Goal: Task Accomplishment & Management: Manage account settings

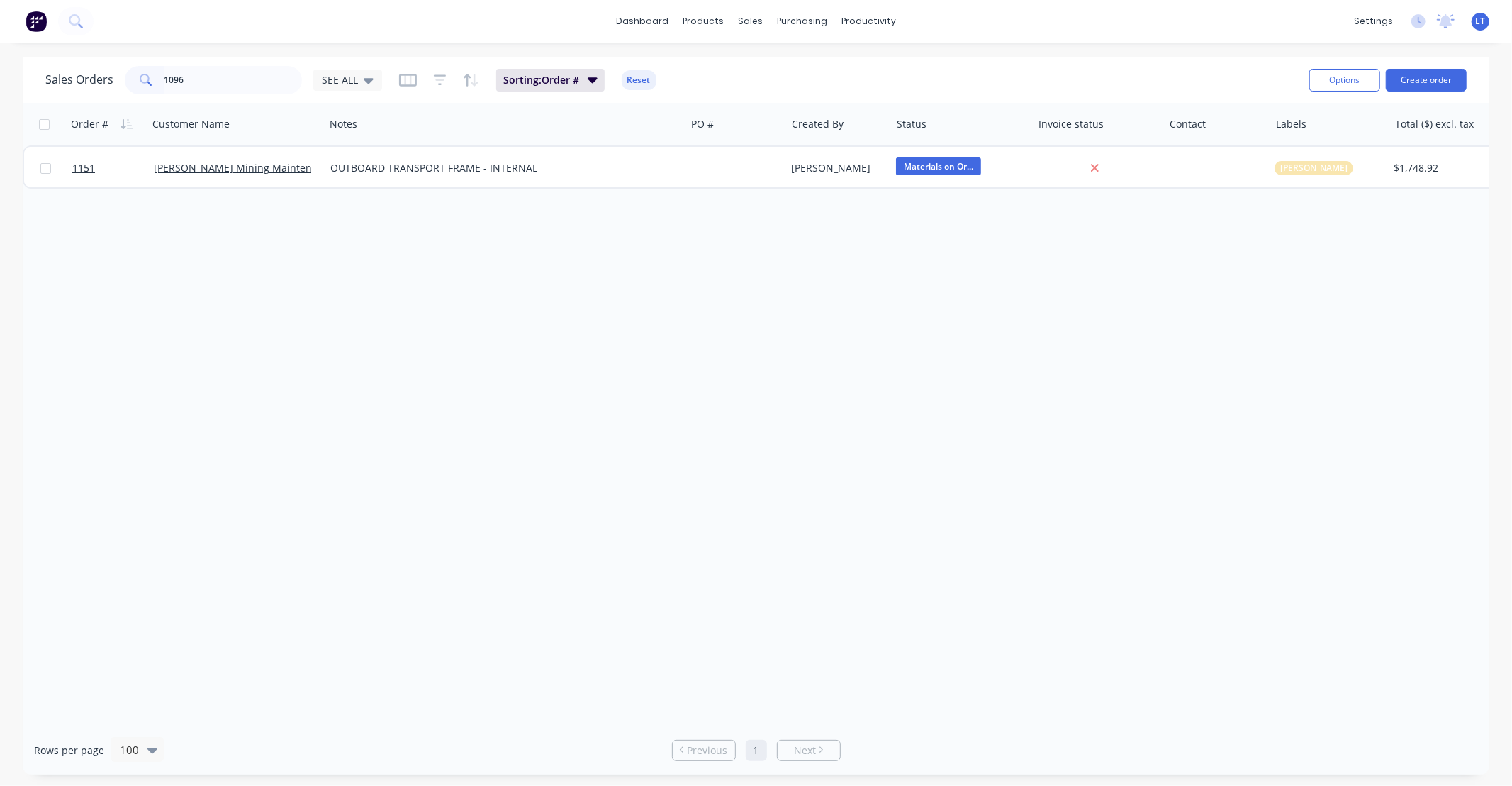
type input "1096"
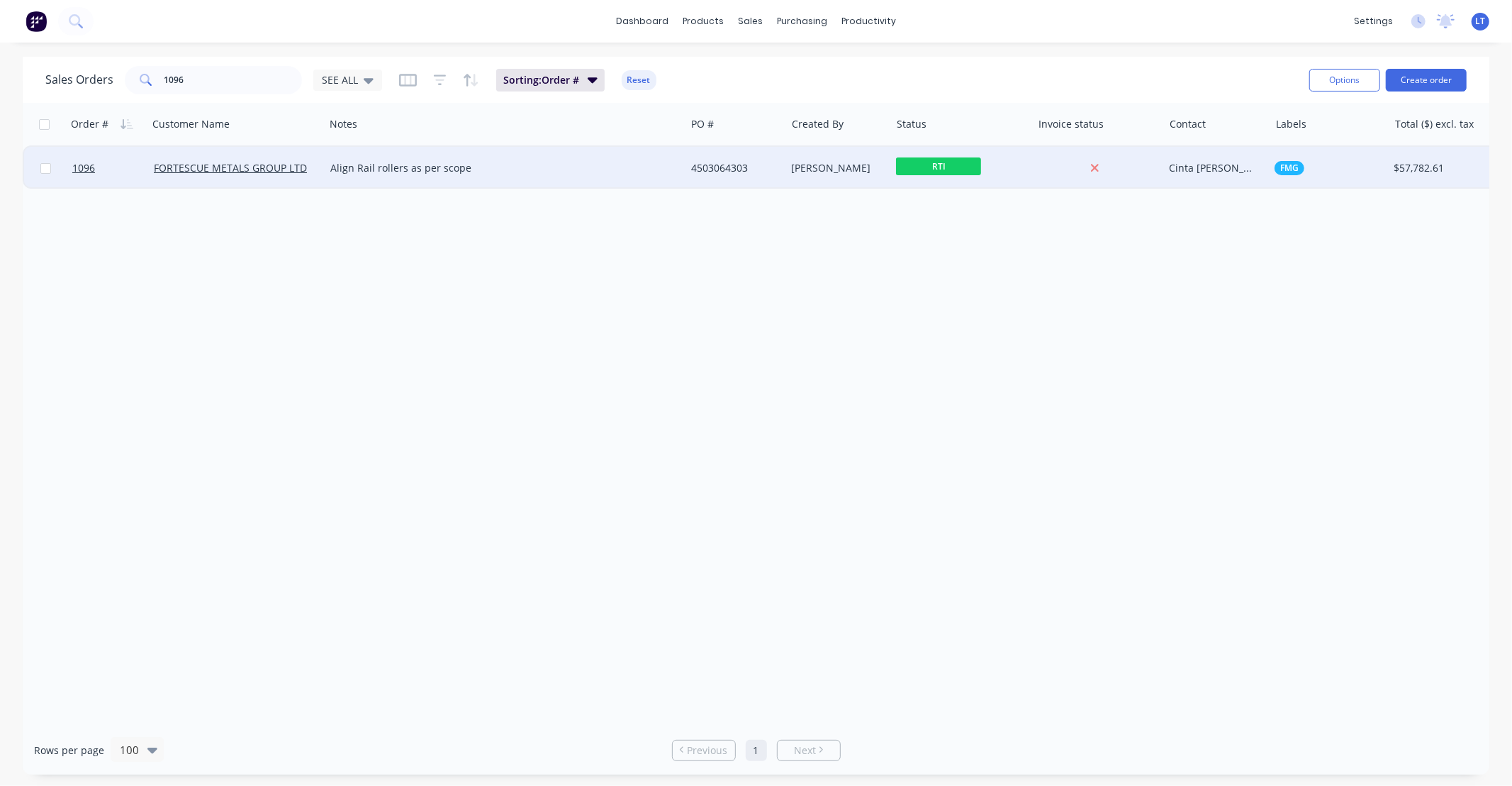
click at [831, 168] on div "[PERSON_NAME]" at bounding box center [836, 168] width 89 height 14
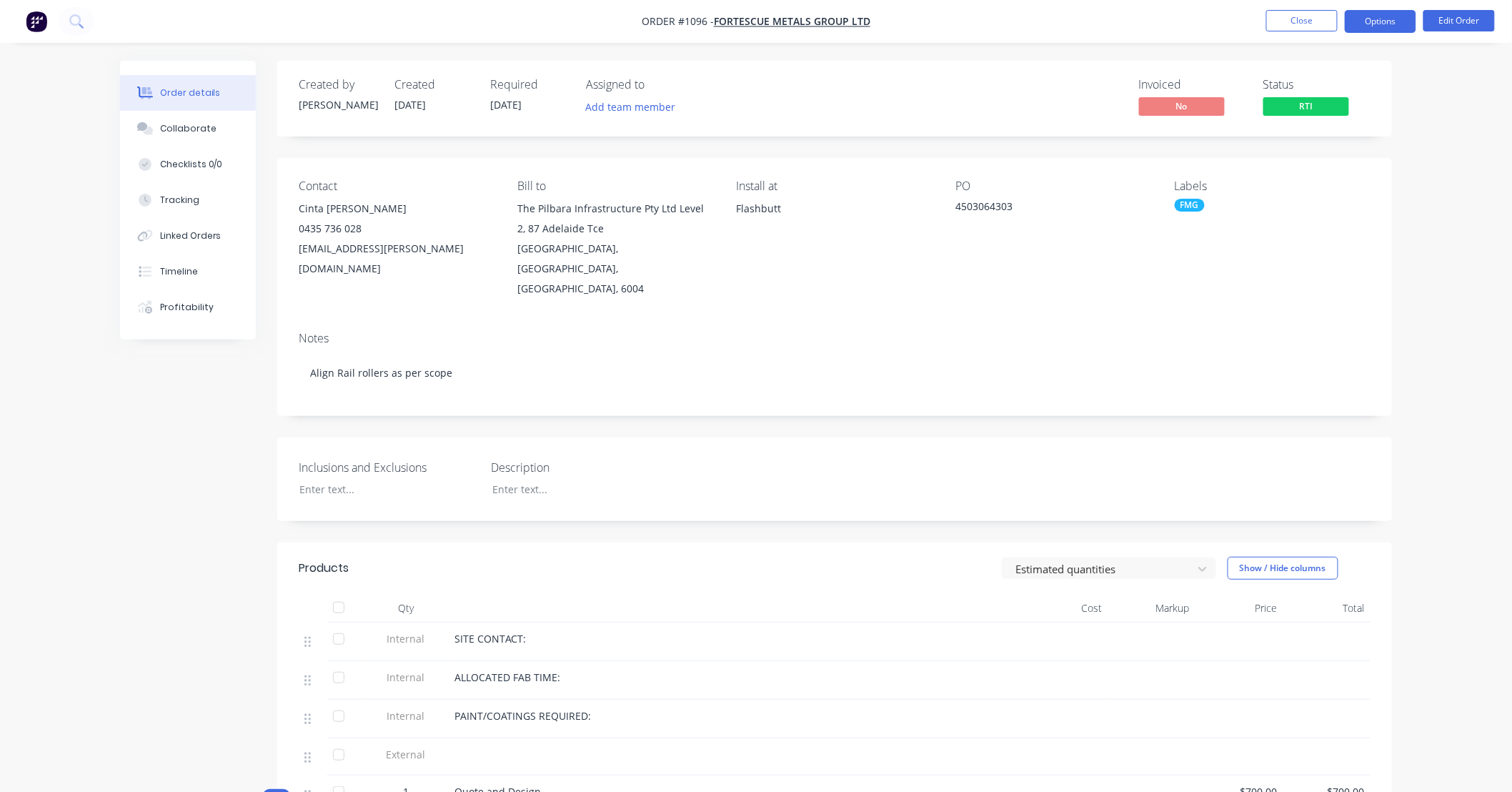
click at [1362, 29] on button "Options" at bounding box center [1381, 21] width 72 height 23
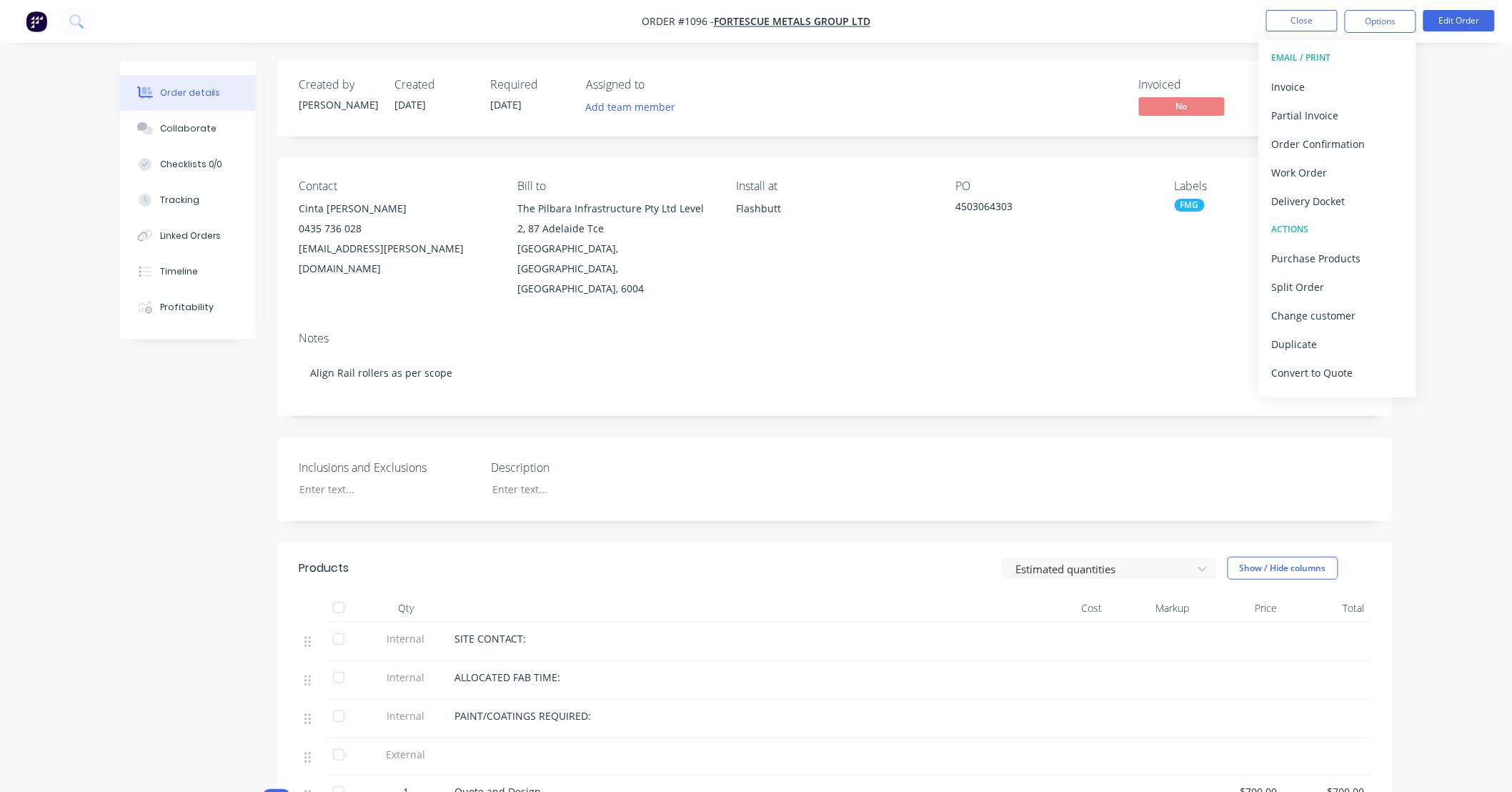
click at [730, 497] on div "Inclusions and Exclusions Description" at bounding box center [834, 479] width 1115 height 84
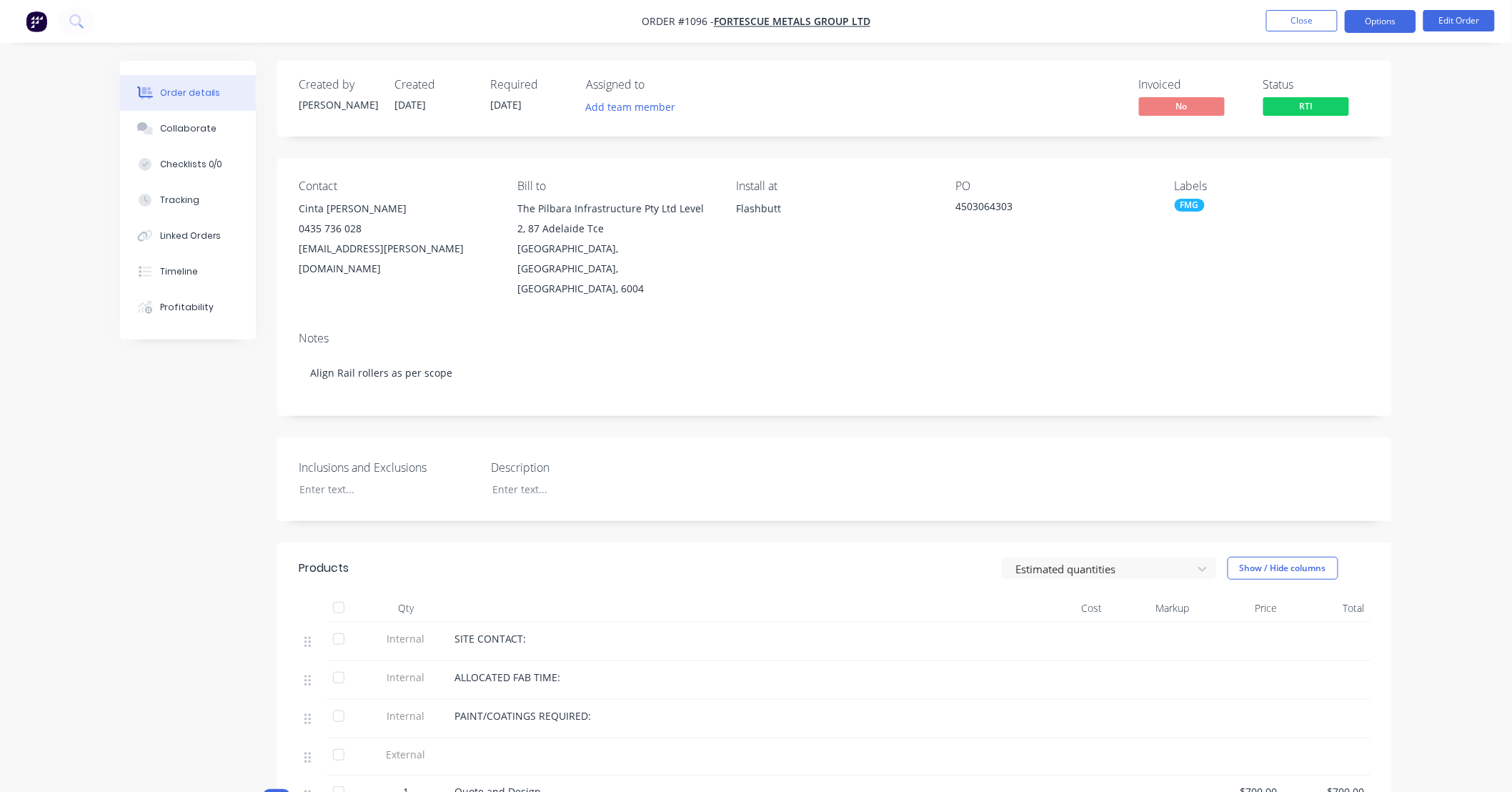
click at [1398, 22] on button "Options" at bounding box center [1381, 21] width 72 height 23
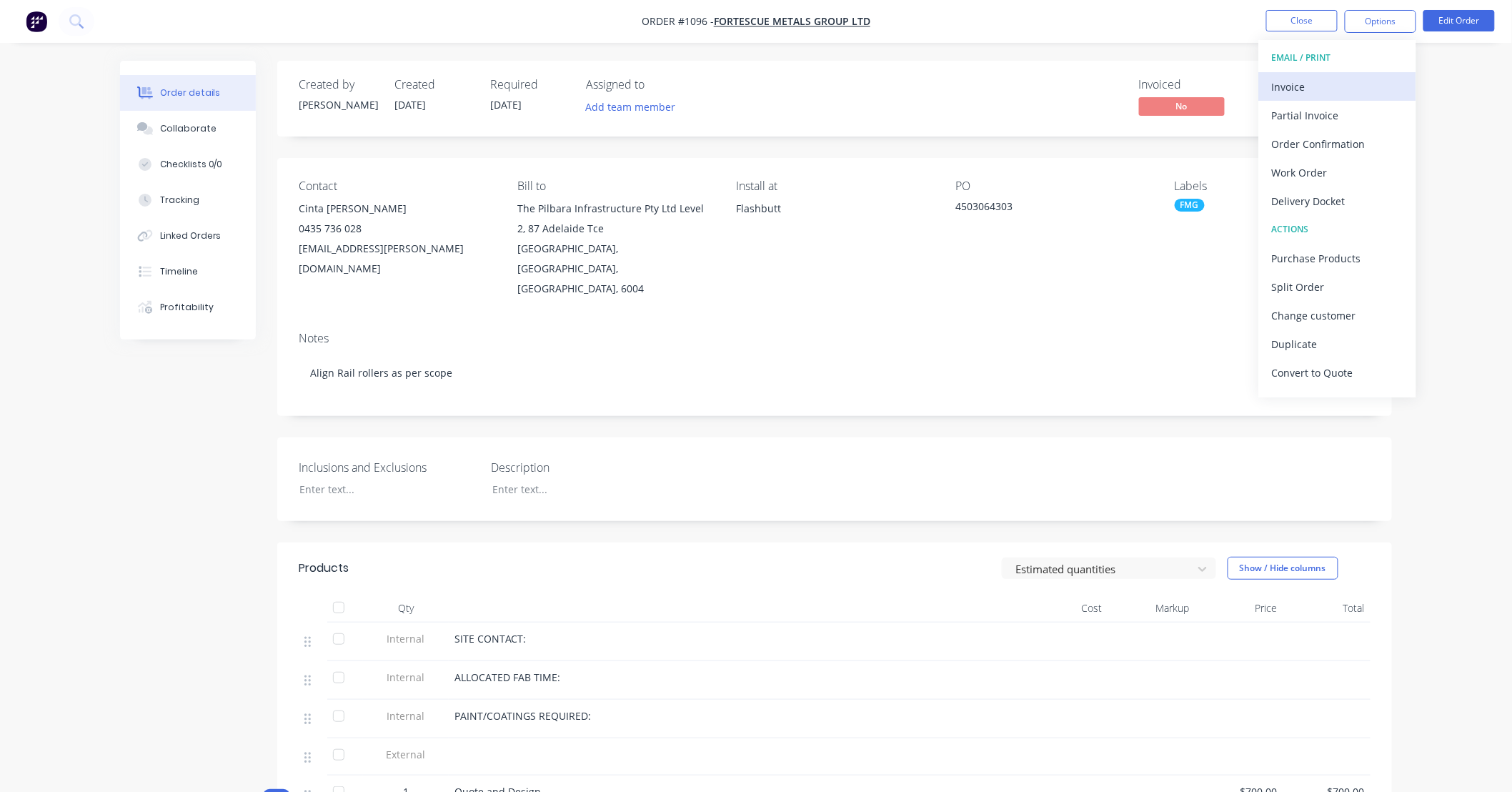
click at [1354, 79] on div "Invoice" at bounding box center [1338, 87] width 132 height 21
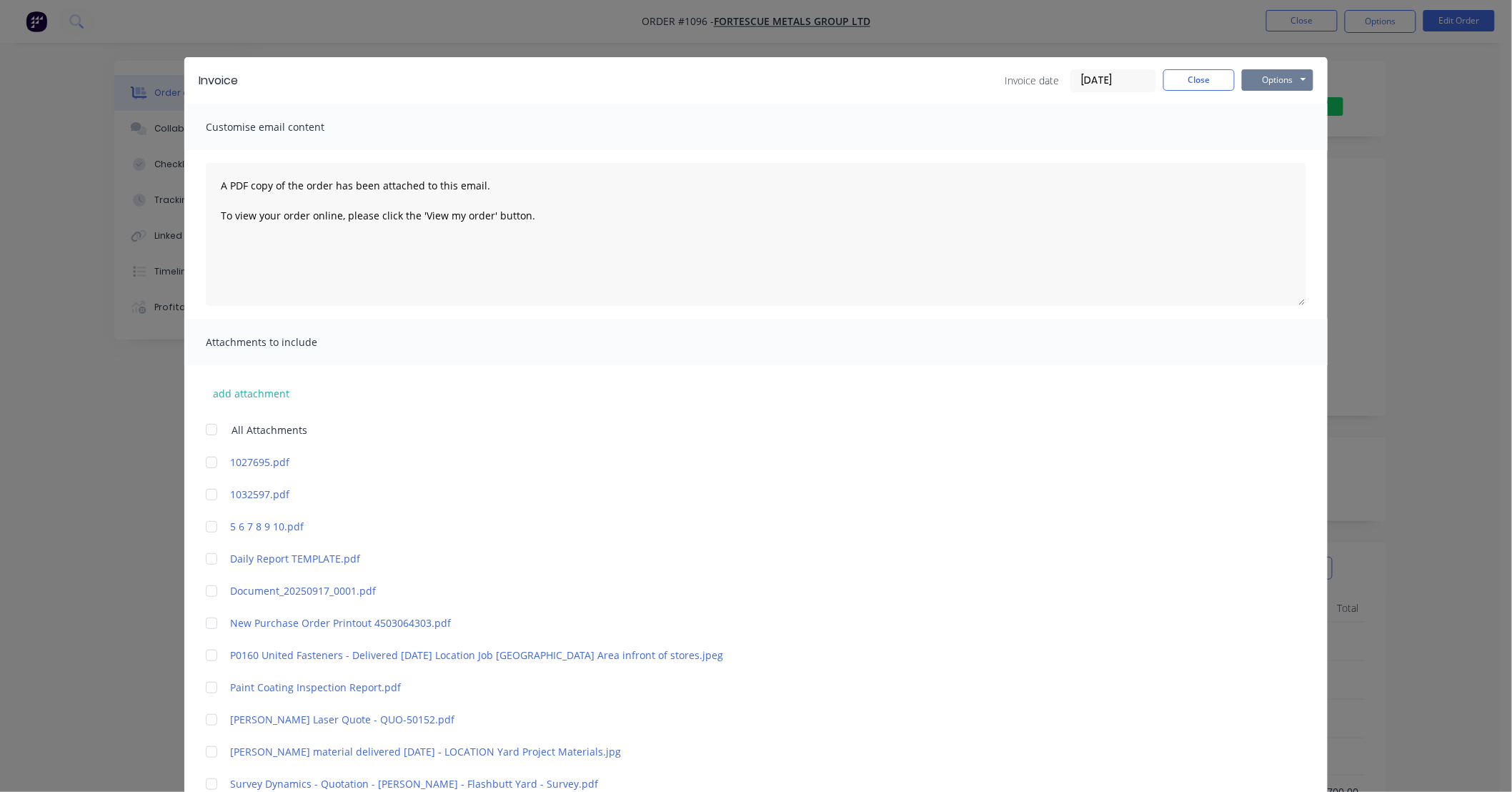
click at [1242, 77] on button "Options" at bounding box center [1278, 80] width 72 height 21
click at [1252, 124] on button "Print" at bounding box center [1288, 129] width 92 height 24
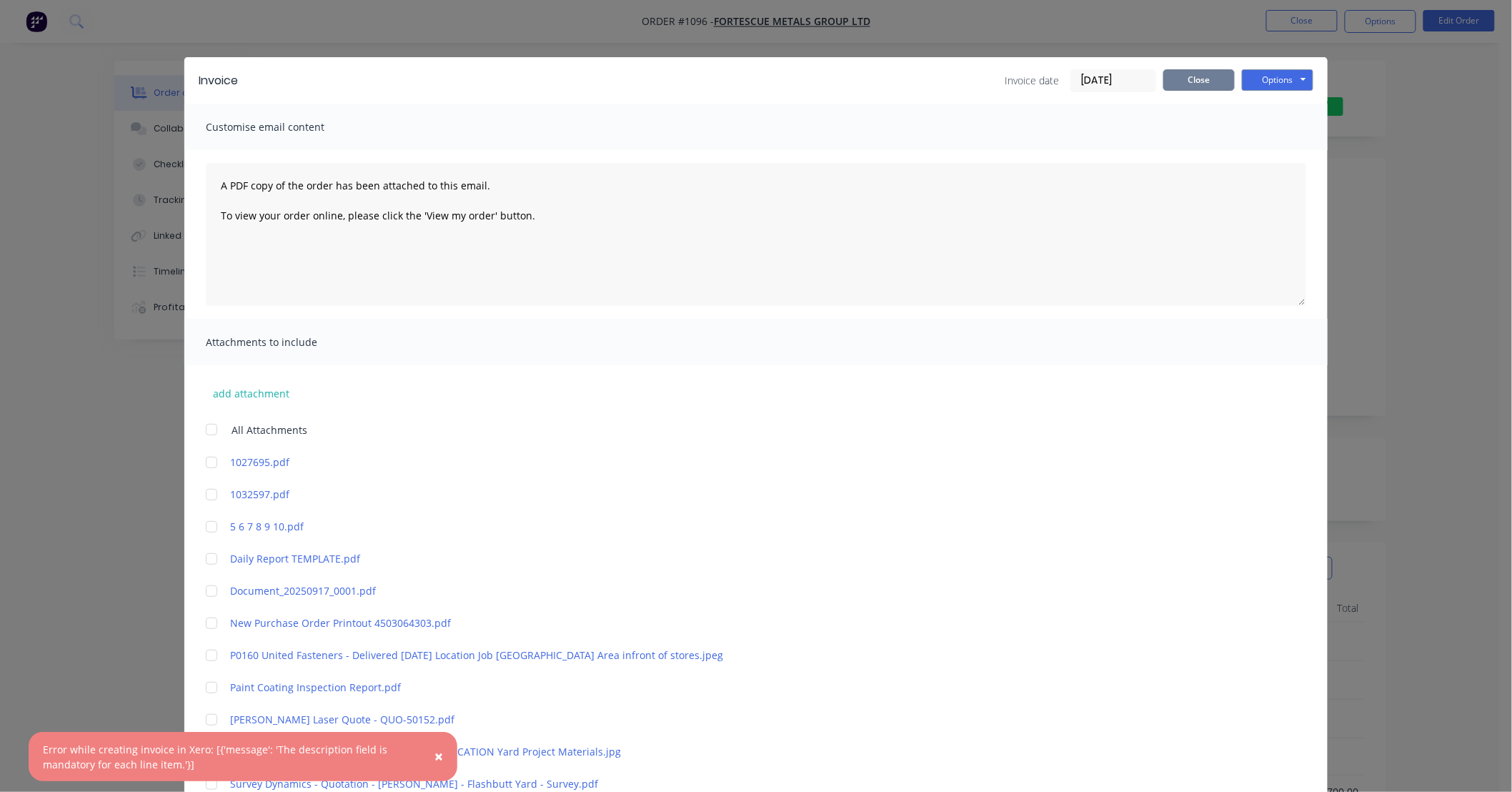
click at [1203, 90] on button "Close" at bounding box center [1199, 80] width 72 height 21
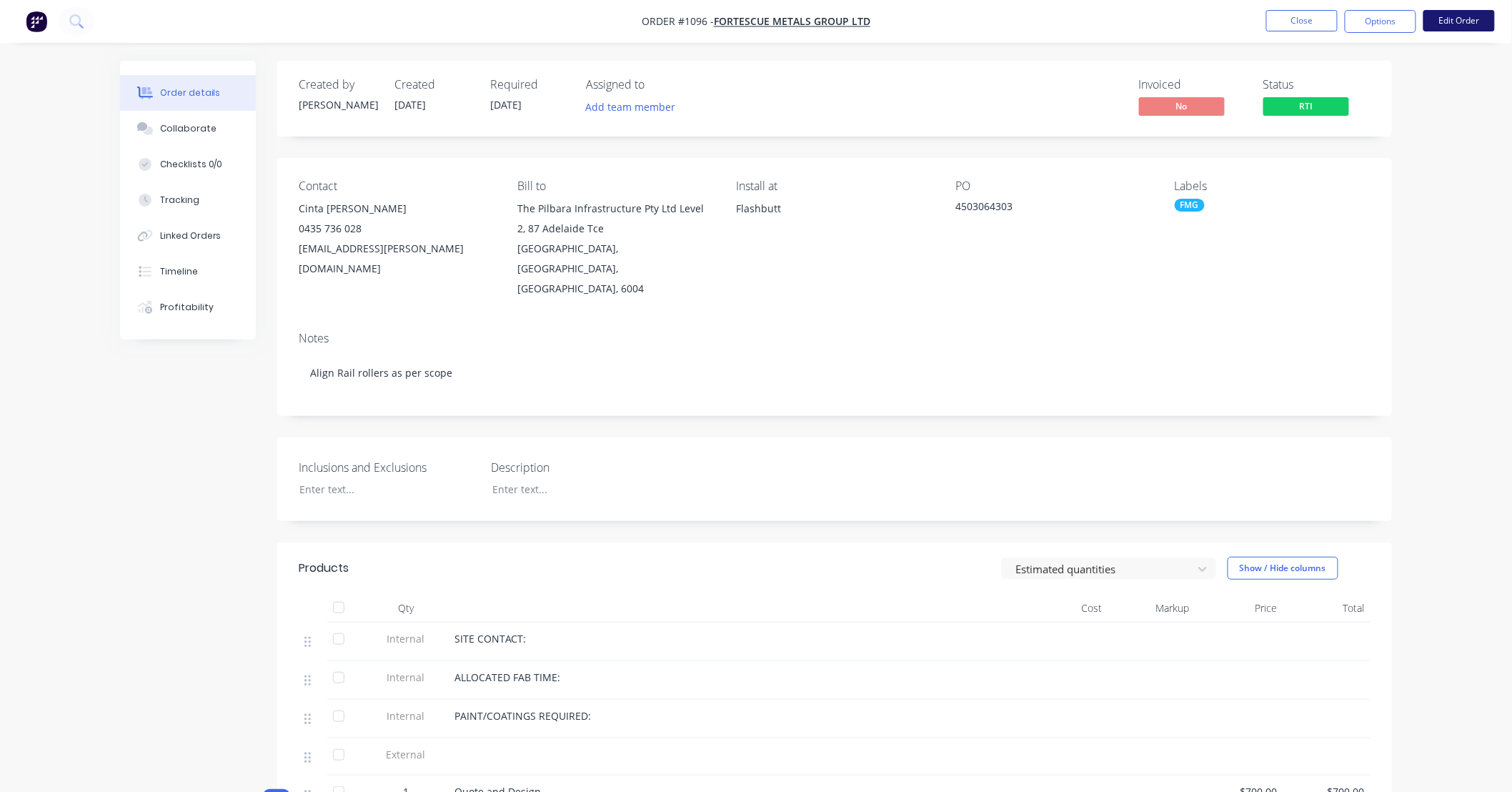
click at [1476, 27] on button "Edit Order" at bounding box center [1460, 21] width 72 height 21
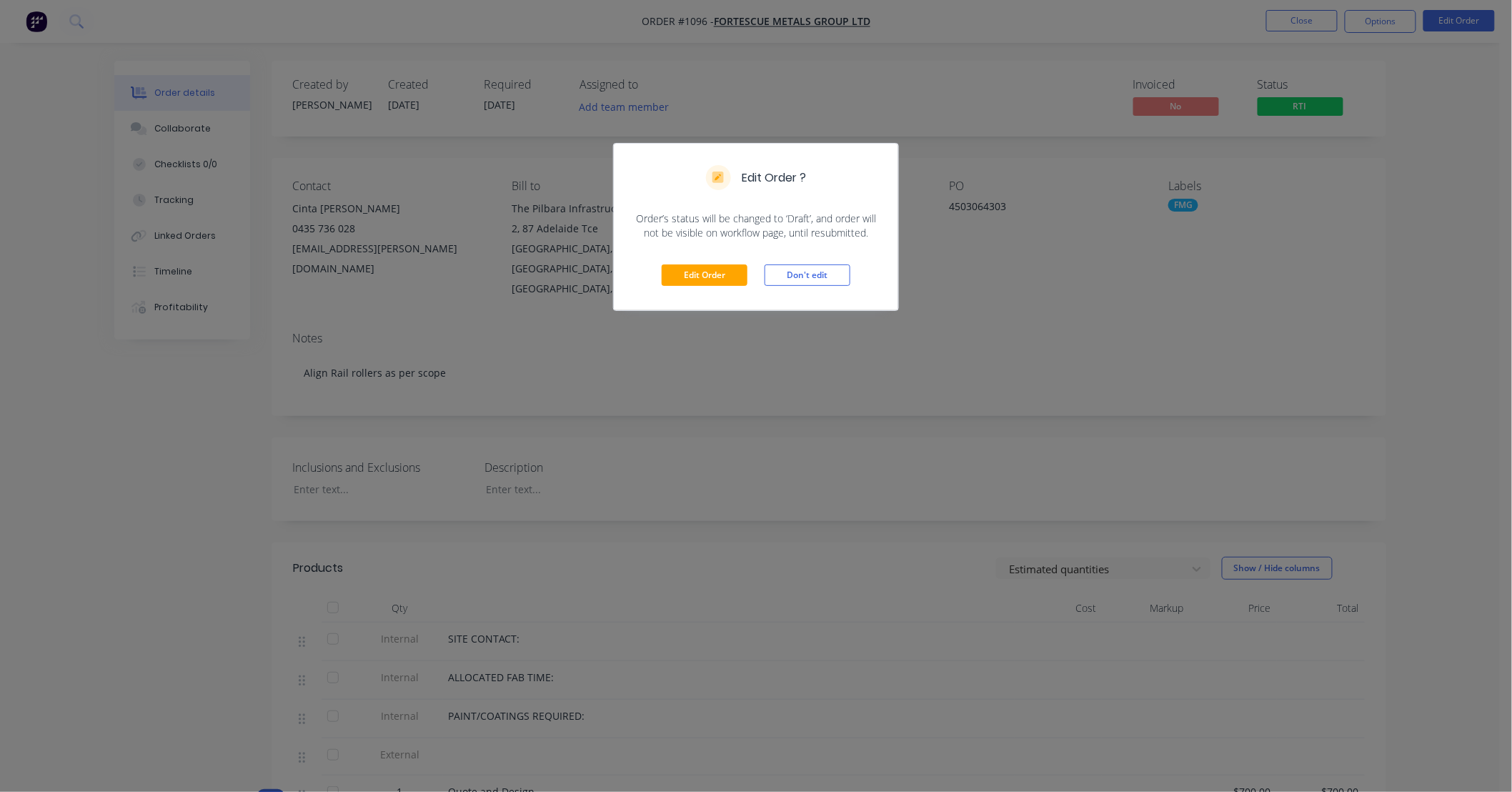
click at [688, 261] on div "Edit Order Don't edit" at bounding box center [756, 275] width 284 height 70
click at [702, 270] on button "Edit Order" at bounding box center [705, 275] width 86 height 21
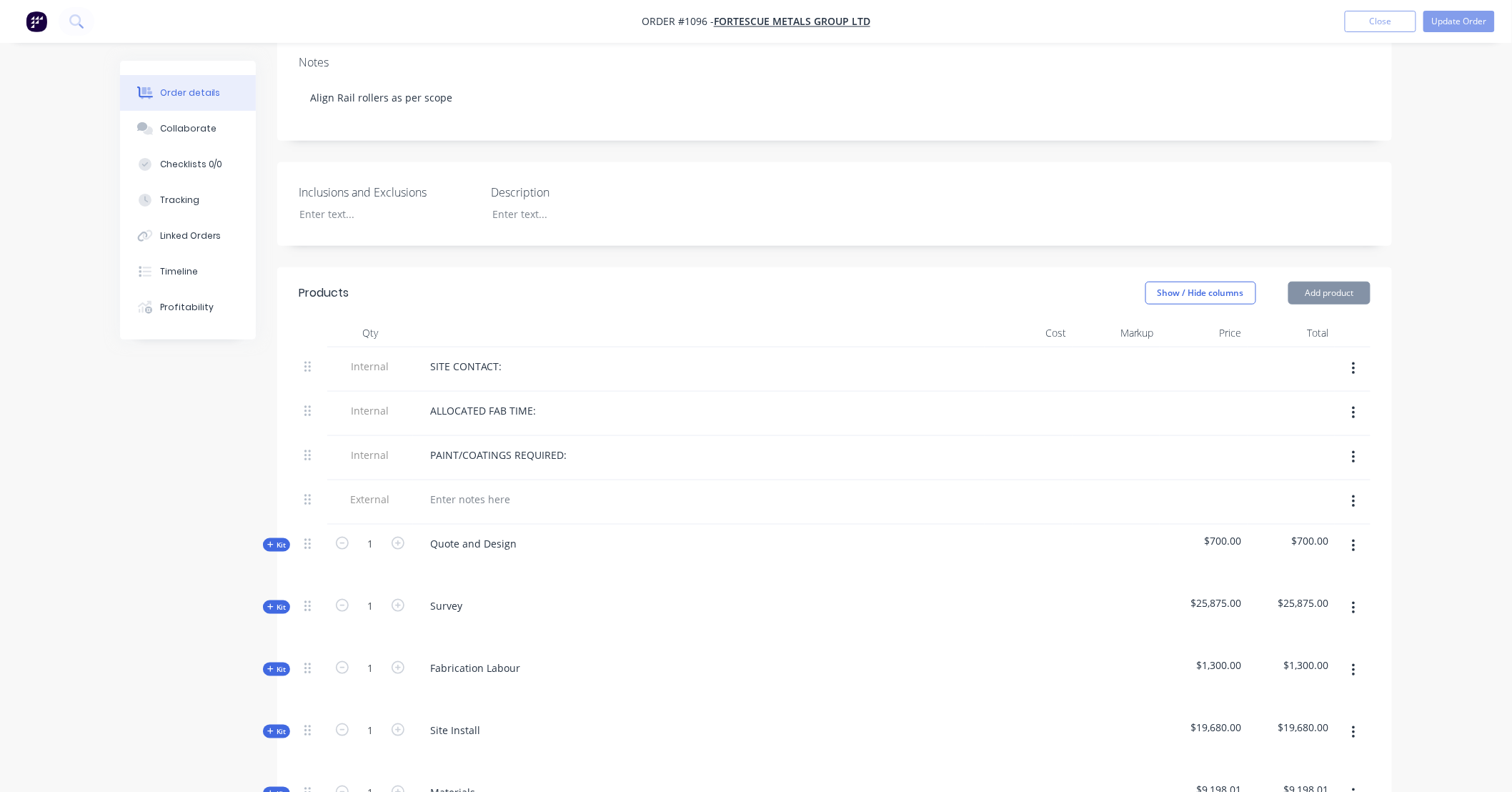
scroll to position [344, 0]
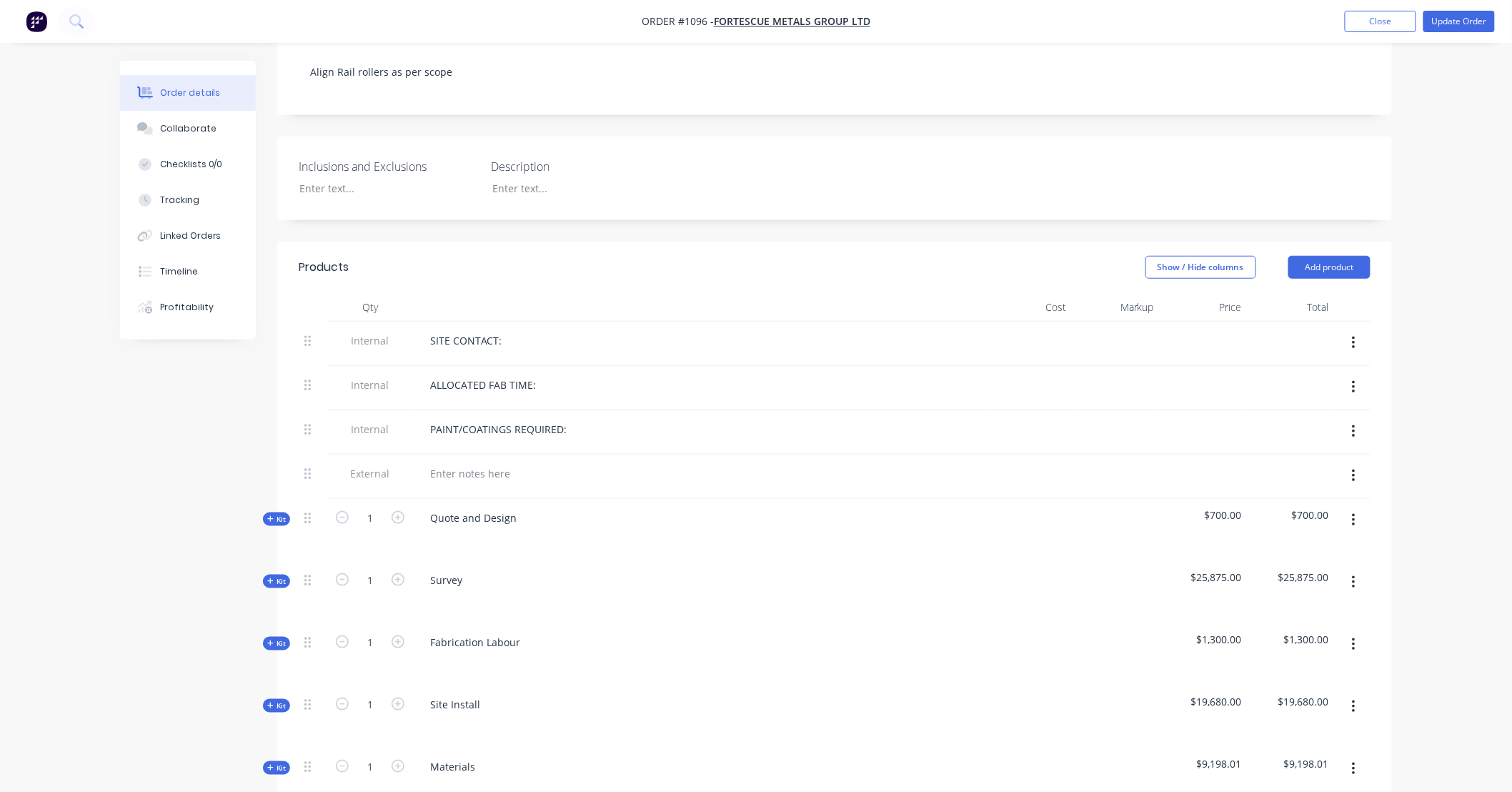
click at [1352, 468] on icon "button" at bounding box center [1354, 476] width 4 height 16
click at [1342, 531] on div "Delete" at bounding box center [1303, 541] width 110 height 21
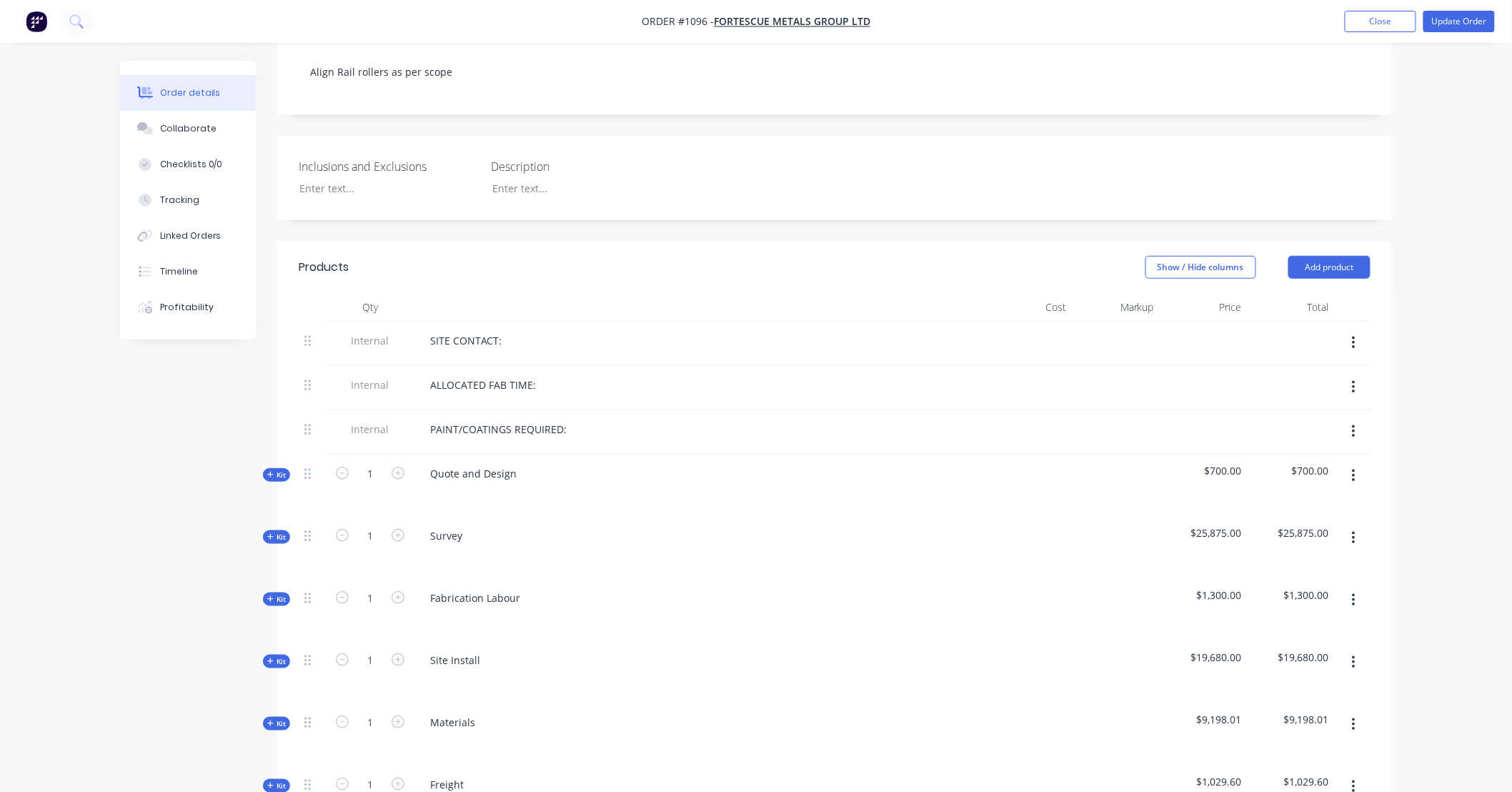
click at [1359, 330] on button "button" at bounding box center [1354, 343] width 34 height 26
click at [1352, 399] on div "Delete" at bounding box center [1303, 409] width 110 height 21
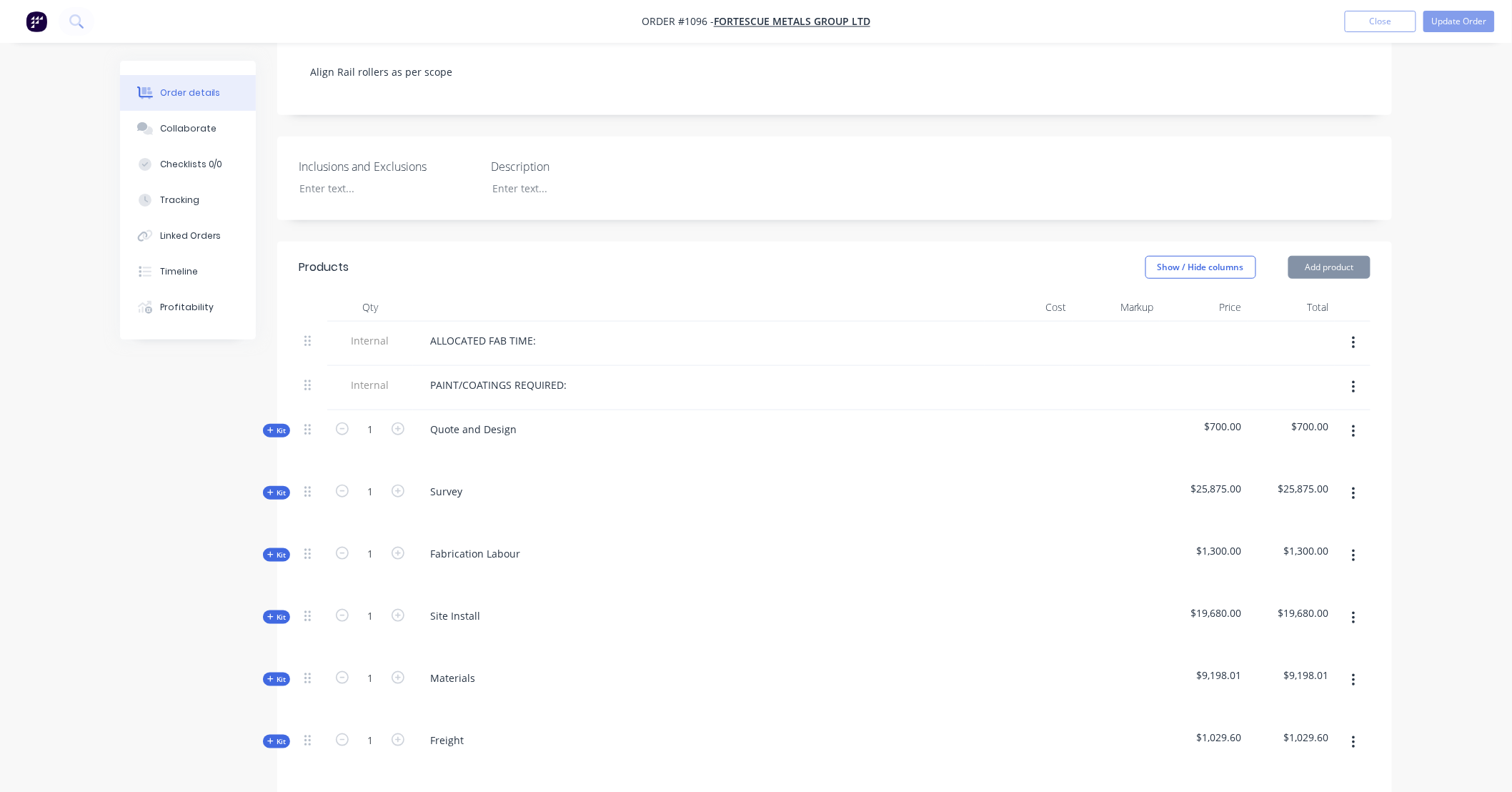
click at [1357, 330] on button "button" at bounding box center [1354, 343] width 34 height 26
click at [1341, 399] on div "Delete" at bounding box center [1303, 409] width 110 height 21
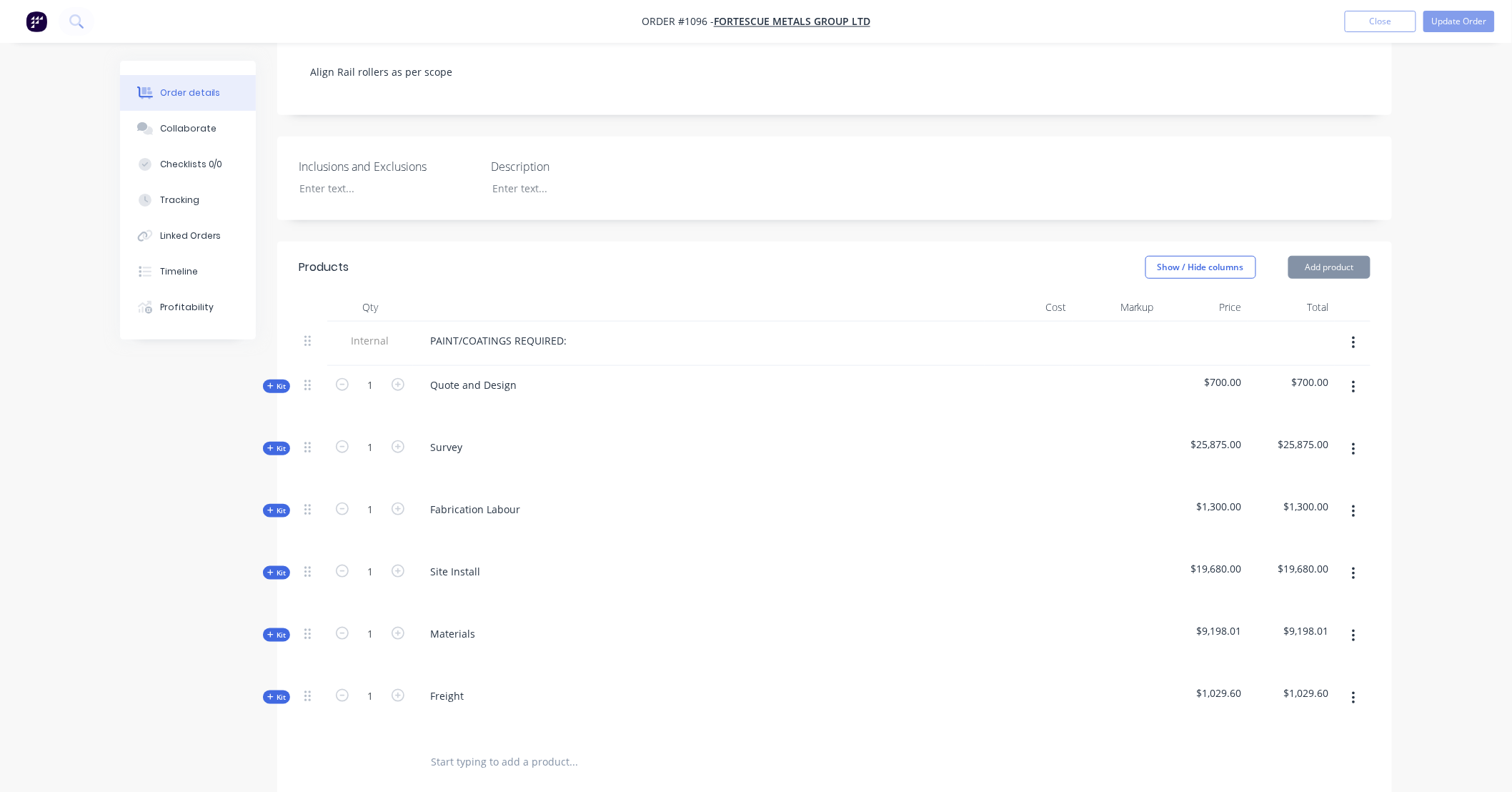
click at [1352, 335] on icon "button" at bounding box center [1354, 343] width 4 height 16
click at [1339, 399] on div "Delete" at bounding box center [1303, 409] width 110 height 21
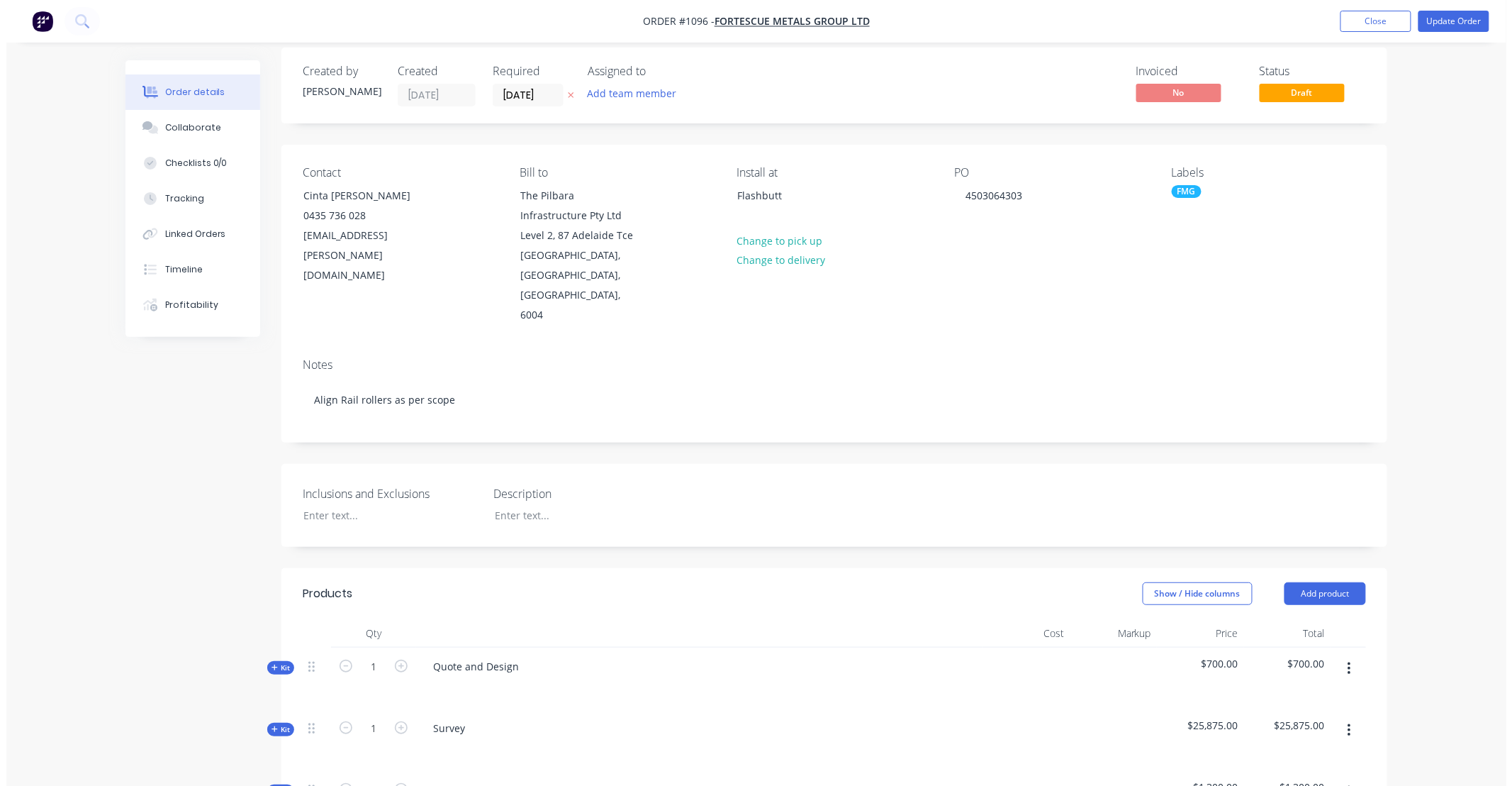
scroll to position [0, 0]
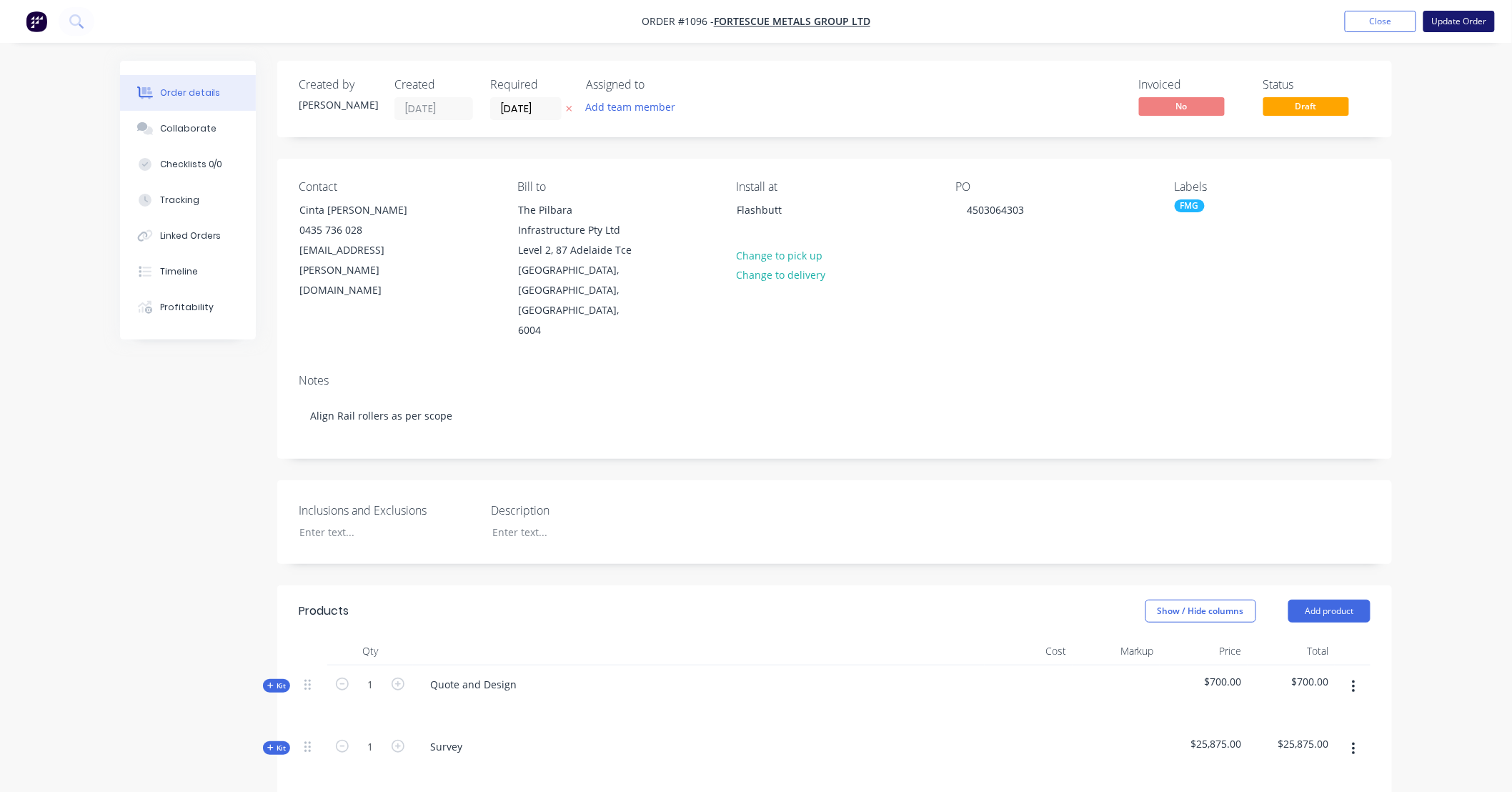
click at [1456, 19] on button "Update Order" at bounding box center [1460, 21] width 72 height 21
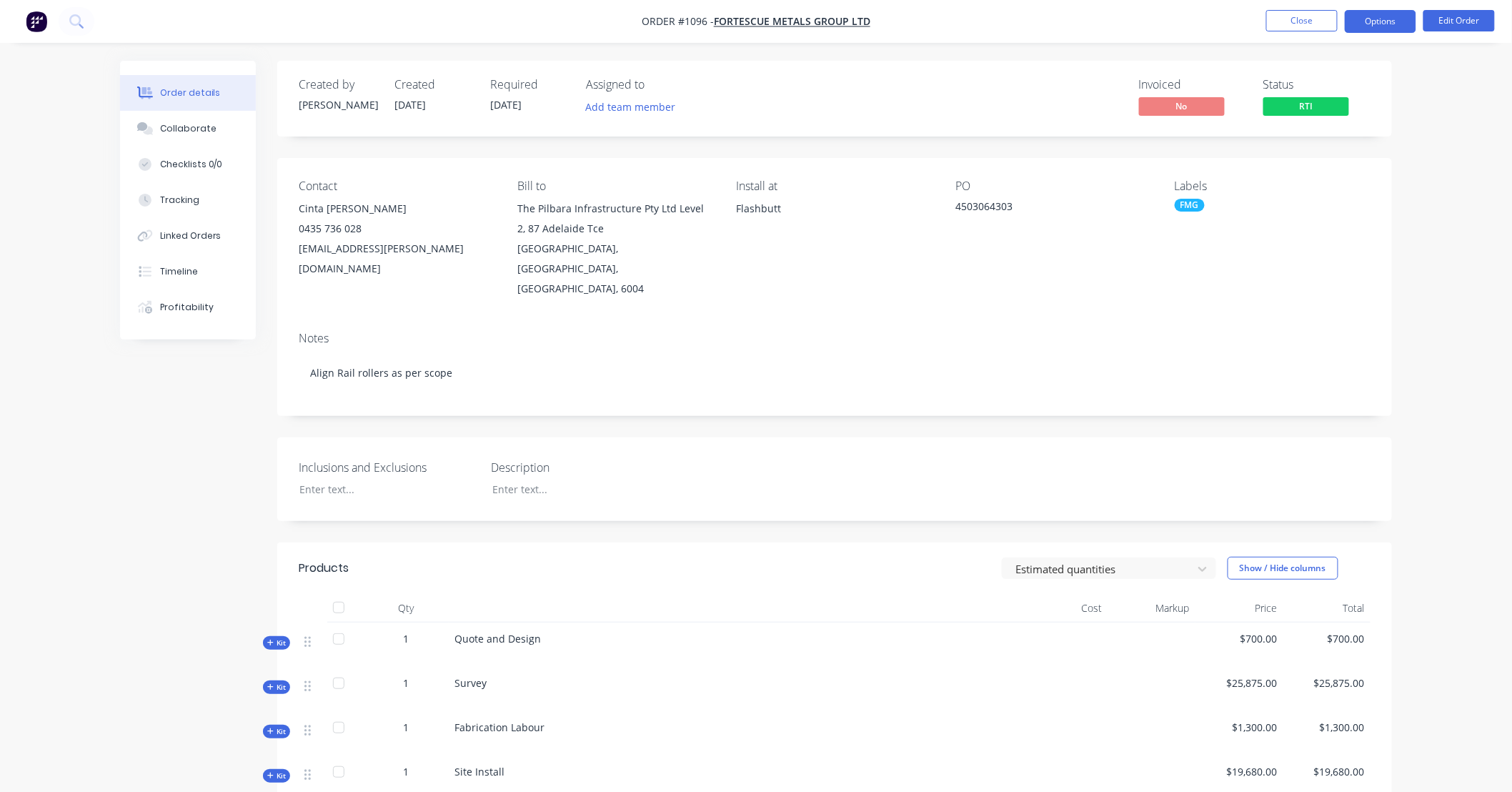
click at [1392, 29] on button "Options" at bounding box center [1381, 21] width 72 height 23
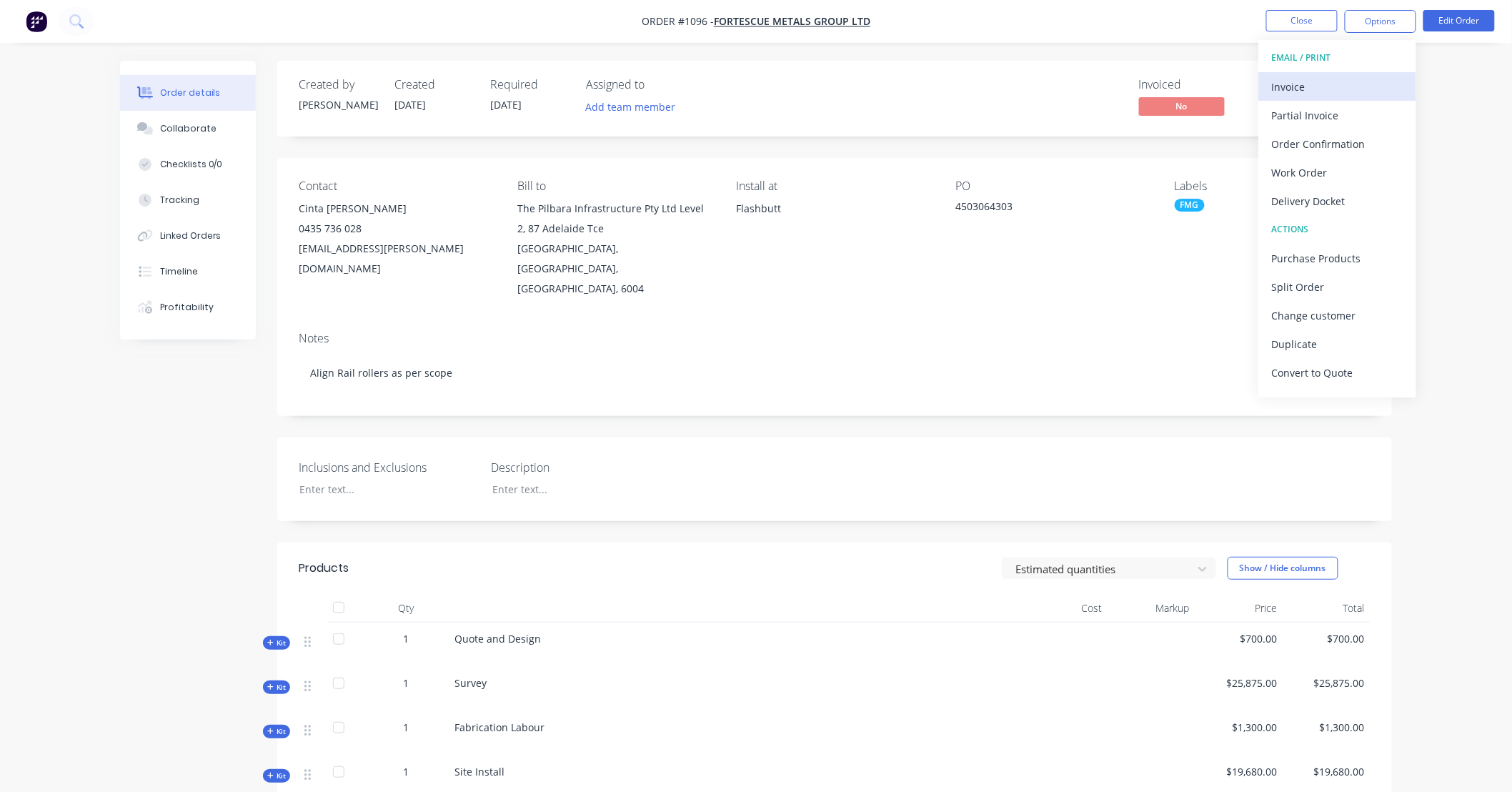
click at [1334, 86] on div "Invoice" at bounding box center [1338, 87] width 132 height 21
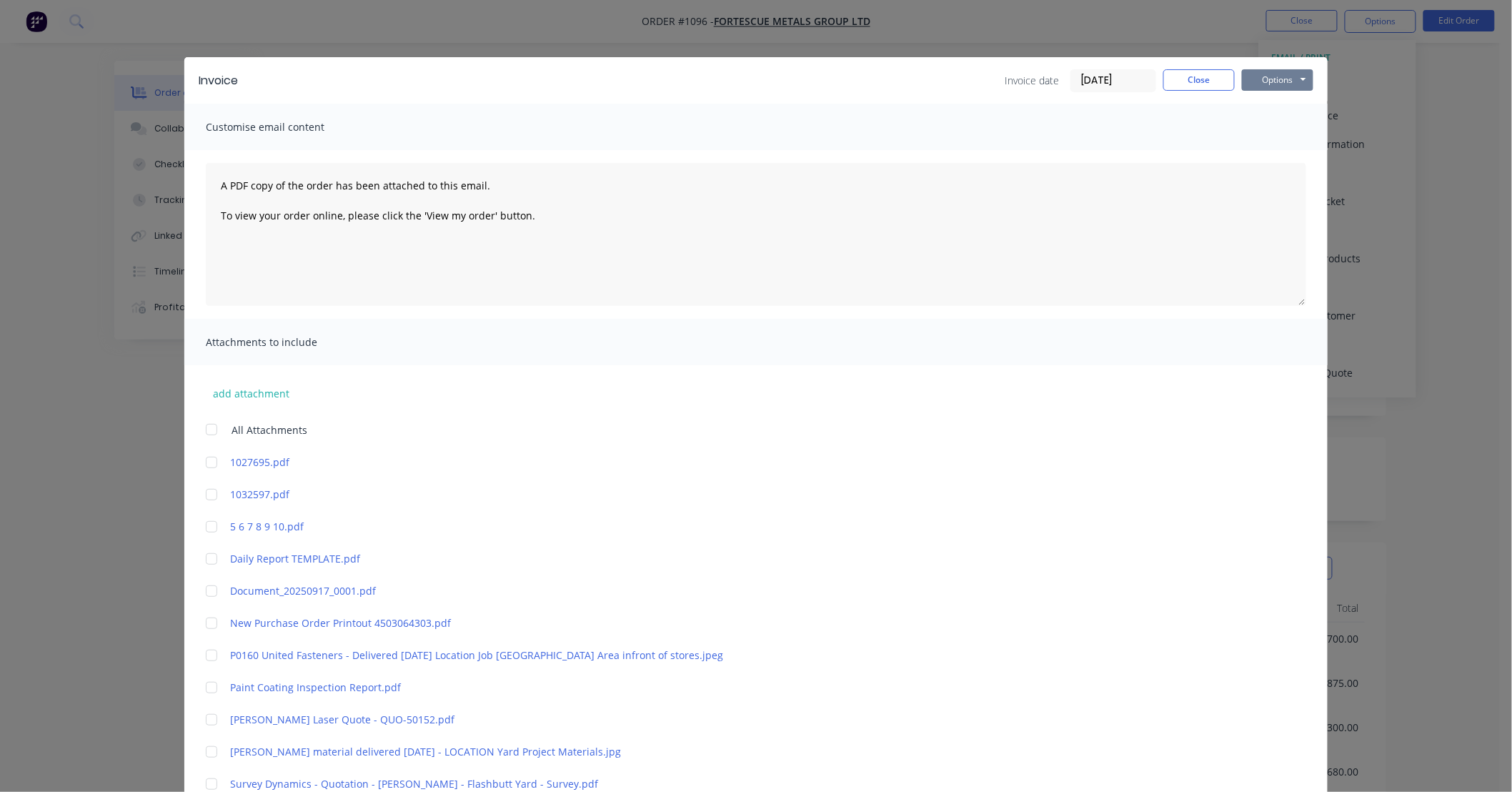
click at [1266, 94] on div "Invoice Invoice date [DATE] Close Options Preview Print Email" at bounding box center [756, 80] width 1143 height 47
click at [1268, 87] on button "Options" at bounding box center [1278, 80] width 72 height 21
click at [1261, 130] on button "Print" at bounding box center [1288, 129] width 92 height 24
click at [1210, 89] on button "Close" at bounding box center [1199, 80] width 72 height 21
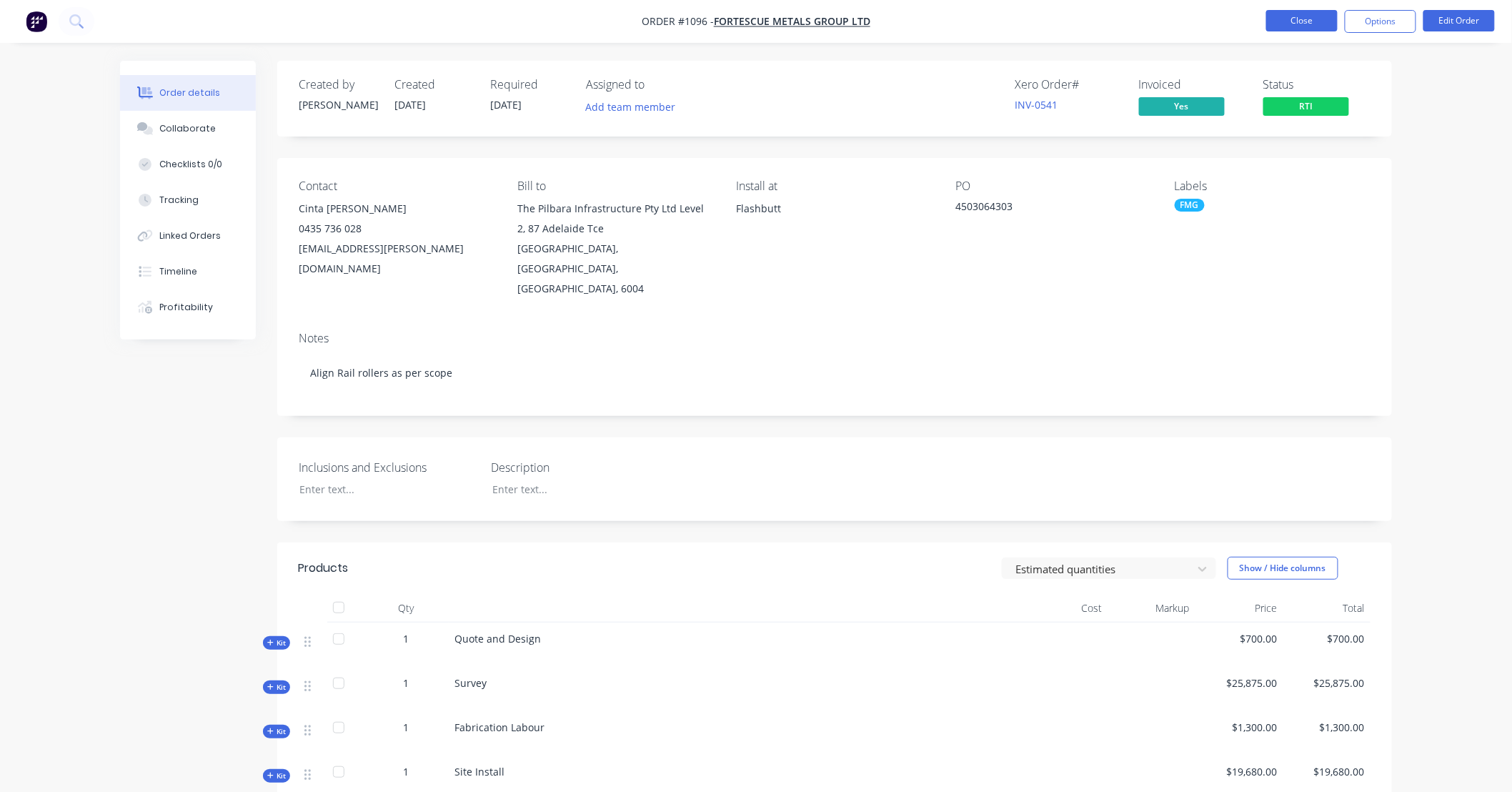
click at [1294, 26] on button "Close" at bounding box center [1302, 21] width 72 height 21
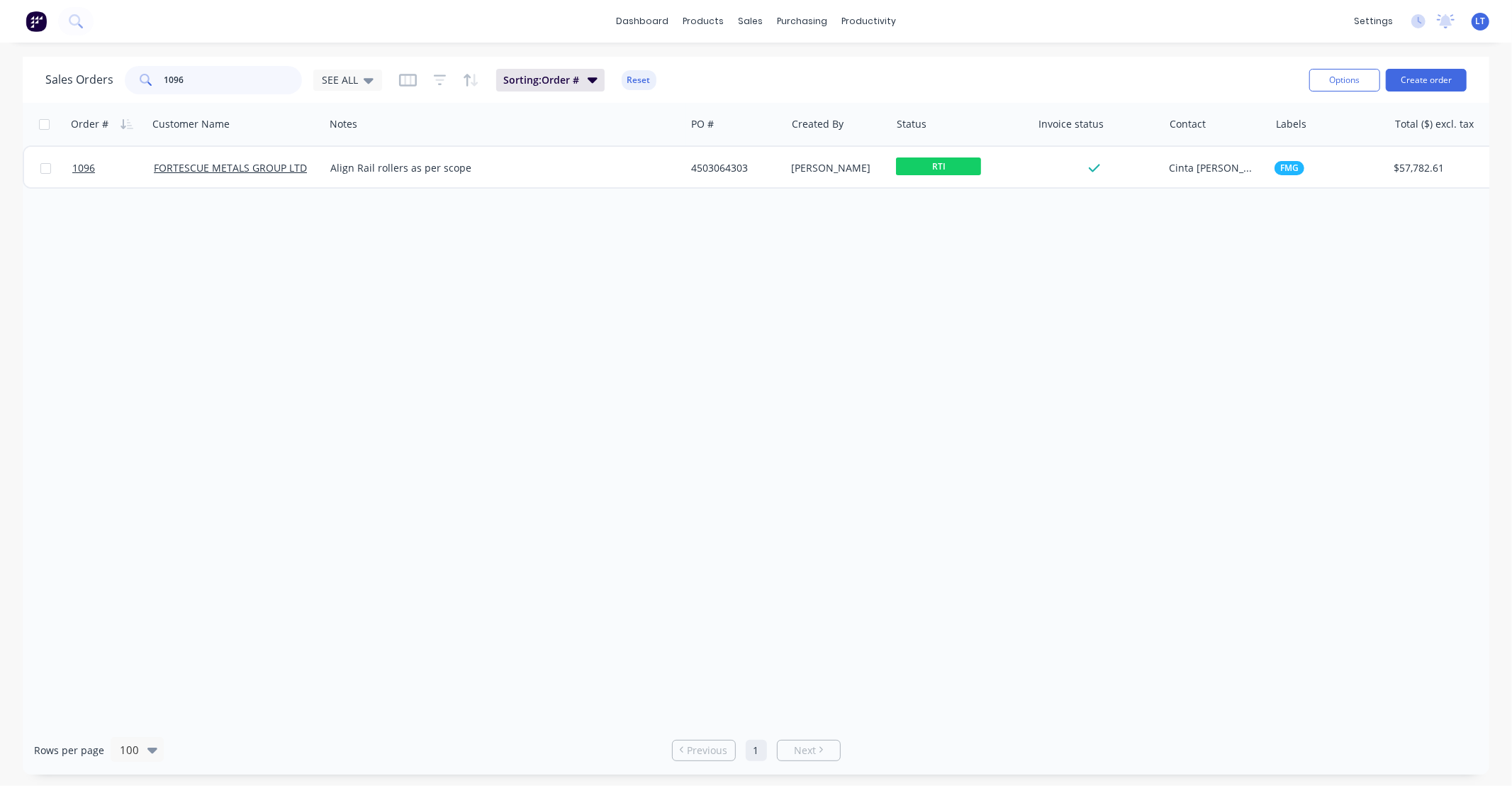
drag, startPoint x: 222, startPoint y: 88, endPoint x: 0, endPoint y: 95, distance: 222.1
click at [0, 95] on div "Sales Orders 1096 SEE ALL Sorting: Order # Reset Options Create order Order # C…" at bounding box center [756, 416] width 1512 height 718
drag, startPoint x: 791, startPoint y: 293, endPoint x: 773, endPoint y: 293, distance: 18.0
click at [755, 293] on div "Order # Customer Name Notes PO # Created By Status Invoice status Contact Label…" at bounding box center [756, 414] width 1467 height 623
drag, startPoint x: 936, startPoint y: 270, endPoint x: 1001, endPoint y: 255, distance: 66.7
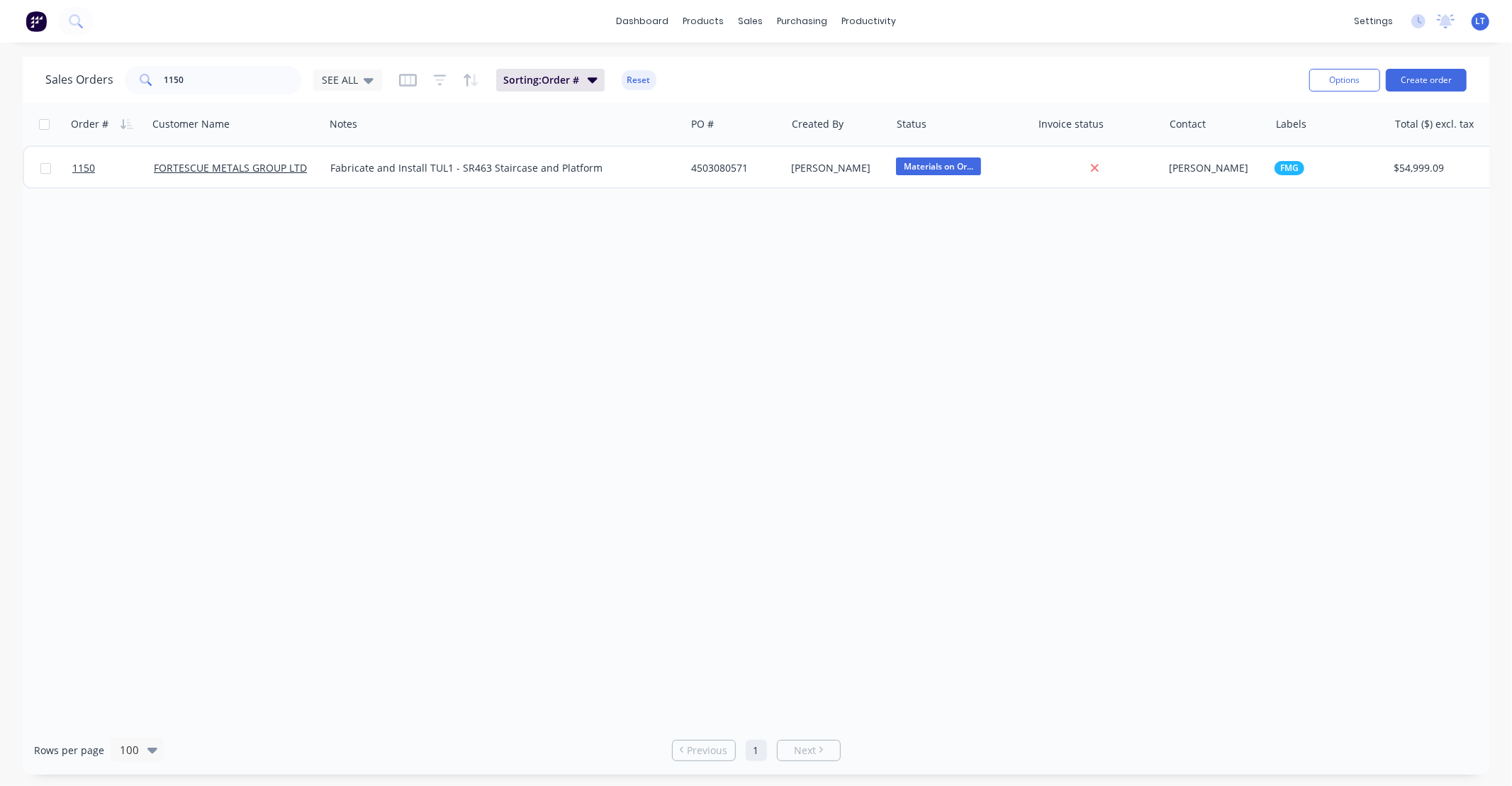
click at [909, 263] on div "Order # Customer Name Notes PO # Created By Status Invoice status Contact Label…" at bounding box center [756, 414] width 1467 height 623
drag, startPoint x: 259, startPoint y: 87, endPoint x: 53, endPoint y: 80, distance: 206.1
click at [58, 81] on div "Sales Orders 1150 SEE ALL" at bounding box center [214, 80] width 337 height 28
type input "1151"
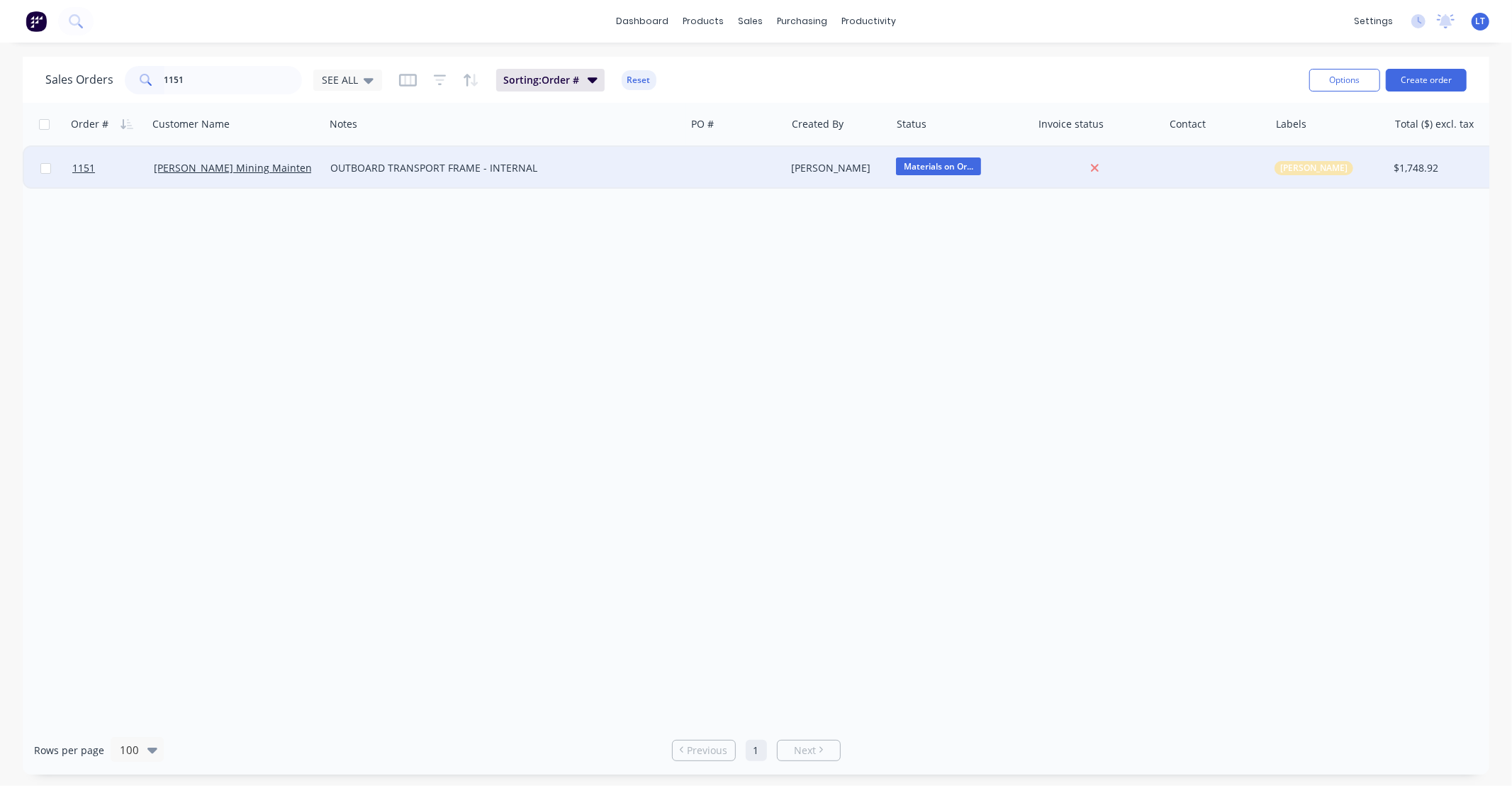
click at [771, 161] on div at bounding box center [736, 168] width 101 height 43
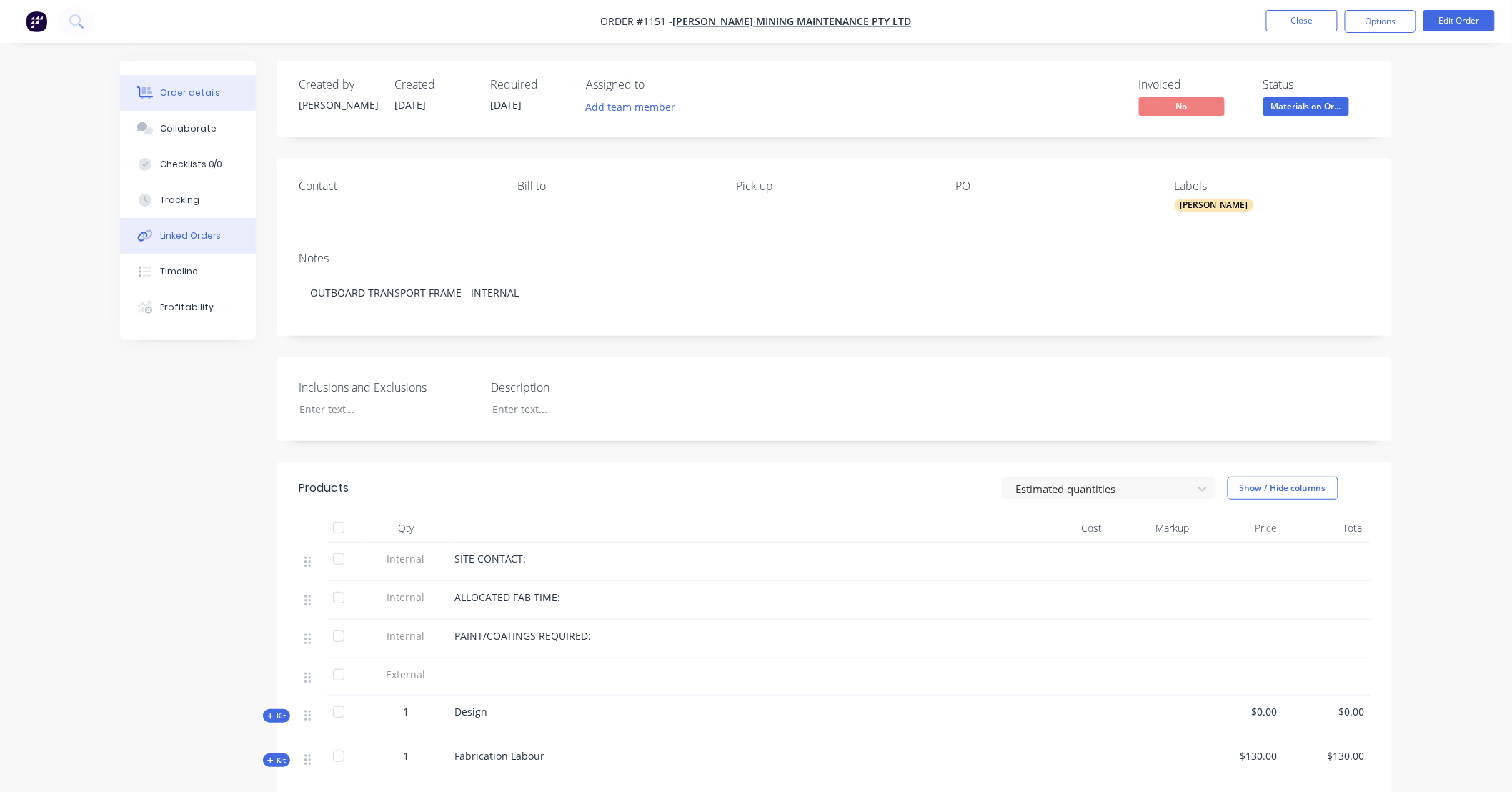
click at [205, 239] on div "Linked Orders" at bounding box center [191, 236] width 62 height 13
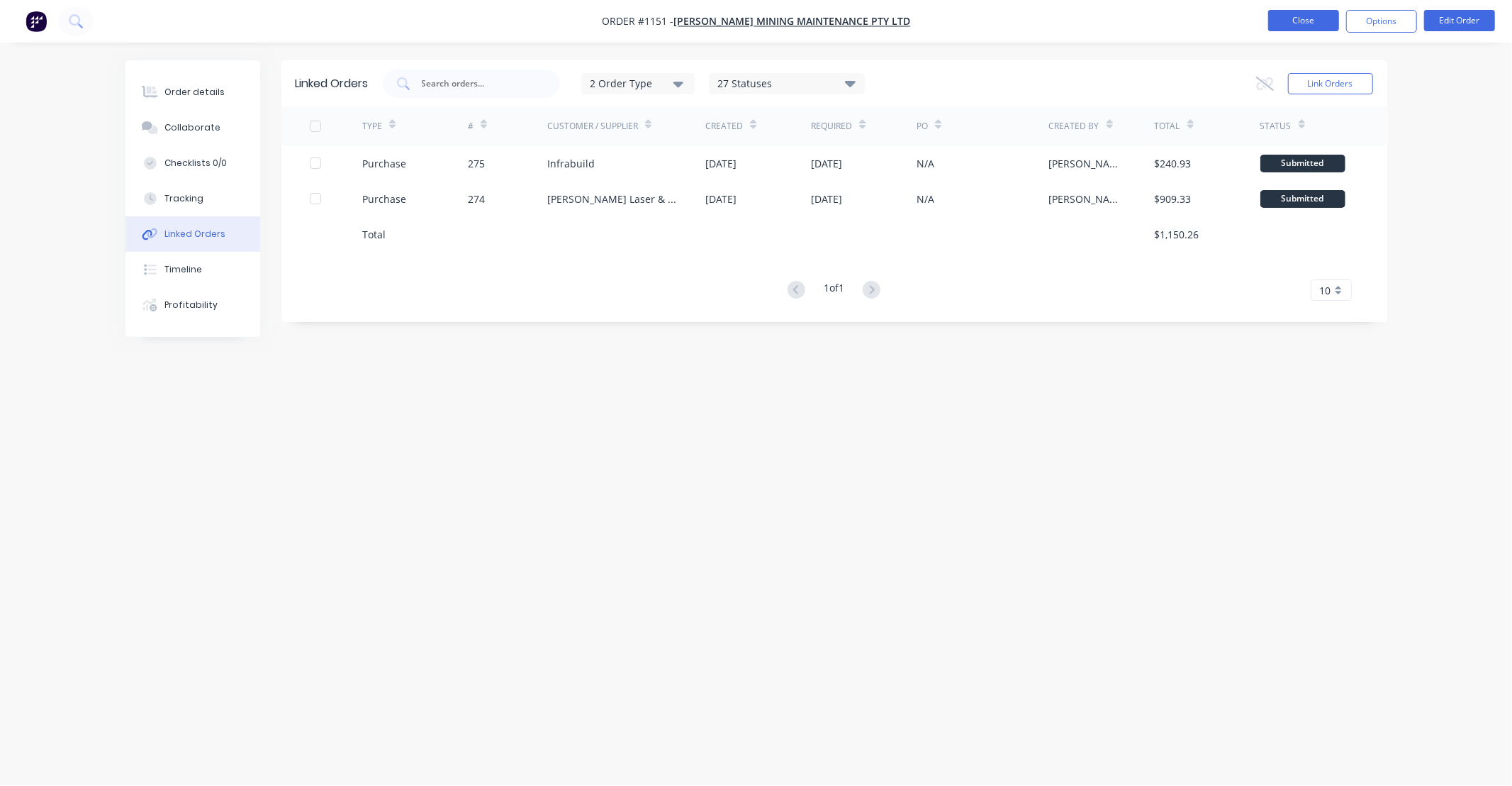
click at [1291, 10] on button "Close" at bounding box center [1304, 21] width 71 height 21
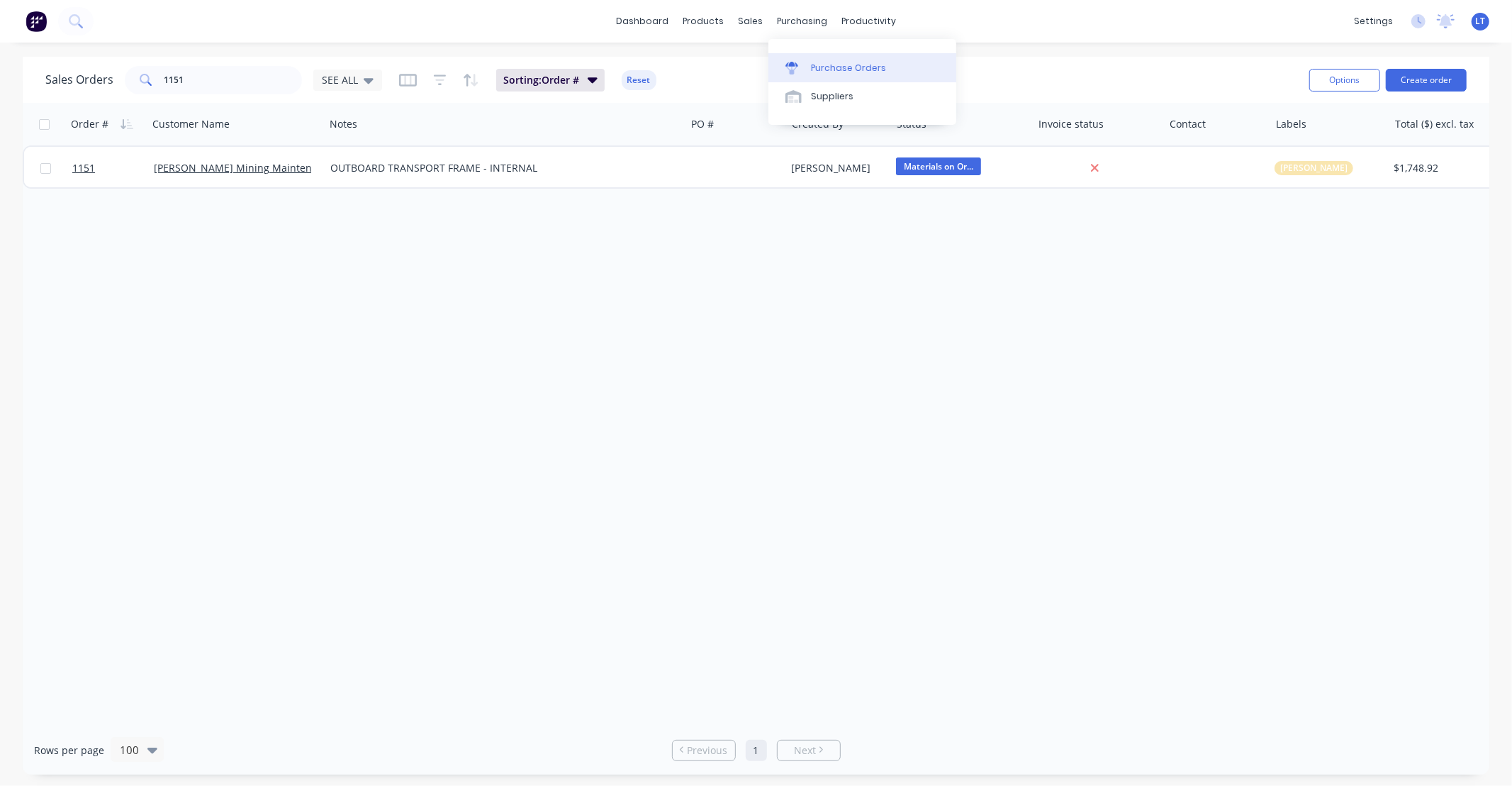
click at [816, 69] on div "Purchase Orders" at bounding box center [848, 68] width 75 height 13
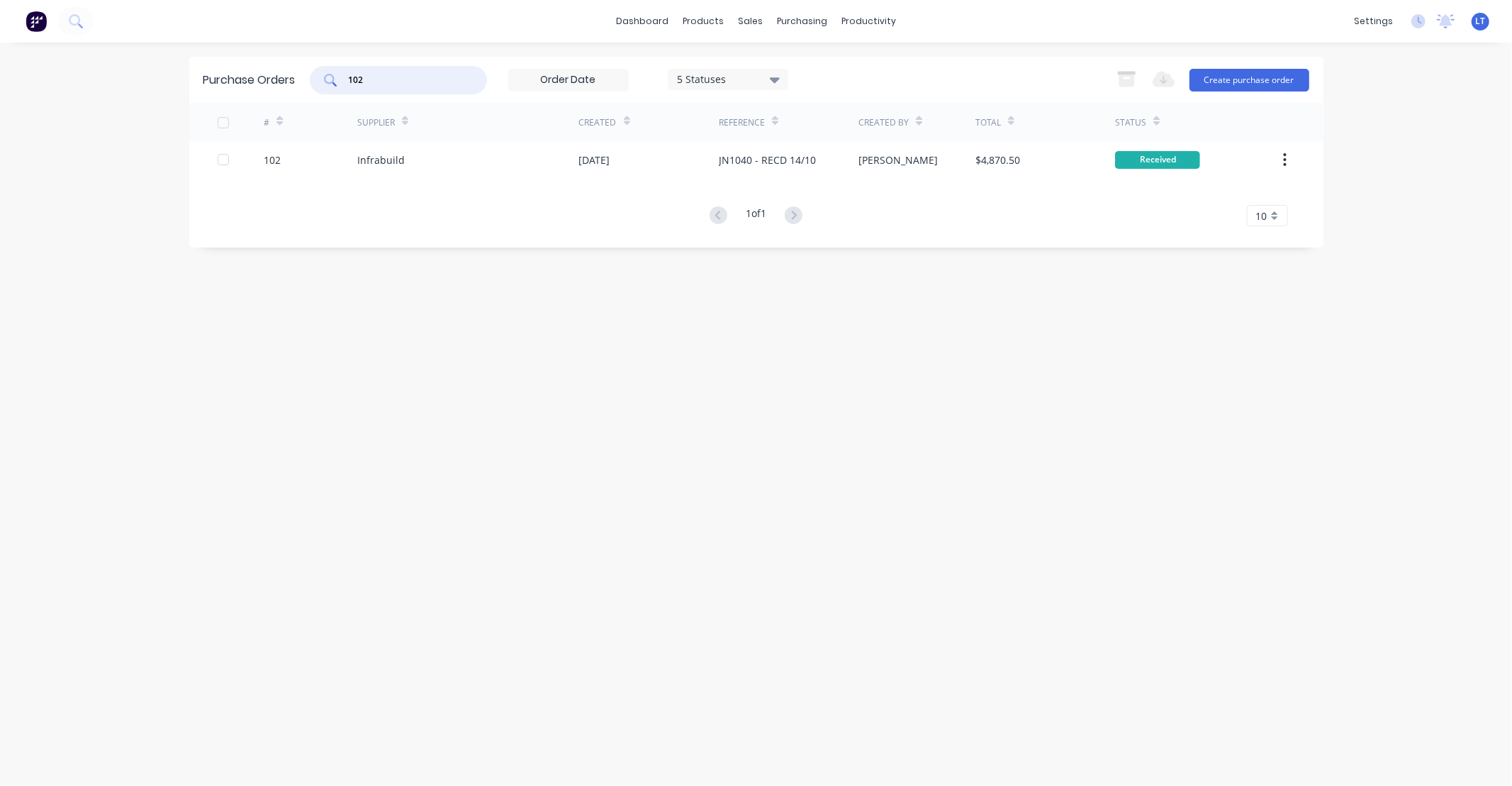
drag, startPoint x: 396, startPoint y: 79, endPoint x: 166, endPoint y: 71, distance: 230.1
click at [166, 71] on div "dashboard products sales purchasing productivity dashboard products Product Cat…" at bounding box center [756, 393] width 1512 height 786
type input "hitachi"
drag, startPoint x: 447, startPoint y: 86, endPoint x: 131, endPoint y: 65, distance: 316.7
click at [133, 66] on div "dashboard products sales purchasing productivity dashboard products Product Cat…" at bounding box center [756, 393] width 1512 height 786
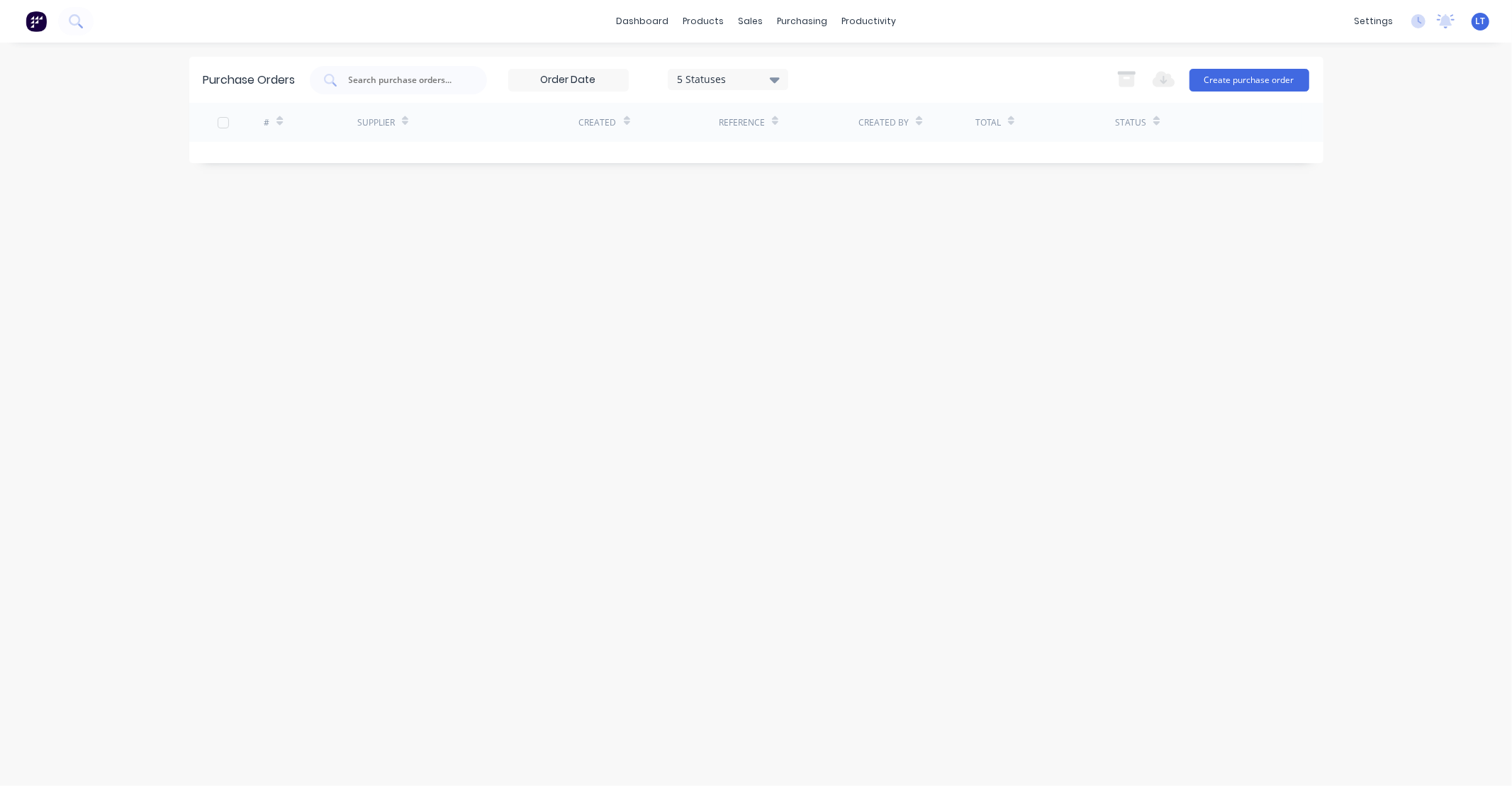
click at [824, 358] on div "Purchase Orders 5 Statuses 5 Statuses Export to Excel (XLSX) Create purchase or…" at bounding box center [756, 414] width 1134 height 715
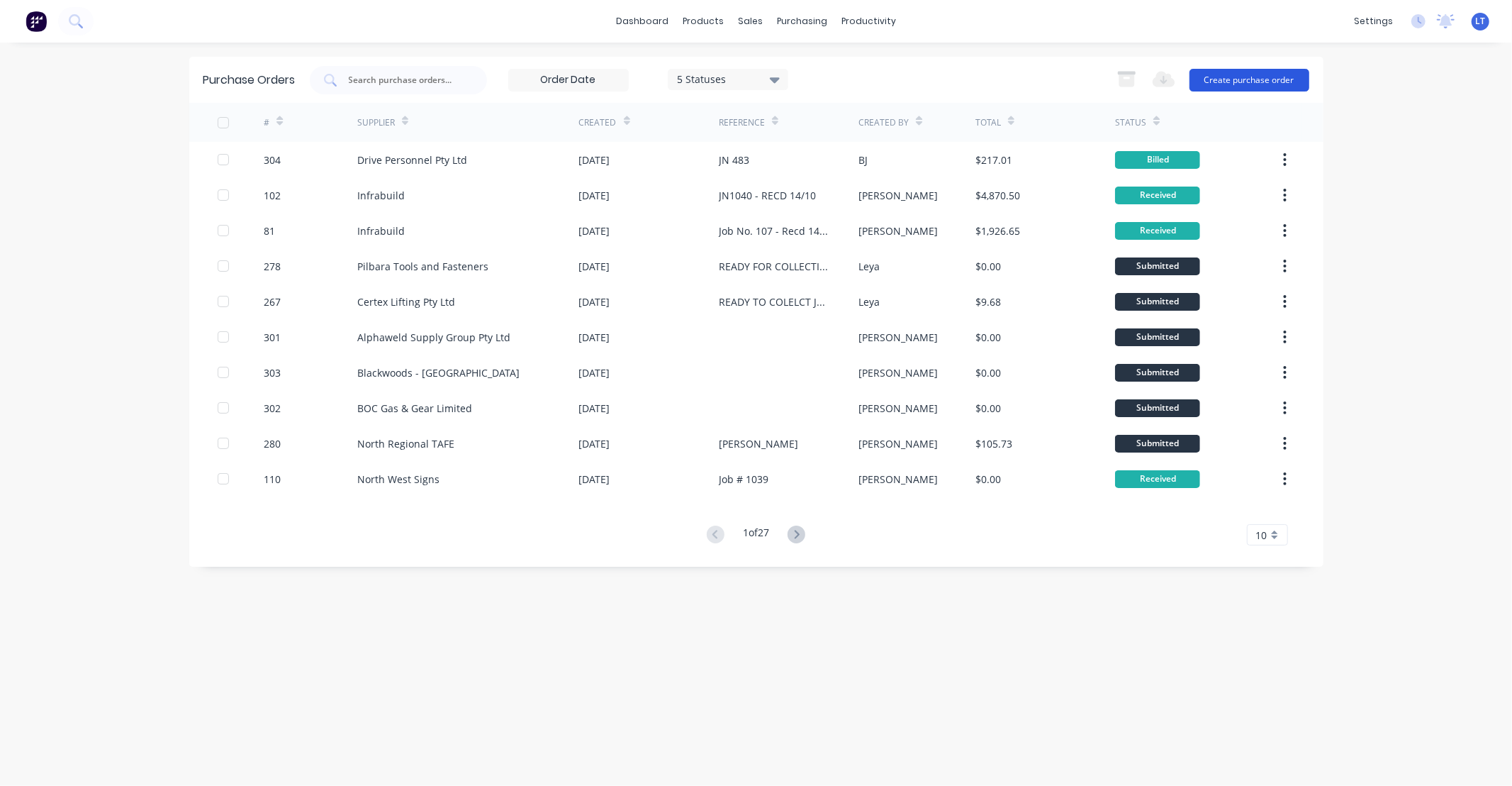
click at [1230, 83] on button "Create purchase order" at bounding box center [1249, 80] width 120 height 23
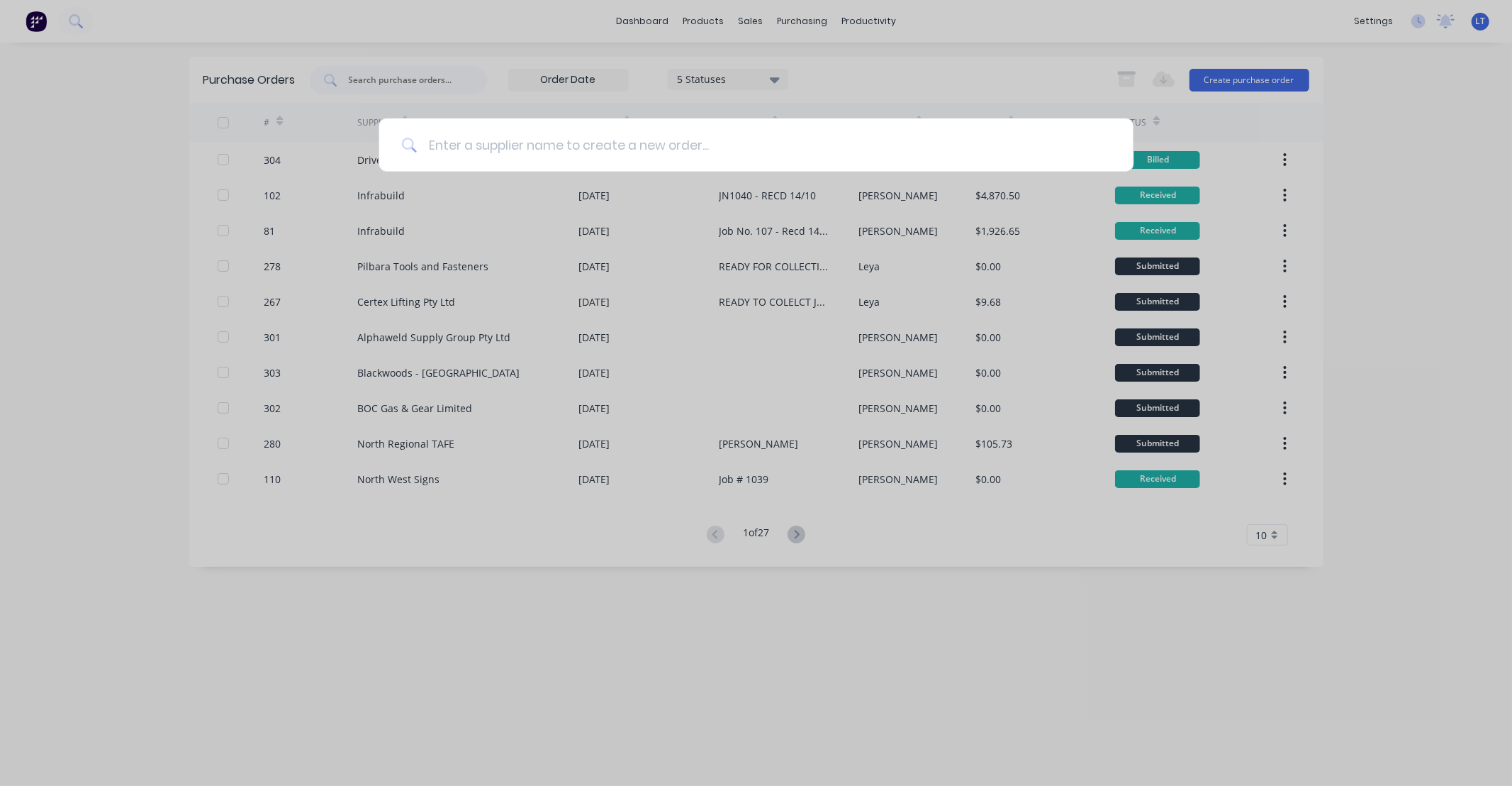
click at [712, 146] on input at bounding box center [764, 145] width 694 height 53
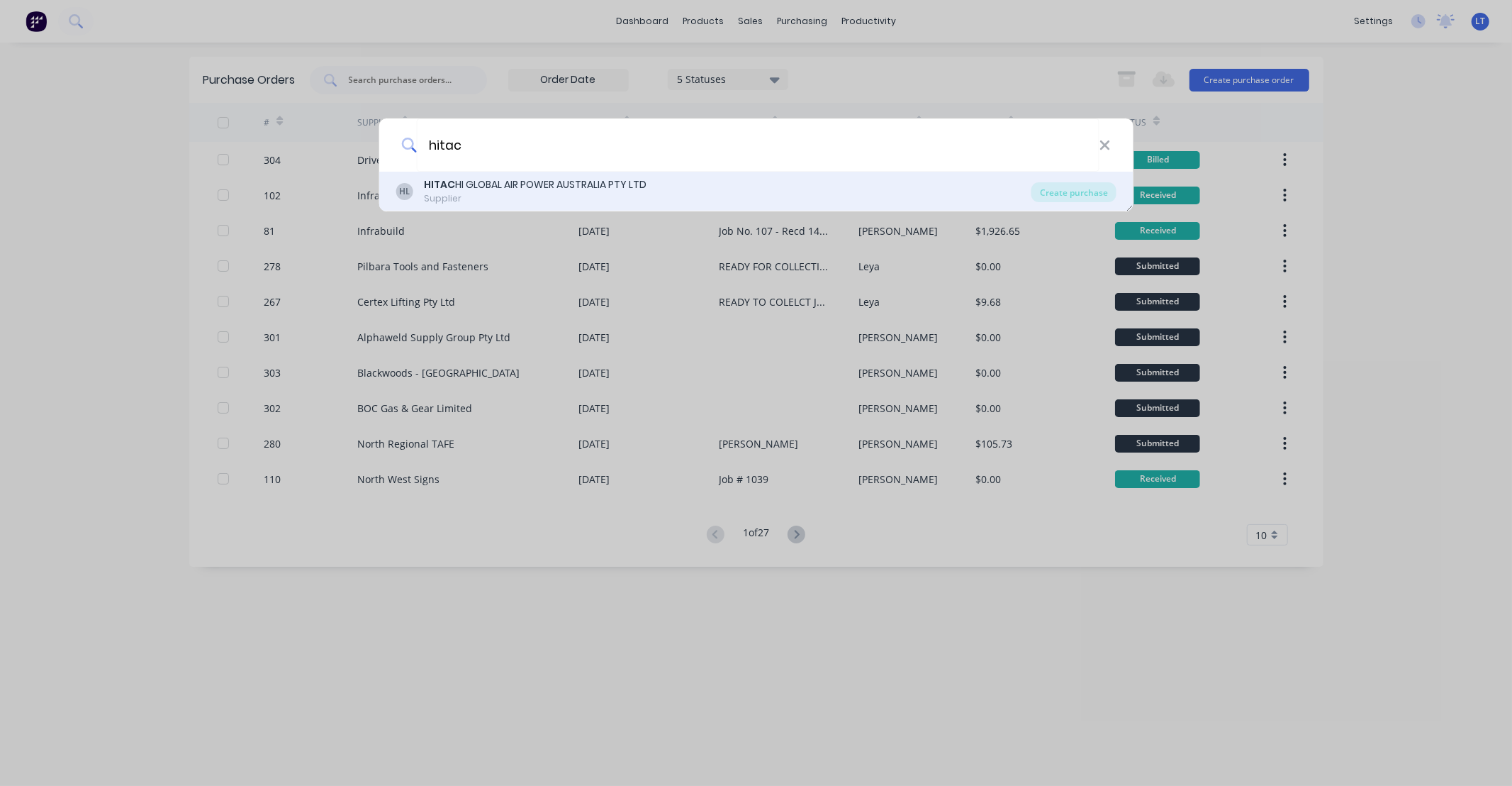
type input "hitac"
click at [571, 191] on div "HITAC HI GLOBAL AIR POWER AUSTRALIA PTY LTD" at bounding box center [535, 184] width 222 height 15
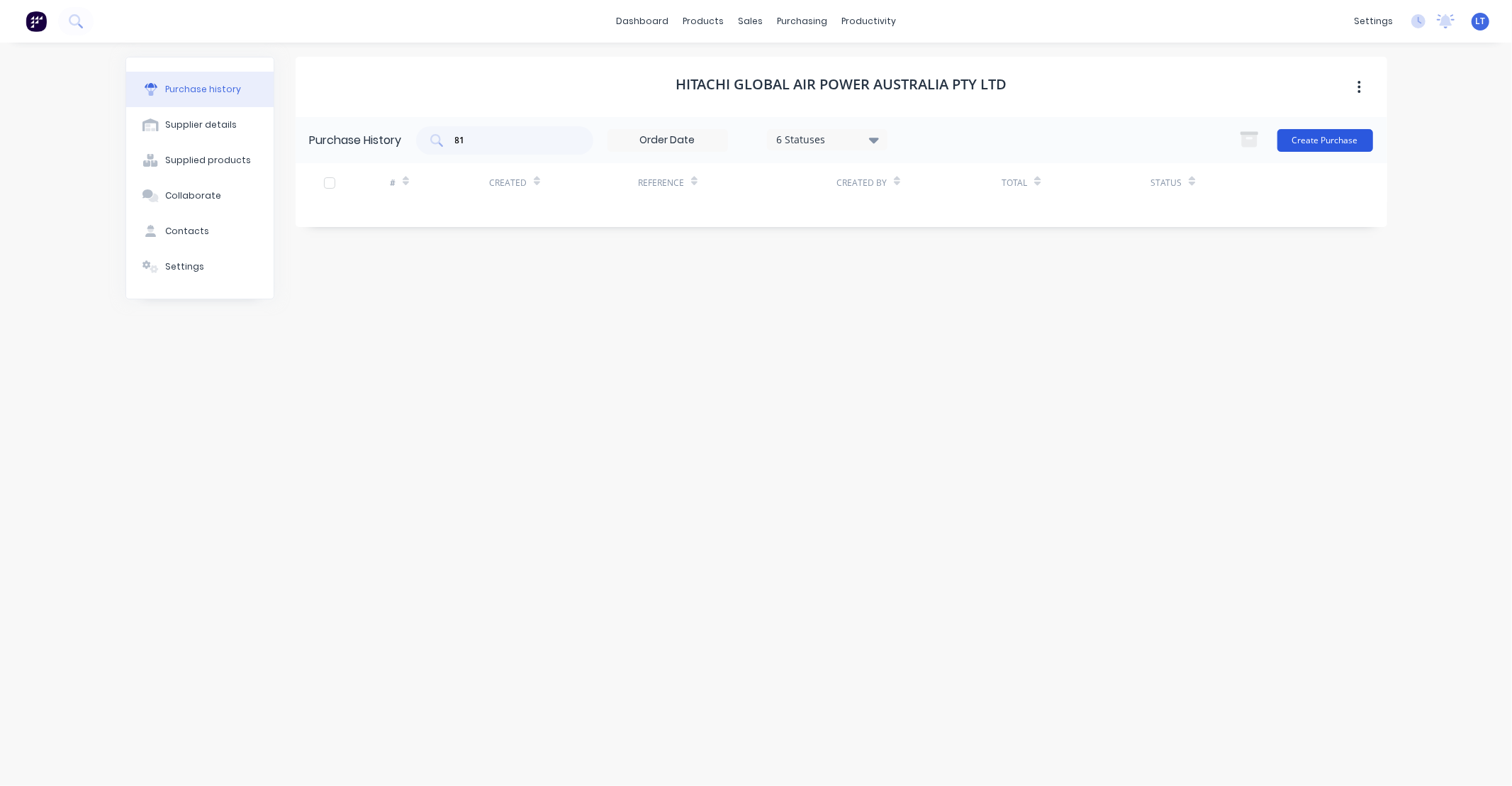
click at [1322, 139] on button "Create Purchase" at bounding box center [1325, 141] width 96 height 23
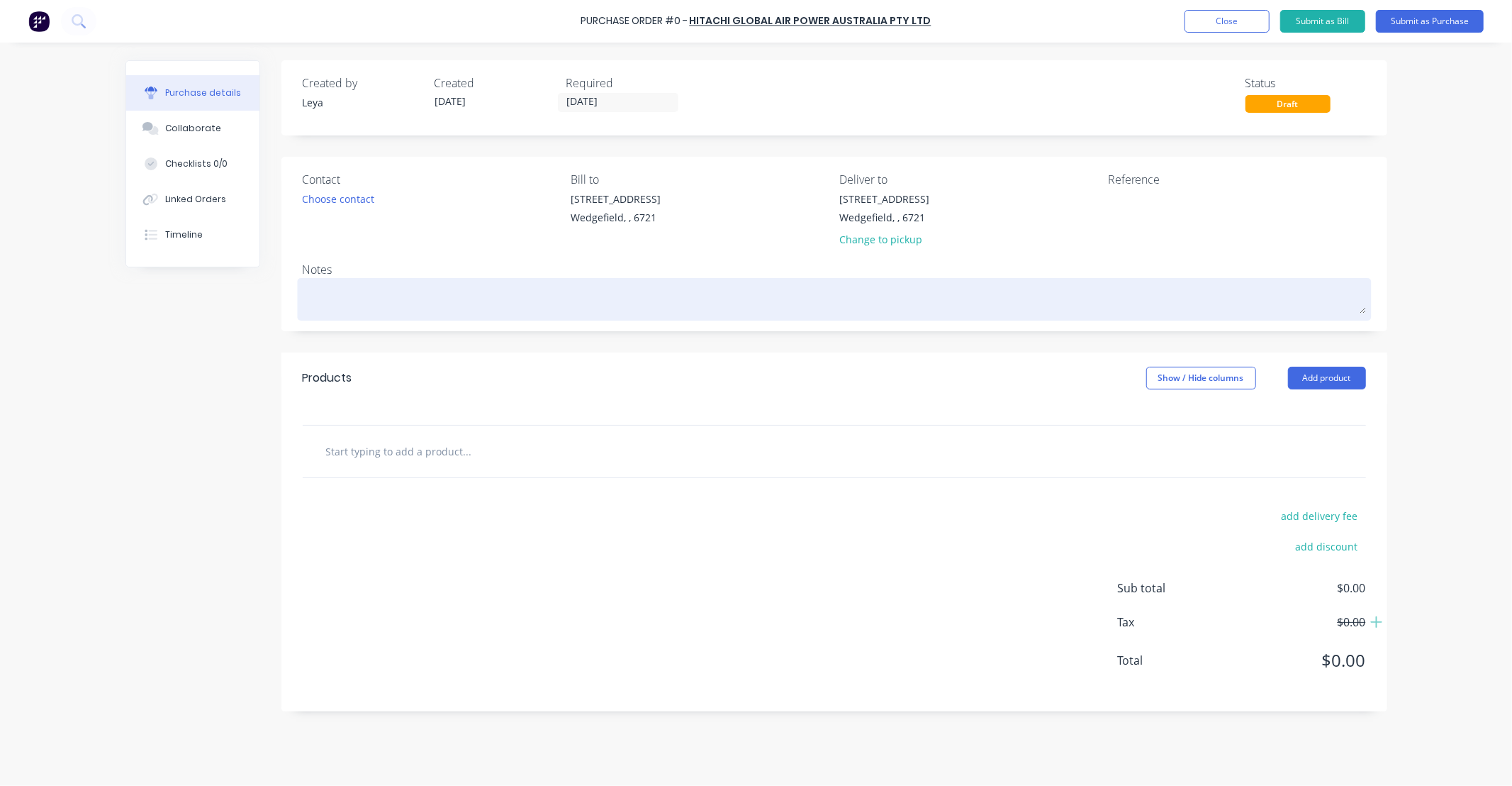
click at [482, 303] on textarea at bounding box center [834, 297] width 1064 height 32
paste textarea "EPM22"
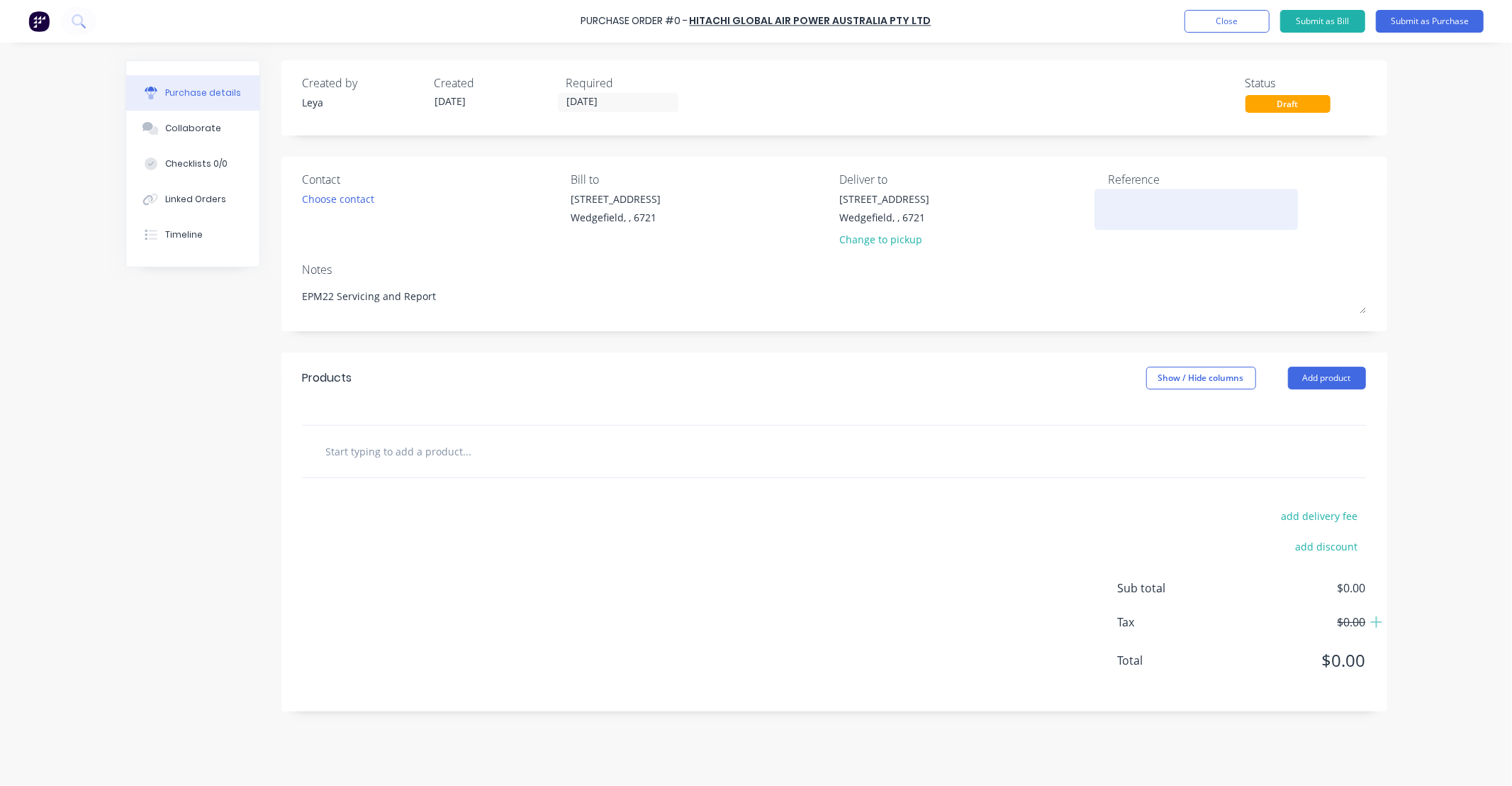
type textarea "EPM22 Servicing and Report"
click at [1137, 203] on textarea at bounding box center [1197, 207] width 177 height 32
type textarea "Job #"
click at [205, 196] on div "Linked Orders" at bounding box center [195, 199] width 61 height 13
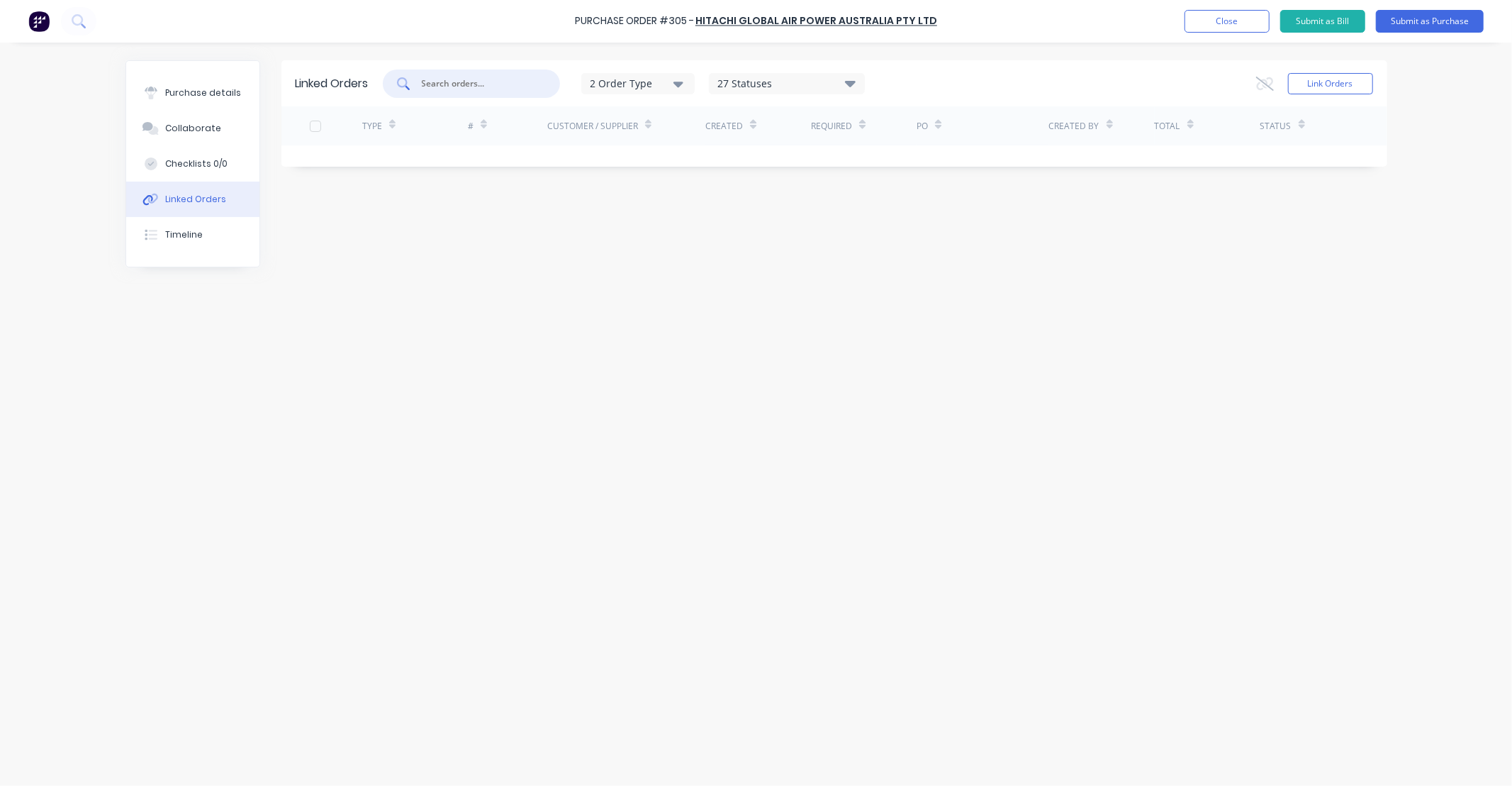
click at [469, 87] on input "text" at bounding box center [480, 84] width 118 height 14
drag, startPoint x: 492, startPoint y: 80, endPoint x: 315, endPoint y: 71, distance: 177.2
click at [315, 71] on div "Linked Orders greatland 2 Order Type 27 Statuses Sales Order Status All Archive…" at bounding box center [834, 83] width 1106 height 46
type input "m"
type input "great"
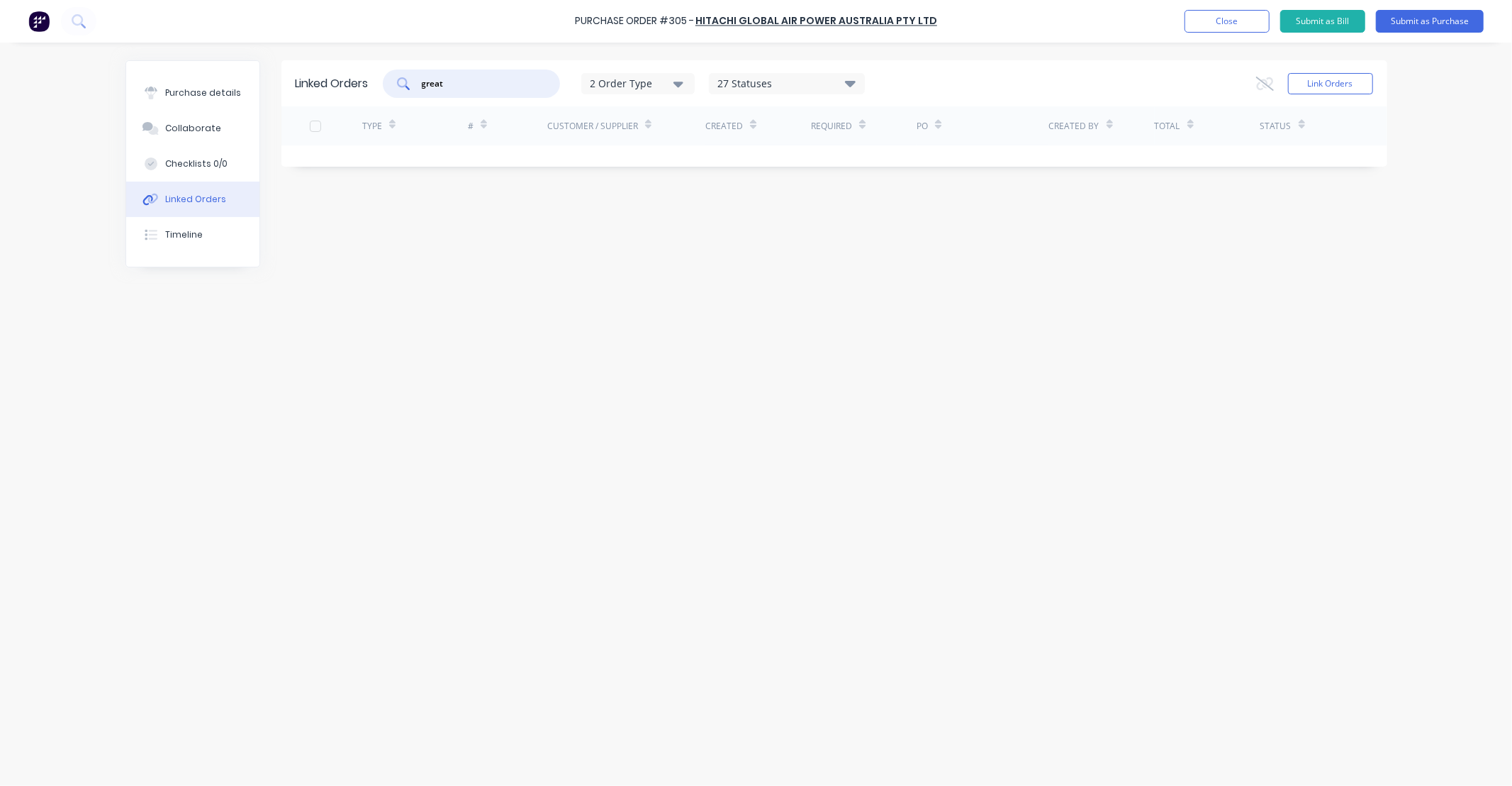
click at [671, 76] on div "2 Order Type" at bounding box center [637, 83] width 95 height 15
click at [677, 76] on icon "button" at bounding box center [679, 84] width 10 height 16
click at [774, 74] on div "27 Statuses Sales Order Status All Archived Draft Quote Submitted PO Recd-Manag…" at bounding box center [787, 84] width 156 height 21
click at [778, 87] on div "27 Statuses" at bounding box center [787, 84] width 155 height 16
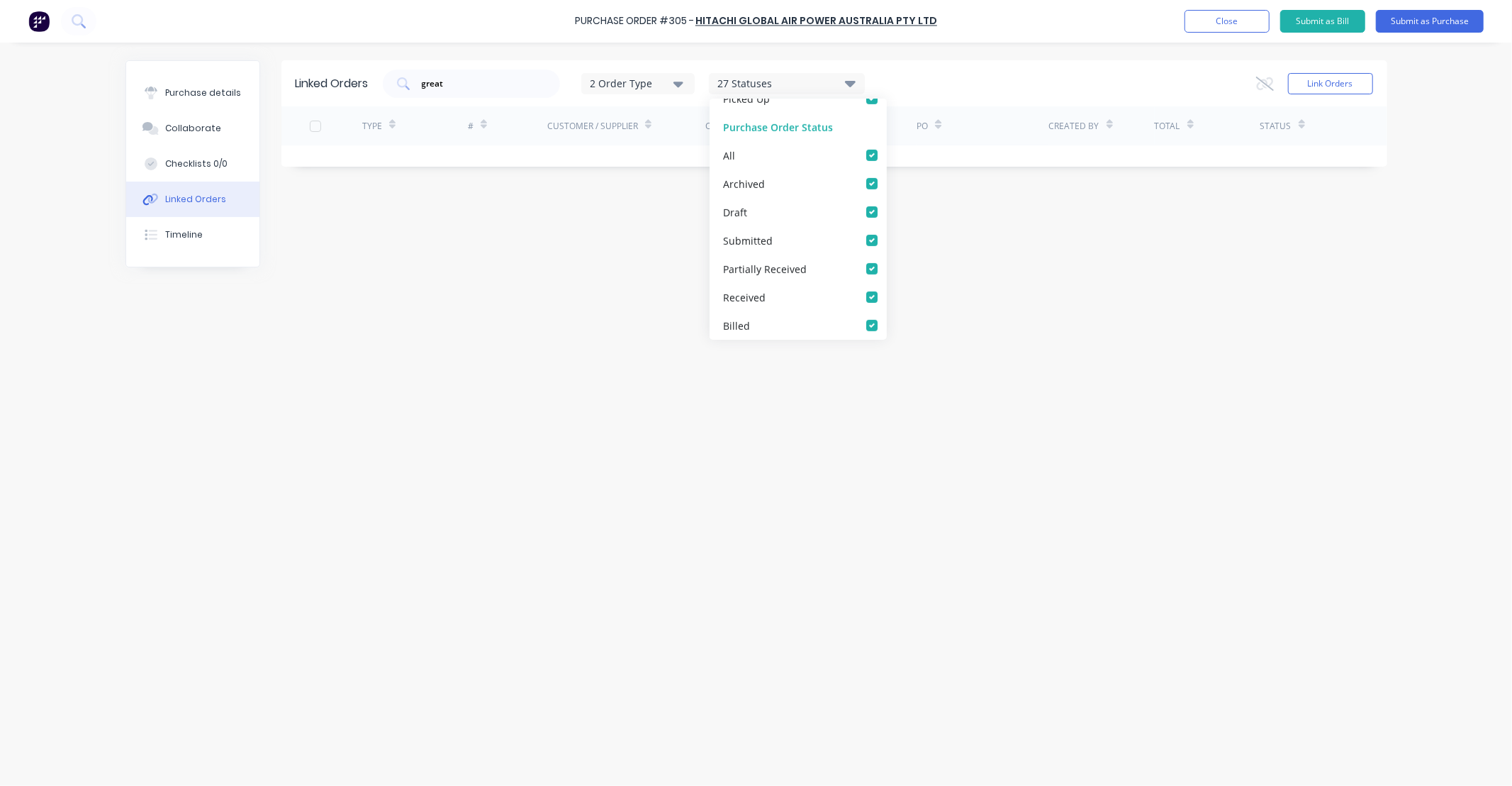
click at [1150, 249] on div "Linked Orders great 2 Order Type 27 Statuses Sales Order Status All Archived Dr…" at bounding box center [757, 411] width 1262 height 701
click at [234, 94] on div "Purchase details" at bounding box center [202, 93] width 76 height 13
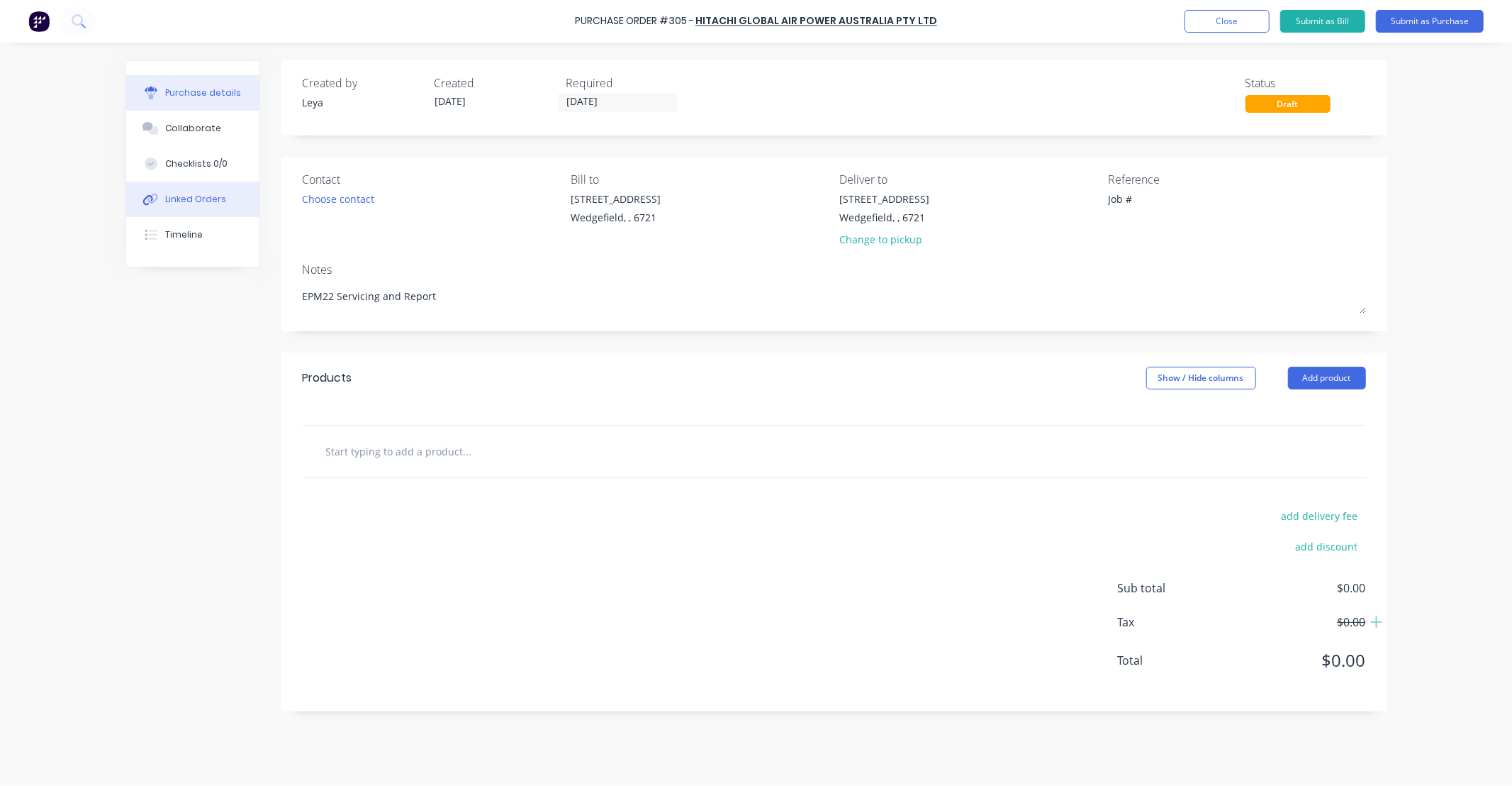
click at [189, 203] on div "Linked Orders" at bounding box center [195, 199] width 61 height 13
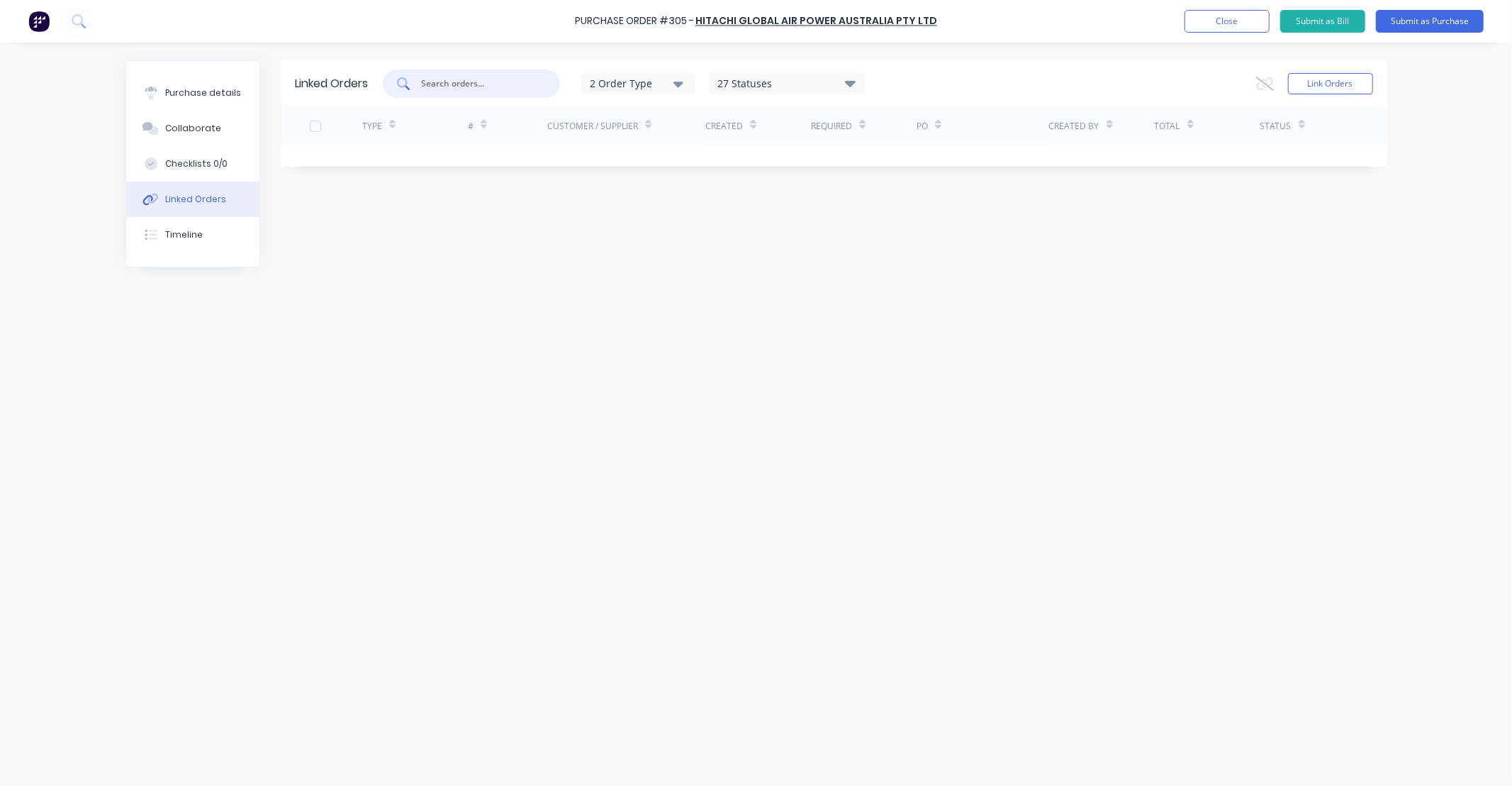
click at [484, 89] on input "text" at bounding box center [480, 84] width 118 height 14
type input "1170"
click at [1330, 78] on button "Link Orders" at bounding box center [1331, 84] width 85 height 21
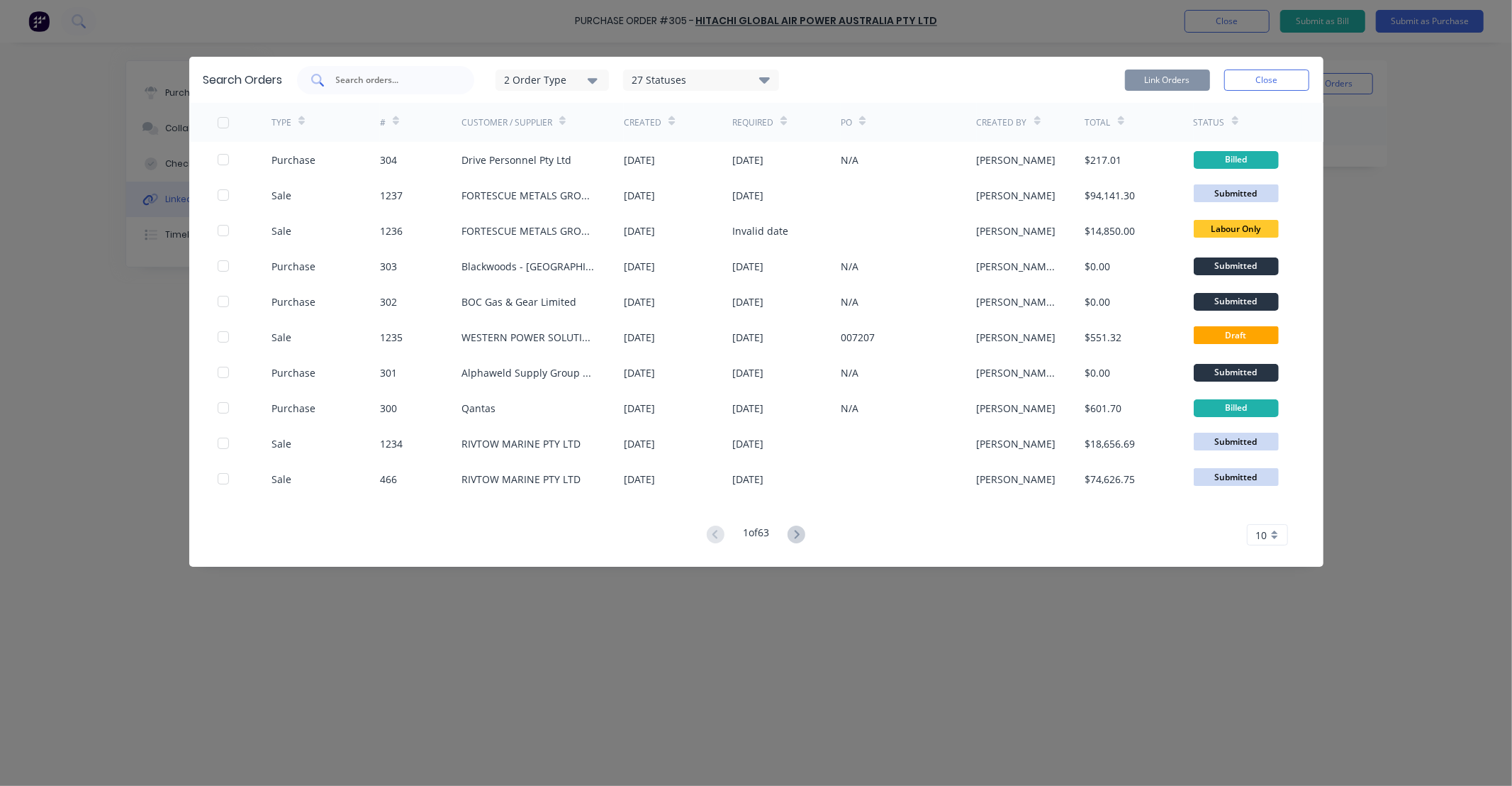
click at [423, 84] on input "text" at bounding box center [394, 80] width 118 height 14
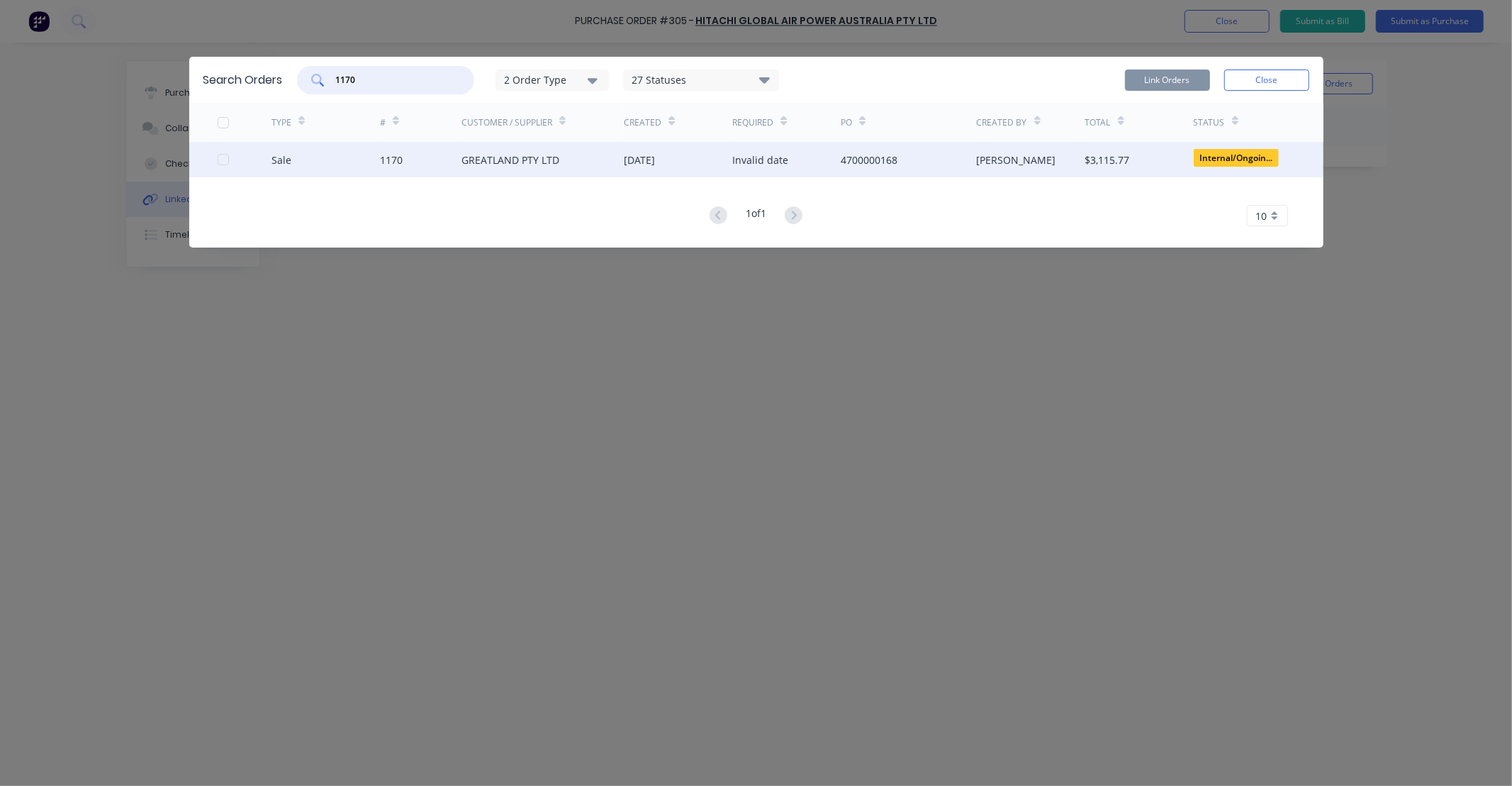
click at [225, 158] on div at bounding box center [223, 160] width 28 height 28
type input "1170"
click at [1177, 84] on button "Link Orders" at bounding box center [1167, 80] width 85 height 21
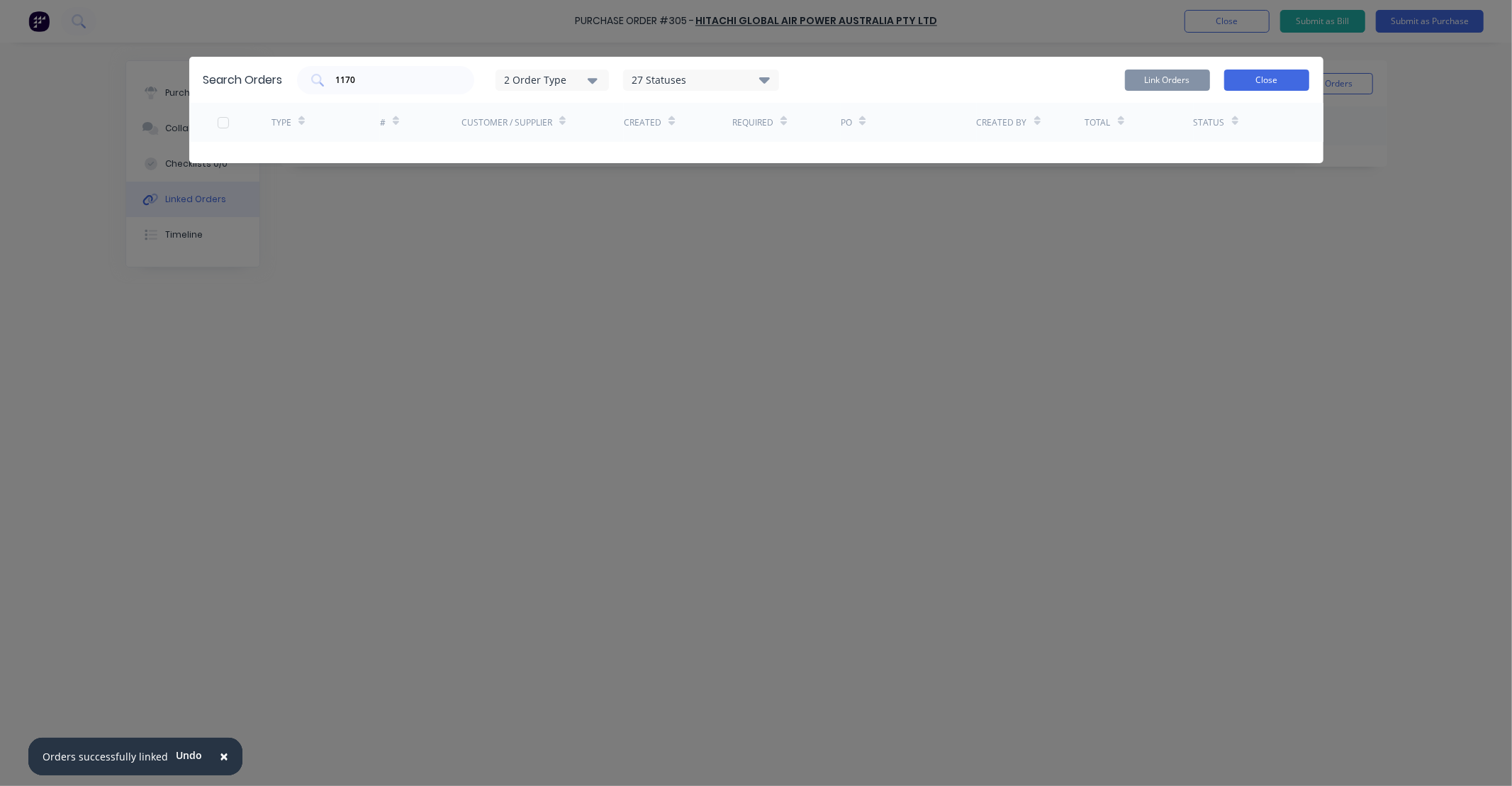
click at [1275, 72] on button "Close" at bounding box center [1267, 80] width 85 height 21
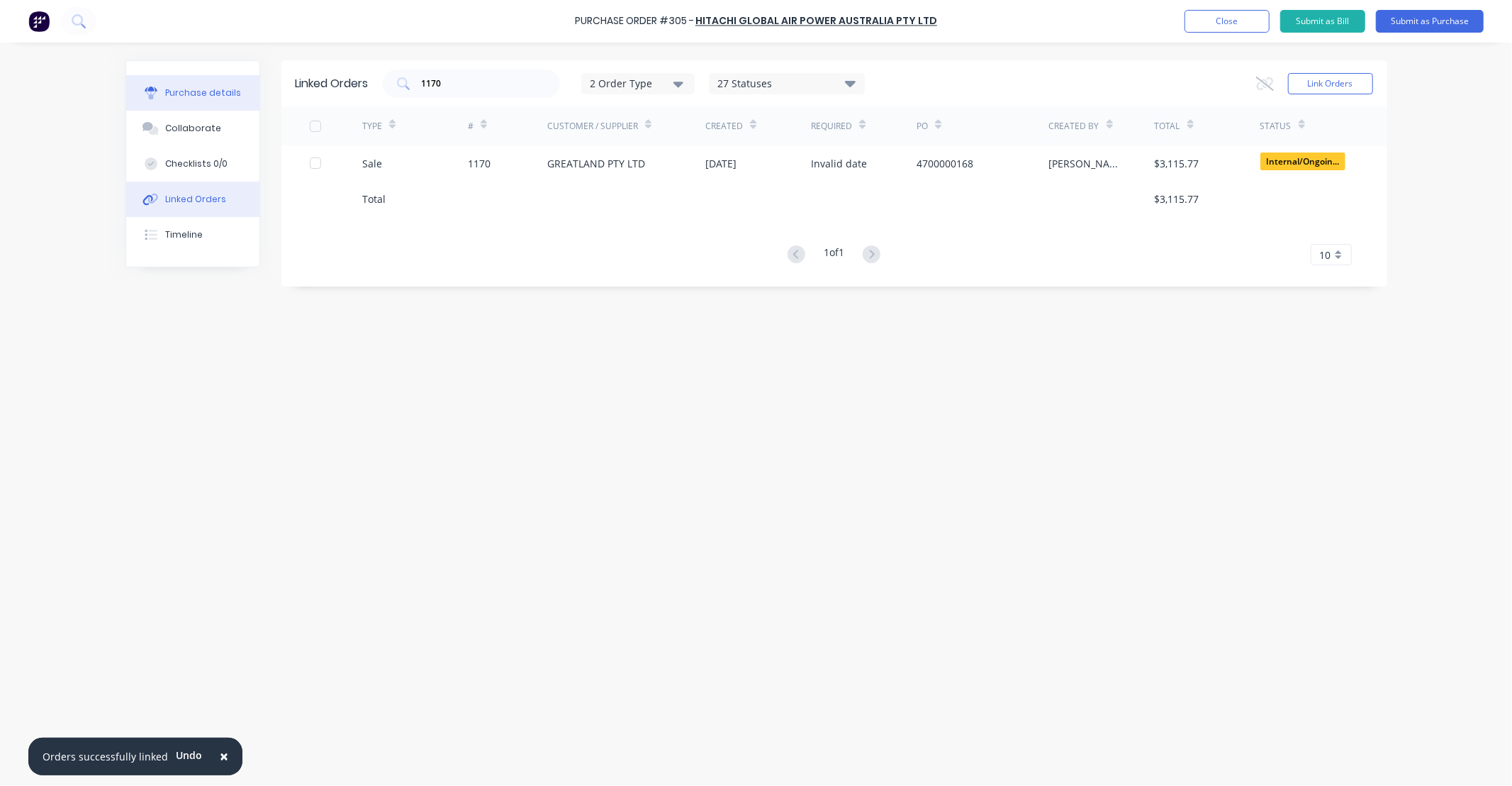
click at [205, 97] on div "Purchase details" at bounding box center [202, 93] width 76 height 13
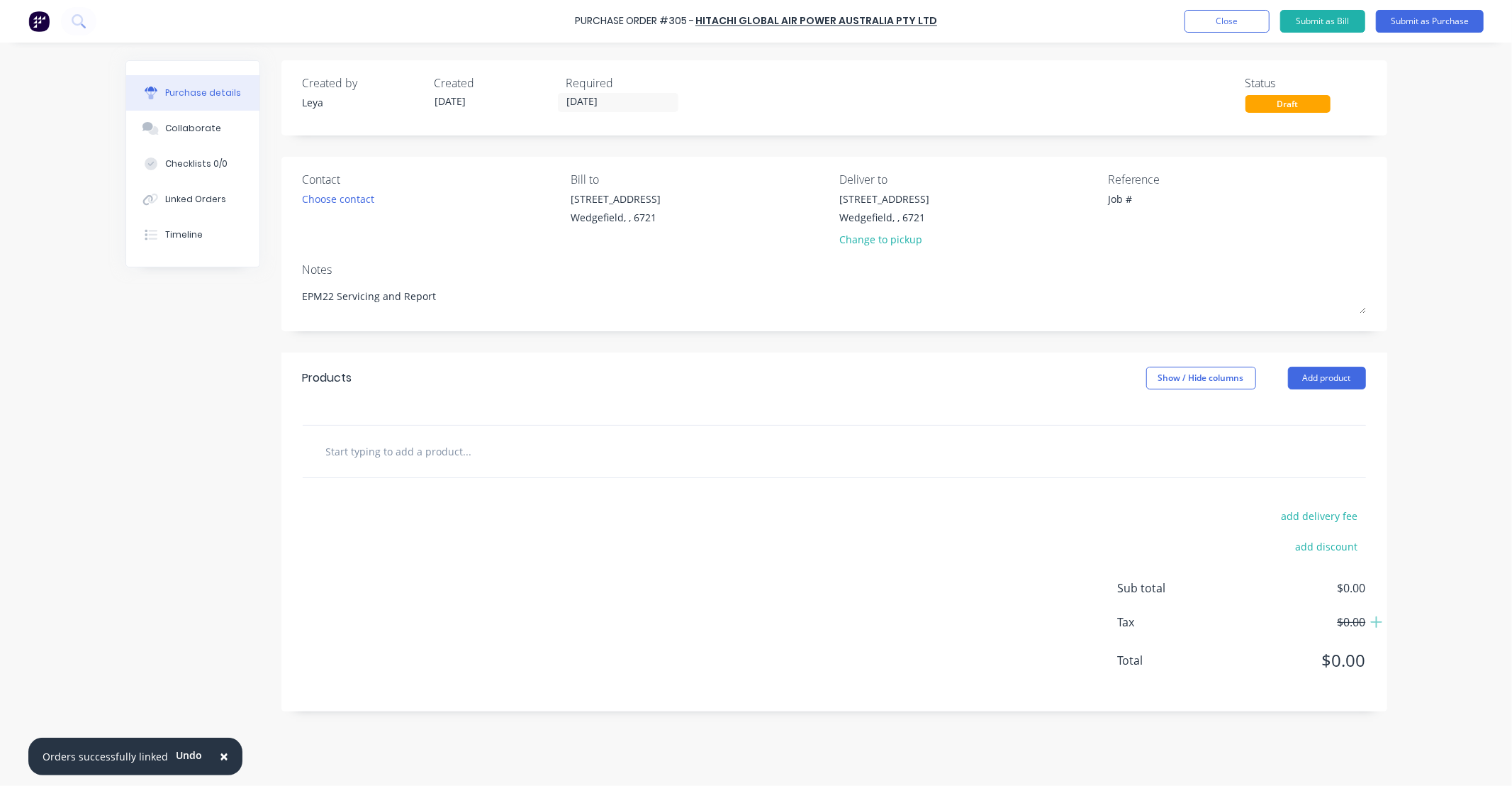
click at [494, 452] on input "text" at bounding box center [467, 451] width 284 height 28
type input "Servicing and Report"
click at [490, 500] on button "Add Servicing and Report to order" at bounding box center [544, 505] width 426 height 45
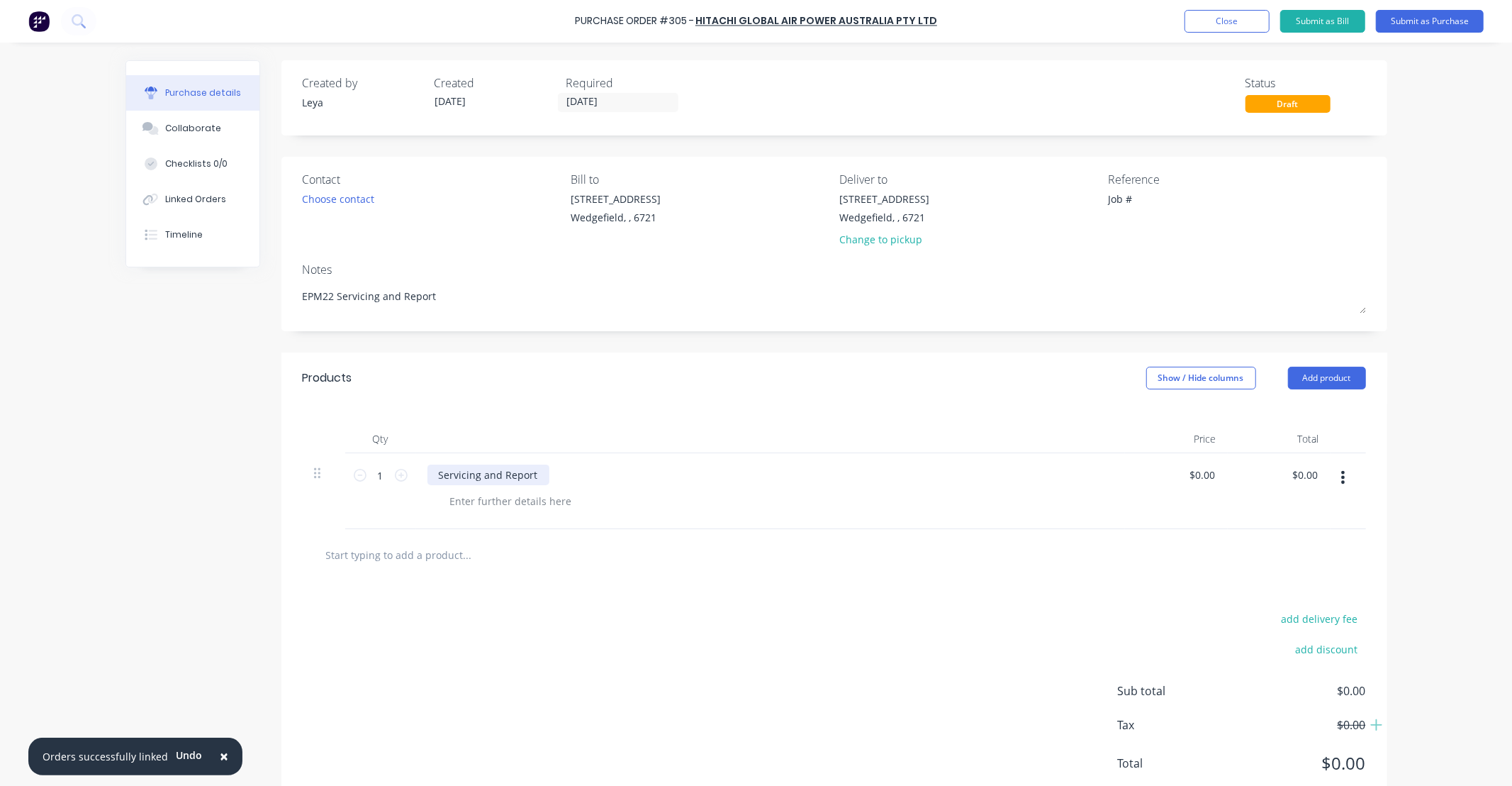
click at [517, 478] on div "Servicing and Report" at bounding box center [489, 475] width 122 height 21
click at [532, 478] on div "Servicing and Report" at bounding box center [489, 475] width 122 height 21
click at [1433, 438] on div "× Orders successfully linked Undo Purchase Order #305 - HITACHI GLOBAL AIR POWE…" at bounding box center [756, 393] width 1512 height 786
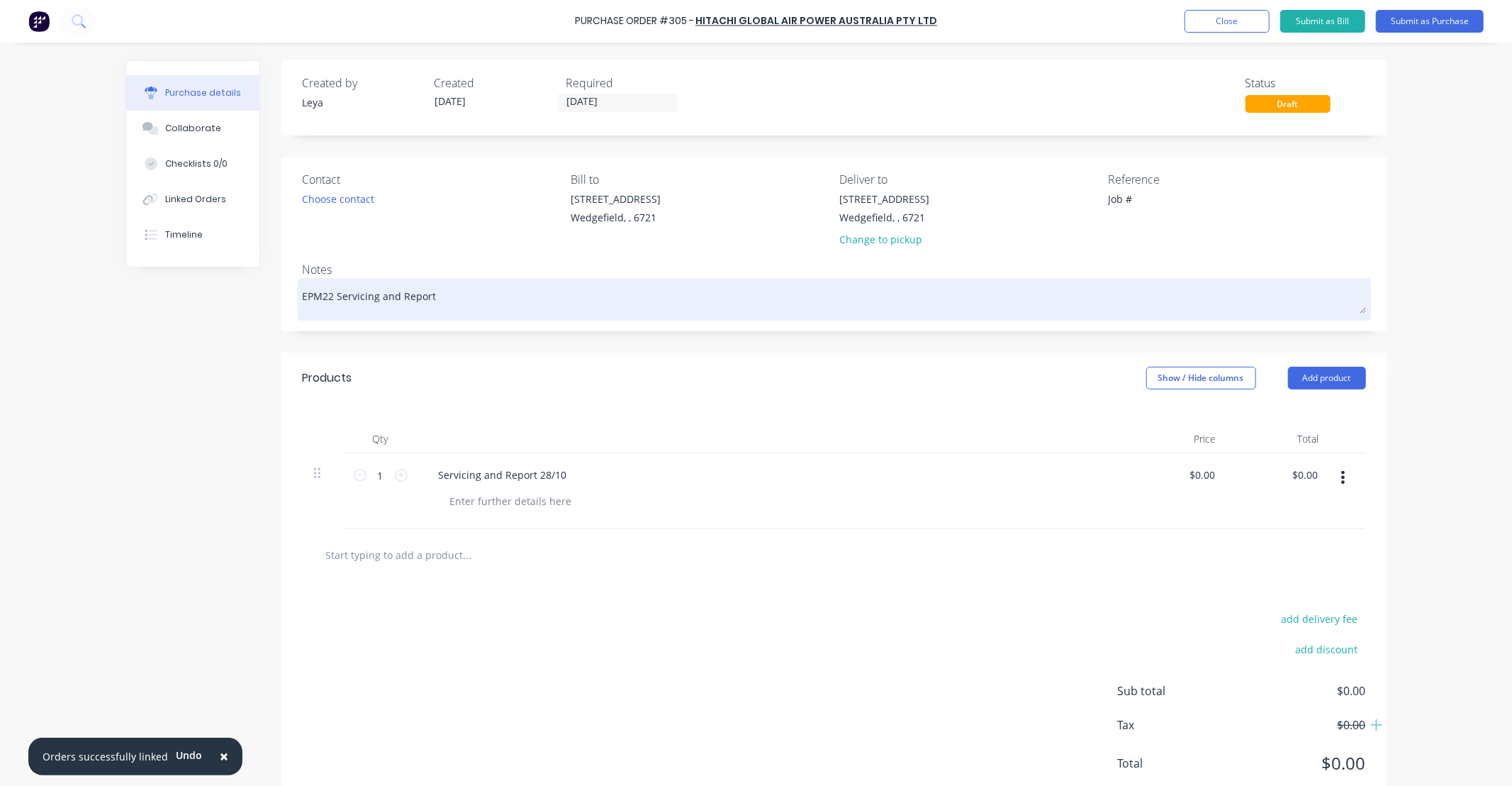
click at [364, 296] on textarea "EPM22 Servicing and Report" at bounding box center [834, 297] width 1064 height 32
click at [330, 294] on textarea "EPM22 Servicing and Report" at bounding box center [834, 297] width 1064 height 32
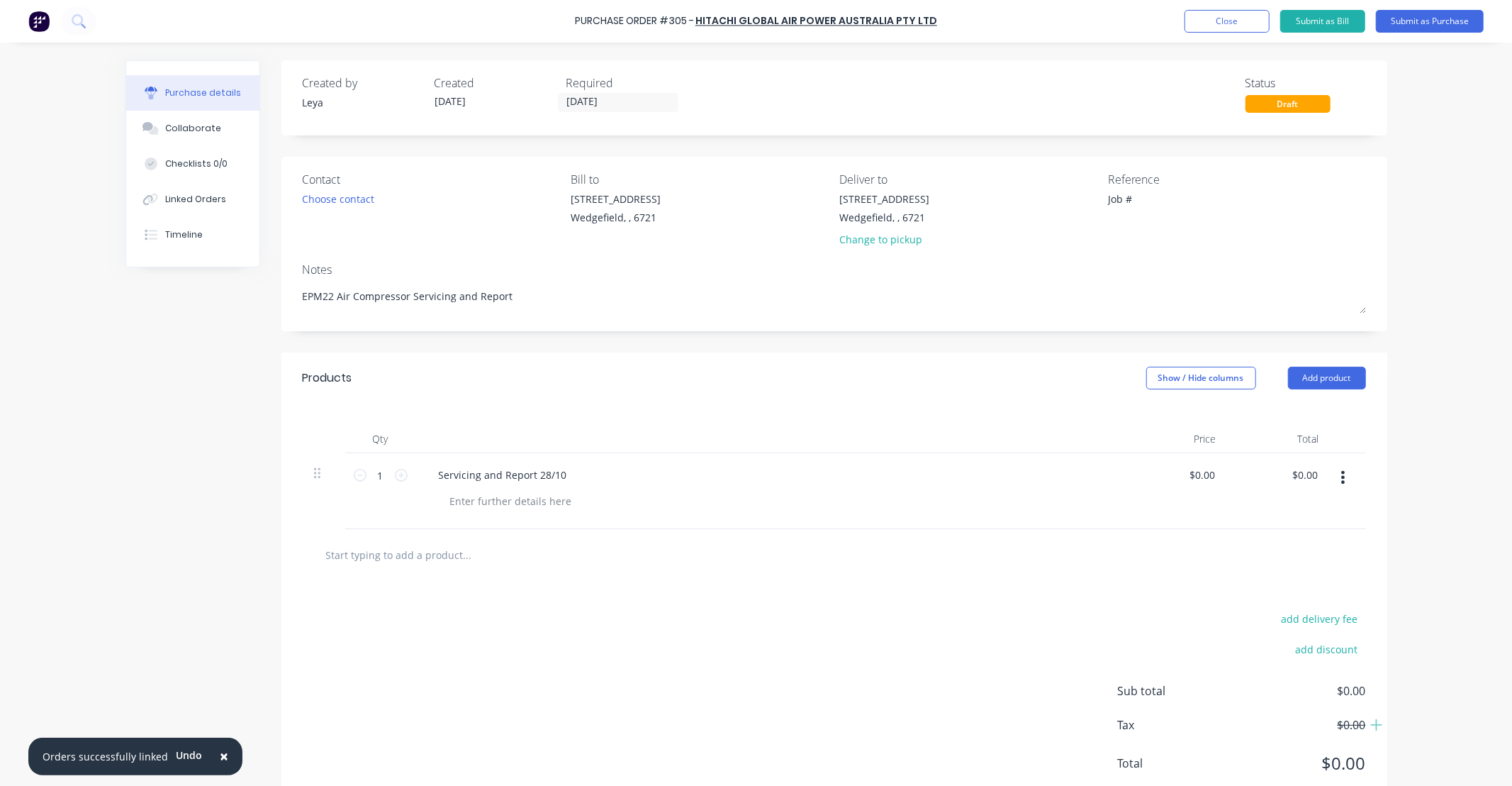
type textarea "EPM22 Air Compressor Servicing and Report"
click at [567, 345] on div "Created by [PERSON_NAME] Created [DATE] Required [DATE] Status Draft Contact Ch…" at bounding box center [834, 437] width 1106 height 754
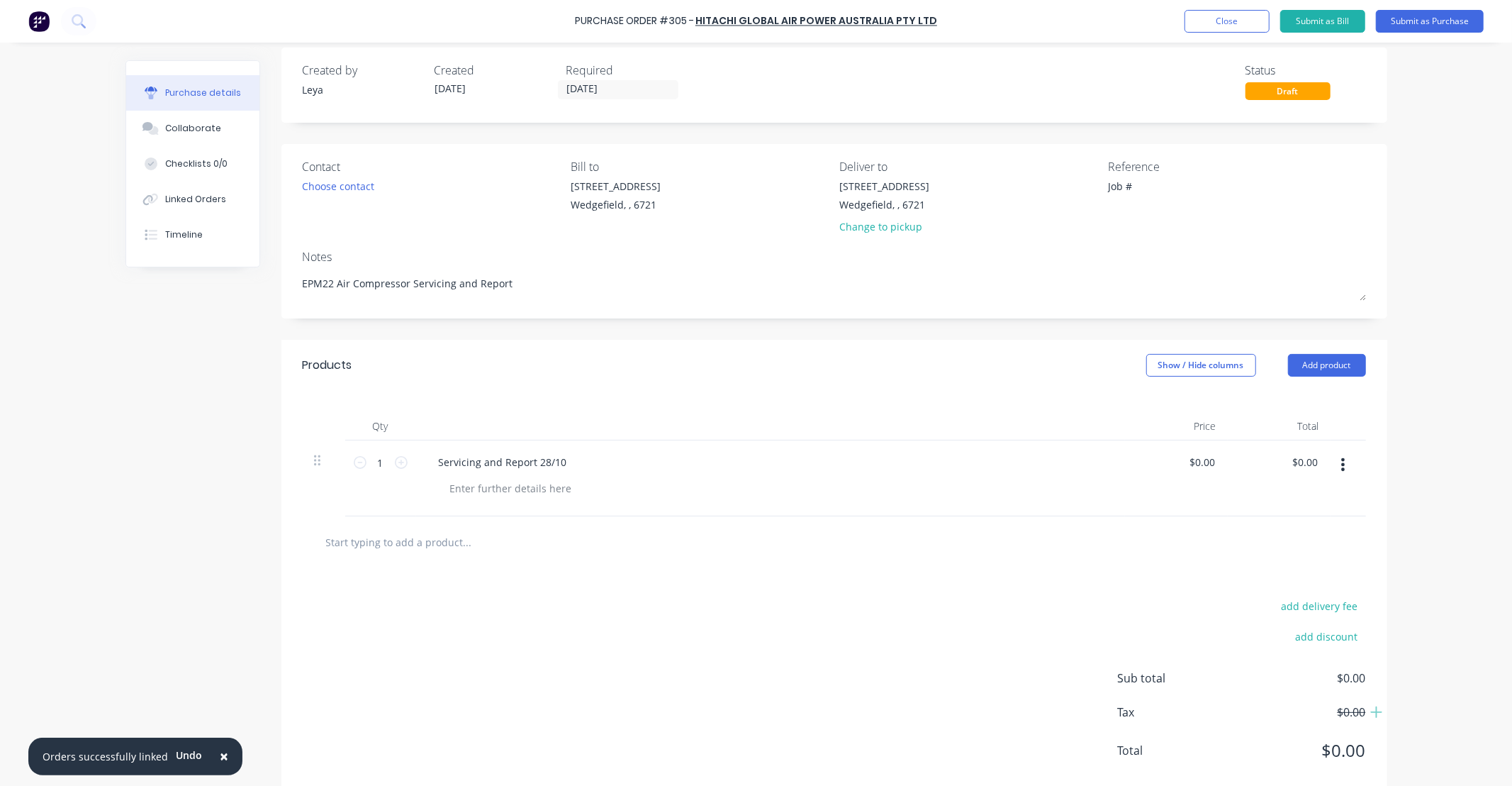
scroll to position [26, 0]
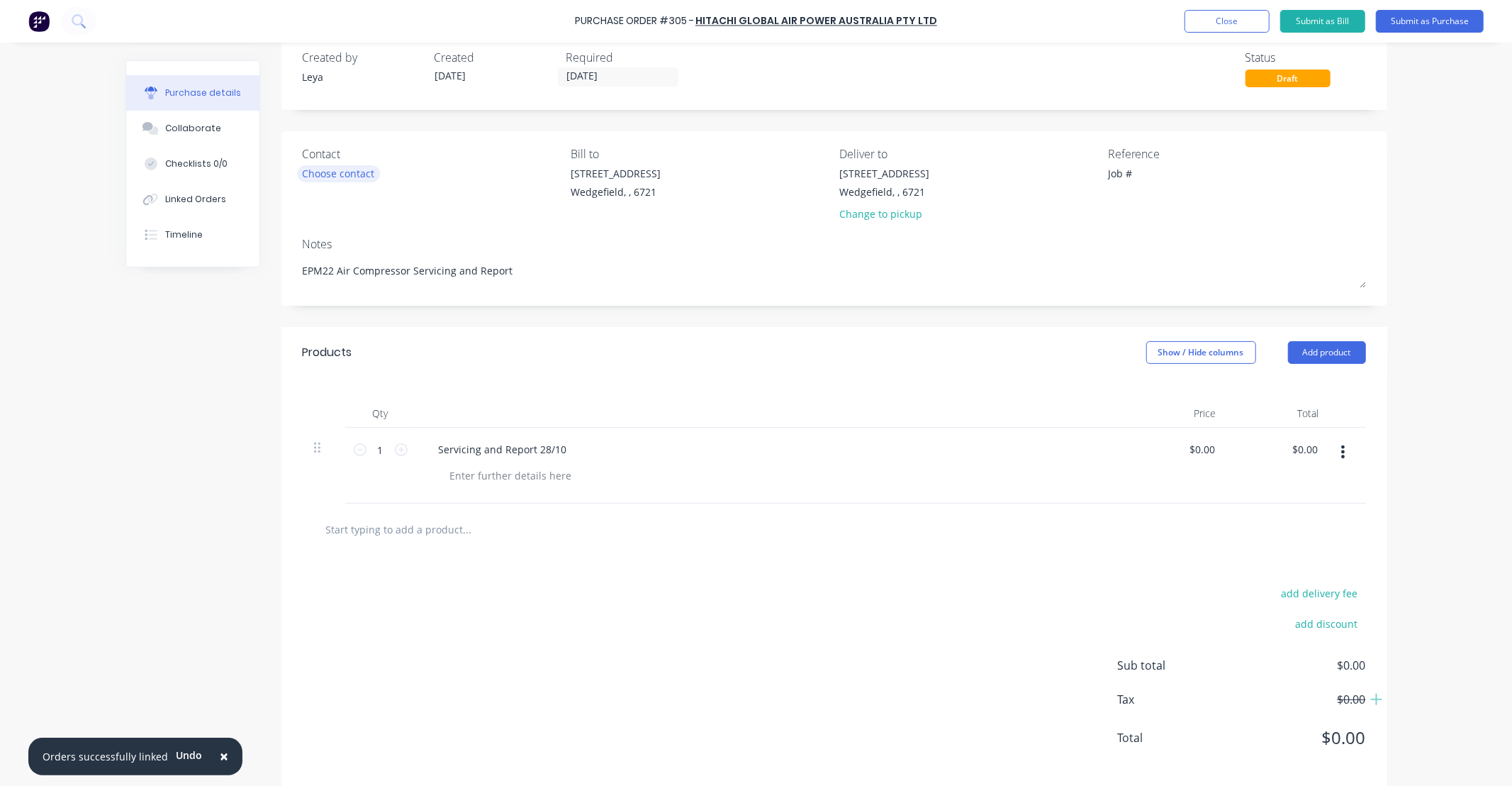
click at [352, 175] on div "Choose contact" at bounding box center [339, 173] width 72 height 15
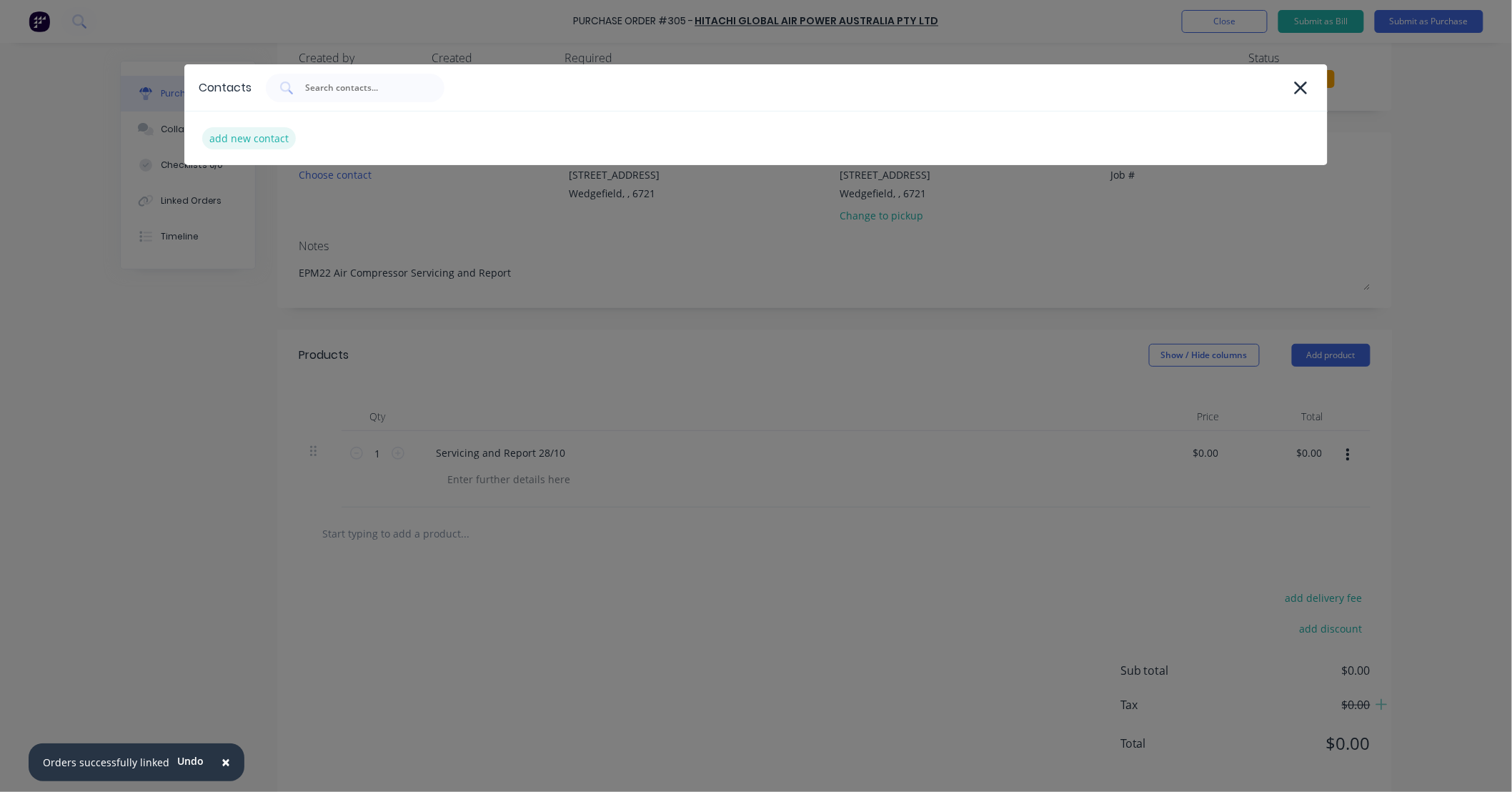
click at [264, 140] on div "add new contact" at bounding box center [249, 138] width 94 height 22
select select "AU"
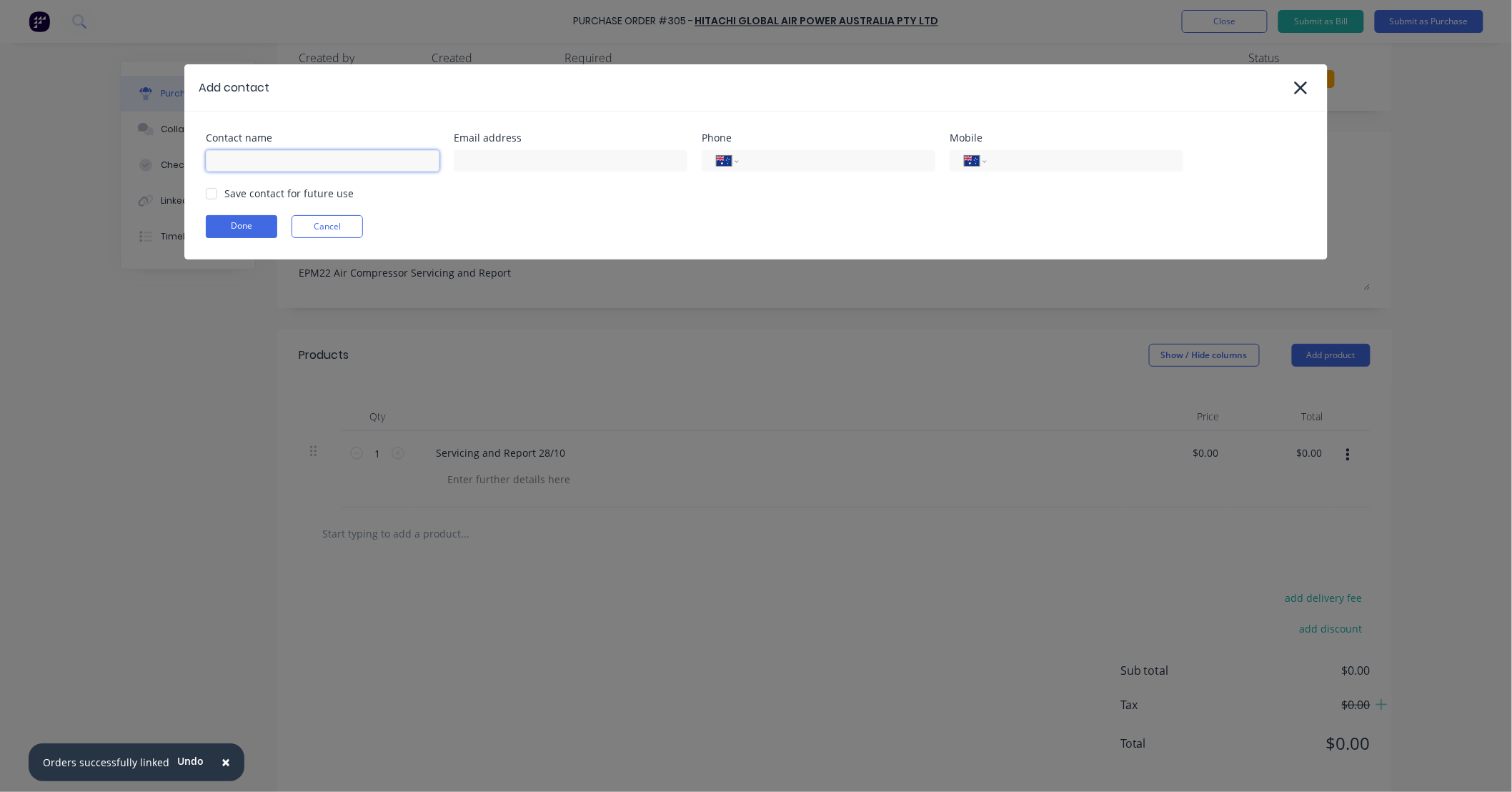
click at [305, 158] on input at bounding box center [322, 161] width 233 height 21
paste input "[PERSON_NAME]"
type input "[PERSON_NAME]"
click at [230, 191] on div "Save contact for future use" at bounding box center [289, 193] width 130 height 15
click at [216, 193] on div at bounding box center [211, 193] width 29 height 29
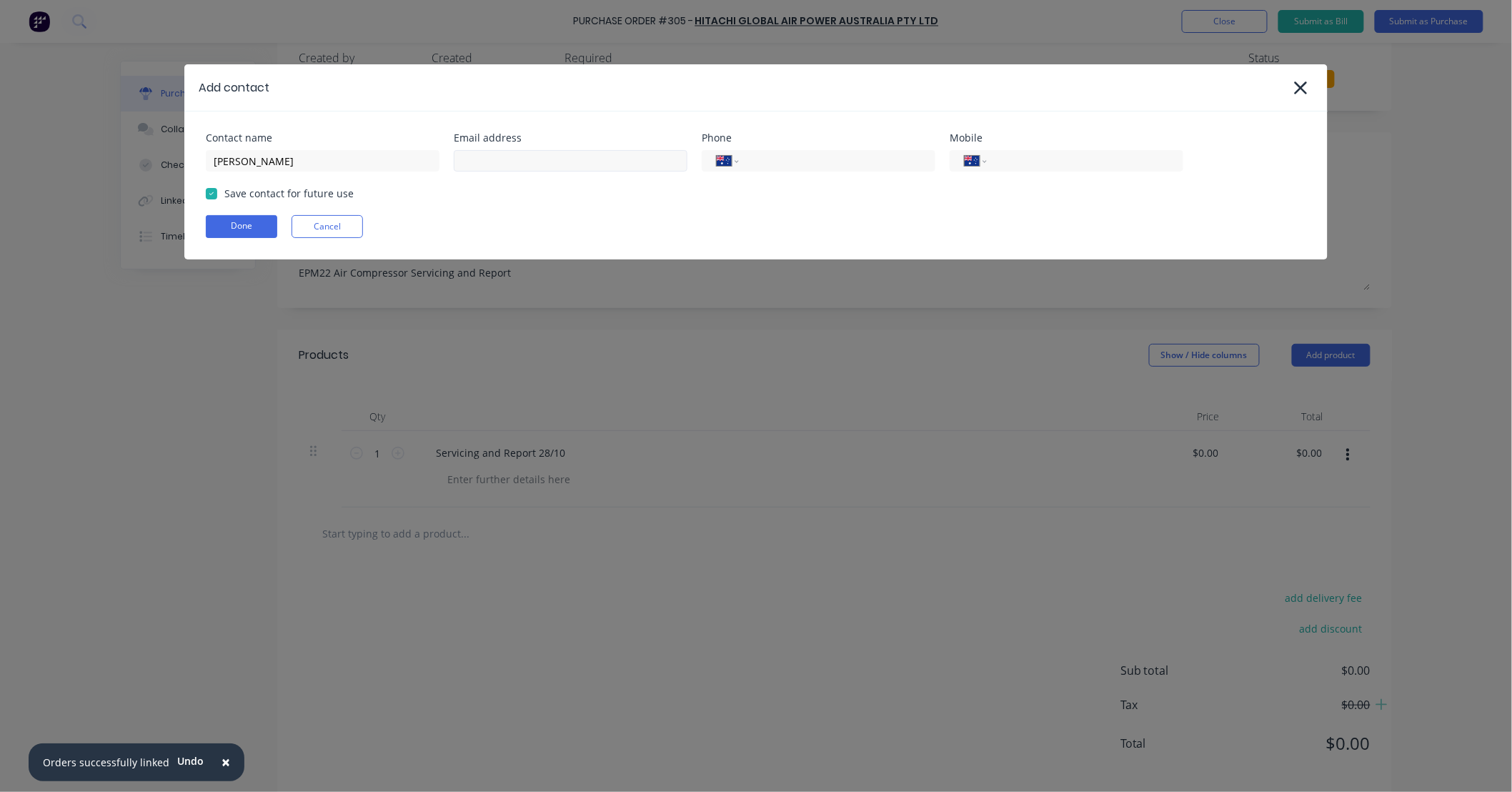
drag, startPoint x: 539, startPoint y: 173, endPoint x: 543, endPoint y: 164, distance: 9.8
click at [539, 171] on div "Contact name [PERSON_NAME] Email address Phone International [GEOGRAPHIC_DATA] …" at bounding box center [756, 185] width 1143 height 148
click at [543, 164] on input at bounding box center [571, 161] width 233 height 21
paste input "[PERSON_NAME][EMAIL_ADDRESS][PERSON_NAME][DOMAIN_NAME]"
type input "[PERSON_NAME][EMAIL_ADDRESS][PERSON_NAME][DOMAIN_NAME]"
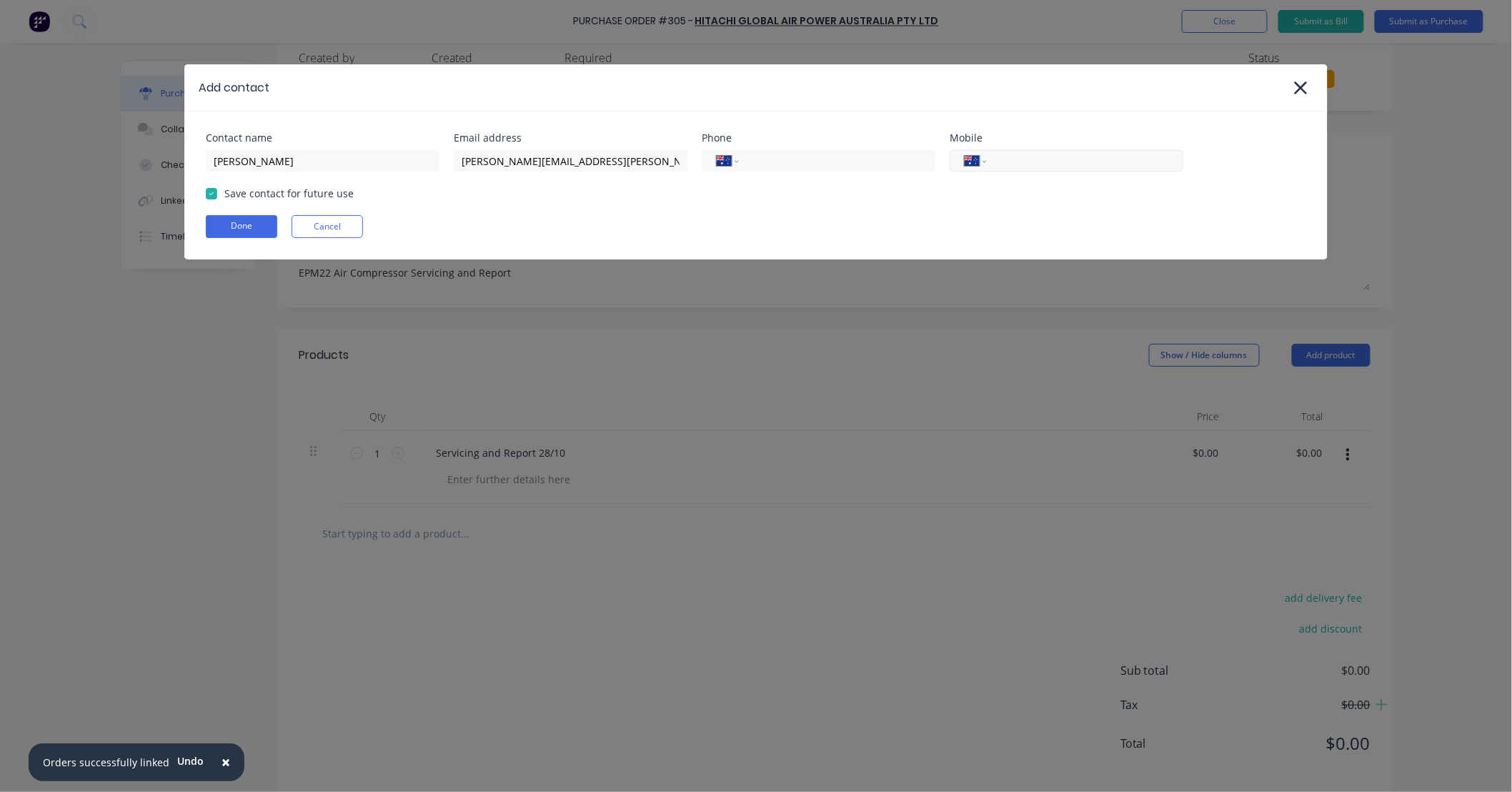
click at [1038, 160] on input "tel" at bounding box center [1082, 161] width 171 height 16
paste input "13002667739570"
drag, startPoint x: 1002, startPoint y: 160, endPoint x: 1229, endPoint y: 160, distance: 227.0
click at [1294, 159] on div "Contact name [PERSON_NAME] Email address [PERSON_NAME][EMAIL_ADDRESS][PERSON_NA…" at bounding box center [756, 153] width 1101 height 39
type input "1"
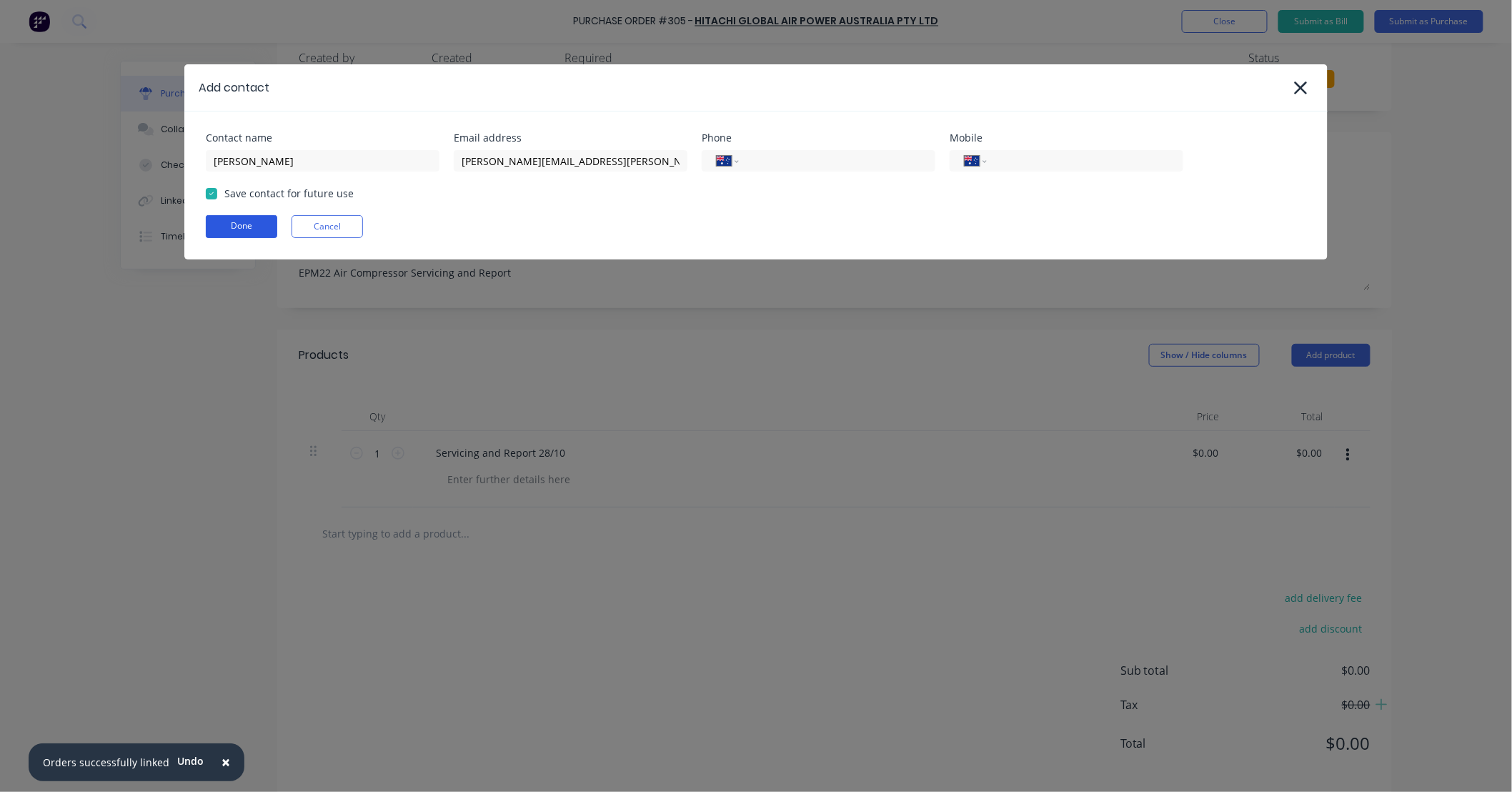
click at [267, 225] on button "Done" at bounding box center [241, 226] width 72 height 23
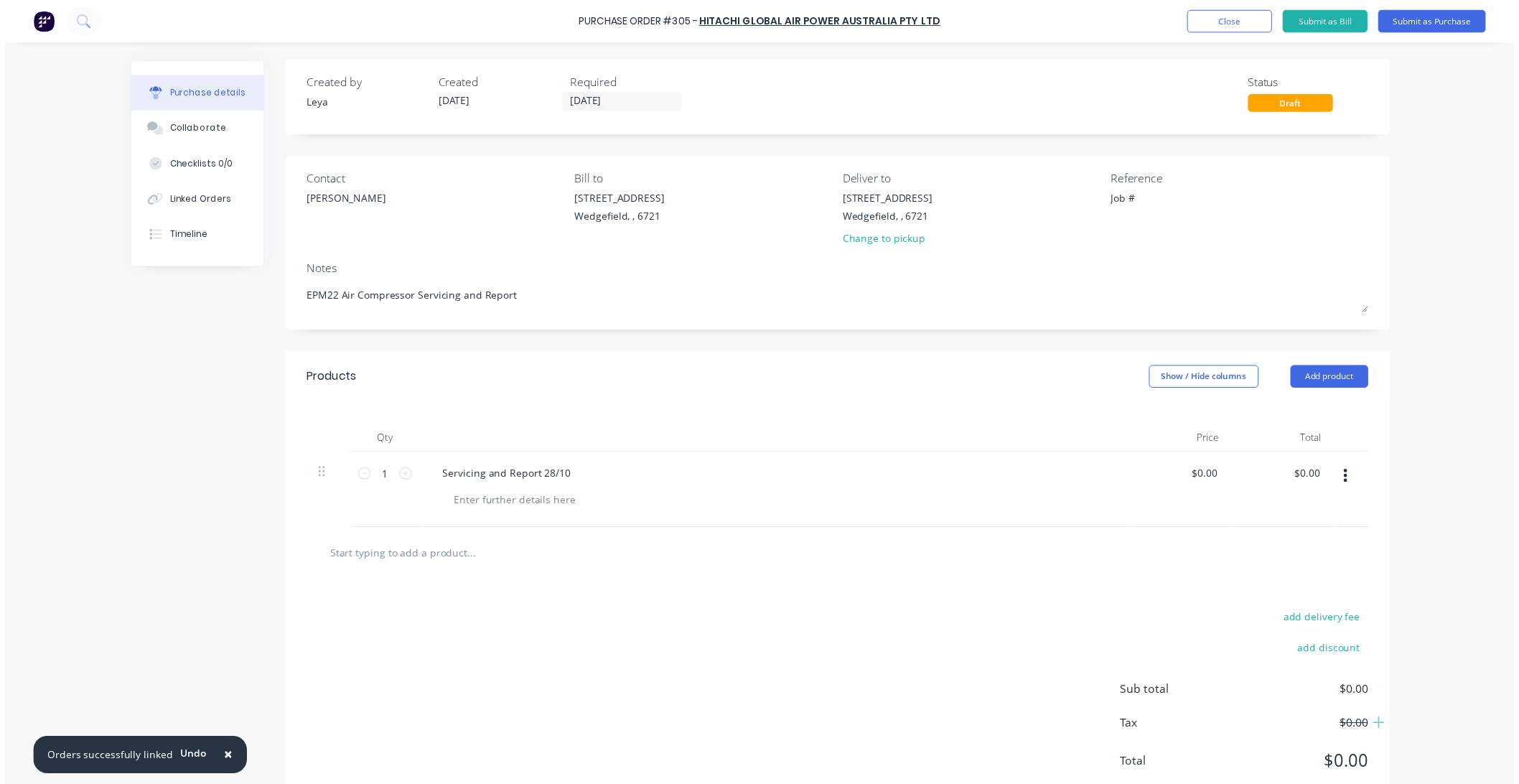
scroll to position [0, 0]
click at [1430, 25] on button "Submit as Purchase" at bounding box center [1448, 22] width 109 height 23
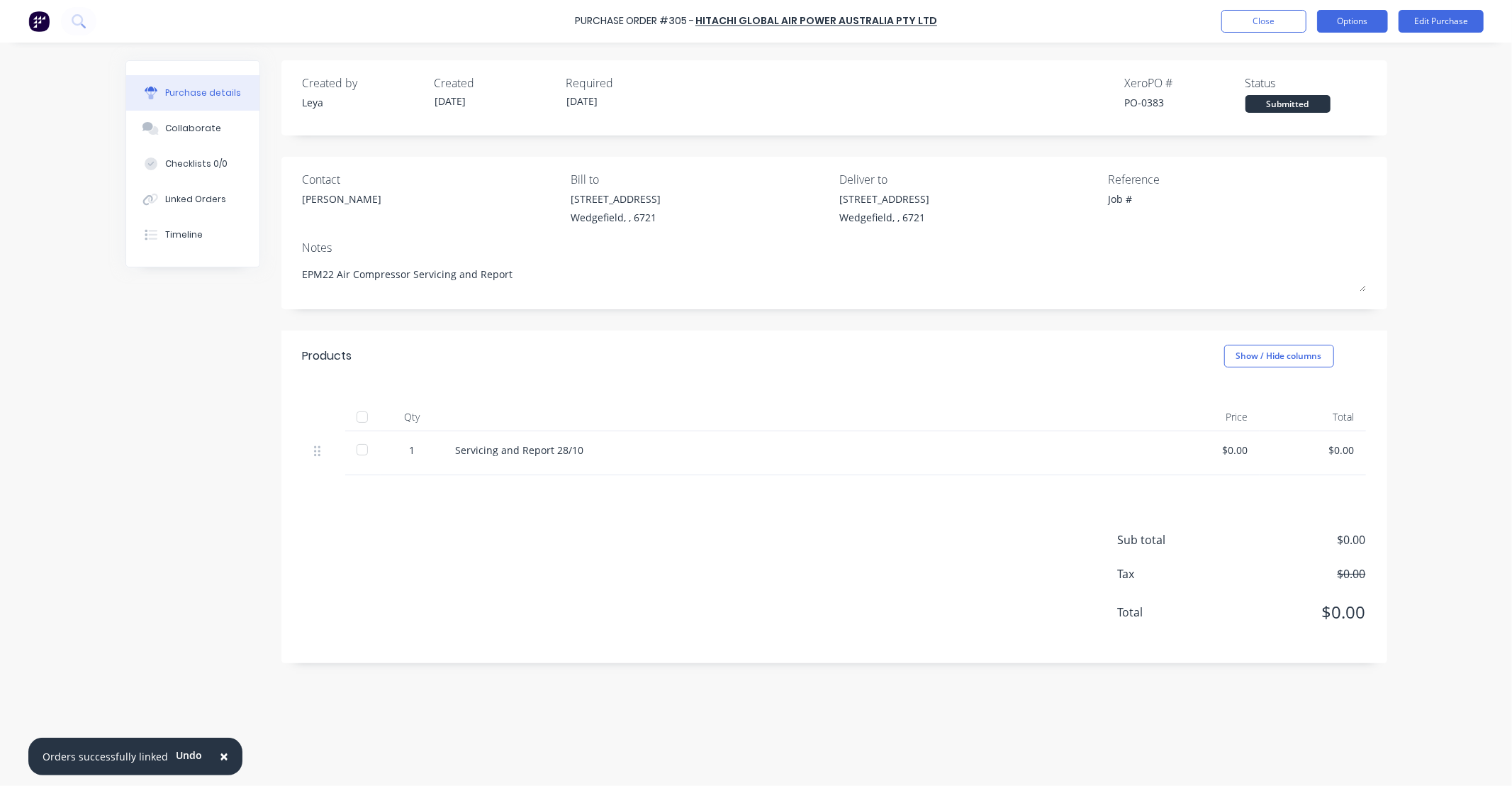
click at [1351, 18] on button "Options" at bounding box center [1353, 21] width 71 height 23
click at [1324, 65] on div "Print / Email" at bounding box center [1321, 58] width 109 height 21
click at [1298, 114] on div "Without pricing" at bounding box center [1321, 114] width 109 height 21
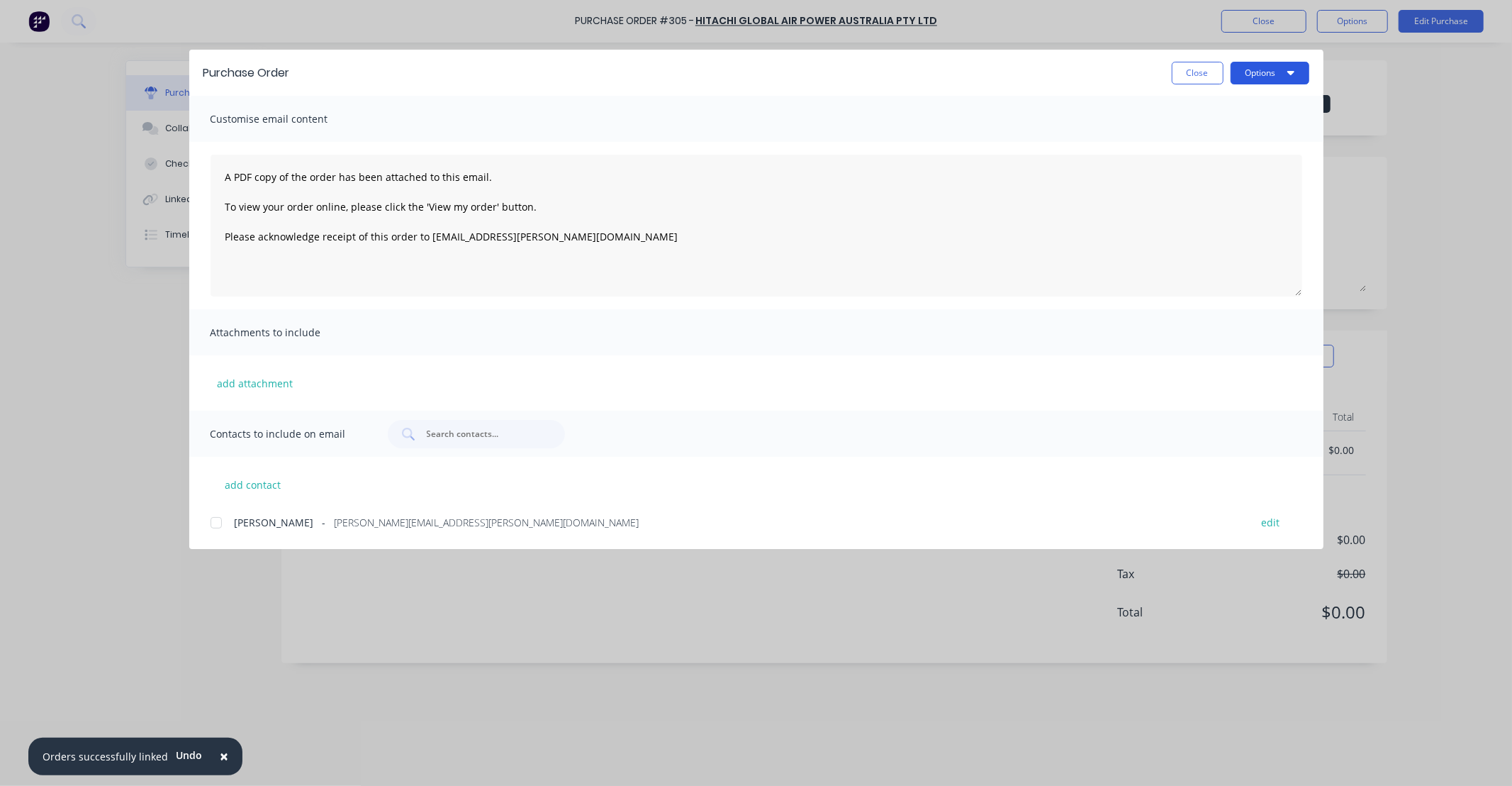
click at [1271, 79] on button "Options" at bounding box center [1270, 73] width 79 height 23
click at [1246, 129] on div "Print" at bounding box center [1242, 137] width 109 height 21
click at [1204, 69] on button "Close" at bounding box center [1197, 73] width 52 height 23
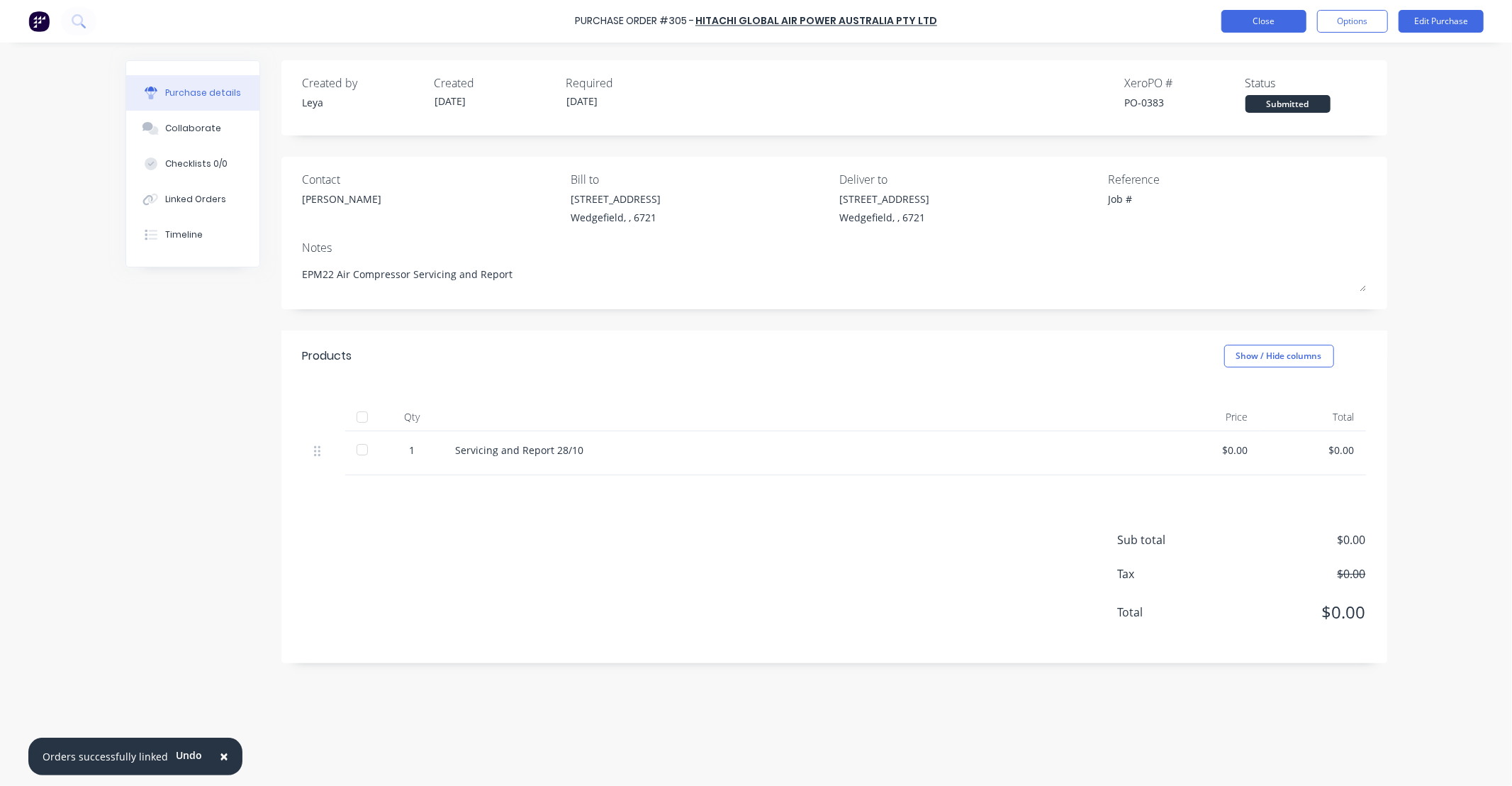
click at [1260, 20] on button "Close" at bounding box center [1264, 21] width 85 height 23
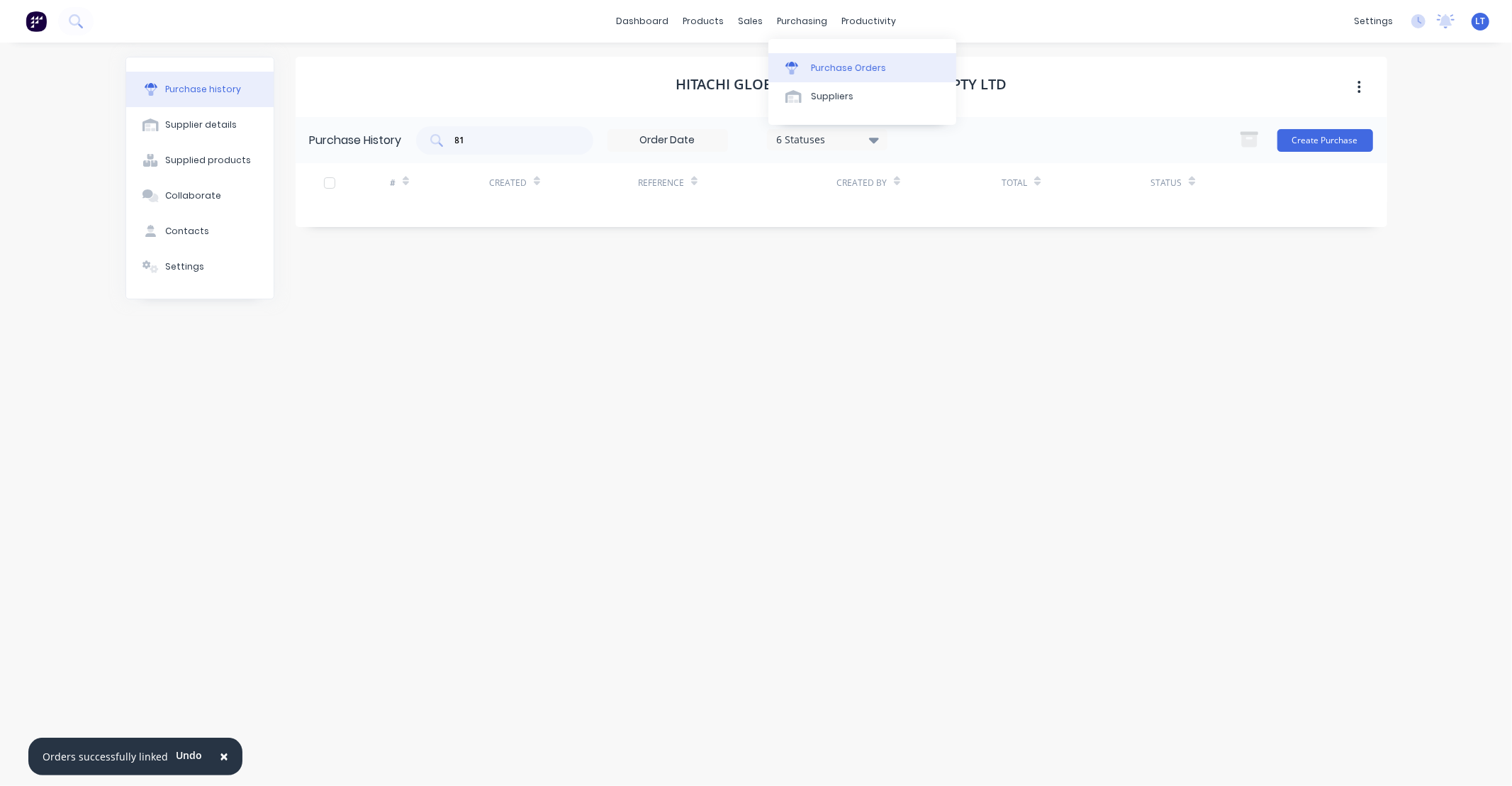
click at [824, 68] on div "Purchase Orders" at bounding box center [848, 68] width 75 height 13
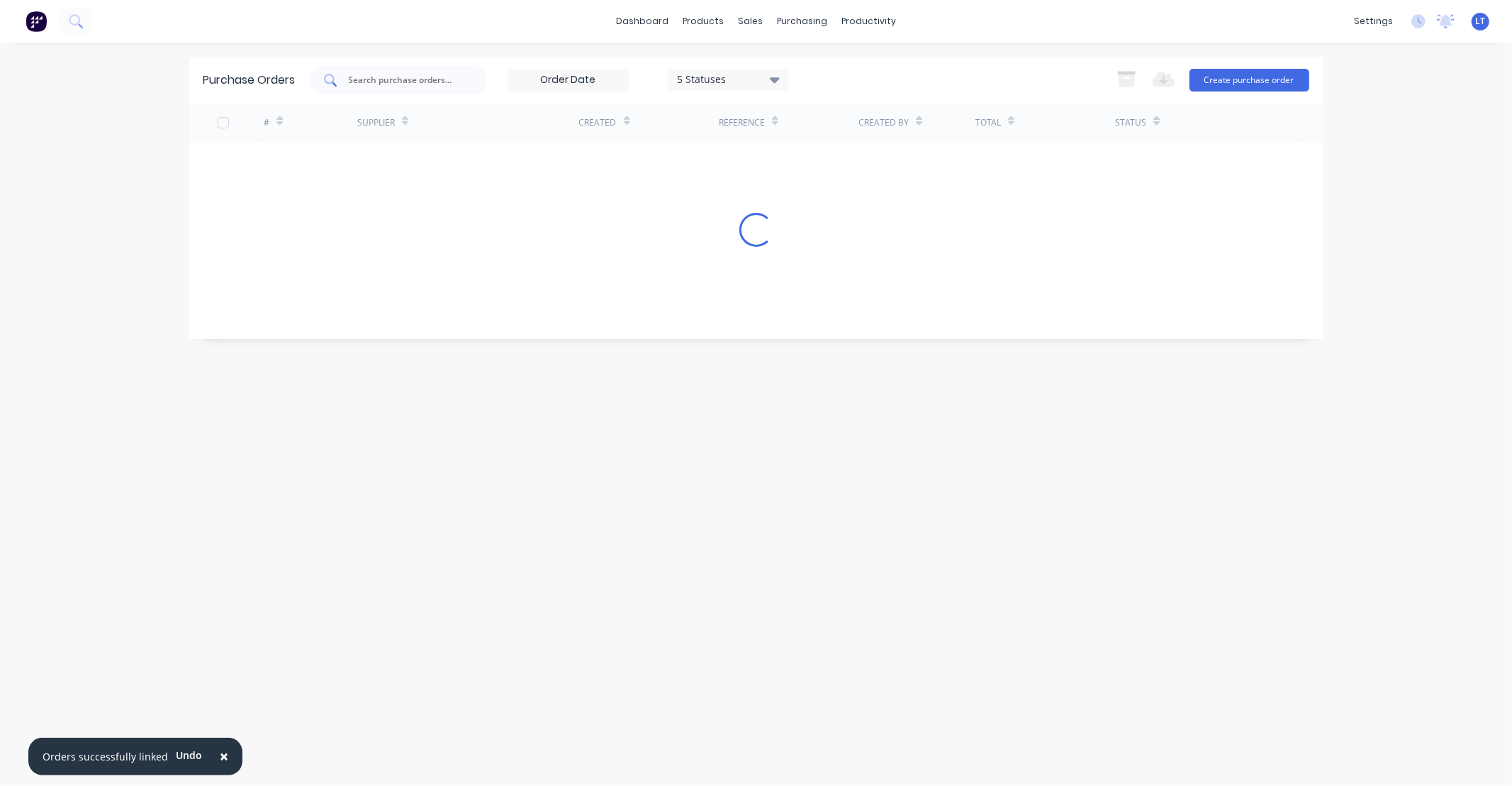
click at [410, 80] on input "text" at bounding box center [406, 80] width 118 height 14
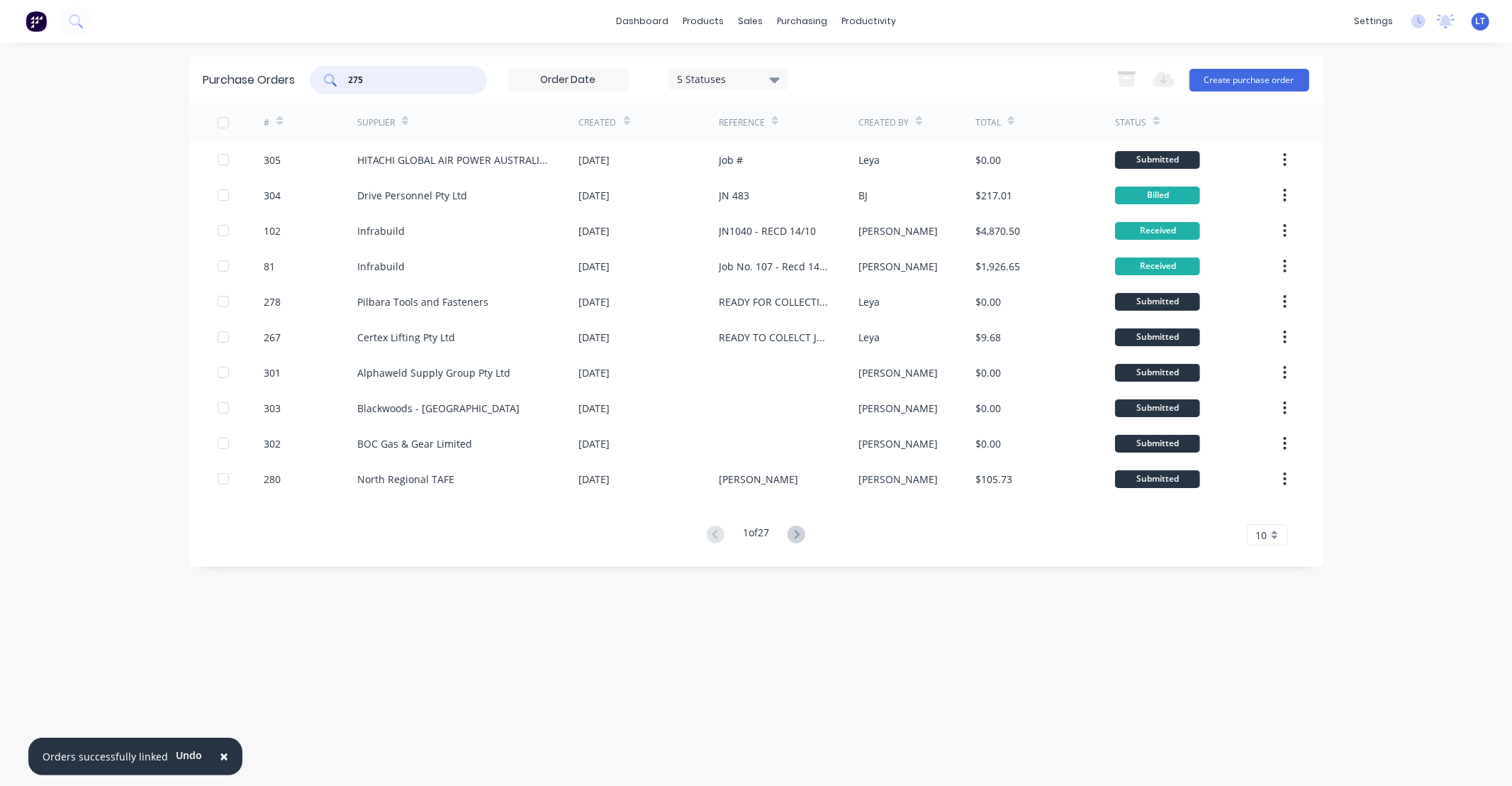
type input "275"
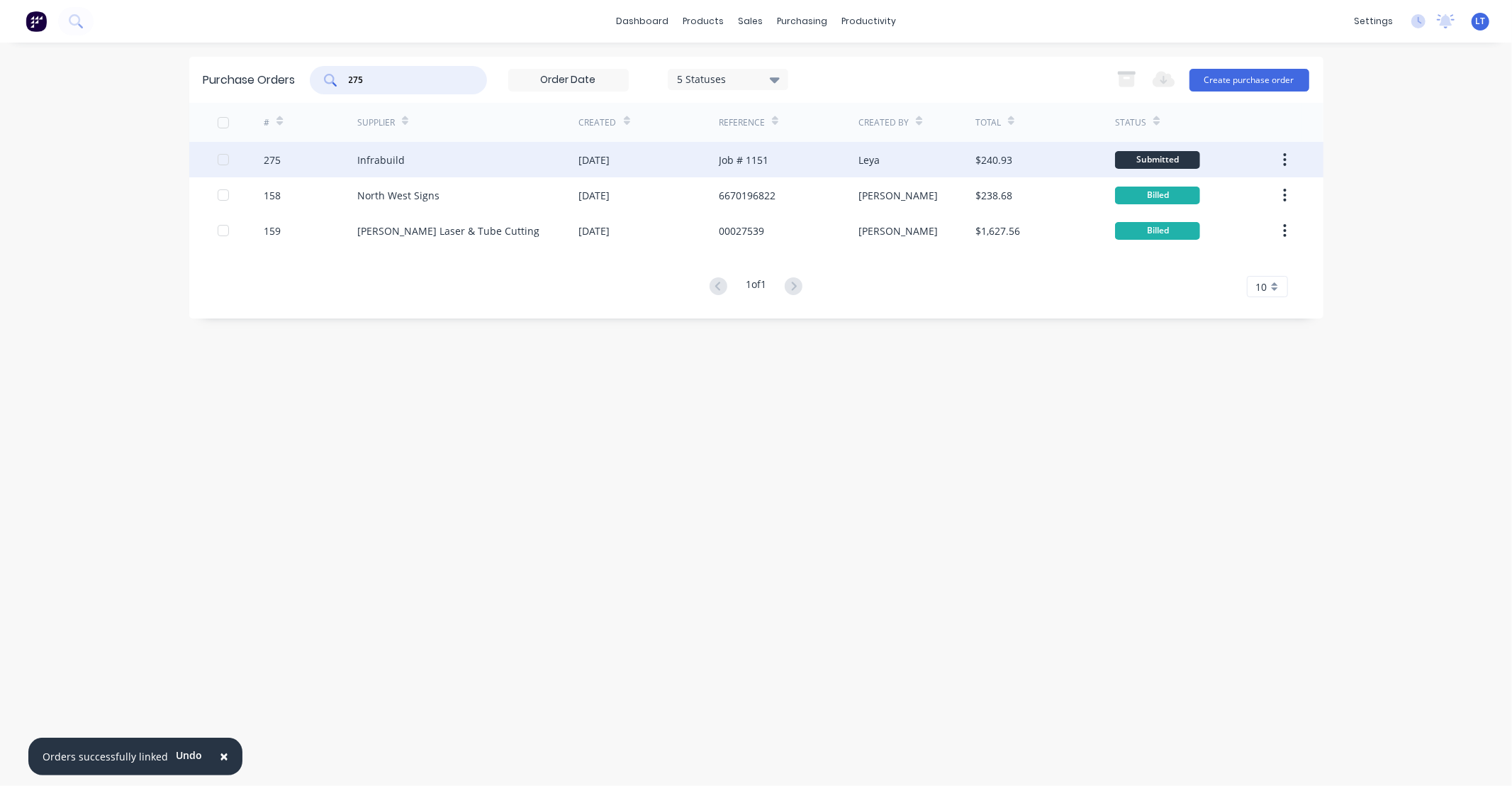
click at [688, 161] on div "[DATE]" at bounding box center [649, 160] width 140 height 36
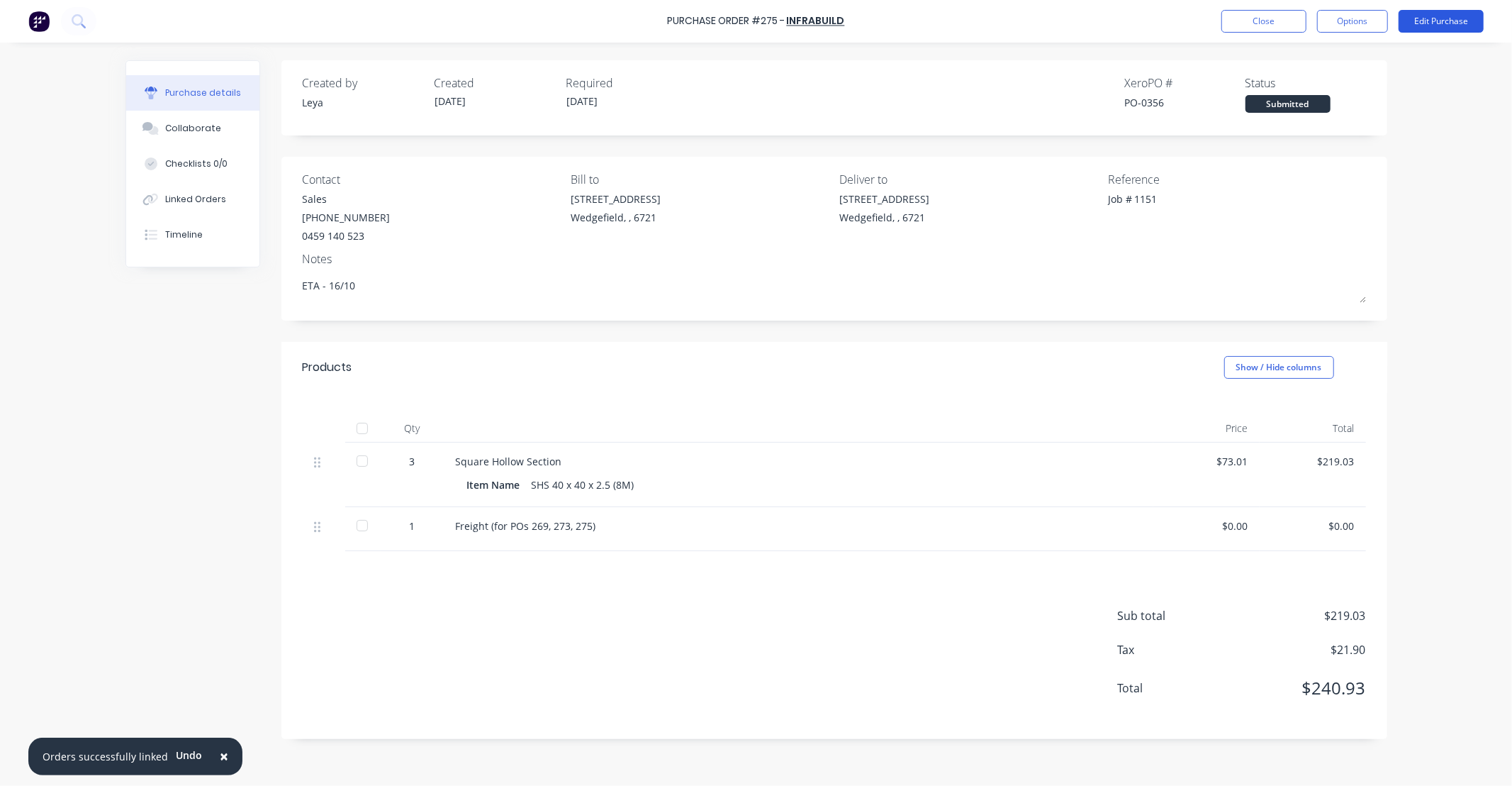
click at [1413, 29] on button "Edit Purchase" at bounding box center [1442, 21] width 85 height 23
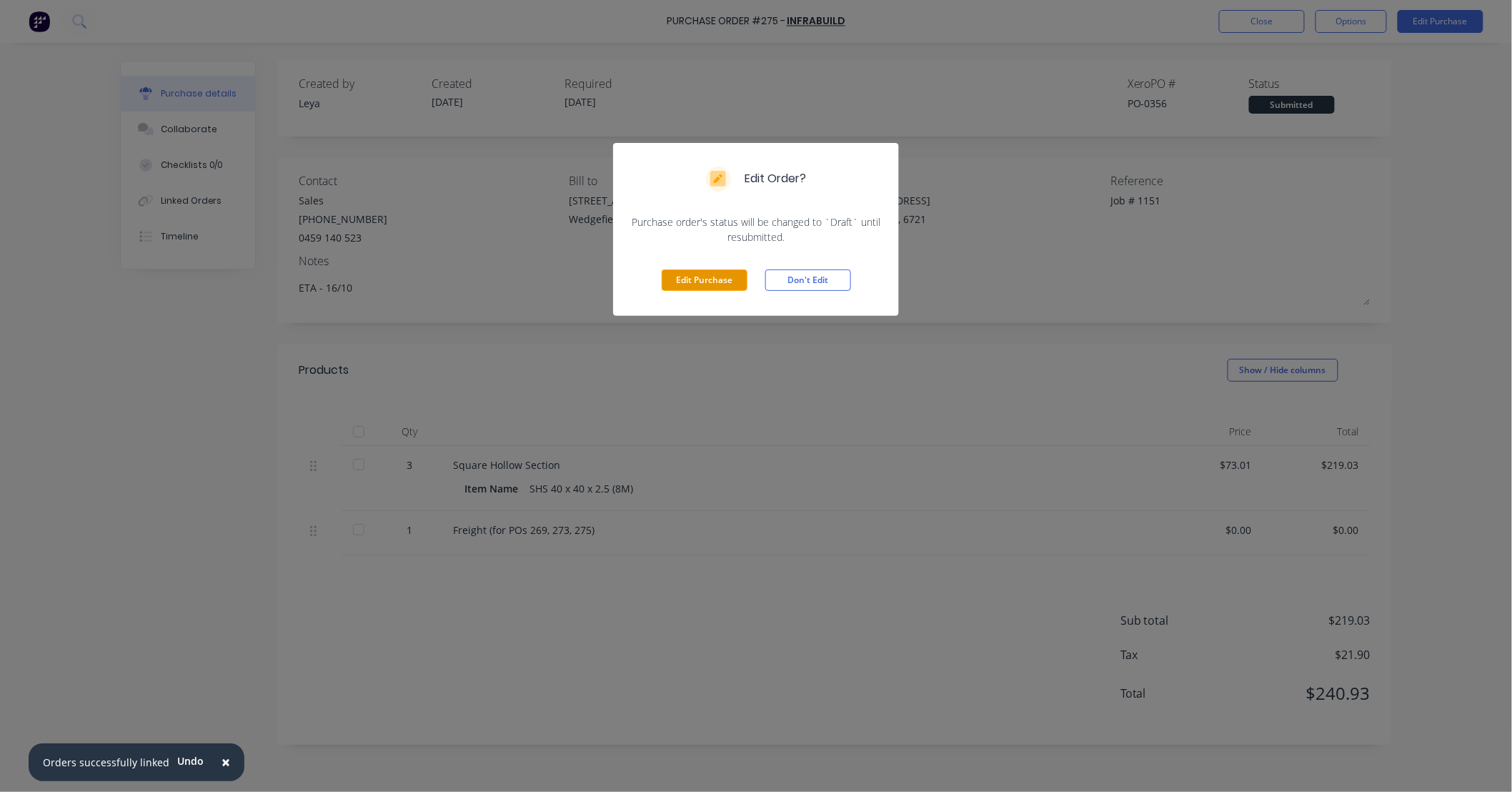
click at [717, 283] on button "Edit Purchase" at bounding box center [705, 280] width 86 height 21
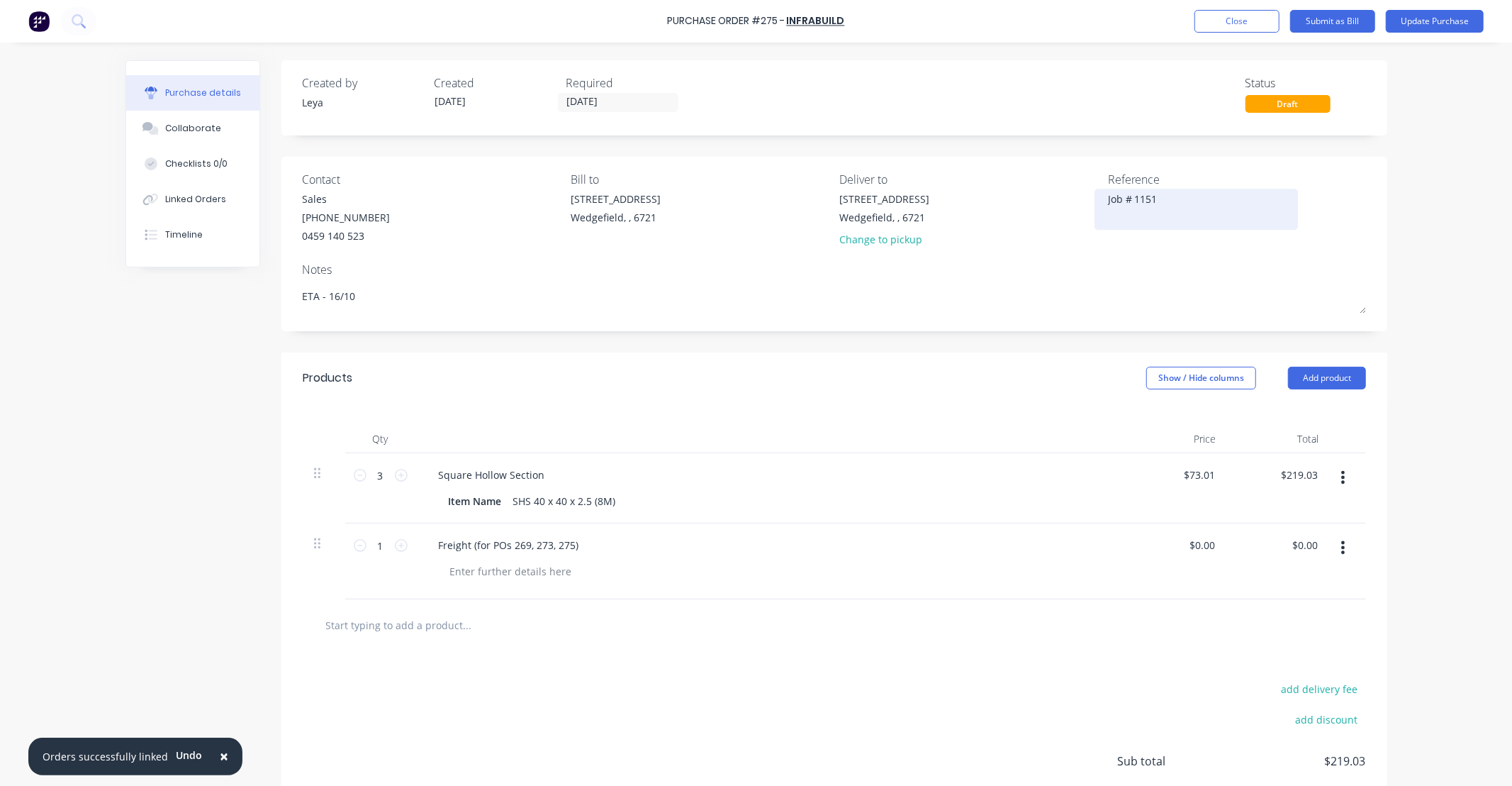
click at [1198, 206] on textarea "Job # 1151" at bounding box center [1197, 207] width 177 height 32
drag, startPoint x: 1241, startPoint y: 218, endPoint x: 1109, endPoint y: 213, distance: 132.1
click at [1108, 216] on div "Job # 1151 ETA 22/10 TO [PERSON_NAME]" at bounding box center [1197, 209] width 177 height 36
click at [1108, 211] on textarea "Job # 1151 ETA 22/10 TO [PERSON_NAME]" at bounding box center [1197, 207] width 177 height 32
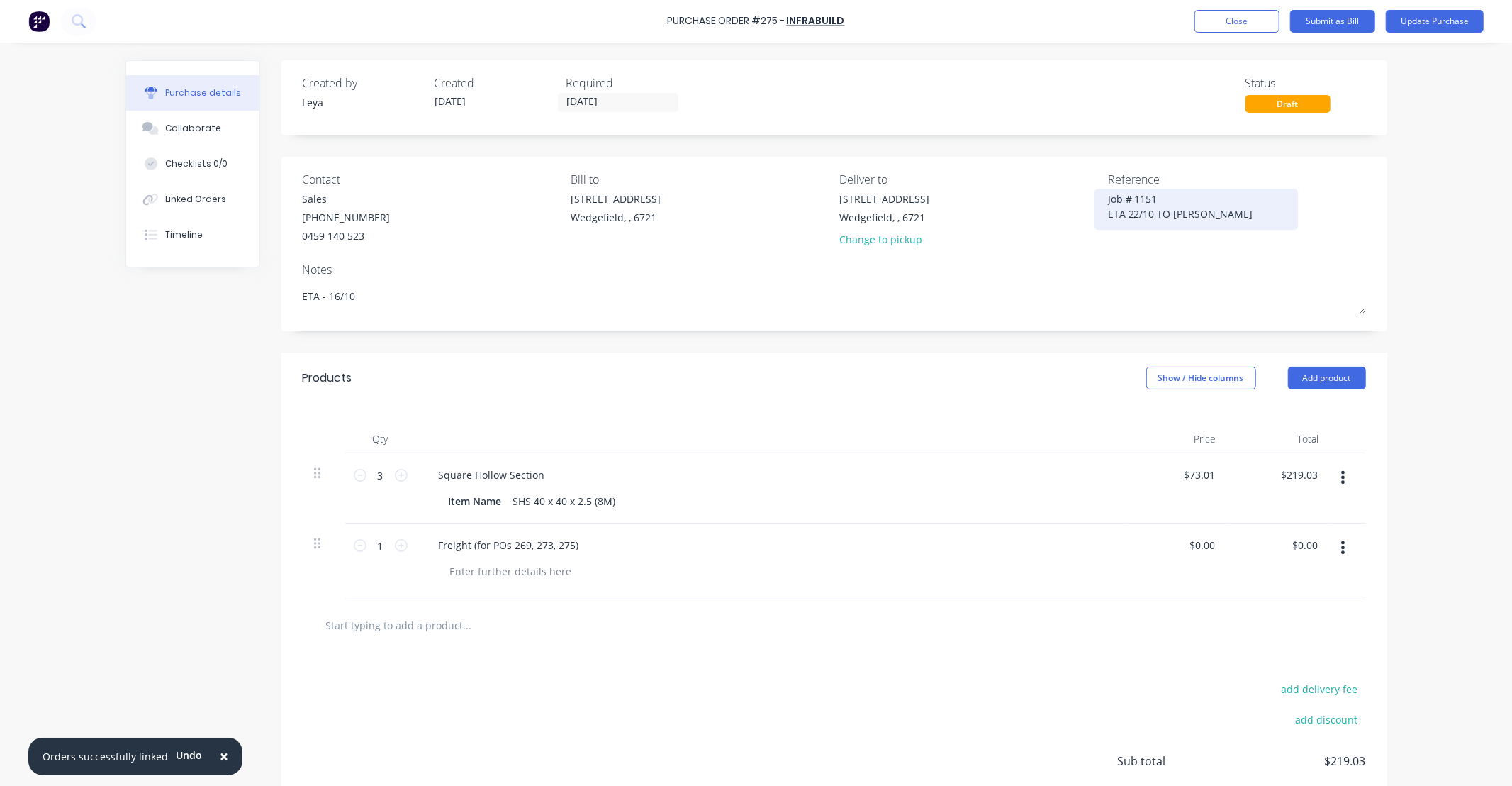
click at [1108, 211] on textarea "Job # 1151 ETA 22/10 TO [PERSON_NAME]" at bounding box center [1197, 207] width 177 height 32
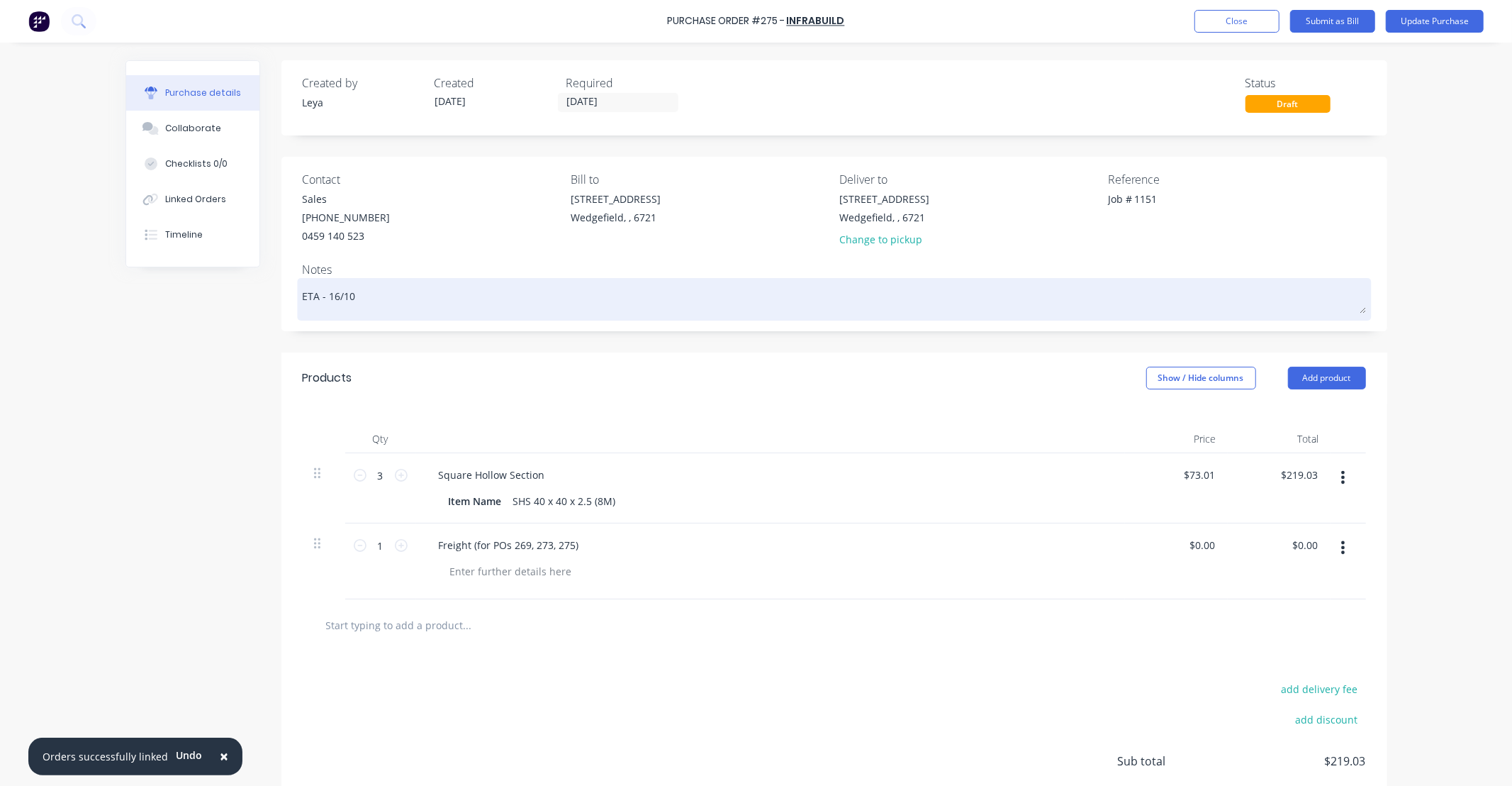
type textarea "Job # 1151"
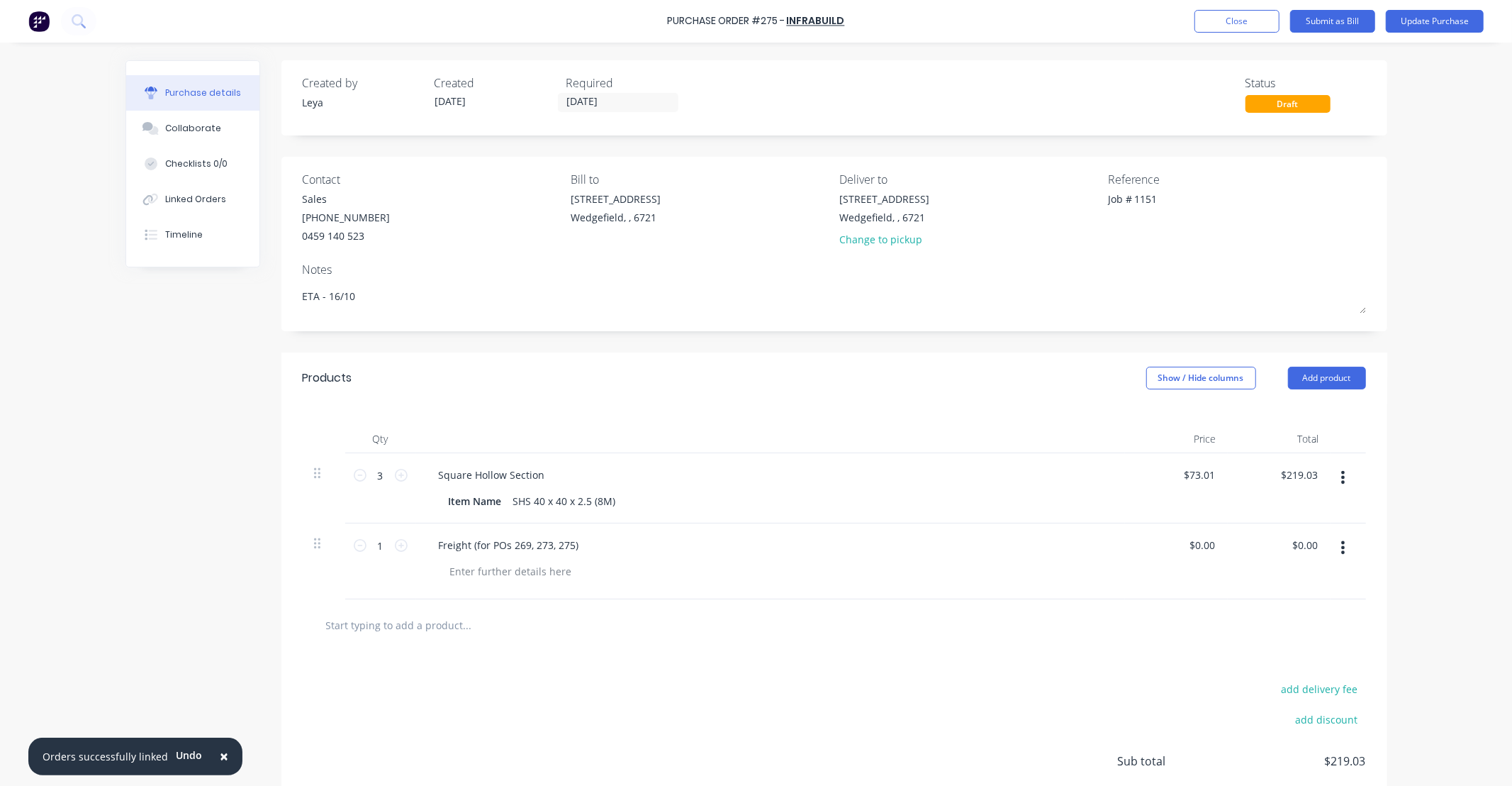
drag, startPoint x: 426, startPoint y: 309, endPoint x: 168, endPoint y: 299, distance: 258.2
click at [168, 299] on div "Created by [PERSON_NAME] Created [DATE] Required [DATE] Status Draft Contact Sa…" at bounding box center [757, 472] width 1262 height 824
paste textarea "22/10 TO [PERSON_NAME]"
type textarea "ETA 22/10 TO [PERSON_NAME]"
click at [1428, 24] on button "Update Purchase" at bounding box center [1435, 21] width 98 height 23
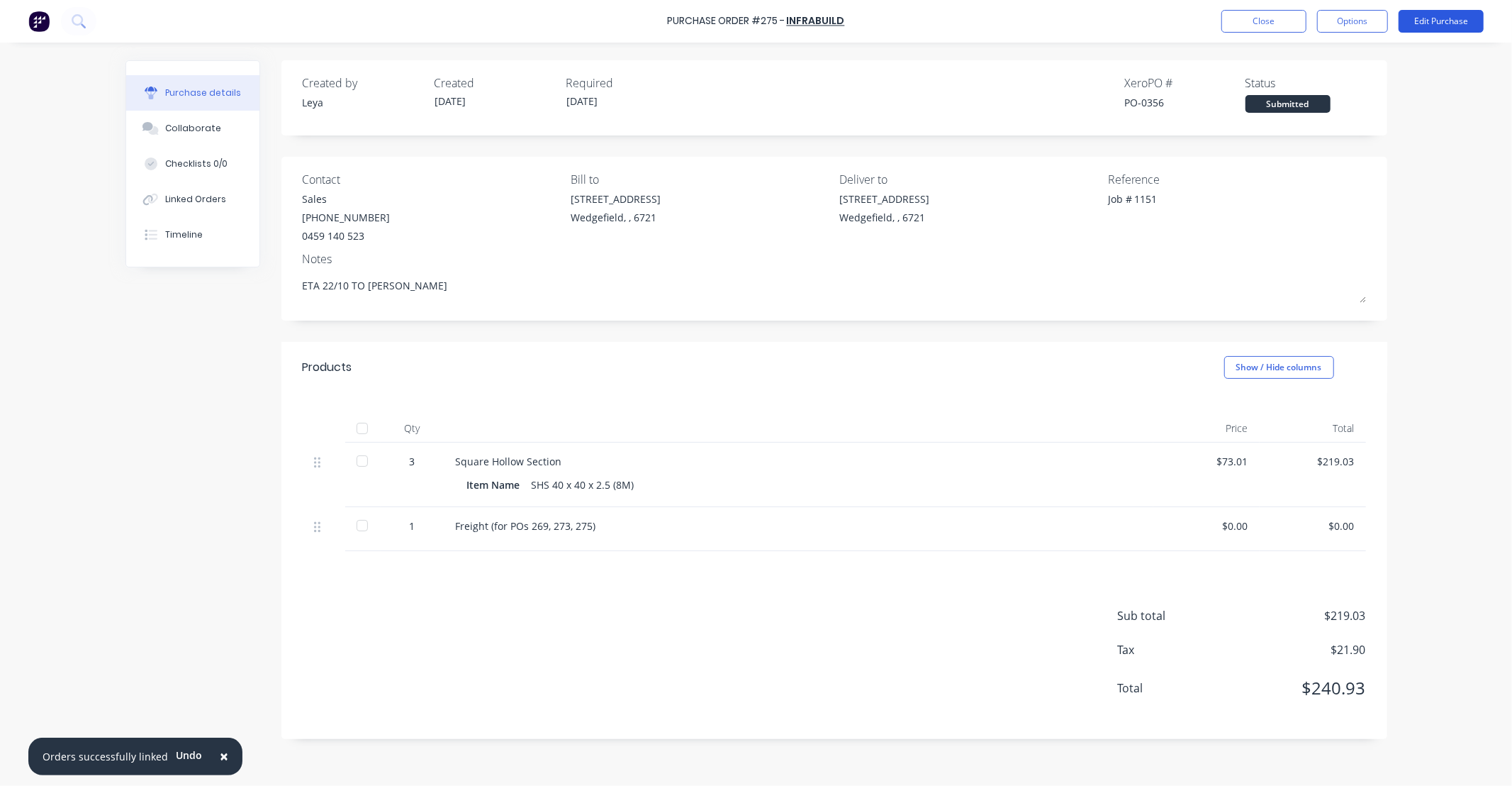
click at [1427, 24] on button "Edit Purchase" at bounding box center [1442, 21] width 85 height 23
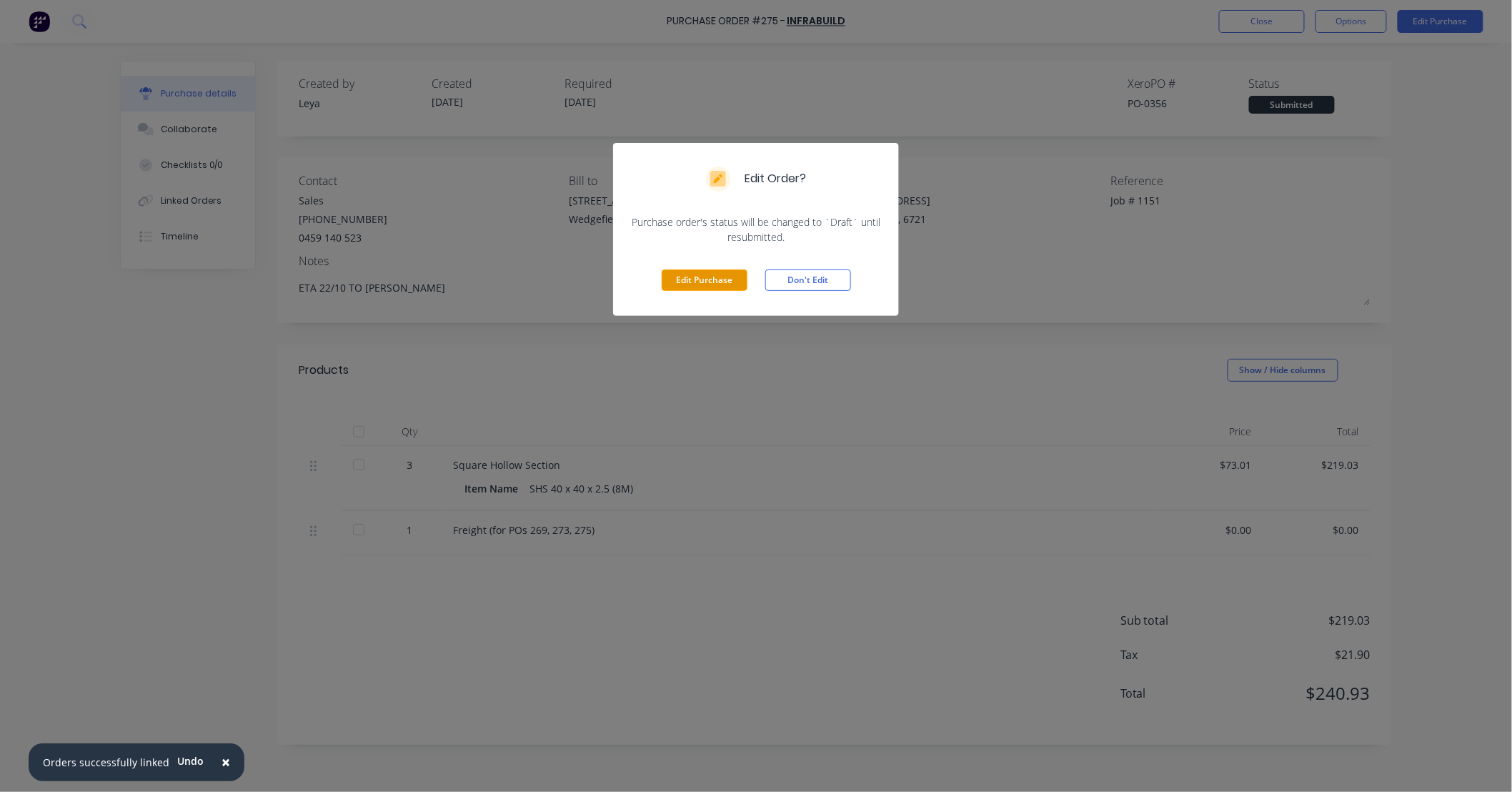
click at [727, 279] on button "Edit Purchase" at bounding box center [705, 280] width 86 height 21
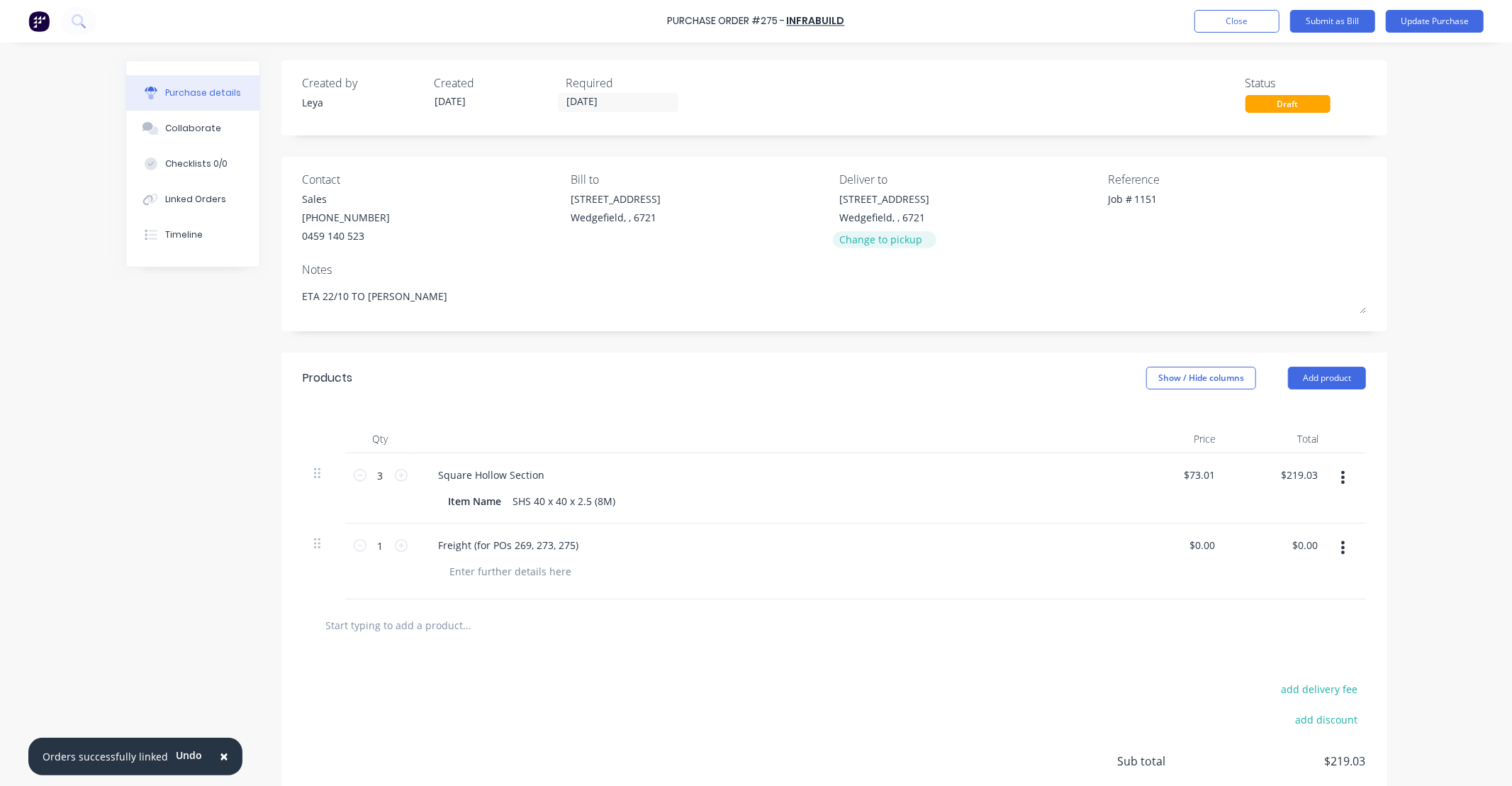
click at [894, 242] on div "Change to pickup" at bounding box center [884, 239] width 90 height 15
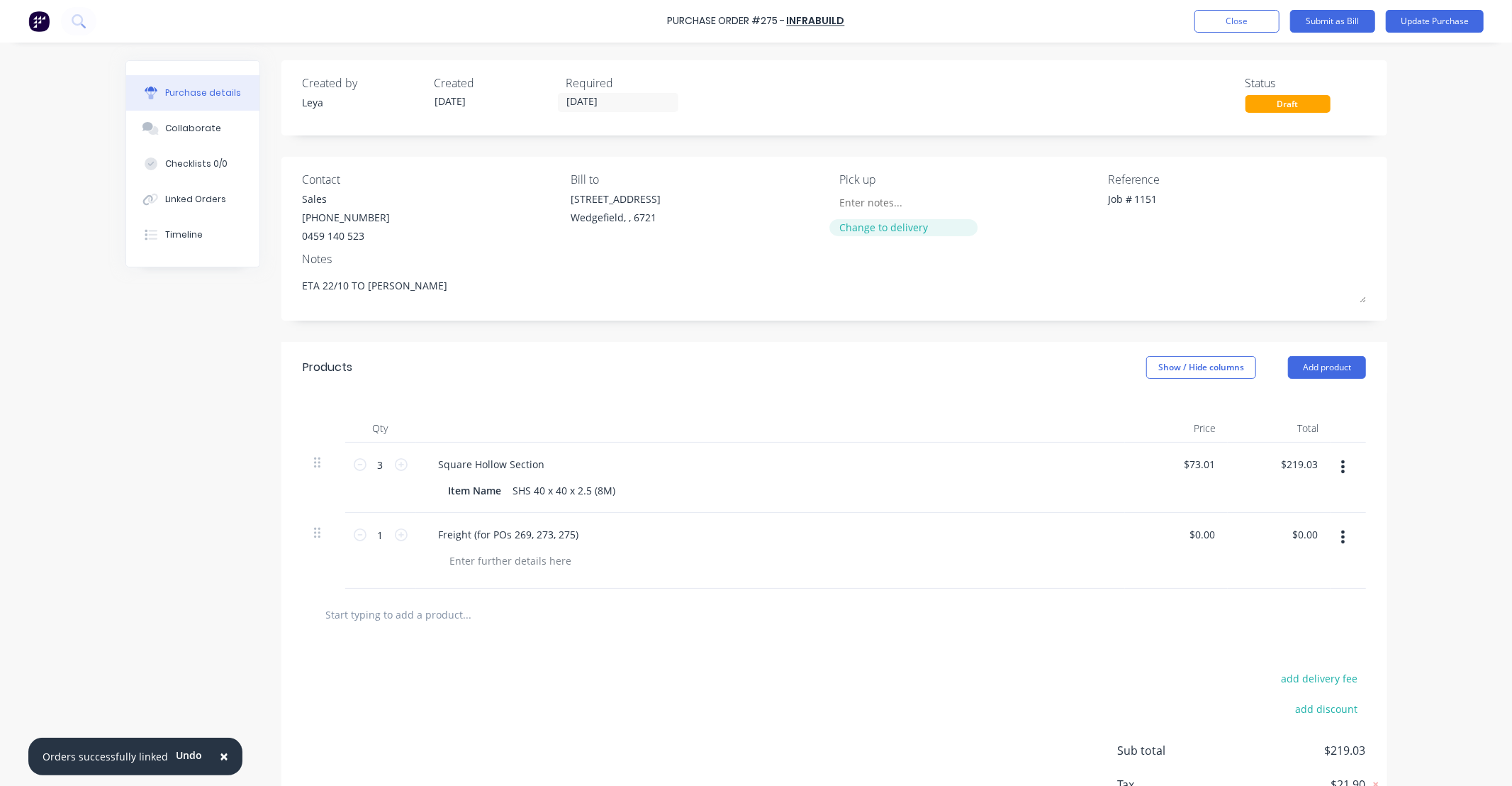
click at [891, 230] on div "Change to delivery" at bounding box center [904, 227] width 129 height 15
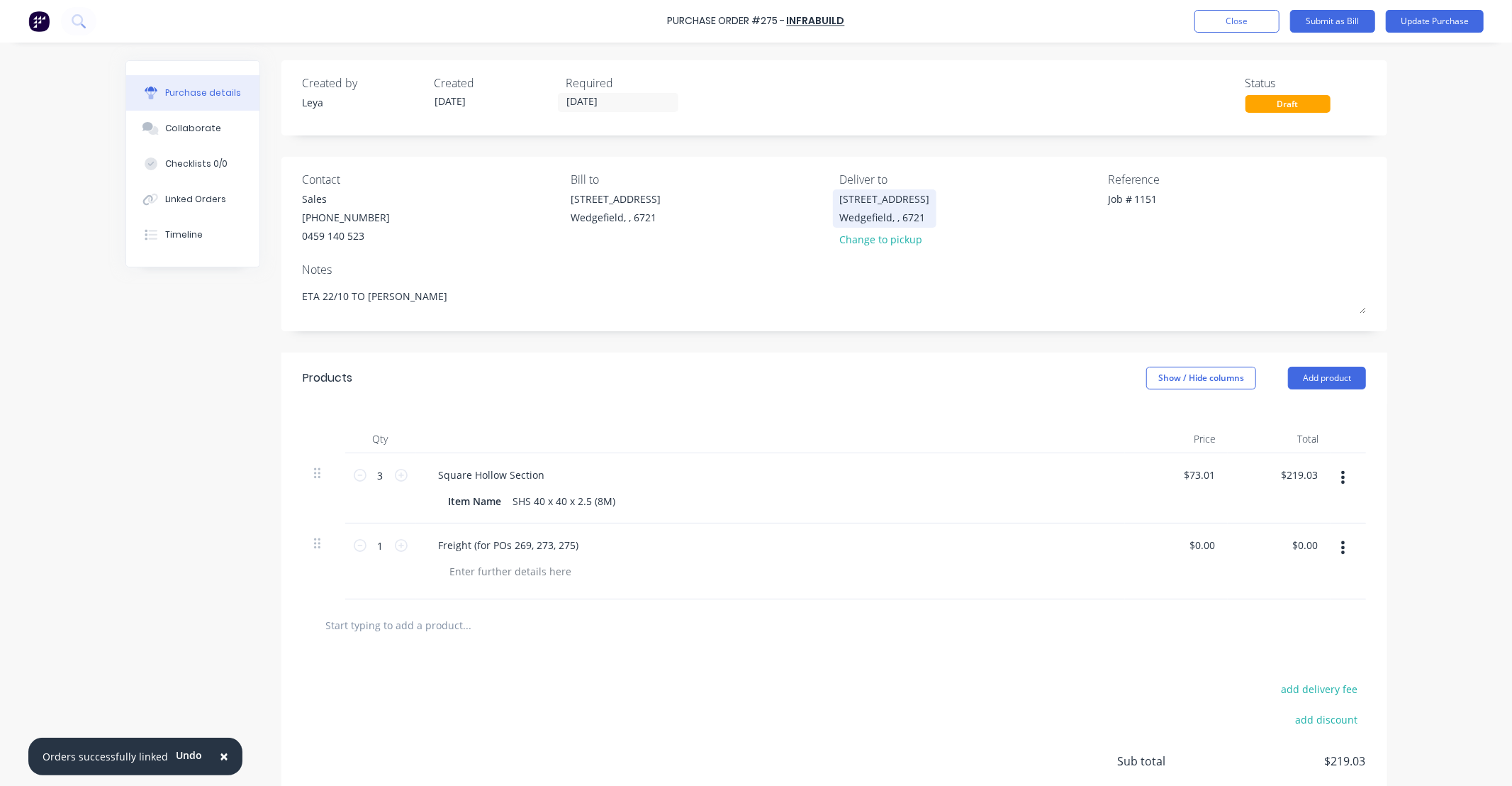
click at [884, 203] on div "[STREET_ADDRESS]" at bounding box center [884, 198] width 90 height 15
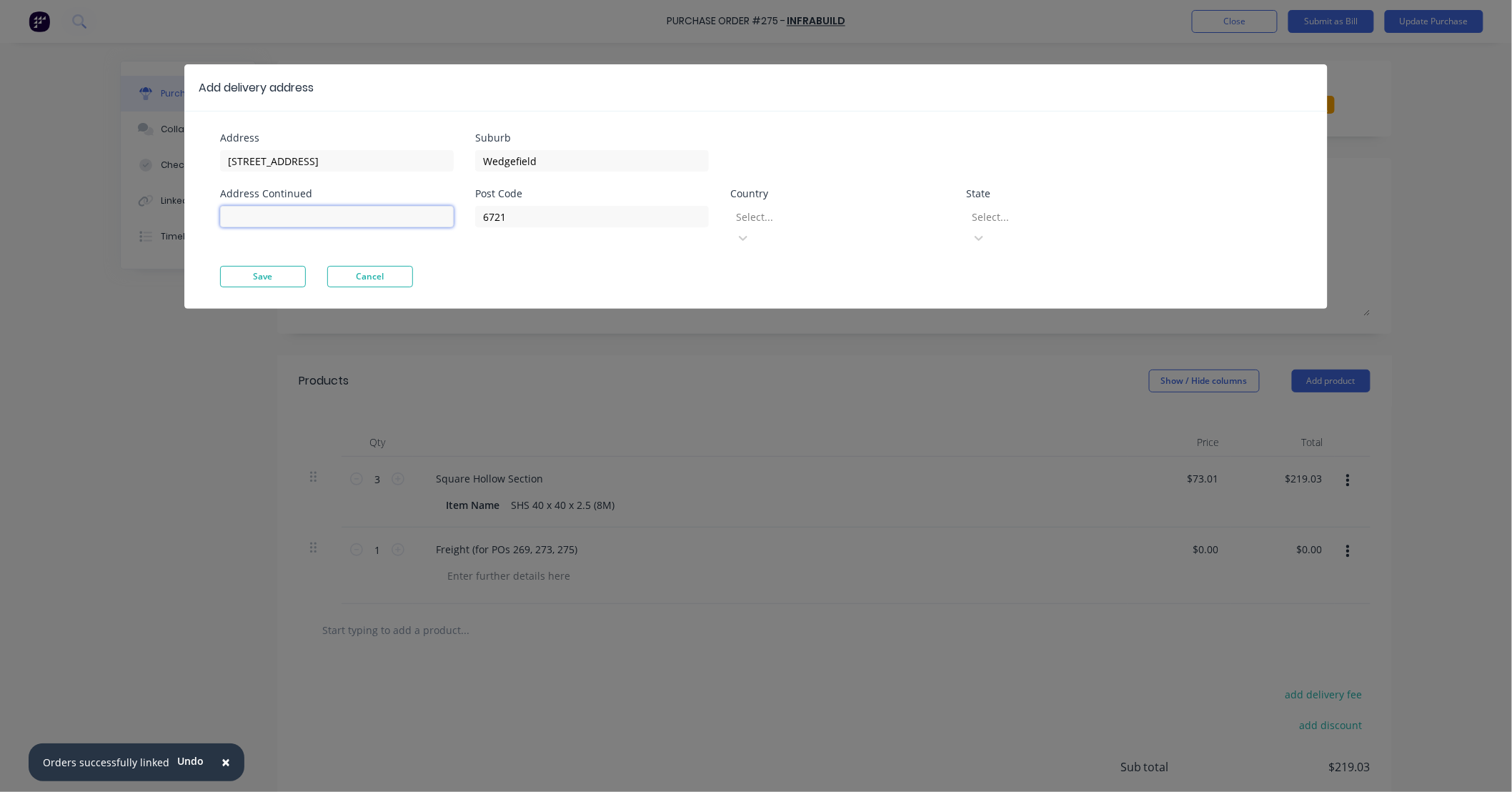
drag, startPoint x: 353, startPoint y: 218, endPoint x: 395, endPoint y: 214, distance: 42.2
click at [353, 218] on input at bounding box center [337, 216] width 233 height 21
click at [627, 266] on div "Save Cancel" at bounding box center [756, 276] width 1072 height 21
click at [387, 266] on button "Cancel" at bounding box center [370, 276] width 86 height 21
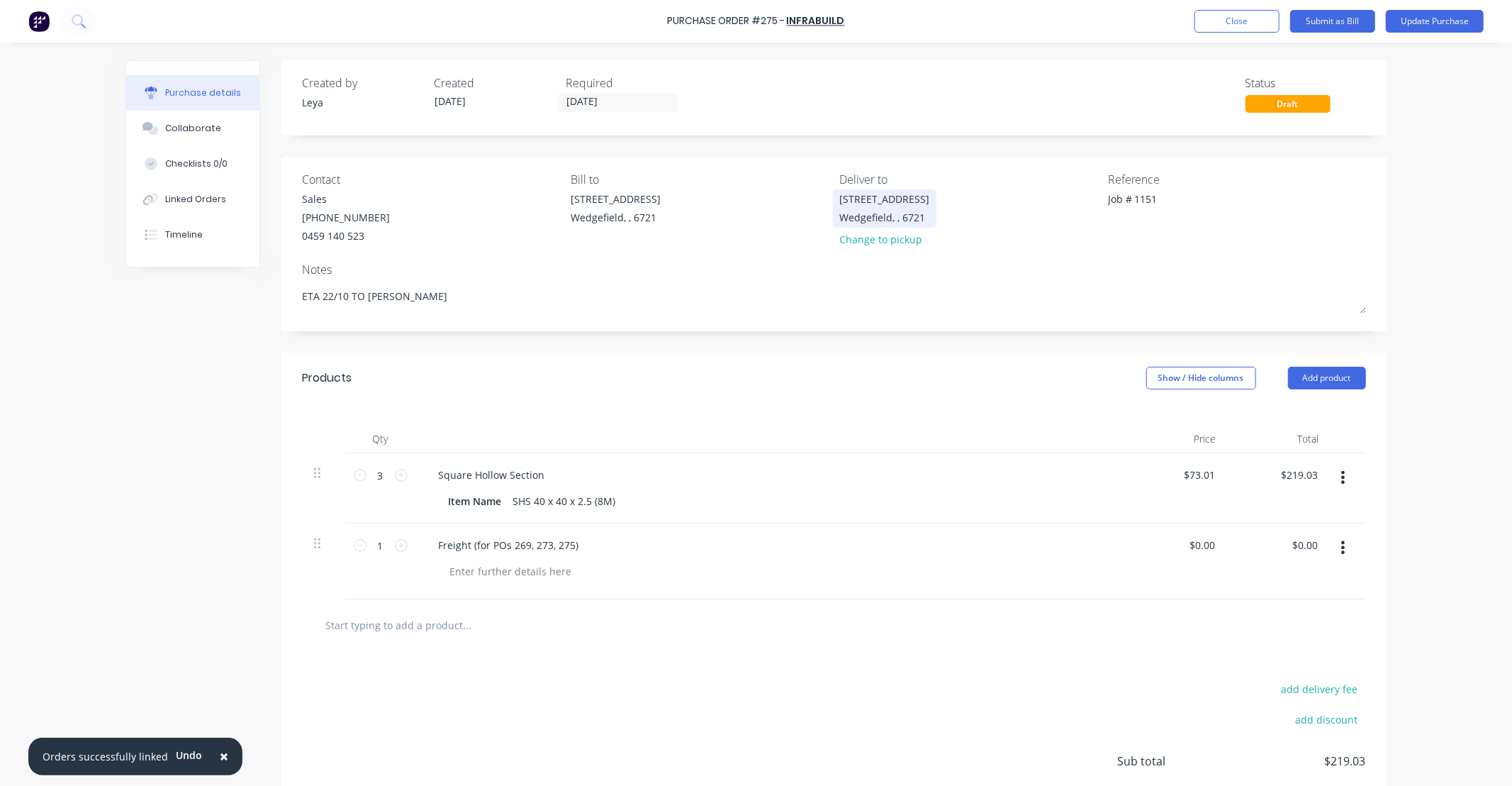
click at [861, 201] on div "[STREET_ADDRESS]" at bounding box center [884, 198] width 90 height 15
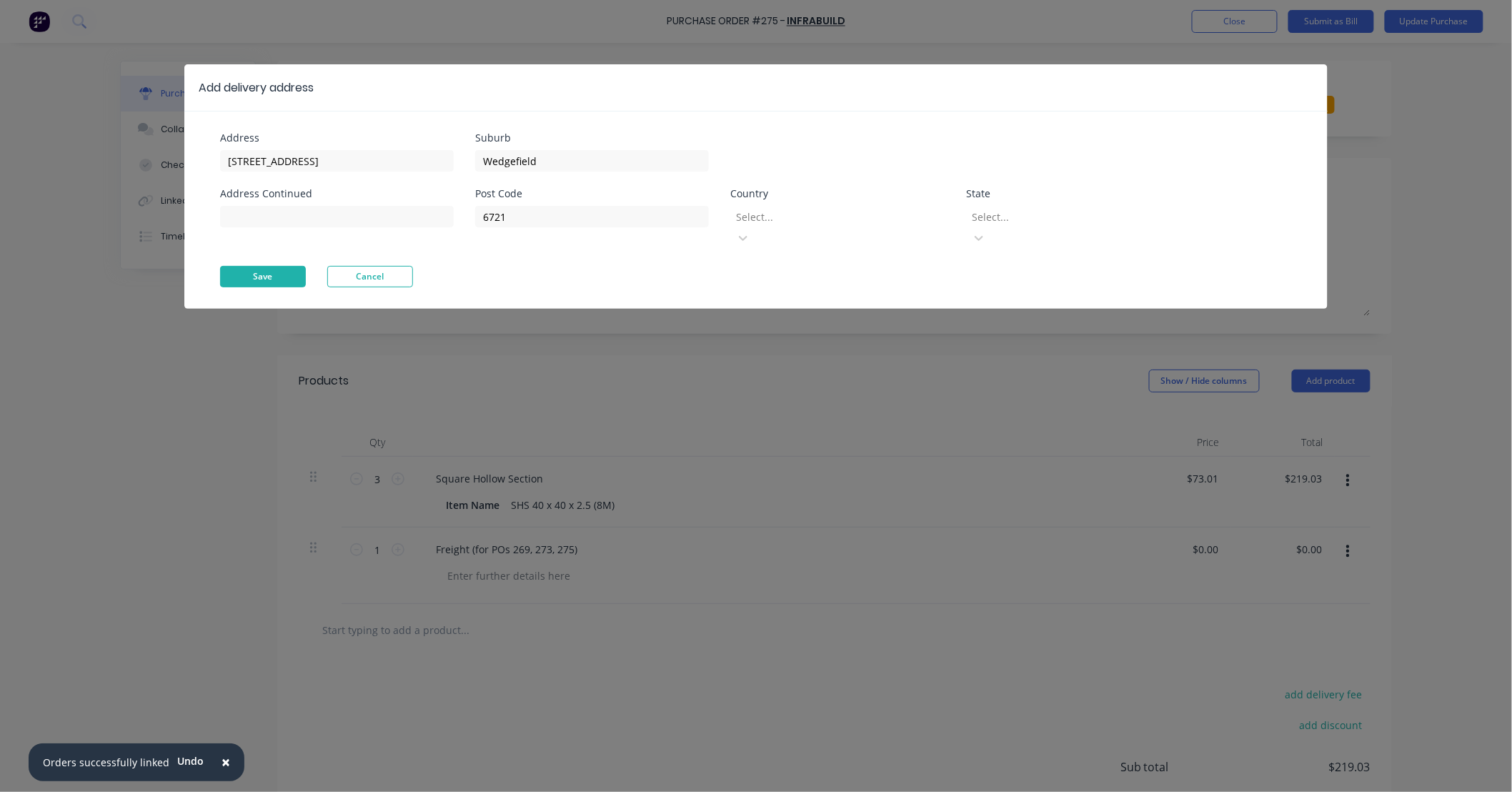
click at [279, 266] on button "Save" at bounding box center [263, 276] width 86 height 21
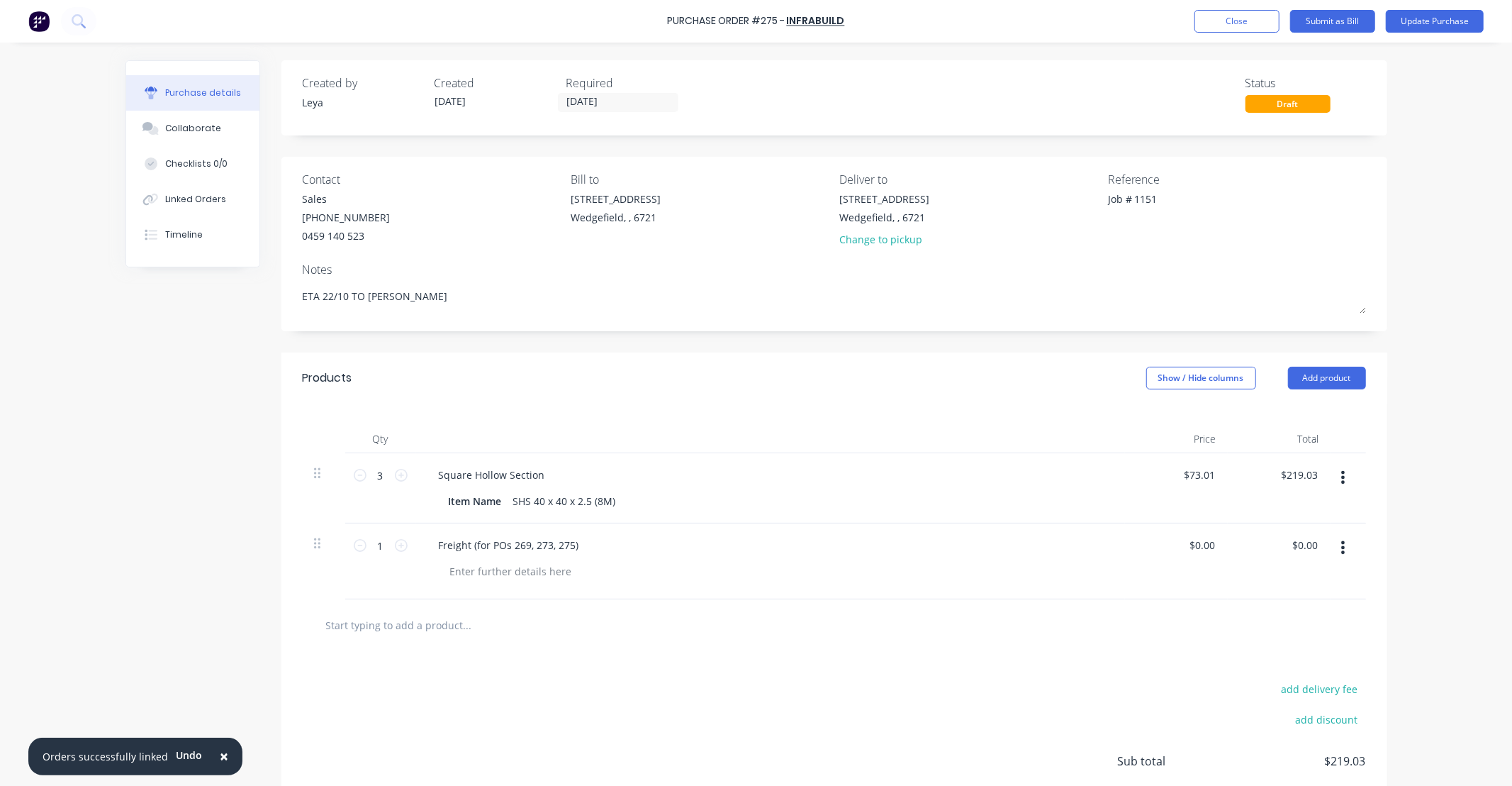
click at [874, 173] on div "Deliver to" at bounding box center [968, 179] width 258 height 17
click at [865, 193] on div "[STREET_ADDRESS]" at bounding box center [884, 198] width 90 height 15
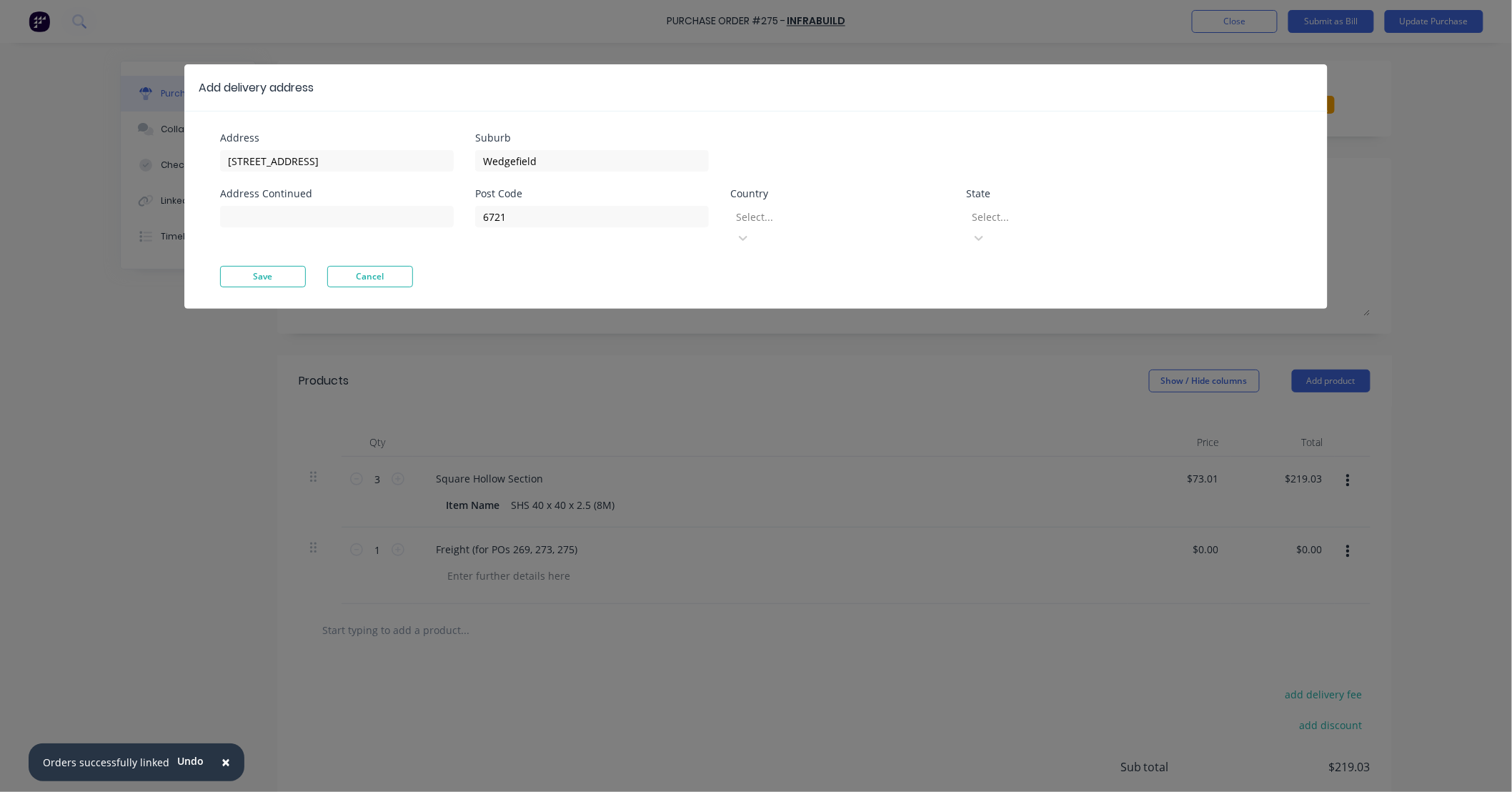
click at [259, 79] on div "Add delivery address" at bounding box center [256, 88] width 115 height 17
click at [391, 266] on button "Cancel" at bounding box center [370, 276] width 86 height 21
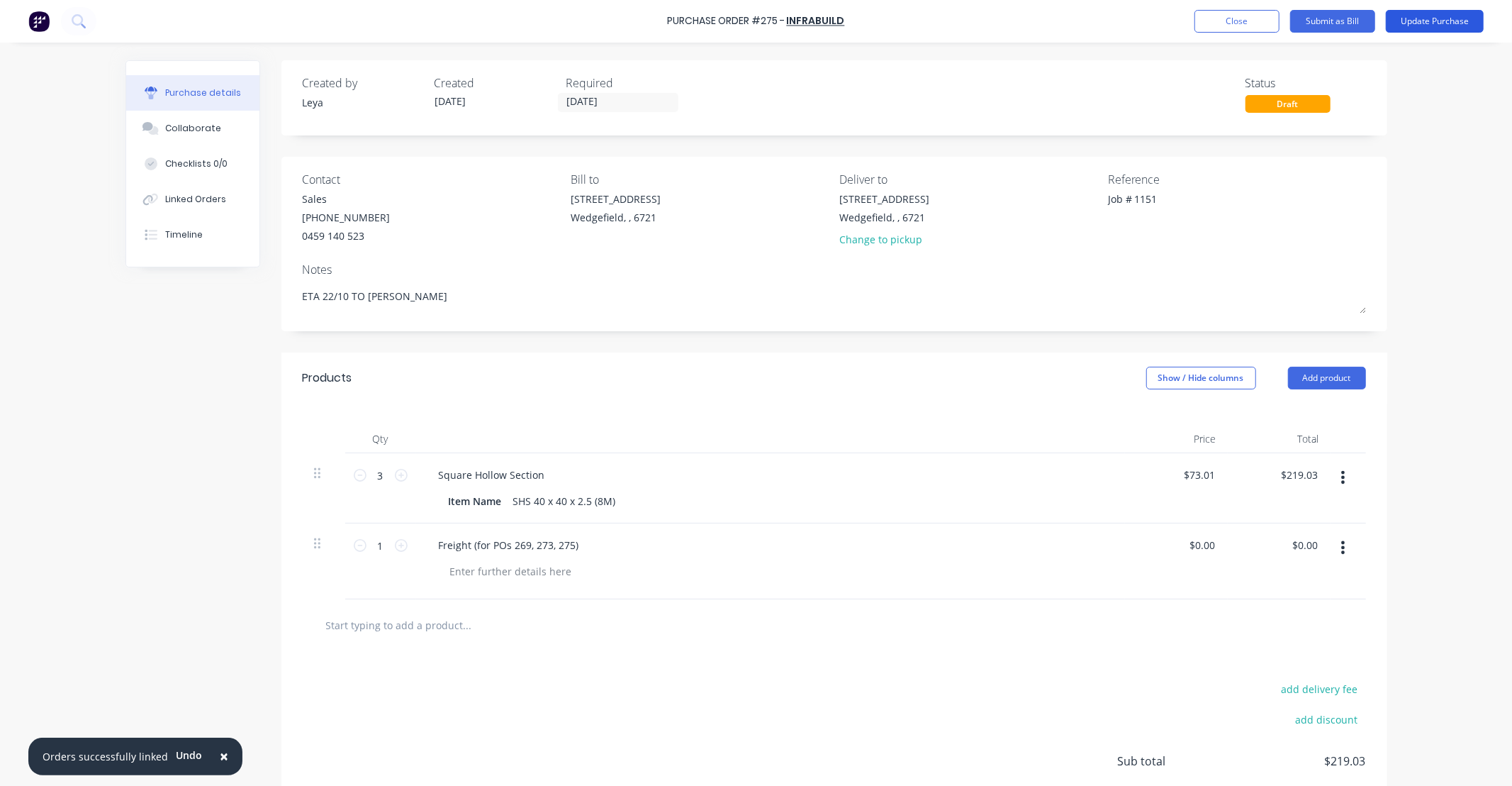
click at [1442, 26] on button "Update Purchase" at bounding box center [1435, 21] width 98 height 23
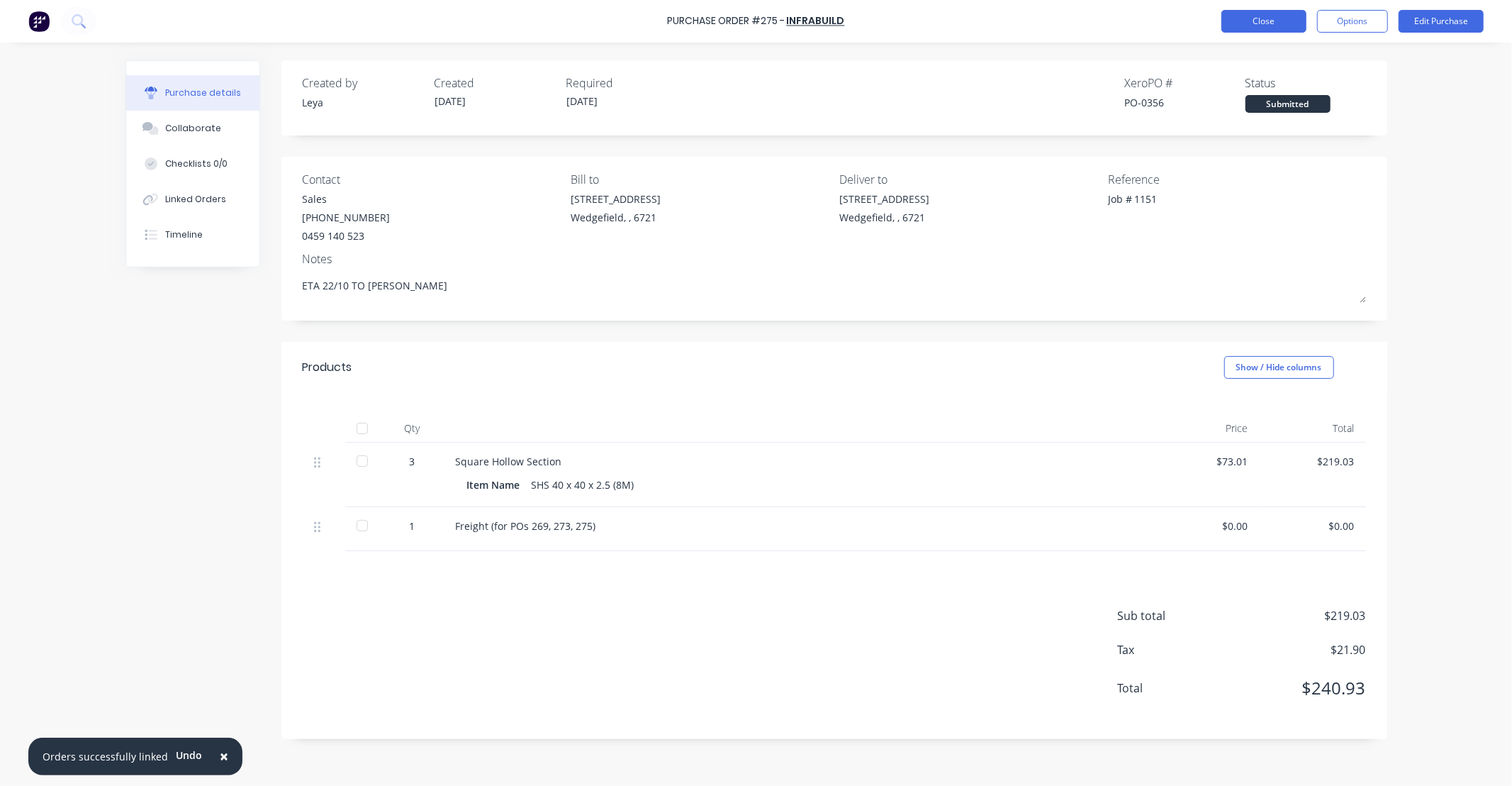
click at [1266, 24] on button "Close" at bounding box center [1264, 21] width 85 height 23
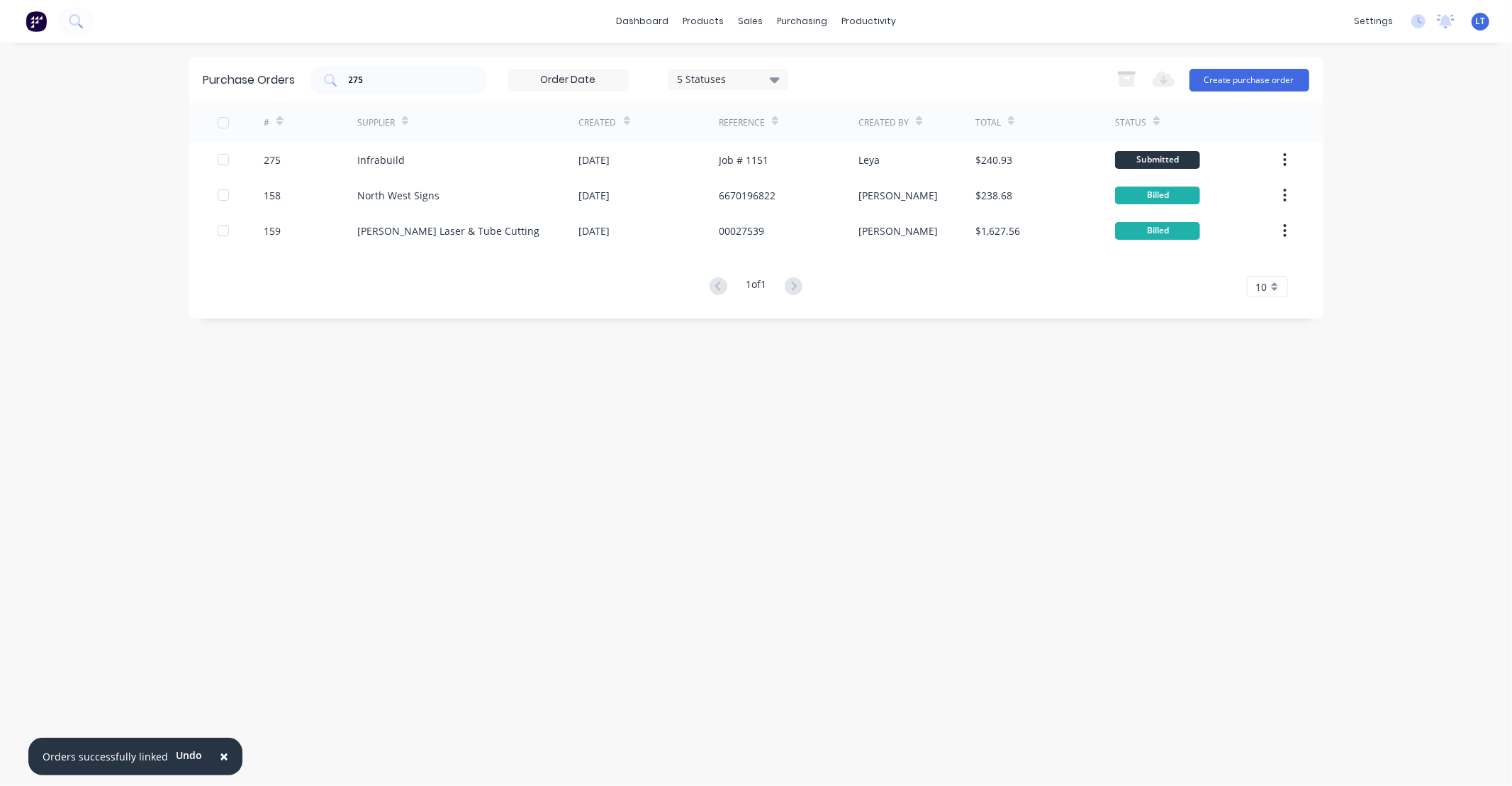
drag, startPoint x: 914, startPoint y: 500, endPoint x: 698, endPoint y: 483, distance: 216.7
click at [770, 483] on div "Purchase Orders 275 5 Statuses 5 Statuses Export to Excel (XLSX) Create purchas…" at bounding box center [756, 414] width 1134 height 715
drag, startPoint x: 596, startPoint y: 477, endPoint x: 496, endPoint y: 547, distance: 122.1
click at [412, 458] on div "Purchase Orders 275 5 Statuses 5 Statuses Export to Excel (XLSX) Create purchas…" at bounding box center [756, 414] width 1134 height 715
drag, startPoint x: 402, startPoint y: 75, endPoint x: 100, endPoint y: 75, distance: 302.0
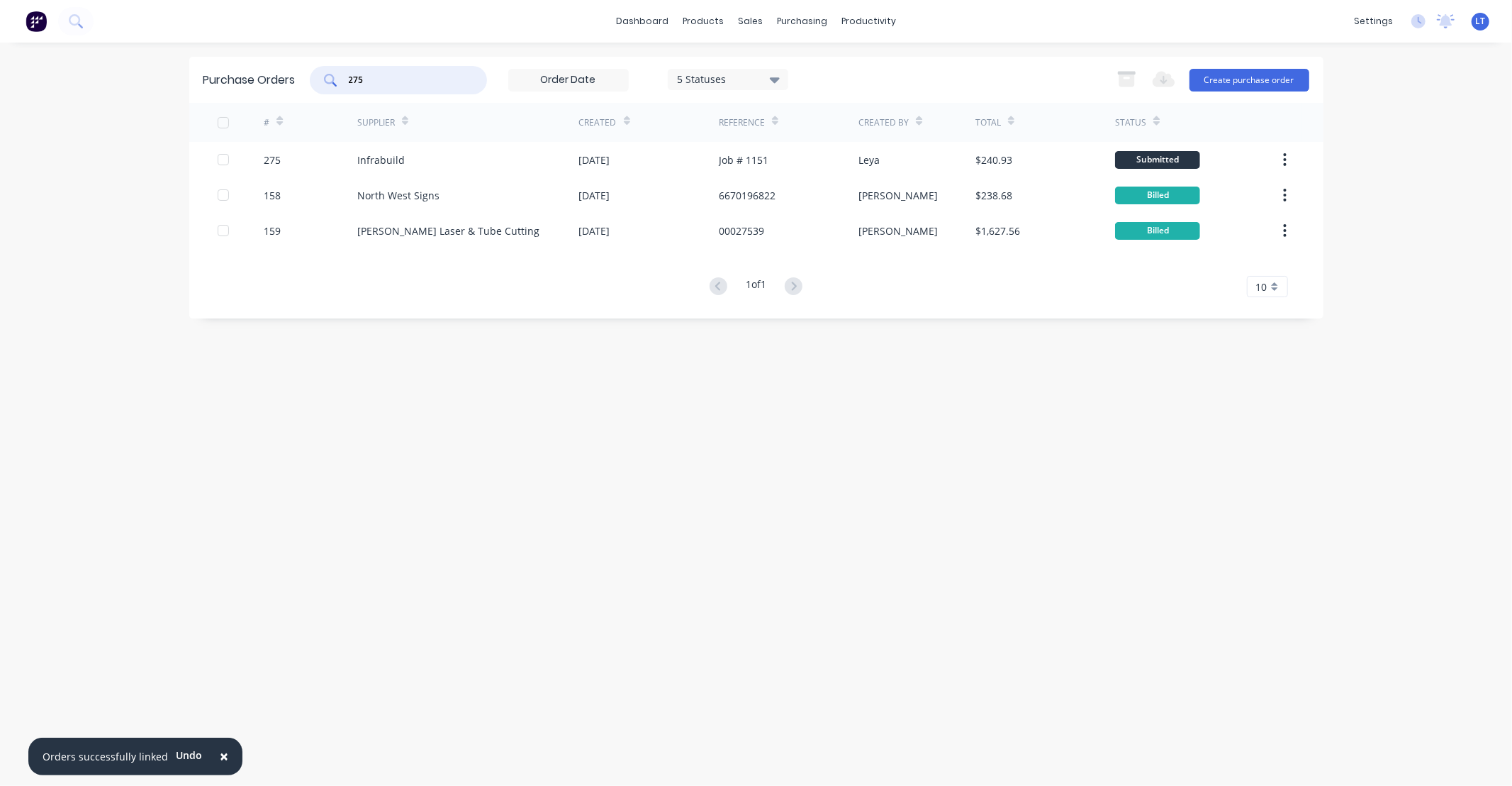
click at [100, 75] on div "× Orders successfully linked Undo dashboard products sales purchasing productiv…" at bounding box center [756, 393] width 1512 height 786
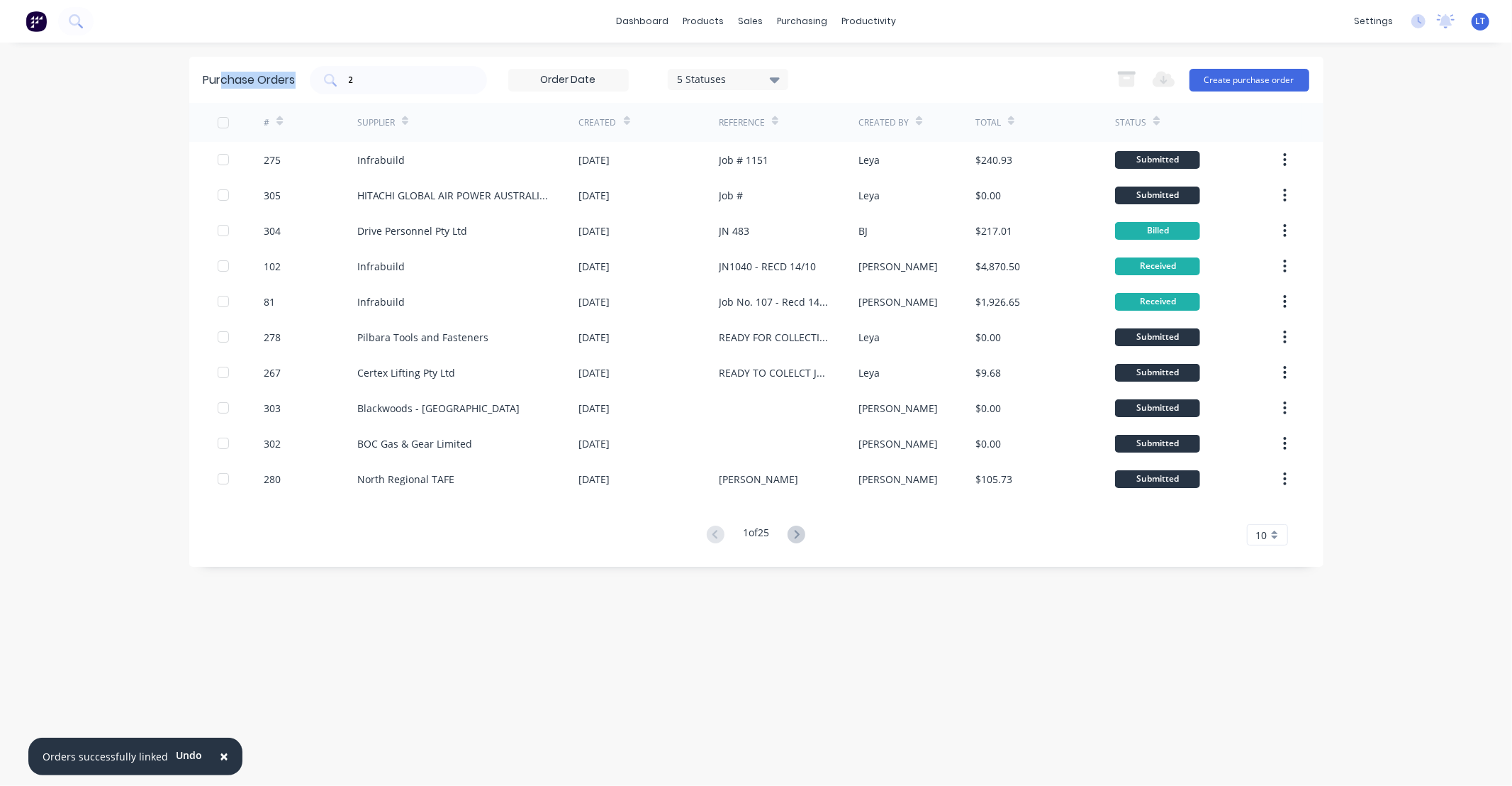
drag, startPoint x: 457, startPoint y: 87, endPoint x: 220, endPoint y: 77, distance: 237.2
click at [220, 77] on div "Purchase Orders 2 5 Statuses 5 Statuses Export to Excel (XLSX) Create purchase …" at bounding box center [756, 80] width 1134 height 46
drag, startPoint x: 220, startPoint y: 77, endPoint x: 402, endPoint y: 75, distance: 182.0
click at [402, 75] on input "2" at bounding box center [406, 80] width 118 height 14
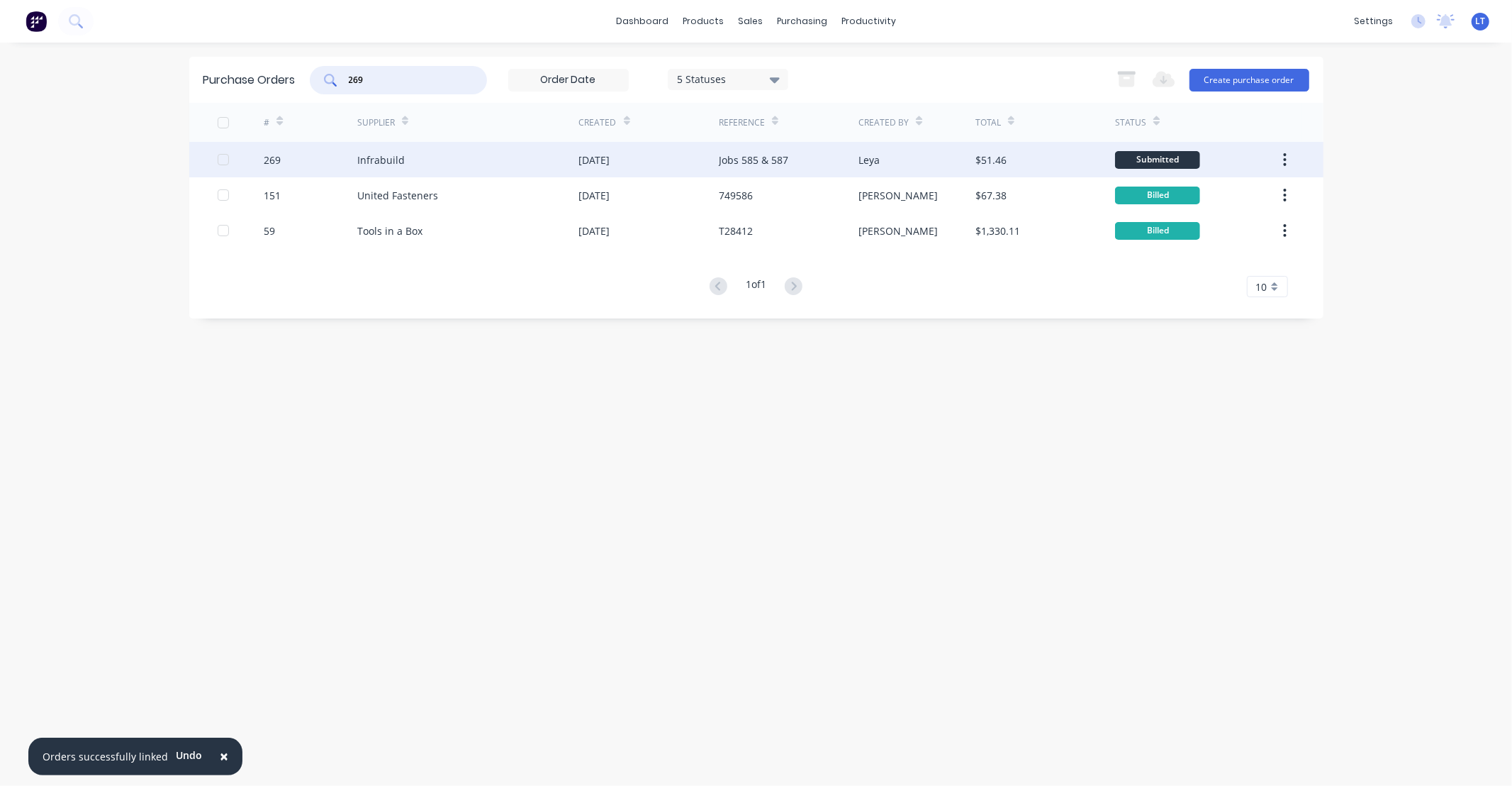
type input "269"
click at [757, 159] on div "Jobs 585 & 587" at bounding box center [754, 160] width 70 height 15
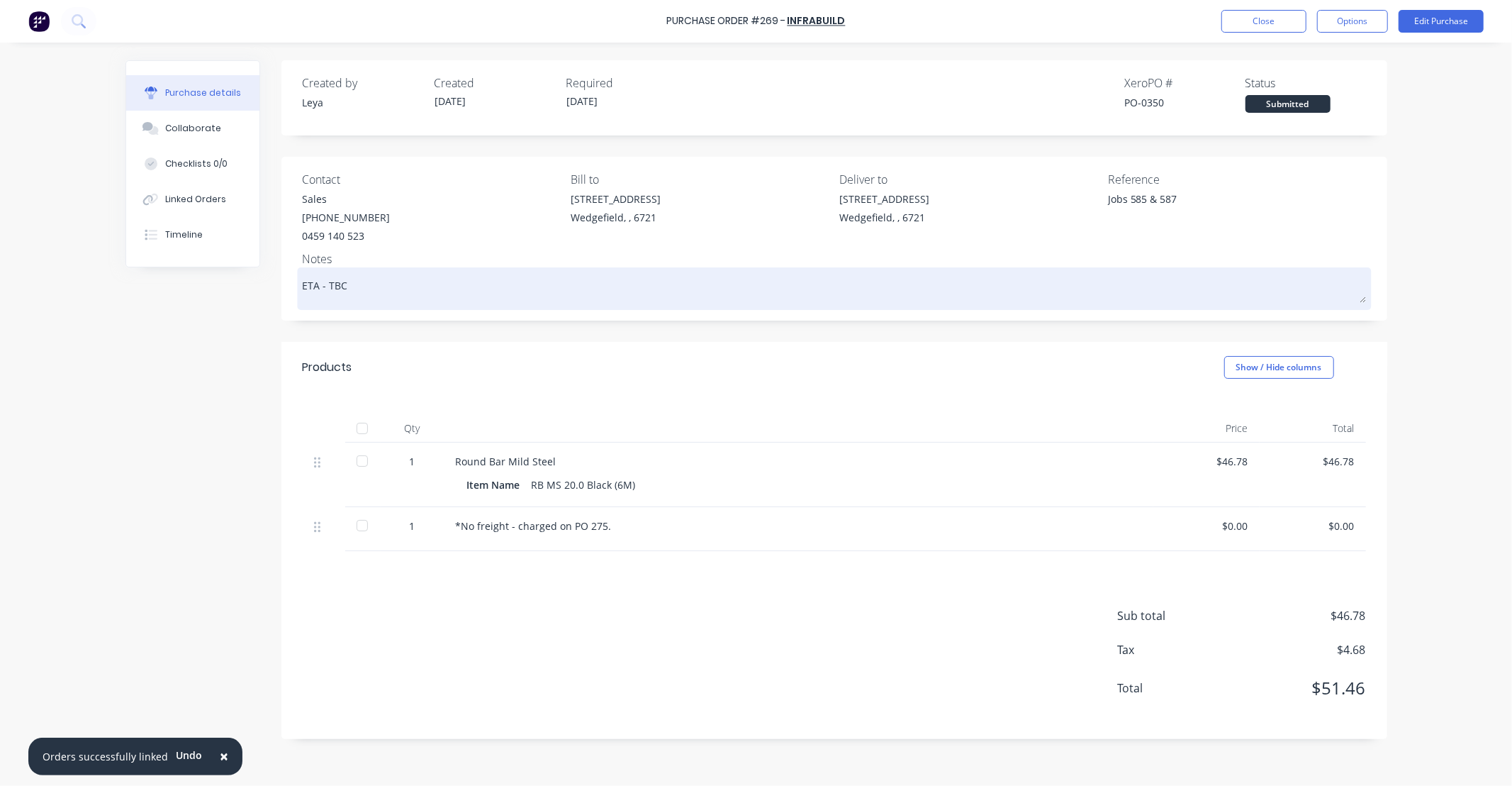
click at [397, 293] on textarea "ETA - TBC" at bounding box center [834, 286] width 1064 height 32
drag, startPoint x: 347, startPoint y: 284, endPoint x: 819, endPoint y: 276, distance: 472.1
click at [818, 278] on textarea "ETA - TBC" at bounding box center [834, 286] width 1064 height 32
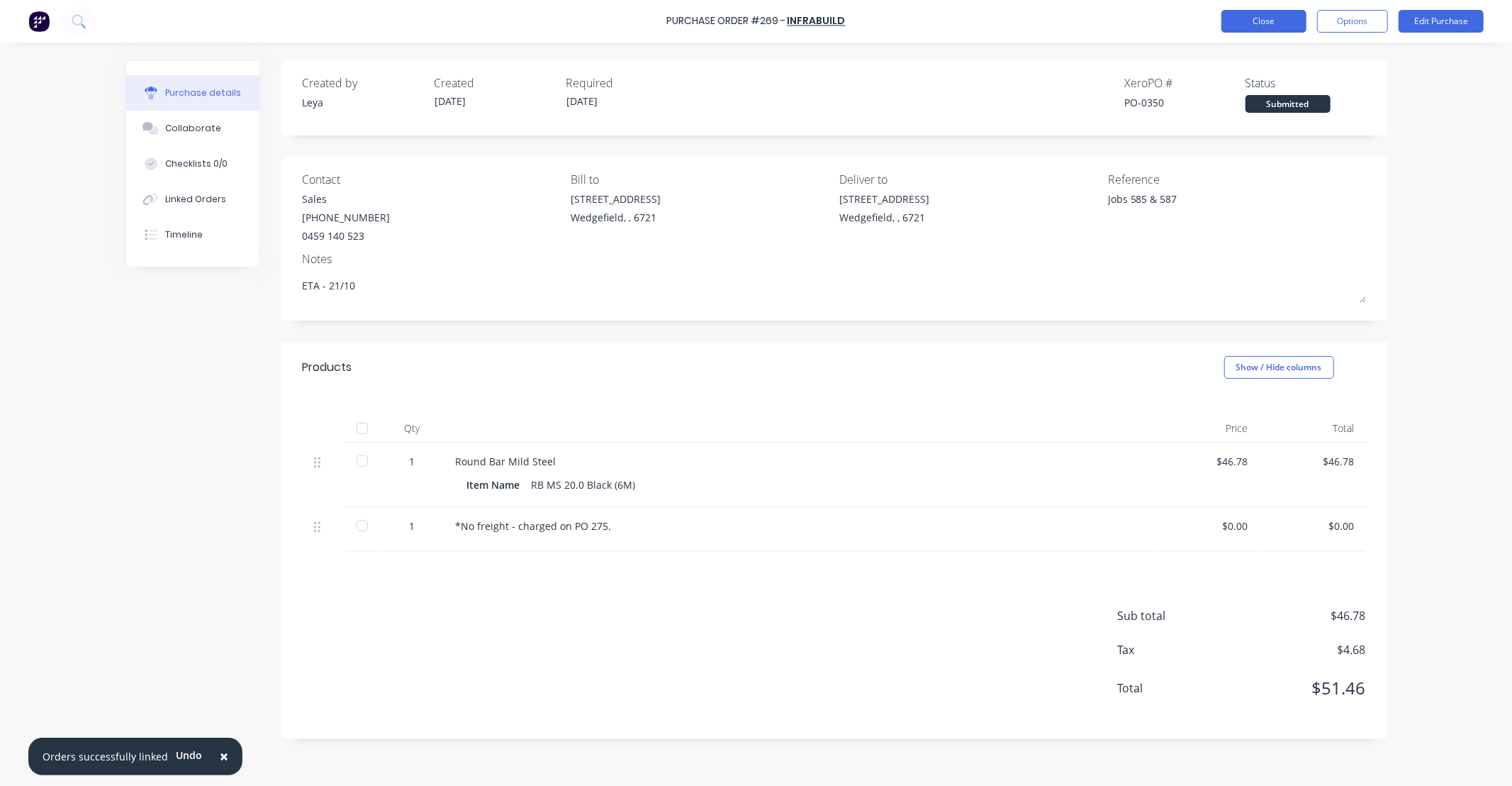
type textarea "ETA - 21/10"
click at [1263, 31] on button "Close" at bounding box center [1264, 21] width 85 height 23
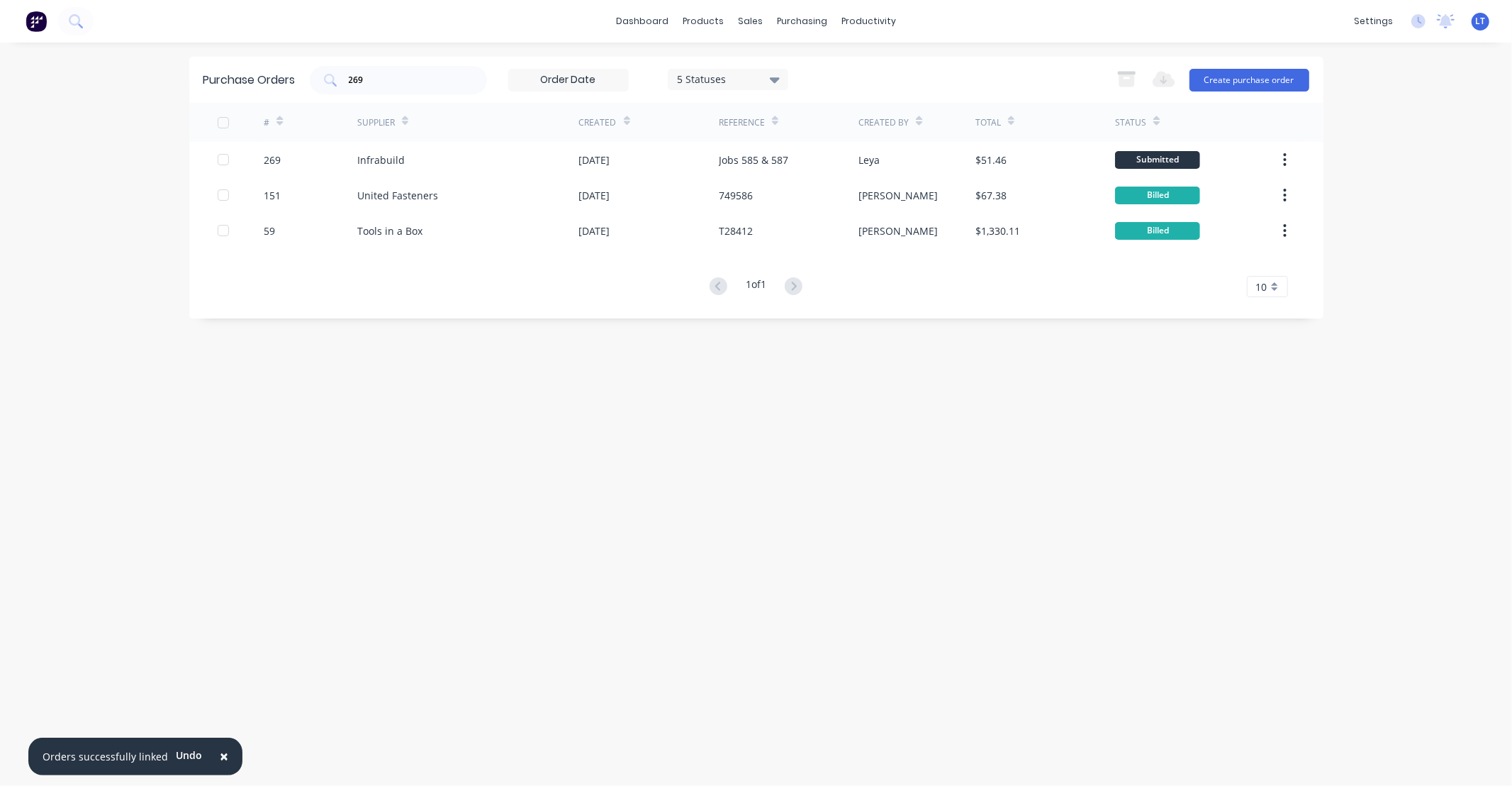
drag, startPoint x: 355, startPoint y: 78, endPoint x: 539, endPoint y: 70, distance: 184.2
click at [529, 72] on div "269 5 Statuses 5 Statuses" at bounding box center [549, 80] width 479 height 28
type input "273"
click at [668, 158] on div "[DATE]" at bounding box center [649, 160] width 140 height 36
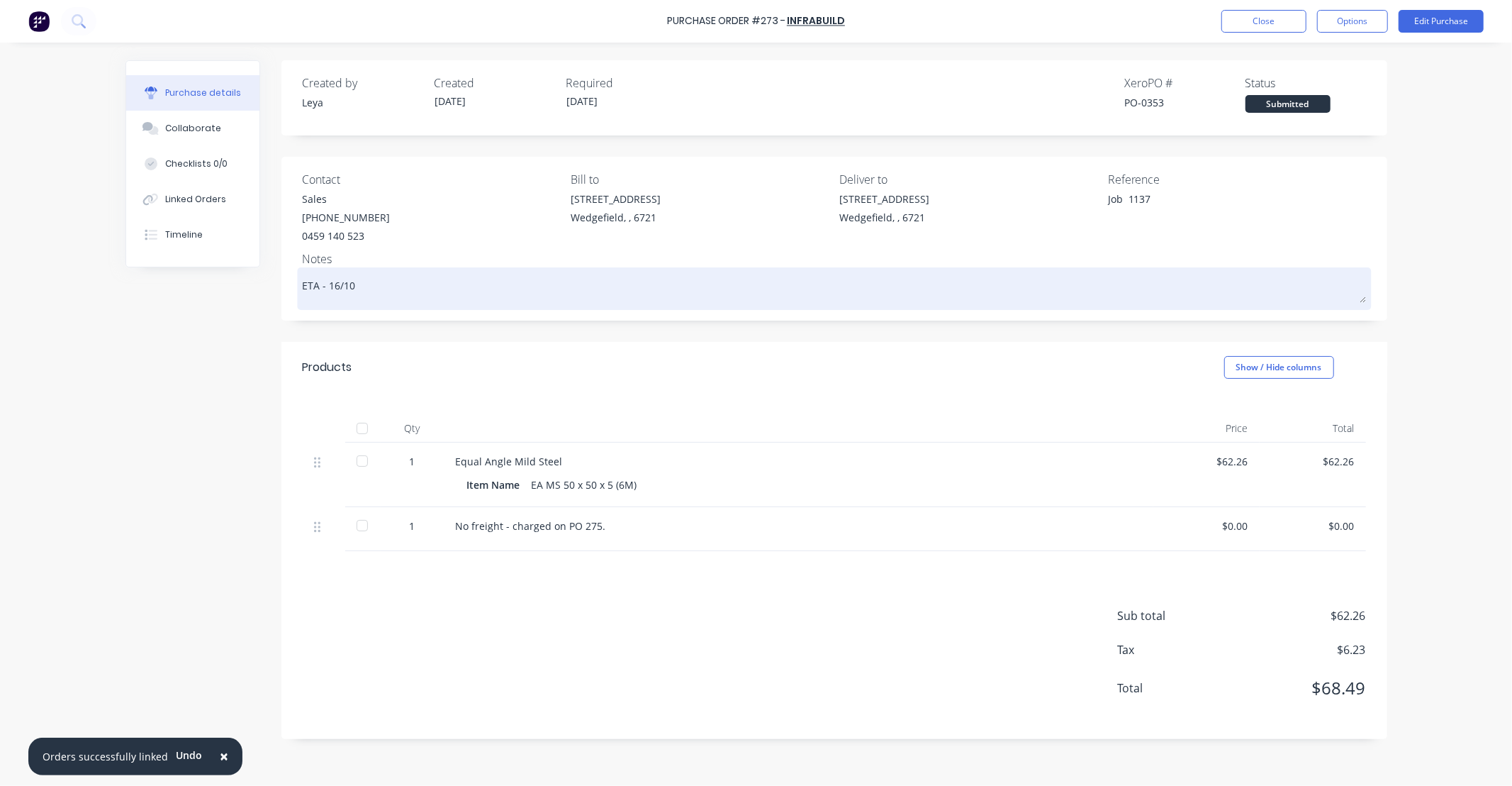
click at [332, 285] on textarea "ETA - 16/10" at bounding box center [834, 286] width 1064 height 32
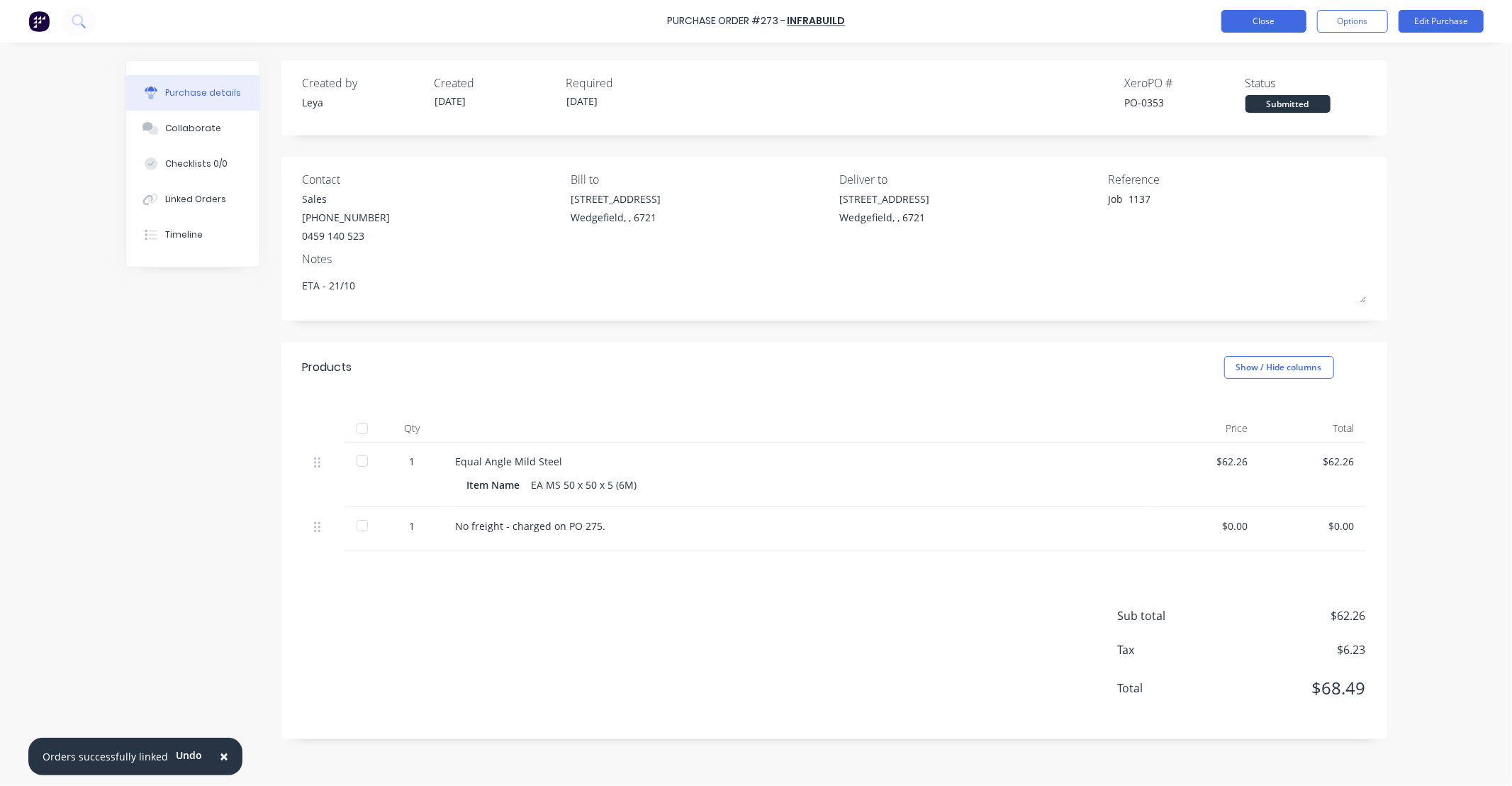
type textarea "ETA - 21/10"
click at [1277, 28] on button "Close" at bounding box center [1264, 21] width 85 height 23
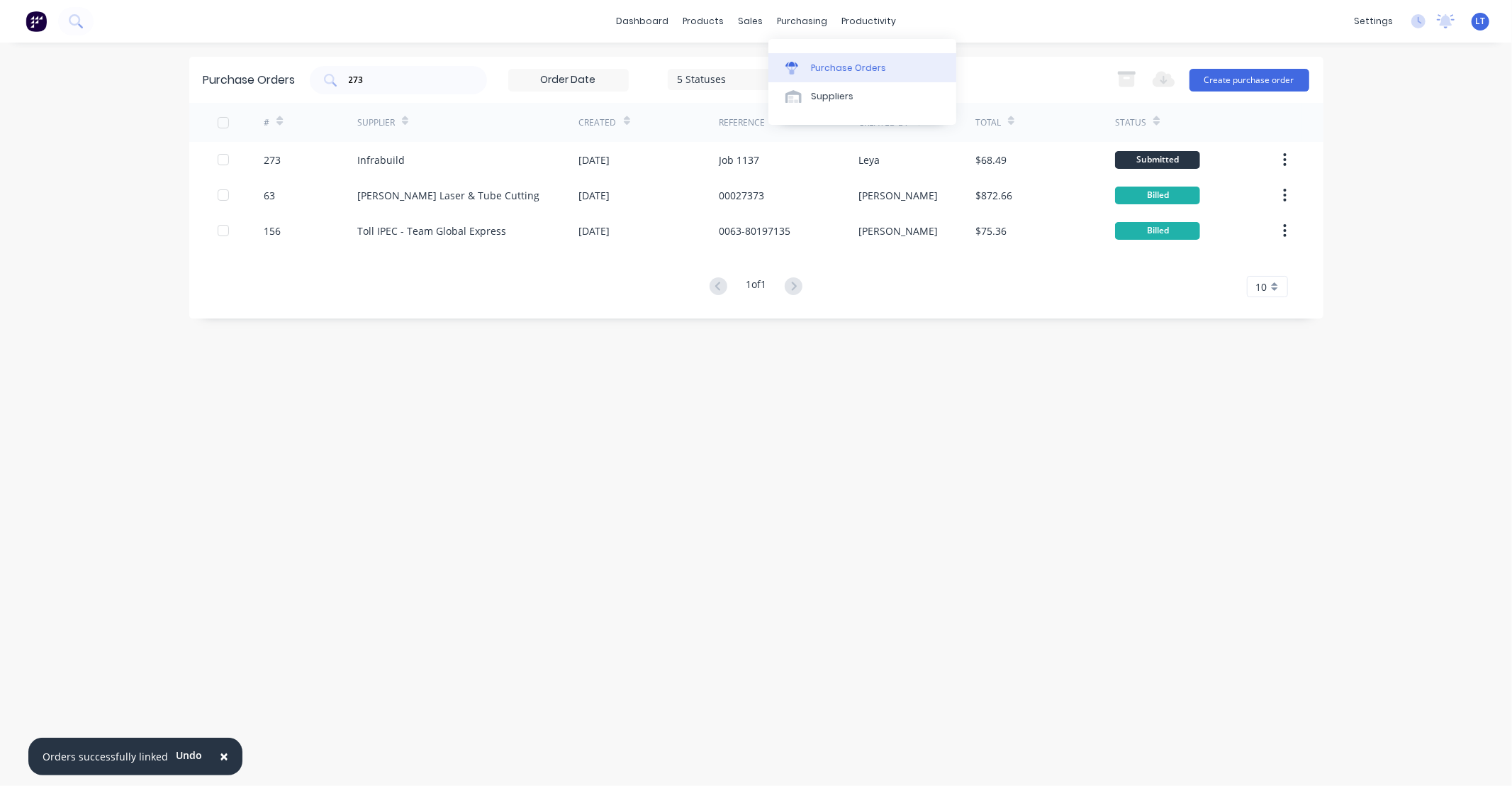
click at [813, 53] on link "Purchase Orders" at bounding box center [863, 68] width 188 height 28
click at [816, 70] on div "Purchase Orders" at bounding box center [848, 68] width 75 height 13
drag, startPoint x: 431, startPoint y: 79, endPoint x: 268, endPoint y: 75, distance: 163.0
click at [268, 75] on div "Purchase Orders 273 5 Statuses 5 Statuses Export to Excel (XLSX) Create purchas…" at bounding box center [756, 80] width 1134 height 46
type input "motor group"
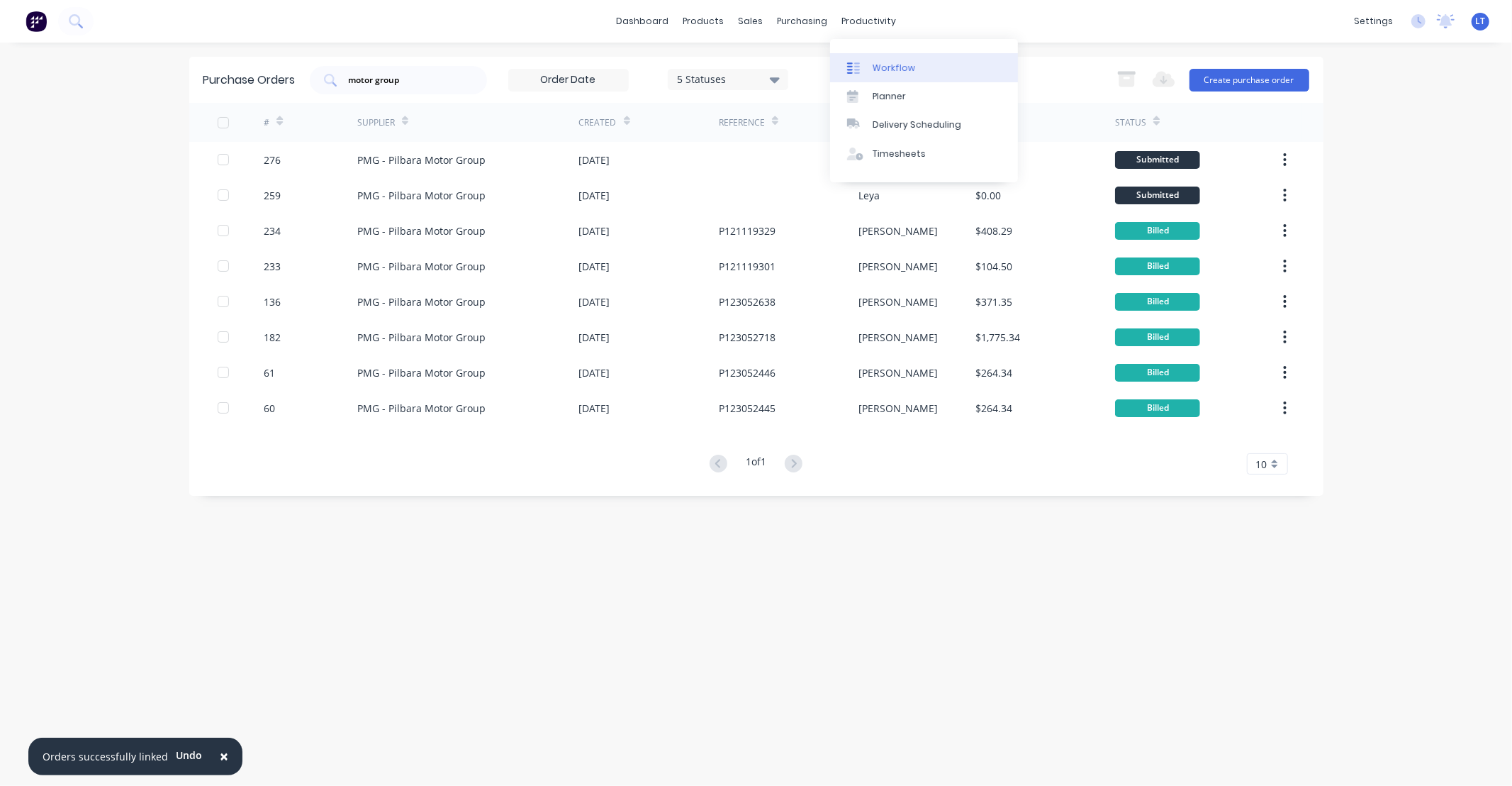
click at [892, 68] on div "Workflow" at bounding box center [894, 68] width 43 height 13
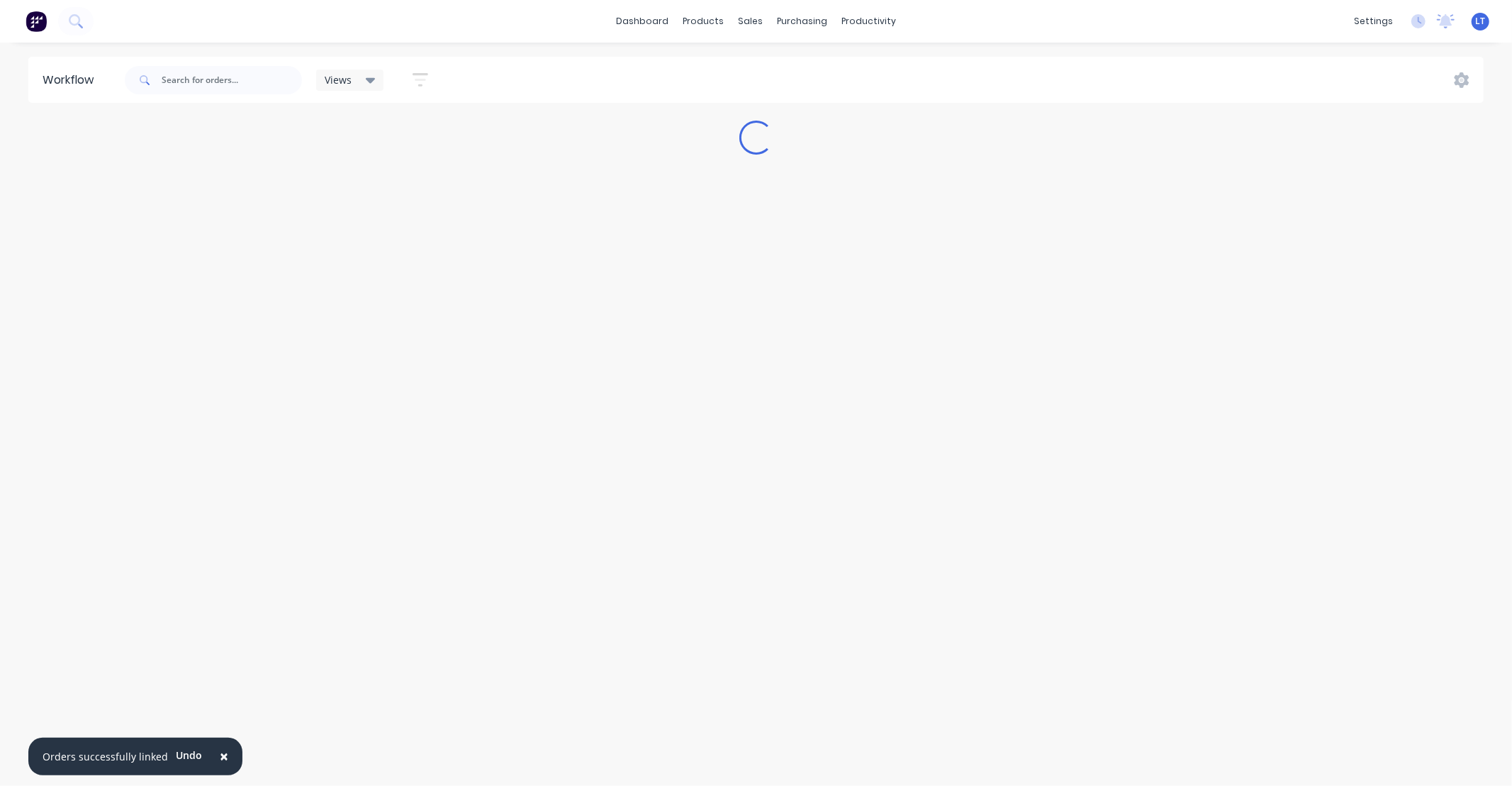
click at [220, 755] on span "×" at bounding box center [224, 756] width 9 height 20
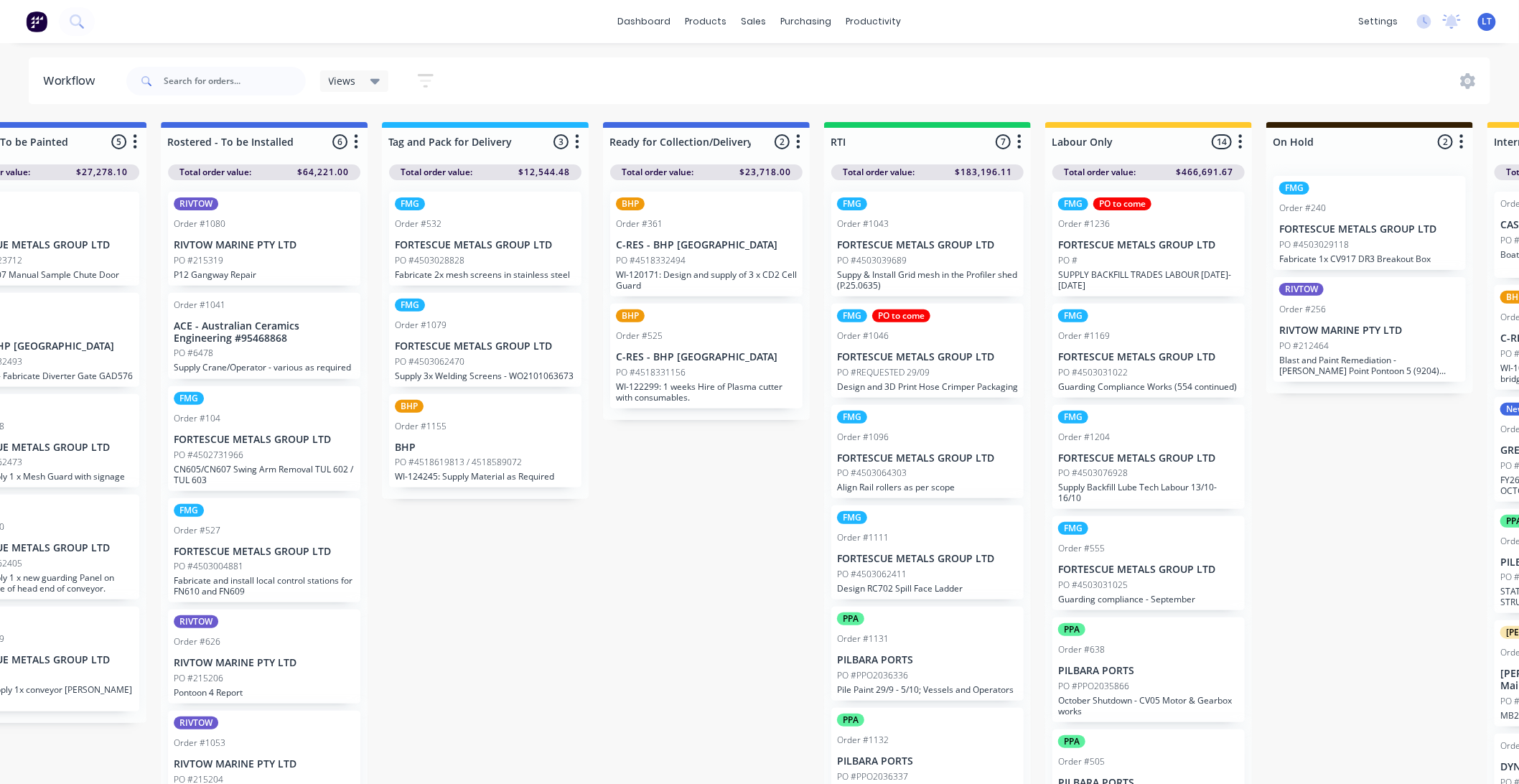
click at [697, 539] on div "Submitted 98 Status colour #CDDAF4 hex #CDDAF4 Save Cancel Summaries Total orde…" at bounding box center [55, 457] width 3852 height 670
drag, startPoint x: 697, startPoint y: 539, endPoint x: 550, endPoint y: 571, distance: 150.4
click at [550, 571] on div "Submitted 98 Status colour #CDDAF4 hex #CDDAF4 Save Cancel Summaries Total orde…" at bounding box center [55, 457] width 3852 height 670
click at [577, 552] on div "Submitted 98 Status colour #CDDAF4 hex #CDDAF4 Save Cancel Summaries Total orde…" at bounding box center [55, 457] width 3852 height 670
drag, startPoint x: 577, startPoint y: 552, endPoint x: 509, endPoint y: 558, distance: 68.3
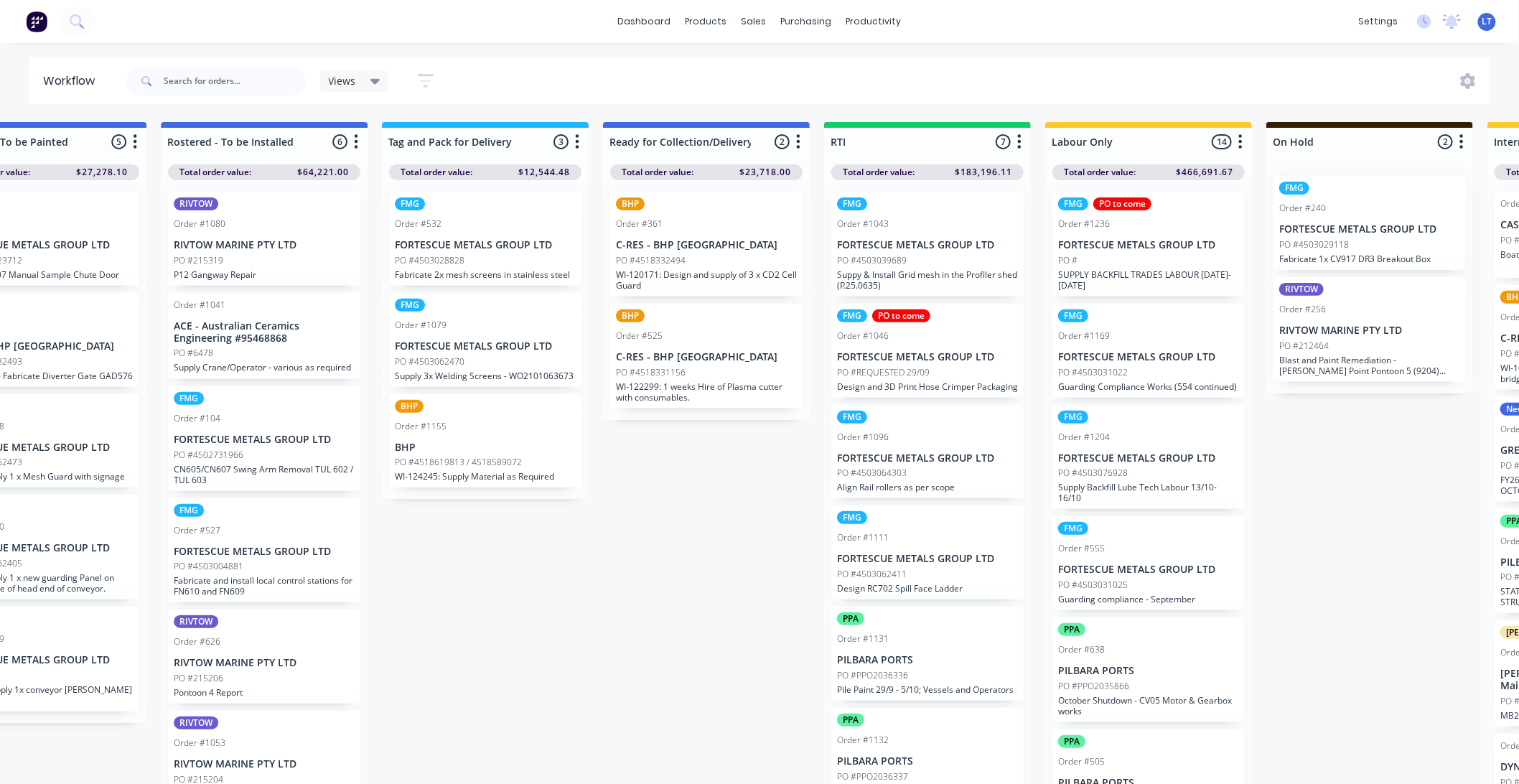
click at [510, 558] on div "Submitted 98 Status colour #CDDAF4 hex #CDDAF4 Save Cancel Summaries Total orde…" at bounding box center [55, 457] width 3852 height 670
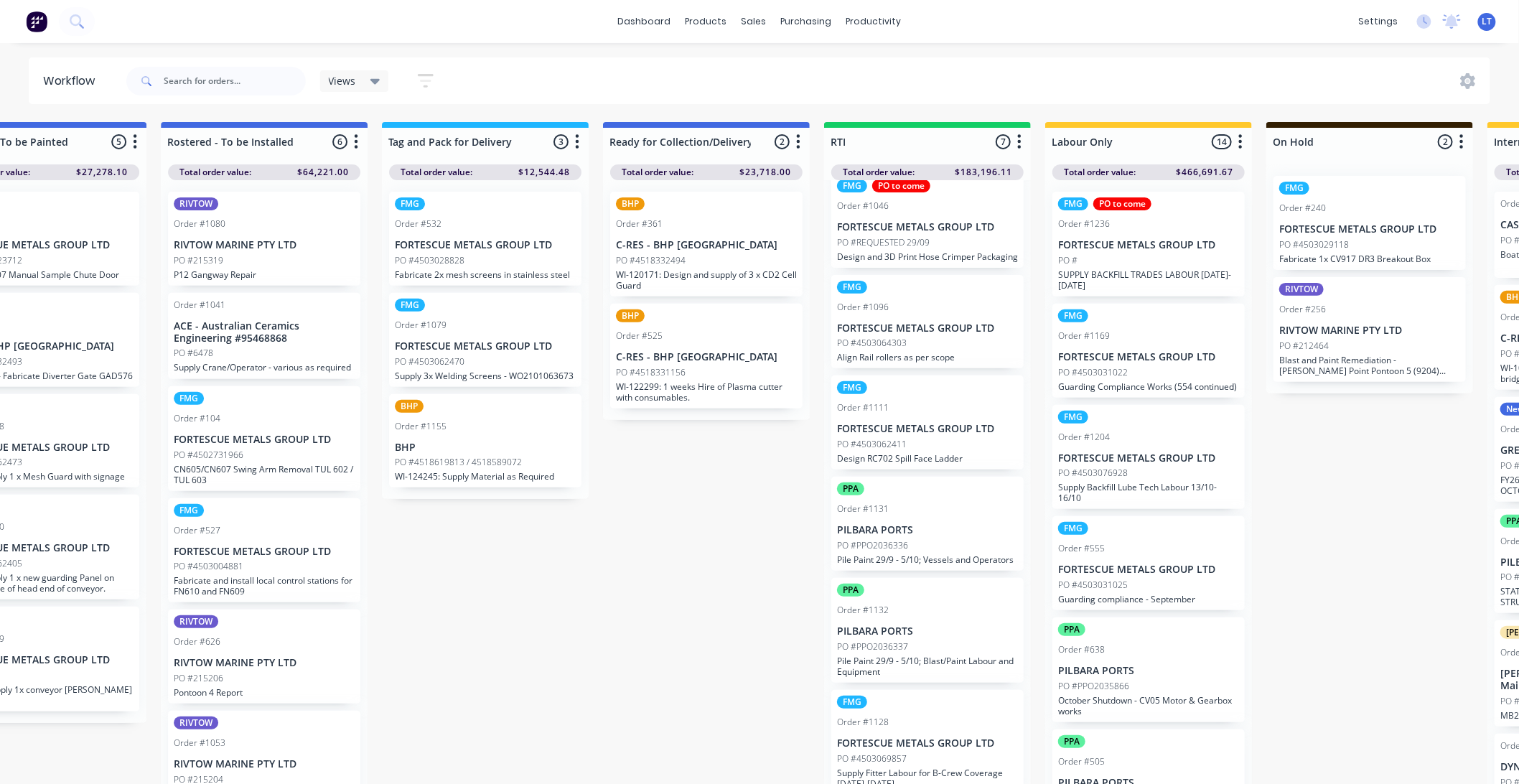
scroll to position [133, 0]
click at [951, 324] on div "FMG Order #1096 FORTESCUE METALS GROUP LTD PO #4503064303 Align Rail rollers as…" at bounding box center [927, 319] width 192 height 94
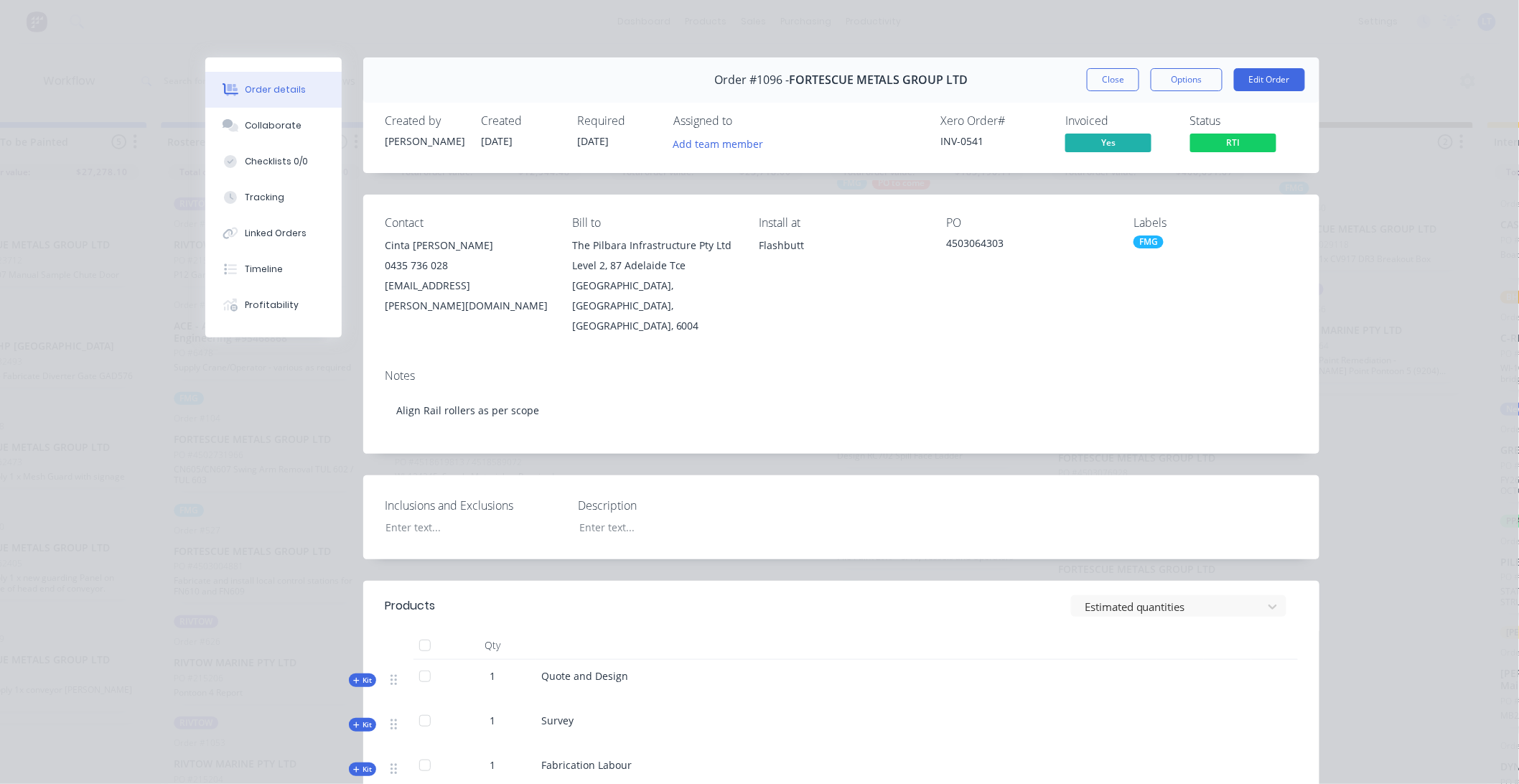
click at [1221, 147] on span "RTI" at bounding box center [1233, 142] width 86 height 18
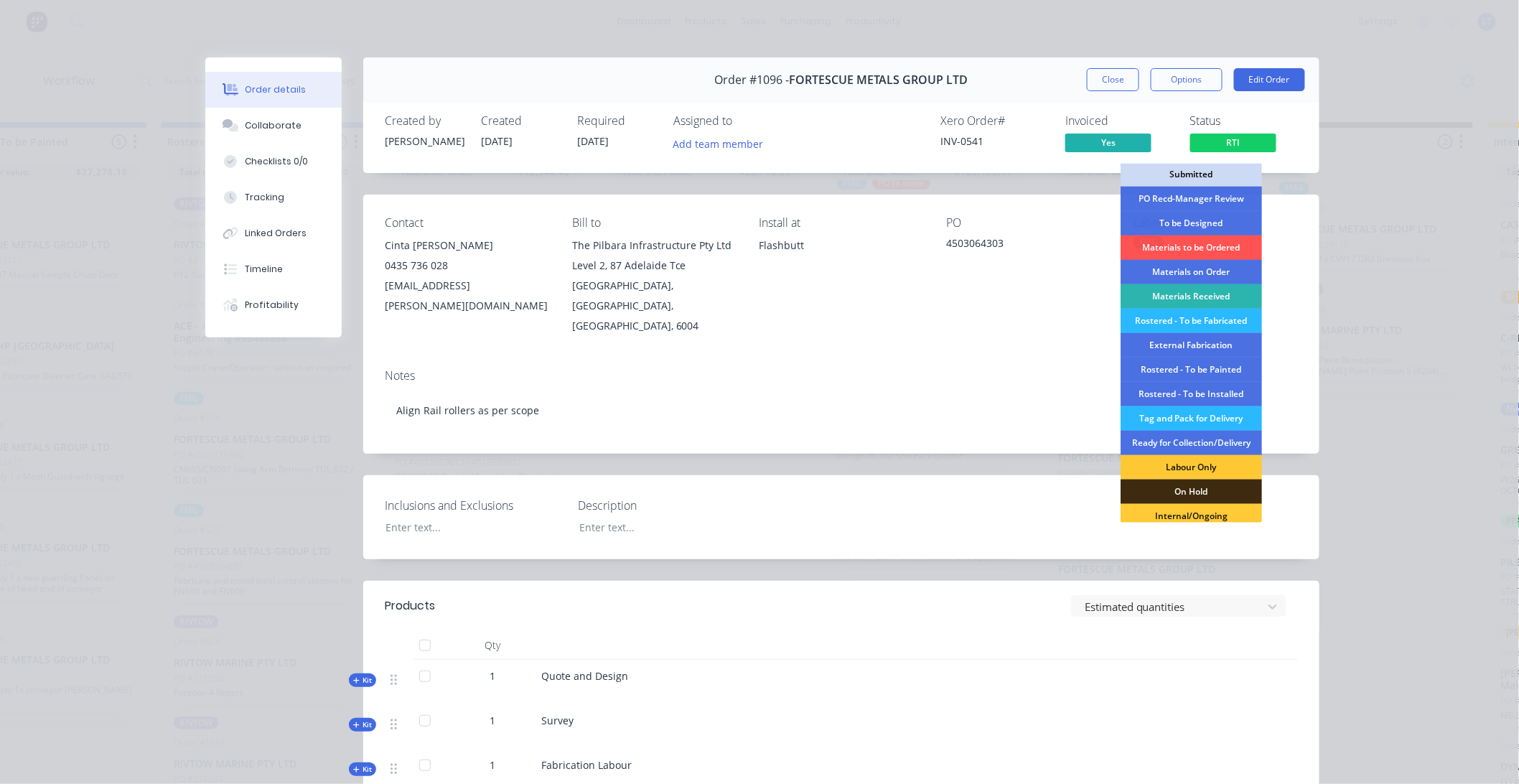
scroll to position [0, 0]
click at [1176, 81] on button "Options" at bounding box center [1187, 80] width 72 height 23
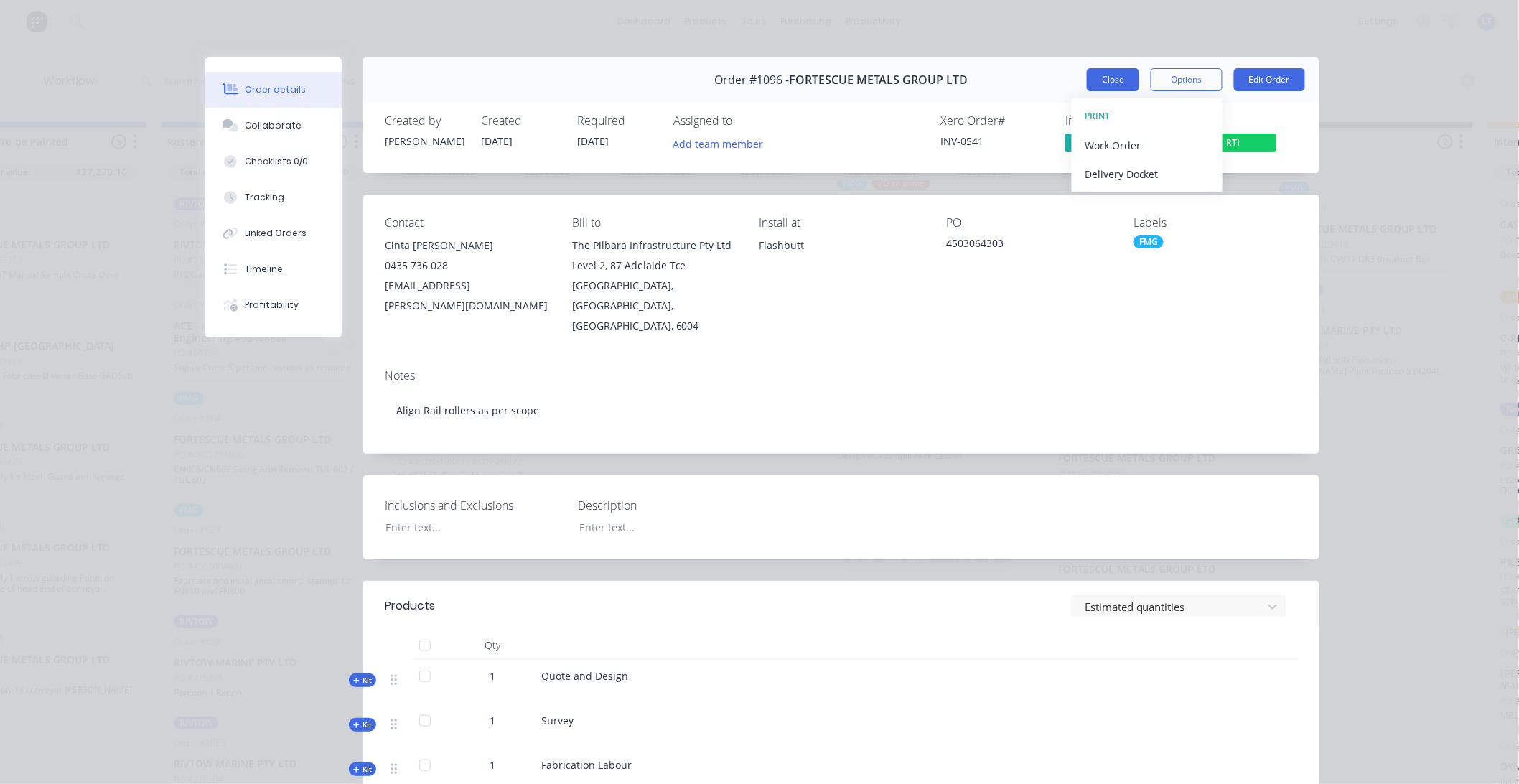
click at [1094, 73] on button "Close" at bounding box center [1113, 80] width 53 height 23
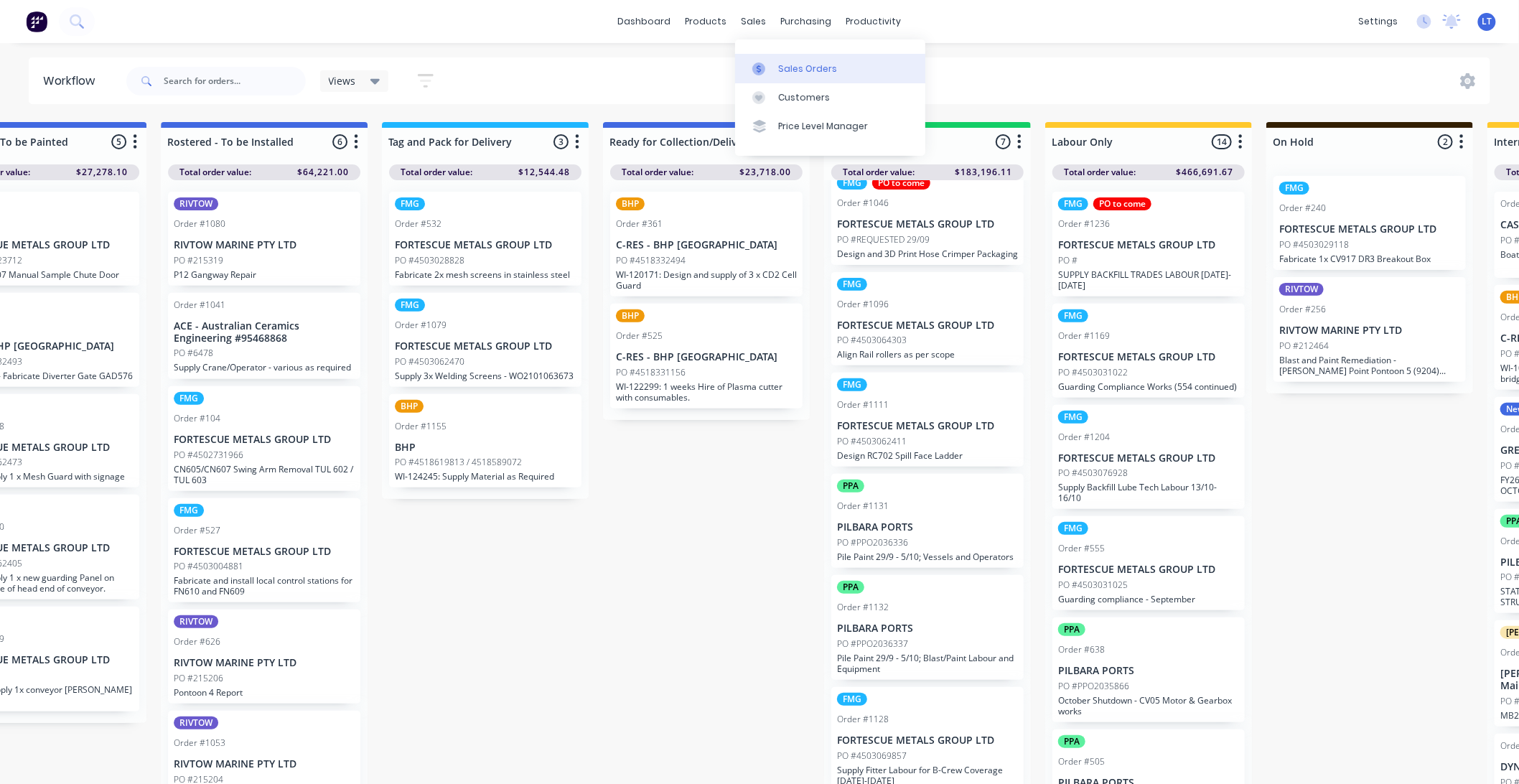
click at [769, 65] on div at bounding box center [763, 69] width 22 height 13
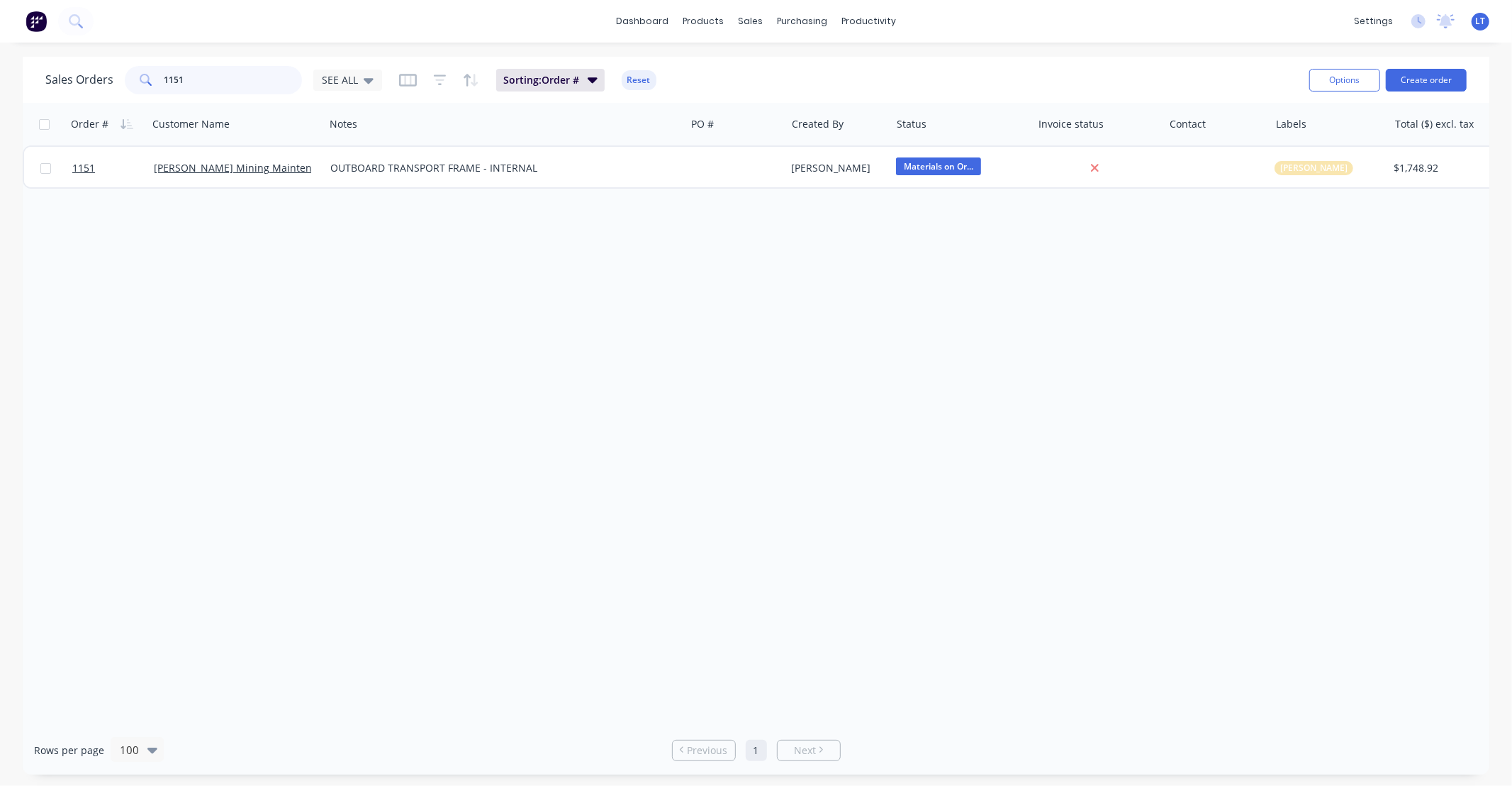
drag, startPoint x: 234, startPoint y: 87, endPoint x: 0, endPoint y: 64, distance: 235.1
click at [0, 64] on div "Sales Orders 1151 SEE ALL Sorting: Order # Reset Options Create order Order # C…" at bounding box center [756, 416] width 1512 height 718
type input "1096"
drag, startPoint x: 679, startPoint y: 332, endPoint x: 564, endPoint y: 328, distance: 115.1
click at [564, 328] on div "Order # Customer Name Notes PO # Created By Status Invoice status Contact Label…" at bounding box center [756, 414] width 1467 height 623
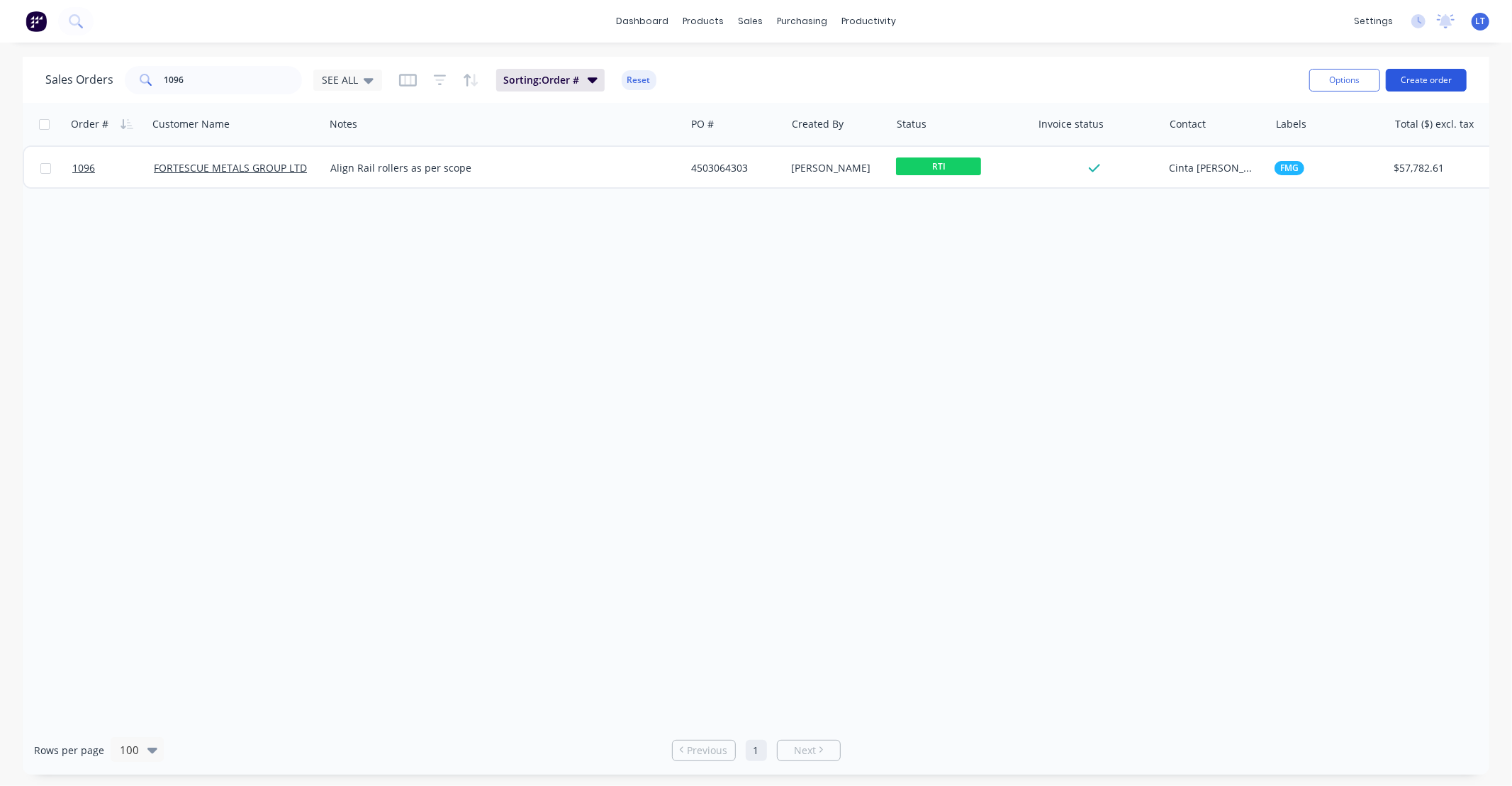
click at [1430, 76] on button "Create order" at bounding box center [1427, 80] width 81 height 23
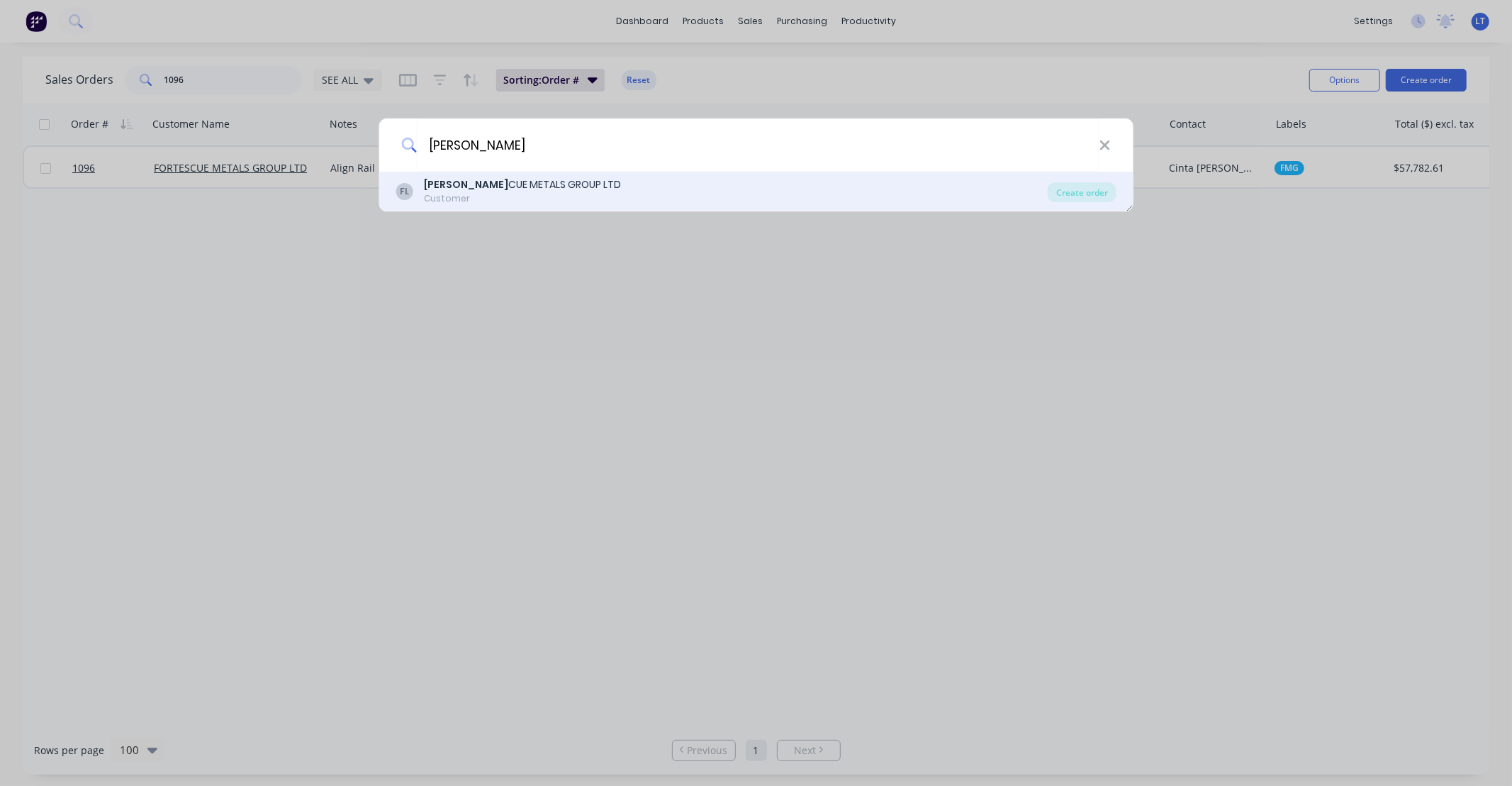
type input "[PERSON_NAME]"
click at [517, 191] on div "[PERSON_NAME] CUE METALS GROUP LTD" at bounding box center [522, 184] width 197 height 15
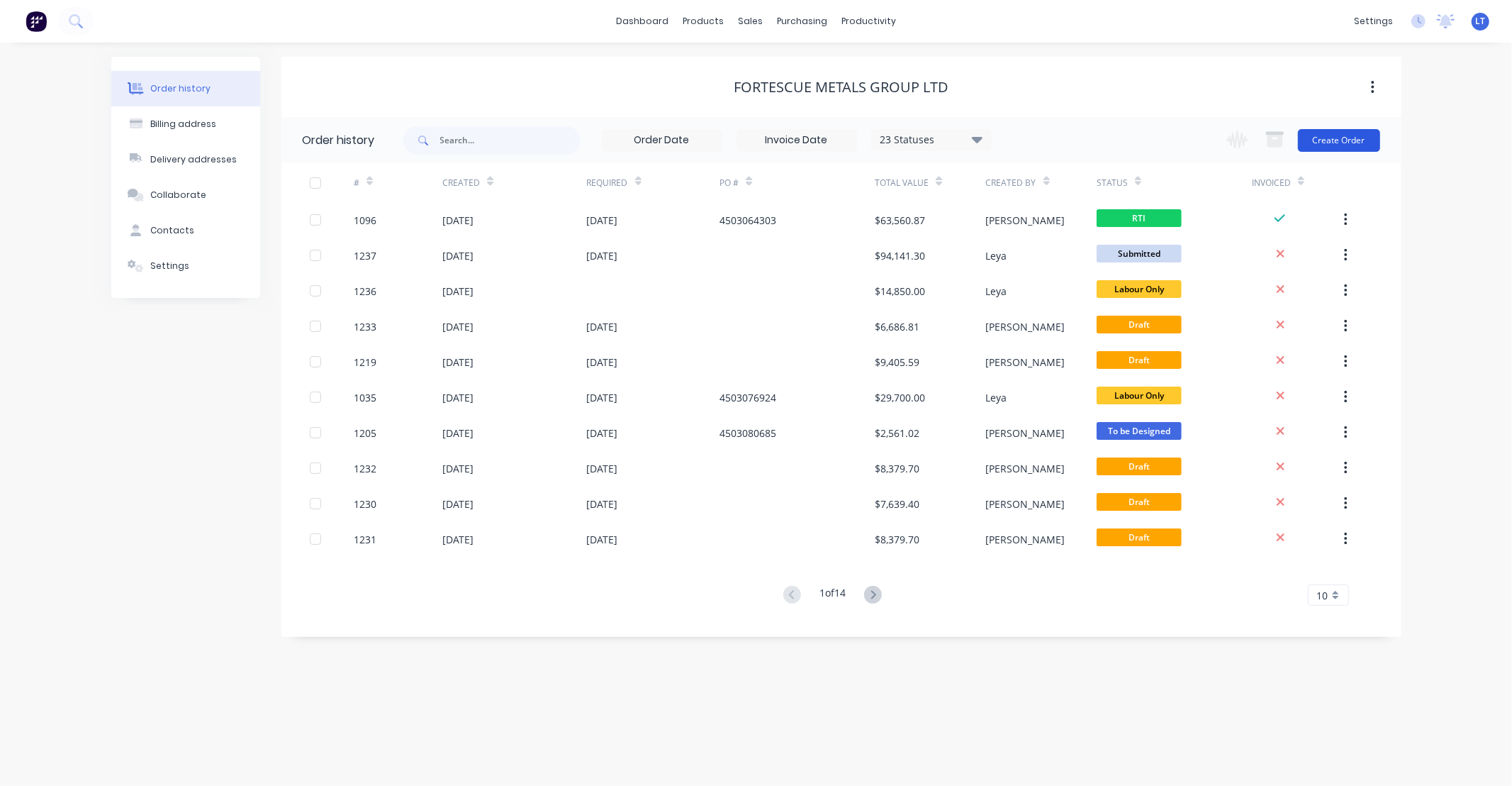
click at [1350, 129] on button "Create Order" at bounding box center [1339, 141] width 82 height 23
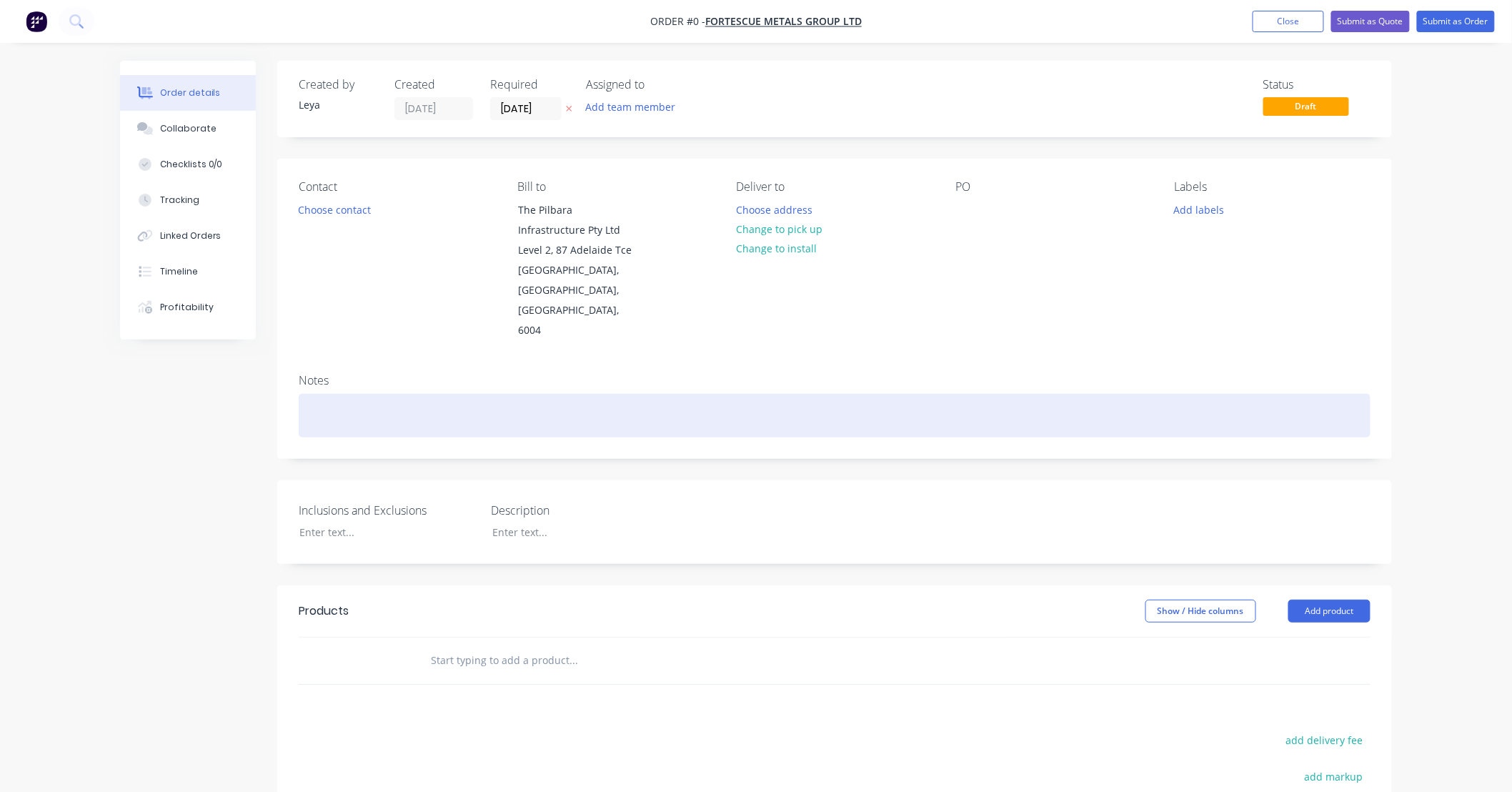
click at [444, 394] on div at bounding box center [834, 415] width 1072 height 44
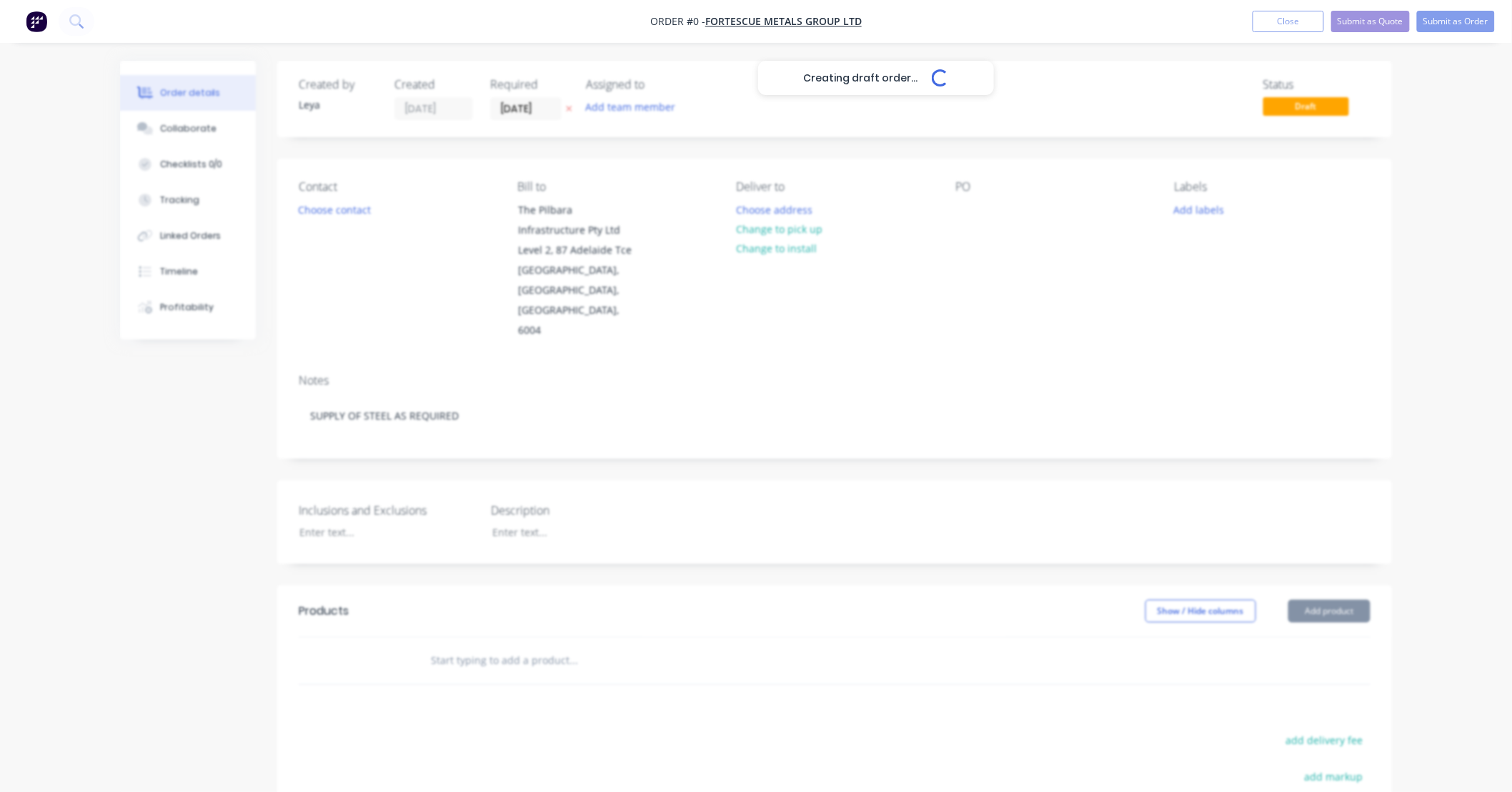
click at [491, 425] on div "Creating draft order... Loading..." at bounding box center [876, 457] width 1512 height 792
drag, startPoint x: 490, startPoint y: 425, endPoint x: 481, endPoint y: 430, distance: 10.3
click at [468, 425] on div "Created by [PERSON_NAME] Created [DATE] Required [DATE] Assigned to Add team me…" at bounding box center [834, 544] width 1115 height 967
click at [1198, 206] on button "Add labels" at bounding box center [1199, 208] width 66 height 19
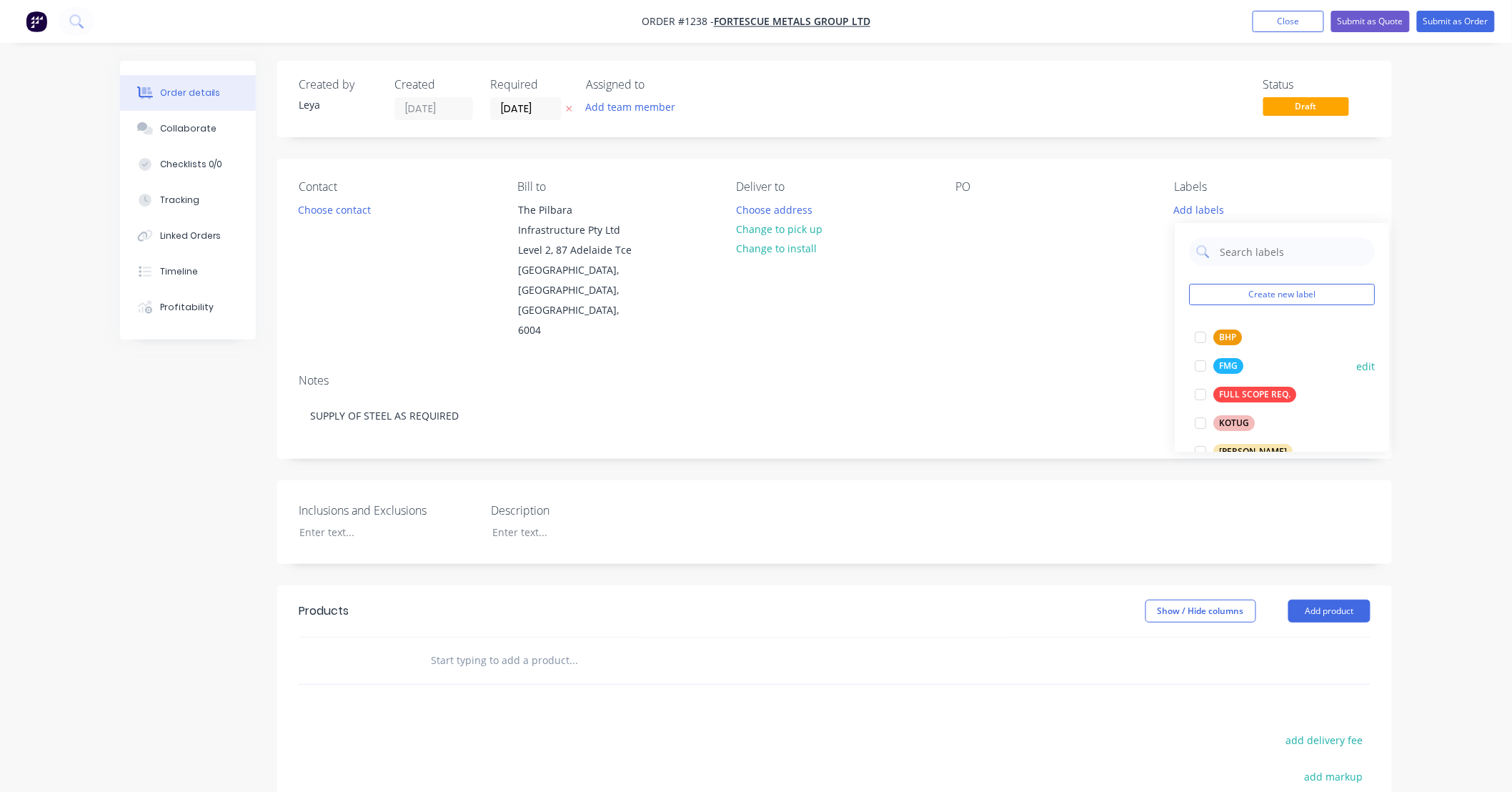
click at [1201, 367] on div at bounding box center [1200, 366] width 29 height 29
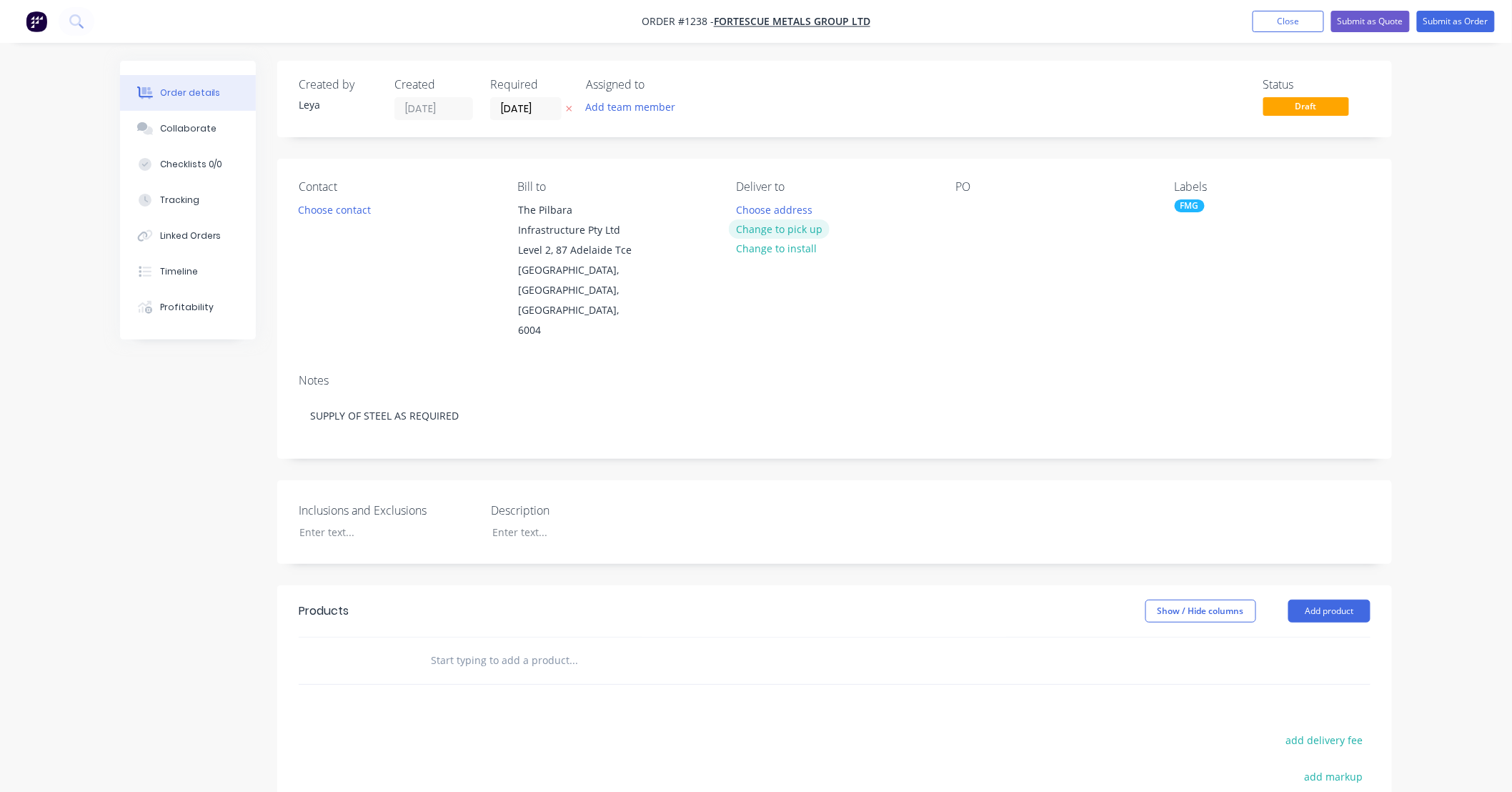
click at [768, 229] on button "Change to pick up" at bounding box center [780, 228] width 102 height 19
click at [341, 211] on button "Choose contact" at bounding box center [334, 208] width 88 height 19
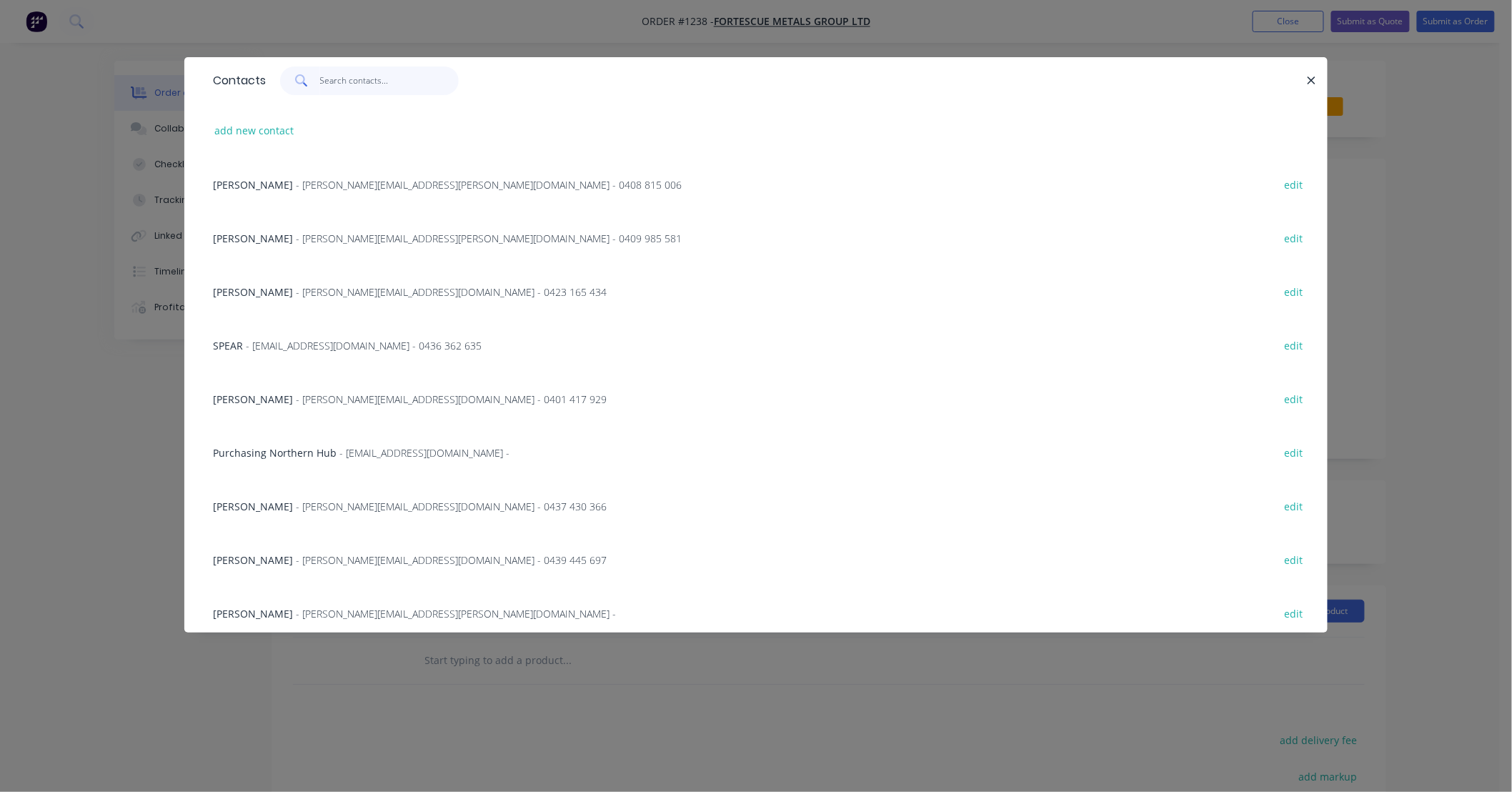
click at [374, 90] on input "text" at bounding box center [390, 81] width 140 height 29
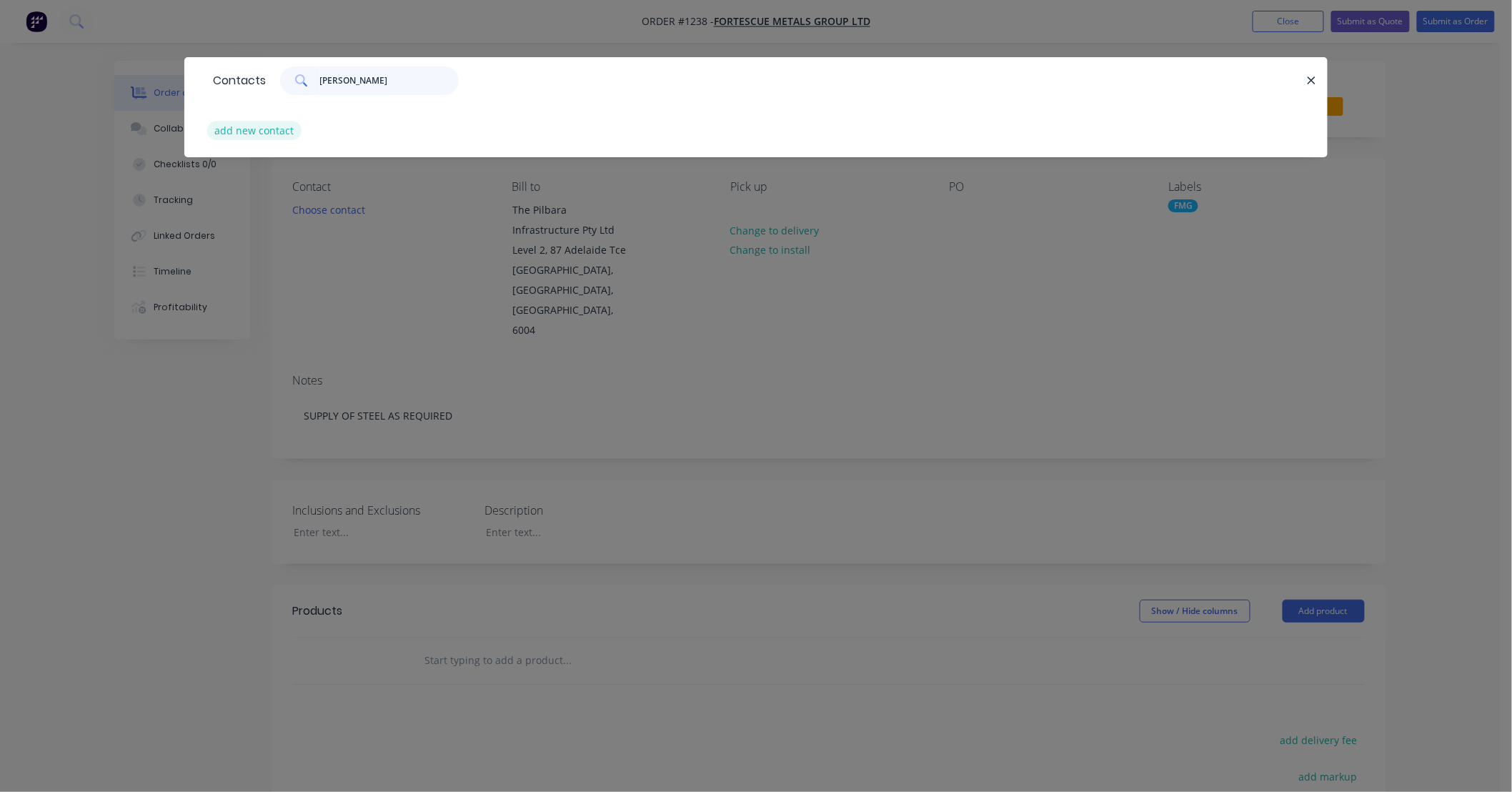
type input "[PERSON_NAME]"
click at [271, 132] on button "add new contact" at bounding box center [254, 130] width 95 height 19
select select "AU"
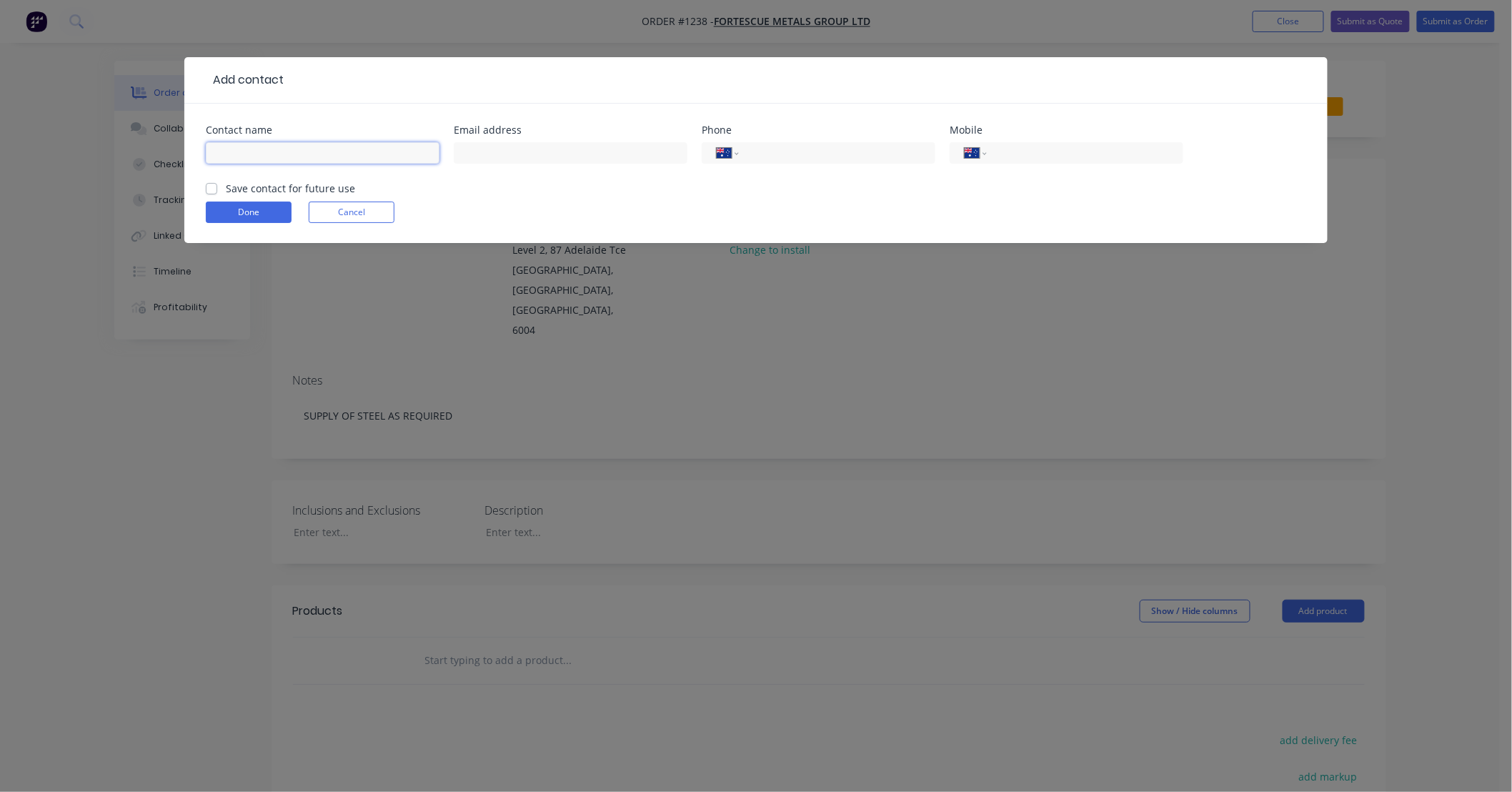
click at [319, 146] on input "text" at bounding box center [322, 153] width 233 height 21
type input "[PERSON_NAME]"
click at [258, 222] on button "Done" at bounding box center [249, 212] width 86 height 21
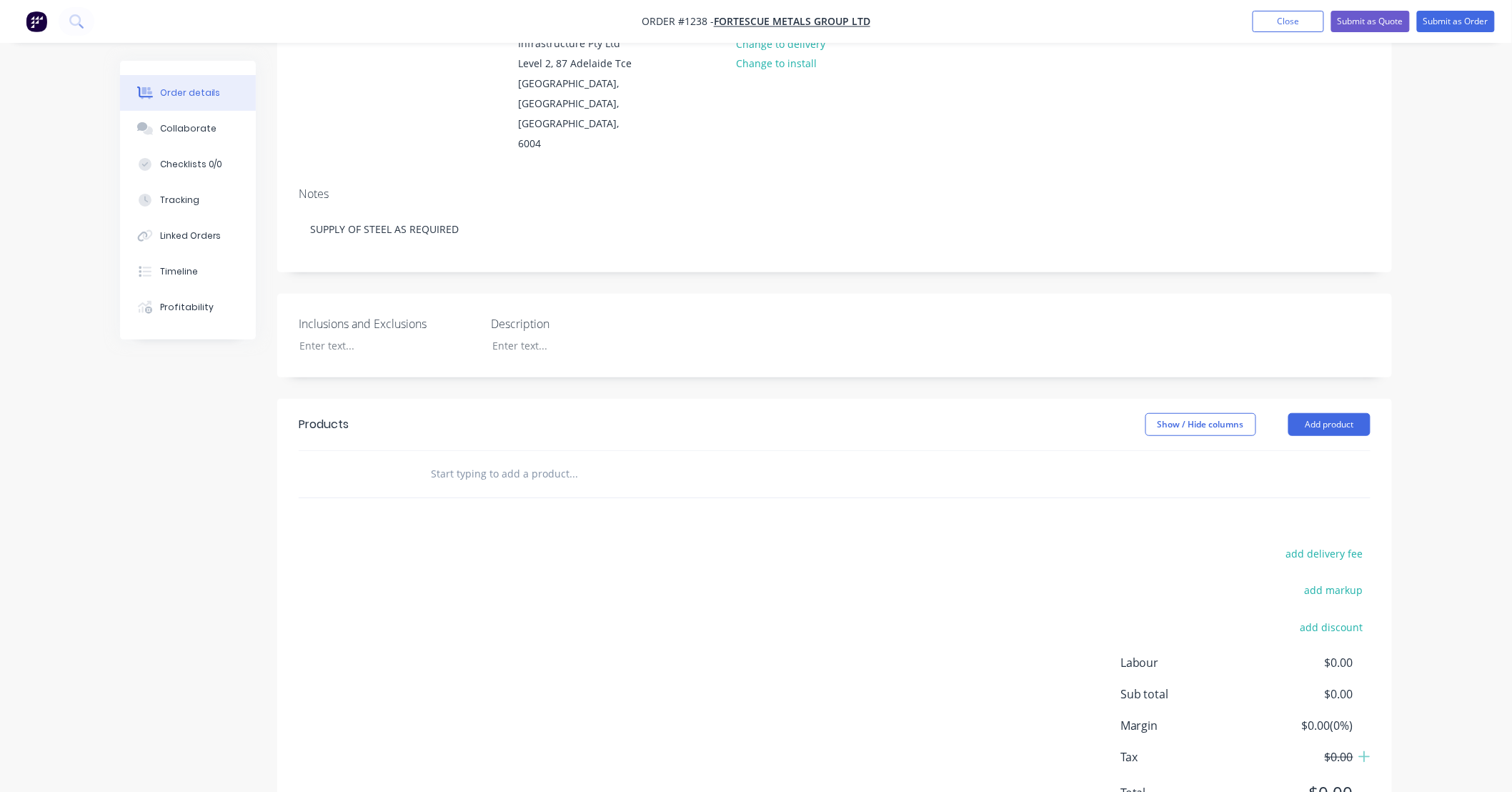
scroll to position [216, 0]
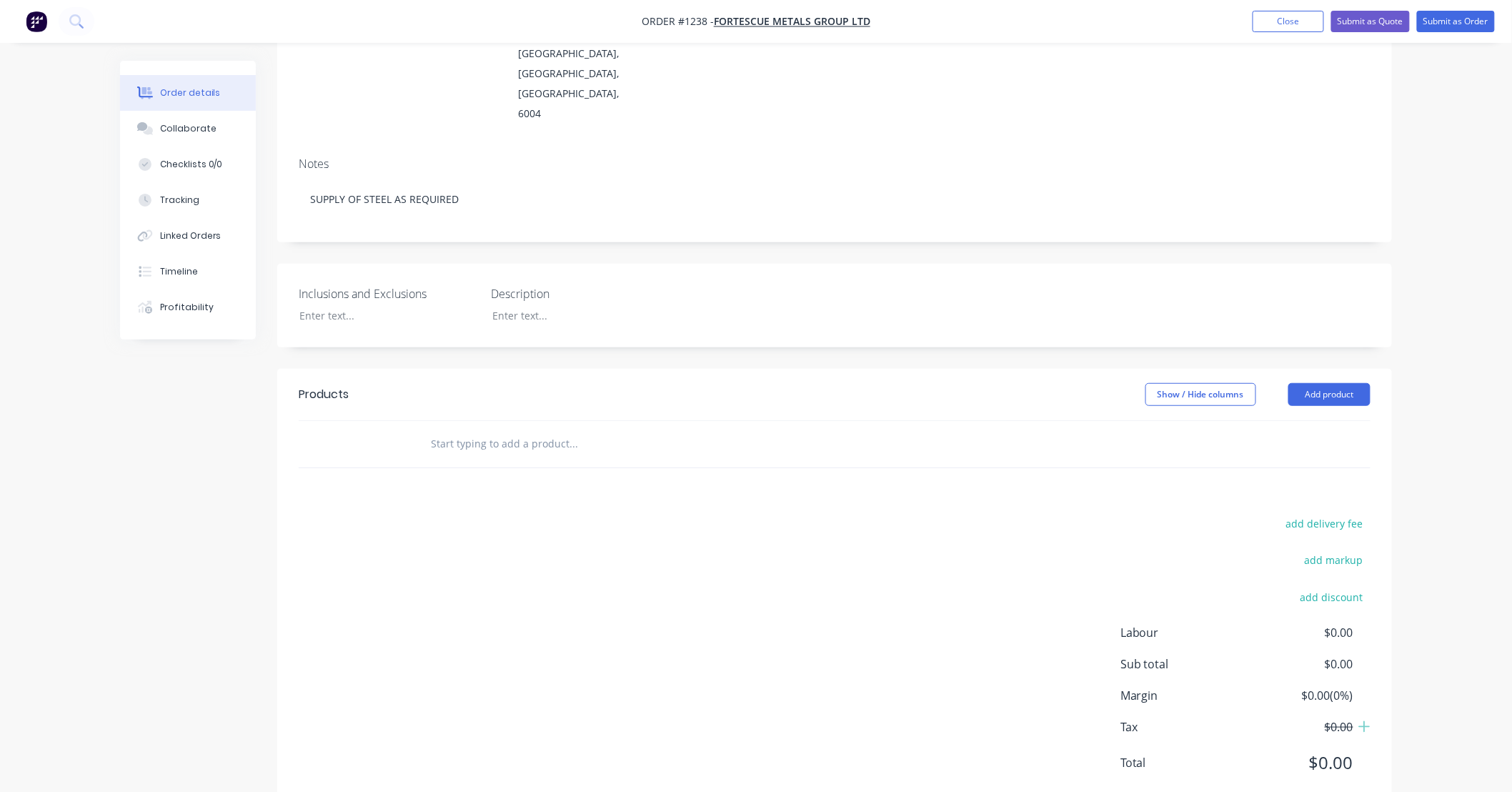
drag, startPoint x: 823, startPoint y: 317, endPoint x: 746, endPoint y: 309, distance: 77.4
click at [746, 309] on div "Created by [PERSON_NAME] Created [DATE] Required [DATE] Assigned to Add team me…" at bounding box center [834, 327] width 1115 height 967
click at [723, 308] on div "Created by [PERSON_NAME] Created [DATE] Required [DATE] Assigned to Add team me…" at bounding box center [834, 327] width 1115 height 967
drag, startPoint x: 723, startPoint y: 308, endPoint x: 640, endPoint y: 308, distance: 83.0
click at [640, 308] on div "Created by [PERSON_NAME] Created [DATE] Required [DATE] Assigned to Add team me…" at bounding box center [834, 327] width 1115 height 967
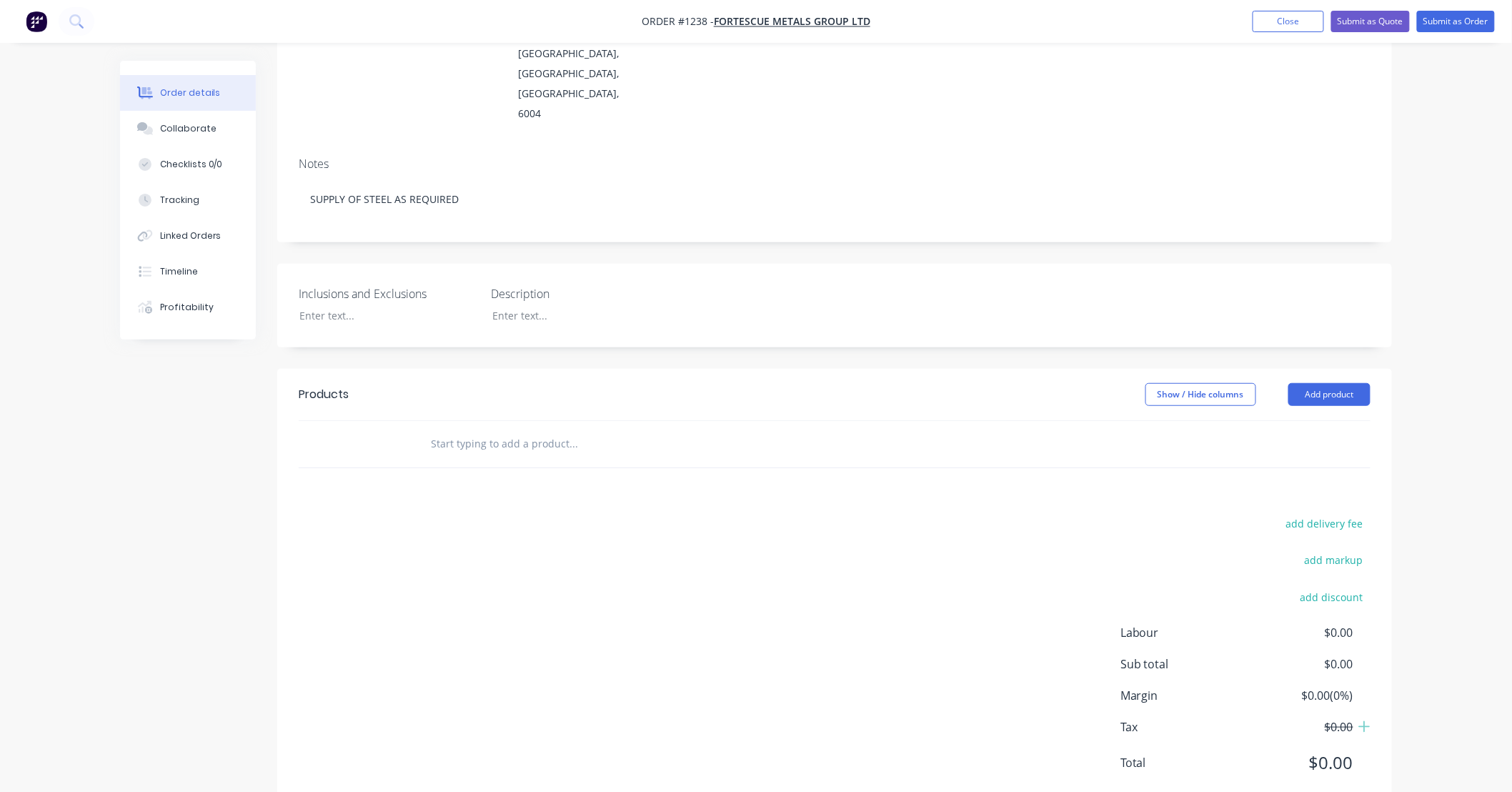
click at [859, 383] on div "Show / Hide columns Add product" at bounding box center [948, 395] width 844 height 23
click at [706, 369] on header "Products Show / Hide columns Add product" at bounding box center [834, 395] width 1115 height 52
click at [677, 468] on div "Products Show / Hide columns Add product add delivery fee add markup add discou…" at bounding box center [834, 590] width 1115 height 443
drag, startPoint x: 677, startPoint y: 468, endPoint x: 574, endPoint y: 473, distance: 103.1
click at [574, 473] on div "Products Show / Hide columns Add product add delivery fee add markup add discou…" at bounding box center [834, 590] width 1115 height 443
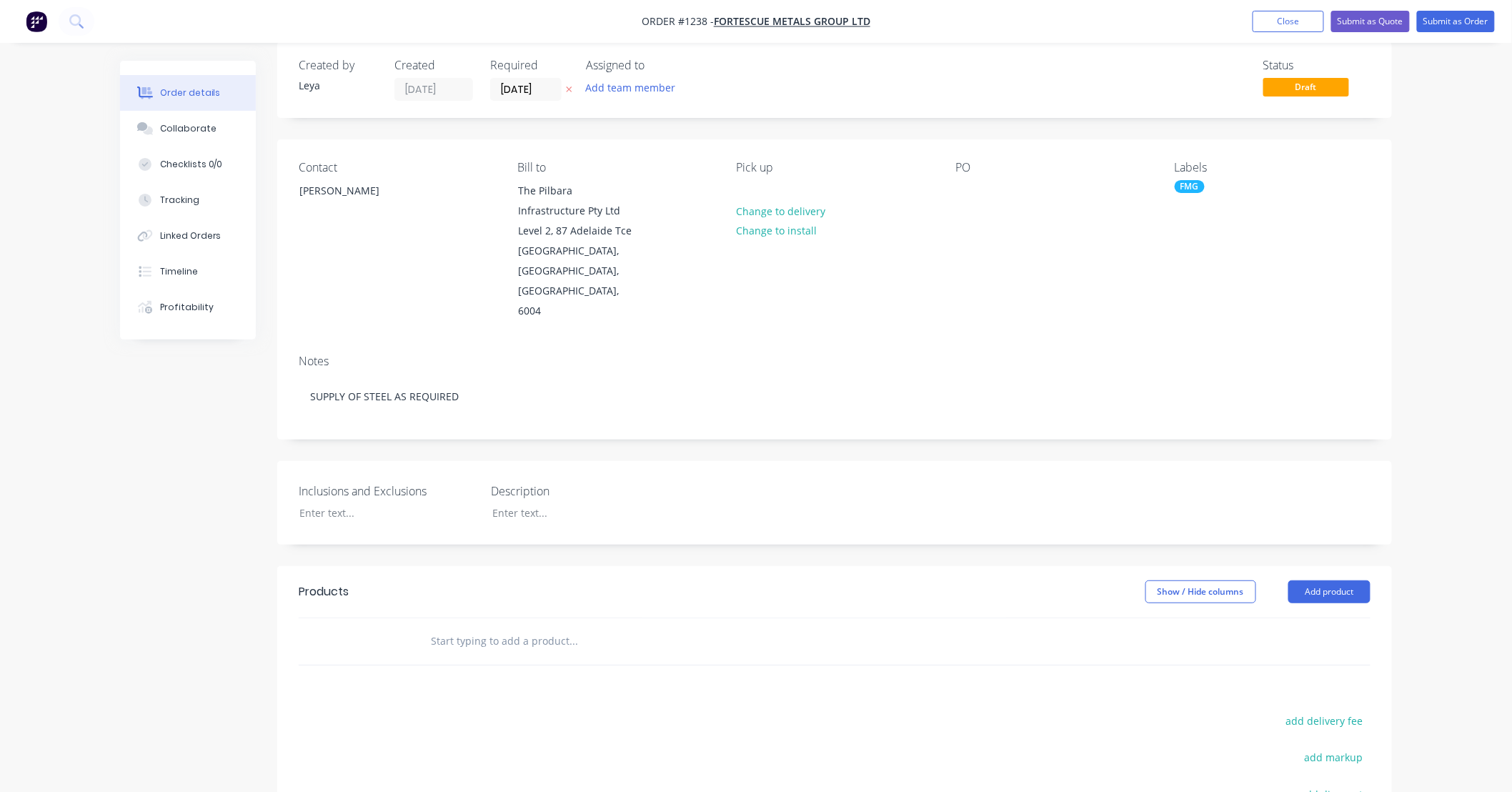
scroll to position [0, 0]
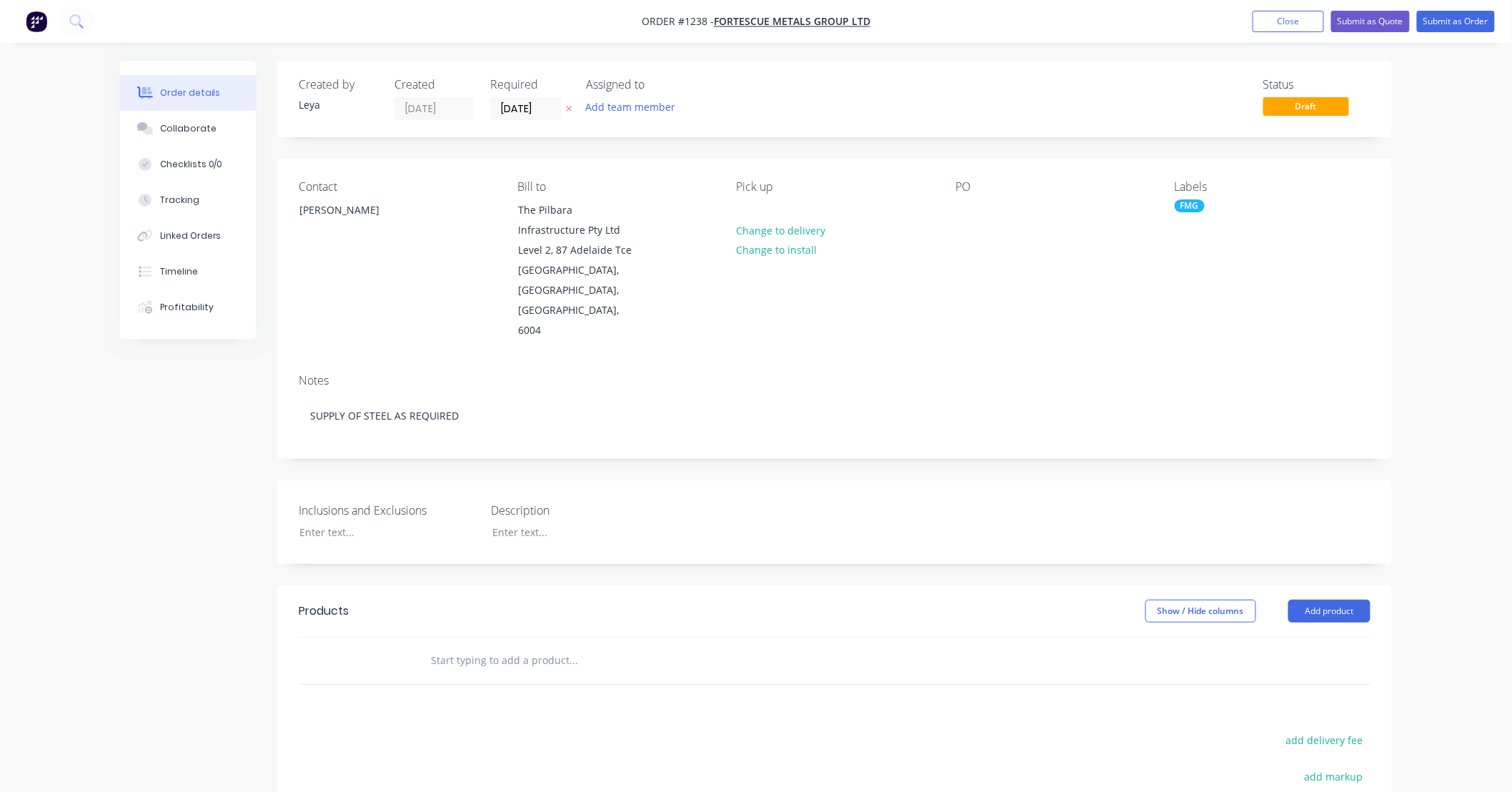
click at [582, 646] on input "text" at bounding box center [573, 660] width 286 height 29
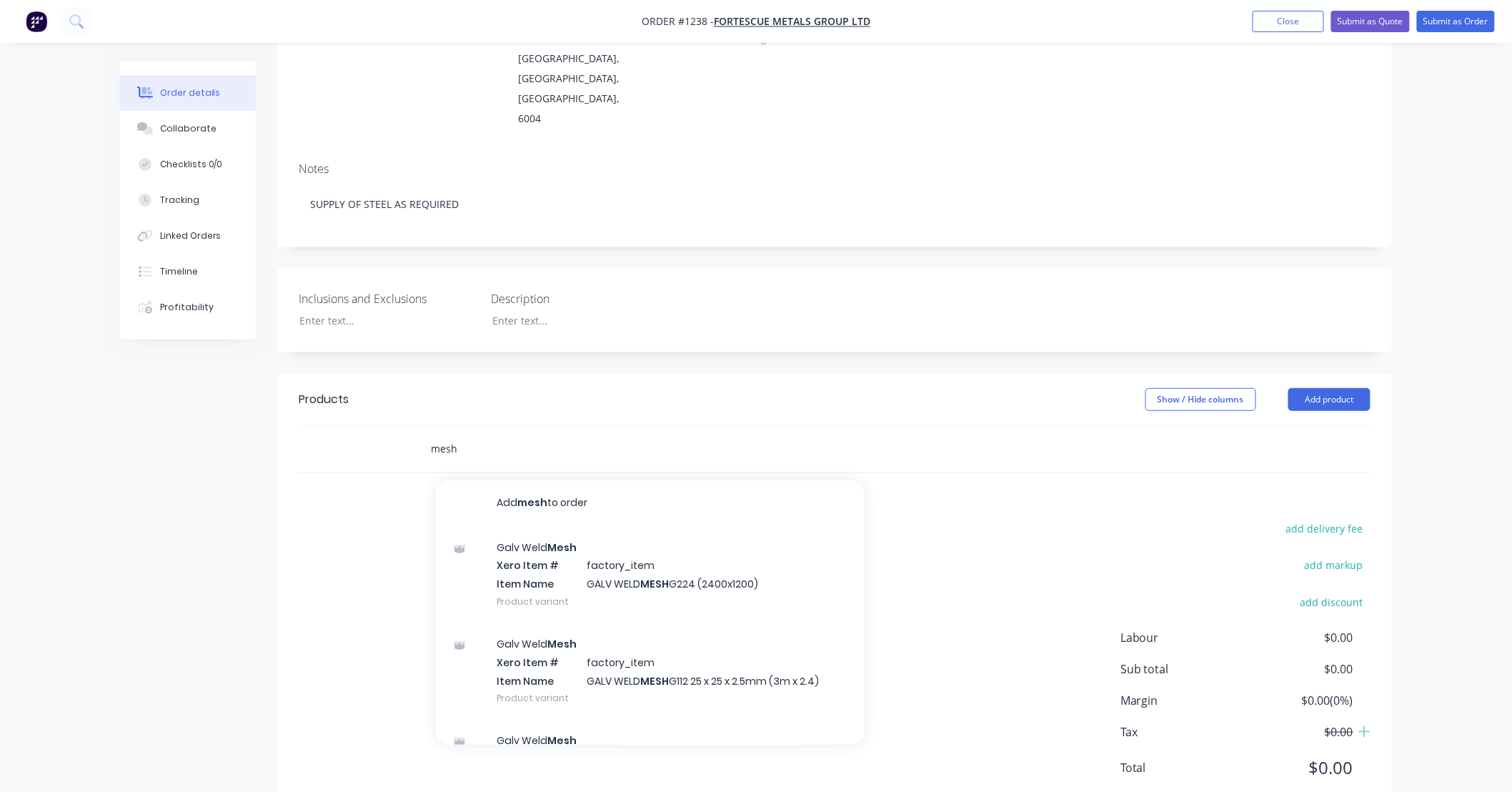
click at [453, 435] on input "mesh" at bounding box center [573, 449] width 286 height 29
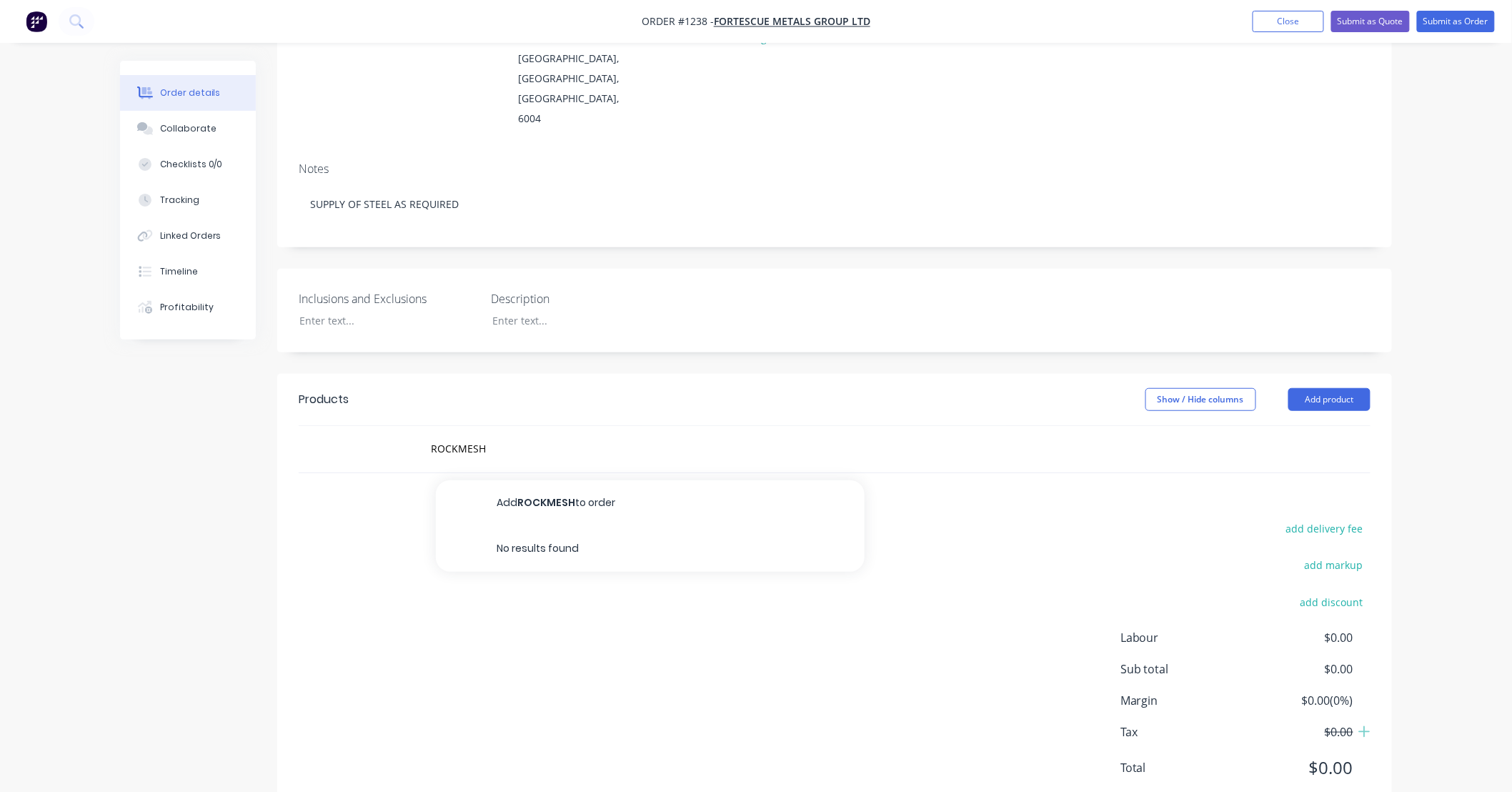
click at [599, 388] on div "Show / Hide columns Add product" at bounding box center [948, 400] width 844 height 23
click at [504, 435] on input "ROCKMESH" at bounding box center [573, 449] width 286 height 29
type input "ROCKMESH"
click at [711, 374] on header "Products Show / Hide columns Add product" at bounding box center [834, 400] width 1115 height 52
drag, startPoint x: 602, startPoint y: 344, endPoint x: 538, endPoint y: 341, distance: 64.1
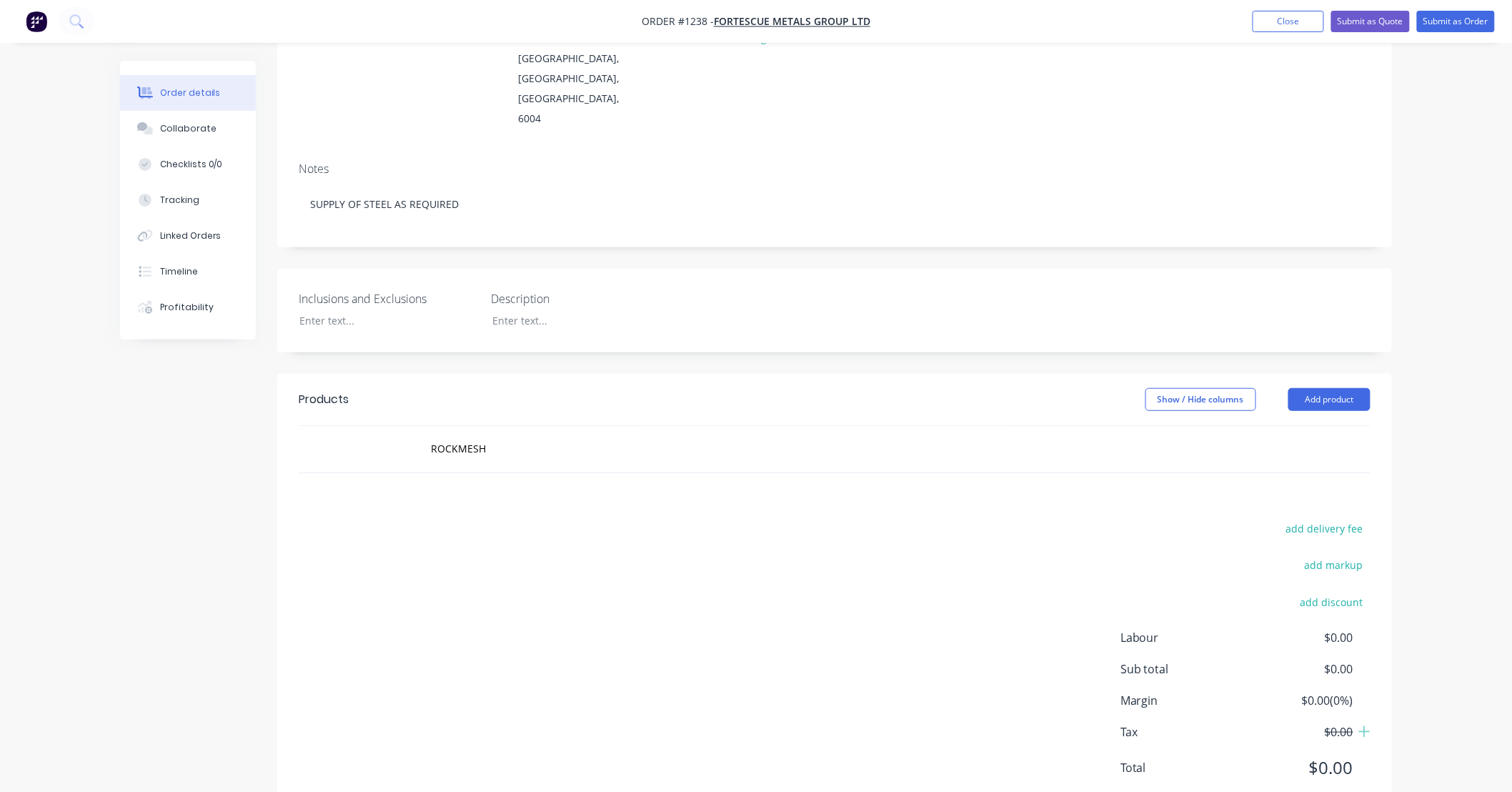
click at [538, 374] on header "Products Show / Hide columns Add product" at bounding box center [834, 400] width 1115 height 52
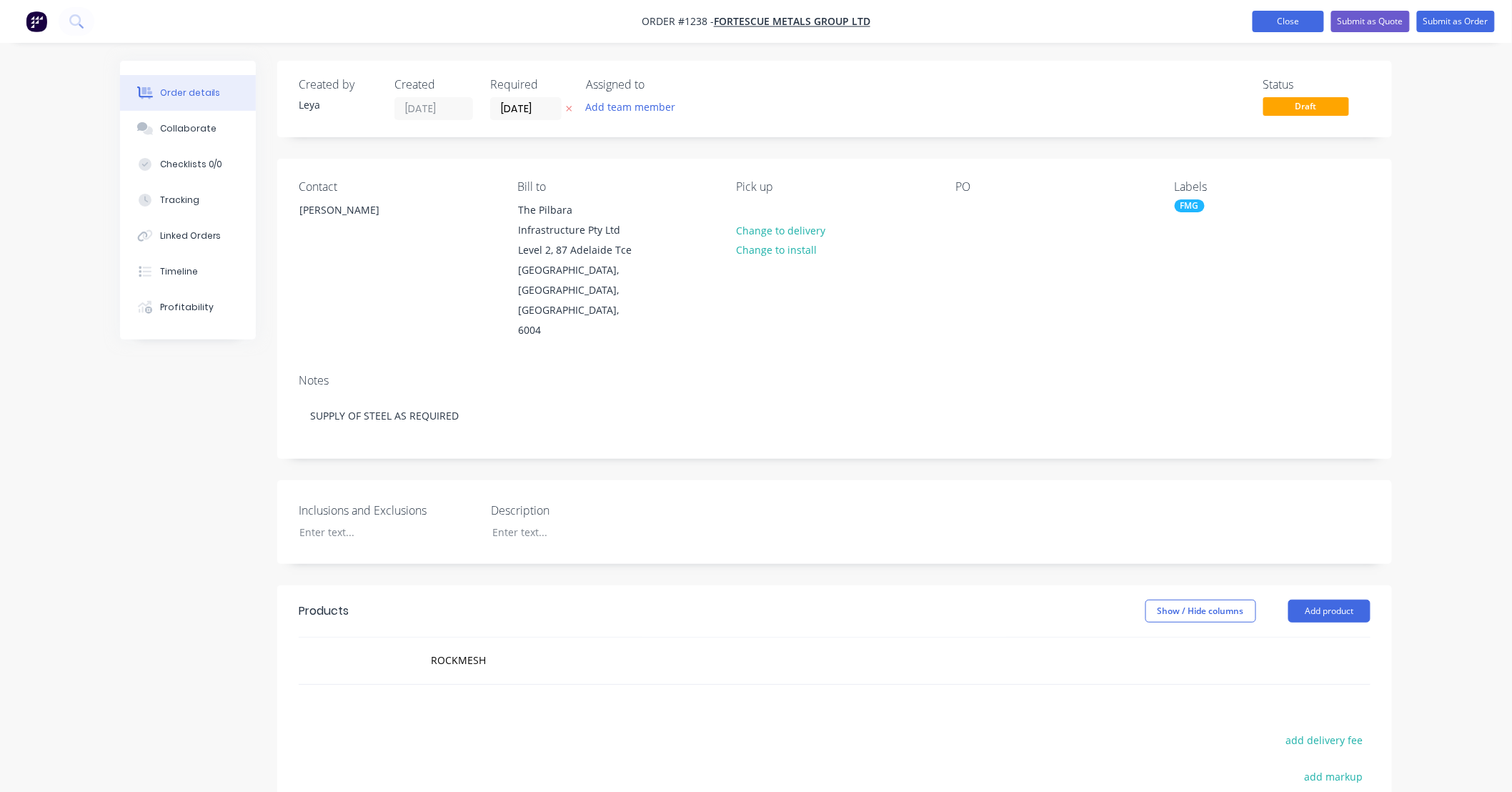
click at [1294, 19] on button "Close" at bounding box center [1289, 21] width 72 height 21
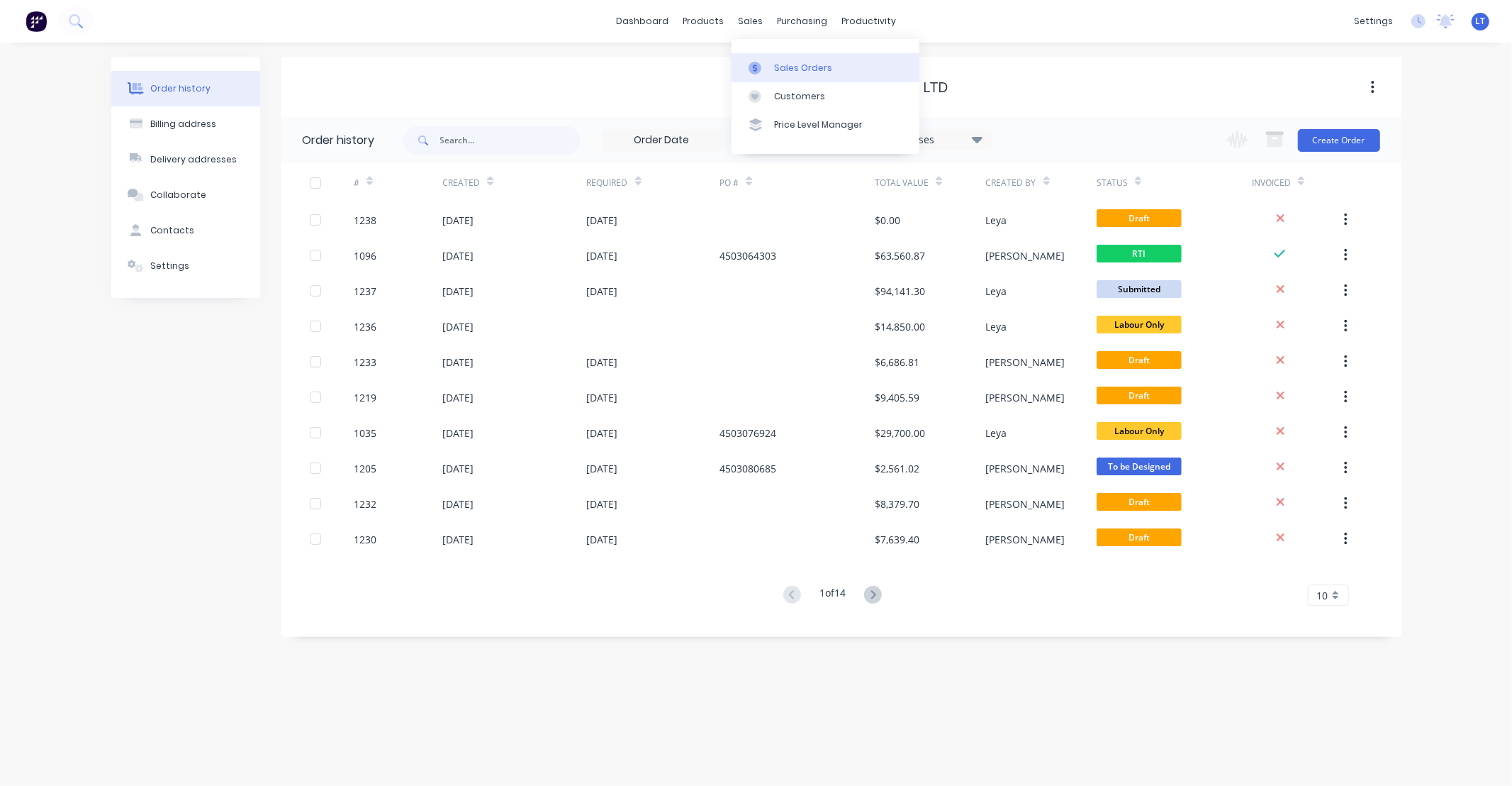
click at [762, 64] on div at bounding box center [760, 68] width 21 height 13
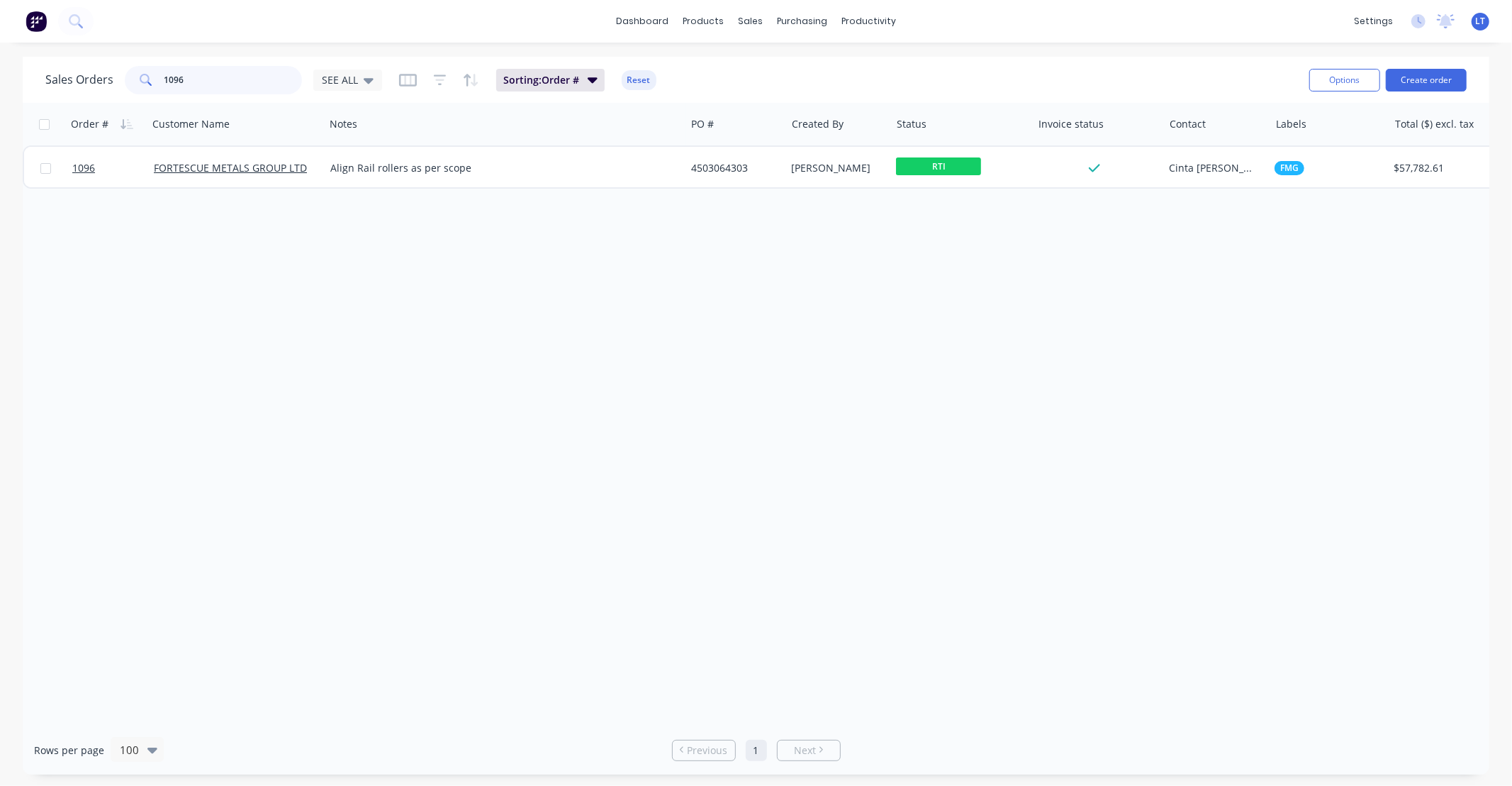
drag, startPoint x: 230, startPoint y: 79, endPoint x: 32, endPoint y: 69, distance: 198.3
click at [32, 69] on div "Sales Orders 1096 SEE ALL Sorting: Order # Reset Options Create order" at bounding box center [756, 80] width 1467 height 46
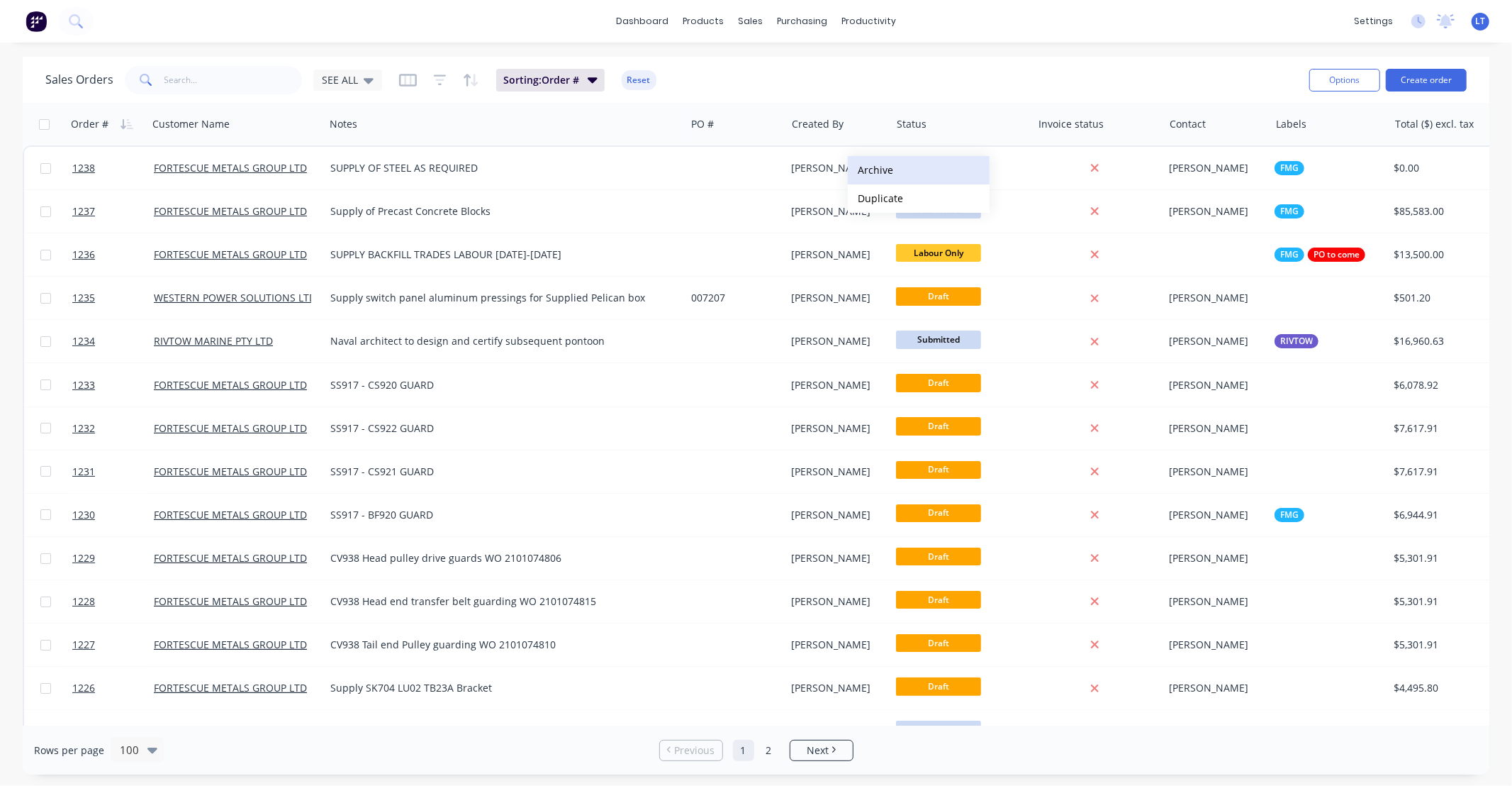
click at [892, 173] on button "Archive" at bounding box center [919, 171] width 142 height 28
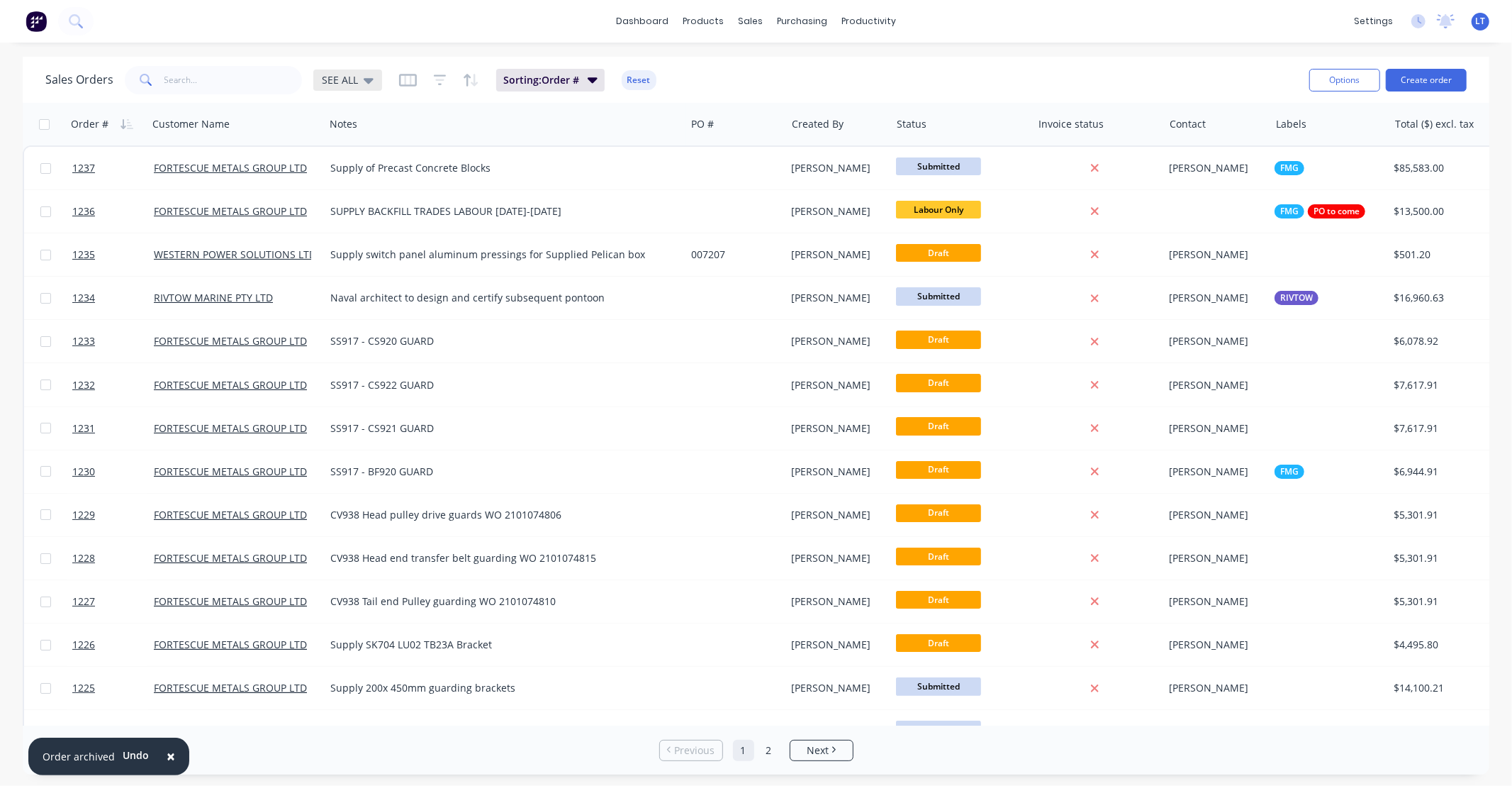
click at [323, 76] on span "SEE ALL" at bounding box center [340, 80] width 36 height 15
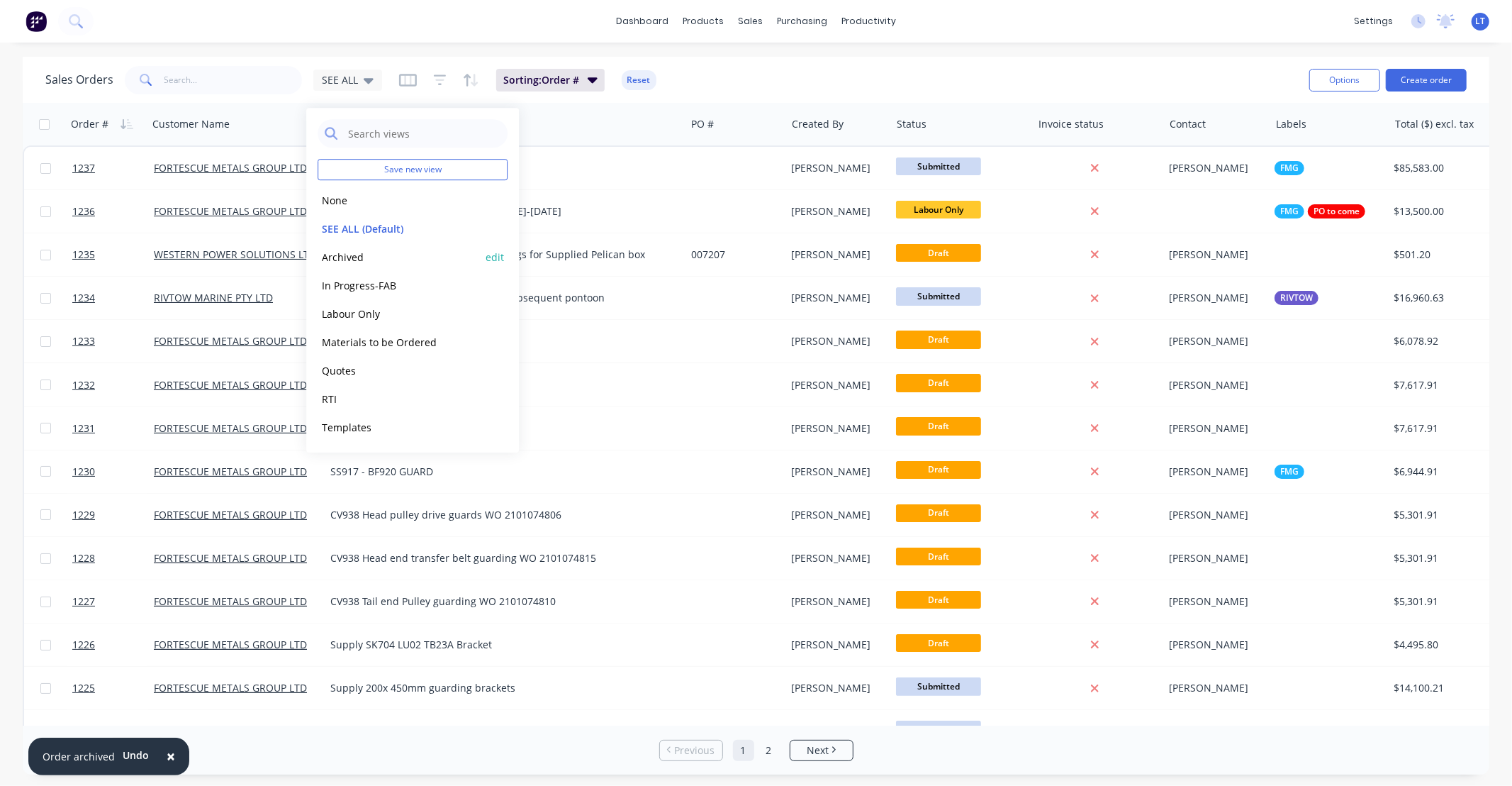
click at [380, 258] on button "Archived" at bounding box center [398, 257] width 161 height 16
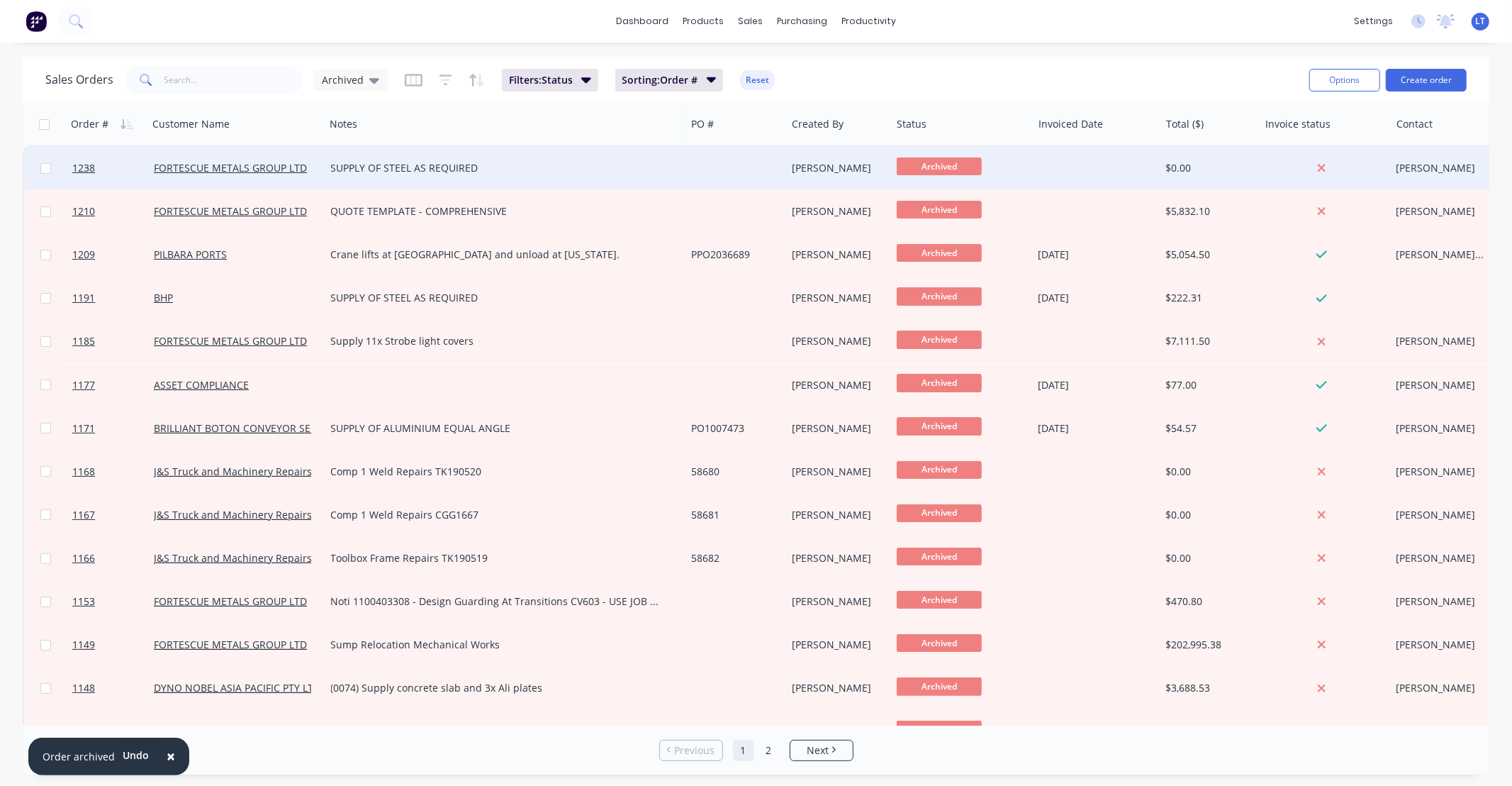
click at [481, 171] on div "SUPPLY OF STEEL AS REQUIRED" at bounding box center [497, 168] width 332 height 14
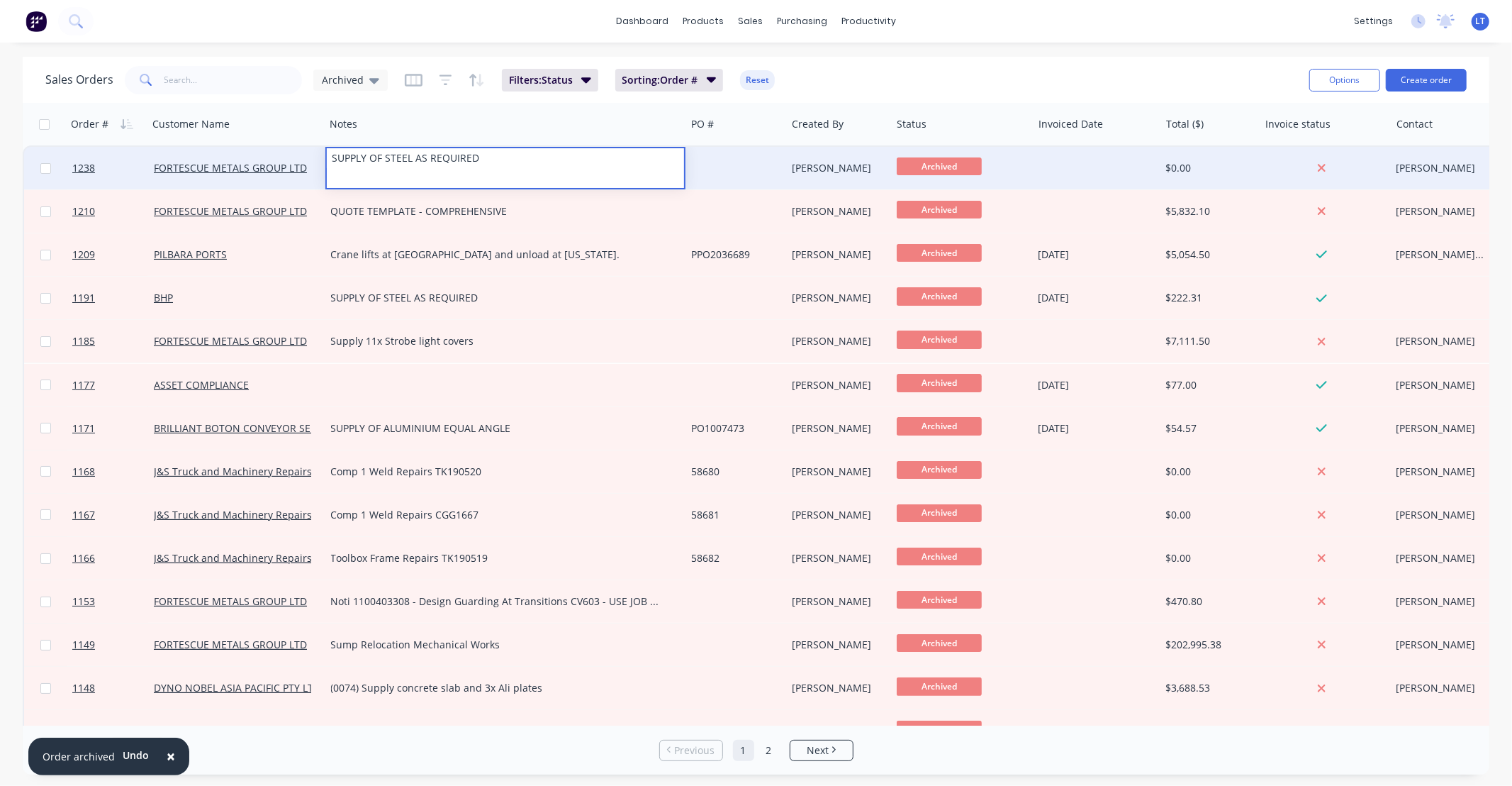
click at [915, 166] on span "Archived" at bounding box center [939, 166] width 85 height 18
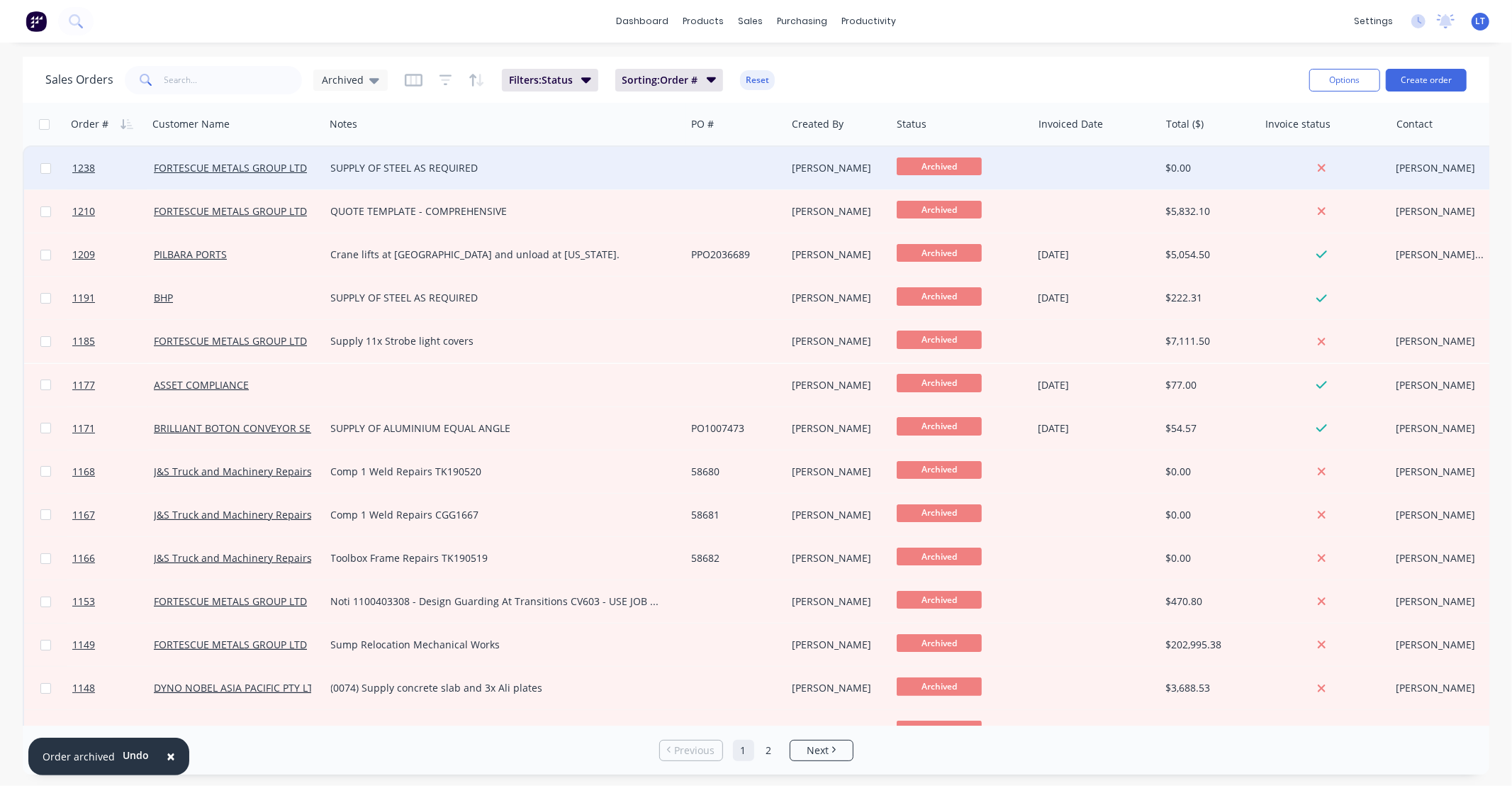
click at [836, 161] on div "[PERSON_NAME]" at bounding box center [836, 168] width 89 height 14
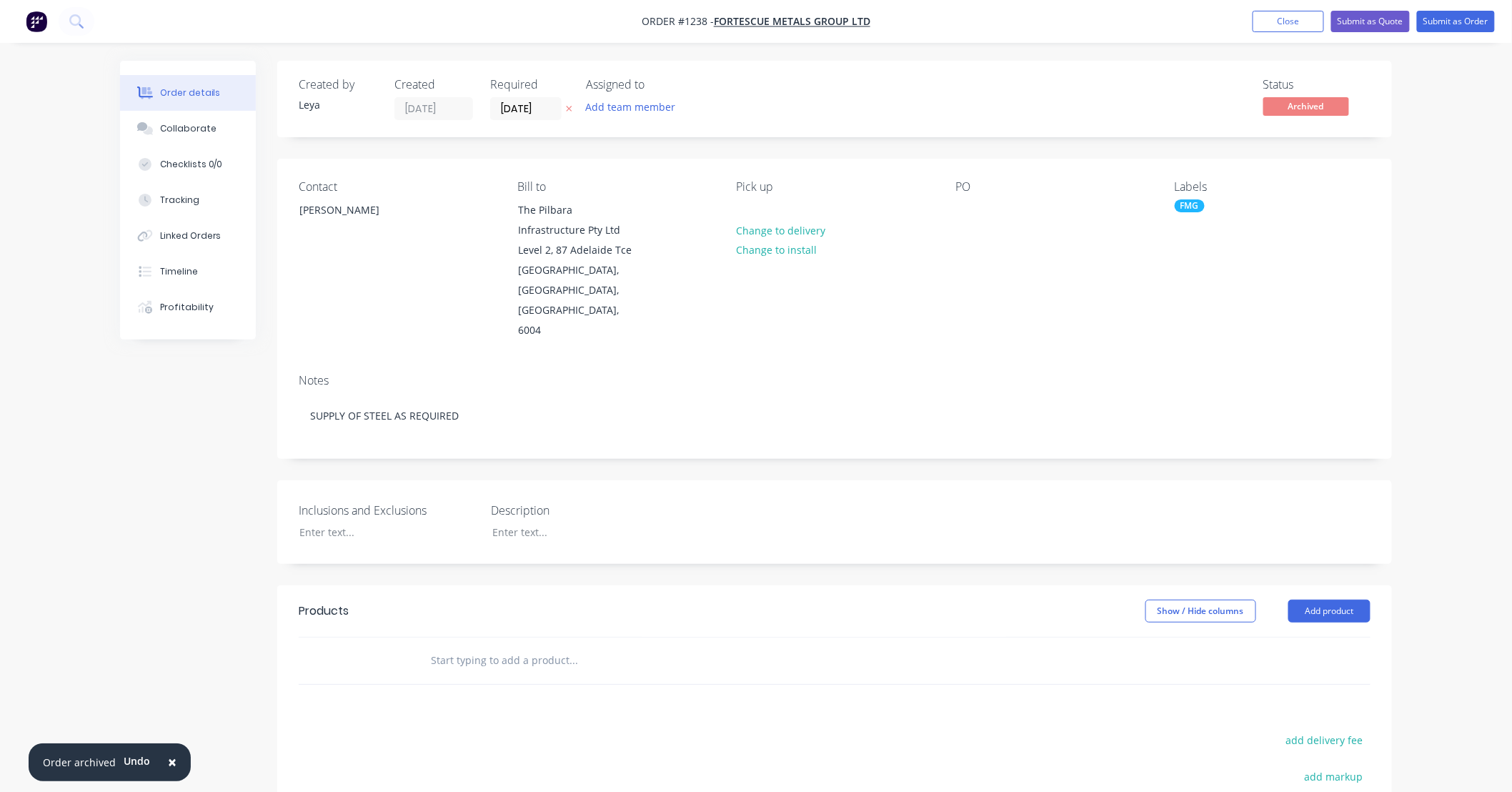
click at [552, 646] on input "text" at bounding box center [573, 660] width 286 height 29
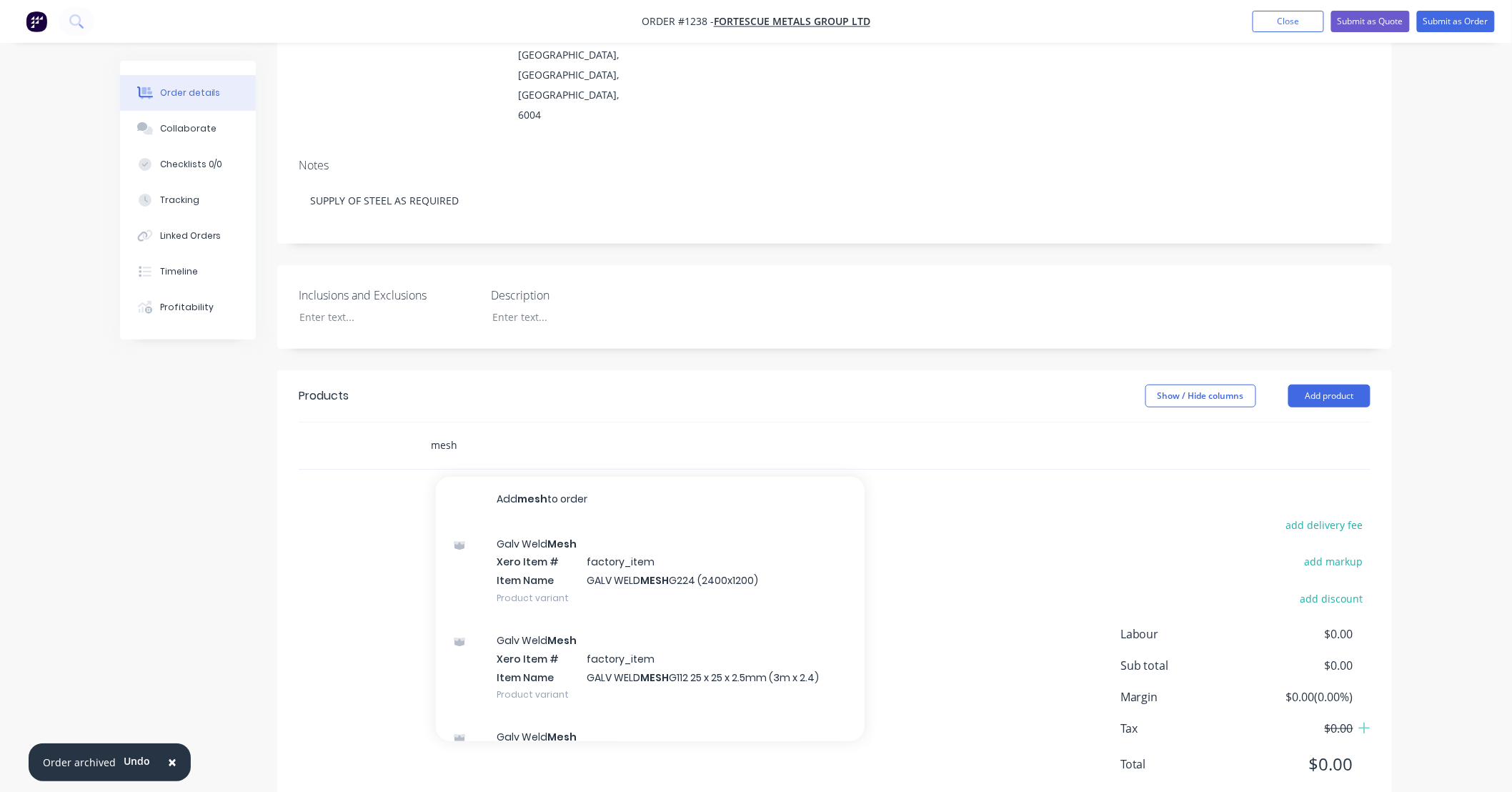
scroll to position [216, 0]
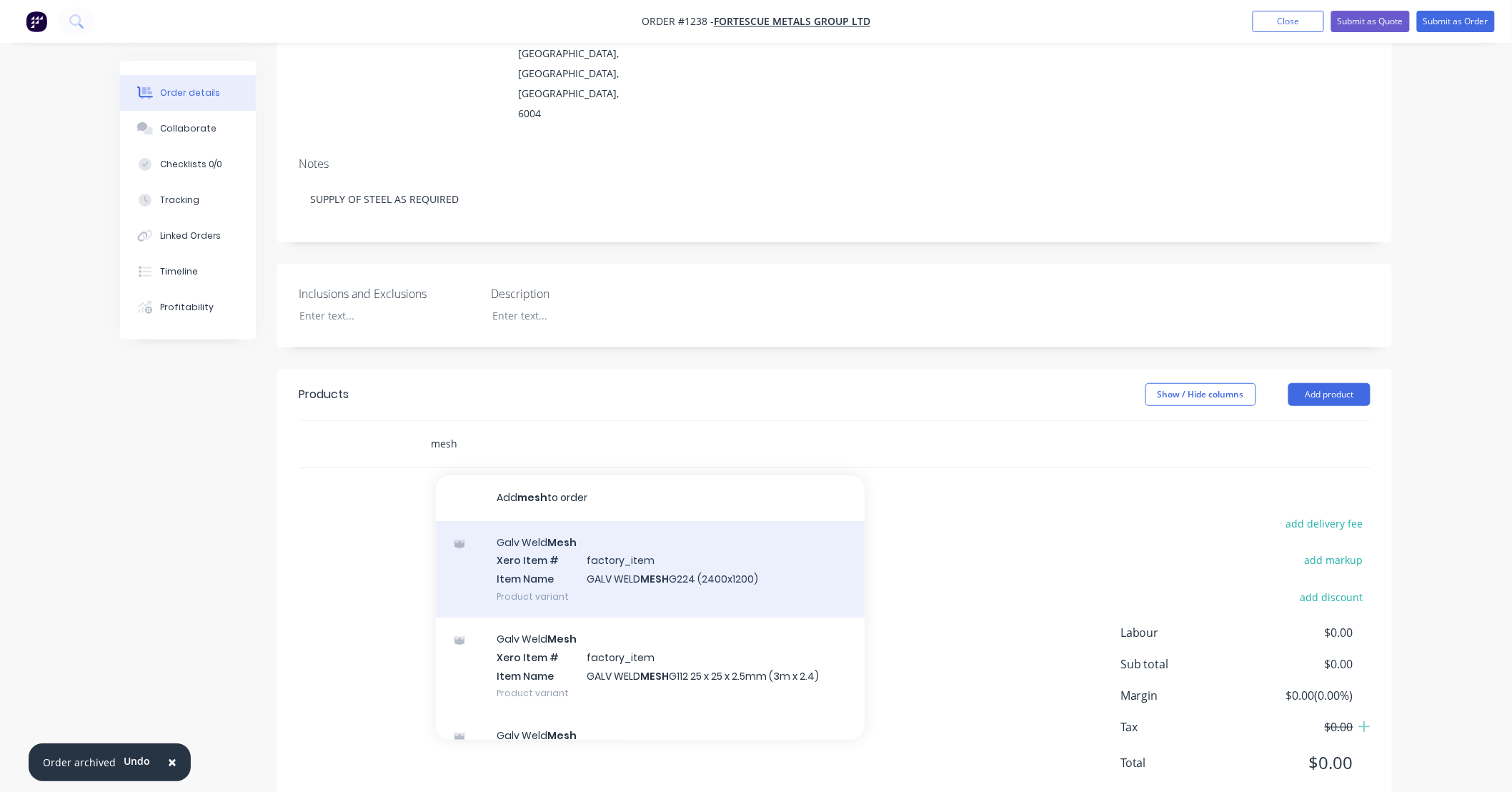
type input "mesh"
click at [557, 526] on div "Galv Weld Mesh Xero Item # factory_item Item Name GALV WELD MESH G224 (2400x120…" at bounding box center [650, 569] width 429 height 97
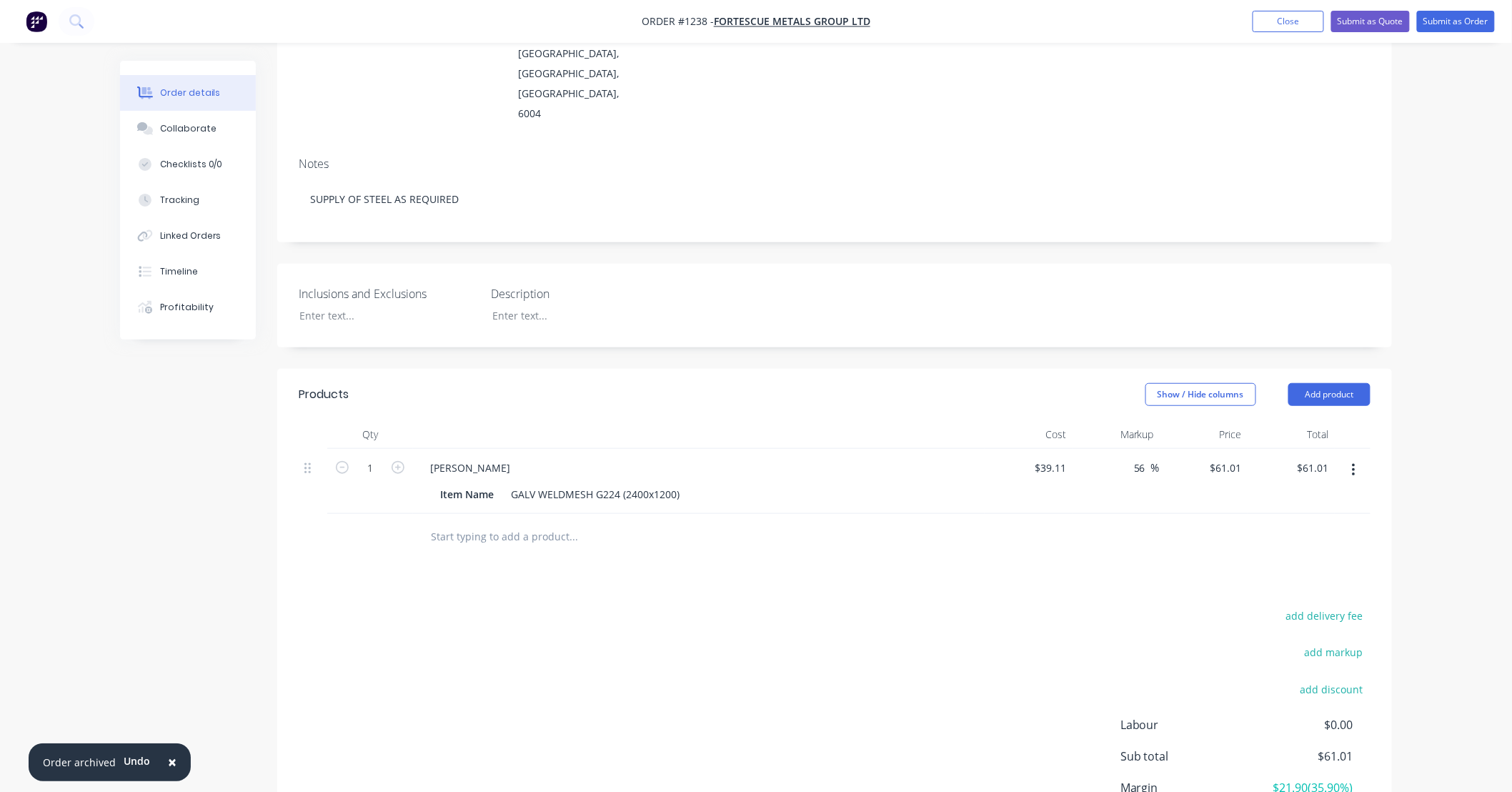
click at [531, 458] on div "[PERSON_NAME]" at bounding box center [699, 468] width 560 height 21
click at [509, 458] on div "[PERSON_NAME]" at bounding box center [471, 468] width 103 height 21
drag, startPoint x: 805, startPoint y: 365, endPoint x: 698, endPoint y: 354, distance: 107.6
drag, startPoint x: 698, startPoint y: 354, endPoint x: 597, endPoint y: 345, distance: 101.4
click at [597, 383] on div "Show / Hide columns Add product" at bounding box center [948, 395] width 844 height 23
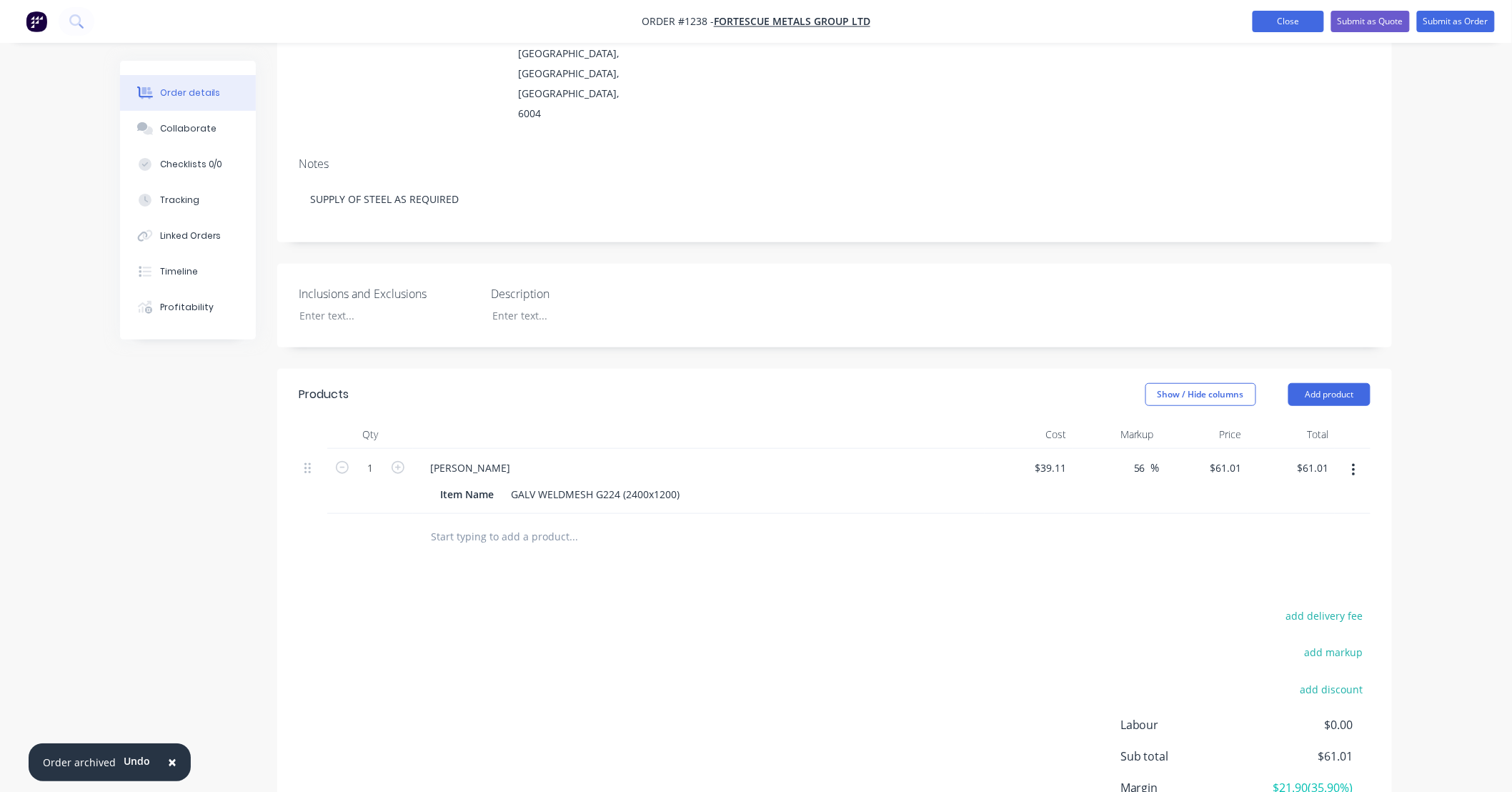
click at [1277, 26] on button "Close" at bounding box center [1289, 21] width 72 height 21
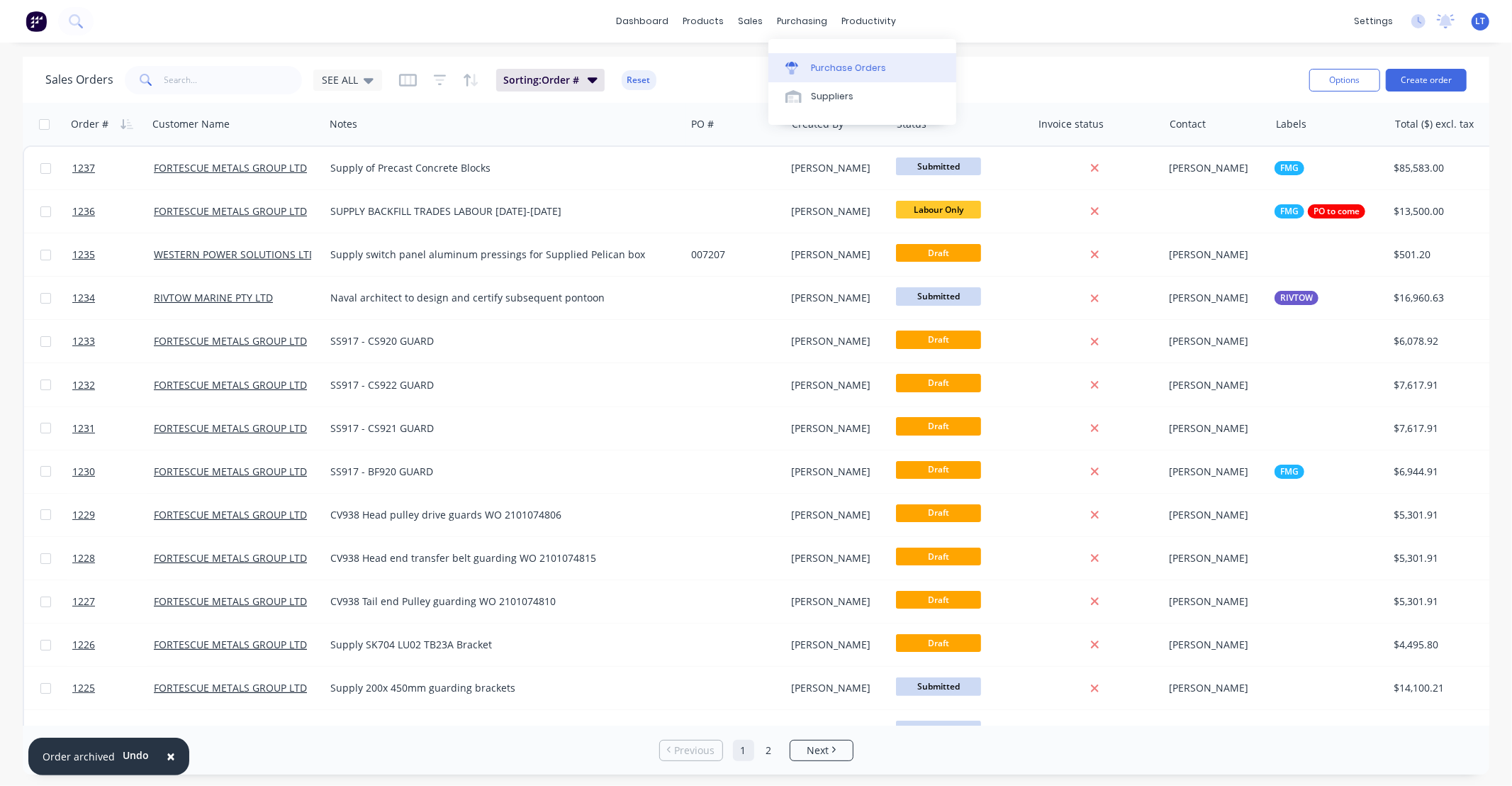
click at [820, 62] on div "Purchase Orders" at bounding box center [848, 68] width 75 height 13
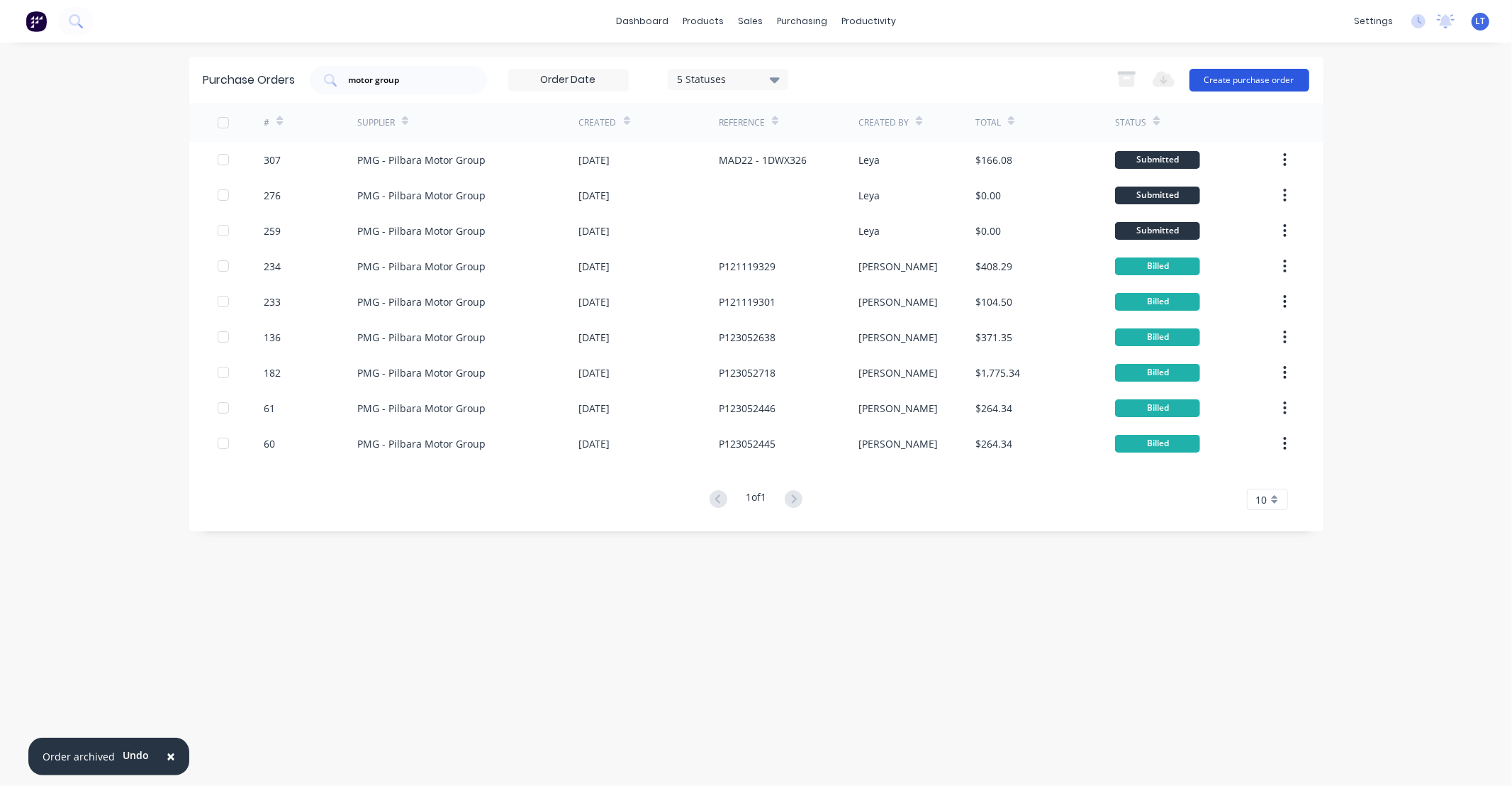
click at [1203, 77] on button "Create purchase order" at bounding box center [1249, 80] width 120 height 23
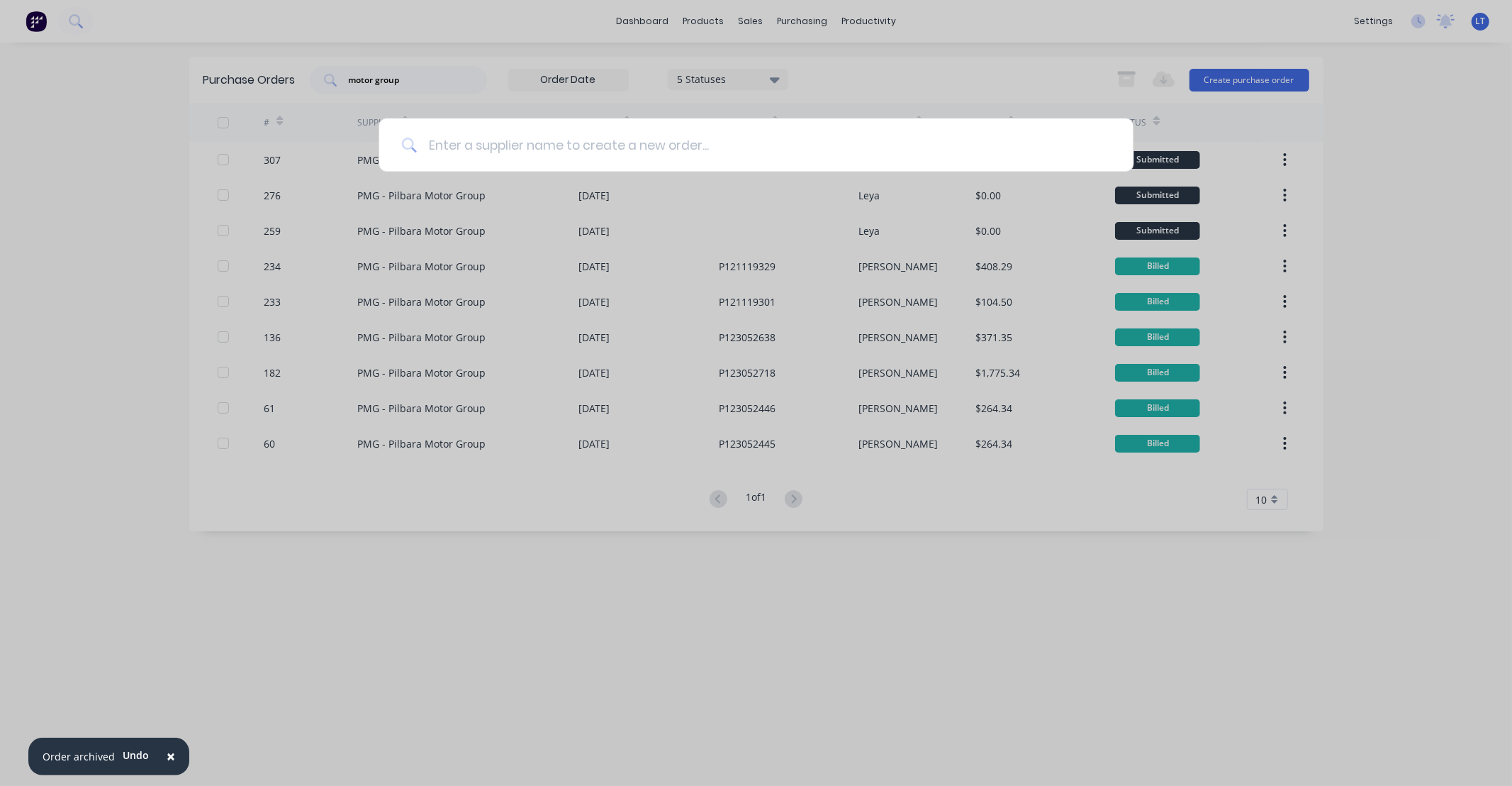
click at [546, 147] on input at bounding box center [764, 145] width 694 height 53
drag, startPoint x: 546, startPoint y: 147, endPoint x: 516, endPoint y: 147, distance: 30.0
click at [517, 147] on input at bounding box center [764, 145] width 694 height 53
click at [504, 149] on input at bounding box center [764, 145] width 694 height 53
drag, startPoint x: 504, startPoint y: 149, endPoint x: 485, endPoint y: 151, distance: 19.1
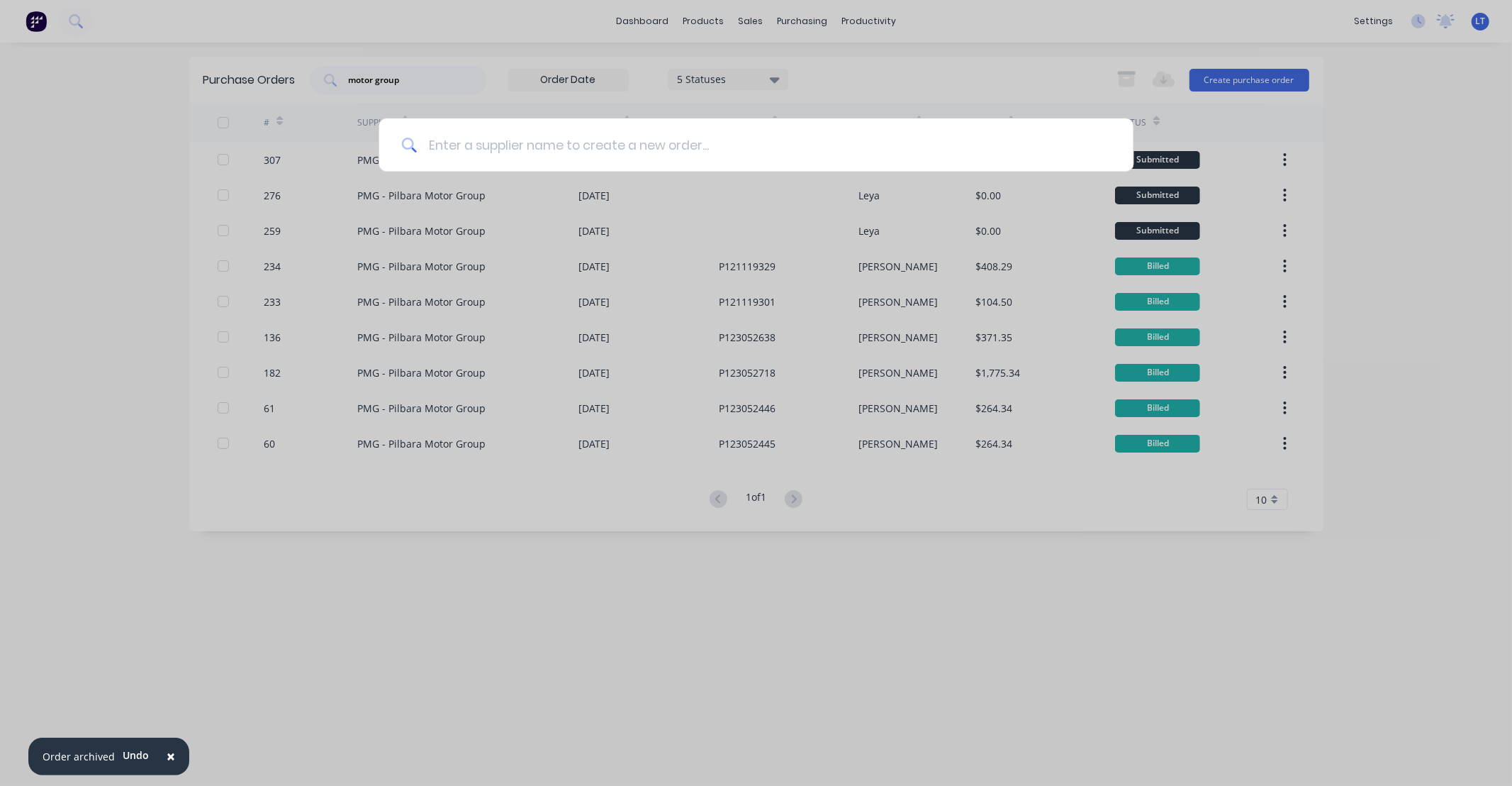
click at [485, 151] on input at bounding box center [764, 145] width 694 height 53
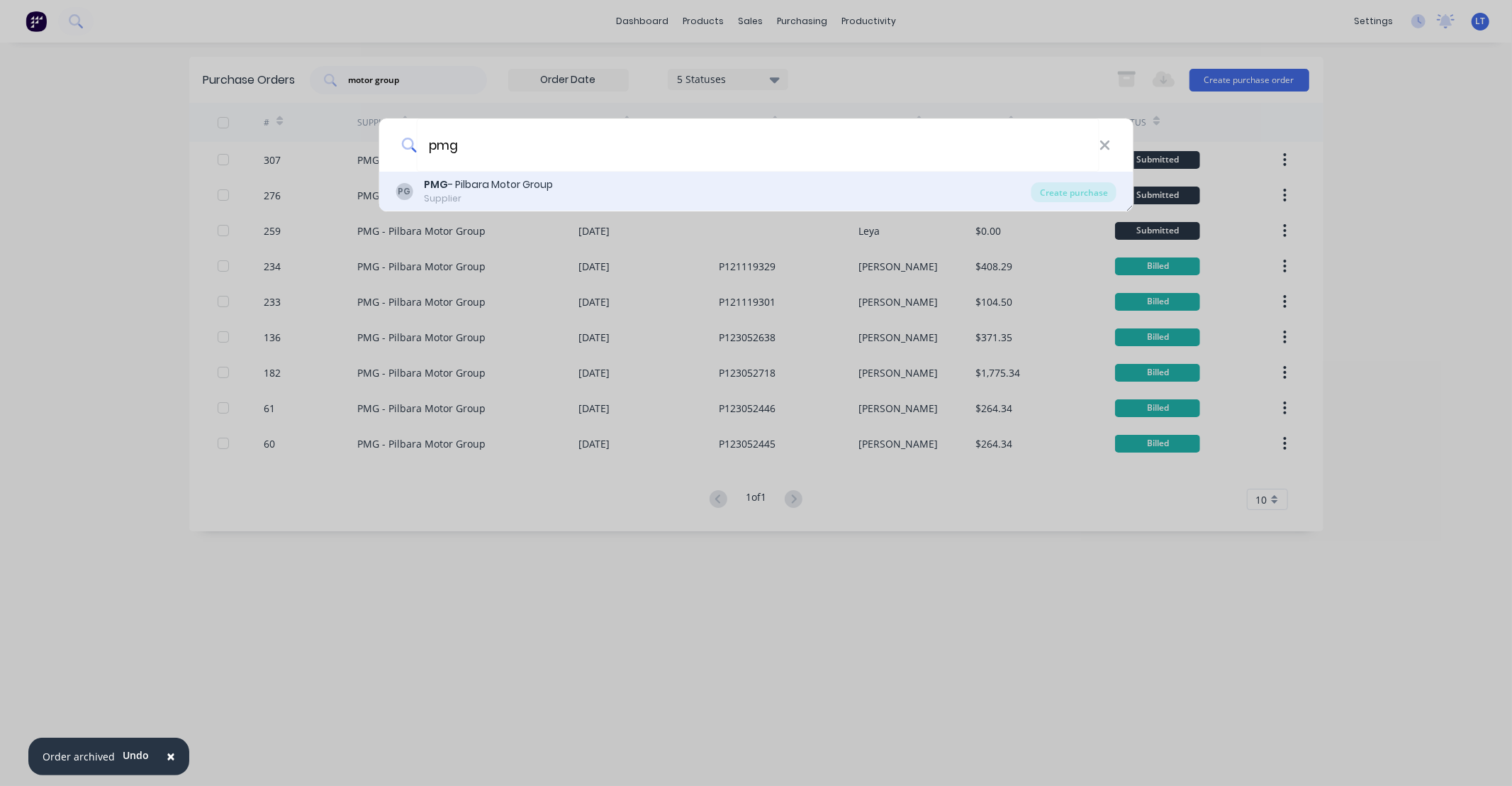
type input "pmg"
click at [510, 191] on div "PMG - Pilbara Motor Group" at bounding box center [489, 184] width 129 height 15
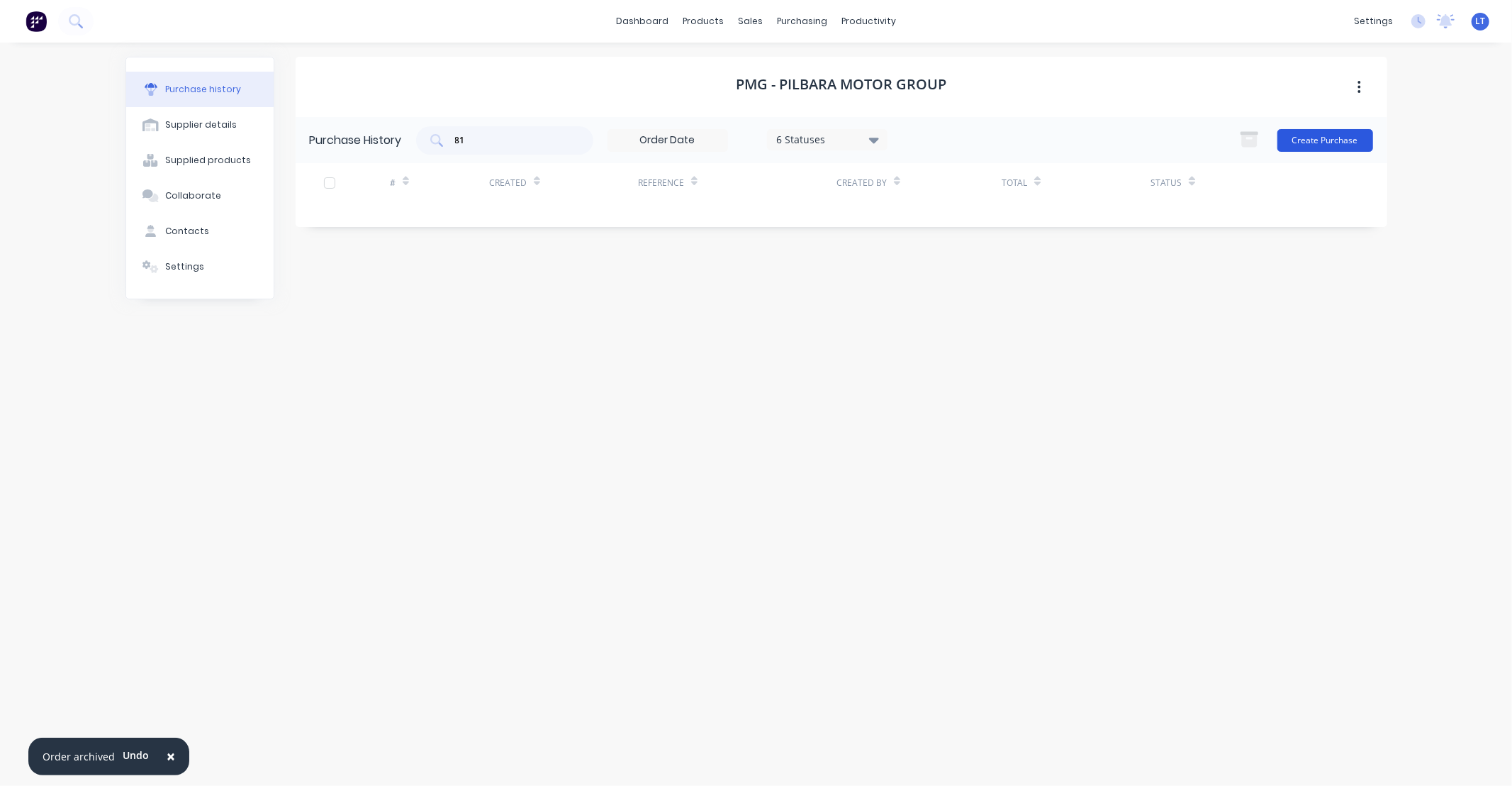
click at [1329, 146] on button "Create Purchase" at bounding box center [1325, 141] width 96 height 23
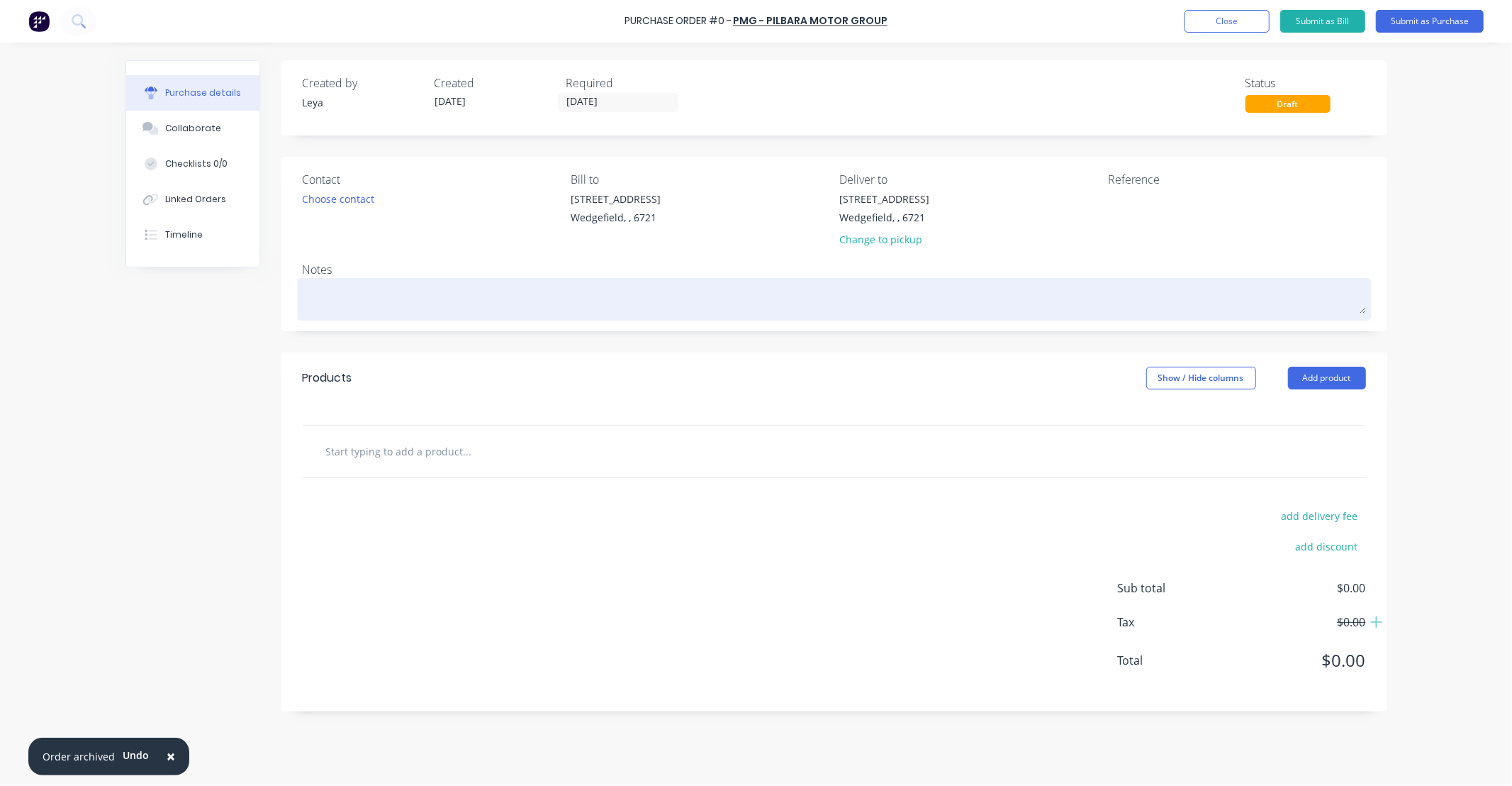
click at [419, 307] on textarea at bounding box center [834, 297] width 1064 height 32
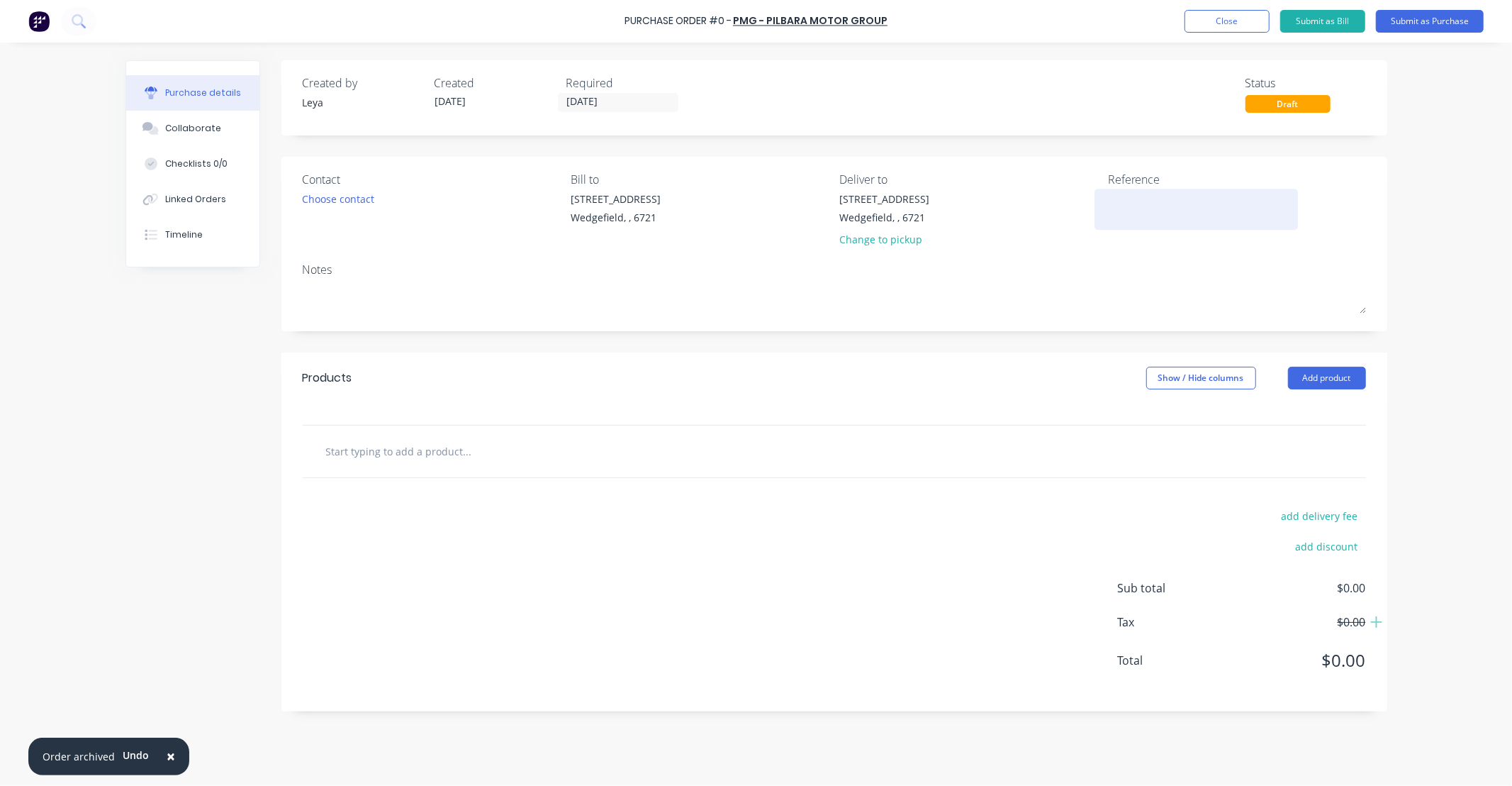
click at [1146, 205] on textarea at bounding box center [1197, 207] width 177 height 32
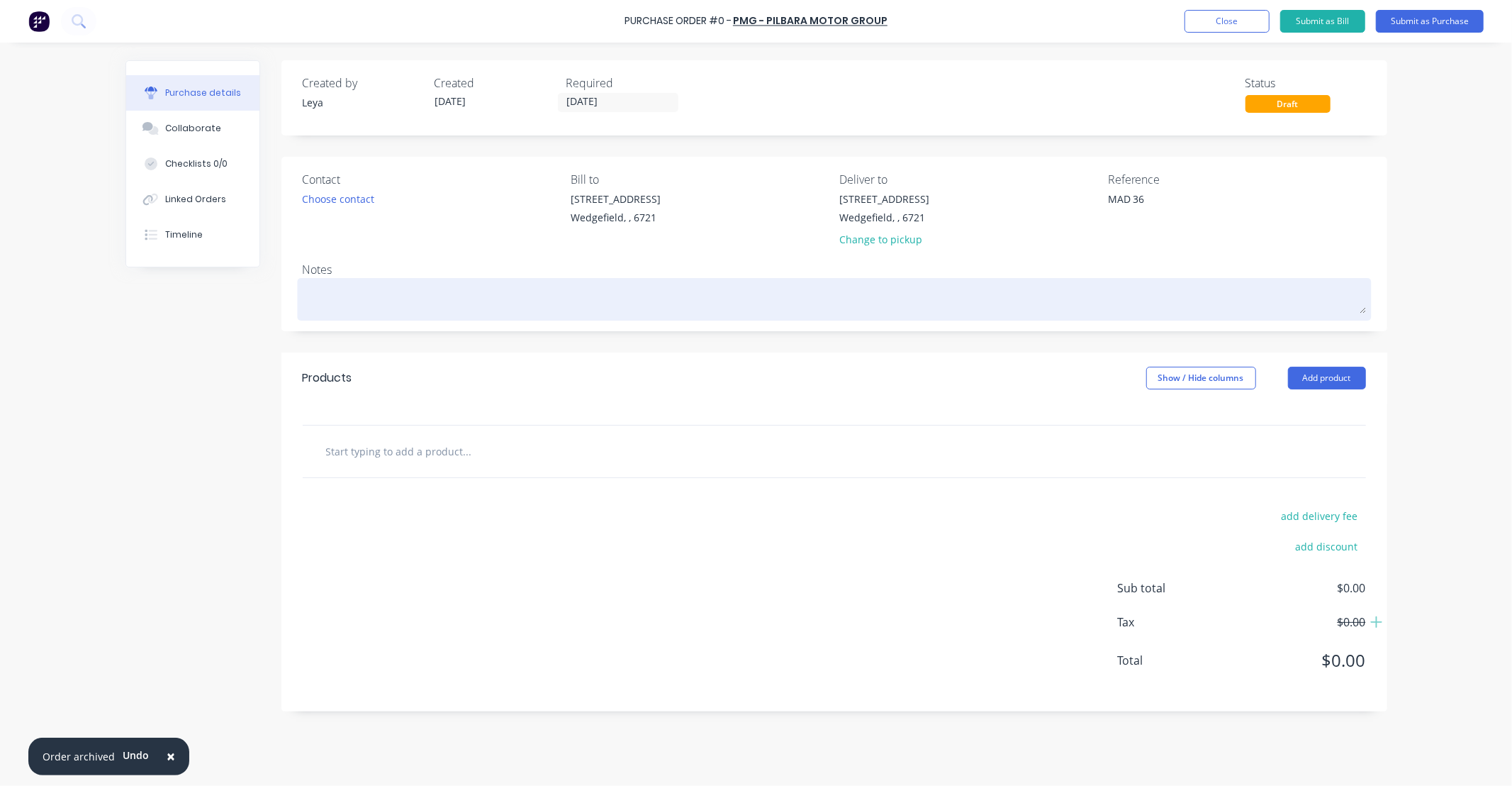
type textarea "MAD 36"
click at [689, 296] on textarea at bounding box center [834, 297] width 1064 height 32
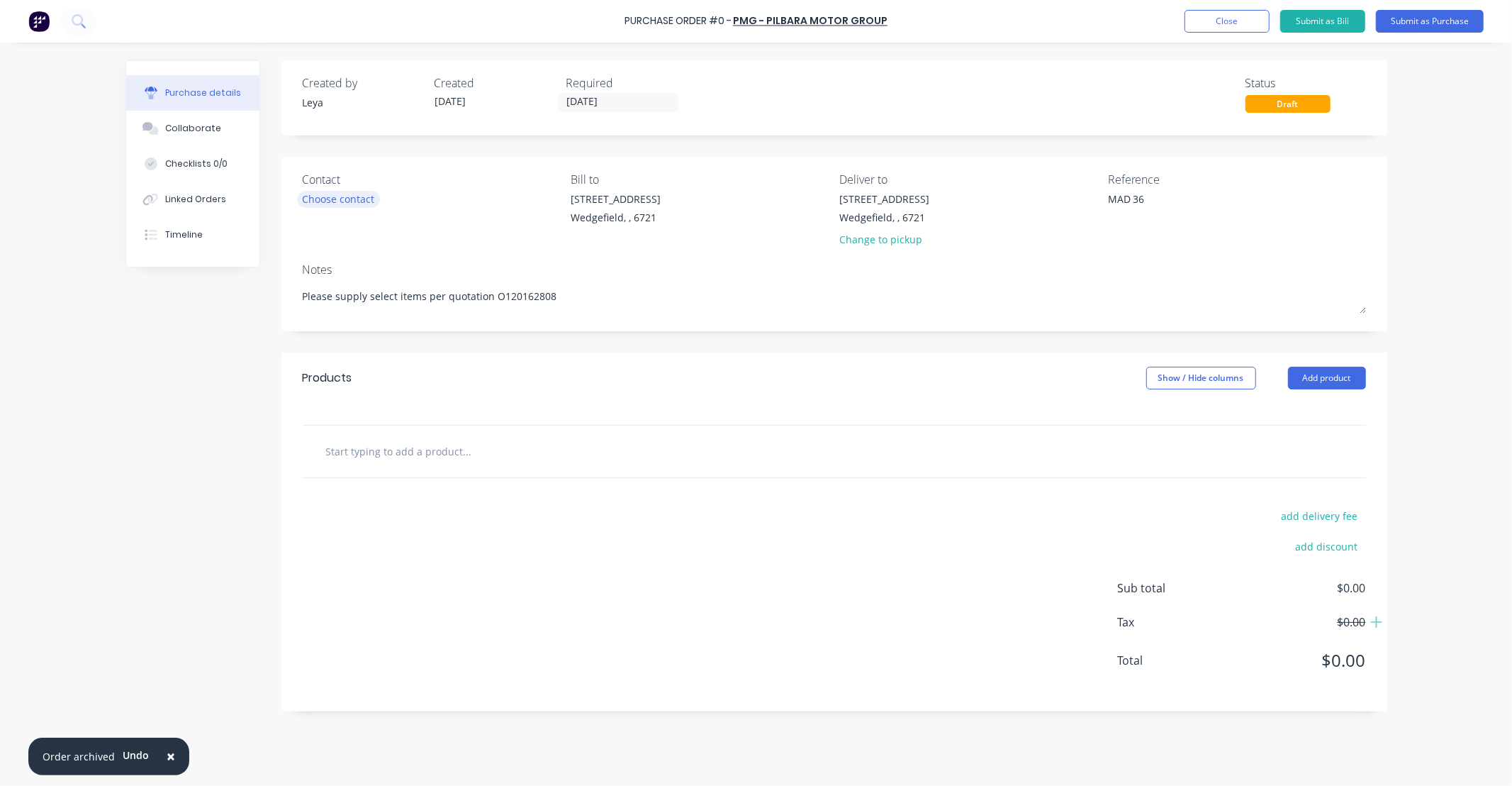
type textarea "Please supply select items per quotation O120162808"
click at [342, 198] on div "Choose contact" at bounding box center [339, 198] width 72 height 15
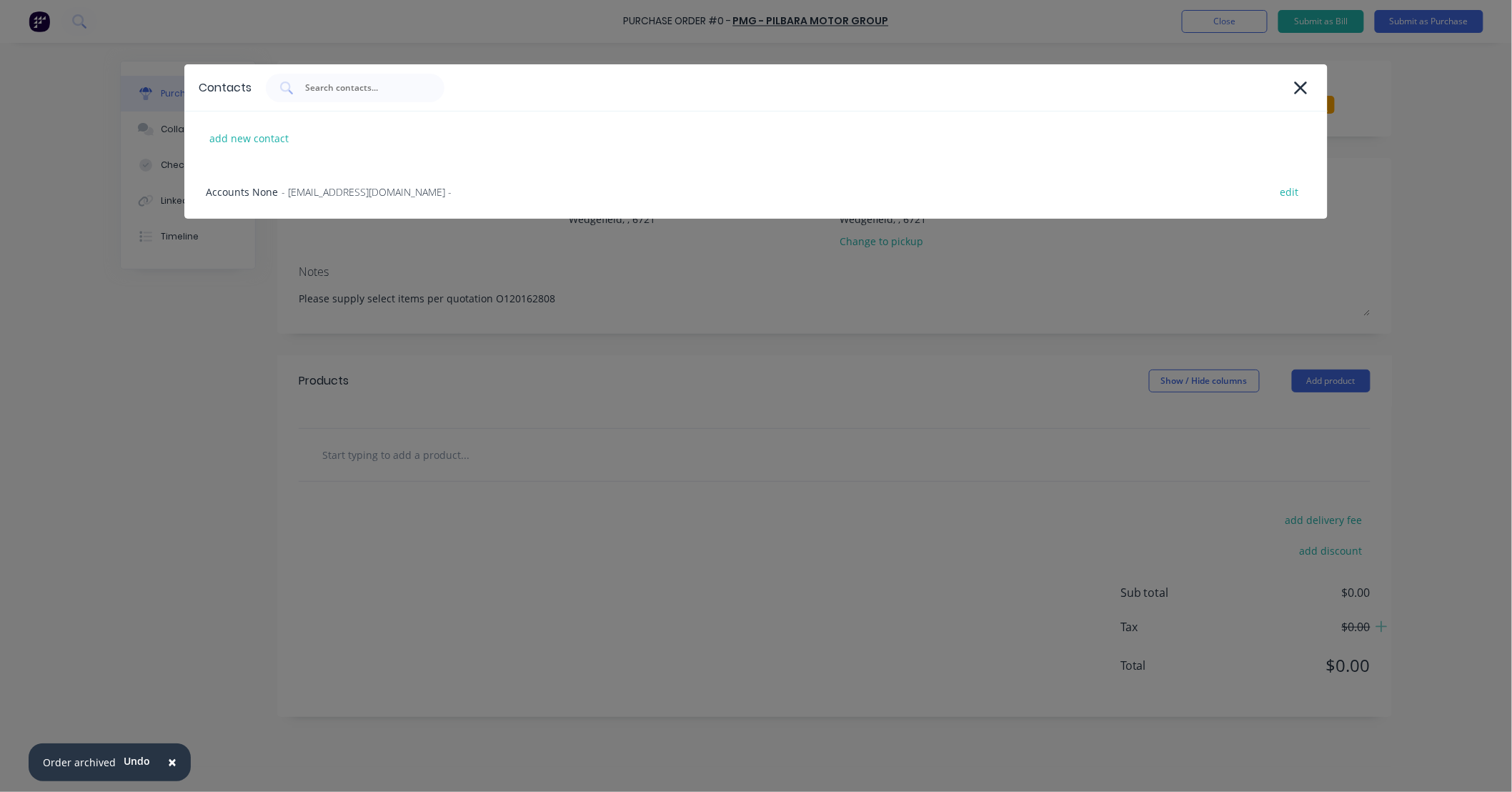
click at [395, 256] on div "Contacts add new contact Accounts None - [EMAIL_ADDRESS][DOMAIN_NAME] - edit" at bounding box center [756, 396] width 1512 height 792
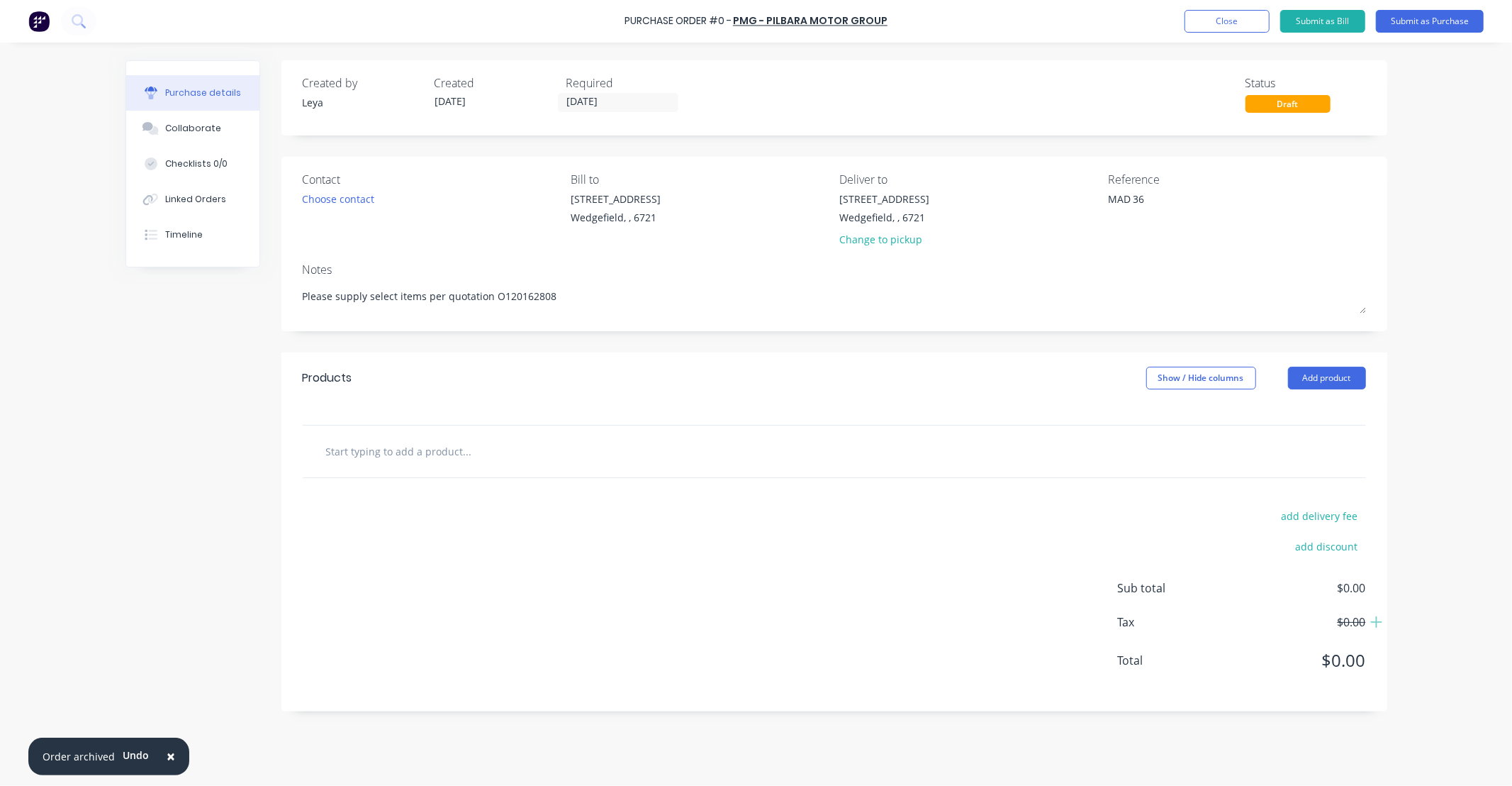
click at [429, 462] on input "text" at bounding box center [467, 451] width 284 height 28
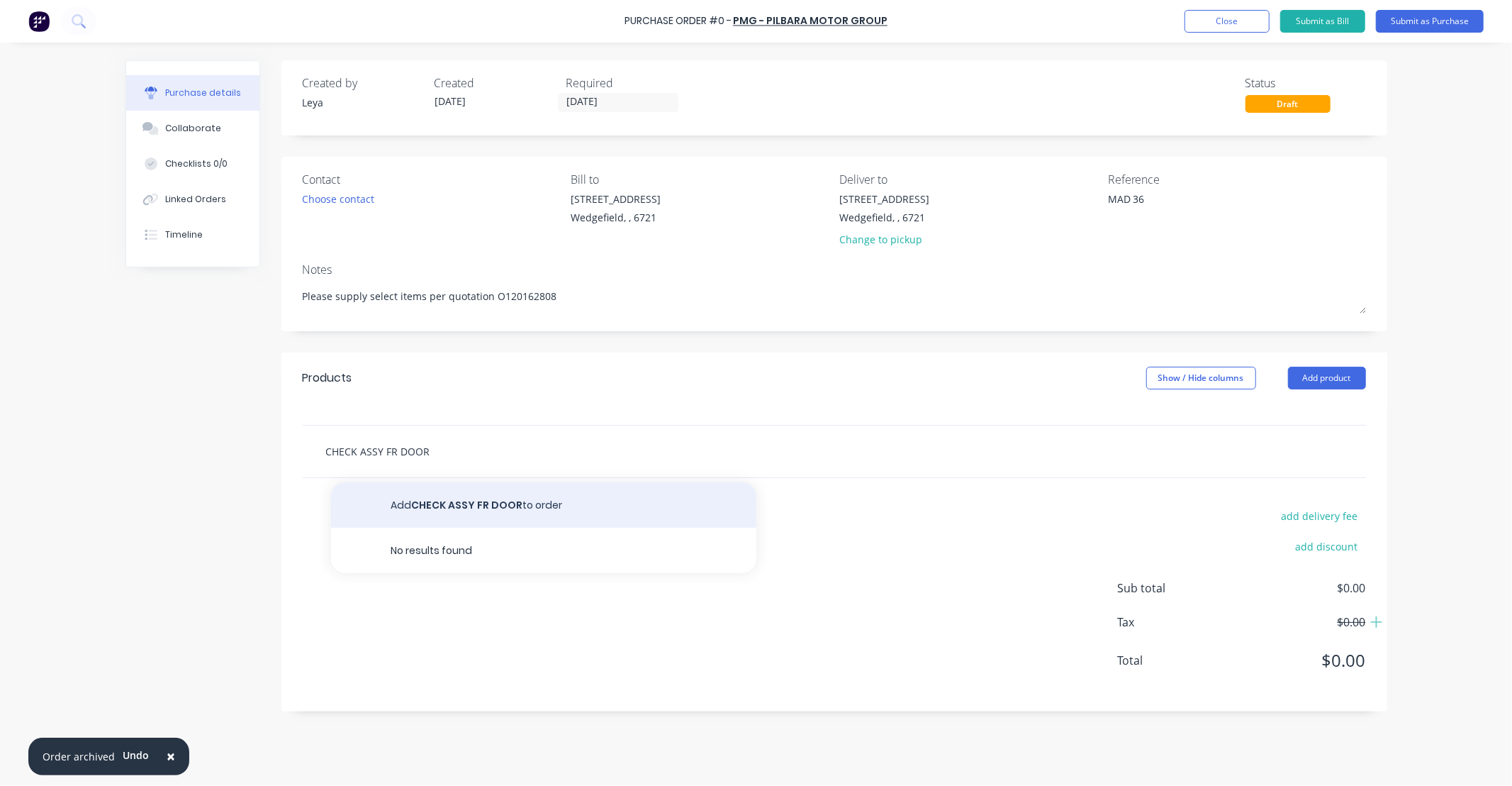
type input "CHECK ASSY FR DOOR"
click at [464, 502] on button "Add CHECK ASSY FR DOOR to order" at bounding box center [544, 505] width 426 height 45
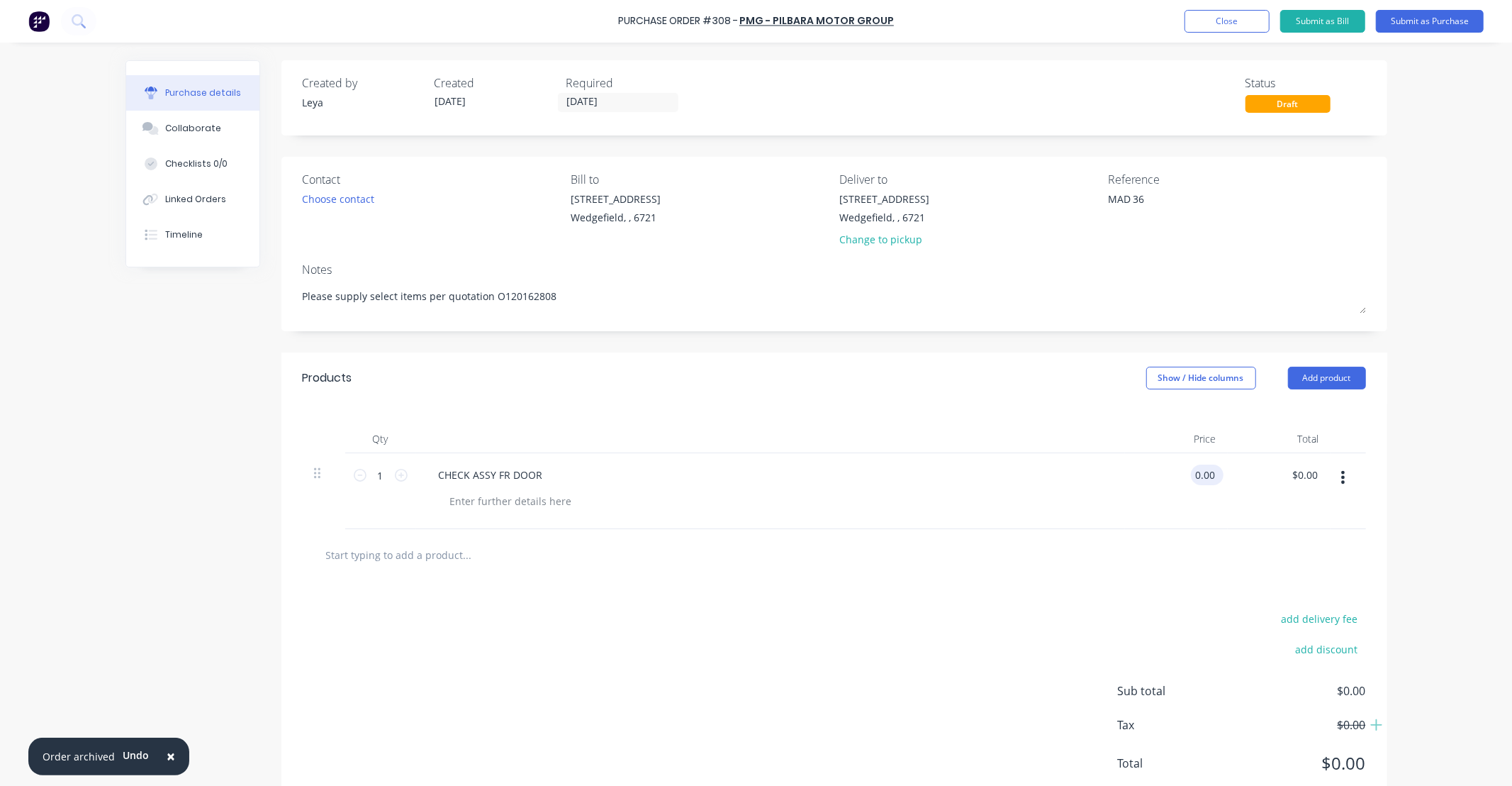
click at [1192, 481] on input "0.00" at bounding box center [1204, 475] width 27 height 21
type input "0"
type input "$161.31"
click at [384, 554] on input "text" at bounding box center [467, 554] width 284 height 28
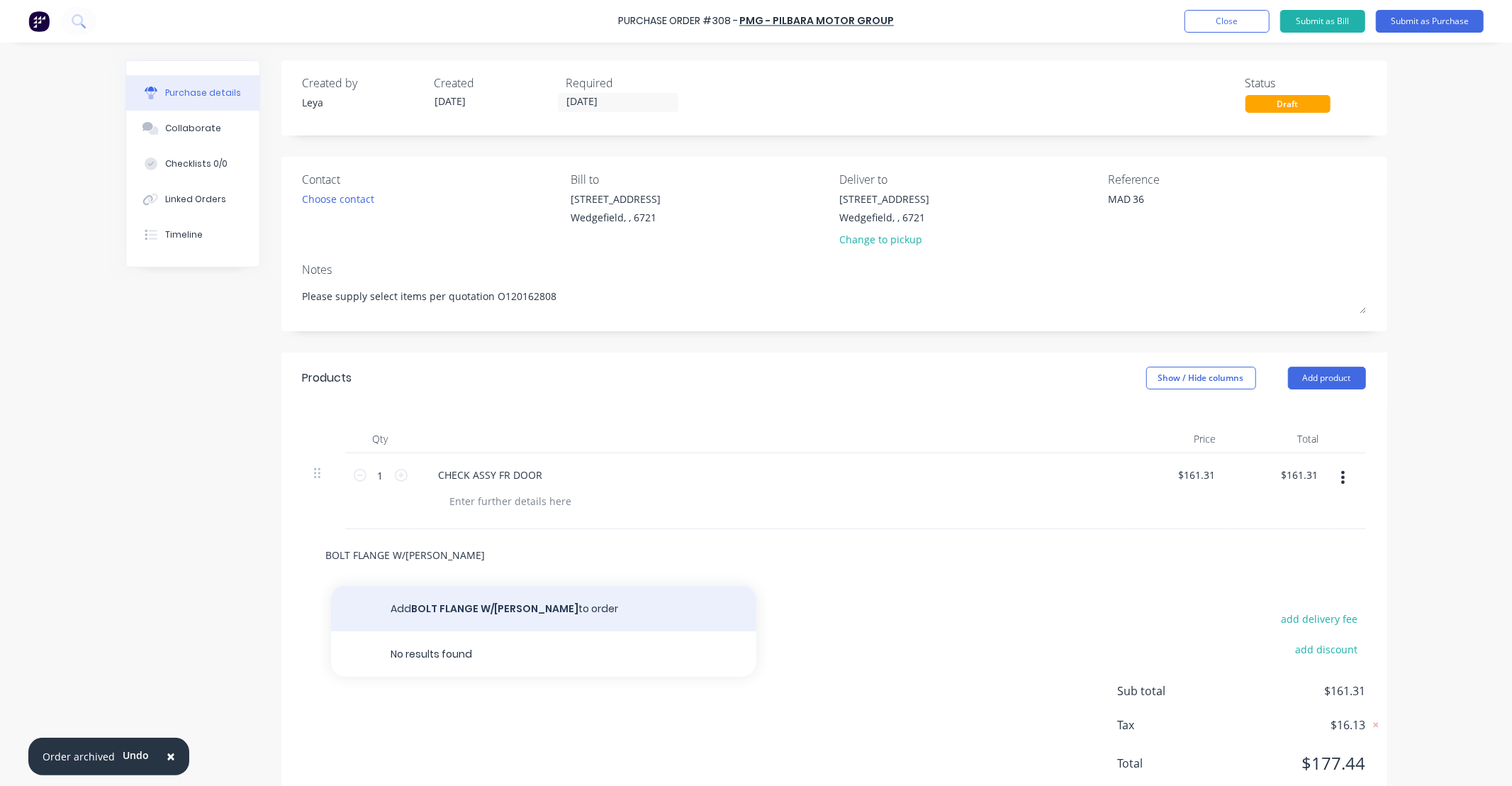
type input "BOLT FLANGE W/[PERSON_NAME]"
click at [497, 617] on button "Add BOLT FLANGE W/[PERSON_NAME] to order" at bounding box center [544, 608] width 426 height 45
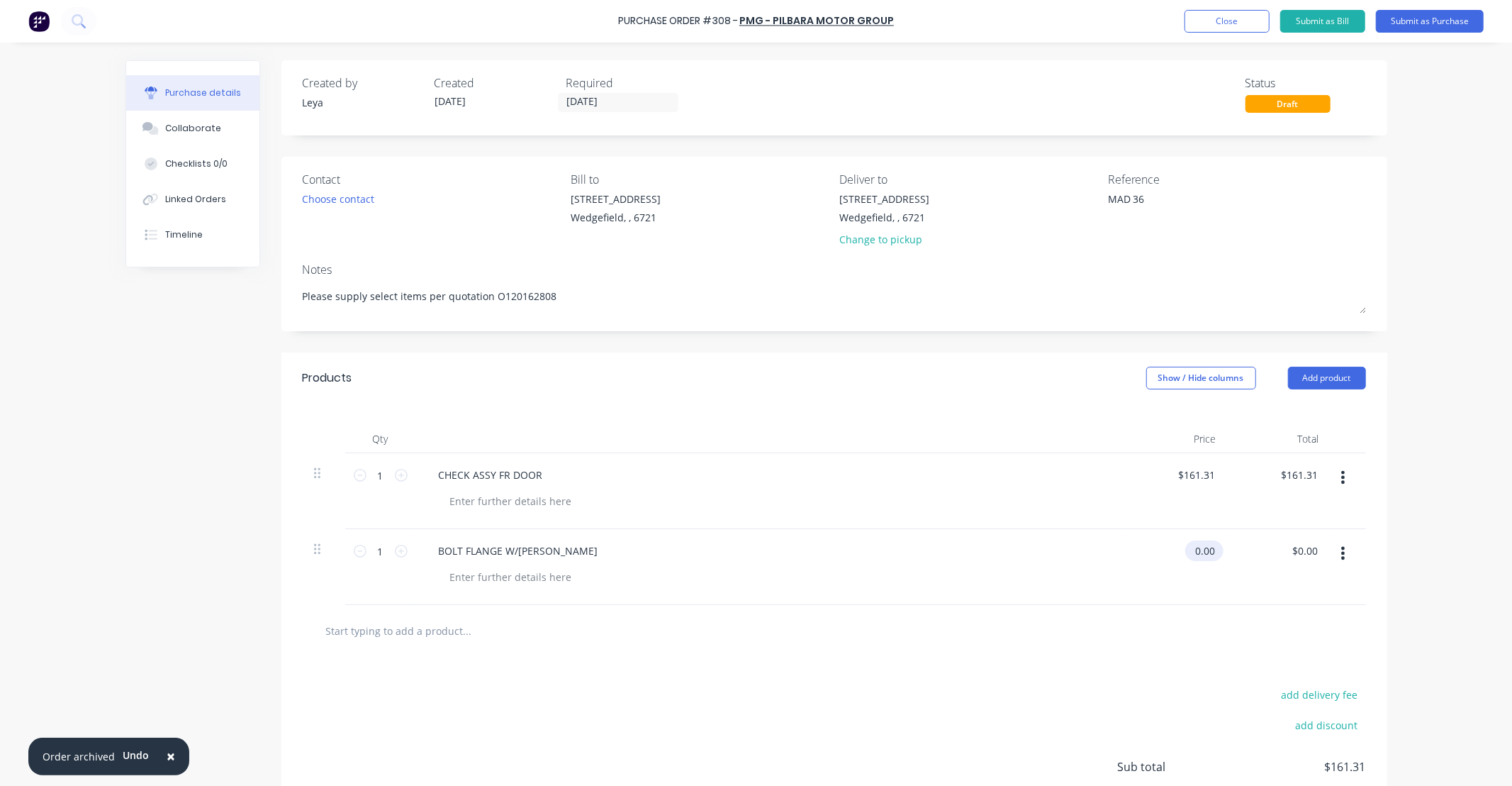
click at [1186, 553] on input "0.00" at bounding box center [1202, 550] width 33 height 21
type input "0"
type input "$1.85"
click at [395, 551] on icon at bounding box center [401, 551] width 13 height 13
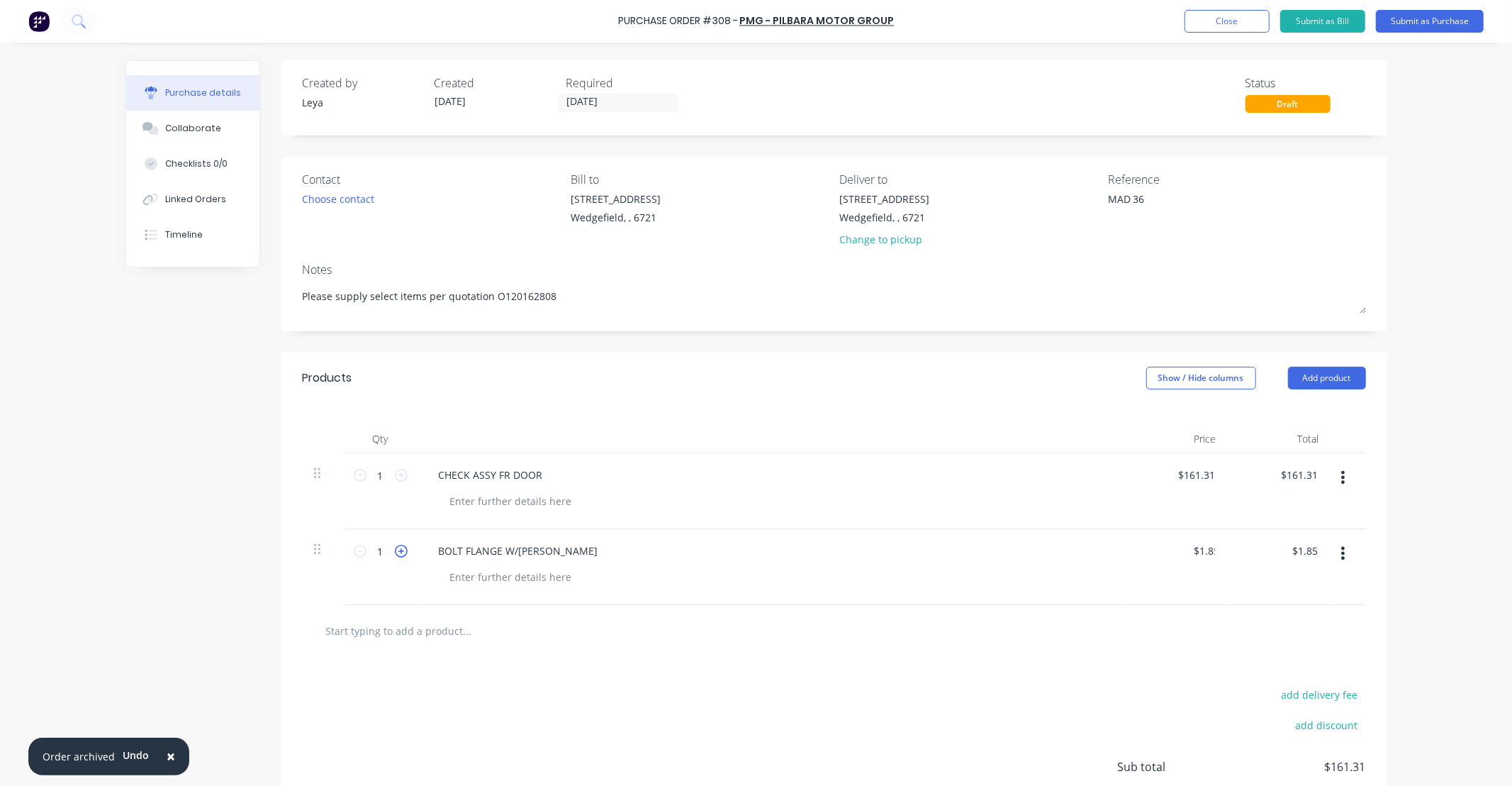
type input "2"
type input "$3.70"
click at [463, 631] on input "text" at bounding box center [467, 630] width 284 height 28
type input "BOLT"
click at [428, 686] on button "Add BOLT to order" at bounding box center [544, 684] width 426 height 45
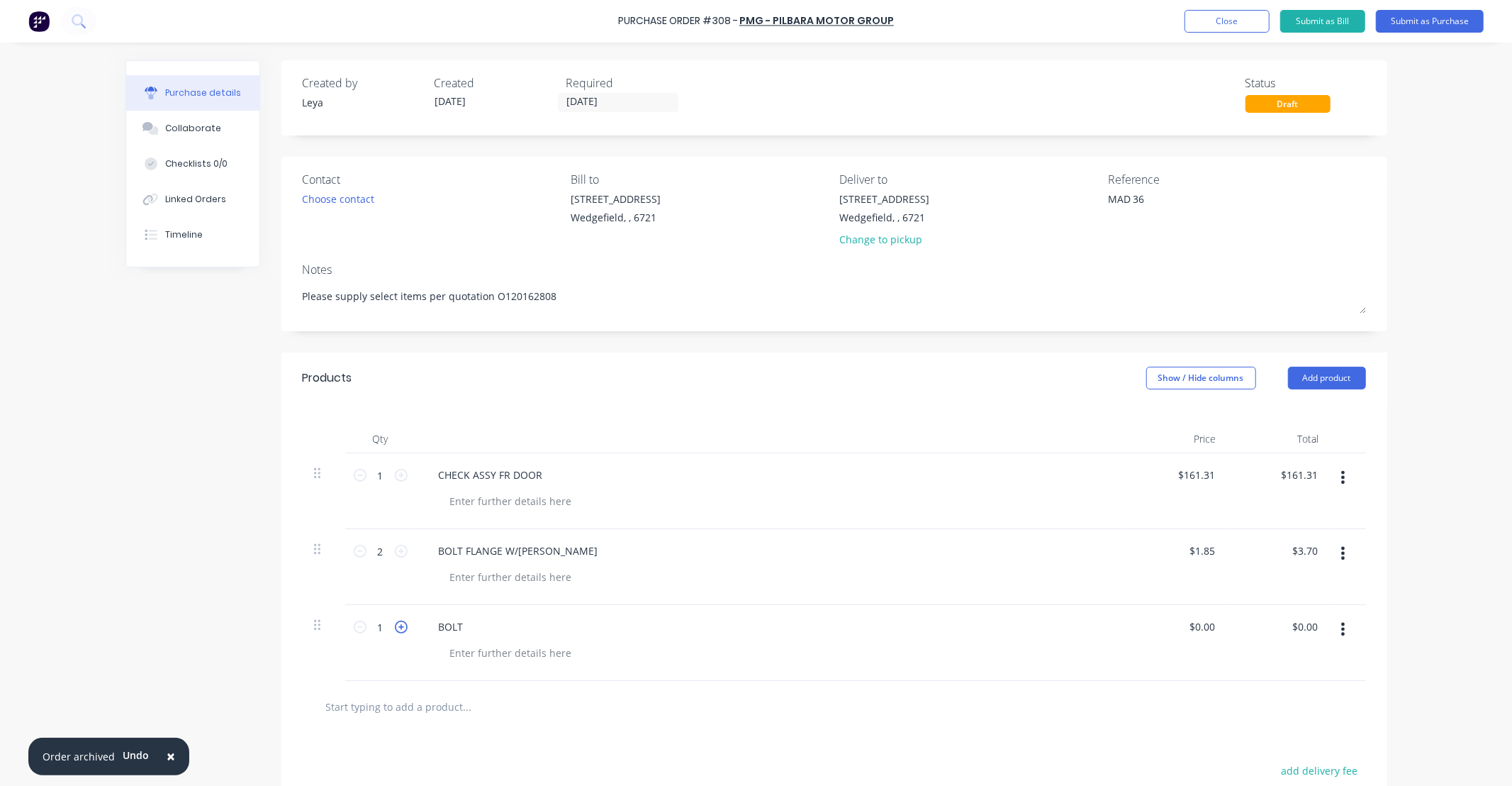
click at [395, 627] on icon at bounding box center [401, 627] width 13 height 13
type input "2"
click at [1194, 632] on input "0.00" at bounding box center [1202, 626] width 33 height 21
click at [1206, 628] on input "0.00" at bounding box center [1204, 626] width 27 height 21
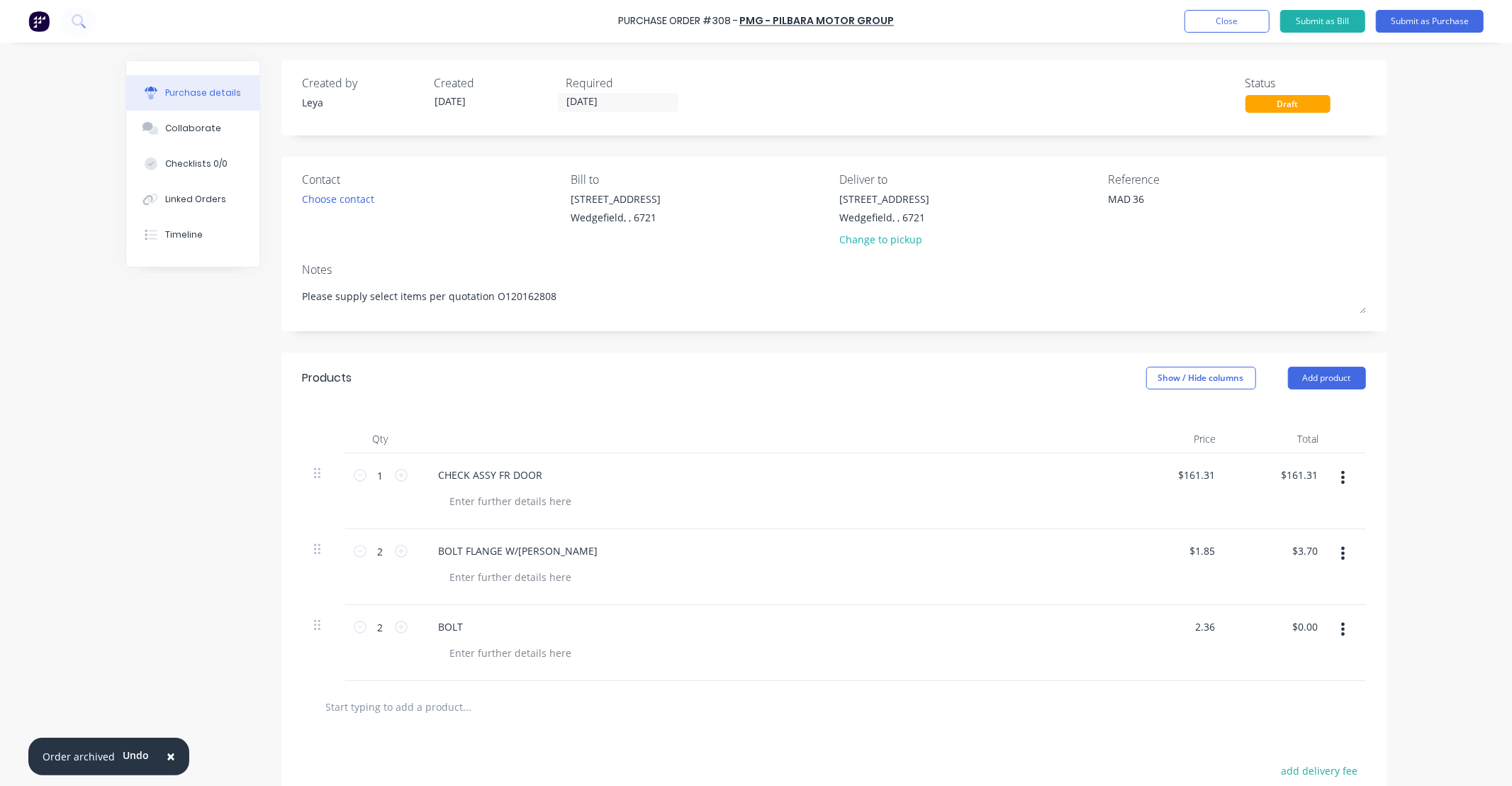
type input "$2.36"
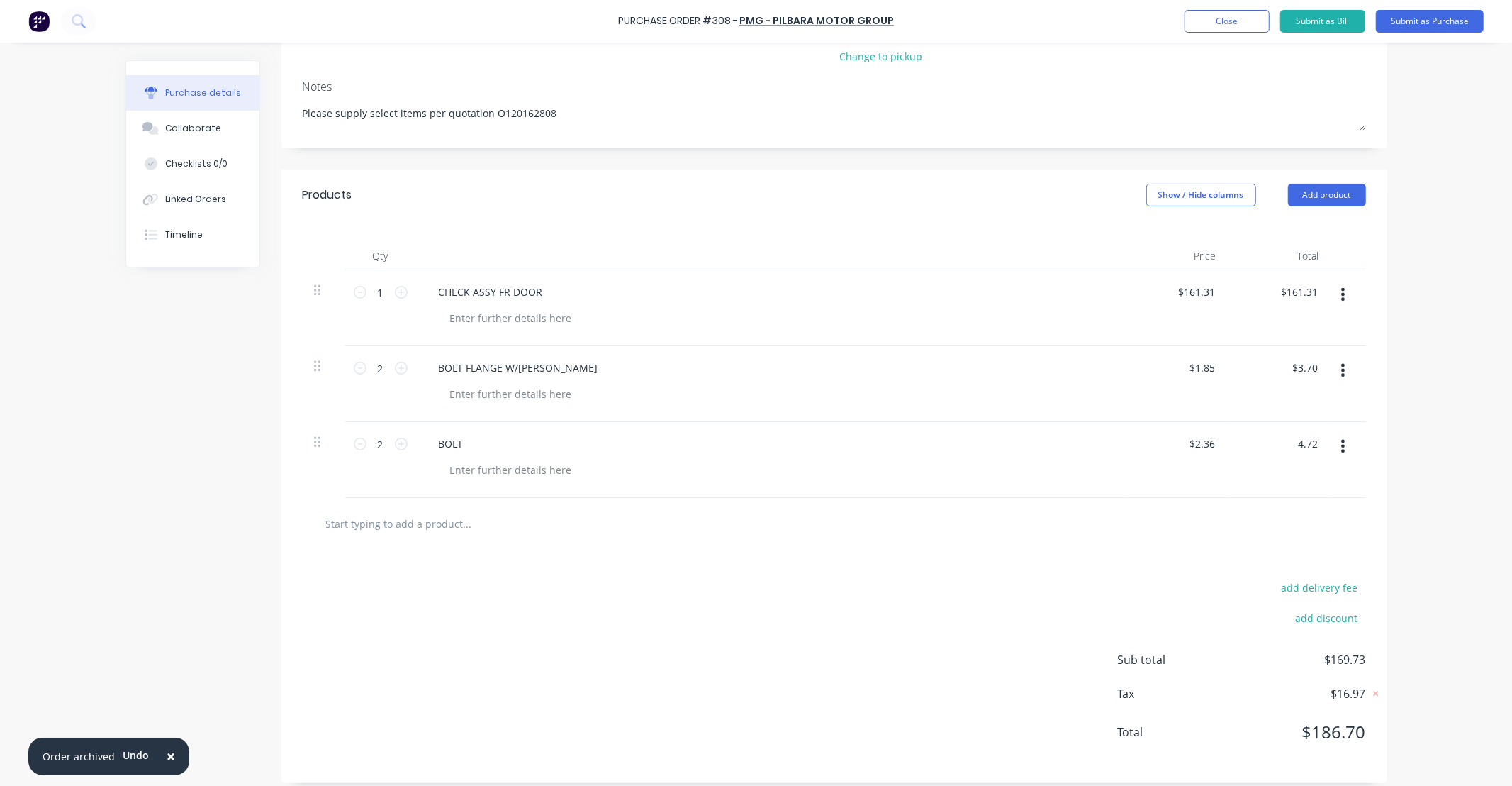
scroll to position [195, 0]
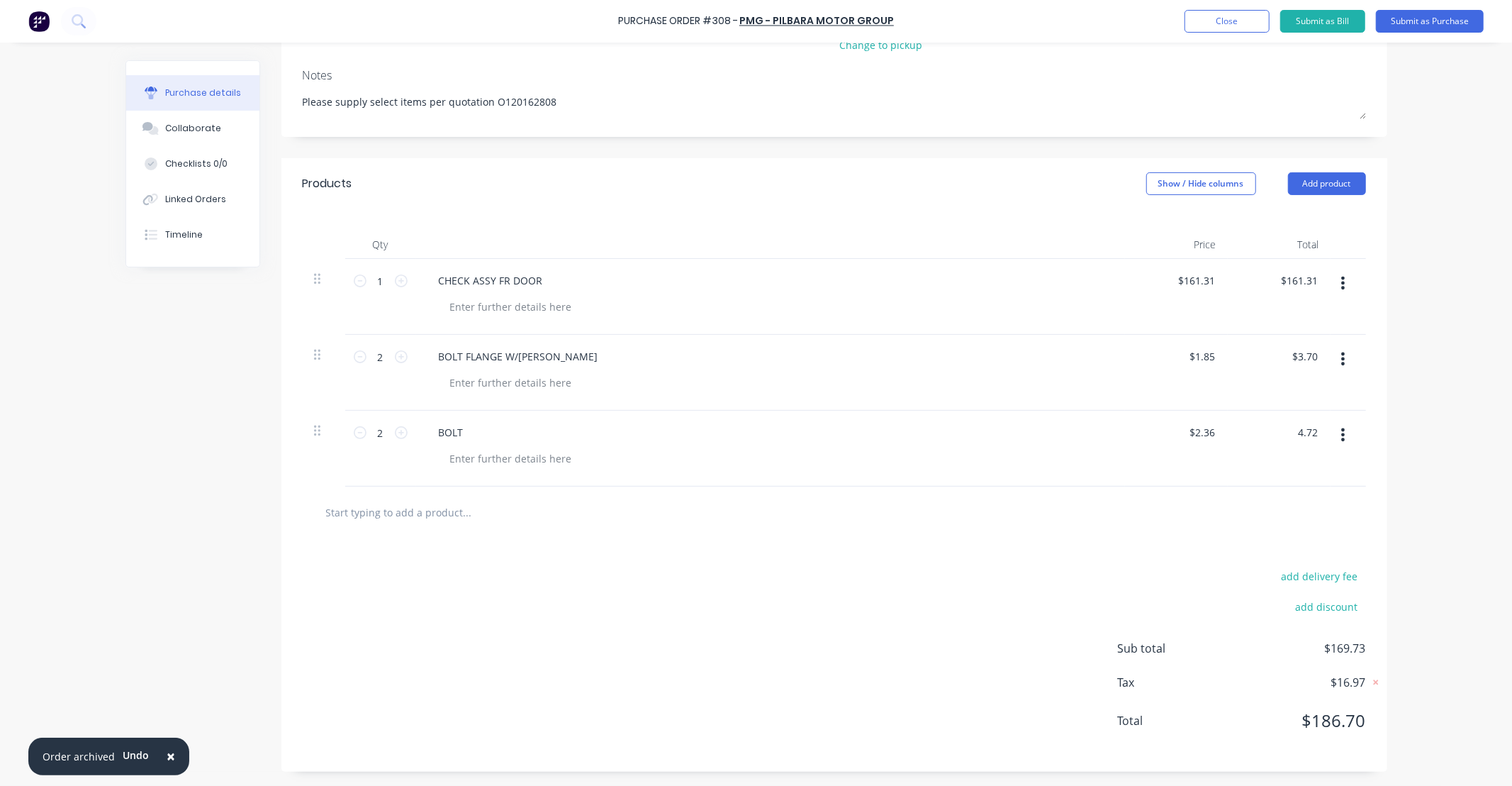
type input "$4.72"
click at [1456, 483] on div "× Order archived Undo Purchase Order #308 - PMG - Pilbara Motor Group Add produ…" at bounding box center [756, 393] width 1512 height 786
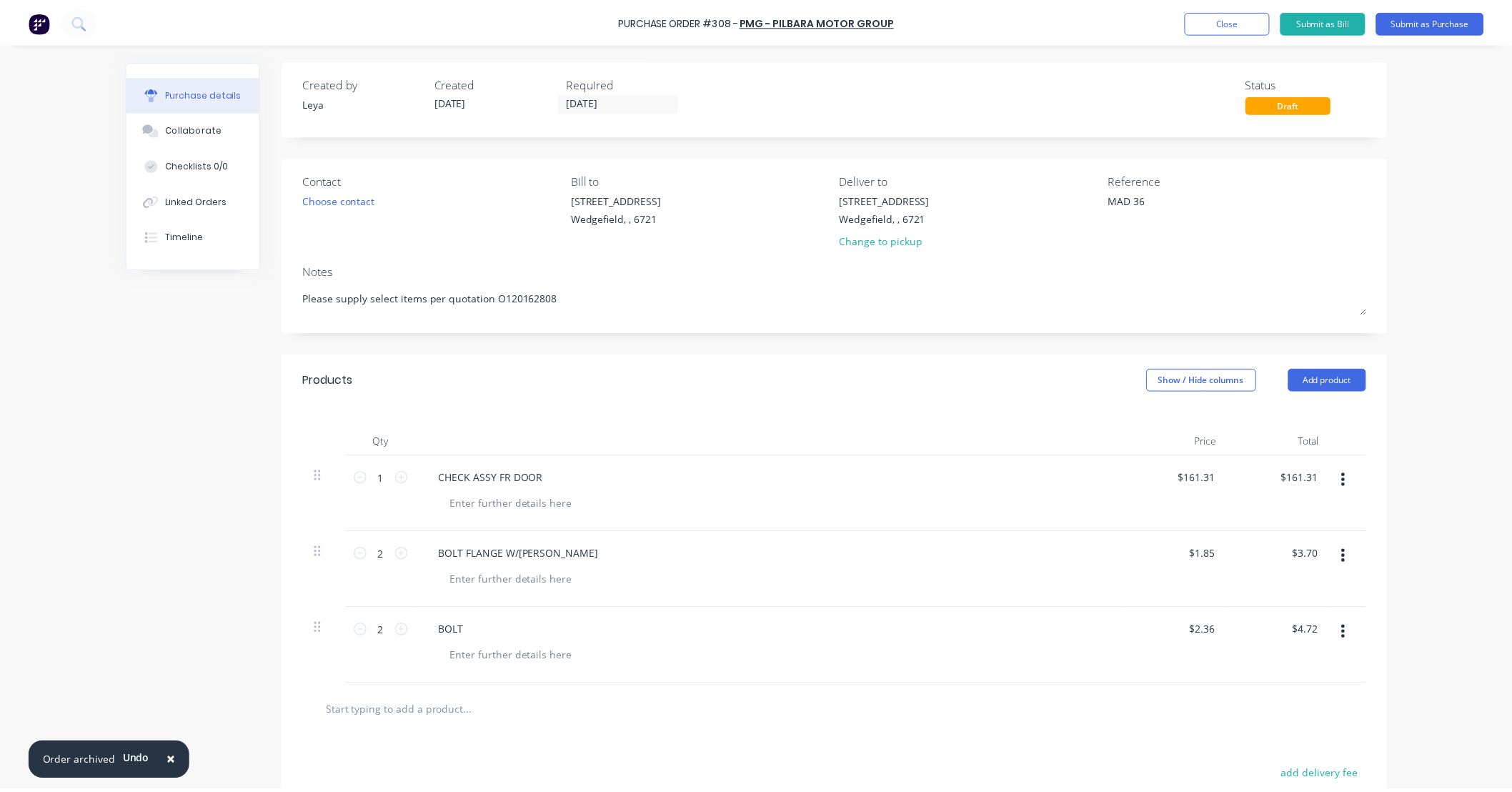
scroll to position [0, 0]
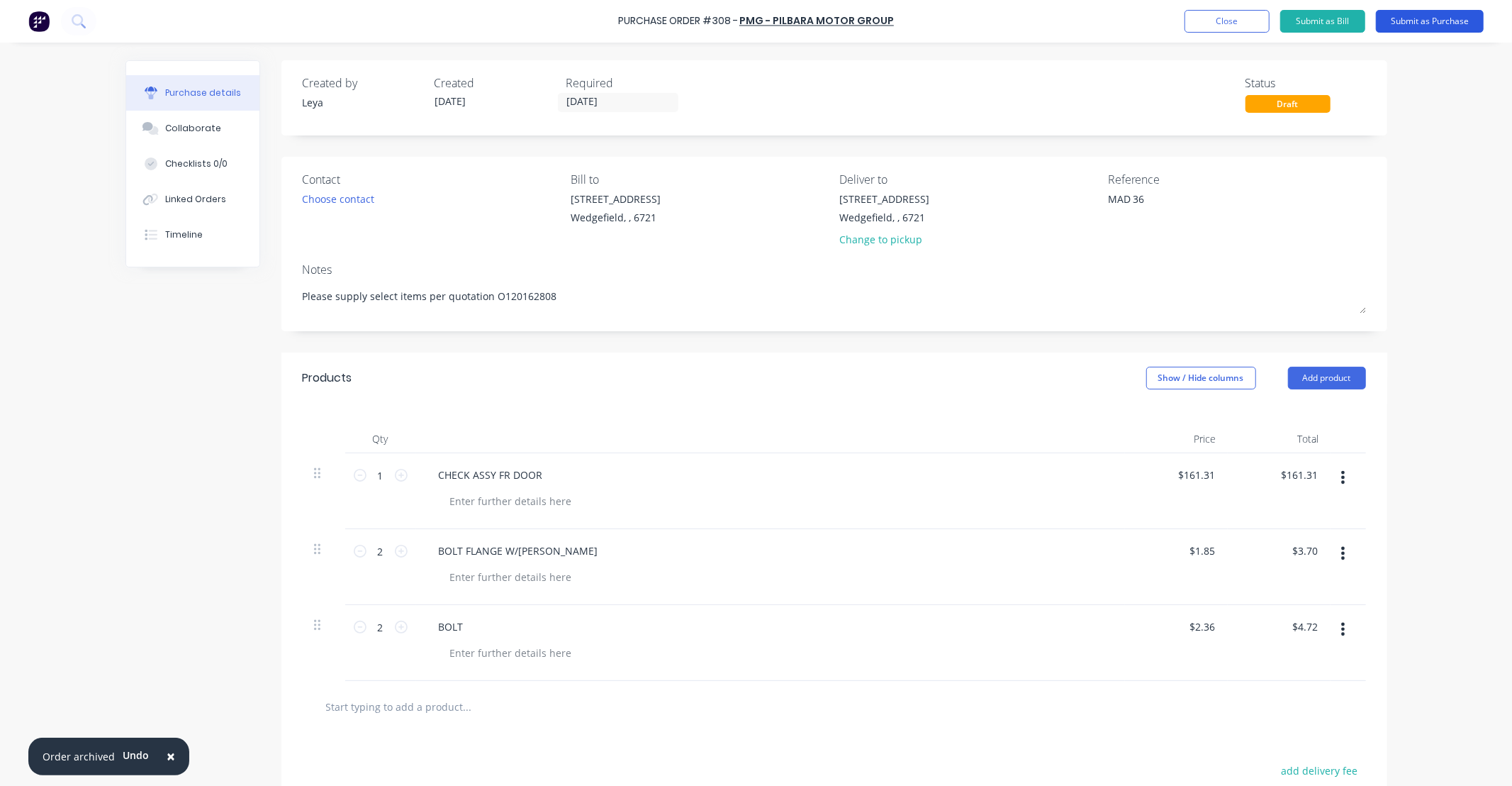
click at [1397, 24] on button "Submit as Purchase" at bounding box center [1430, 21] width 108 height 23
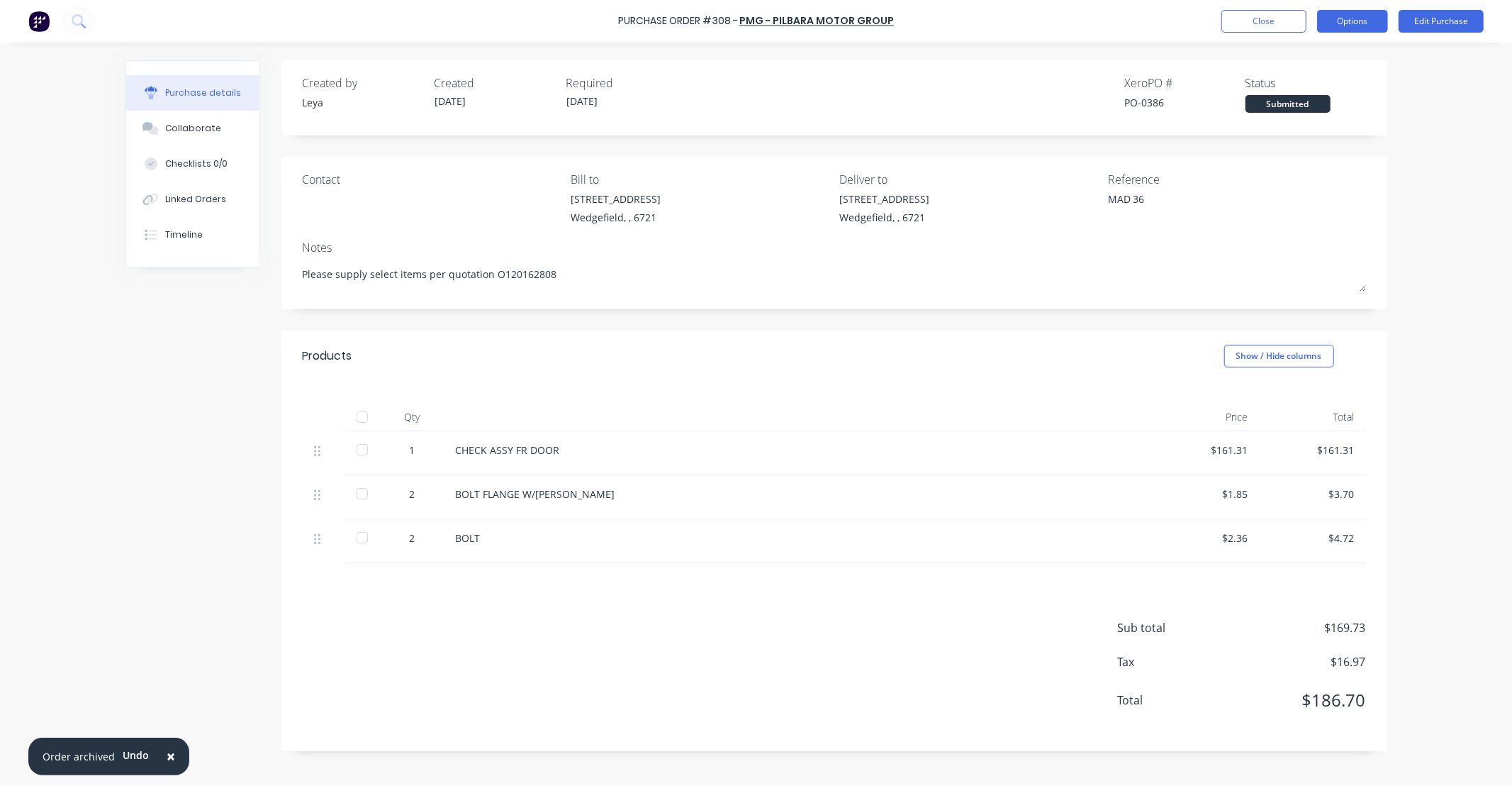
click at [1350, 19] on button "Options" at bounding box center [1353, 21] width 71 height 23
click at [1331, 61] on div "Print / Email" at bounding box center [1321, 58] width 109 height 21
click at [1303, 91] on div "With pricing" at bounding box center [1321, 86] width 109 height 21
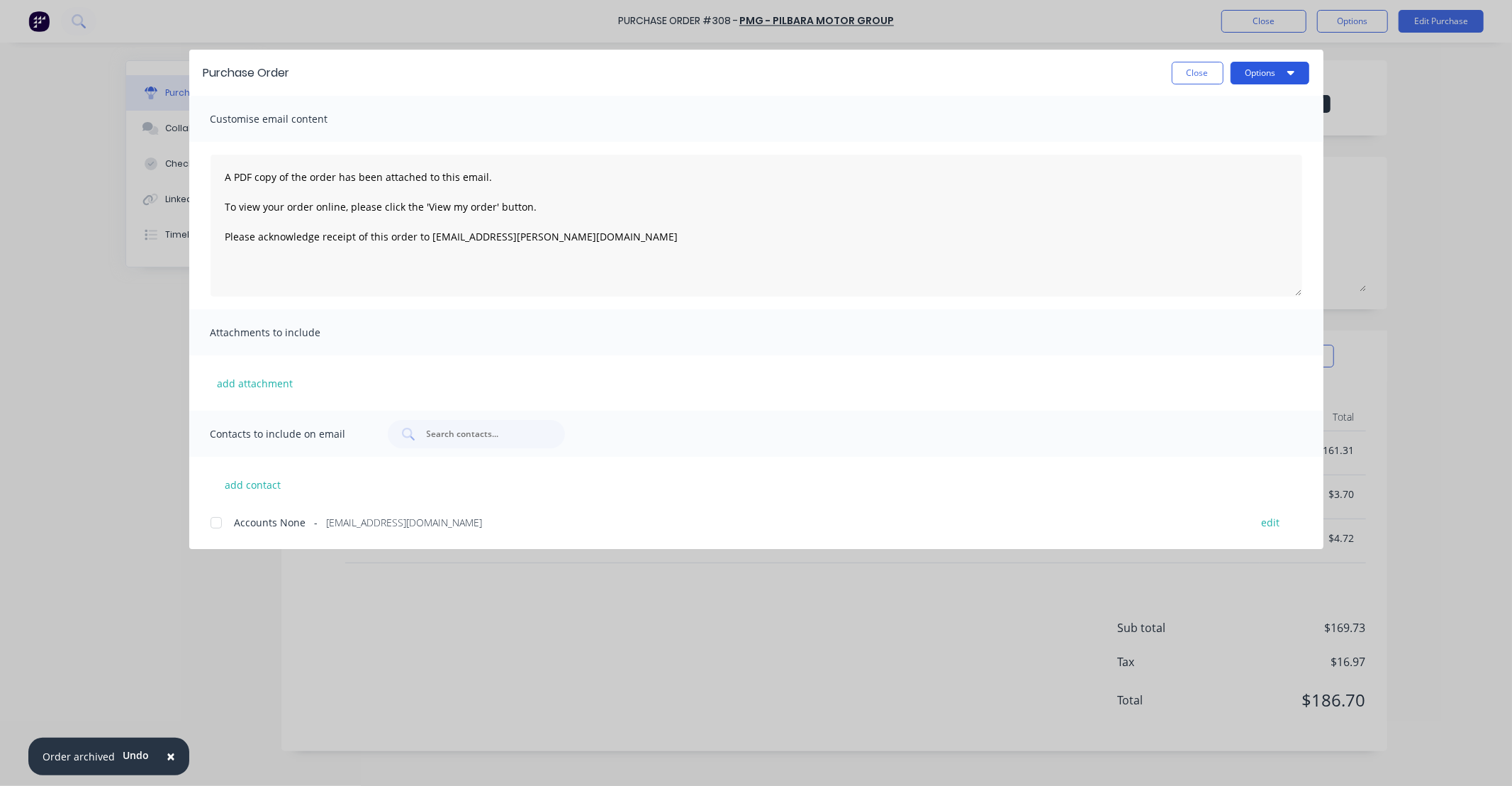
click at [1260, 68] on button "Options" at bounding box center [1270, 73] width 79 height 23
click at [1245, 129] on div "Print" at bounding box center [1242, 137] width 109 height 21
click at [1191, 74] on button "Close" at bounding box center [1197, 73] width 52 height 23
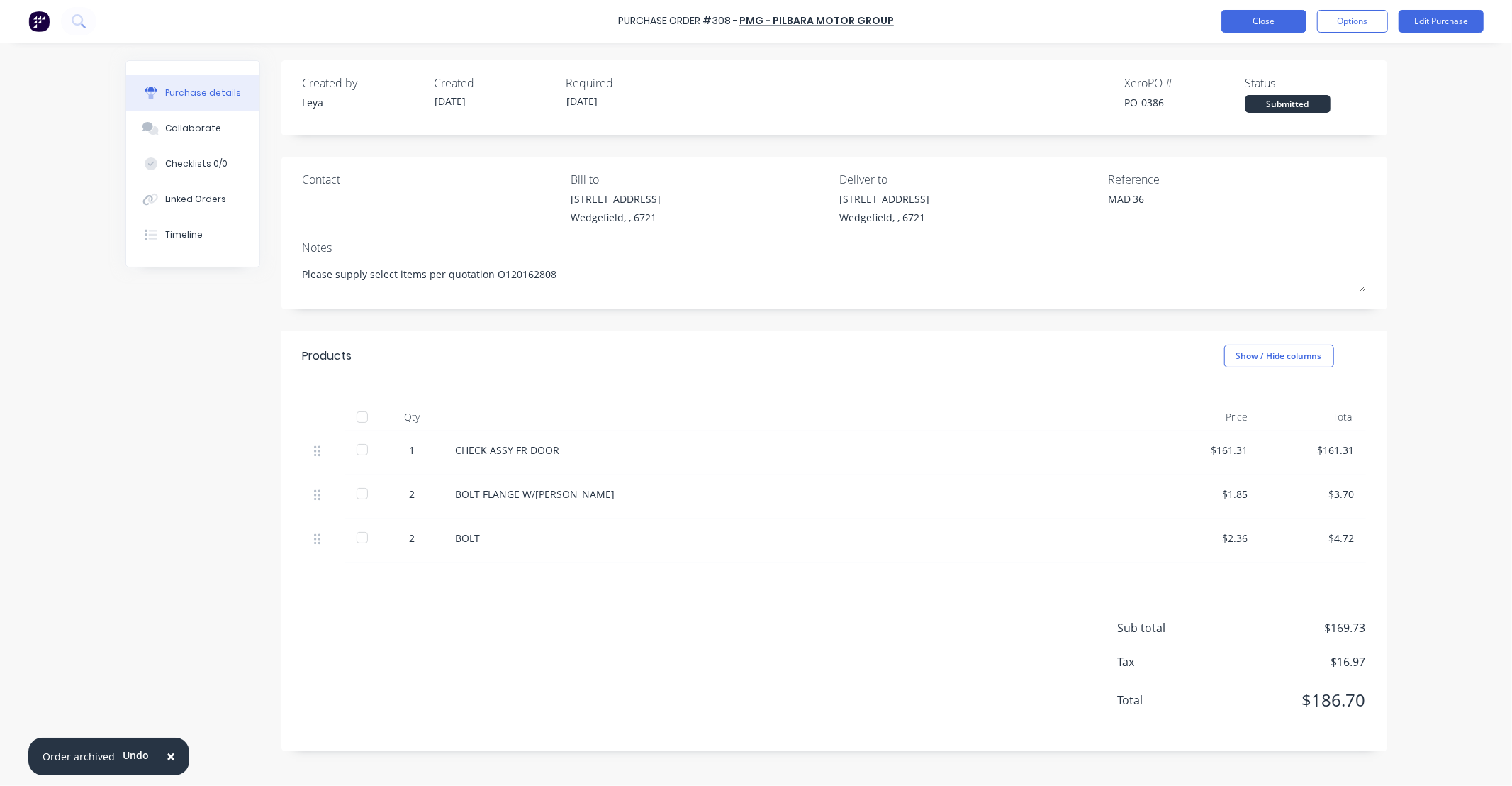
click at [1283, 19] on button "Close" at bounding box center [1264, 21] width 85 height 23
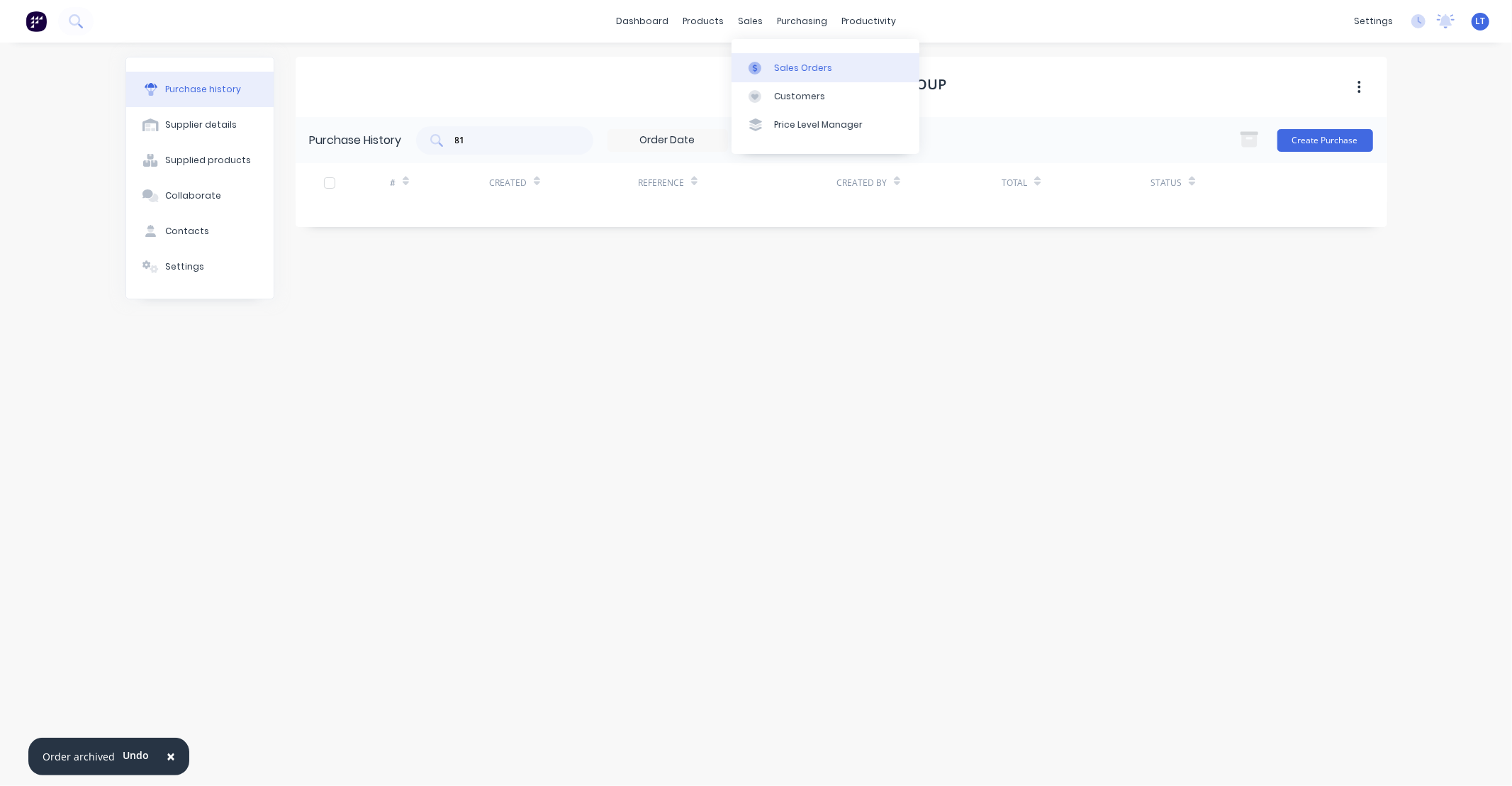
click at [770, 58] on link "Sales Orders" at bounding box center [826, 68] width 188 height 28
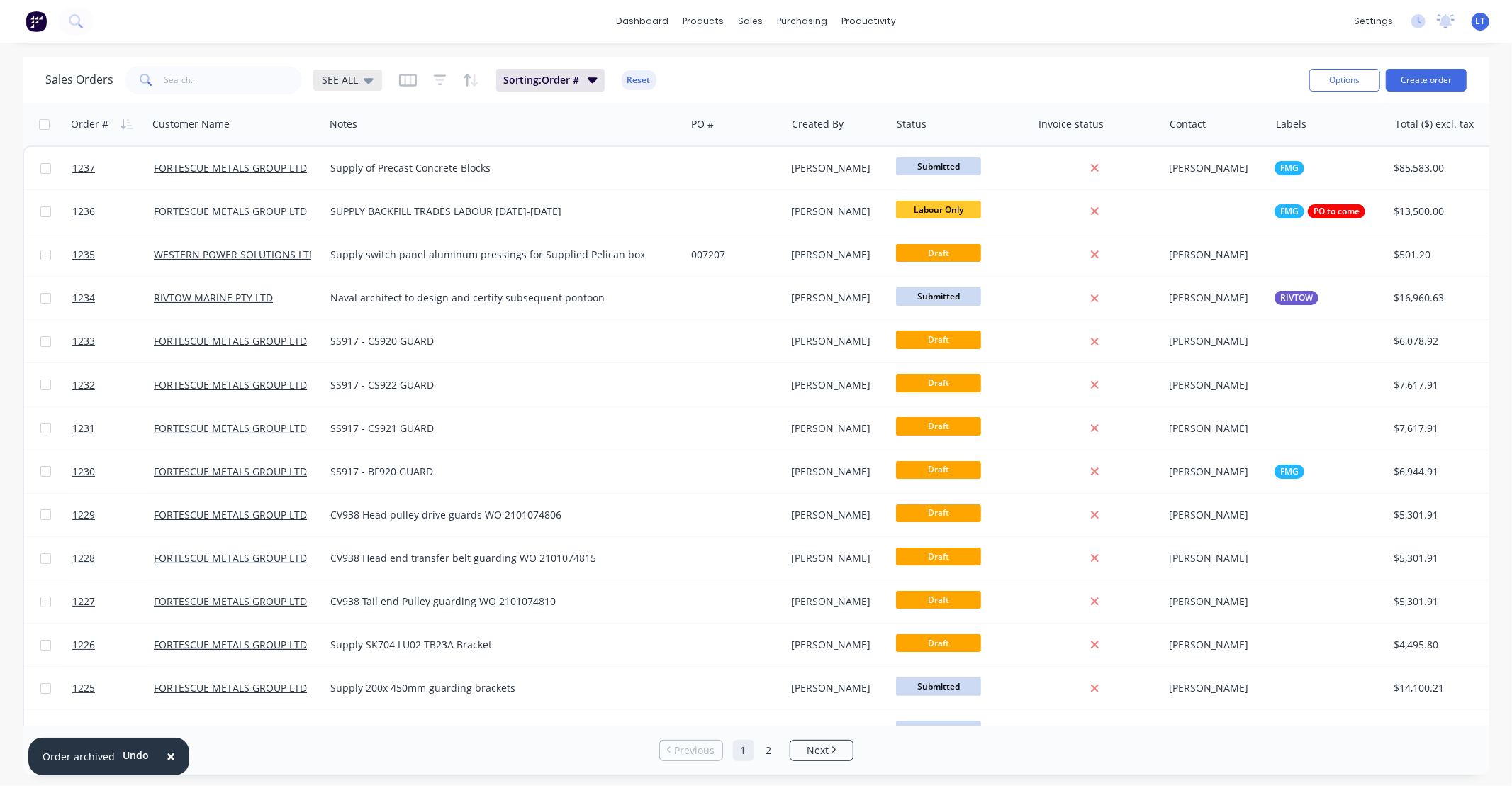
click at [364, 82] on icon at bounding box center [369, 80] width 10 height 16
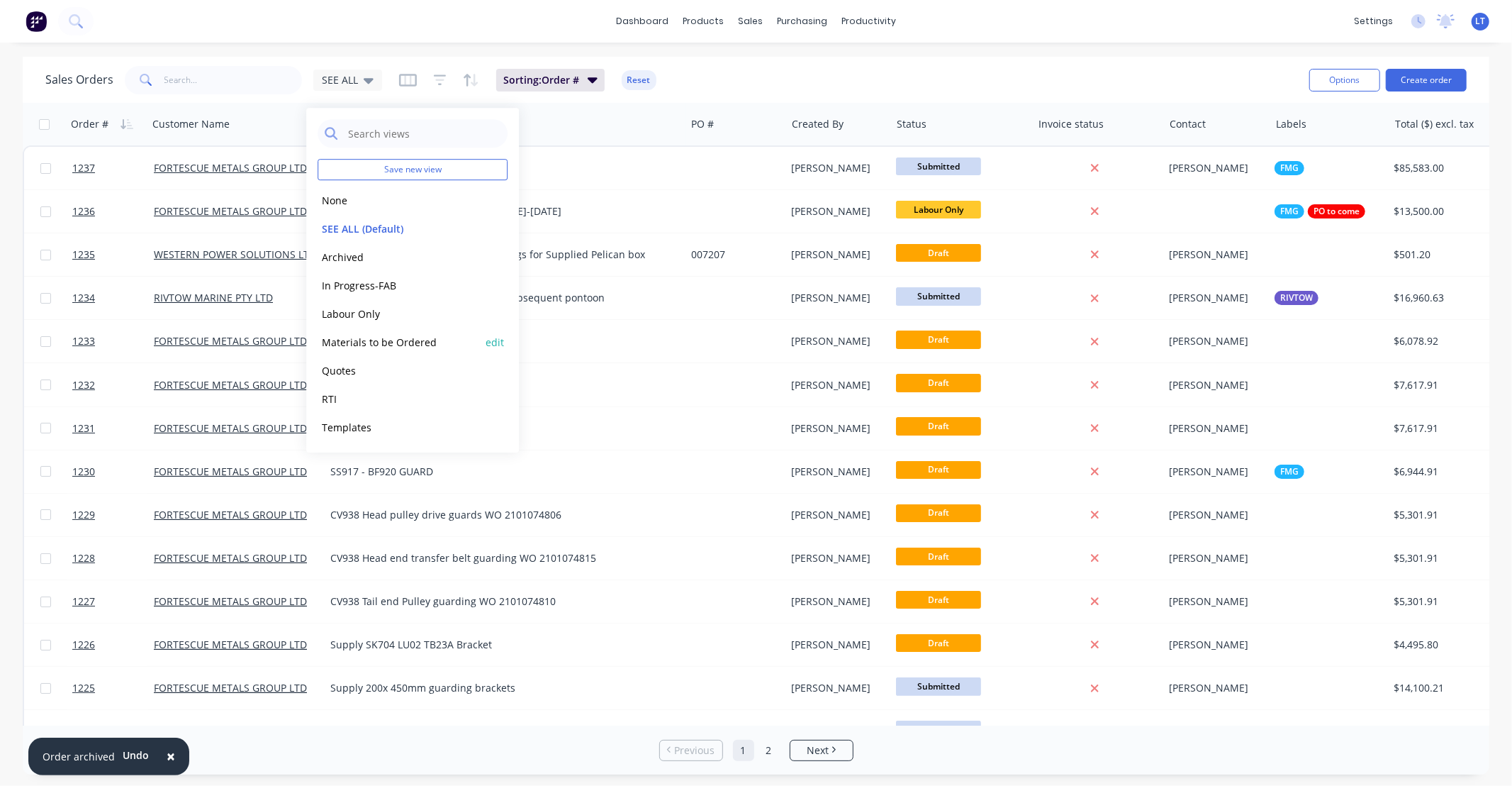
click at [411, 350] on div "Materials to be Ordered edit" at bounding box center [412, 342] width 190 height 28
click at [405, 341] on button "Materials to be Ordered" at bounding box center [398, 342] width 161 height 16
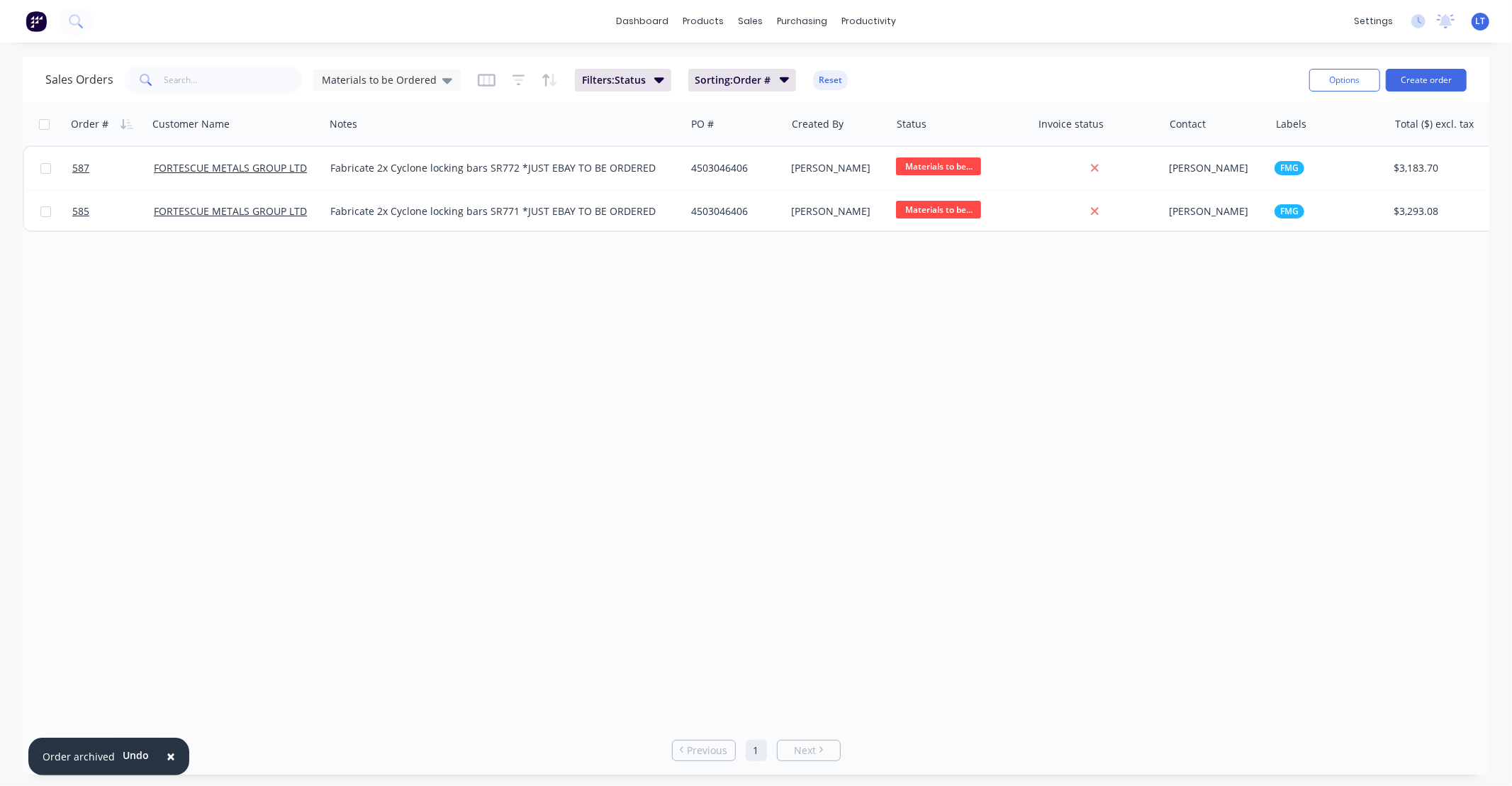
drag, startPoint x: 821, startPoint y: 345, endPoint x: 721, endPoint y: 320, distance: 103.1
click at [721, 338] on div "Order # Customer Name Notes PO # Created By Status Invoice status Contact Label…" at bounding box center [756, 414] width 1467 height 623
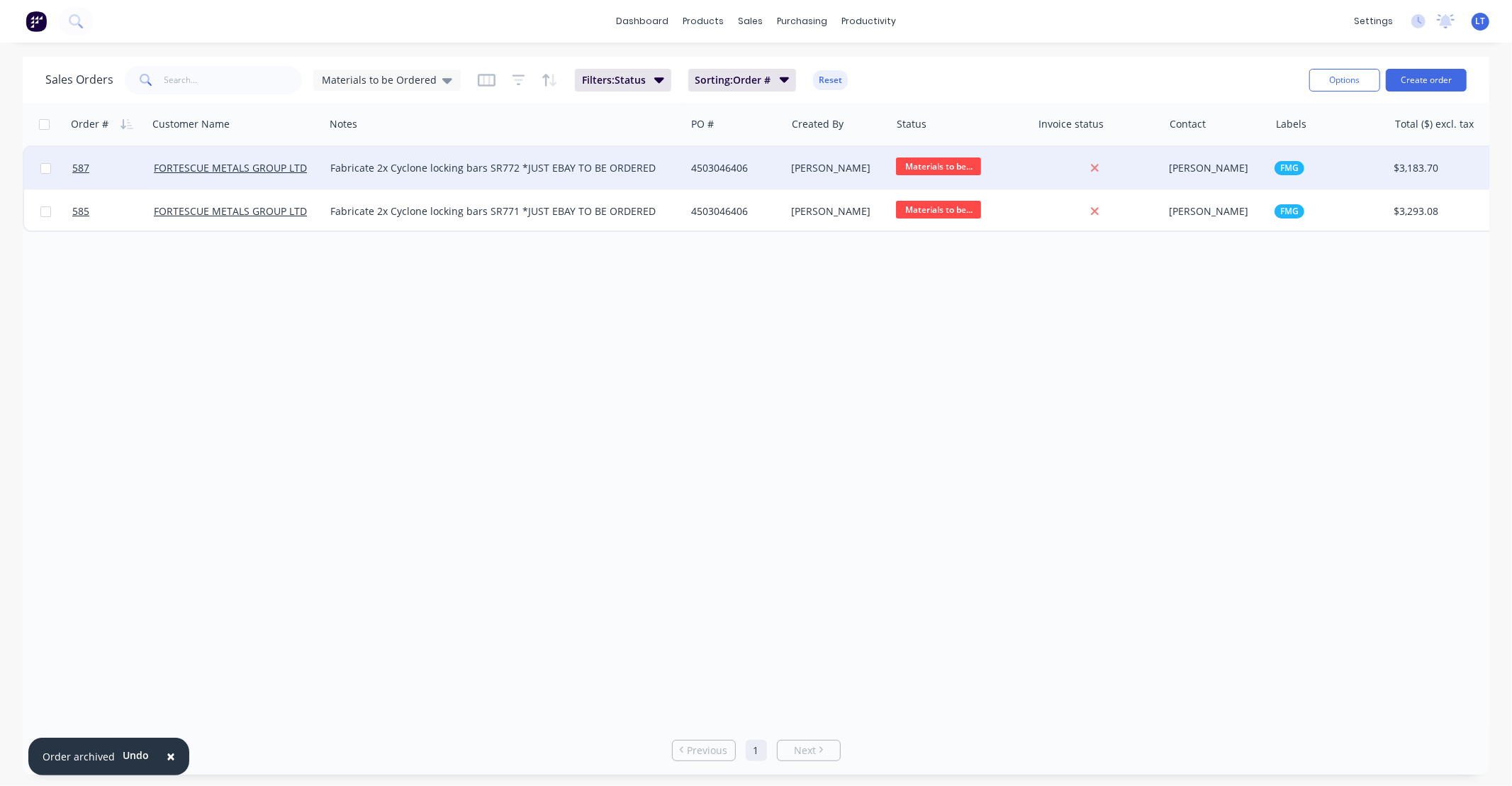
click at [746, 172] on div "4503046406" at bounding box center [733, 168] width 85 height 14
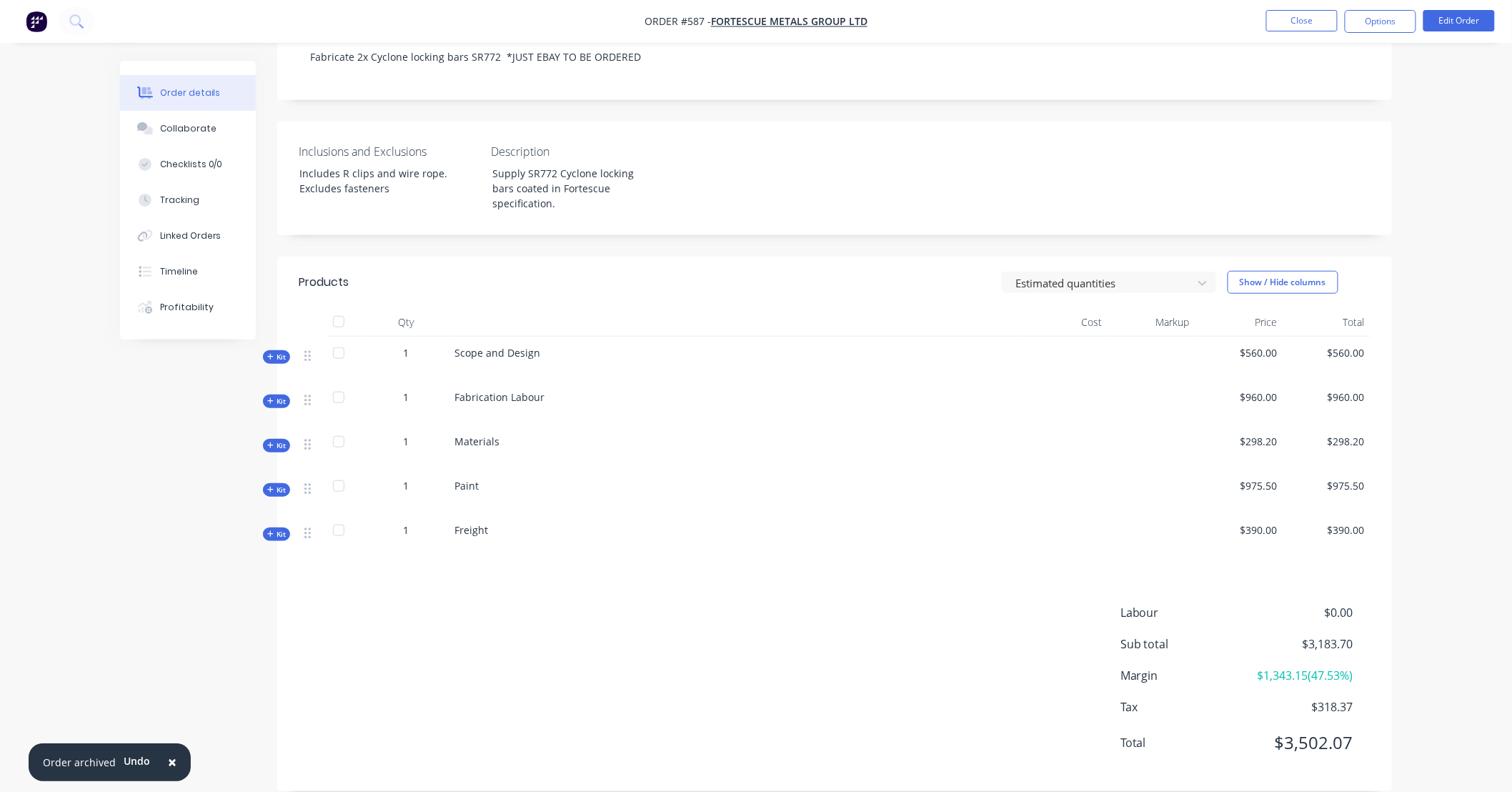
scroll to position [317, 0]
click at [284, 440] on span "Kit" at bounding box center [276, 445] width 19 height 11
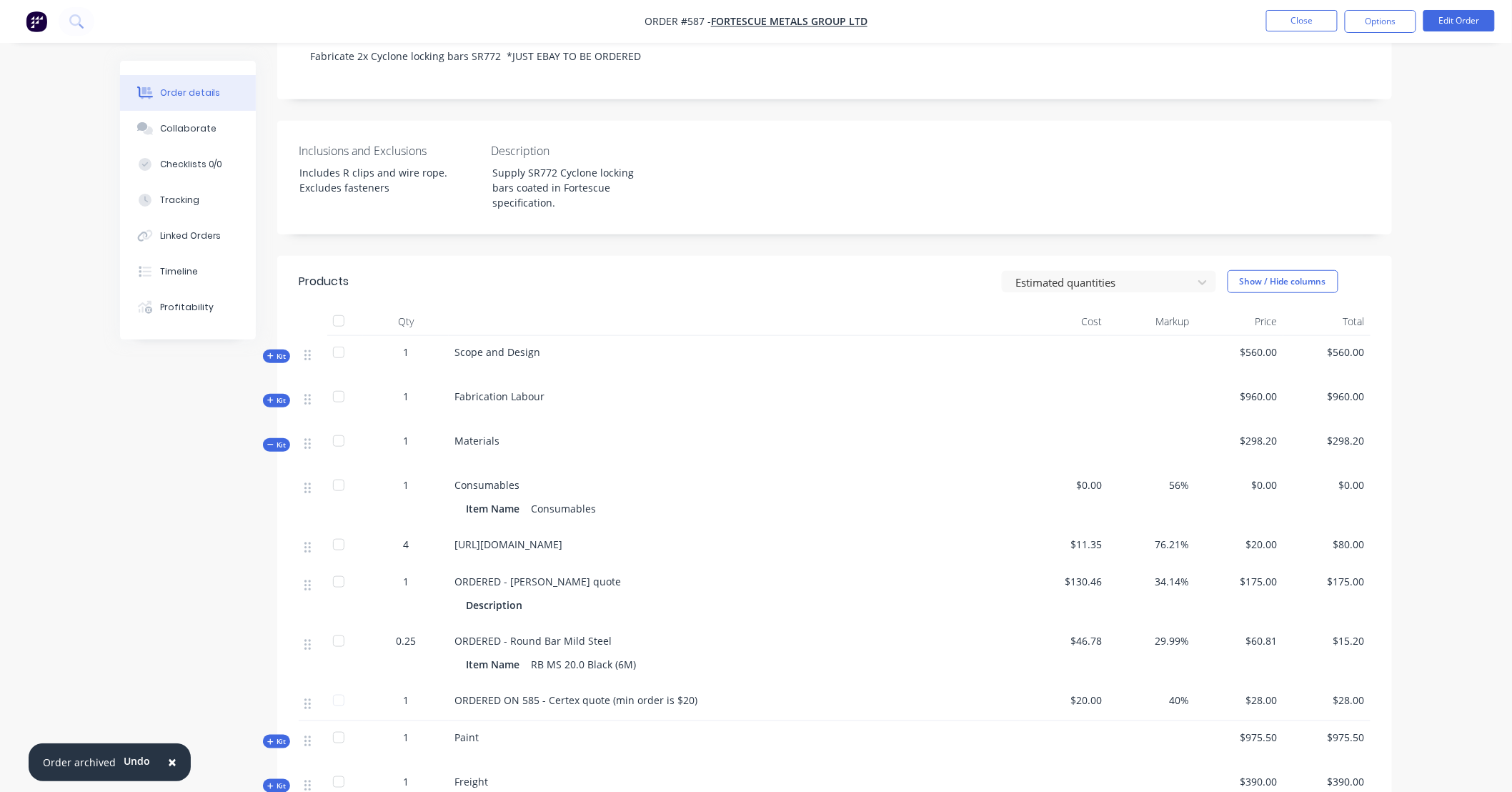
drag, startPoint x: 811, startPoint y: 538, endPoint x: 456, endPoint y: 522, distance: 355.4
click at [456, 536] on div "[URL][DOMAIN_NAME]" at bounding box center [735, 544] width 560 height 15
copy span "[URL][DOMAIN_NAME]"
click at [1311, 21] on button "Close" at bounding box center [1302, 21] width 72 height 21
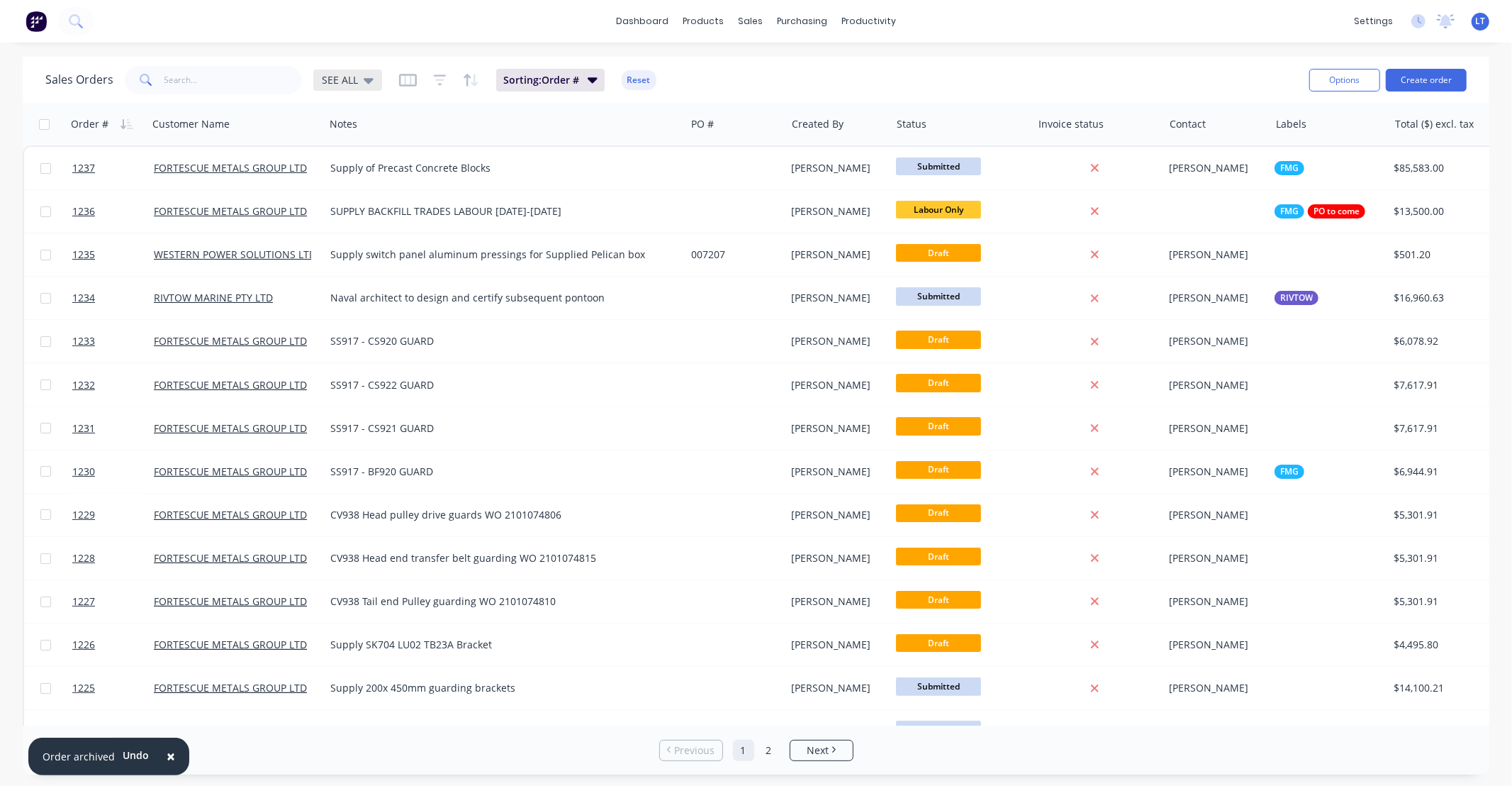
click at [335, 76] on span "SEE ALL" at bounding box center [340, 80] width 36 height 15
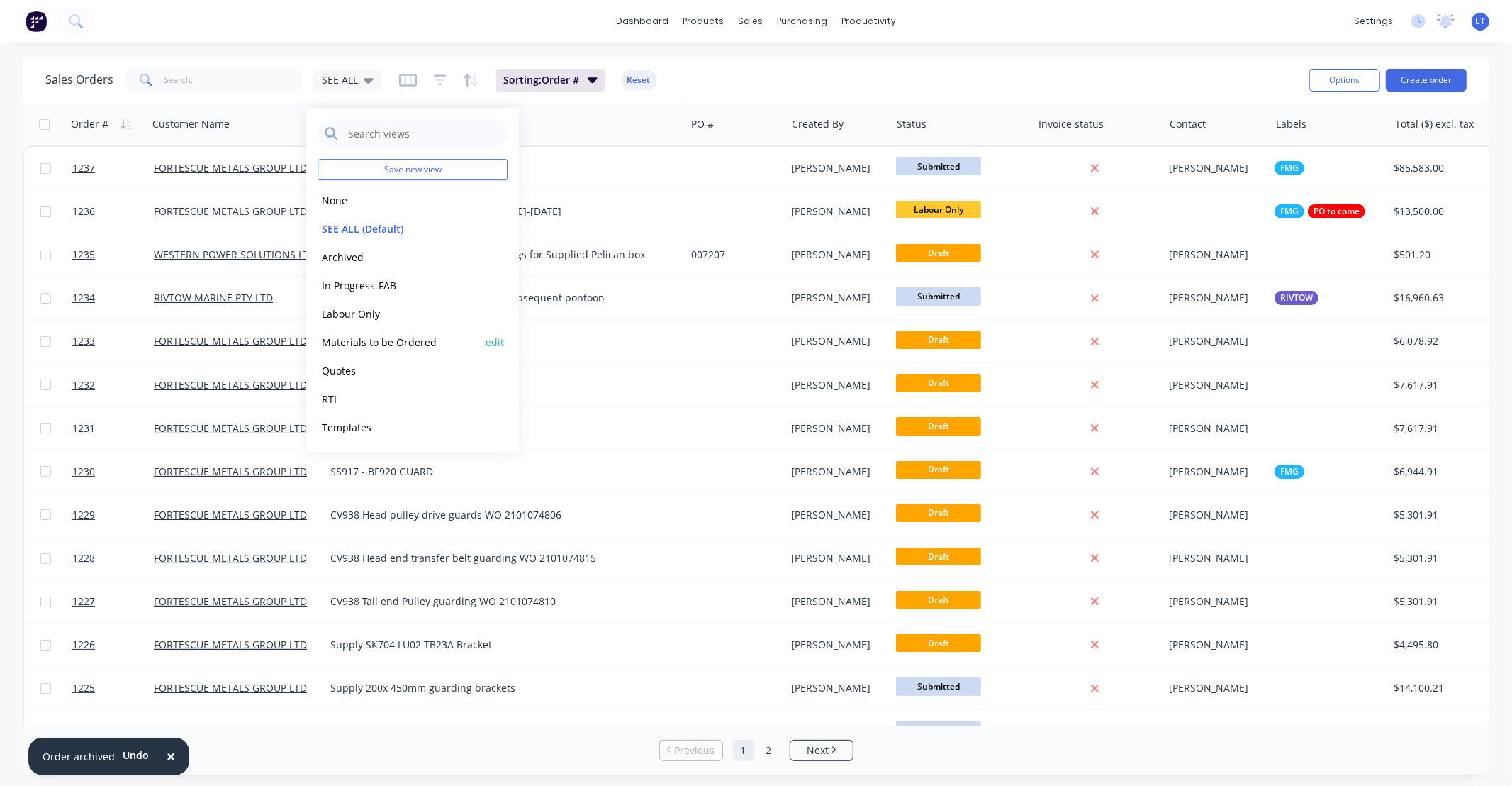
click at [393, 342] on button "Materials to be Ordered" at bounding box center [398, 342] width 161 height 16
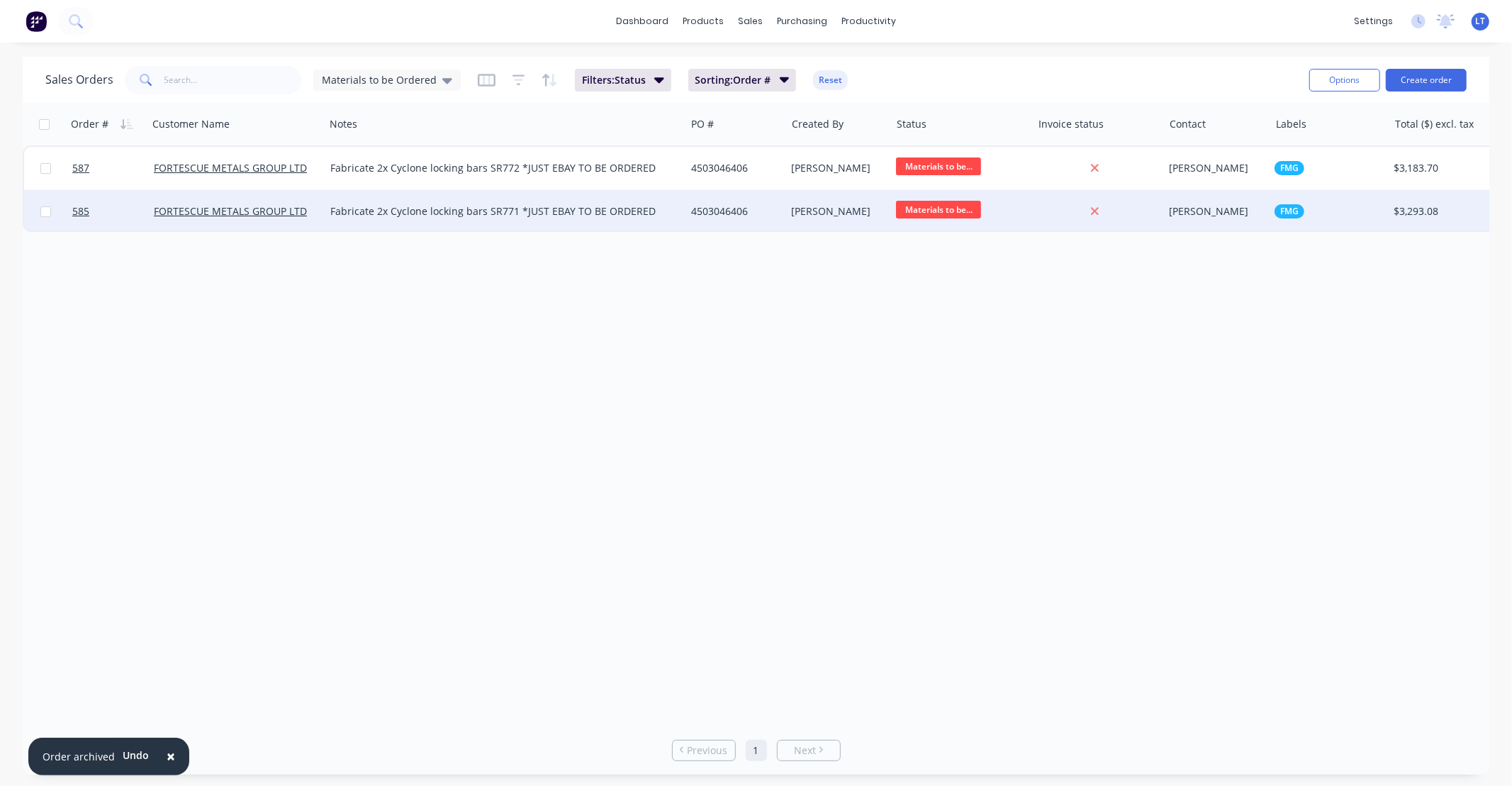
click at [743, 217] on div "4503046406" at bounding box center [733, 211] width 85 height 14
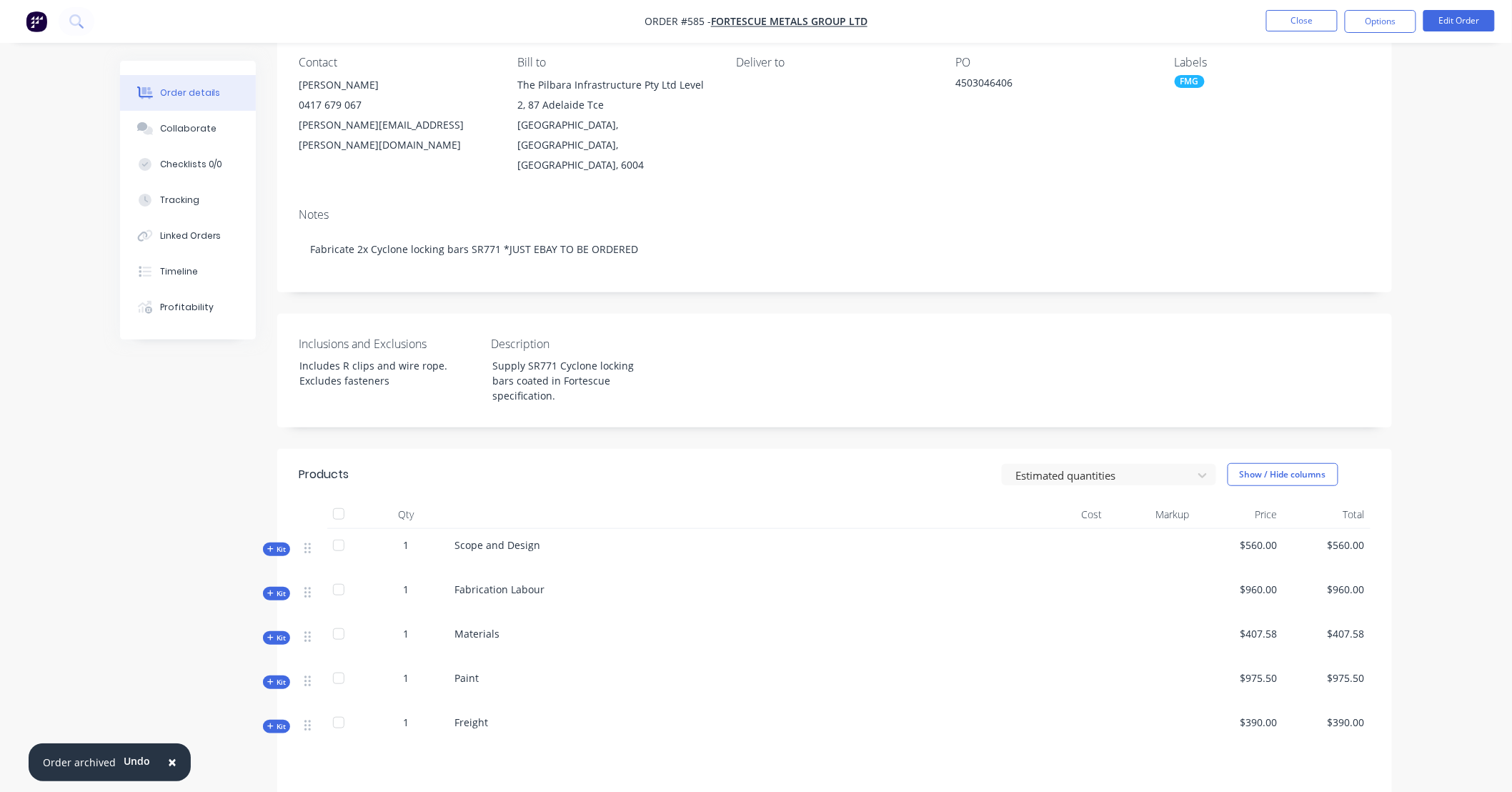
scroll to position [159, 0]
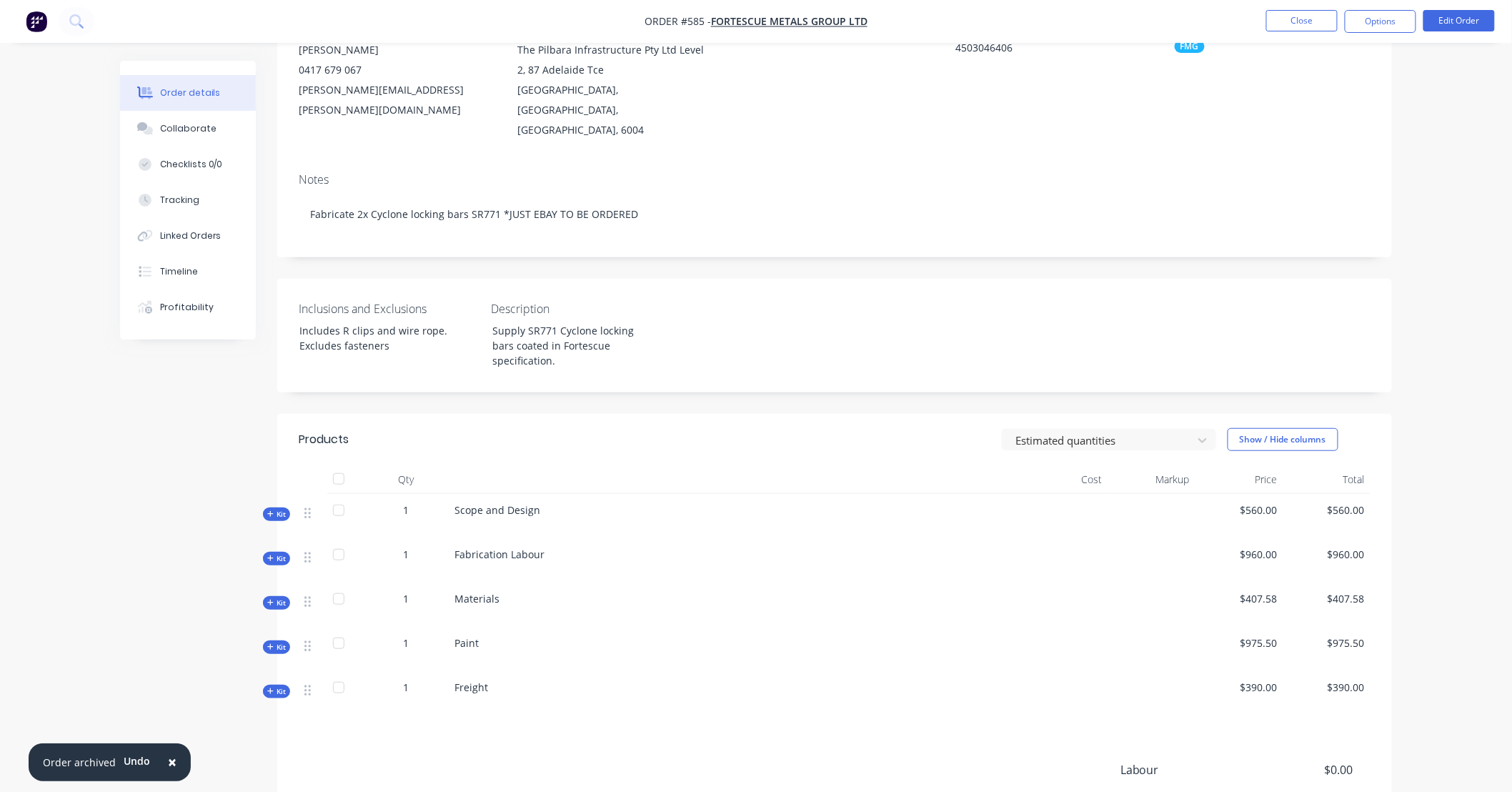
click at [275, 597] on span "Kit" at bounding box center [276, 602] width 19 height 11
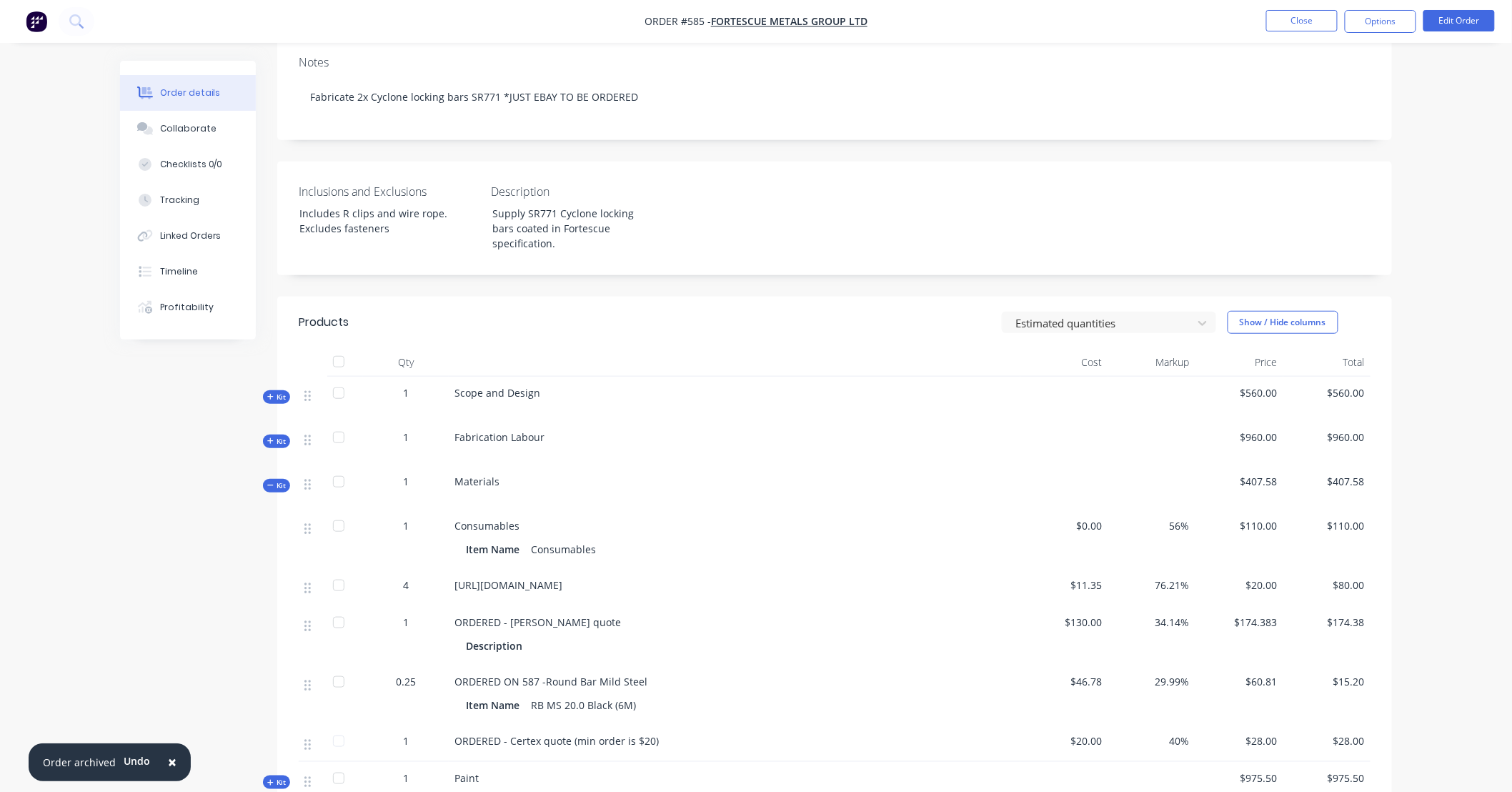
scroll to position [370, 0]
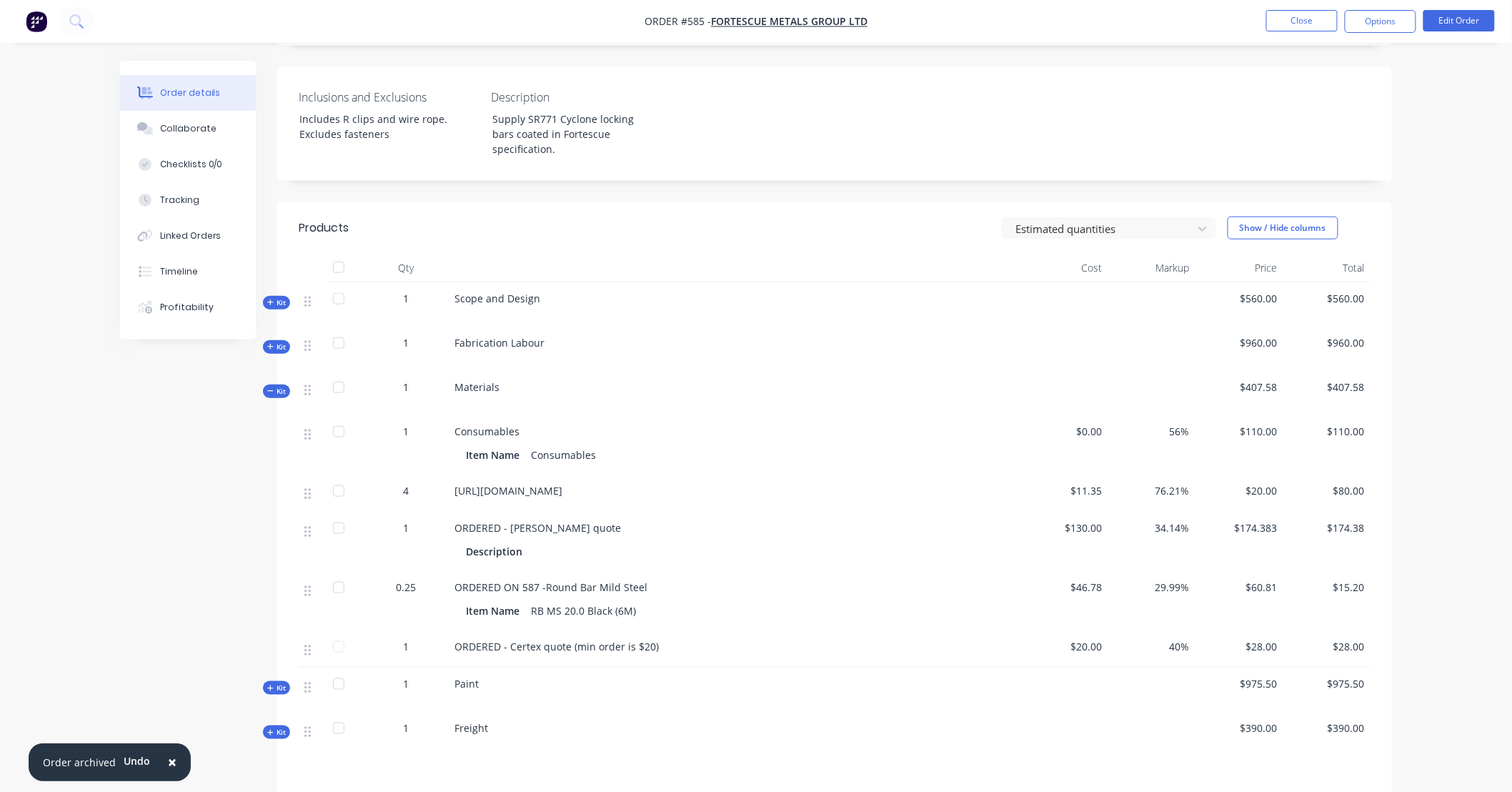
drag, startPoint x: 817, startPoint y: 489, endPoint x: 456, endPoint y: 474, distance: 361.3
click at [456, 483] on div "[URL][DOMAIN_NAME]" at bounding box center [735, 491] width 560 height 15
copy span "[URL][DOMAIN_NAME]"
click at [1310, 16] on button "Close" at bounding box center [1302, 21] width 72 height 21
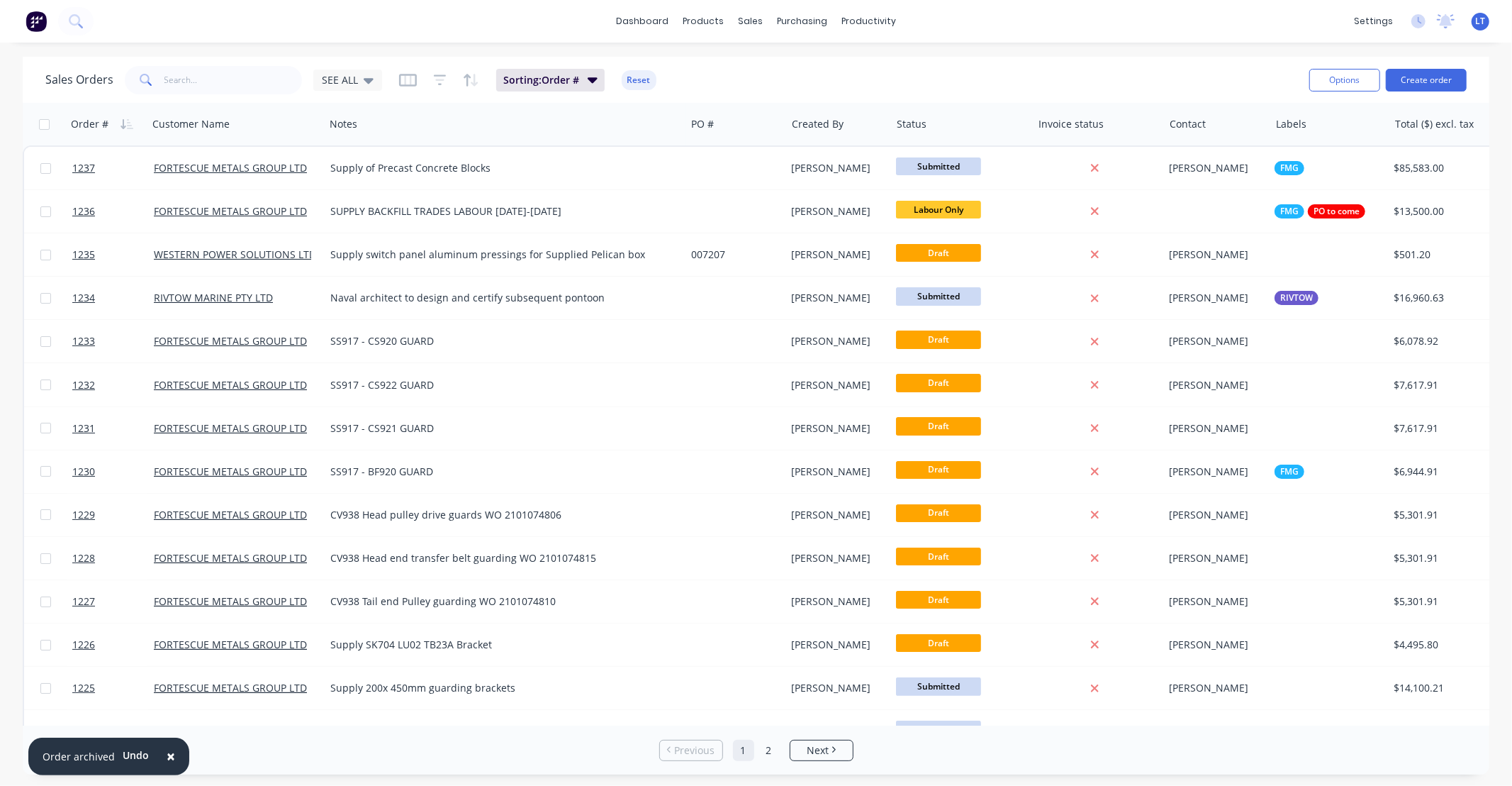
click at [394, 87] on div "Sales Orders SEE ALL Sorting: Order # Reset" at bounding box center [671, 80] width 1253 height 35
click at [372, 87] on div "SEE ALL" at bounding box center [347, 80] width 69 height 21
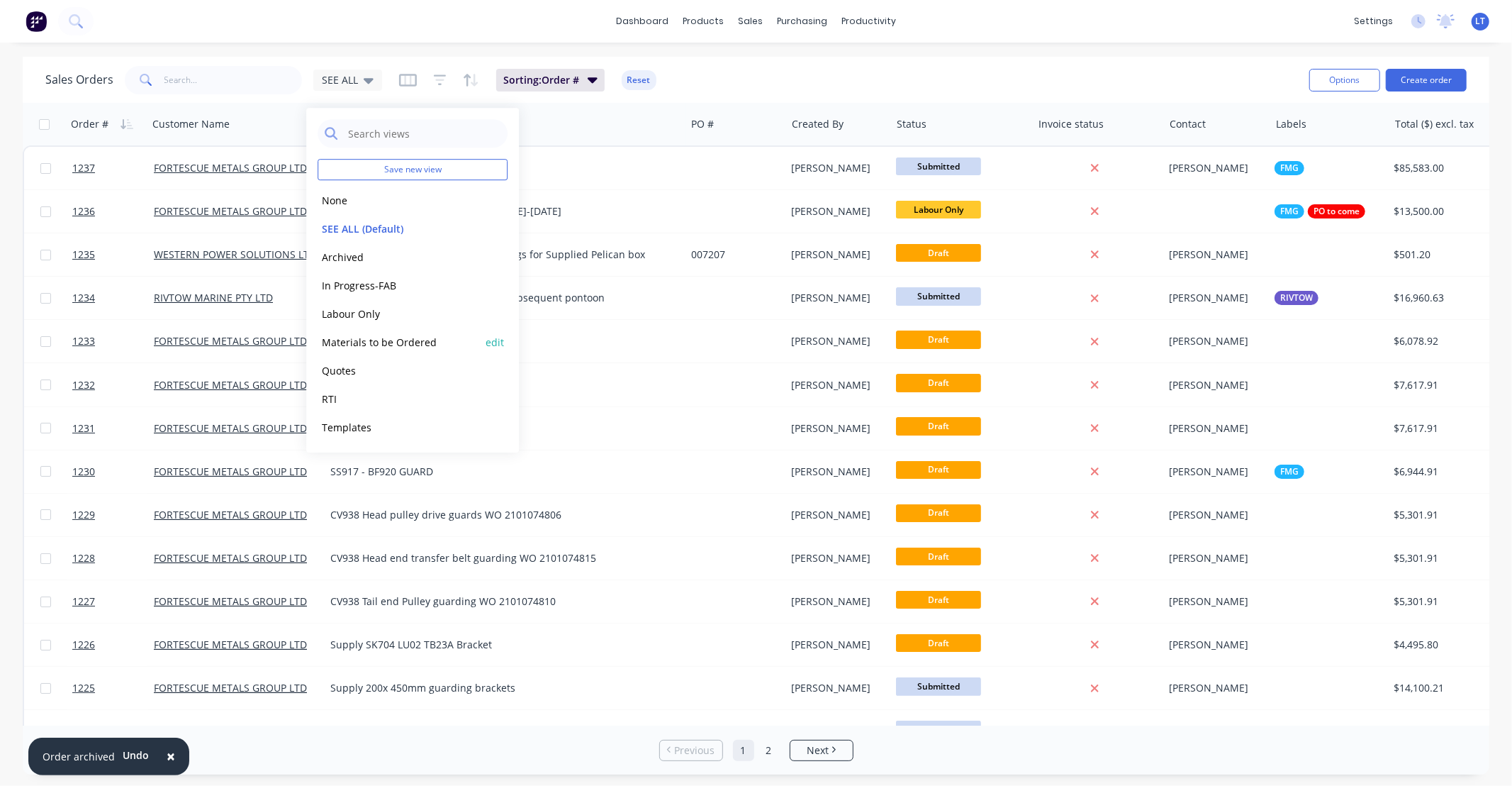
click at [407, 349] on button "Materials to be Ordered" at bounding box center [398, 342] width 161 height 16
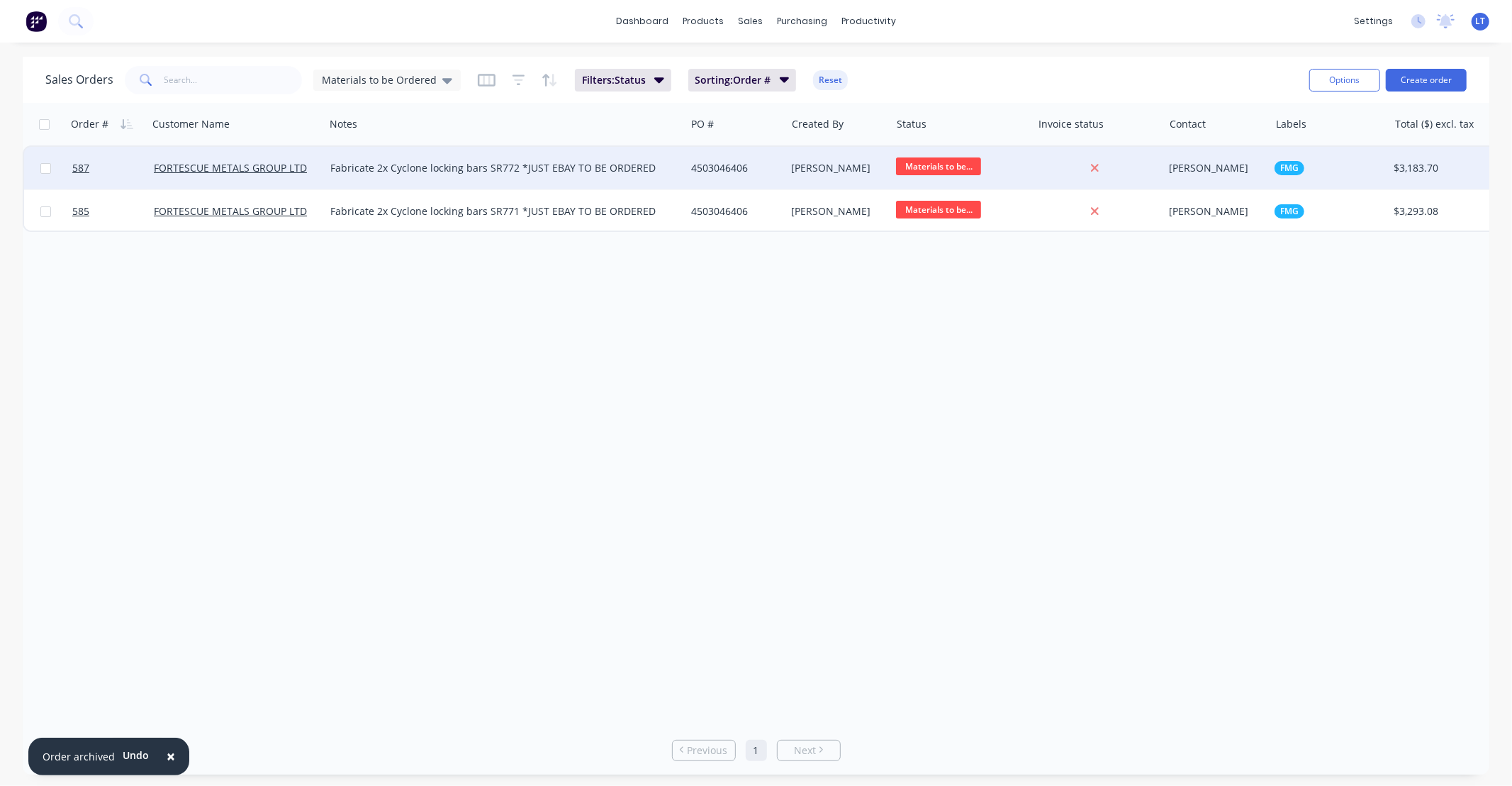
click at [782, 179] on div "4503046406" at bounding box center [736, 168] width 101 height 43
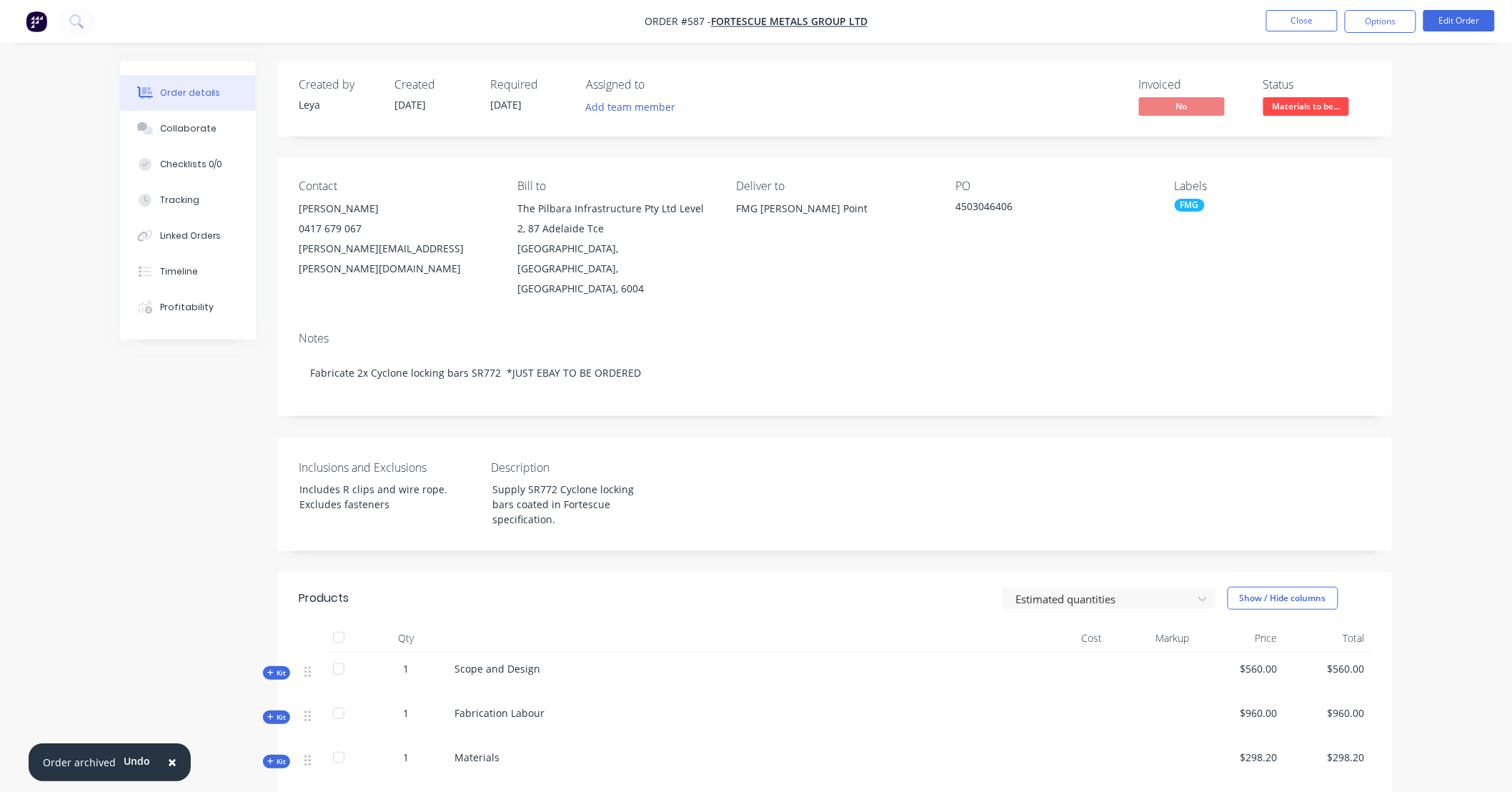
click at [279, 756] on span "Kit" at bounding box center [276, 761] width 19 height 11
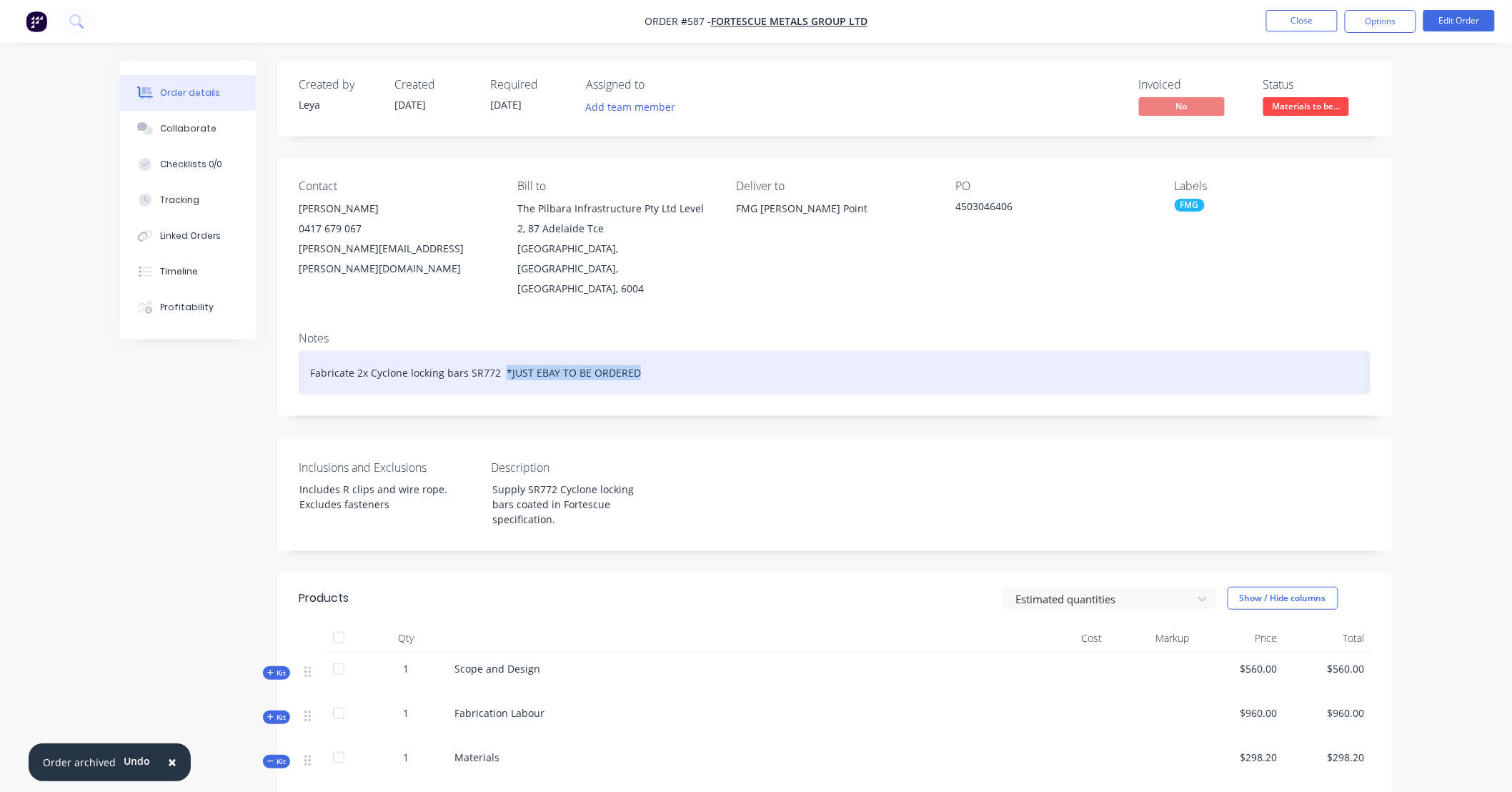
drag, startPoint x: 500, startPoint y: 352, endPoint x: 721, endPoint y: 360, distance: 221.1
click at [721, 360] on div "Fabricate 2x Cyclone locking bars SR772 *JUST EBAY TO BE ORDERED" at bounding box center [834, 372] width 1072 height 44
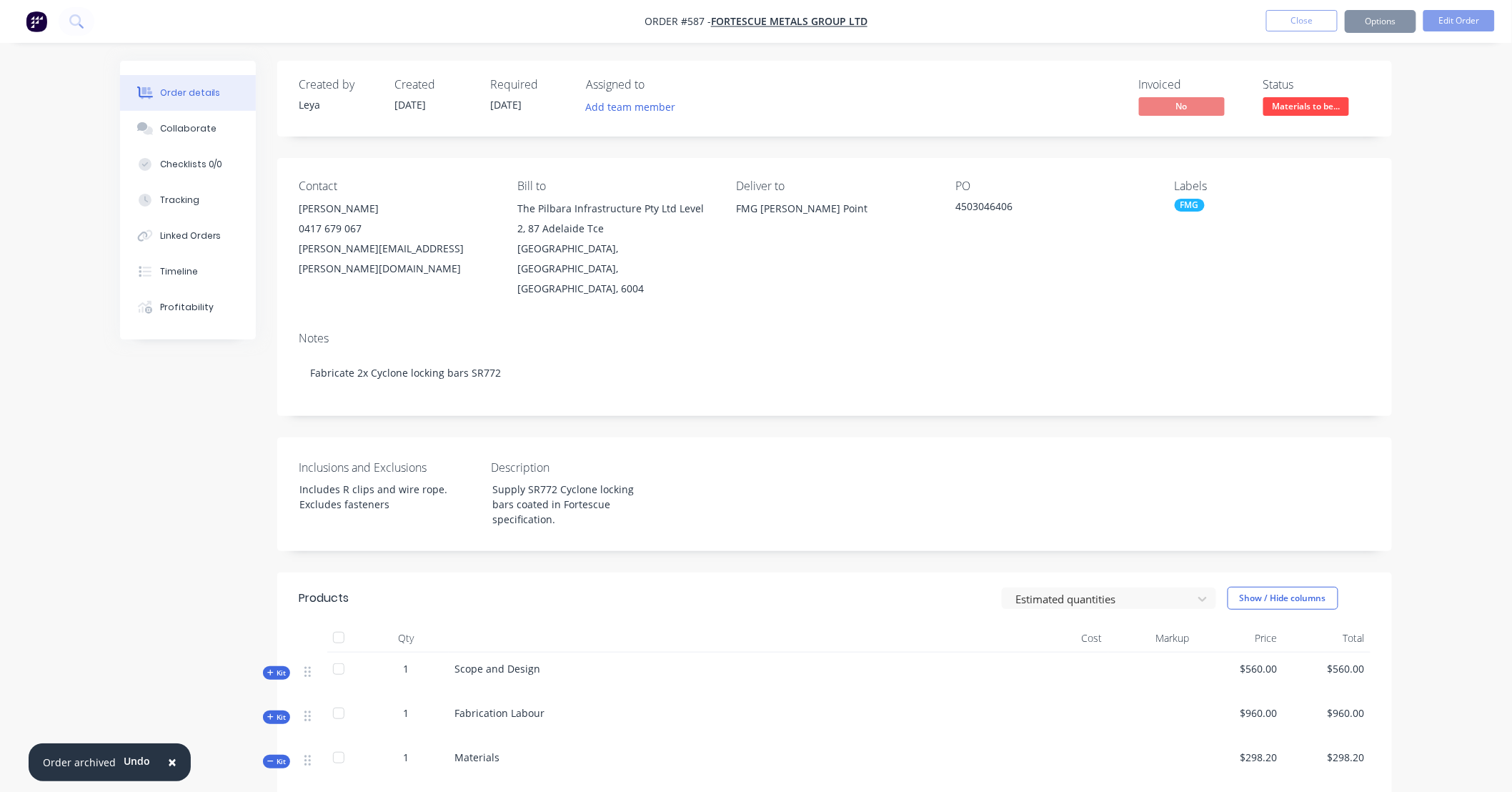
click at [640, 408] on div "Created by [PERSON_NAME] Created [DATE] Required [DATE] Assigned to Add team me…" at bounding box center [834, 710] width 1115 height 1298
drag, startPoint x: 690, startPoint y: 397, endPoint x: 591, endPoint y: 397, distance: 99.0
click at [591, 397] on div "Created by [PERSON_NAME] Created [DATE] Required [DATE] Assigned to Add team me…" at bounding box center [834, 710] width 1115 height 1298
click at [1319, 23] on button "Close" at bounding box center [1302, 21] width 72 height 21
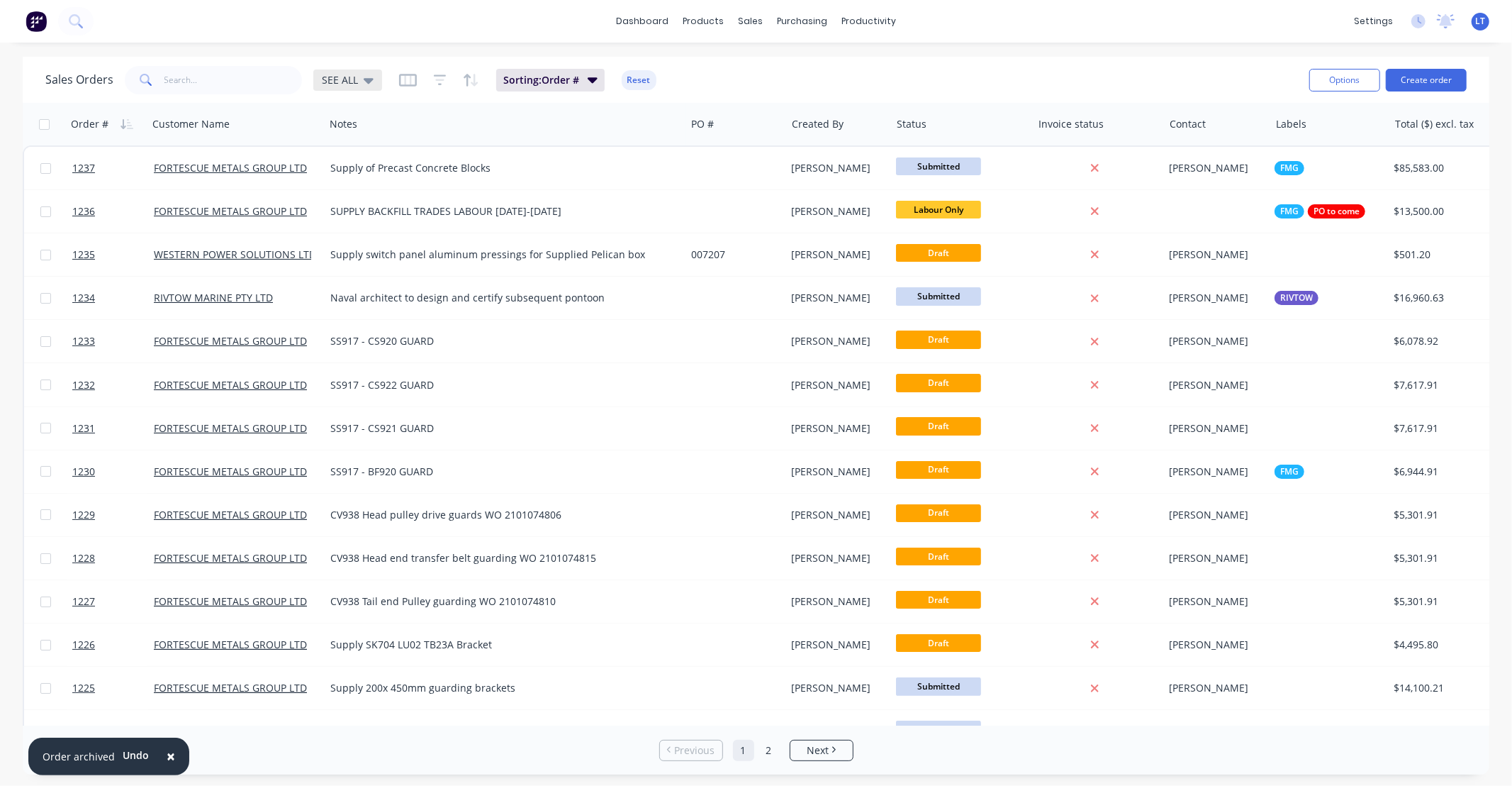
click at [329, 74] on span "SEE ALL" at bounding box center [340, 80] width 36 height 15
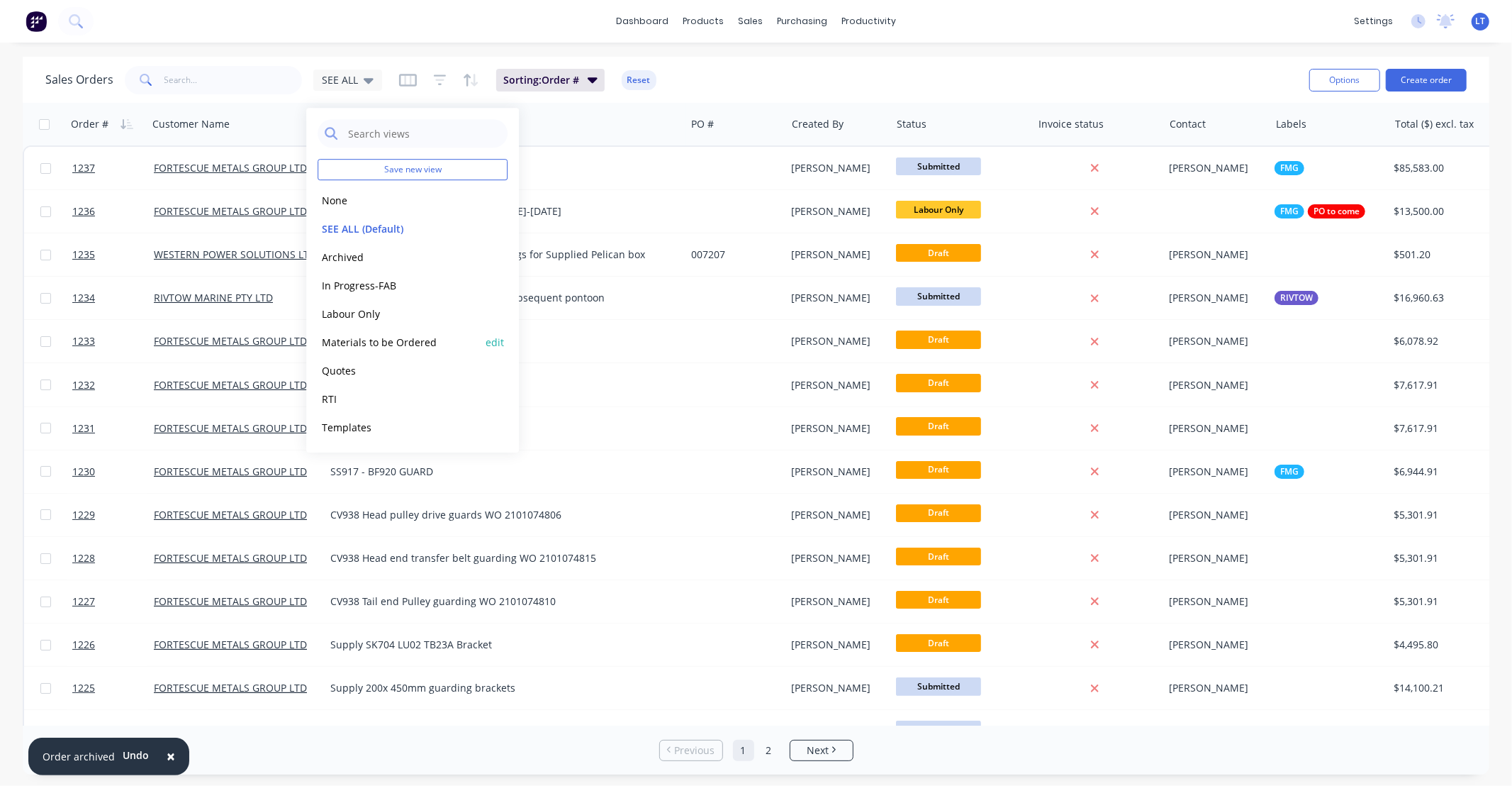
click at [403, 339] on button "Materials to be Ordered" at bounding box center [398, 342] width 161 height 16
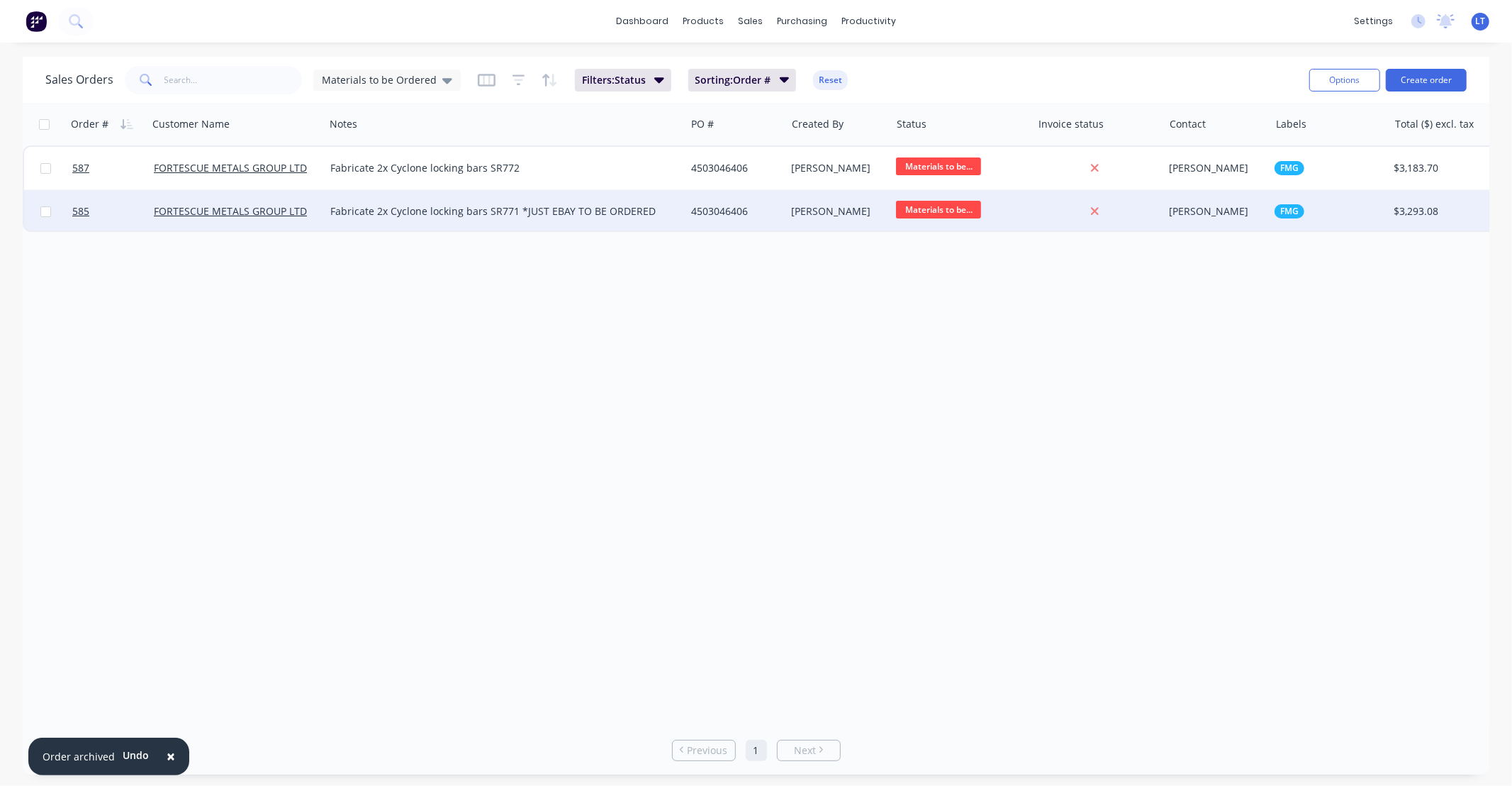
click at [564, 214] on div "Fabricate 2x Cyclone locking bars SR771 *JUST EBAY TO BE ORDERED" at bounding box center [496, 211] width 332 height 14
click at [519, 200] on div "Fabricate 2x Cyclone locking bars SR771 *JUST EBAY TO BE ORDERED" at bounding box center [468, 208] width 284 height 34
drag, startPoint x: 518, startPoint y: 198, endPoint x: 546, endPoint y: 222, distance: 36.9
click at [546, 222] on div "Fabricate 2x Cyclone locking bars SR771 *JUST EBAY TO BE ORDERED" at bounding box center [468, 208] width 284 height 34
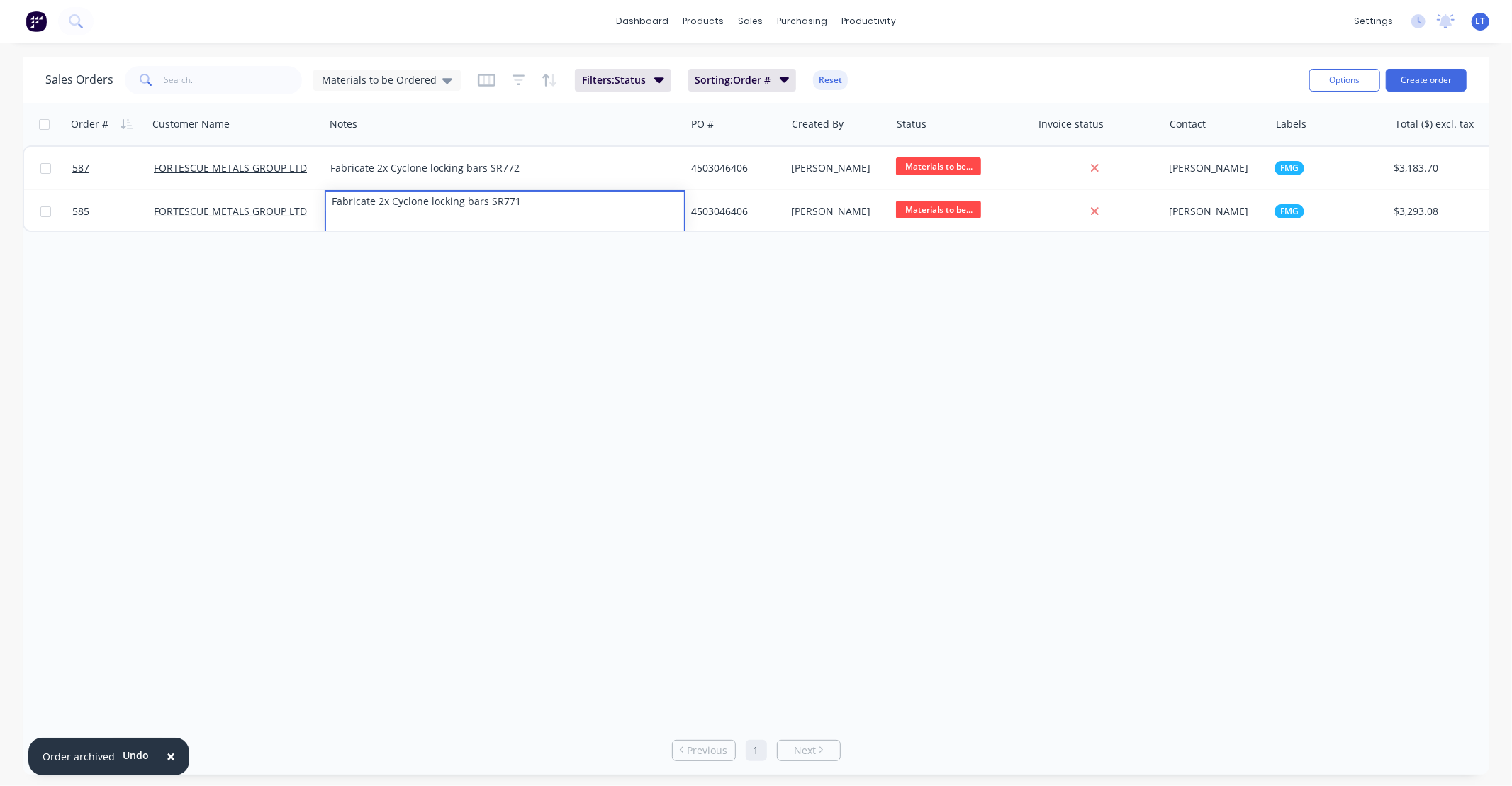
click at [482, 286] on div "Order # Customer Name Notes PO # Created By Status Invoice status Contact Label…" at bounding box center [756, 414] width 1467 height 623
click at [823, 69] on div "Purchase Orders" at bounding box center [848, 68] width 75 height 13
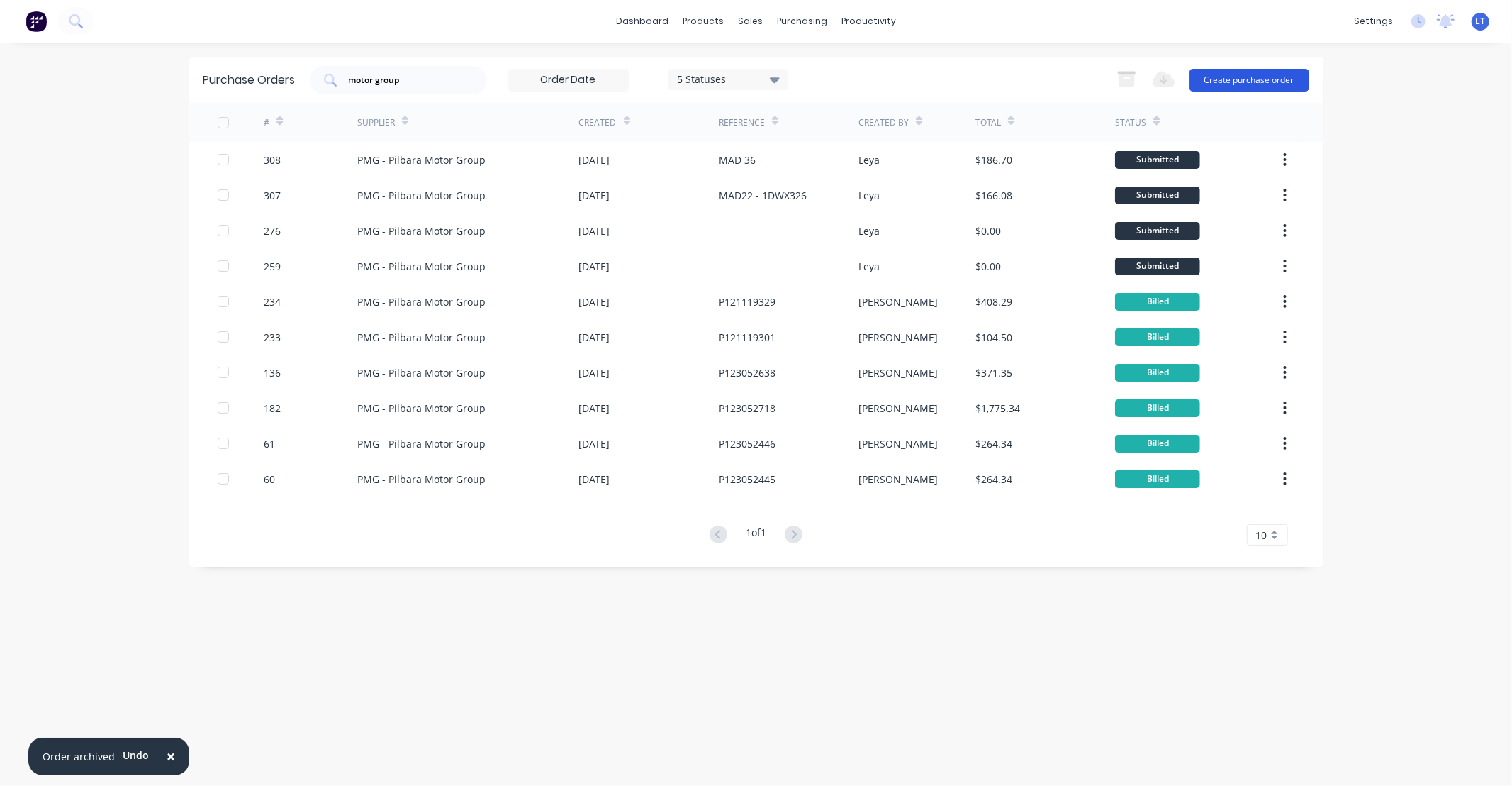
click at [1260, 81] on button "Create purchase order" at bounding box center [1249, 80] width 120 height 23
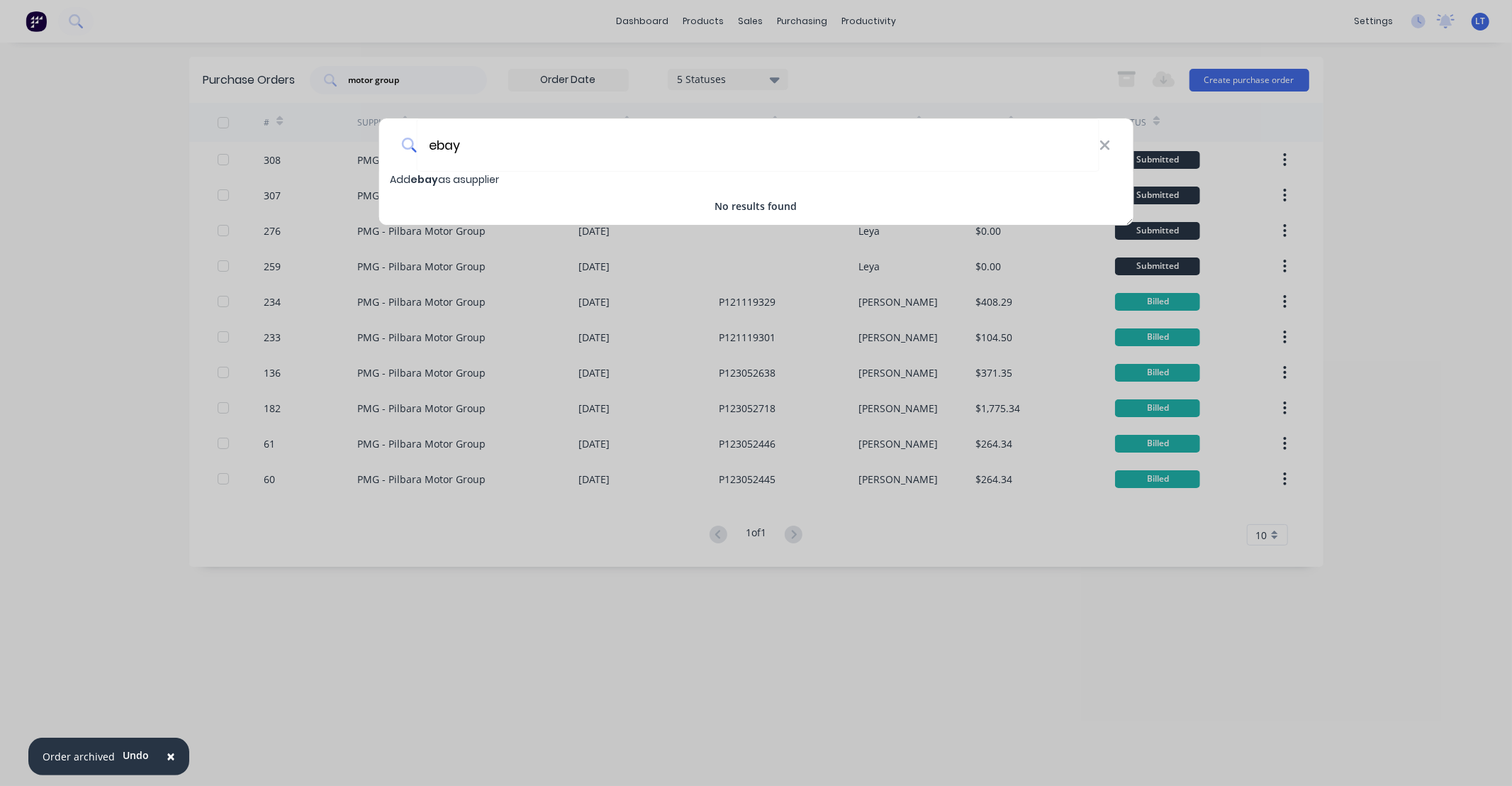
drag, startPoint x: 526, startPoint y: 154, endPoint x: 359, endPoint y: 149, distance: 167.1
click at [359, 149] on div "ebay Add ebay as a supplier No results found" at bounding box center [756, 393] width 1512 height 786
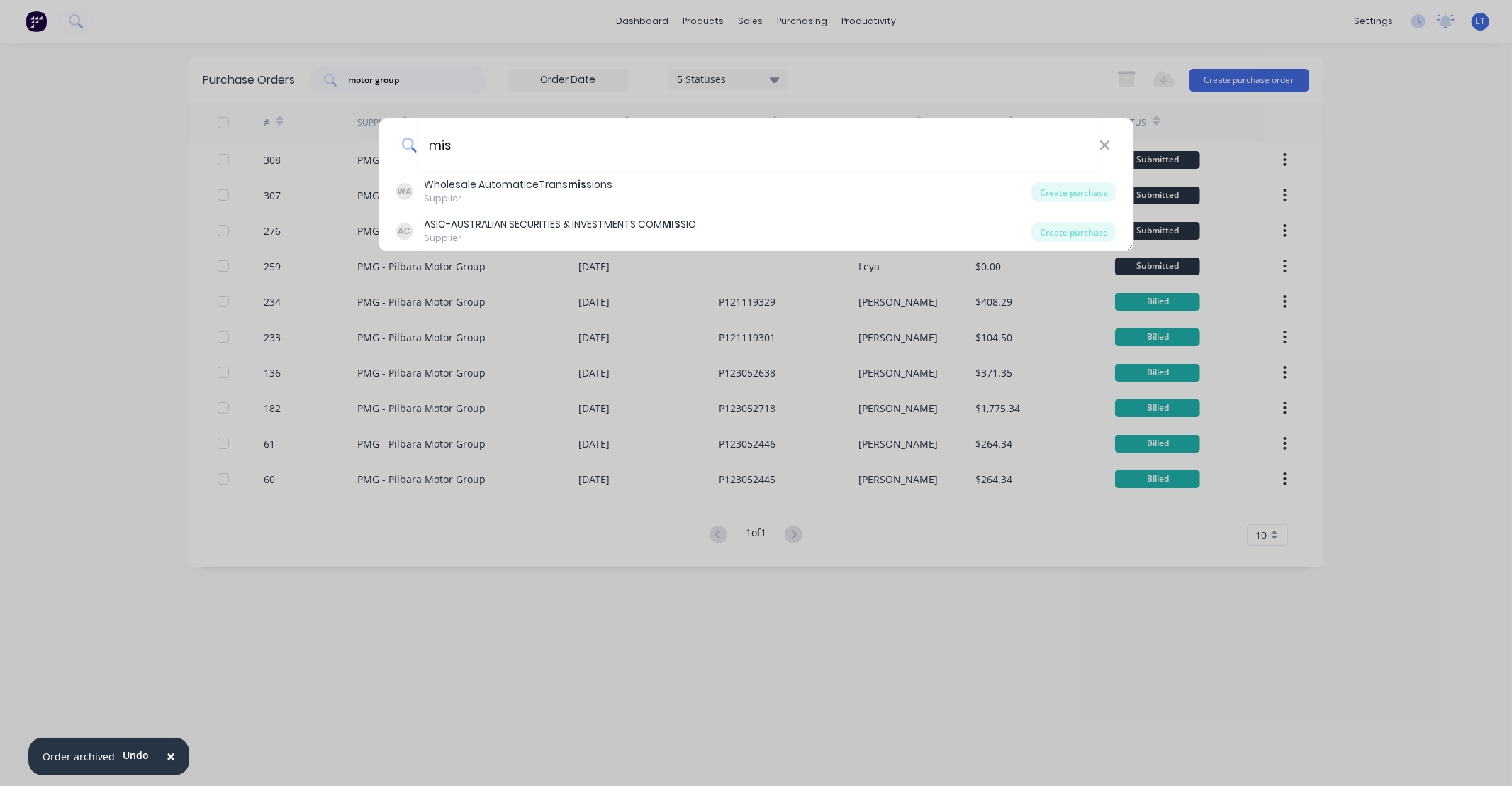
drag, startPoint x: 500, startPoint y: 148, endPoint x: 357, endPoint y: 158, distance: 143.3
click at [355, 148] on div "mis WA Wholesale AutomaticeTrans mis sions Supplier Create purchase AC ASIC-AUS…" at bounding box center [756, 393] width 1512 height 786
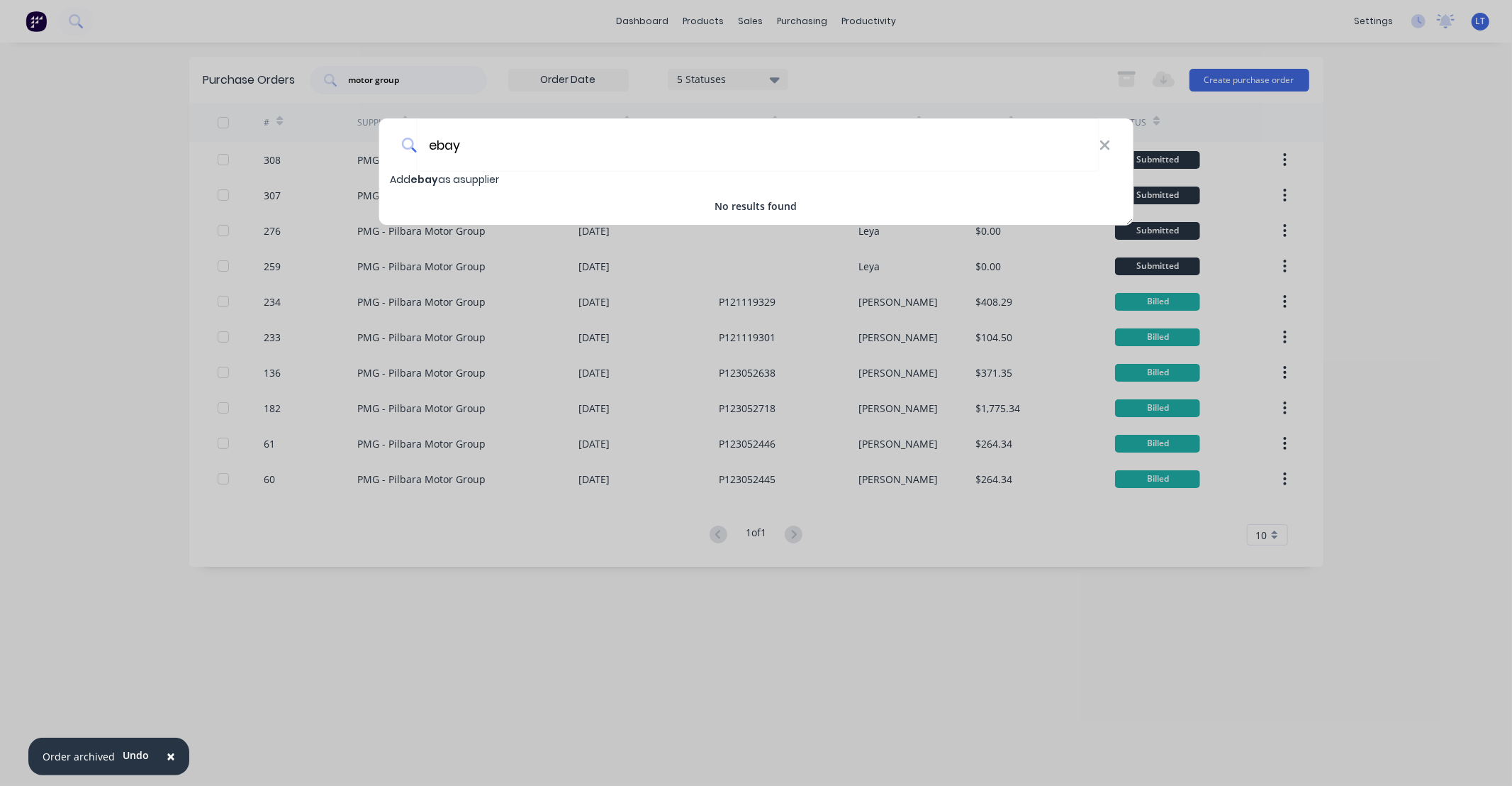
type input "ebay"
click at [449, 178] on span "Add ebay as a supplier" at bounding box center [445, 179] width 109 height 14
select select "AU"
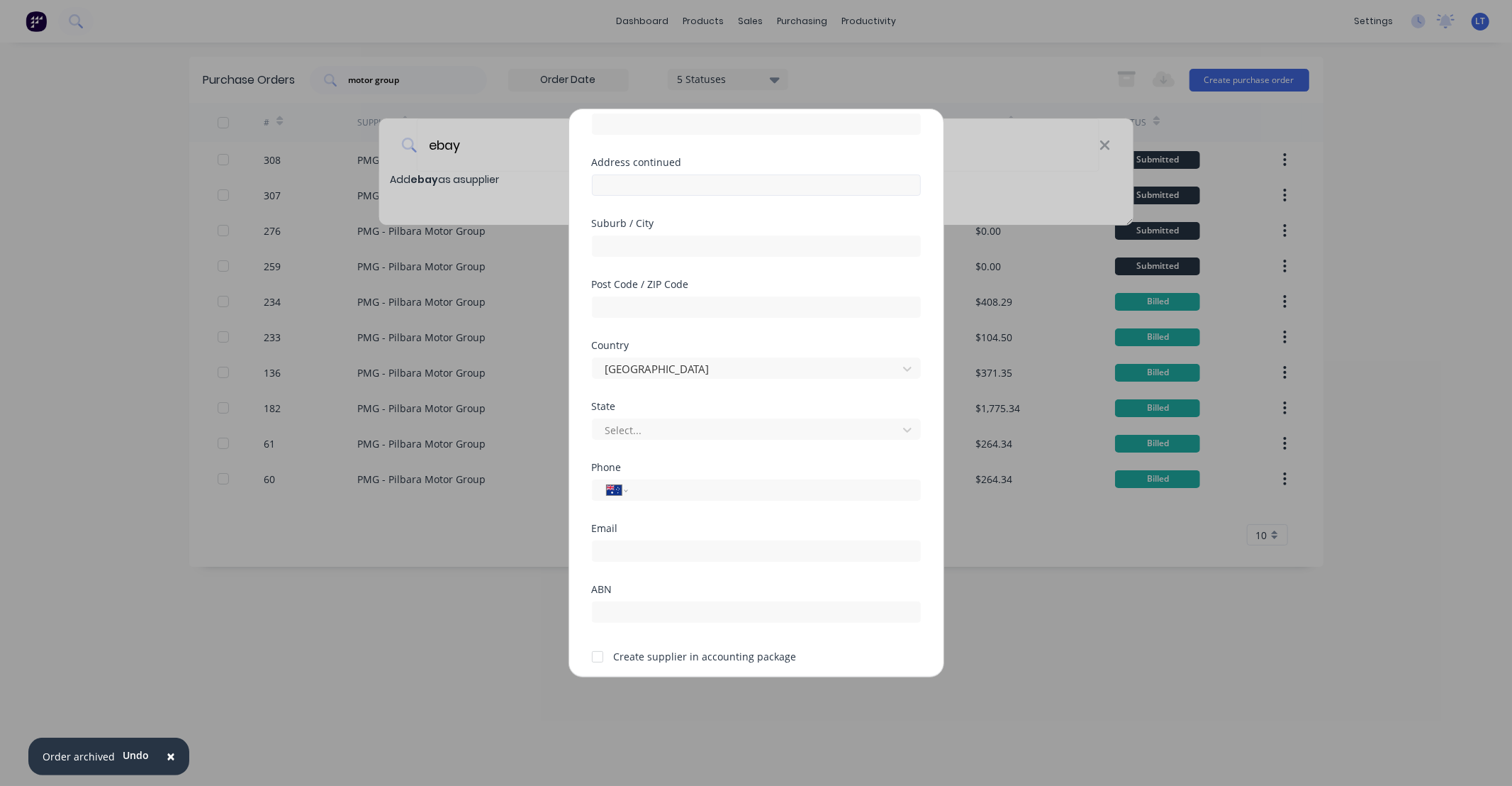
scroll to position [185, 0]
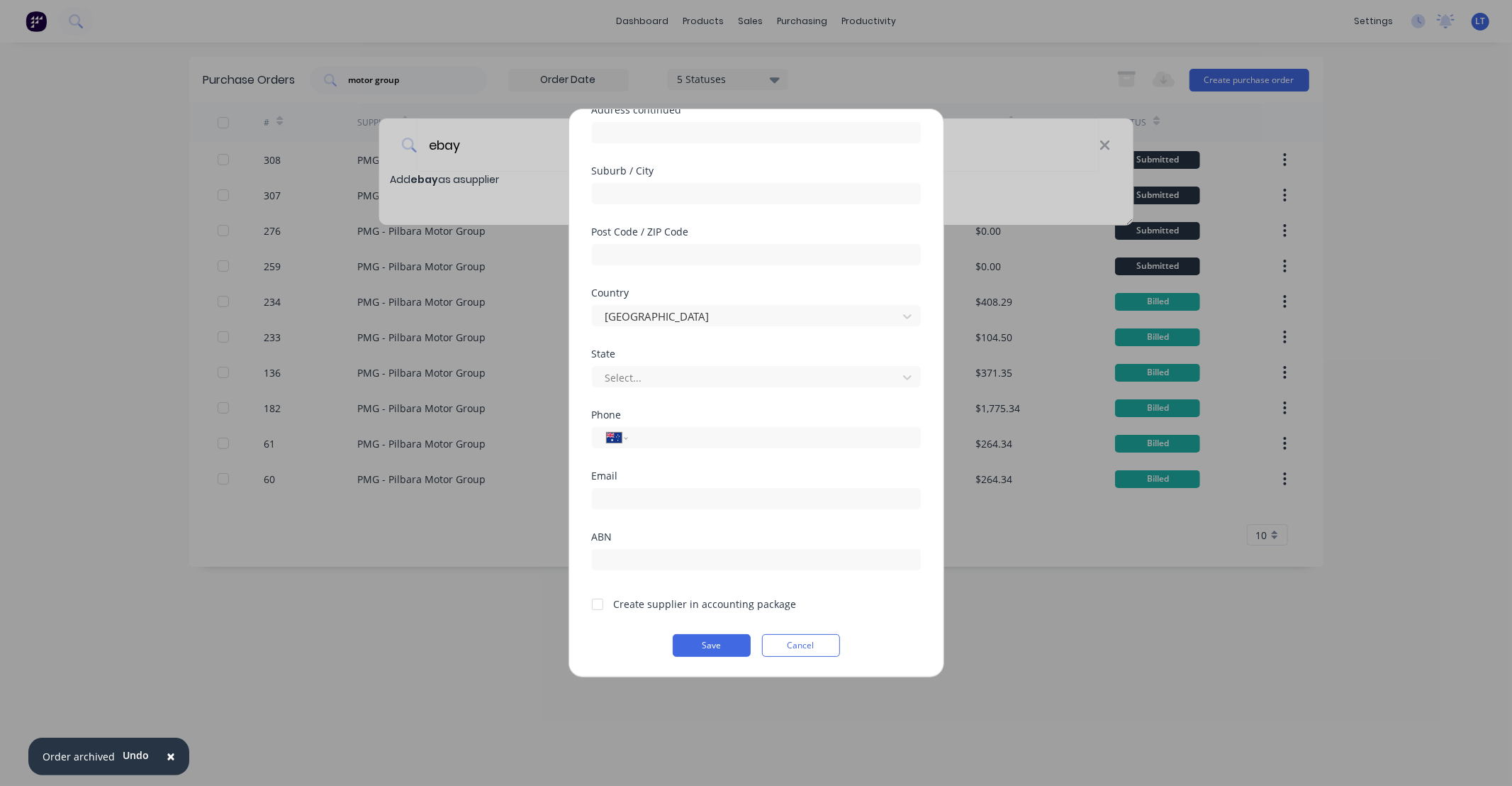
click at [788, 660] on div "Add new supplier Supplier name ebay Address Address continued Suburb / City Pos…" at bounding box center [756, 393] width 374 height 567
click at [789, 650] on button "Cancel" at bounding box center [801, 645] width 78 height 23
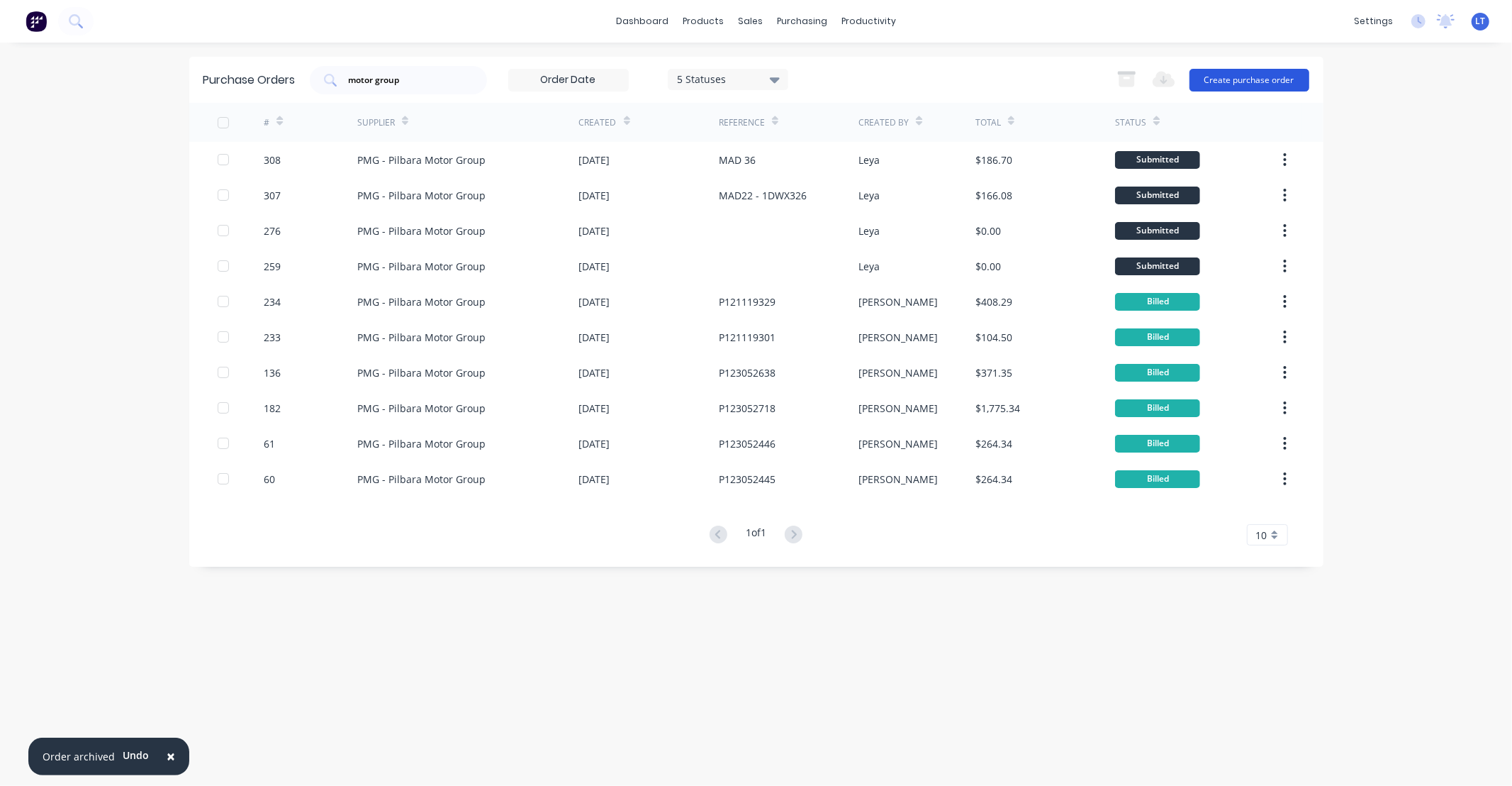
click at [1230, 78] on button "Create purchase order" at bounding box center [1249, 80] width 120 height 23
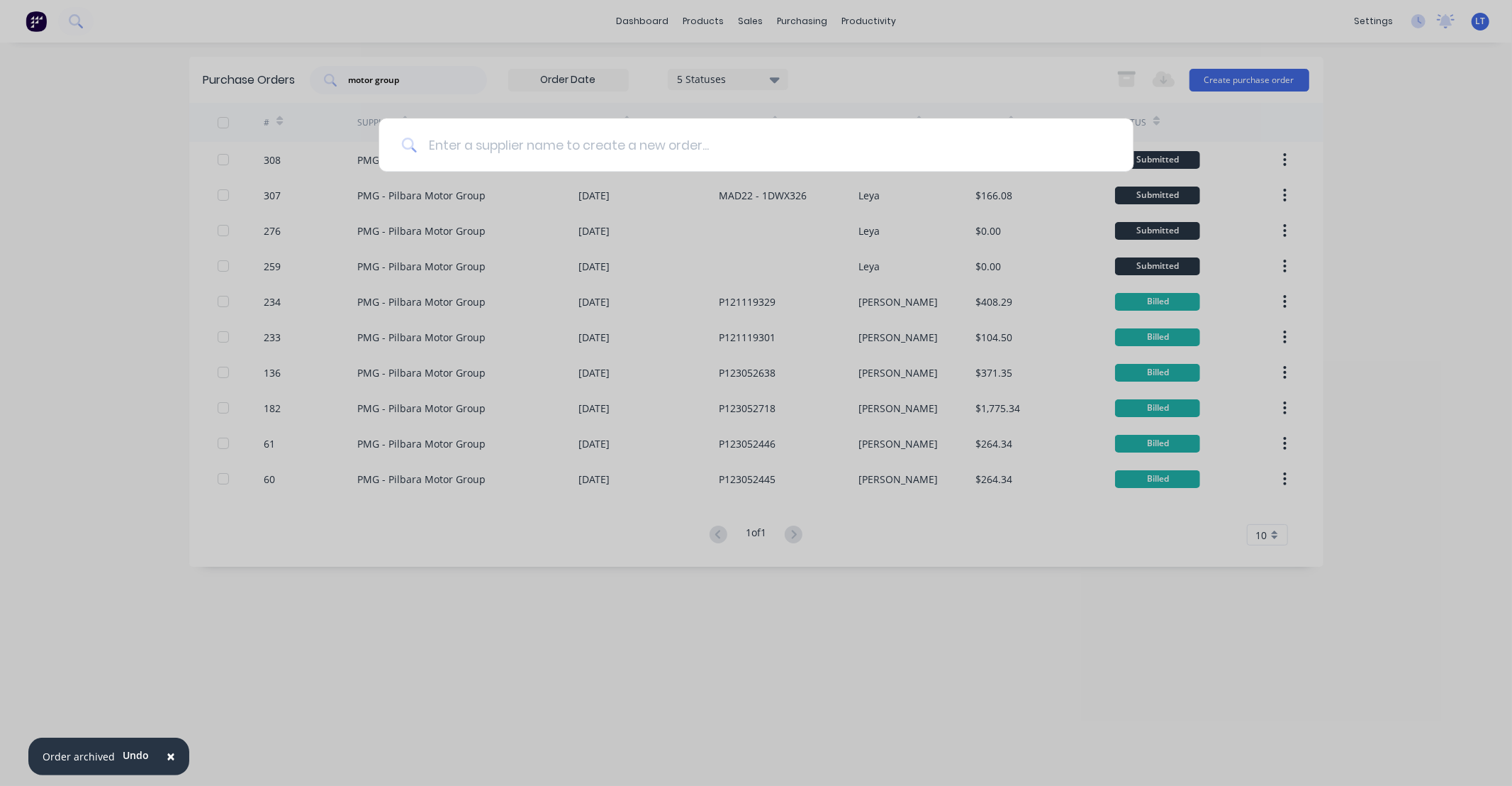
click at [515, 144] on input at bounding box center [764, 145] width 694 height 53
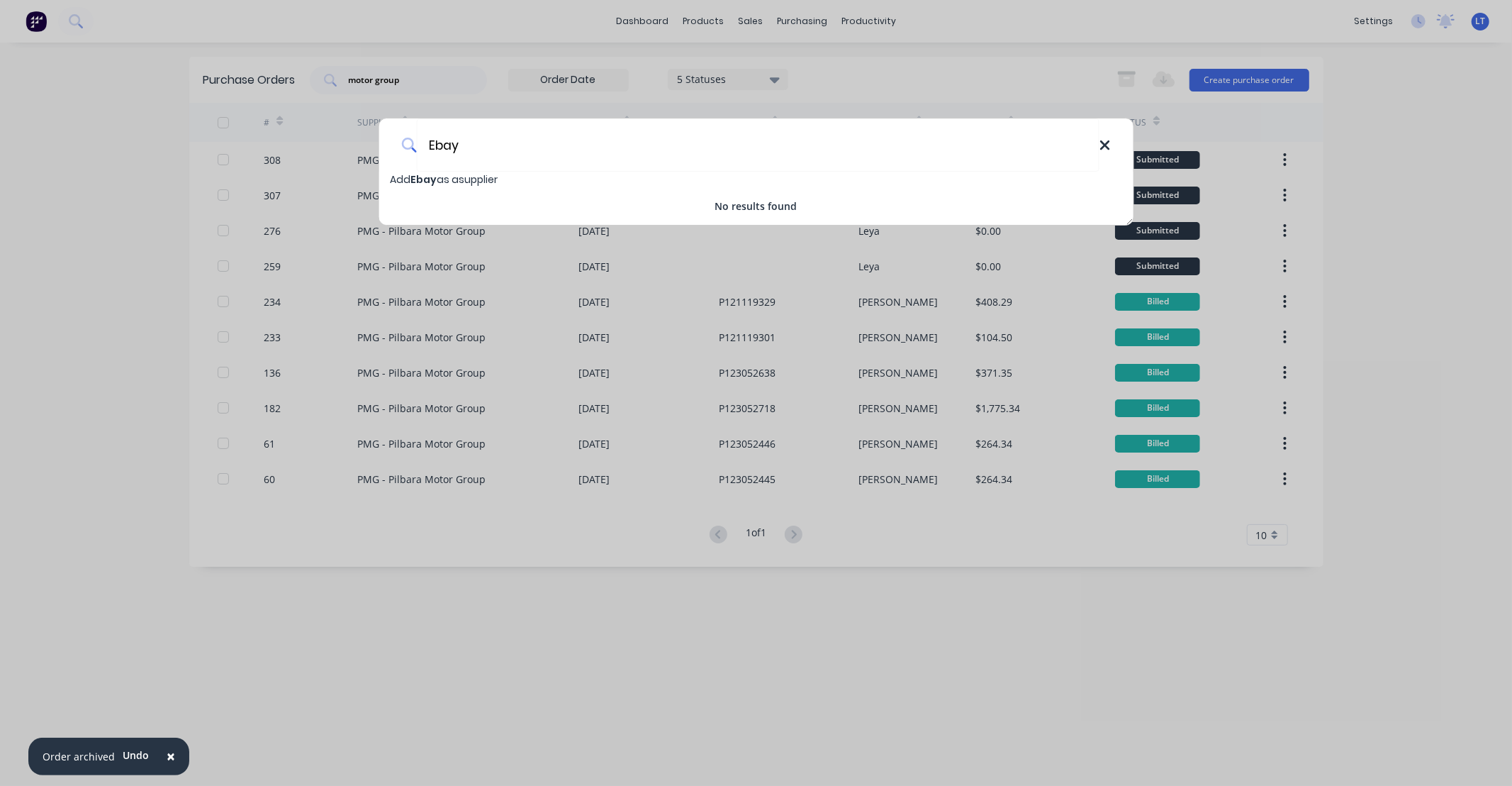
type input "Ebay"
click at [1103, 146] on icon at bounding box center [1106, 146] width 11 height 16
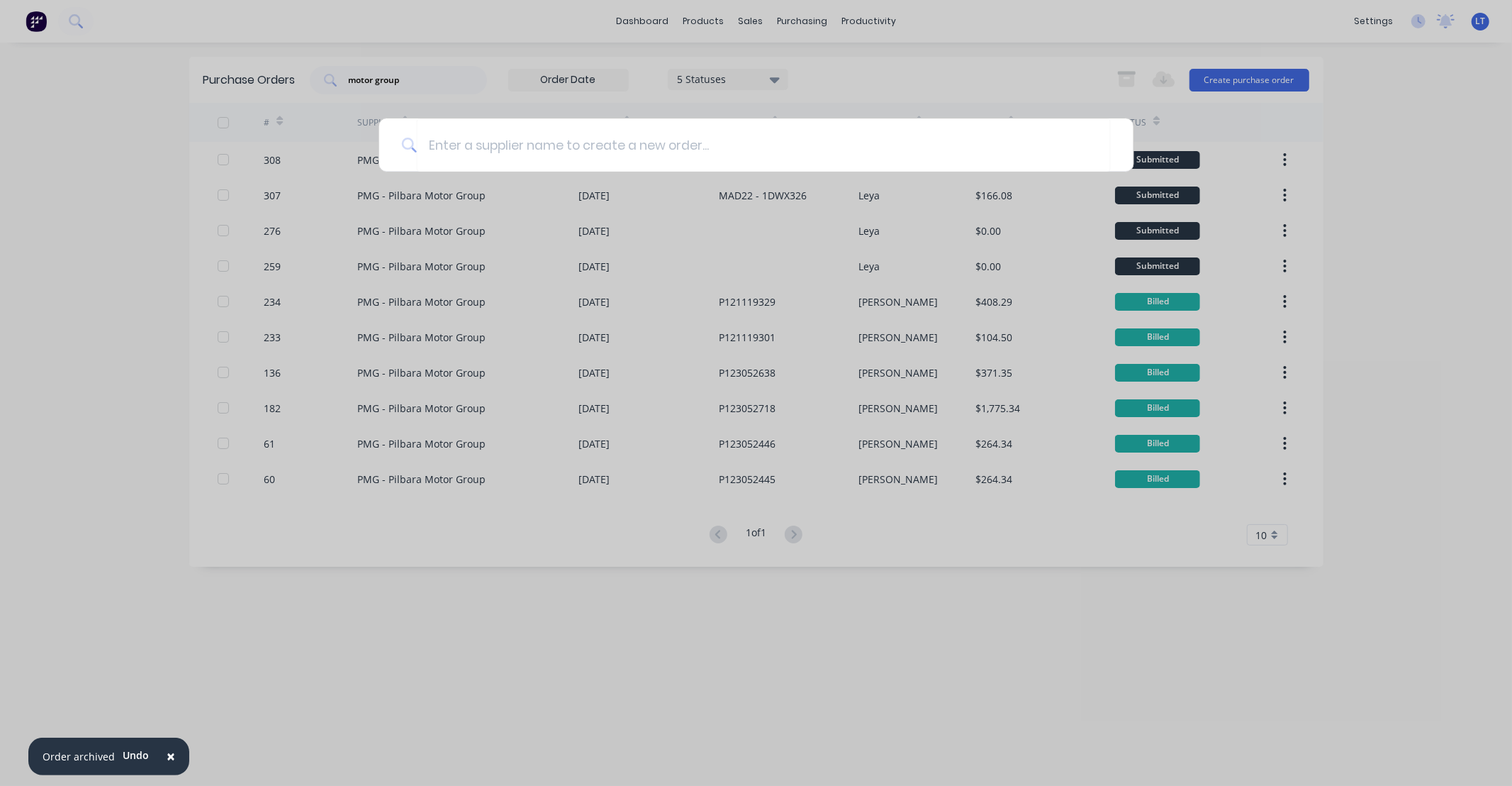
click at [806, 54] on div at bounding box center [756, 393] width 1512 height 786
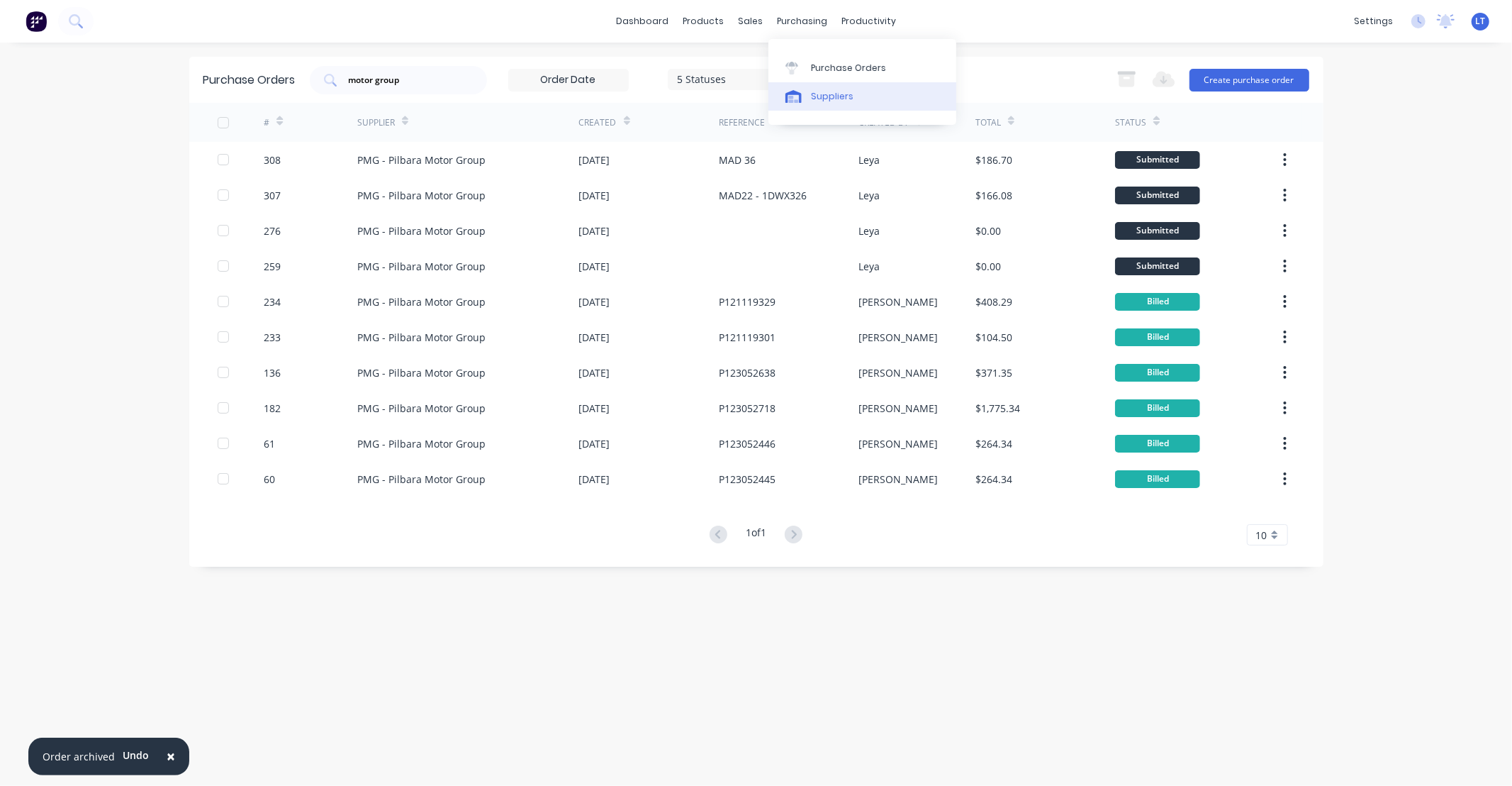
click at [811, 97] on div "Suppliers" at bounding box center [832, 97] width 43 height 13
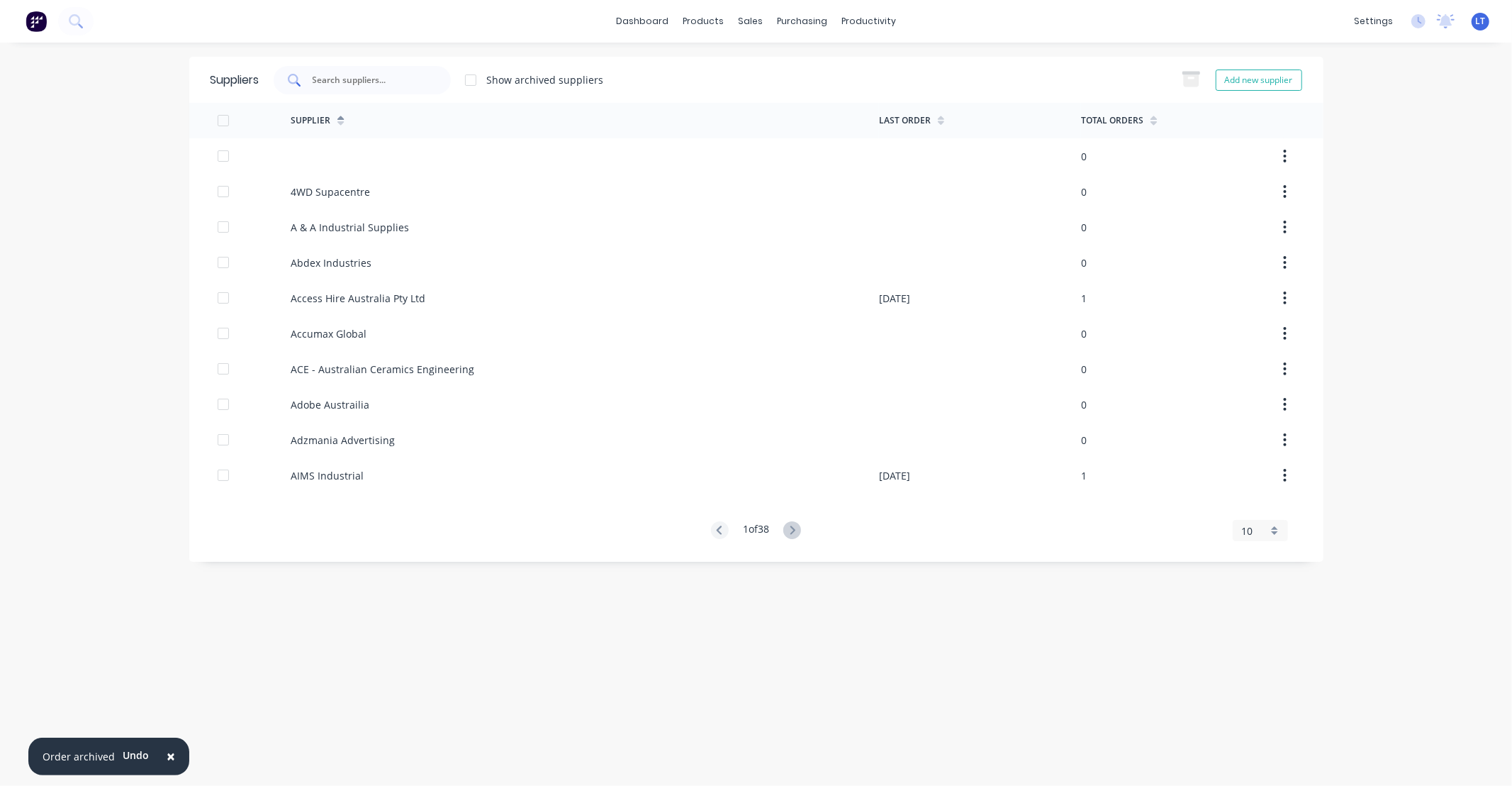
click at [394, 84] on input "text" at bounding box center [370, 80] width 118 height 14
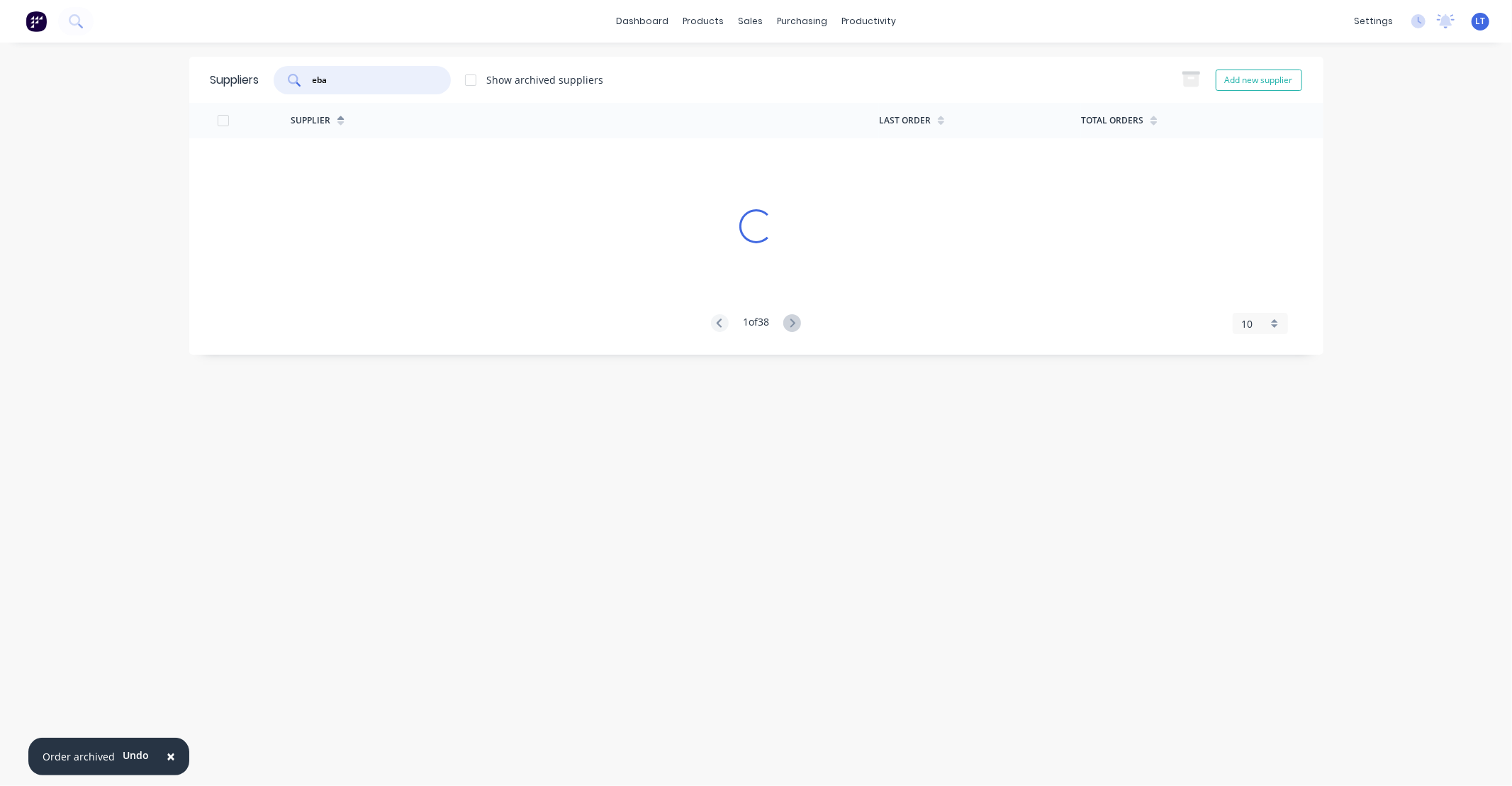
type input "ebay"
drag, startPoint x: 300, startPoint y: 83, endPoint x: 126, endPoint y: 75, distance: 174.2
click at [136, 75] on div "× Order archived Undo dashboard products sales purchasing productivity dashboar…" at bounding box center [756, 393] width 1512 height 786
click at [1221, 79] on button "Add new supplier" at bounding box center [1259, 80] width 87 height 21
select select "AU"
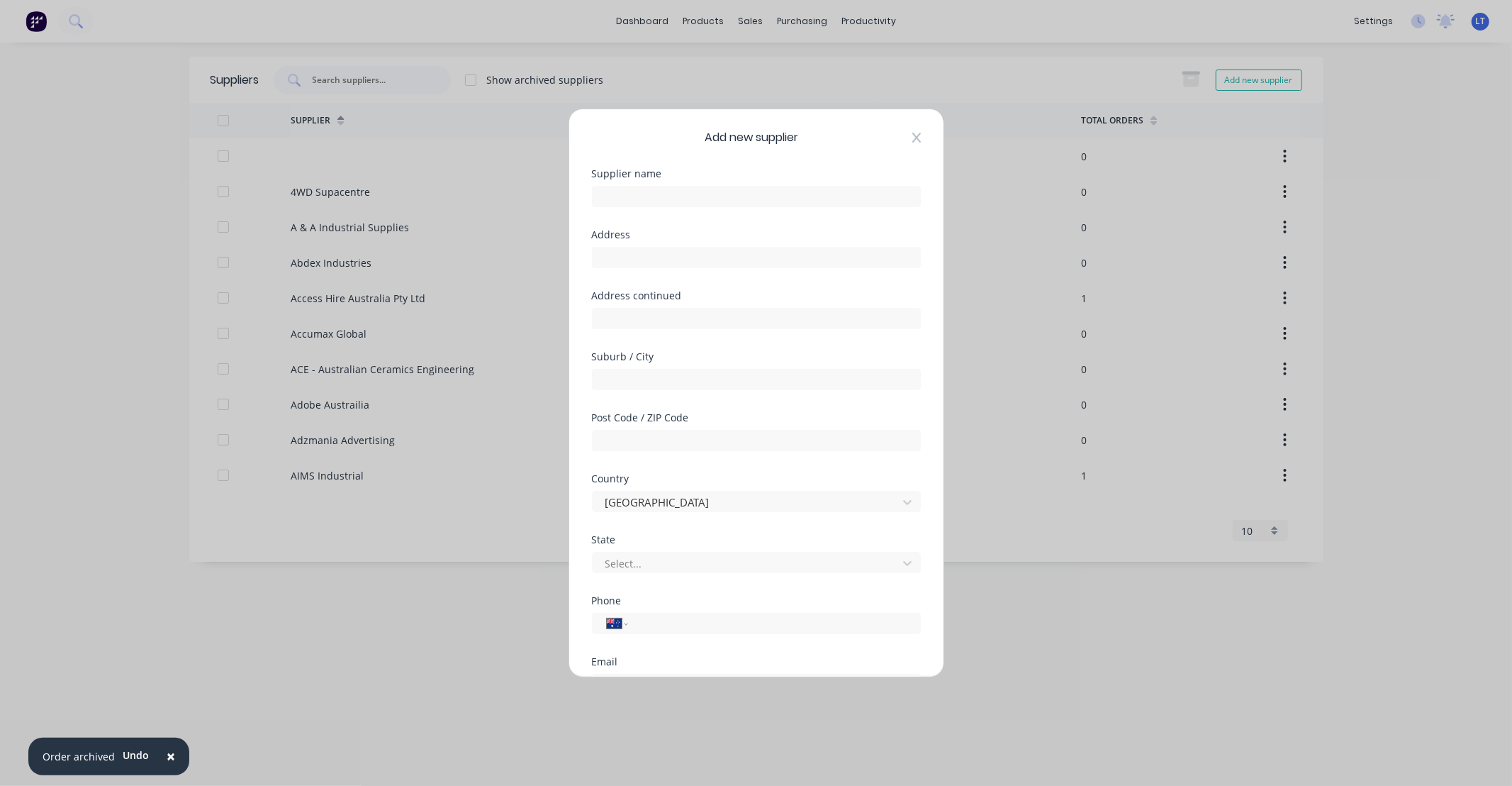
click at [912, 138] on icon at bounding box center [917, 138] width 9 height 11
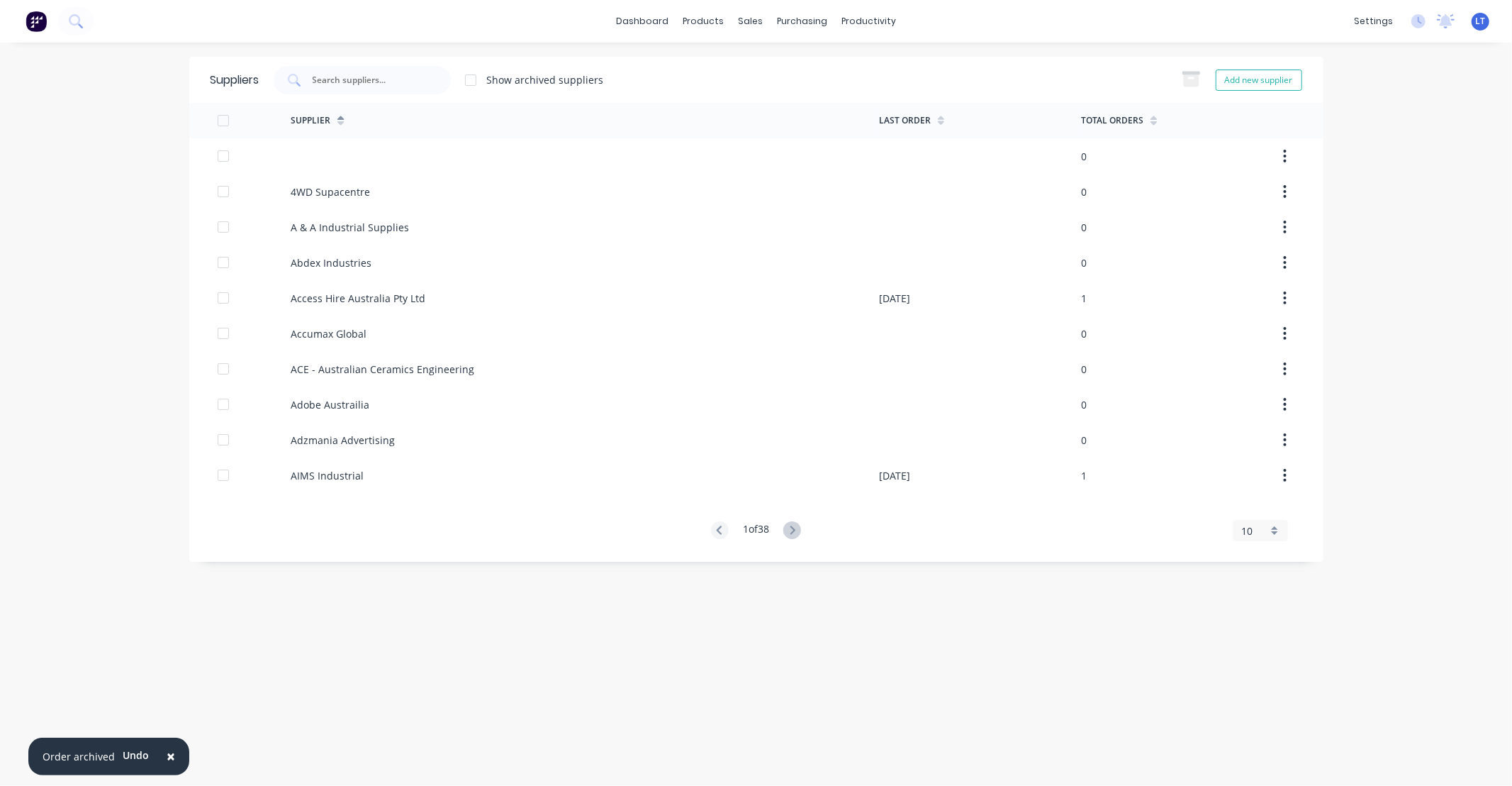
drag, startPoint x: 888, startPoint y: 124, endPoint x: 692, endPoint y: 58, distance: 206.8
drag, startPoint x: 692, startPoint y: 58, endPoint x: 635, endPoint y: 55, distance: 57.1
click at [635, 55] on div "× Order archived Undo dashboard products sales purchasing productivity dashboar…" at bounding box center [756, 393] width 1512 height 786
click at [782, 68] on div "Sales Orders" at bounding box center [804, 68] width 58 height 13
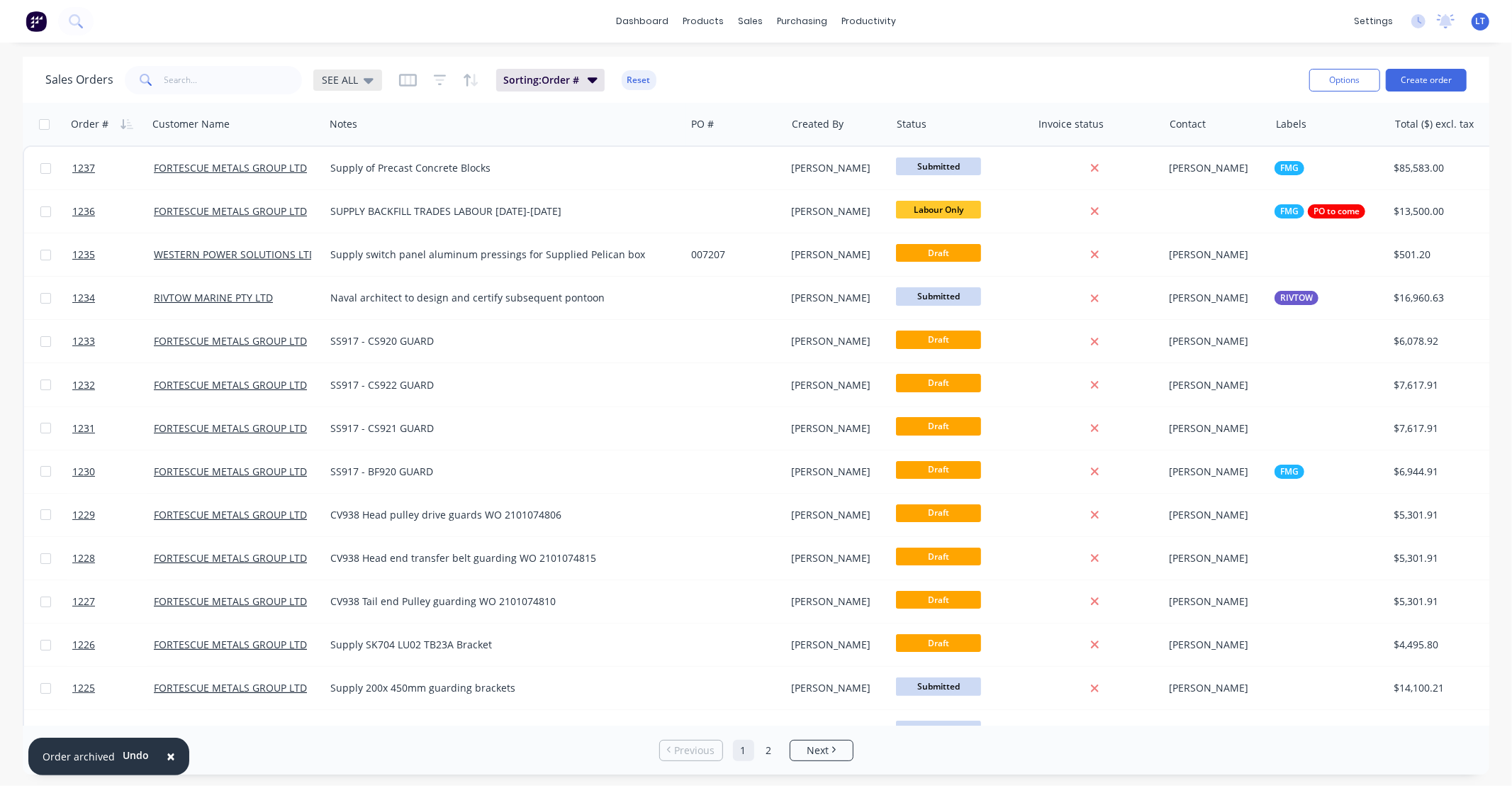
click at [349, 78] on span "SEE ALL" at bounding box center [340, 80] width 36 height 15
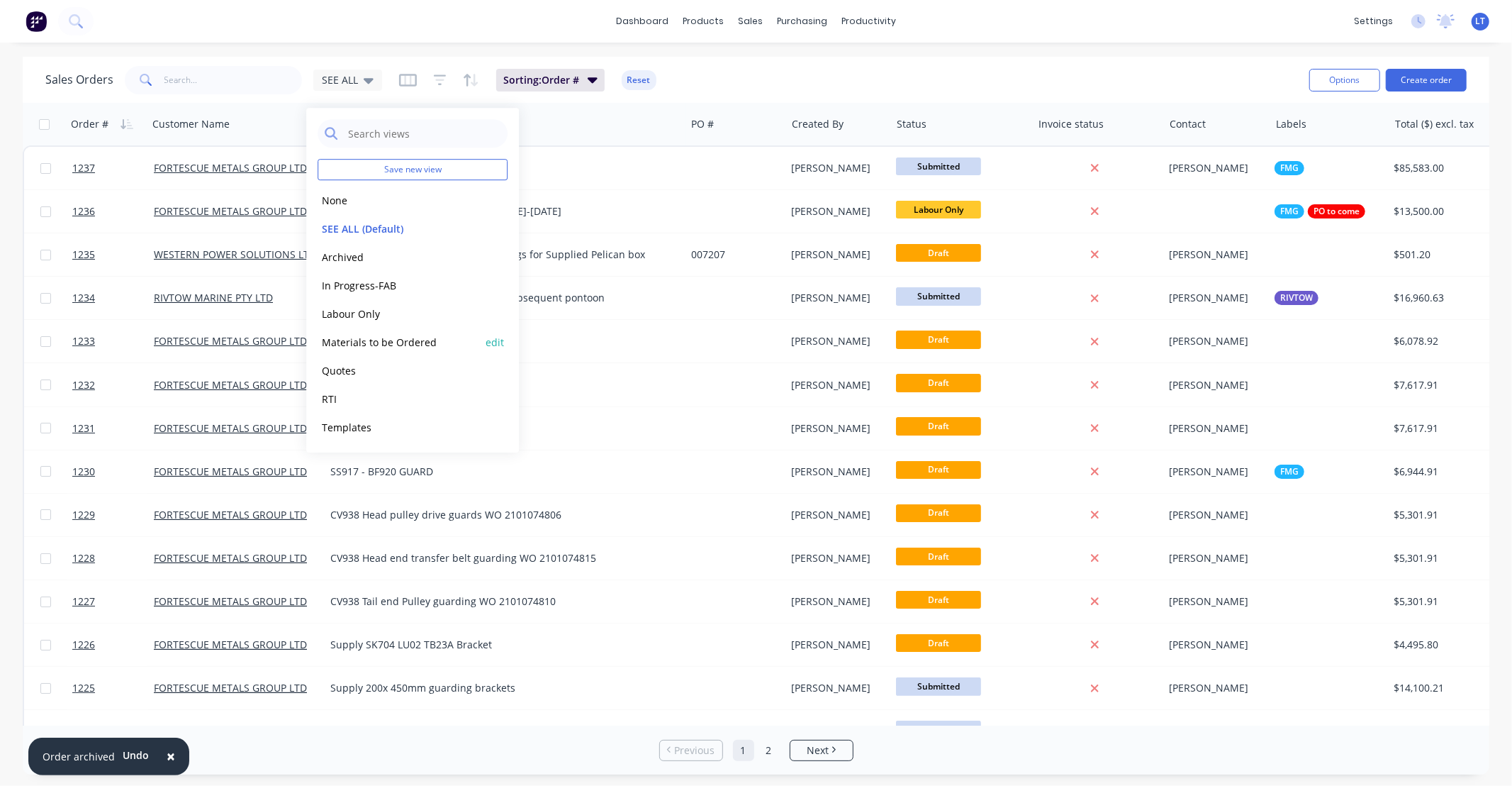
click at [403, 342] on button "Materials to be Ordered" at bounding box center [398, 342] width 161 height 16
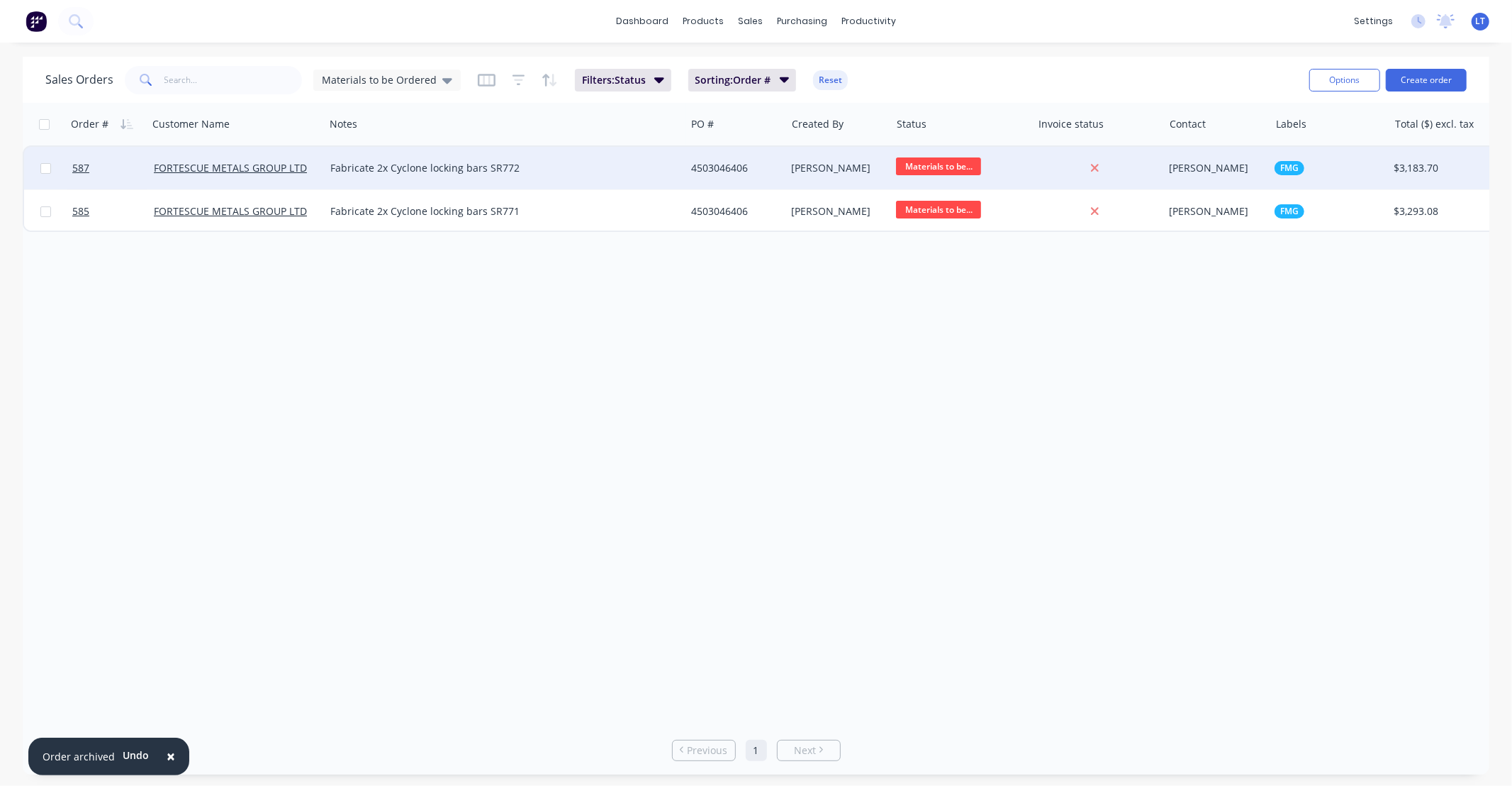
click at [733, 167] on div "4503046406" at bounding box center [733, 168] width 85 height 14
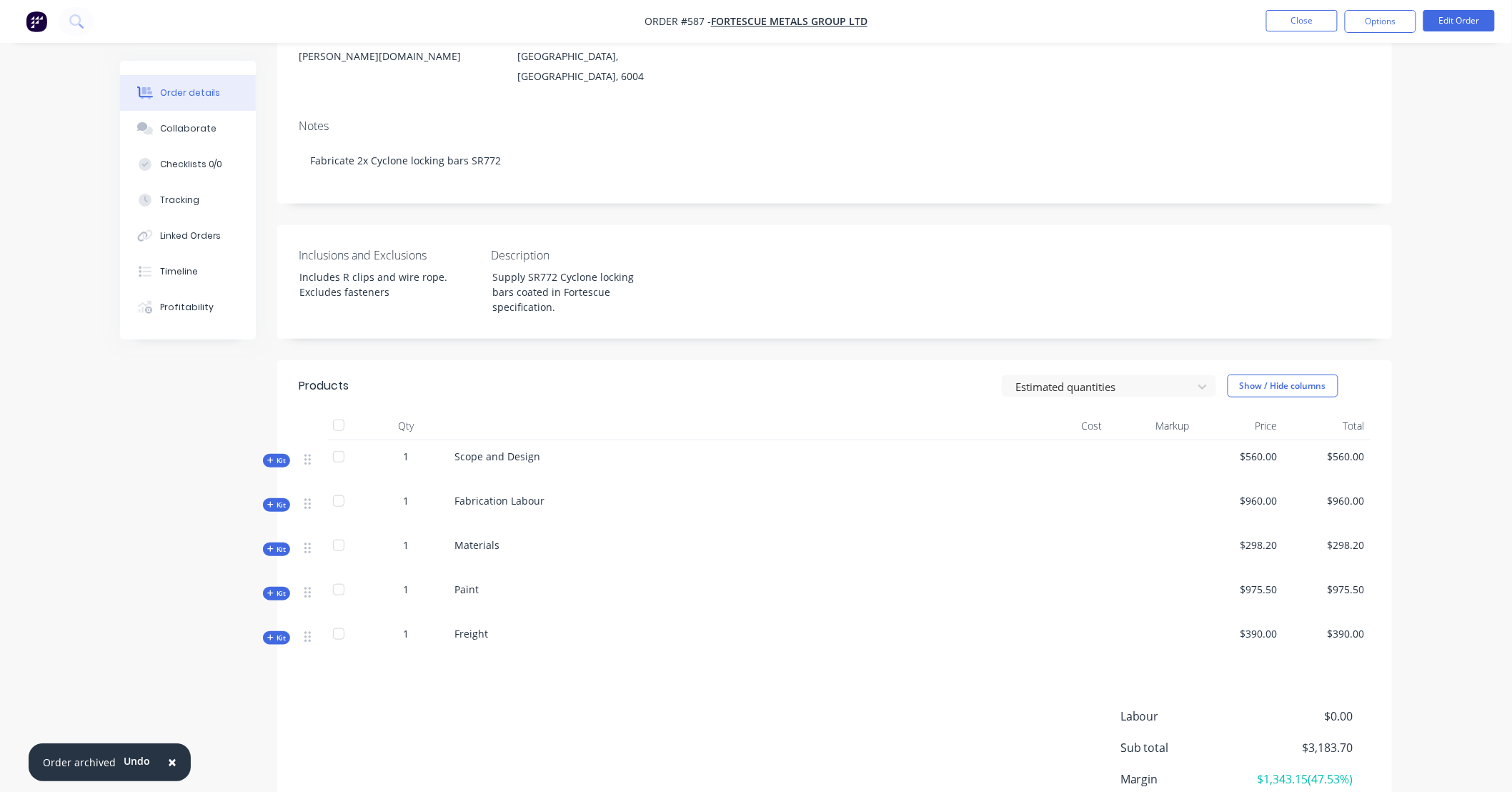
scroll to position [317, 0]
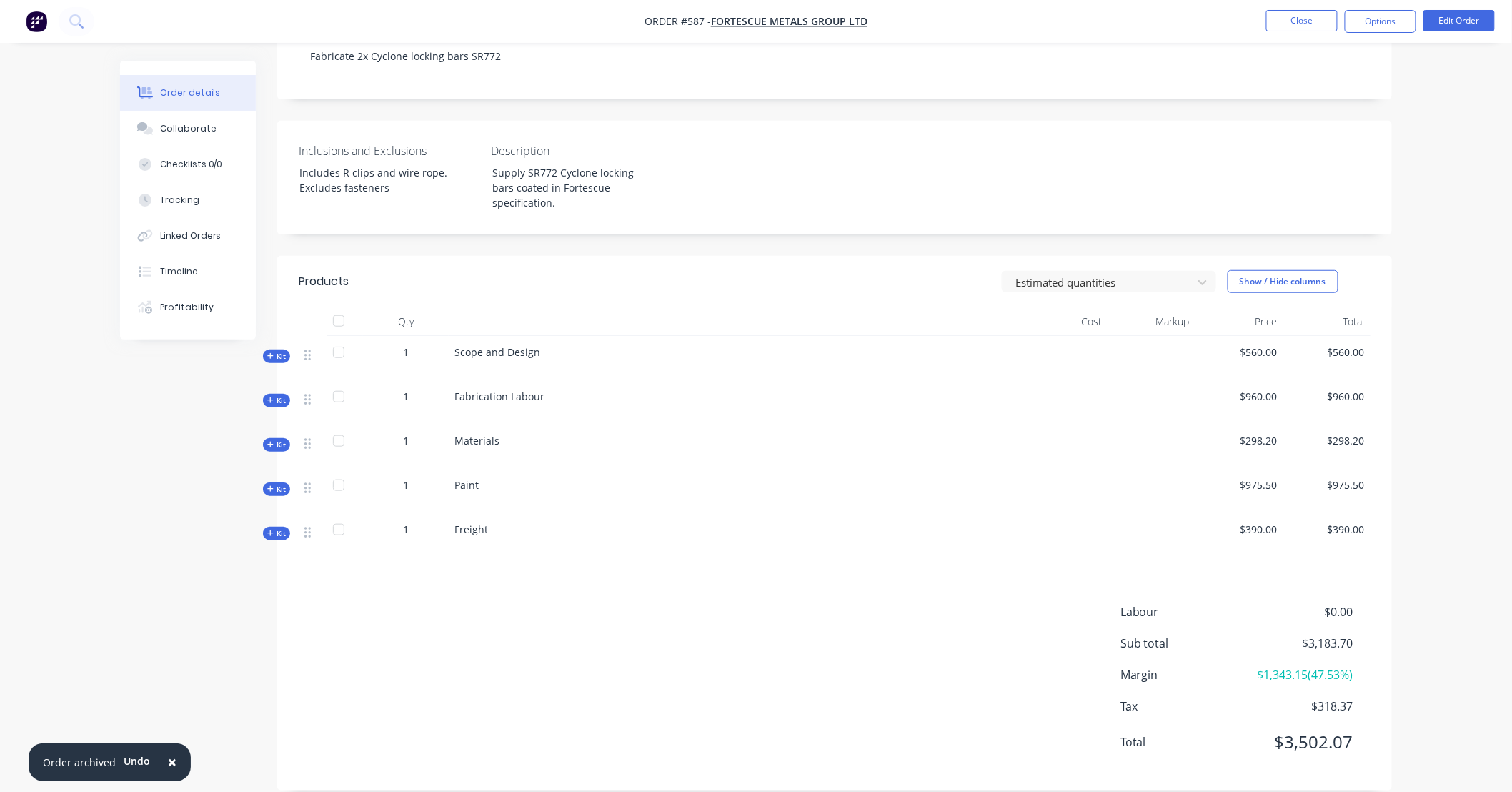
click at [279, 440] on span "Kit" at bounding box center [276, 445] width 19 height 11
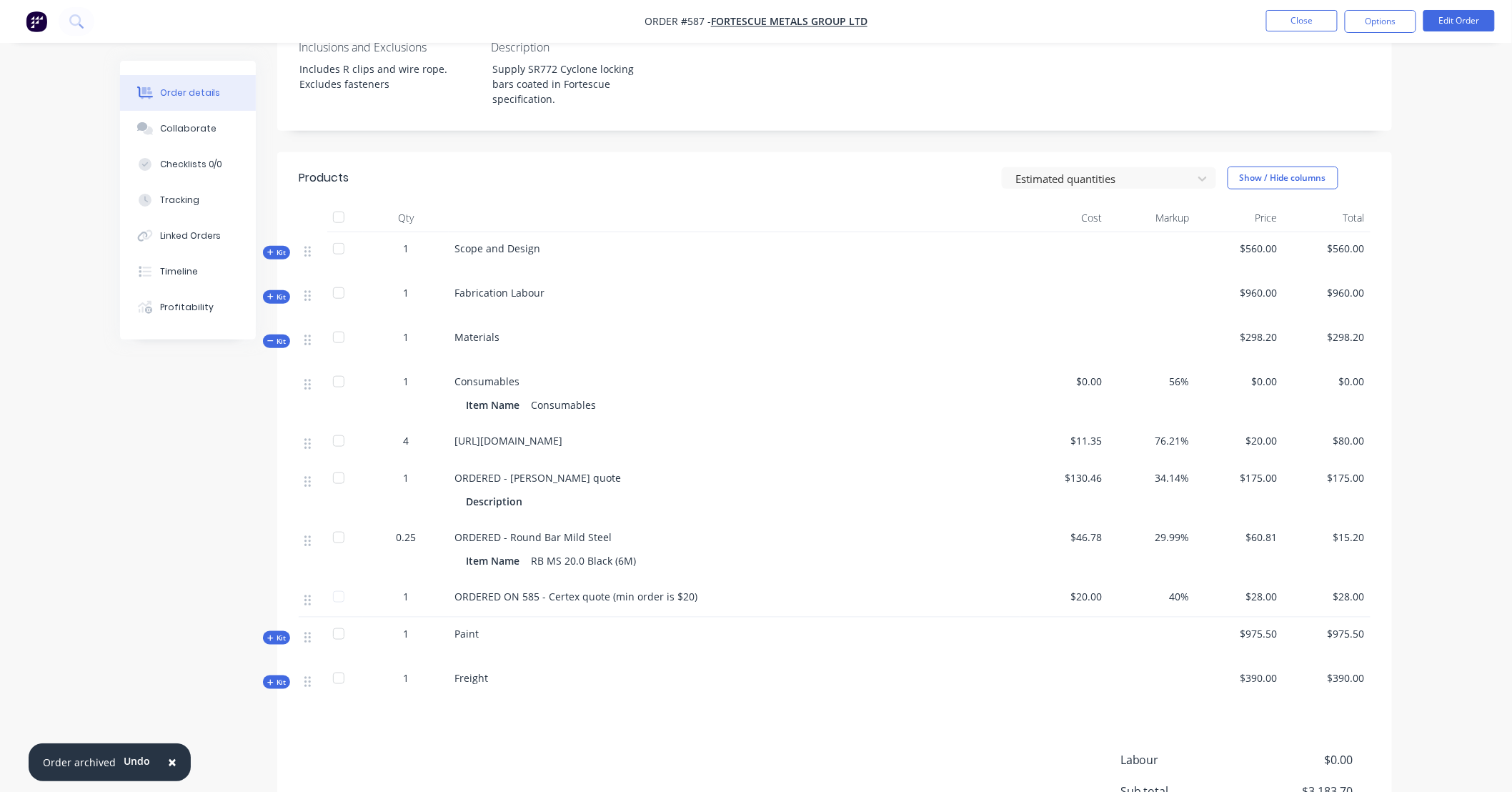
scroll to position [422, 0]
click at [458, 432] on span "[URL][DOMAIN_NAME]" at bounding box center [509, 438] width 108 height 14
click at [1481, 21] on button "Edit Order" at bounding box center [1460, 21] width 72 height 21
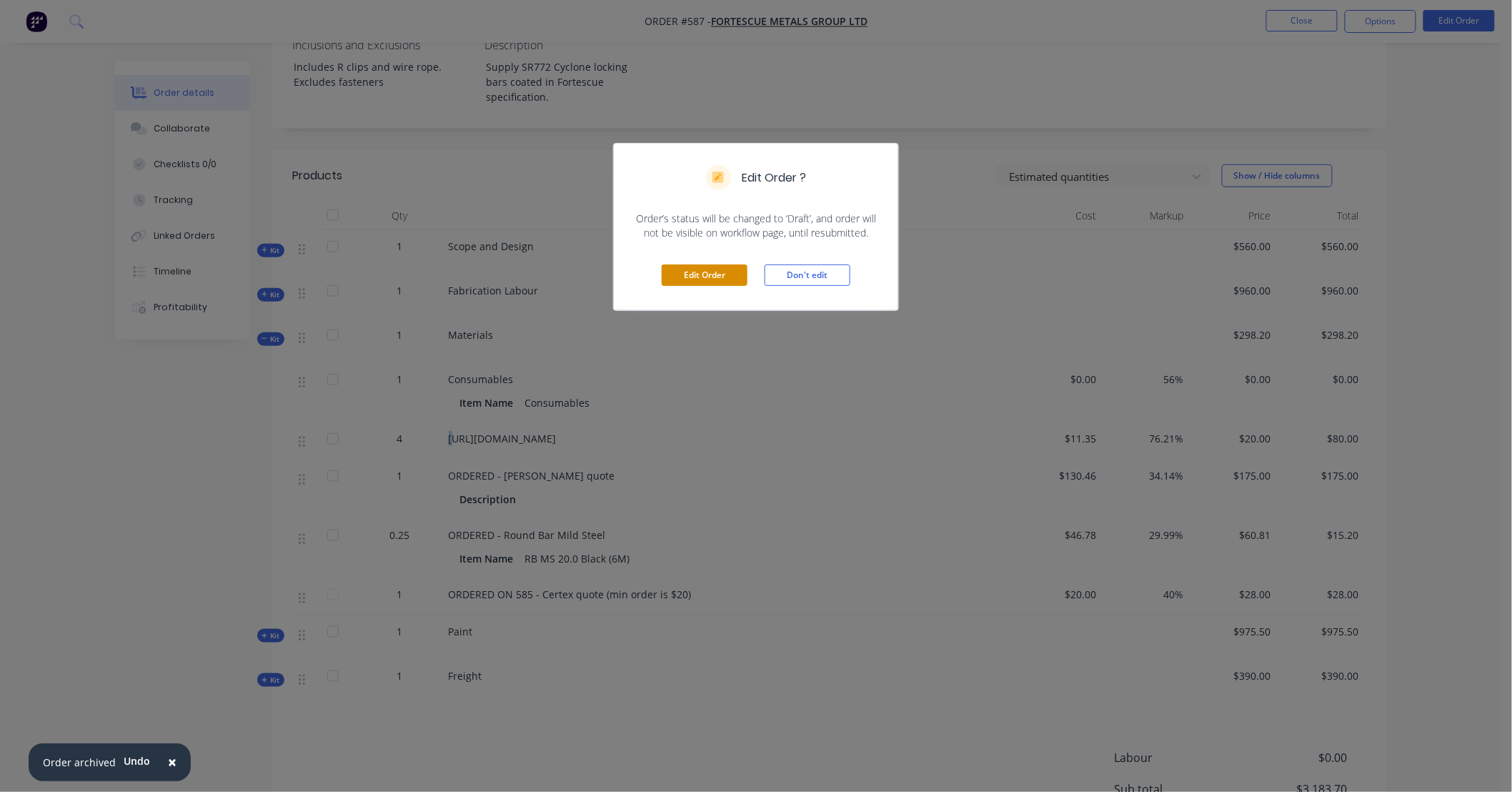
click at [698, 274] on button "Edit Order" at bounding box center [705, 275] width 86 height 21
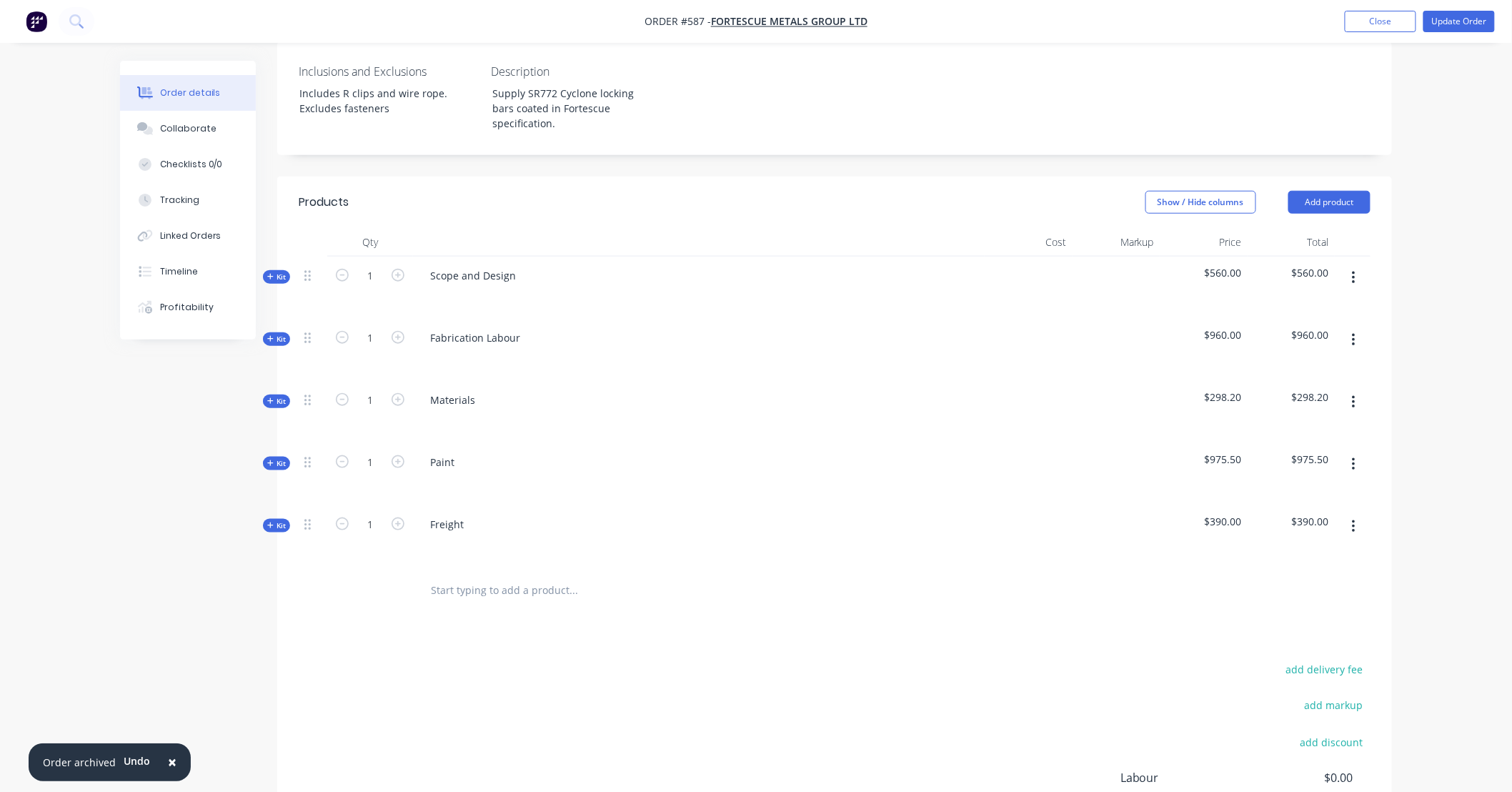
scroll to position [450, 0]
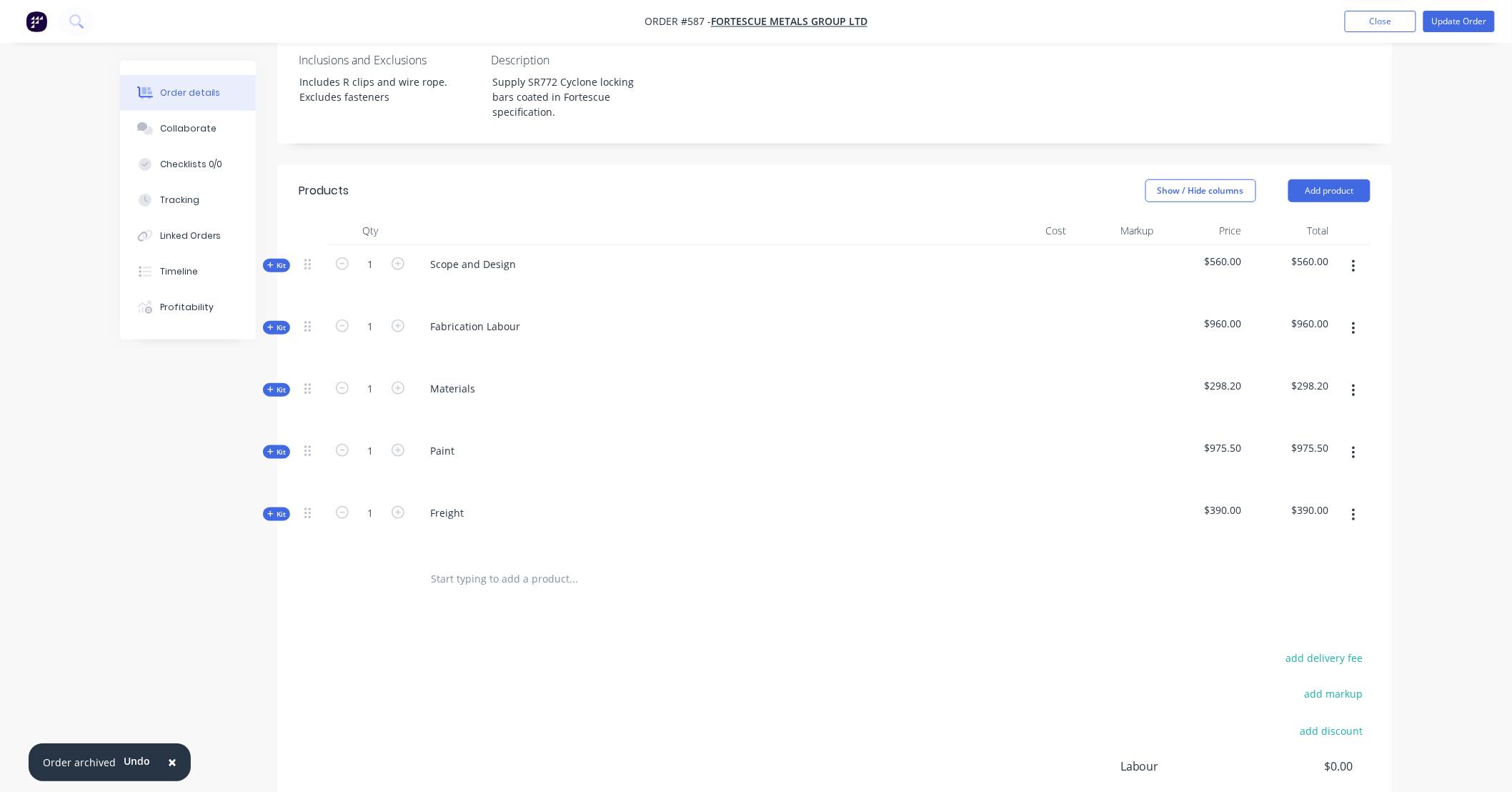
click at [283, 385] on span "Kit" at bounding box center [276, 390] width 19 height 11
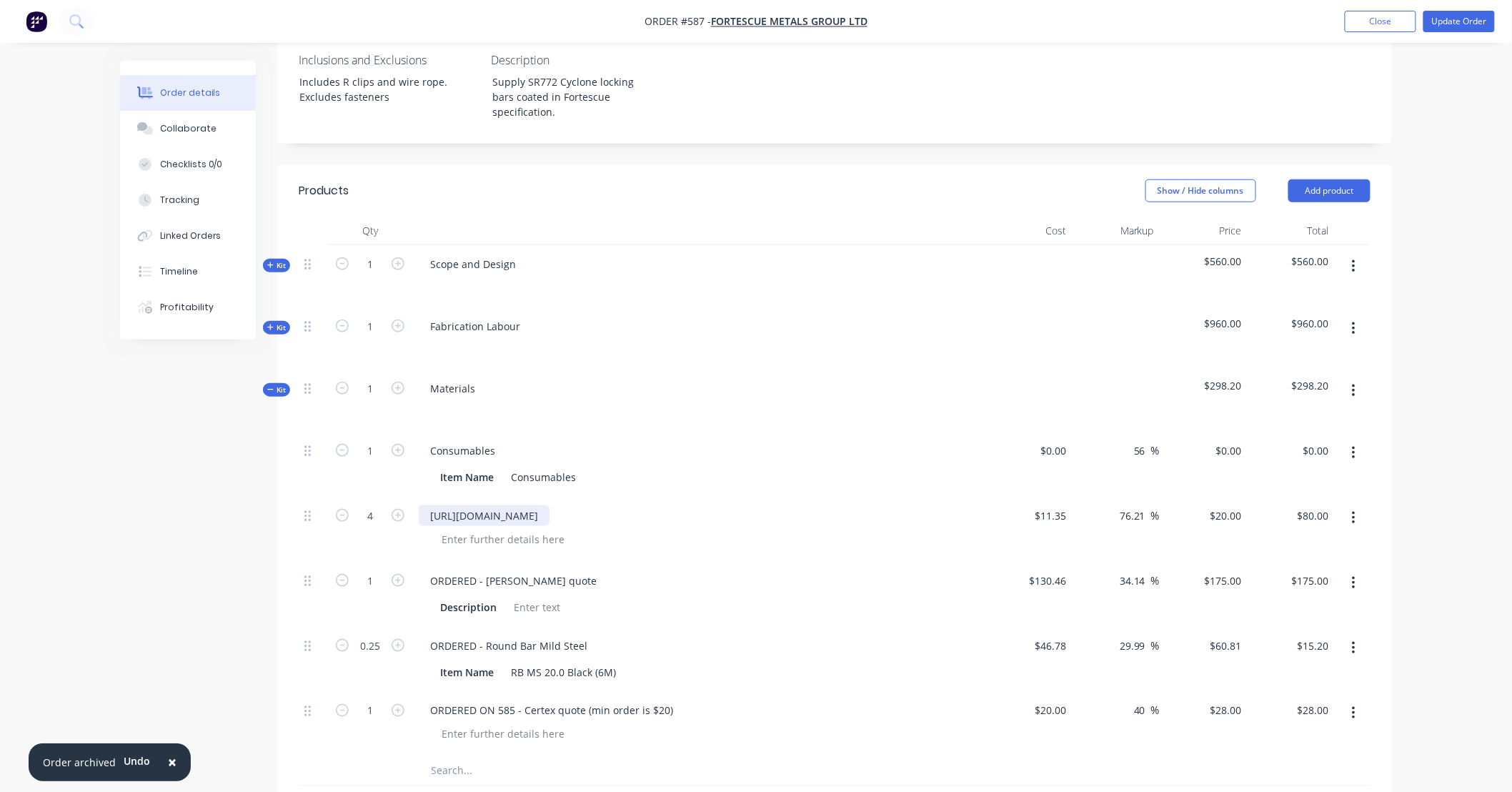
click at [432, 505] on div "[URL][DOMAIN_NAME]" at bounding box center [484, 515] width 131 height 21
click at [616, 505] on div "ORDERED 14/10 - ETA 1/11 LT [URL][DOMAIN_NAME]" at bounding box center [560, 515] width 282 height 21
copy div "ORDERED 14/10 - ETA 1/11 LT [URL][DOMAIN_NAME]"
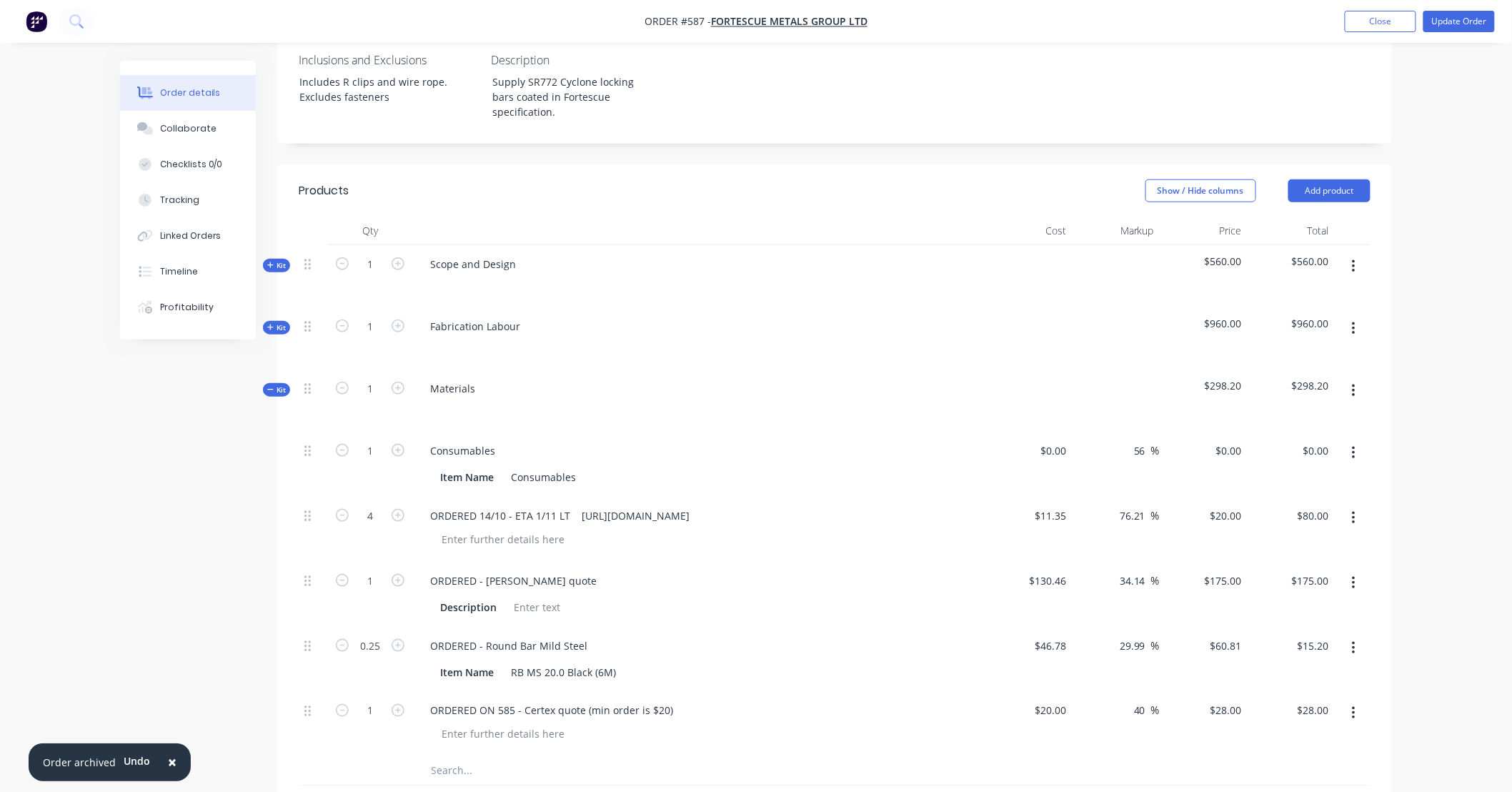
click at [198, 526] on div "Created by [PERSON_NAME] Created [DATE] Required [DATE] Assigned to Add team me…" at bounding box center [756, 465] width 1272 height 1711
click at [1453, 20] on button "Update Order" at bounding box center [1460, 21] width 72 height 21
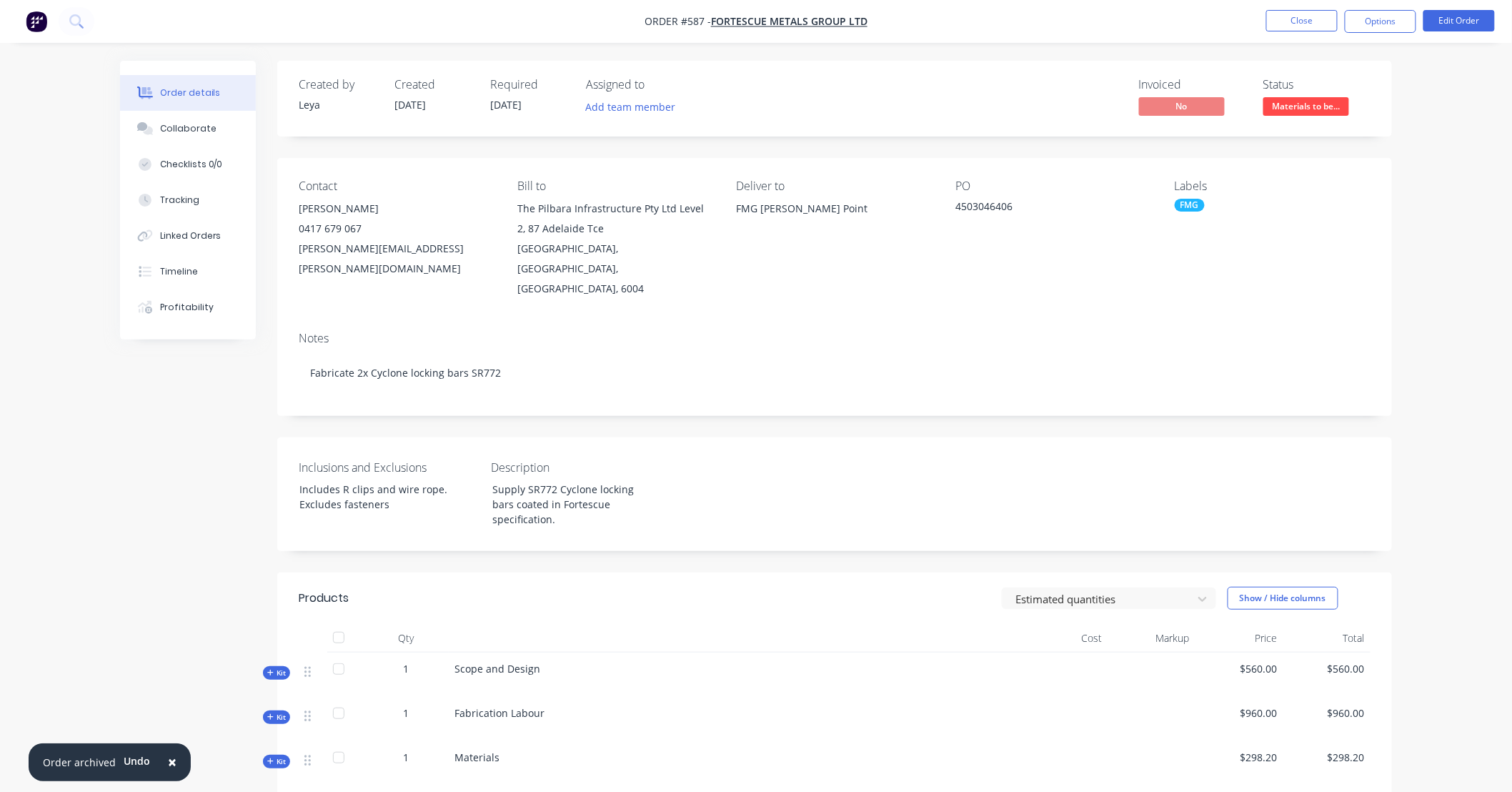
click at [1302, 112] on span "Materials to be..." at bounding box center [1306, 106] width 86 height 18
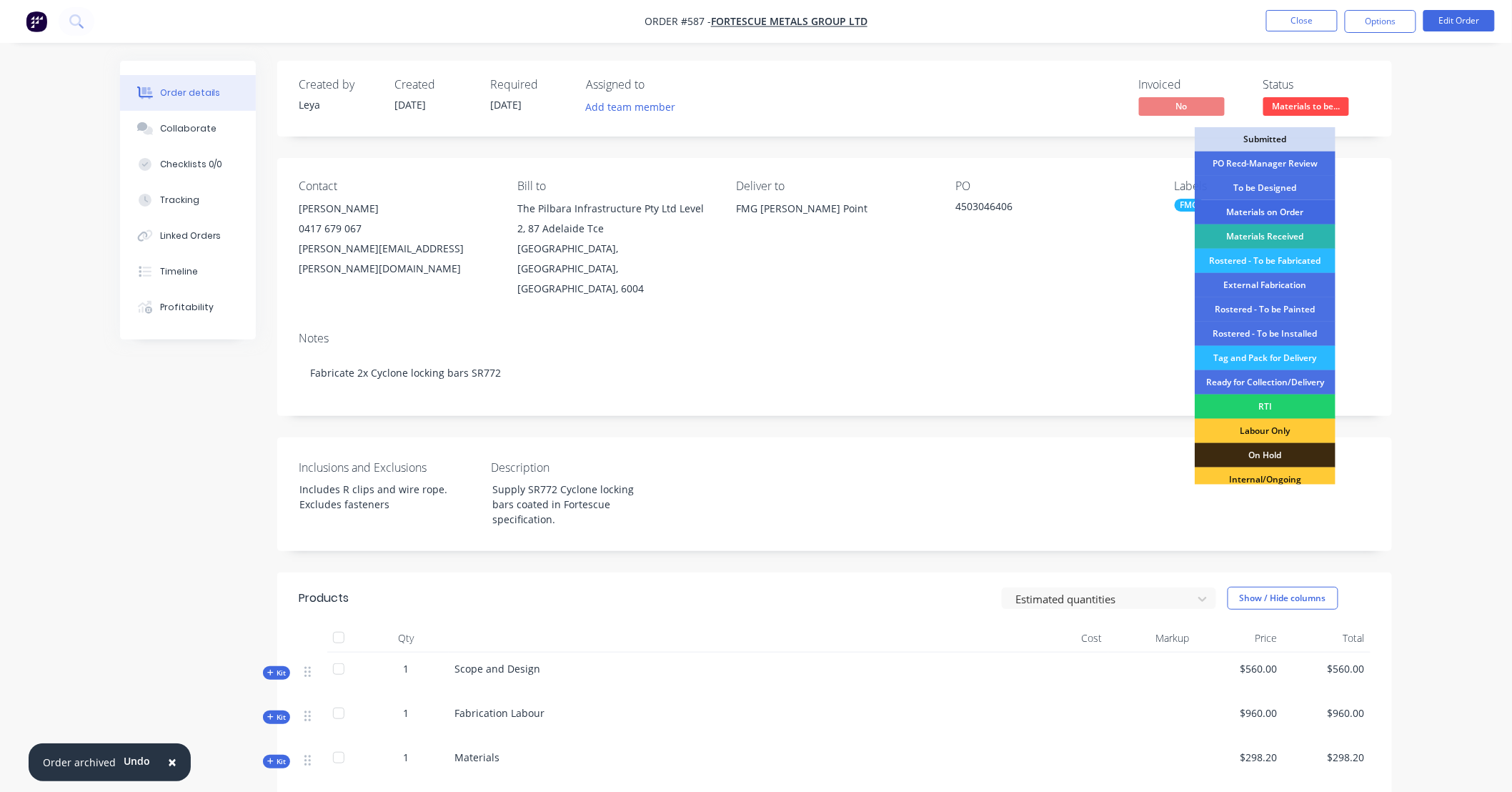
click at [1304, 211] on div "Materials on Order" at bounding box center [1265, 212] width 141 height 24
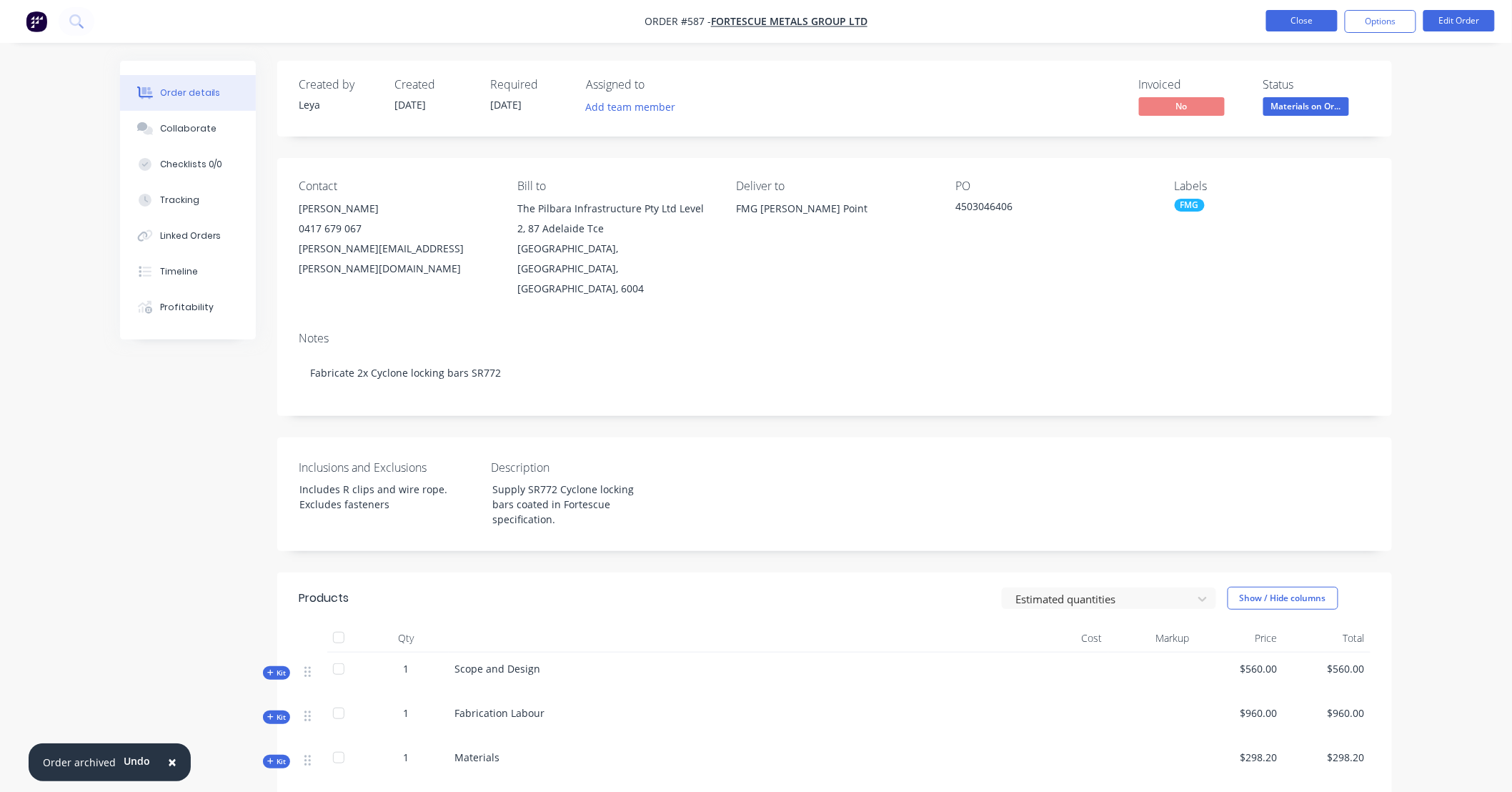
click at [1294, 24] on button "Close" at bounding box center [1302, 21] width 72 height 21
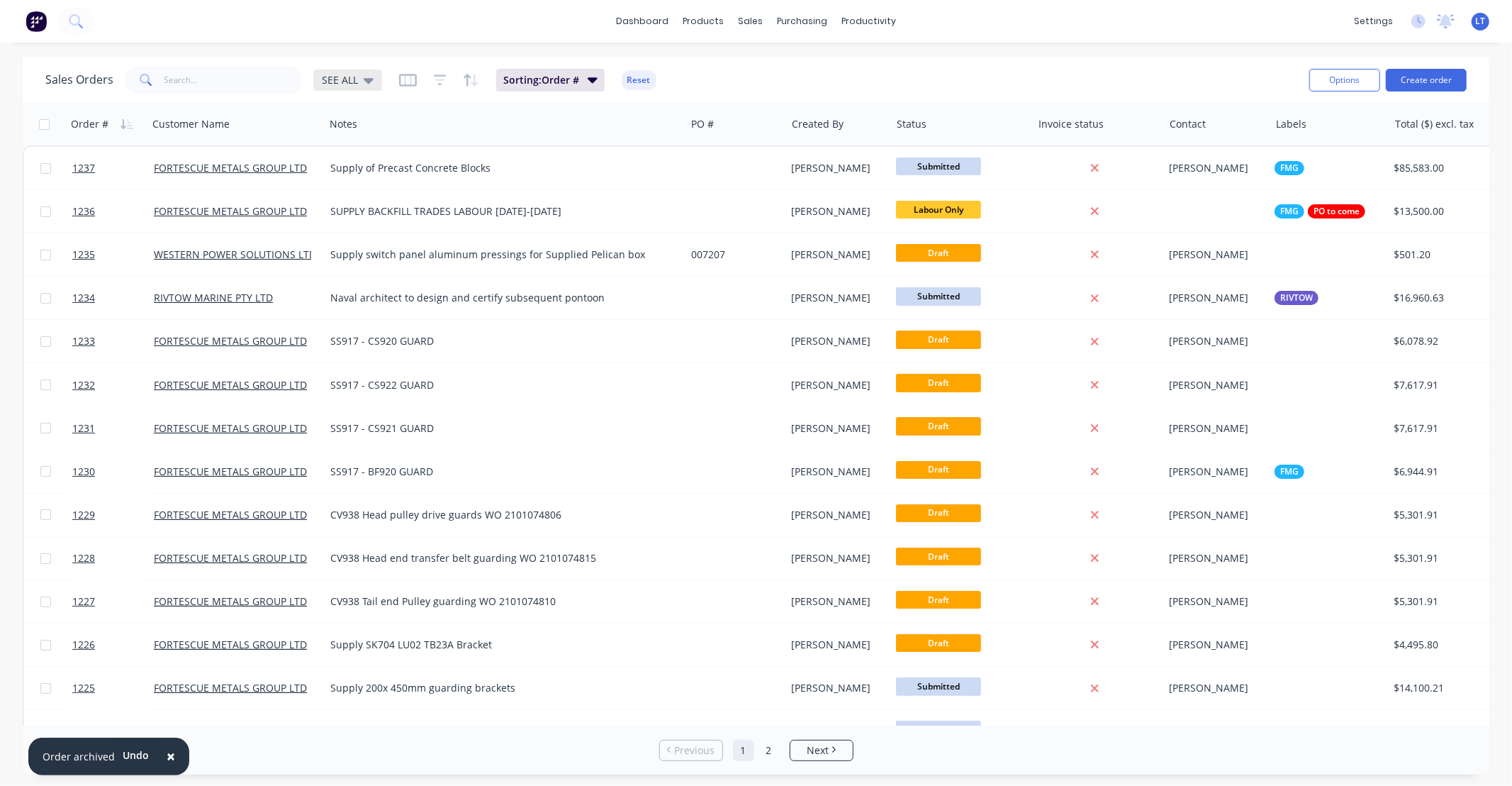
click at [363, 89] on div "SEE ALL" at bounding box center [347, 80] width 69 height 21
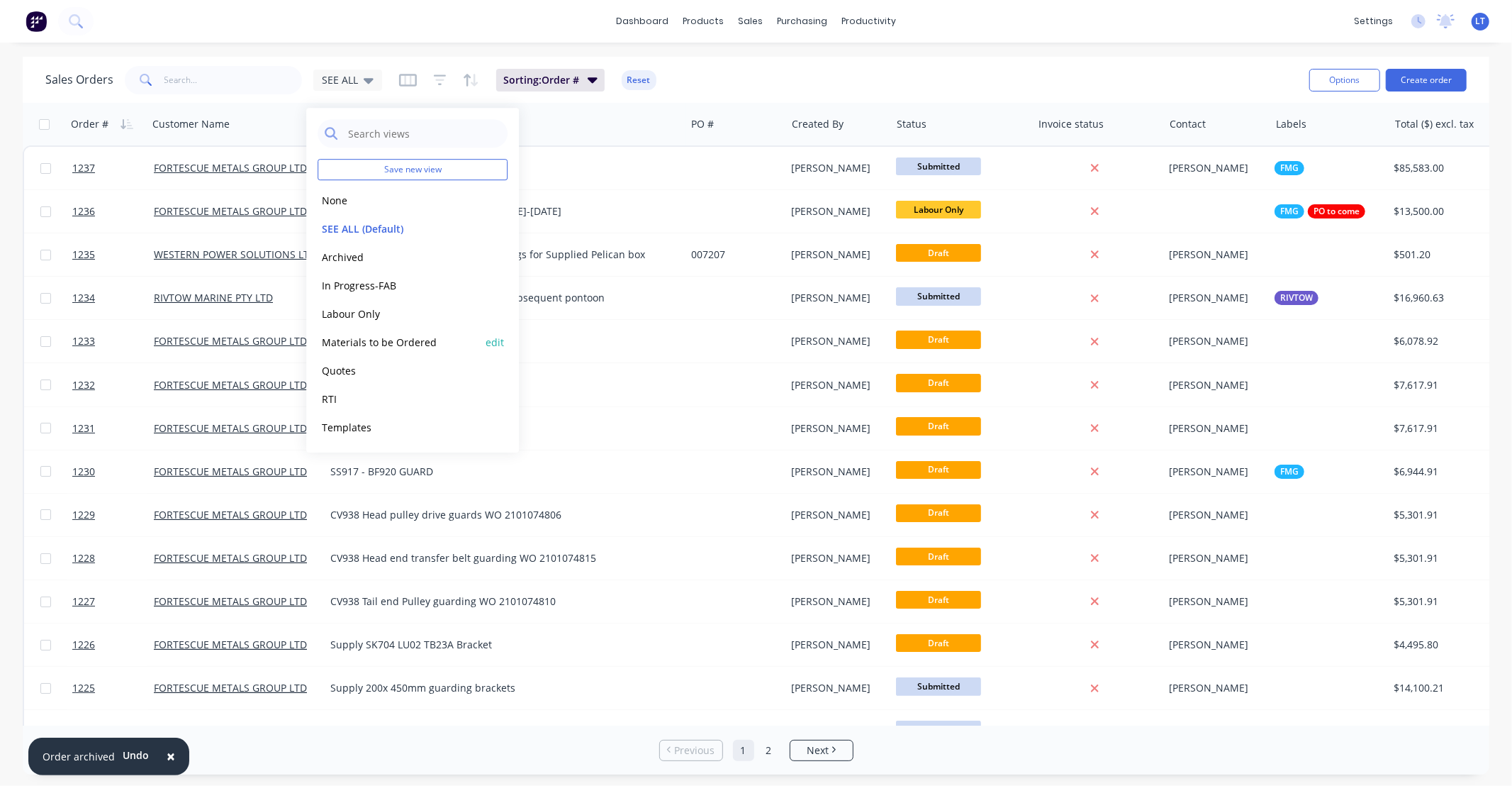
click at [409, 341] on button "Materials to be Ordered" at bounding box center [398, 342] width 161 height 16
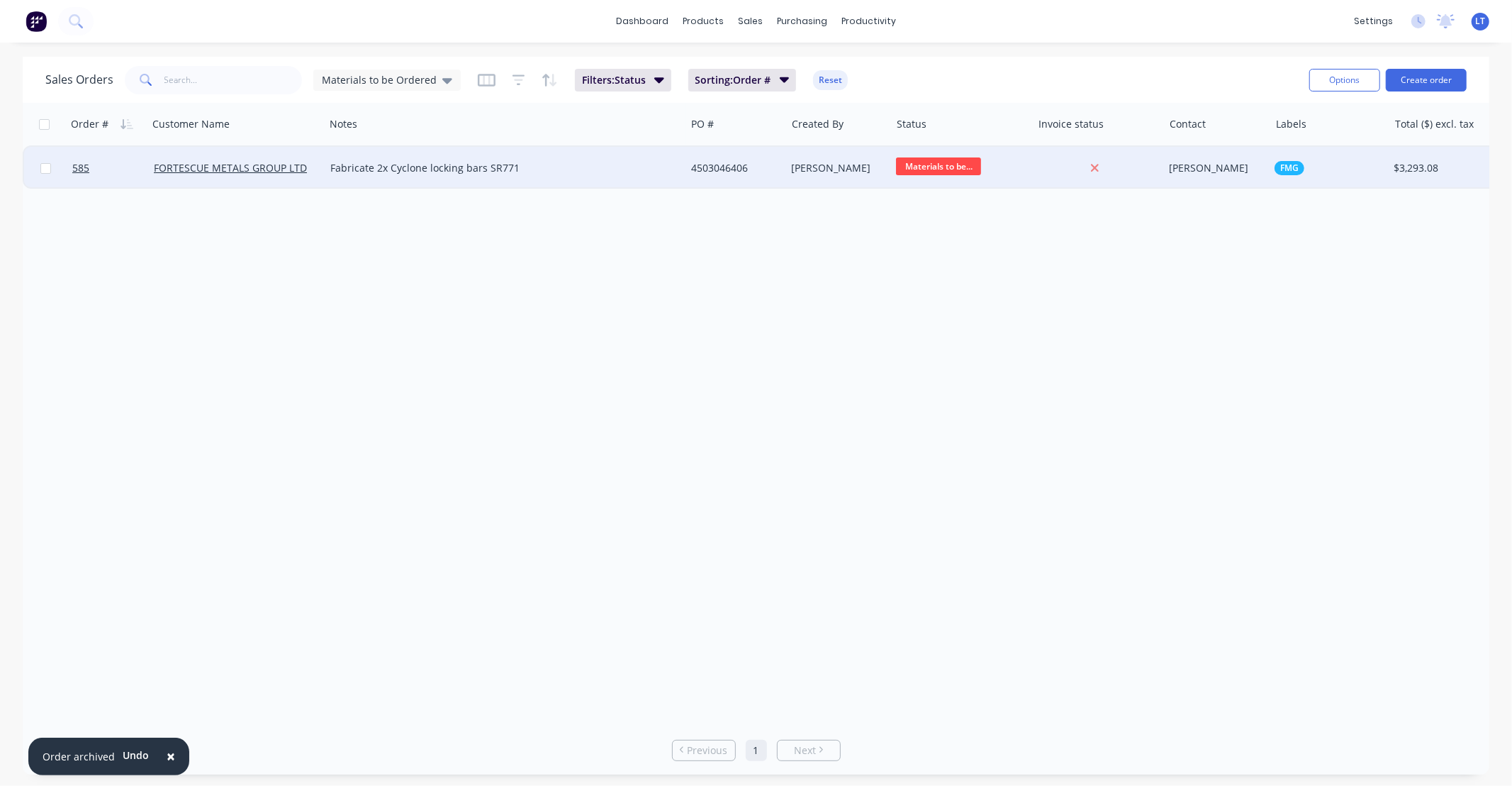
click at [869, 163] on div "[PERSON_NAME]" at bounding box center [836, 168] width 89 height 14
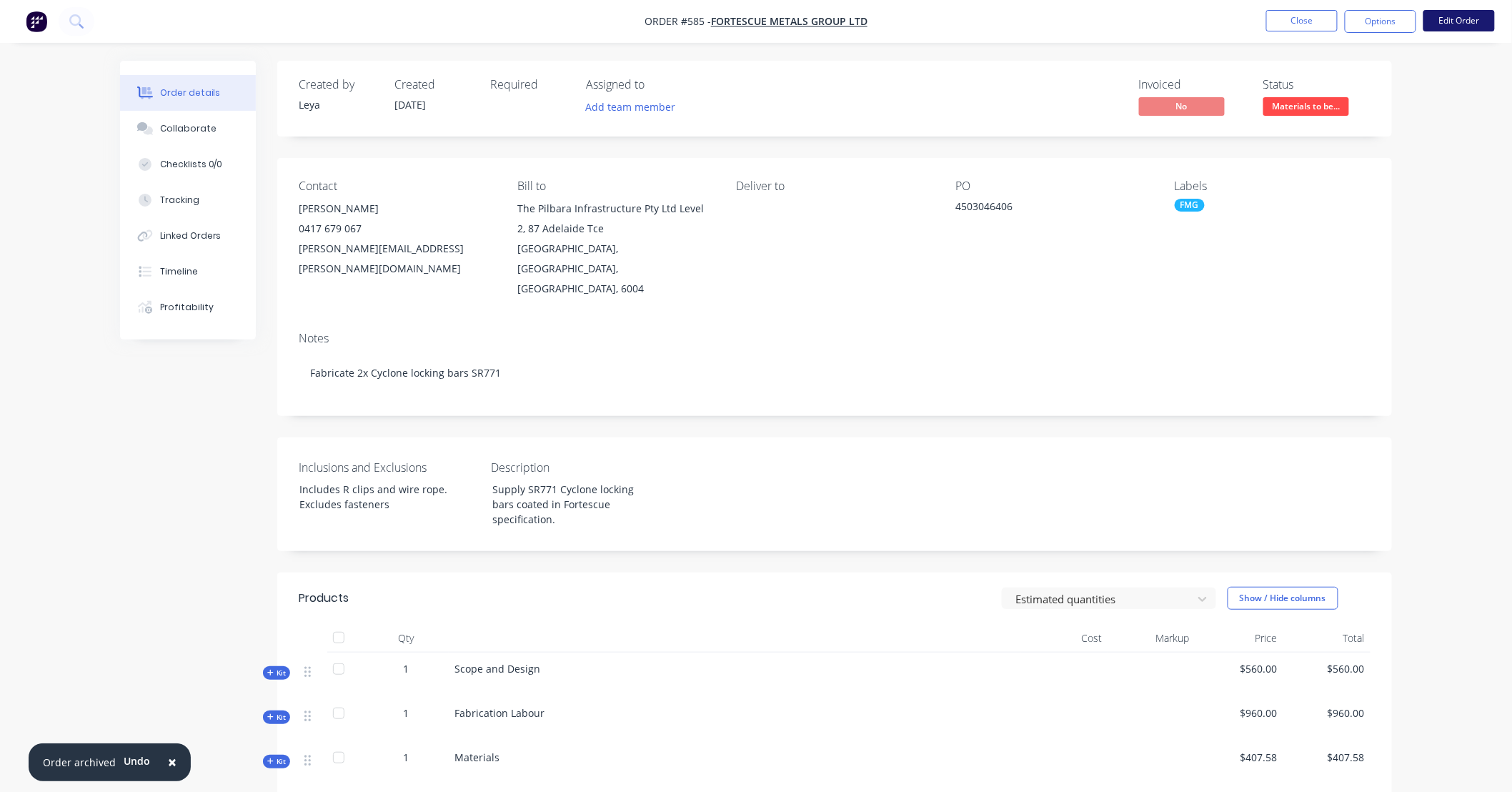
click at [1455, 26] on button "Edit Order" at bounding box center [1460, 21] width 72 height 21
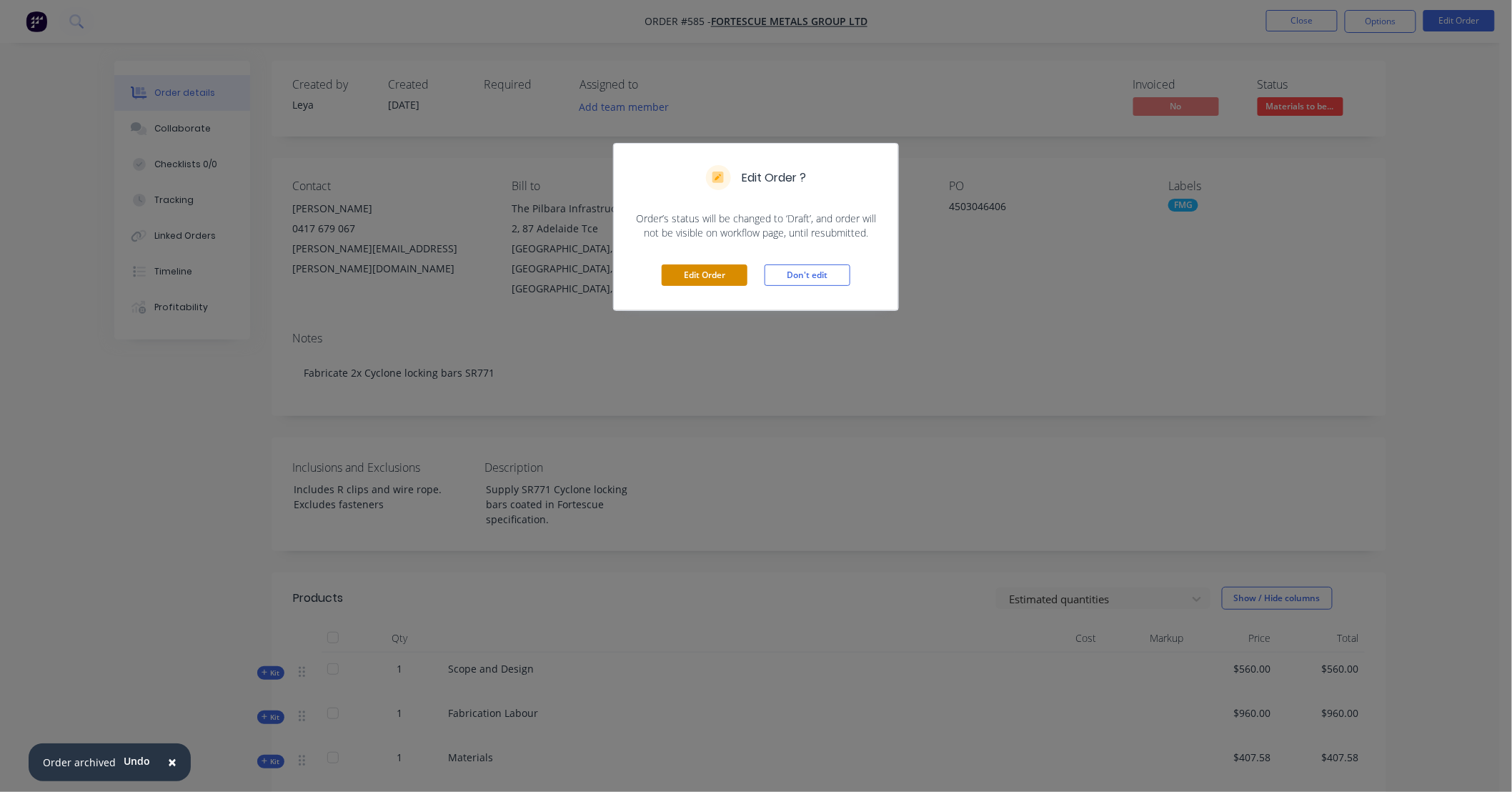
click at [720, 280] on button "Edit Order" at bounding box center [705, 275] width 86 height 21
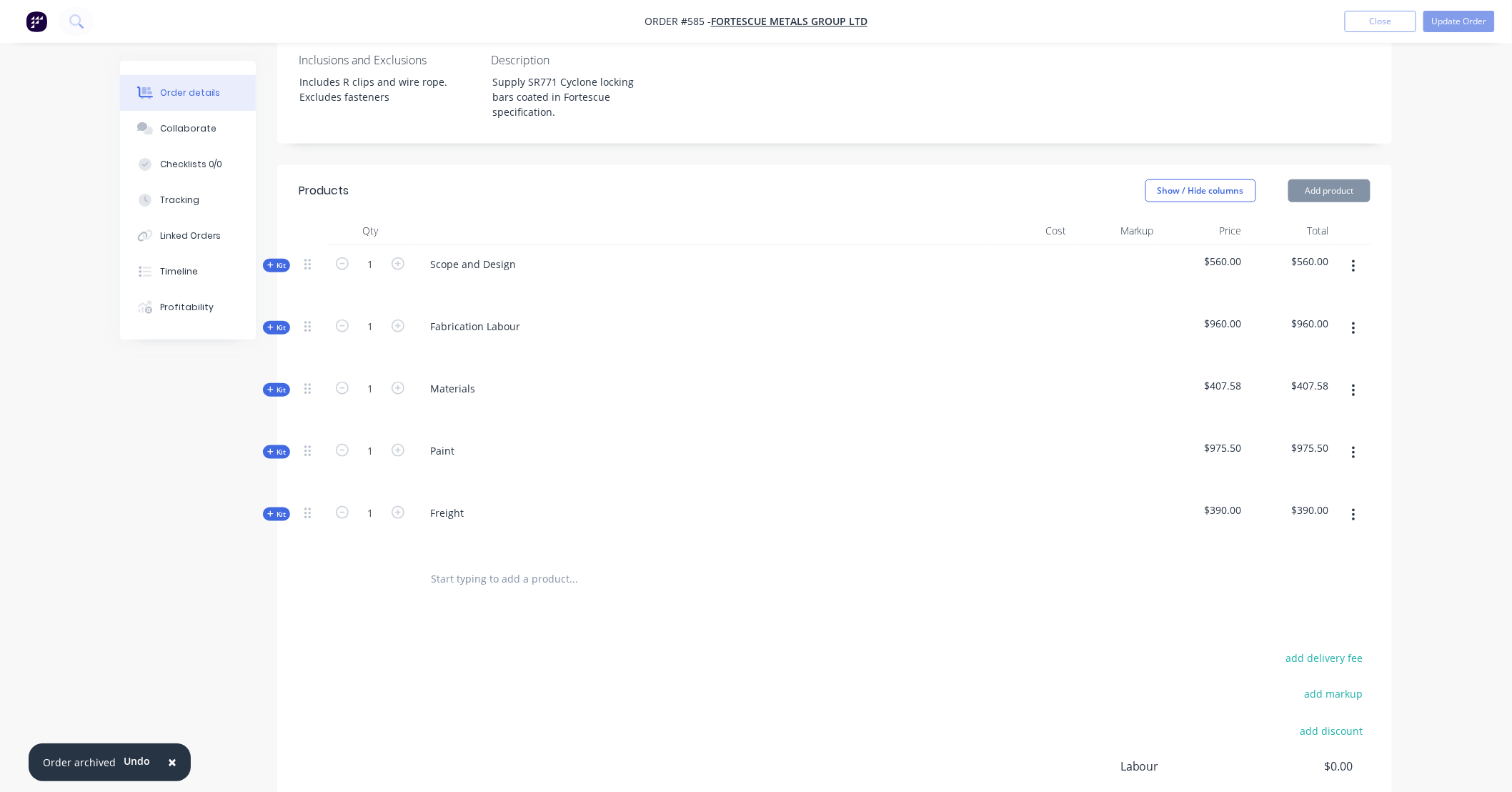
scroll to position [555, 0]
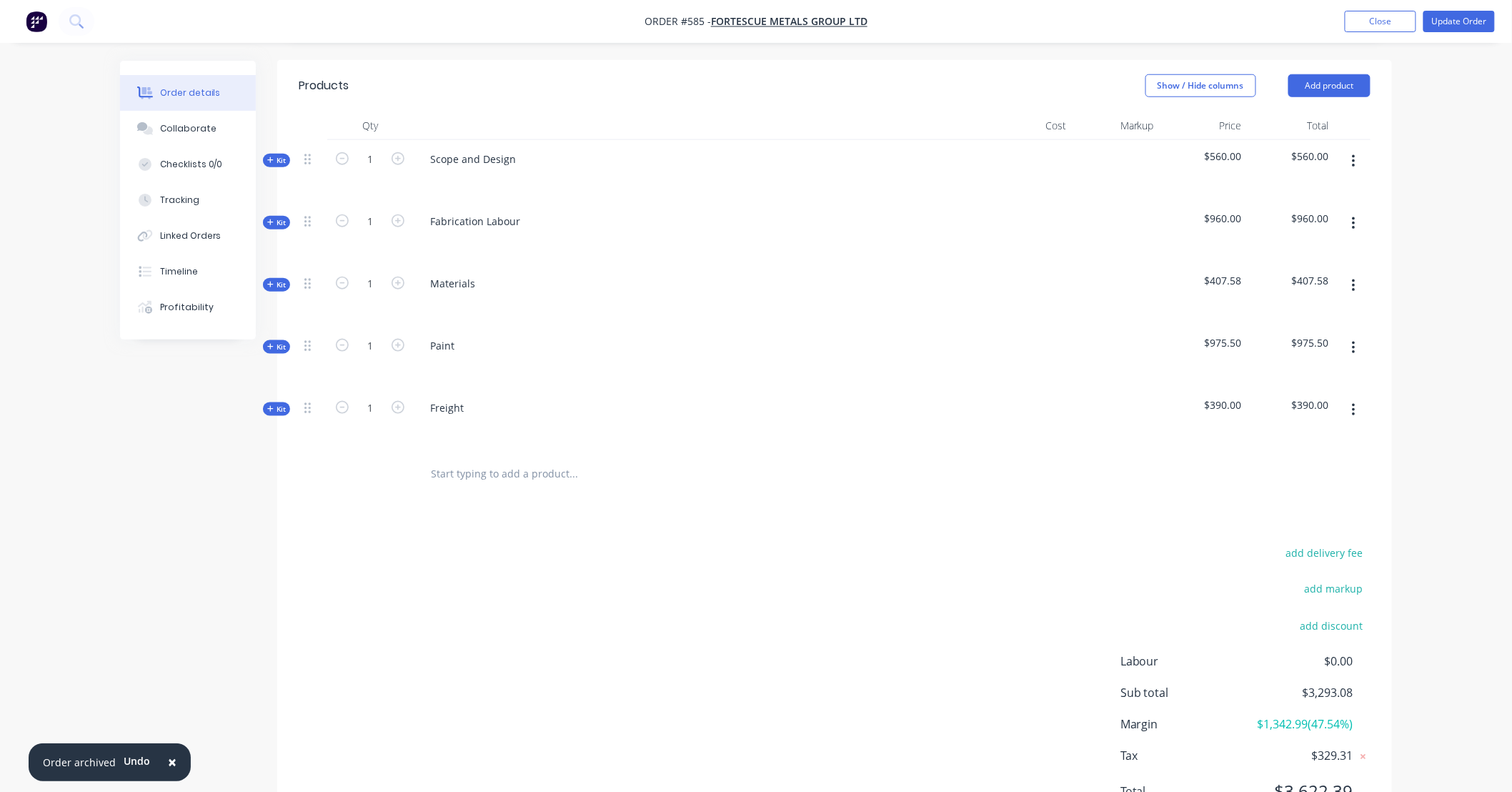
click at [279, 279] on span "Kit" at bounding box center [276, 284] width 19 height 11
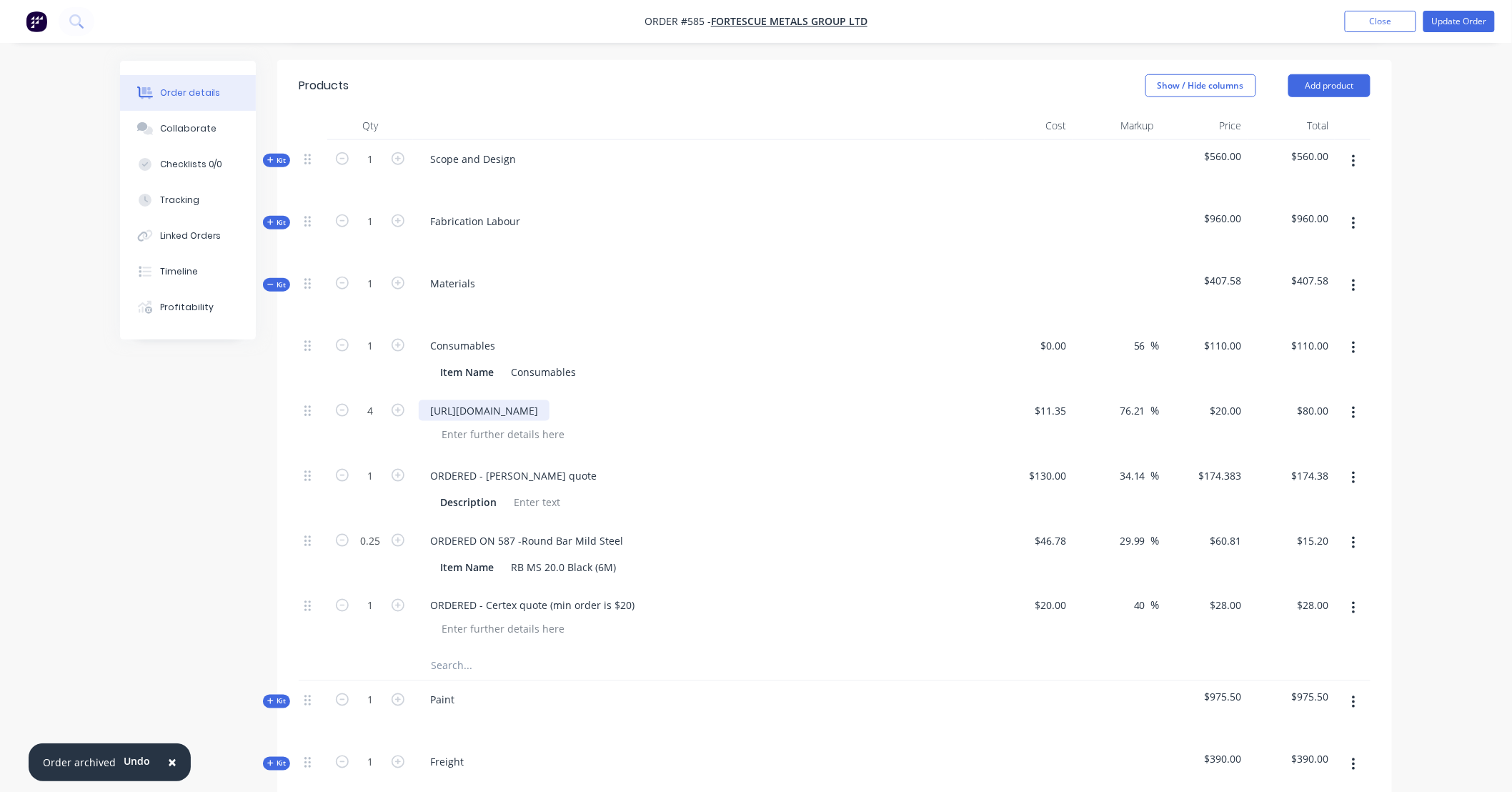
click at [499, 400] on div "[URL][DOMAIN_NAME]" at bounding box center [484, 410] width 131 height 21
click at [549, 400] on div "[URL][DOMAIN_NAME]" at bounding box center [484, 410] width 131 height 21
paste div
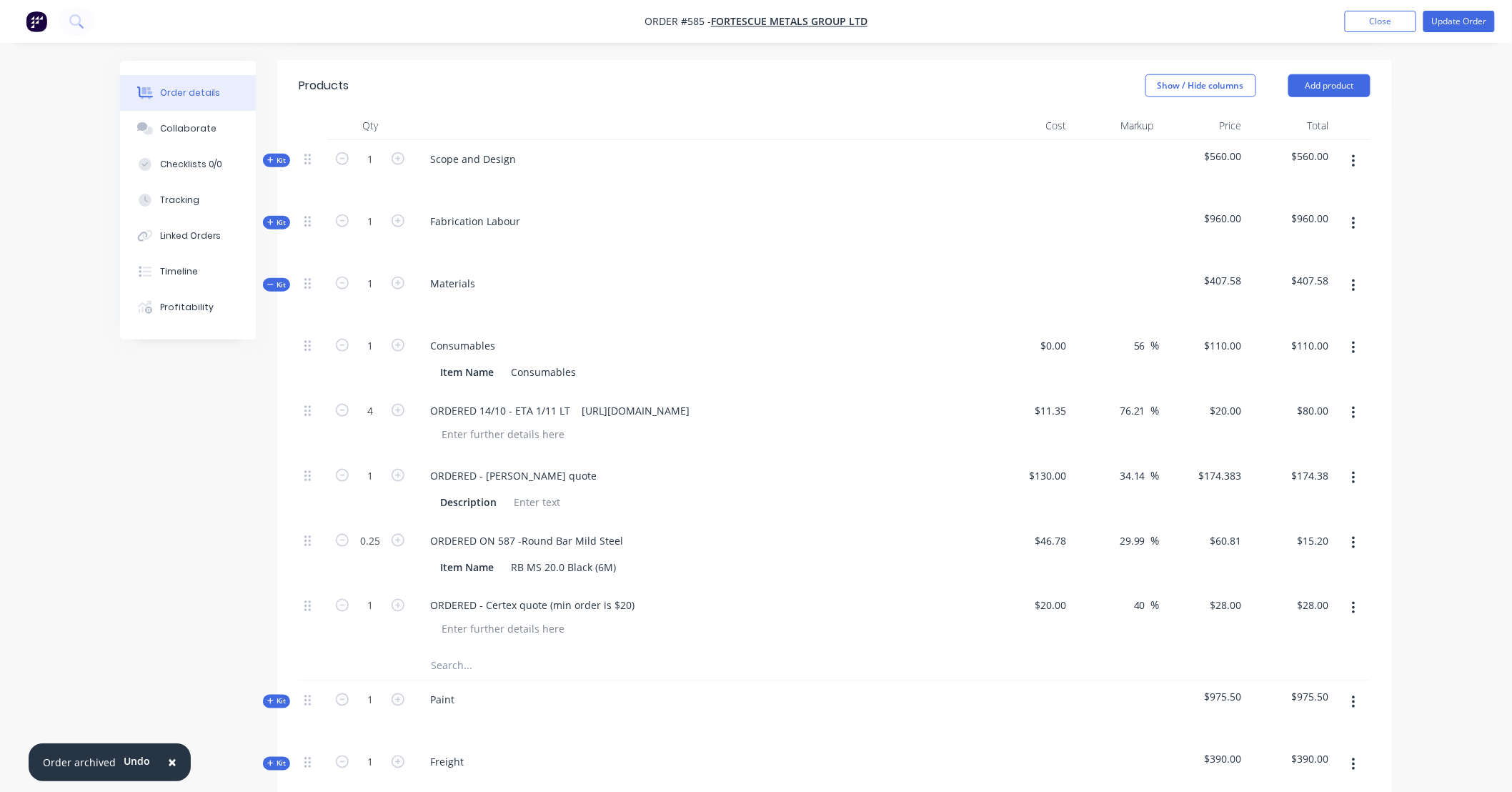
click at [180, 405] on div "Created by [PERSON_NAME] Created [DATE] Required Assigned to Add team member In…" at bounding box center [756, 361] width 1272 height 1711
click at [1456, 25] on button "Update Order" at bounding box center [1460, 21] width 72 height 21
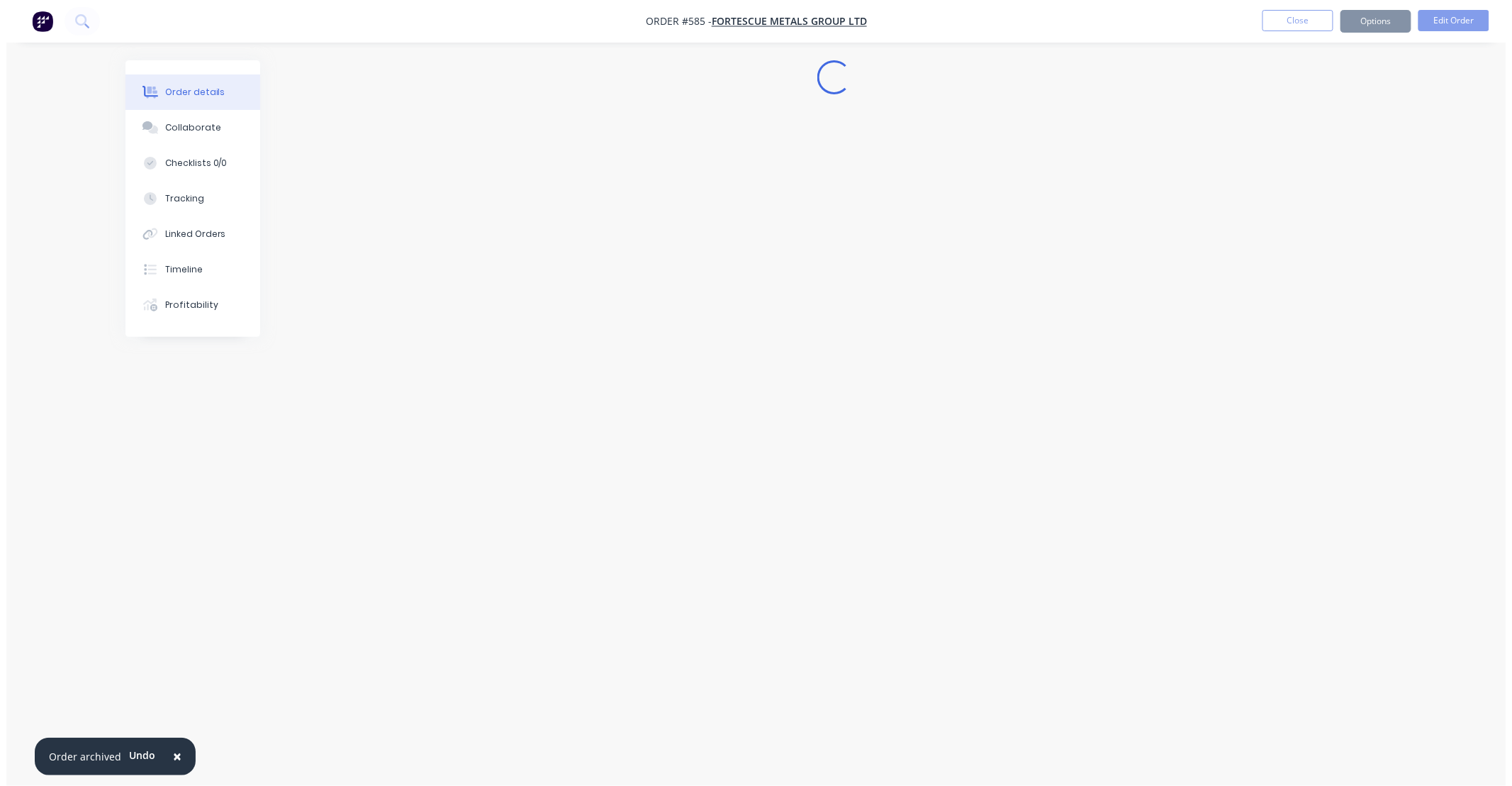
scroll to position [0, 0]
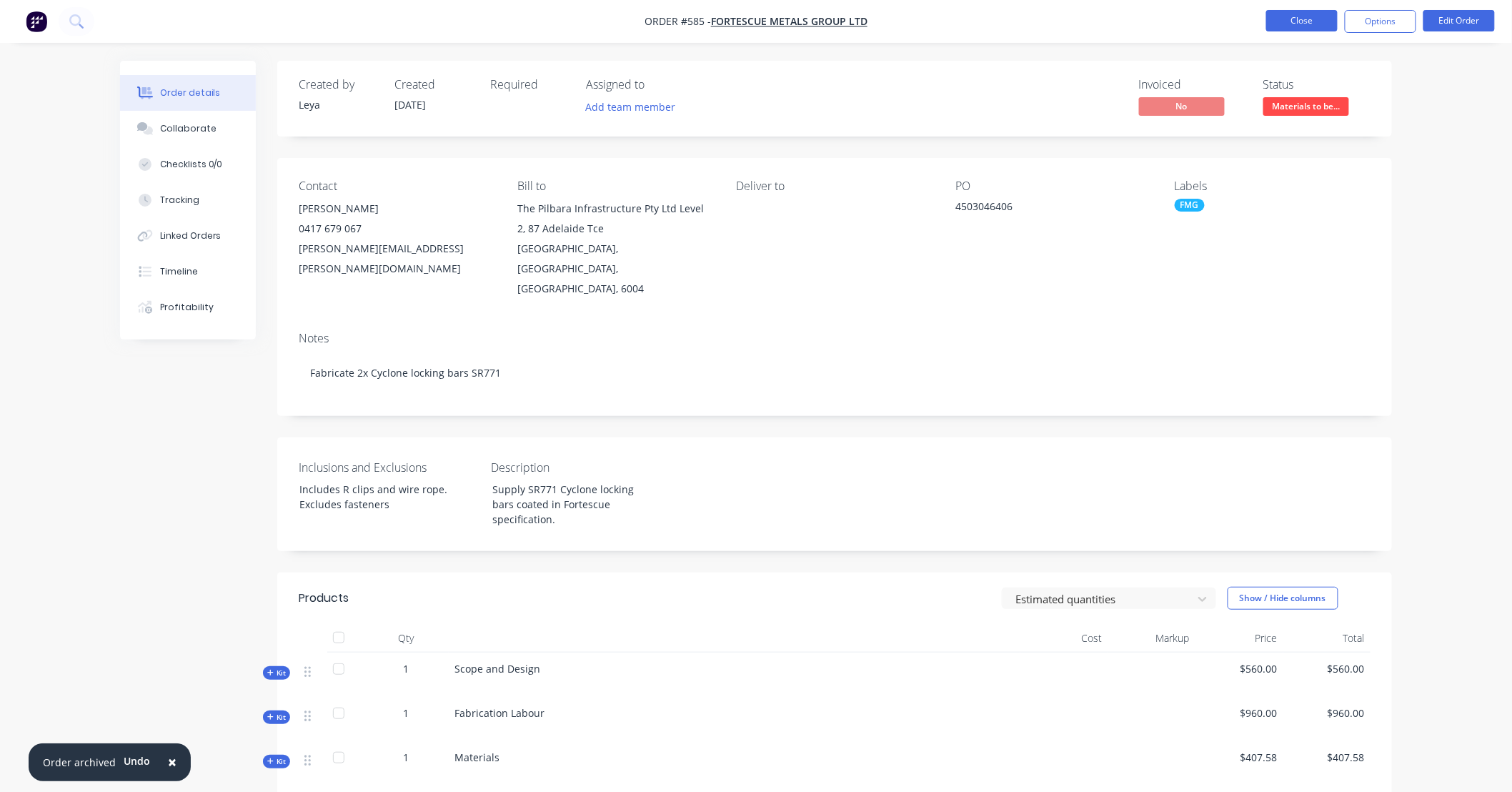
click at [1314, 19] on button "Close" at bounding box center [1302, 21] width 72 height 21
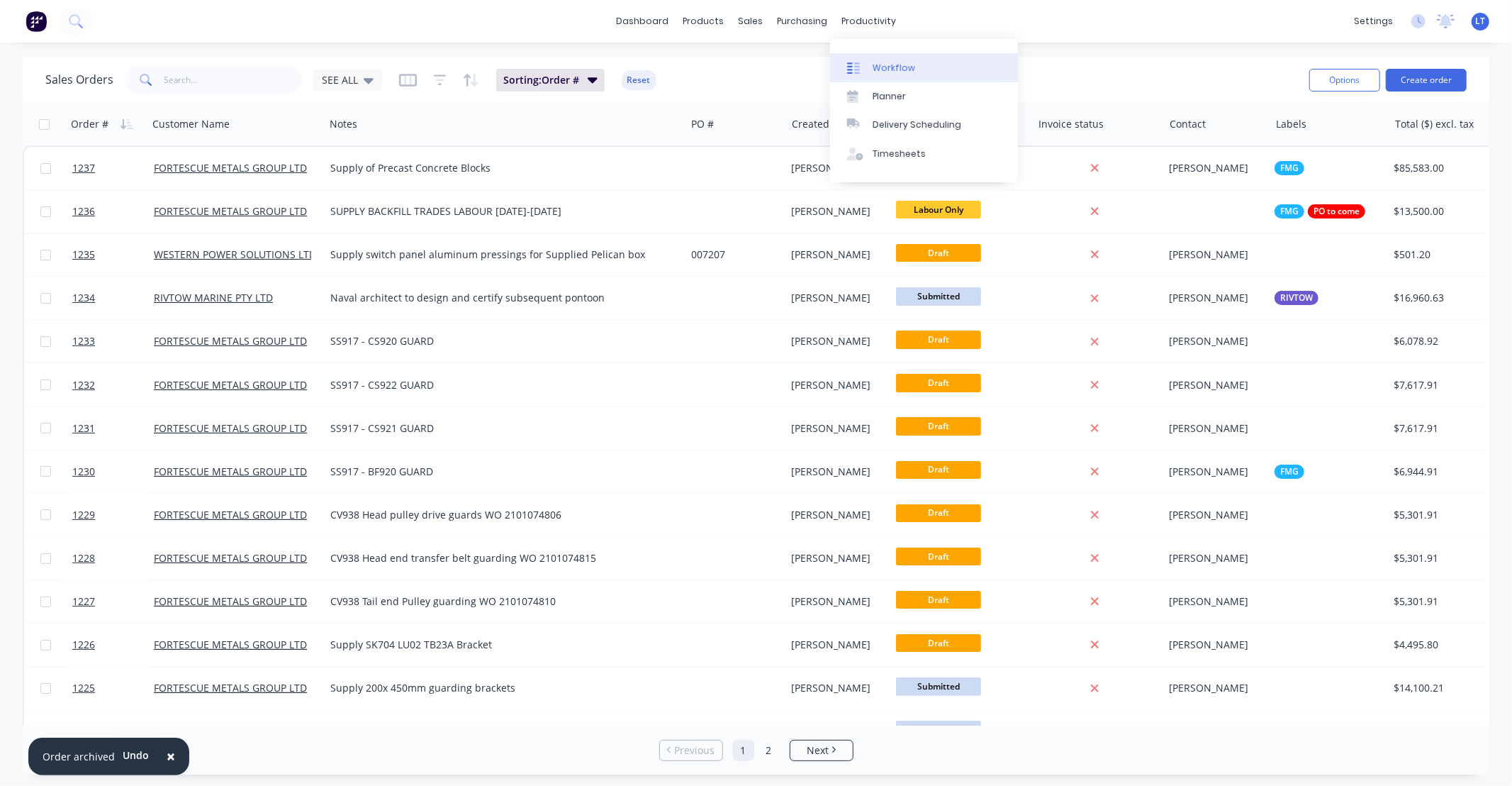
click at [878, 75] on link "Workflow" at bounding box center [924, 68] width 188 height 28
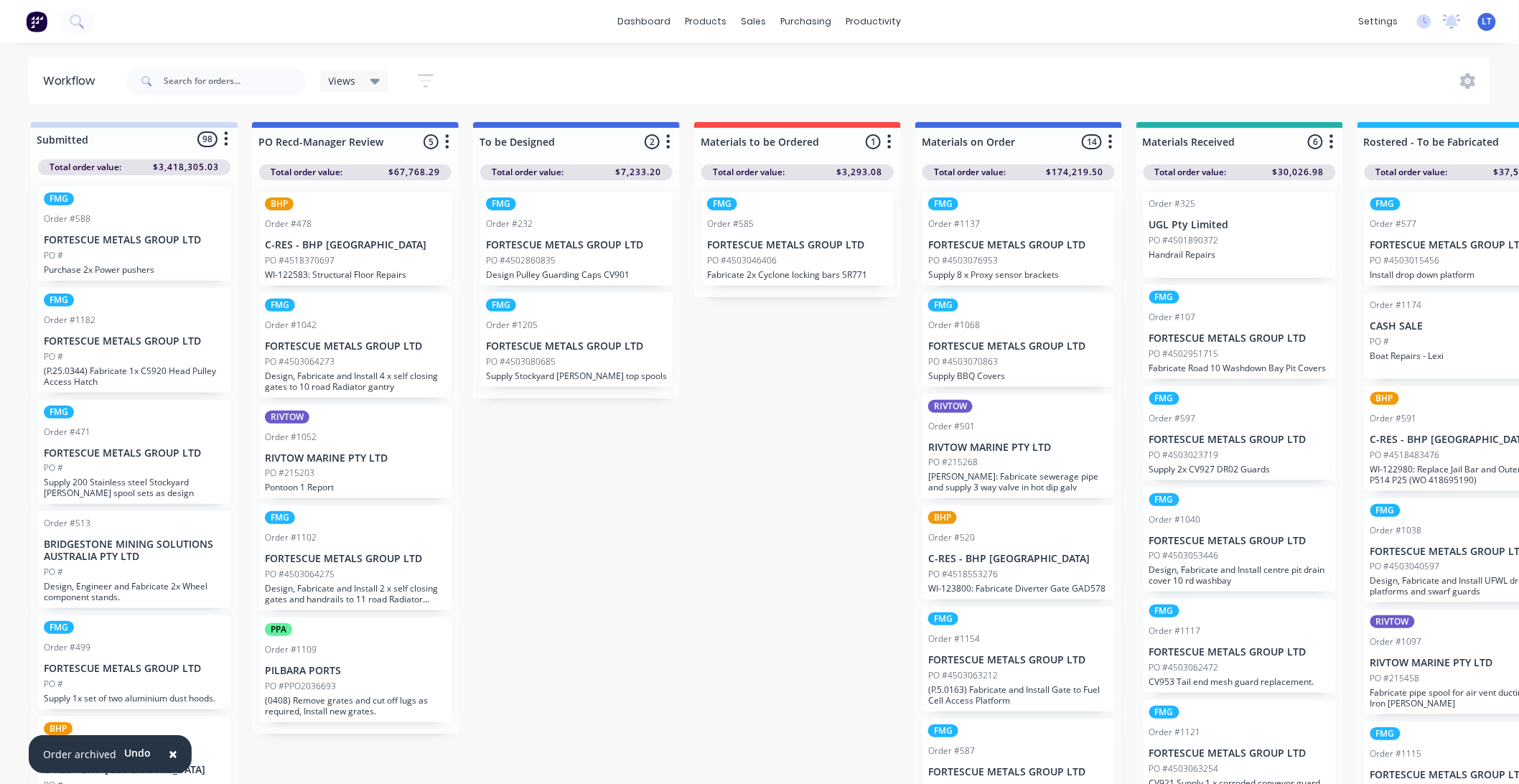
drag, startPoint x: 723, startPoint y: 505, endPoint x: 637, endPoint y: 500, distance: 86.1
click at [171, 755] on span "×" at bounding box center [173, 754] width 9 height 20
drag, startPoint x: 707, startPoint y: 550, endPoint x: 574, endPoint y: 533, distance: 134.1
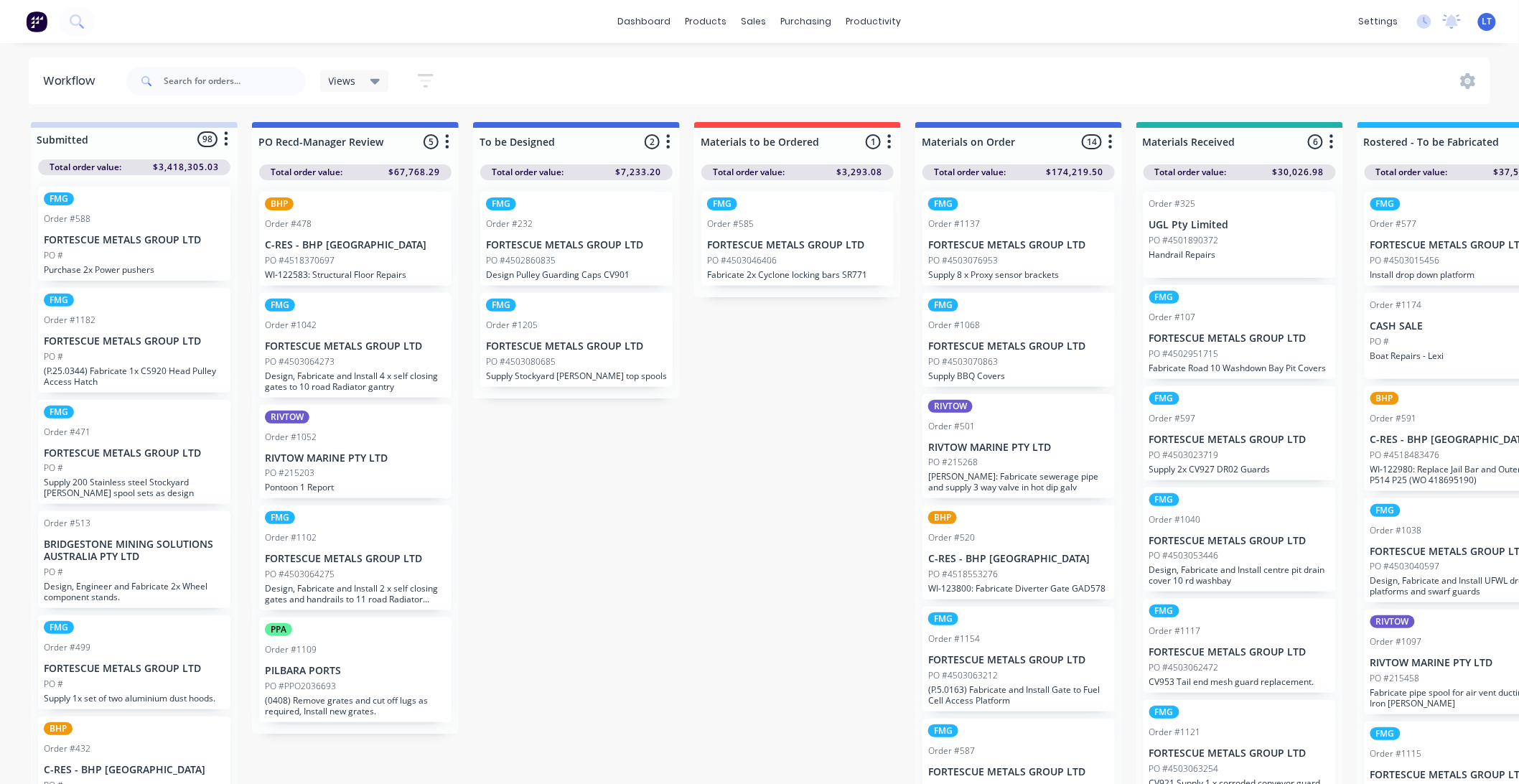
drag, startPoint x: 574, startPoint y: 533, endPoint x: 534, endPoint y: 532, distance: 40.0
drag, startPoint x: 758, startPoint y: 534, endPoint x: 686, endPoint y: 514, distance: 74.7
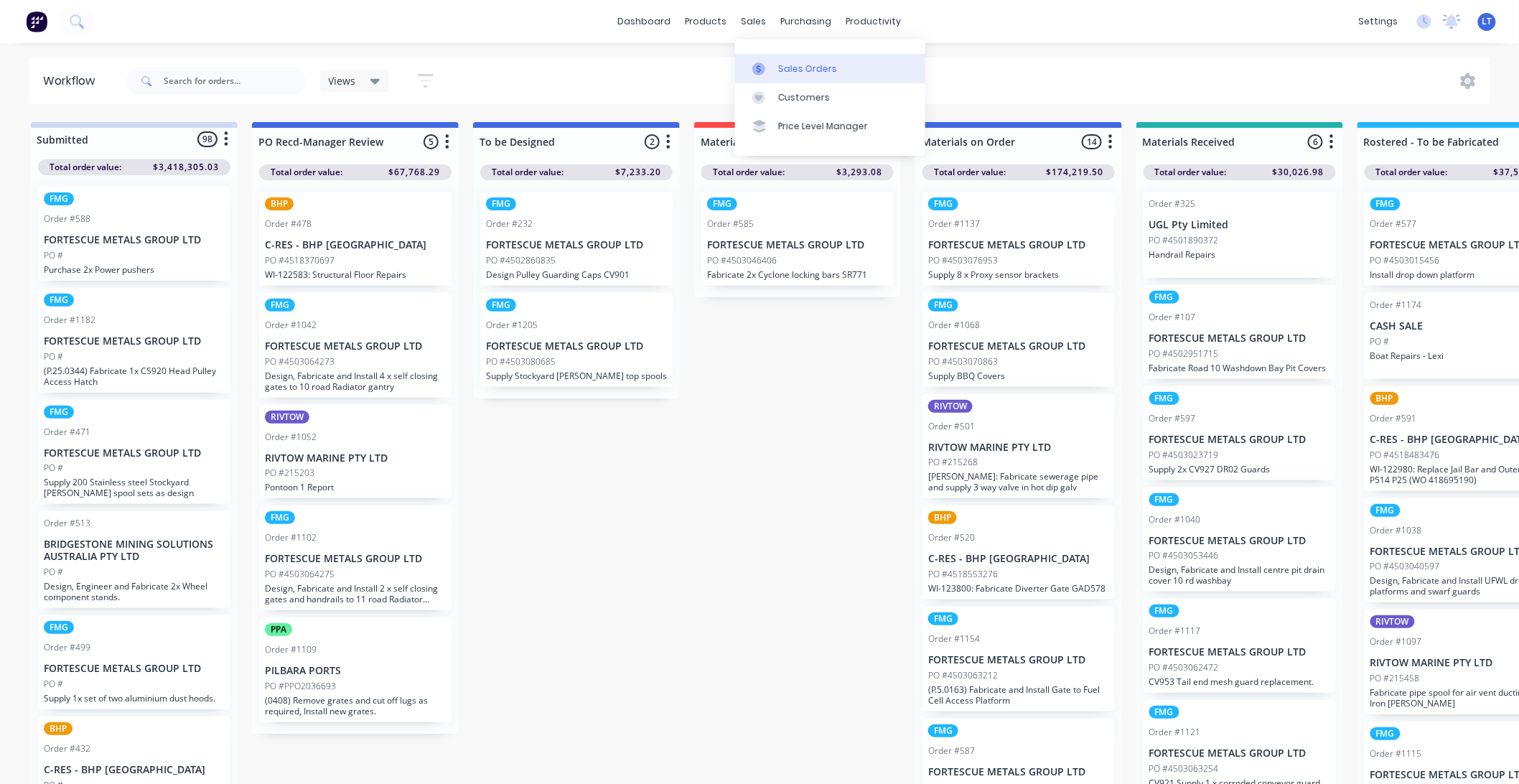
click at [774, 69] on div at bounding box center [763, 69] width 22 height 13
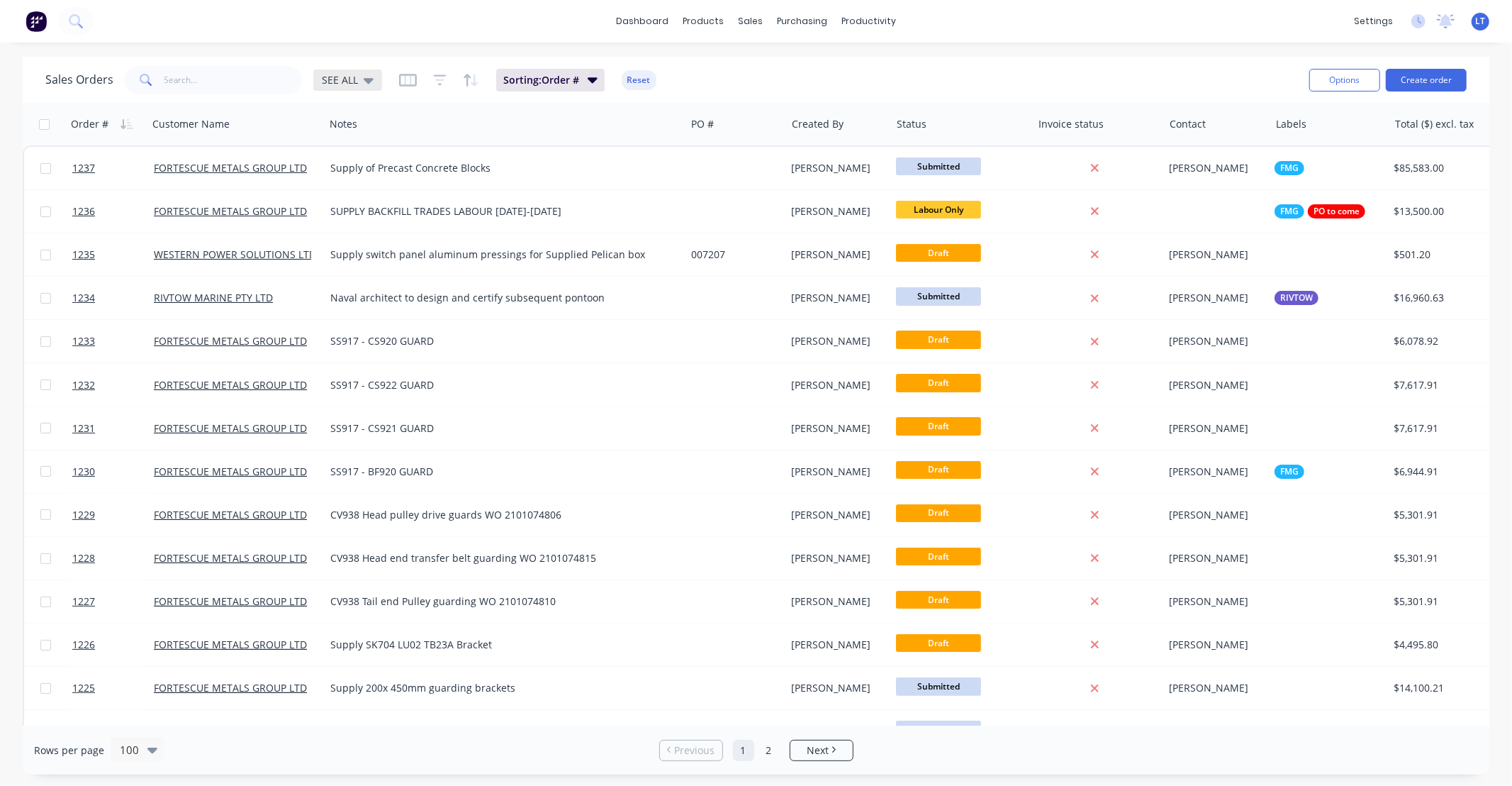
click at [373, 90] on div "SEE ALL" at bounding box center [347, 80] width 69 height 21
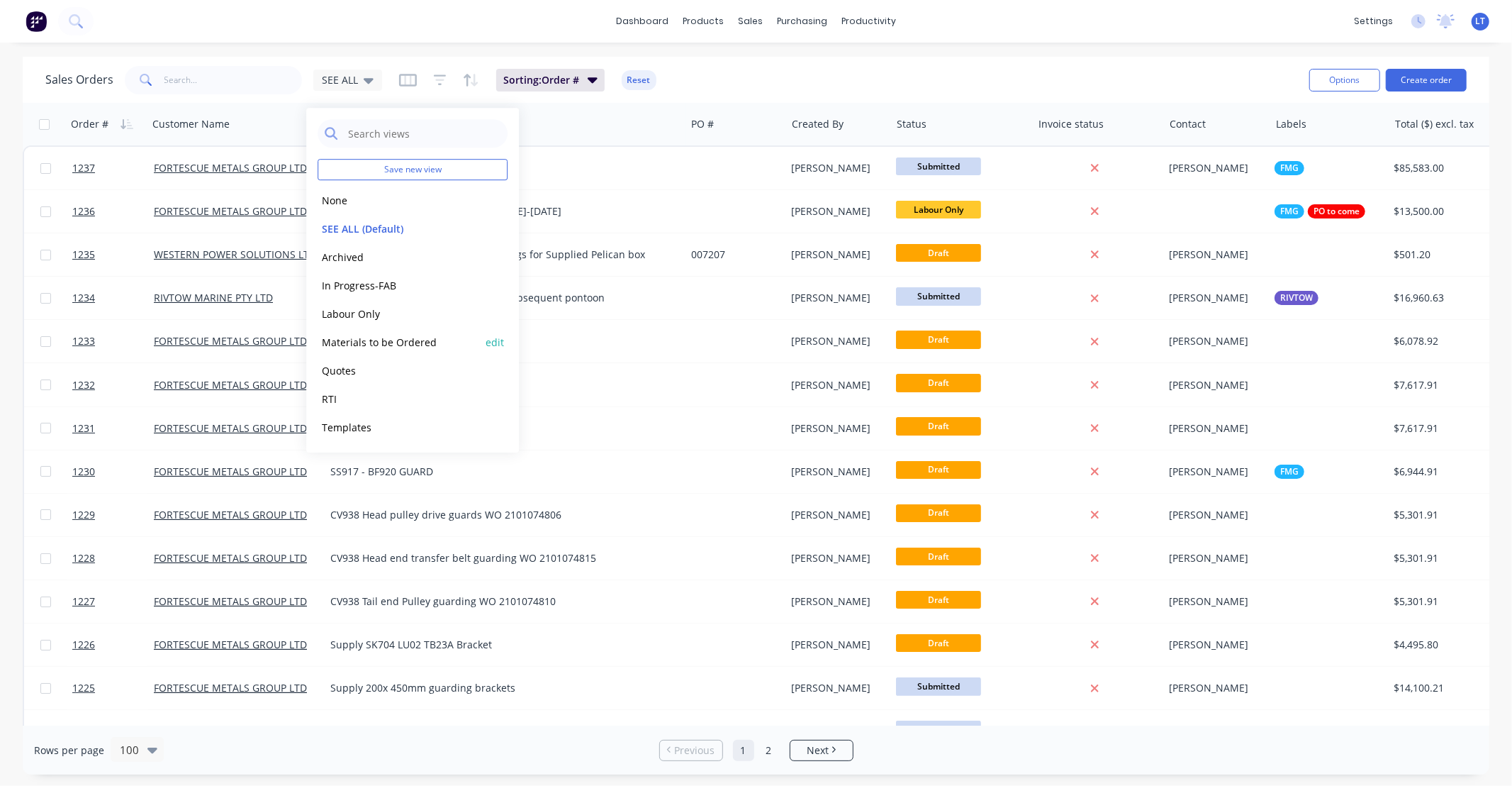
click at [397, 334] on button "Materials to be Ordered" at bounding box center [398, 342] width 161 height 16
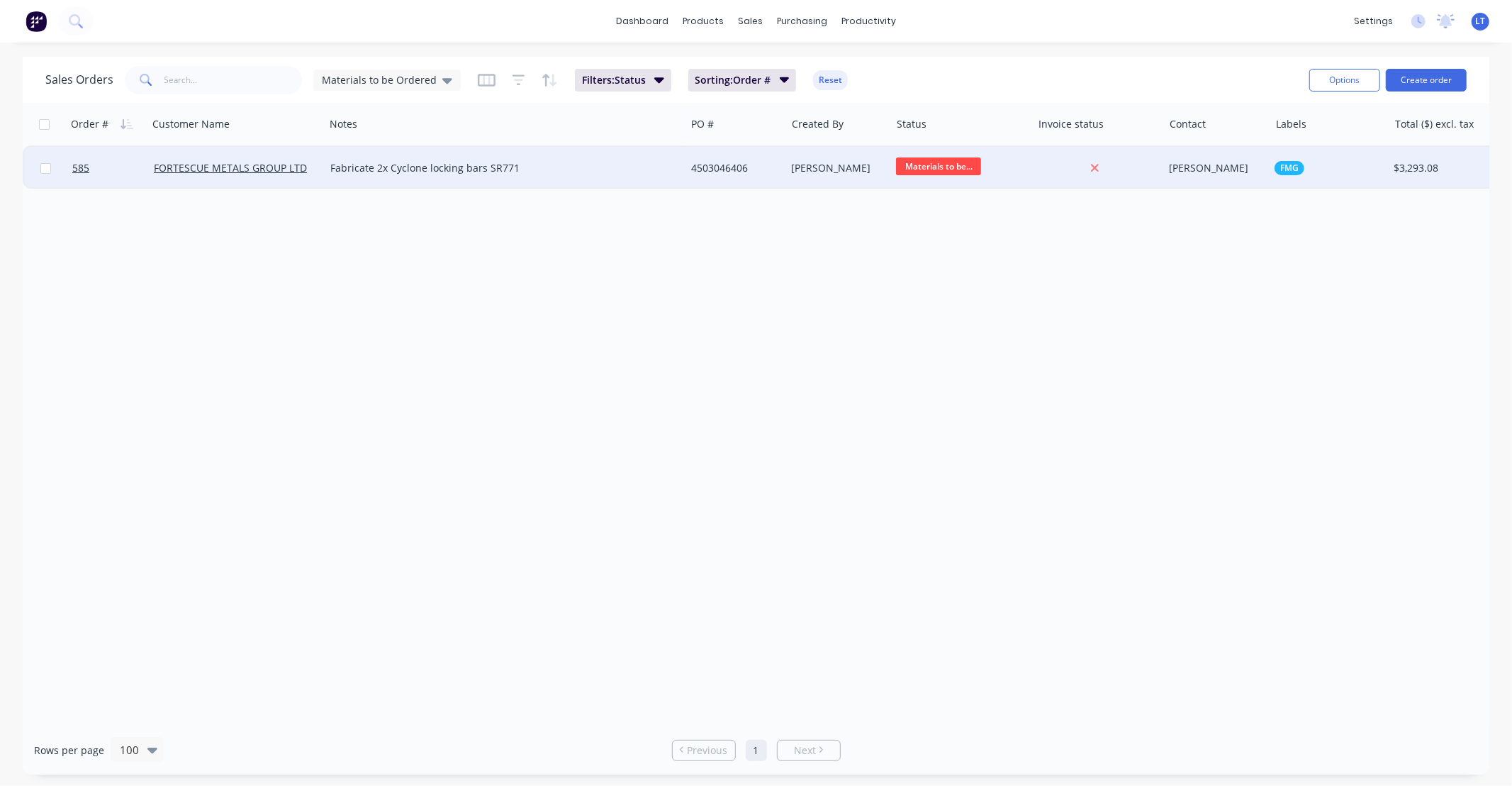
click at [934, 161] on span "Materials to be..." at bounding box center [939, 166] width 85 height 18
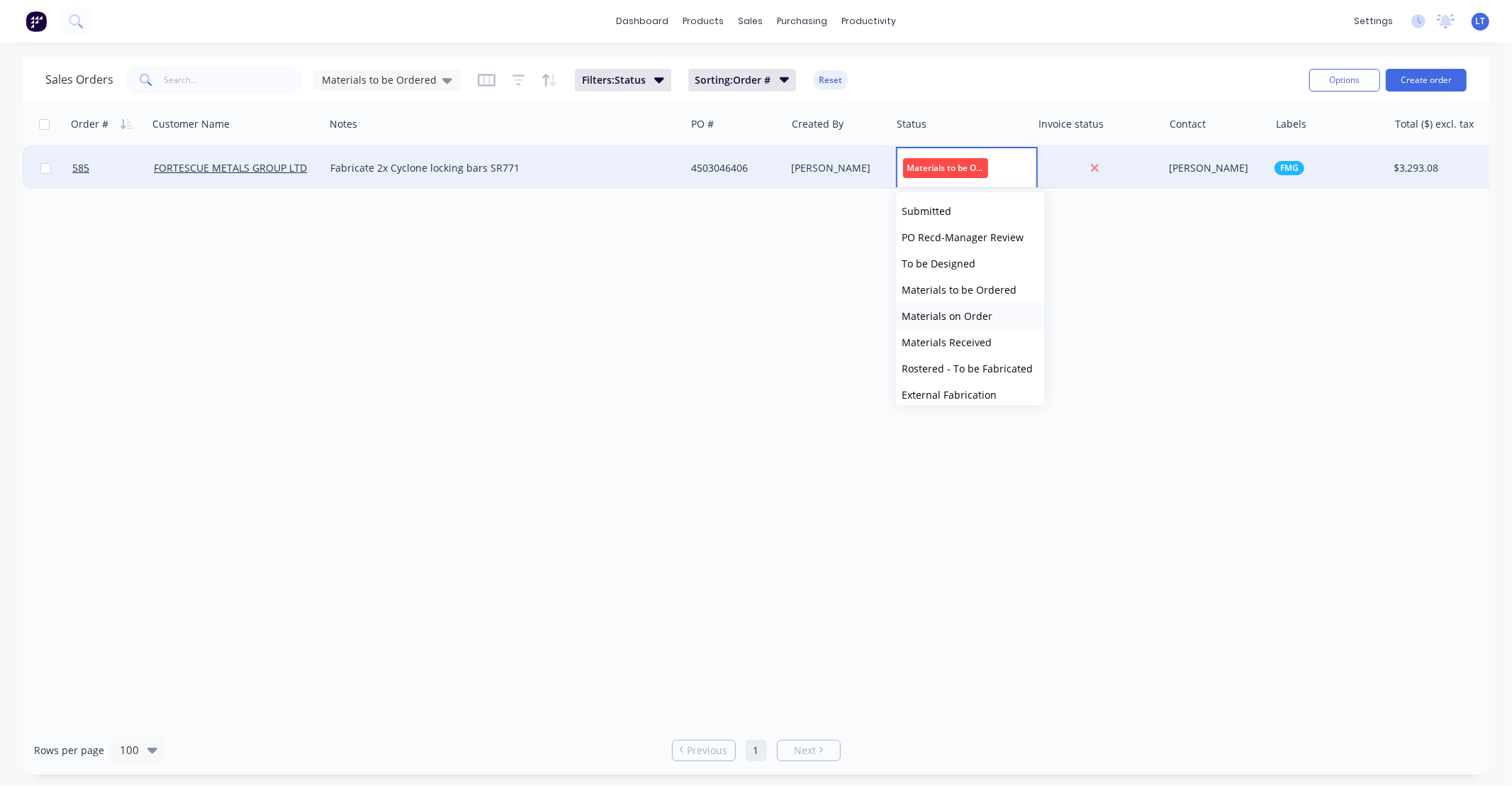
click at [983, 313] on span "Materials on Order" at bounding box center [947, 316] width 91 height 14
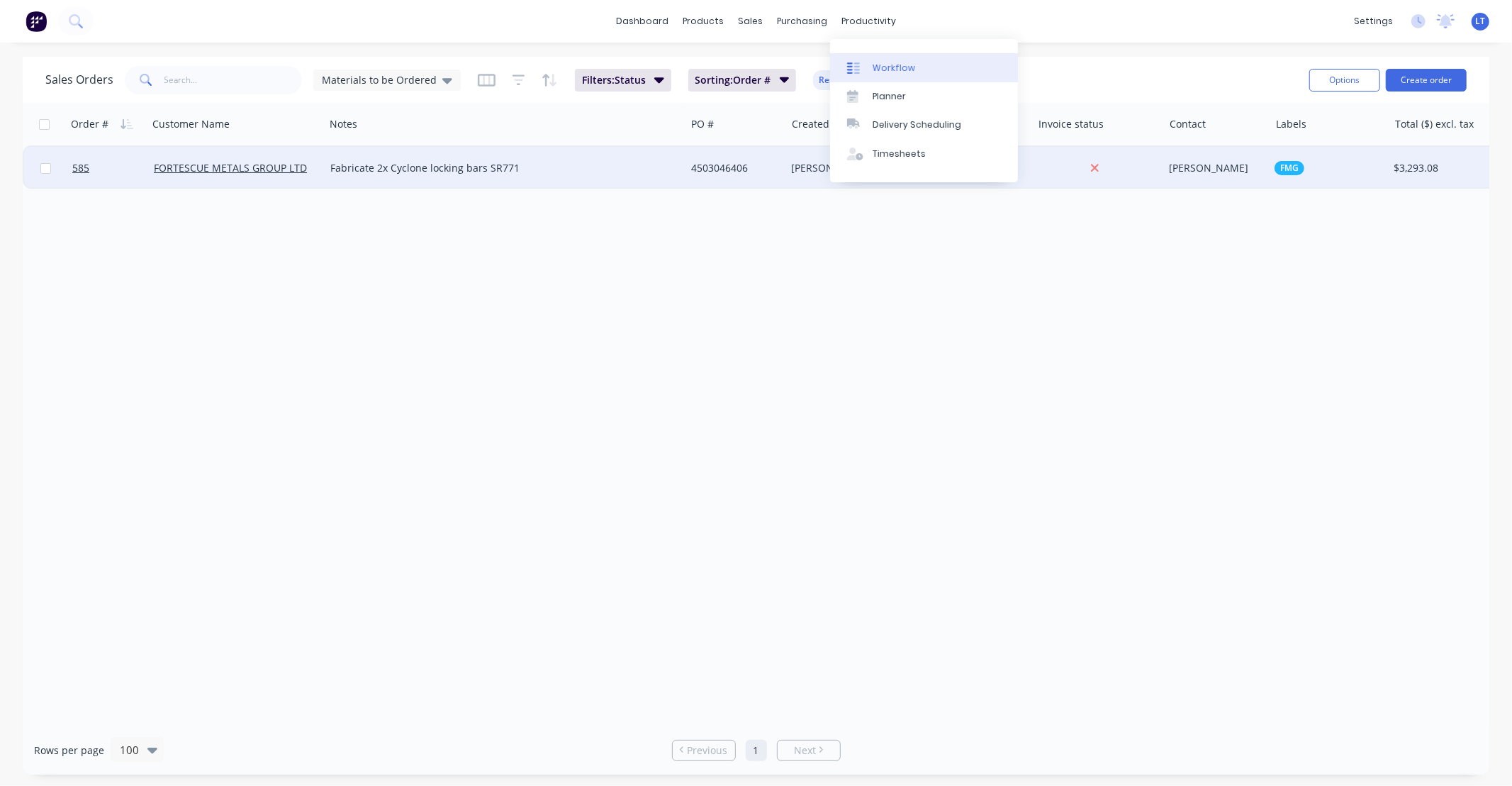
click at [904, 76] on link "Workflow" at bounding box center [924, 68] width 188 height 28
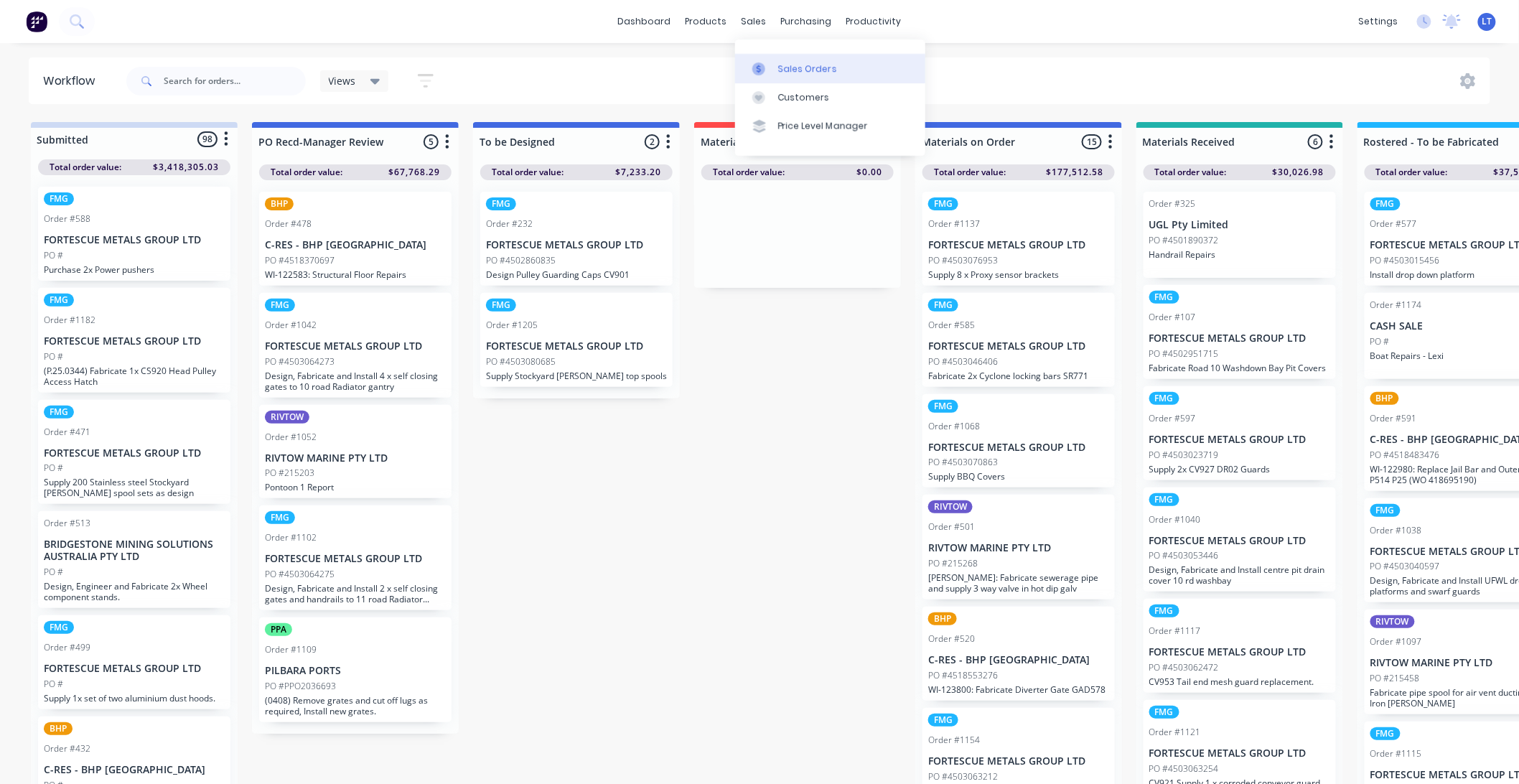
click at [779, 65] on div "Sales Orders" at bounding box center [808, 69] width 59 height 13
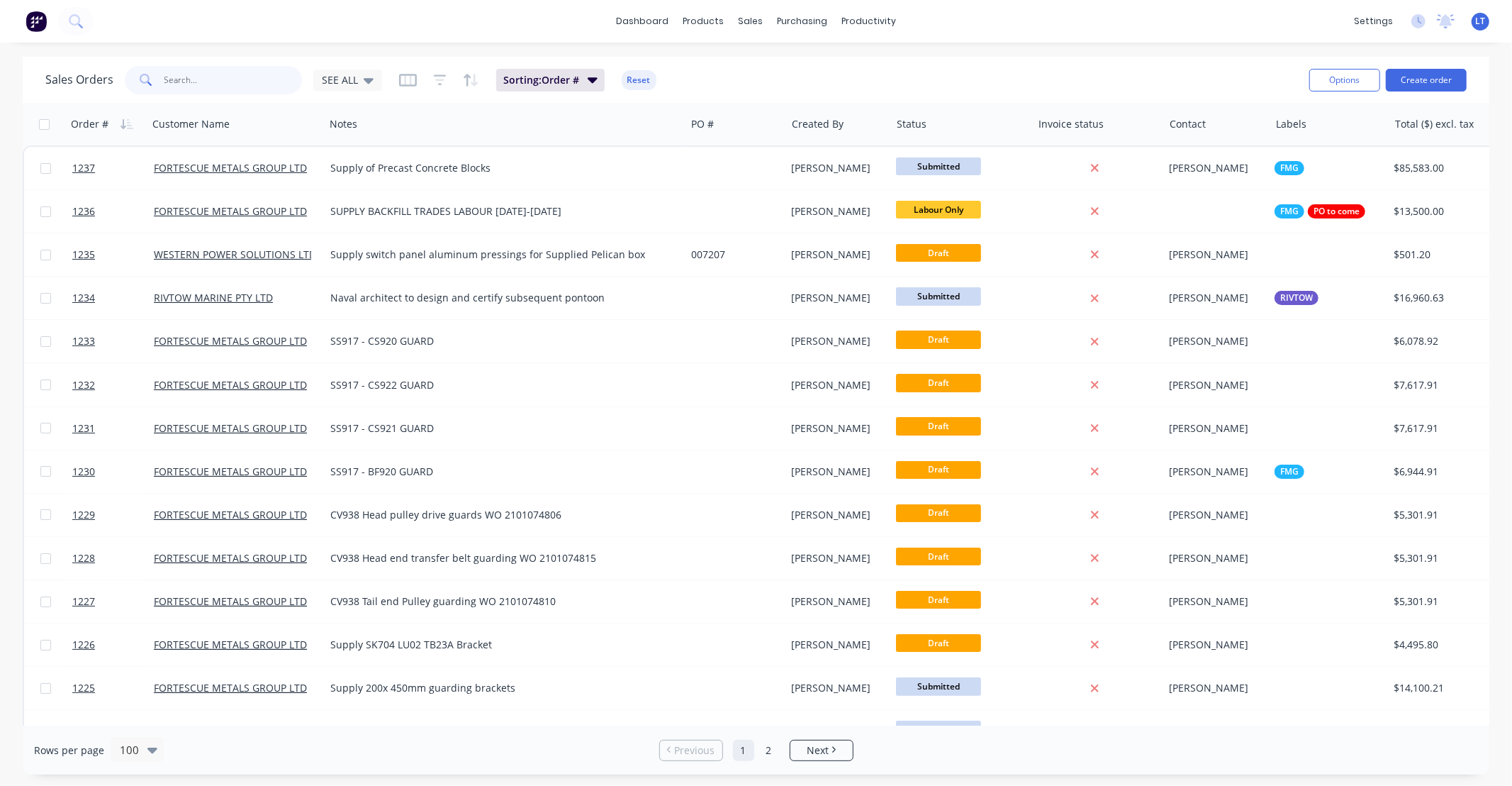
click at [292, 87] on input "text" at bounding box center [233, 80] width 139 height 28
type input "pile"
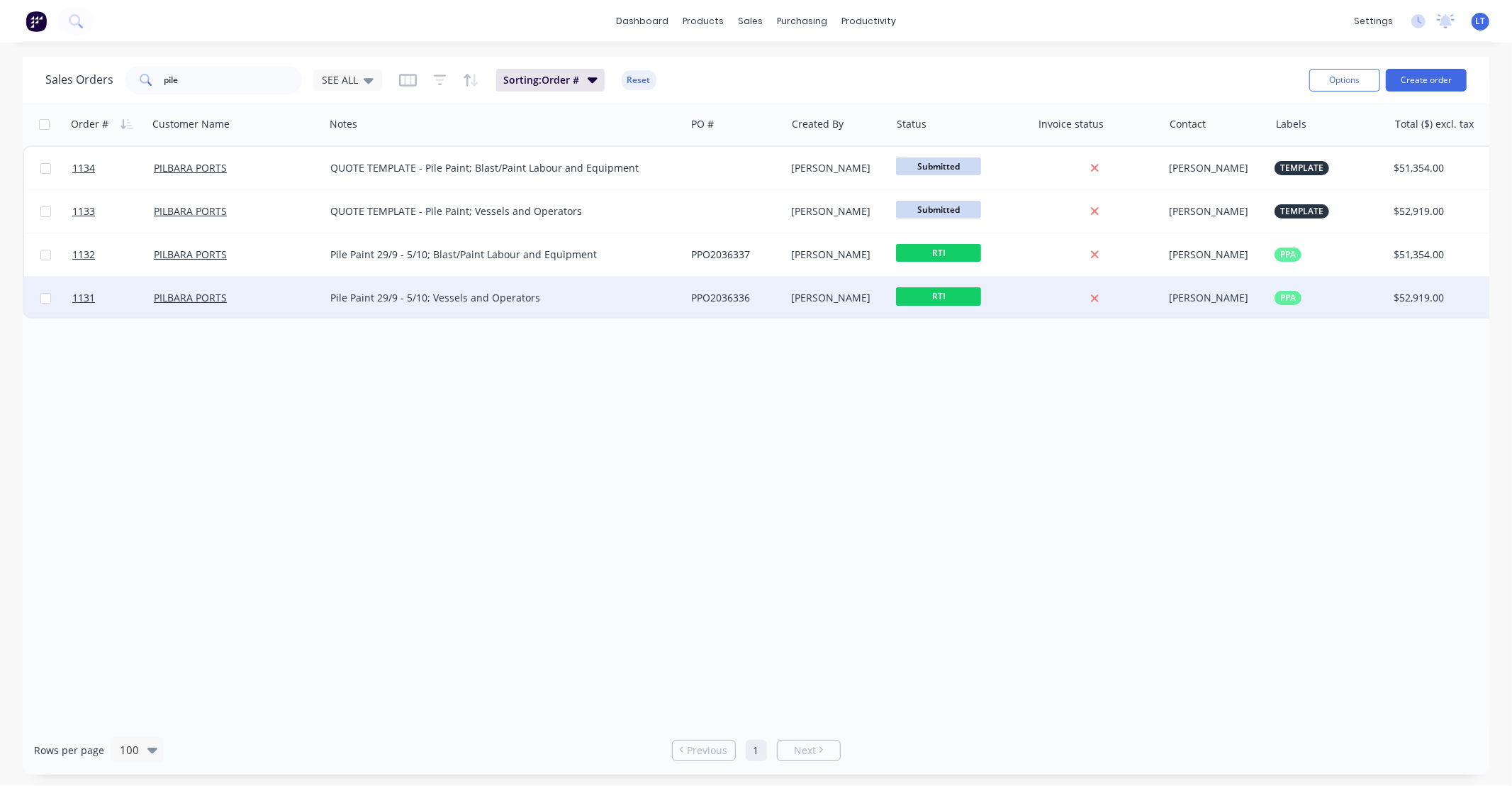
click at [827, 294] on div "[PERSON_NAME]" at bounding box center [836, 298] width 89 height 14
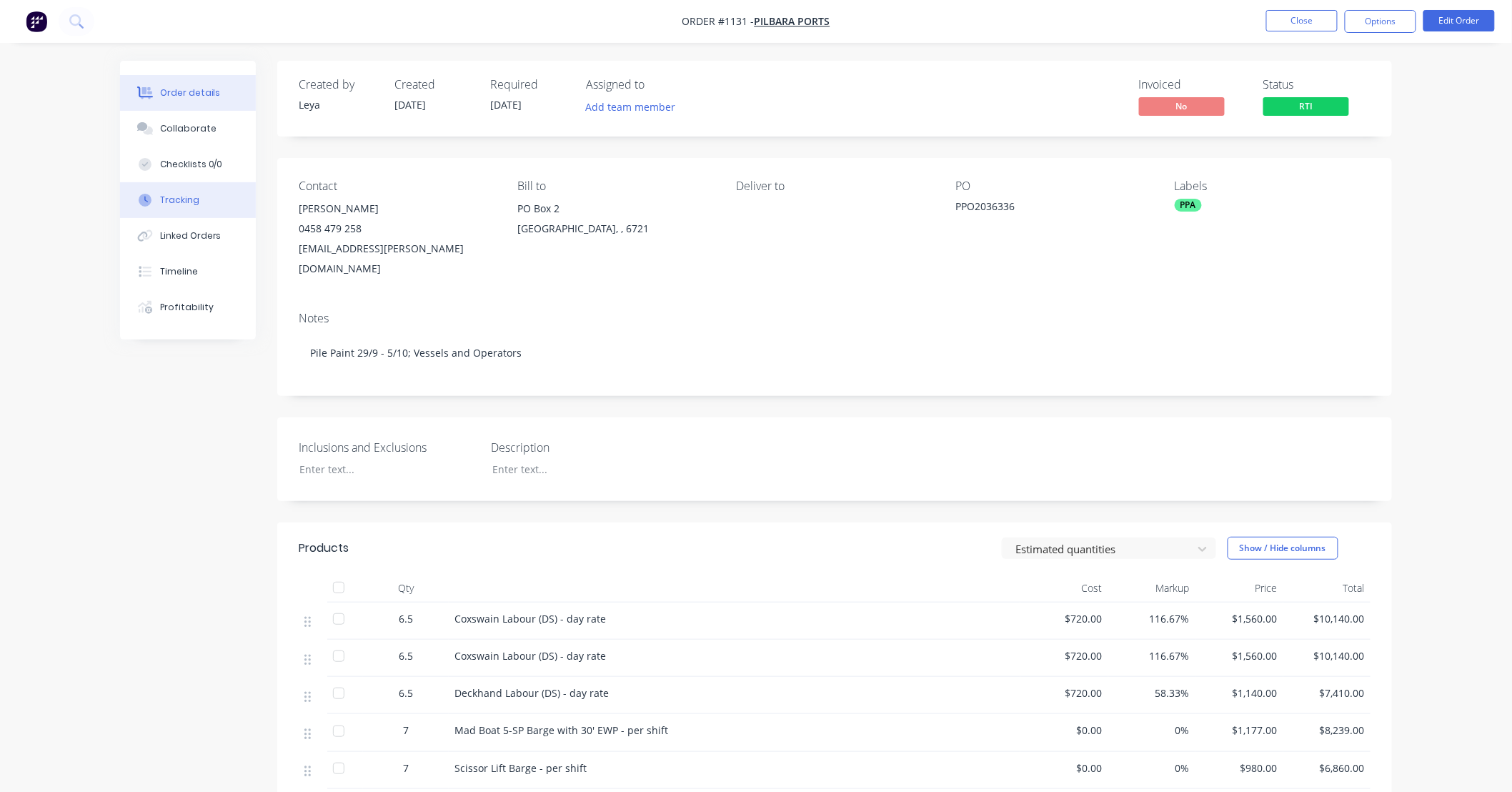
click at [201, 198] on button "Tracking" at bounding box center [188, 200] width 136 height 36
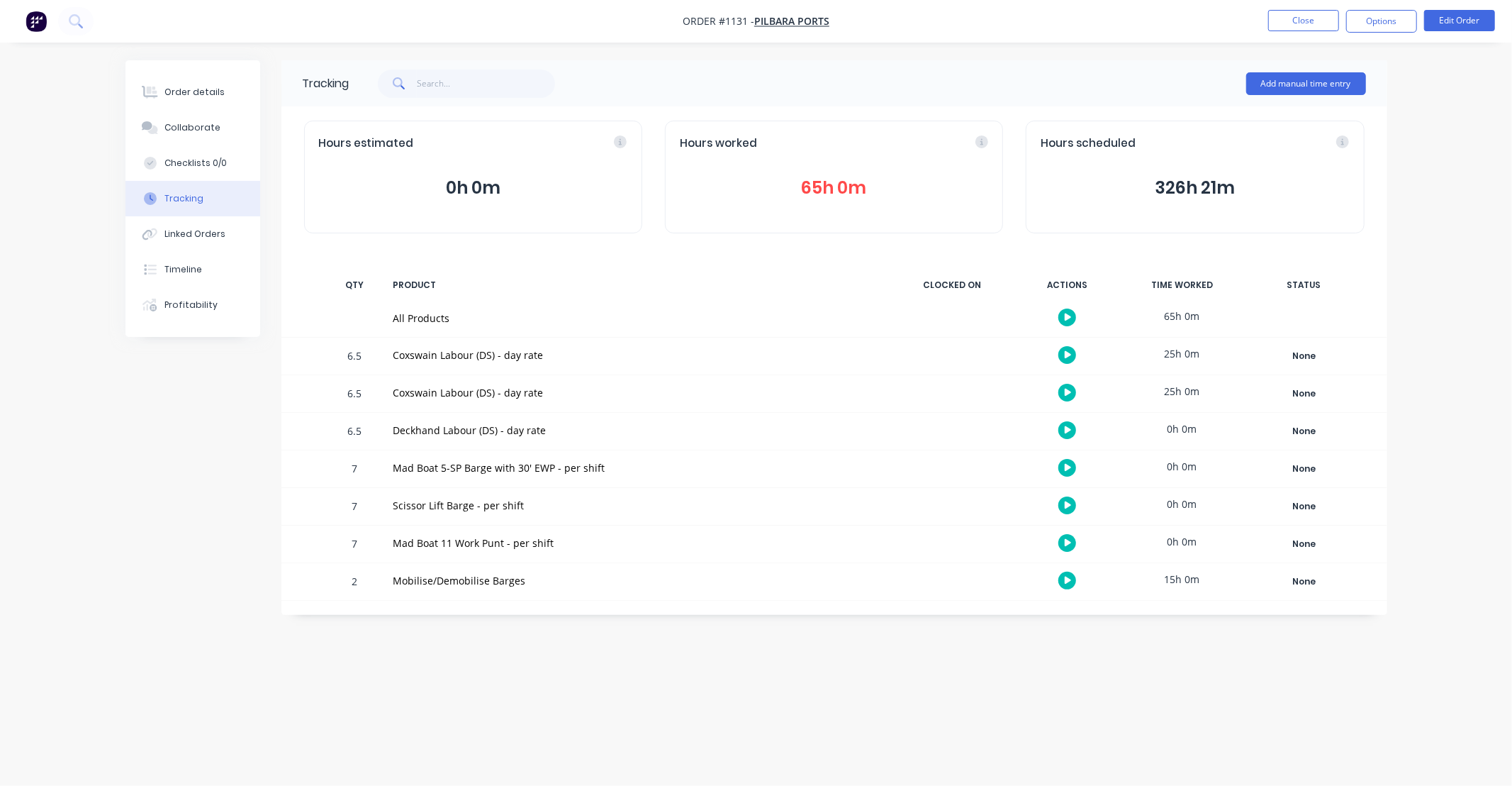
click at [826, 190] on button "65h 0m" at bounding box center [834, 188] width 308 height 27
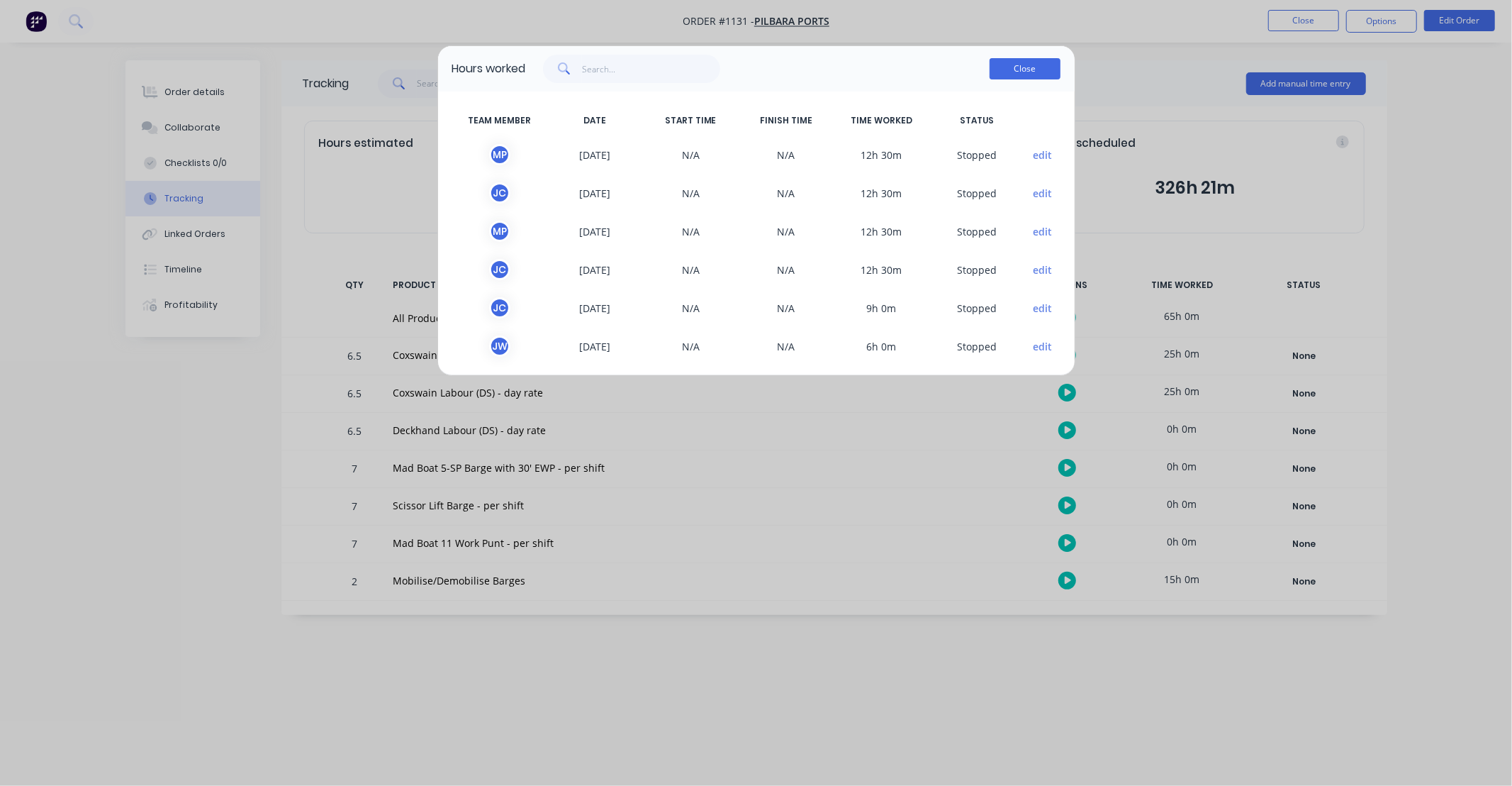
click at [1021, 75] on button "Close" at bounding box center [1025, 69] width 71 height 21
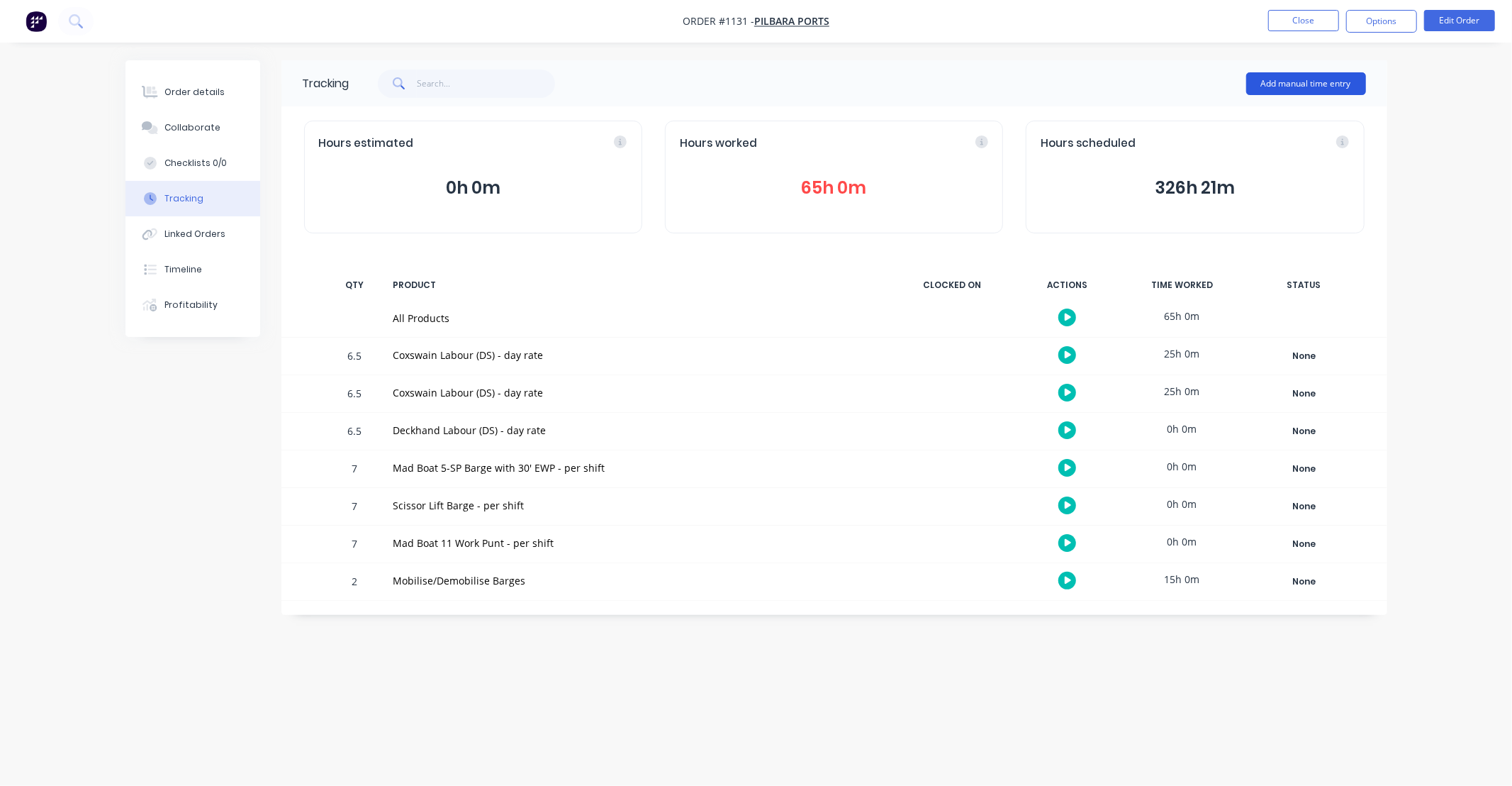
click at [1299, 87] on button "Add manual time entry" at bounding box center [1306, 84] width 120 height 23
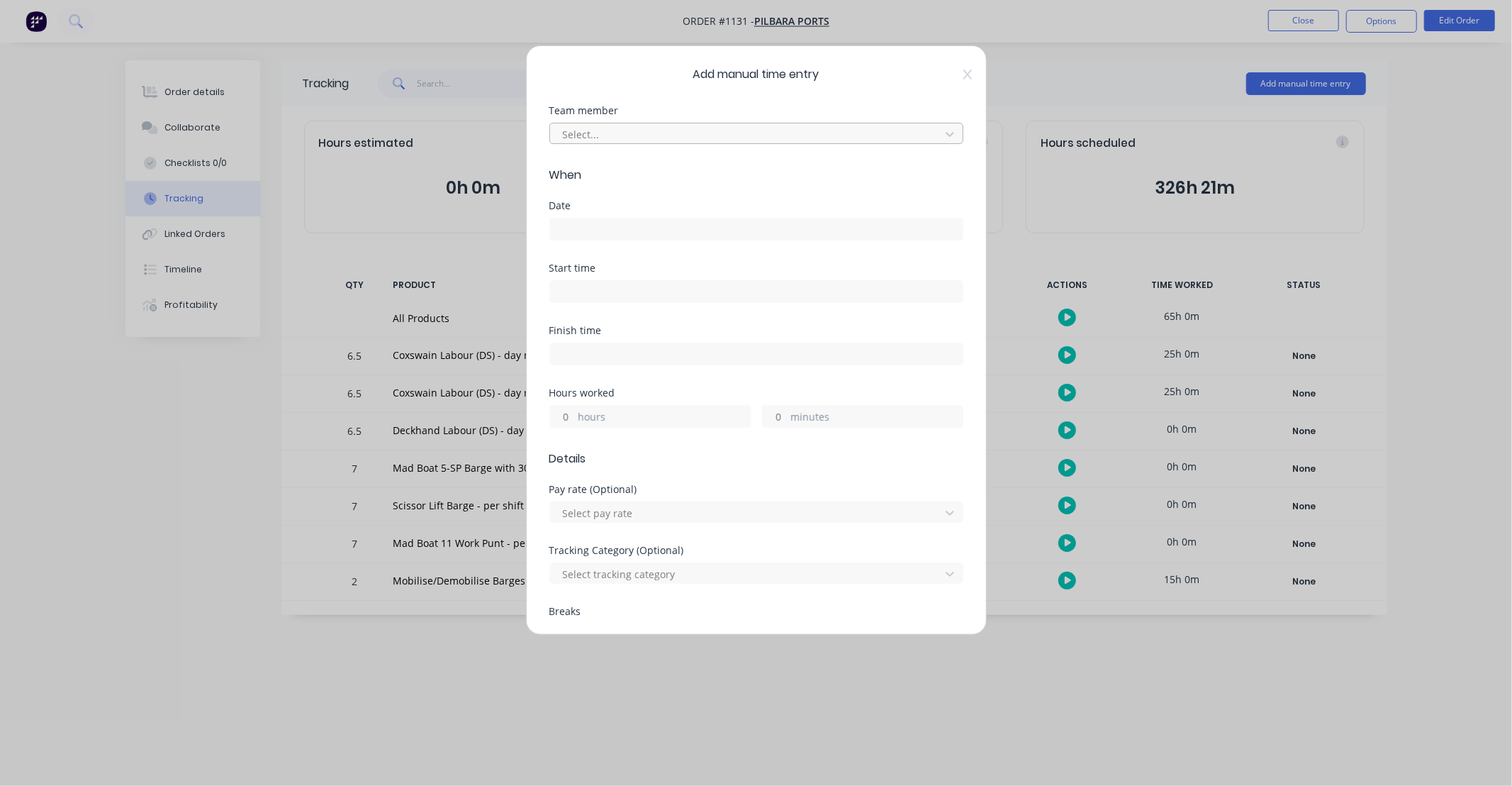
click at [632, 132] on div at bounding box center [747, 134] width 372 height 18
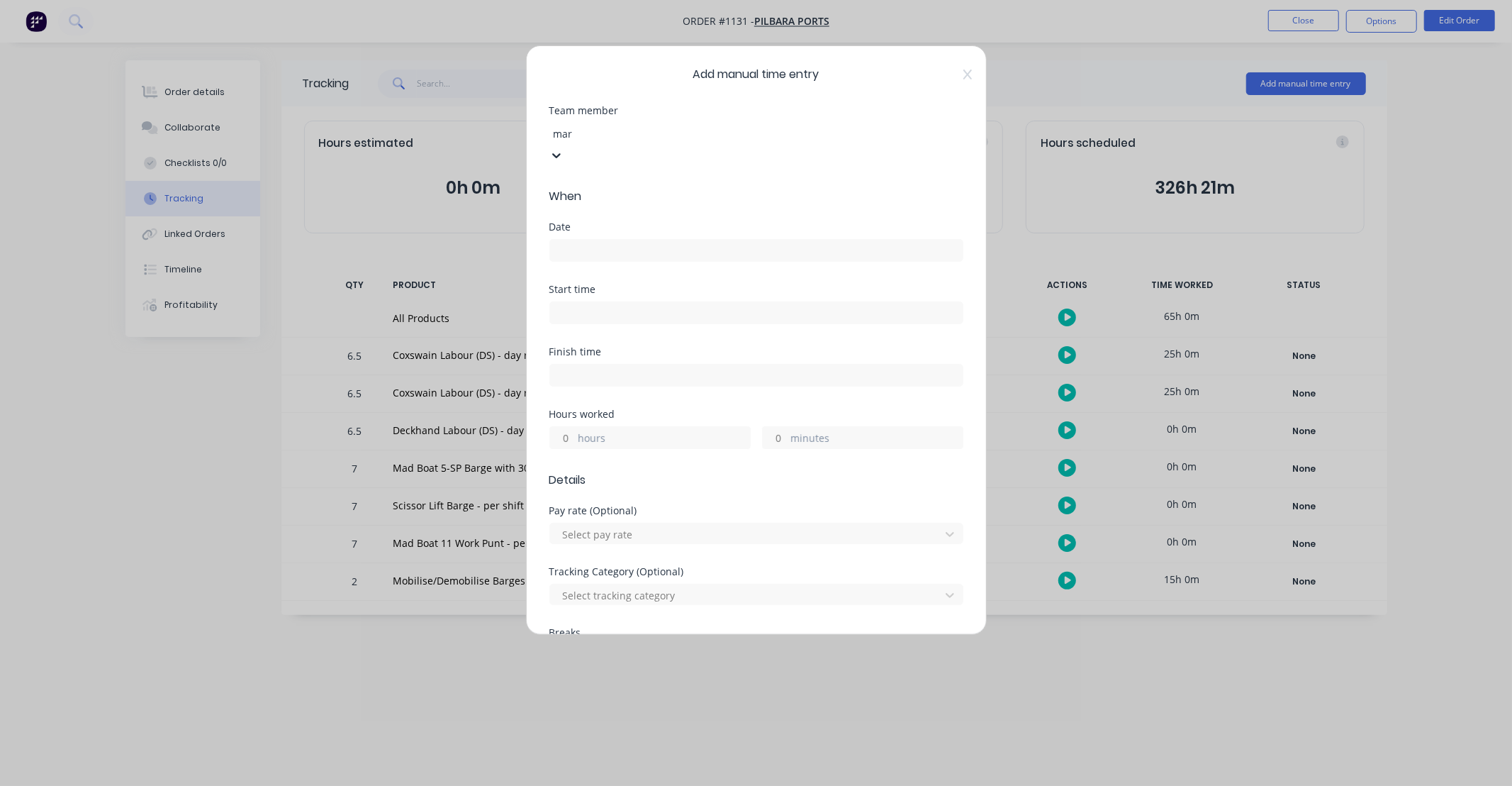
type input "mart"
click at [626, 785] on div "[PERSON_NAME]" at bounding box center [756, 793] width 1512 height 15
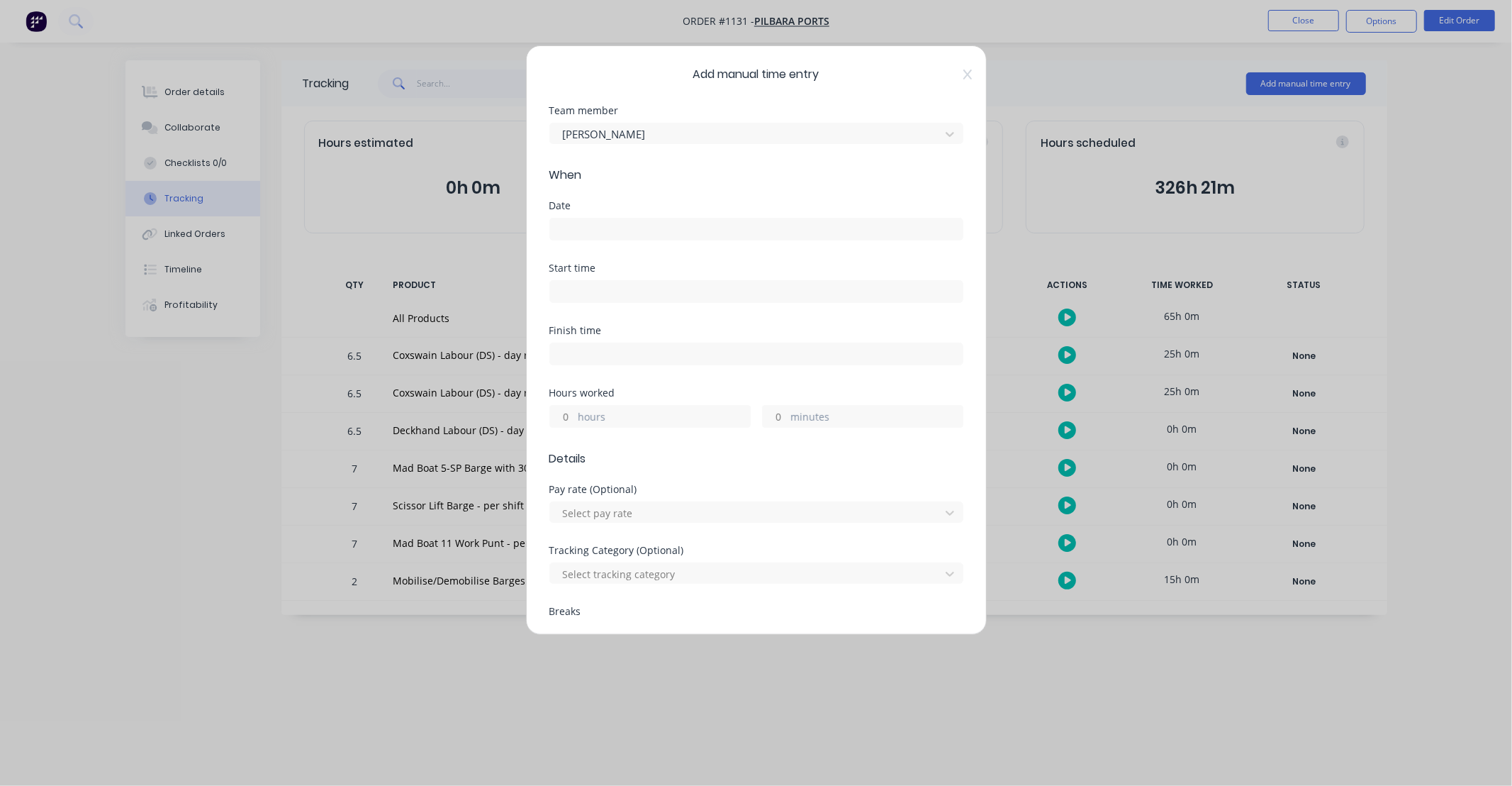
click at [640, 235] on input at bounding box center [756, 229] width 413 height 21
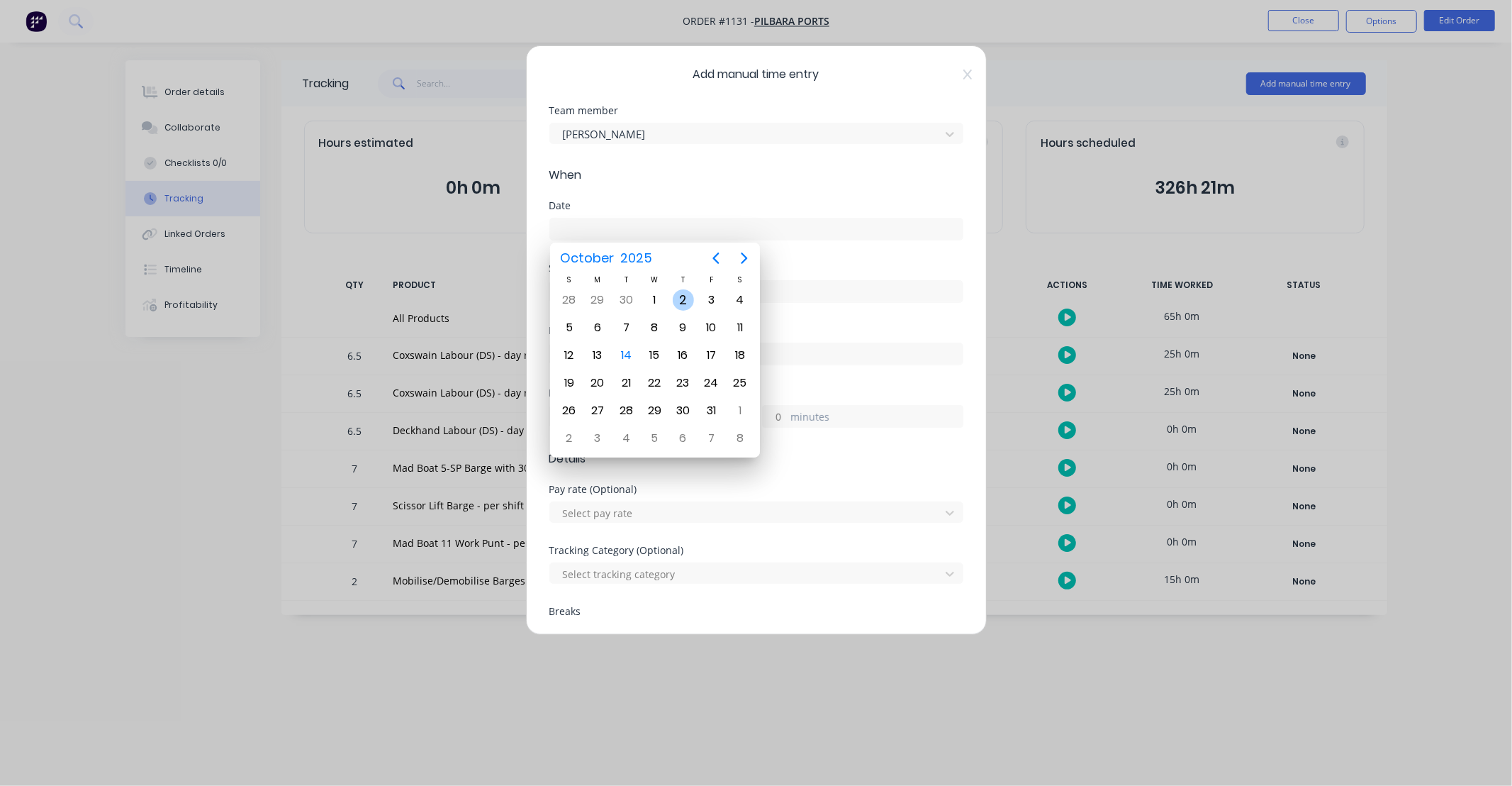
click at [681, 301] on div "2" at bounding box center [684, 300] width 21 height 21
type input "[DATE]"
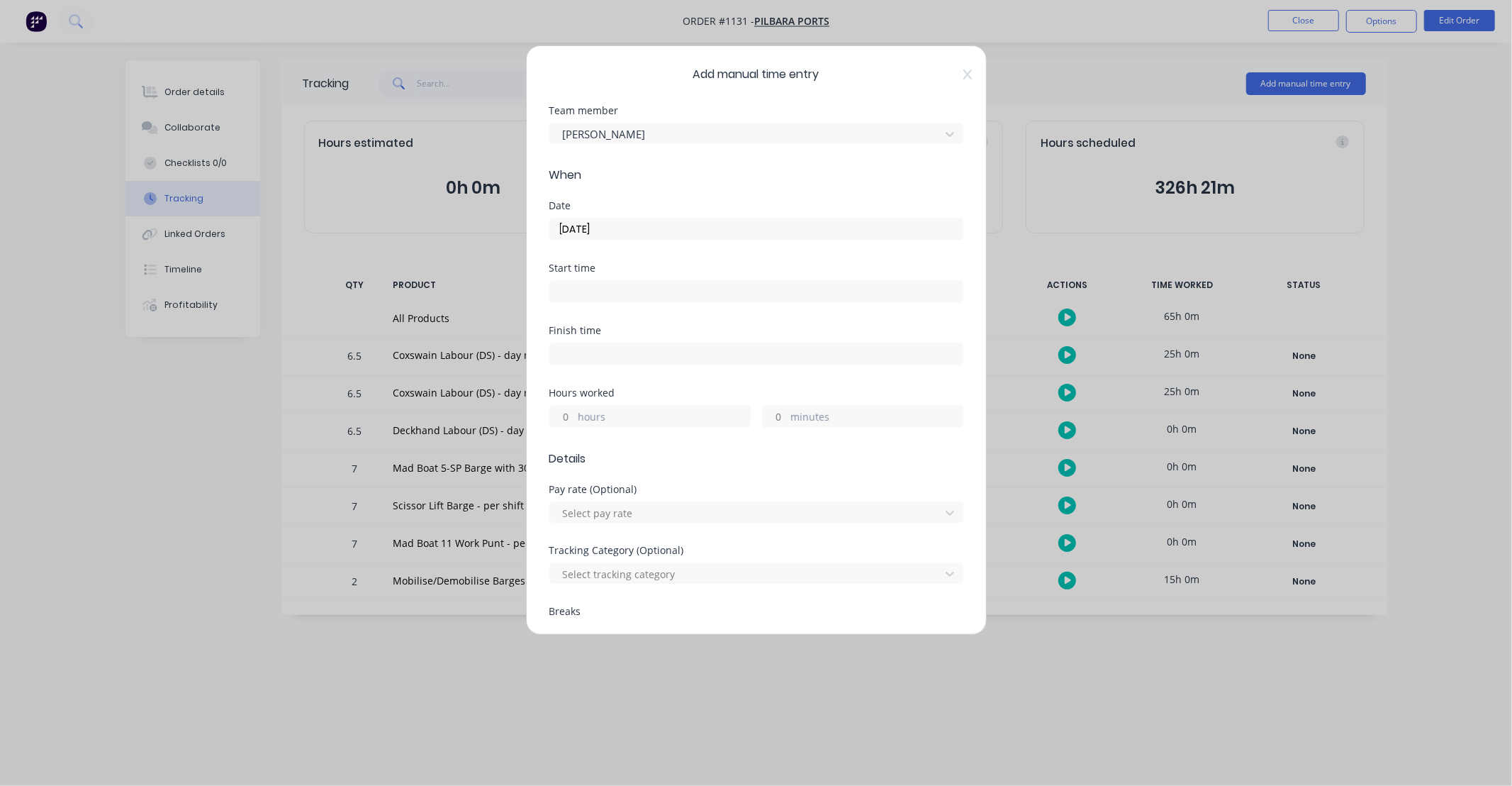
click at [652, 292] on input at bounding box center [756, 291] width 413 height 21
click at [949, 292] on icon at bounding box center [952, 293] width 8 height 10
type input "02:22 PM"
click at [932, 258] on div "Date [DATE]" at bounding box center [756, 232] width 414 height 63
click at [949, 291] on icon at bounding box center [952, 293] width 8 height 10
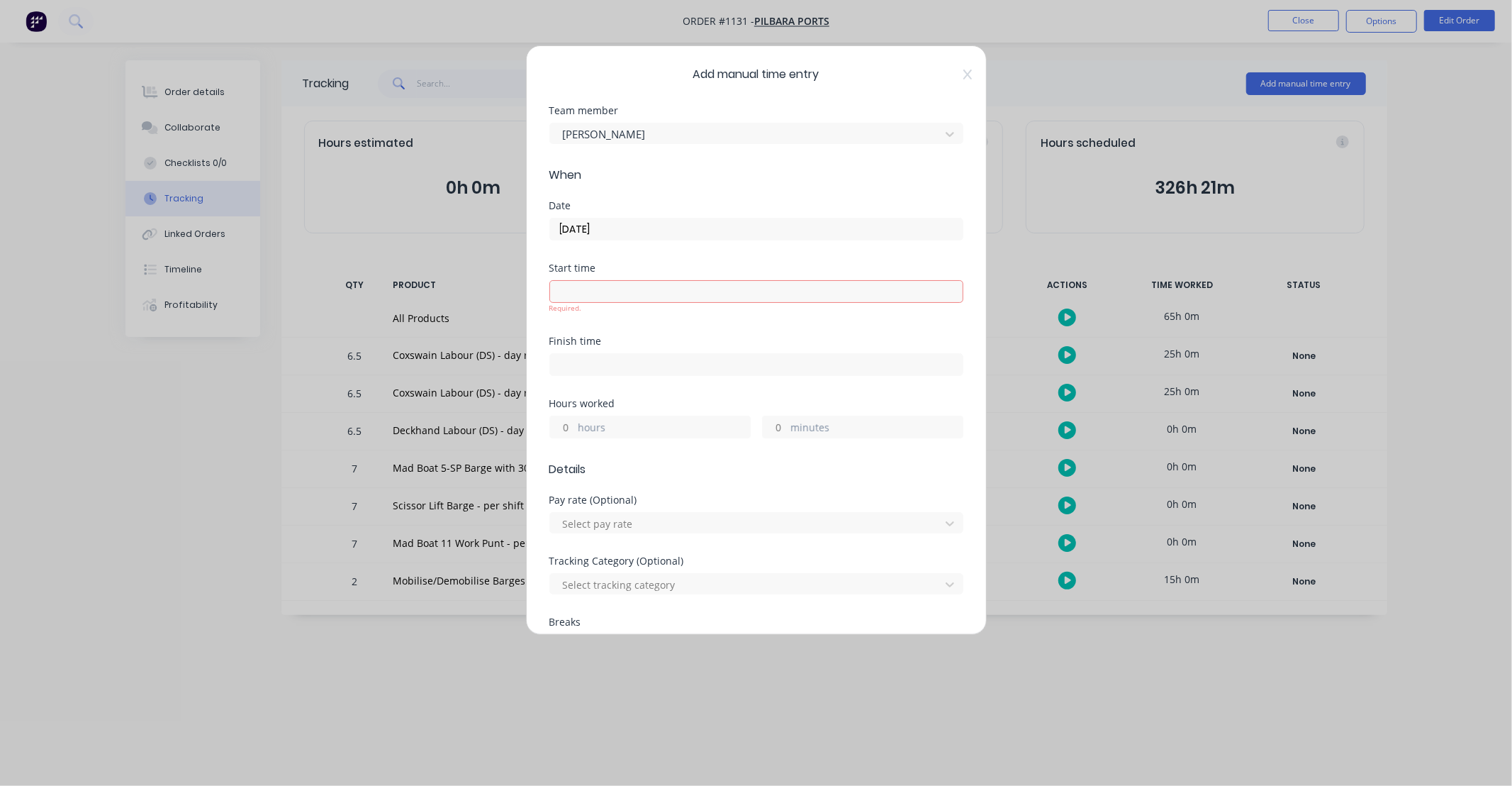
click at [906, 269] on div "Start time" at bounding box center [756, 268] width 414 height 10
click at [963, 72] on icon at bounding box center [967, 75] width 9 height 10
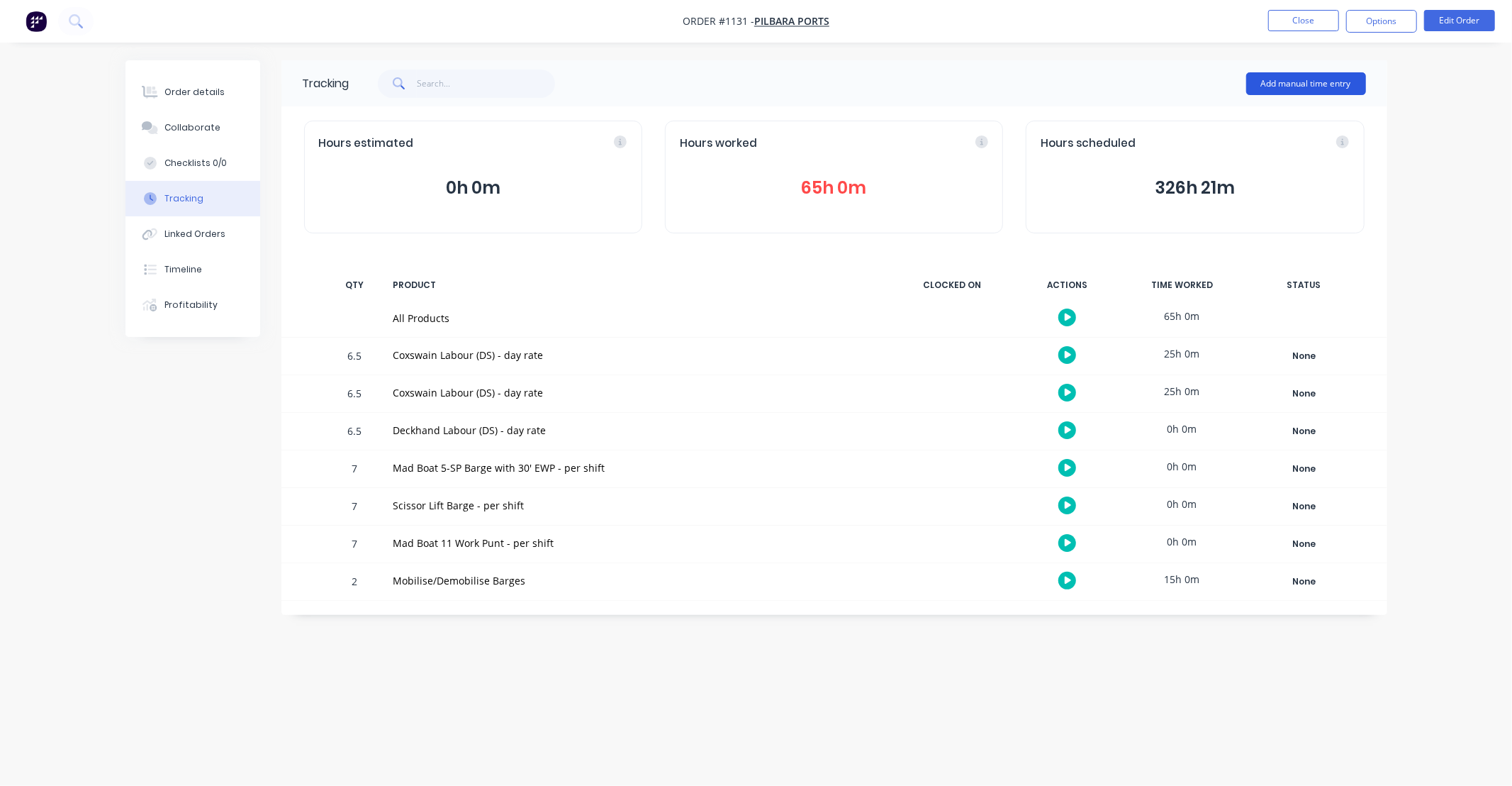
click at [1246, 80] on button "Add manual time entry" at bounding box center [1306, 84] width 120 height 23
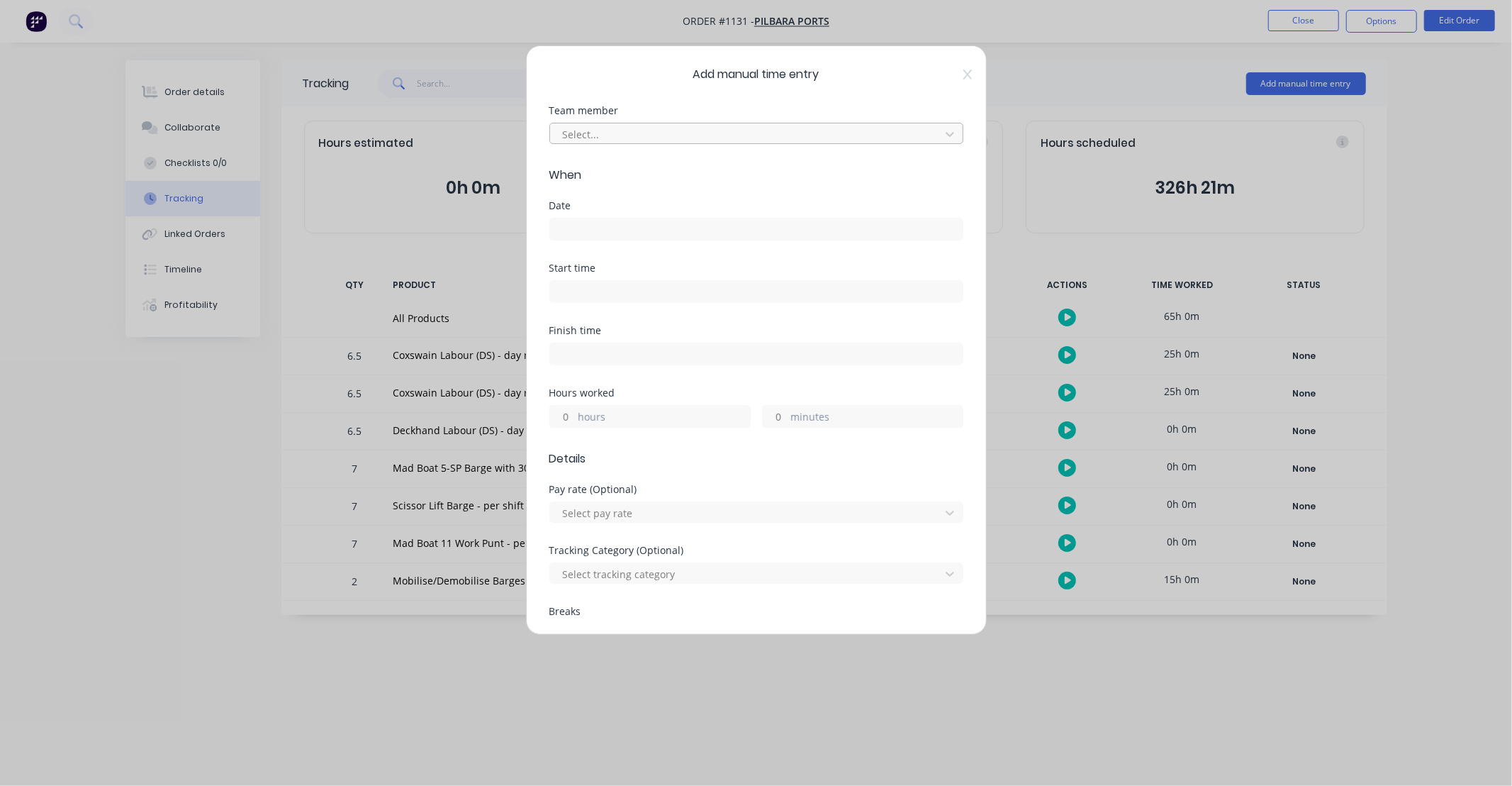
click at [784, 136] on div at bounding box center [747, 134] width 372 height 18
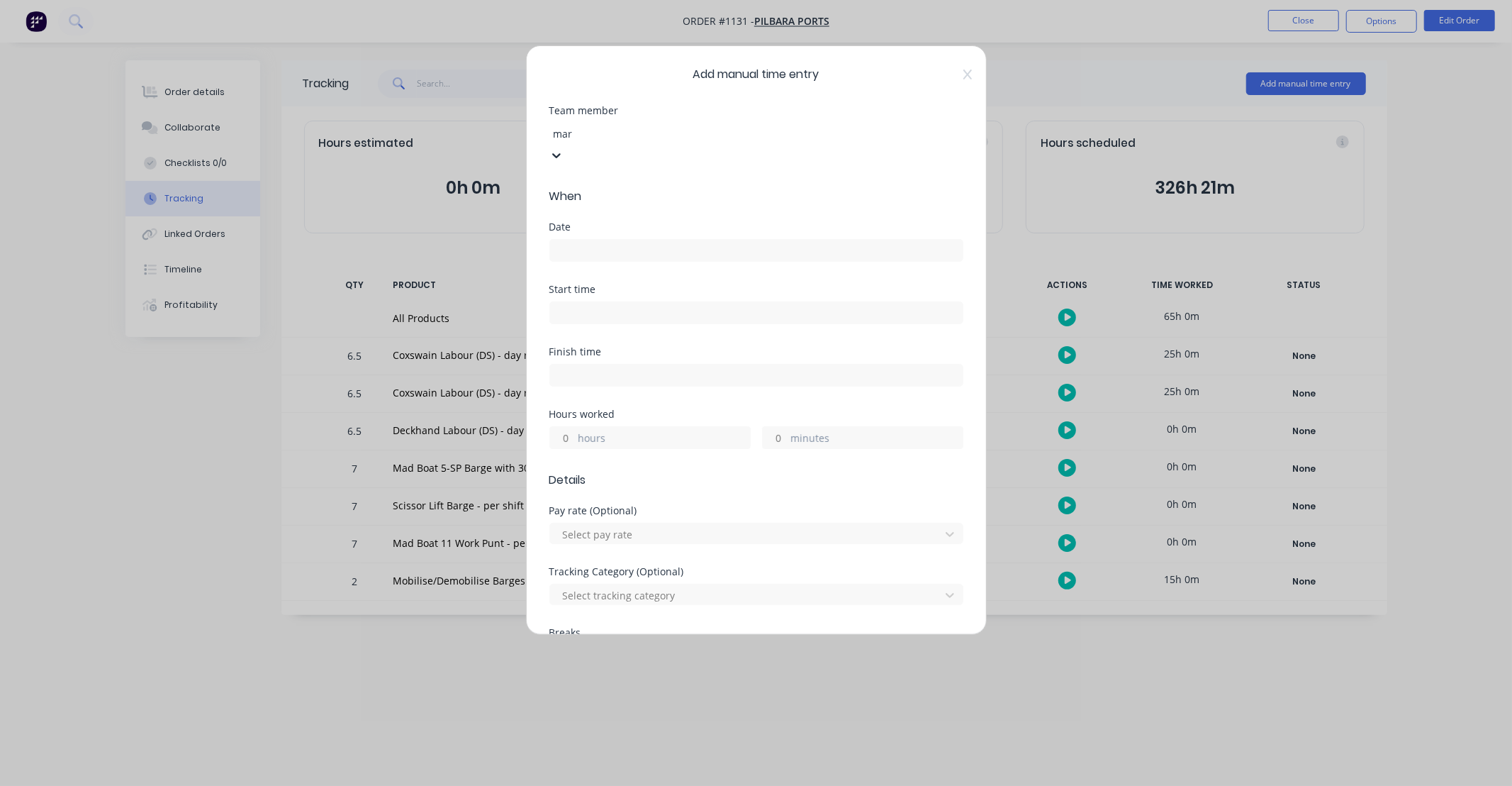
type input "mart"
click at [726, 785] on div "[PERSON_NAME]" at bounding box center [756, 793] width 1512 height 15
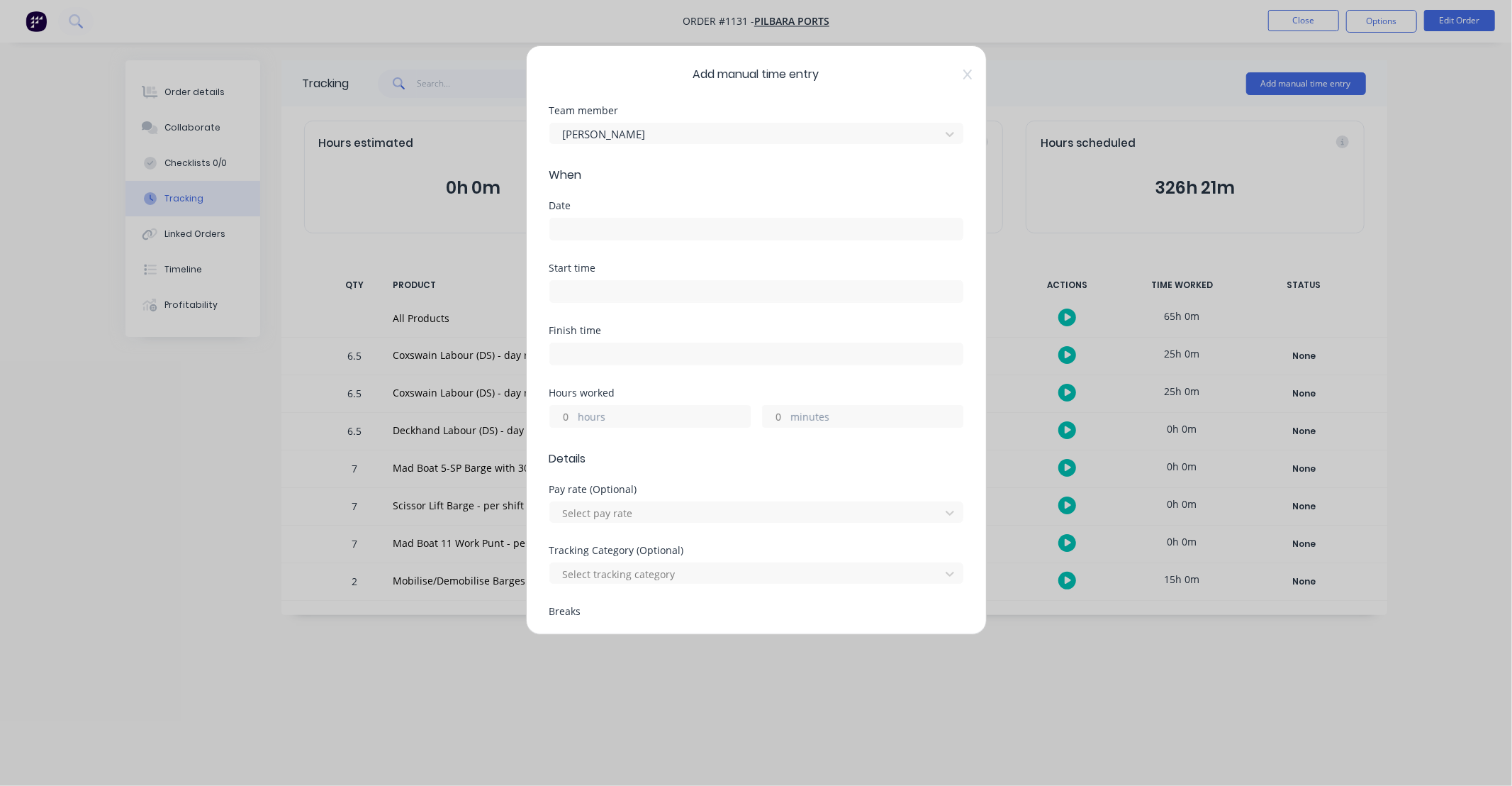
click at [674, 221] on input at bounding box center [756, 229] width 413 height 21
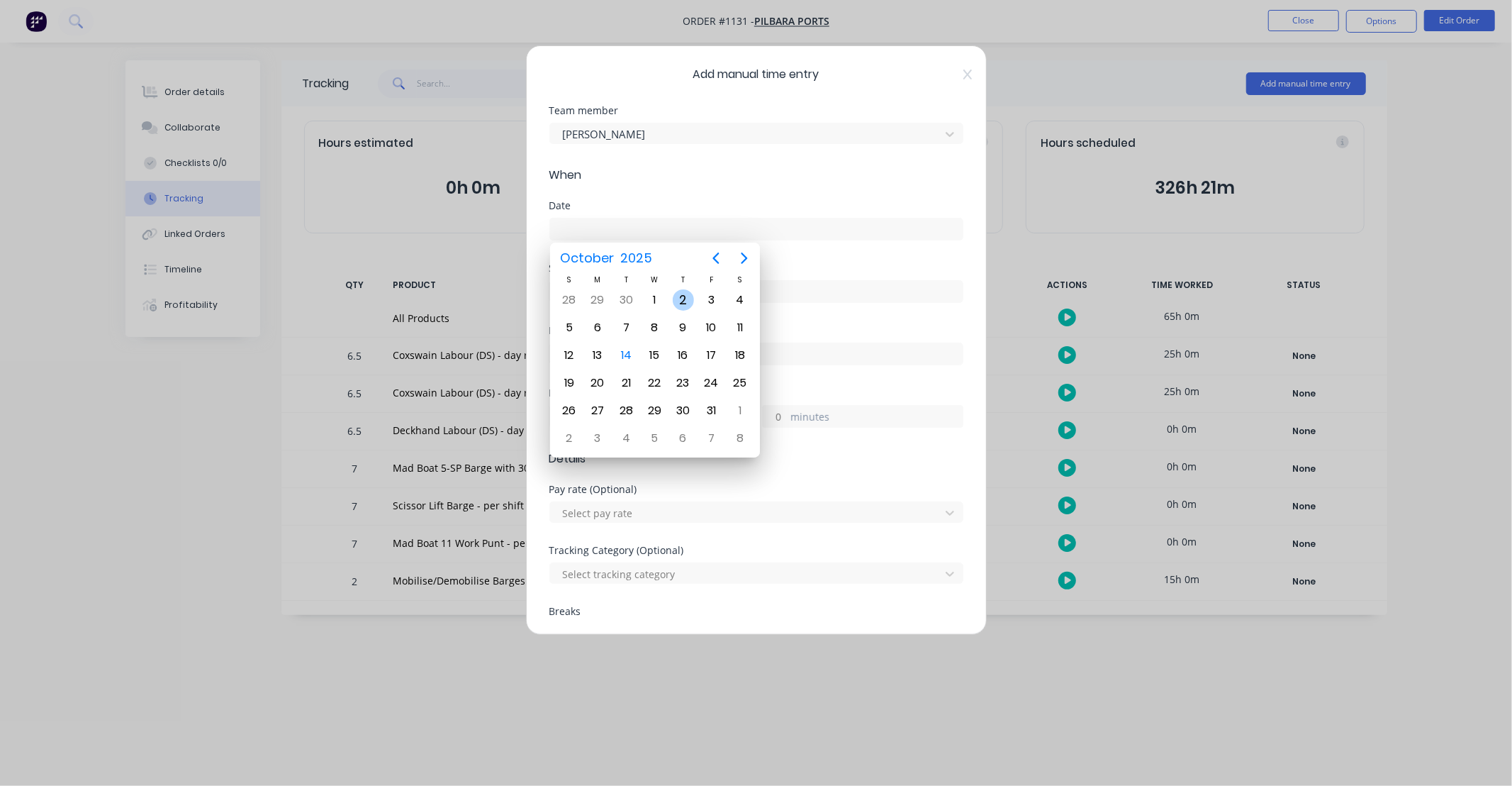
click at [683, 303] on div "2" at bounding box center [684, 300] width 21 height 21
type input "[DATE]"
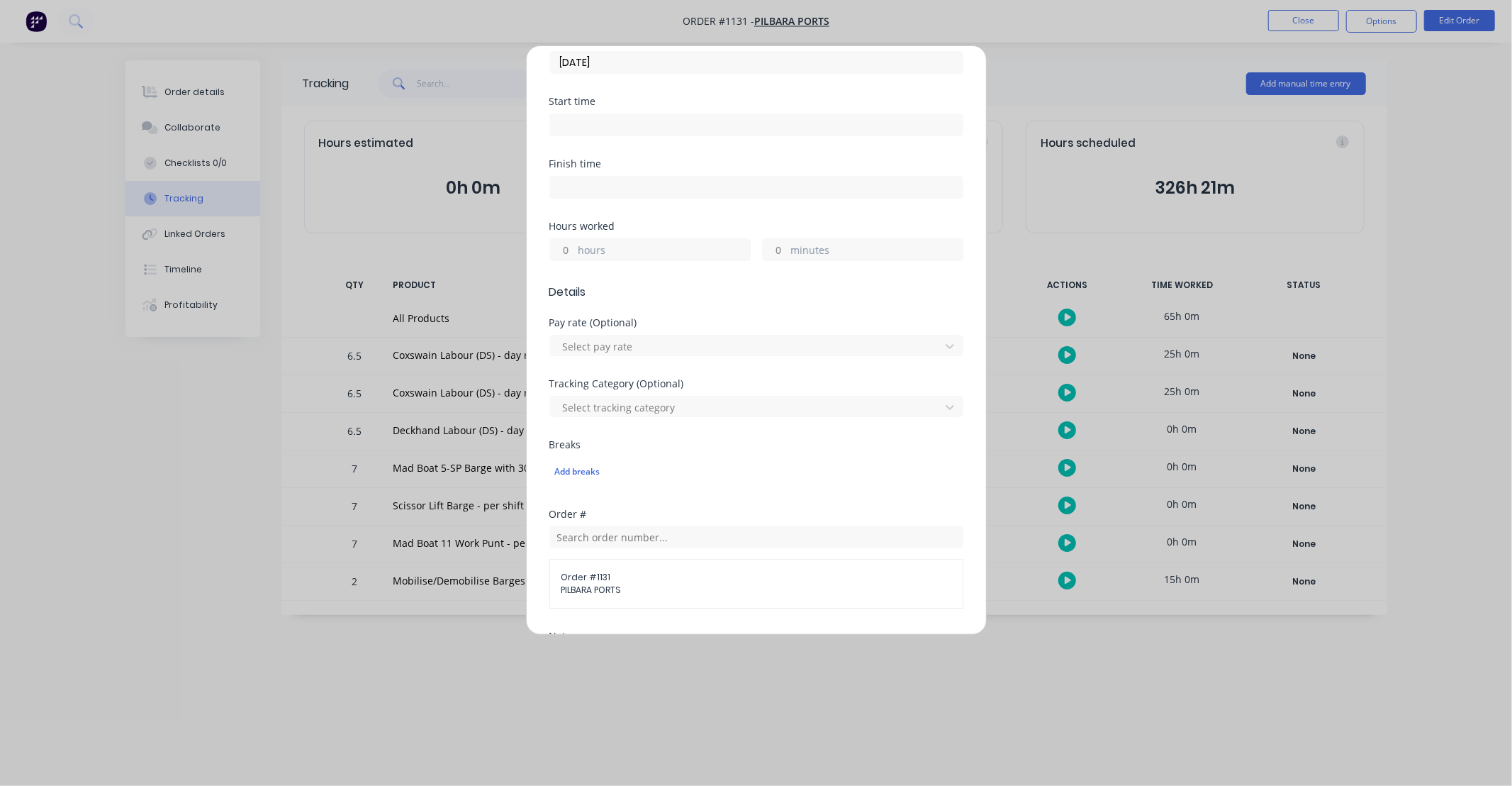
scroll to position [210, 0]
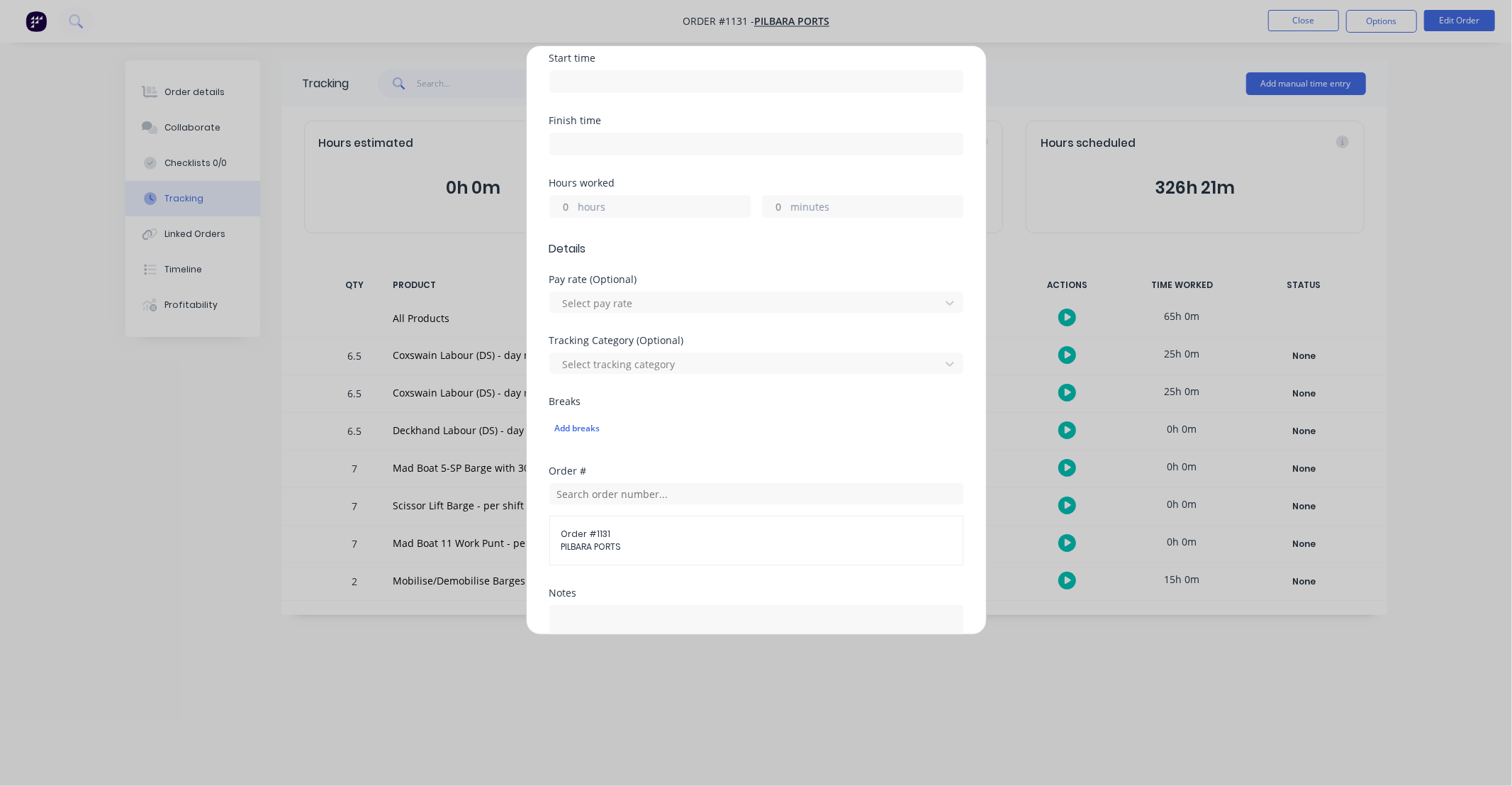
click at [569, 207] on input "hours" at bounding box center [562, 206] width 25 height 21
type input "12"
type input "30"
click at [806, 181] on div "Hours worked" at bounding box center [756, 183] width 414 height 10
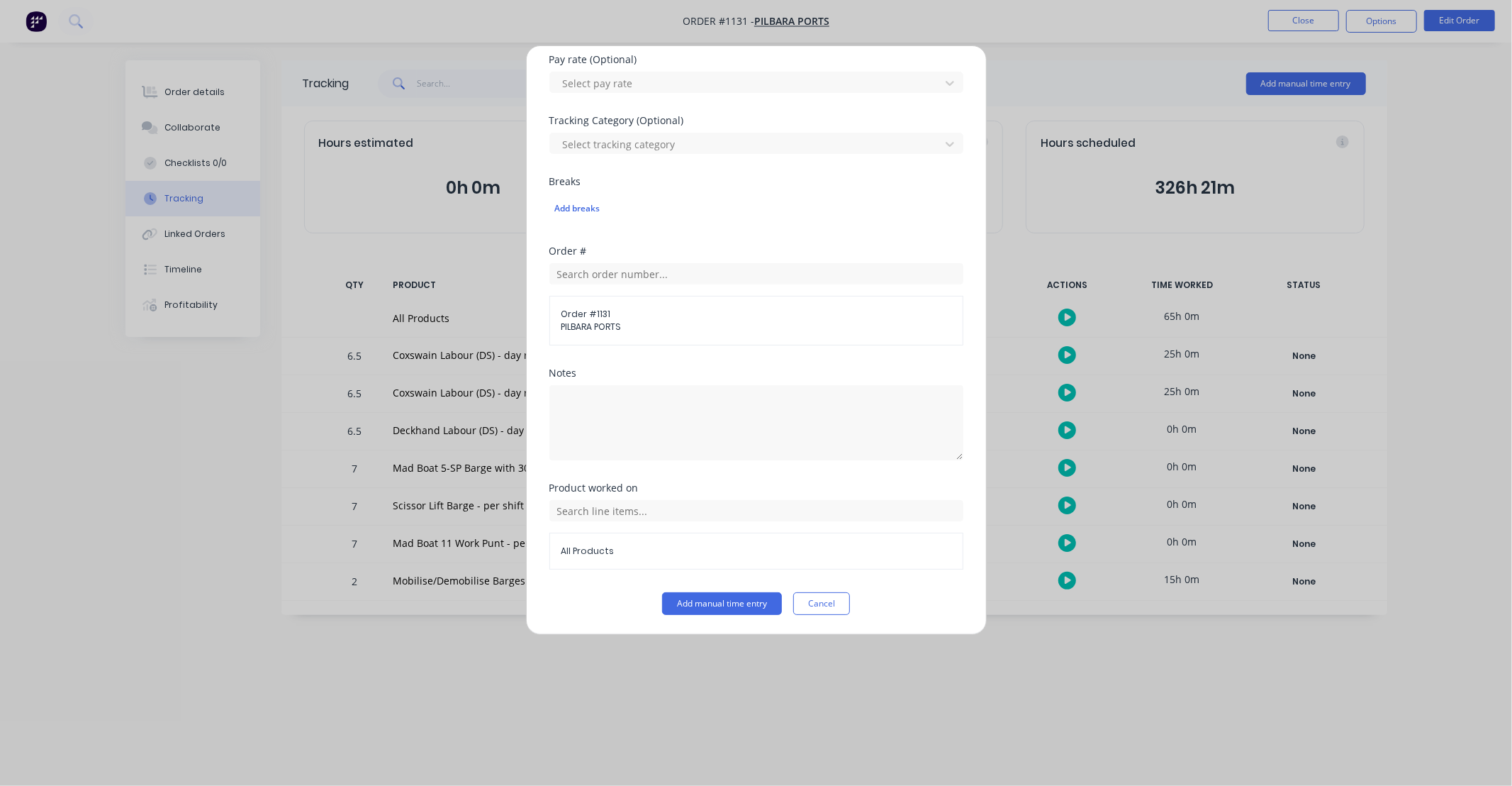
scroll to position [431, 0]
click at [683, 504] on input "text" at bounding box center [756, 510] width 414 height 21
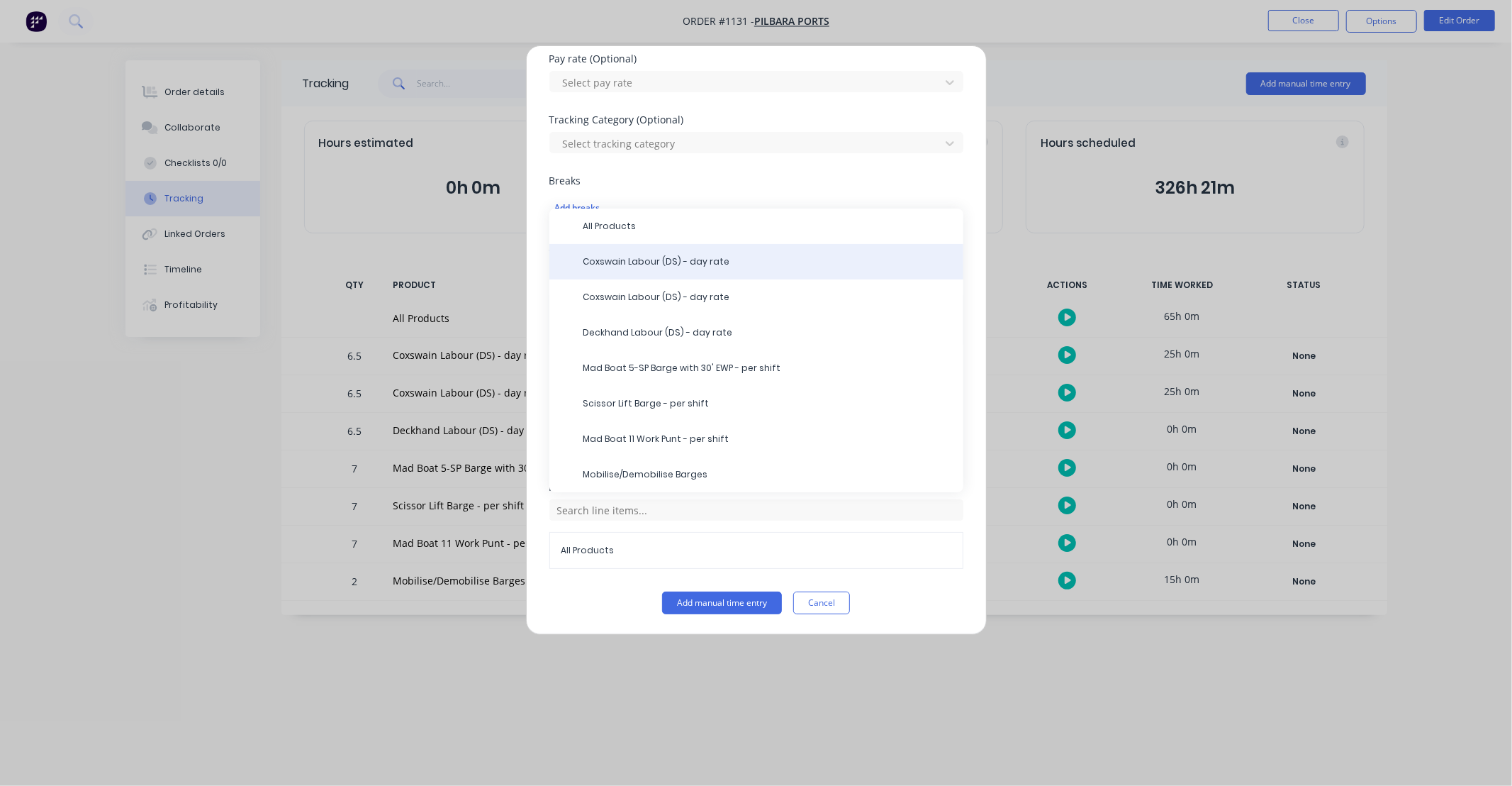
click at [655, 259] on span "Coxswain Labour (DS) - day rate" at bounding box center [767, 262] width 369 height 13
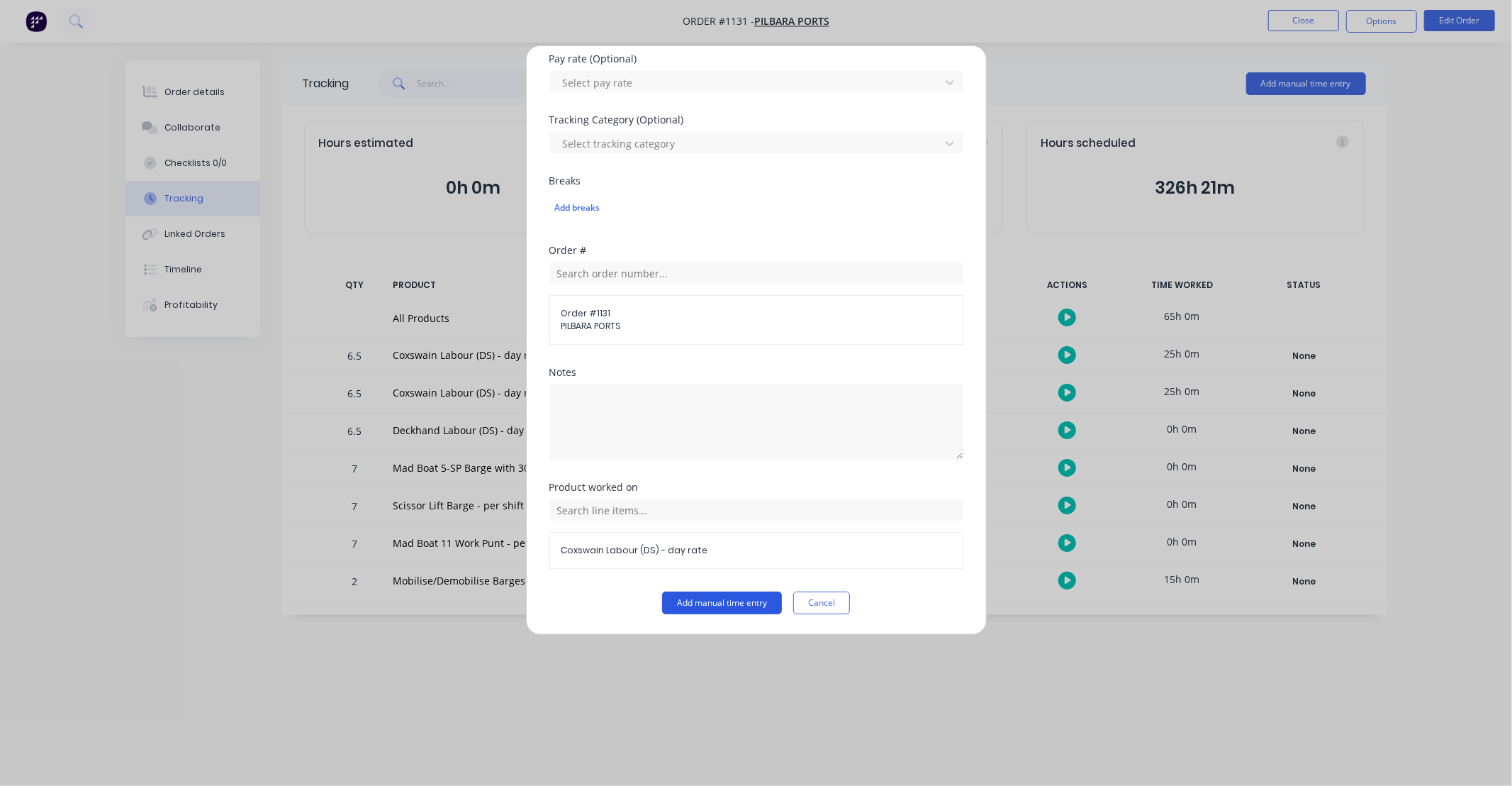
click at [735, 596] on button "Add manual time entry" at bounding box center [722, 603] width 120 height 23
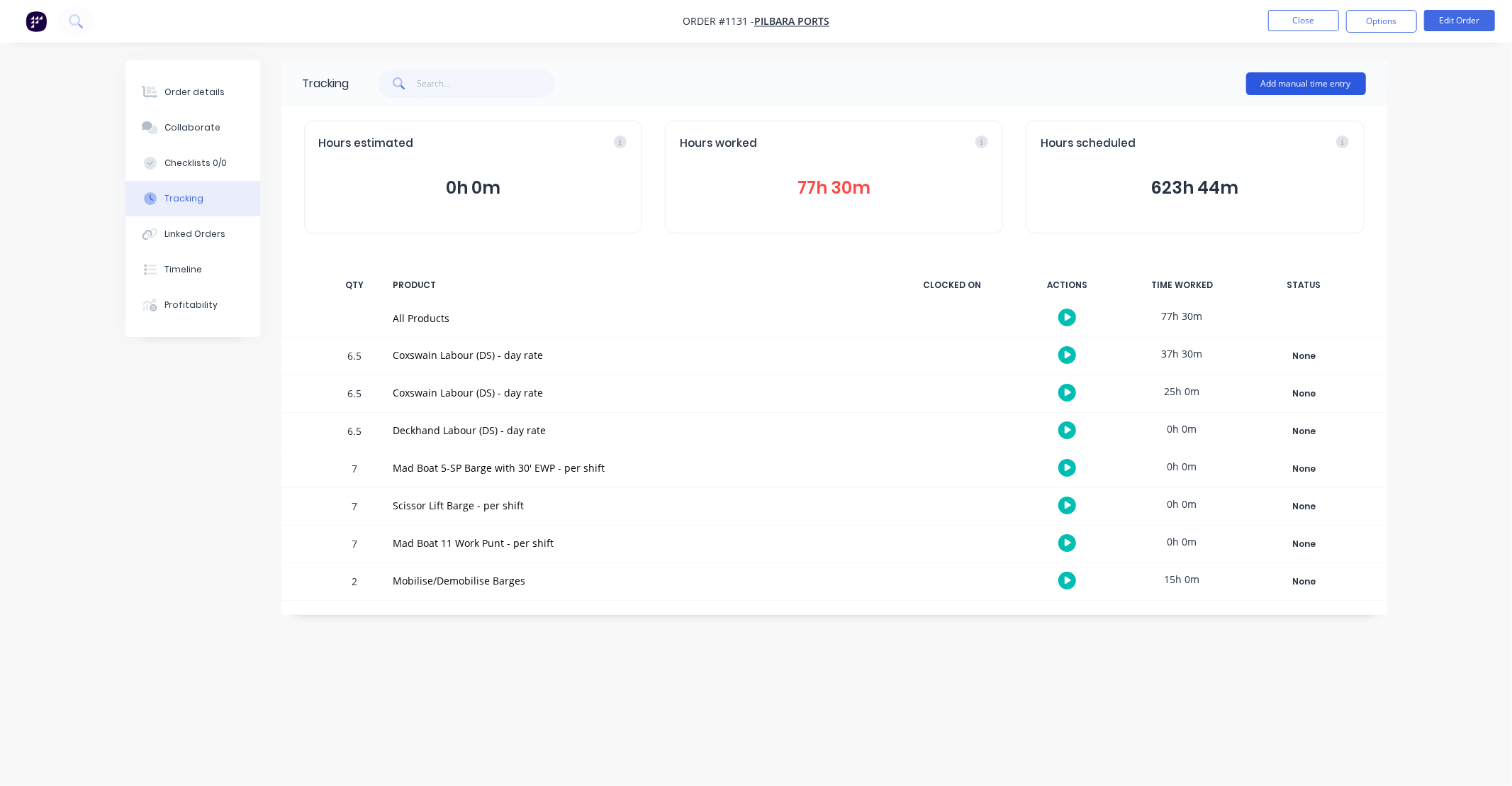
click at [1273, 84] on button "Add manual time entry" at bounding box center [1306, 84] width 120 height 23
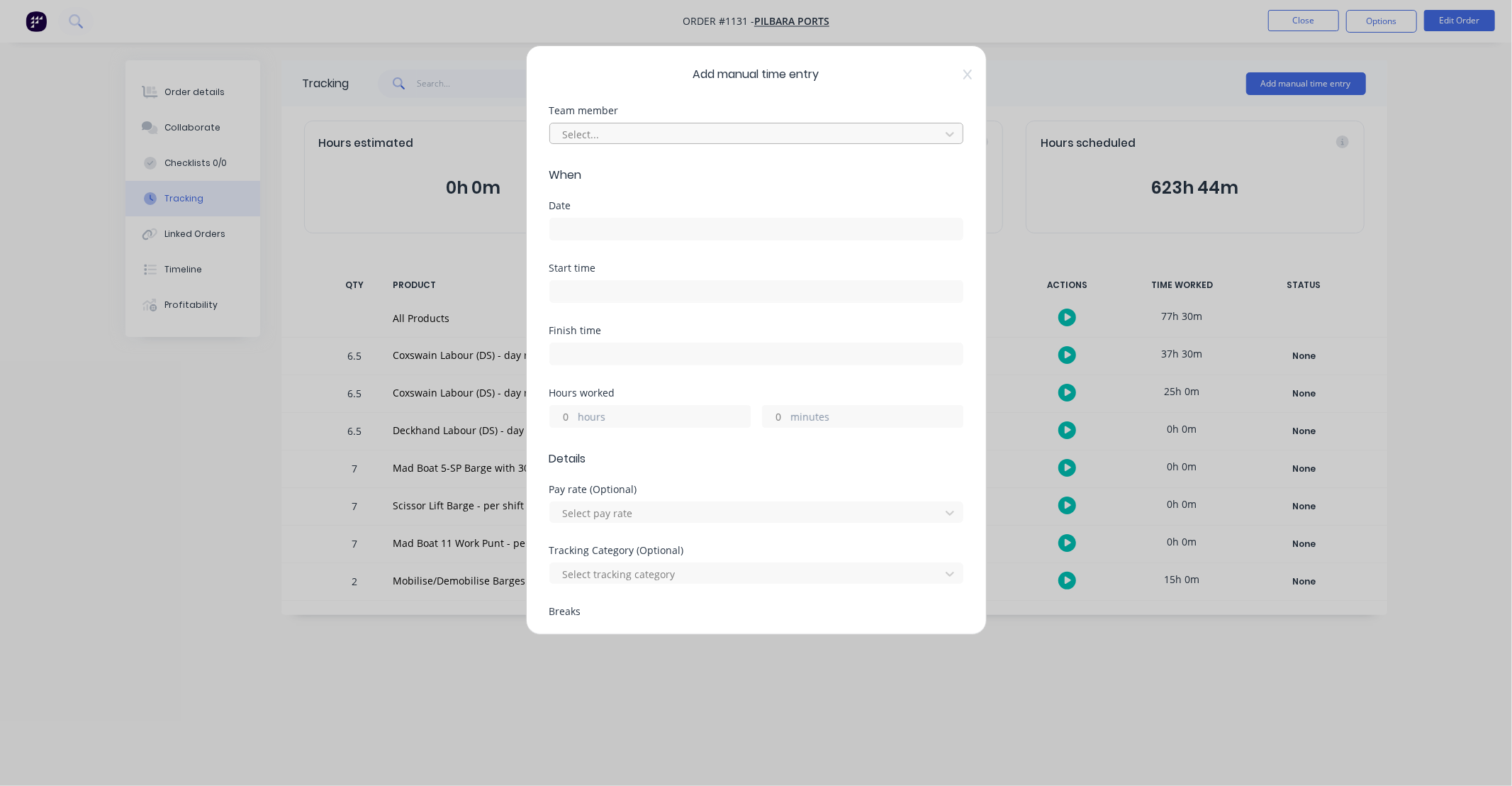
click at [663, 134] on div at bounding box center [747, 134] width 372 height 18
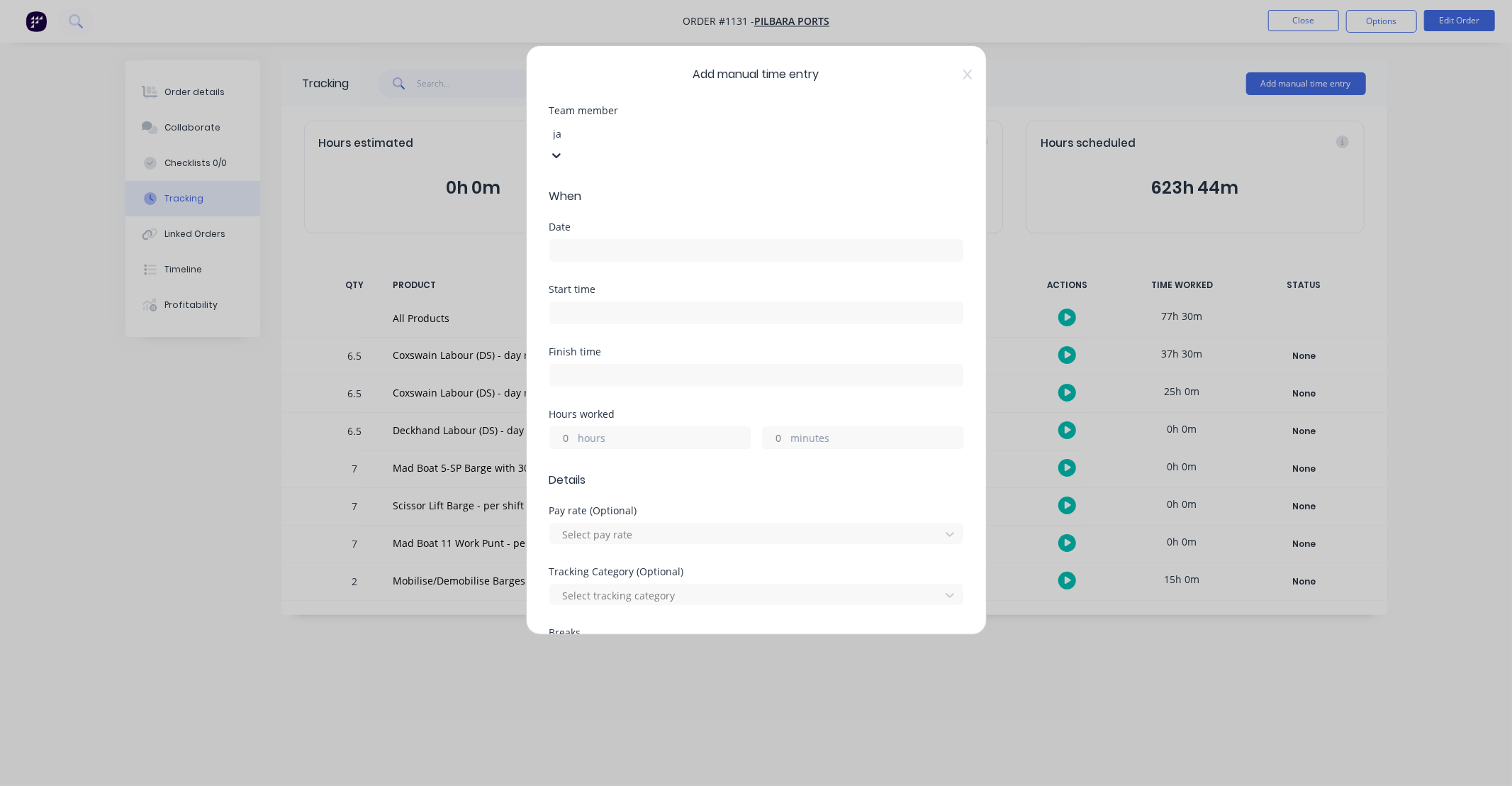
type input "jai"
click at [652, 785] on div "[PERSON_NAME]" at bounding box center [756, 793] width 1512 height 15
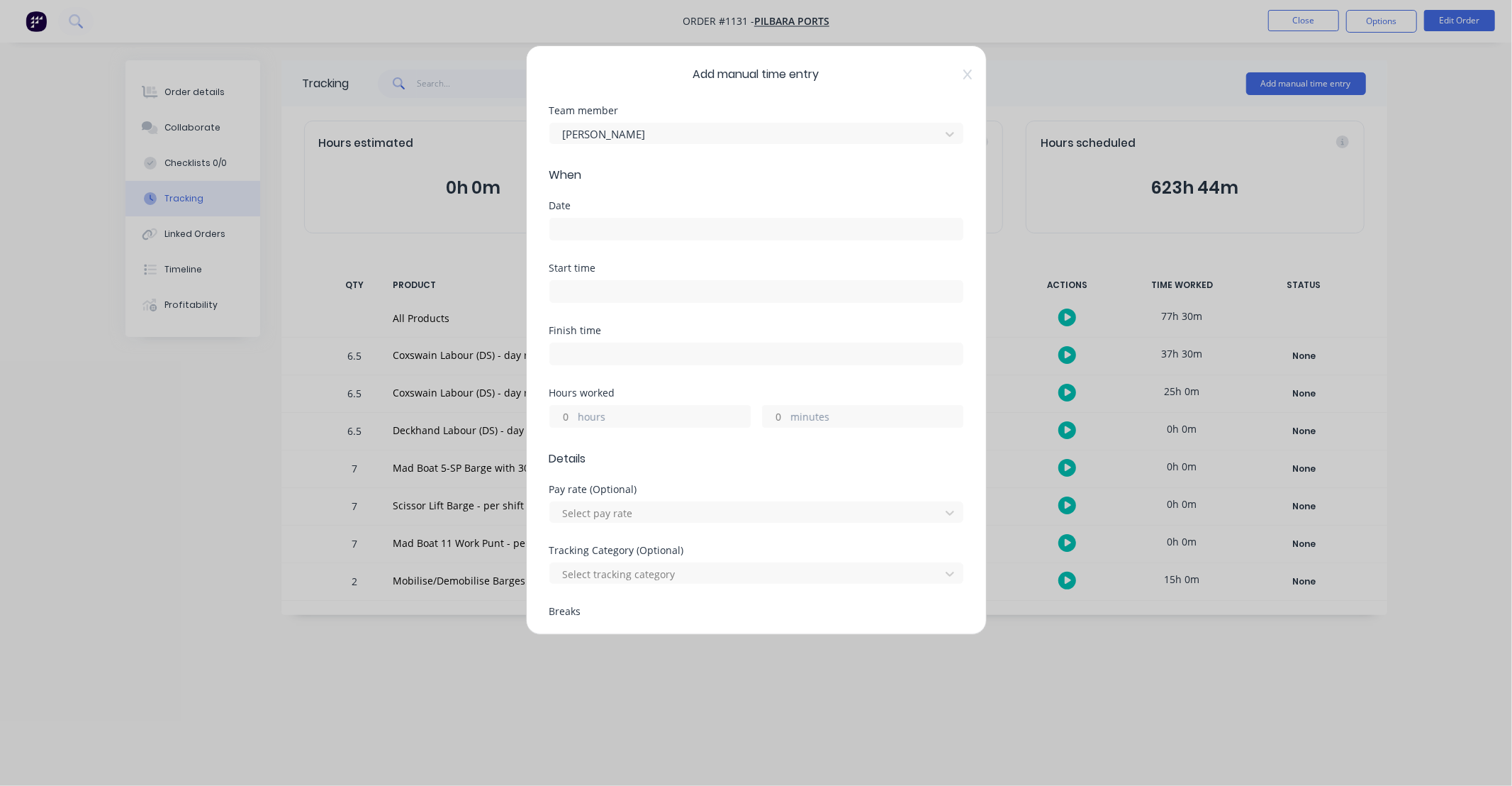
click at [652, 228] on input at bounding box center [756, 229] width 413 height 21
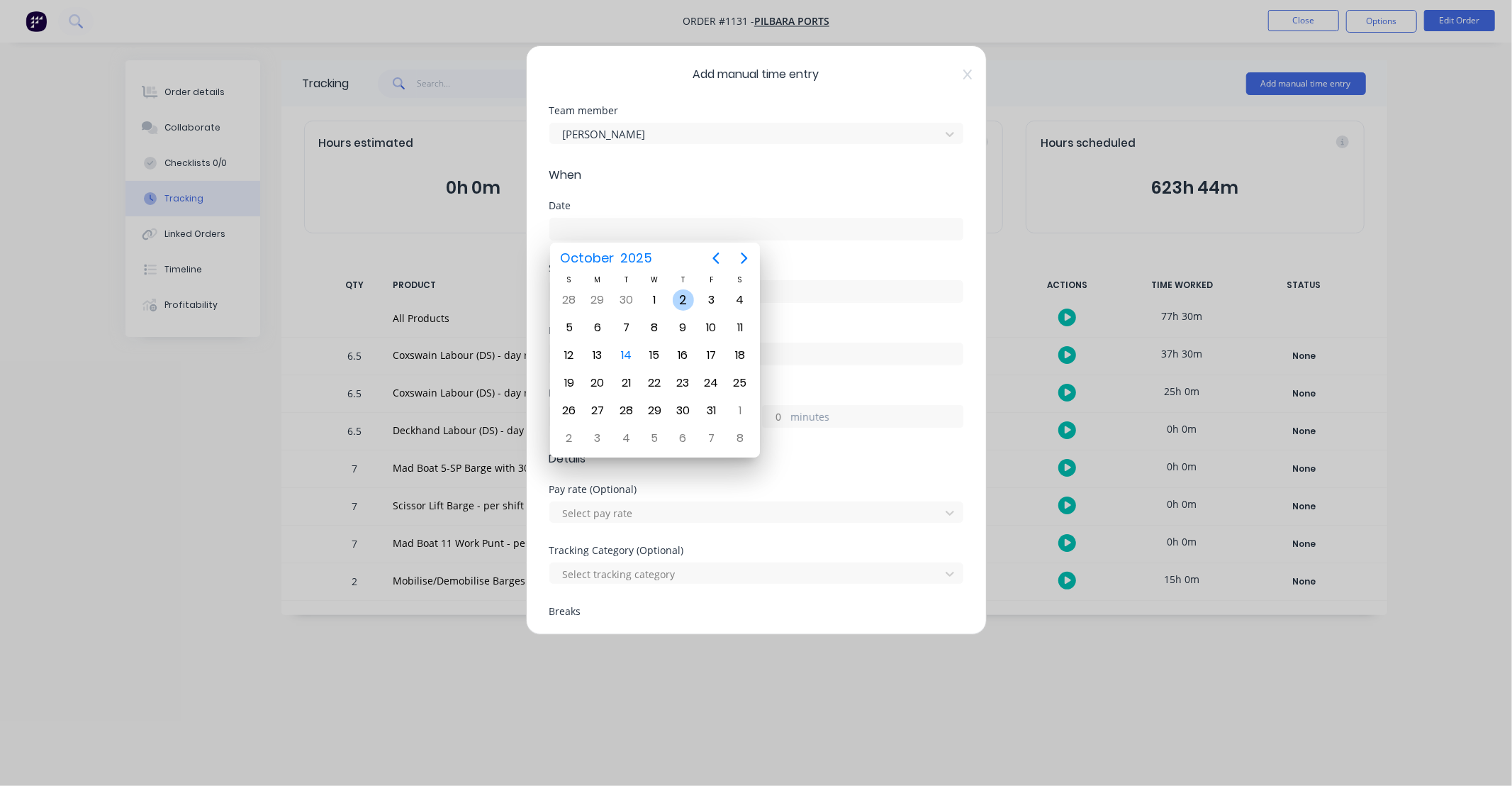
click at [683, 299] on div "2" at bounding box center [684, 300] width 21 height 21
type input "[DATE]"
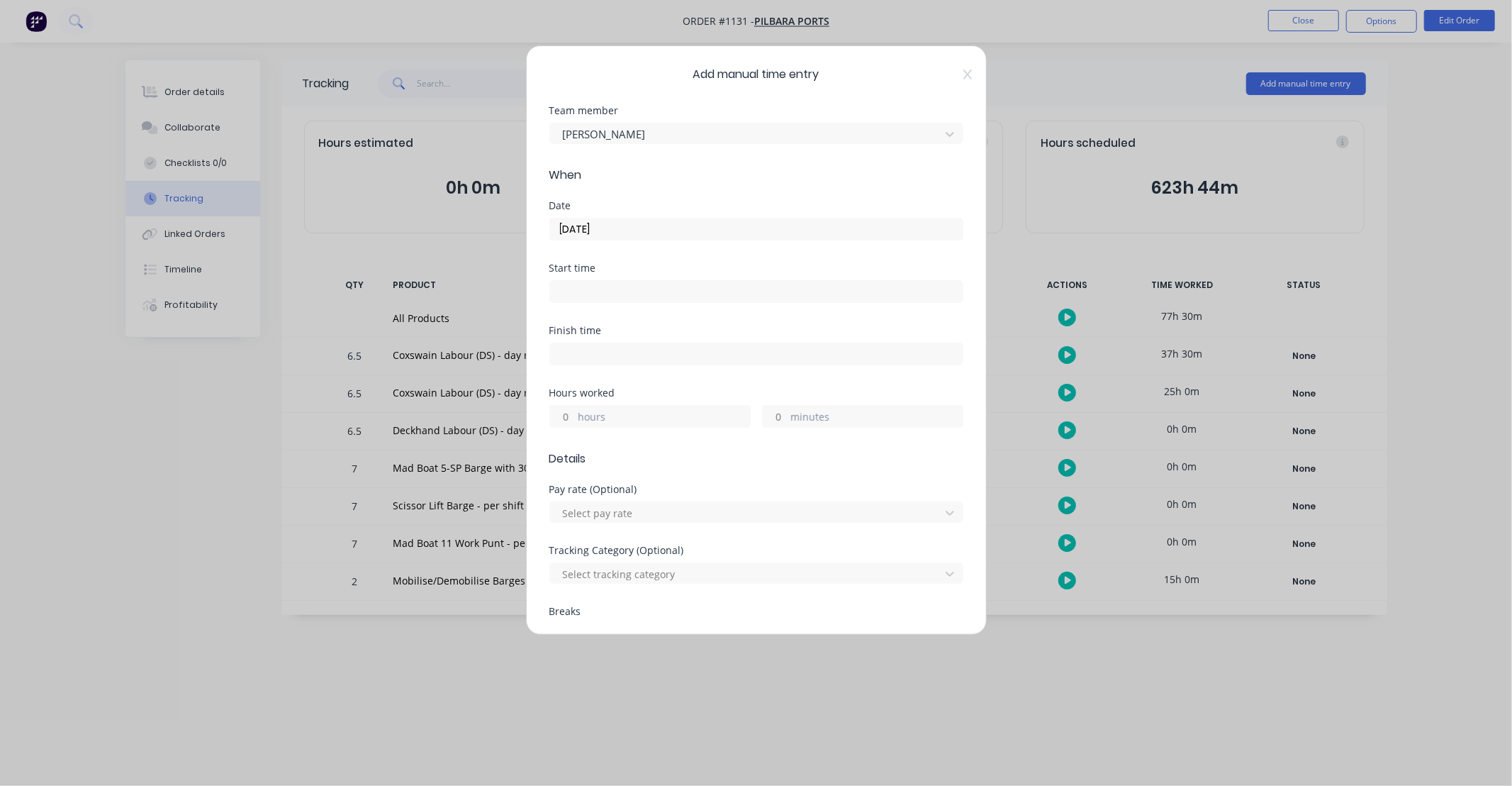
drag, startPoint x: 566, startPoint y: 421, endPoint x: 600, endPoint y: 401, distance: 39.4
click at [566, 421] on input "hours" at bounding box center [562, 416] width 25 height 21
type input "12"
type input "30"
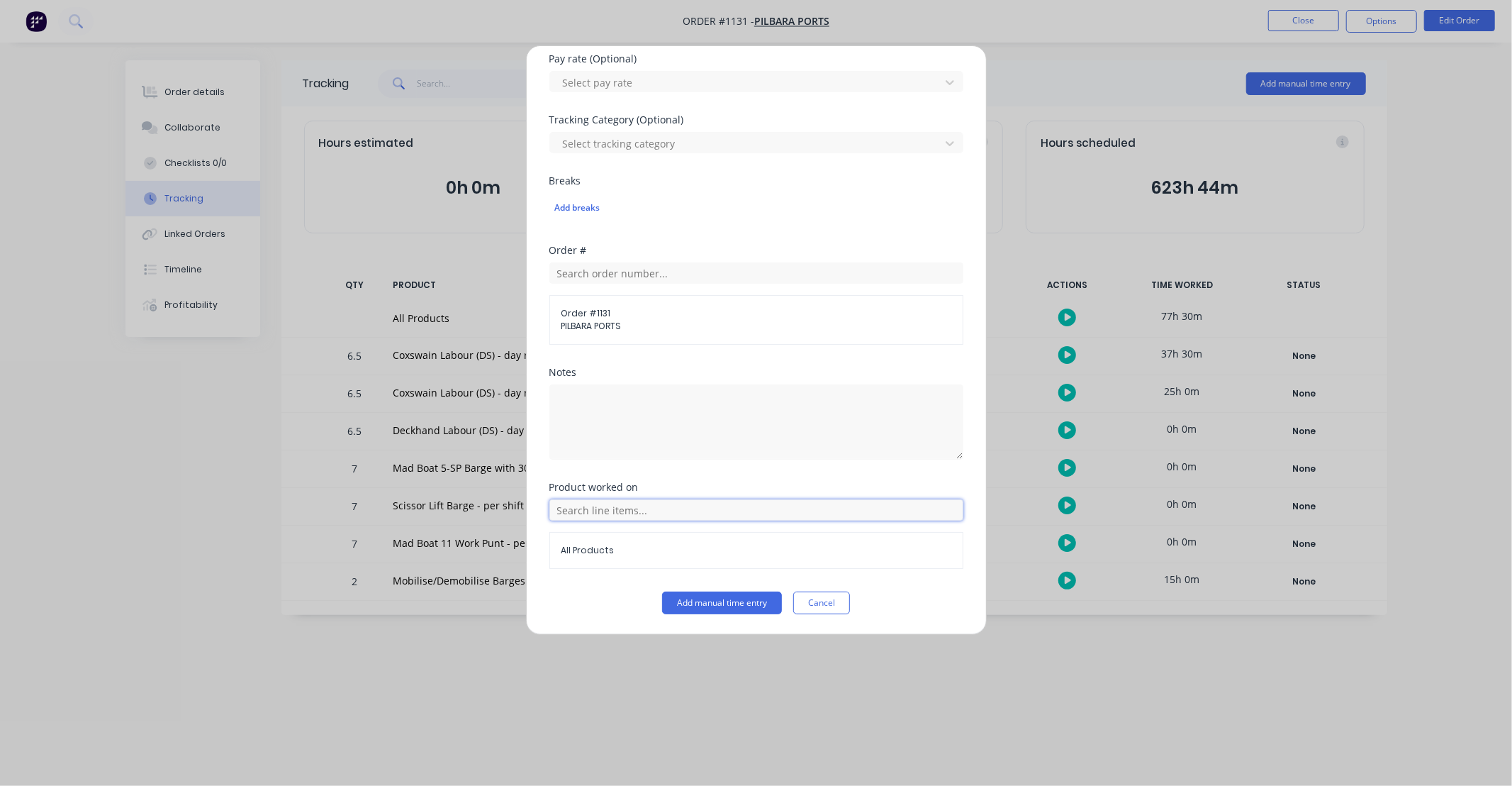
click at [691, 512] on input "text" at bounding box center [756, 510] width 414 height 21
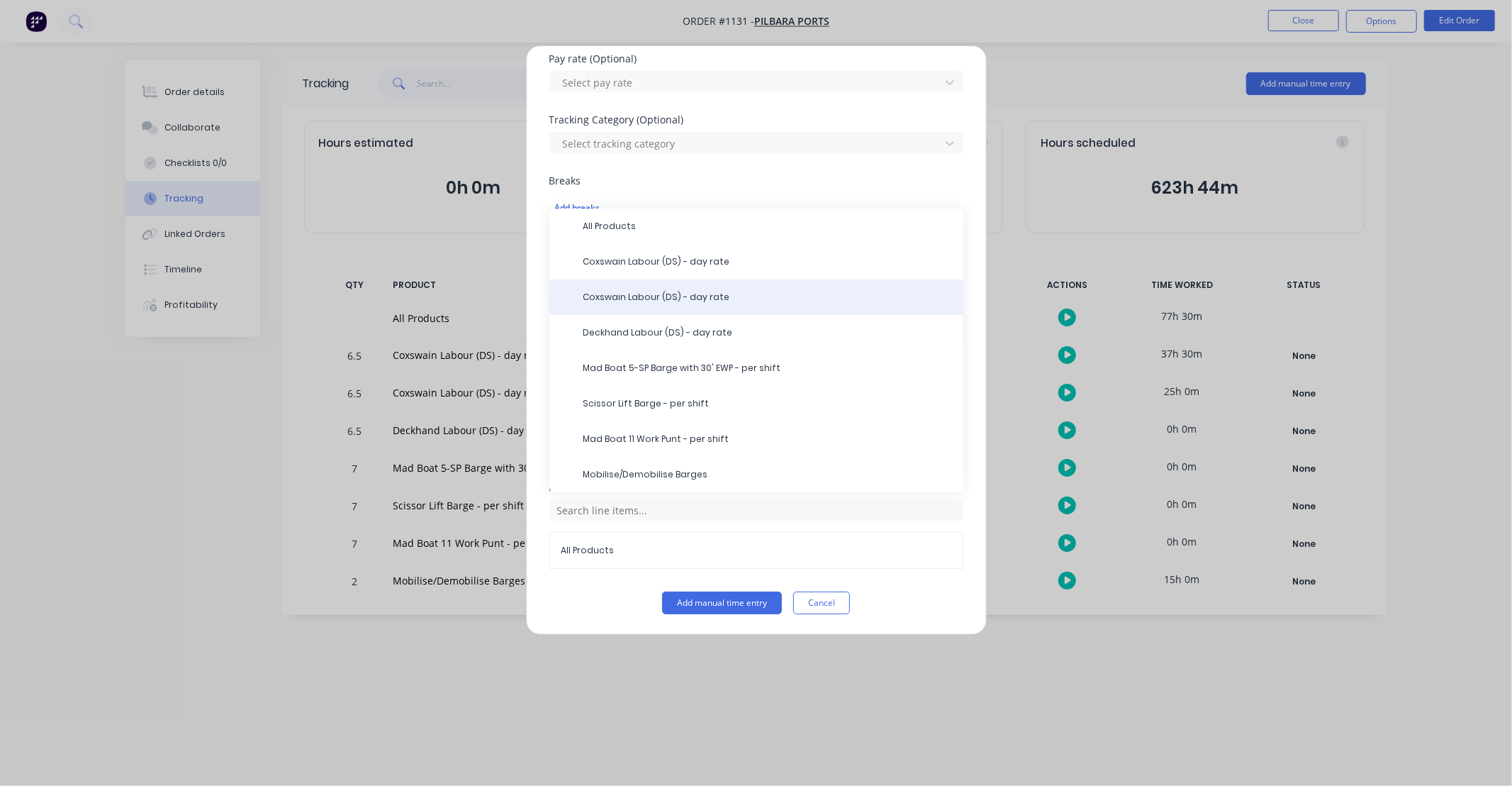
click at [647, 305] on div "Coxswain Labour (DS) - day rate" at bounding box center [756, 297] width 414 height 36
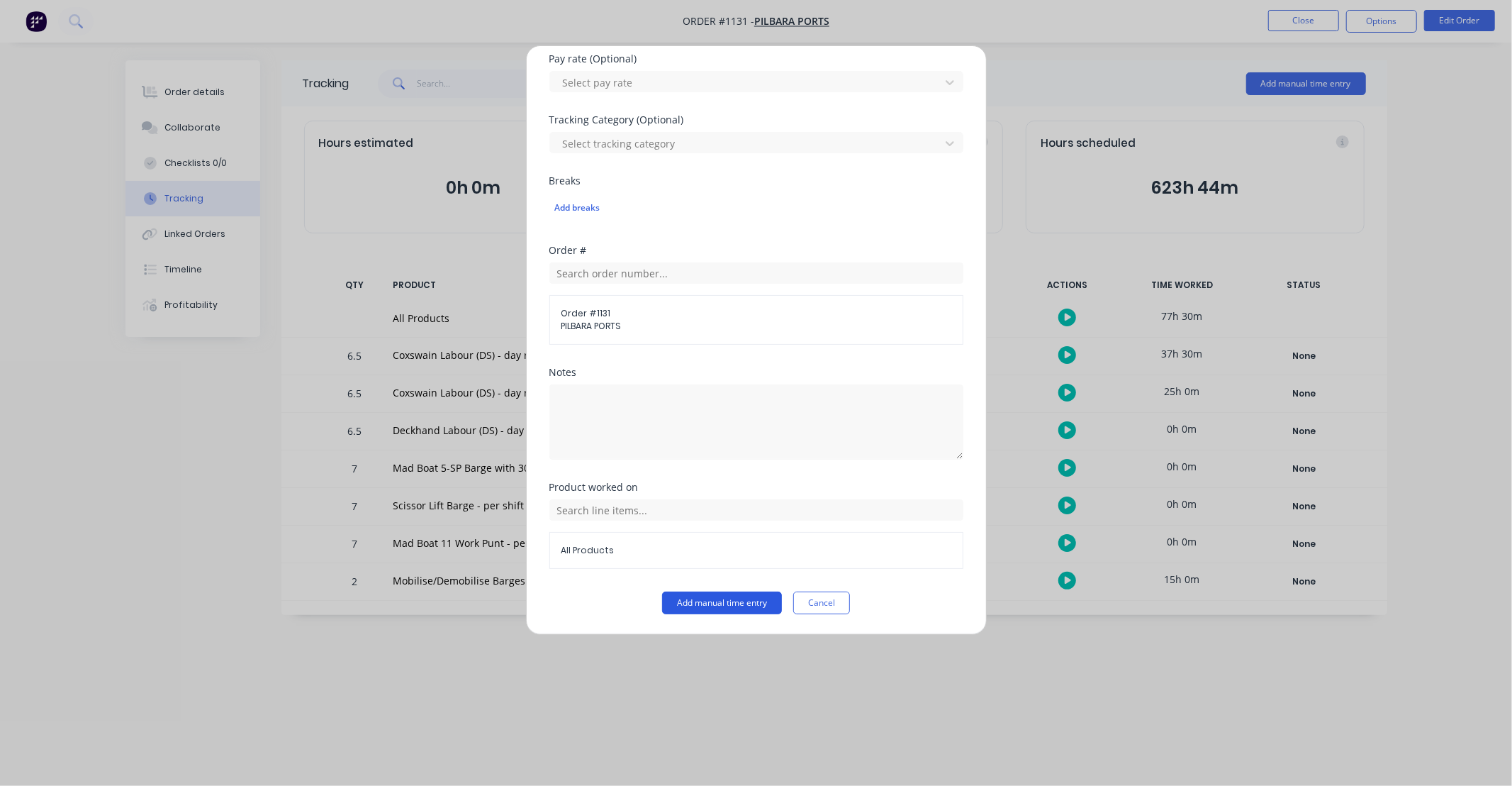
click at [735, 606] on button "Add manual time entry" at bounding box center [722, 603] width 120 height 23
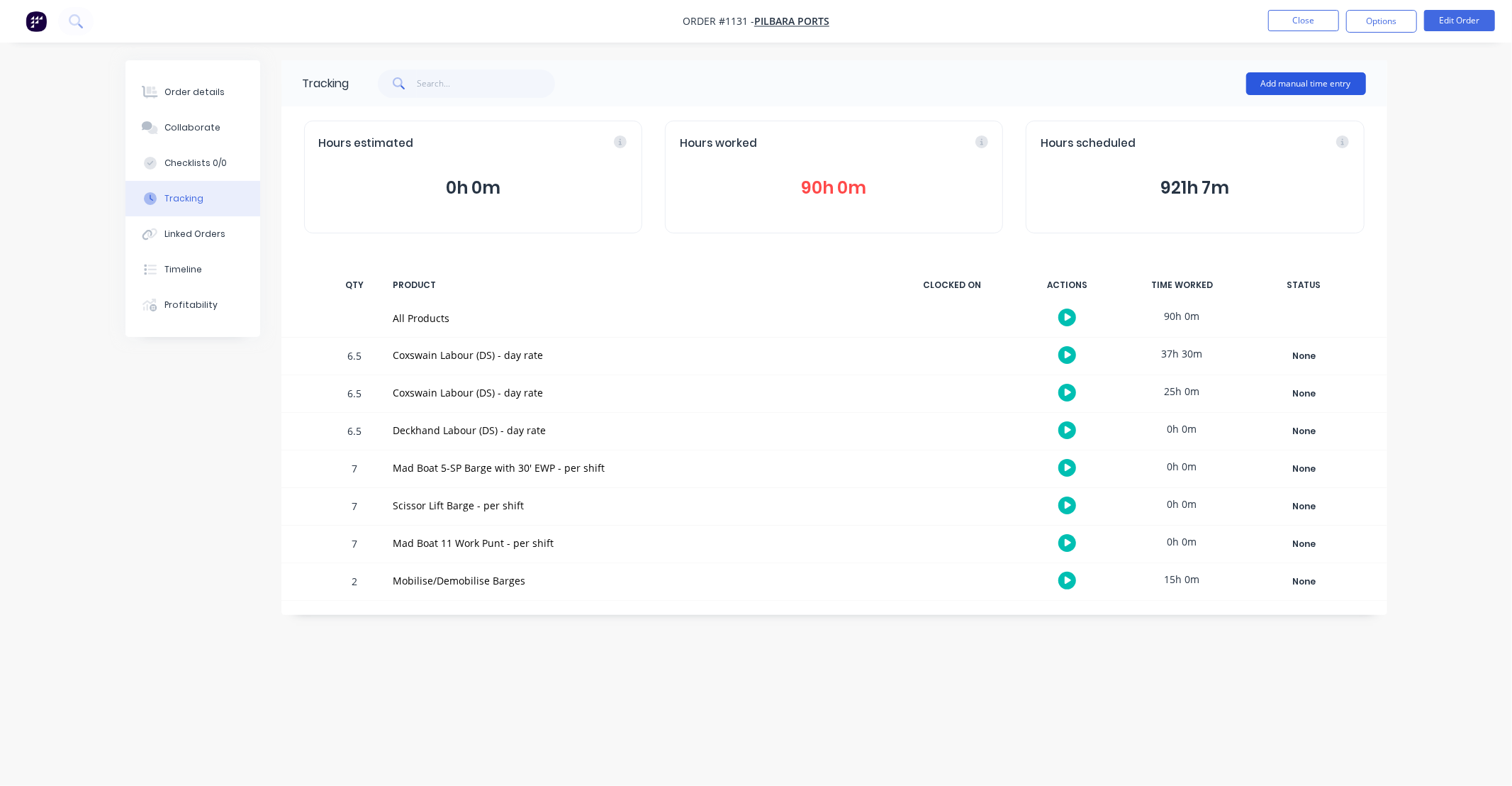
click at [1316, 81] on button "Add manual time entry" at bounding box center [1306, 84] width 120 height 23
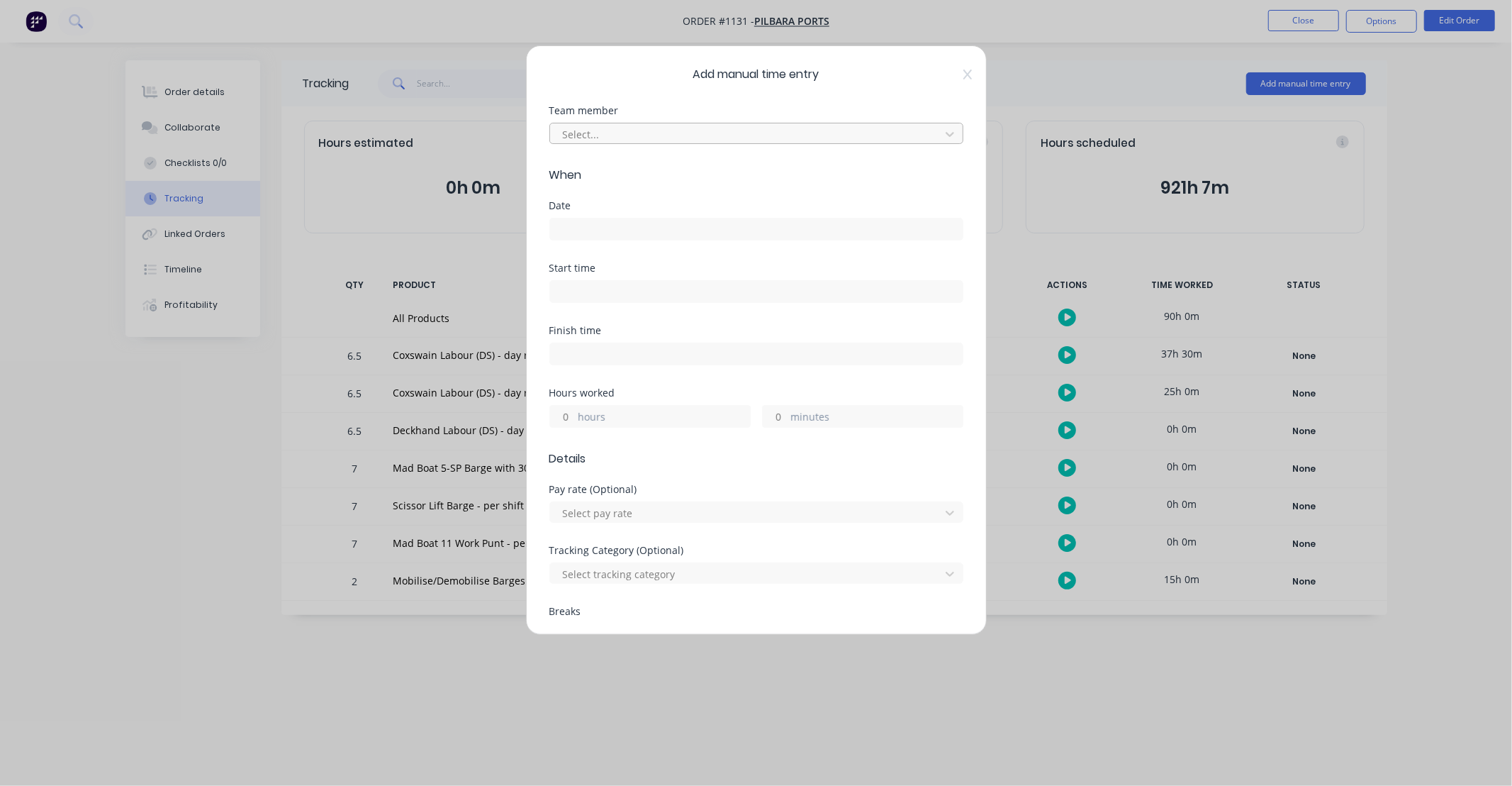
click at [709, 134] on div at bounding box center [747, 134] width 372 height 18
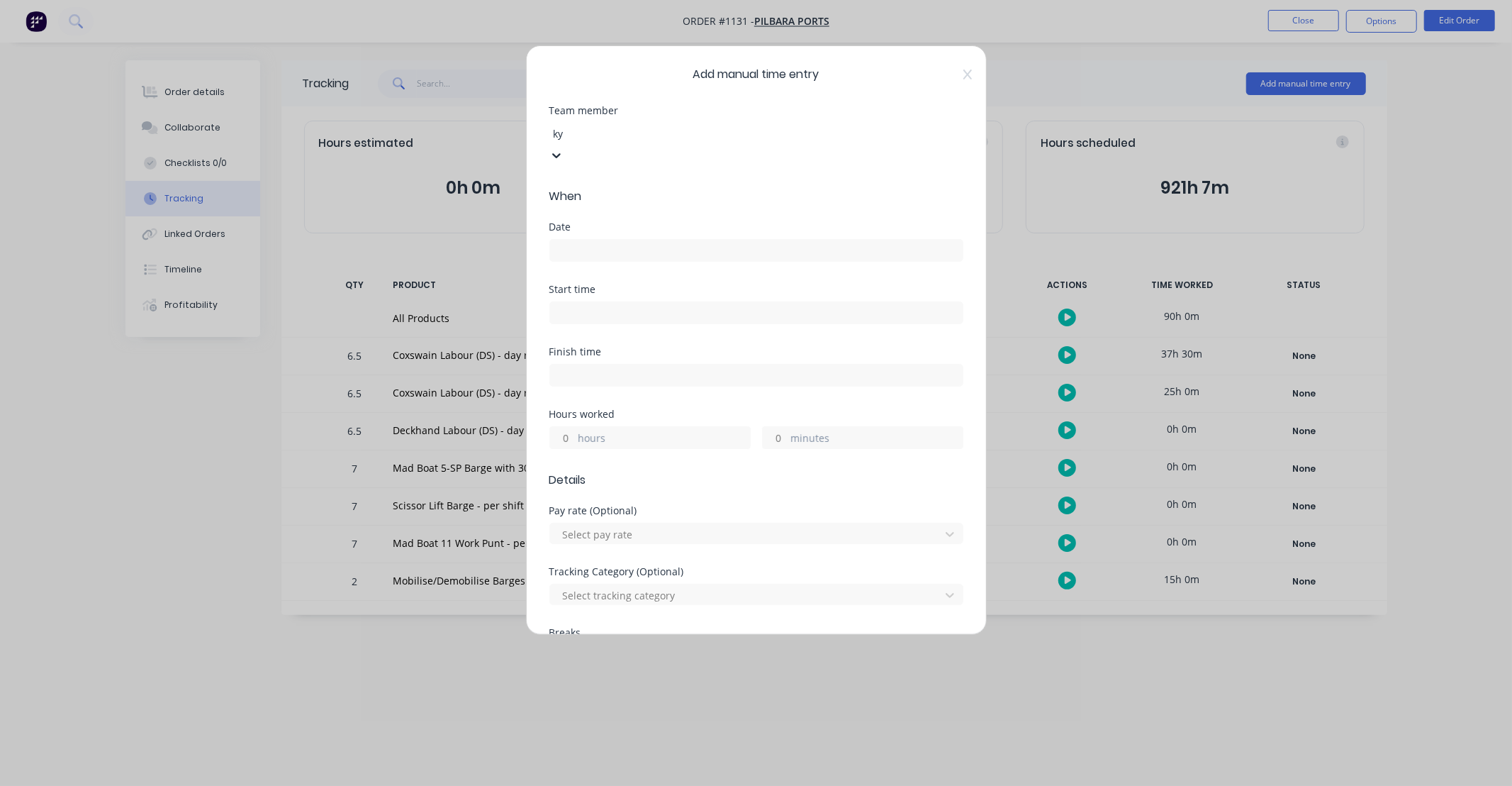
type input "kye"
click at [632, 785] on div "[PERSON_NAME]" at bounding box center [756, 793] width 1512 height 15
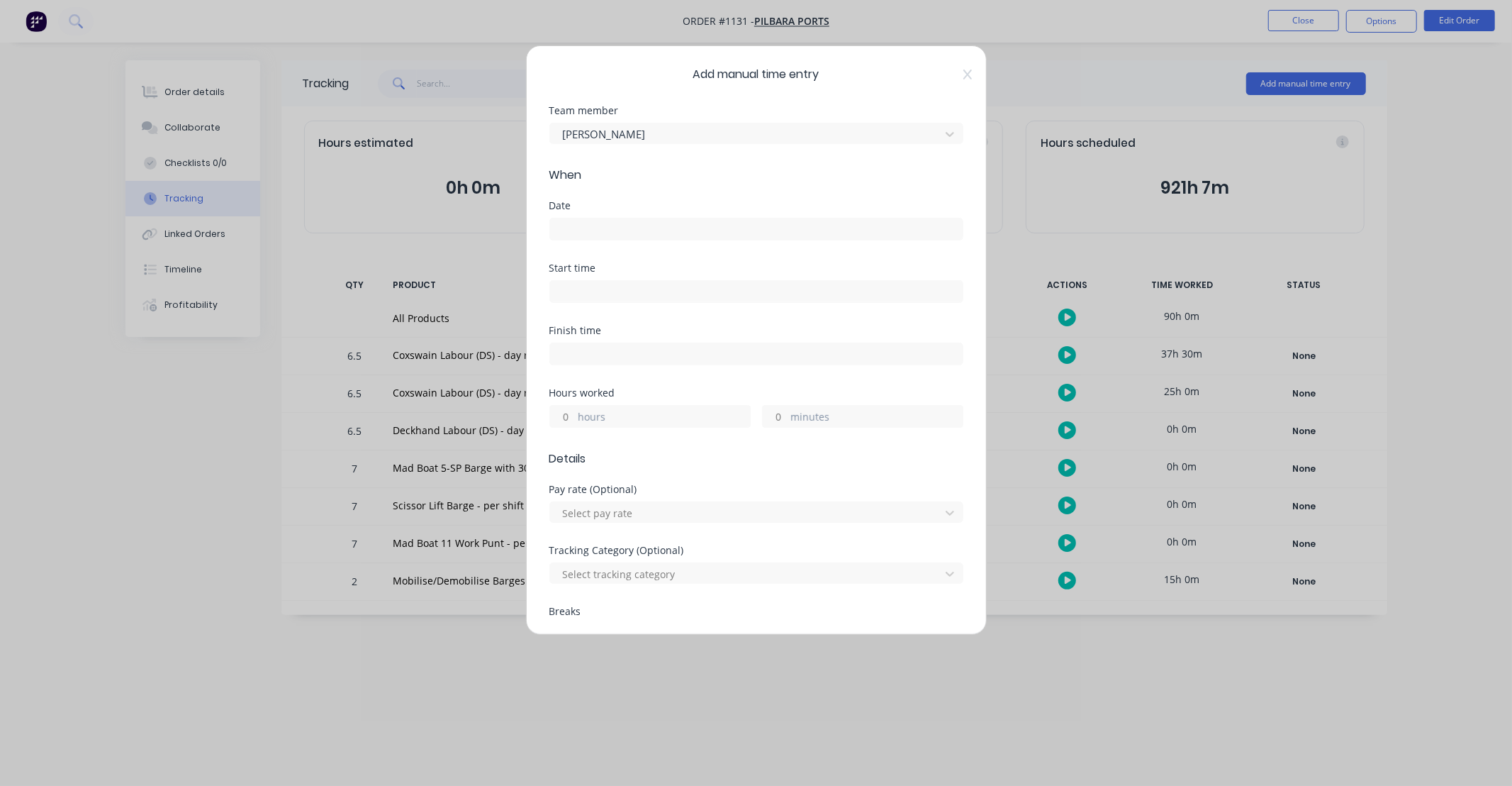
click at [617, 225] on input at bounding box center [756, 229] width 413 height 21
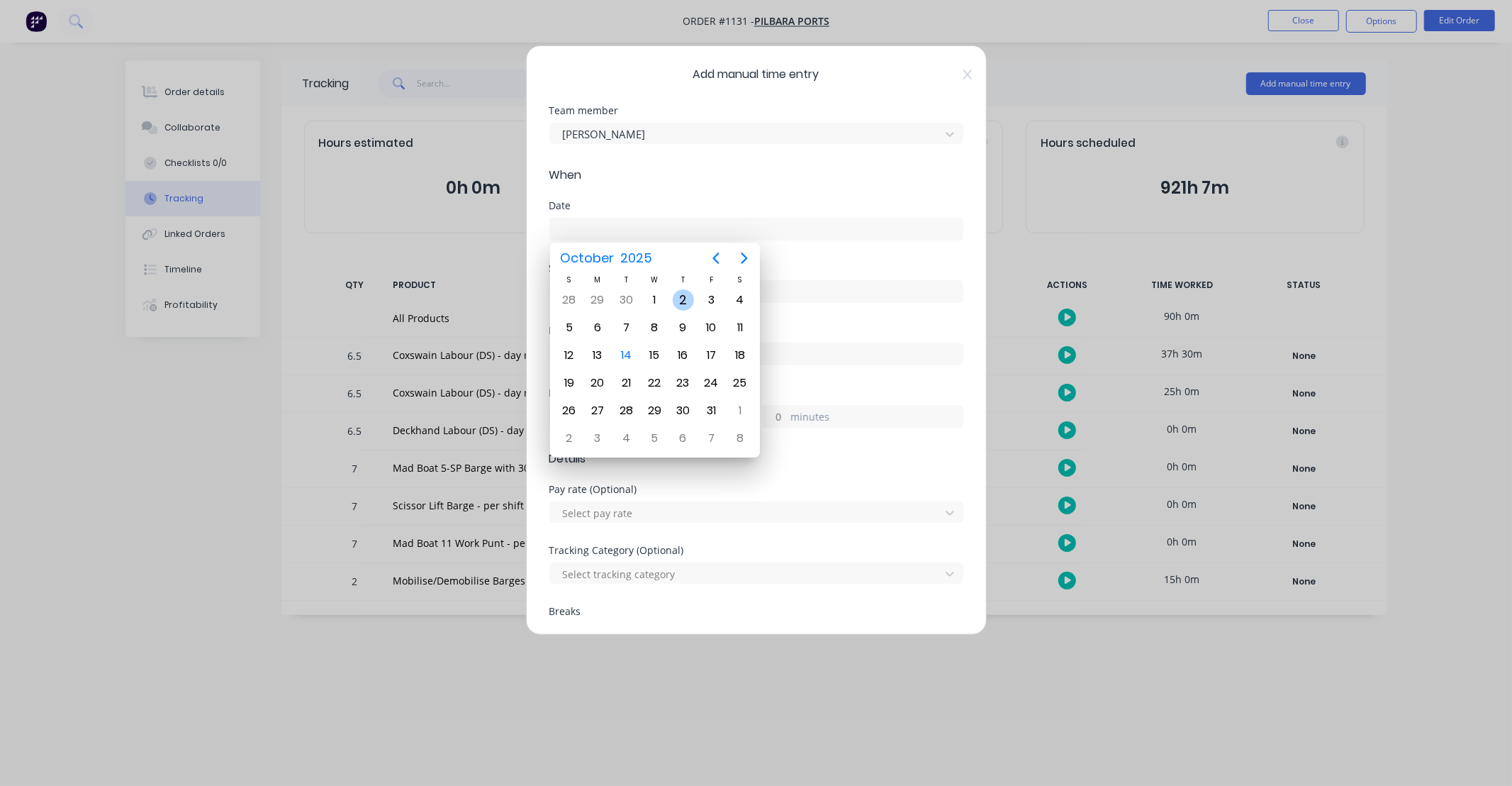
click at [681, 299] on div "2" at bounding box center [684, 300] width 21 height 21
type input "[DATE]"
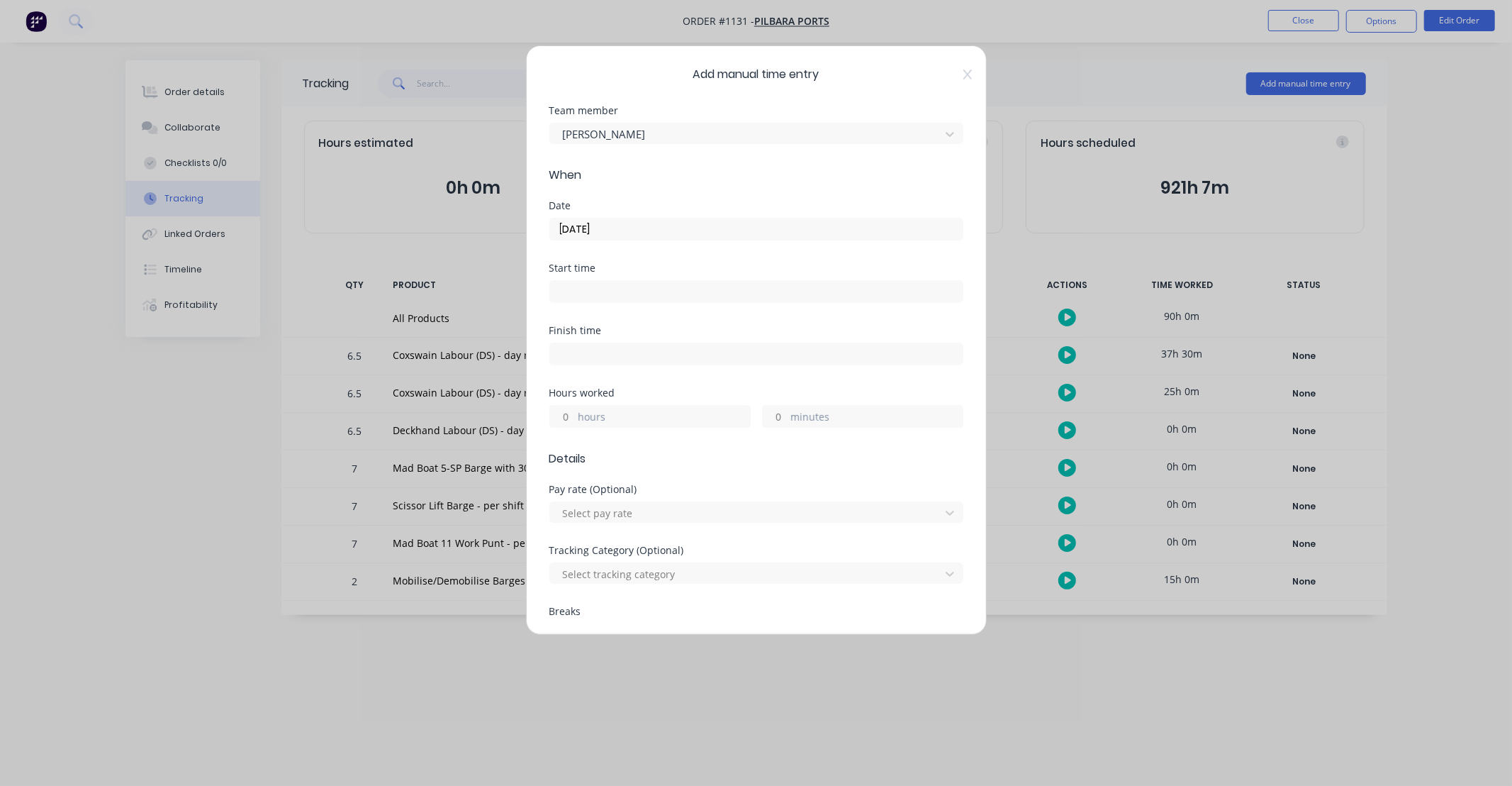
click at [567, 415] on input "hours" at bounding box center [562, 416] width 25 height 21
type input "12"
type input "30"
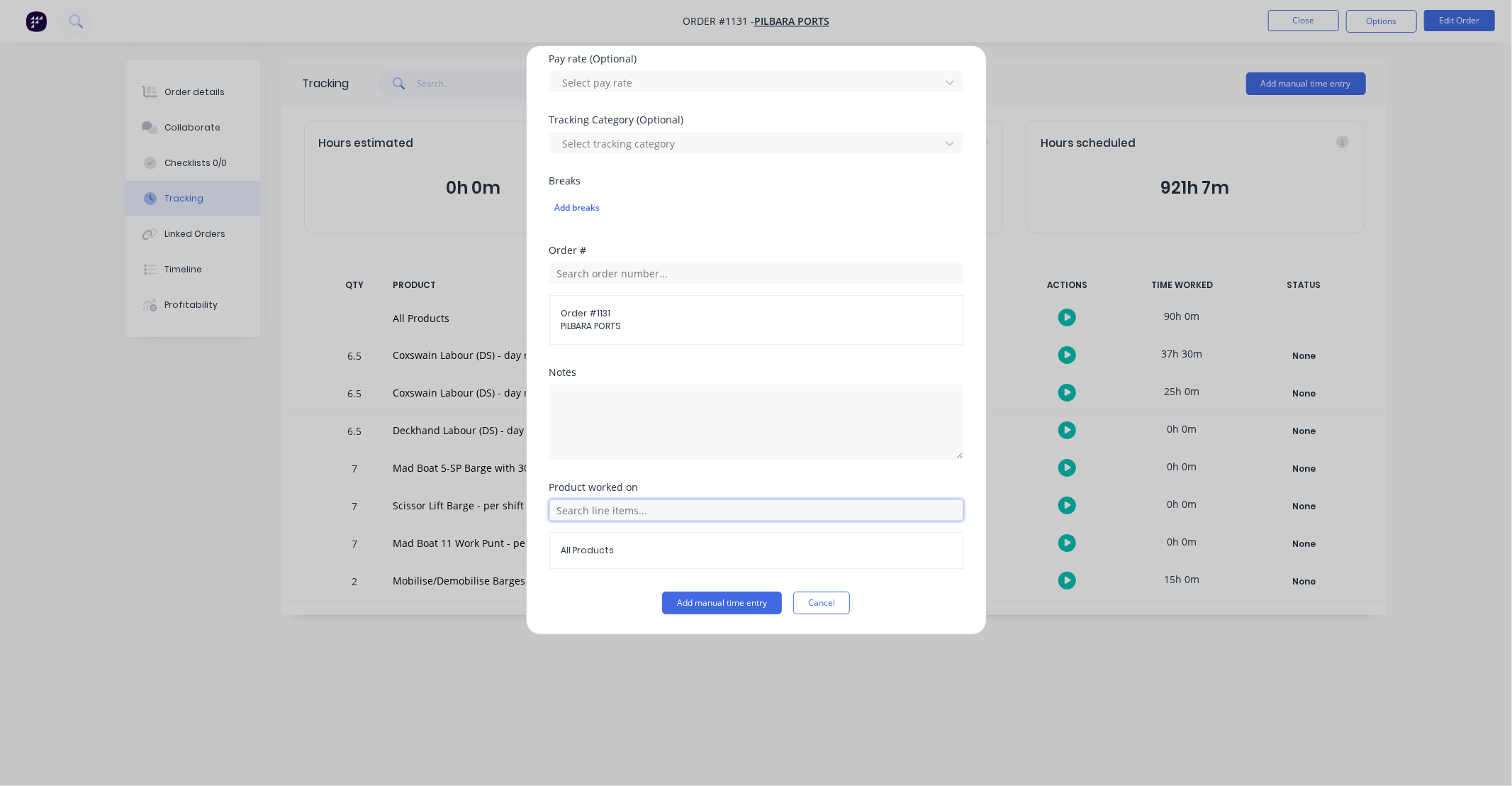
click at [643, 516] on input "text" at bounding box center [756, 510] width 414 height 21
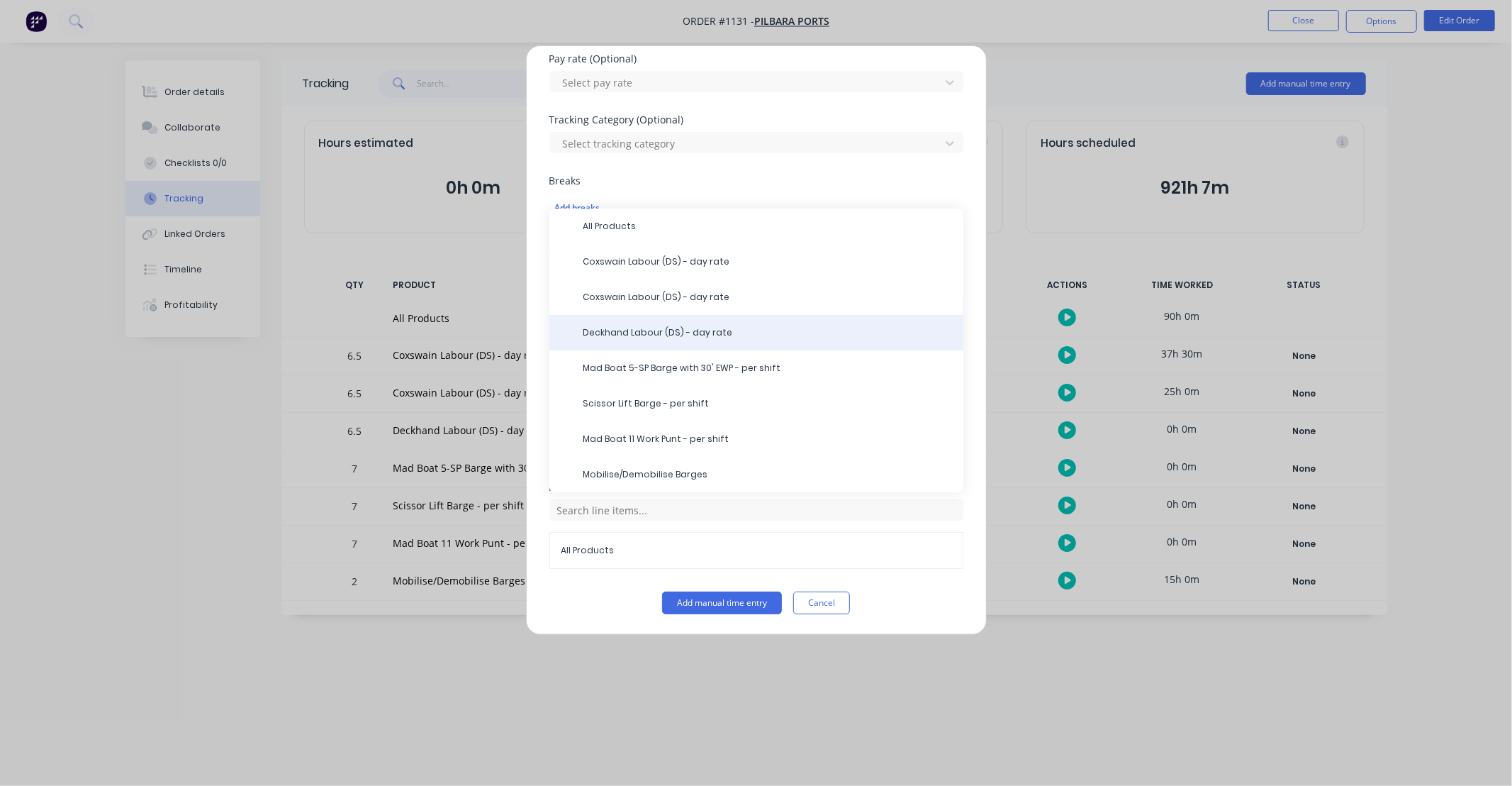
click at [652, 338] on span "Deckhand Labour (DS) - day rate" at bounding box center [767, 333] width 369 height 13
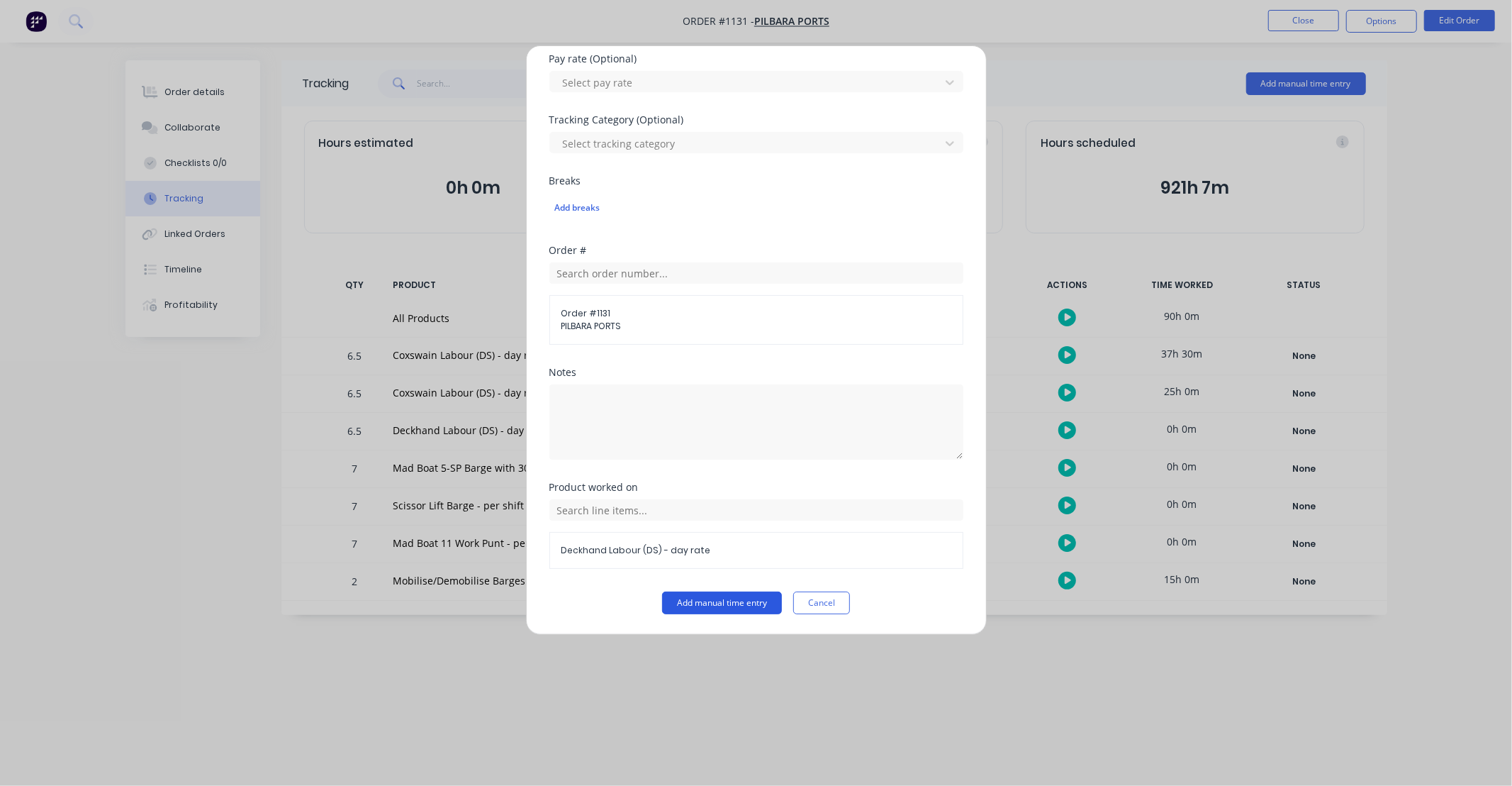
click at [730, 598] on button "Add manual time entry" at bounding box center [722, 603] width 120 height 23
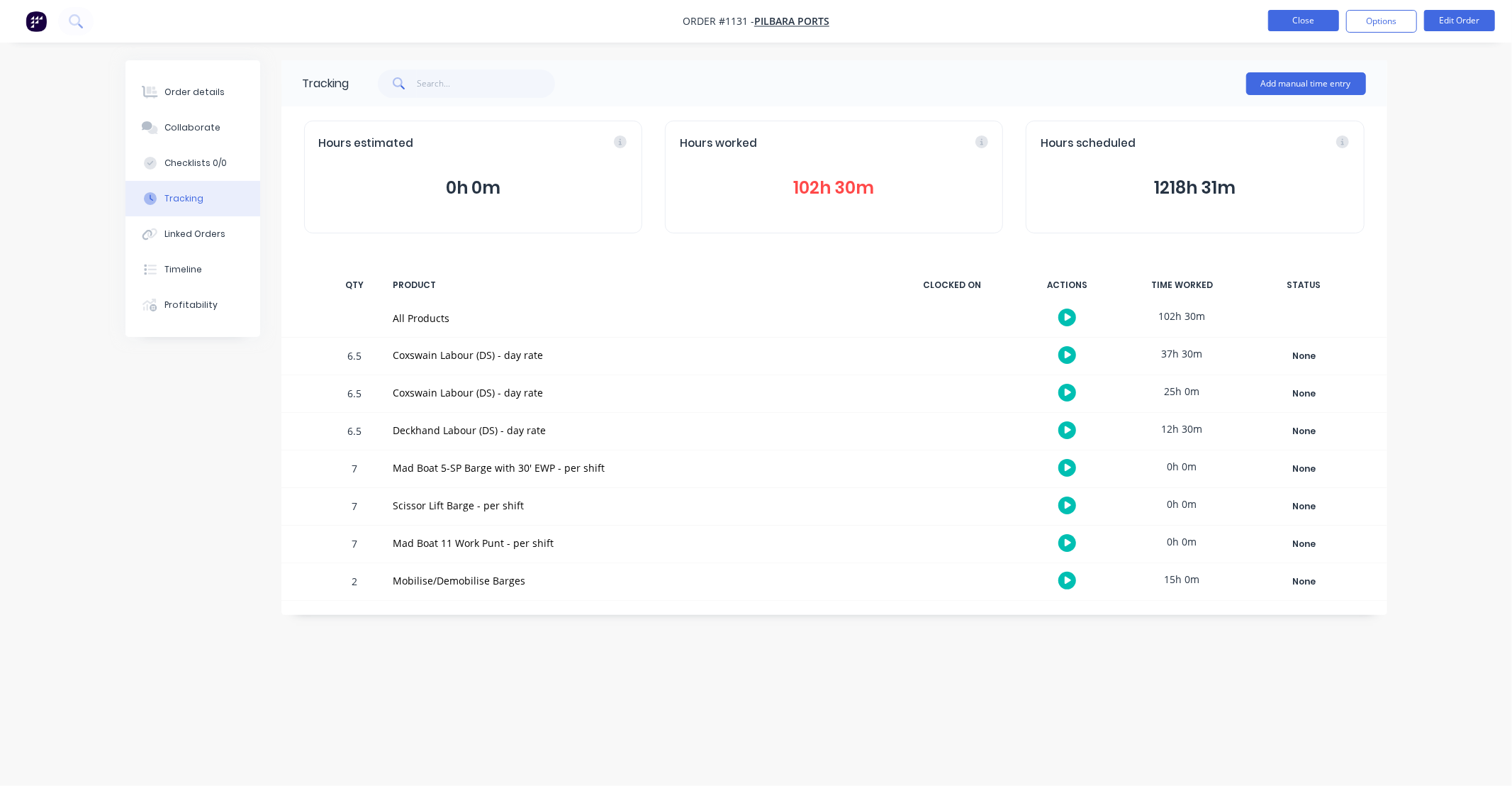
click at [1294, 16] on button "Close" at bounding box center [1304, 21] width 71 height 21
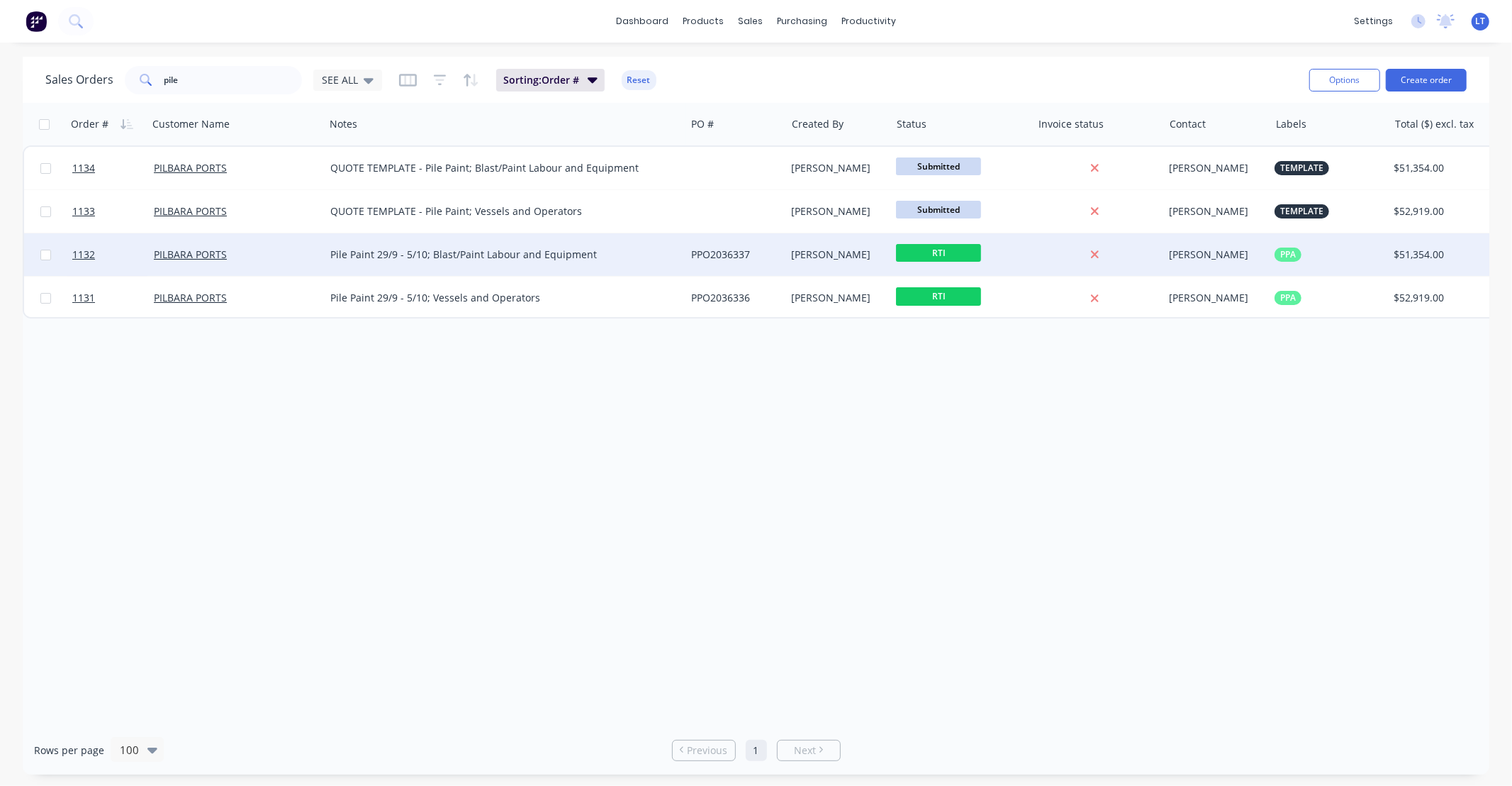
click at [781, 263] on div "PPO2036337" at bounding box center [736, 254] width 101 height 43
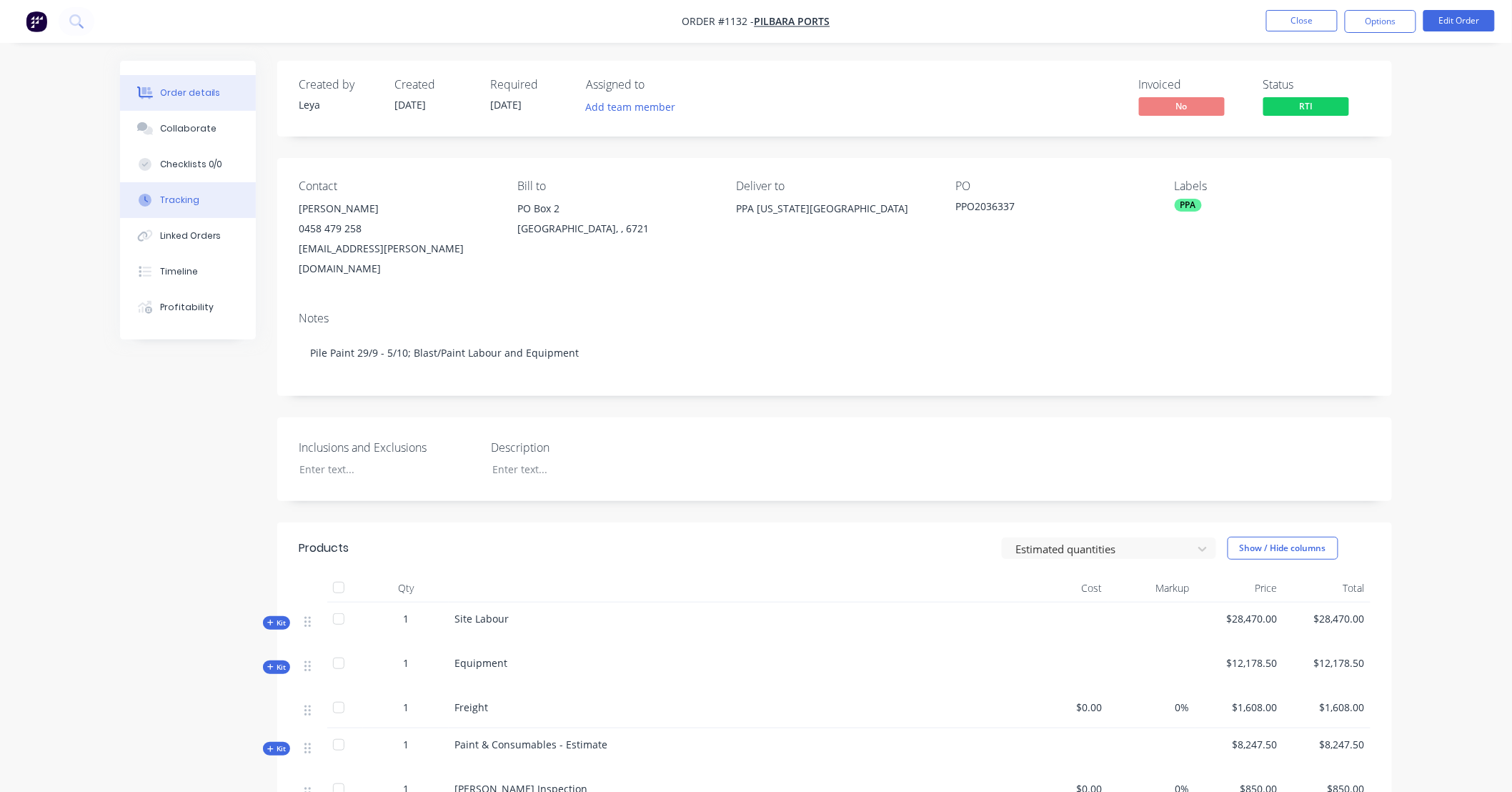
click at [168, 211] on button "Tracking" at bounding box center [188, 200] width 136 height 36
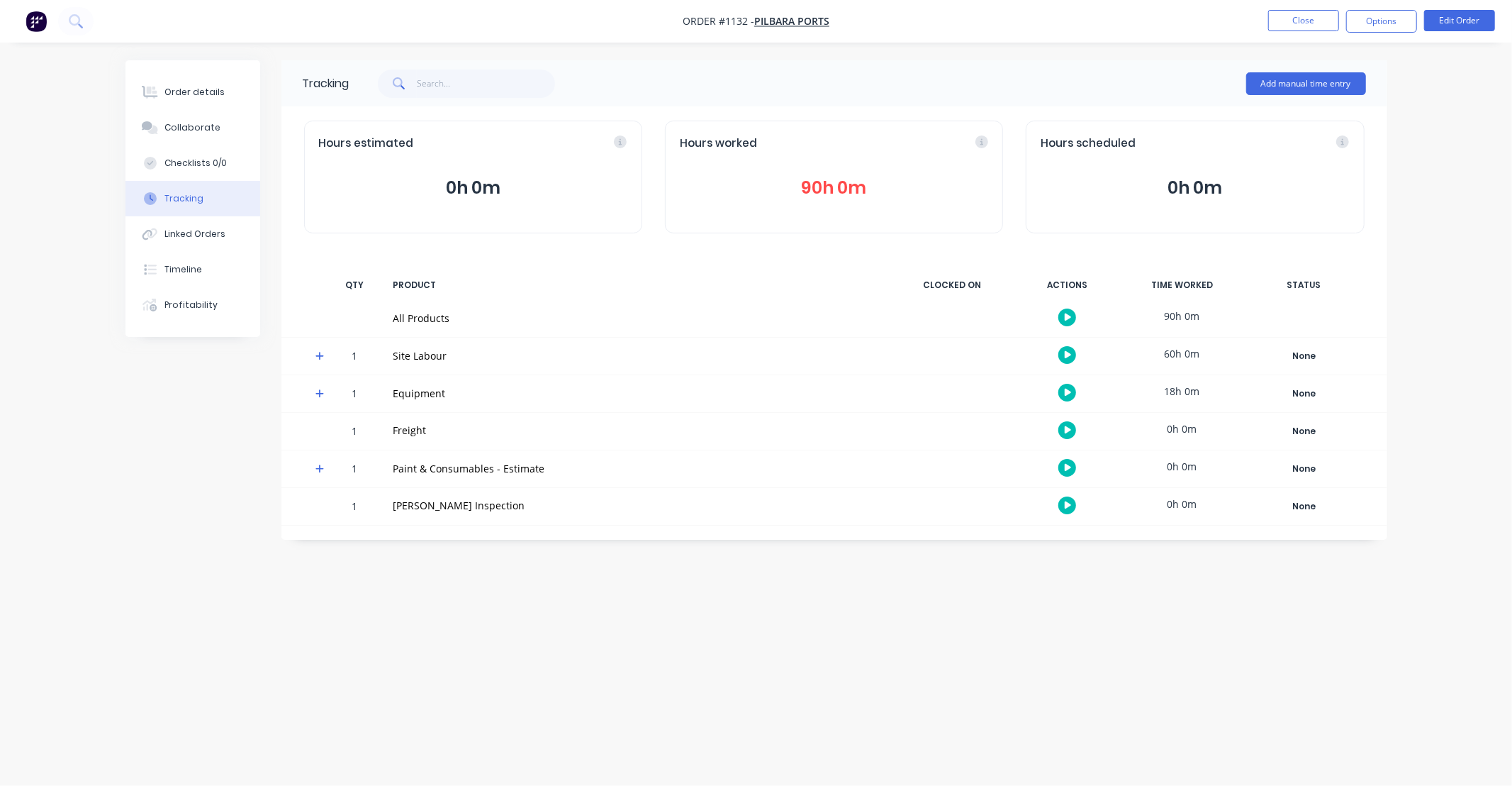
click at [772, 196] on button "90h 0m" at bounding box center [834, 188] width 308 height 27
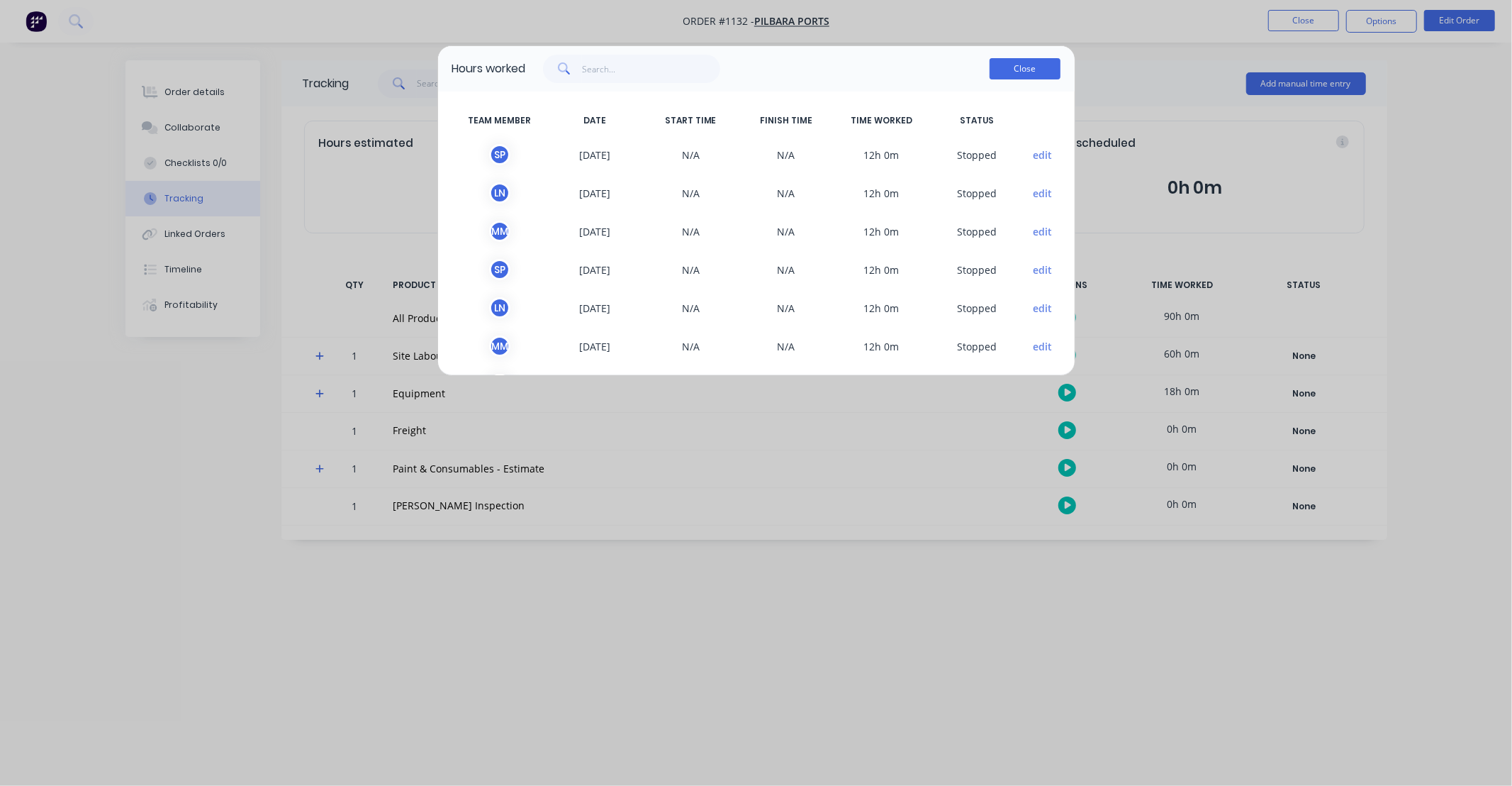
click at [1026, 63] on button "Close" at bounding box center [1025, 69] width 71 height 21
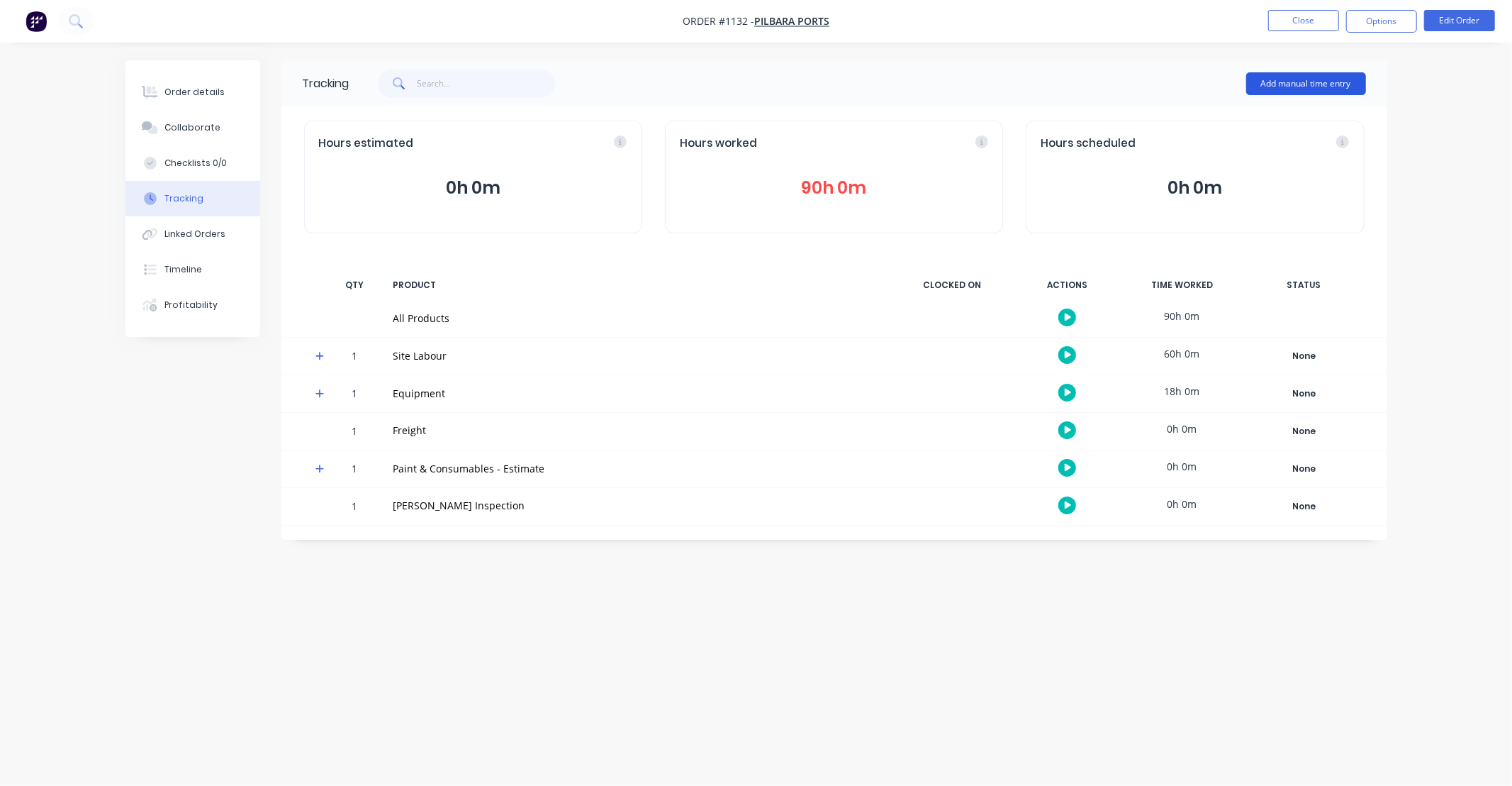
click at [1265, 85] on button "Add manual time entry" at bounding box center [1306, 84] width 120 height 23
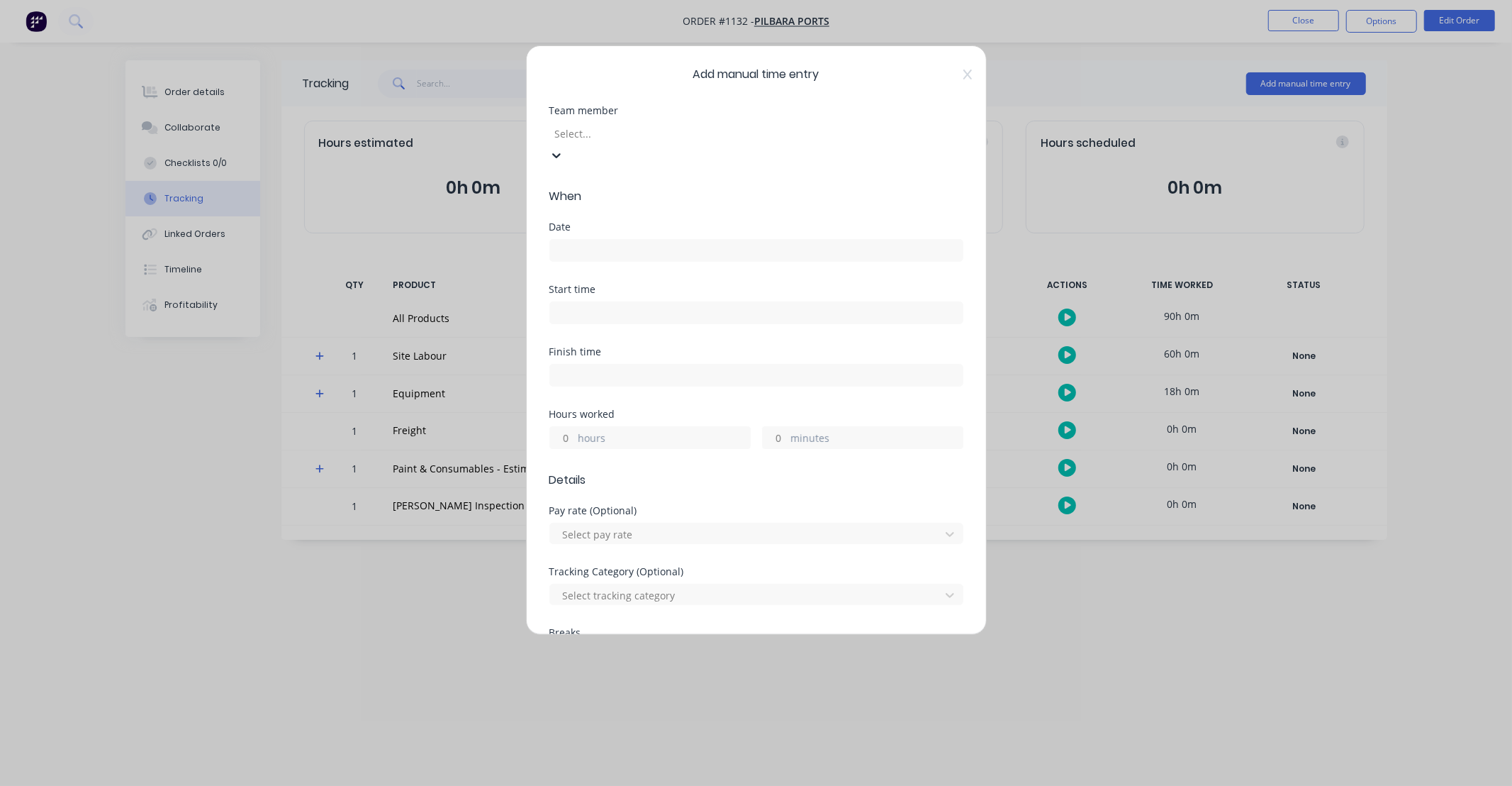
click at [725, 139] on div at bounding box center [655, 134] width 204 height 18
type input "matt"
click at [691, 785] on div "[PERSON_NAME]" at bounding box center [756, 793] width 1512 height 15
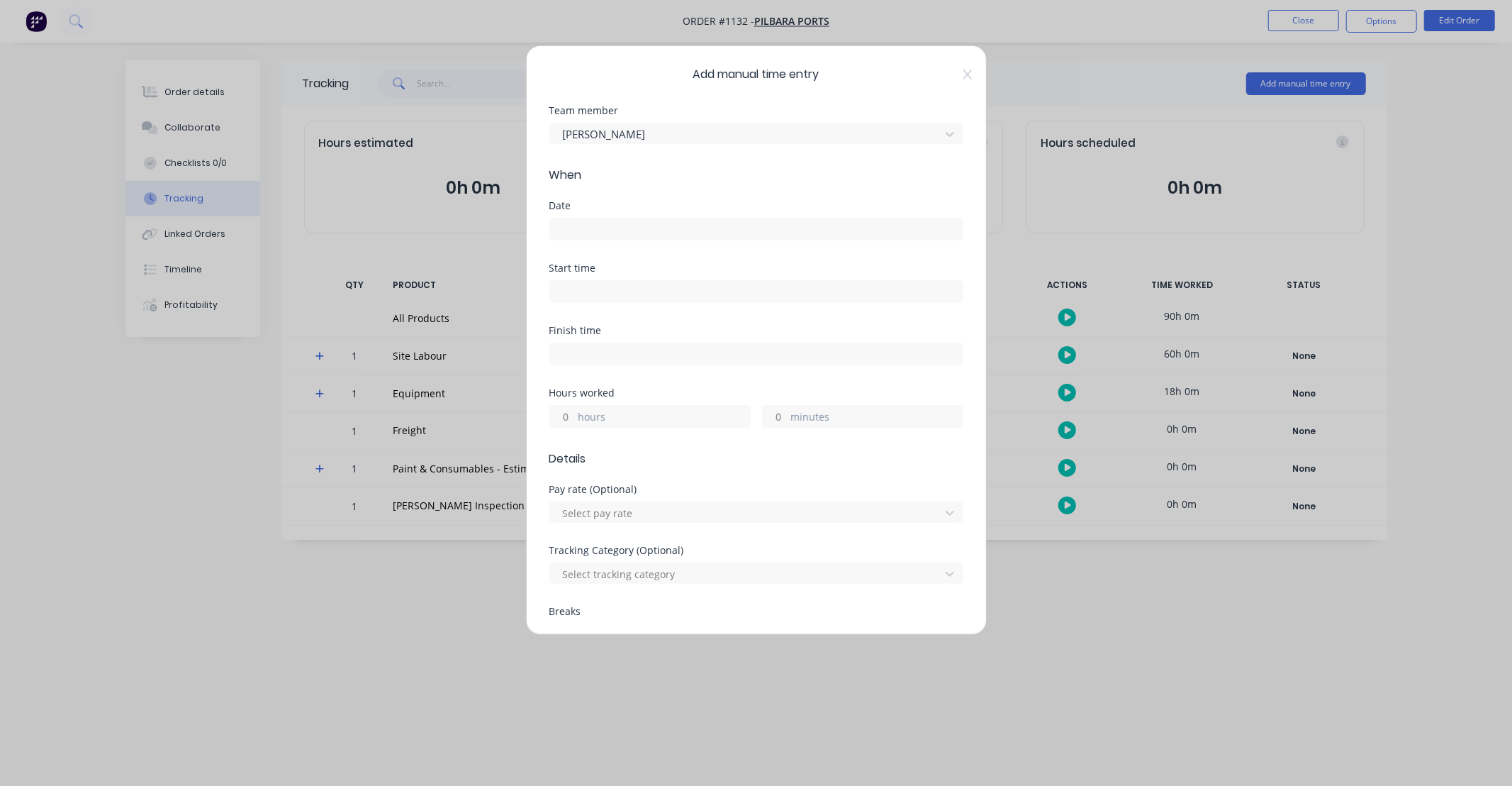
click at [663, 227] on input at bounding box center [756, 229] width 413 height 21
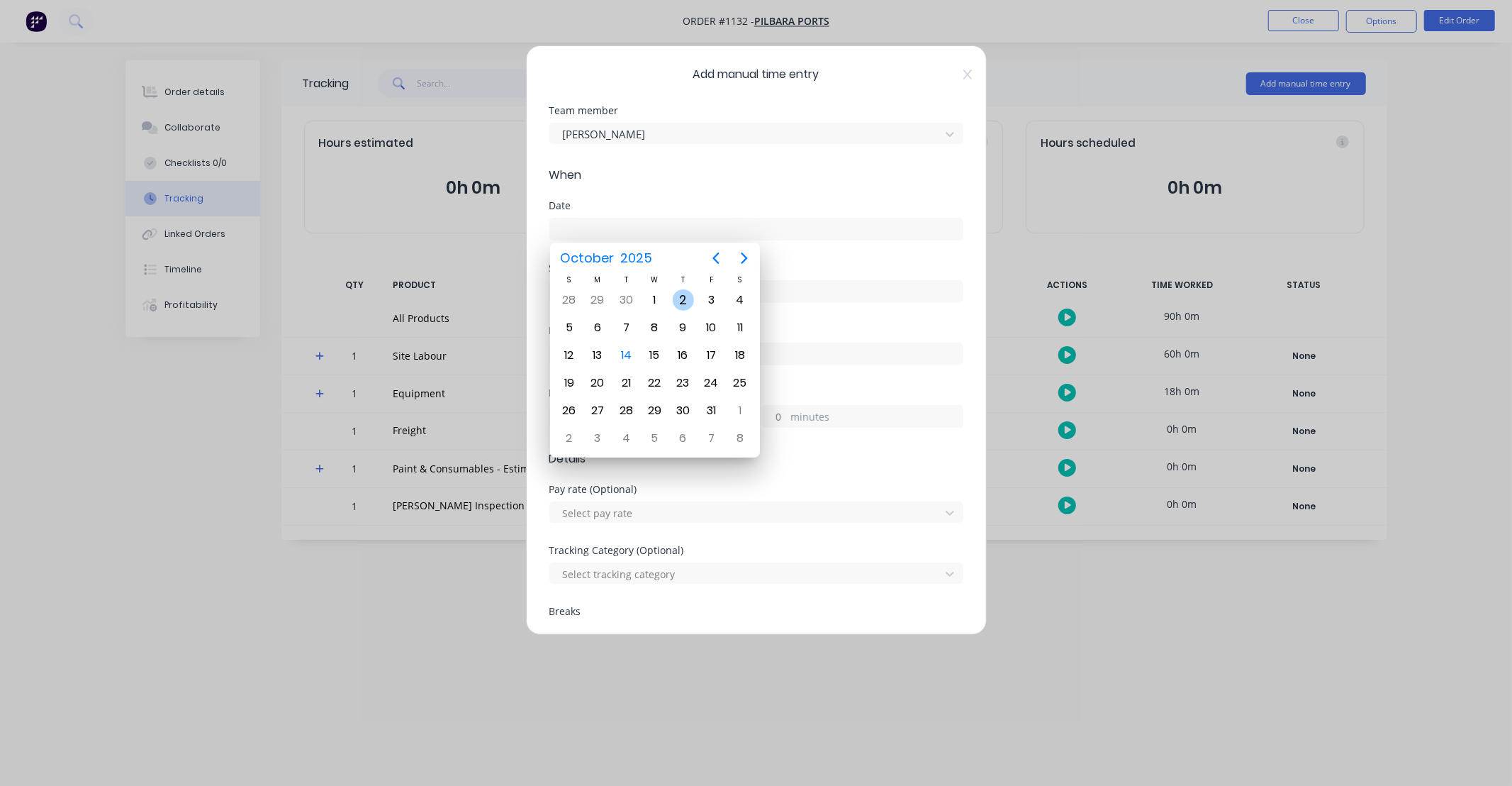
click at [685, 294] on div "2" at bounding box center [684, 300] width 21 height 21
type input "[DATE]"
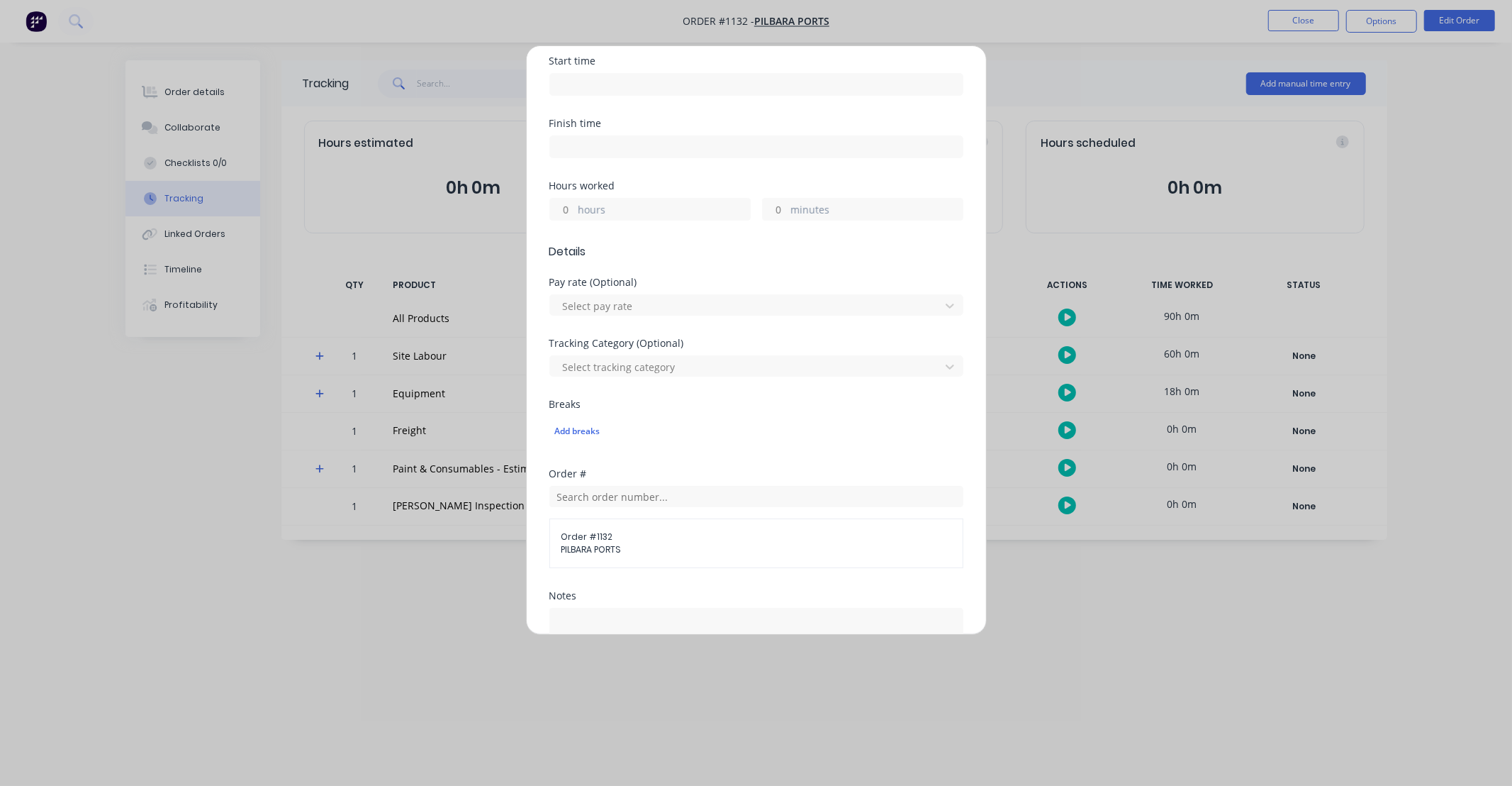
scroll to position [236, 0]
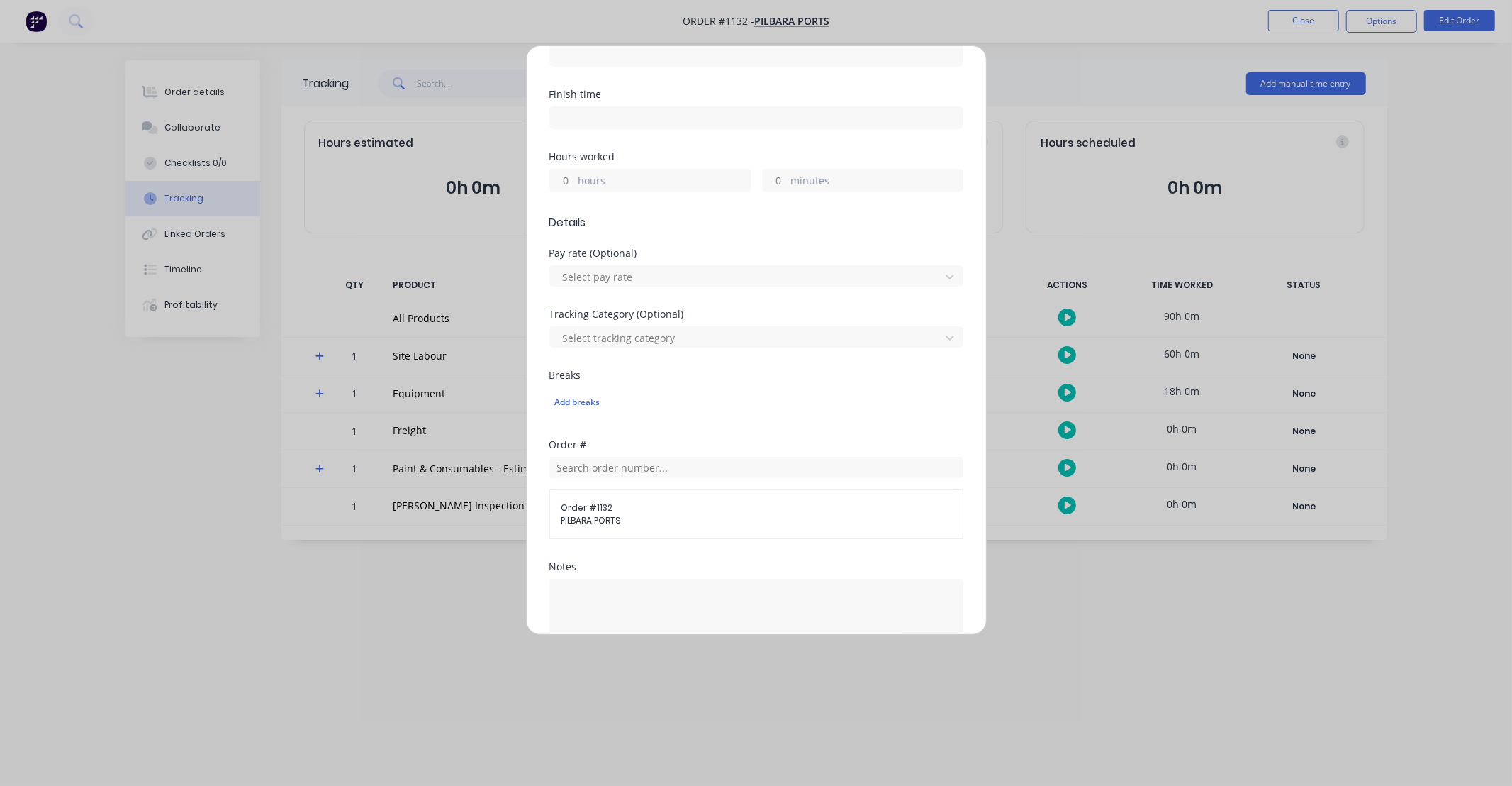
click at [569, 181] on input "hours" at bounding box center [562, 180] width 25 height 21
type input "12"
type input "30"
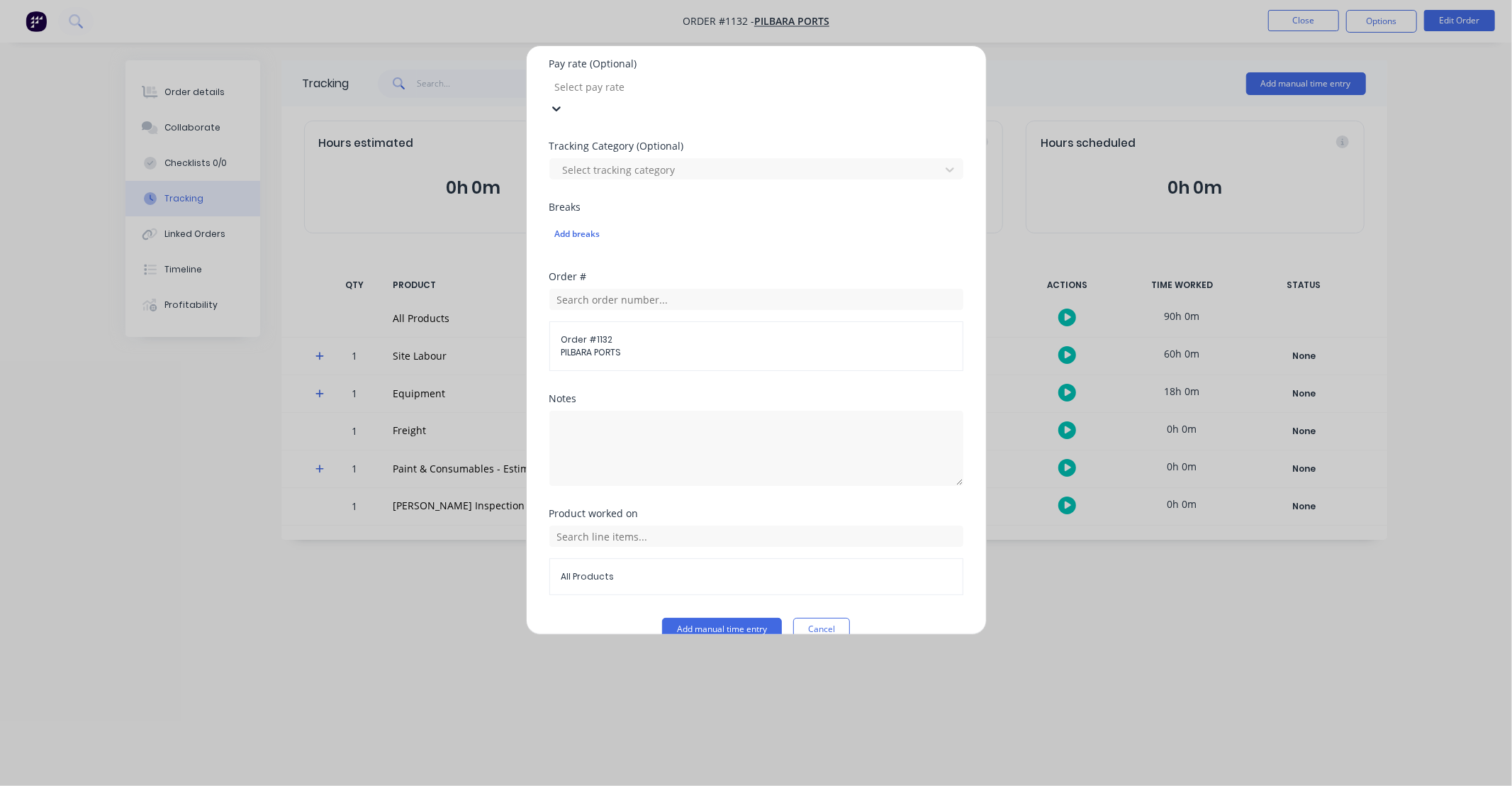
scroll to position [431, 0]
click at [676, 520] on input "text" at bounding box center [756, 531] width 414 height 21
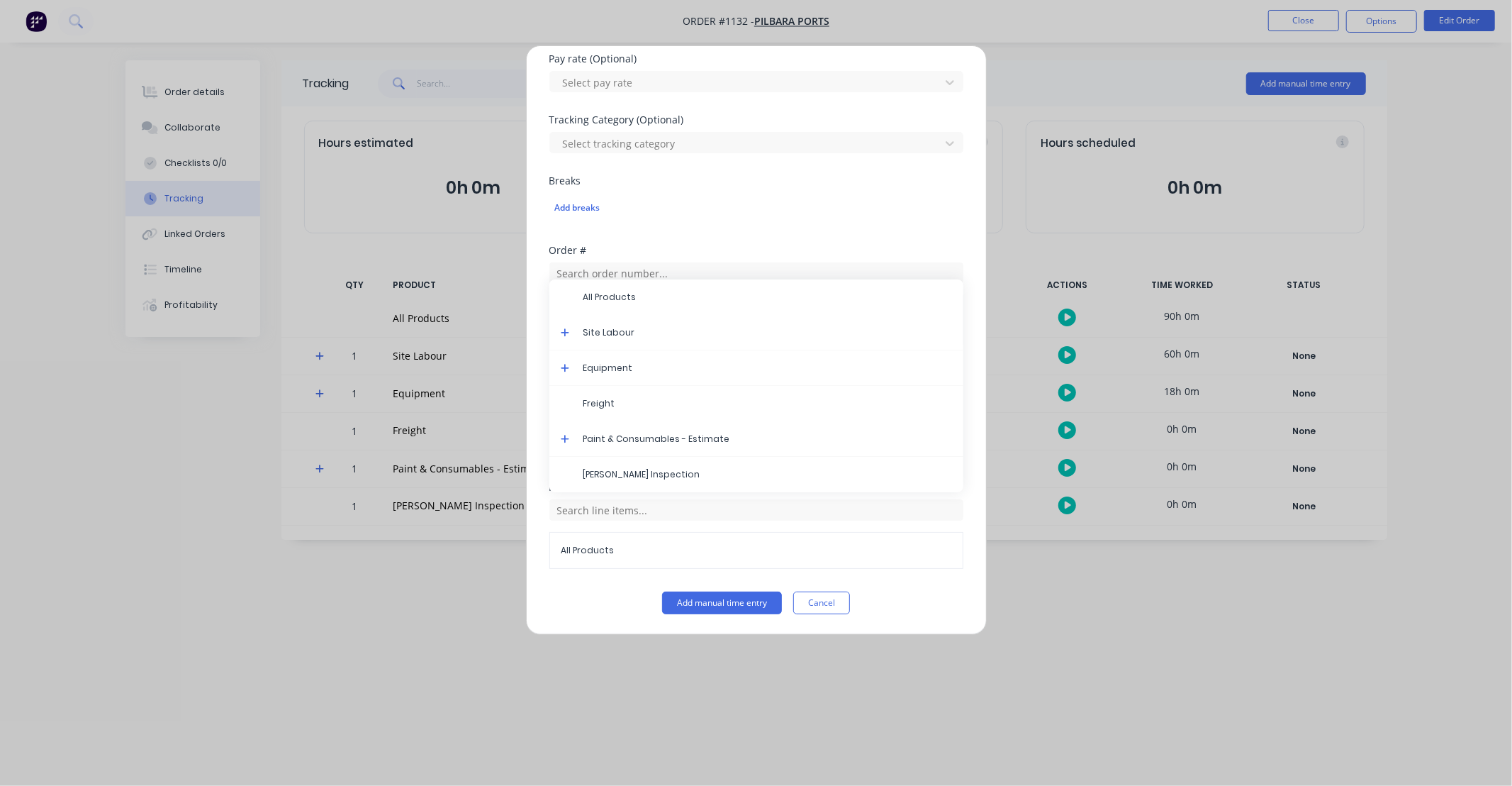
click at [561, 333] on icon at bounding box center [565, 333] width 9 height 10
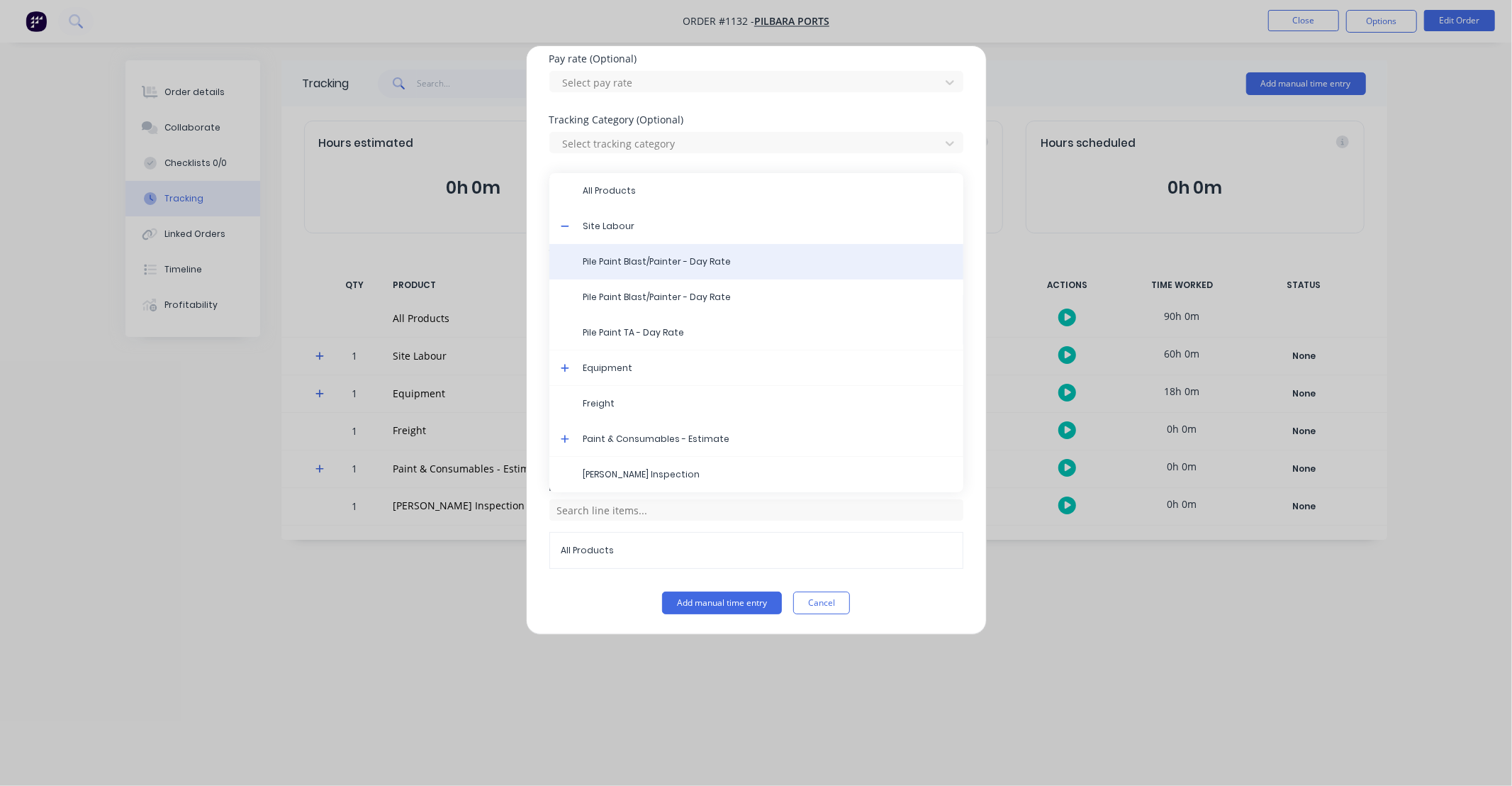
click at [620, 268] on div "Pile Paint Blast/Painter - Day Rate" at bounding box center [756, 262] width 414 height 36
click at [727, 264] on span "Pile Paint Blast/Painter - Day Rate" at bounding box center [767, 262] width 369 height 13
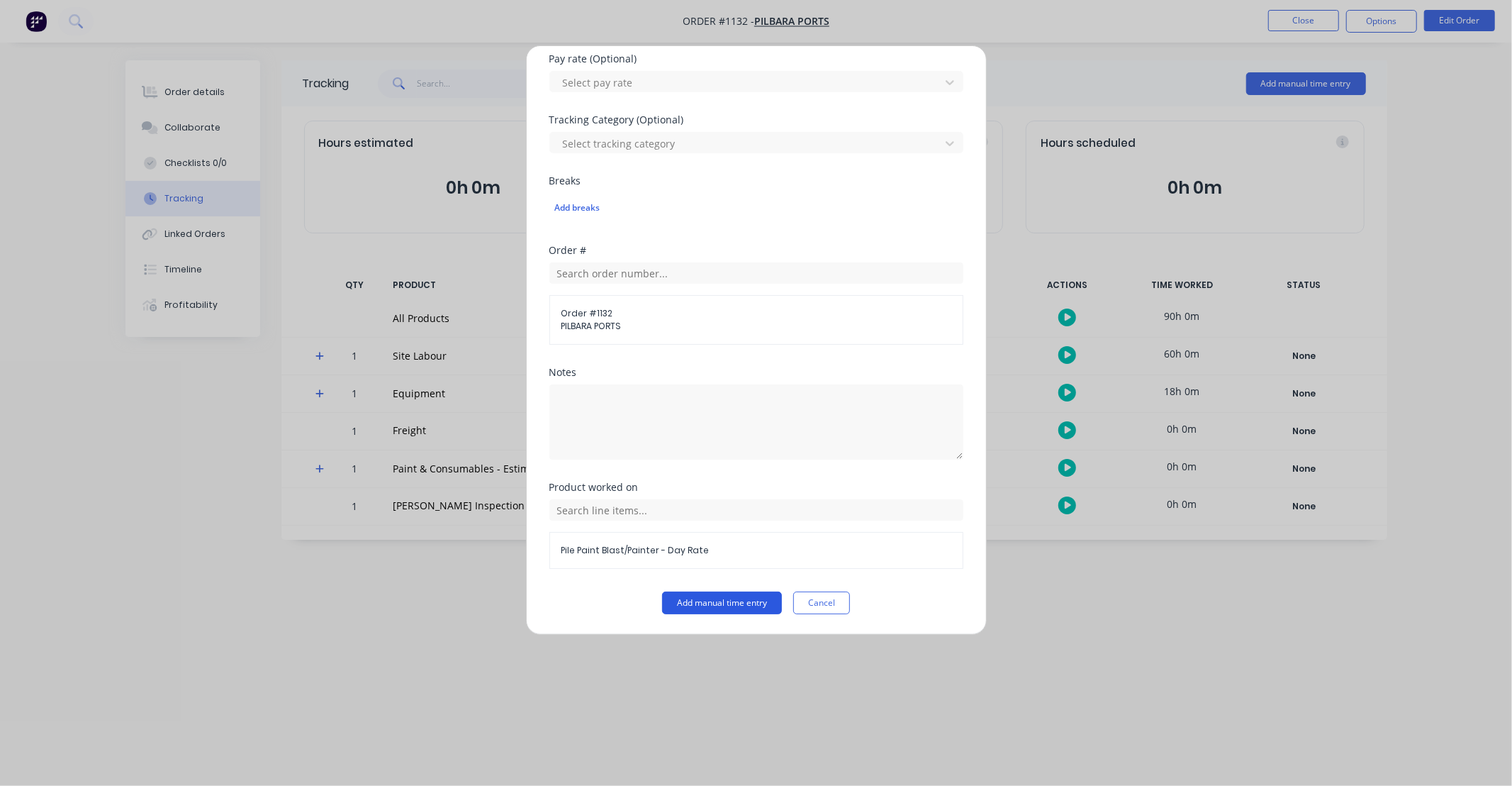
click at [729, 596] on button "Add manual time entry" at bounding box center [722, 603] width 120 height 23
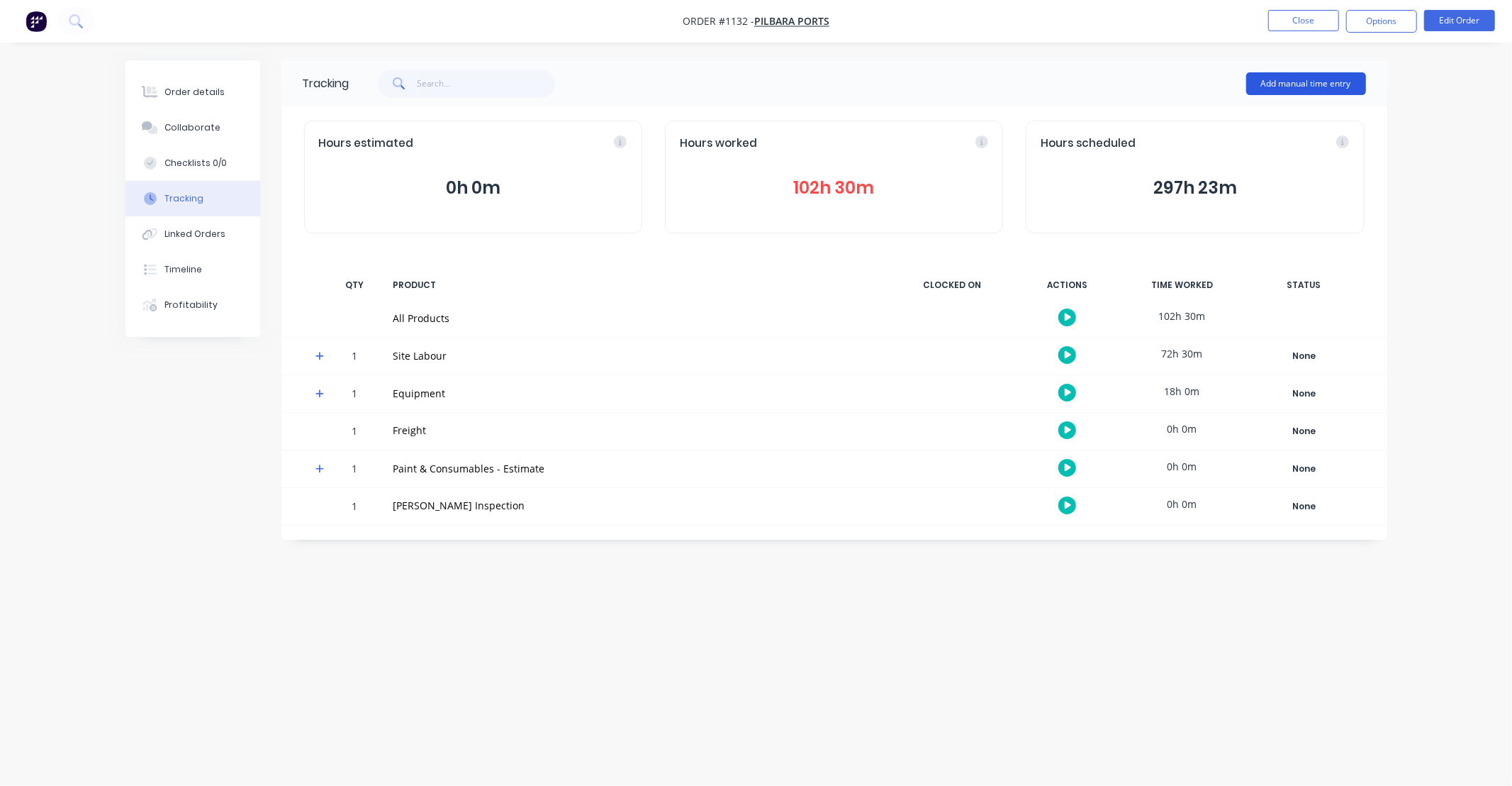
click at [1312, 84] on button "Add manual time entry" at bounding box center [1306, 84] width 120 height 23
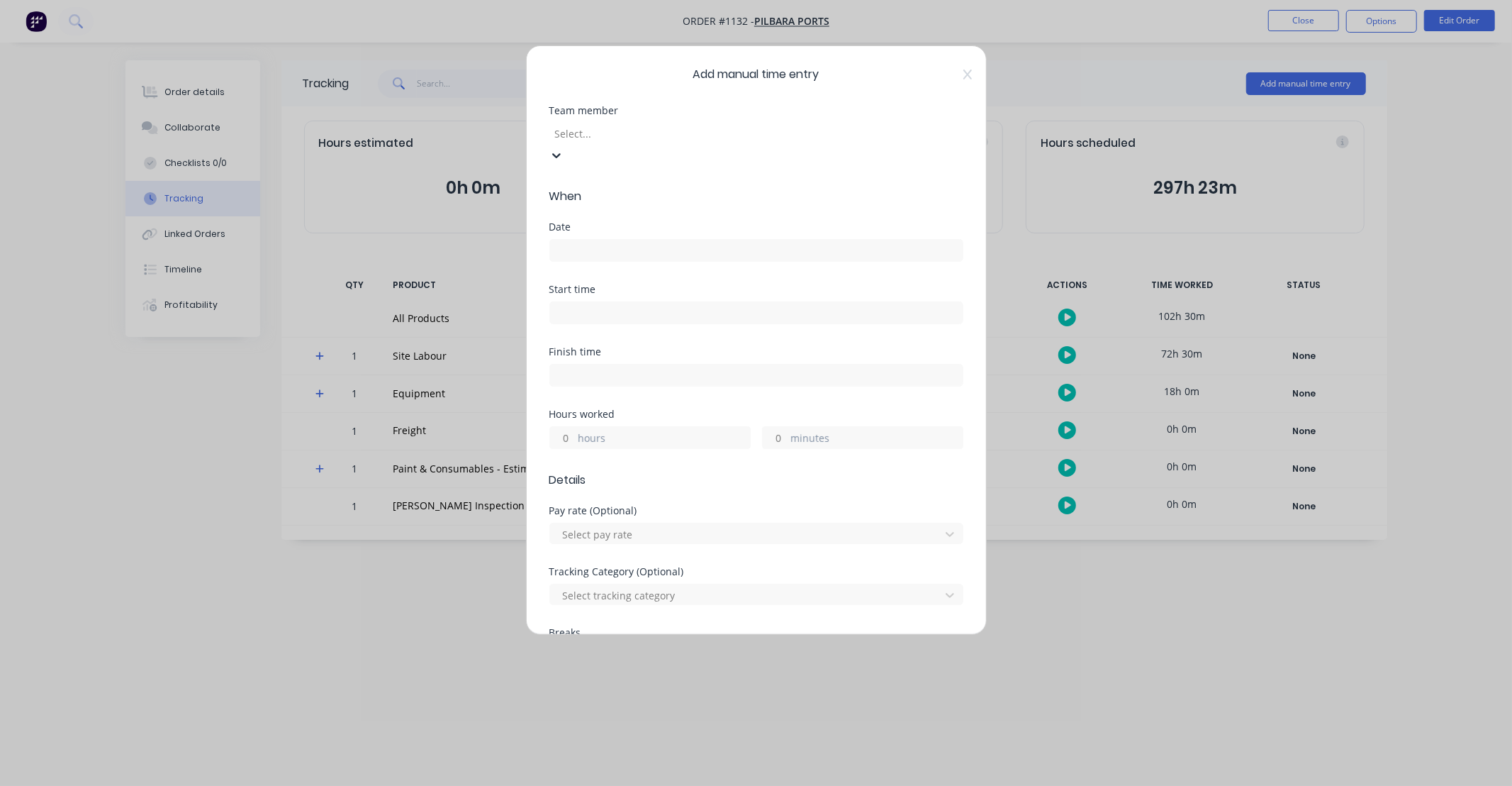
click at [627, 137] on div at bounding box center [655, 134] width 204 height 18
type input "[PERSON_NAME]"
click at [621, 785] on div "[PERSON_NAME]" at bounding box center [756, 793] width 1512 height 15
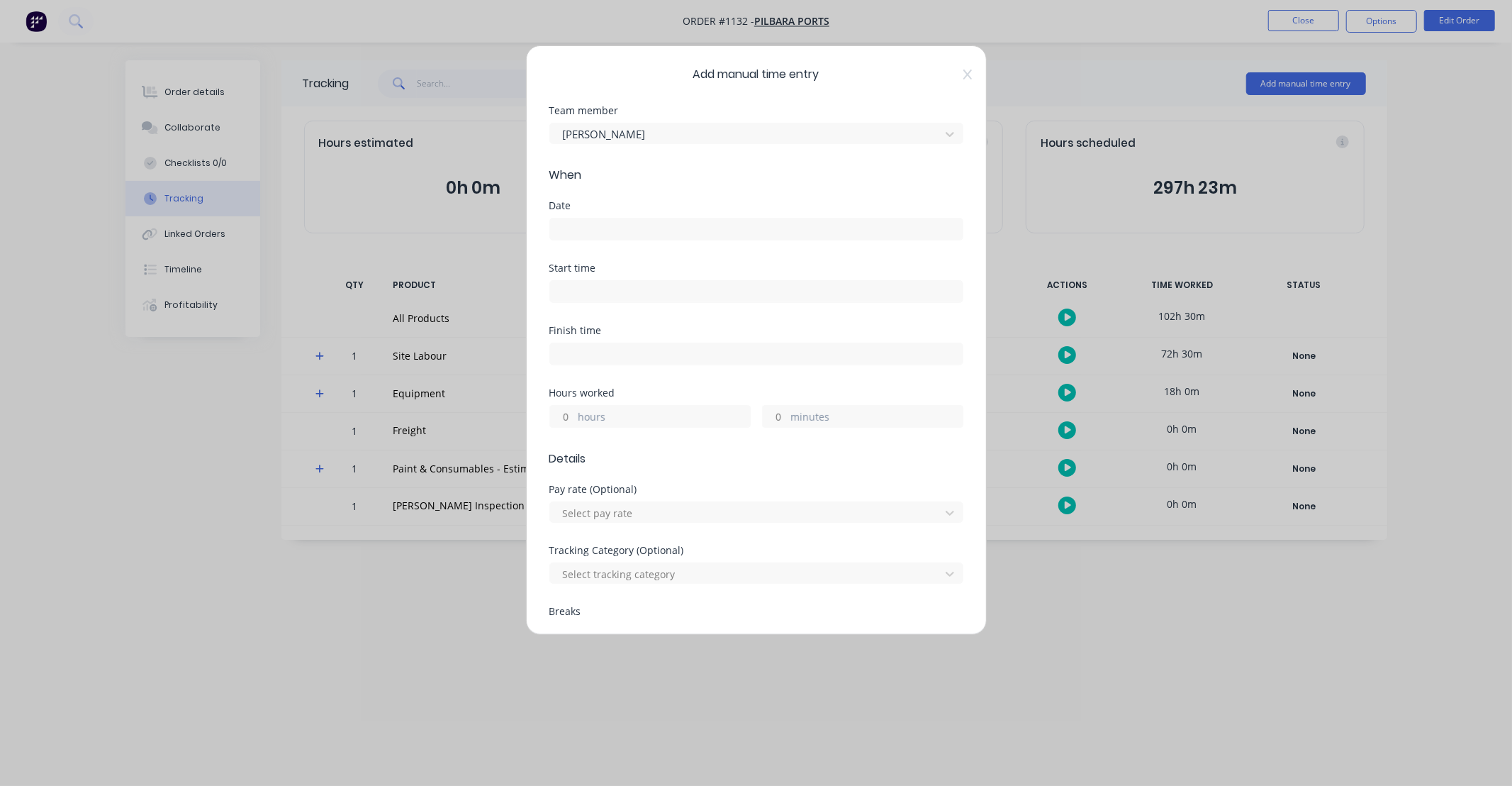
click at [638, 224] on input at bounding box center [756, 229] width 413 height 21
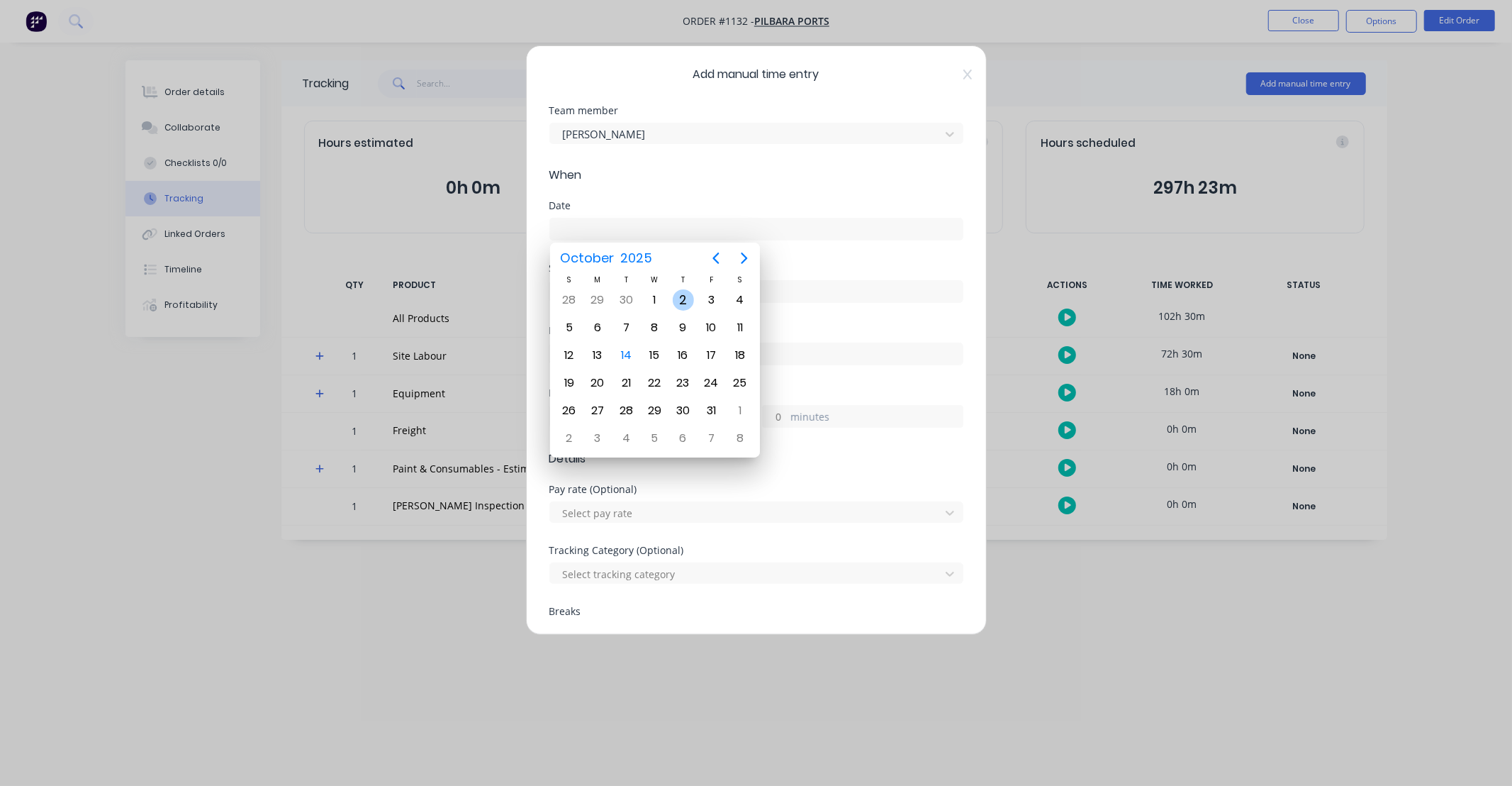
click at [689, 296] on div "2" at bounding box center [684, 300] width 21 height 21
type input "[DATE]"
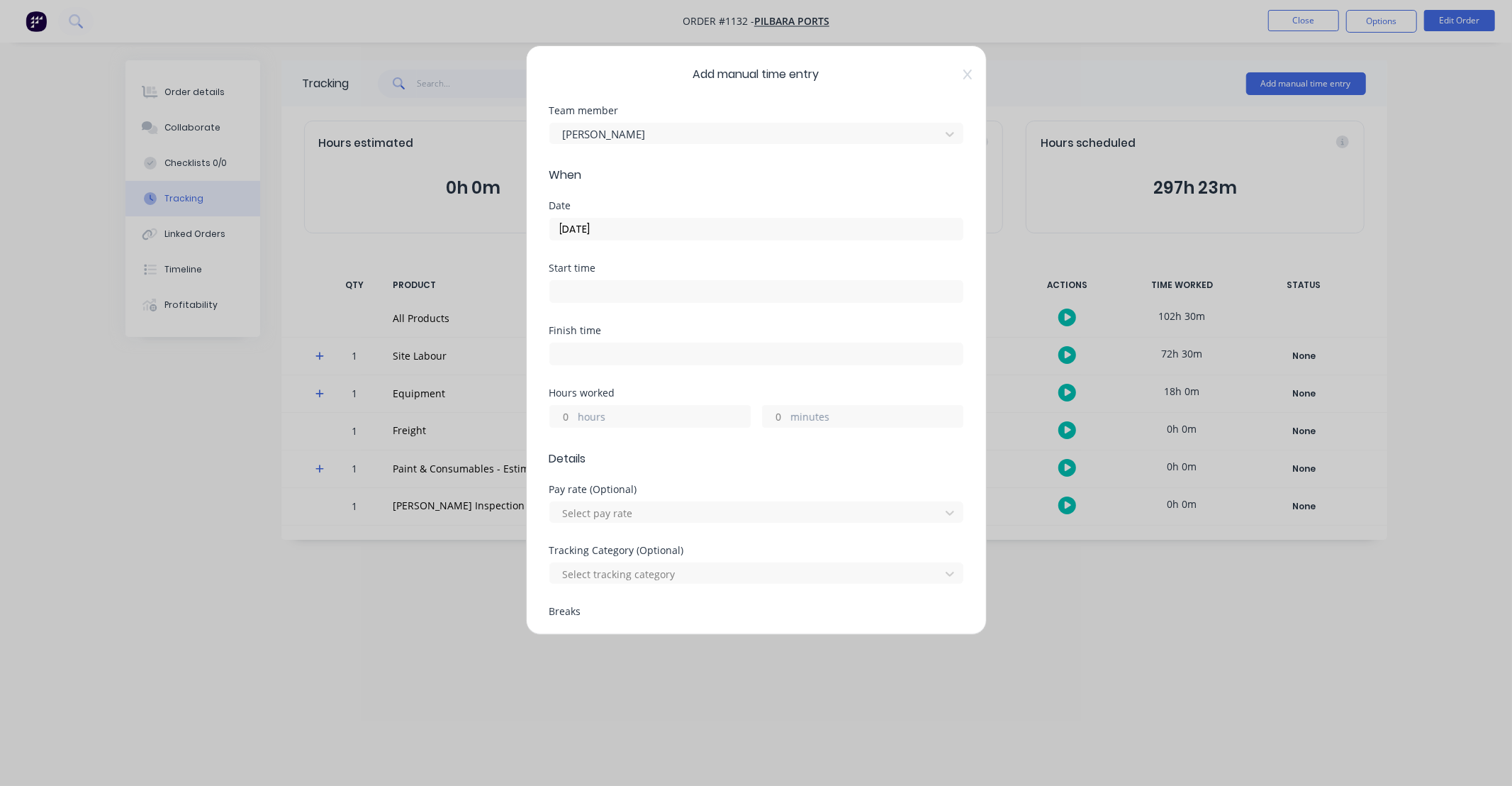
click at [571, 416] on input "hours" at bounding box center [562, 416] width 25 height 21
type input "12"
type input "30"
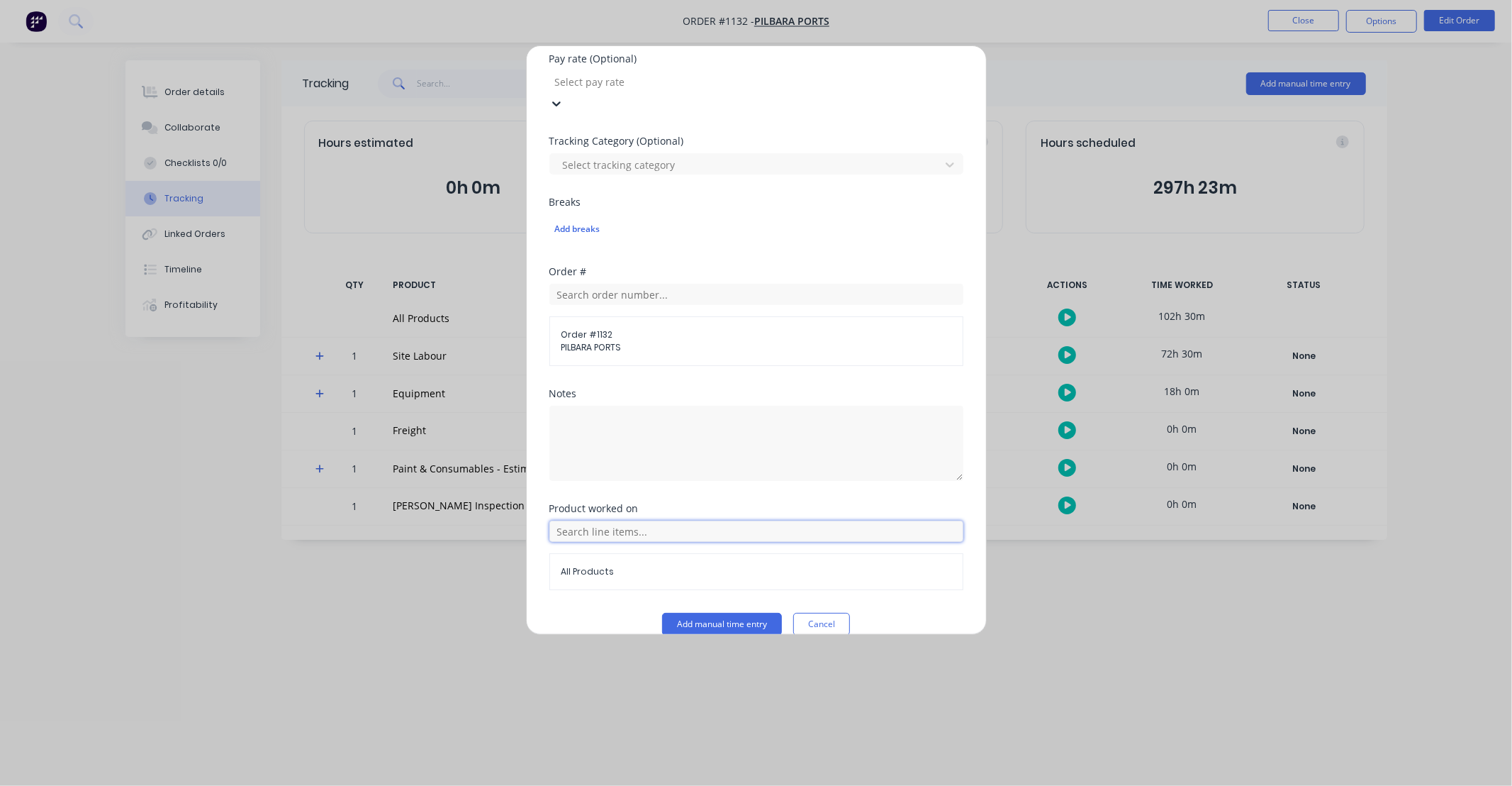
click at [678, 520] on input "text" at bounding box center [756, 531] width 414 height 21
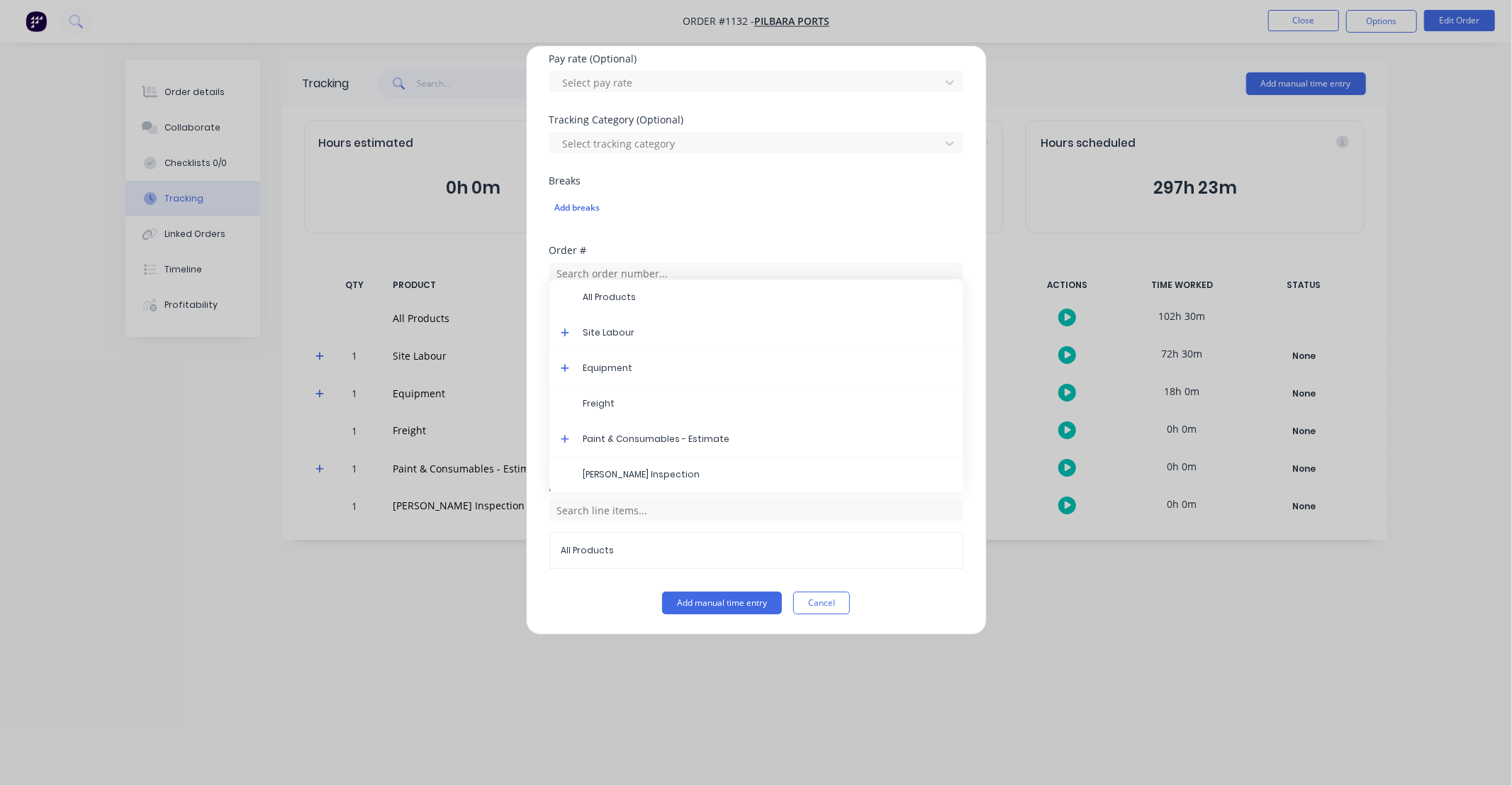
click at [563, 333] on icon at bounding box center [565, 333] width 9 height 10
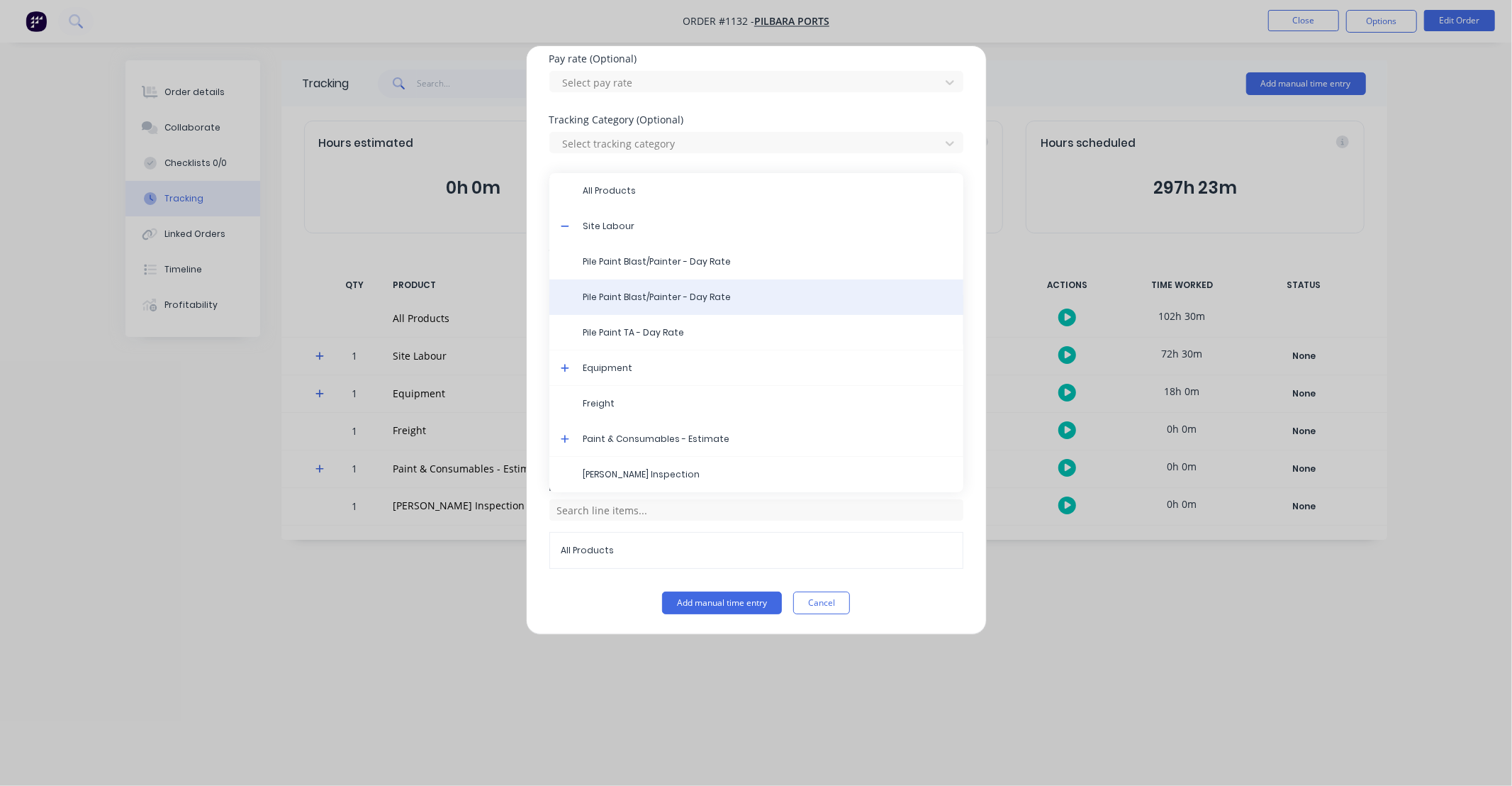
click at [679, 303] on span "Pile Paint Blast/Painter - Day Rate" at bounding box center [767, 297] width 369 height 13
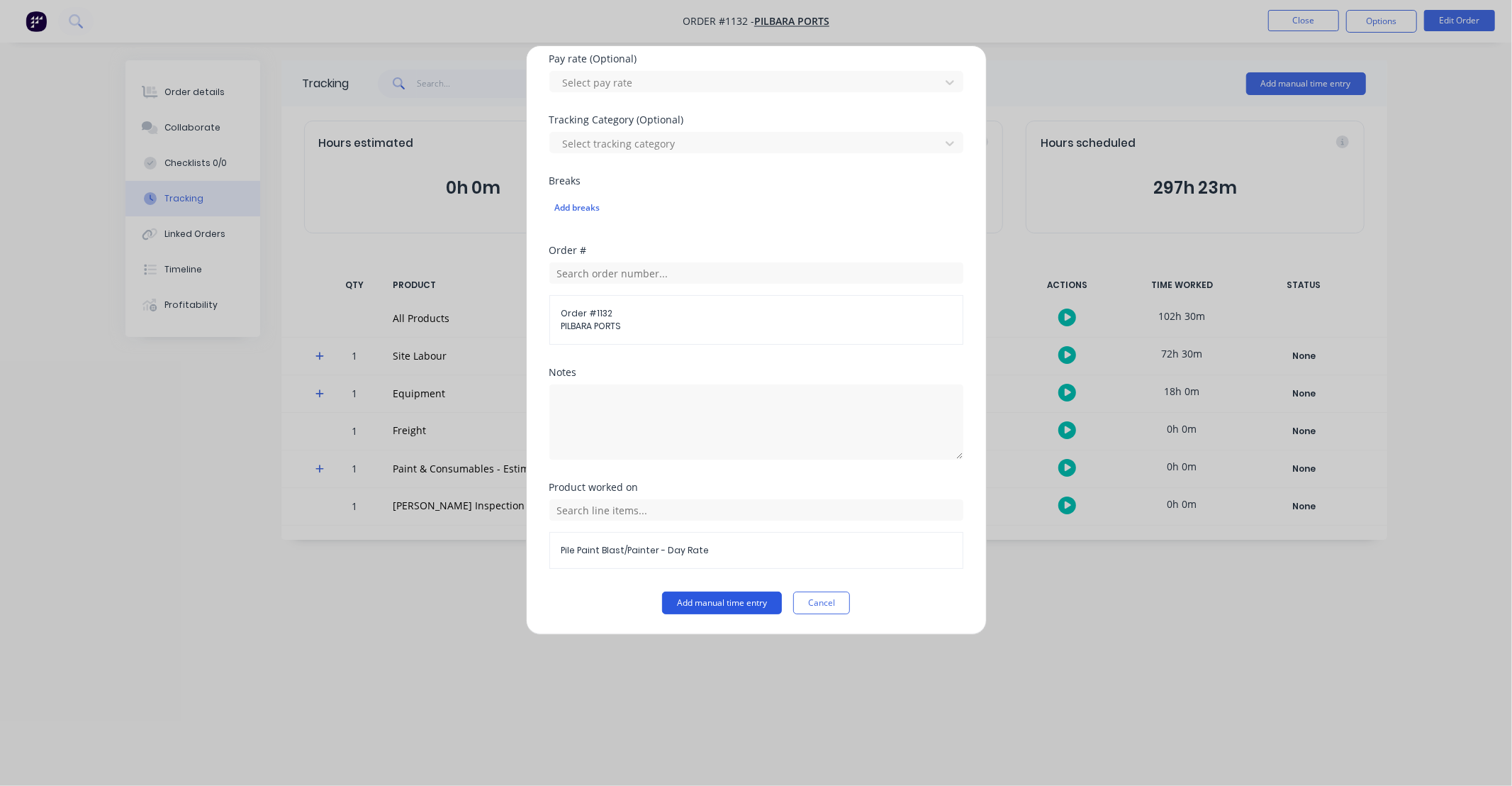
click at [731, 604] on button "Add manual time entry" at bounding box center [722, 603] width 120 height 23
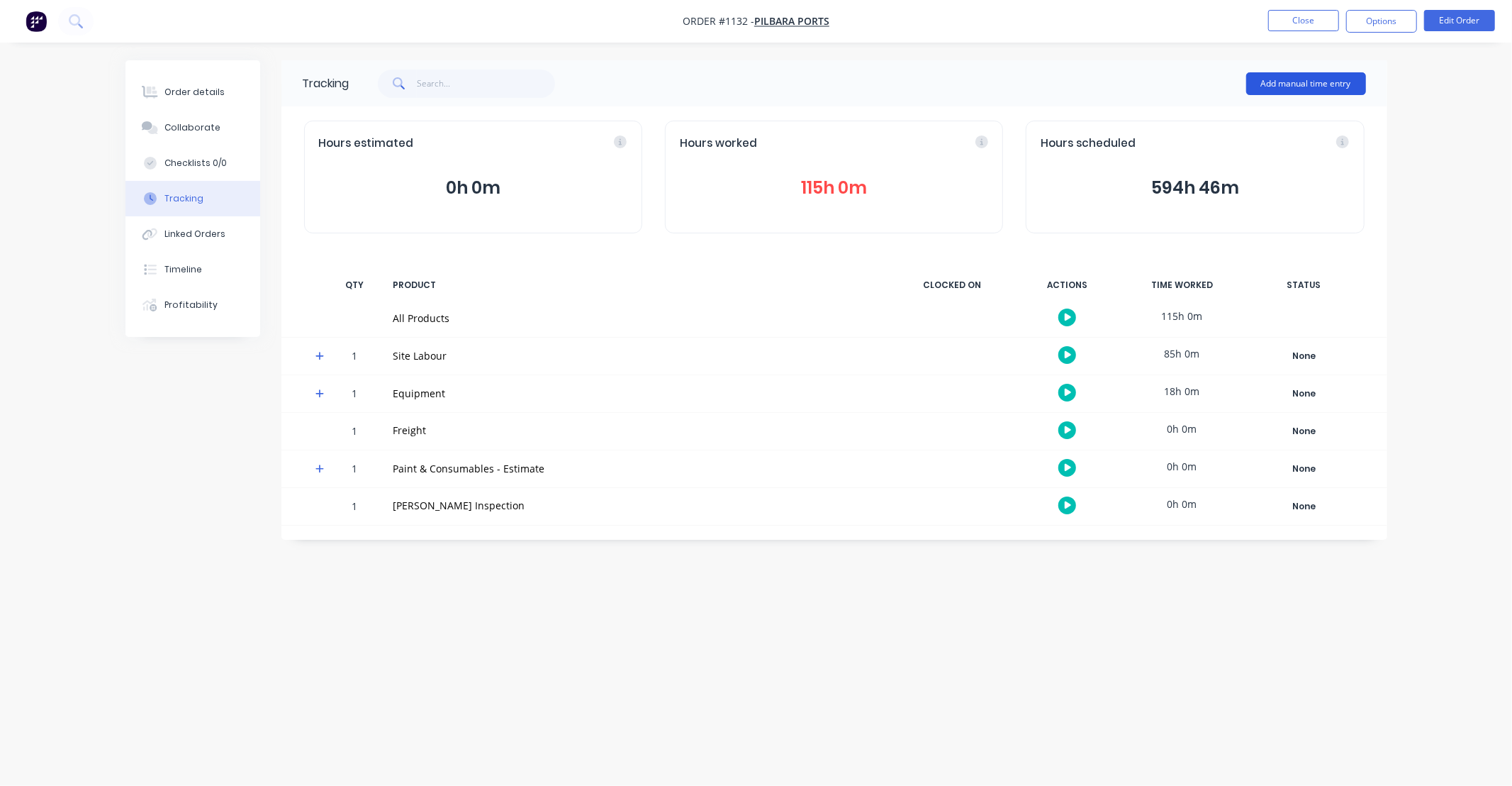
click at [1264, 87] on button "Add manual time entry" at bounding box center [1306, 84] width 120 height 23
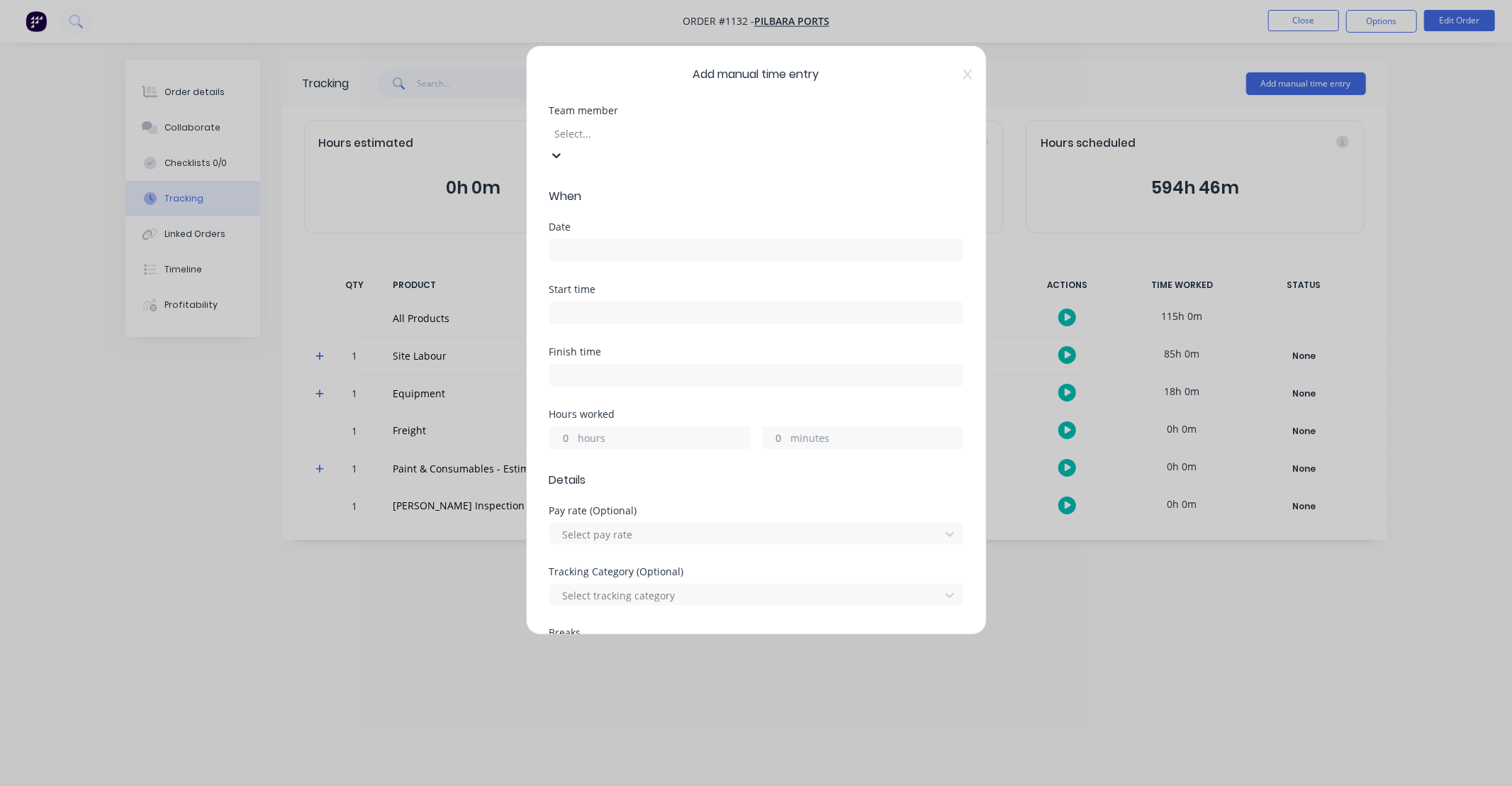
click at [659, 137] on div at bounding box center [655, 134] width 204 height 18
type input "tama"
click at [626, 785] on div "[PERSON_NAME]" at bounding box center [756, 793] width 1512 height 15
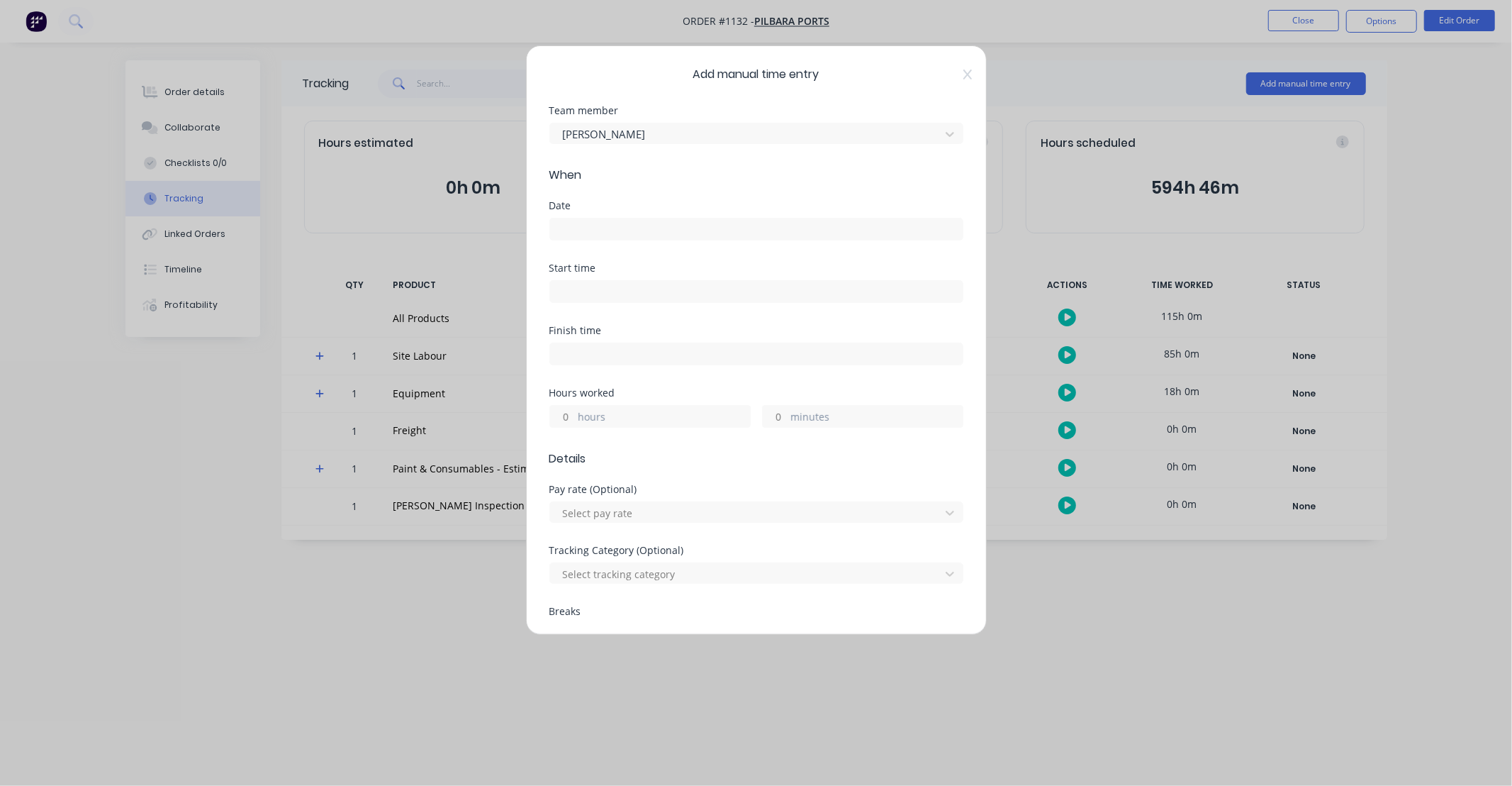
click at [624, 220] on input at bounding box center [756, 229] width 413 height 21
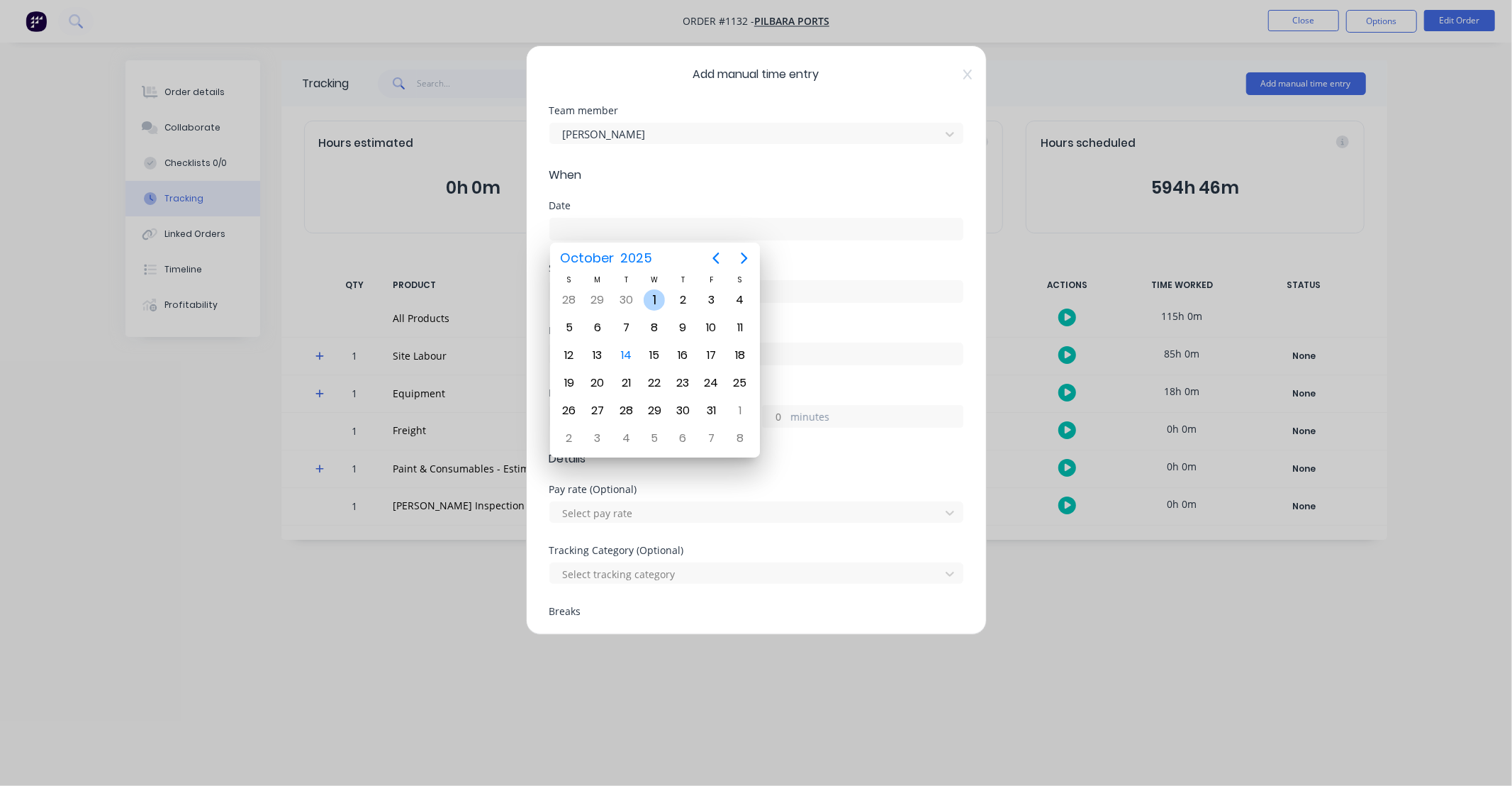
click at [675, 296] on div "2" at bounding box center [684, 300] width 21 height 21
type input "[DATE]"
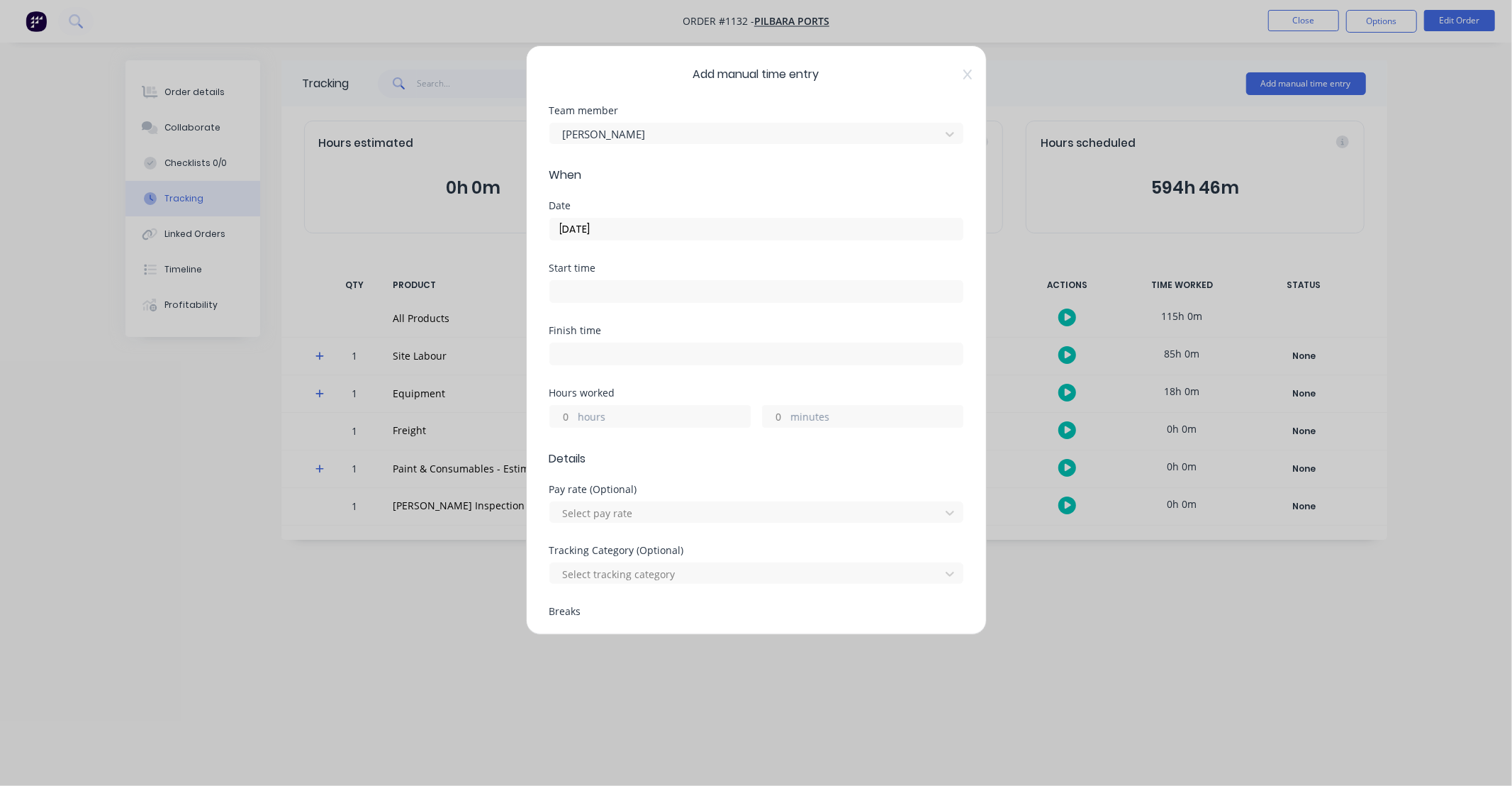
click at [578, 416] on label "hours" at bounding box center [664, 418] width 171 height 18
click at [575, 416] on input "hours" at bounding box center [562, 416] width 25 height 21
click at [573, 416] on input "hours" at bounding box center [562, 416] width 25 height 21
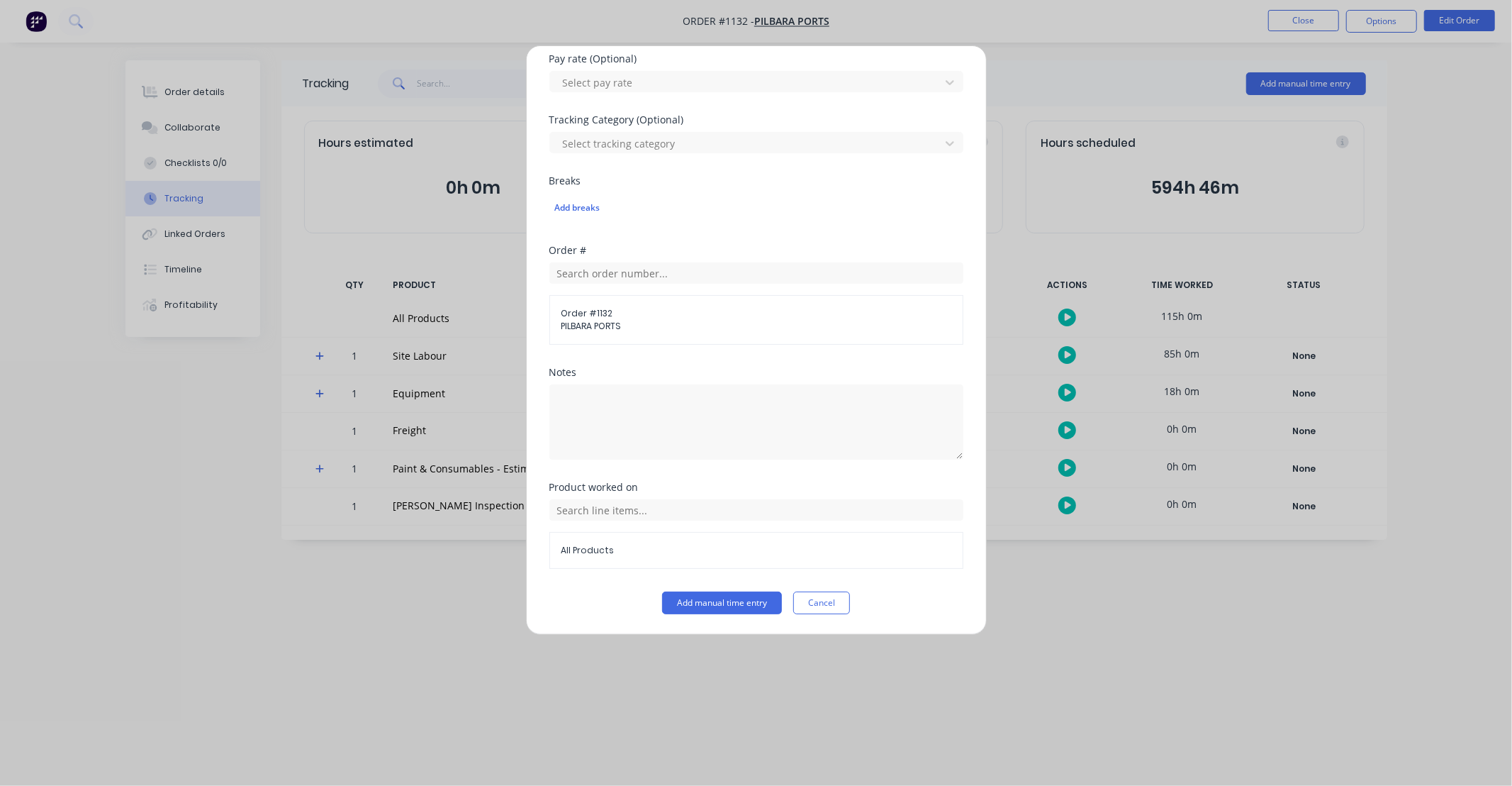
type input "12"
click at [760, 371] on div "Notes" at bounding box center [756, 372] width 414 height 10
click at [707, 509] on input "text" at bounding box center [756, 510] width 414 height 21
click at [562, 332] on icon at bounding box center [565, 333] width 9 height 9
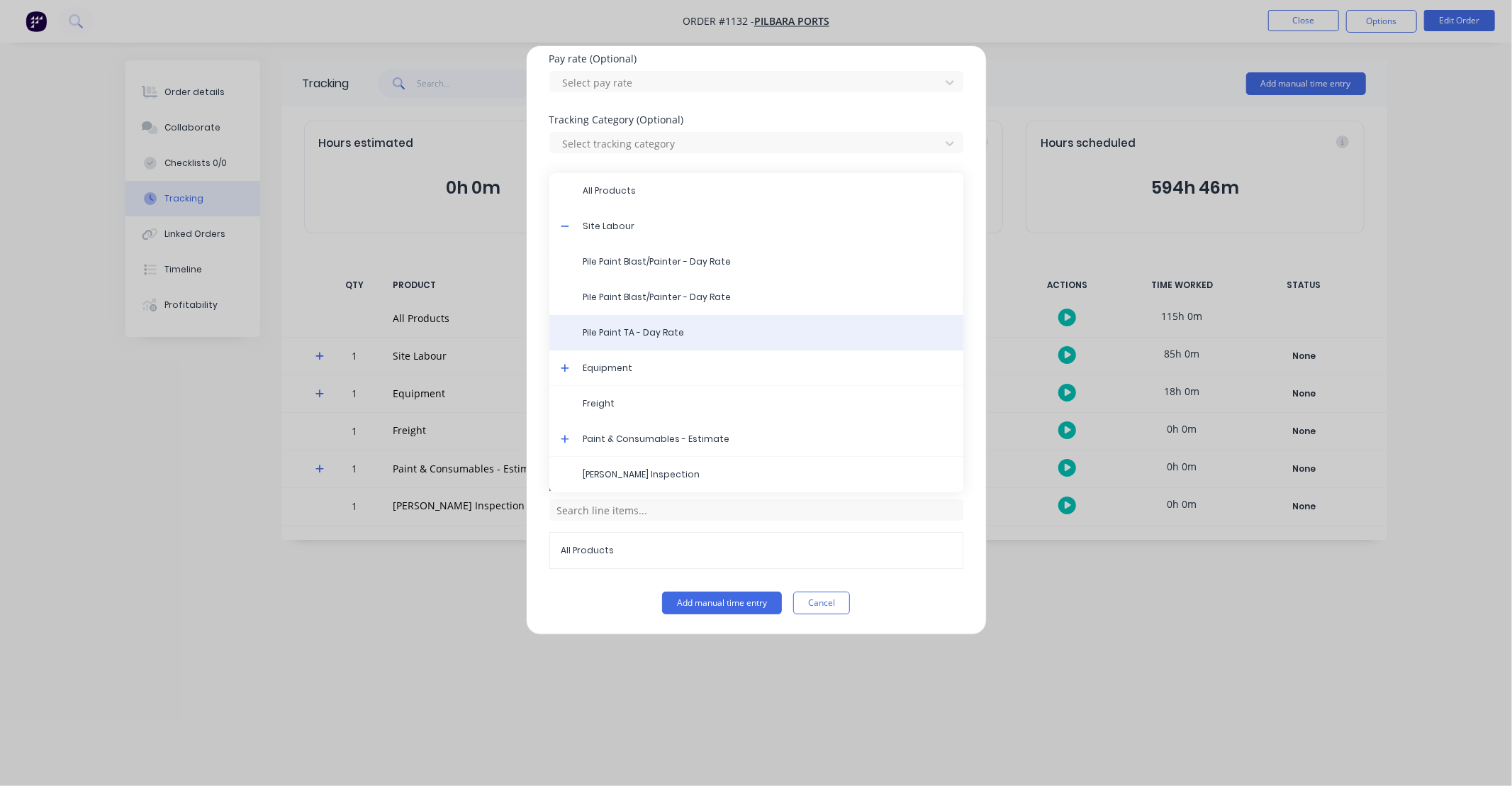
click at [639, 330] on span "Pile Paint TA - Day Rate" at bounding box center [767, 333] width 369 height 13
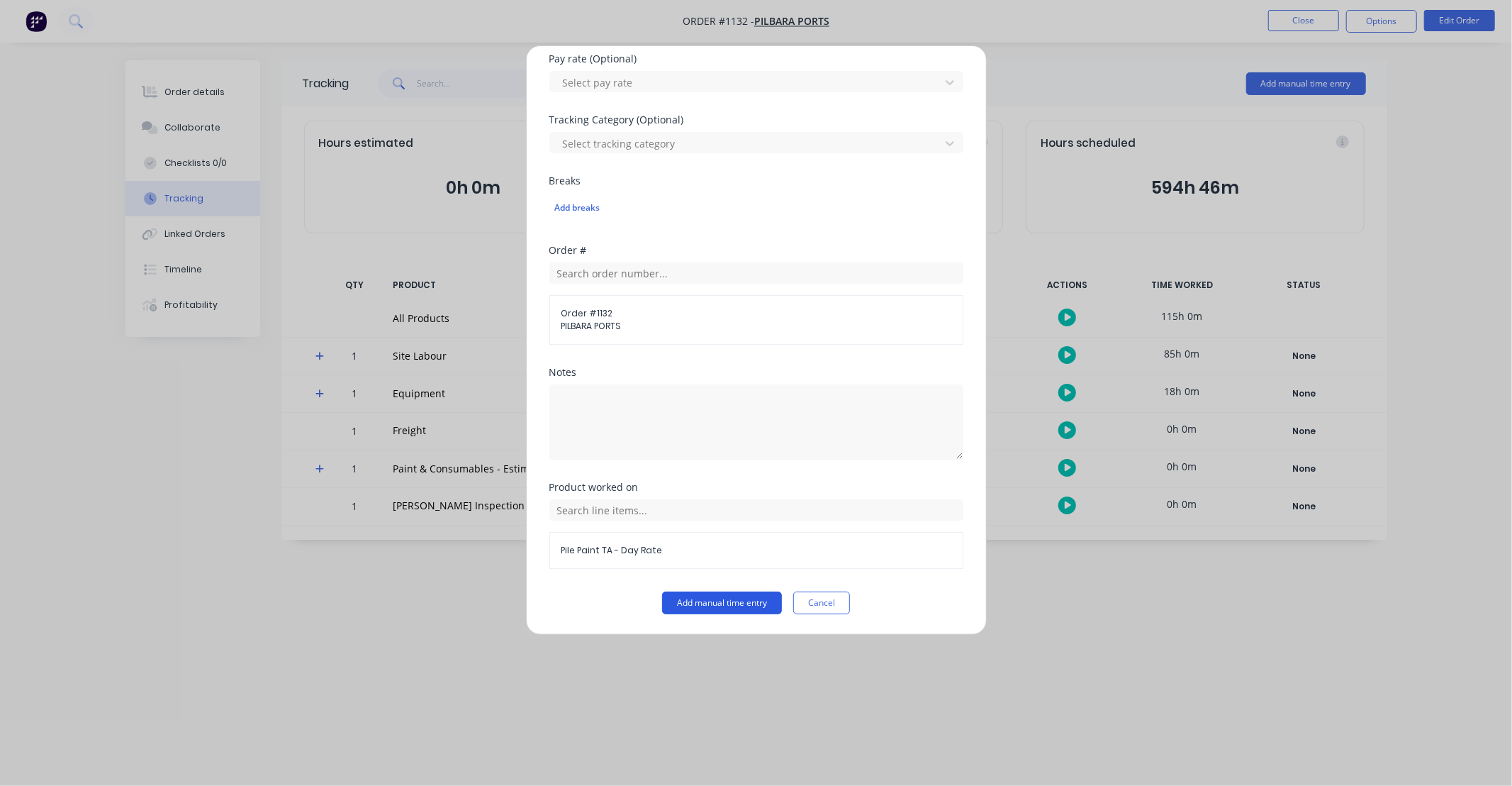
click at [727, 603] on button "Add manual time entry" at bounding box center [722, 603] width 120 height 23
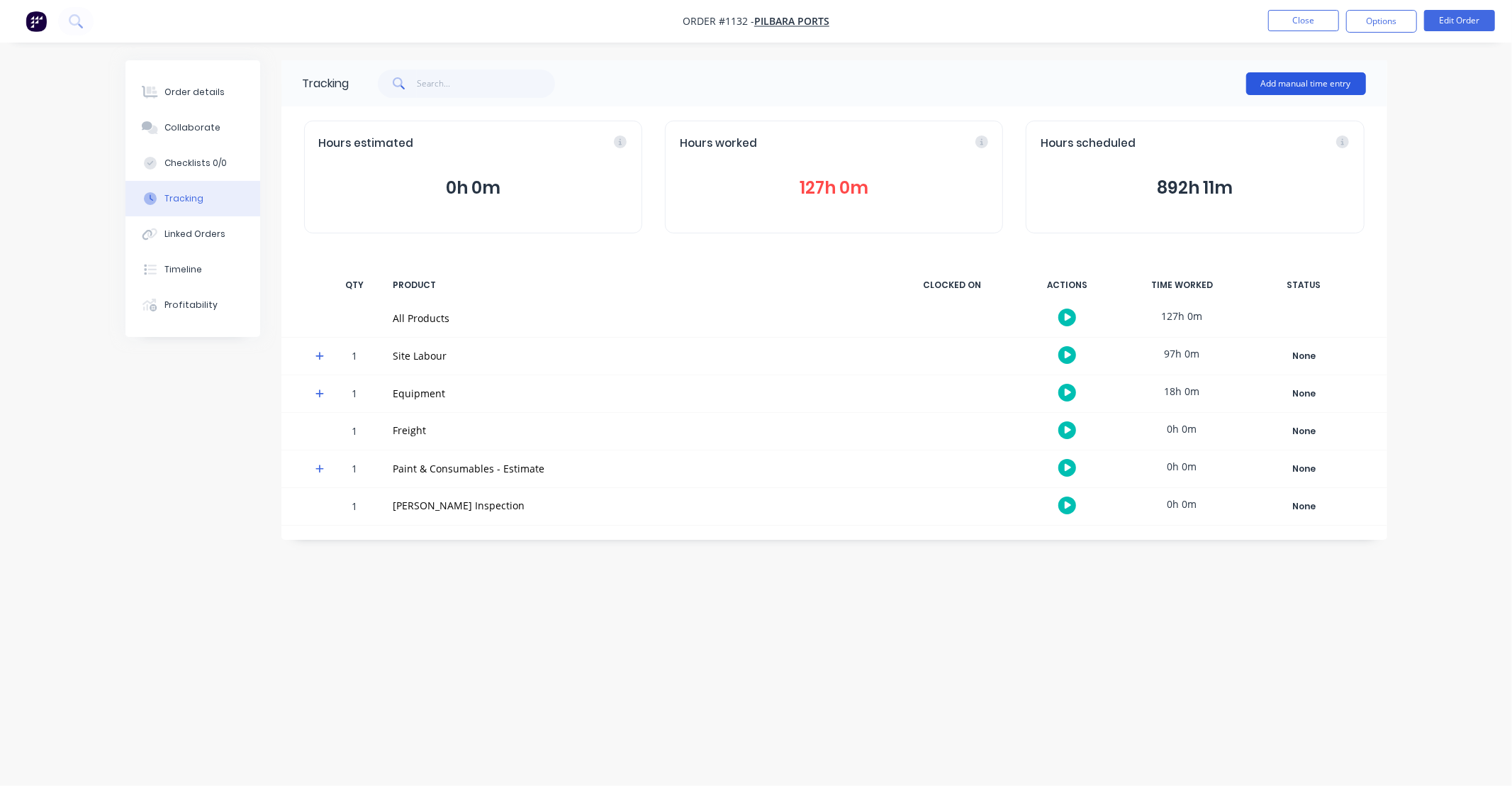
click at [1288, 82] on button "Add manual time entry" at bounding box center [1306, 84] width 120 height 23
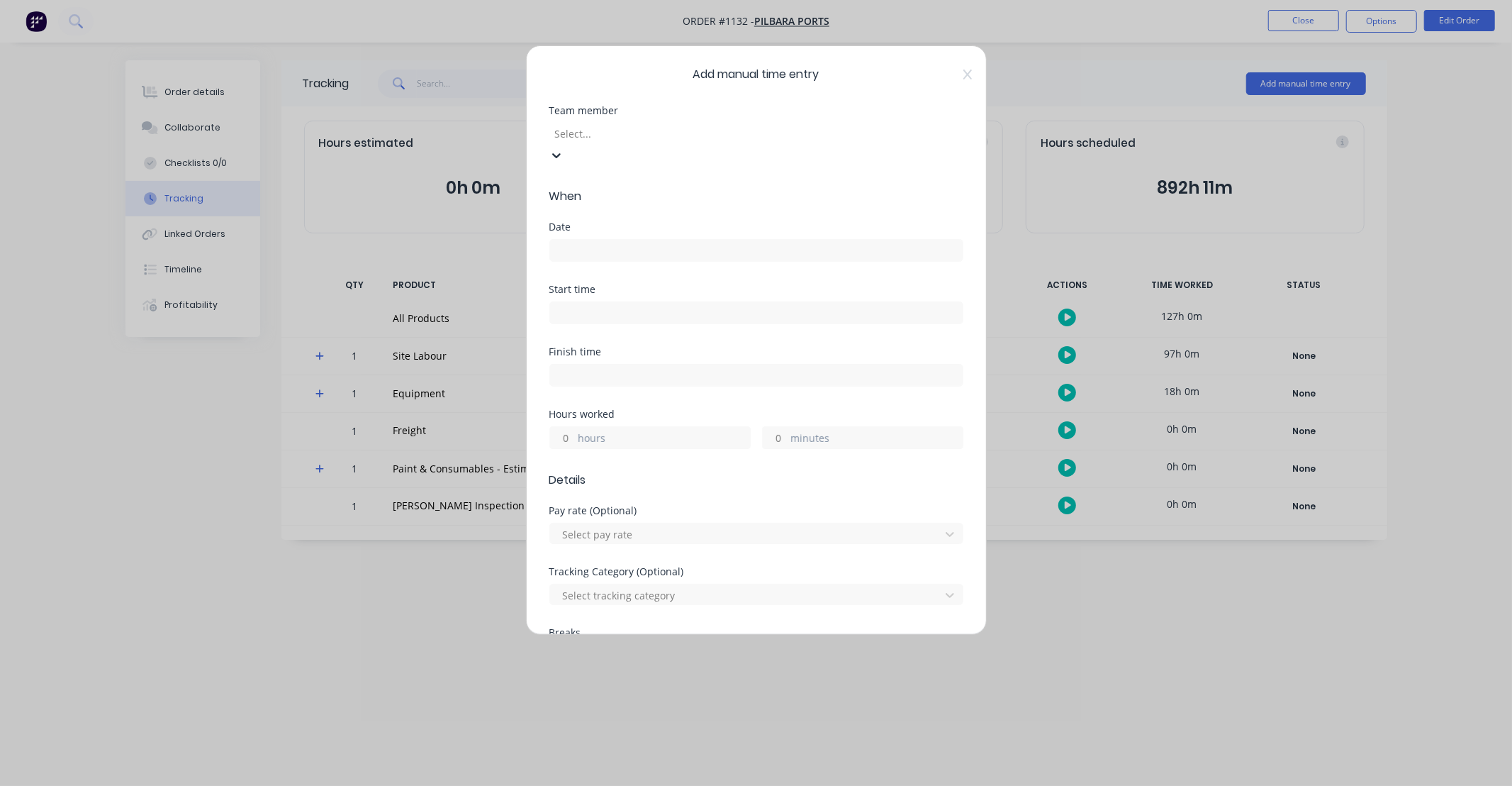
click at [614, 131] on div at bounding box center [655, 134] width 204 height 18
type input "matt"
click at [617, 785] on div "[PERSON_NAME]" at bounding box center [756, 793] width 1512 height 15
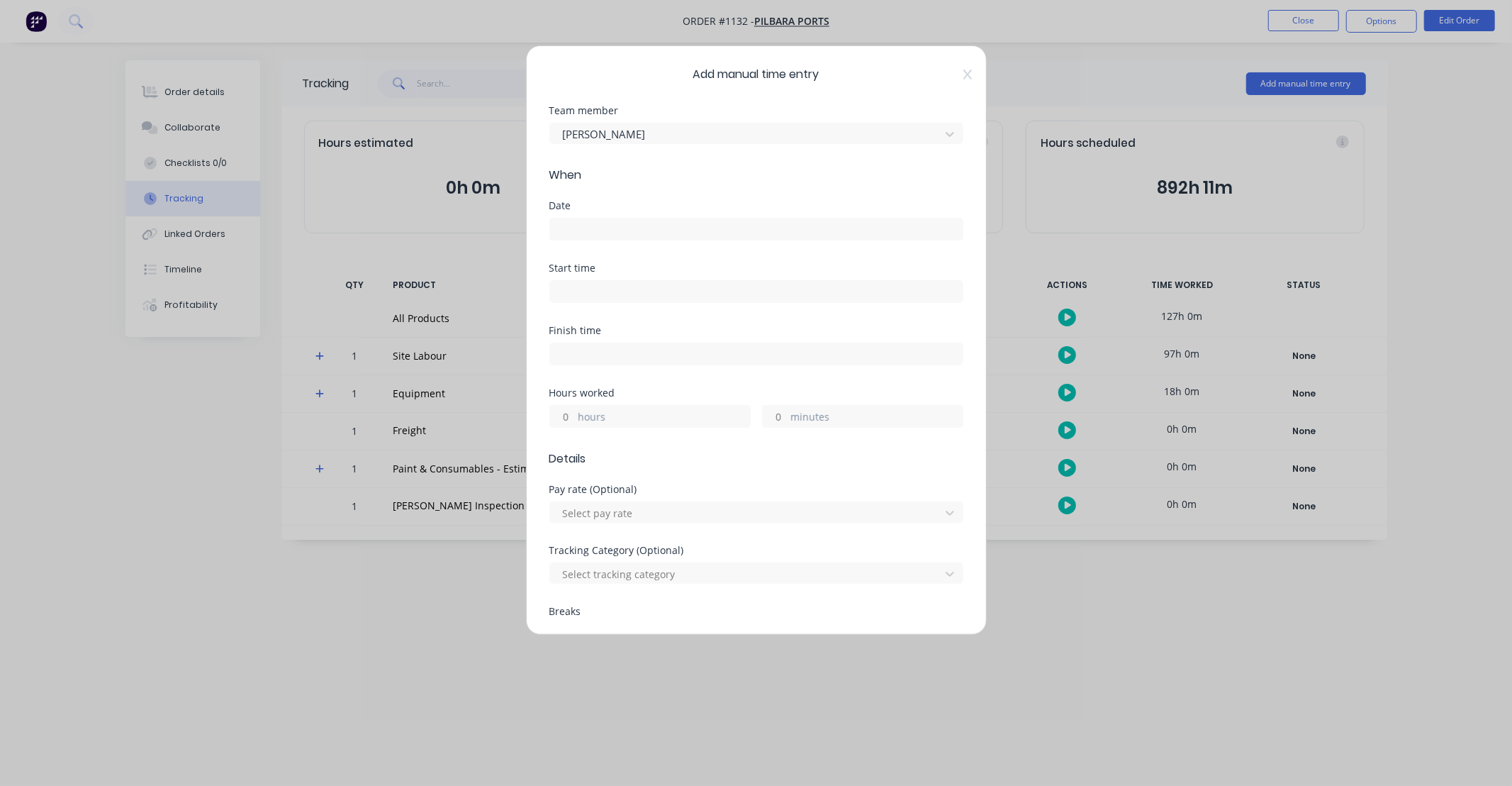
click at [639, 225] on input at bounding box center [756, 229] width 413 height 21
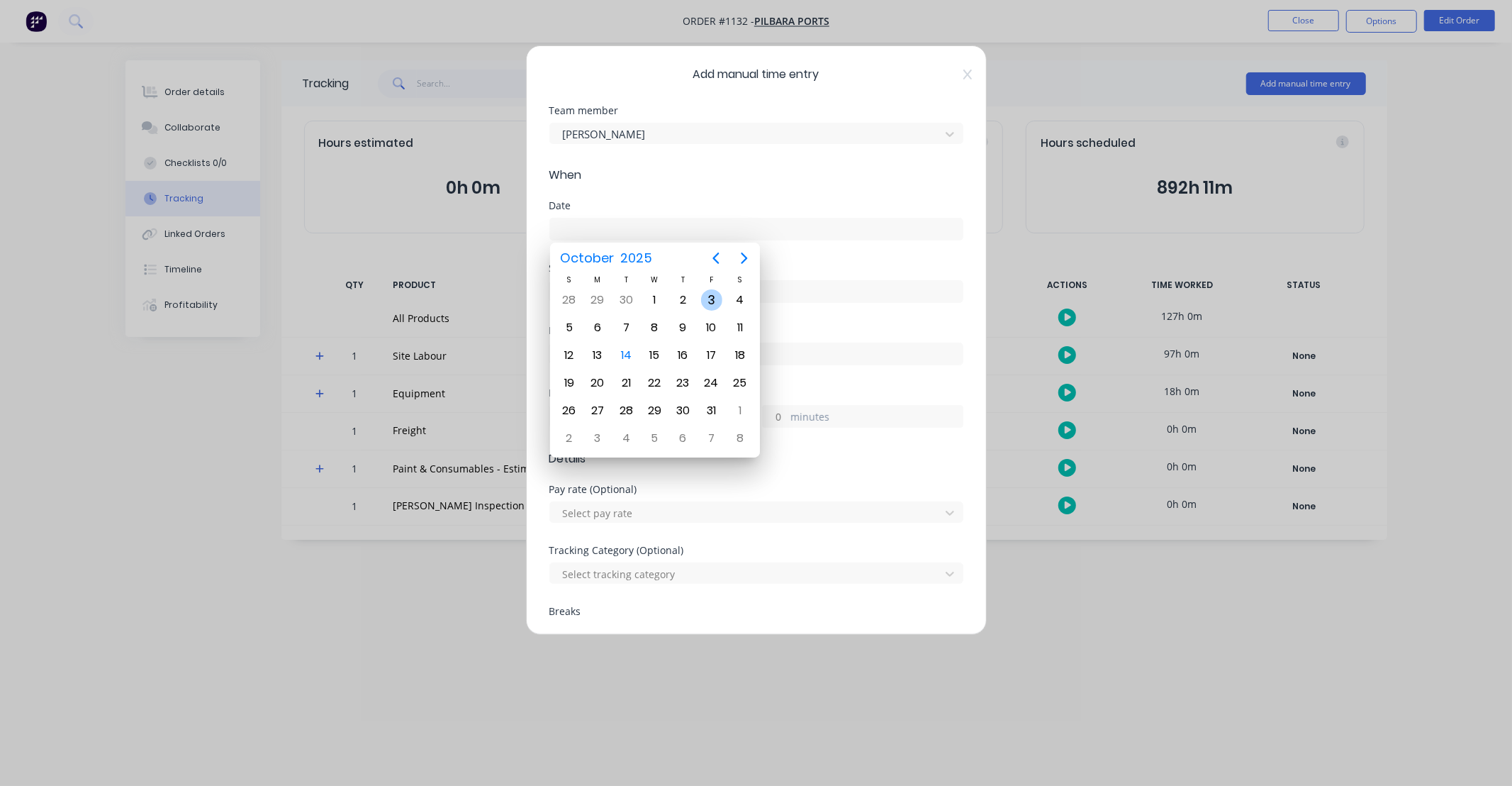
click at [716, 294] on div "3" at bounding box center [712, 300] width 21 height 21
type input "[DATE]"
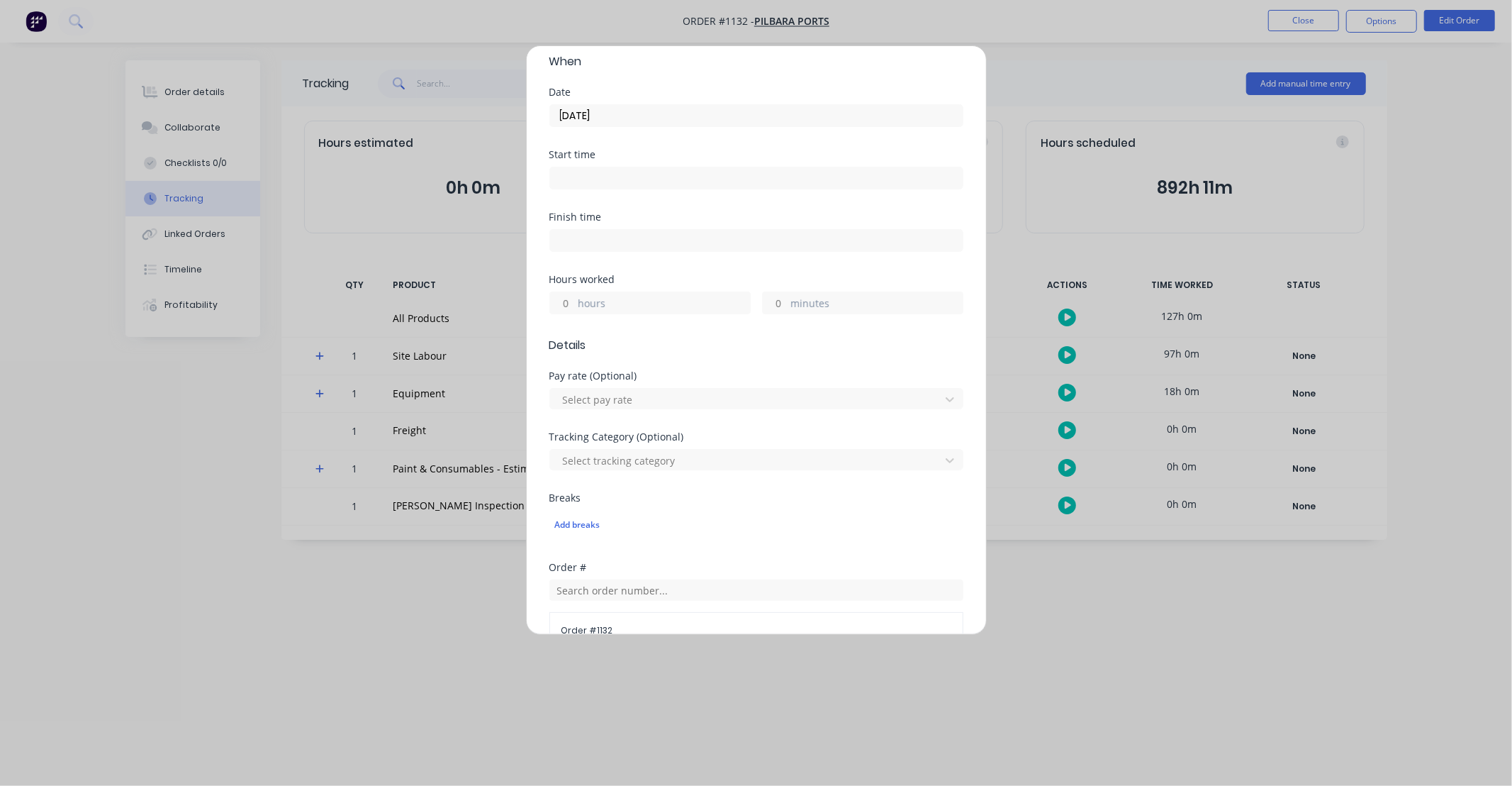
scroll to position [183, 0]
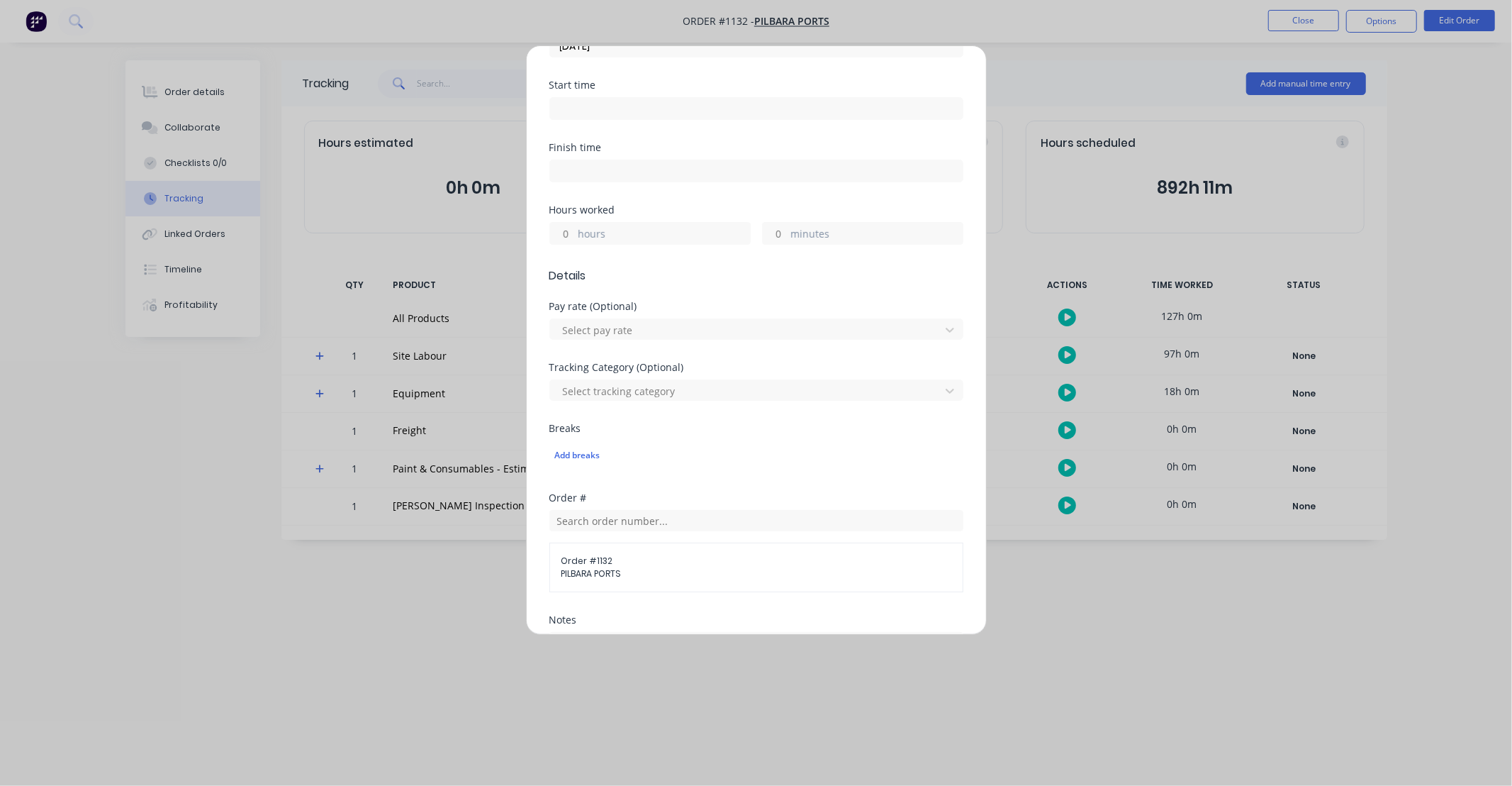
click at [567, 235] on input "hours" at bounding box center [562, 233] width 25 height 21
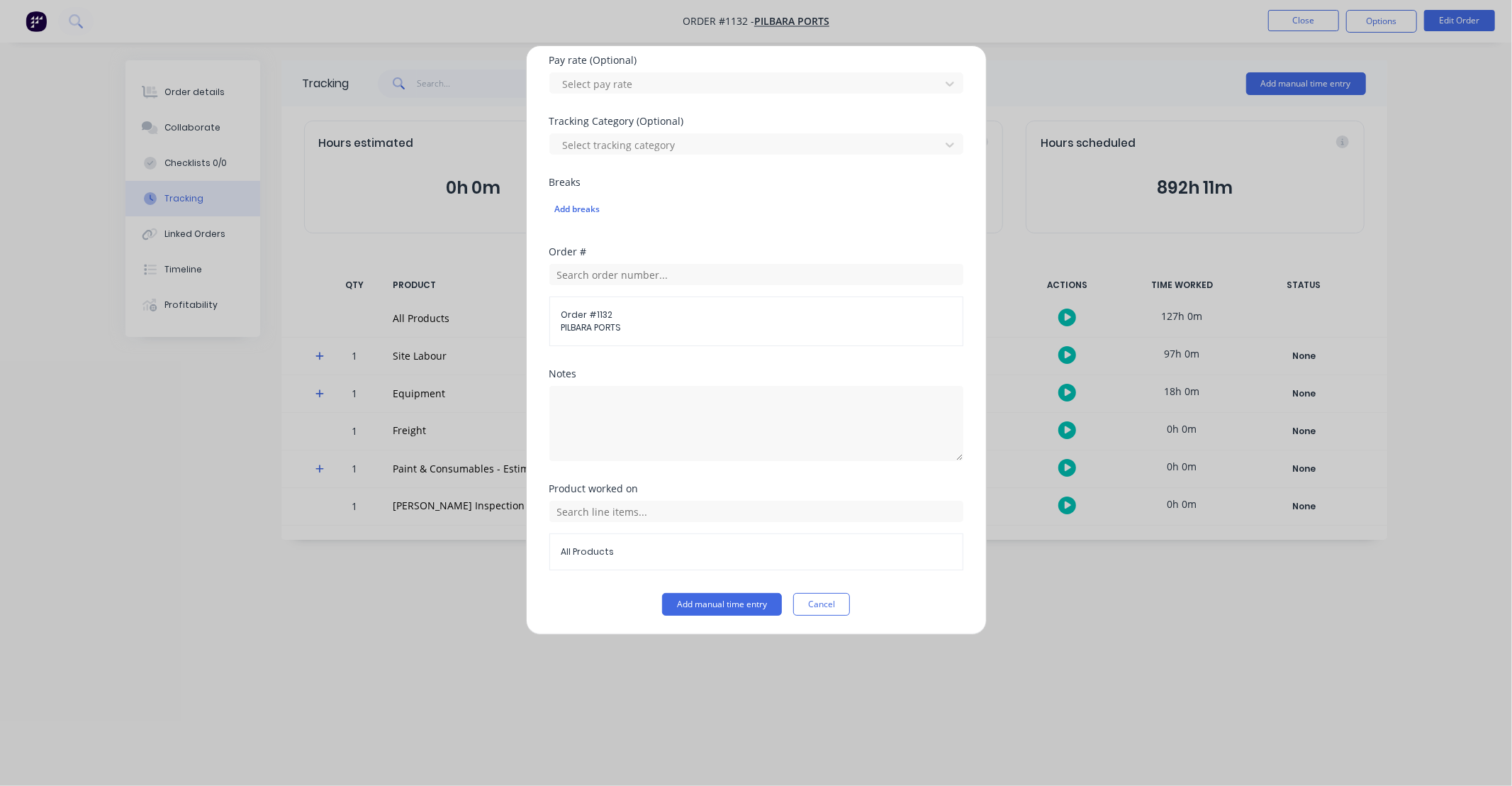
scroll to position [431, 0]
type input "11"
click at [660, 512] on input "text" at bounding box center [756, 510] width 414 height 21
click at [563, 330] on icon at bounding box center [565, 333] width 9 height 10
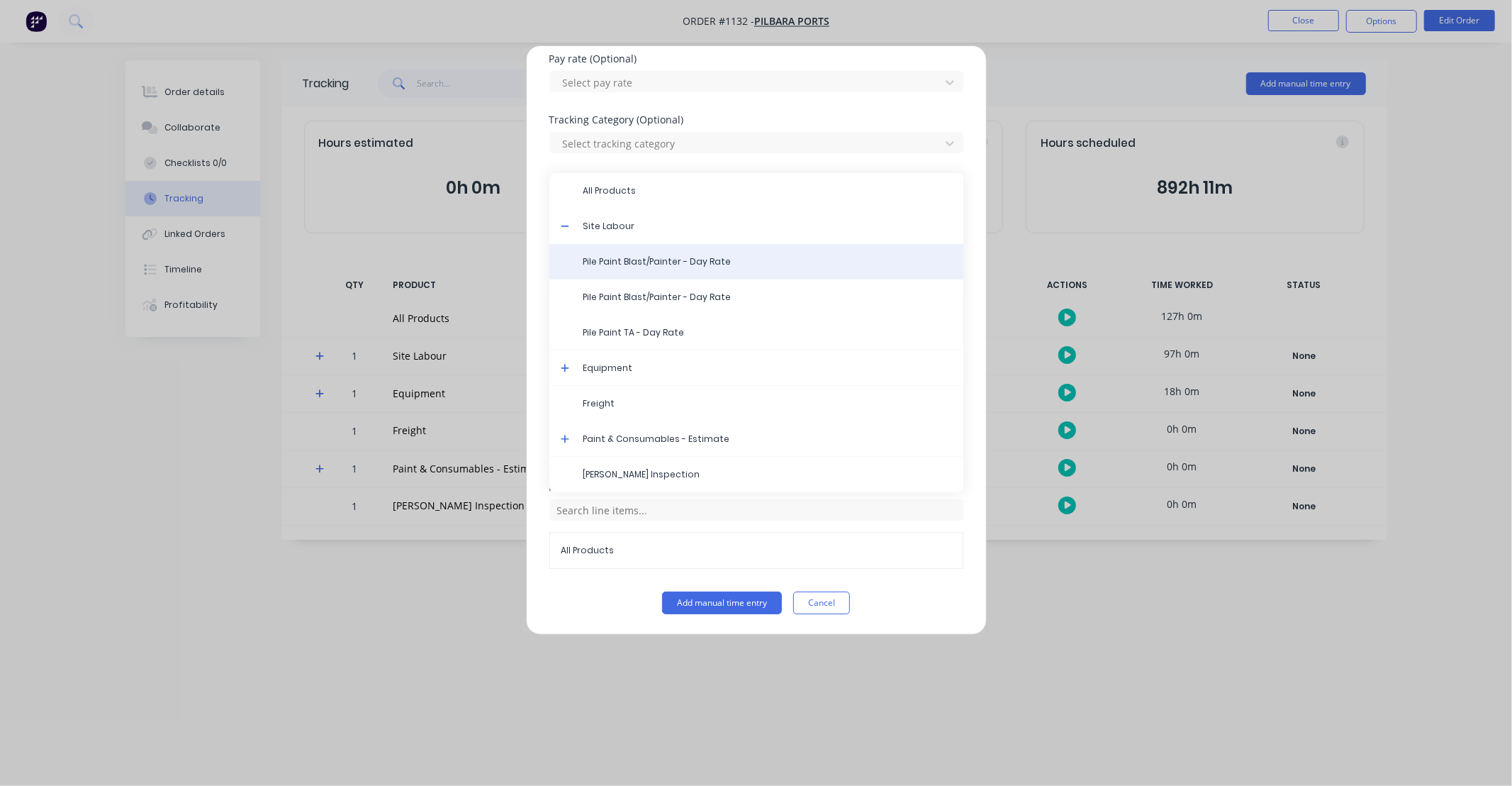
click at [649, 269] on div "Pile Paint Blast/Painter - Day Rate" at bounding box center [756, 262] width 414 height 36
click at [702, 263] on span "Pile Paint Blast/Painter - Day Rate" at bounding box center [767, 262] width 369 height 13
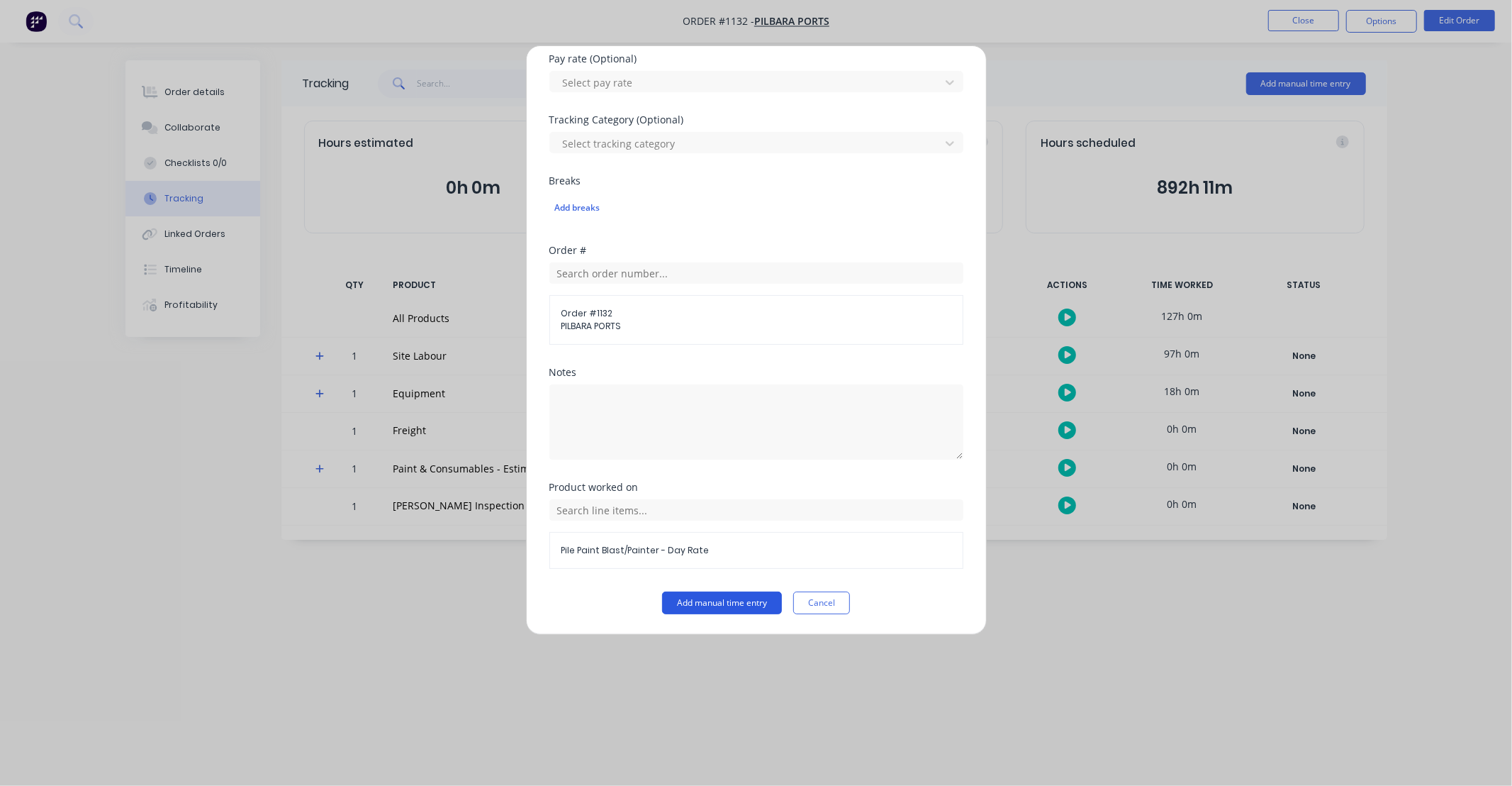
click at [741, 610] on button "Add manual time entry" at bounding box center [722, 603] width 120 height 23
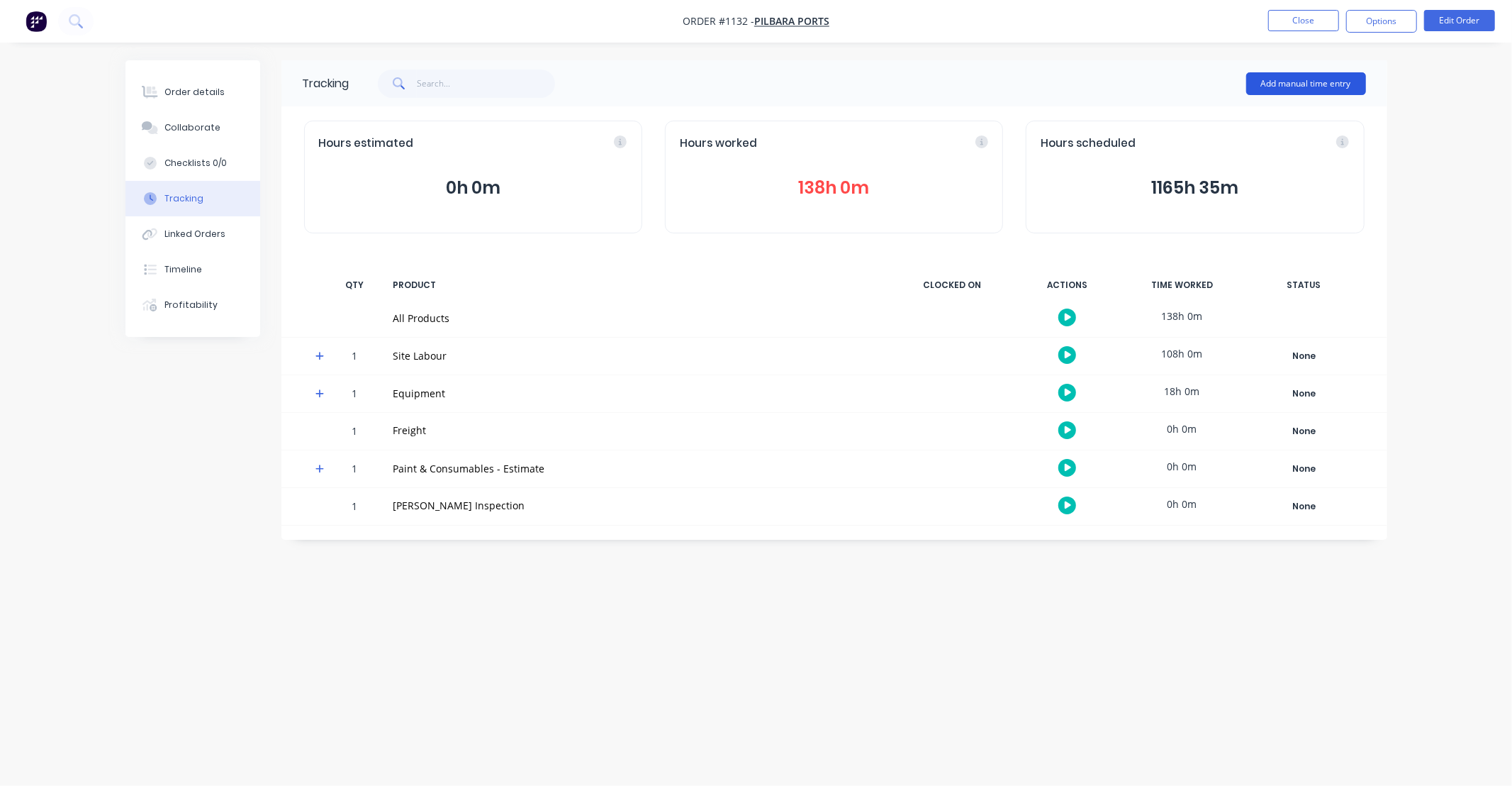
click at [1282, 87] on button "Add manual time entry" at bounding box center [1306, 84] width 120 height 23
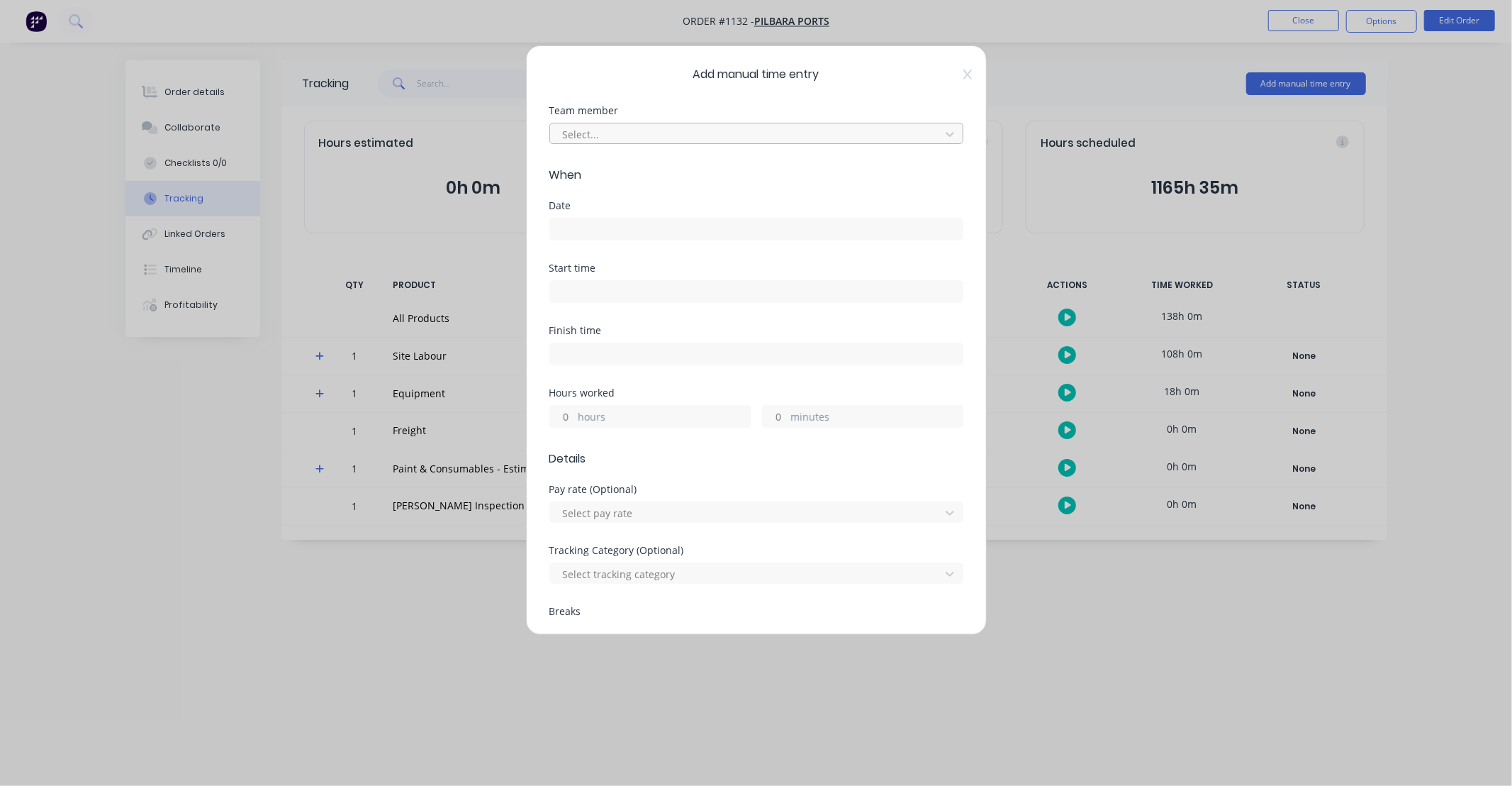
click at [725, 140] on div at bounding box center [747, 134] width 372 height 18
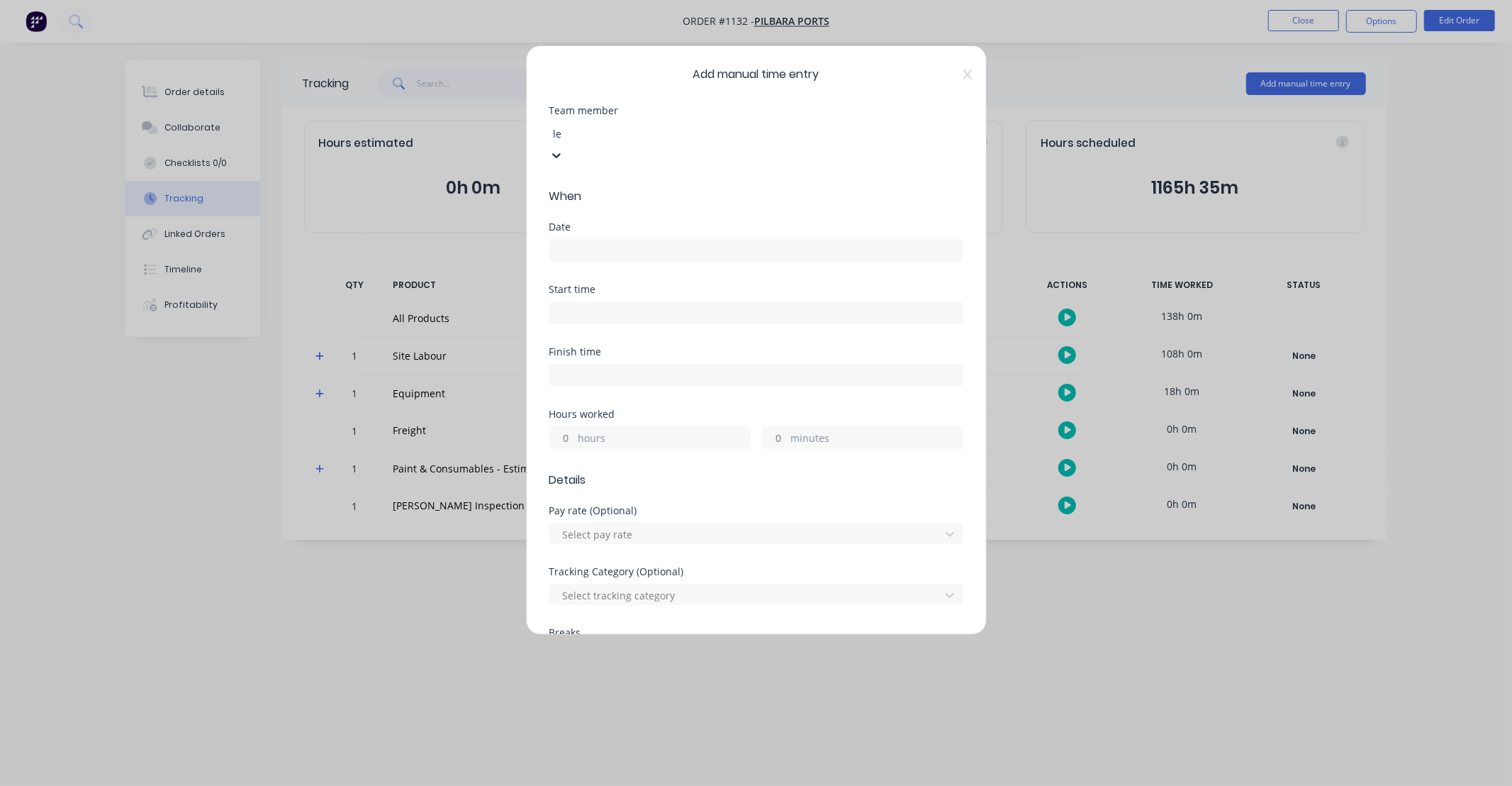
type input "[PERSON_NAME]"
click at [650, 785] on div "[PERSON_NAME]" at bounding box center [756, 793] width 1512 height 15
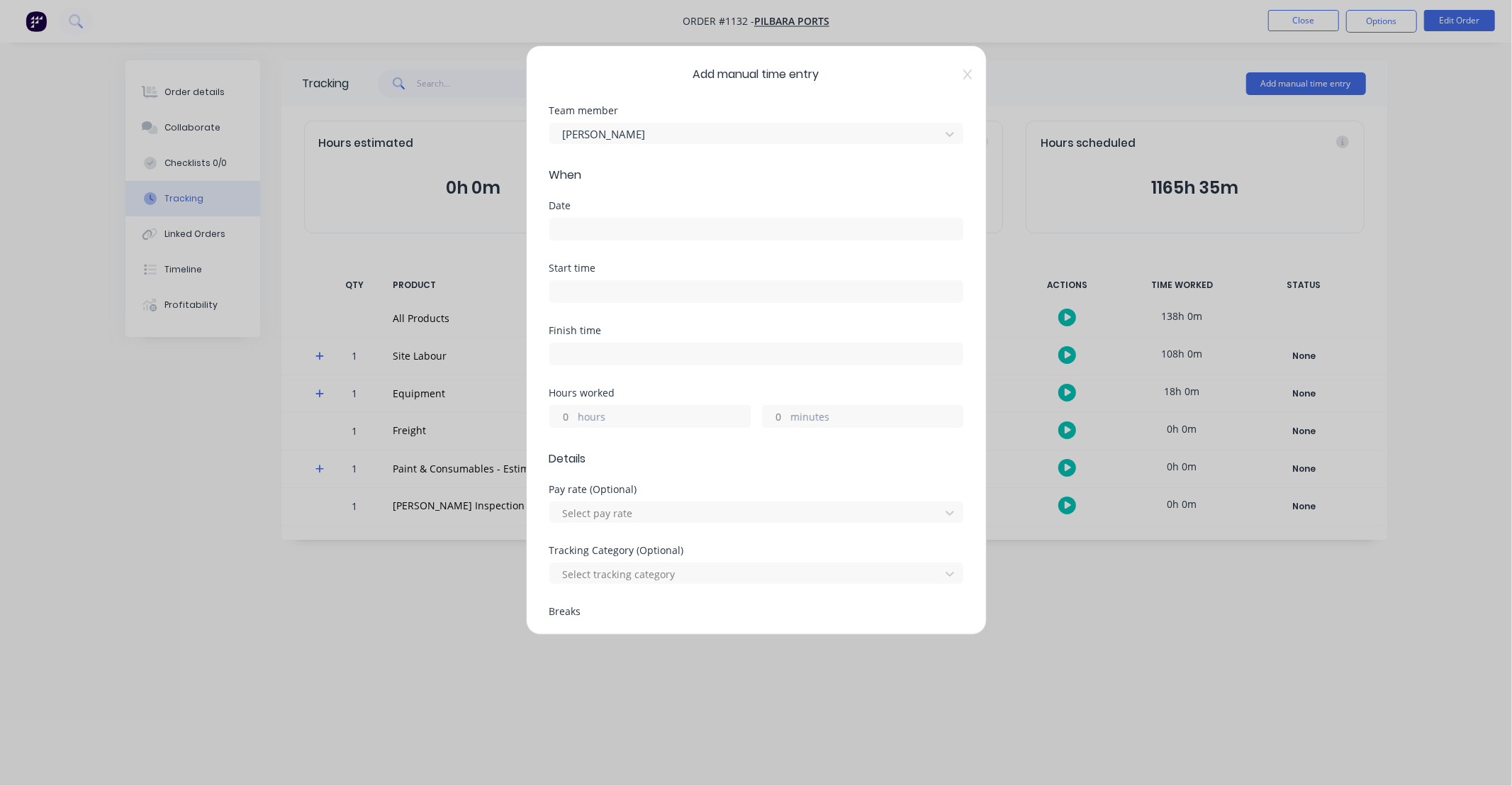
click at [633, 221] on input at bounding box center [756, 229] width 413 height 21
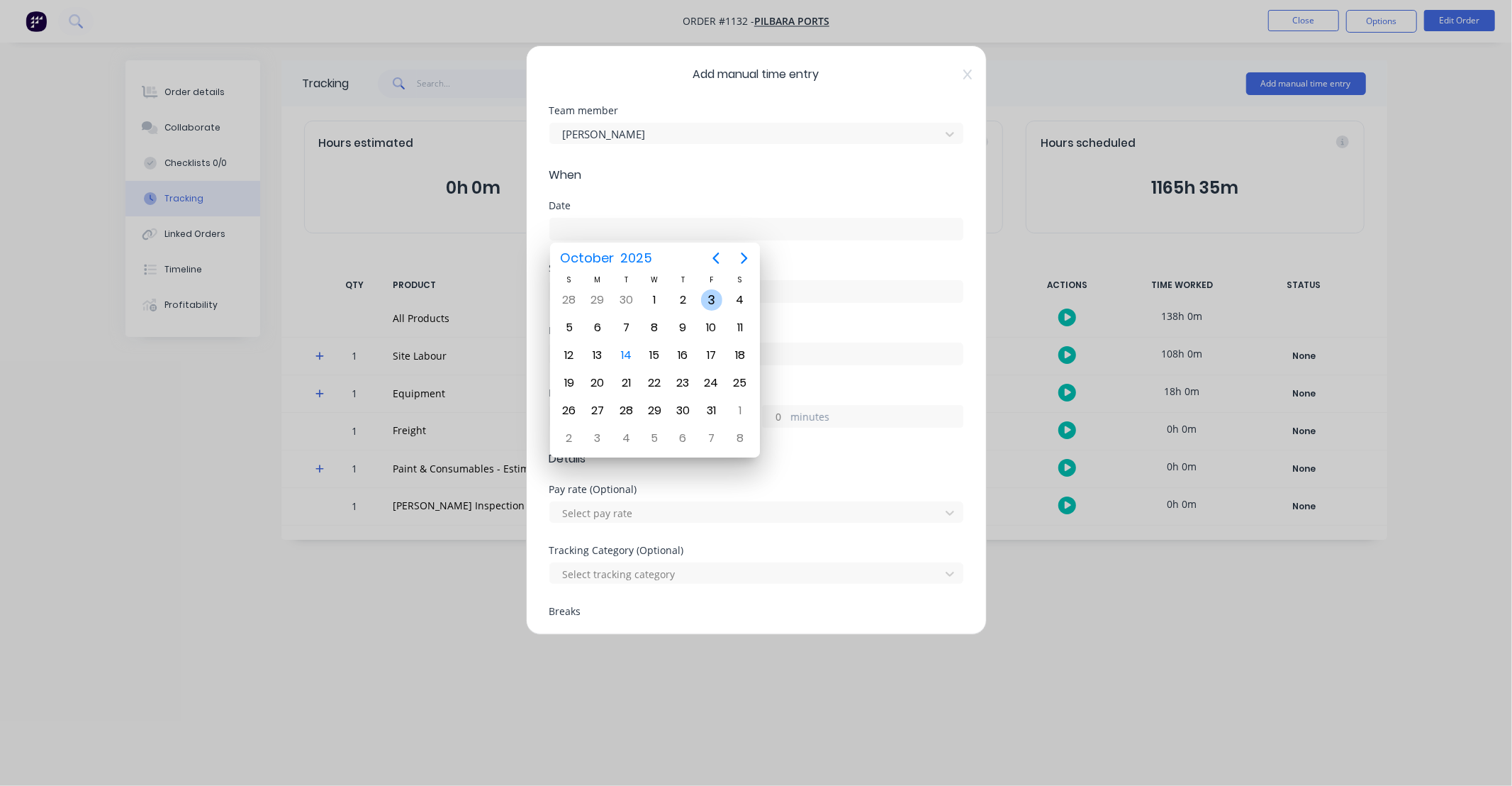
click at [714, 299] on div "3" at bounding box center [712, 300] width 21 height 21
type input "[DATE]"
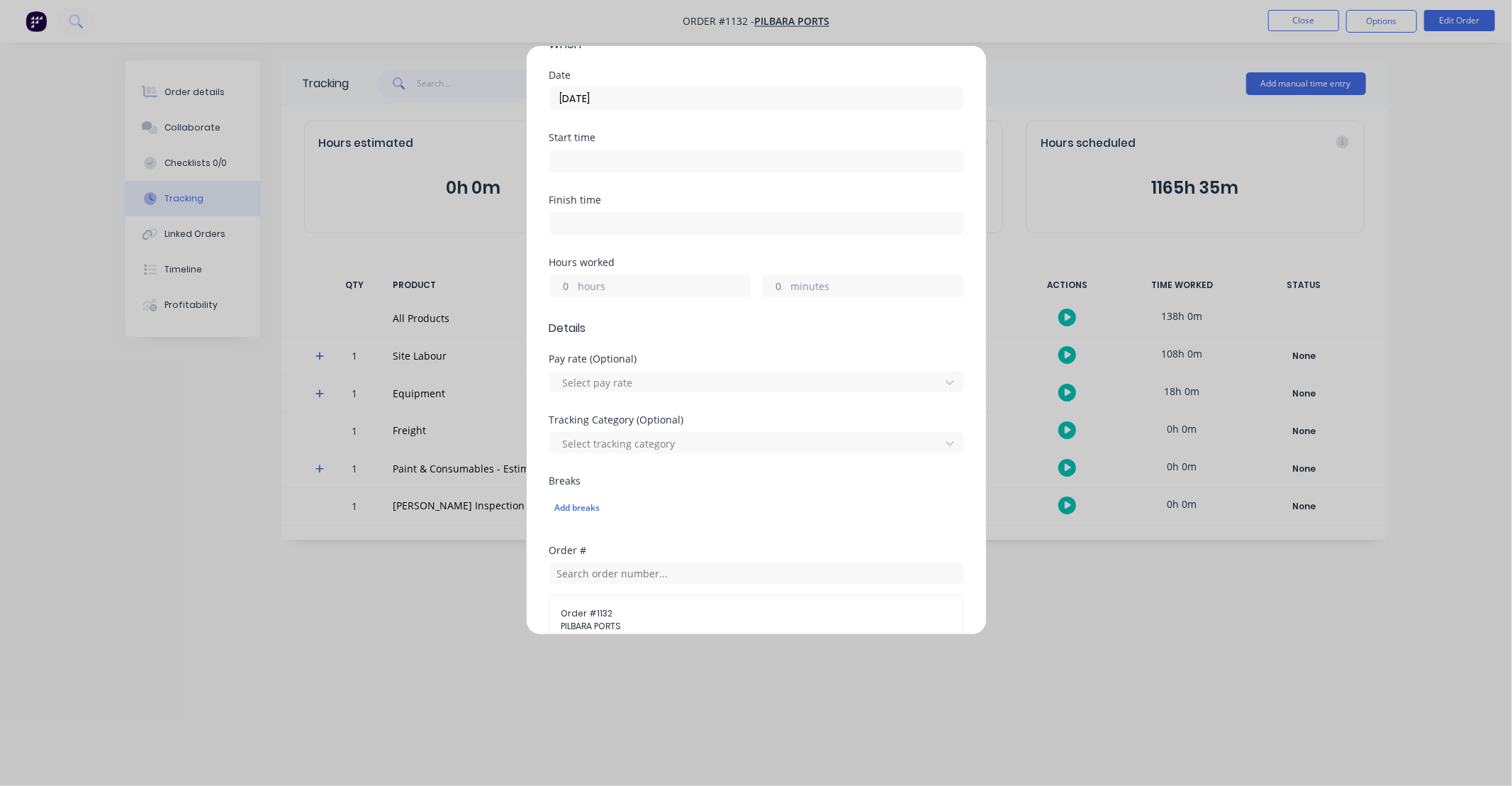
scroll to position [131, 0]
click at [570, 281] on input "hours" at bounding box center [562, 285] width 25 height 21
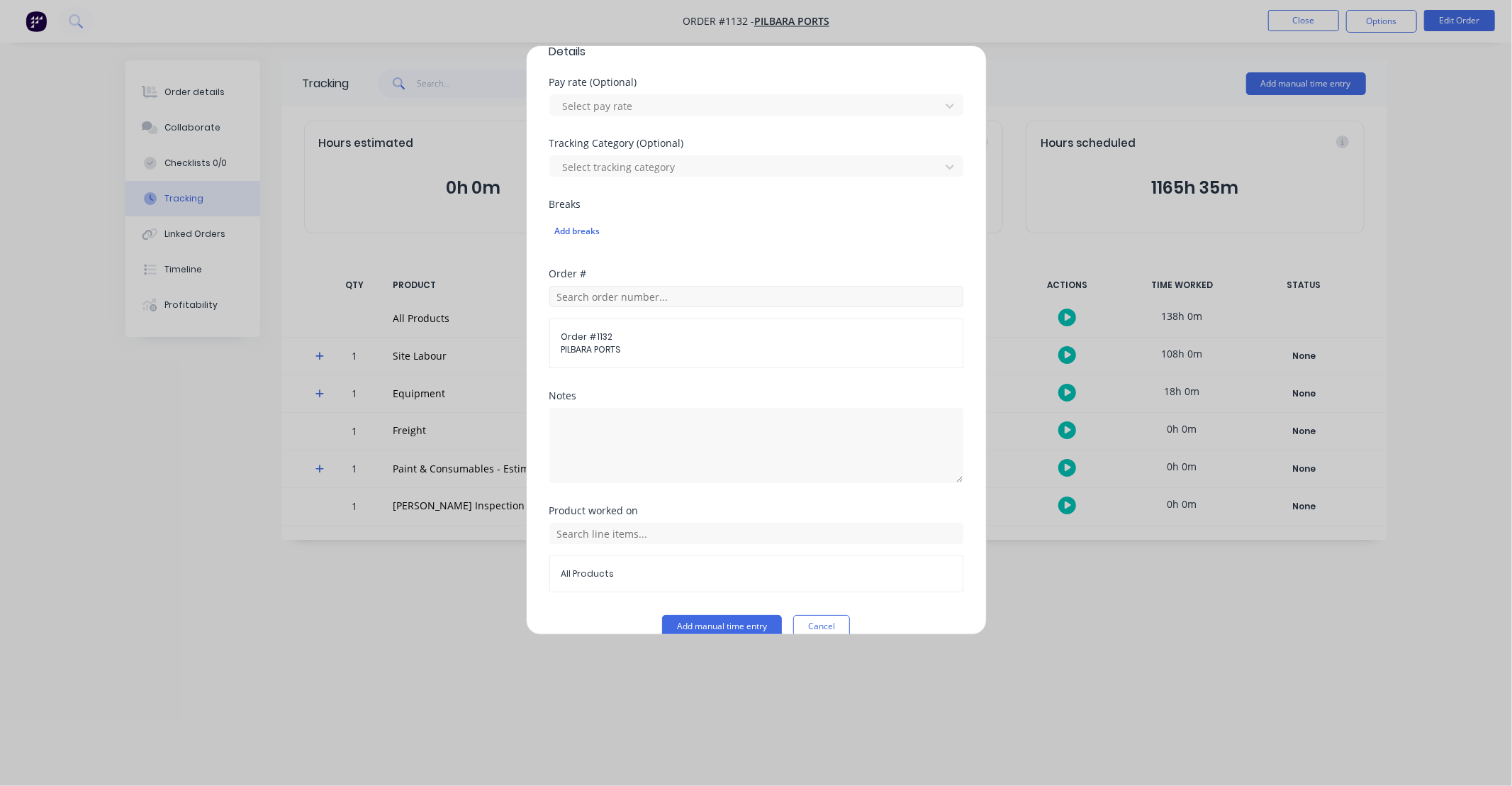
scroll to position [431, 0]
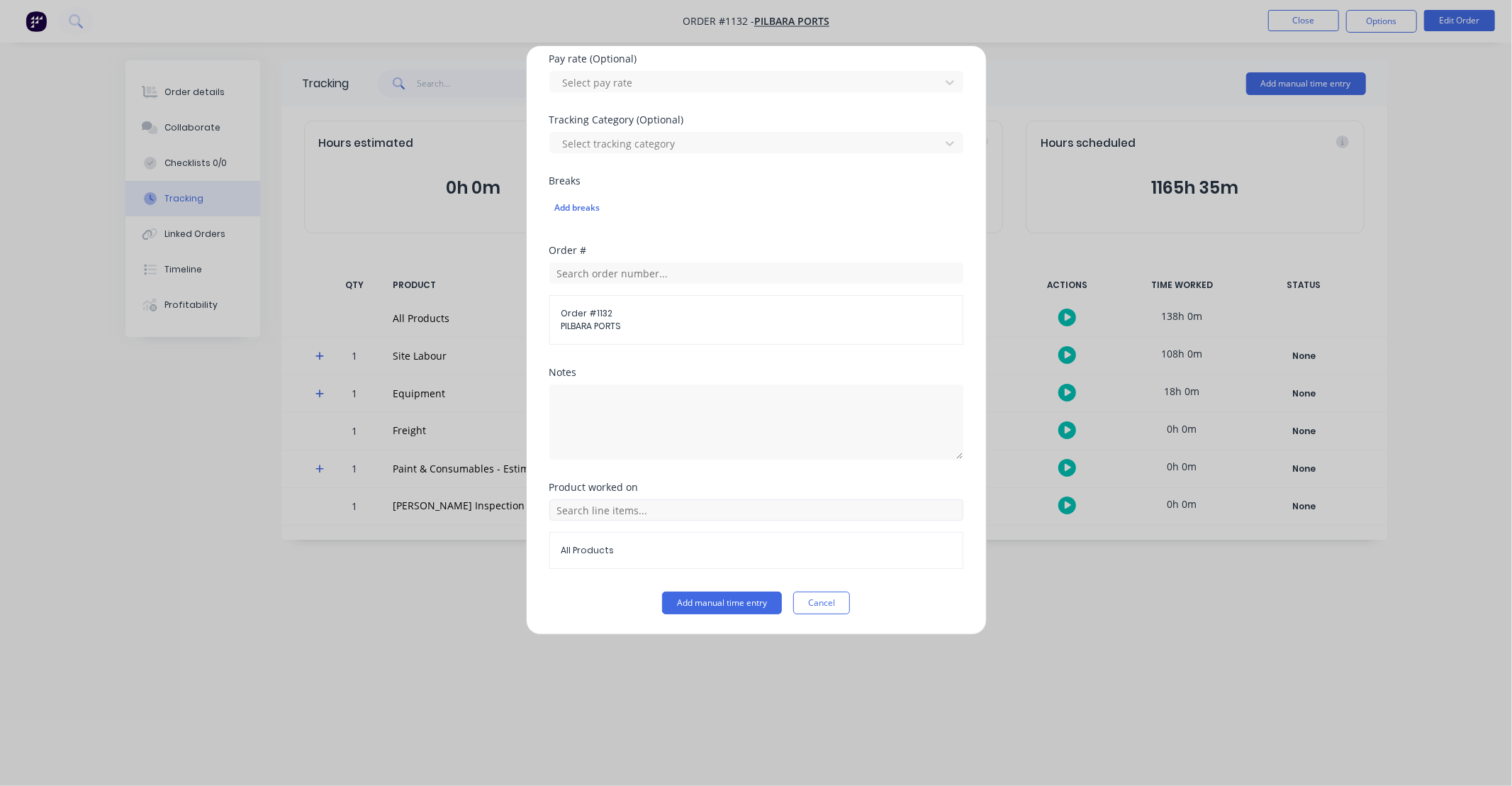
type input "11"
click at [659, 512] on input "text" at bounding box center [756, 510] width 414 height 21
click at [563, 333] on icon at bounding box center [565, 333] width 9 height 10
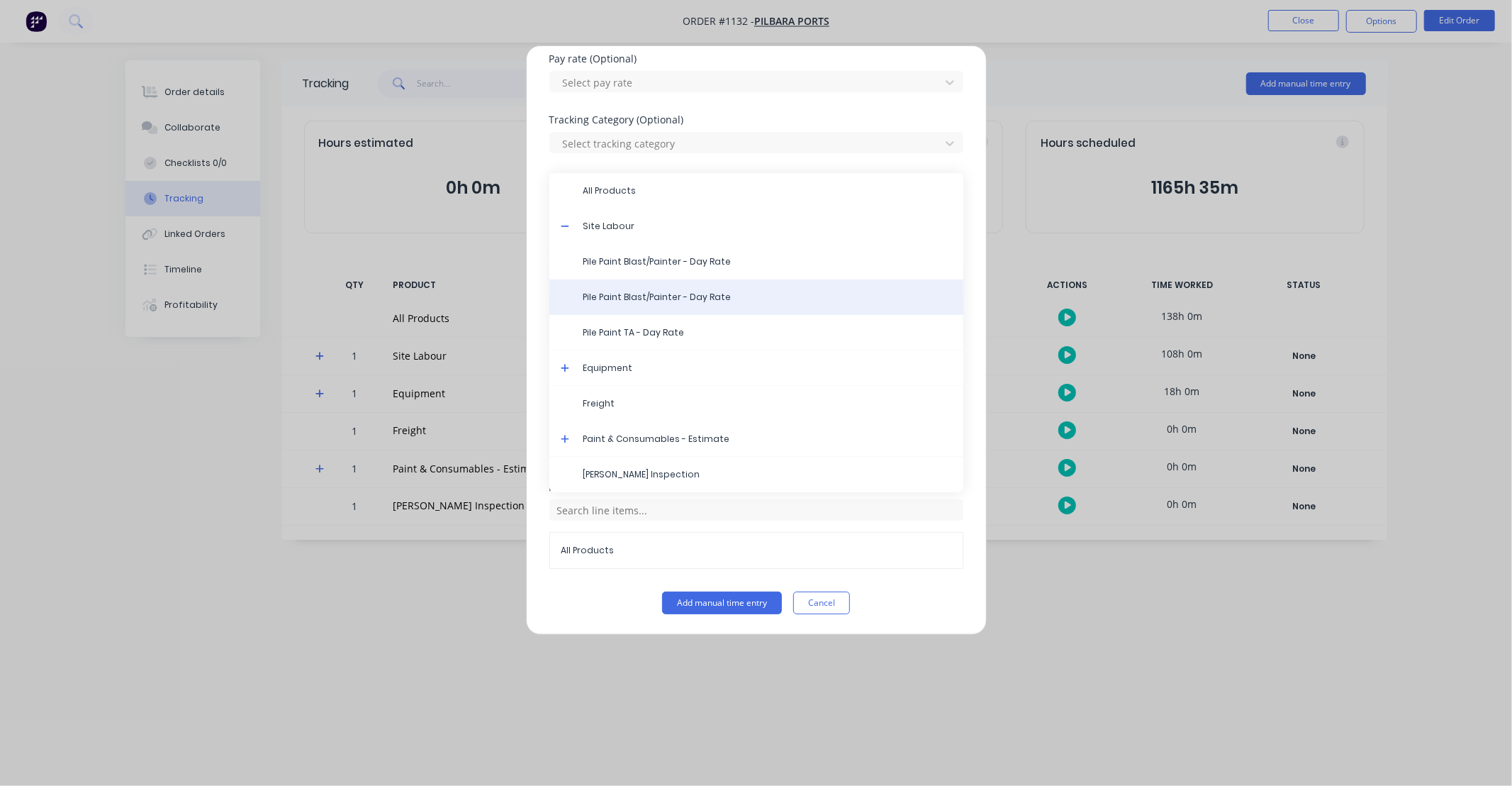
click at [652, 302] on span "Pile Paint Blast/Painter - Day Rate" at bounding box center [767, 297] width 369 height 13
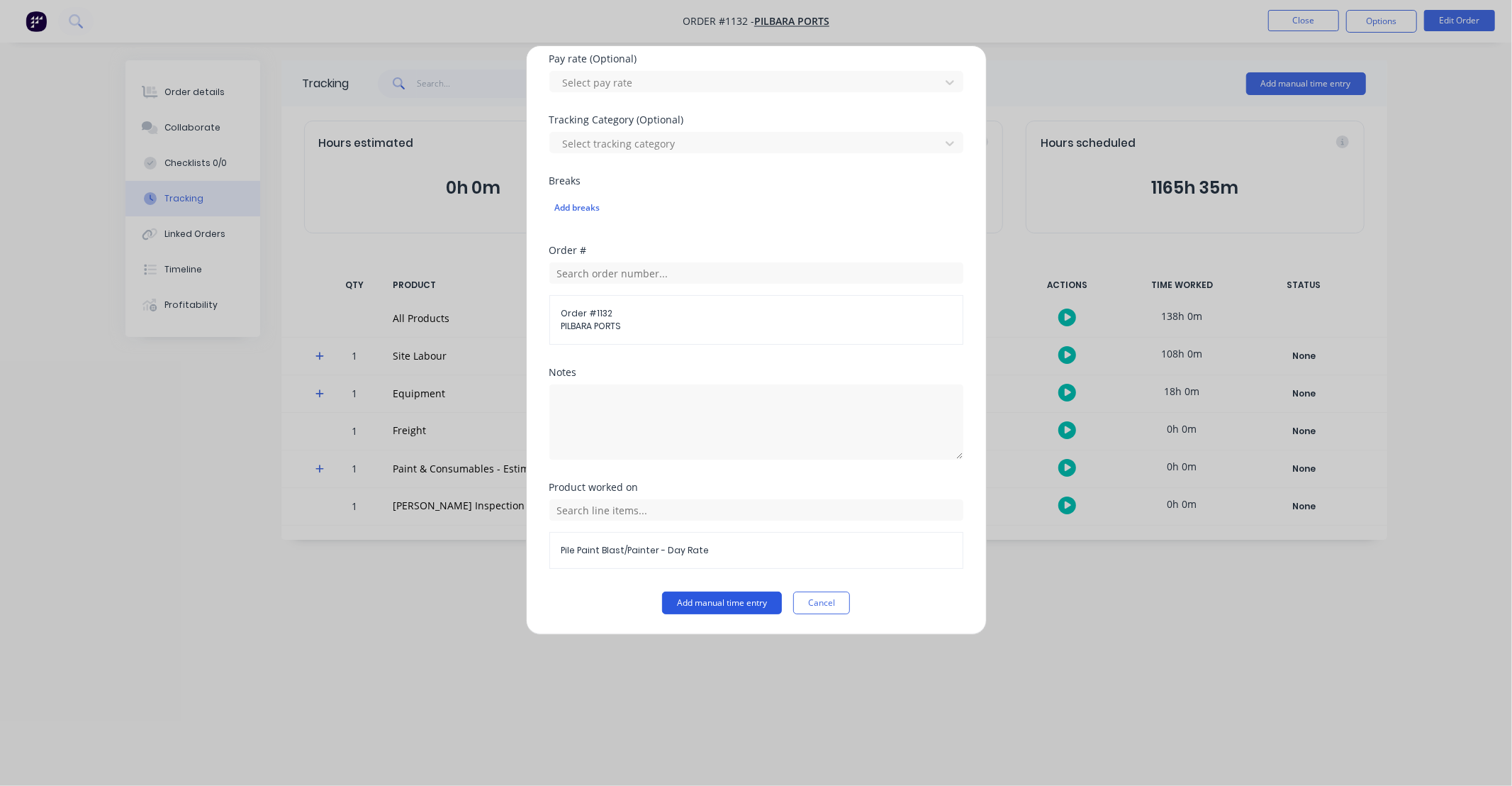
click at [725, 608] on button "Add manual time entry" at bounding box center [722, 603] width 120 height 23
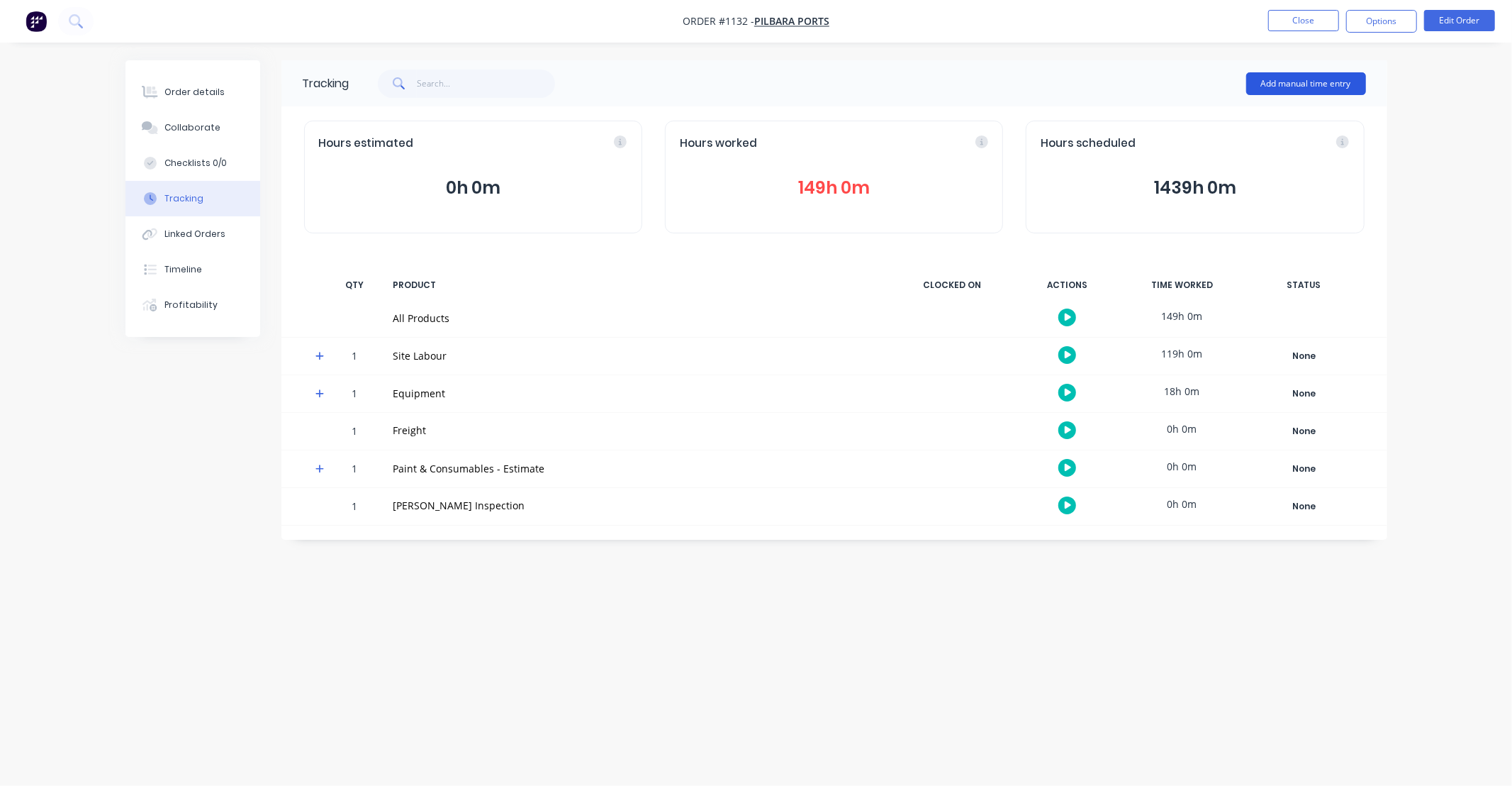
click at [1287, 84] on button "Add manual time entry" at bounding box center [1306, 84] width 120 height 23
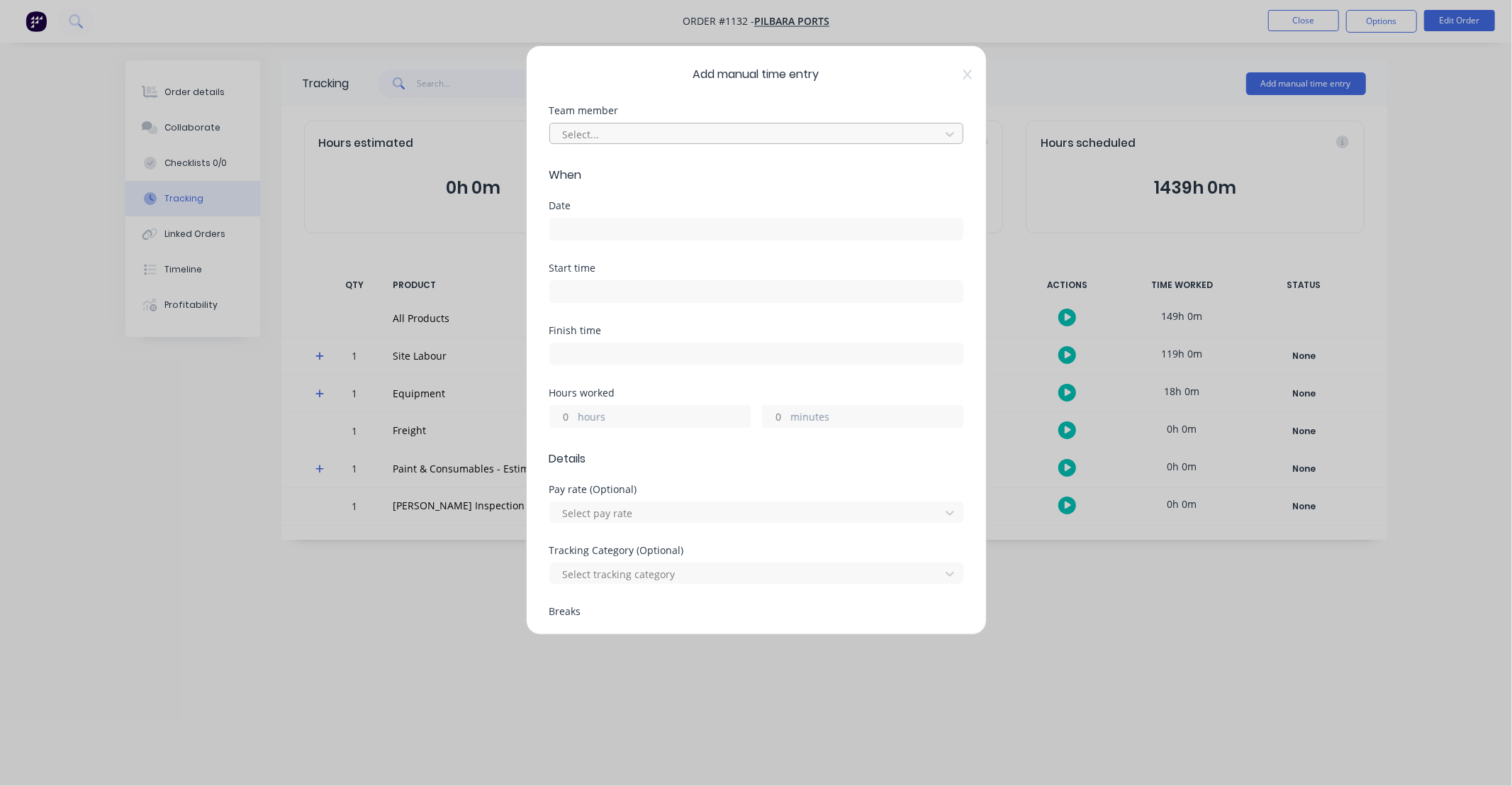
click at [622, 132] on div at bounding box center [747, 134] width 372 height 18
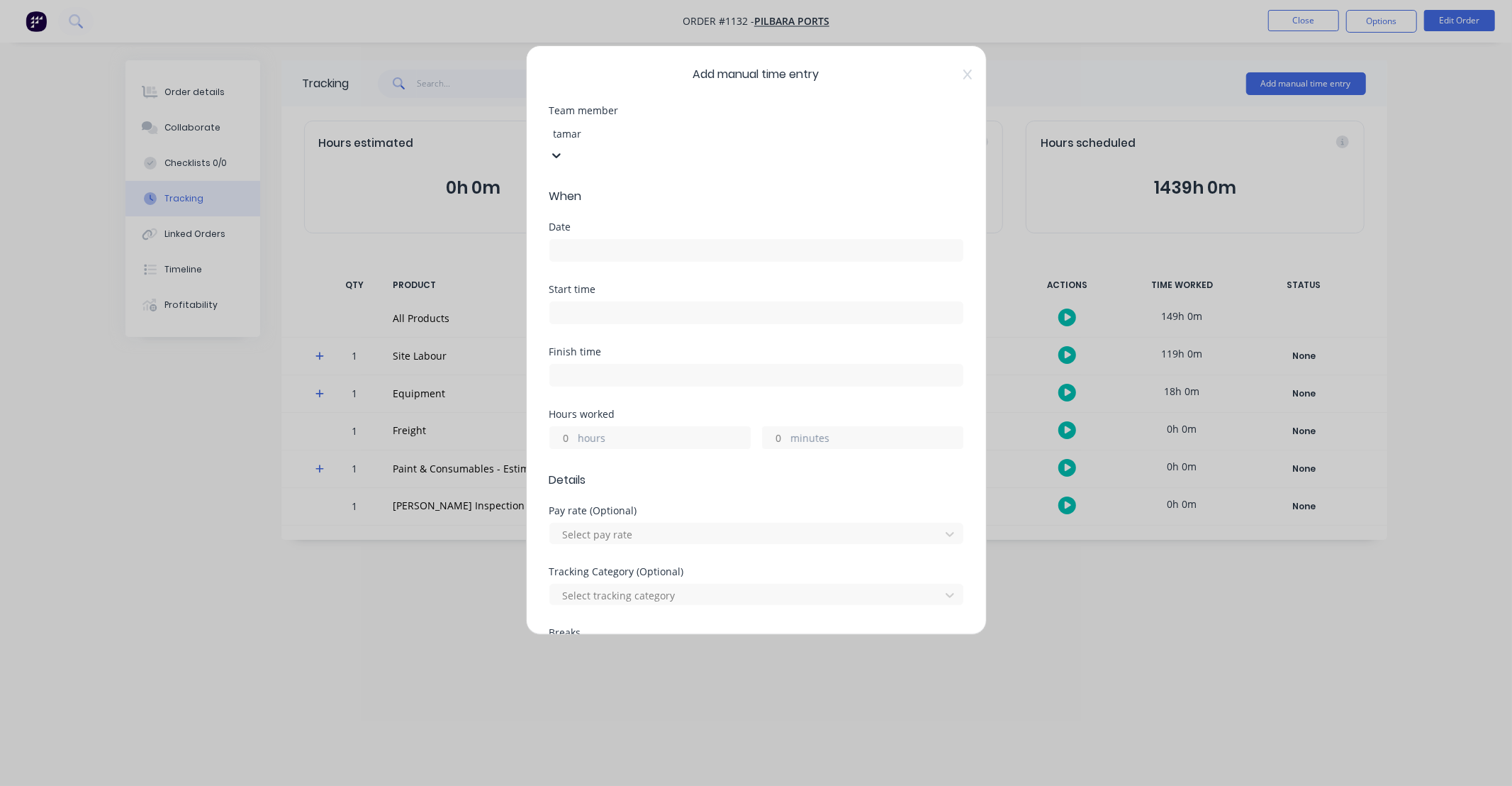
type input "[PERSON_NAME]"
click at [620, 785] on div "[PERSON_NAME]" at bounding box center [756, 793] width 1512 height 15
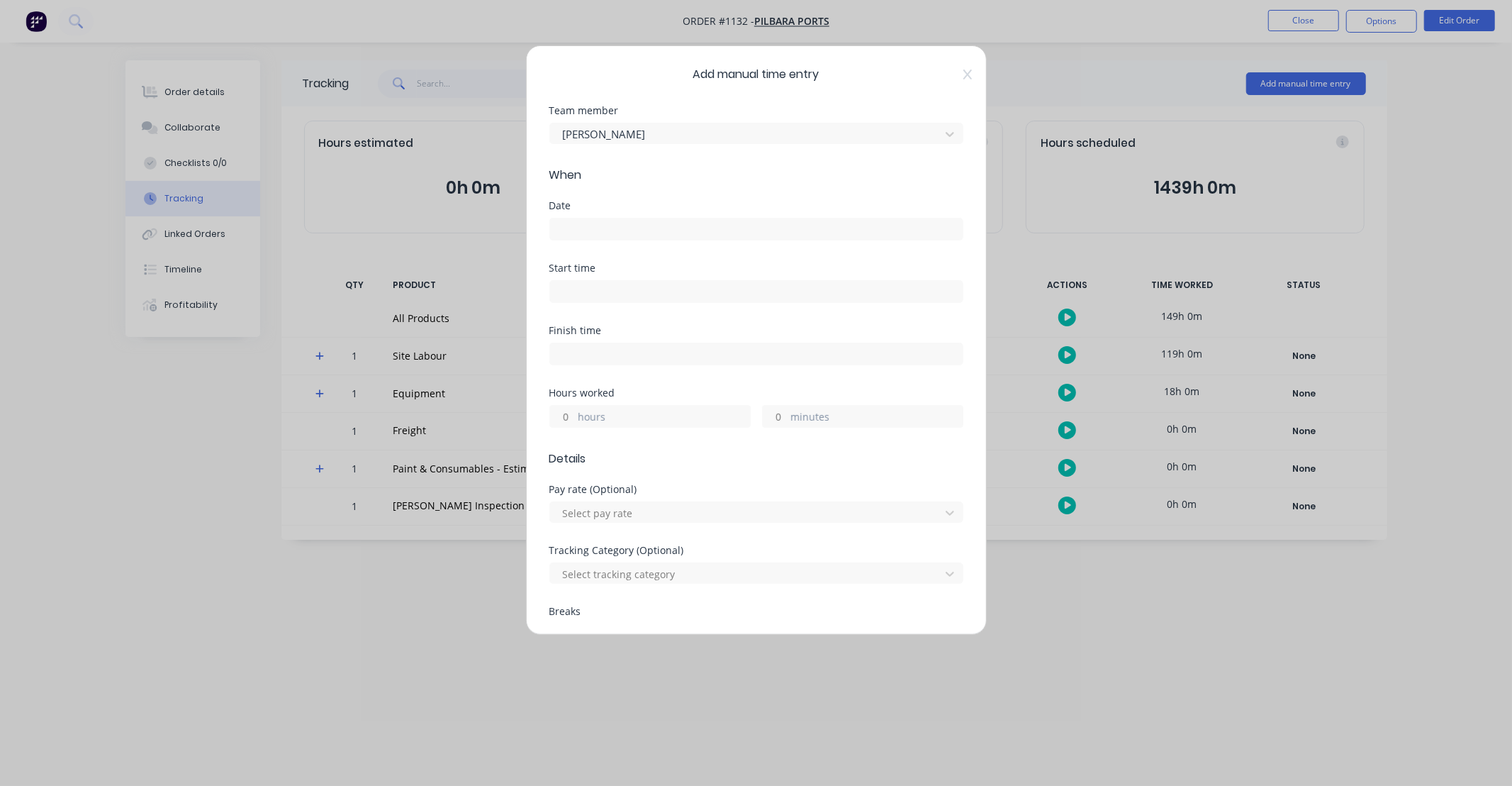
click at [620, 214] on div at bounding box center [756, 227] width 414 height 26
click at [626, 225] on input at bounding box center [756, 229] width 413 height 21
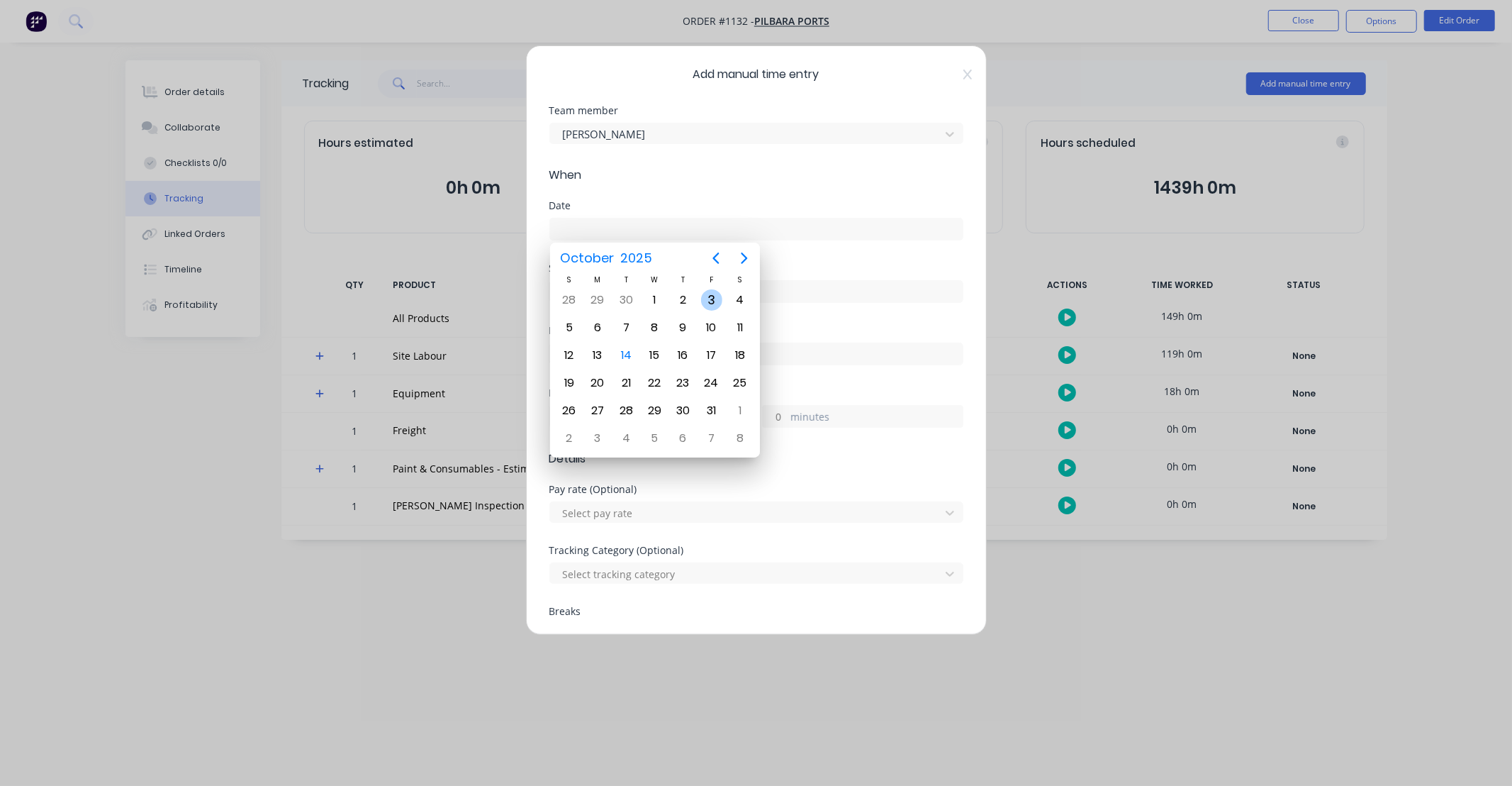
click at [711, 296] on div "3" at bounding box center [712, 300] width 21 height 21
type input "[DATE]"
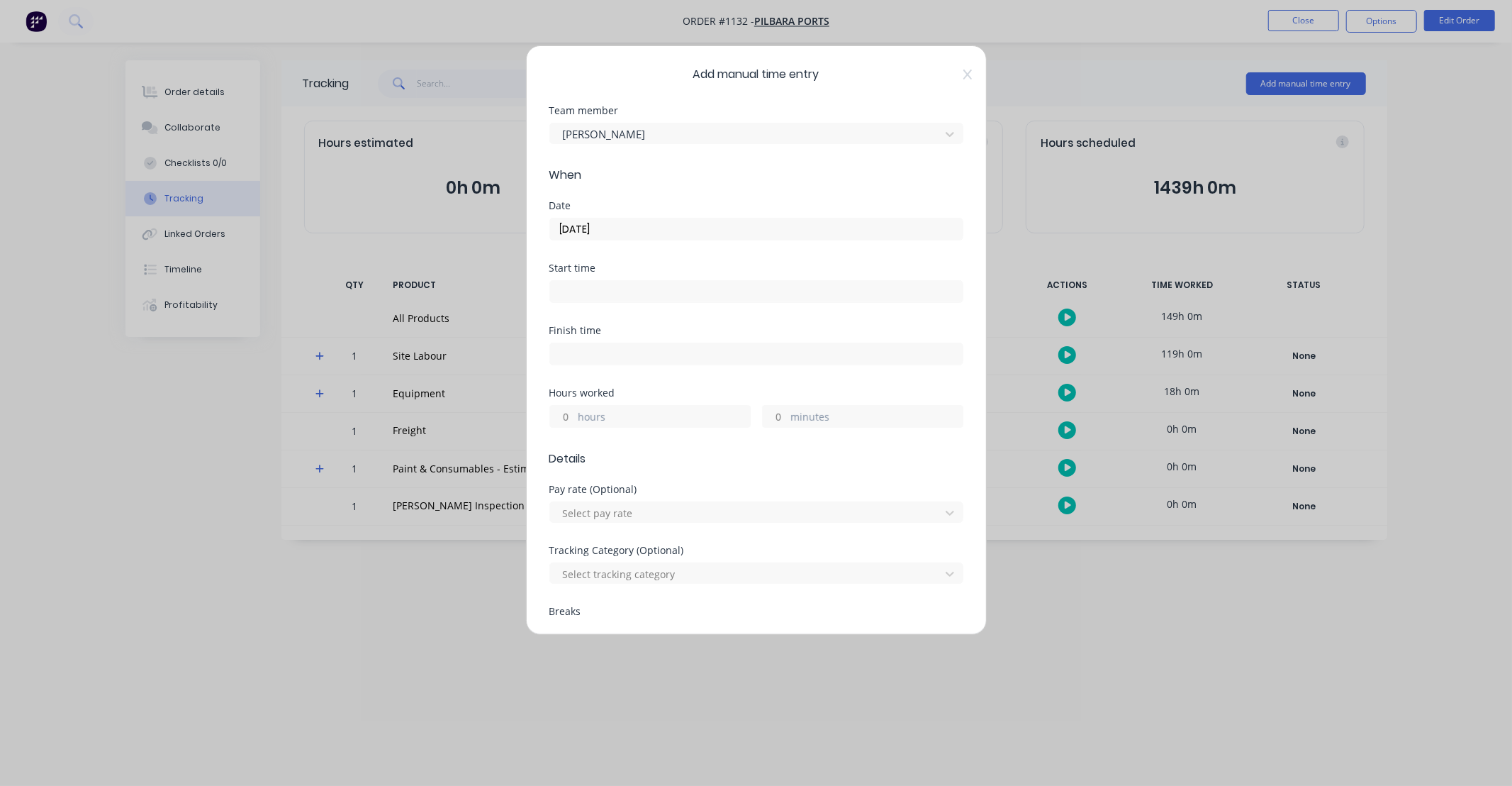
click at [572, 416] on input "hours" at bounding box center [562, 416] width 25 height 21
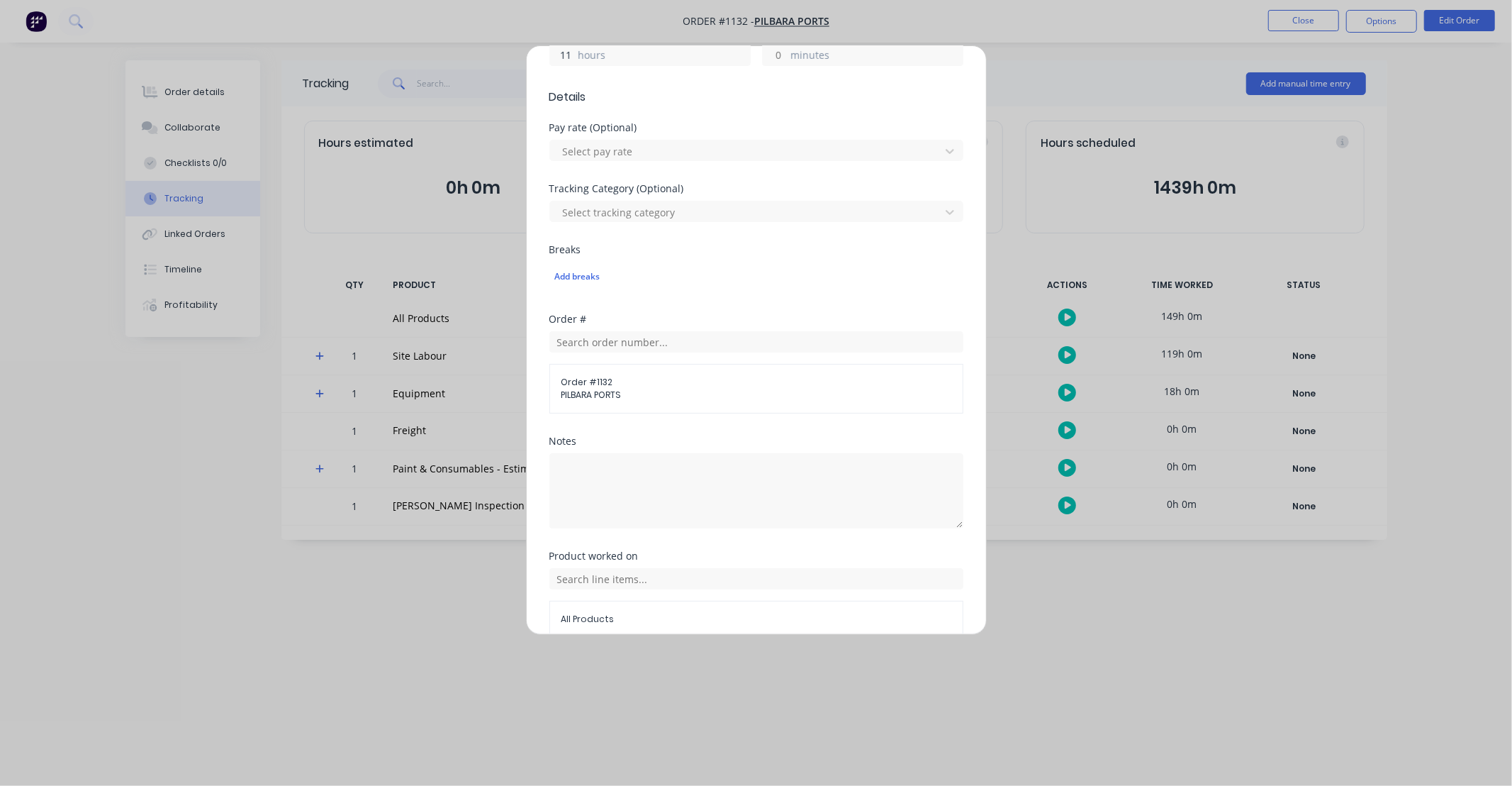
scroll to position [367, 0]
type input "11"
click at [674, 569] on input "text" at bounding box center [756, 573] width 414 height 21
click at [569, 394] on icon at bounding box center [565, 396] width 9 height 10
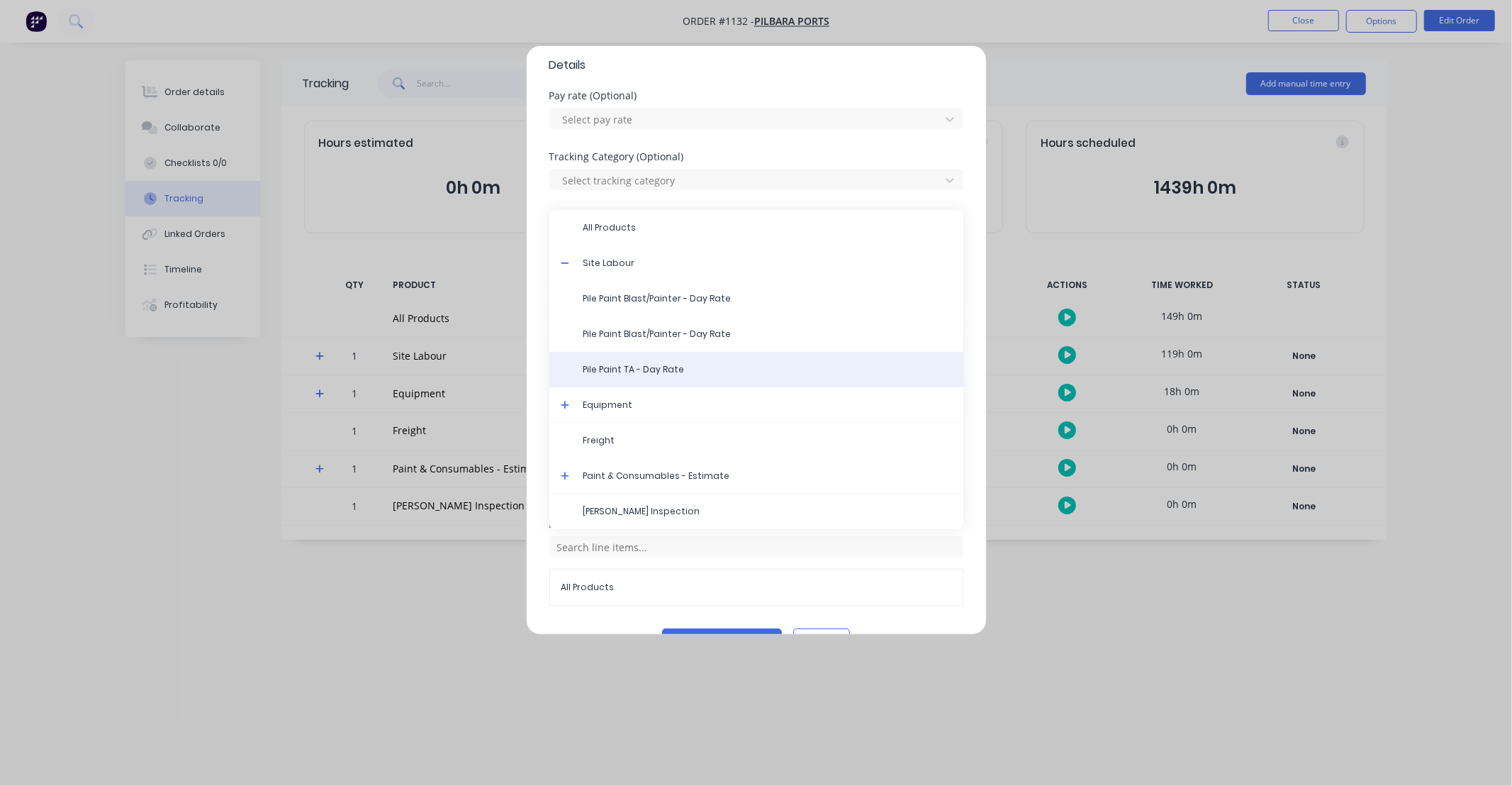
click at [667, 371] on span "Pile Paint TA - Day Rate" at bounding box center [767, 370] width 369 height 13
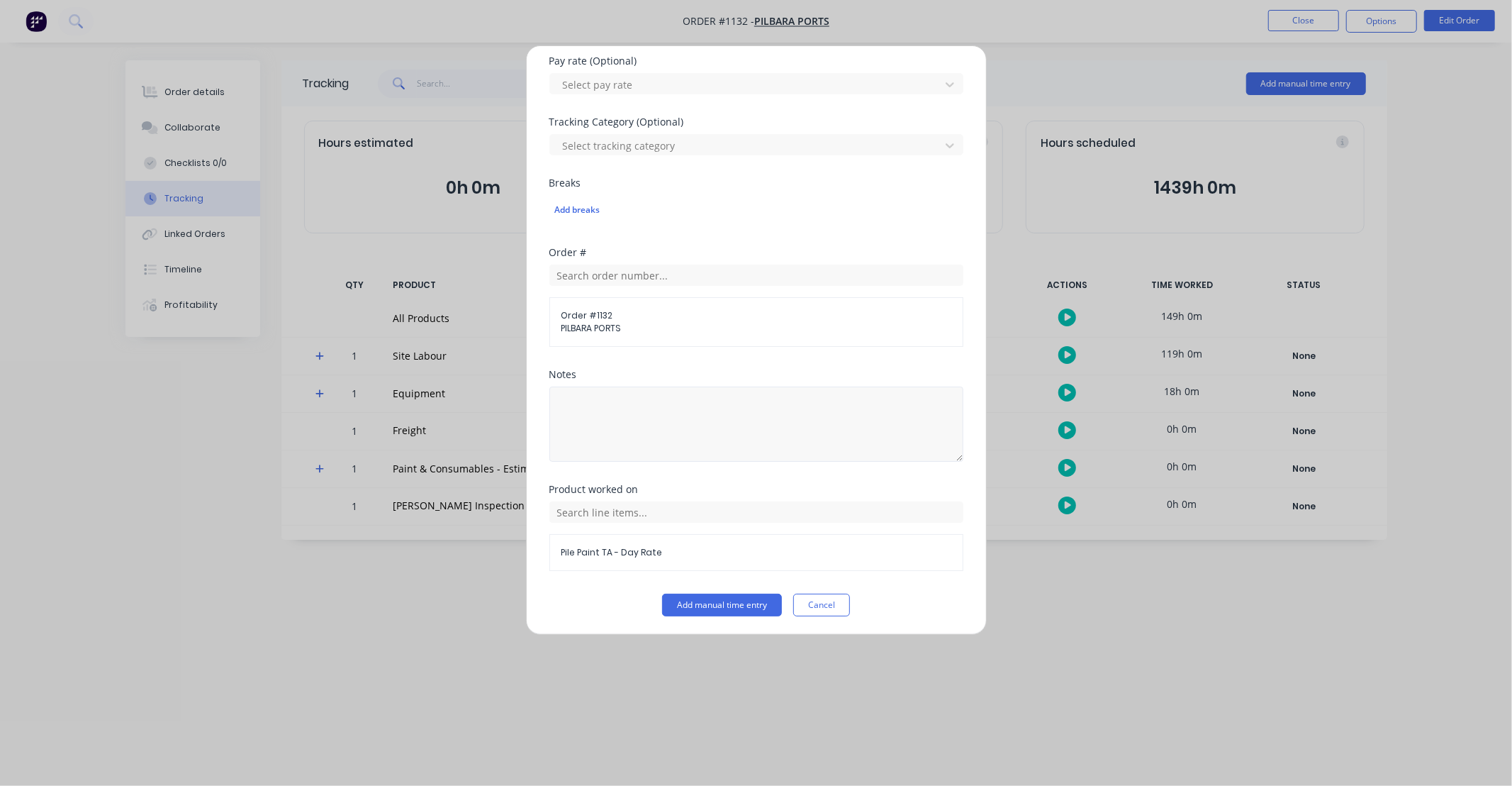
scroll to position [431, 0]
click at [740, 603] on button "Add manual time entry" at bounding box center [722, 603] width 120 height 23
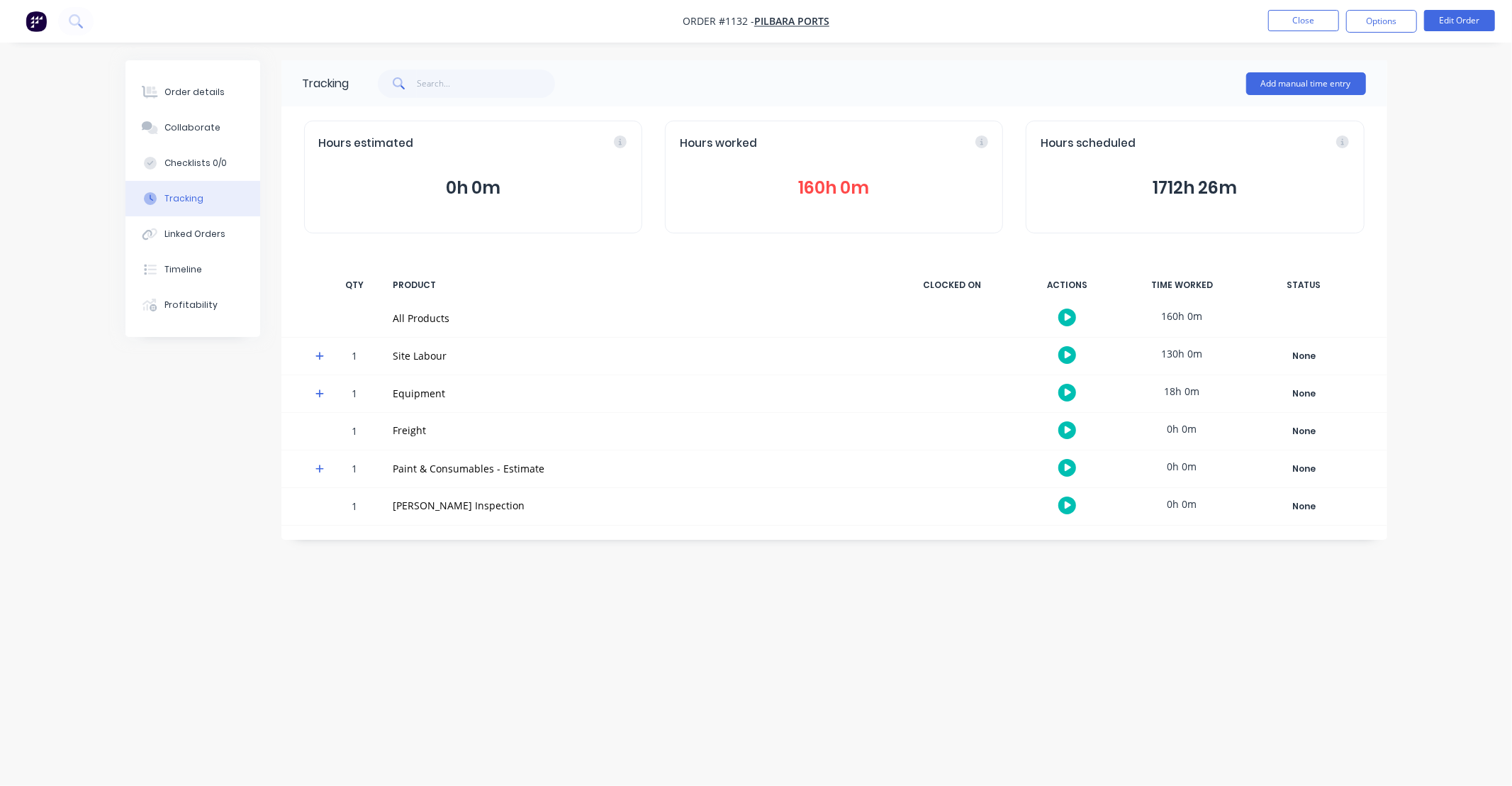
drag, startPoint x: 913, startPoint y: 613, endPoint x: 919, endPoint y: 477, distance: 136.1
click at [810, 608] on div "Tracking Add manual time entry Hours estimated 0h 0m Hours worked 160h 0m Hours…" at bounding box center [757, 366] width 1262 height 611
click at [1300, 16] on button "Close" at bounding box center [1304, 21] width 71 height 21
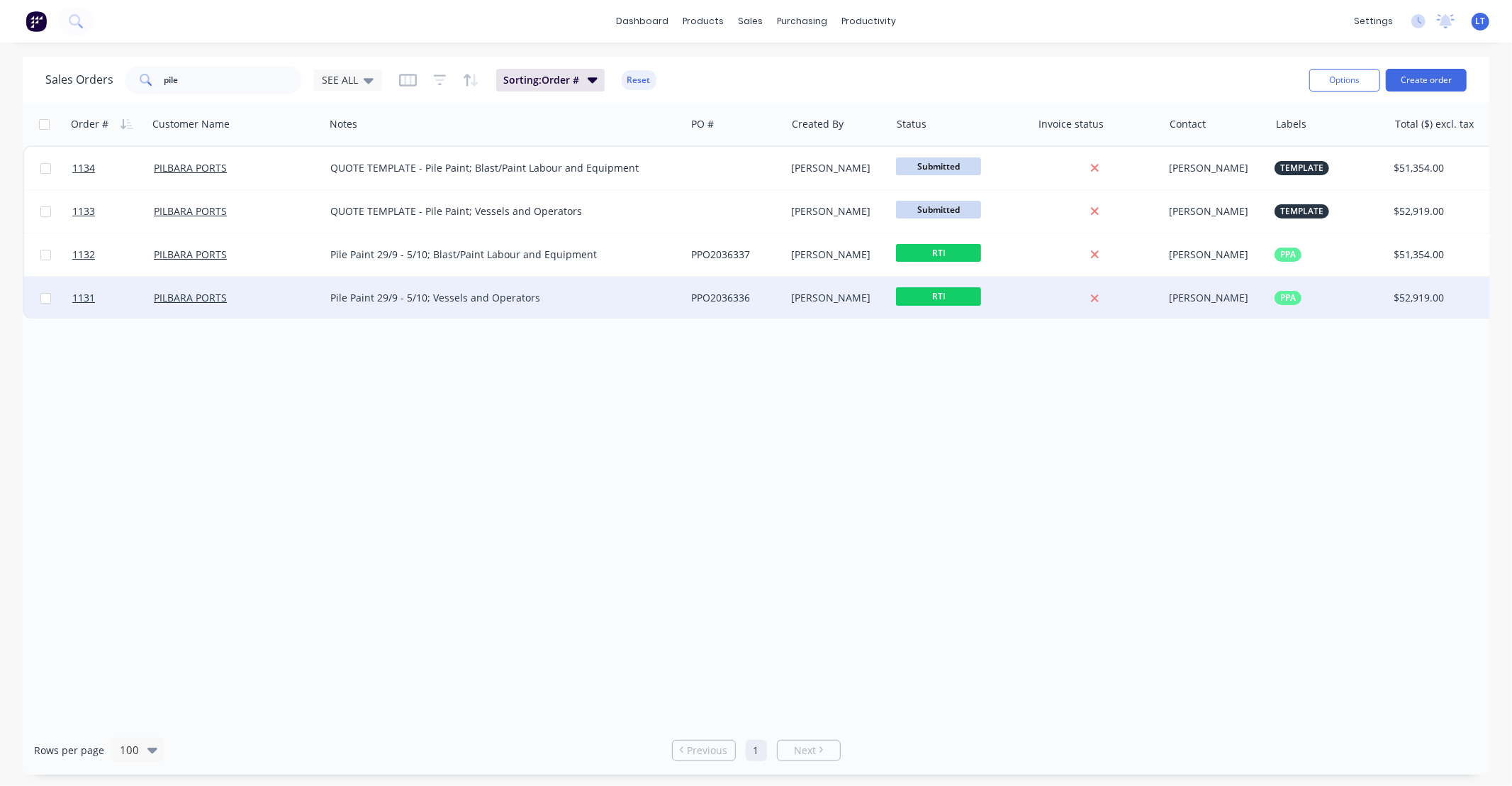
click at [828, 296] on div "[PERSON_NAME]" at bounding box center [836, 298] width 89 height 14
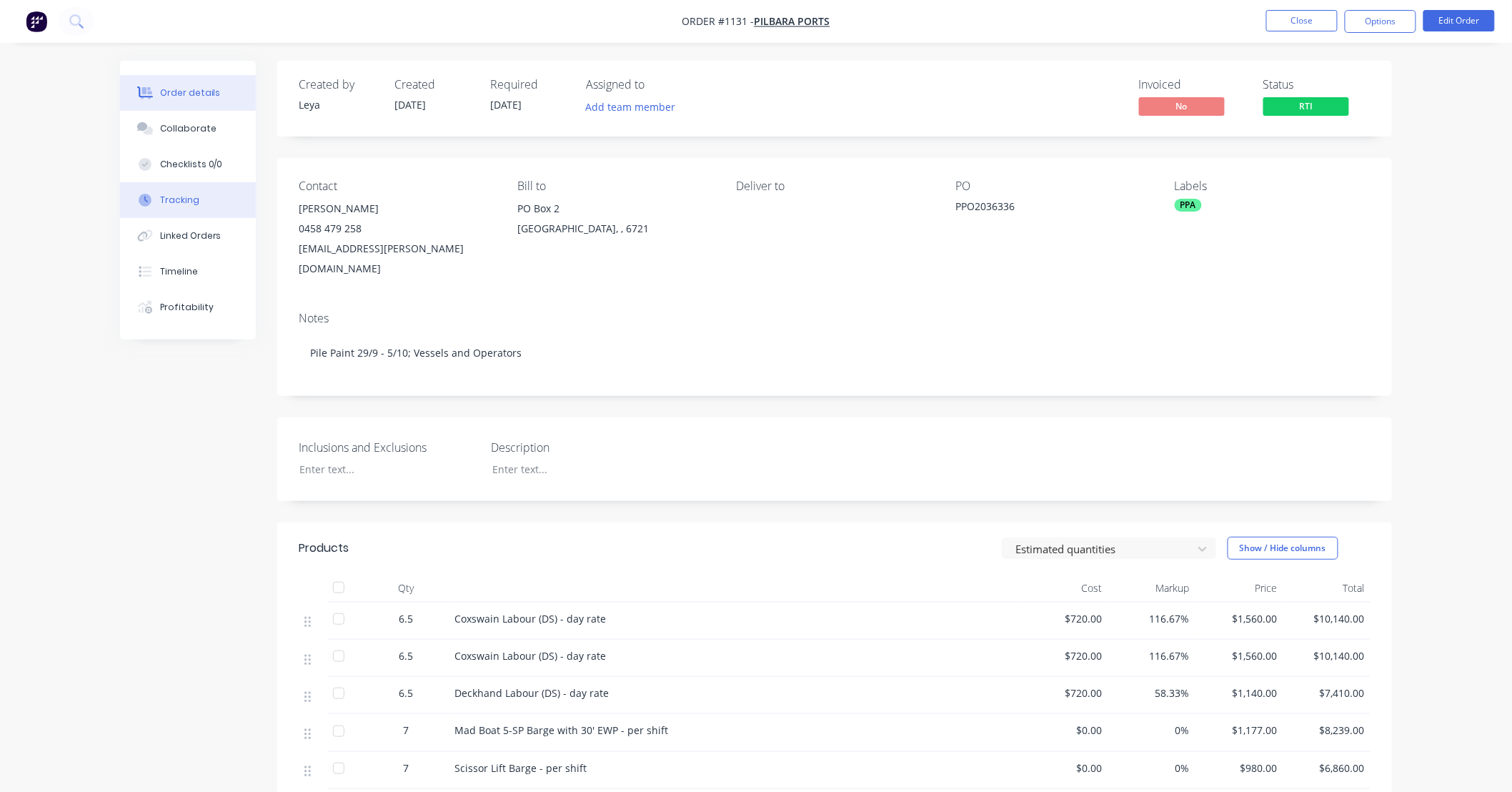
click at [125, 203] on button "Tracking" at bounding box center [188, 200] width 136 height 36
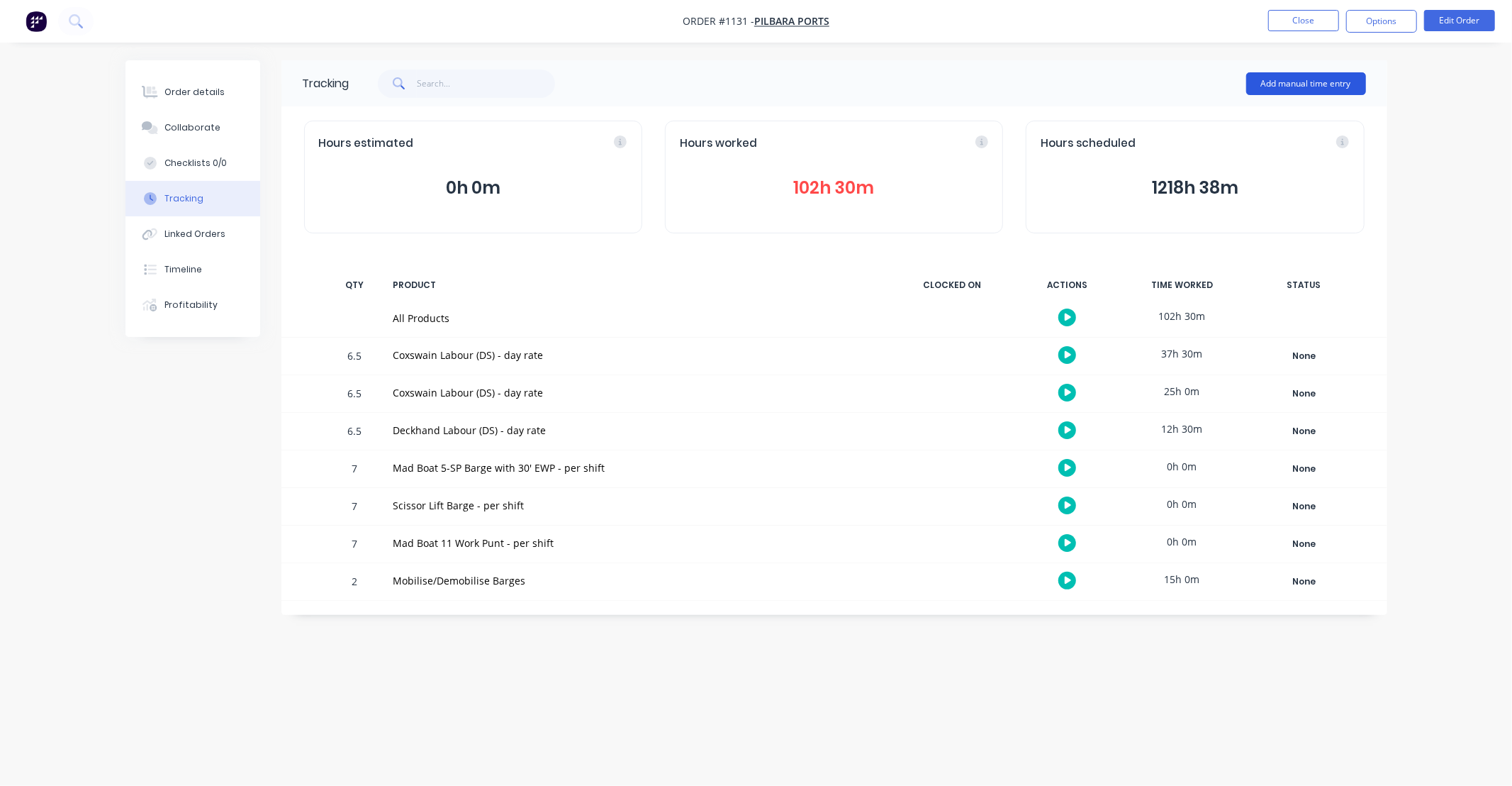
click at [1295, 87] on button "Add manual time entry" at bounding box center [1306, 84] width 120 height 23
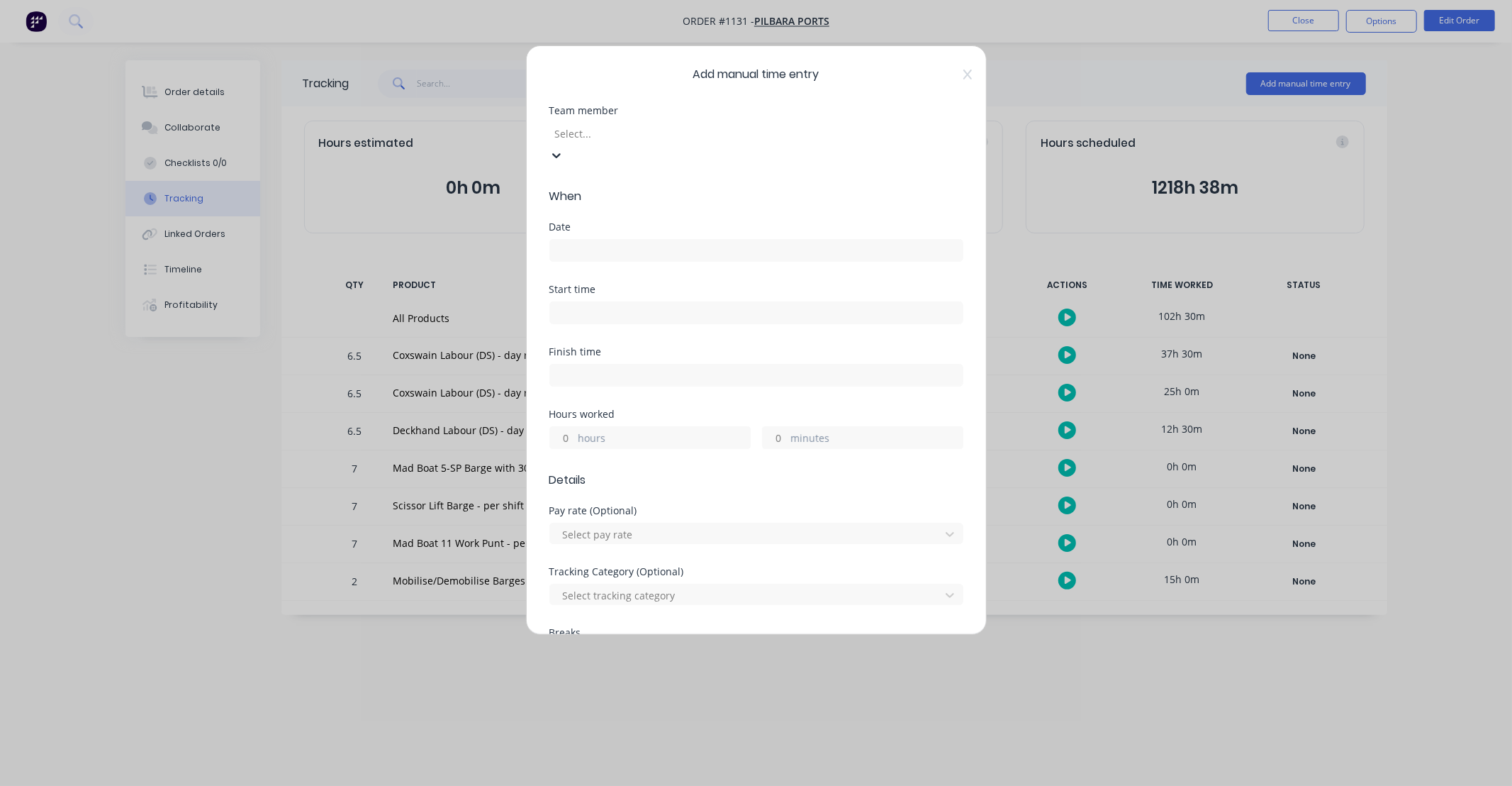
click at [632, 130] on div at bounding box center [655, 134] width 204 height 18
type input "mart"
click at [625, 785] on div "[PERSON_NAME]" at bounding box center [756, 793] width 1512 height 15
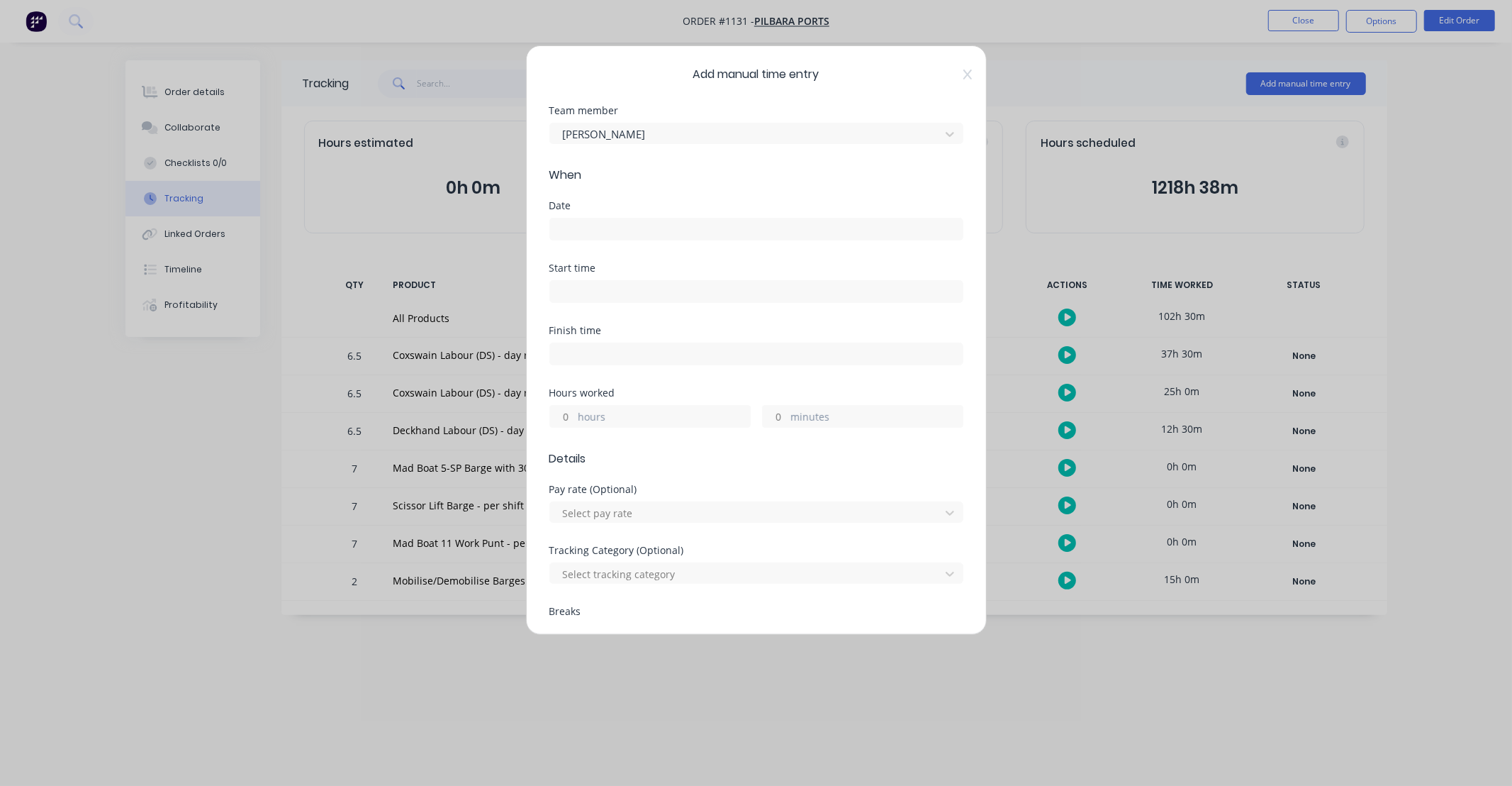
click at [617, 222] on input at bounding box center [756, 229] width 413 height 21
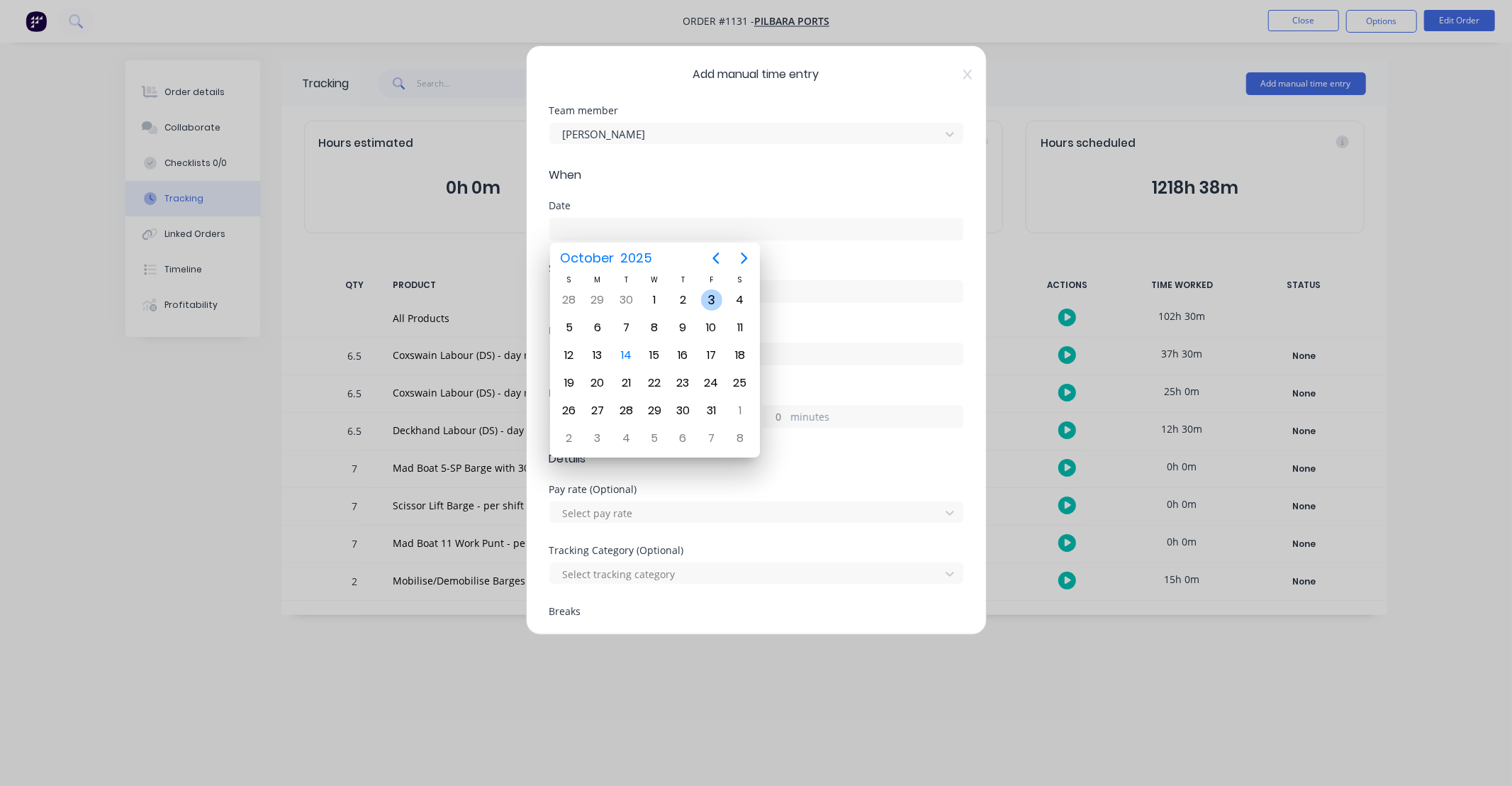
click at [705, 301] on div "3" at bounding box center [712, 300] width 21 height 21
type input "[DATE]"
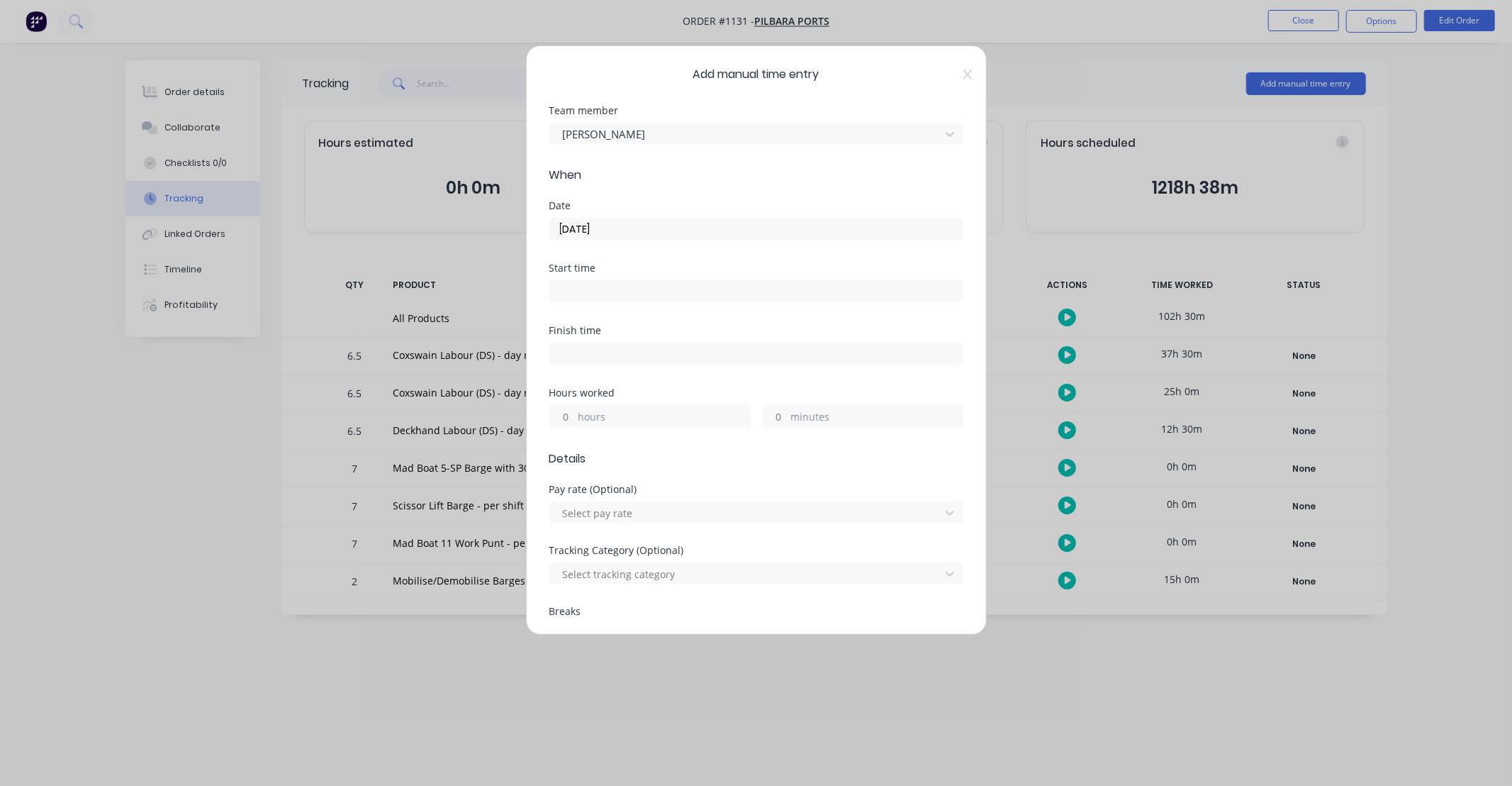
click at [566, 411] on input "hours" at bounding box center [562, 416] width 25 height 21
type input "11"
type input "30"
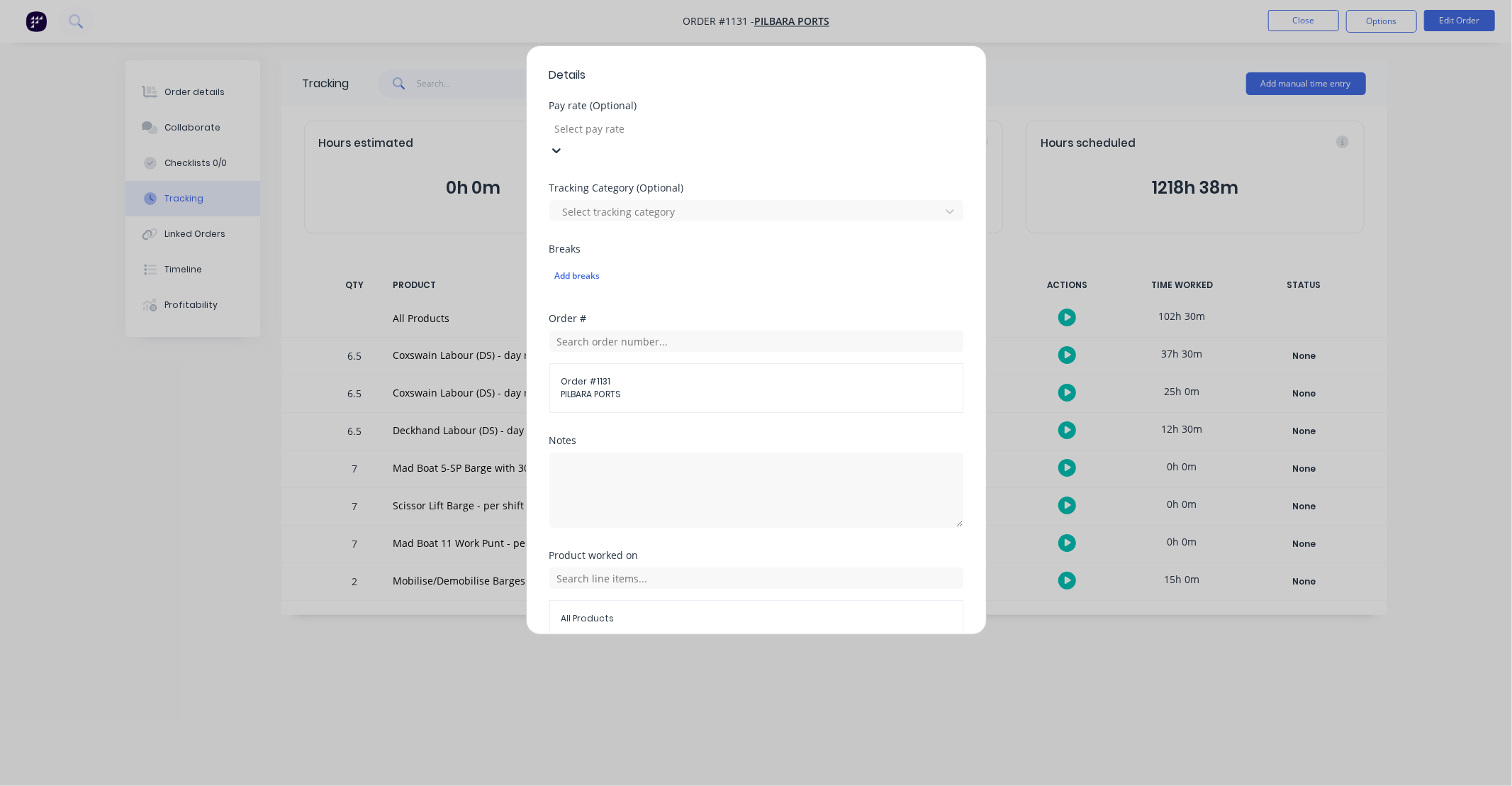
scroll to position [378, 0]
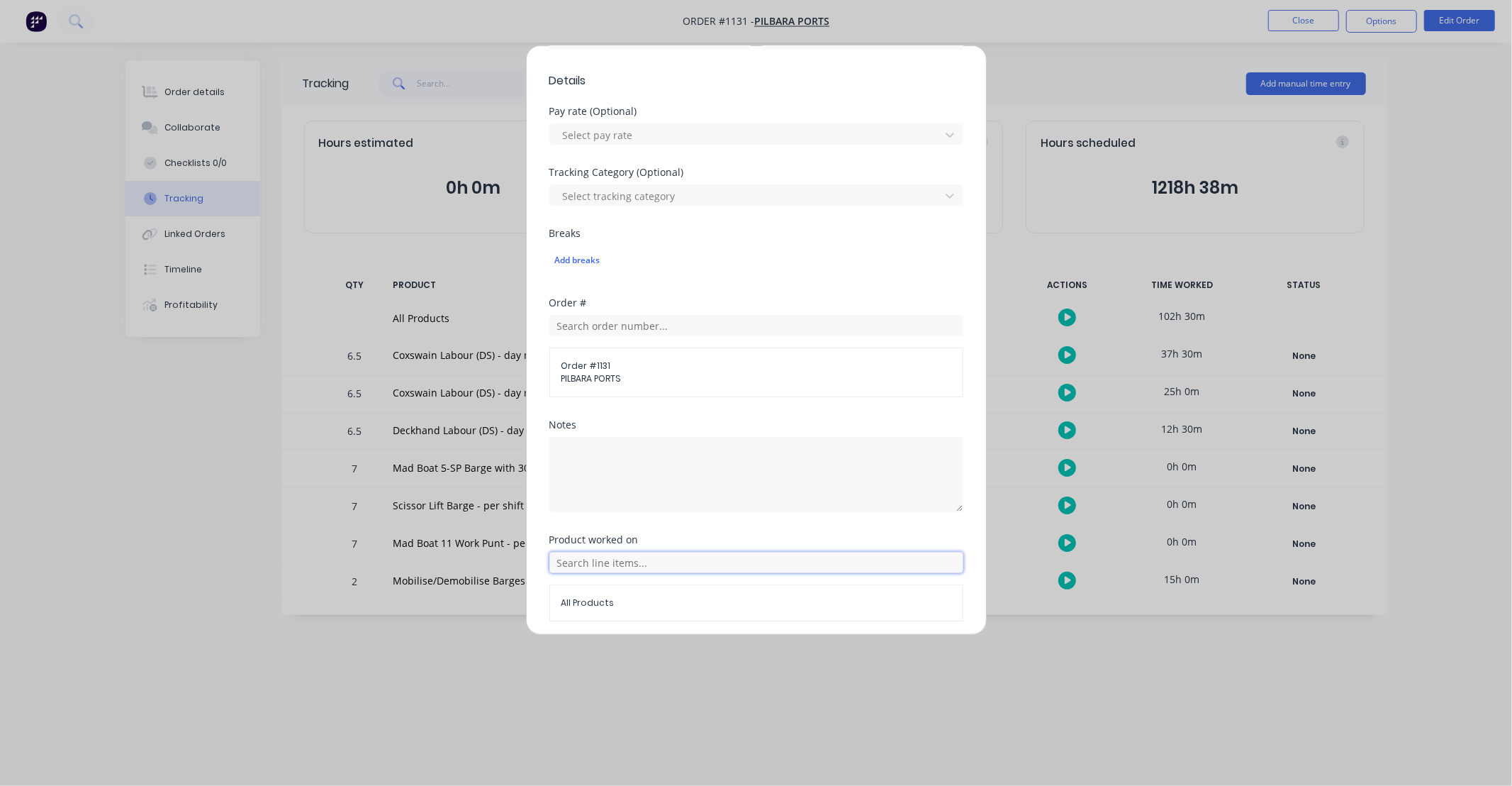
click at [647, 568] on input "text" at bounding box center [756, 562] width 414 height 21
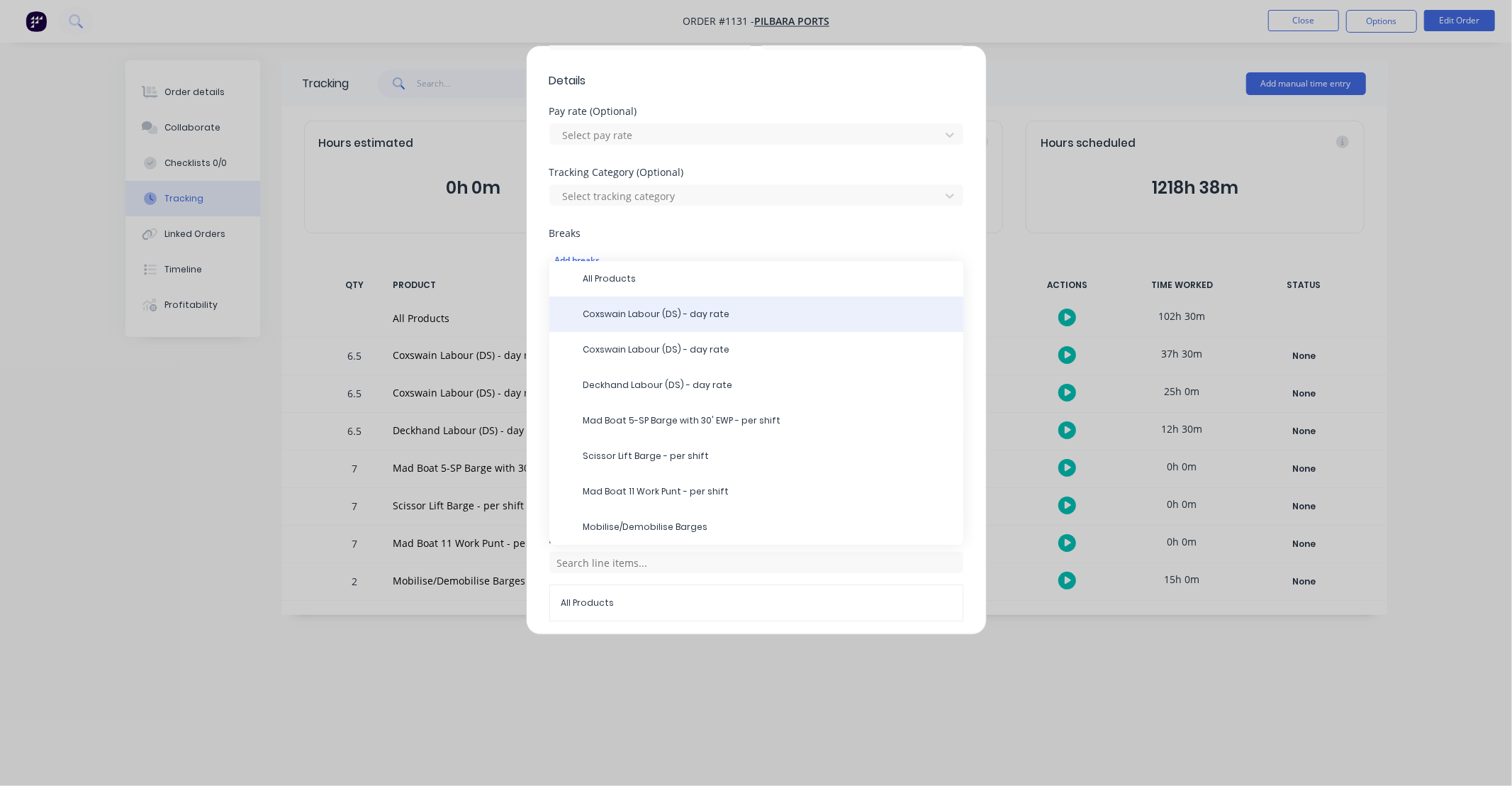
click at [674, 308] on span "Coxswain Labour (DS) - day rate" at bounding box center [767, 314] width 369 height 13
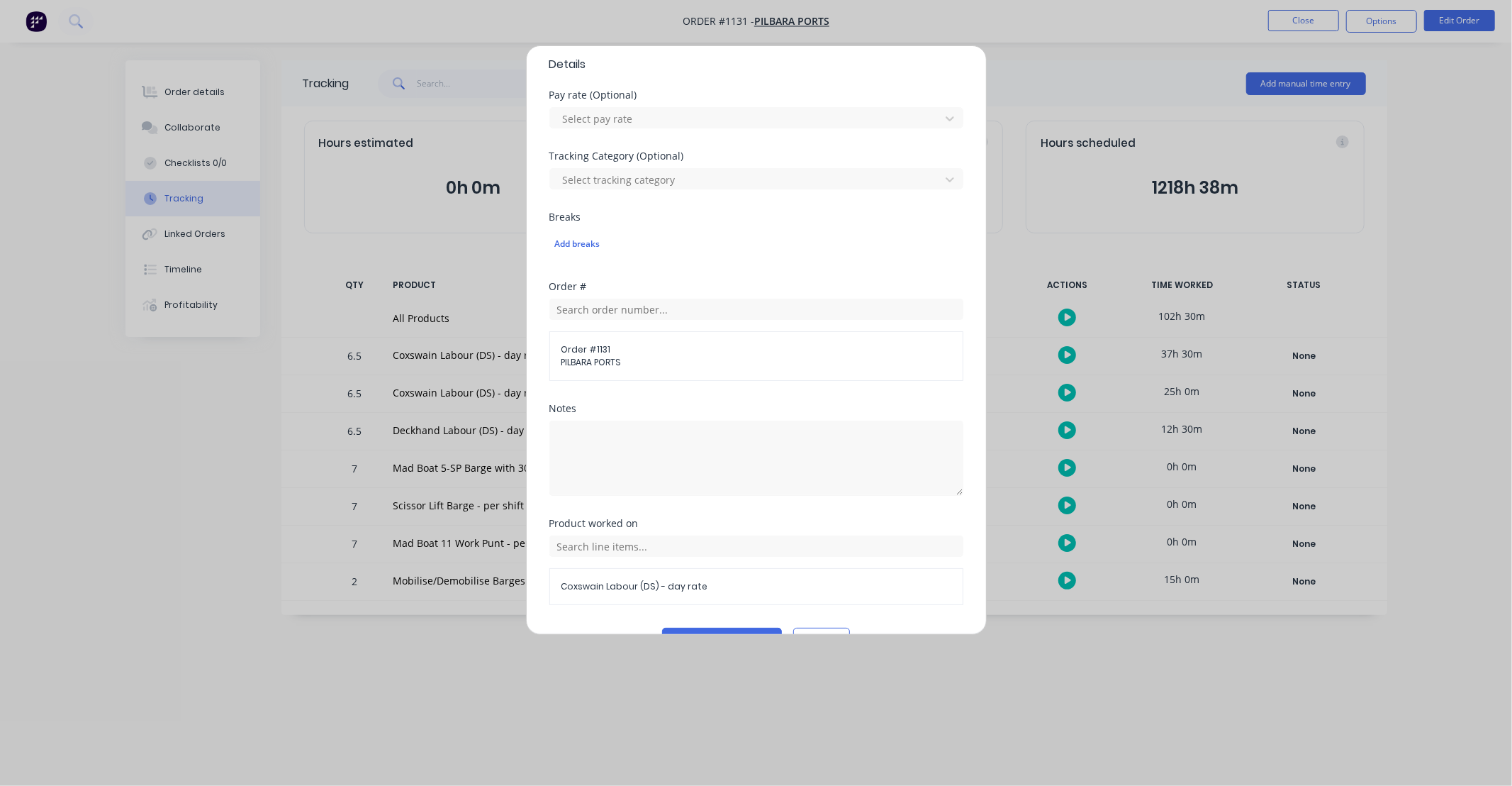
scroll to position [431, 0]
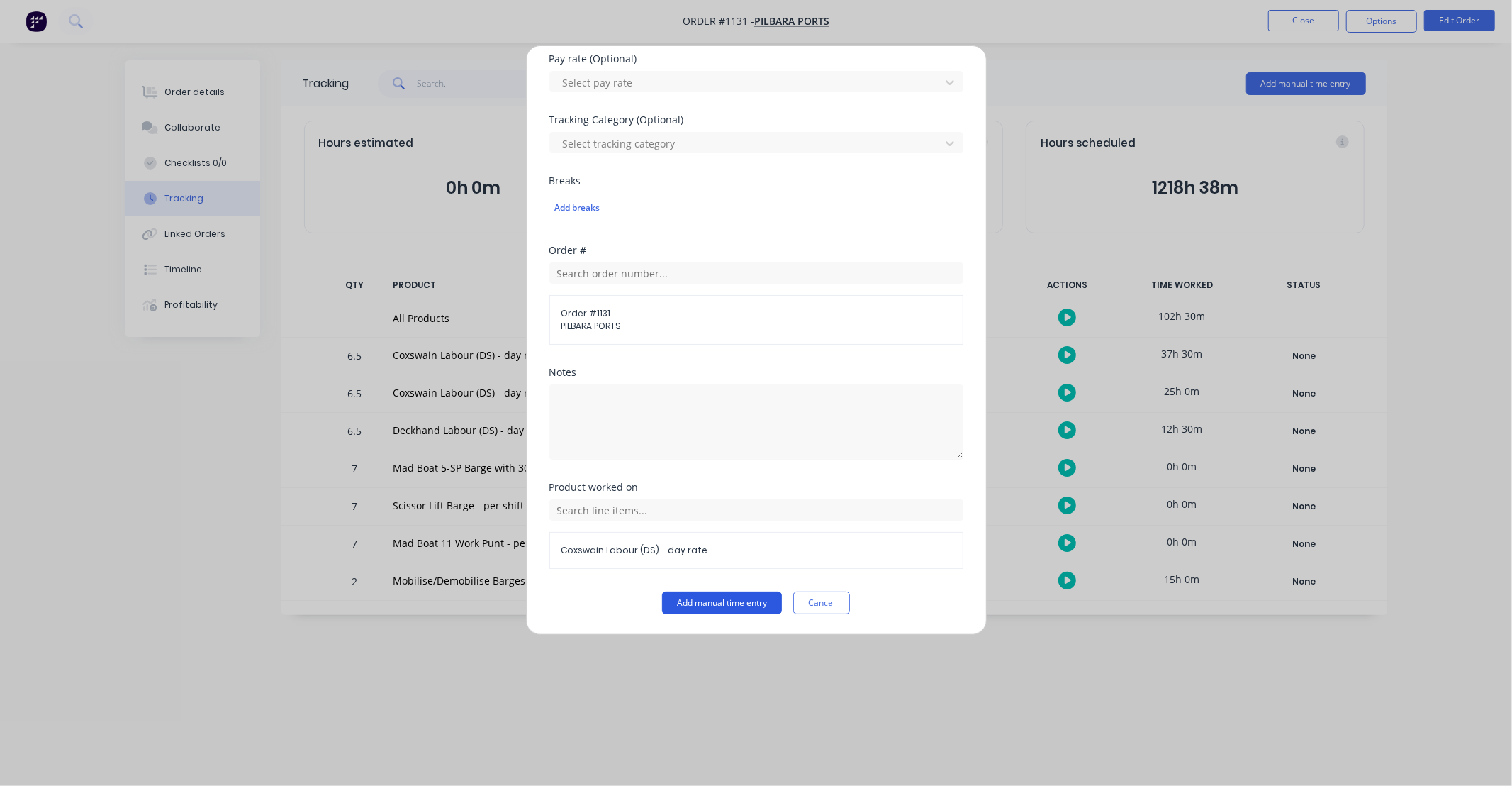
click at [747, 607] on button "Add manual time entry" at bounding box center [722, 603] width 120 height 23
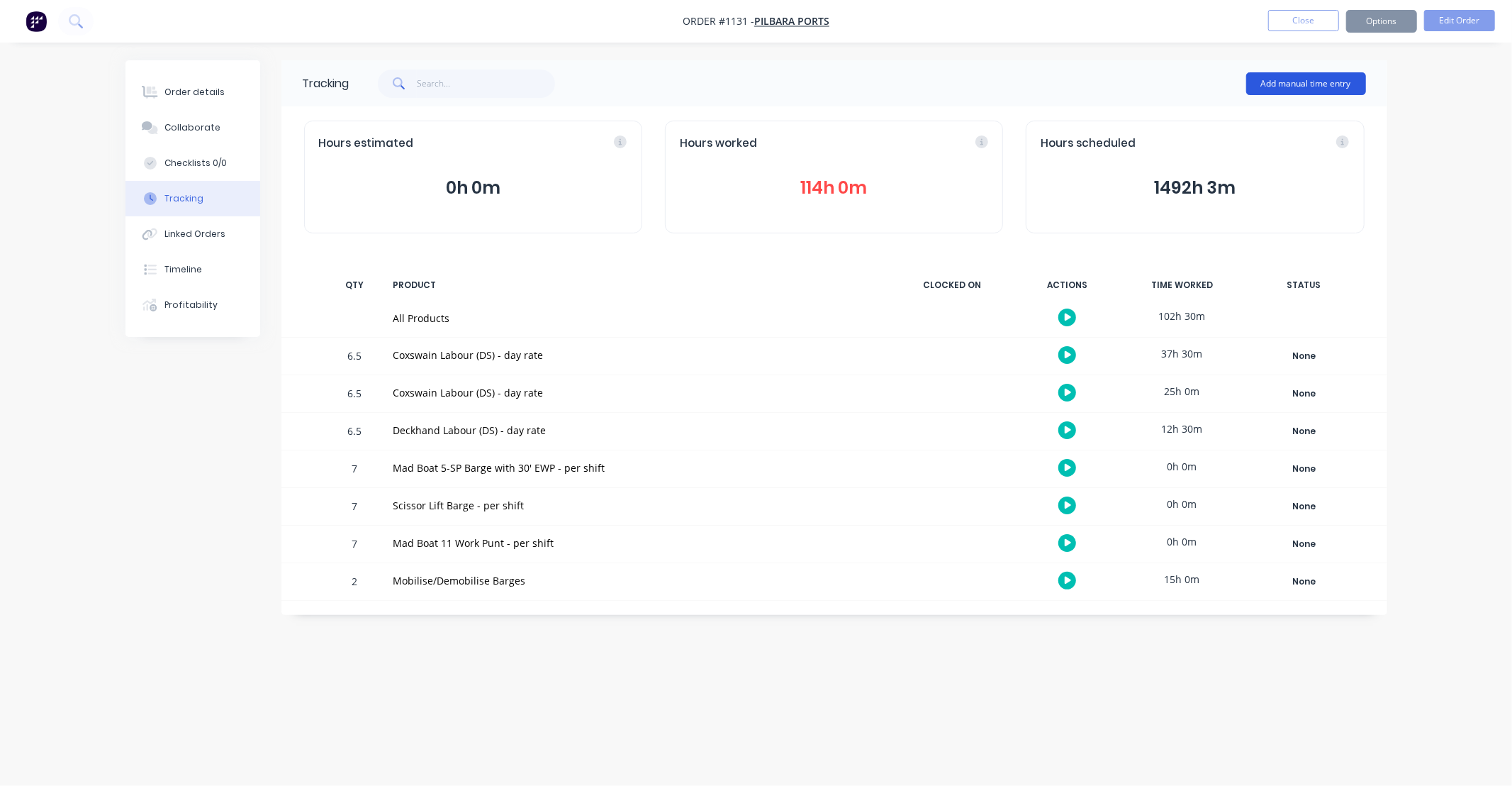
click at [1301, 85] on button "Add manual time entry" at bounding box center [1306, 84] width 120 height 23
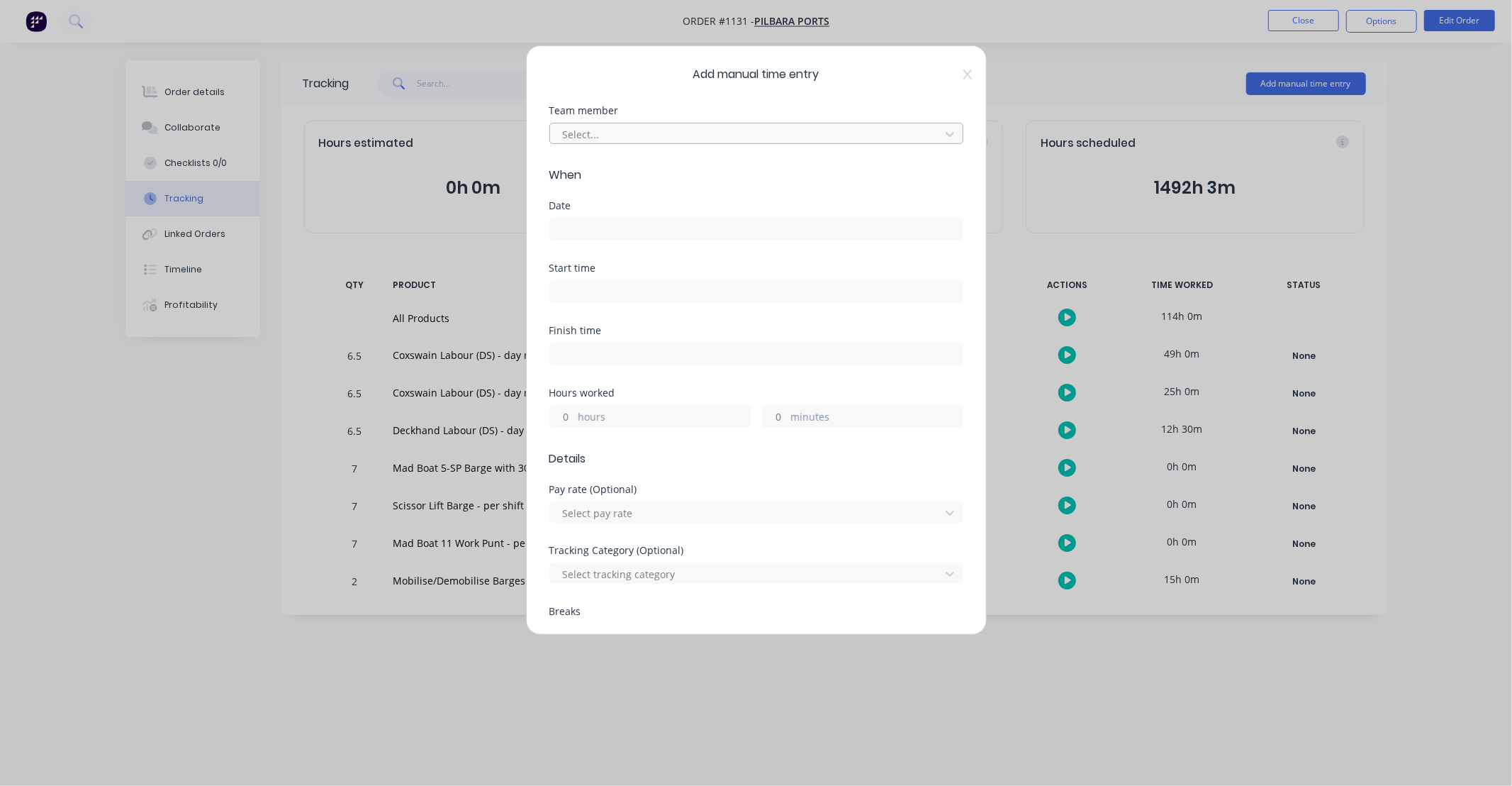
click at [643, 132] on div at bounding box center [747, 134] width 372 height 18
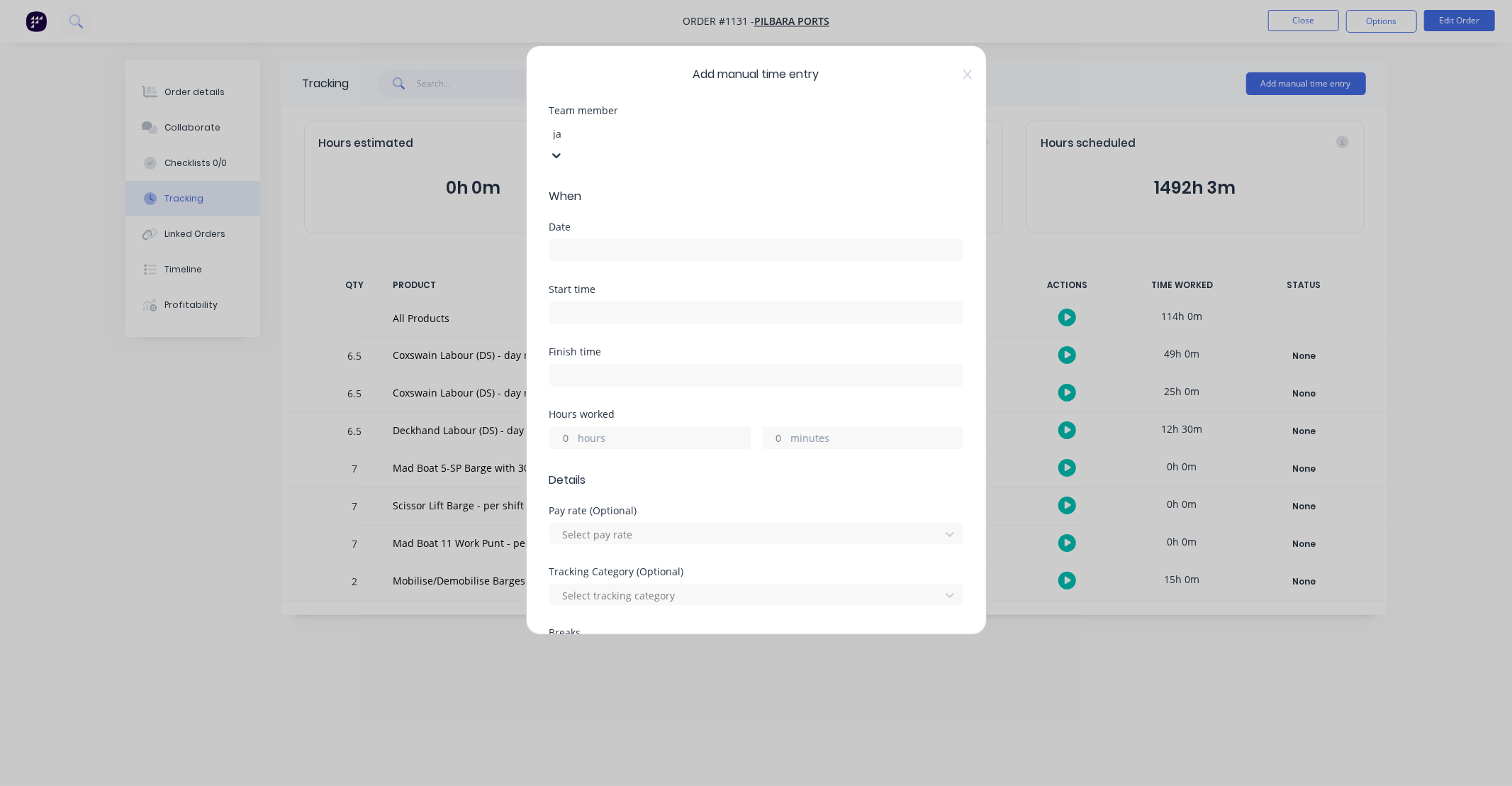
type input "jai"
click at [629, 785] on div "[PERSON_NAME]" at bounding box center [756, 793] width 1512 height 15
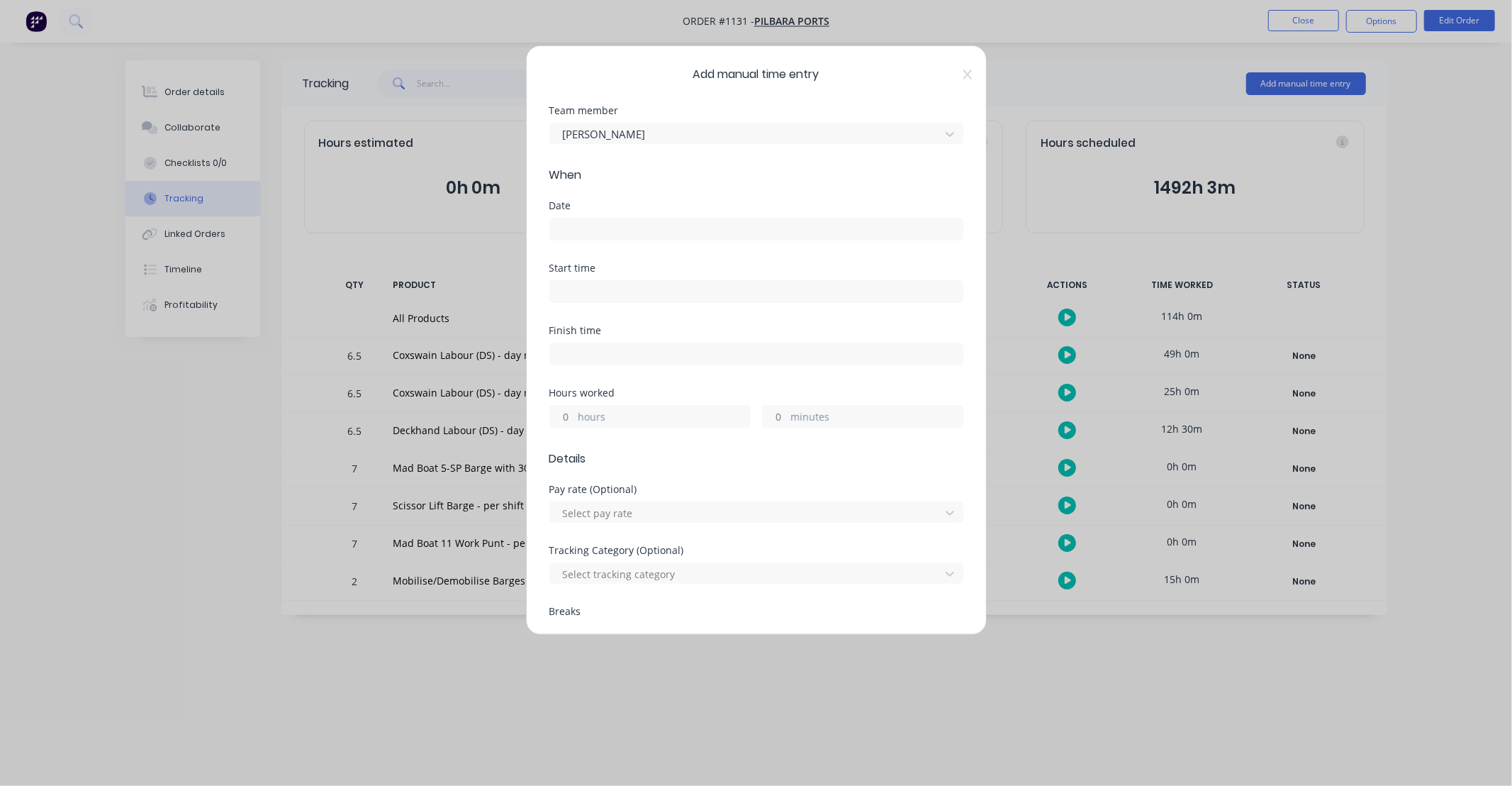
click at [625, 230] on input at bounding box center [756, 229] width 413 height 21
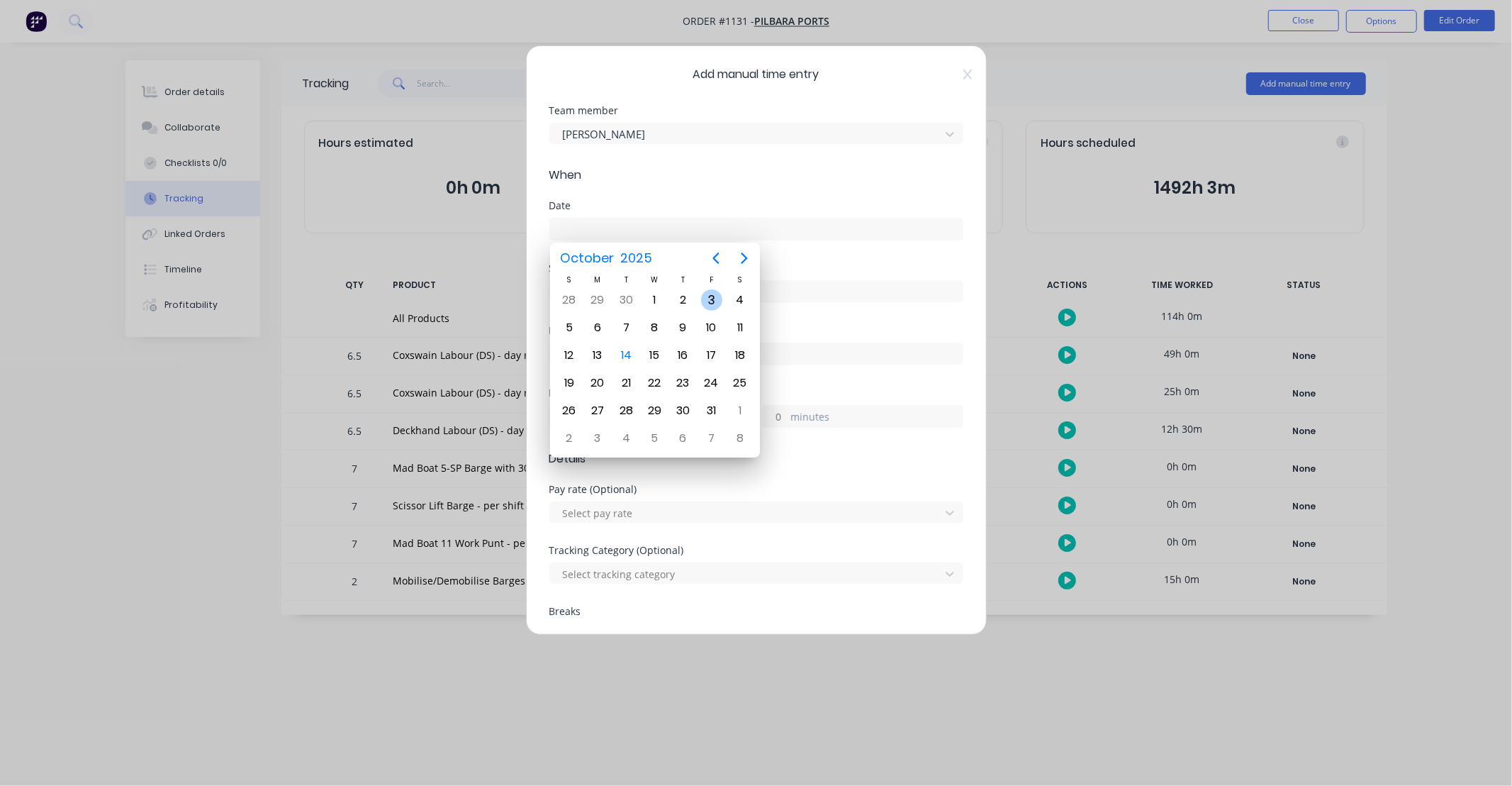
click at [711, 298] on div "3" at bounding box center [712, 300] width 21 height 21
type input "[DATE]"
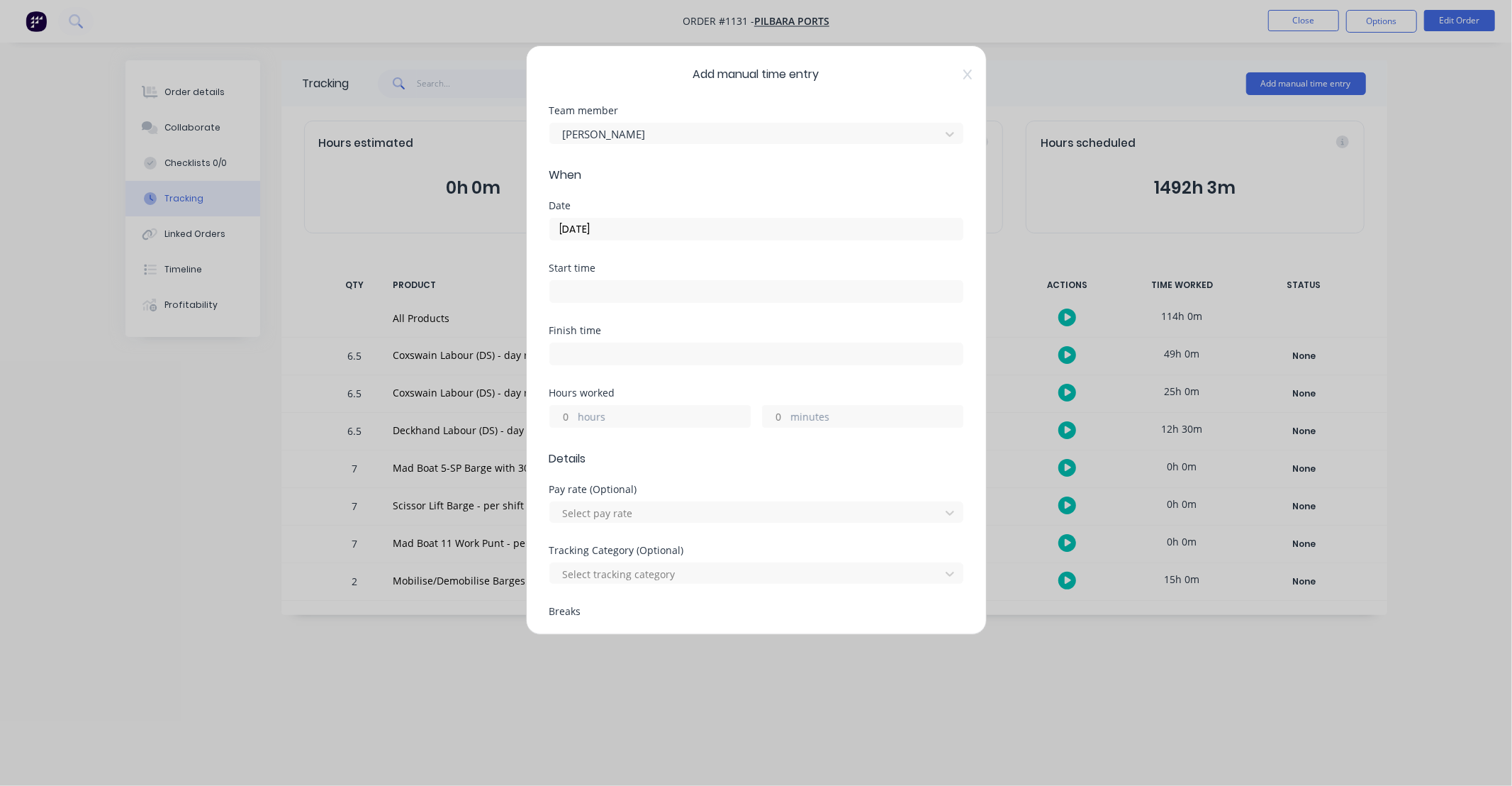
click at [571, 424] on input "hours" at bounding box center [562, 416] width 25 height 21
type input "11"
drag, startPoint x: 770, startPoint y: 411, endPoint x: 865, endPoint y: 372, distance: 102.7
click at [770, 411] on input "minutes" at bounding box center [775, 416] width 25 height 21
type input "30"
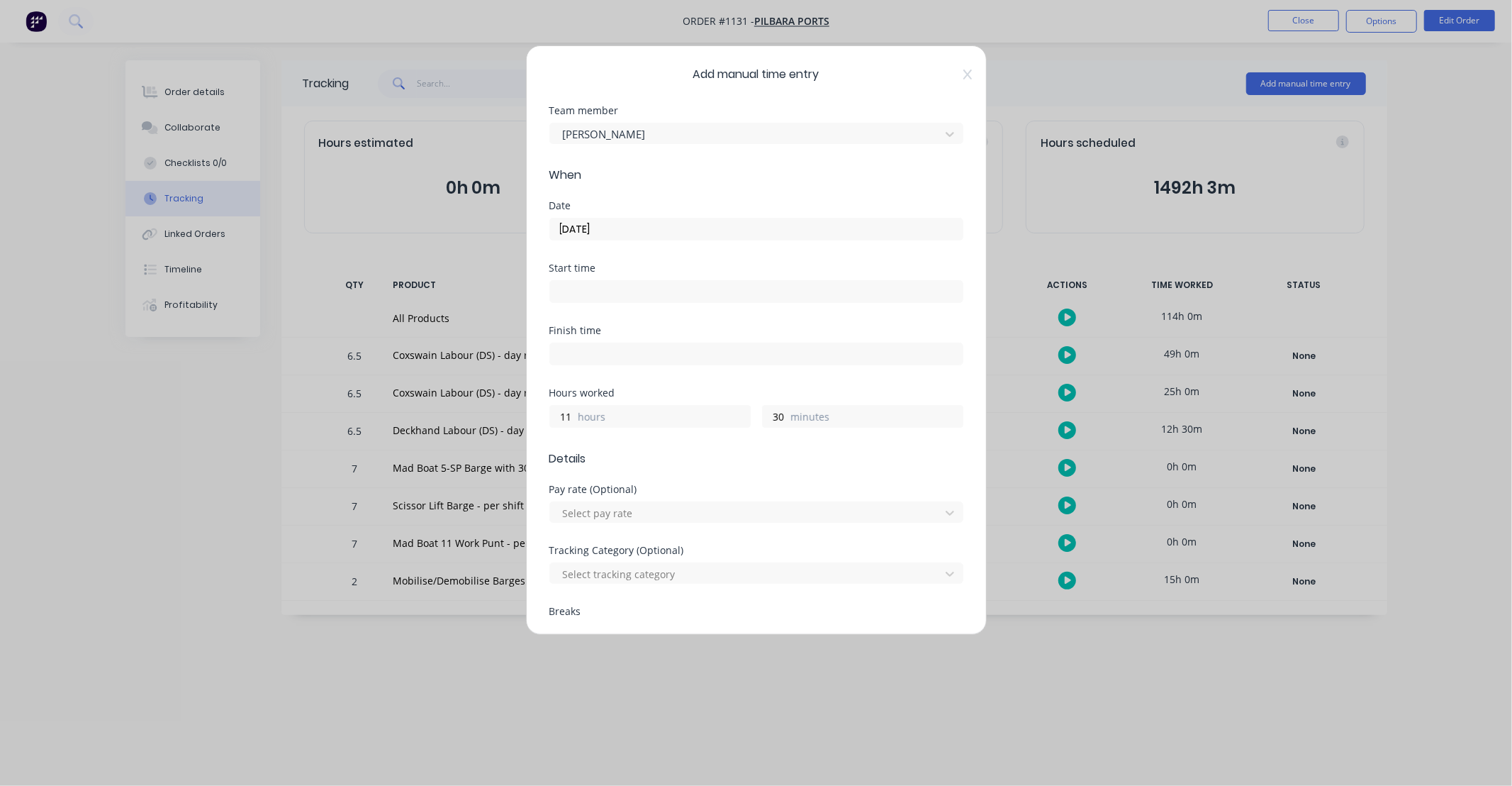
click at [852, 400] on div "Hours worked 11 hours 30 minutes" at bounding box center [756, 408] width 414 height 40
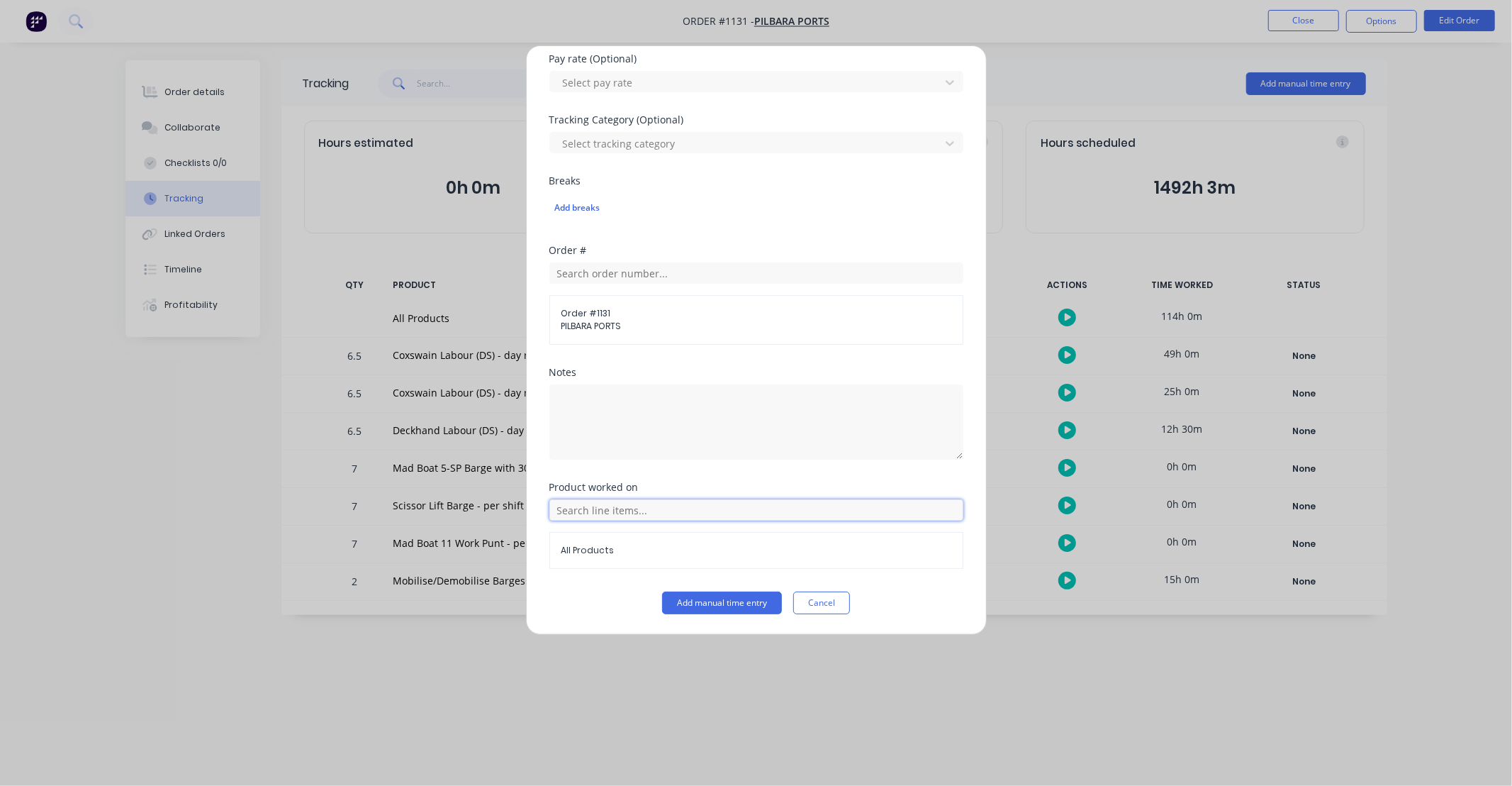
click at [668, 510] on input "text" at bounding box center [756, 510] width 414 height 21
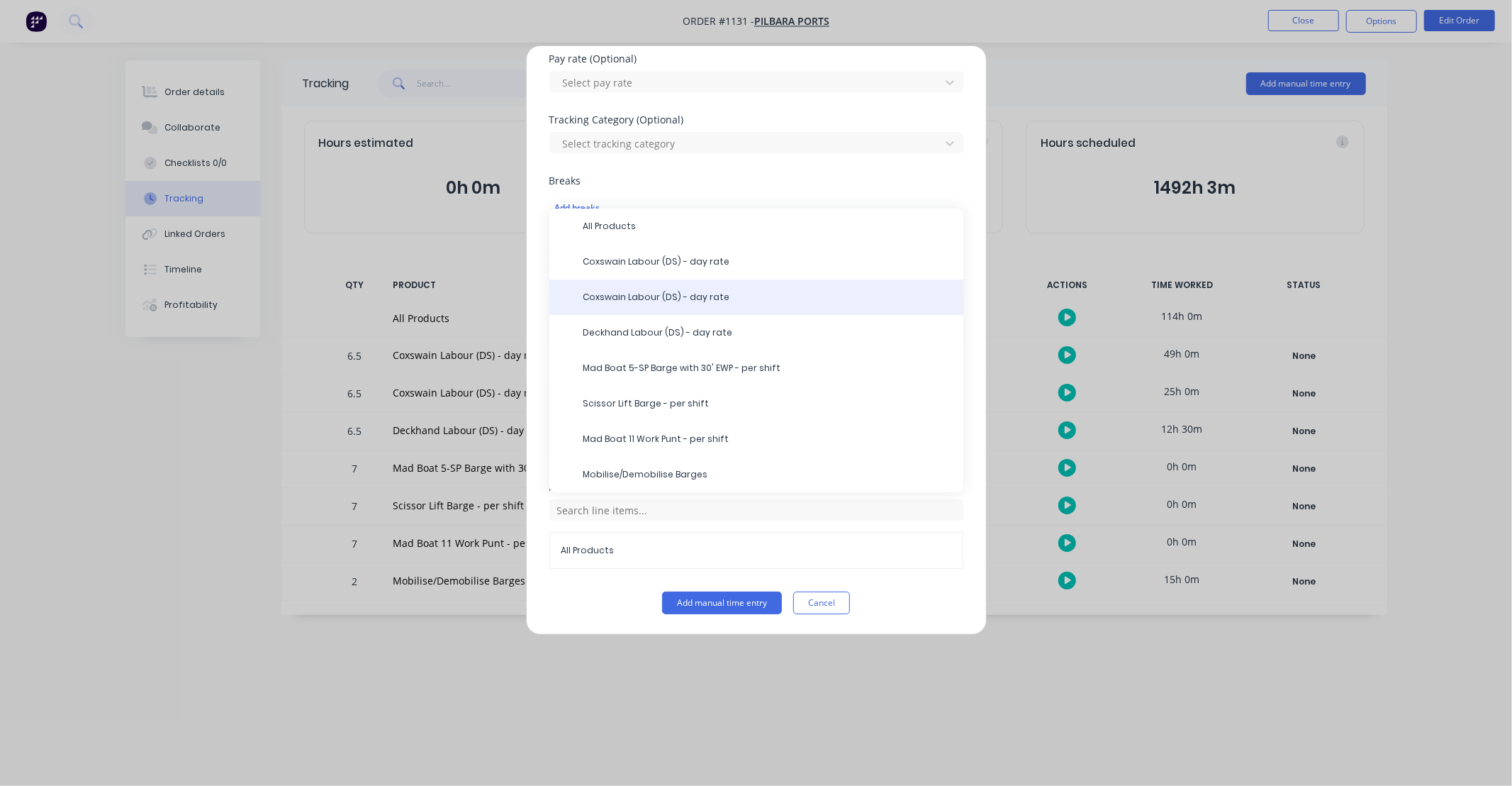
click at [648, 298] on span "Coxswain Labour (DS) - day rate" at bounding box center [767, 297] width 369 height 13
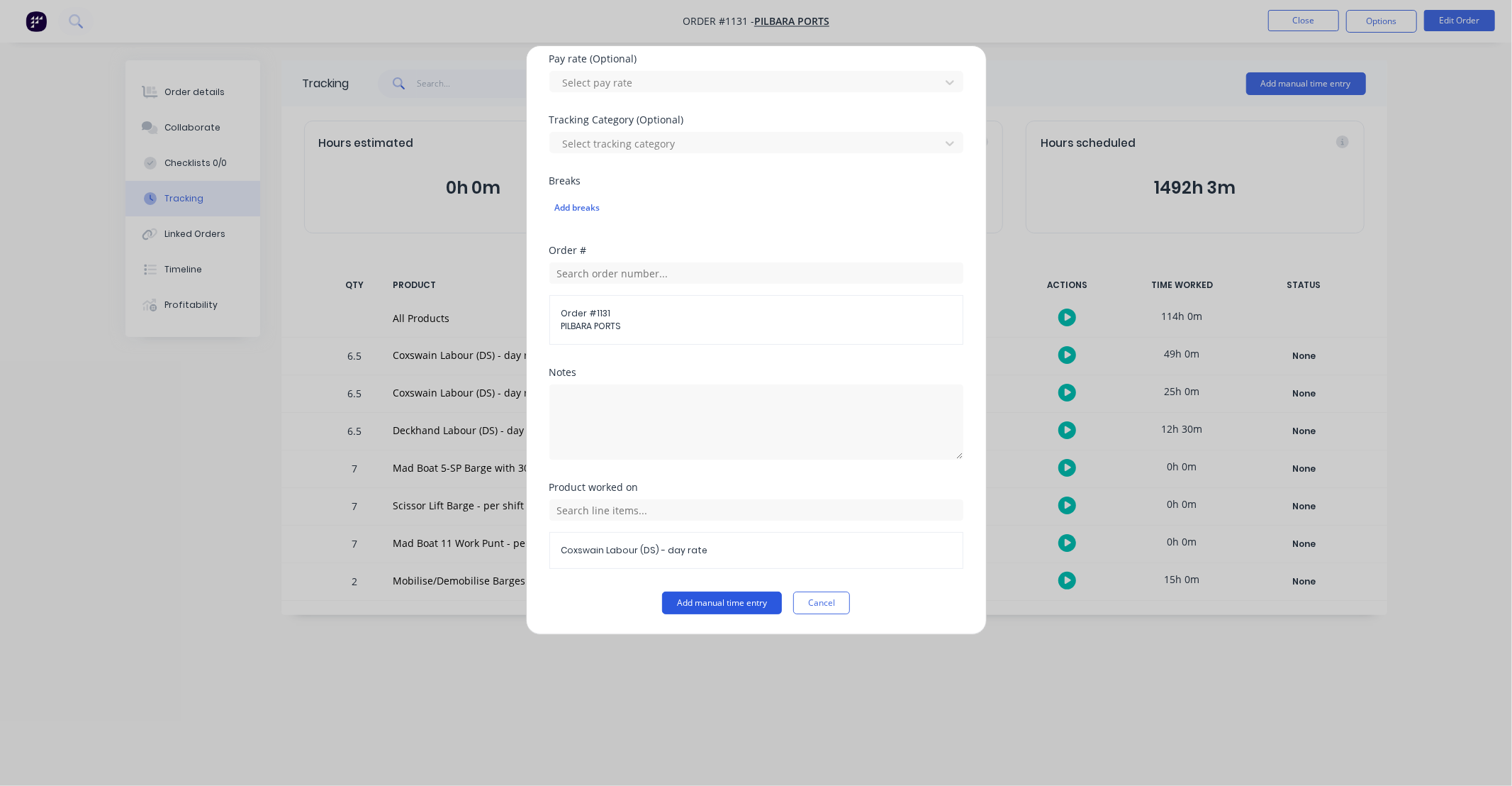
click at [729, 608] on button "Add manual time entry" at bounding box center [722, 603] width 120 height 23
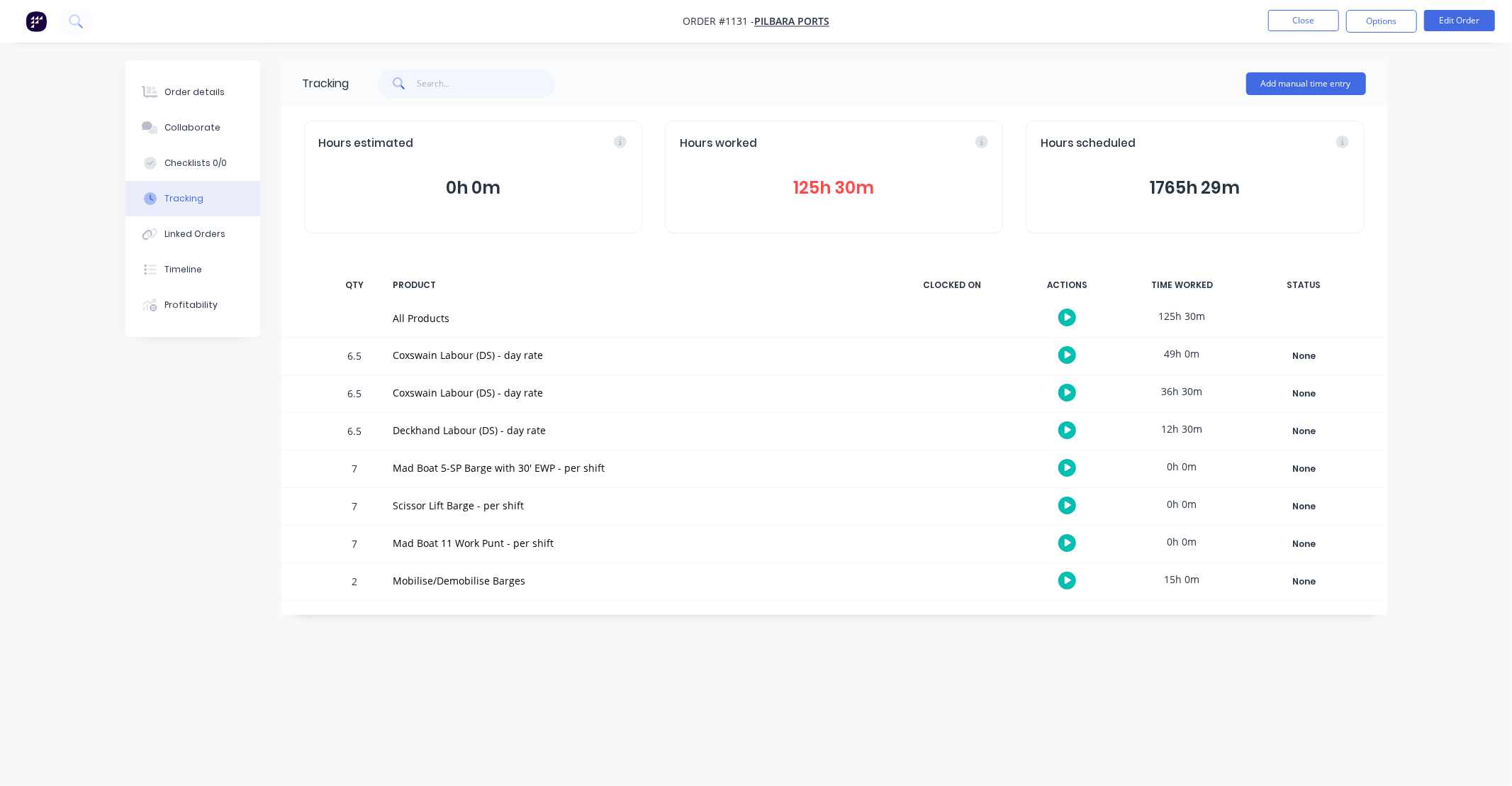
click at [867, 195] on button "125h 30m" at bounding box center [834, 188] width 308 height 27
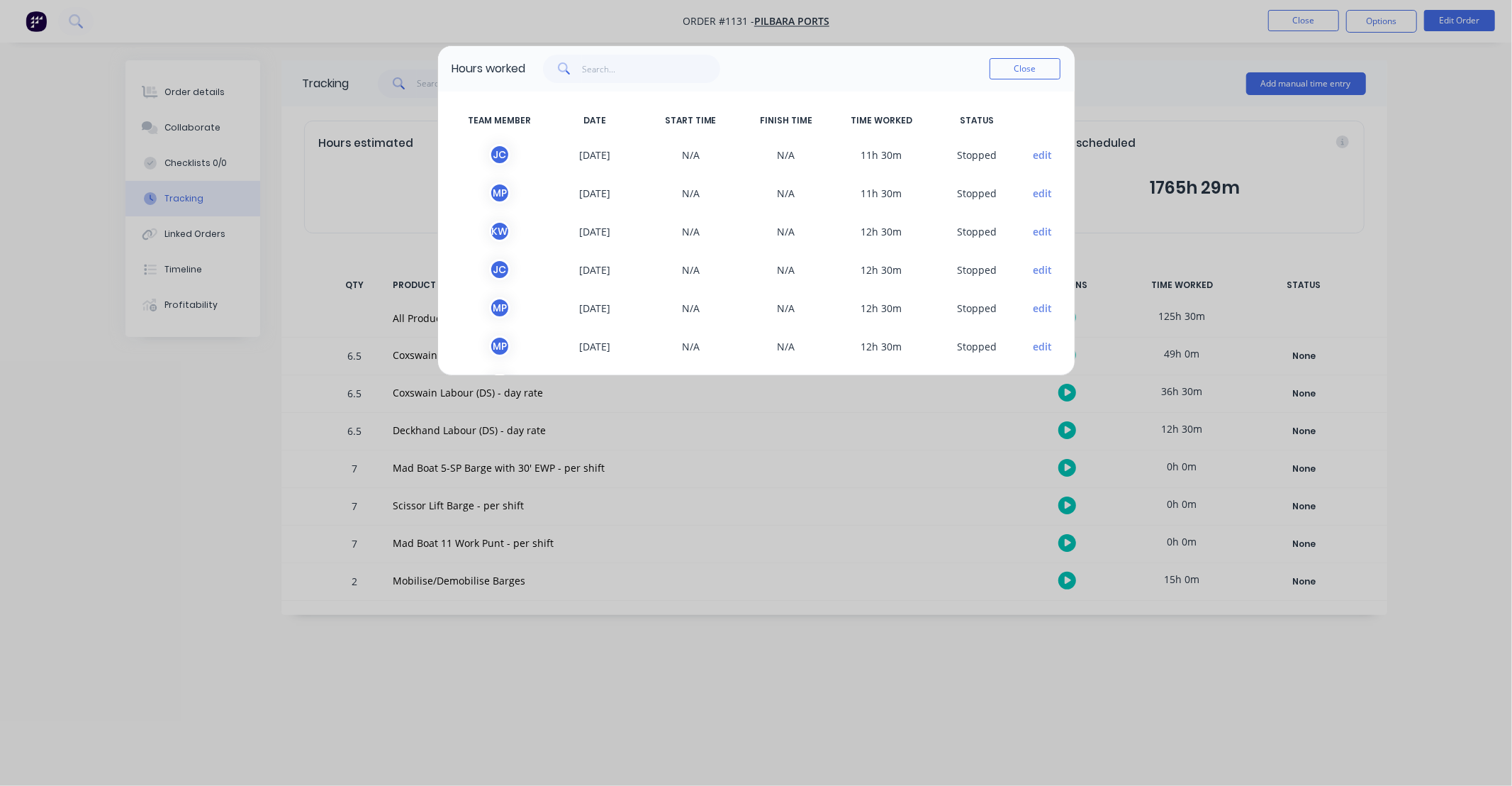
drag, startPoint x: 1030, startPoint y: 71, endPoint x: 1044, endPoint y: 71, distance: 14.0
click at [1031, 71] on button "Close" at bounding box center [1025, 69] width 71 height 21
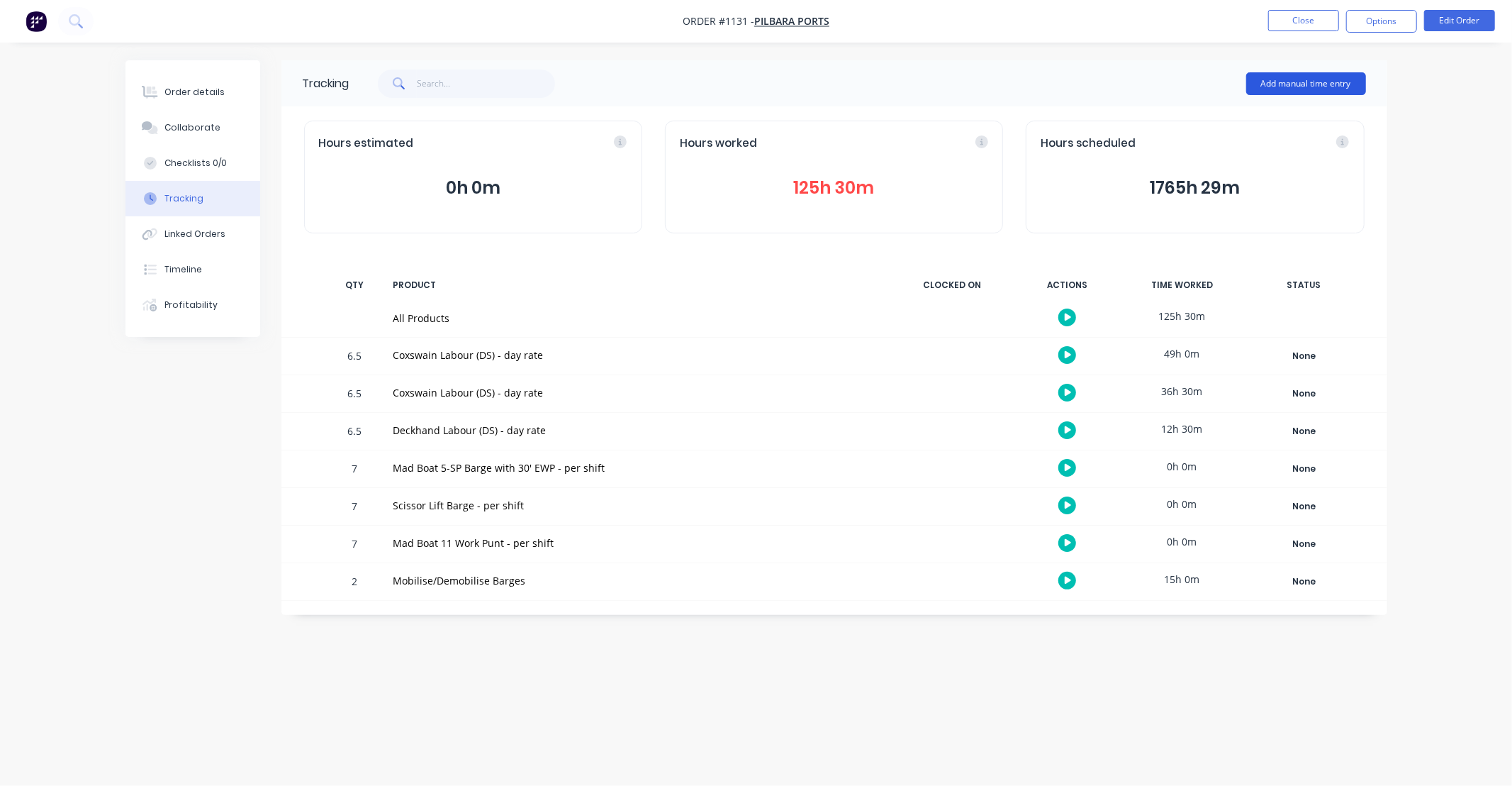
click at [1307, 80] on button "Add manual time entry" at bounding box center [1306, 84] width 120 height 23
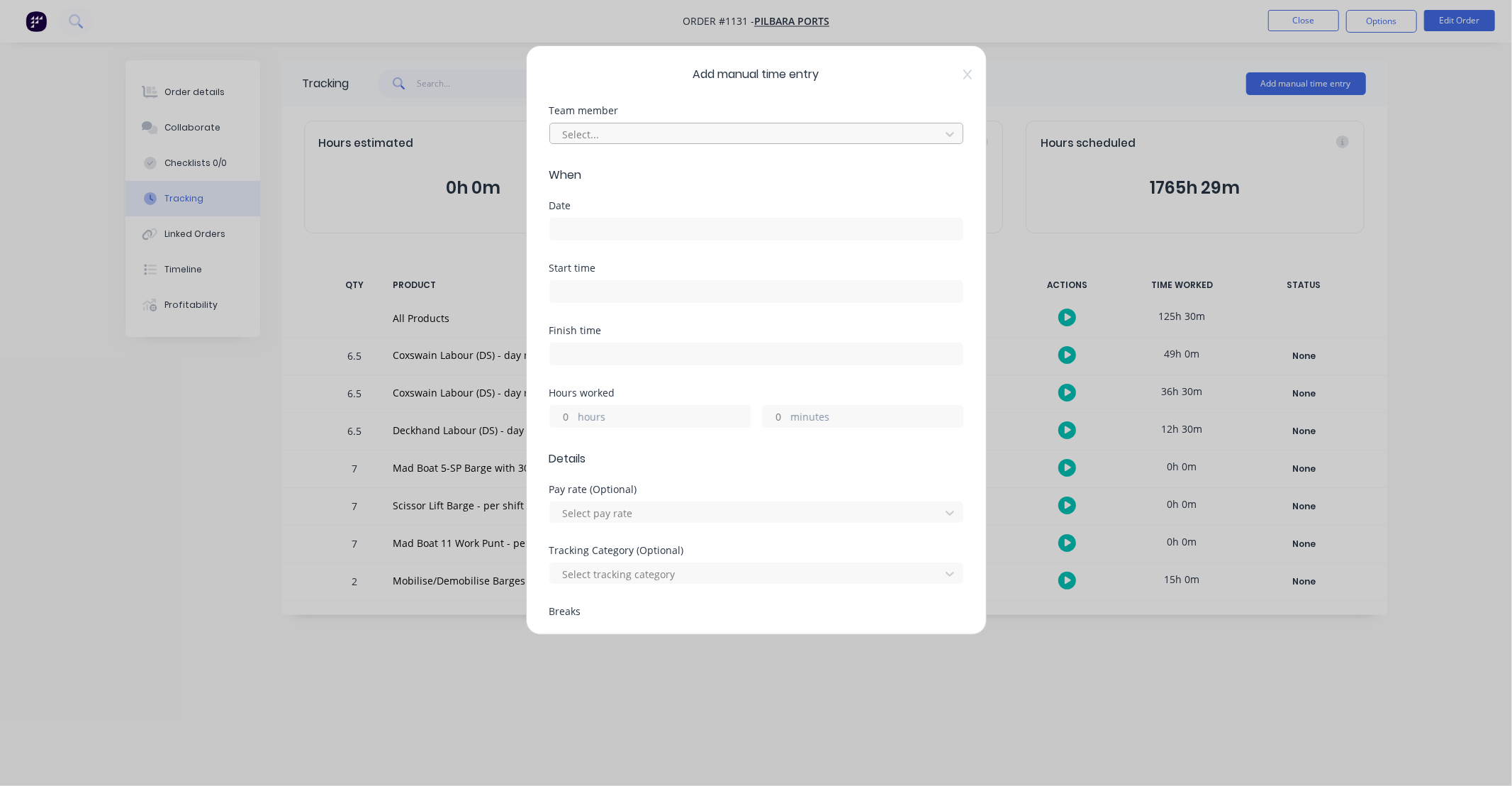
click at [612, 136] on div at bounding box center [747, 134] width 372 height 18
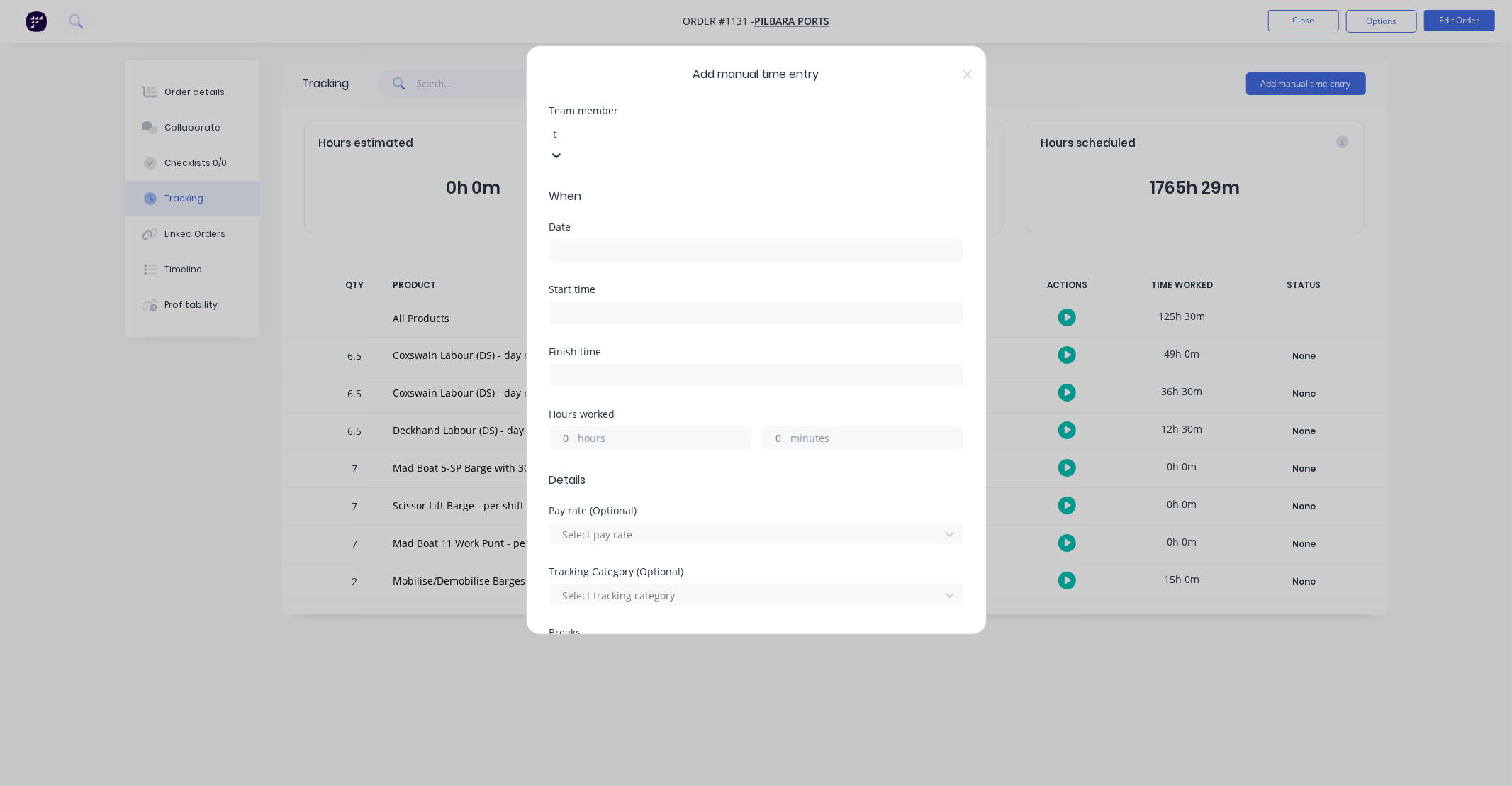
type input "ty"
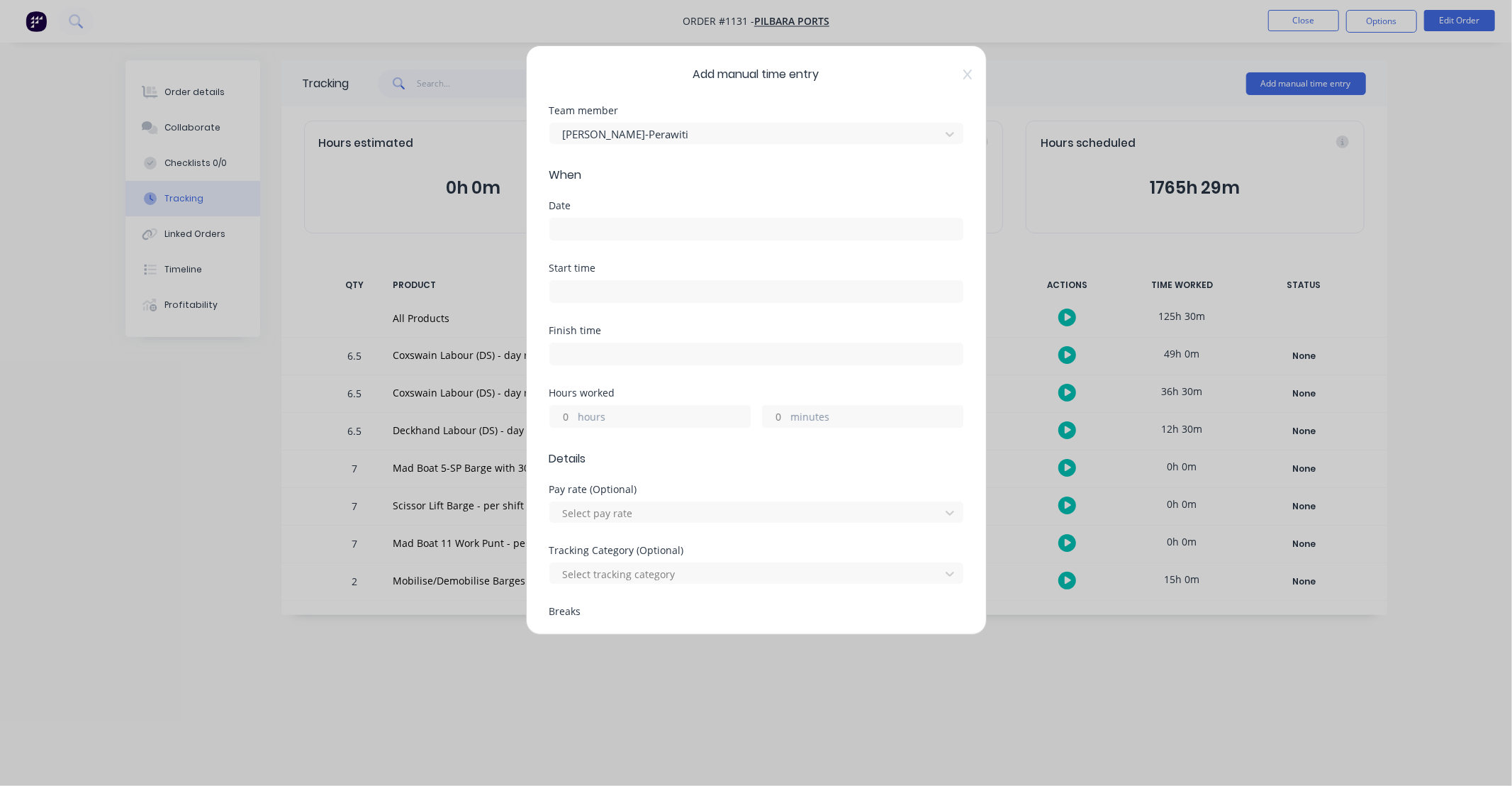
click at [611, 230] on input at bounding box center [756, 229] width 413 height 21
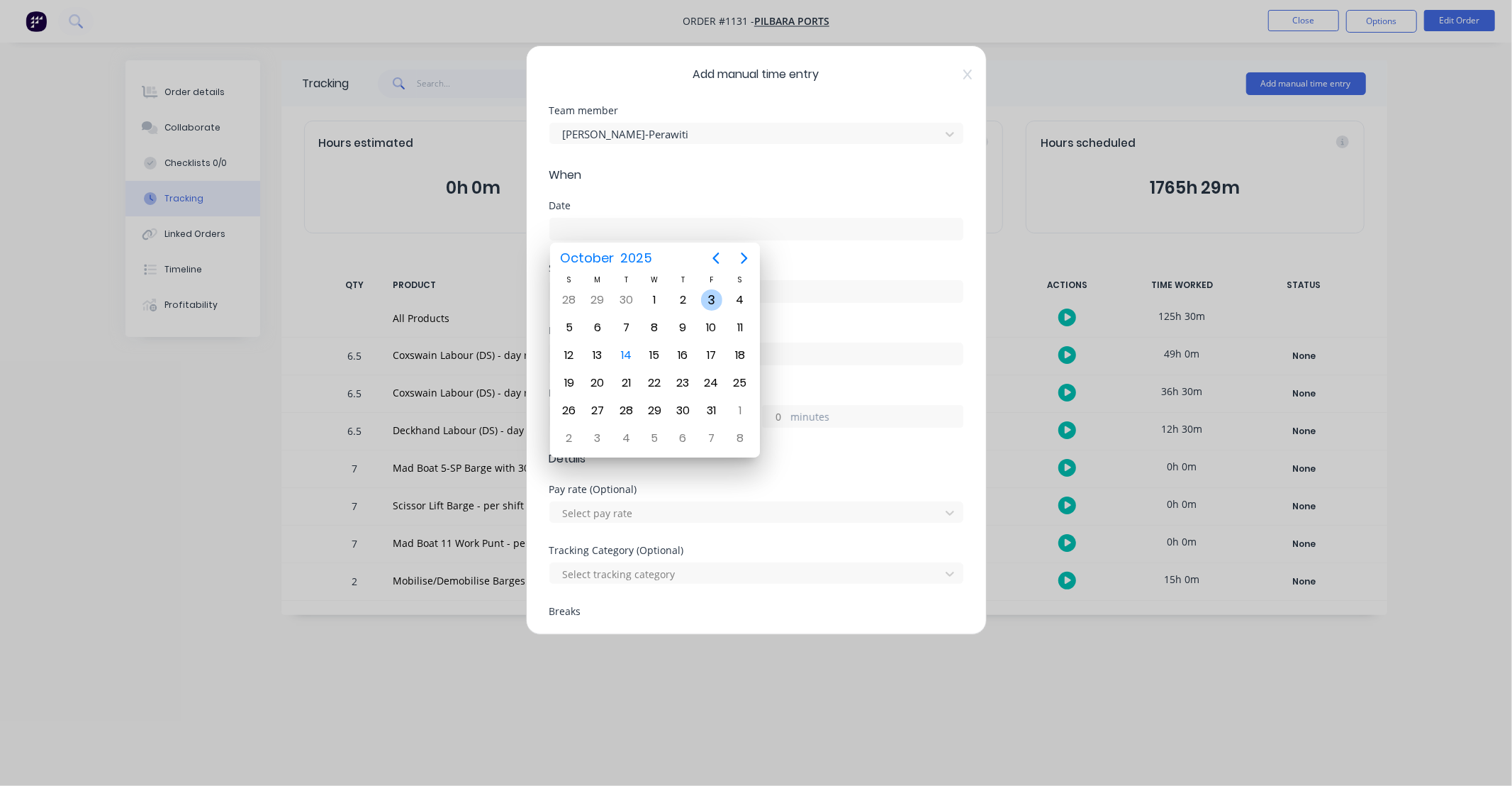
click at [704, 298] on div "3" at bounding box center [712, 300] width 21 height 21
type input "[DATE]"
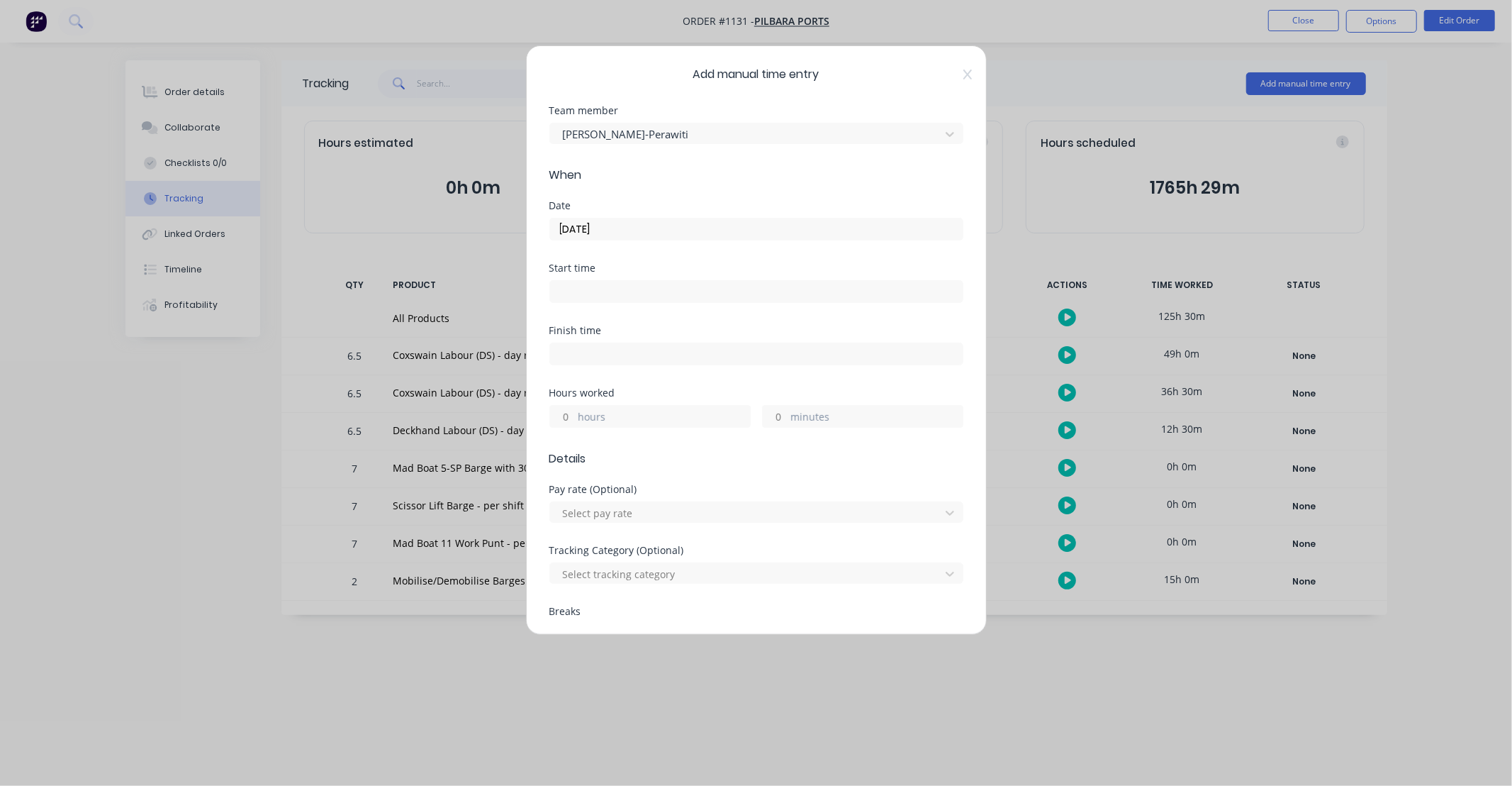
drag, startPoint x: 568, startPoint y: 419, endPoint x: 725, endPoint y: 342, distance: 174.9
click at [568, 419] on input "hours" at bounding box center [562, 416] width 25 height 21
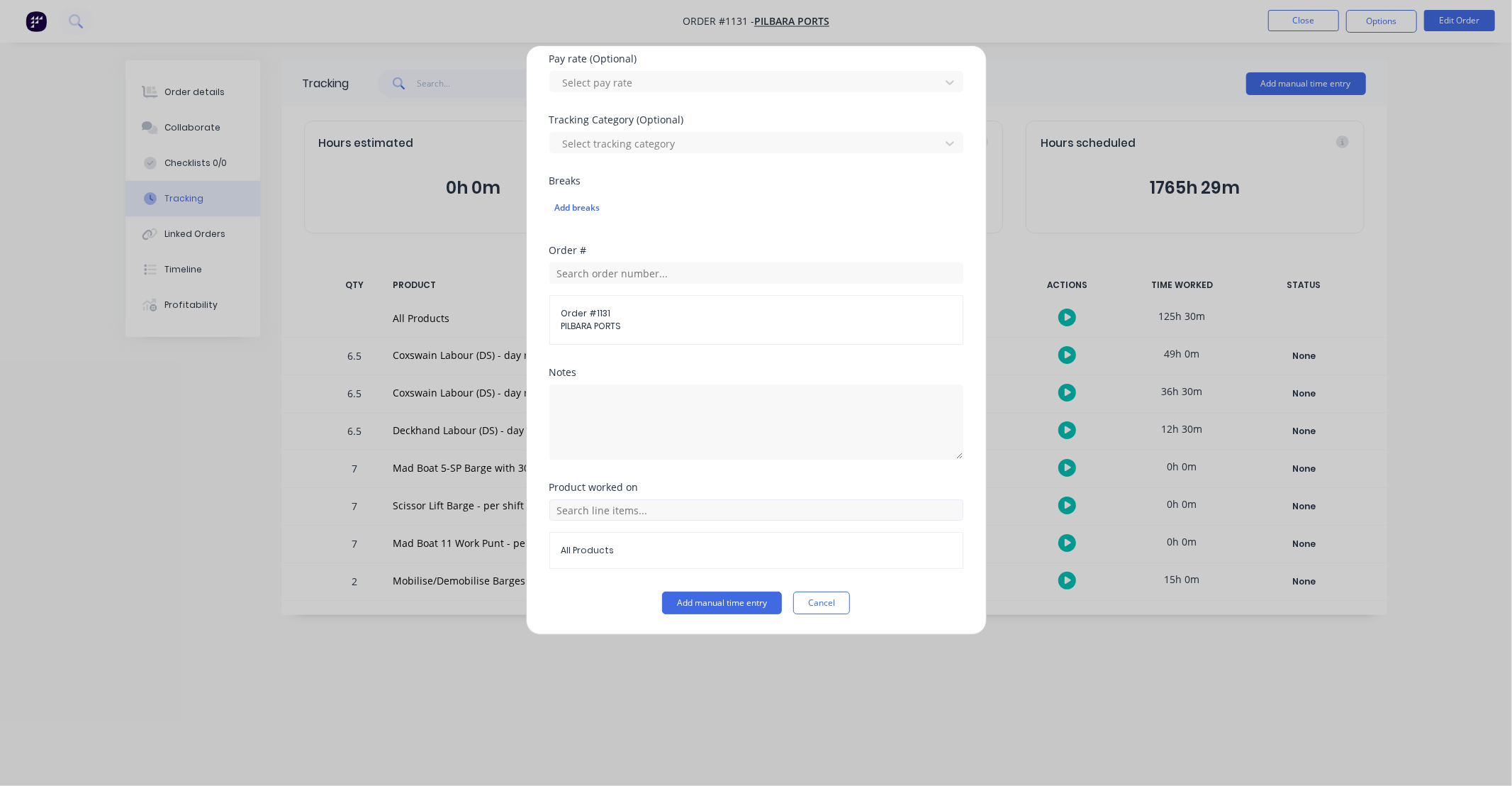
type input "6"
click at [669, 515] on input "text" at bounding box center [756, 510] width 414 height 21
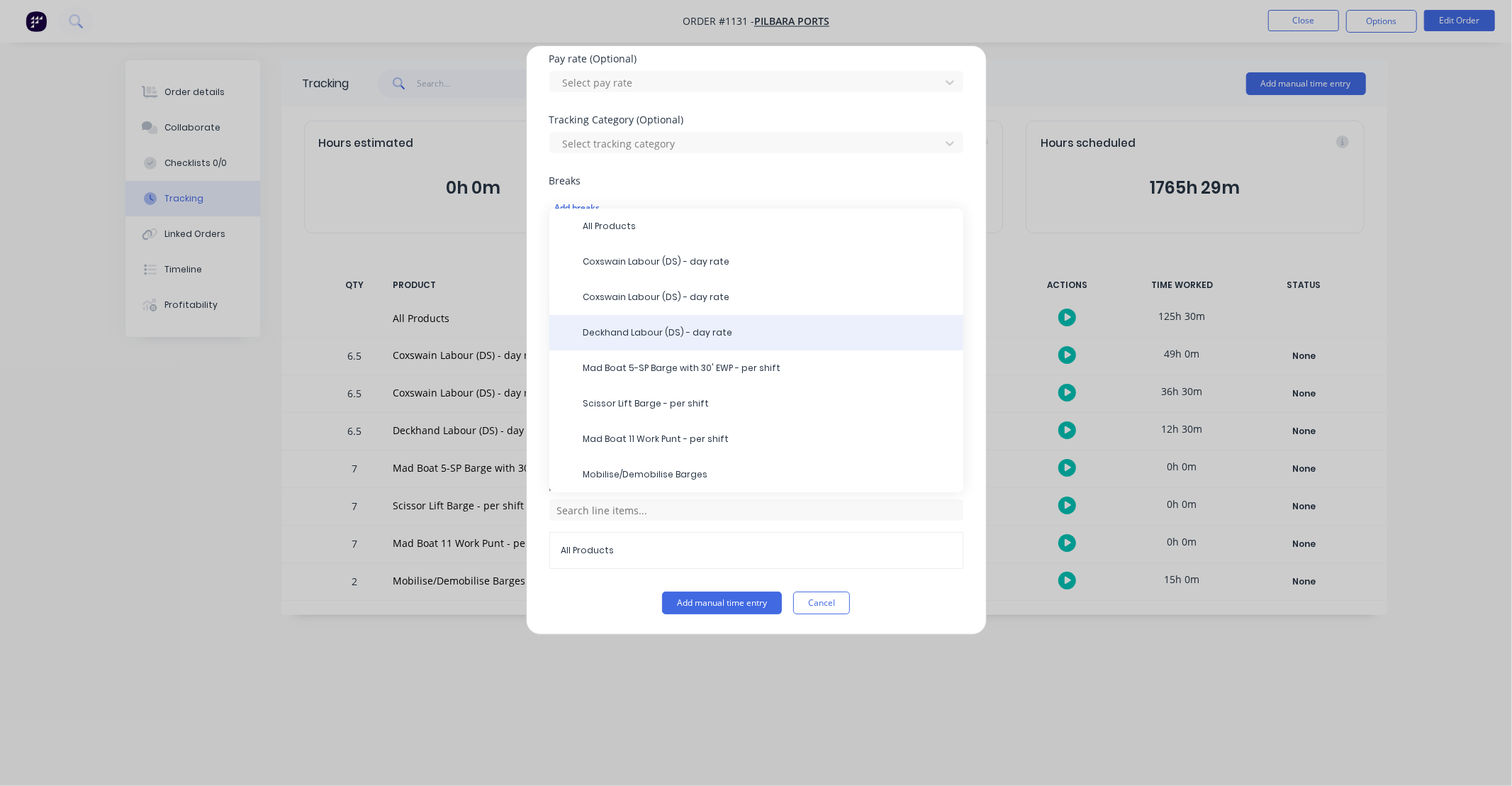
click at [635, 336] on span "Deckhand Labour (DS) - day rate" at bounding box center [767, 333] width 369 height 13
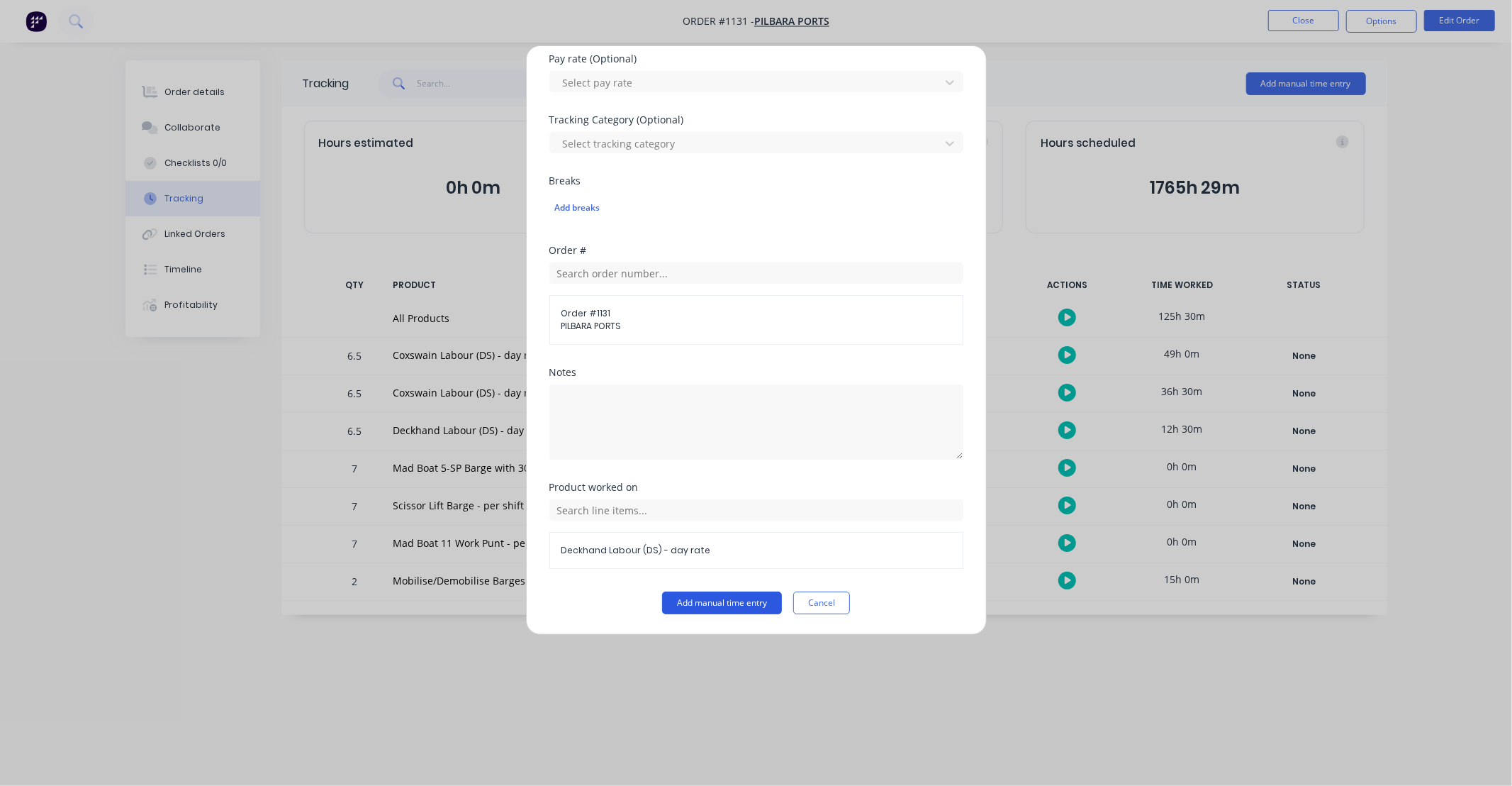
click at [740, 598] on button "Add manual time entry" at bounding box center [722, 603] width 120 height 23
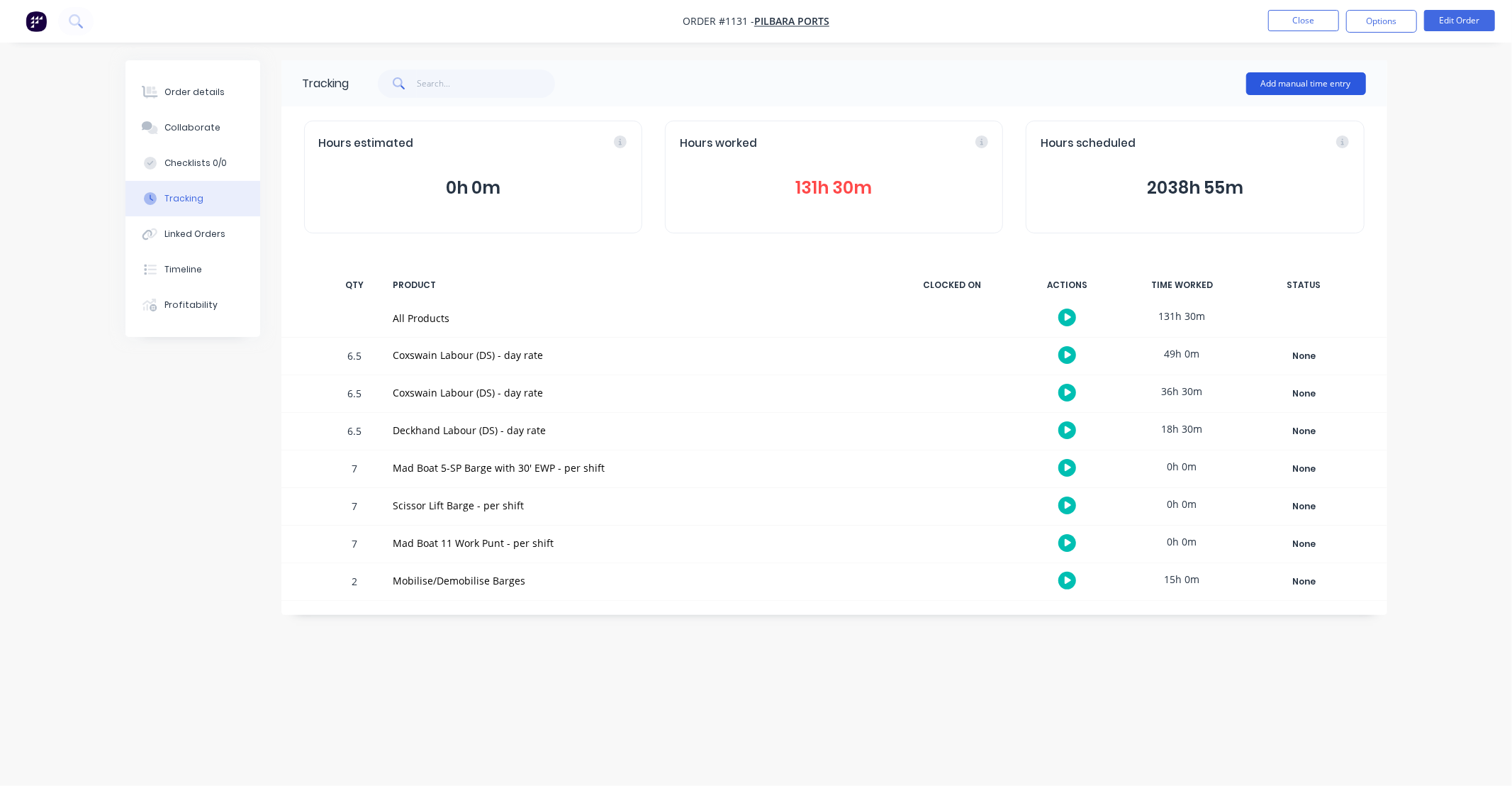
click at [1277, 83] on button "Add manual time entry" at bounding box center [1306, 84] width 120 height 23
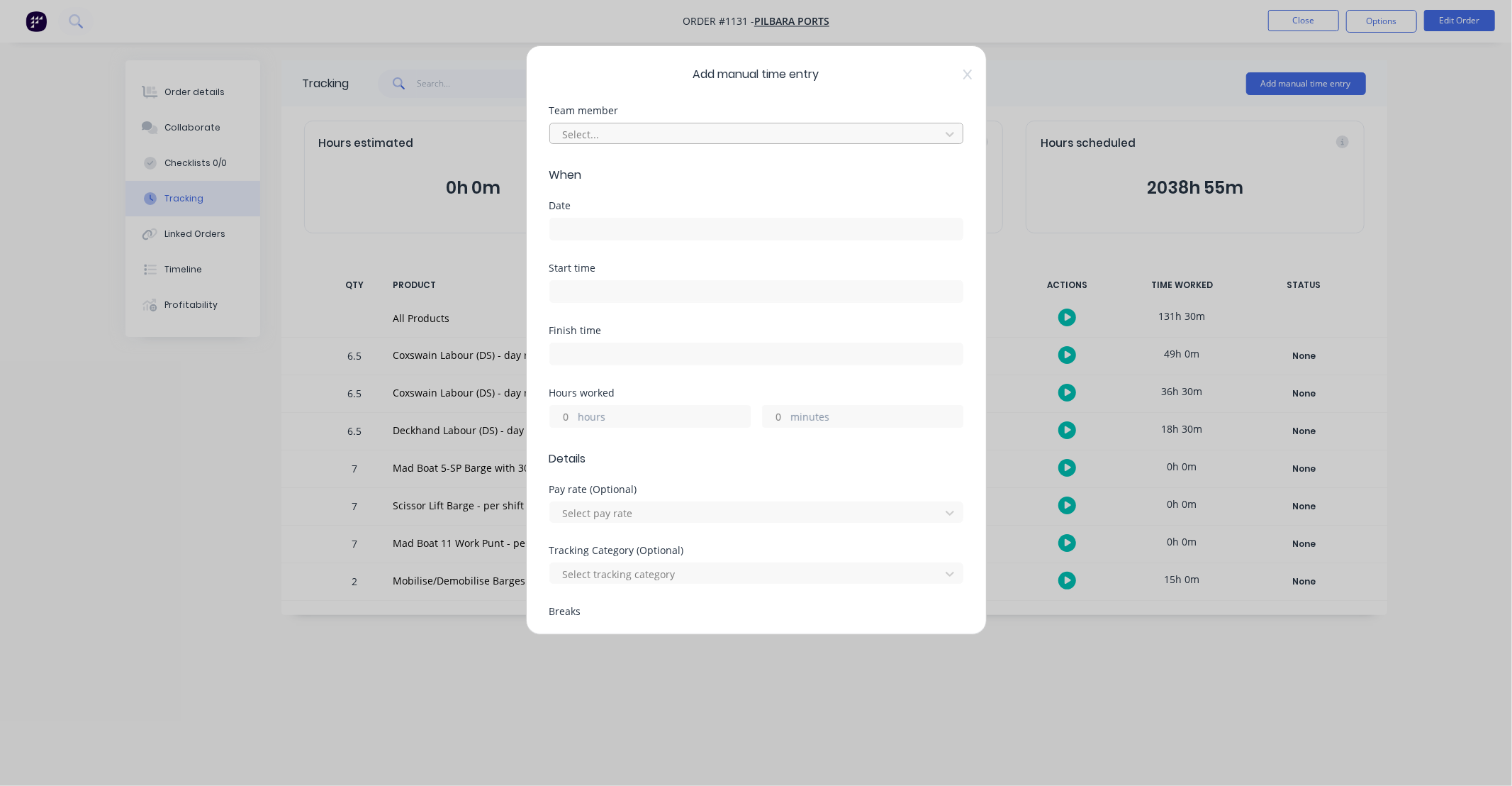
click at [625, 136] on div at bounding box center [747, 134] width 372 height 18
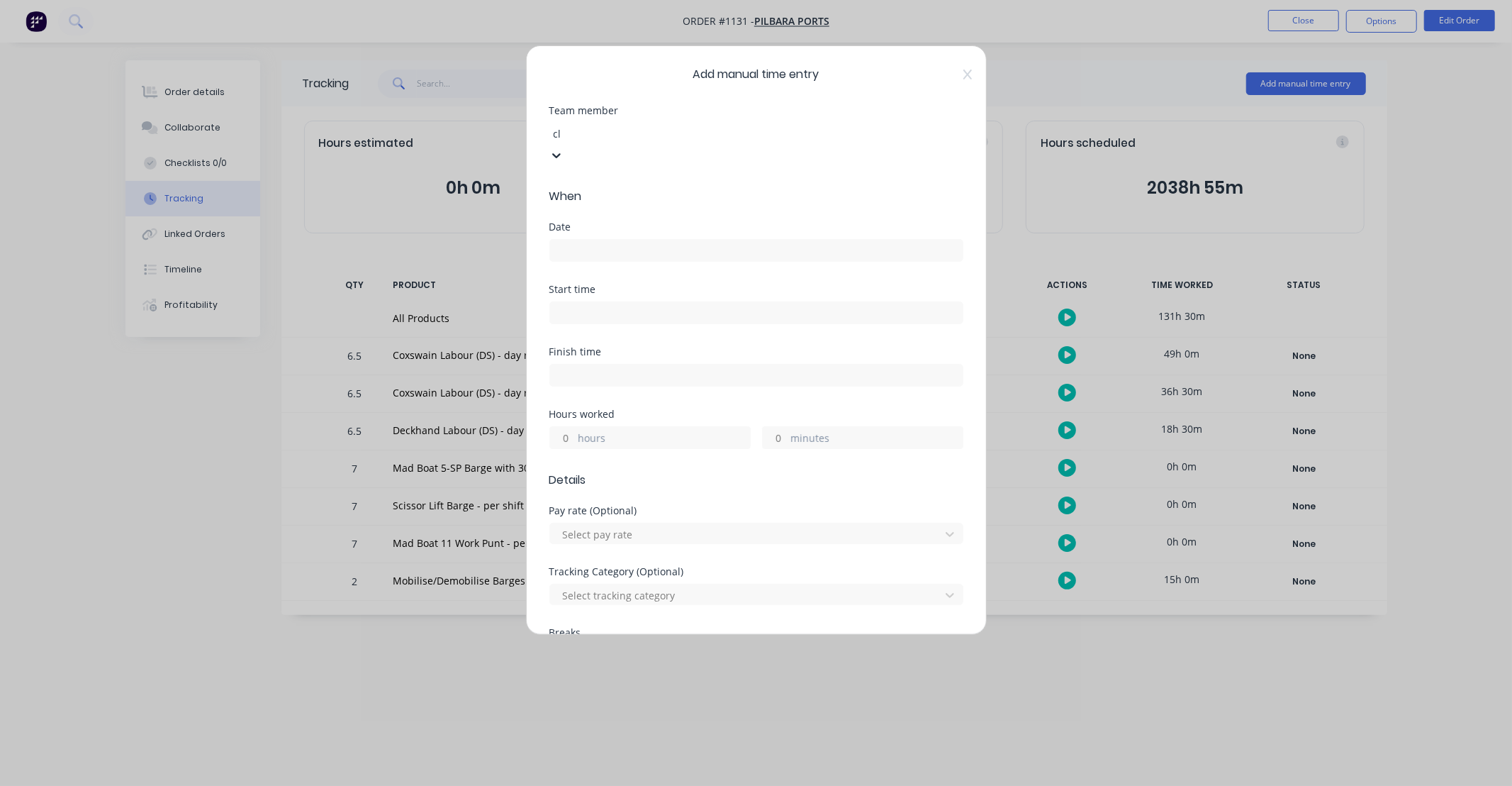
type input "cli"
click at [615, 785] on div "[PERSON_NAME]" at bounding box center [756, 793] width 1512 height 15
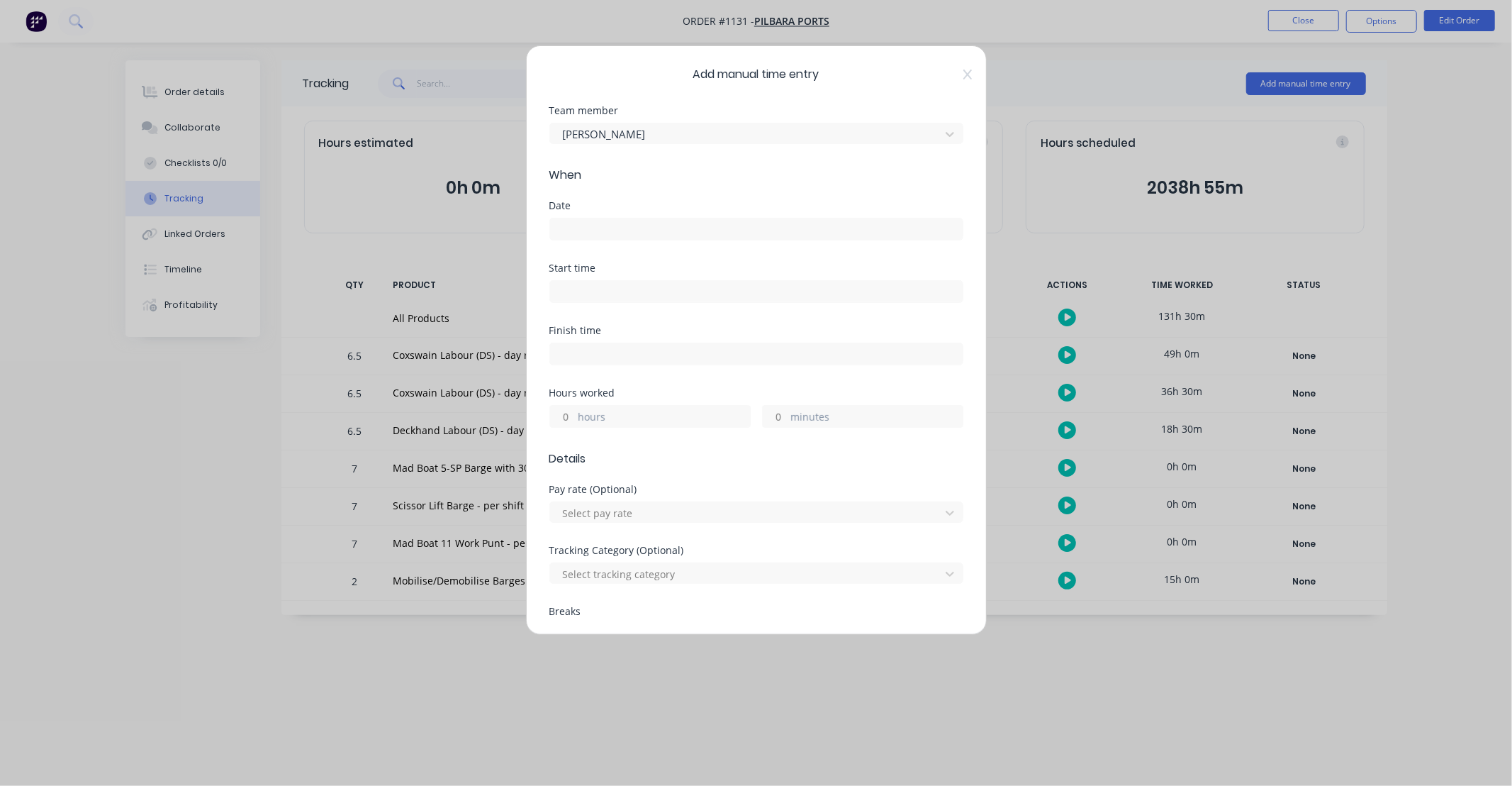
click at [627, 232] on input at bounding box center [756, 229] width 413 height 21
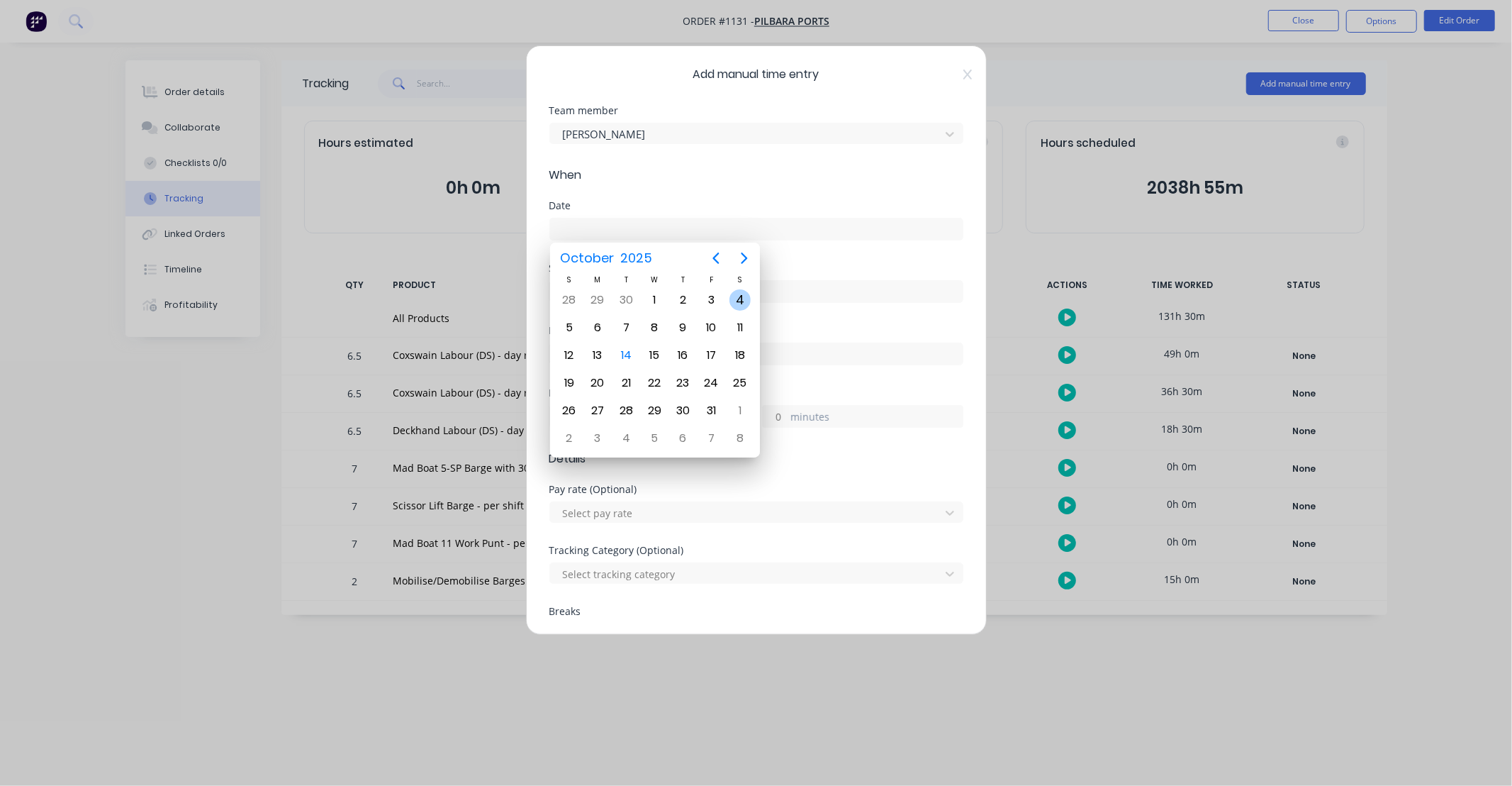
click at [731, 305] on div "4" at bounding box center [740, 300] width 21 height 21
type input "[DATE]"
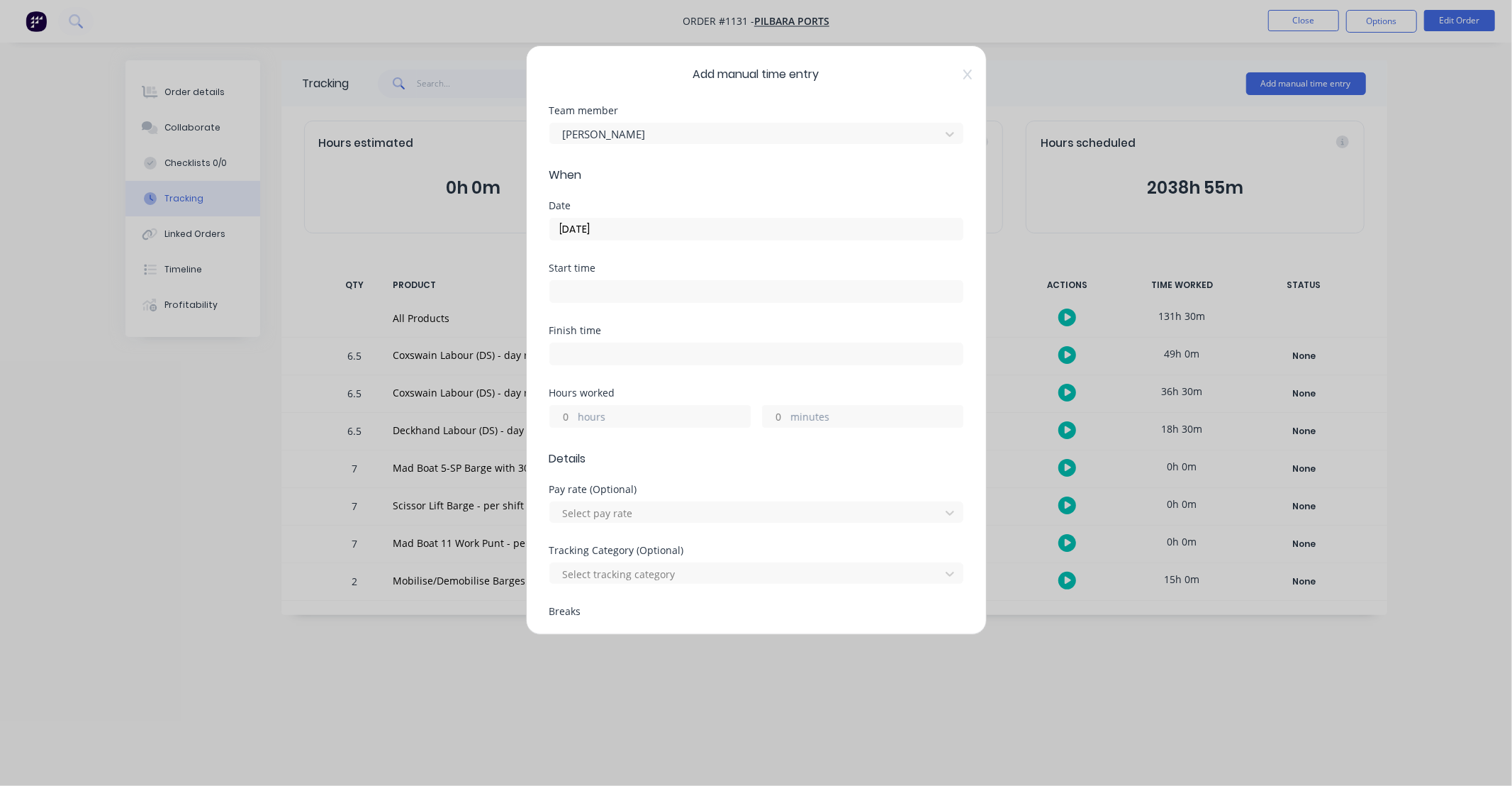
click at [565, 414] on input "hours" at bounding box center [562, 416] width 25 height 21
type input "10"
type input "30"
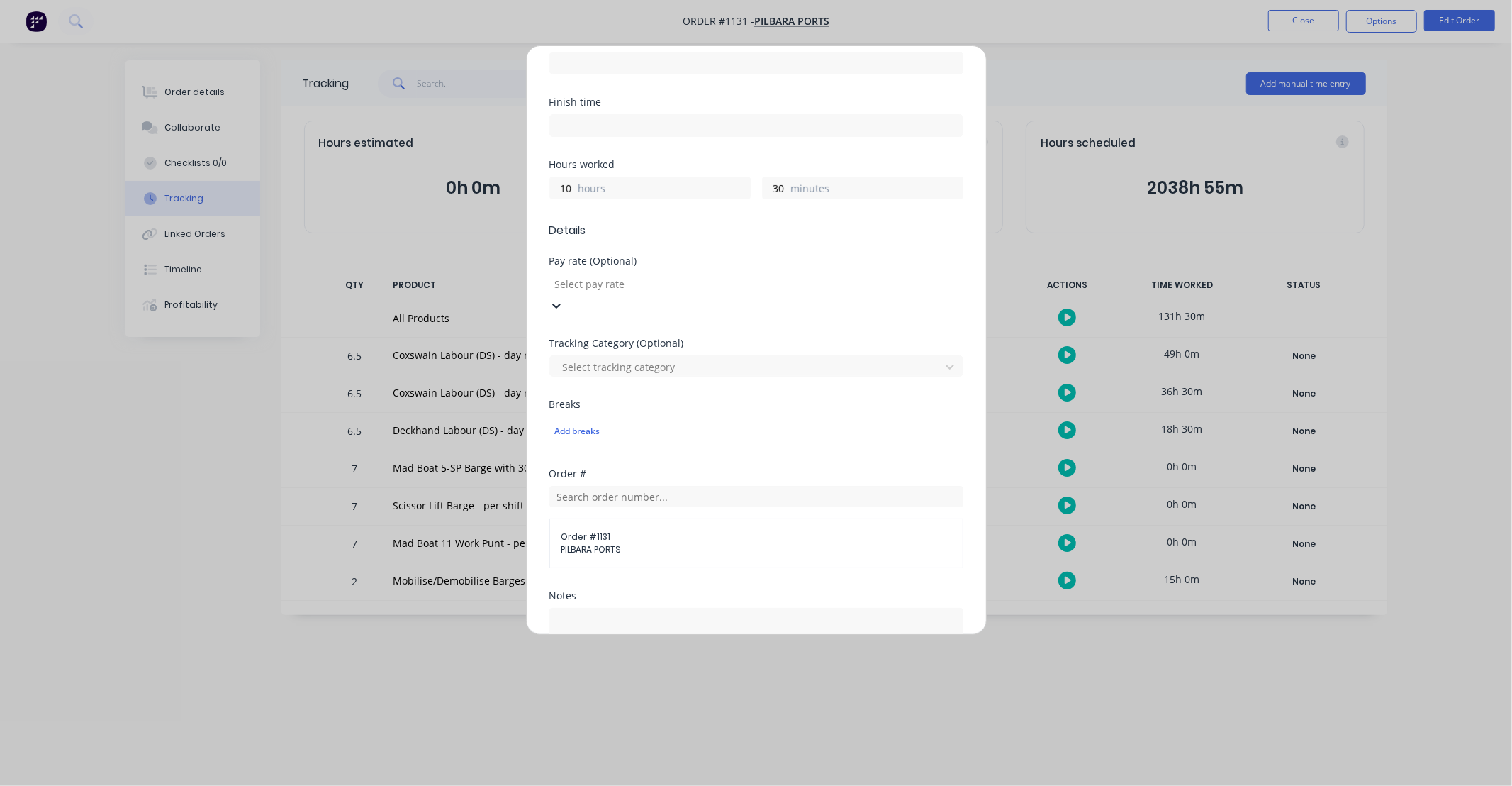
scroll to position [236, 0]
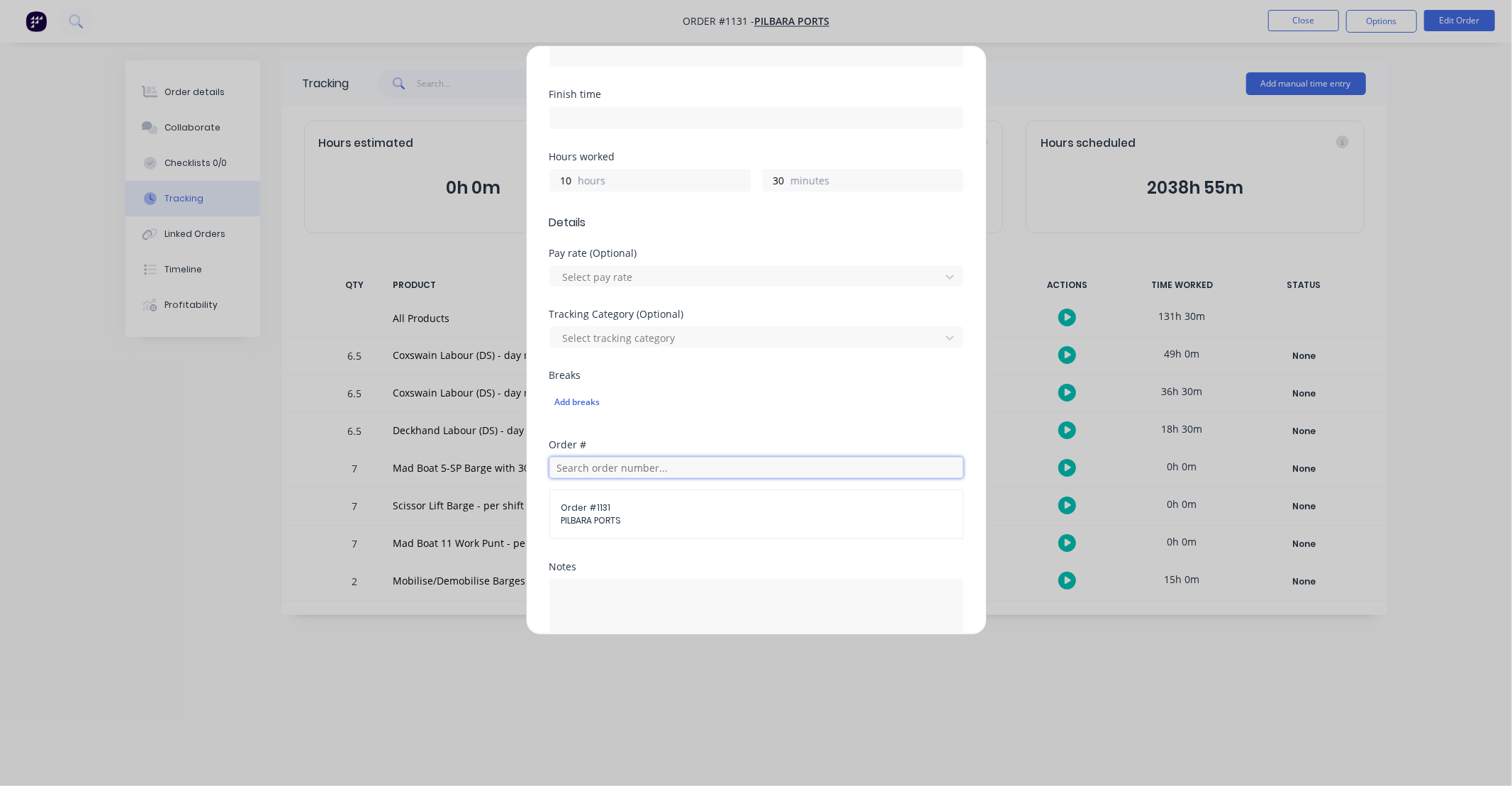
click at [682, 464] on input "text" at bounding box center [756, 468] width 414 height 21
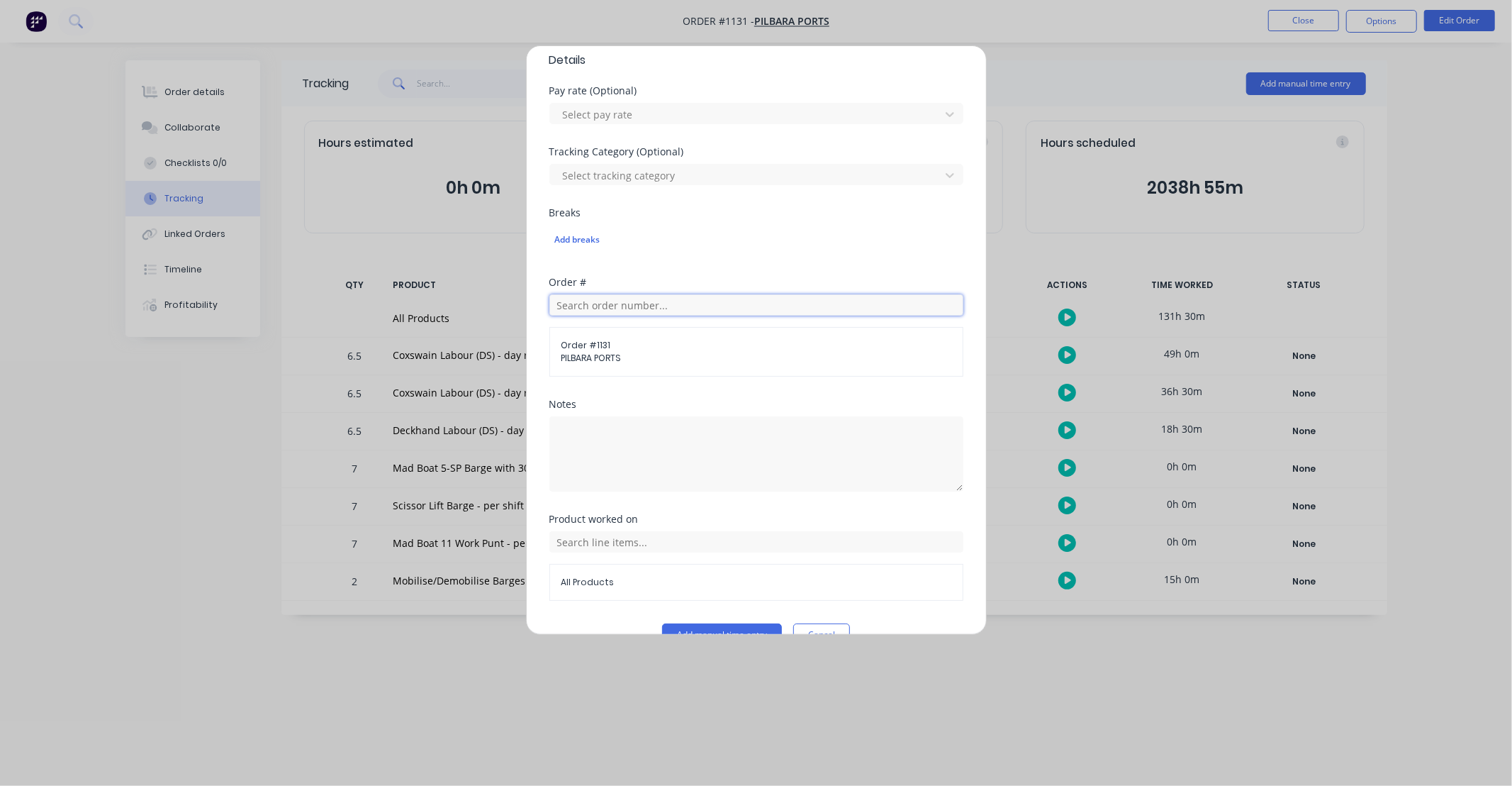
scroll to position [431, 0]
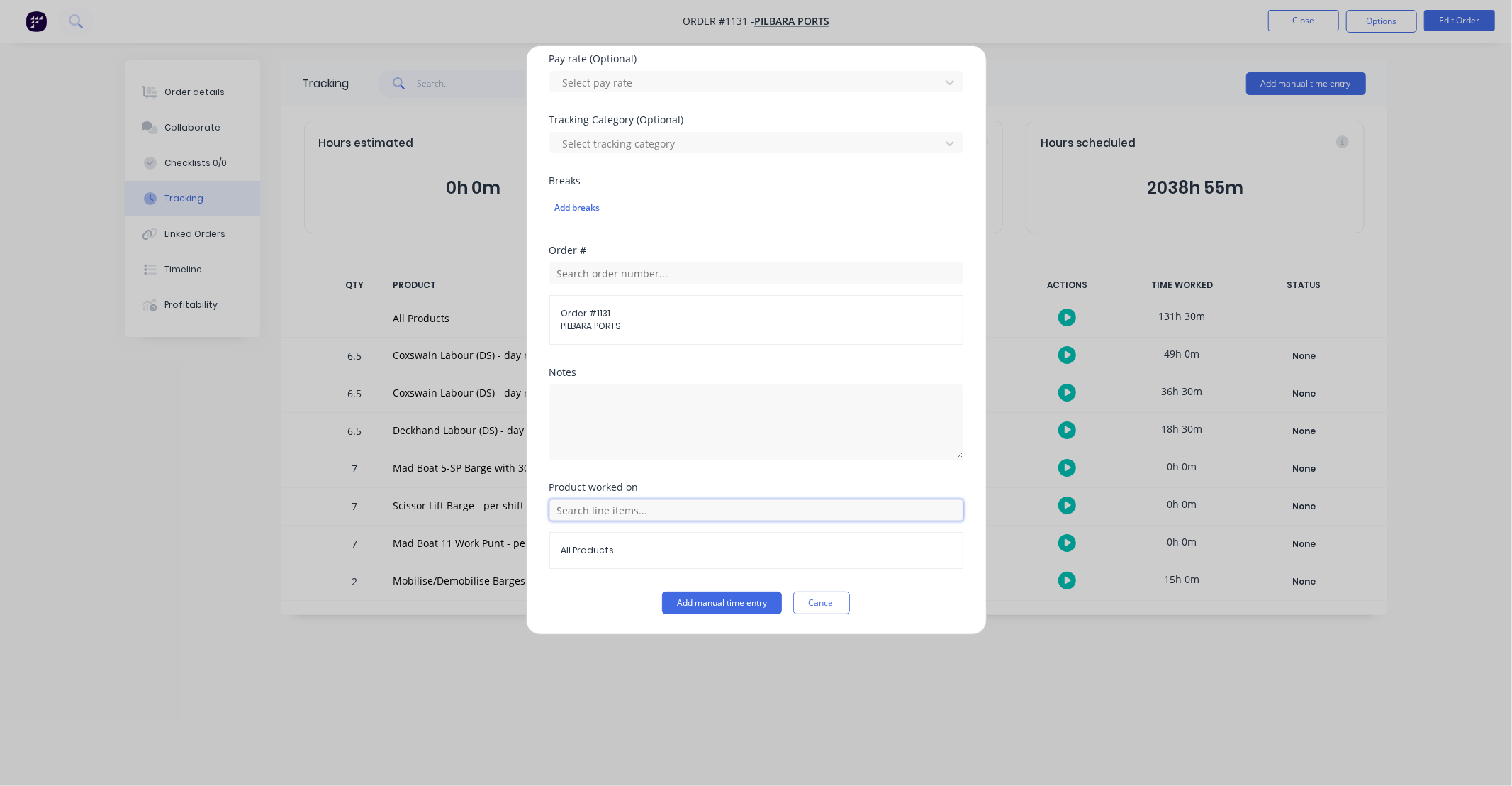
click at [657, 505] on input "text" at bounding box center [756, 510] width 414 height 21
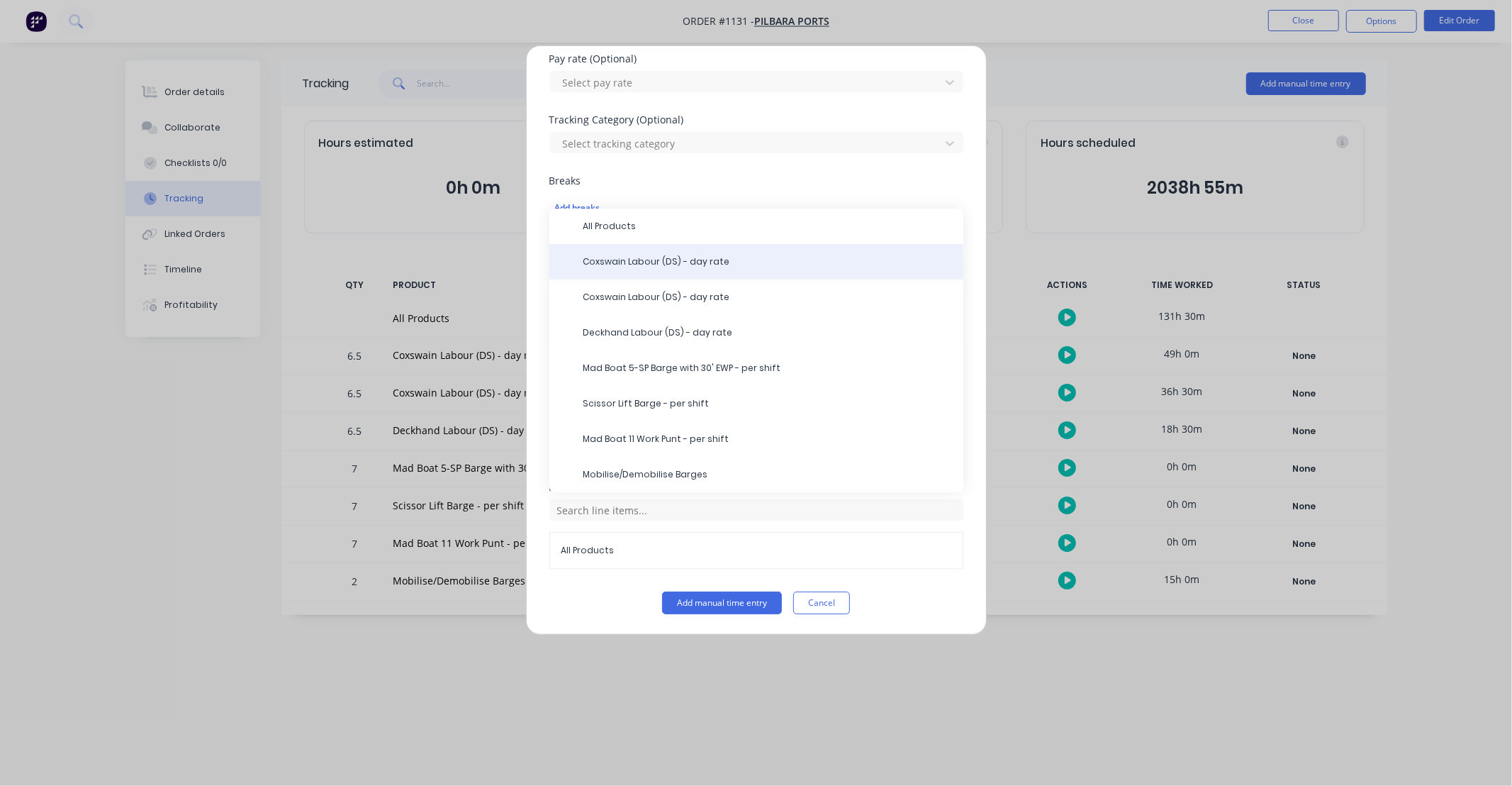
click at [641, 266] on span "Coxswain Labour (DS) - day rate" at bounding box center [767, 262] width 369 height 13
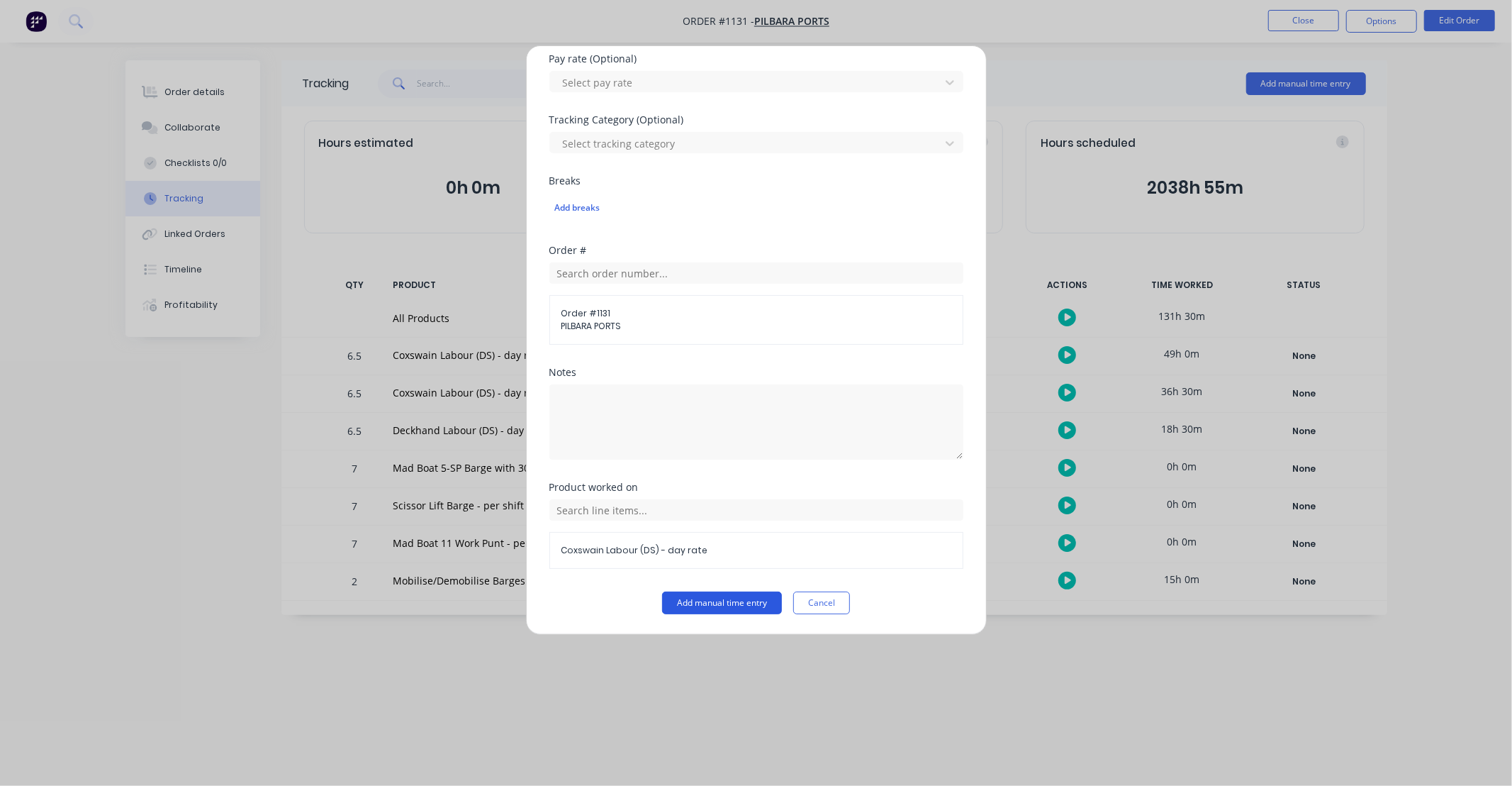
click at [734, 603] on button "Add manual time entry" at bounding box center [722, 603] width 120 height 23
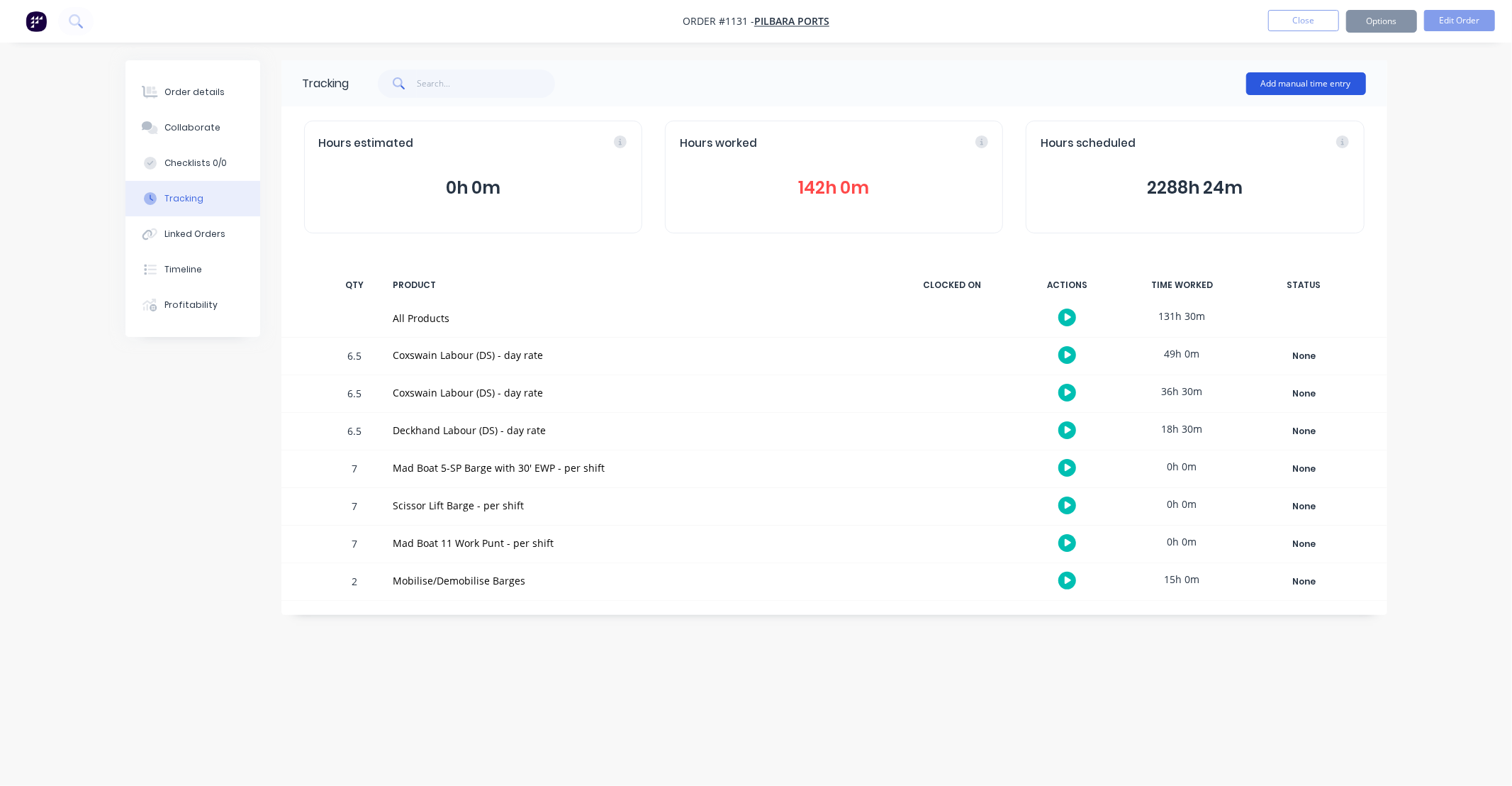
click at [1300, 83] on button "Add manual time entry" at bounding box center [1306, 84] width 120 height 23
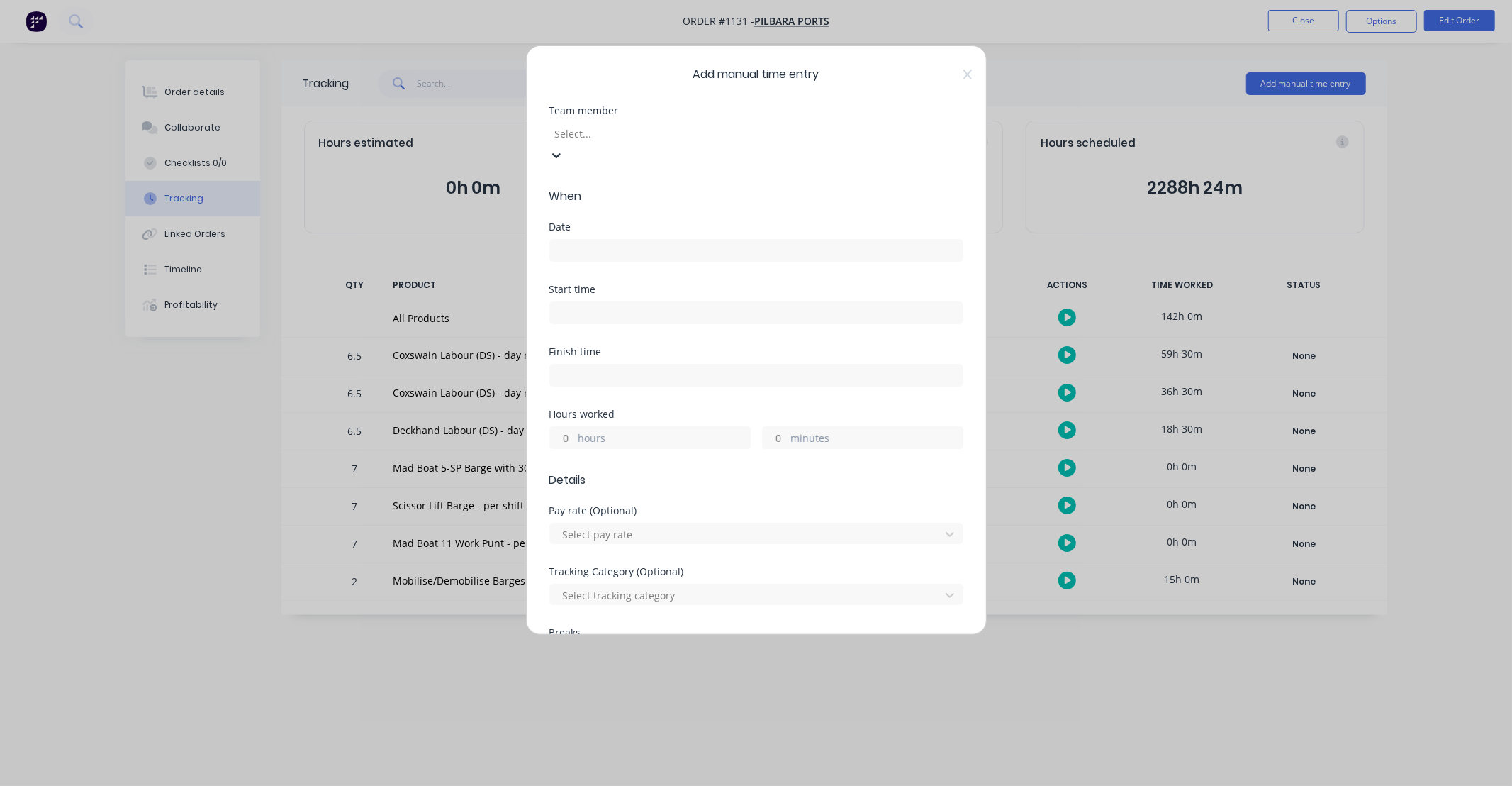
click at [618, 131] on div at bounding box center [655, 134] width 204 height 18
type input "jai"
click at [619, 785] on div "[PERSON_NAME]" at bounding box center [756, 793] width 1512 height 15
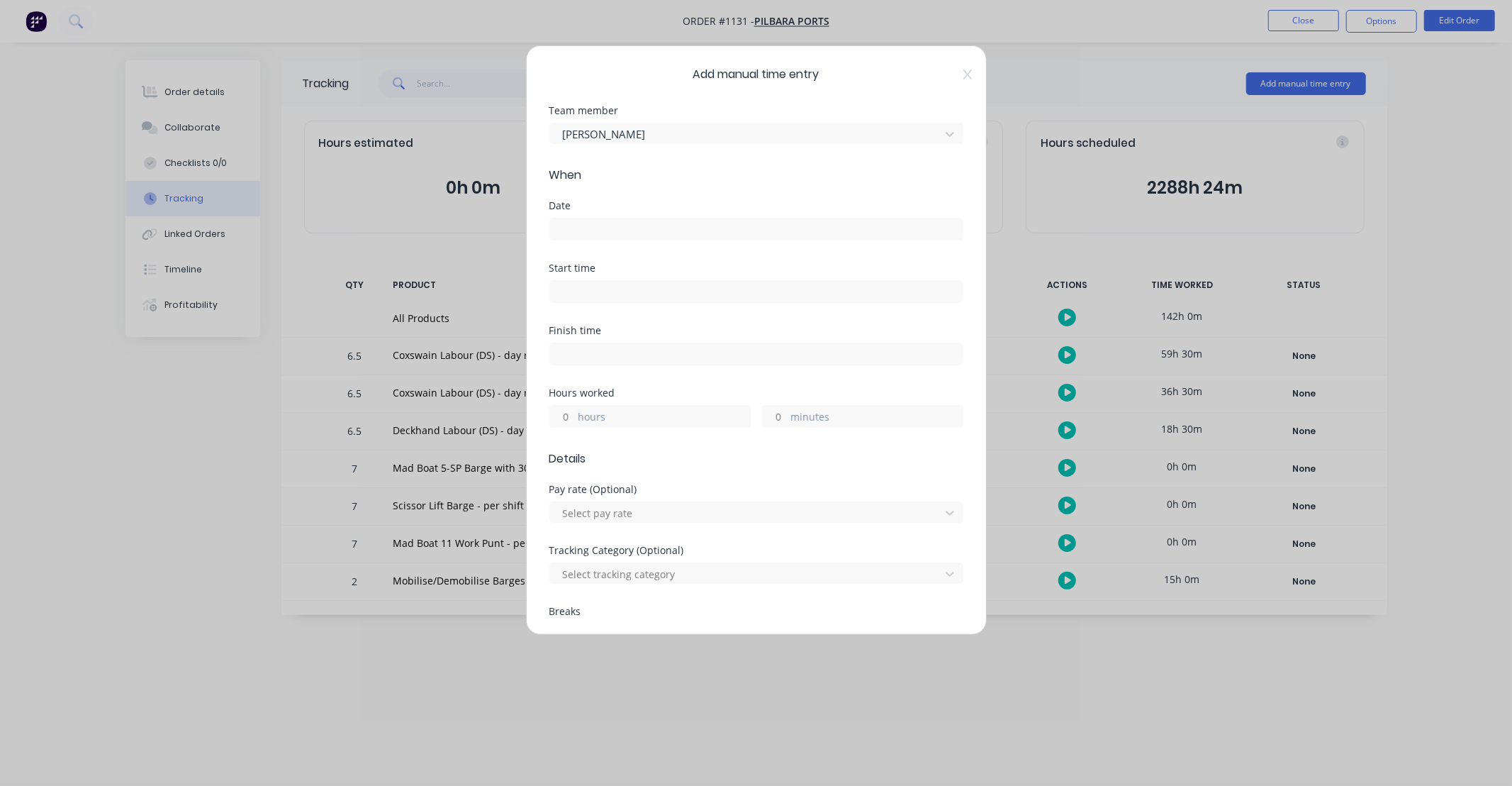
click at [639, 222] on input at bounding box center [756, 229] width 413 height 21
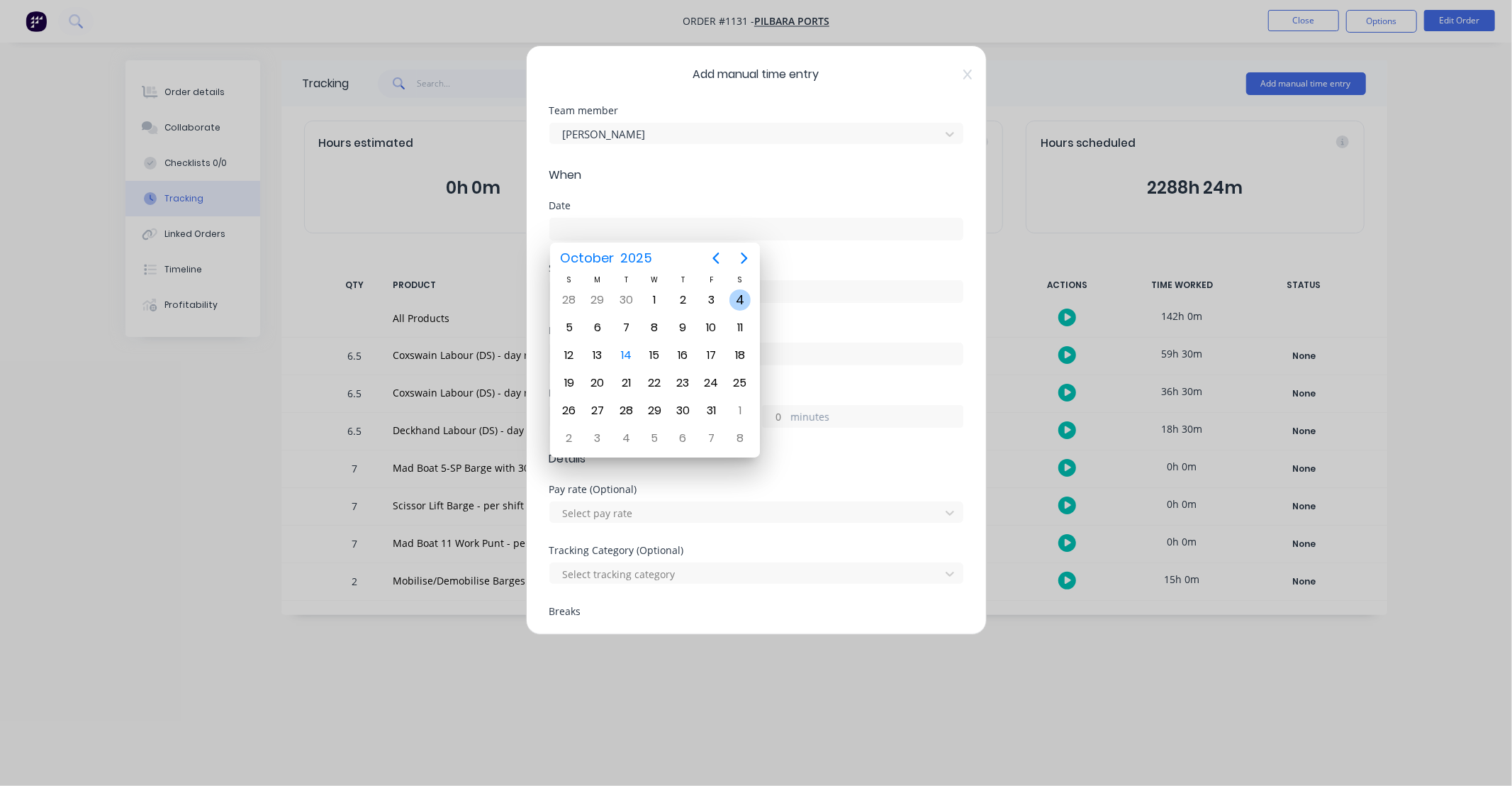
click at [740, 301] on div "4" at bounding box center [740, 300] width 21 height 21
type input "[DATE]"
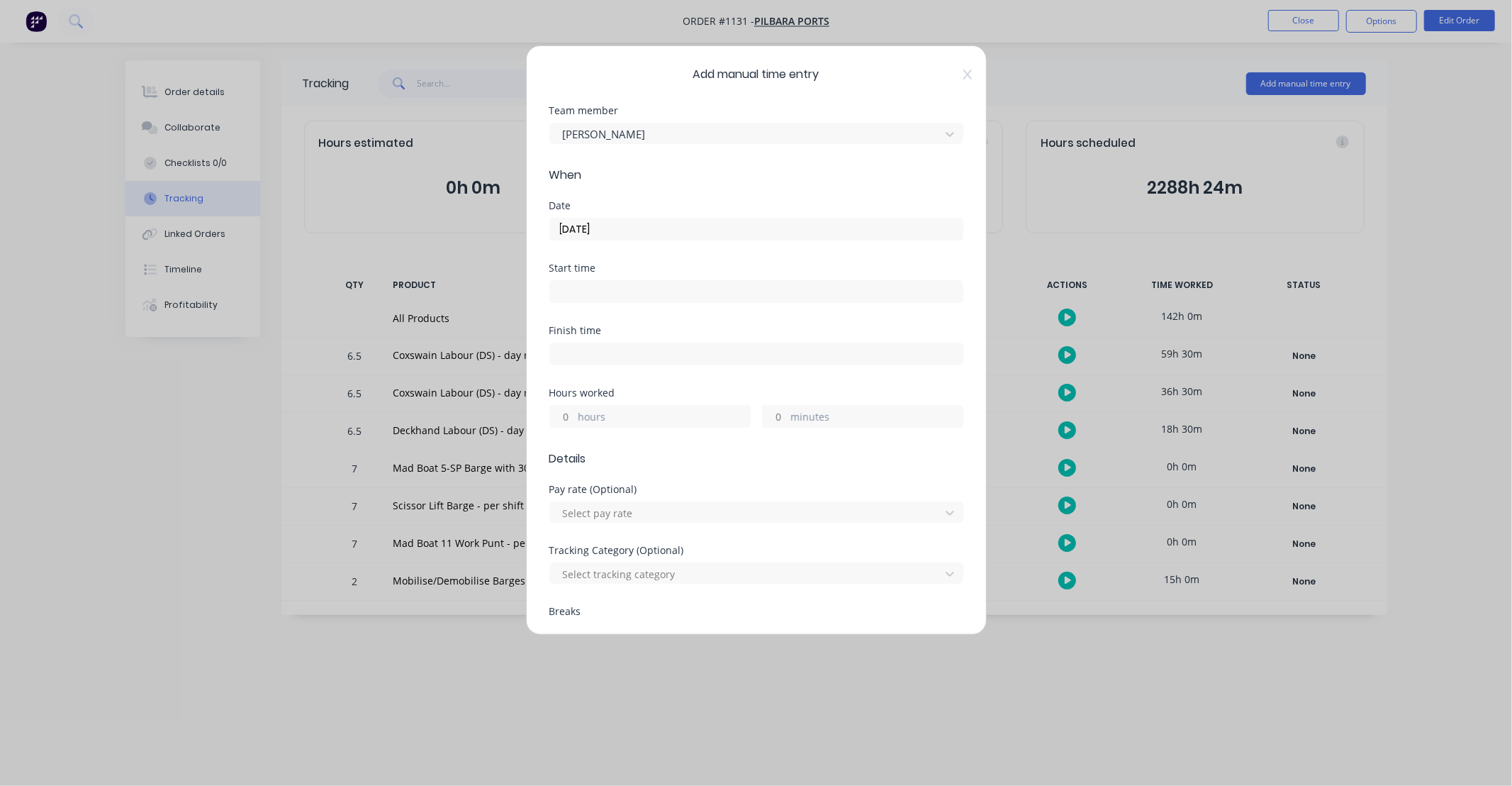
drag, startPoint x: 573, startPoint y: 423, endPoint x: 728, endPoint y: 323, distance: 184.5
click at [573, 423] on input "hours" at bounding box center [562, 416] width 25 height 21
type input "10"
type input "30"
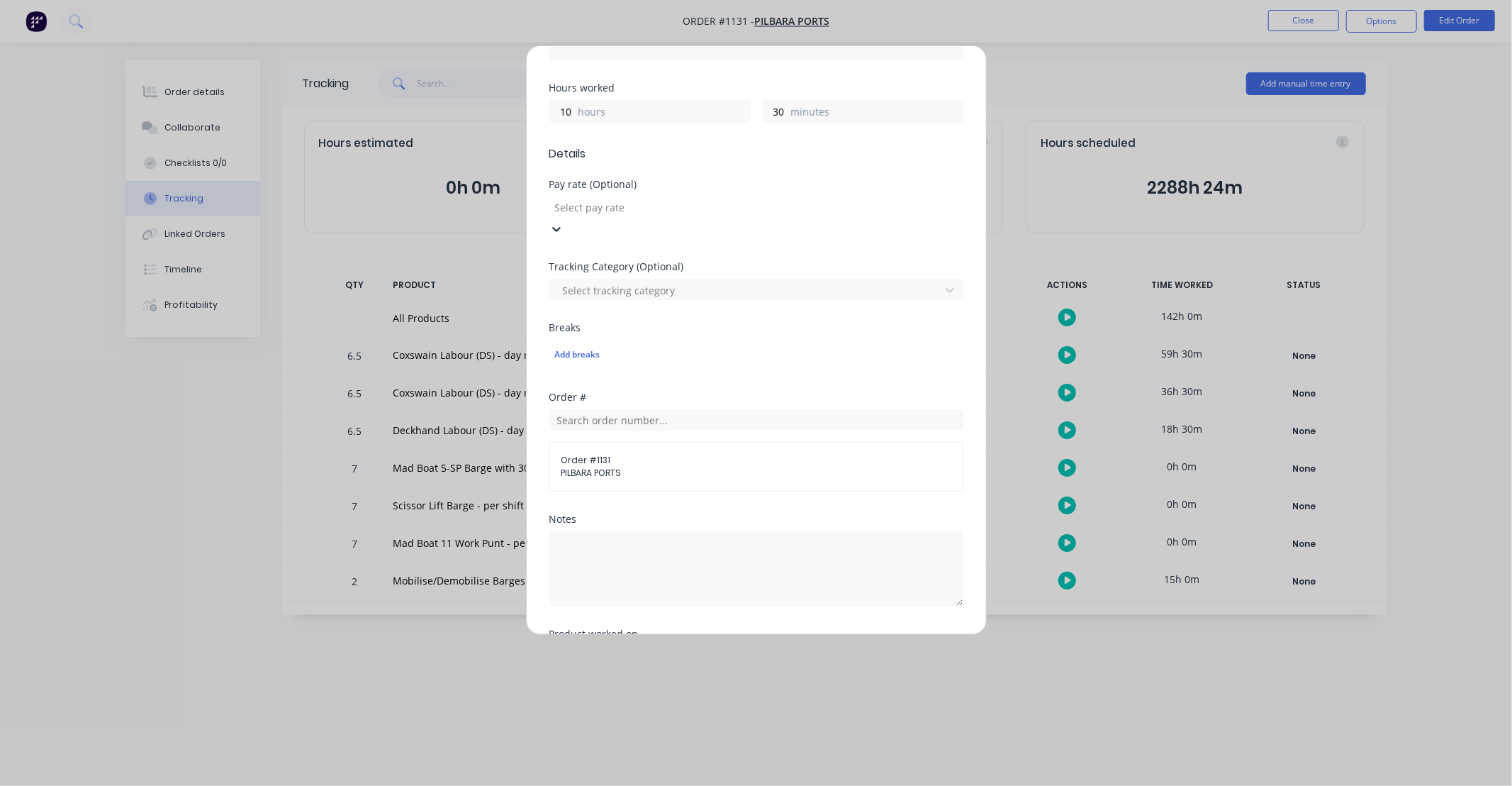
scroll to position [315, 0]
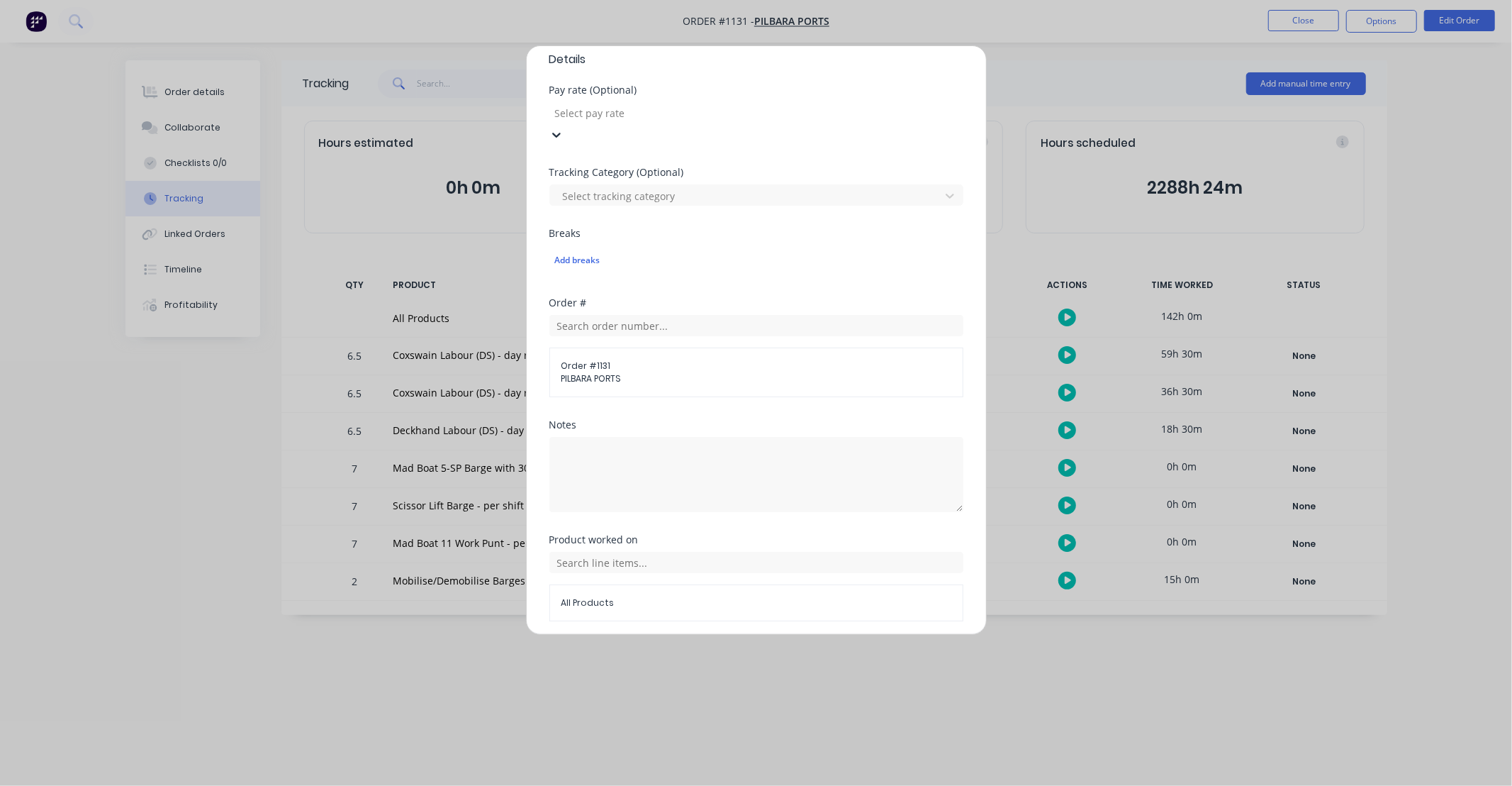
click at [658, 507] on div "Notes" at bounding box center [756, 478] width 414 height 115
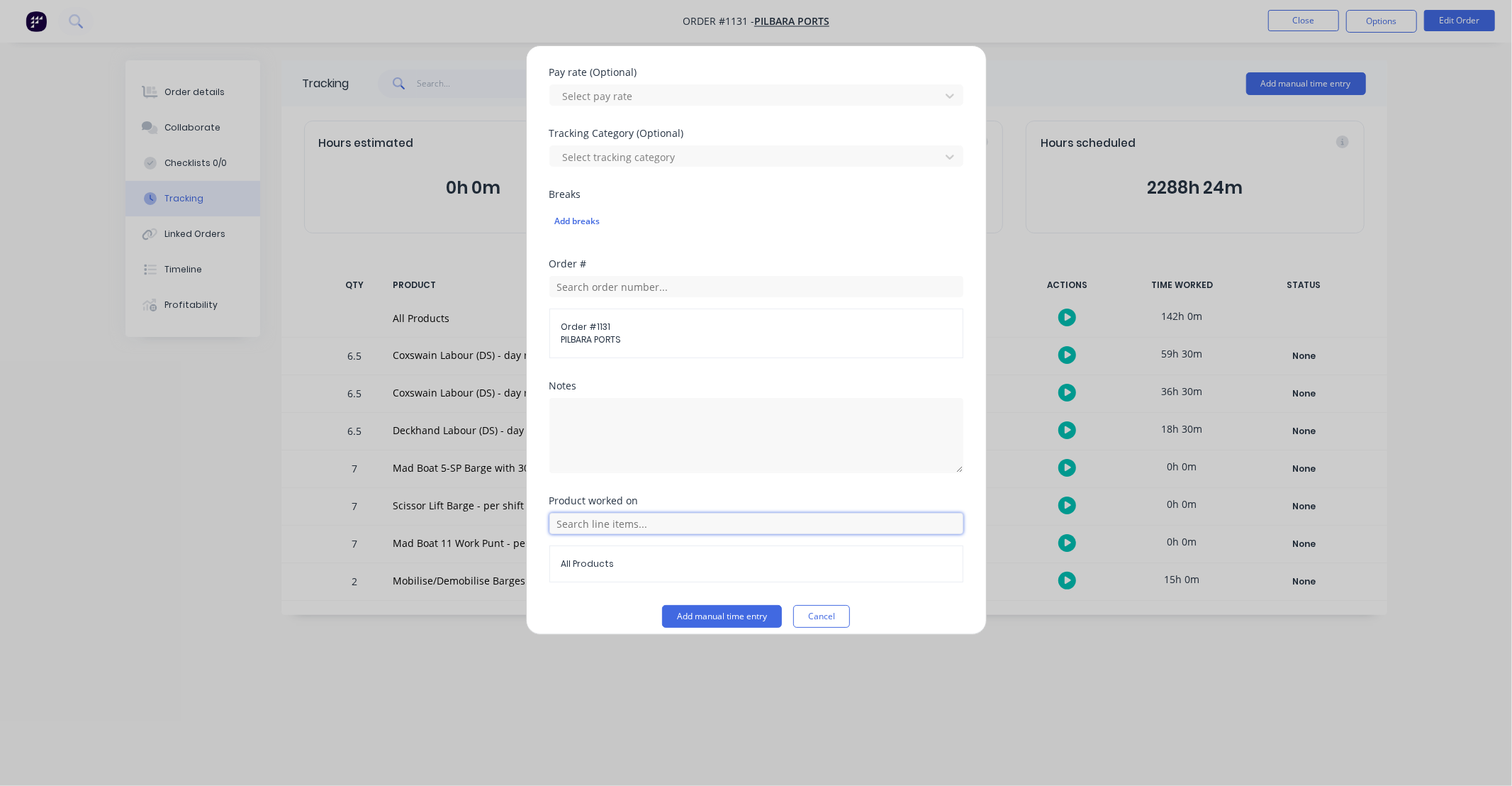
click at [691, 510] on form "Team member [PERSON_NAME] When Date [DATE] Start time Finish time Hours worked …" at bounding box center [756, 158] width 414 height 939
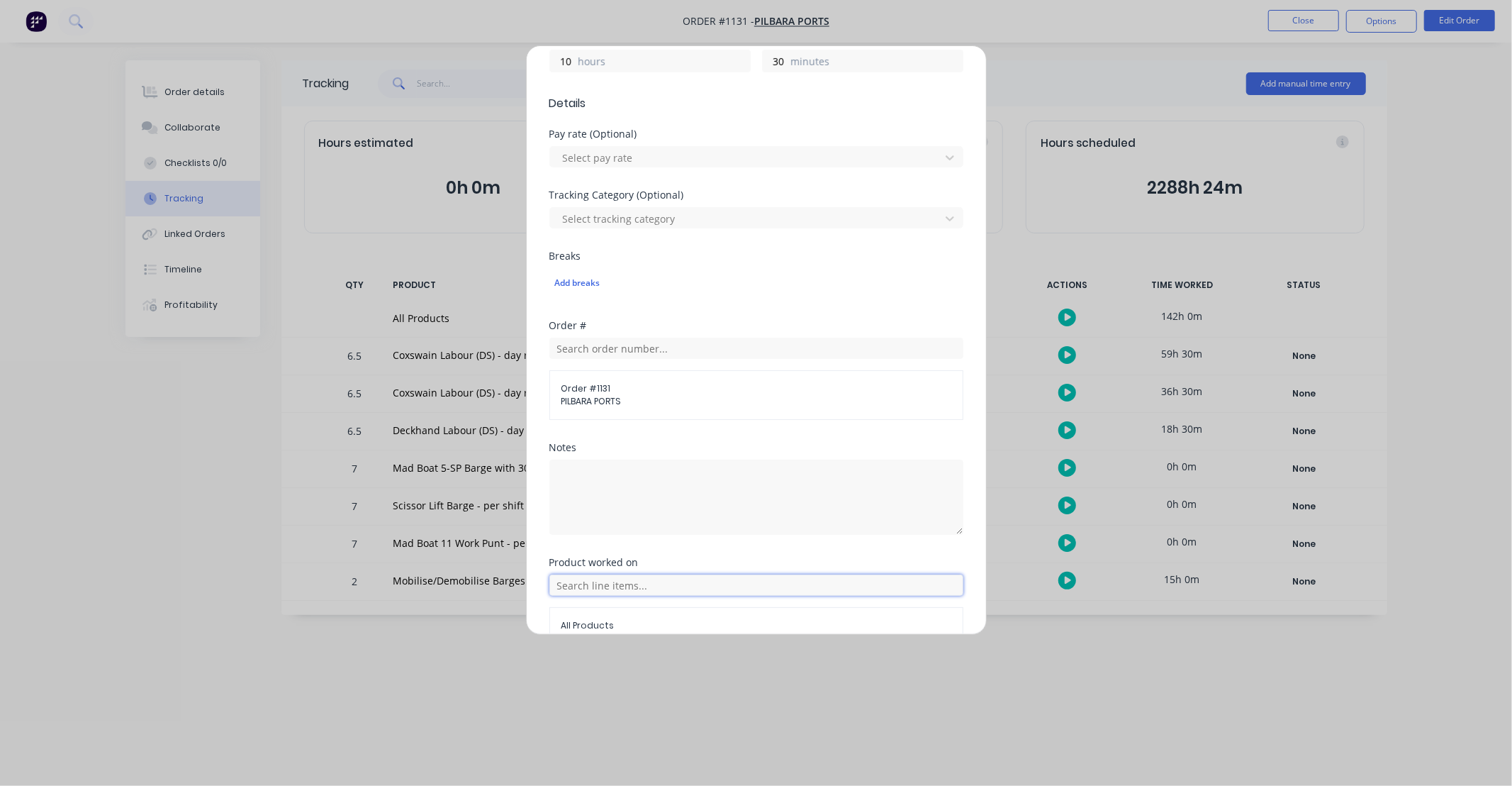
scroll to position [352, 0]
click at [679, 584] on input "text" at bounding box center [756, 588] width 414 height 21
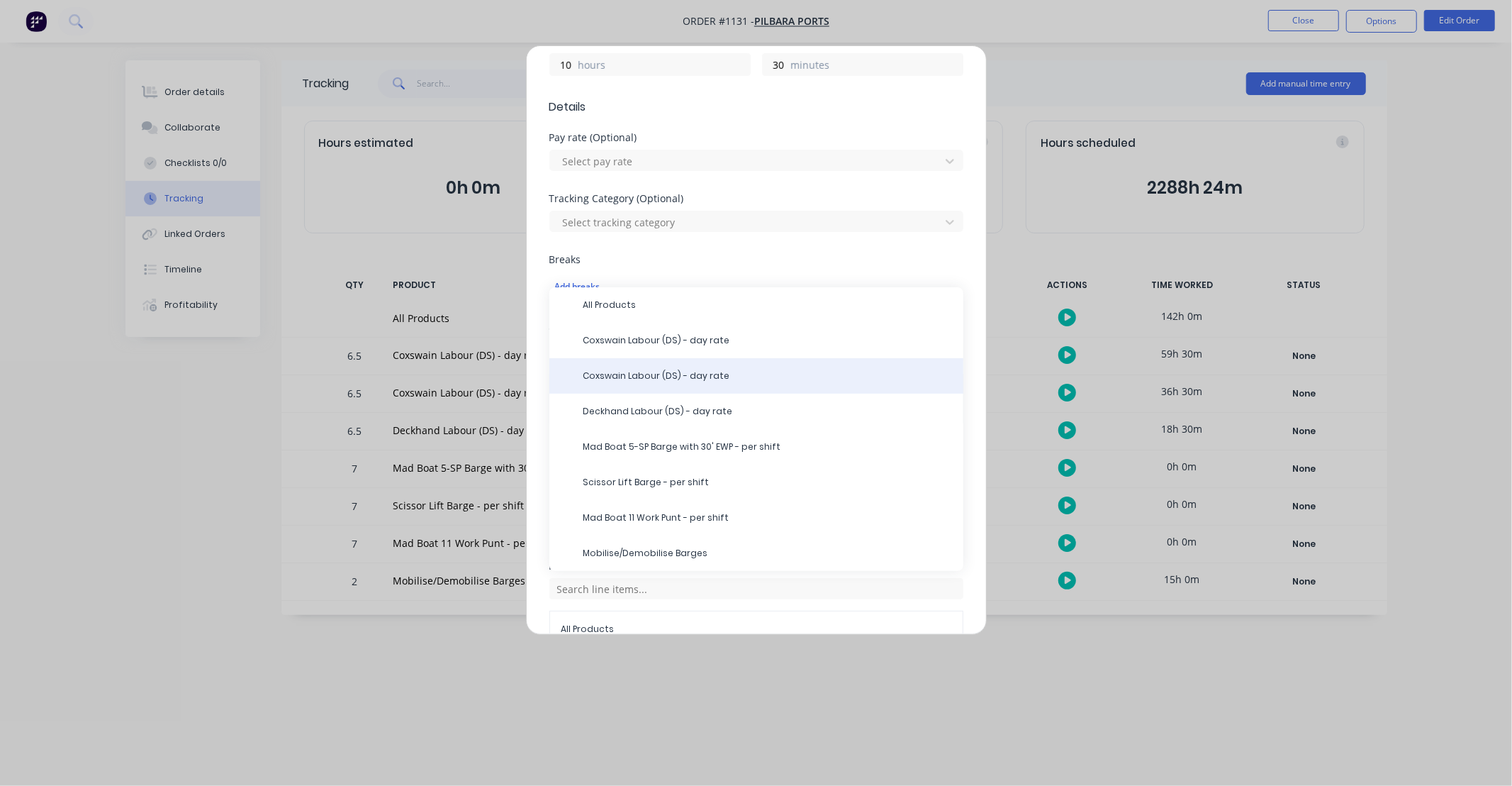
click at [652, 382] on span "Coxswain Labour (DS) - day rate" at bounding box center [767, 376] width 369 height 13
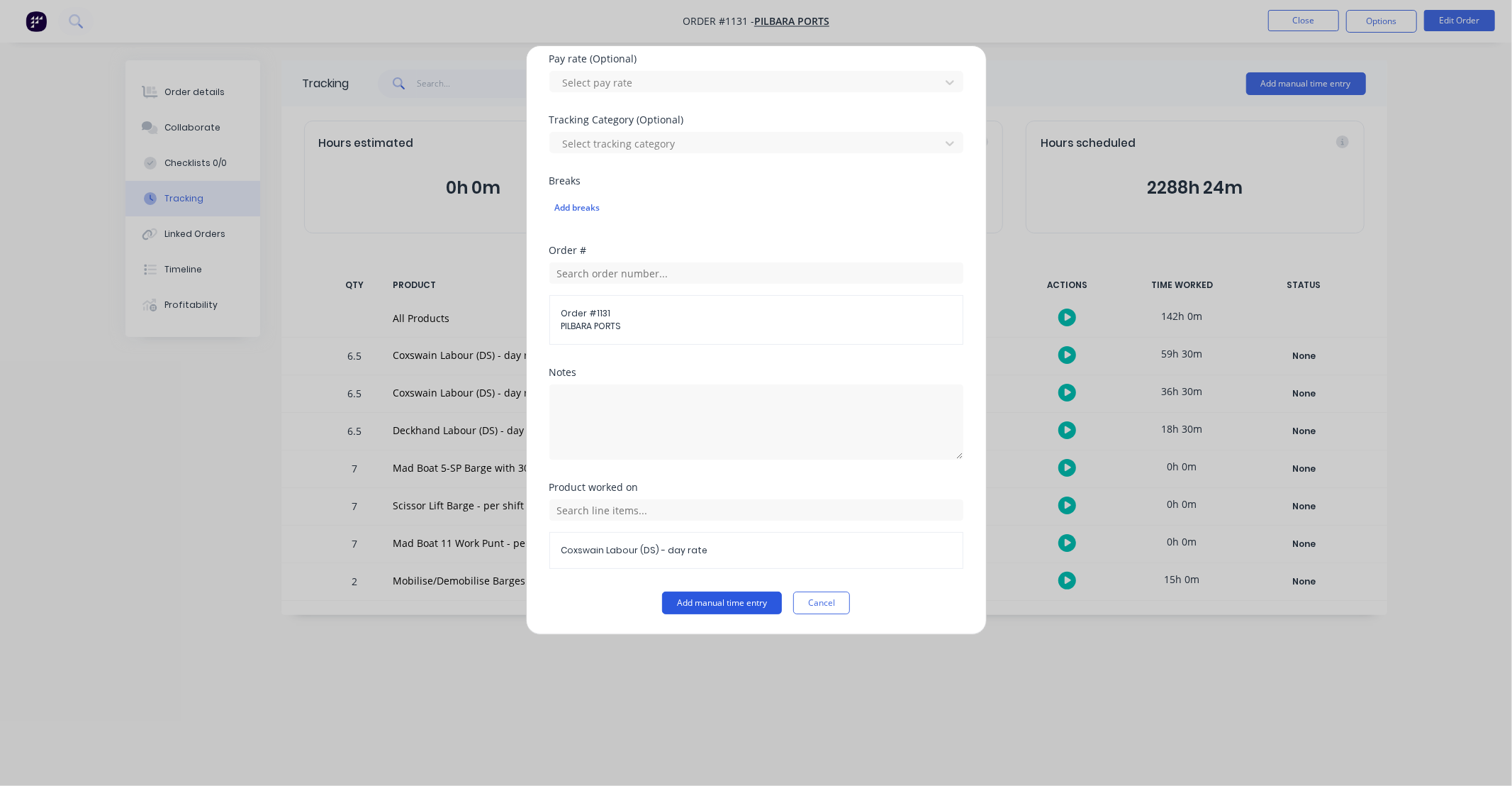
click at [725, 601] on button "Add manual time entry" at bounding box center [722, 603] width 120 height 23
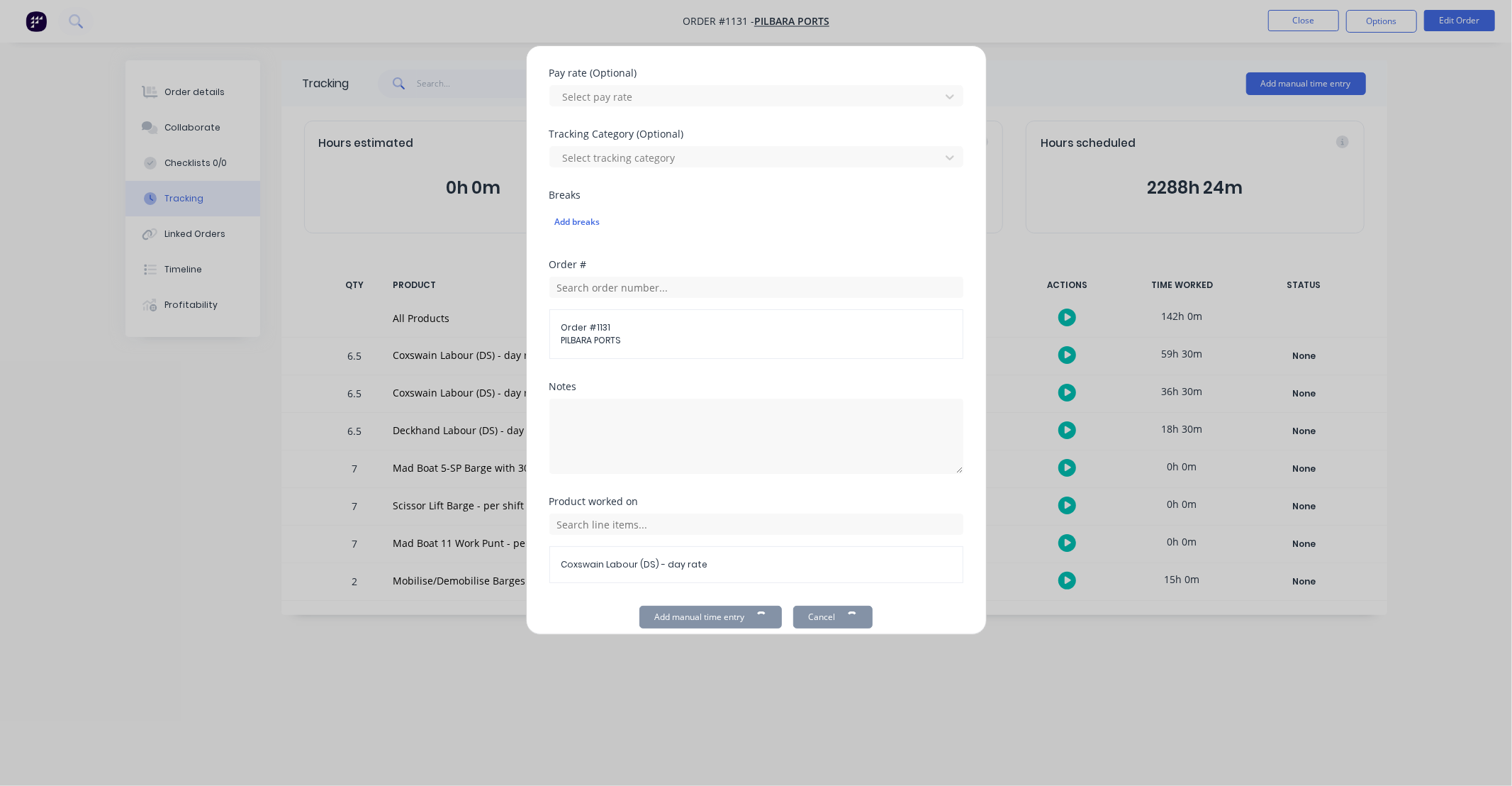
scroll to position [405, 0]
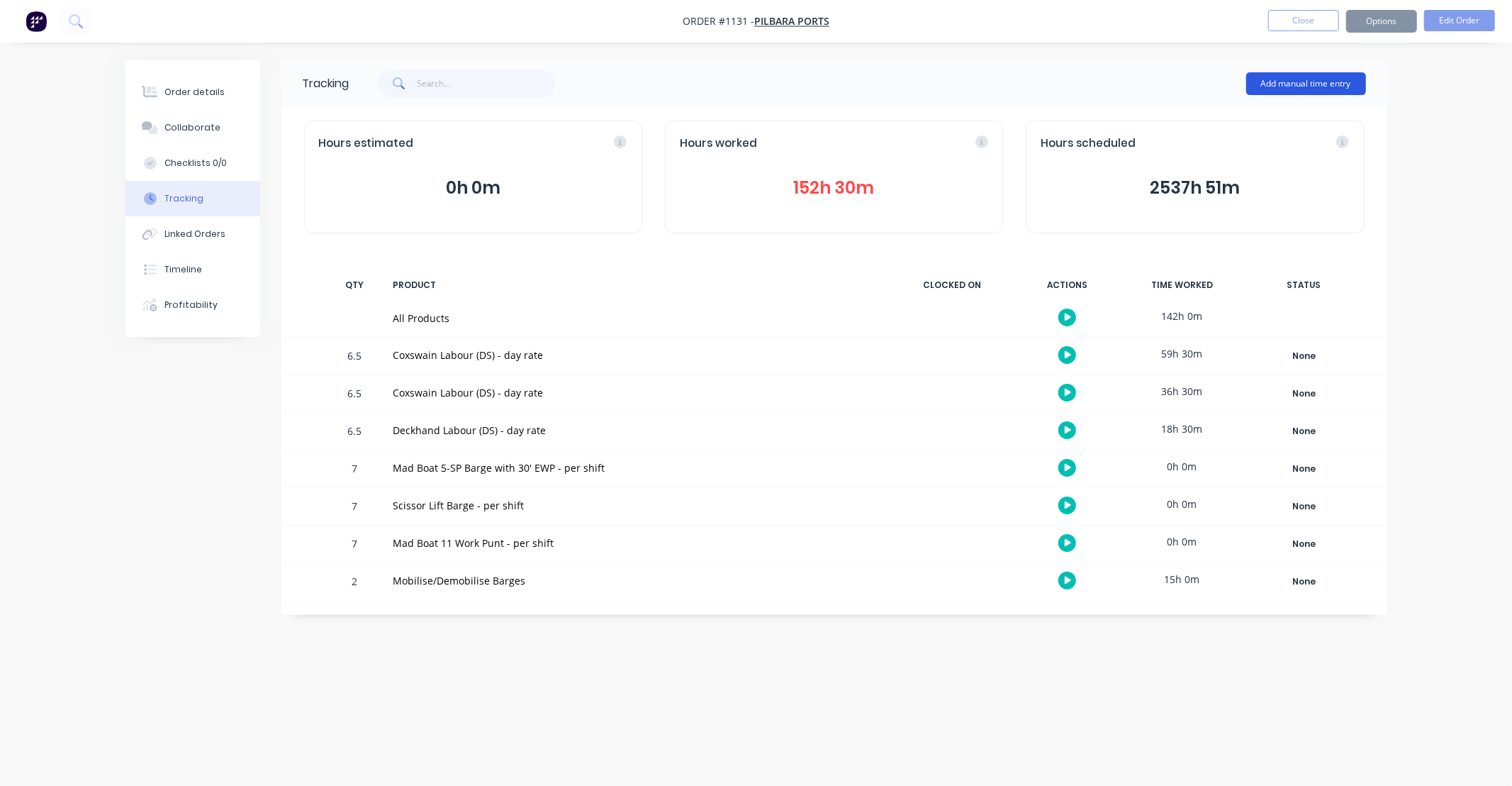
drag, startPoint x: 1300, startPoint y: 68, endPoint x: 1299, endPoint y: 77, distance: 9.1
click at [1300, 68] on div "Add manual time entry" at bounding box center [1306, 84] width 120 height 43
click at [1297, 79] on button "Add manual time entry" at bounding box center [1306, 84] width 120 height 23
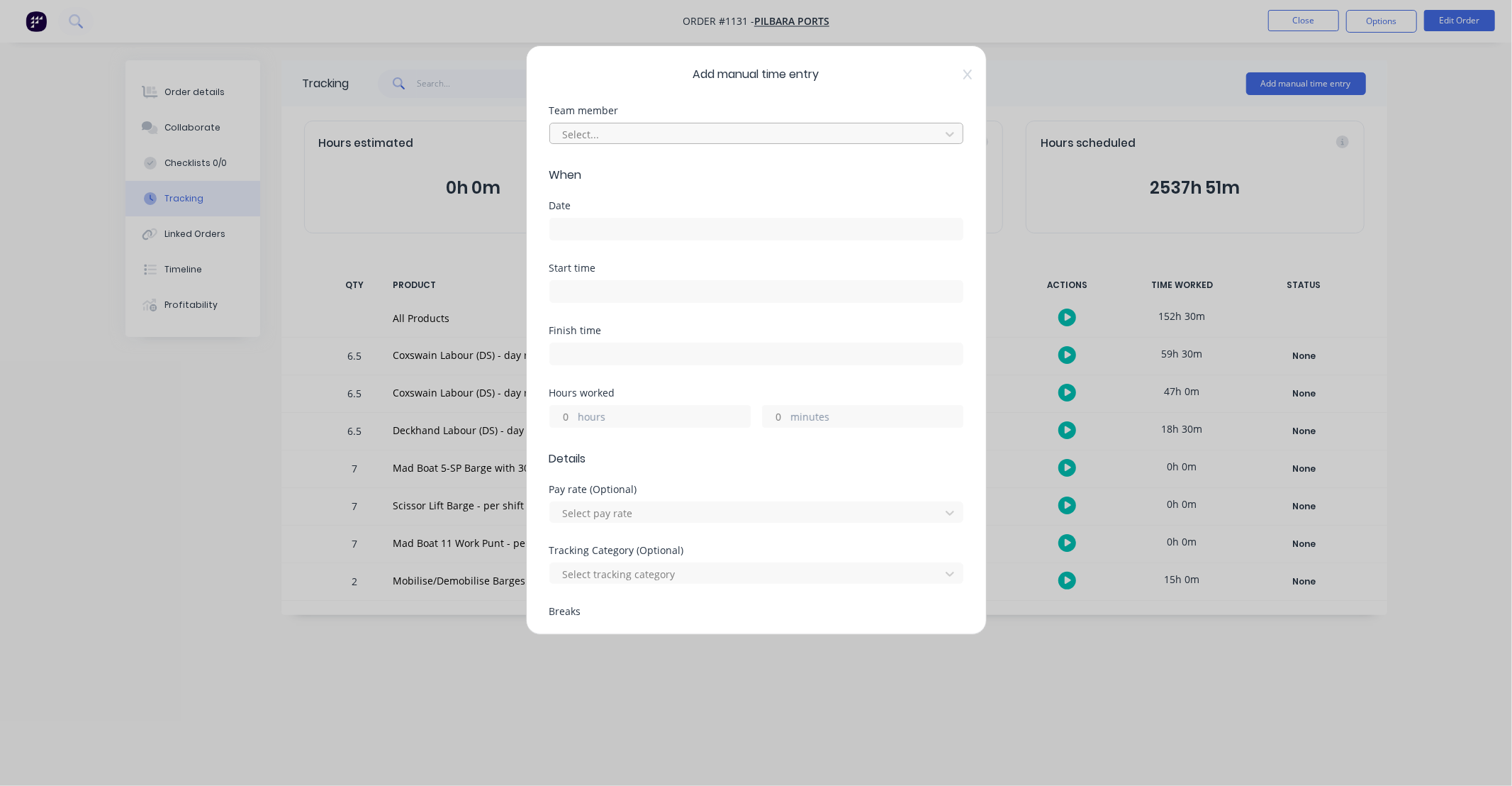
click at [610, 134] on div at bounding box center [747, 134] width 372 height 18
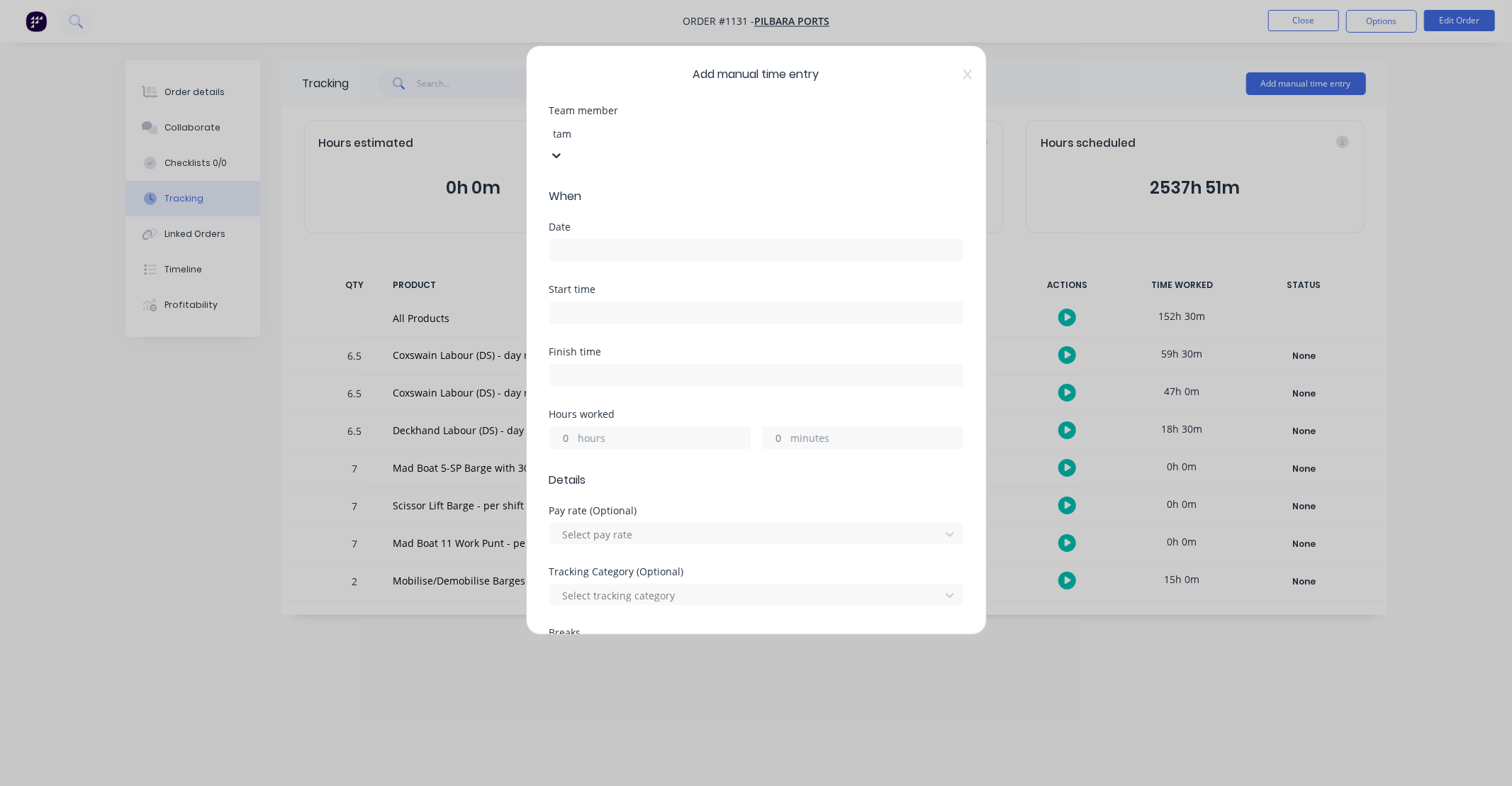
type input "tama"
click at [610, 785] on div "[PERSON_NAME]" at bounding box center [756, 793] width 1512 height 15
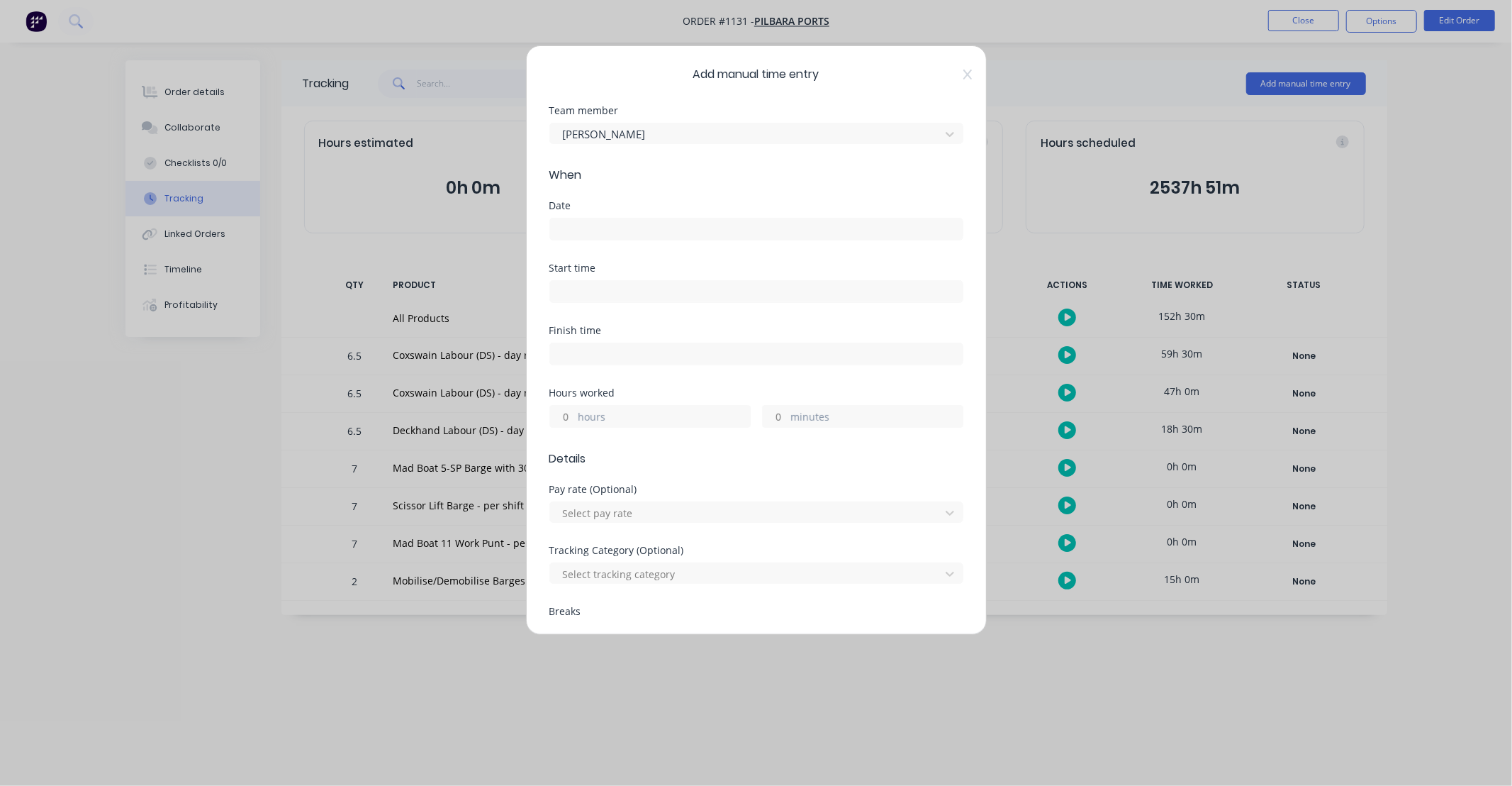
click at [608, 230] on input at bounding box center [756, 229] width 413 height 21
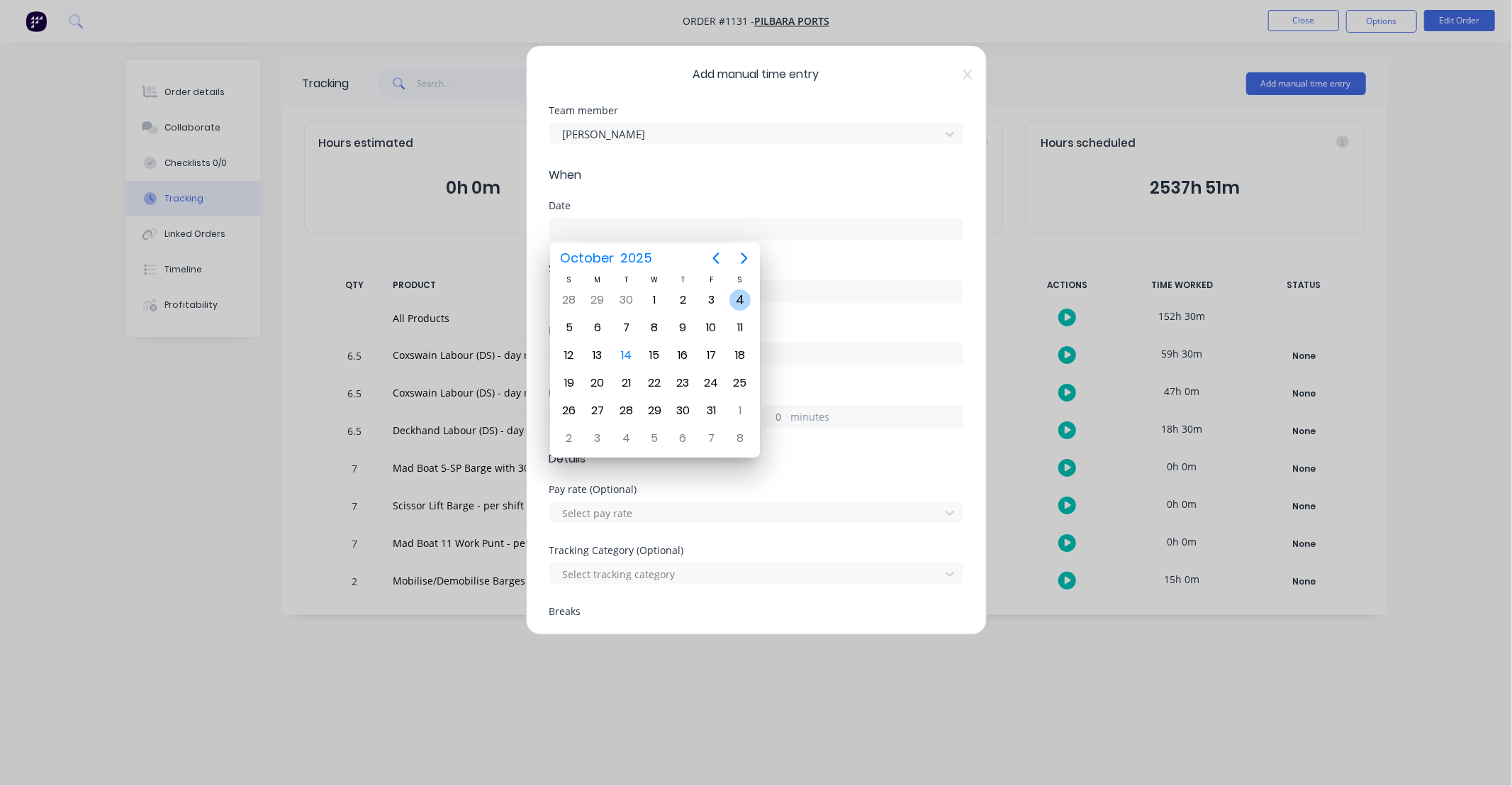
click at [746, 296] on div "4" at bounding box center [740, 300] width 21 height 21
type input "[DATE]"
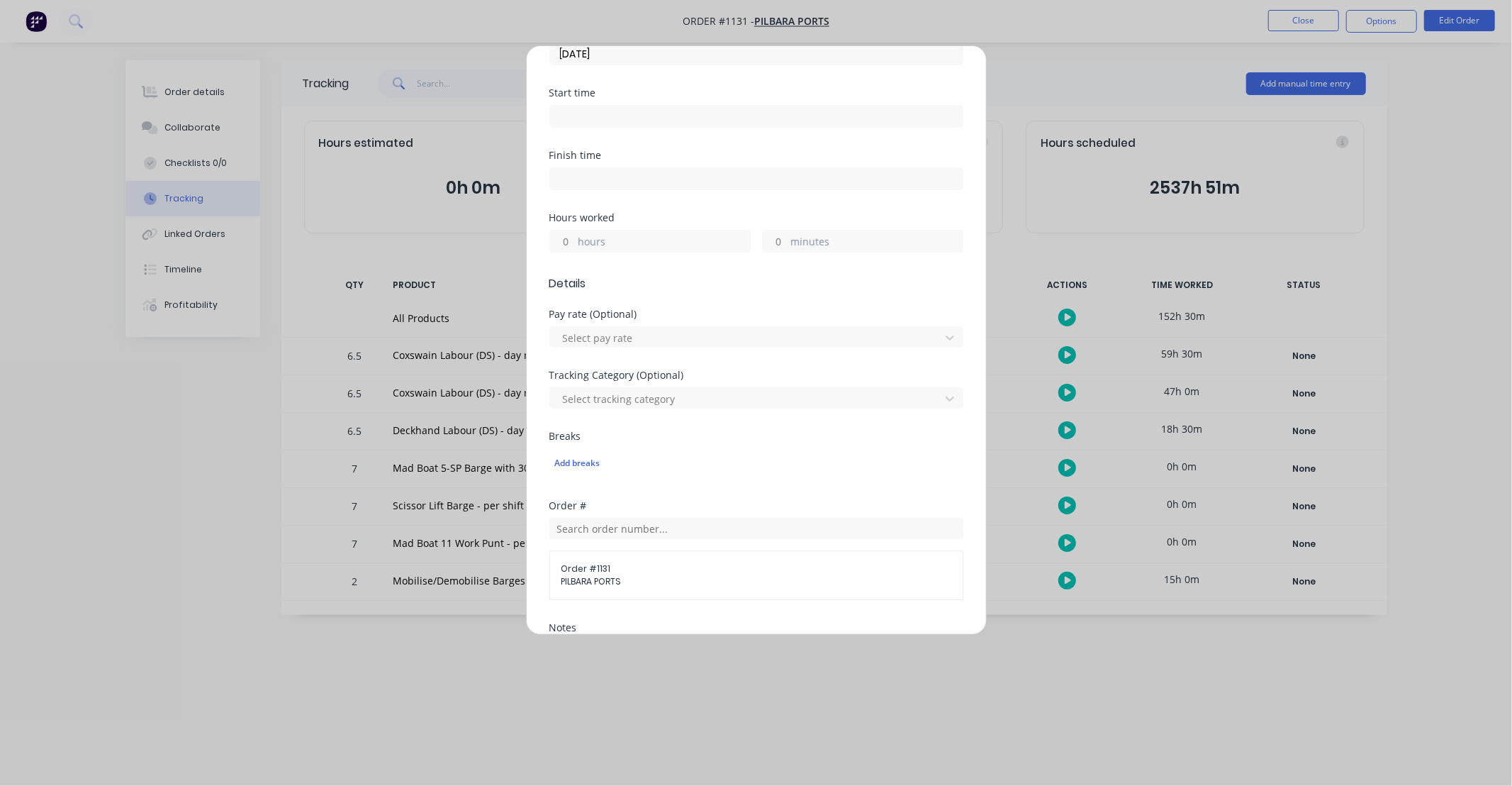
scroll to position [210, 0]
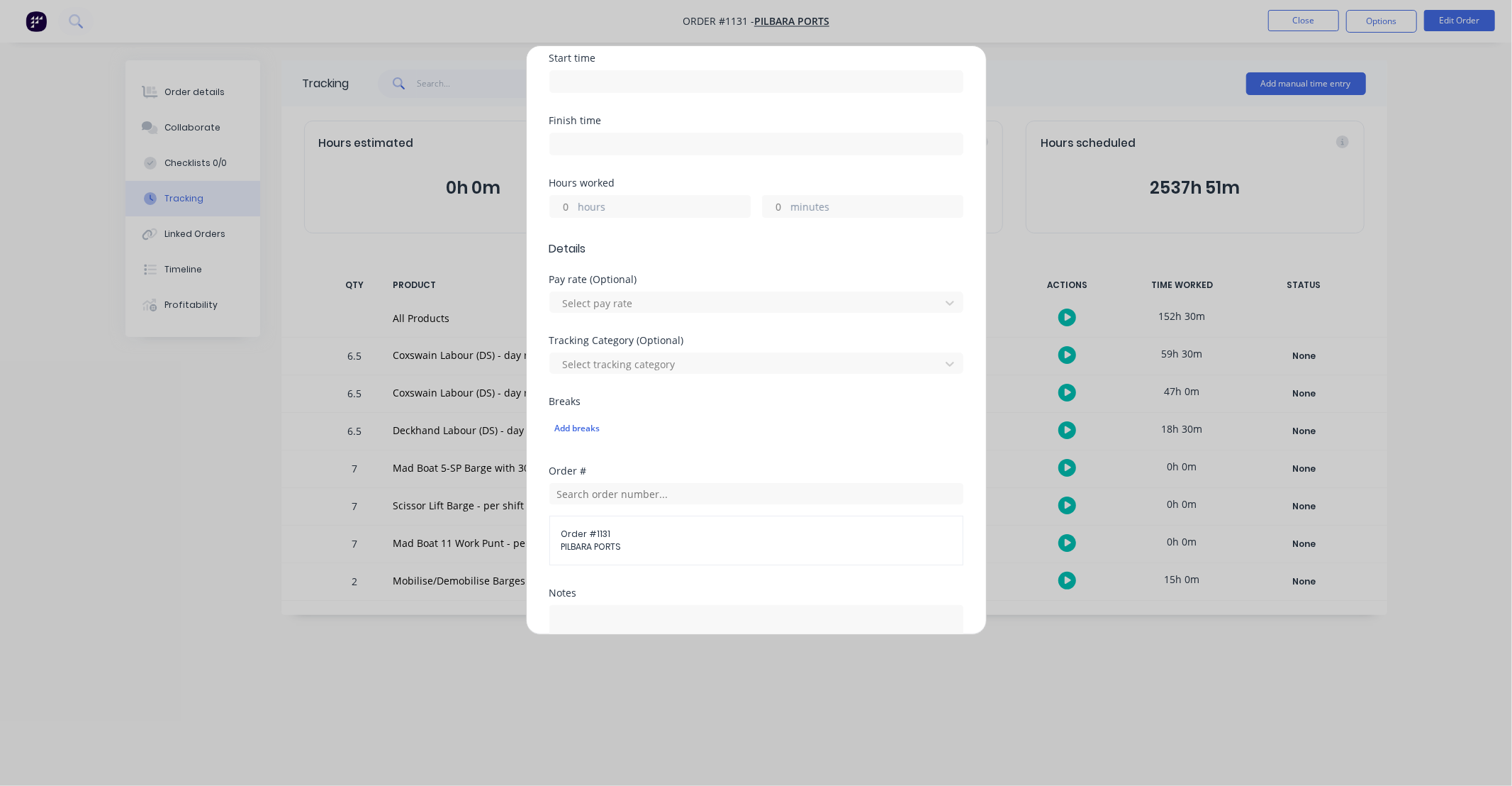
click at [562, 207] on input "hours" at bounding box center [562, 206] width 25 height 21
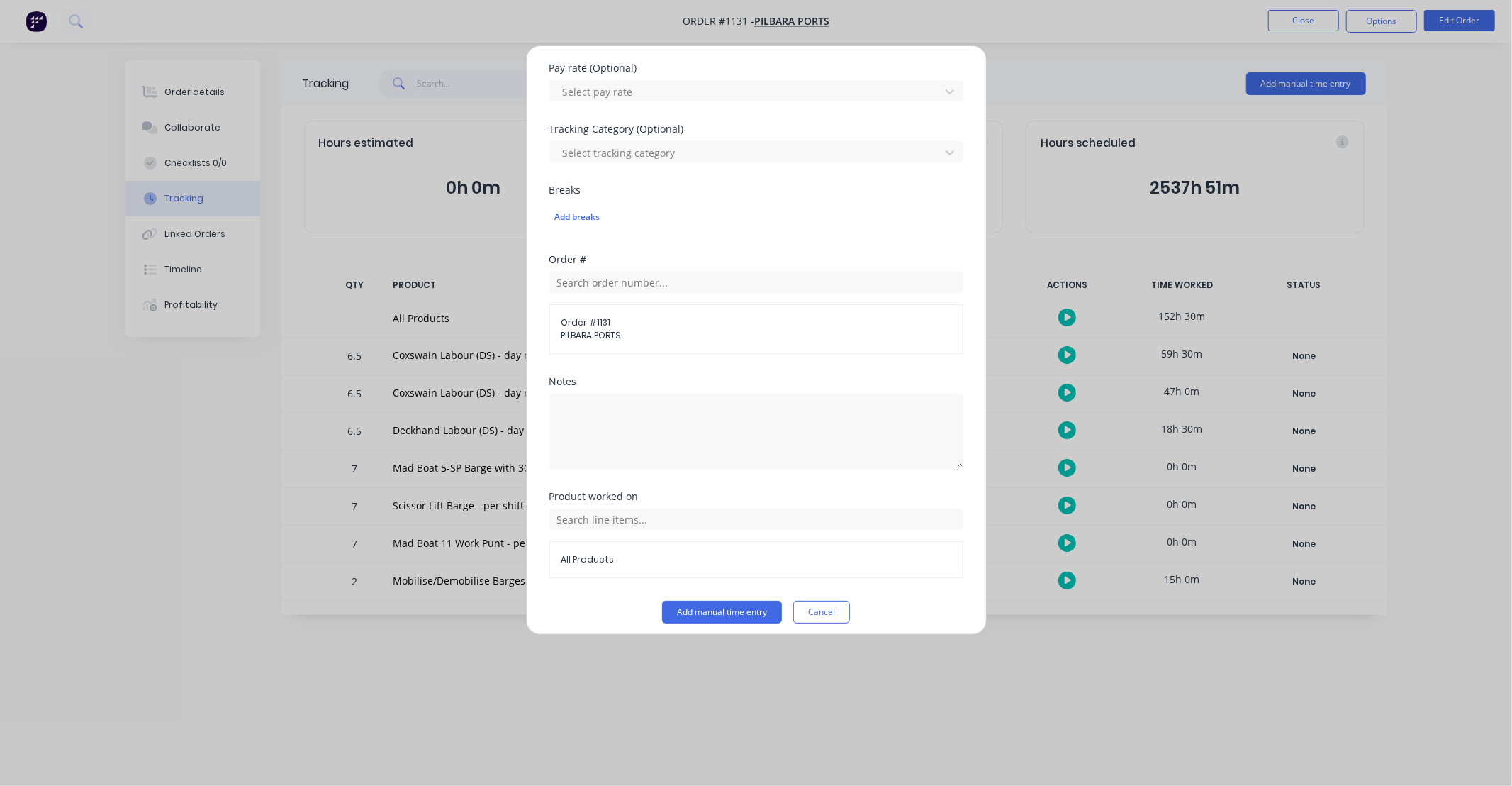
scroll to position [431, 0]
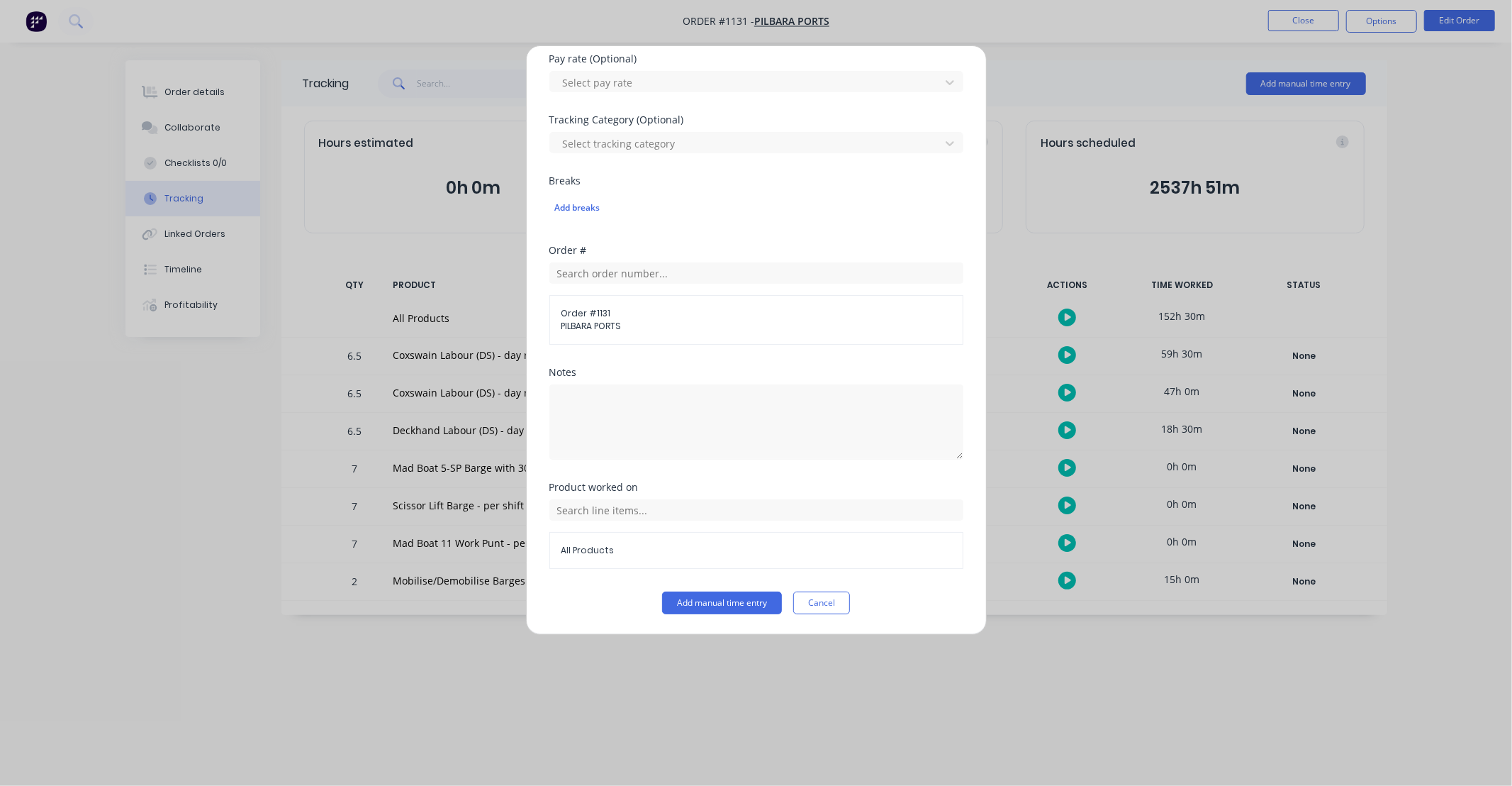
type input "10"
click at [657, 524] on div "All Products" at bounding box center [756, 534] width 414 height 70
click at [657, 517] on input "text" at bounding box center [756, 510] width 414 height 21
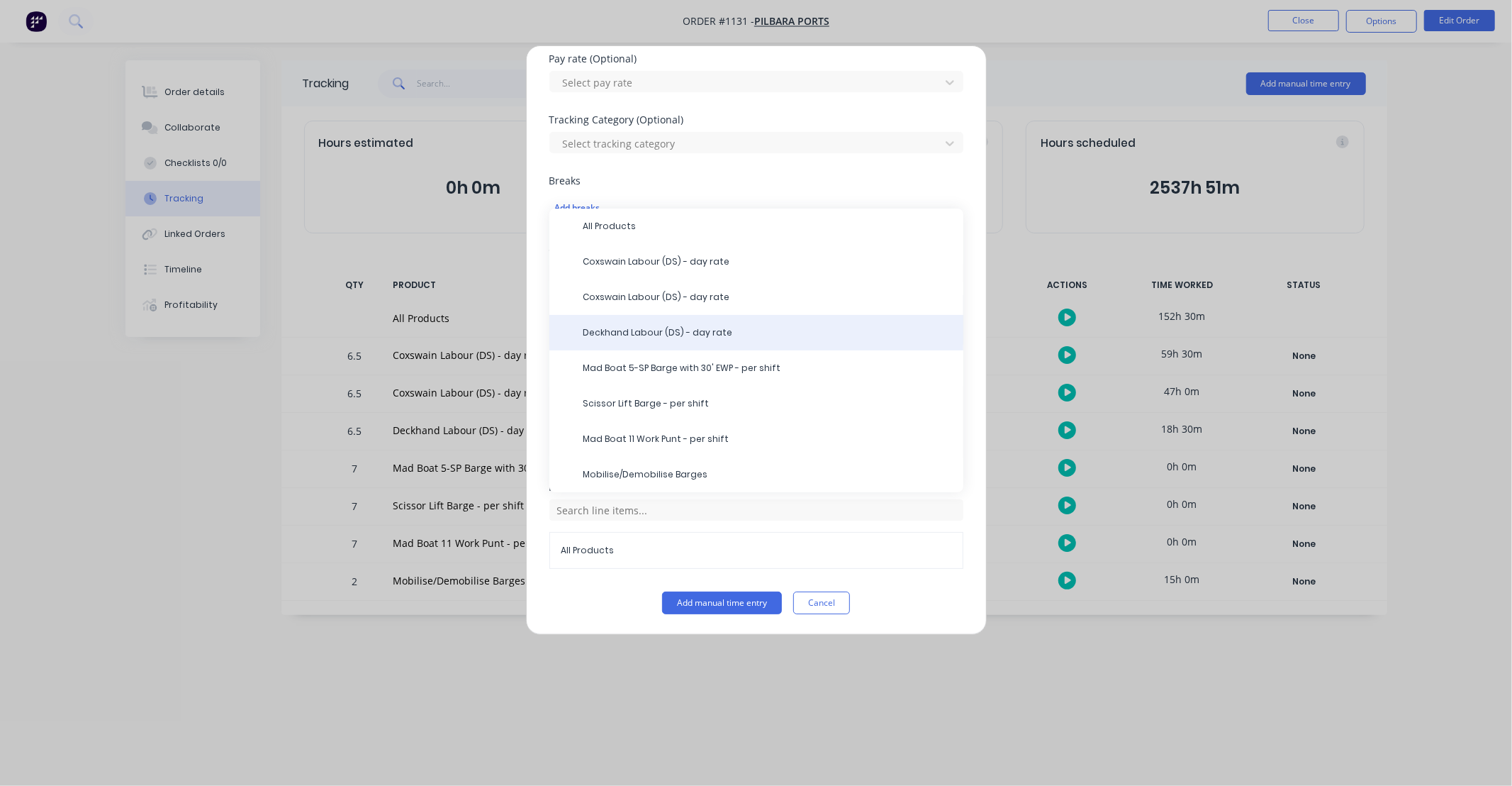
click at [642, 340] on div "Deckhand Labour (DS) - day rate" at bounding box center [756, 333] width 414 height 36
click at [647, 333] on span "Deckhand Labour (DS) - day rate" at bounding box center [767, 333] width 369 height 13
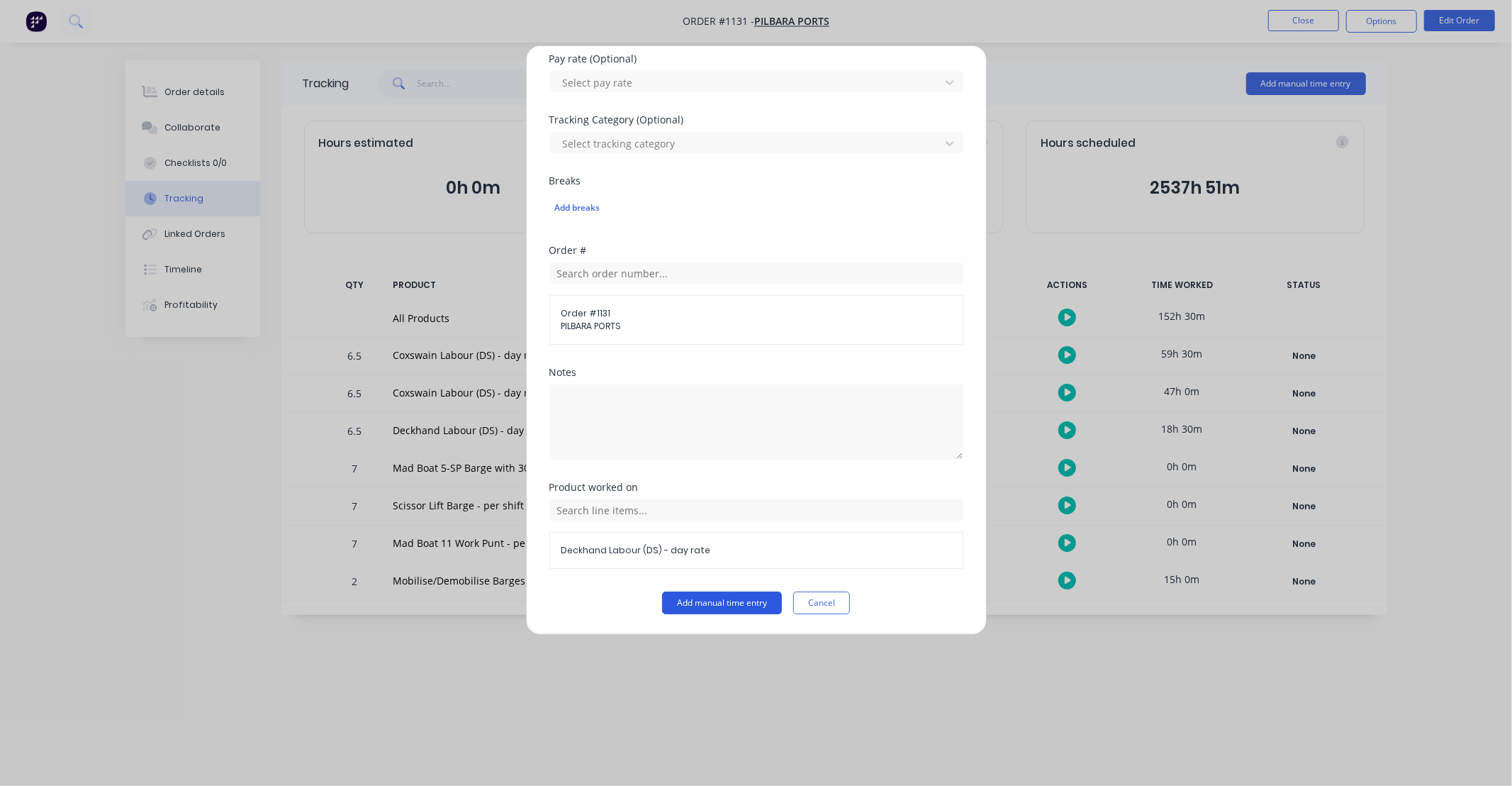
click at [742, 605] on button "Add manual time entry" at bounding box center [722, 603] width 120 height 23
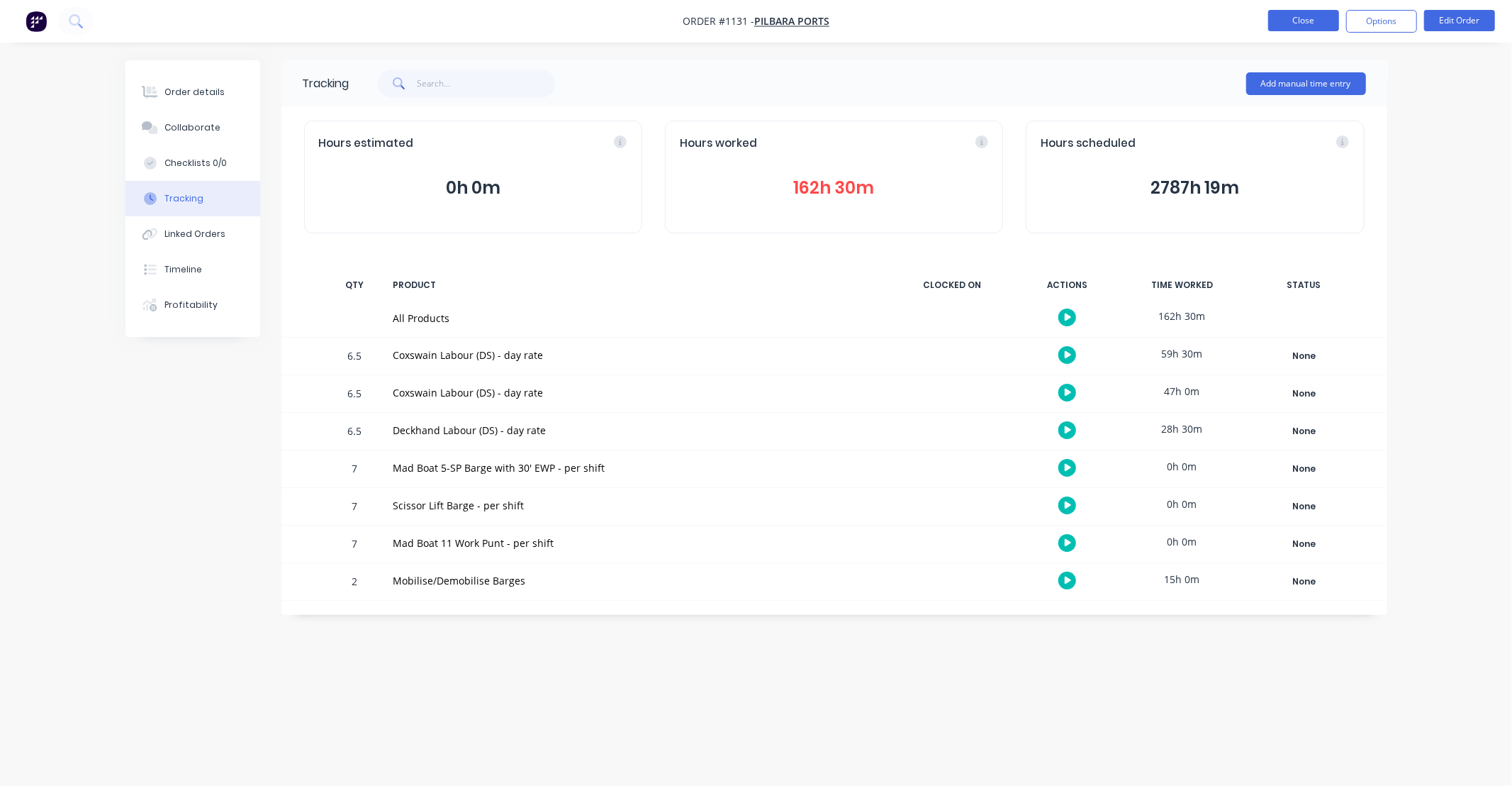
click at [1307, 22] on button "Close" at bounding box center [1304, 21] width 71 height 21
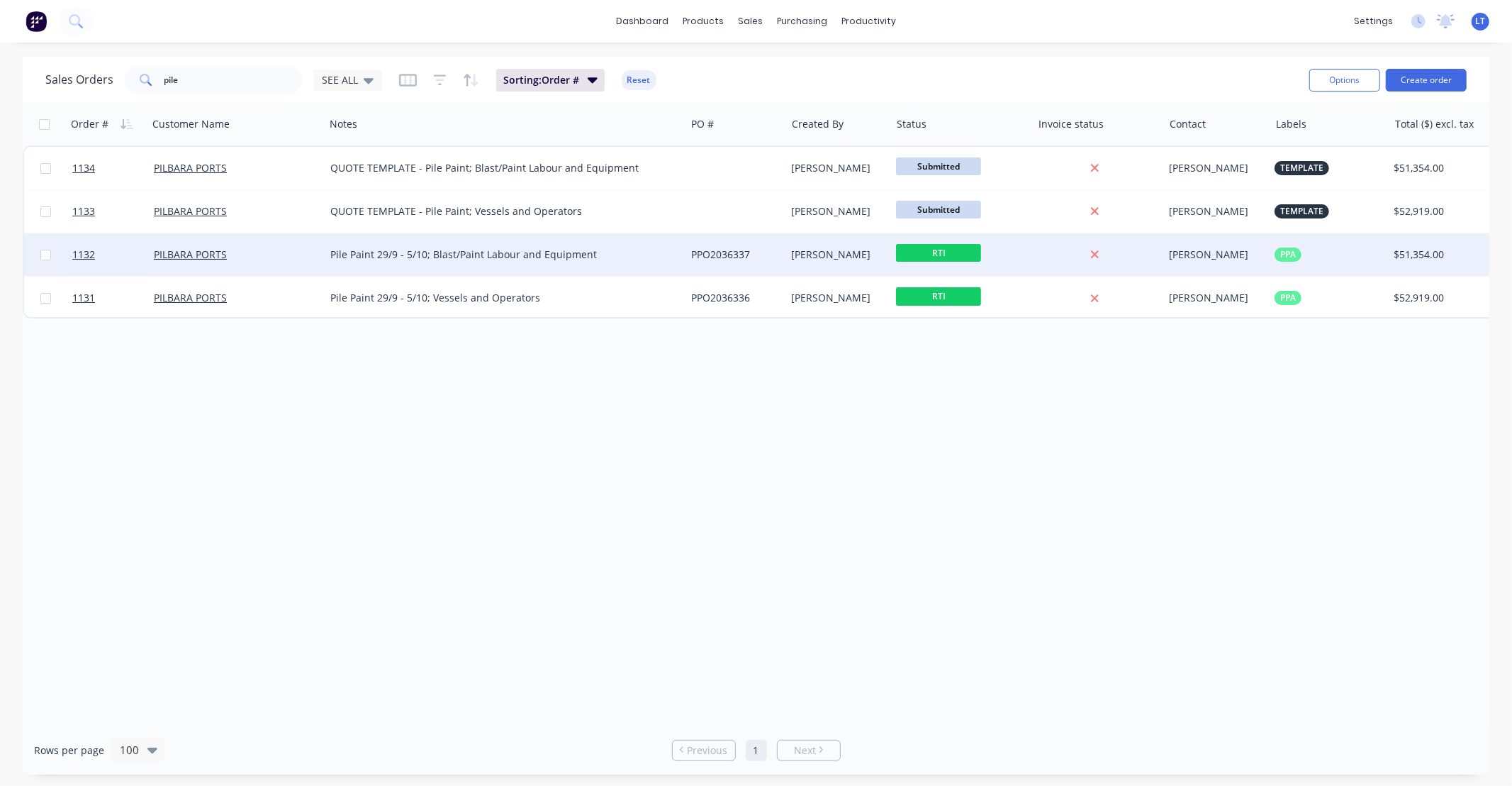
click at [792, 256] on div "[PERSON_NAME]" at bounding box center [836, 254] width 89 height 14
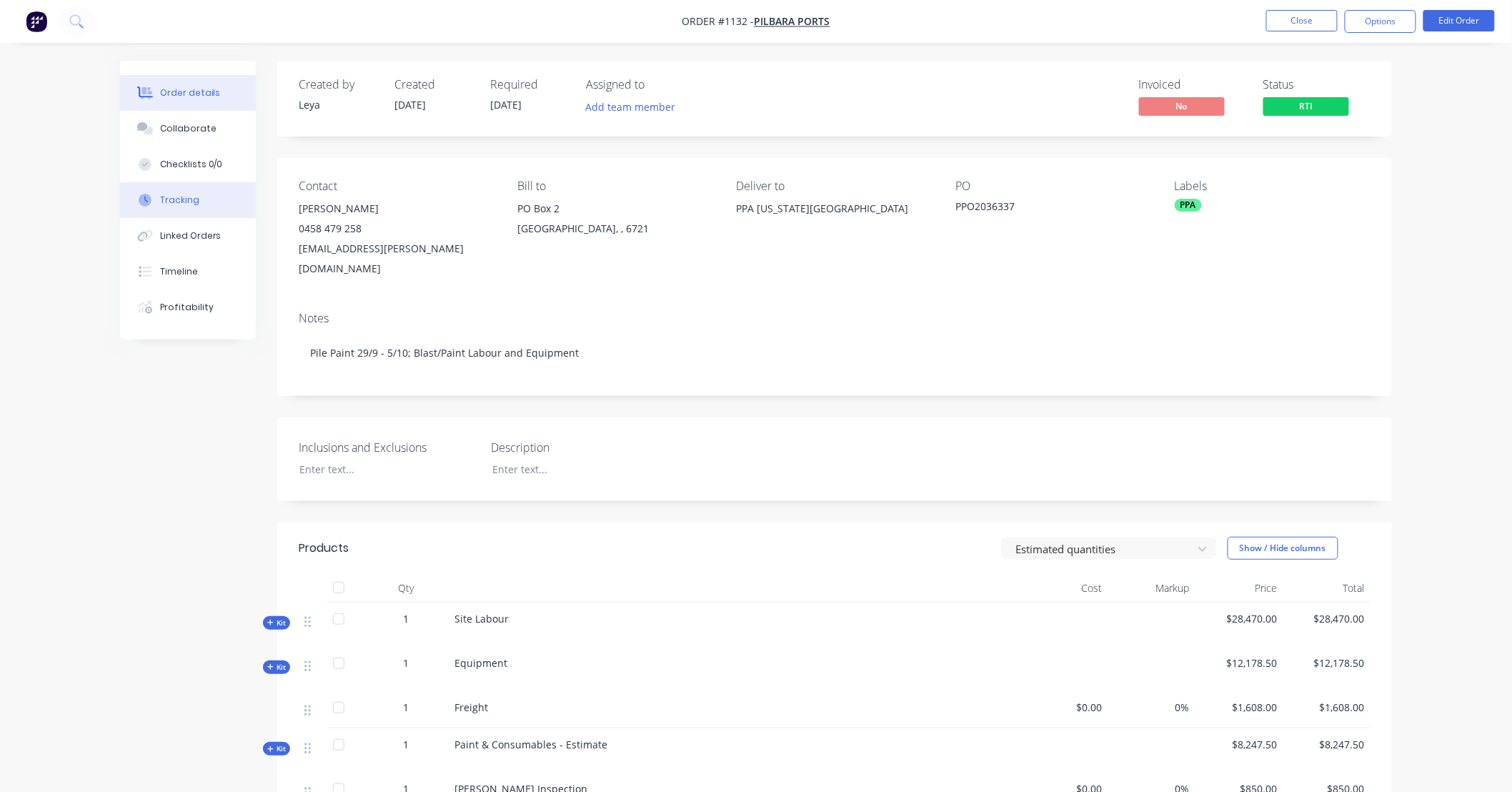
click at [174, 194] on div "Tracking" at bounding box center [180, 200] width 39 height 13
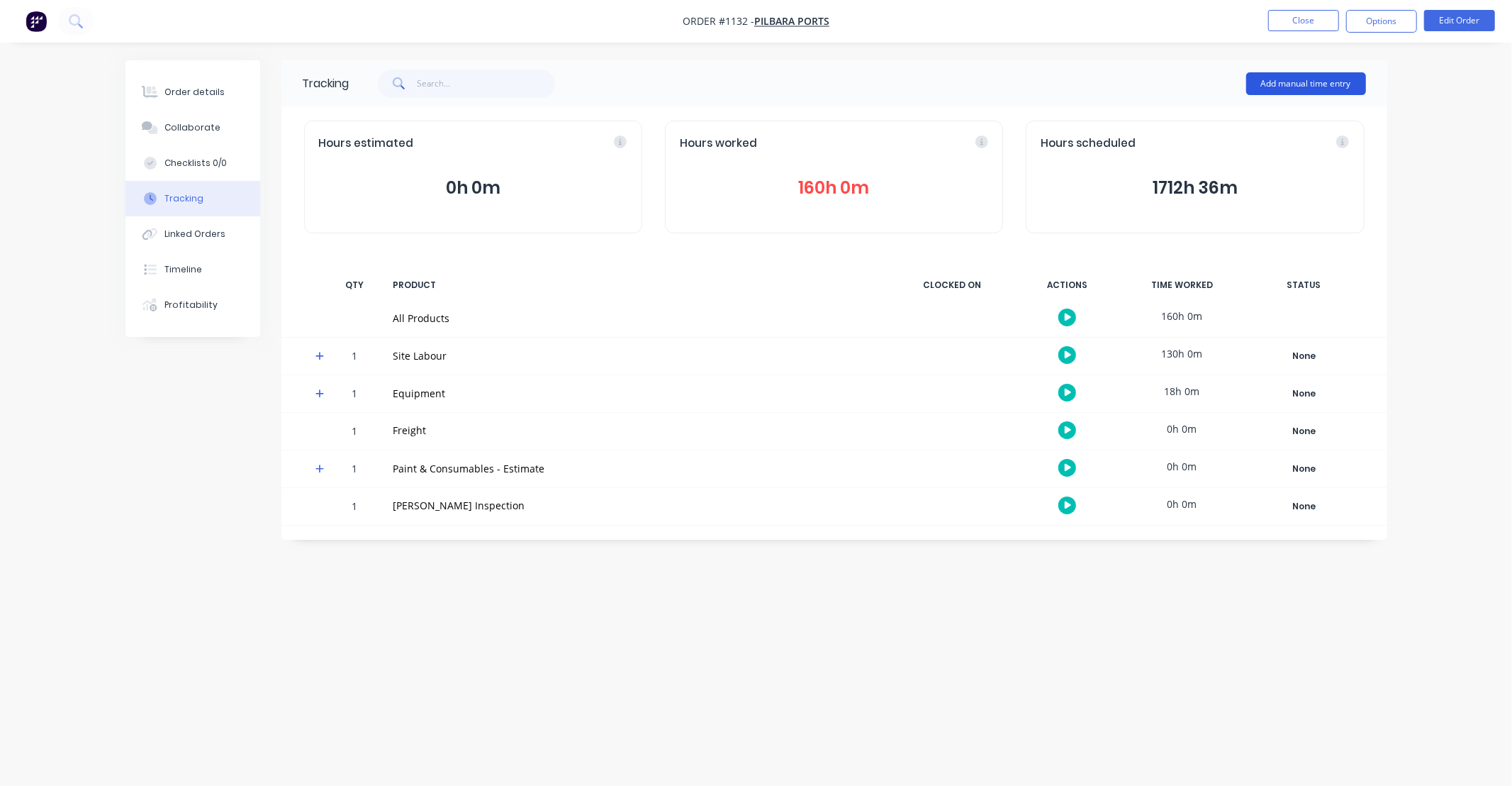
click at [1274, 80] on button "Add manual time entry" at bounding box center [1306, 84] width 120 height 23
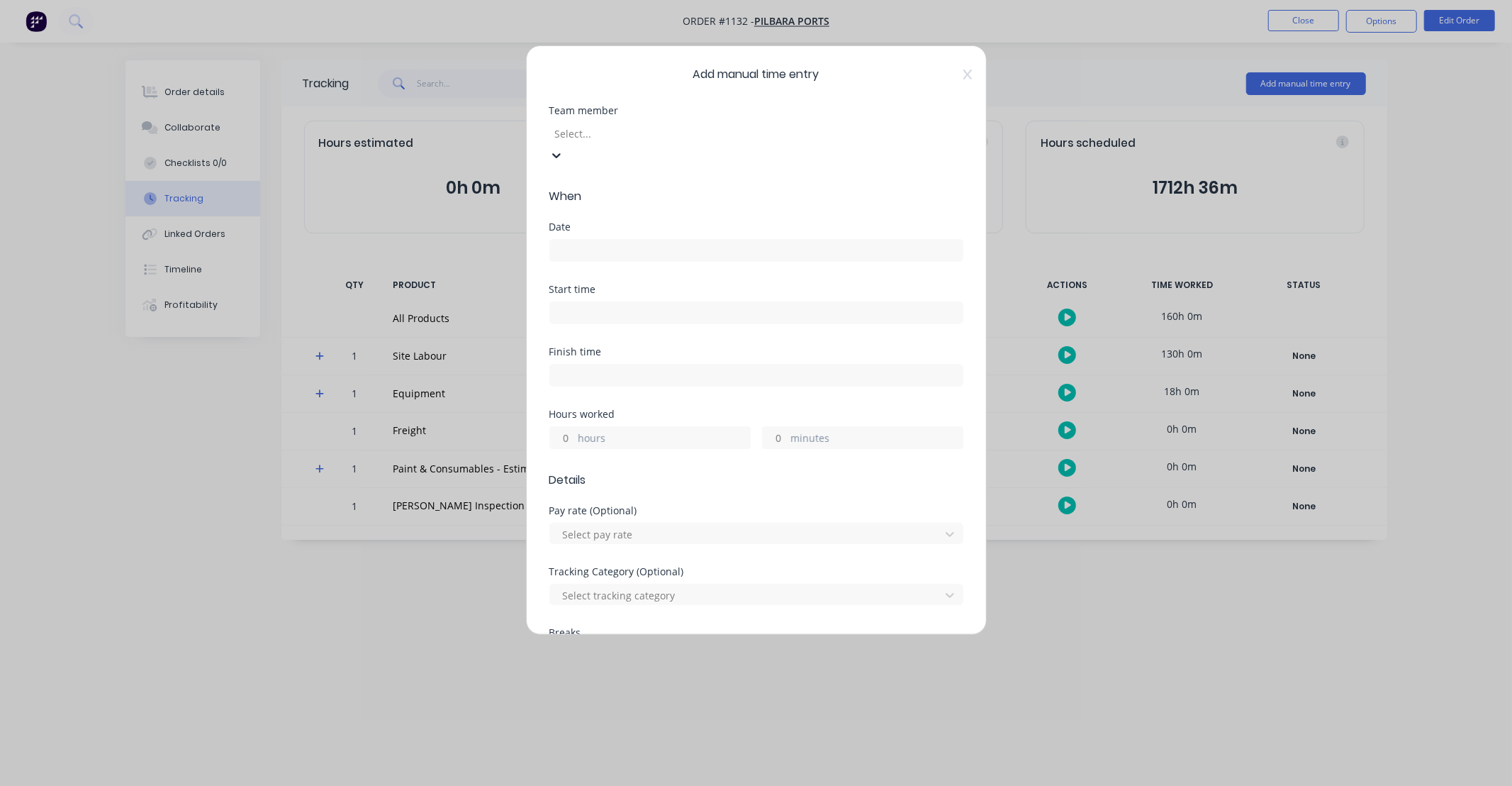
click at [622, 132] on div at bounding box center [655, 134] width 204 height 18
type input "matt"
click at [618, 785] on div "[PERSON_NAME]" at bounding box center [756, 793] width 1512 height 15
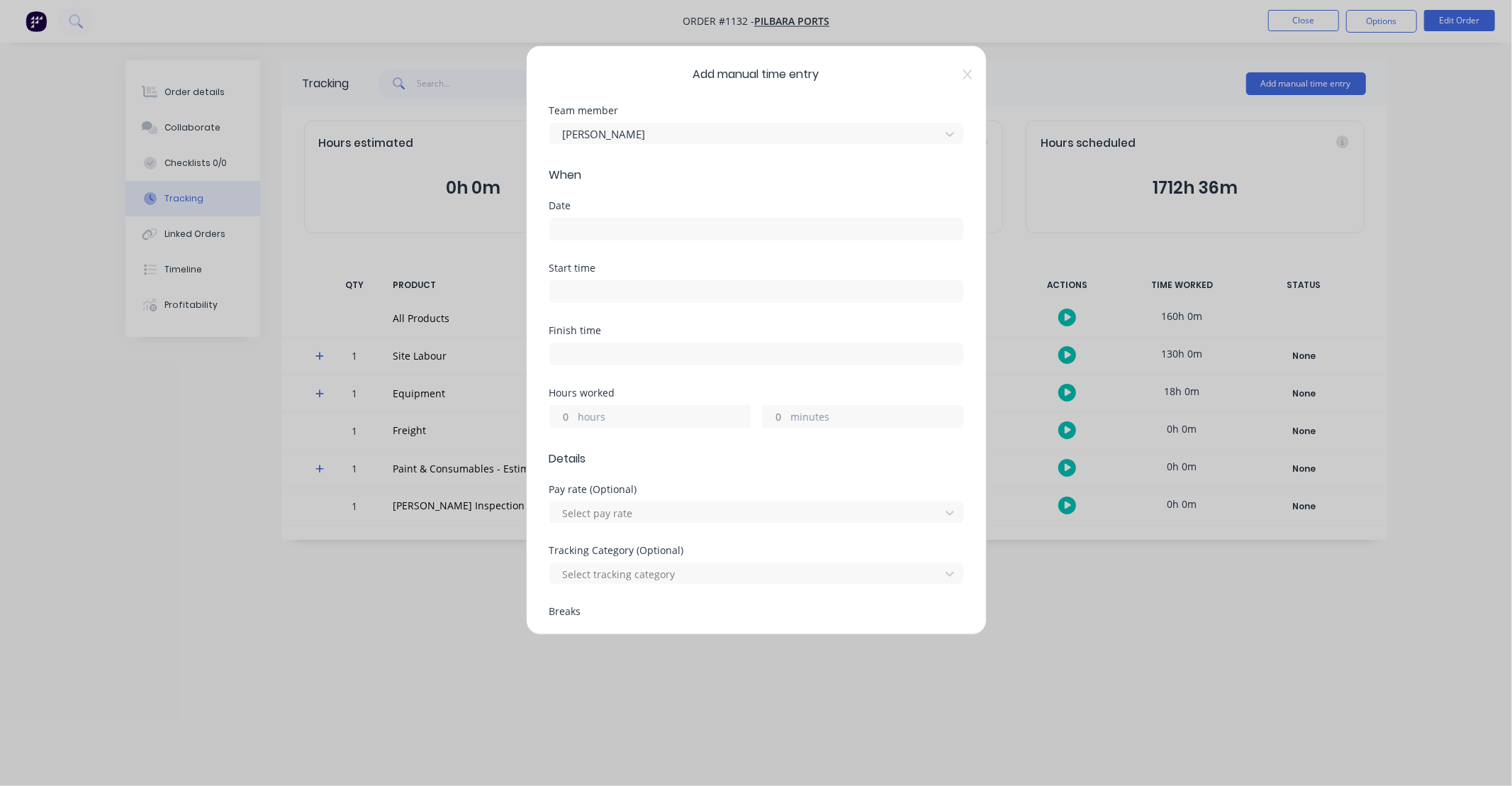
click at [631, 225] on input at bounding box center [756, 229] width 413 height 21
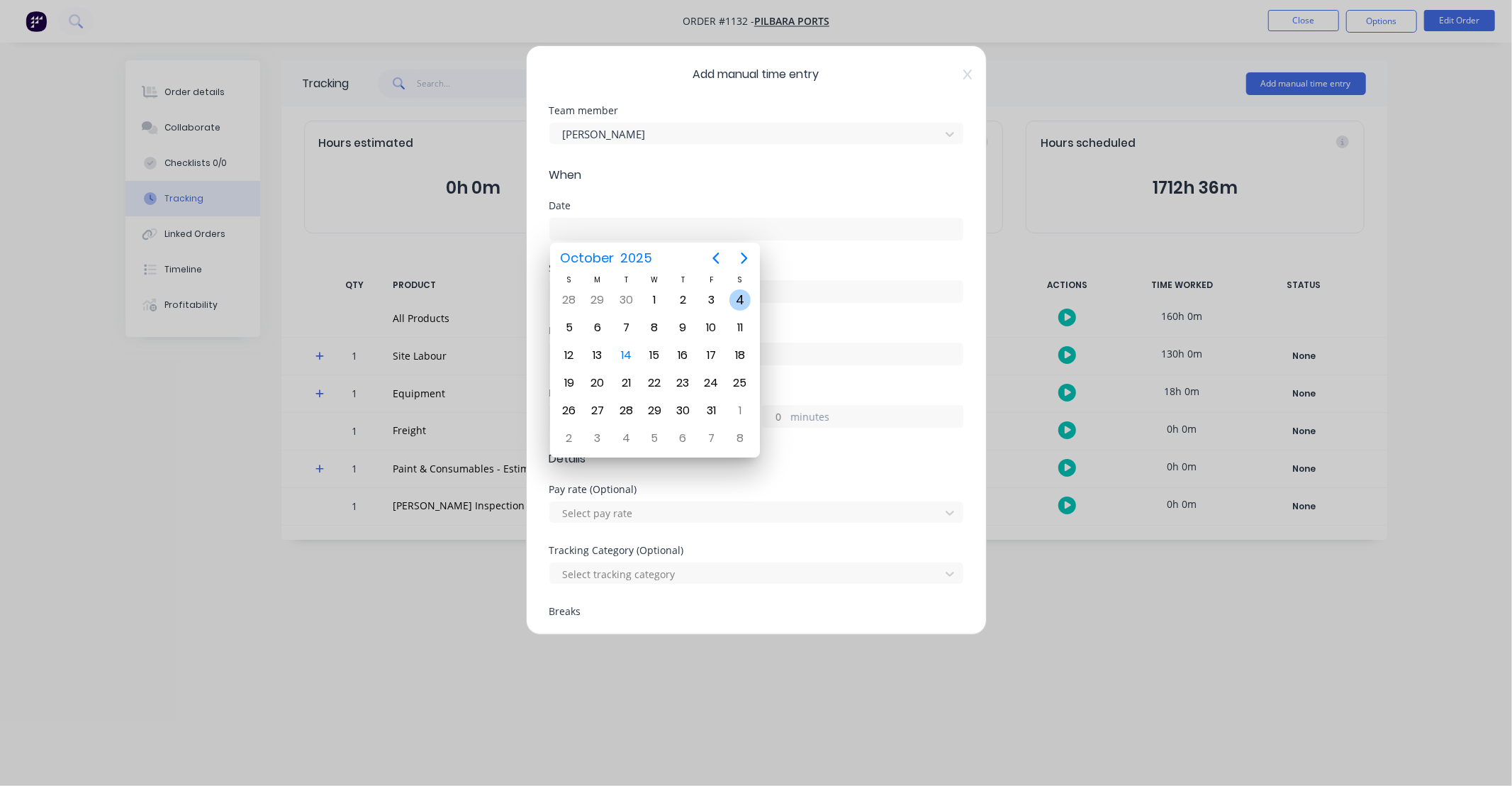
click at [738, 300] on div "4" at bounding box center [740, 300] width 21 height 21
type input "[DATE]"
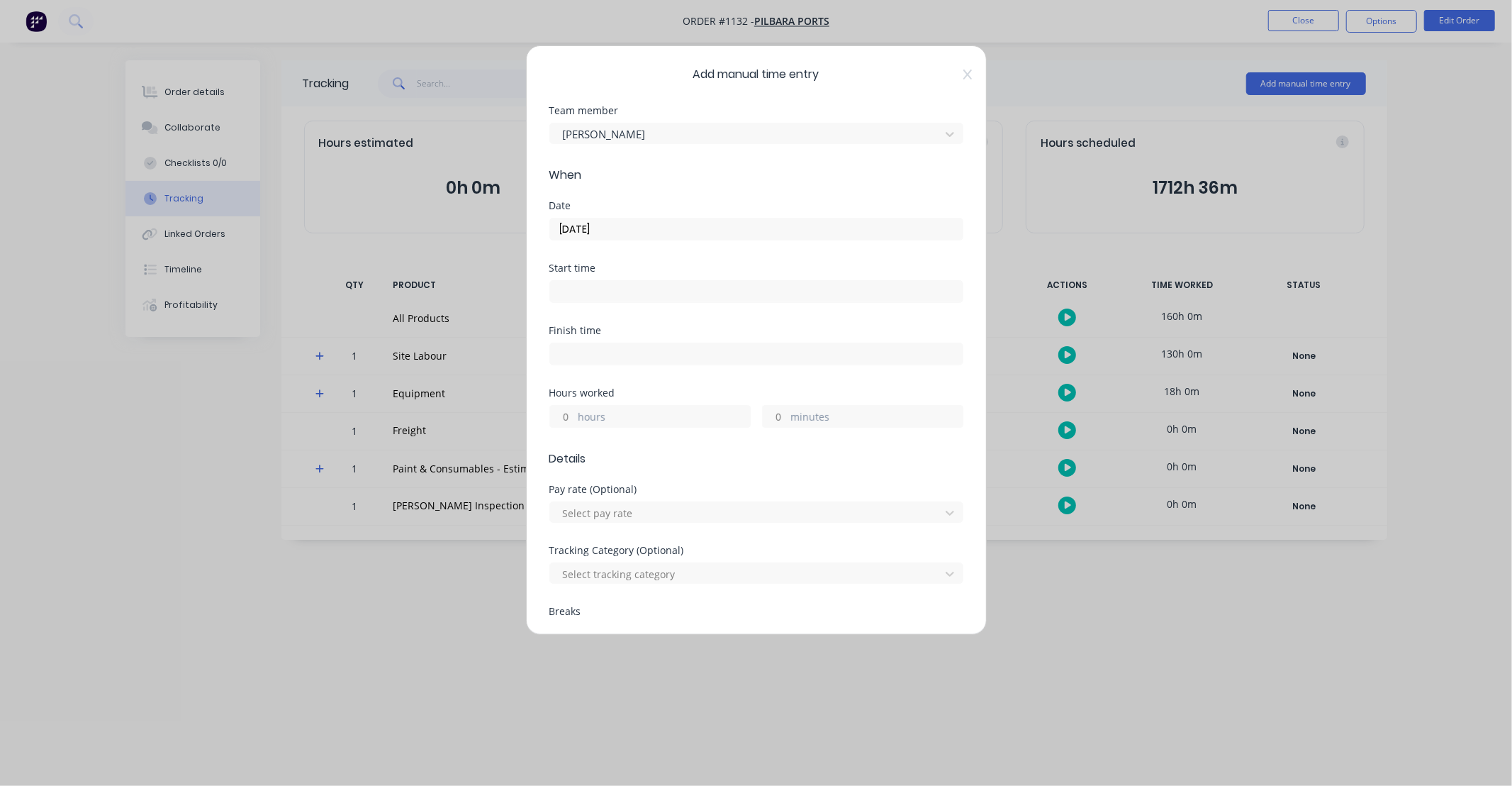
drag, startPoint x: 563, startPoint y: 414, endPoint x: 662, endPoint y: 349, distance: 118.4
click at [563, 414] on input "hours" at bounding box center [562, 416] width 25 height 21
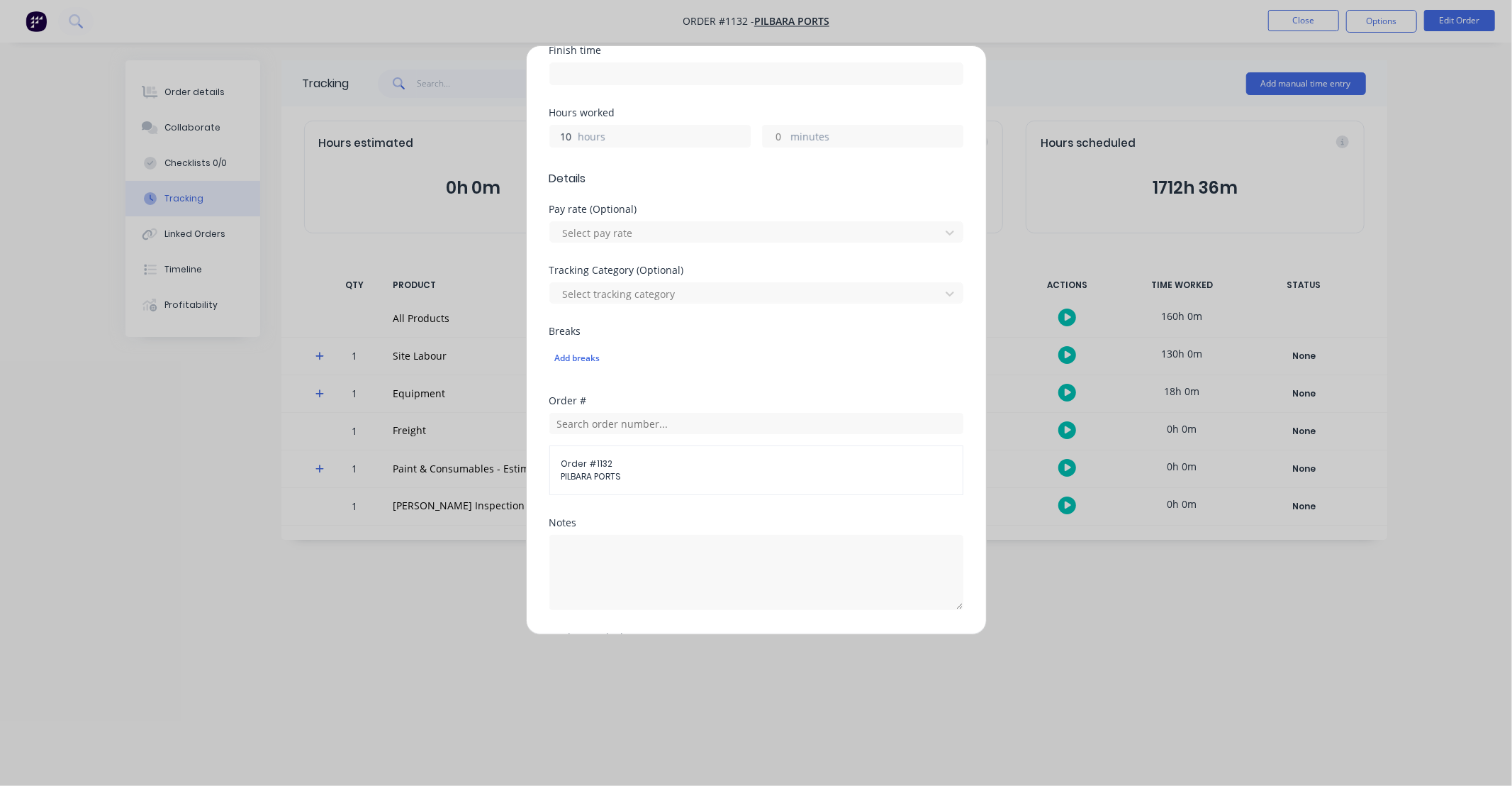
scroll to position [431, 0]
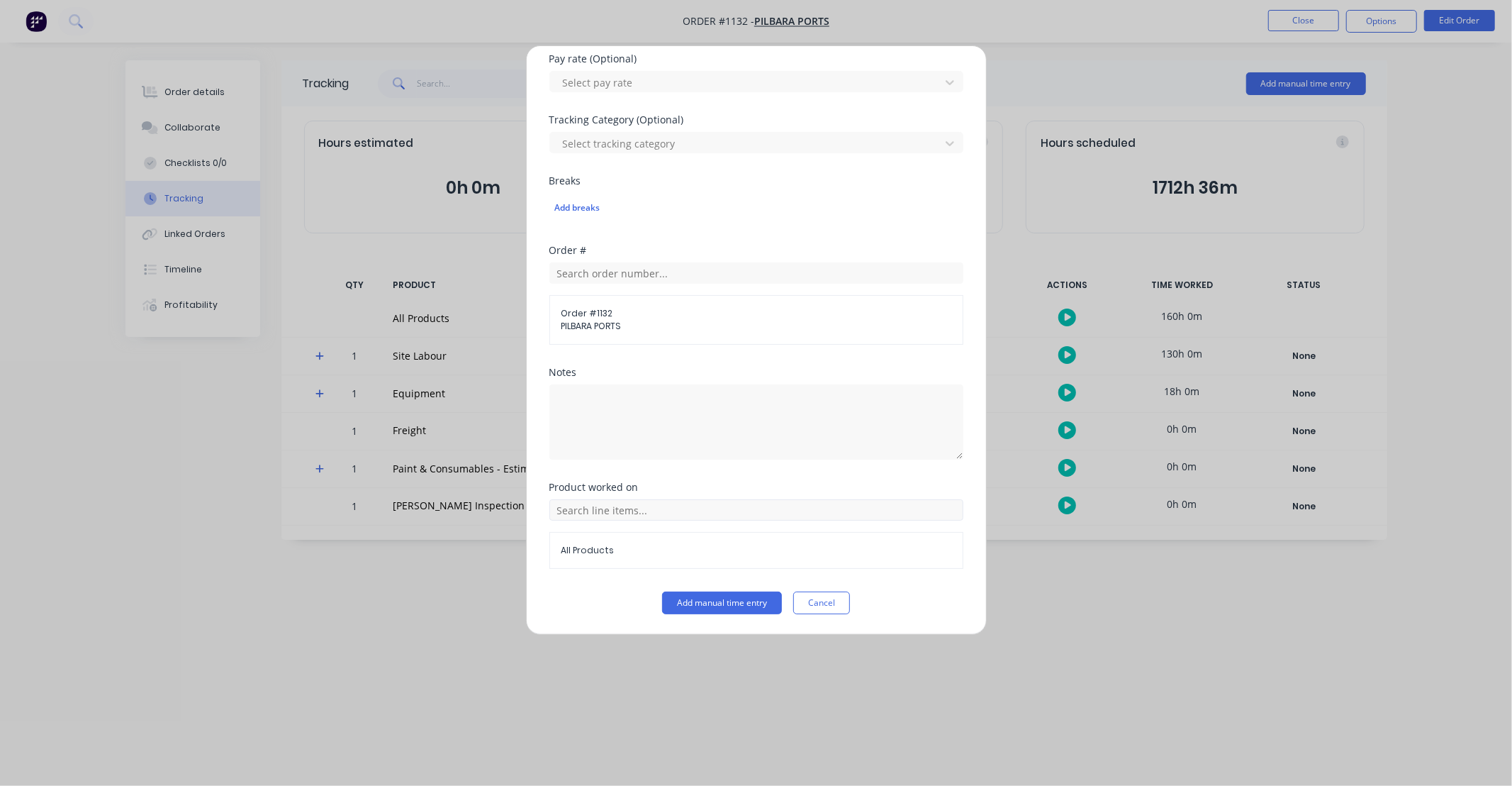
type input "10"
click at [662, 507] on input "text" at bounding box center [756, 510] width 414 height 21
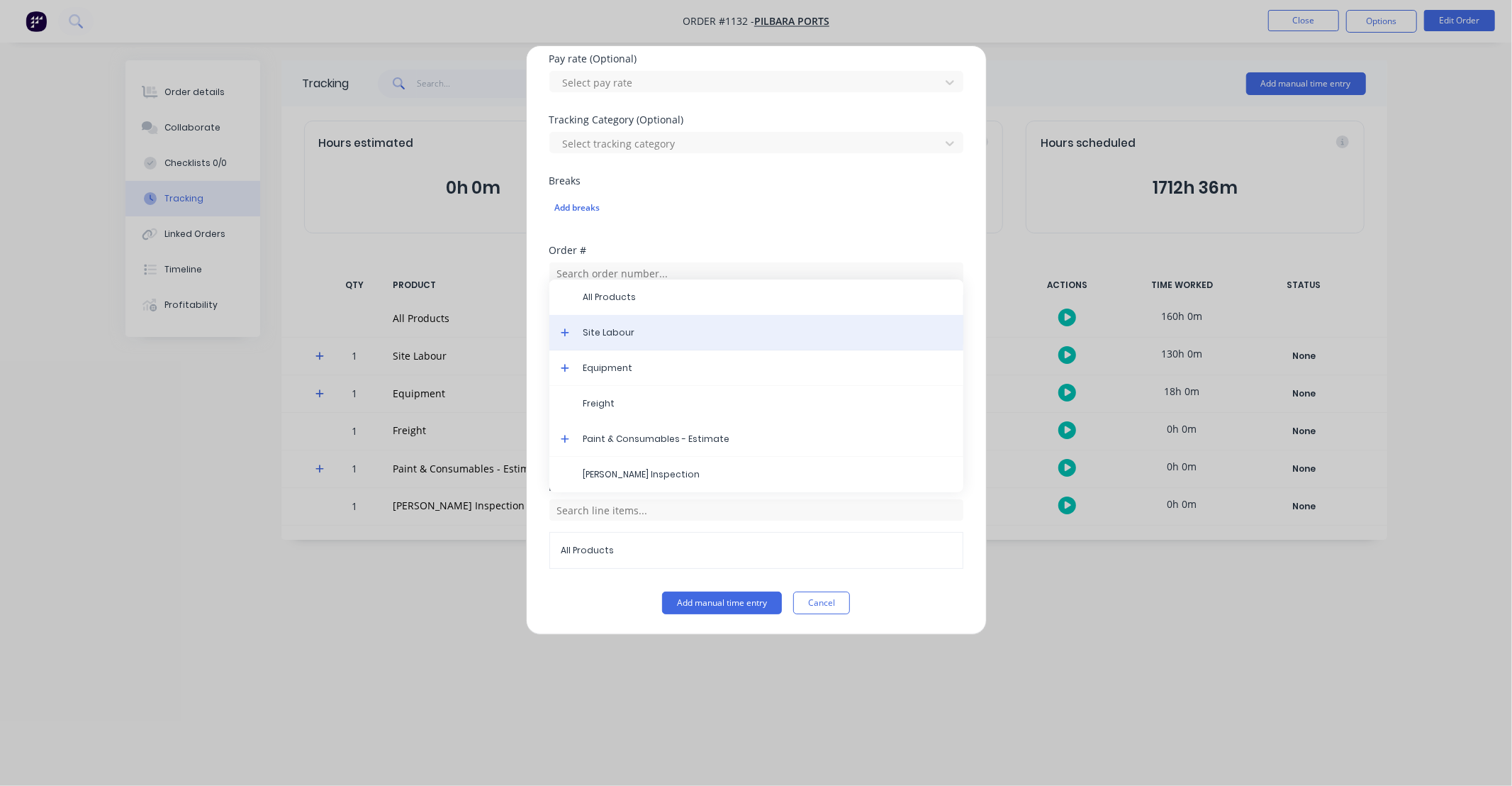
click at [558, 334] on div "Site Labour" at bounding box center [756, 333] width 414 height 36
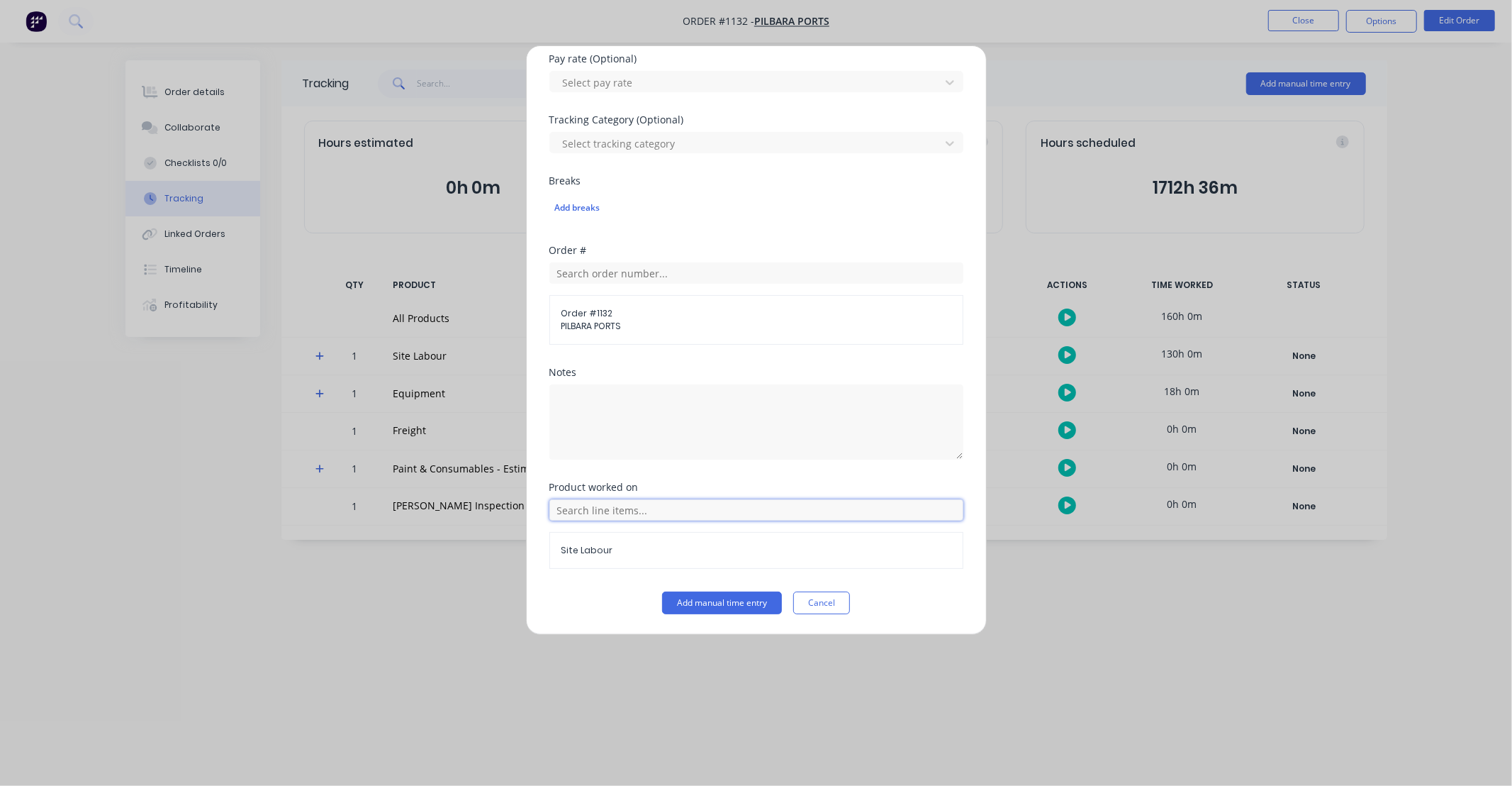
click at [639, 503] on input "text" at bounding box center [756, 510] width 414 height 21
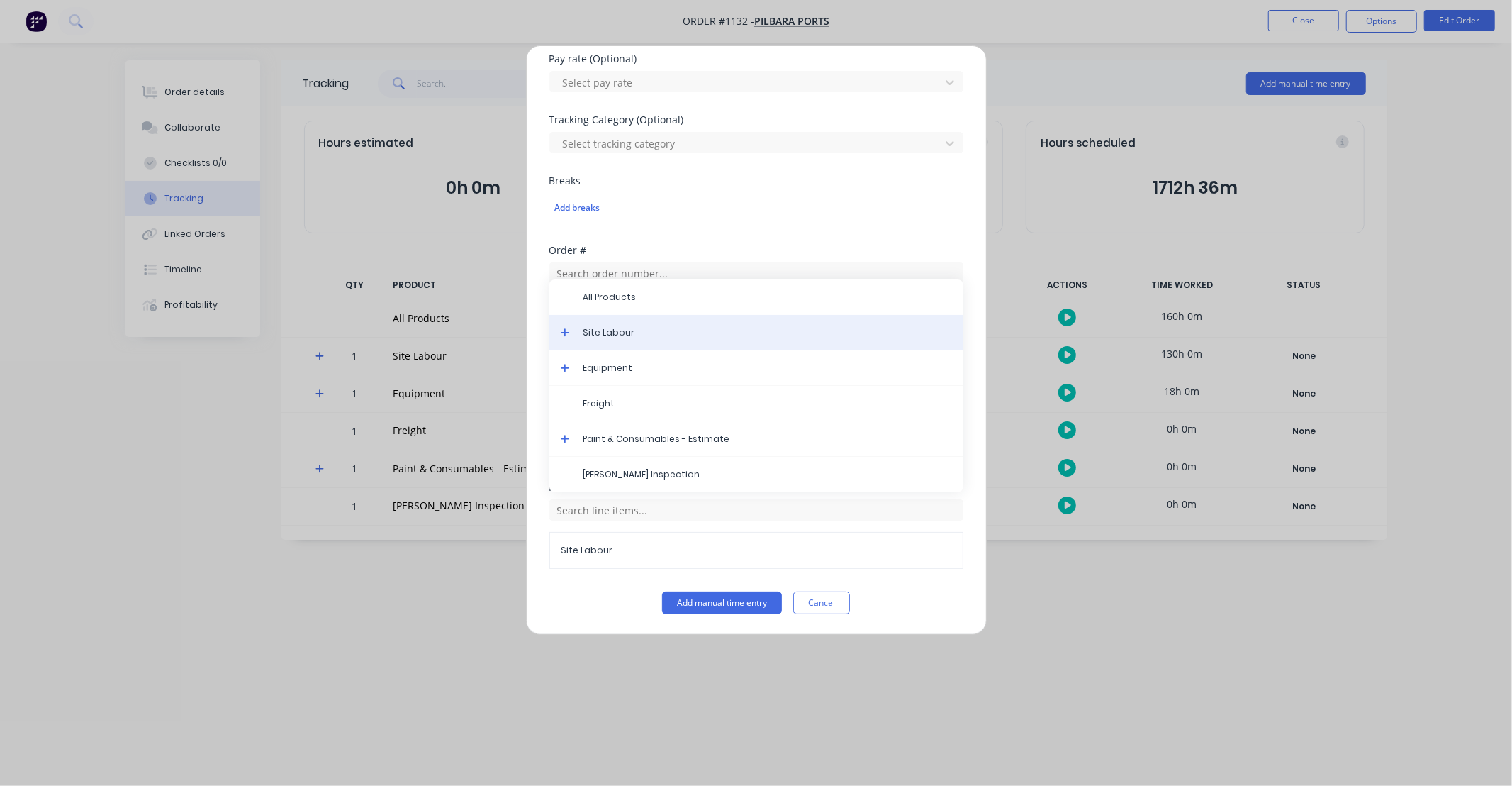
click at [629, 330] on span "Site Labour" at bounding box center [767, 333] width 369 height 13
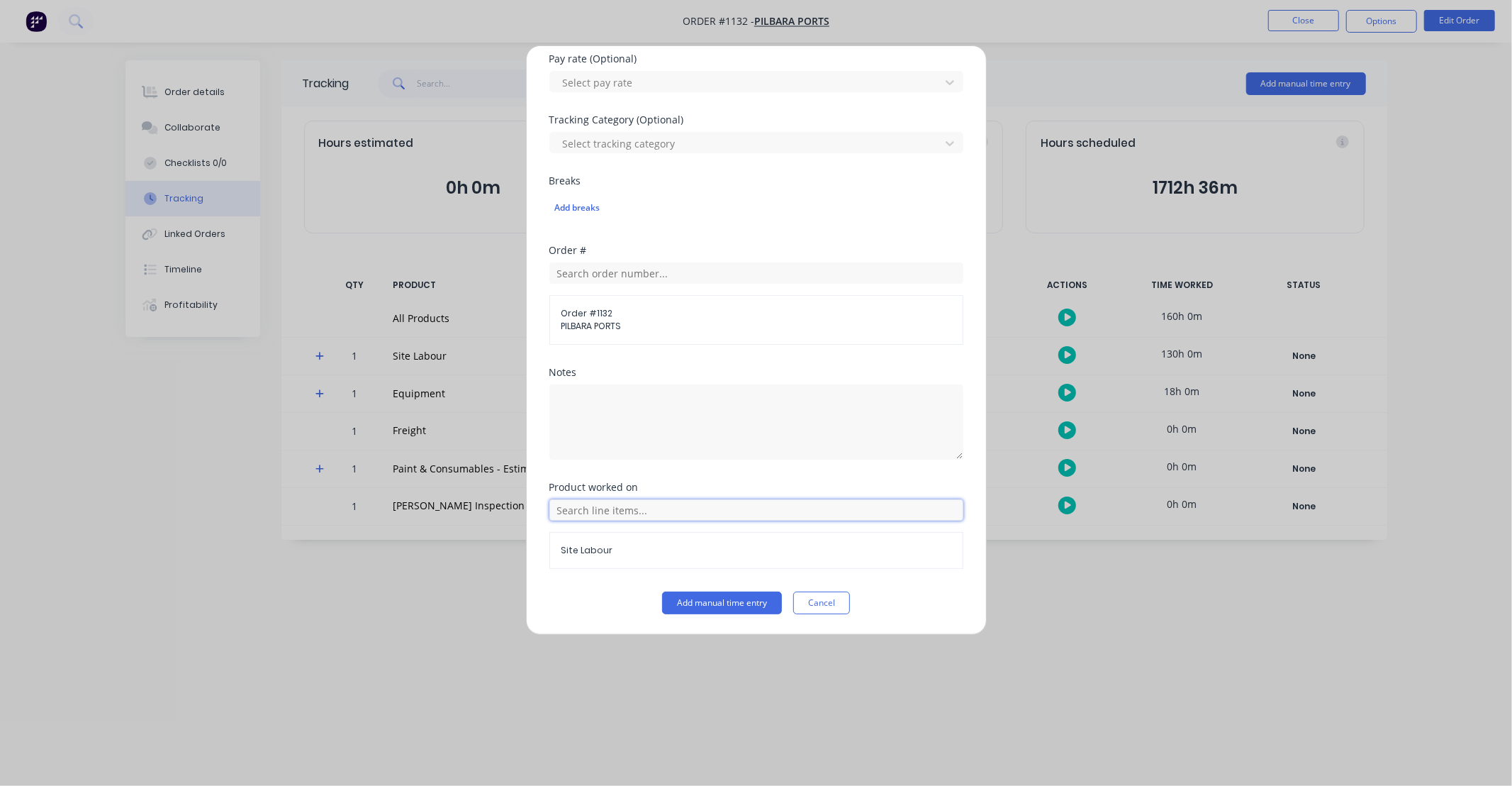
click at [572, 514] on input "text" at bounding box center [756, 510] width 414 height 21
click at [568, 330] on icon at bounding box center [565, 333] width 9 height 10
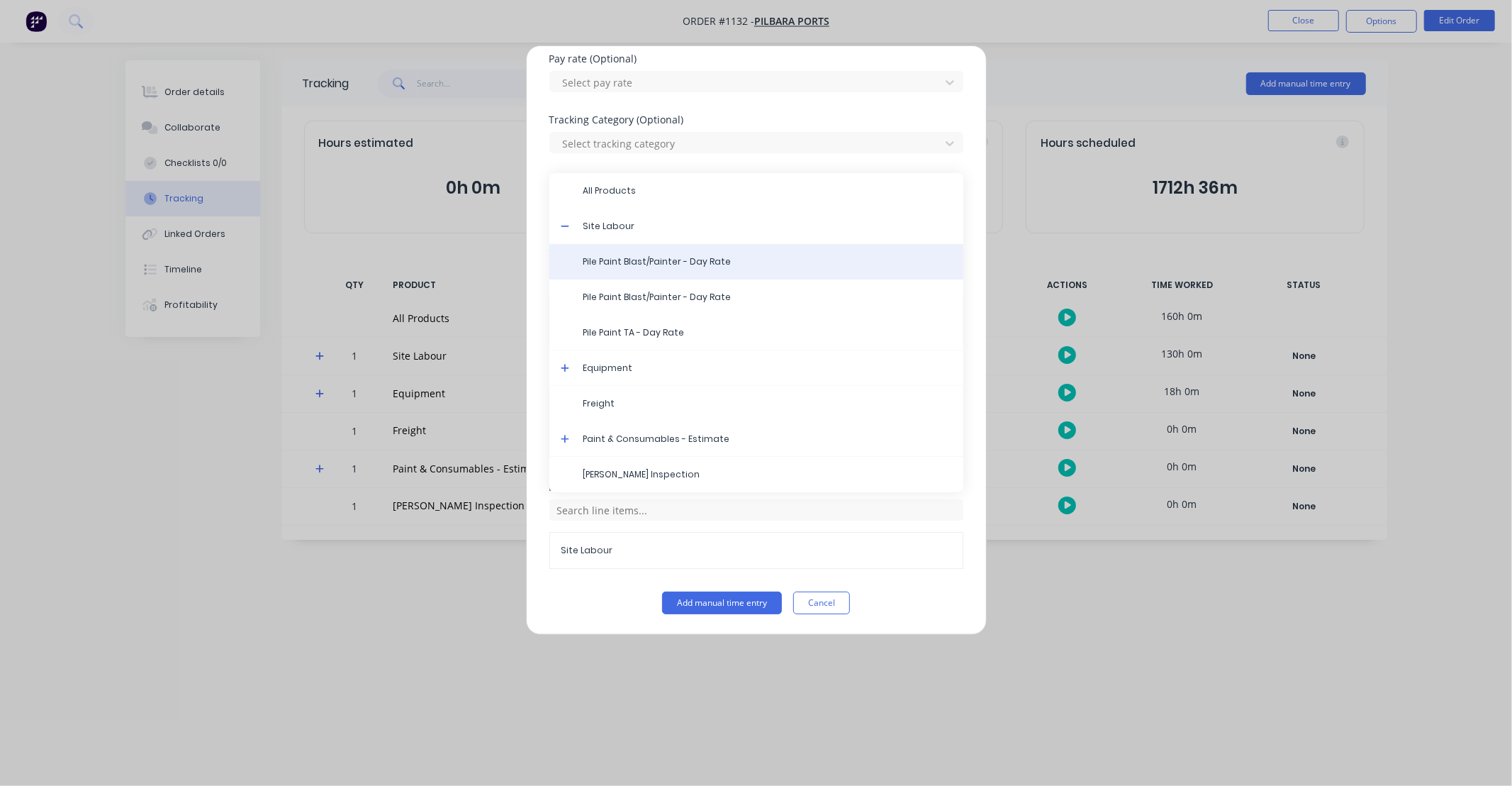
click at [620, 262] on span "Pile Paint Blast/Painter - Day Rate" at bounding box center [767, 262] width 369 height 13
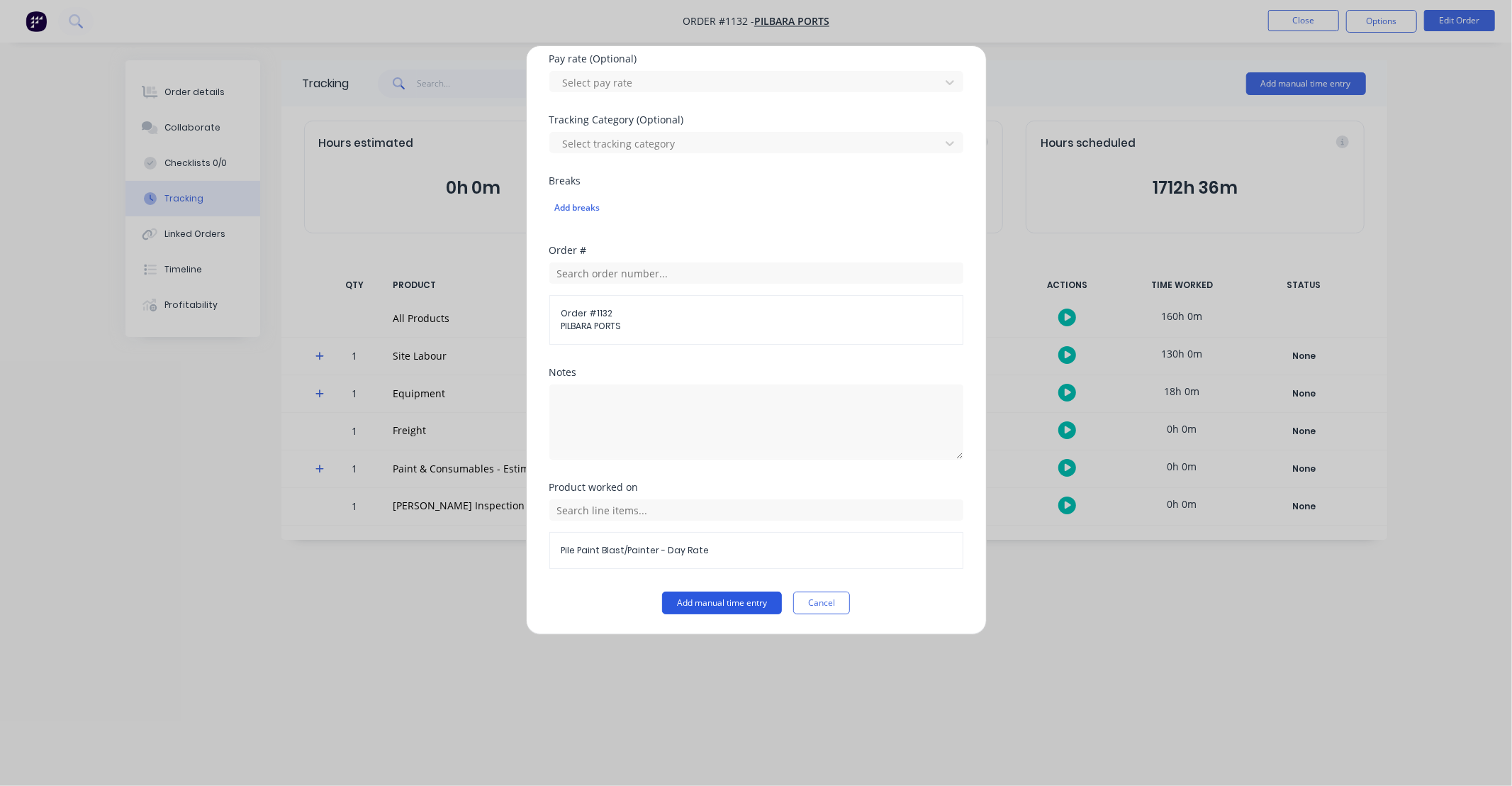
click at [723, 601] on button "Add manual time entry" at bounding box center [722, 603] width 120 height 23
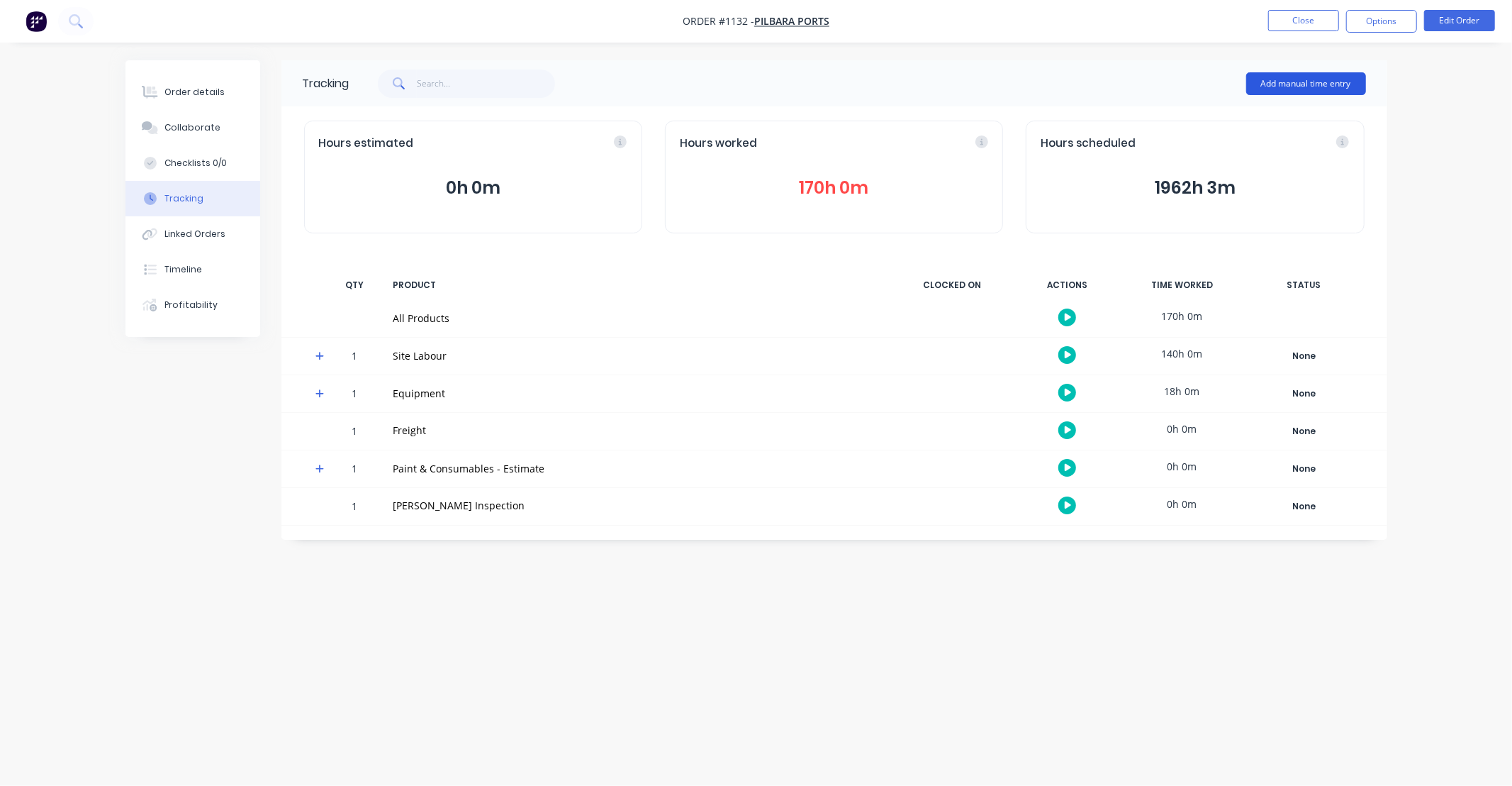
click at [1284, 84] on button "Add manual time entry" at bounding box center [1306, 84] width 120 height 23
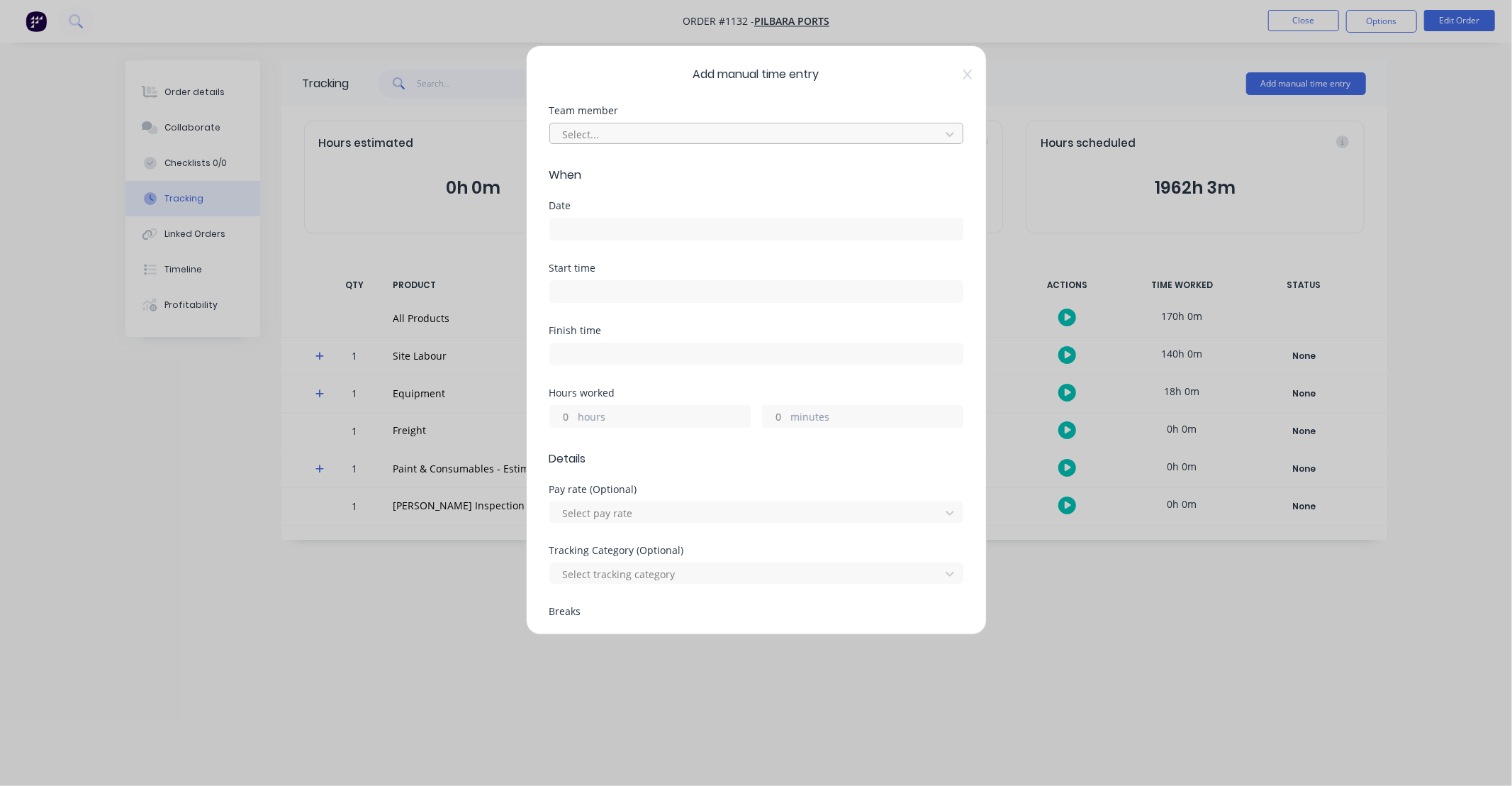
click at [656, 139] on div at bounding box center [747, 134] width 372 height 18
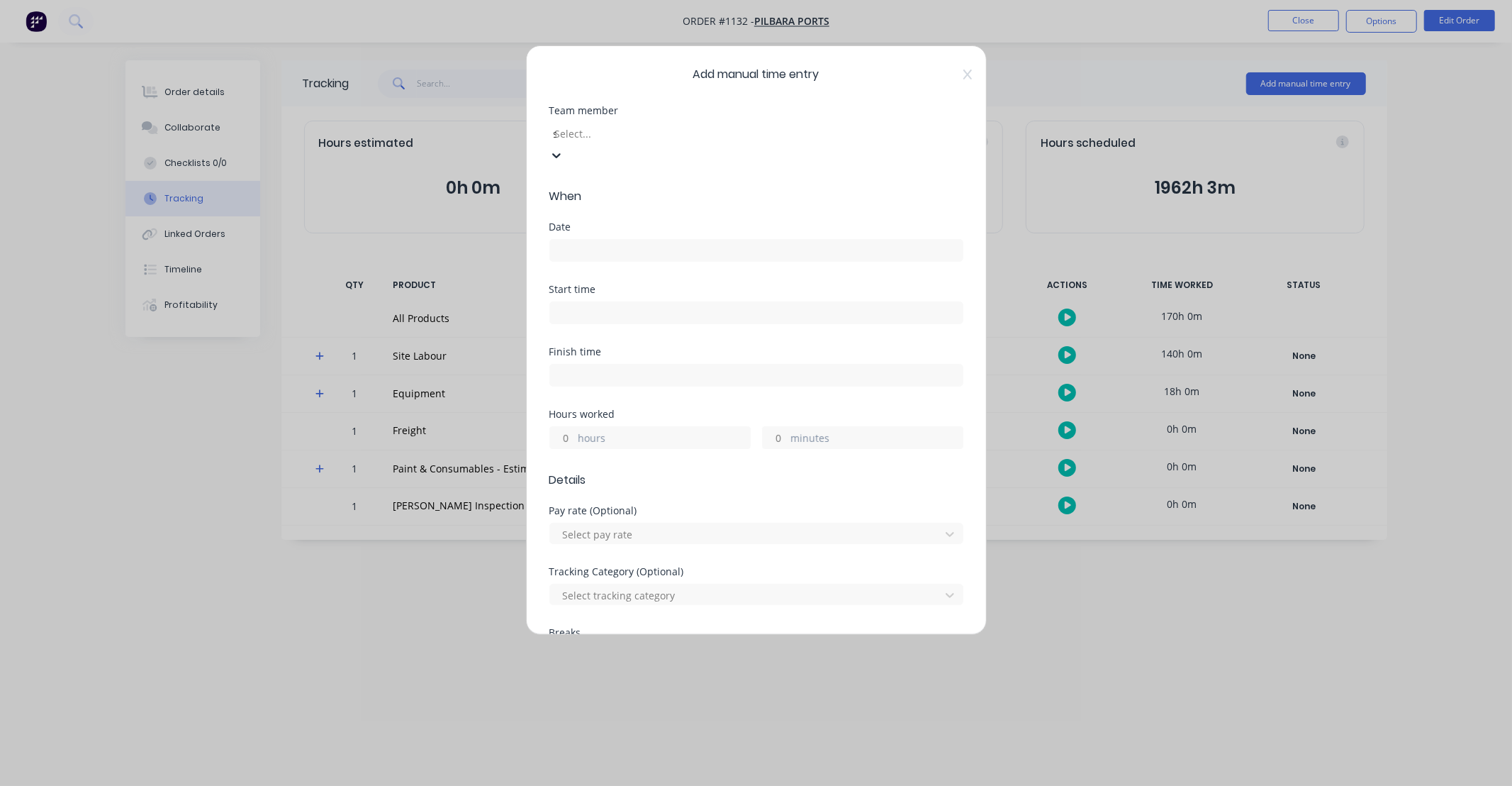
type input "se"
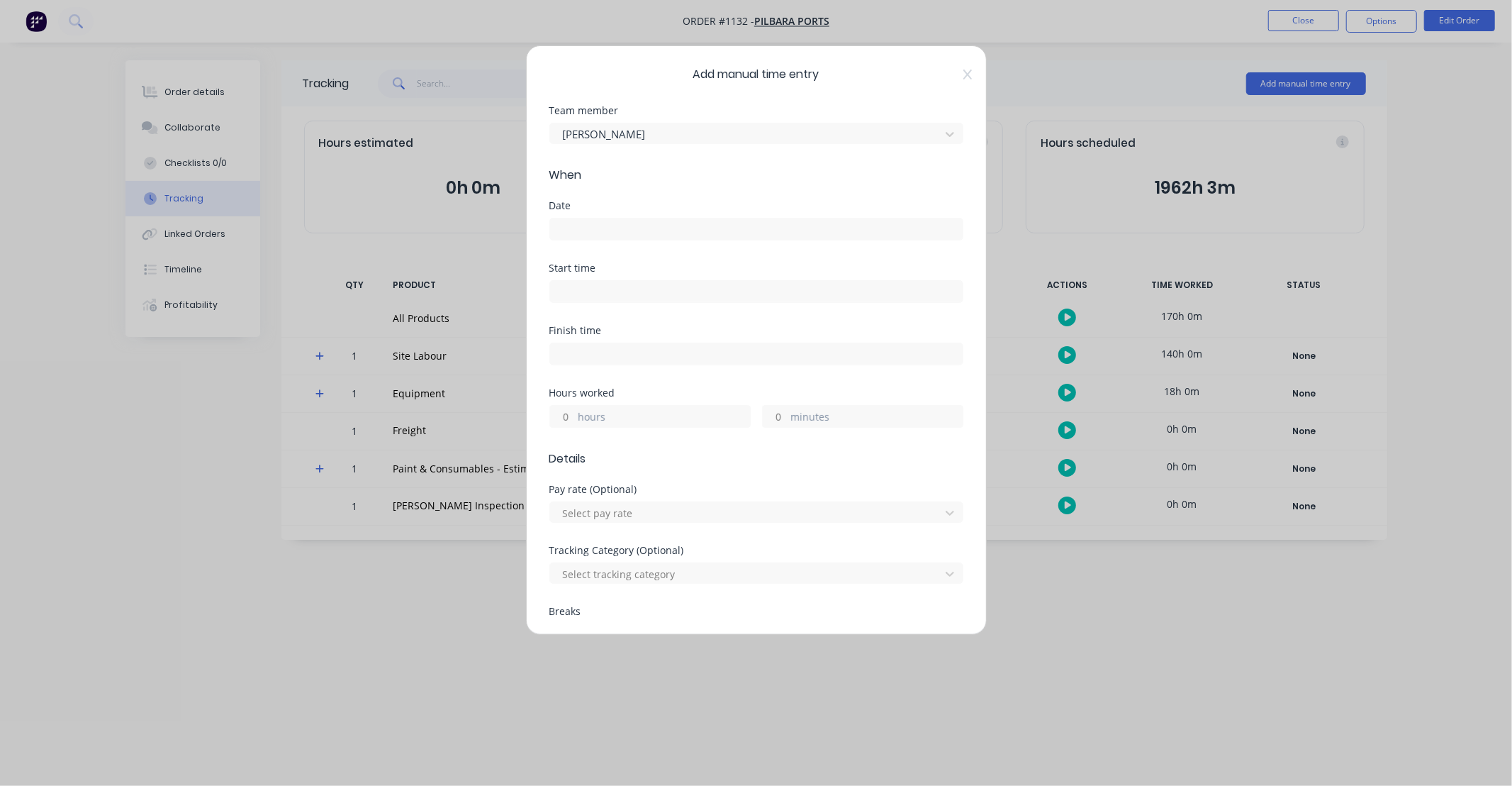
click at [625, 230] on input at bounding box center [756, 229] width 413 height 21
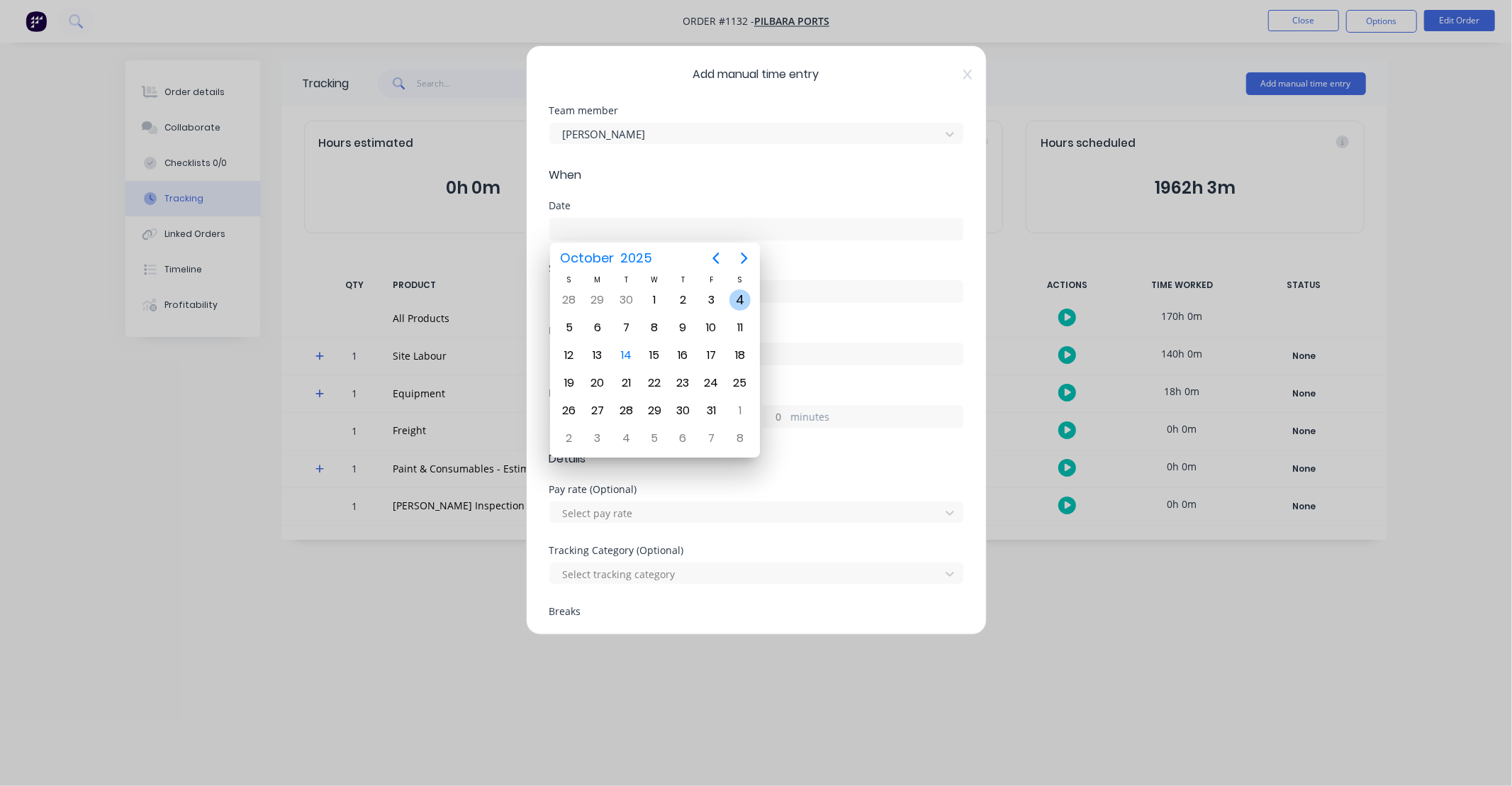
click at [742, 301] on div "4" at bounding box center [740, 300] width 21 height 21
type input "[DATE]"
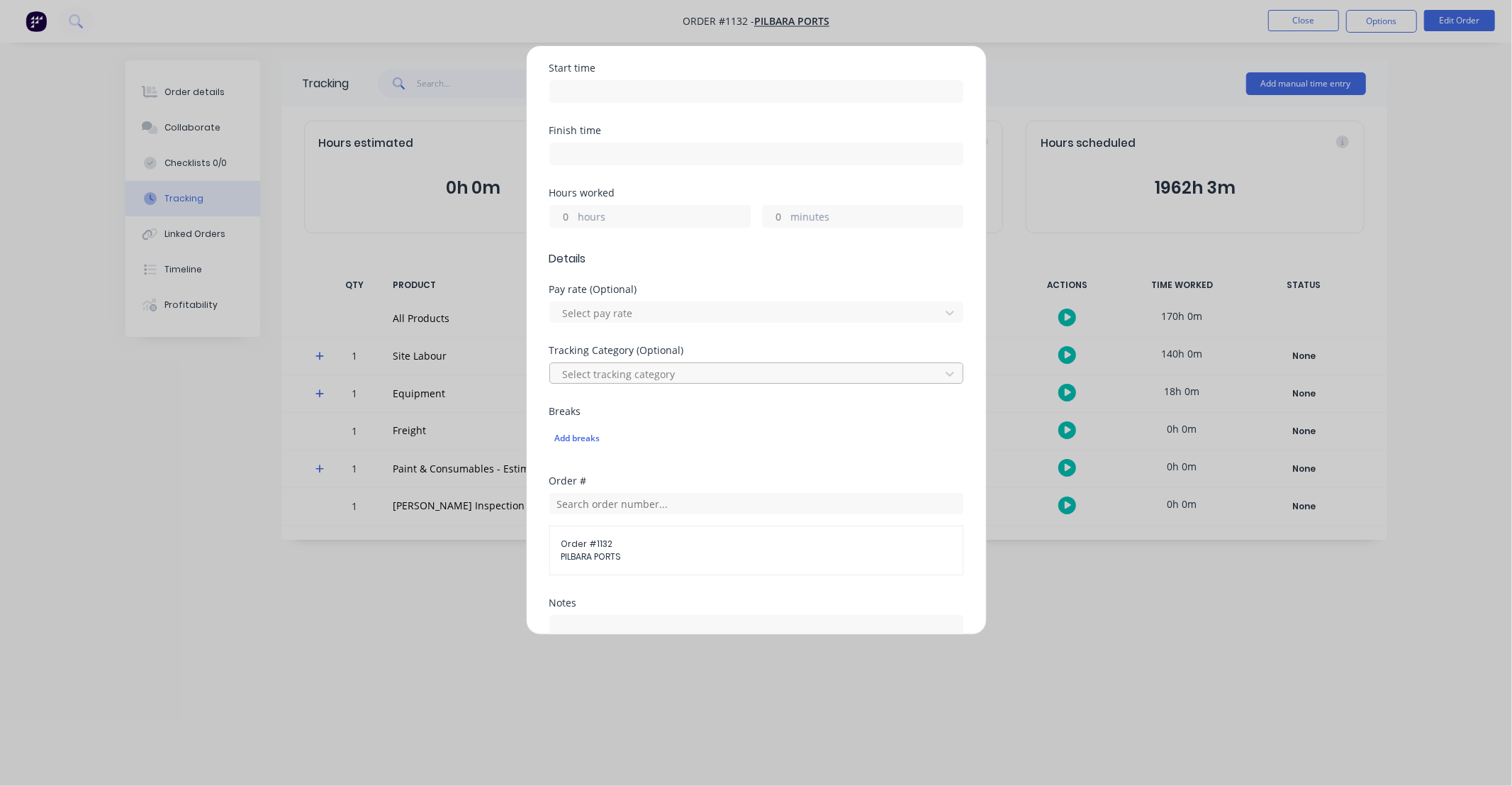
scroll to position [210, 0]
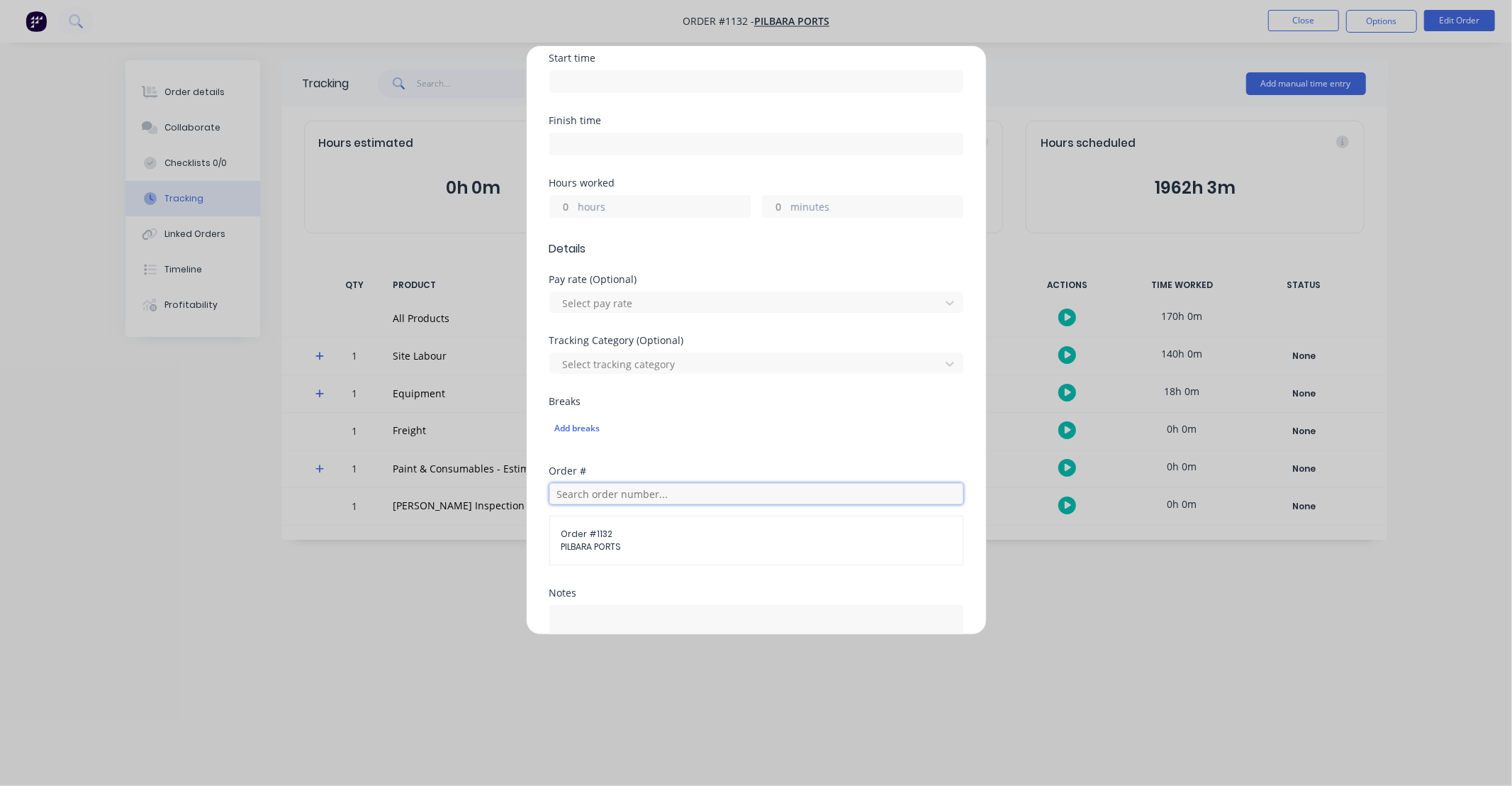
click at [711, 491] on input "text" at bounding box center [756, 493] width 414 height 21
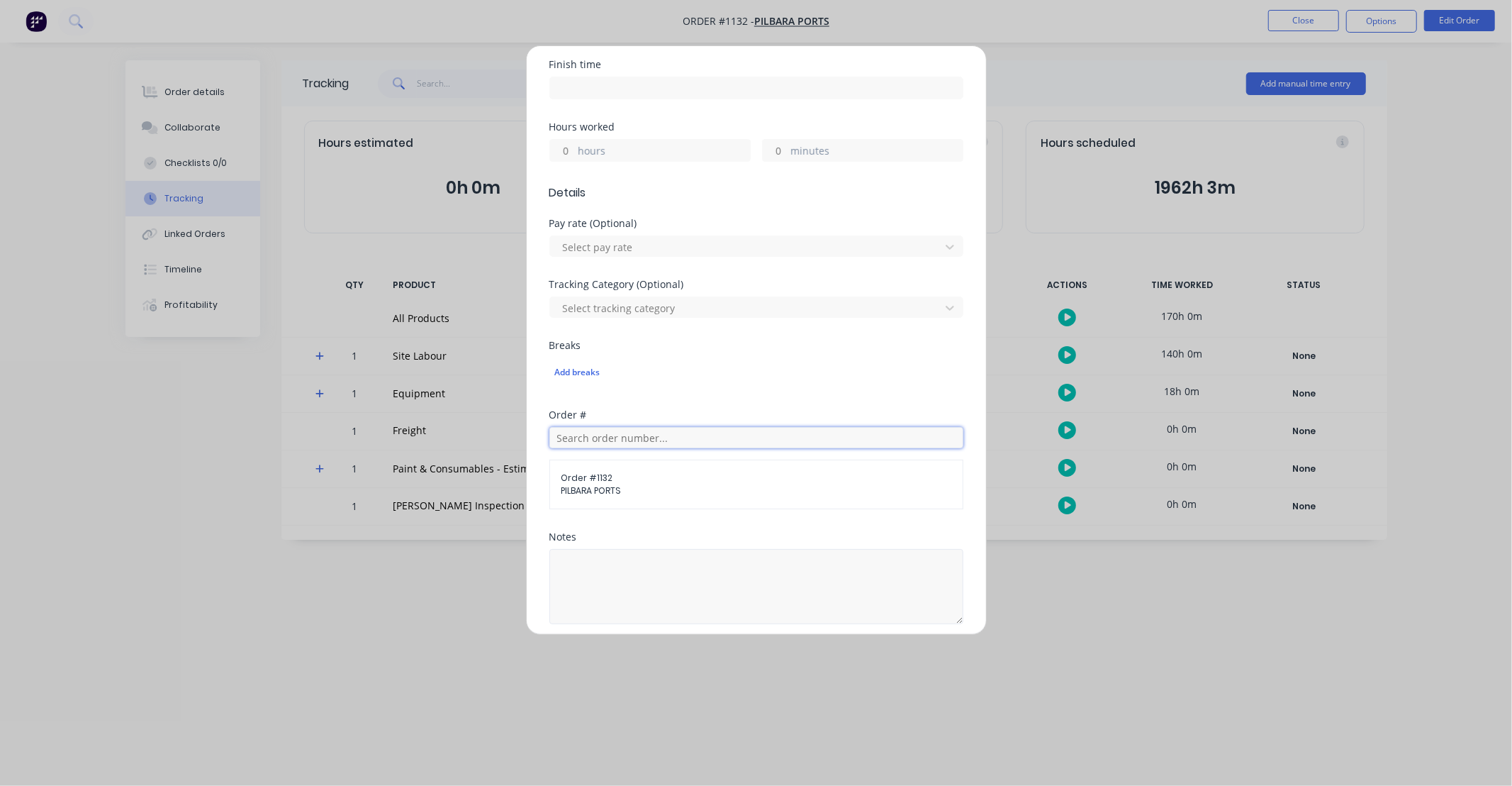
scroll to position [431, 0]
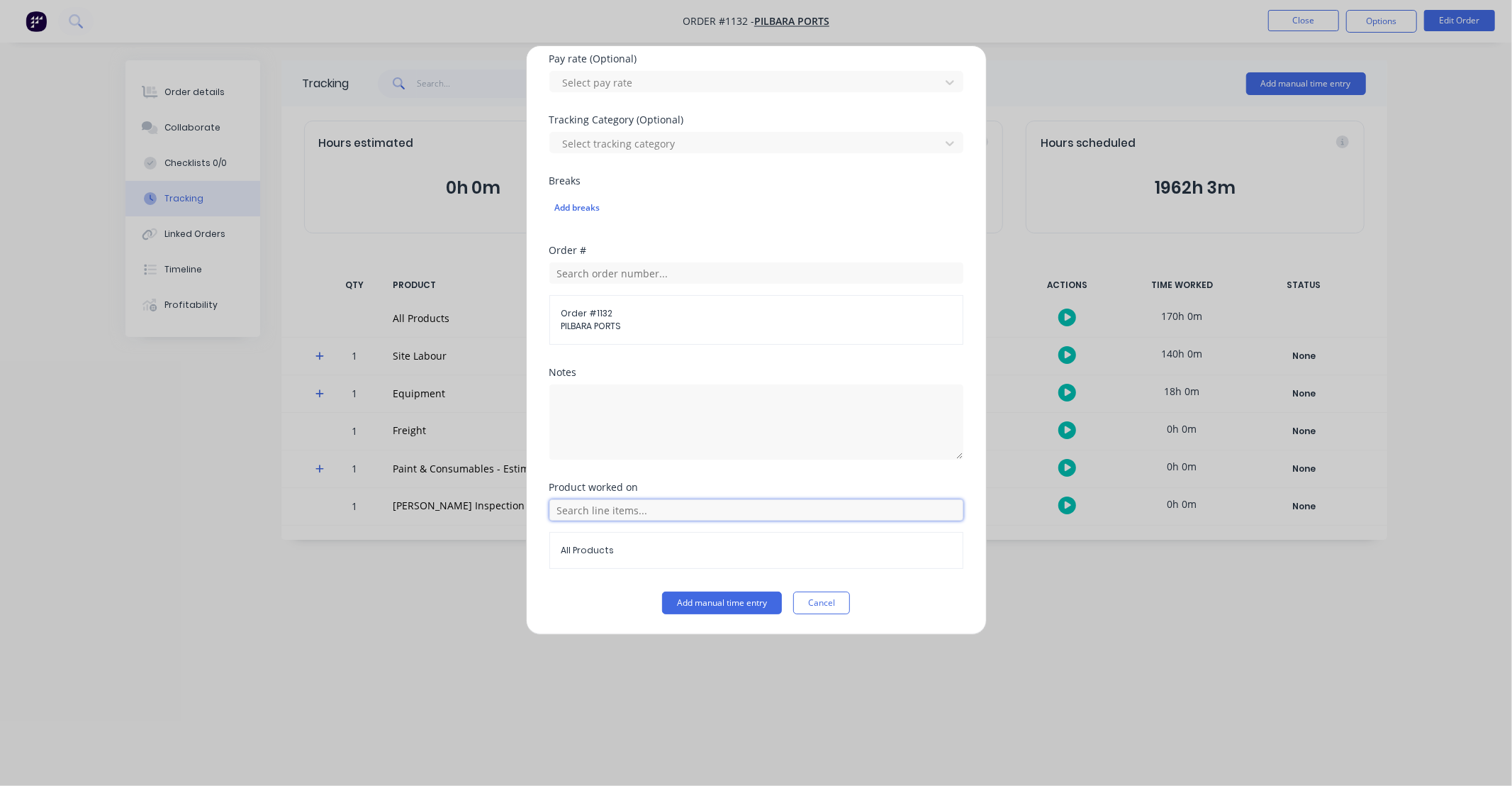
click at [650, 509] on input "text" at bounding box center [756, 510] width 414 height 21
click at [562, 334] on icon at bounding box center [565, 333] width 9 height 10
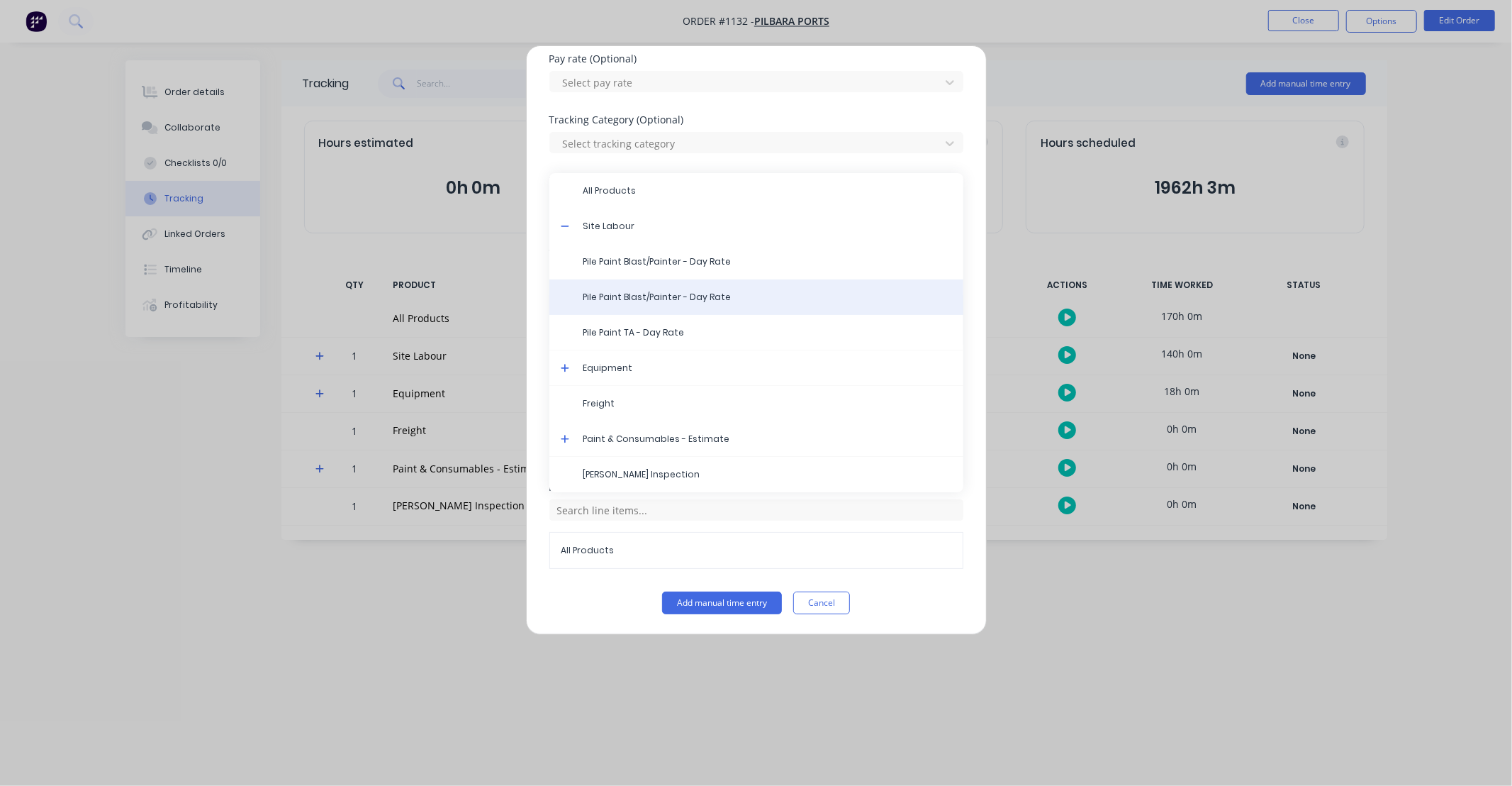
click at [652, 294] on span "Pile Paint Blast/Painter - Day Rate" at bounding box center [767, 297] width 369 height 13
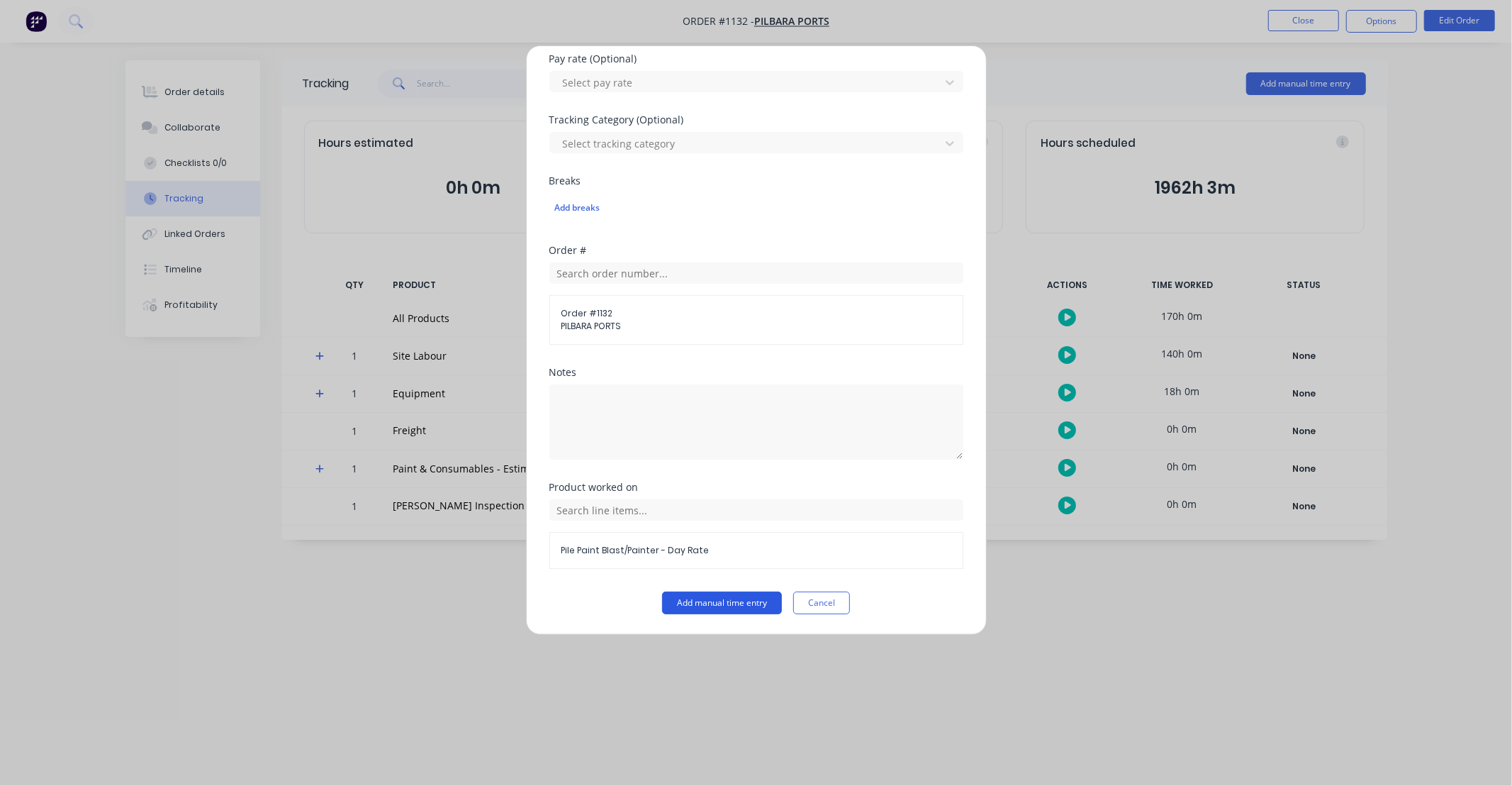
click at [732, 610] on button "Add manual time entry" at bounding box center [722, 603] width 120 height 23
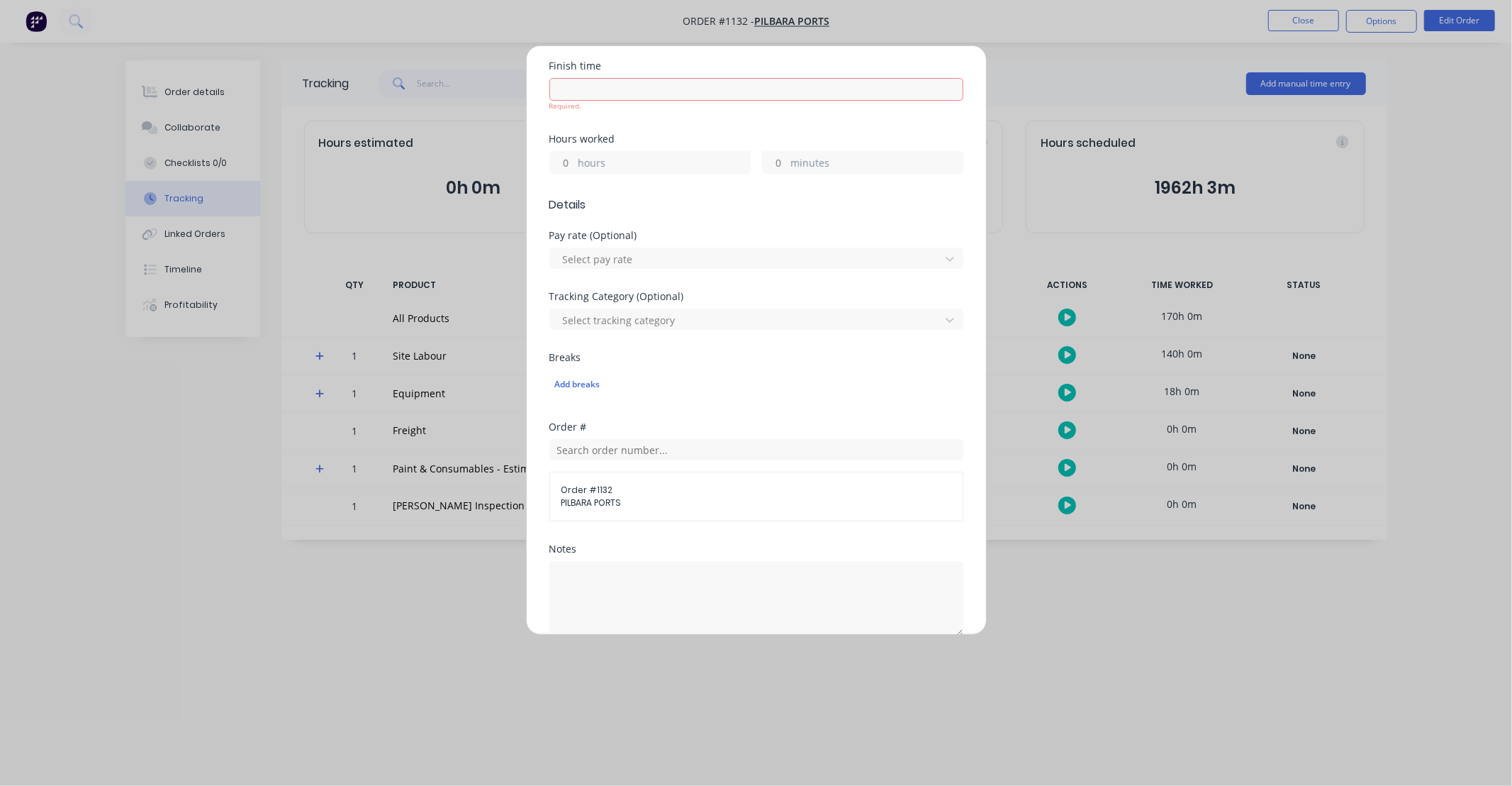
scroll to position [268, 0]
drag, startPoint x: 564, startPoint y: 167, endPoint x: 625, endPoint y: 153, distance: 62.6
click at [564, 167] on input "hours" at bounding box center [562, 170] width 25 height 21
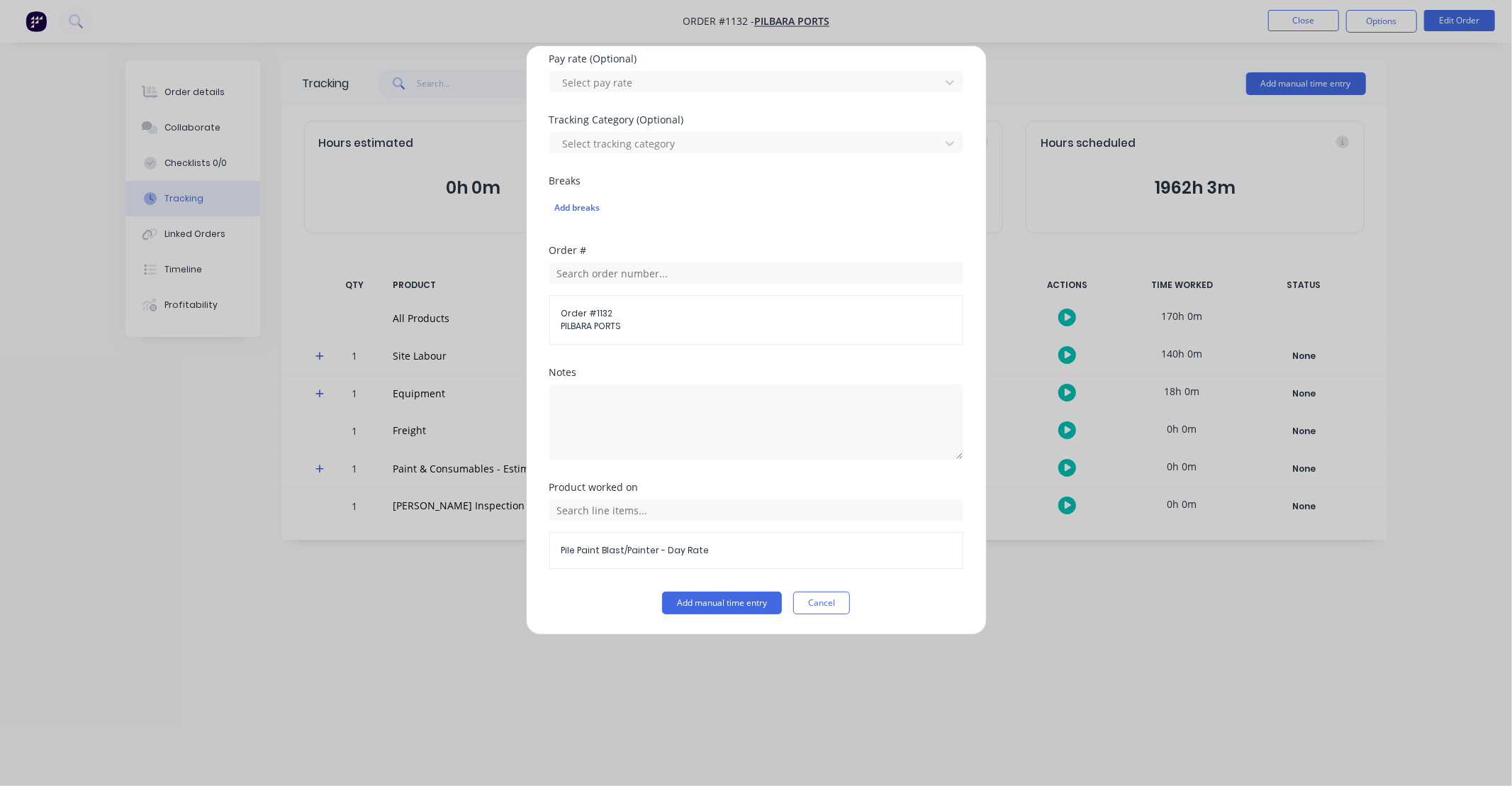
type input "10"
click at [715, 587] on div "Product worked on Pile Paint Blast/Painter - Day Rate" at bounding box center [756, 537] width 414 height 109
click at [718, 596] on button "Add manual time entry" at bounding box center [722, 603] width 120 height 23
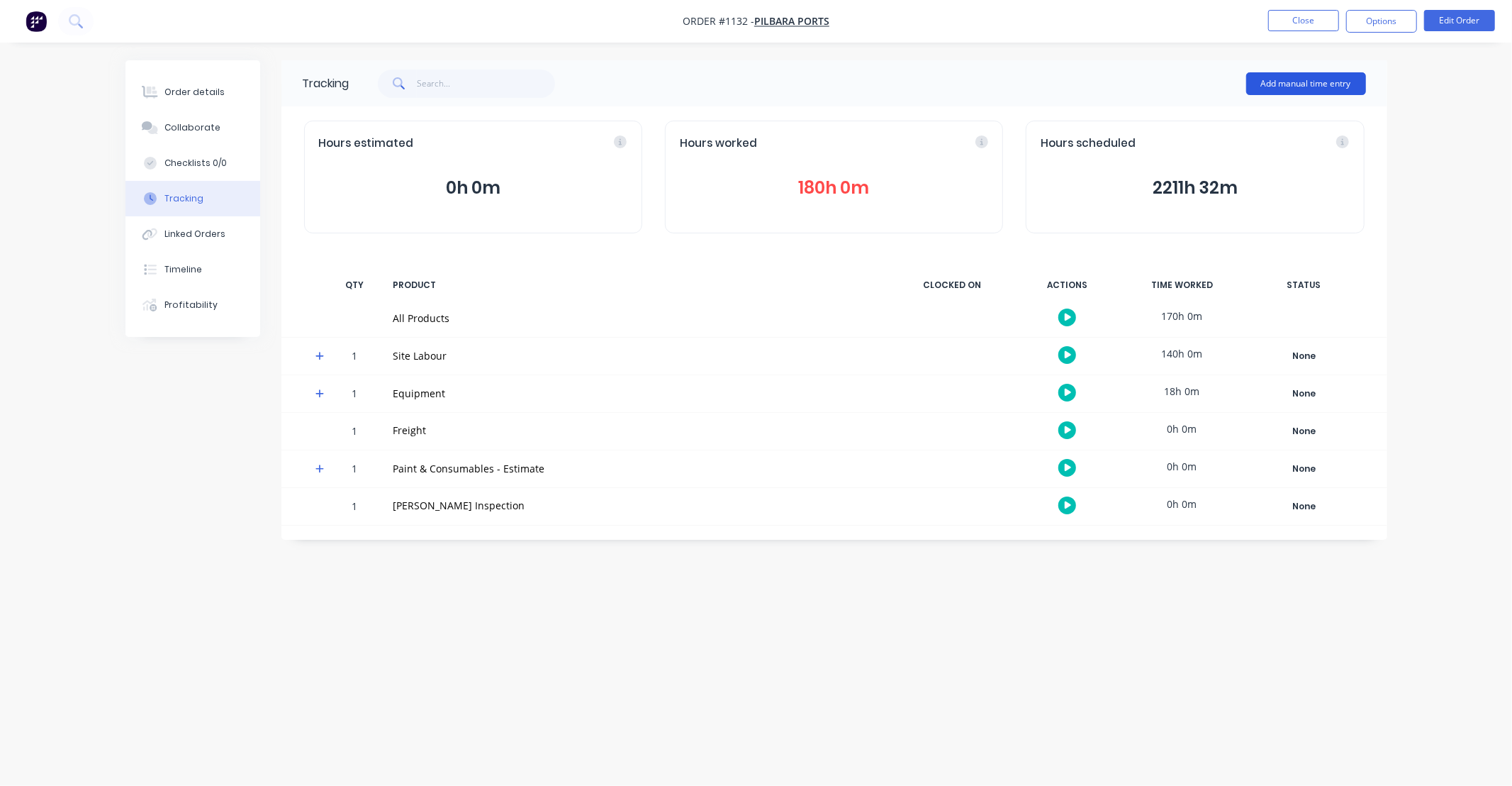
click at [1306, 87] on button "Add manual time entry" at bounding box center [1306, 84] width 120 height 23
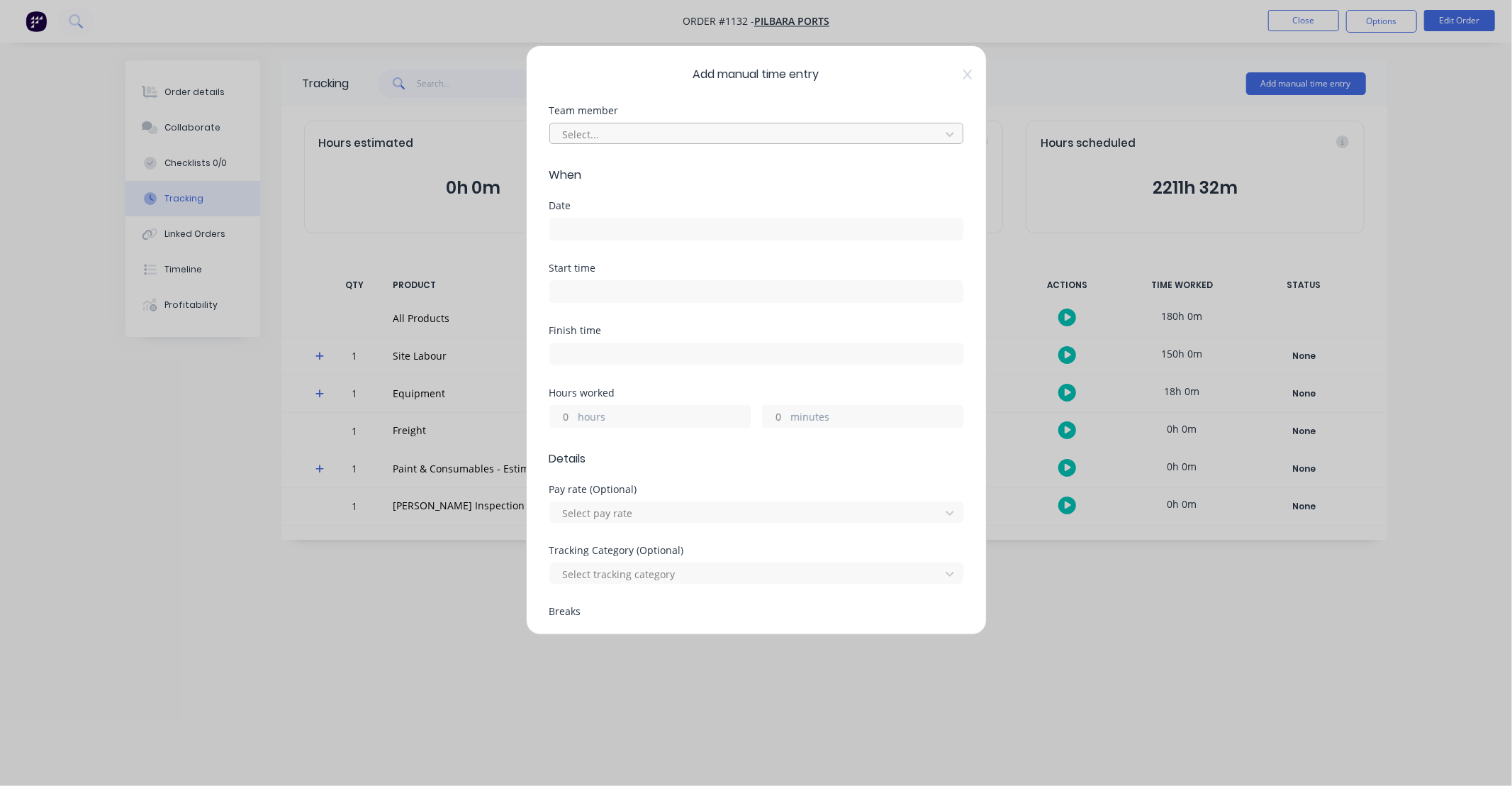
click at [667, 137] on div at bounding box center [747, 134] width 372 height 18
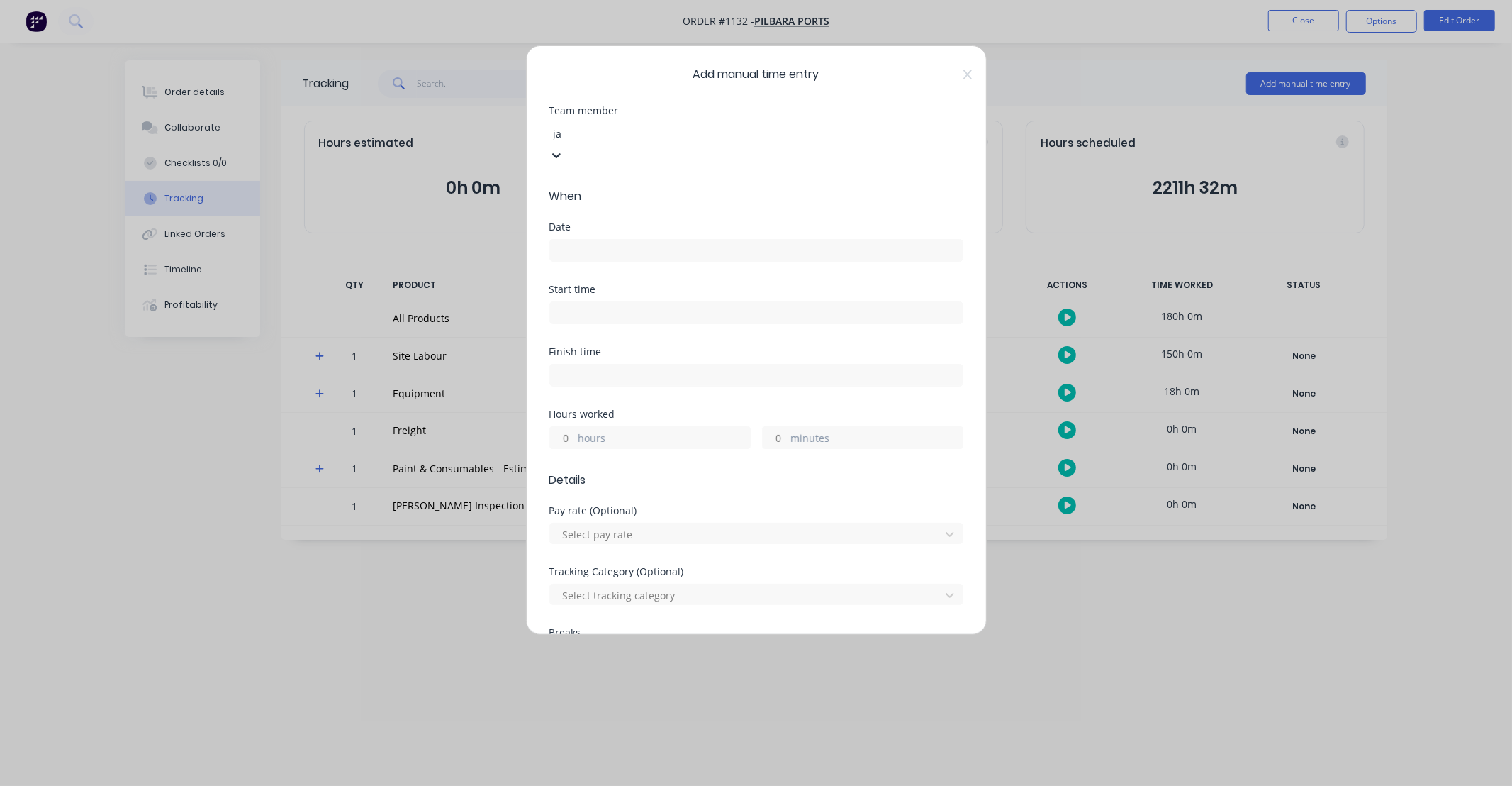
type input "jac"
click at [645, 785] on div "[PERSON_NAME]" at bounding box center [756, 793] width 1512 height 15
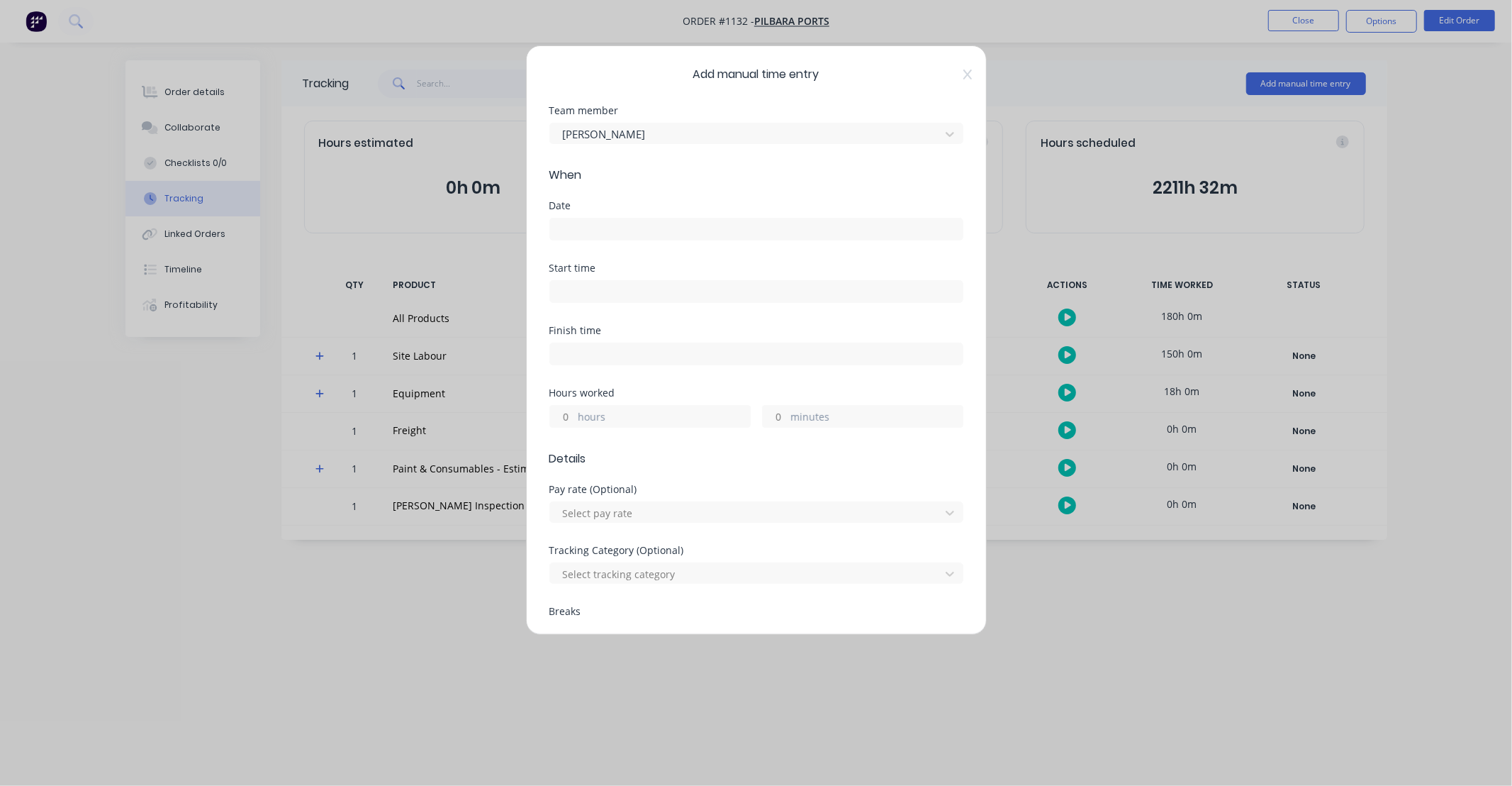
click at [649, 231] on input at bounding box center [756, 229] width 413 height 21
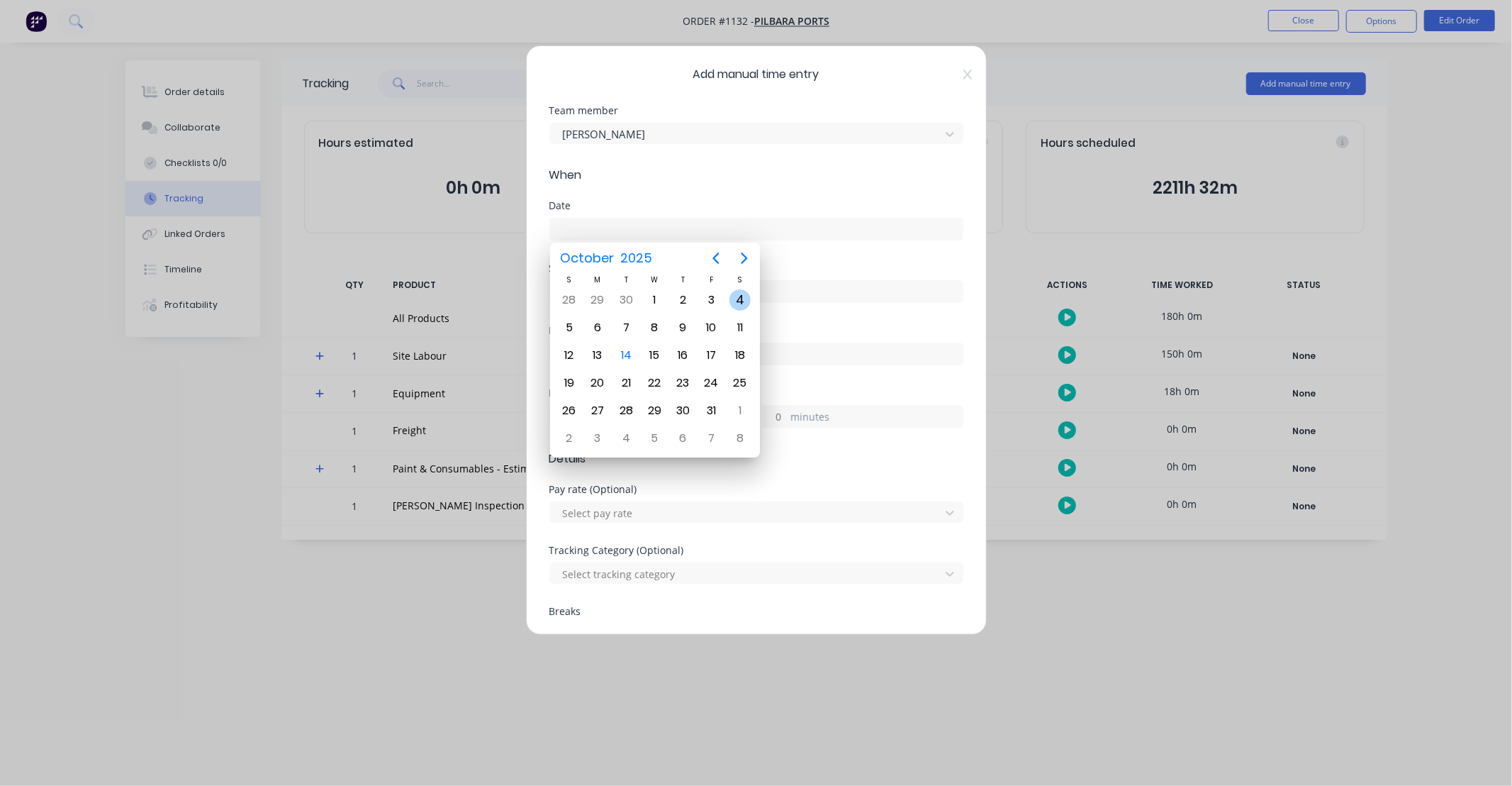
click at [736, 298] on div "4" at bounding box center [740, 300] width 21 height 21
type input "[DATE]"
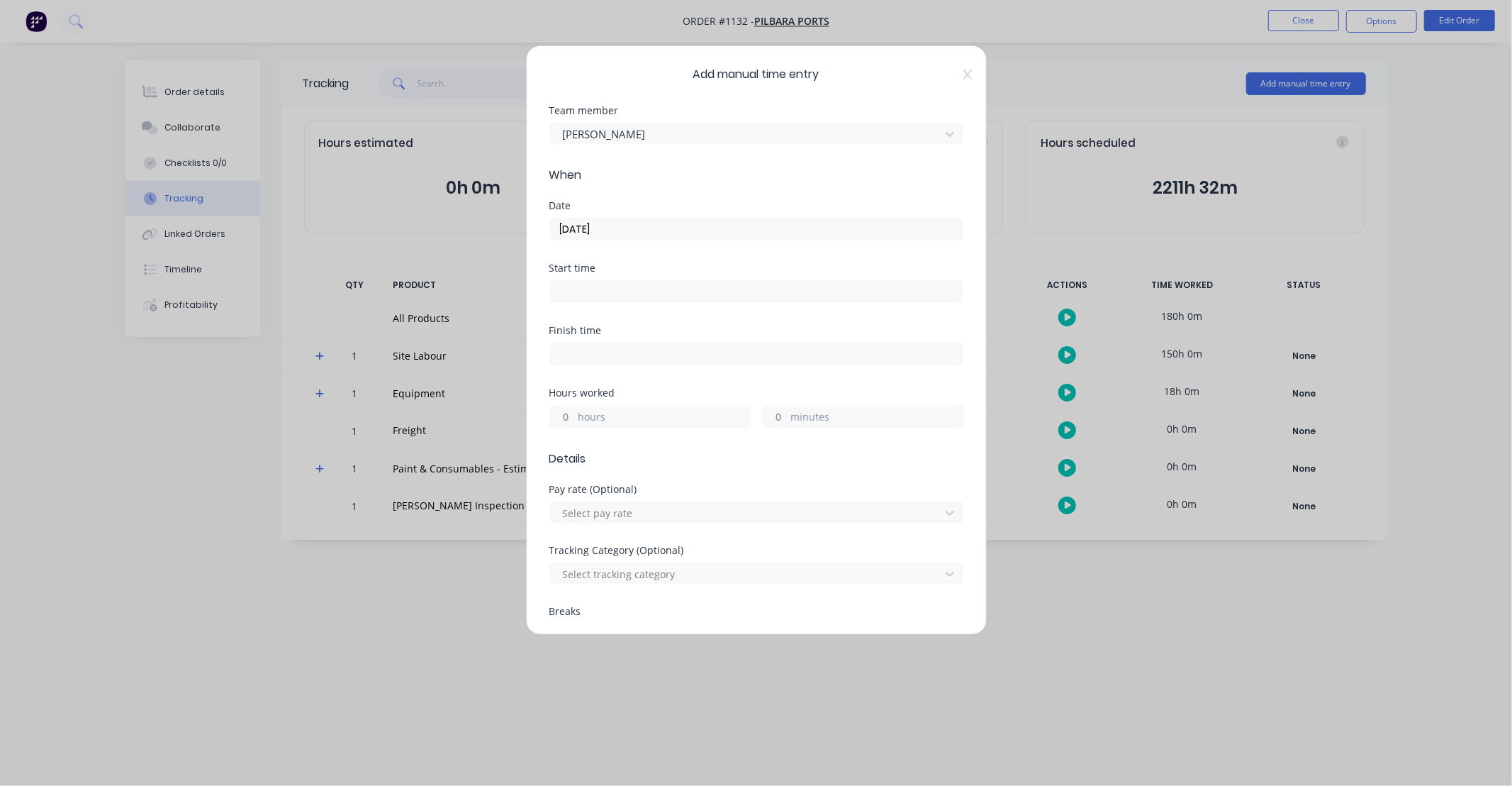
click at [566, 416] on input "hours" at bounding box center [562, 416] width 25 height 21
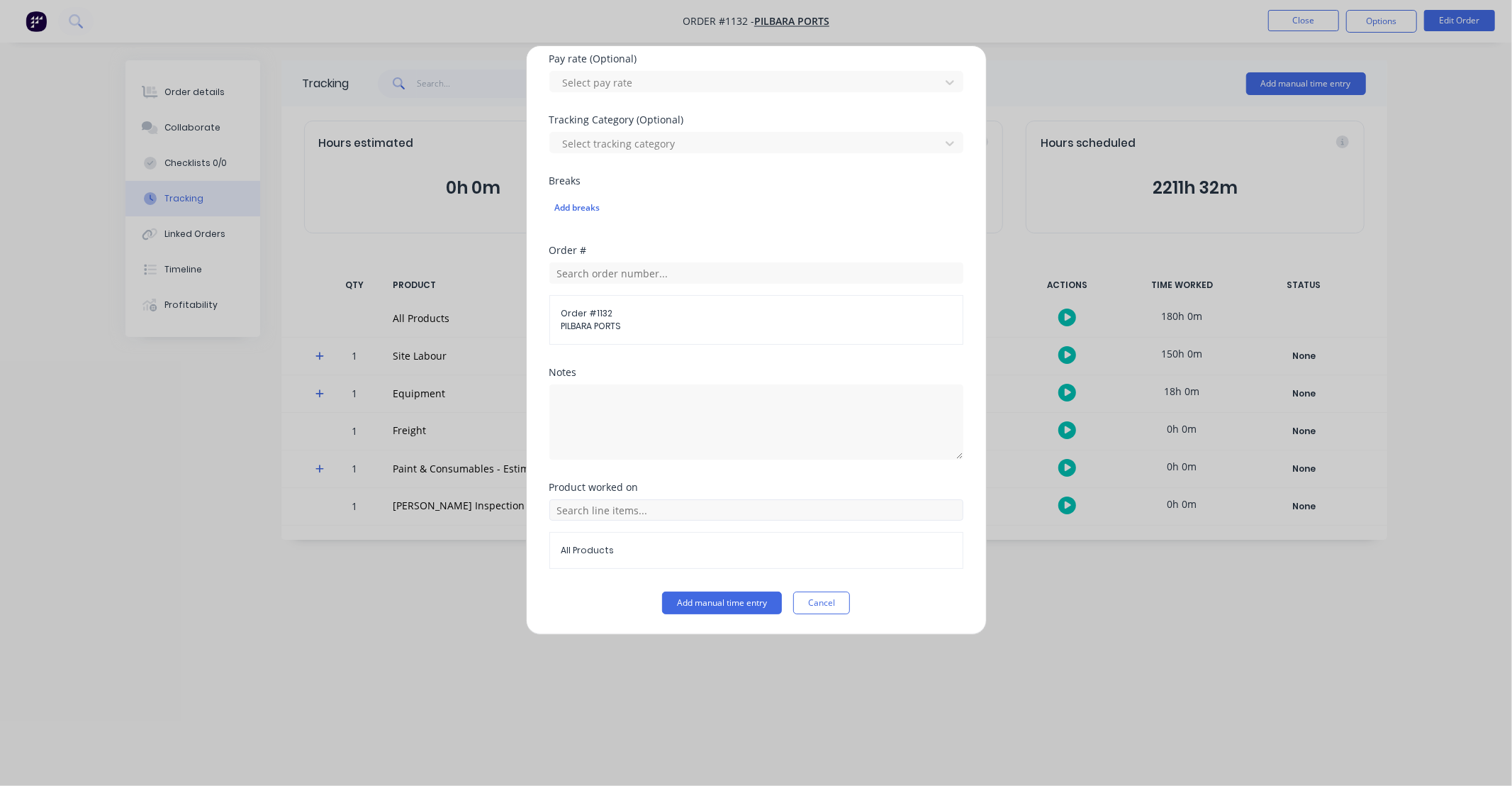
type input "10"
click at [696, 508] on input "text" at bounding box center [756, 510] width 414 height 21
click at [566, 335] on icon at bounding box center [565, 333] width 9 height 10
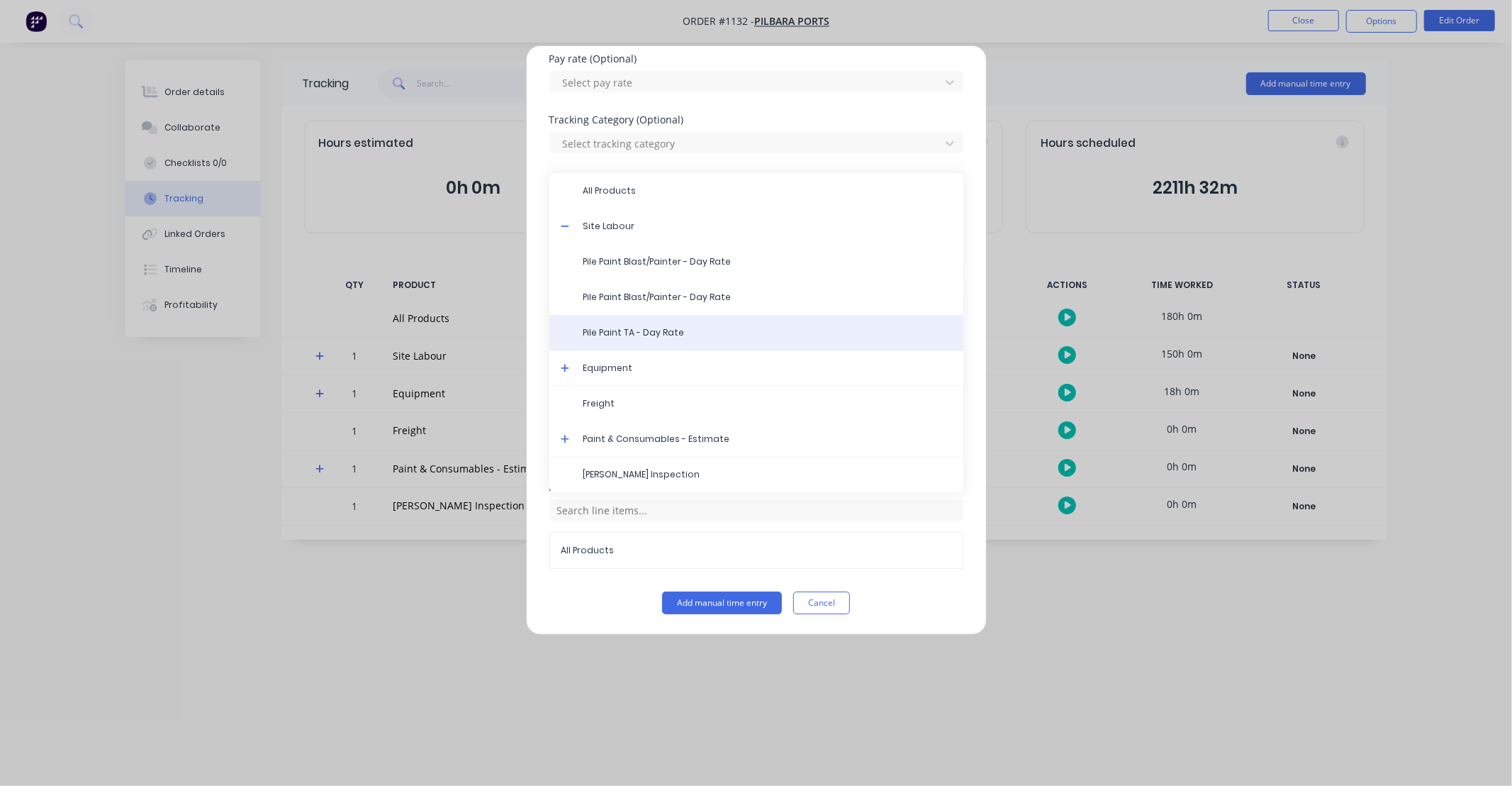
click at [638, 331] on span "Pile Paint TA - Day Rate" at bounding box center [767, 333] width 369 height 13
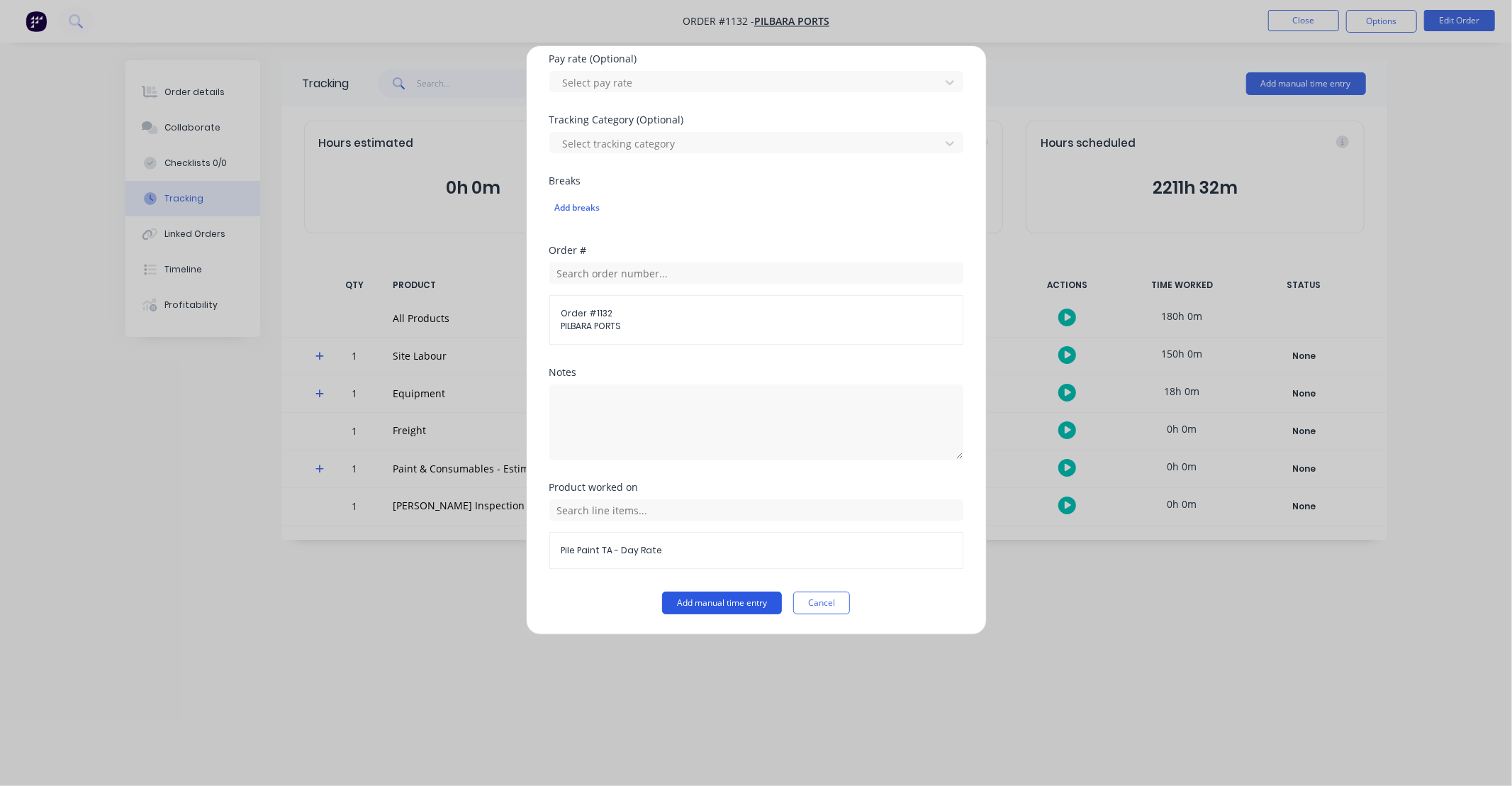
click at [719, 593] on button "Add manual time entry" at bounding box center [722, 603] width 120 height 23
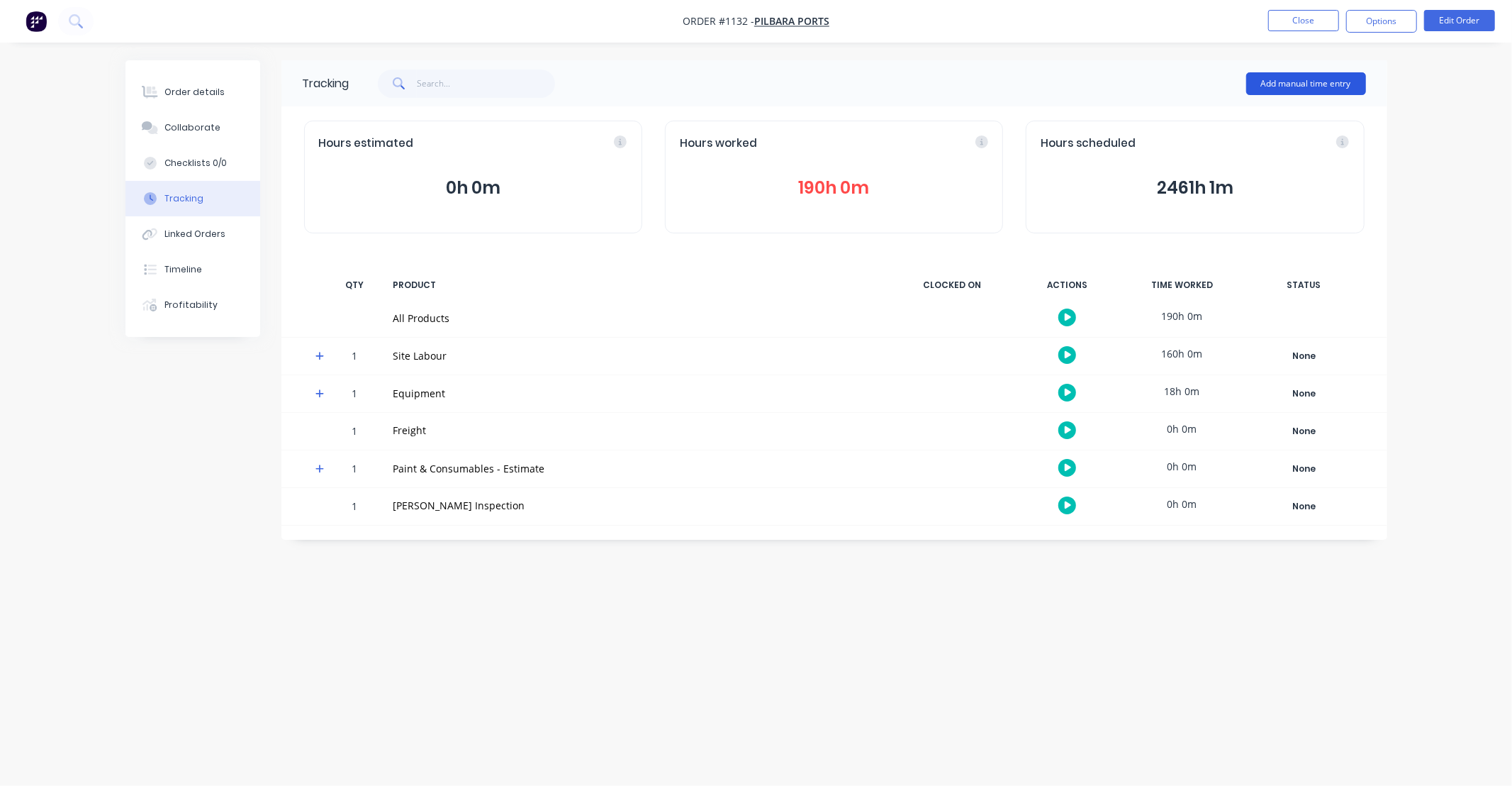
click at [1300, 77] on button "Add manual time entry" at bounding box center [1306, 84] width 120 height 23
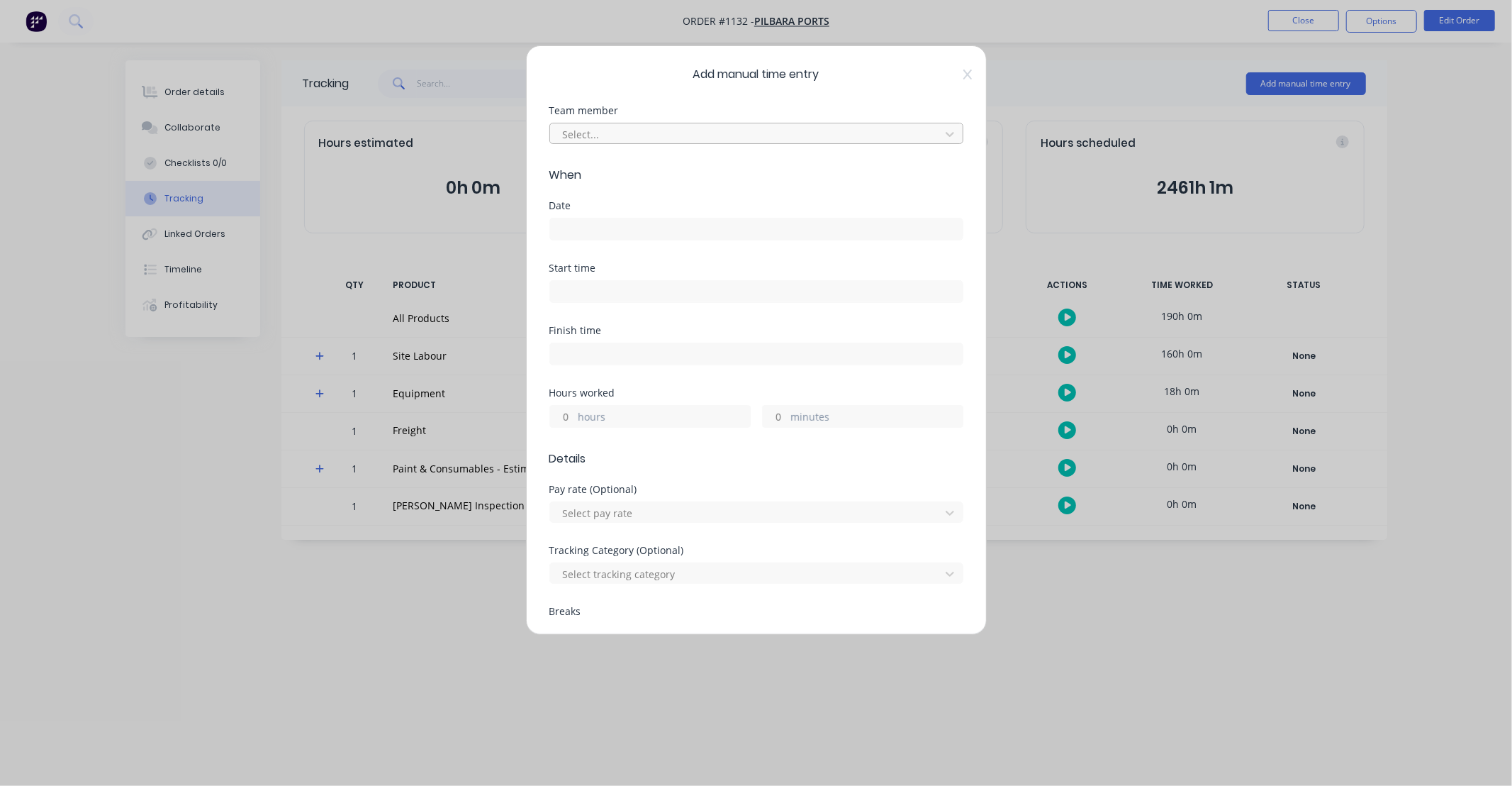
click at [599, 139] on div at bounding box center [747, 134] width 372 height 18
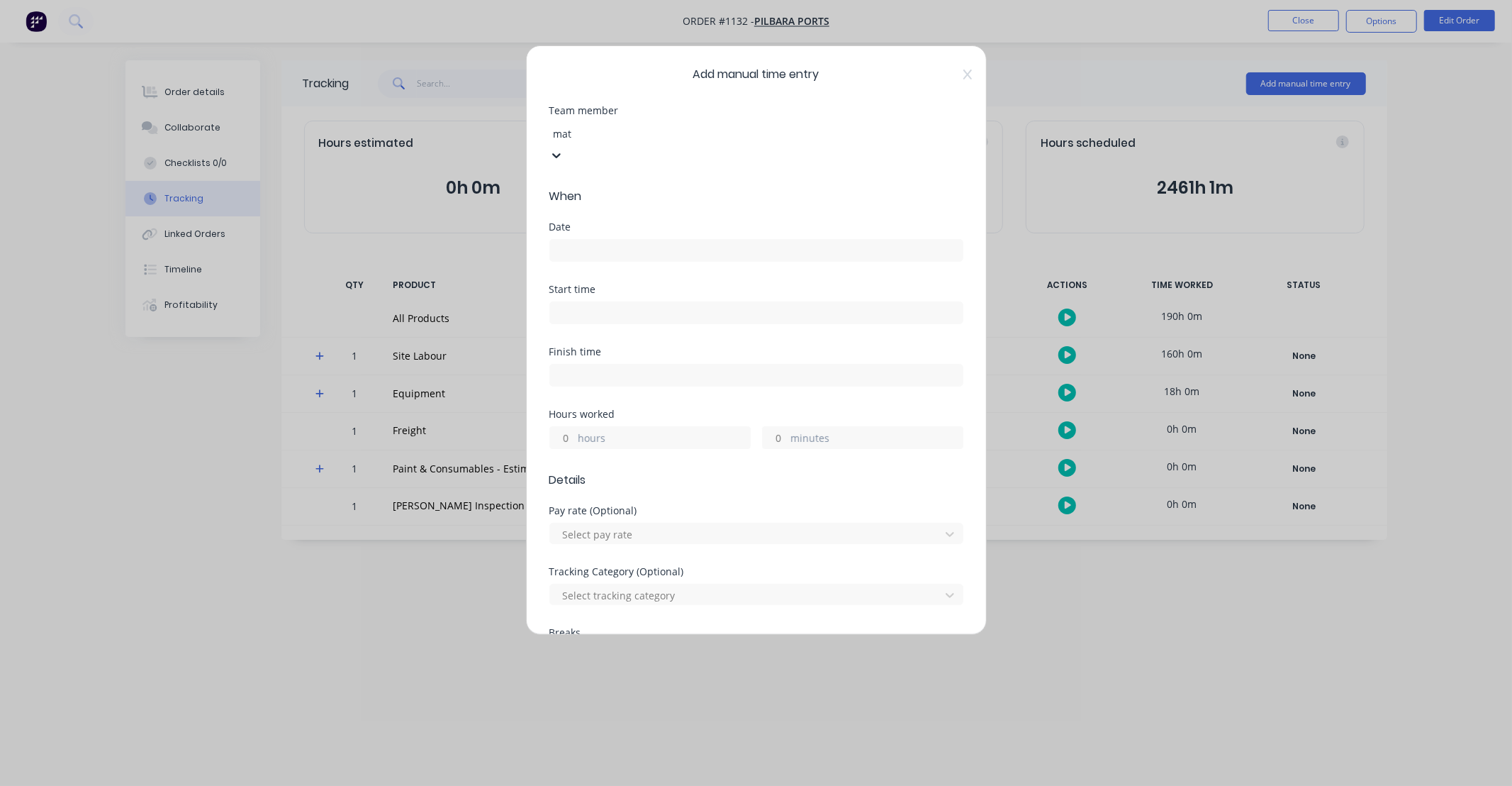
type input "matt"
click at [612, 785] on div "[PERSON_NAME]" at bounding box center [756, 793] width 1512 height 15
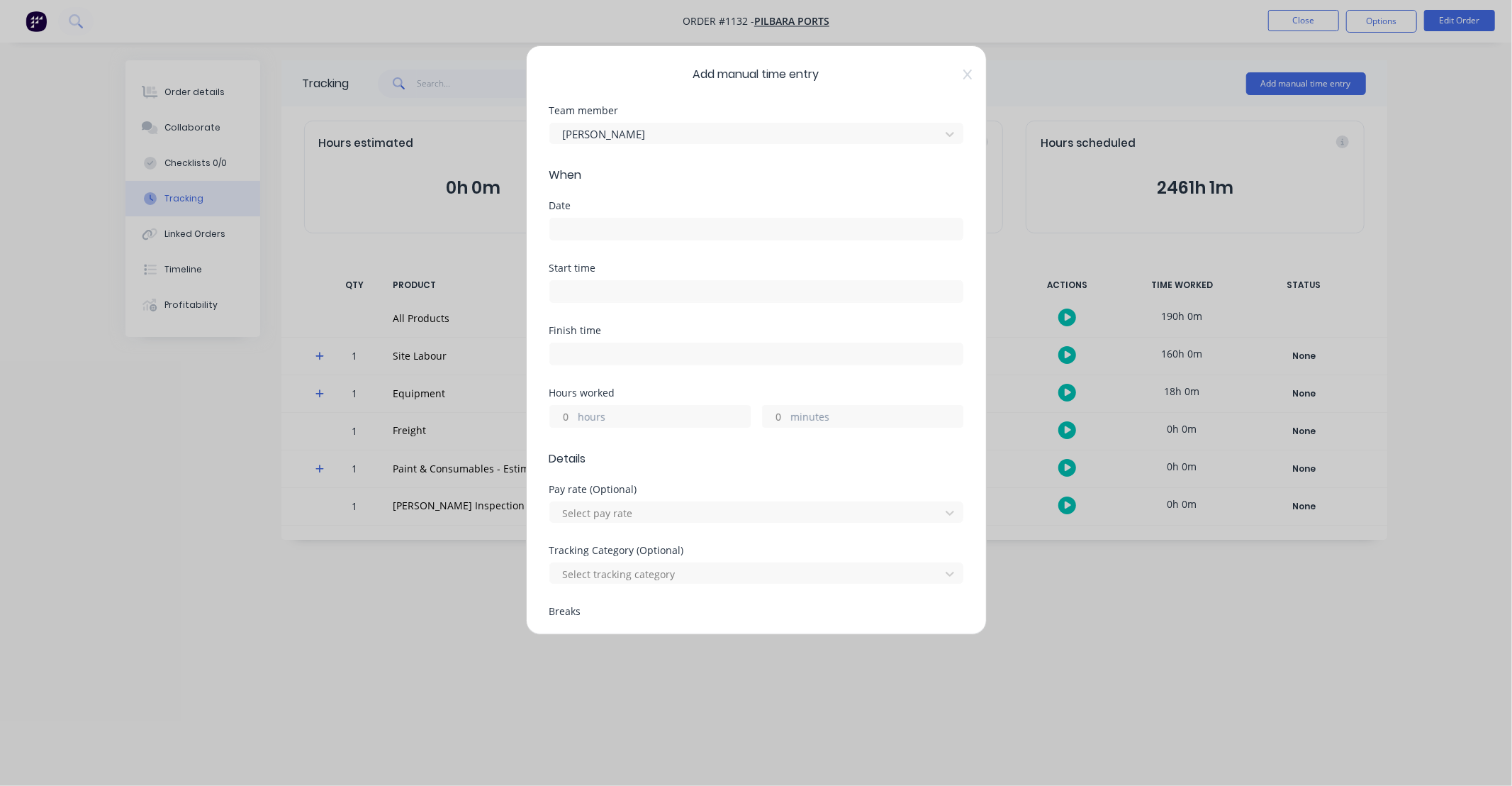
click at [628, 228] on input at bounding box center [756, 229] width 413 height 21
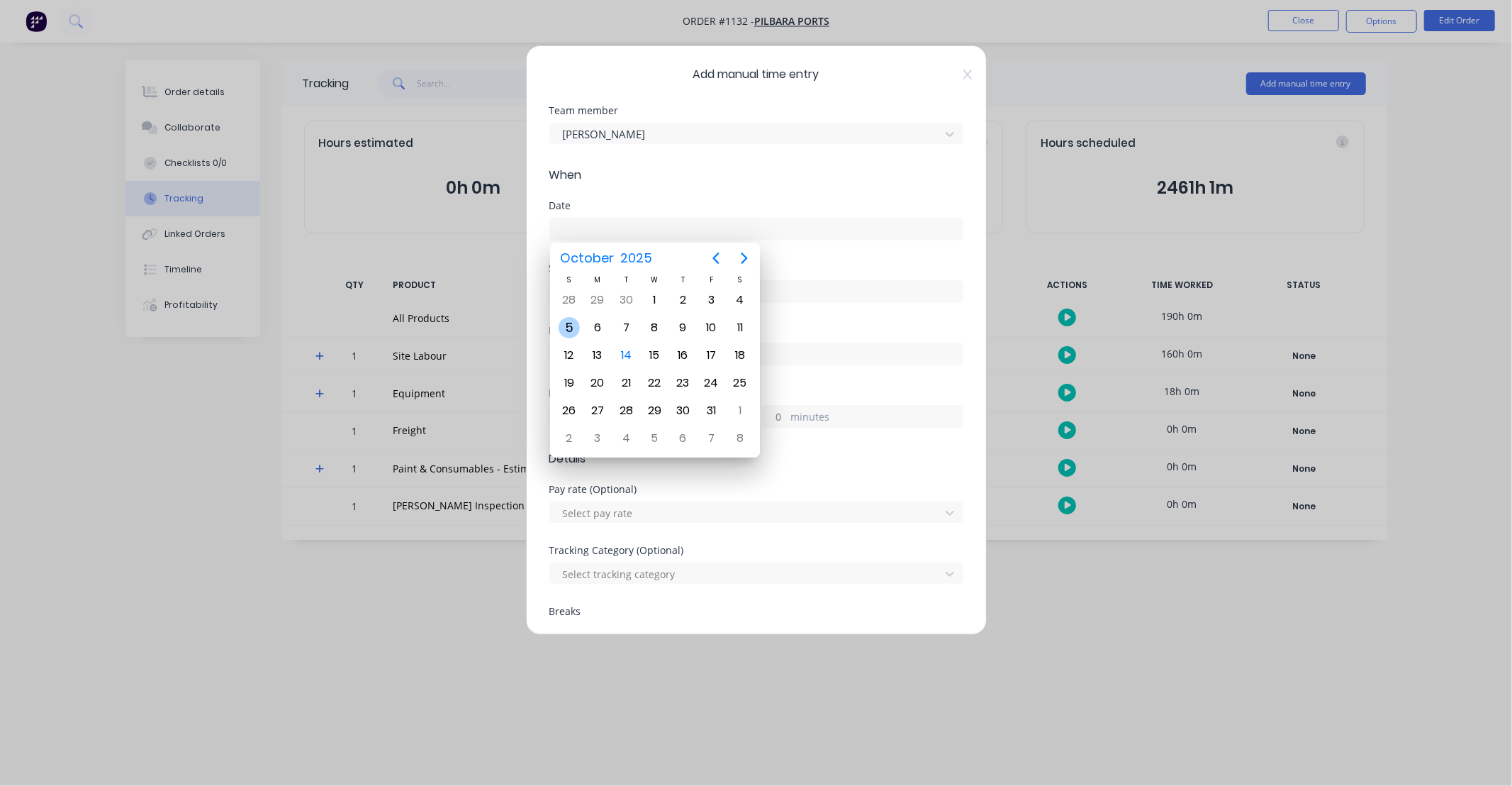
click at [563, 331] on div "5" at bounding box center [569, 328] width 21 height 21
type input "[DATE]"
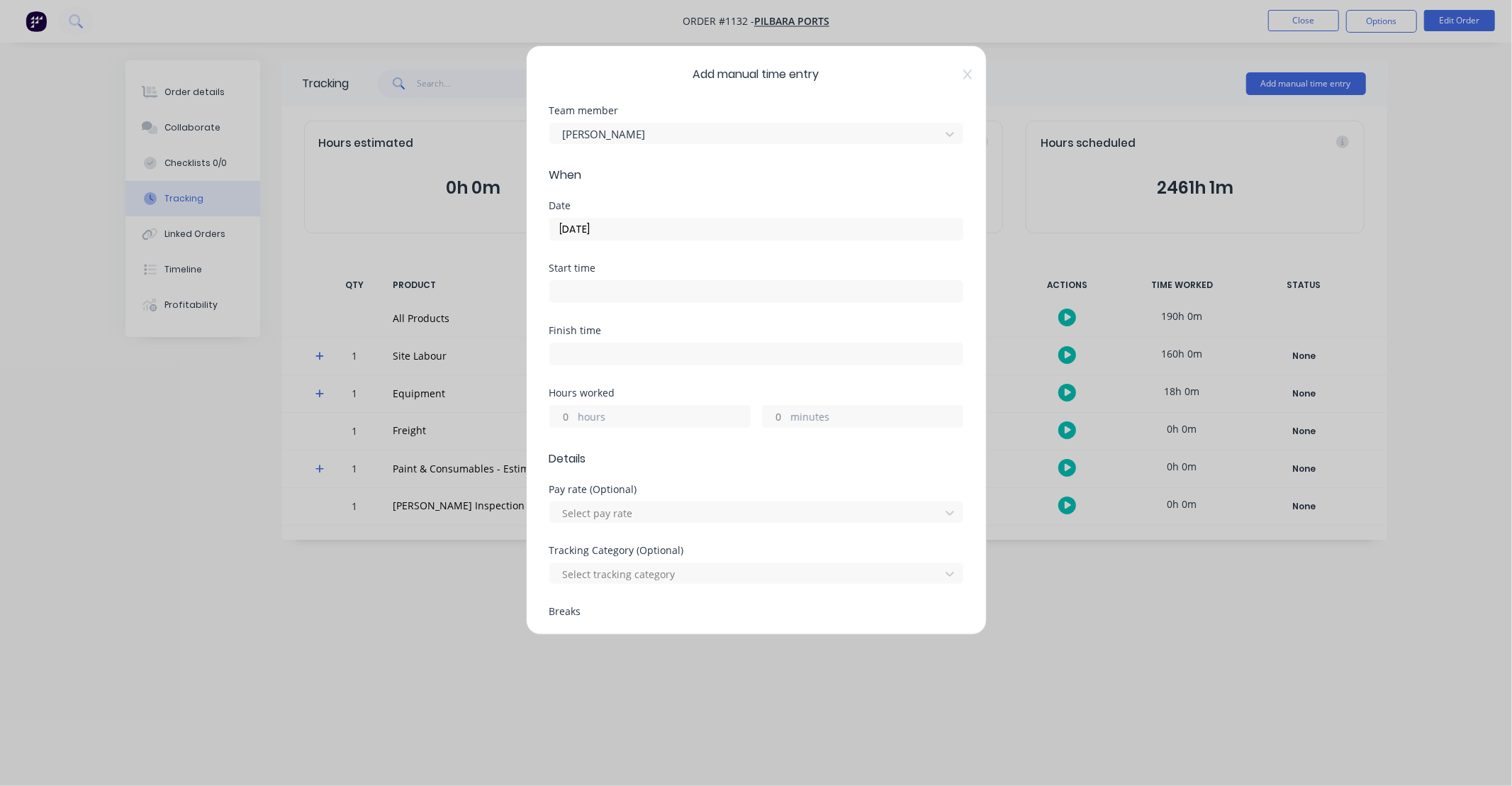
drag, startPoint x: 563, startPoint y: 414, endPoint x: 671, endPoint y: 359, distance: 121.2
click at [563, 414] on input "hours" at bounding box center [562, 416] width 25 height 21
type input "7"
type input "30"
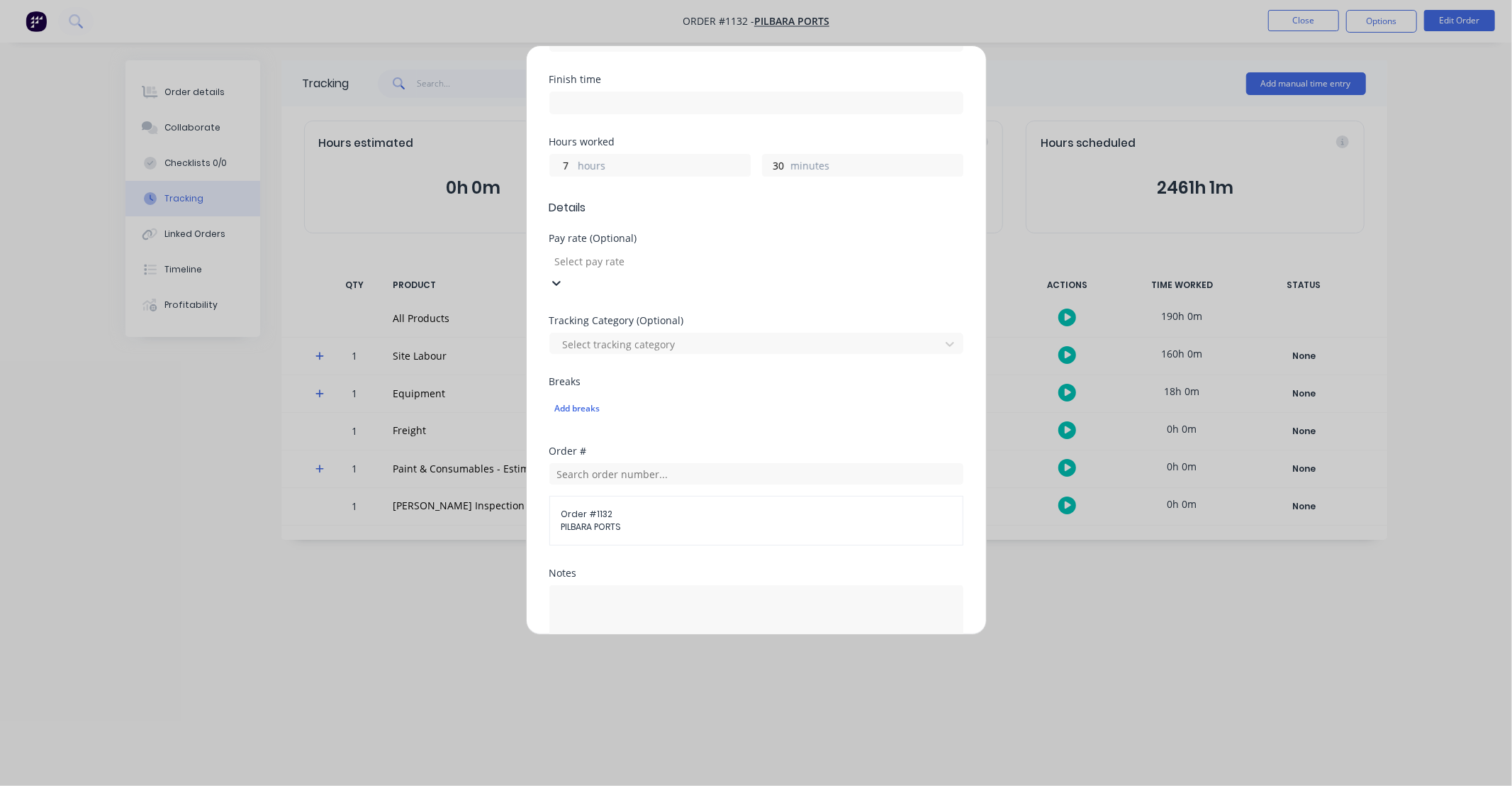
scroll to position [262, 0]
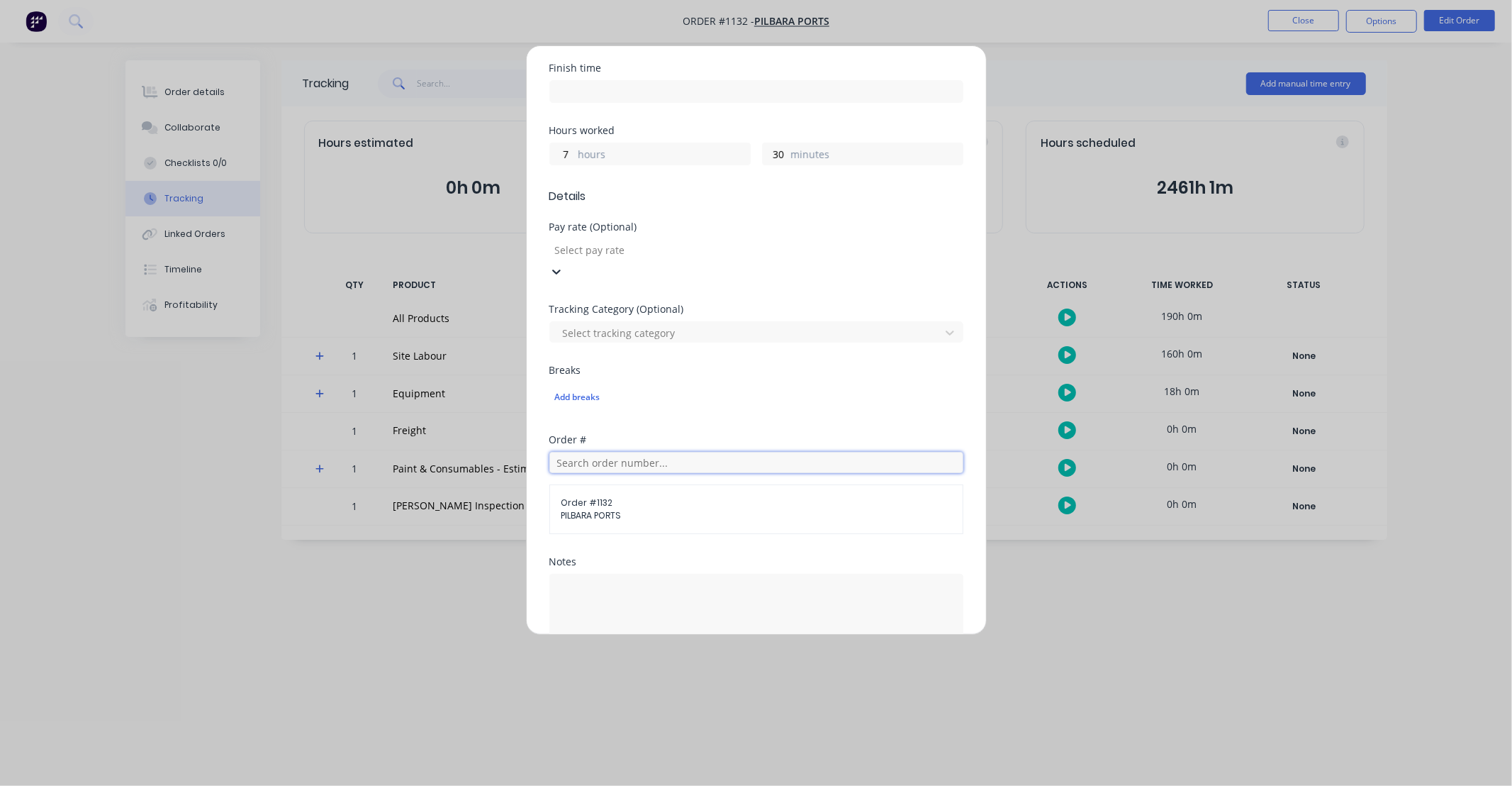
click at [664, 452] on input "text" at bounding box center [756, 463] width 414 height 21
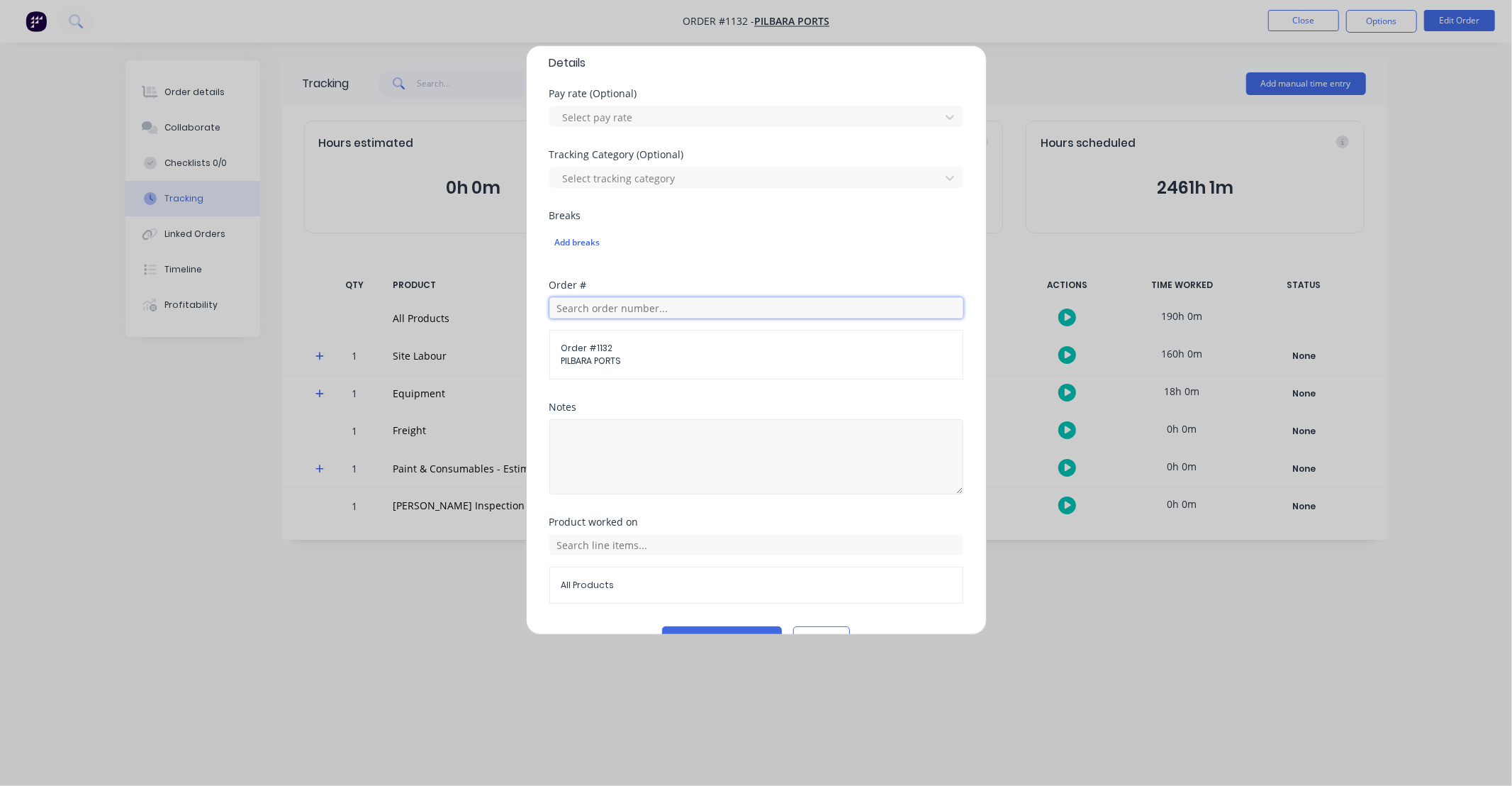
scroll to position [431, 0]
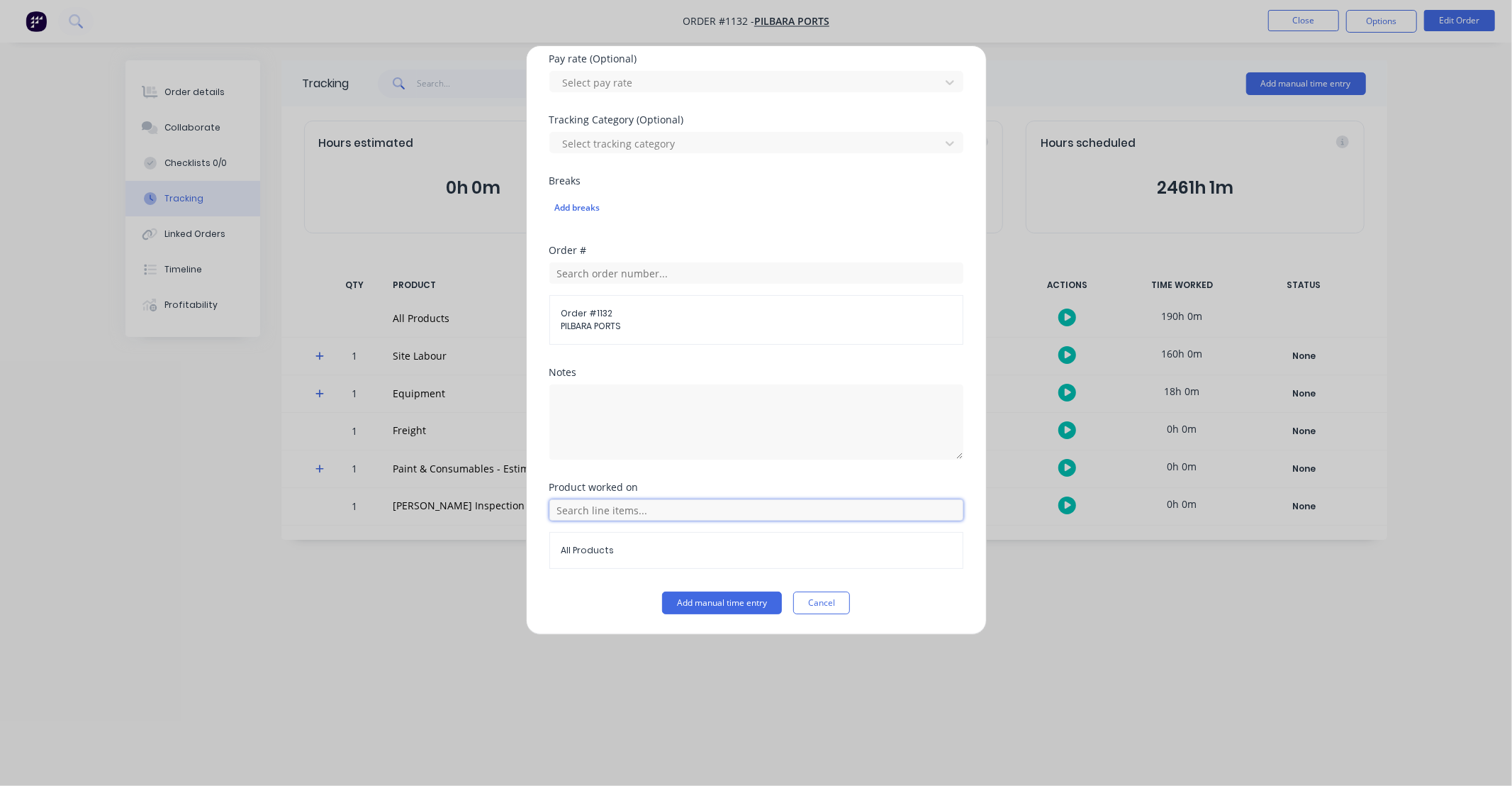
click at [641, 506] on input "text" at bounding box center [756, 510] width 414 height 21
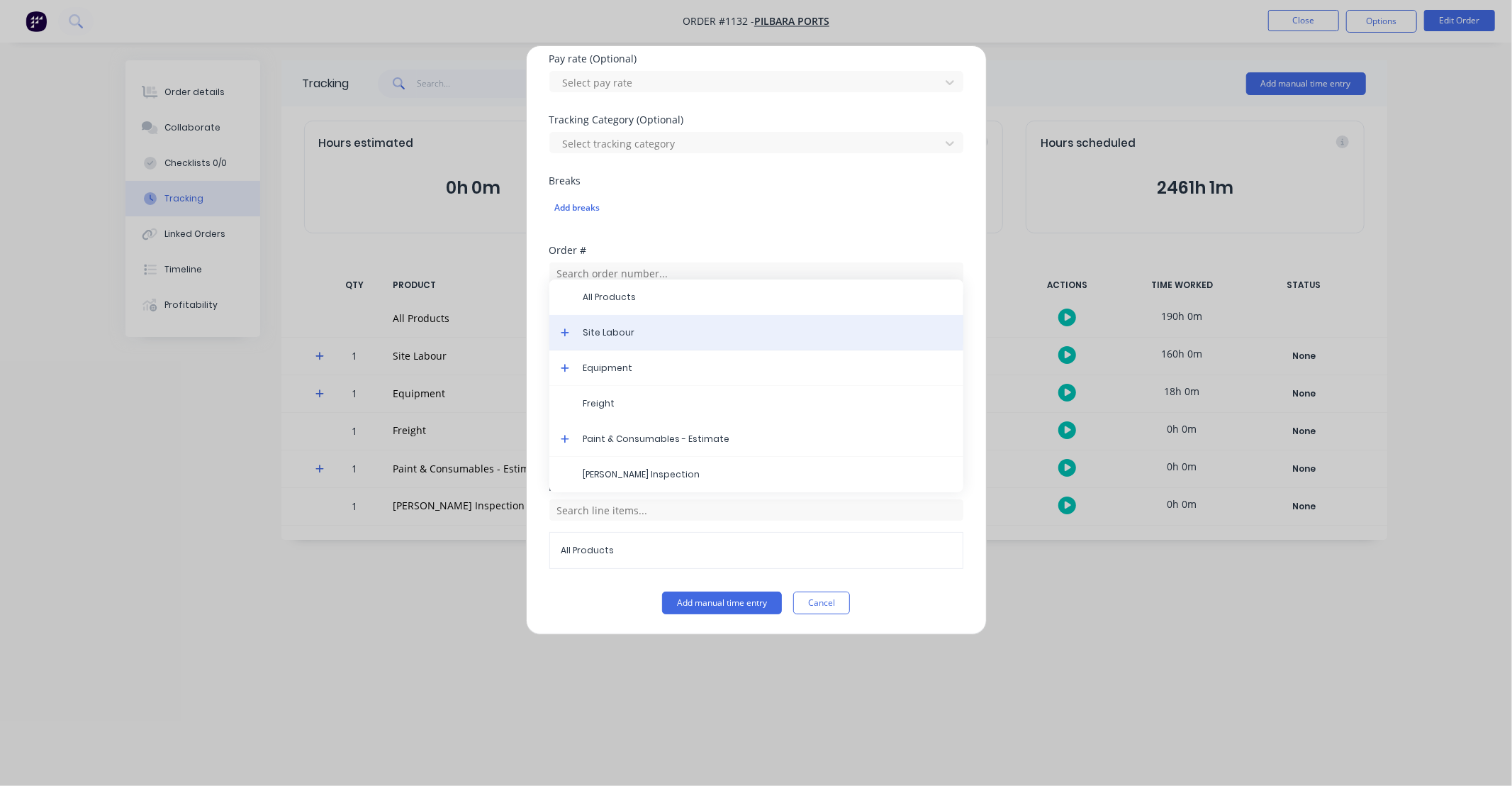
click at [556, 335] on div "Site Labour" at bounding box center [756, 333] width 414 height 36
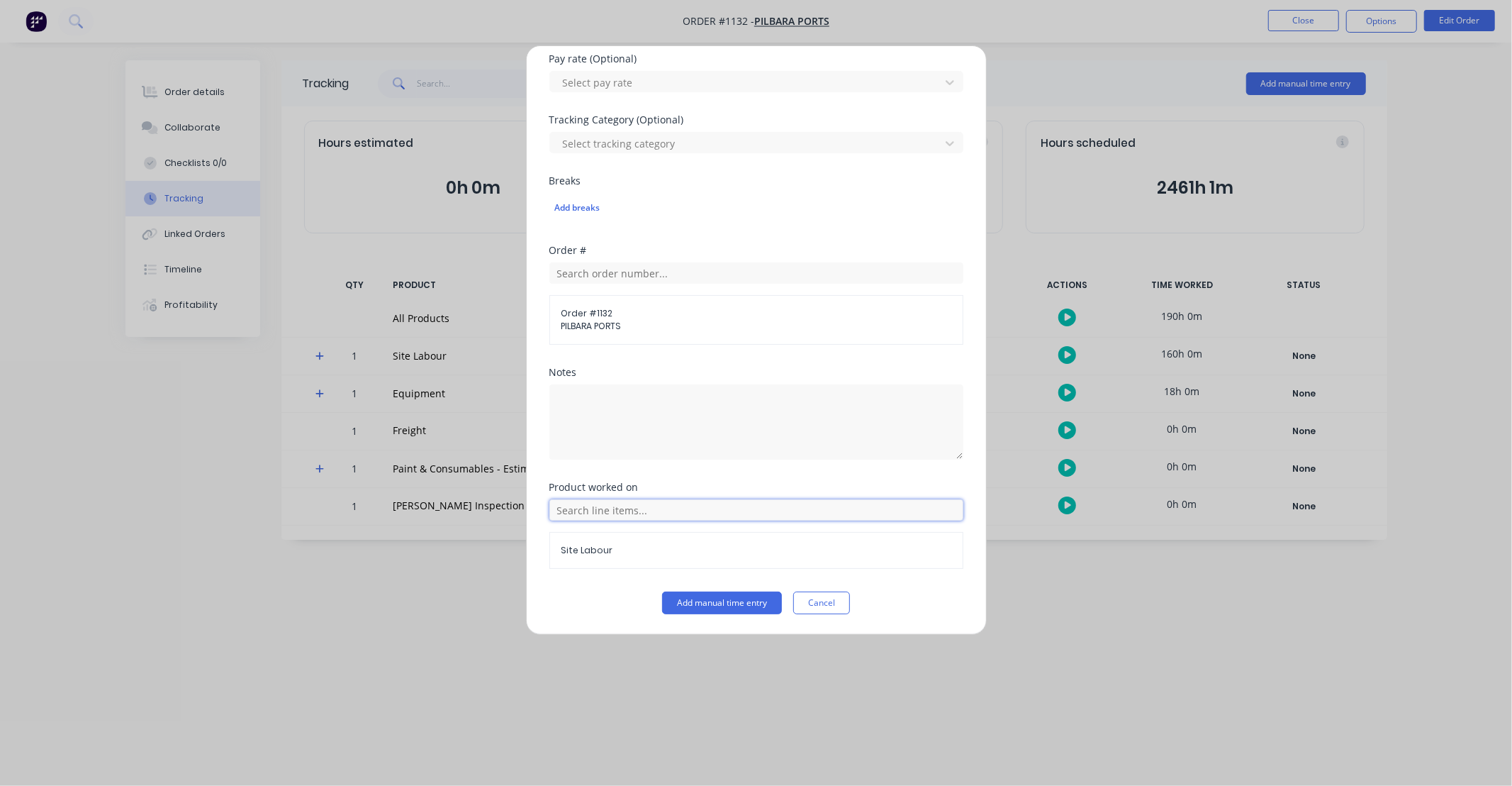
click at [624, 506] on input "text" at bounding box center [756, 510] width 414 height 21
click at [568, 329] on icon at bounding box center [565, 333] width 9 height 10
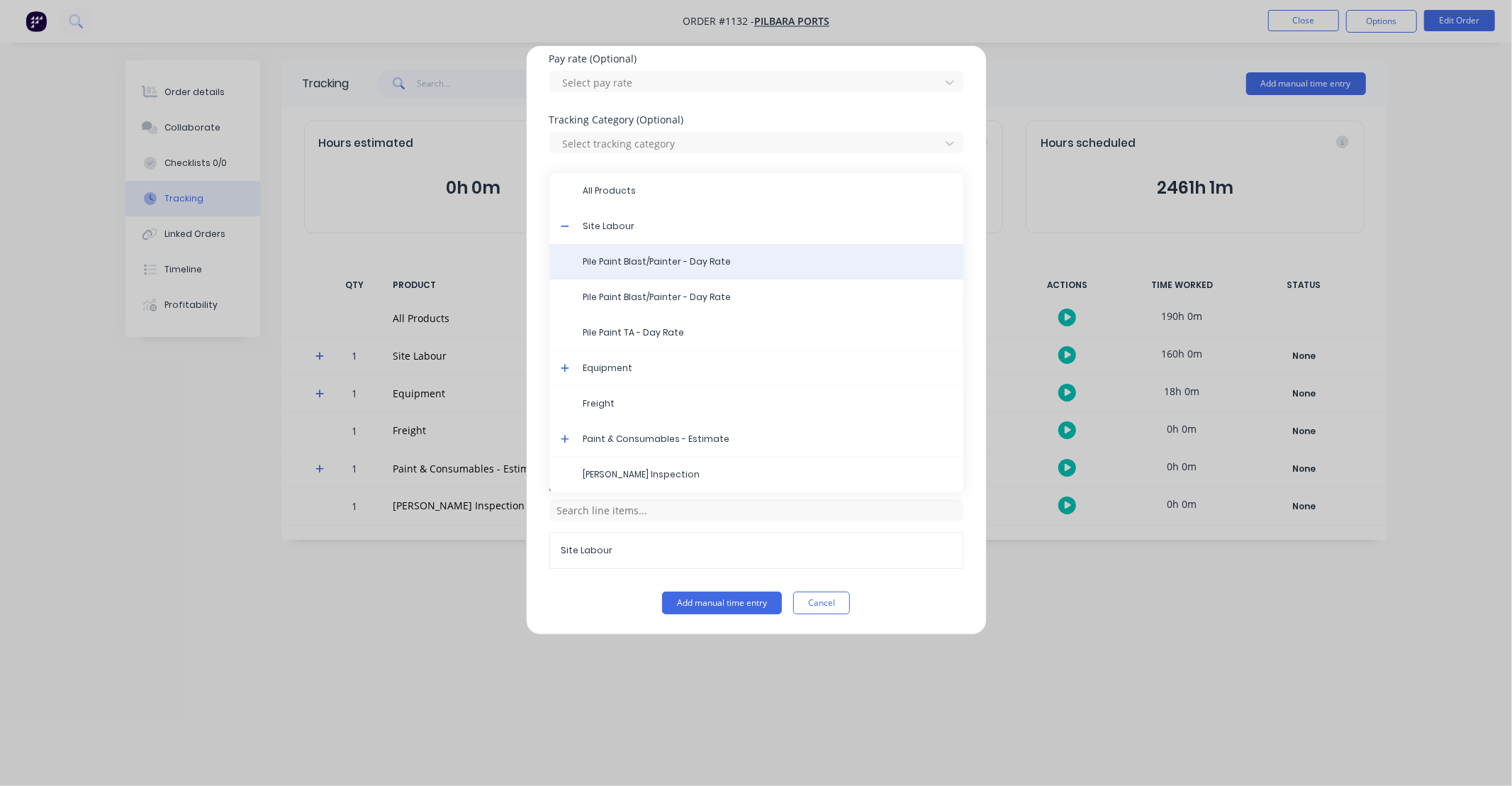
click at [647, 266] on span "Pile Paint Blast/Painter - Day Rate" at bounding box center [767, 262] width 369 height 13
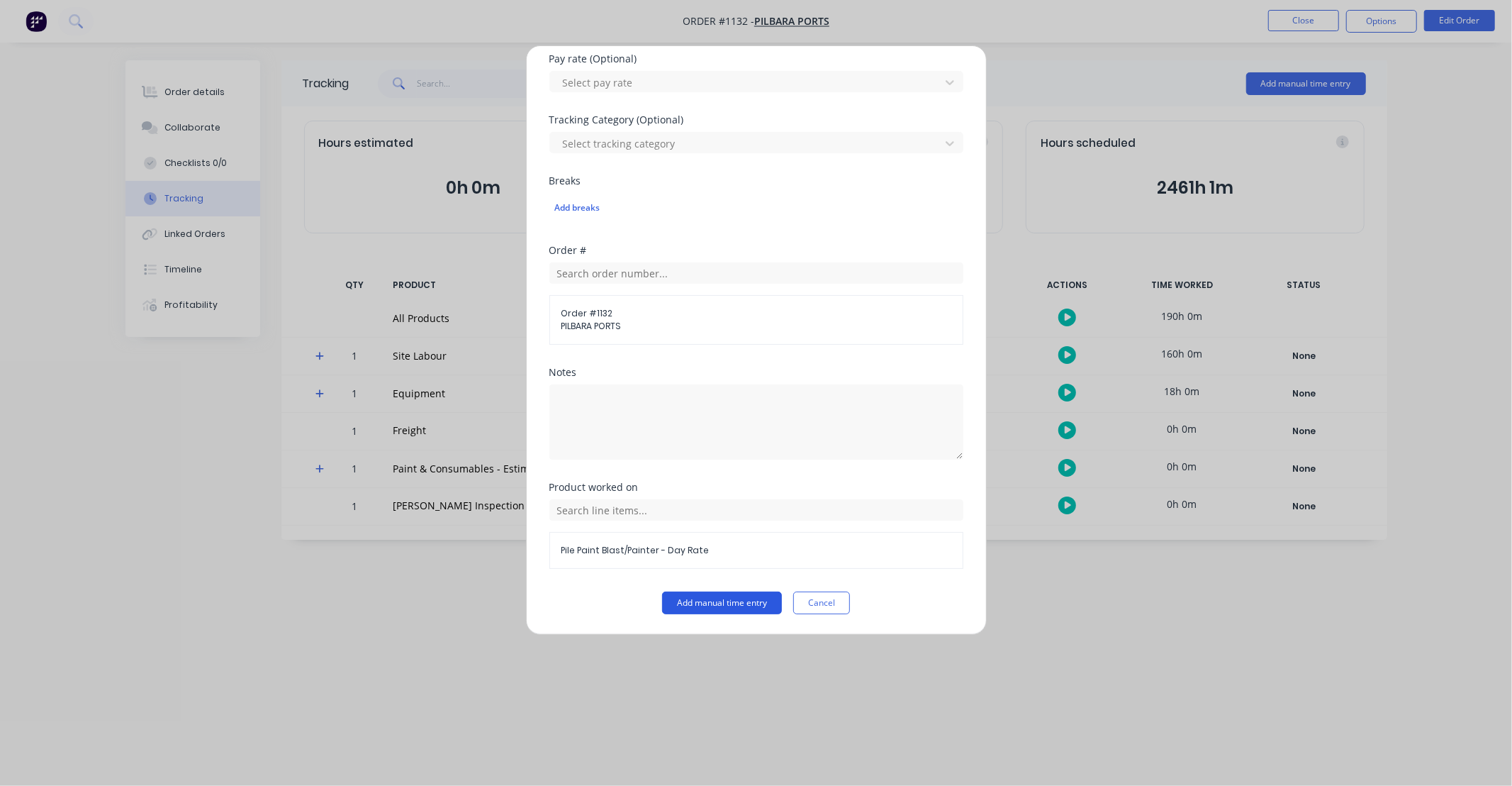
click at [733, 605] on button "Add manual time entry" at bounding box center [722, 603] width 120 height 23
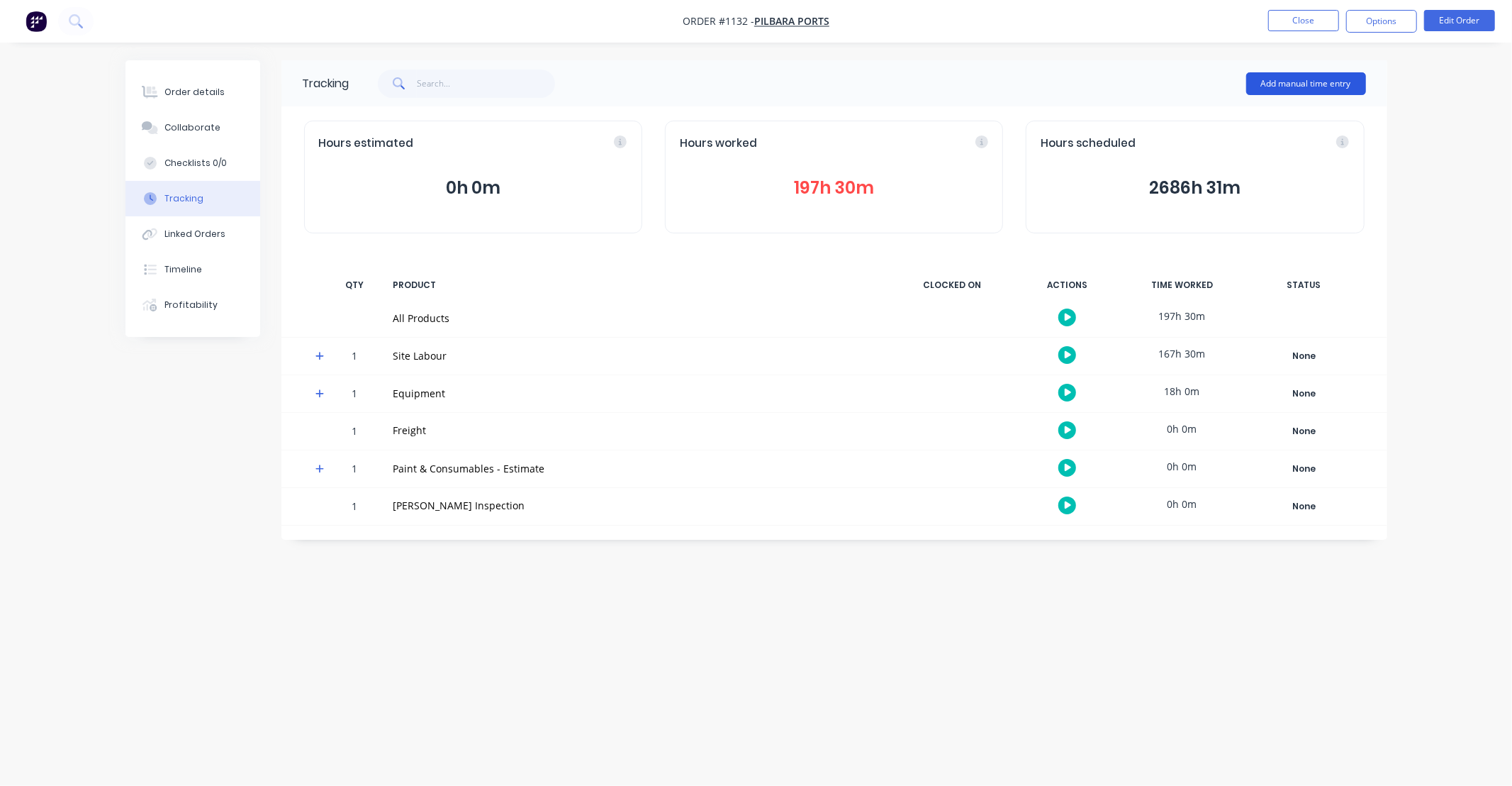
click at [1273, 87] on button "Add manual time entry" at bounding box center [1306, 84] width 120 height 23
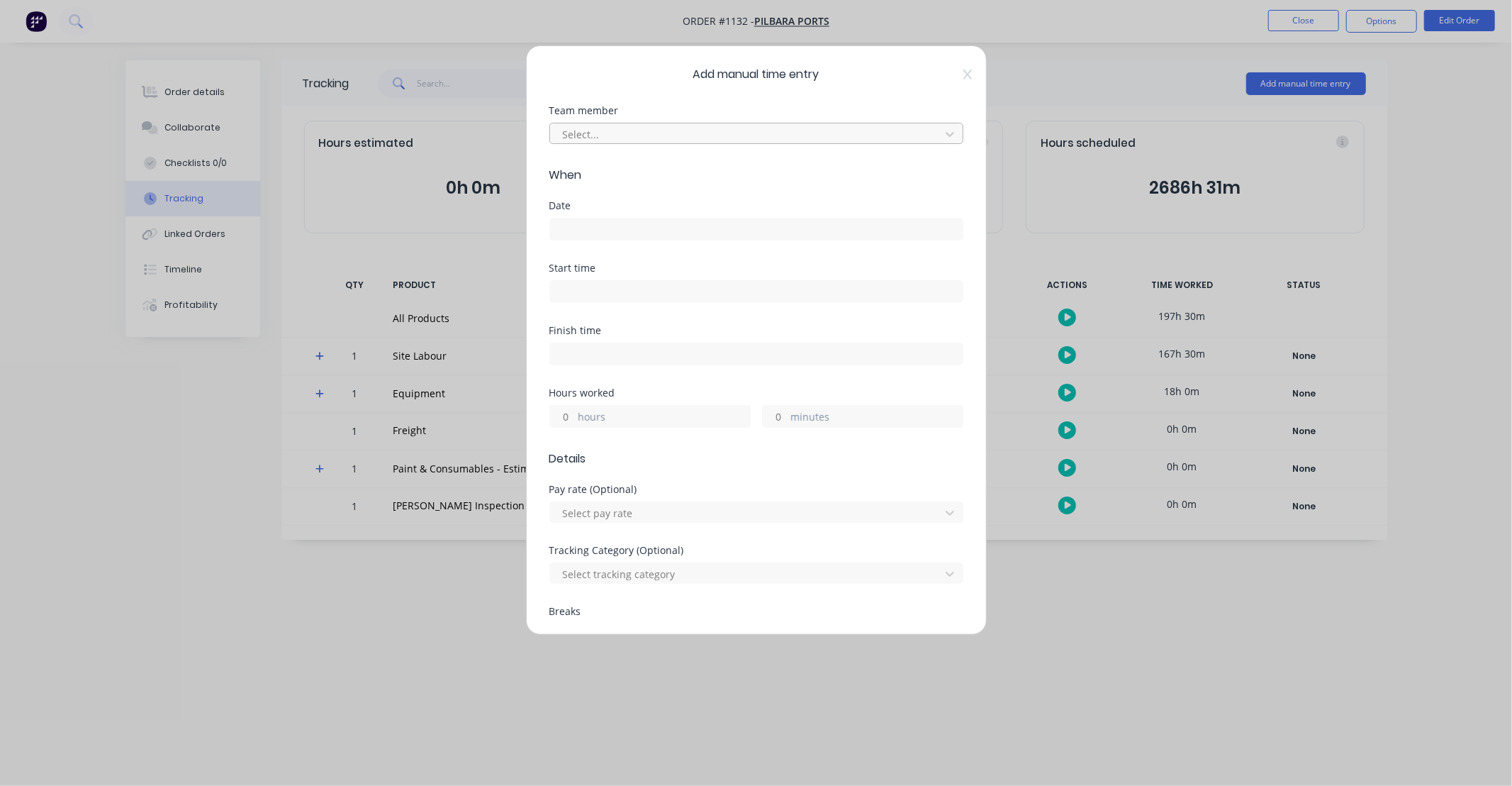
click at [655, 140] on div at bounding box center [747, 134] width 372 height 18
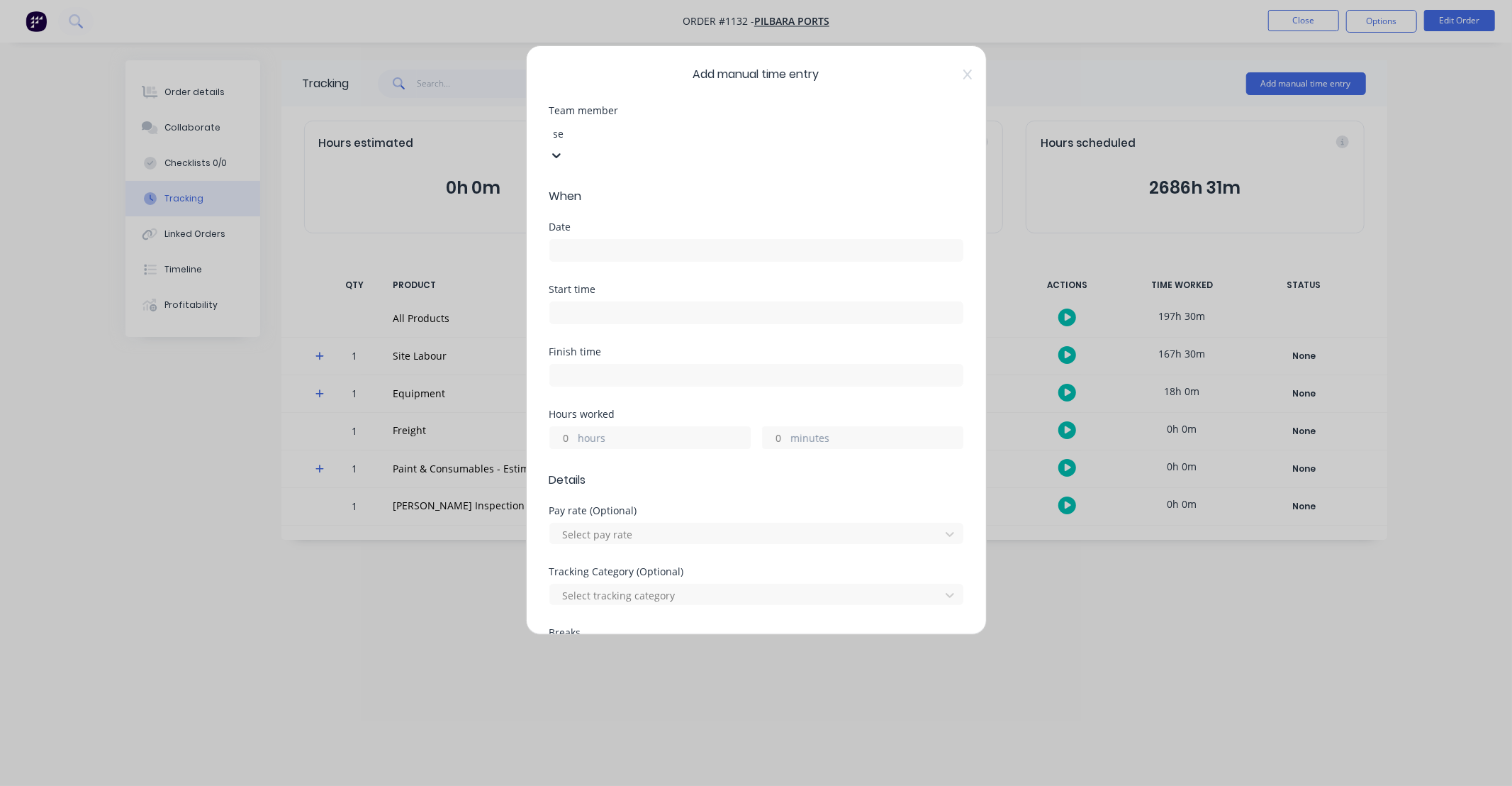
type input "seb"
click at [662, 785] on div "[PERSON_NAME]" at bounding box center [756, 793] width 1512 height 15
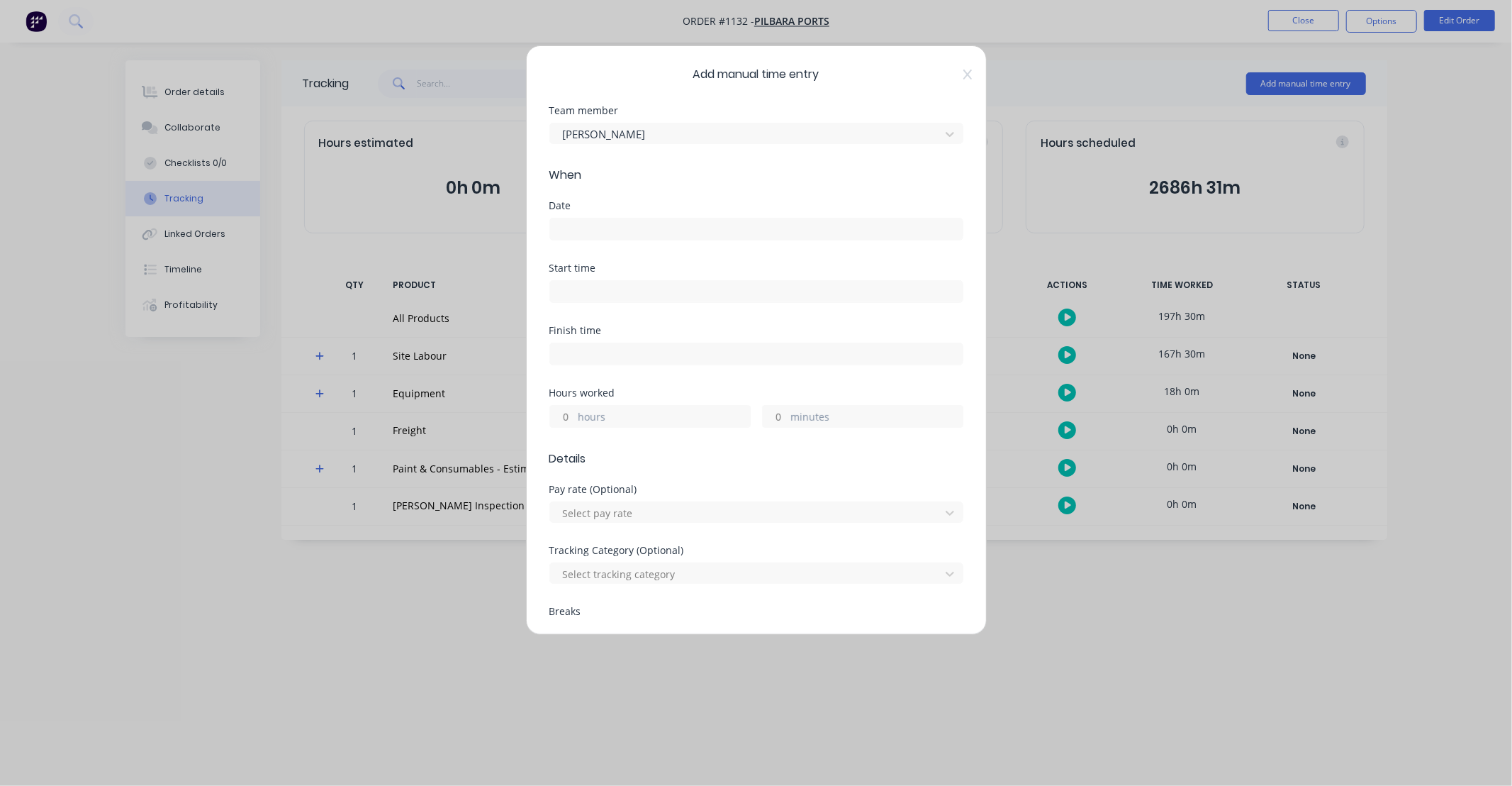
click at [651, 215] on div at bounding box center [756, 227] width 414 height 26
click at [654, 217] on label at bounding box center [756, 229] width 414 height 23
click at [654, 218] on input at bounding box center [756, 229] width 413 height 21
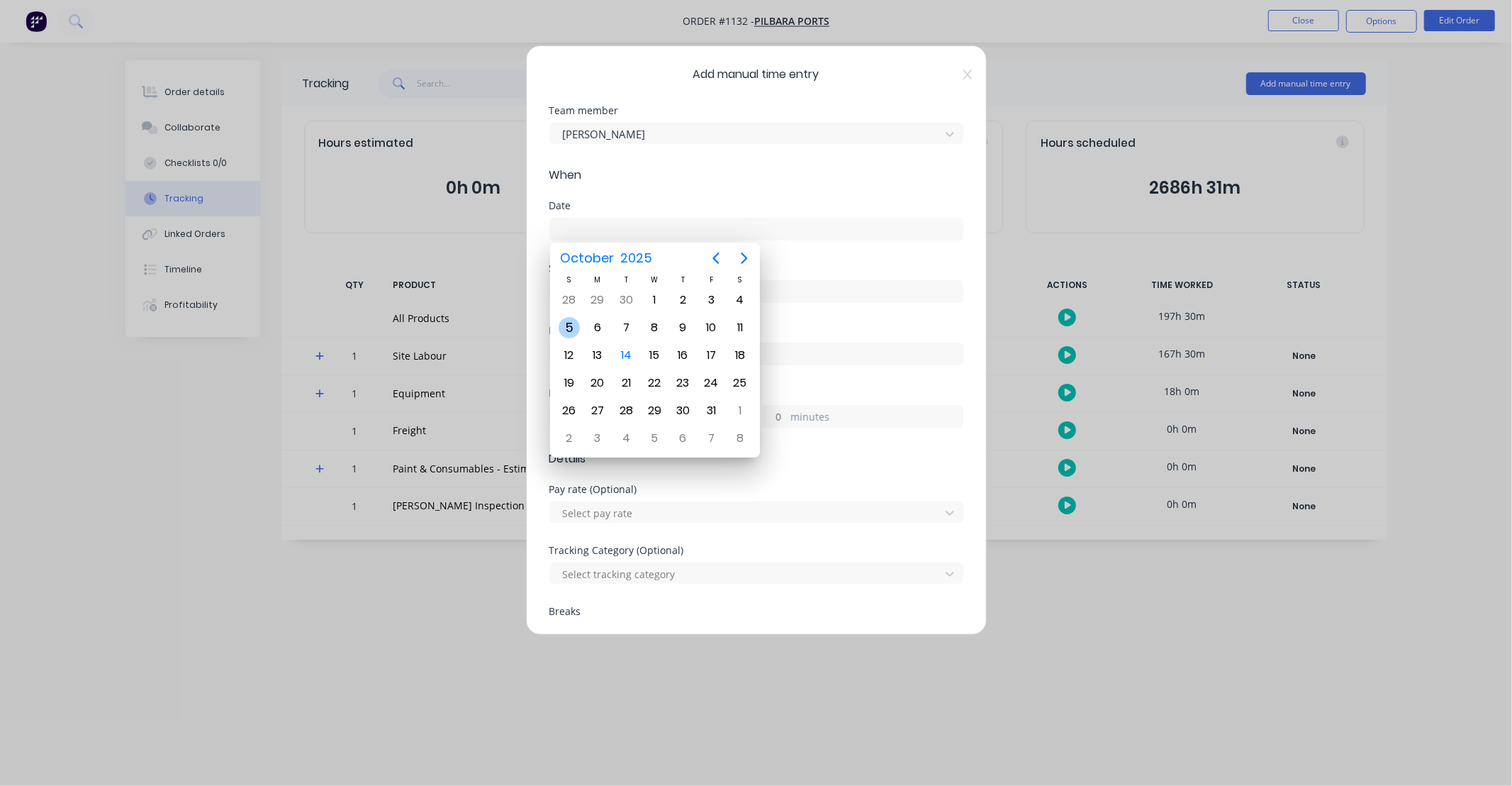
click at [573, 327] on div "5" at bounding box center [569, 328] width 21 height 21
type input "[DATE]"
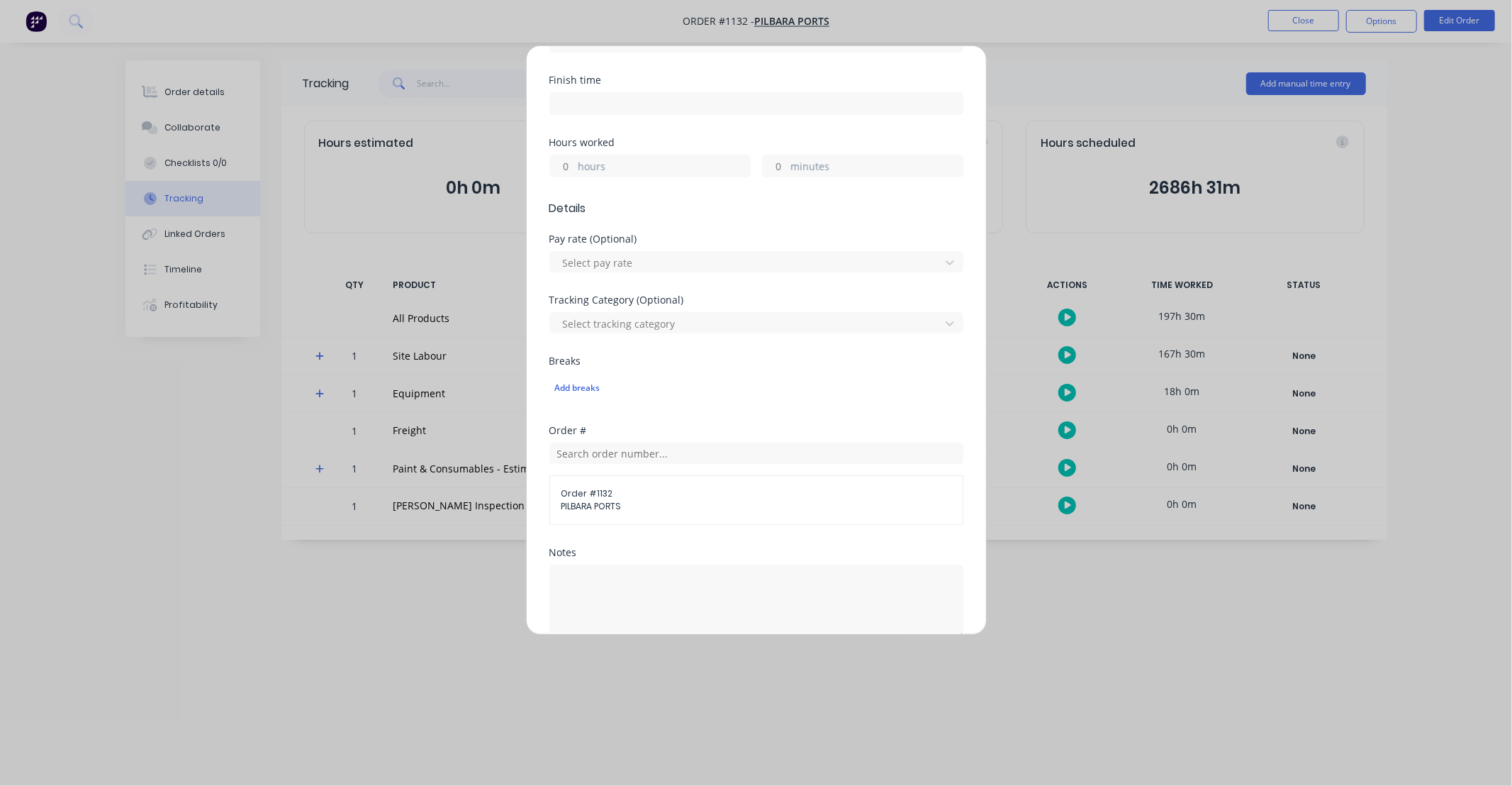
scroll to position [236, 0]
drag, startPoint x: 561, startPoint y: 185, endPoint x: 745, endPoint y: 146, distance: 188.1
click at [561, 185] on input "hours" at bounding box center [562, 180] width 25 height 21
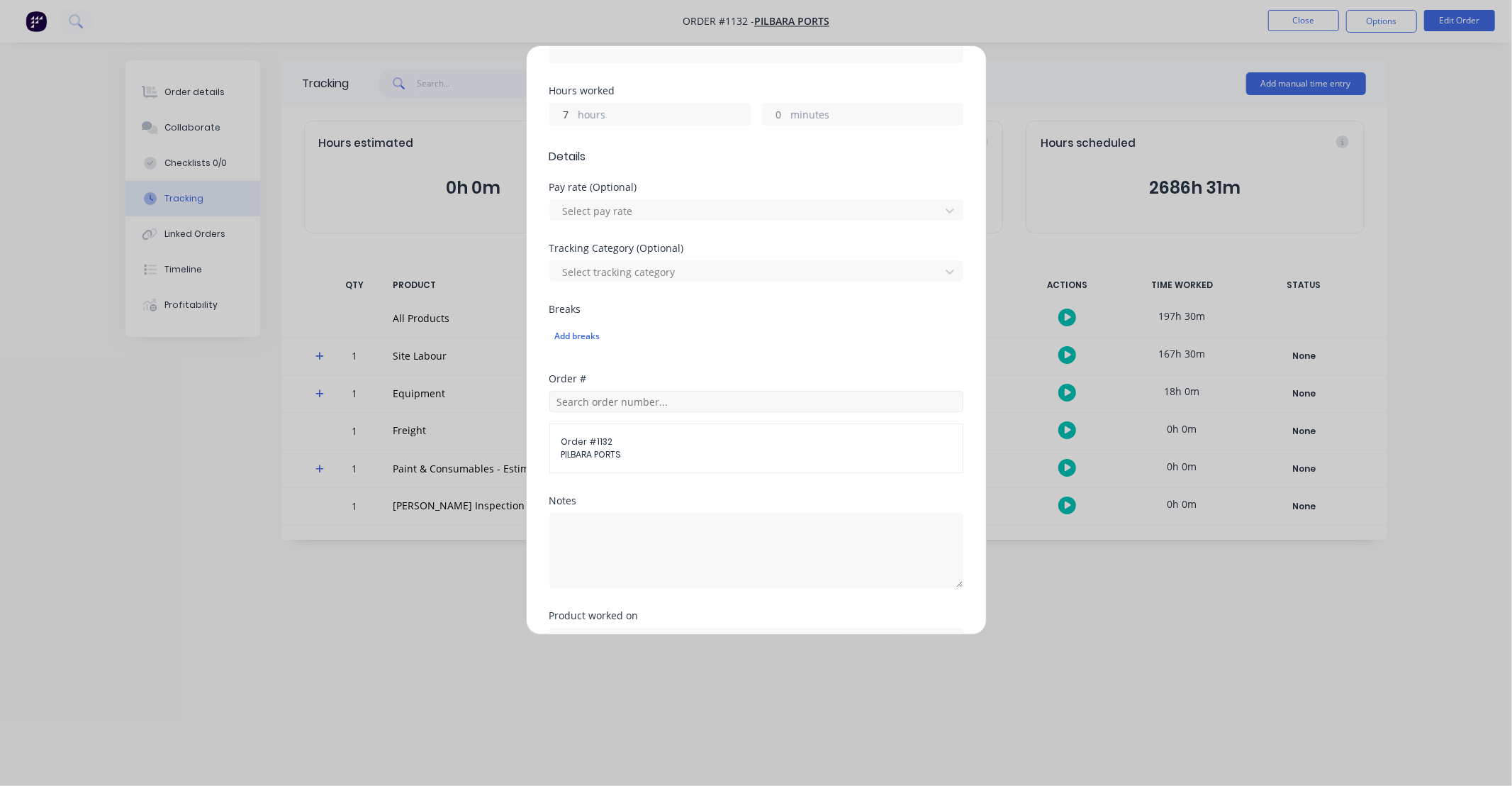
scroll to position [341, 0]
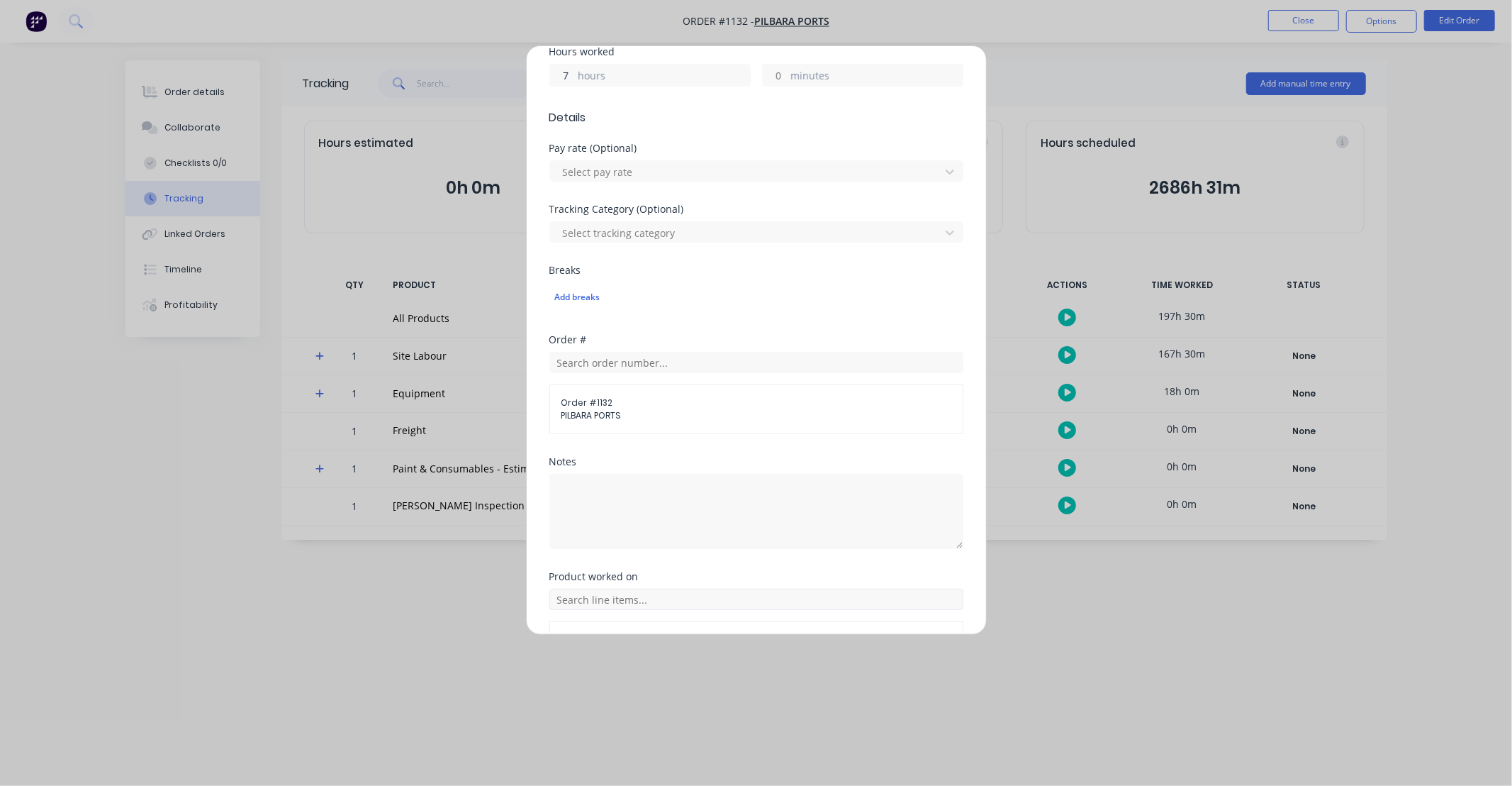
type input "7"
click at [672, 589] on input "text" at bounding box center [756, 599] width 414 height 21
click at [571, 430] on span at bounding box center [568, 424] width 14 height 14
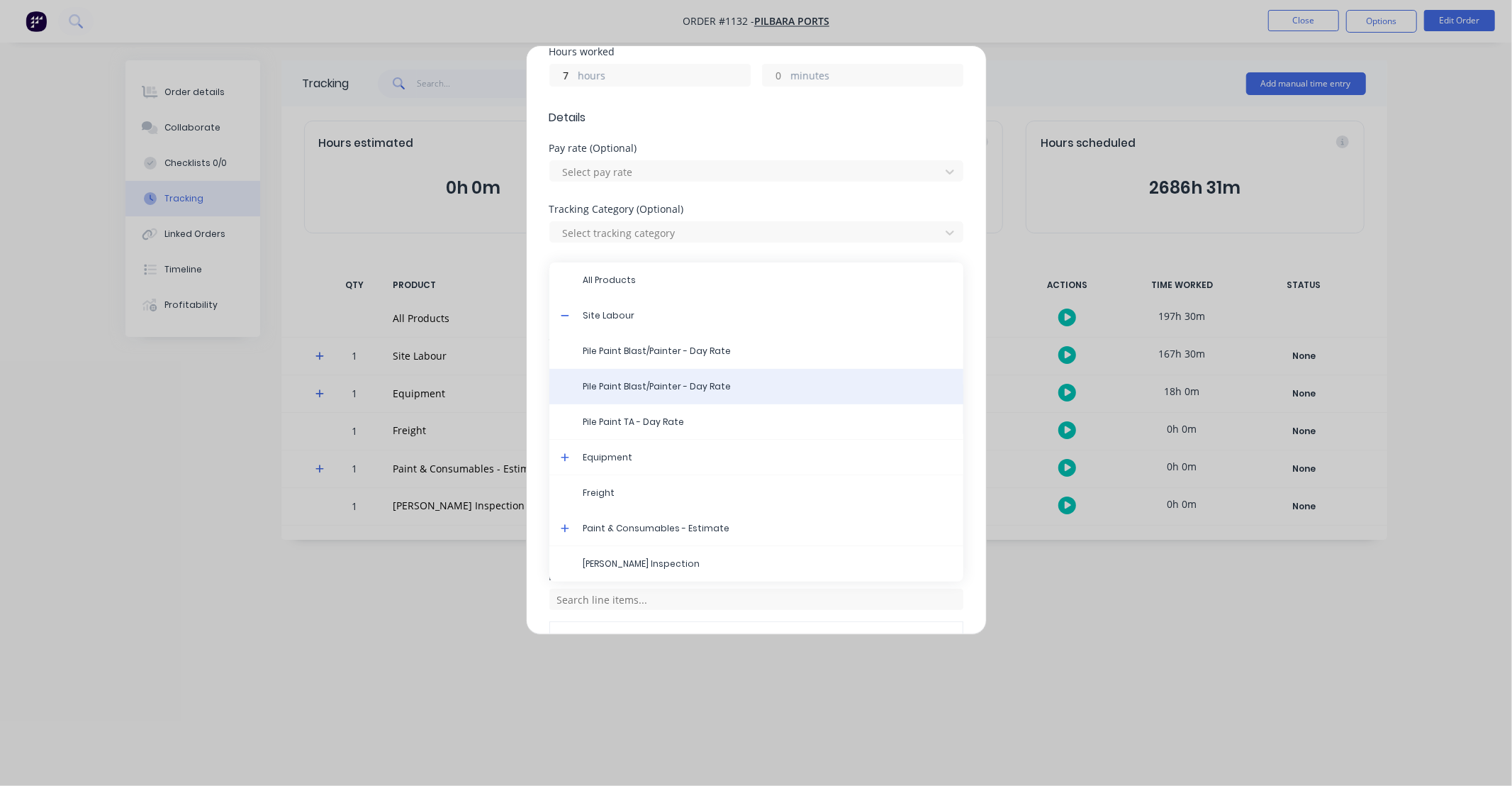
click at [615, 382] on span "Pile Paint Blast/Painter - Day Rate" at bounding box center [767, 387] width 369 height 13
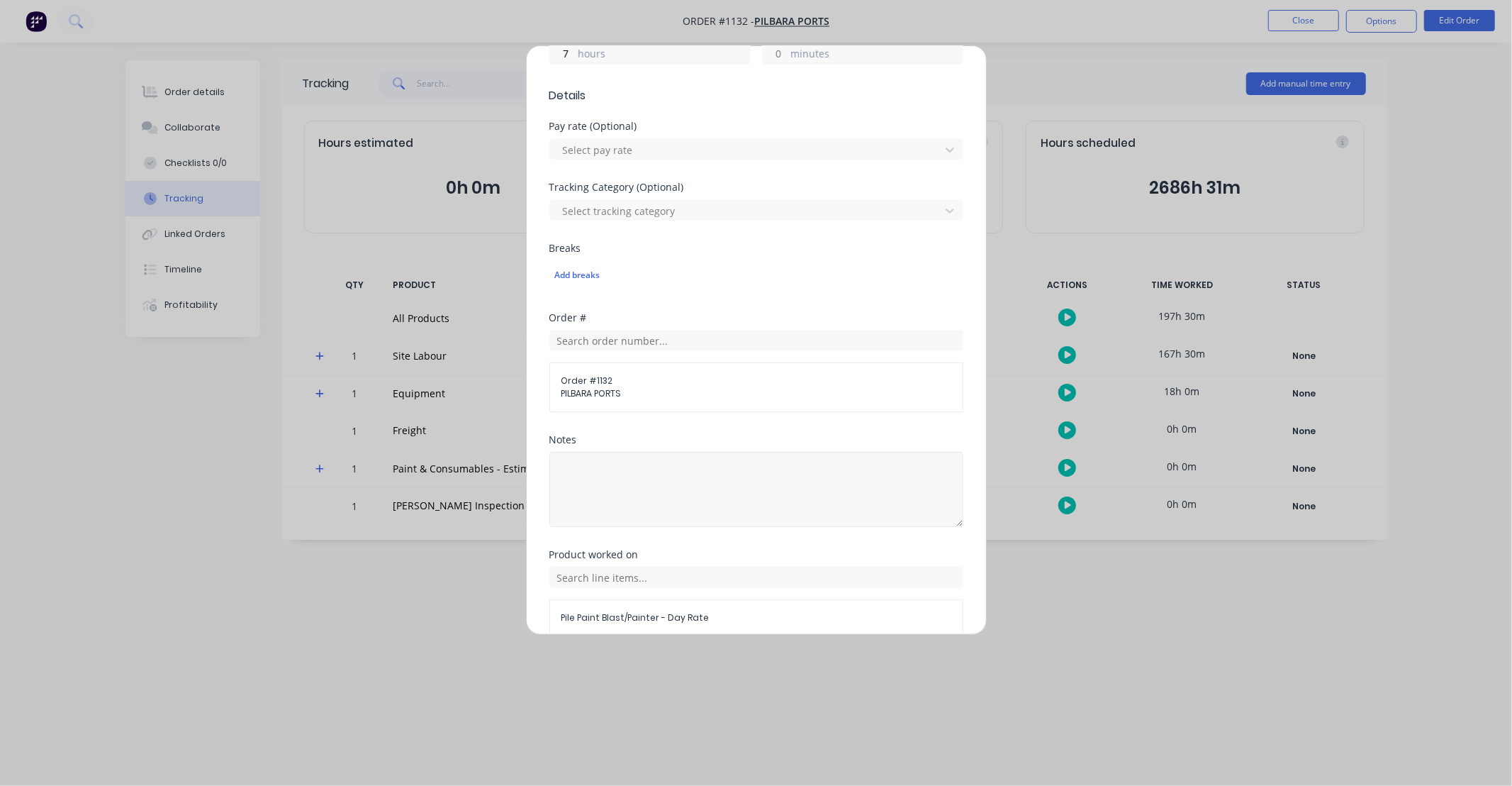
scroll to position [431, 0]
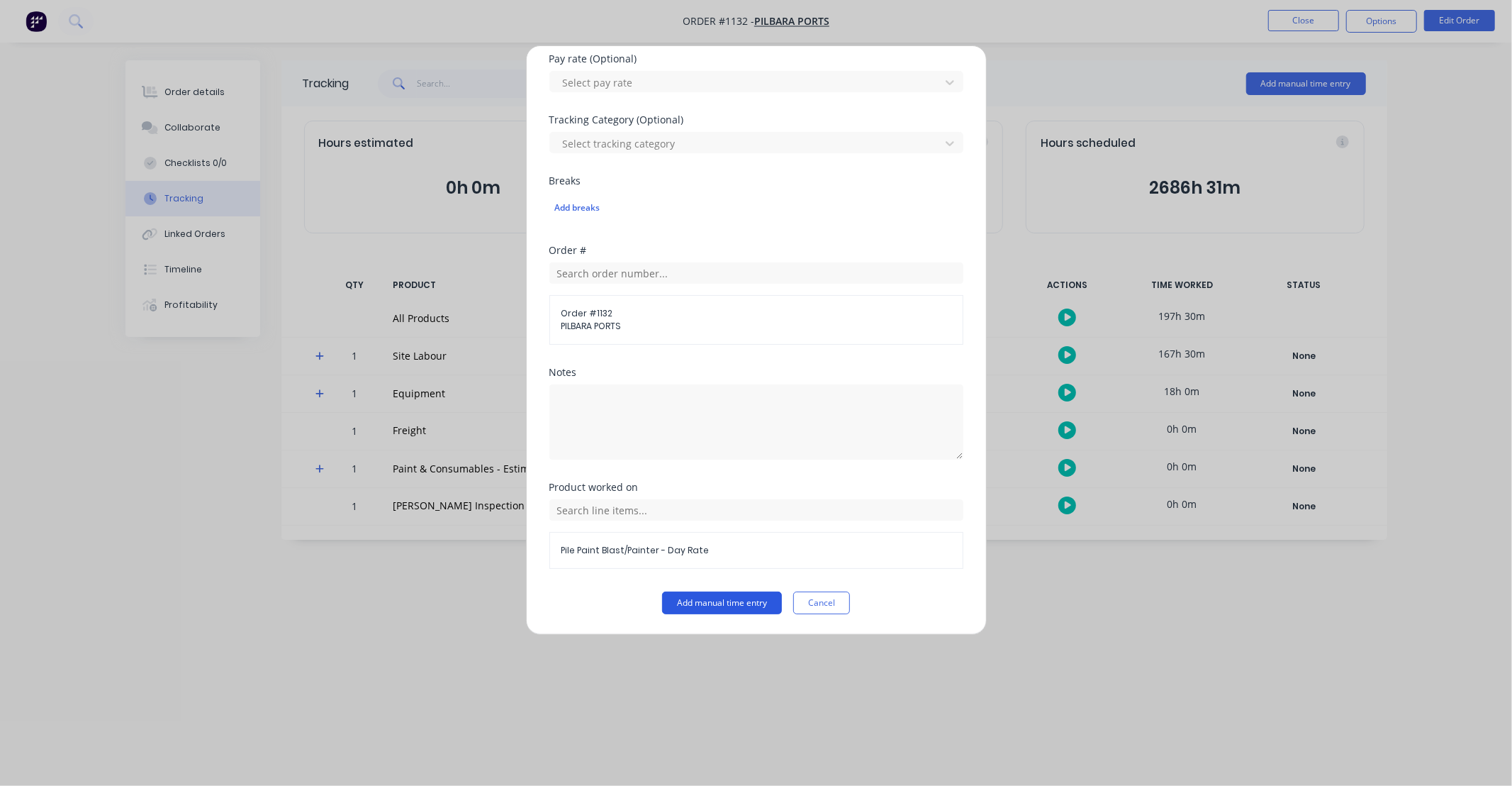
click at [701, 604] on button "Add manual time entry" at bounding box center [722, 603] width 120 height 23
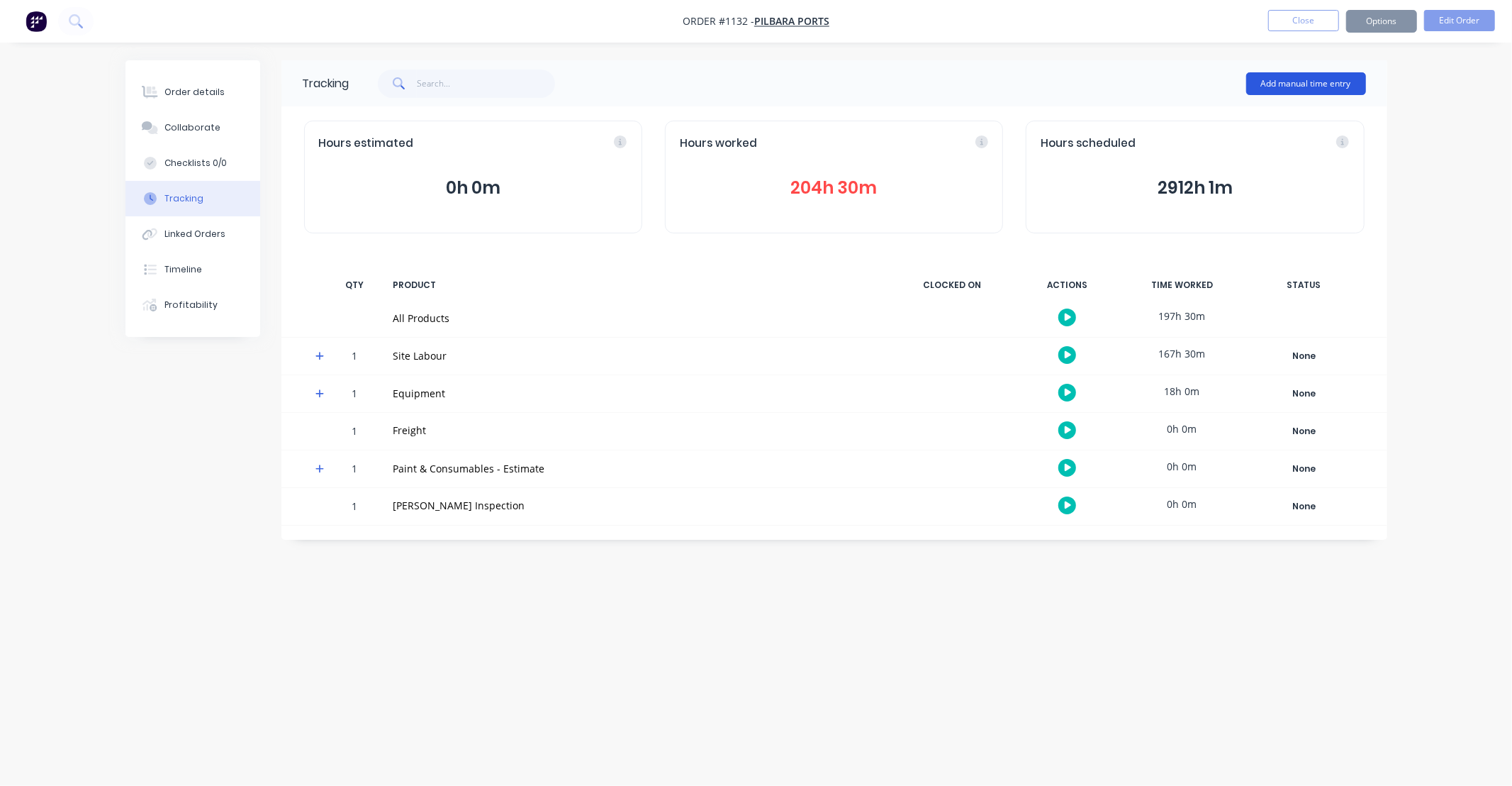
click at [1294, 87] on button "Add manual time entry" at bounding box center [1306, 84] width 120 height 23
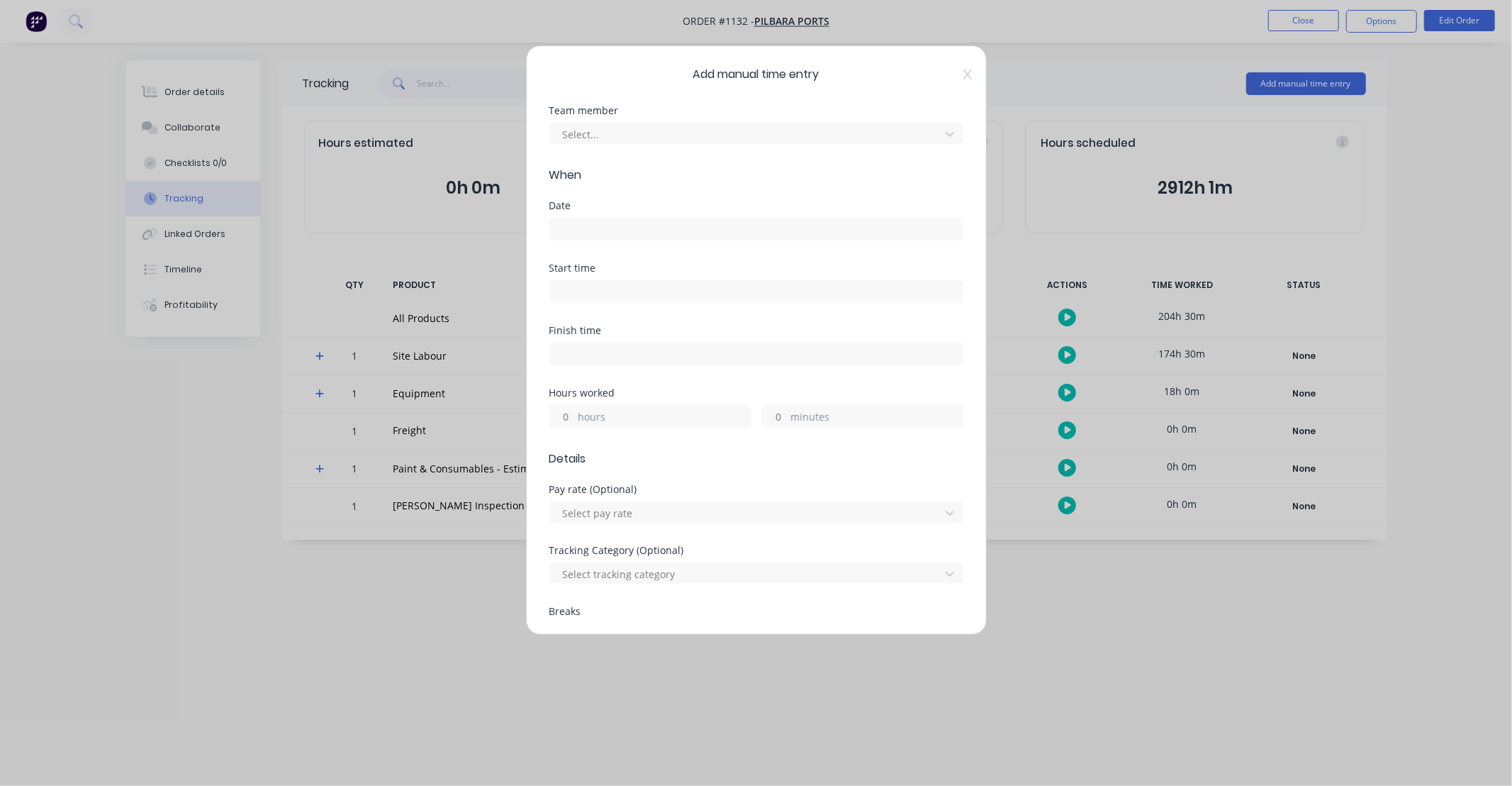
click at [639, 145] on div "Team member Select..." at bounding box center [756, 136] width 414 height 61
click at [638, 136] on div at bounding box center [747, 134] width 372 height 18
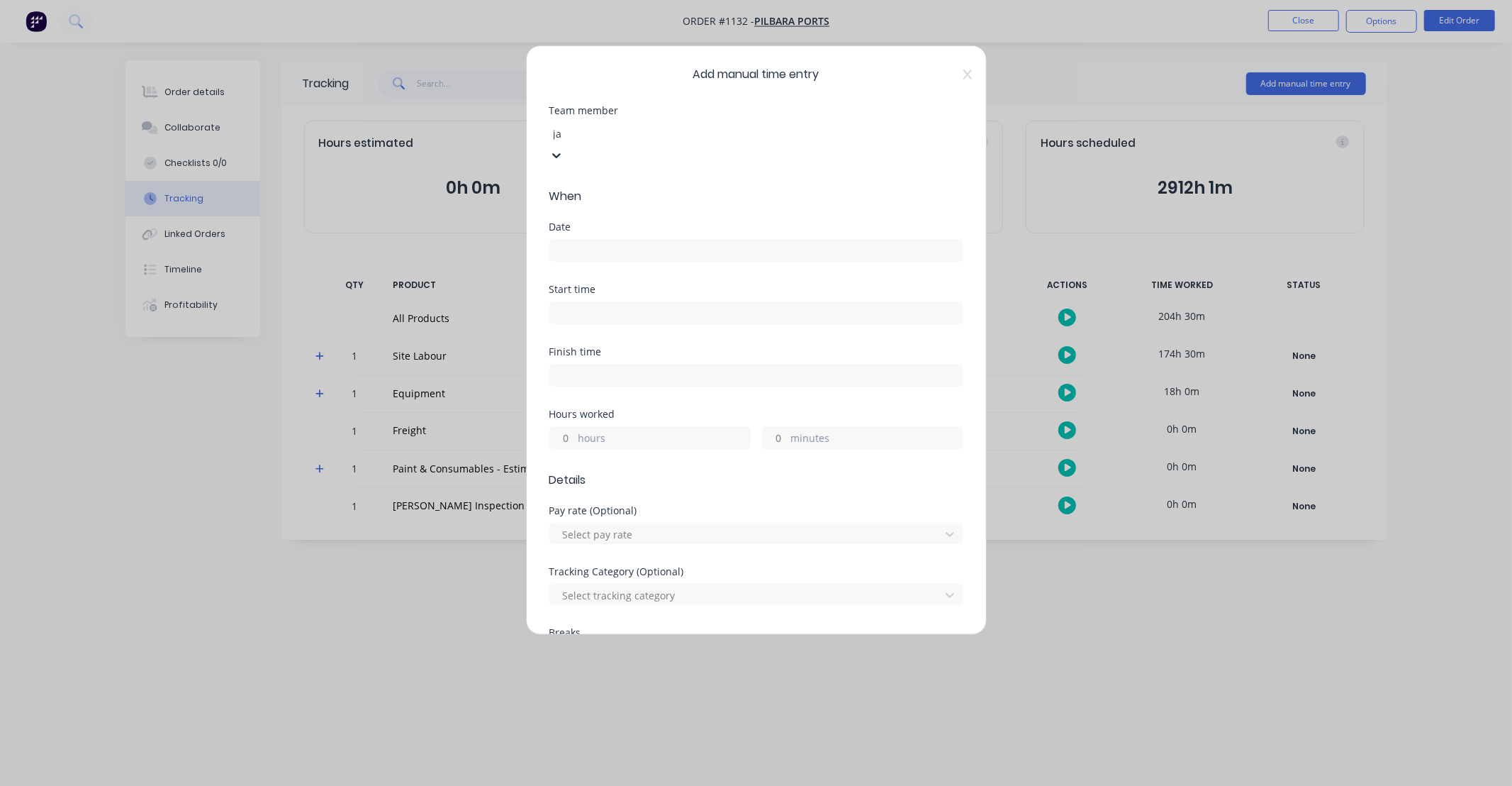
type input "jac"
click at [632, 785] on div "[PERSON_NAME]" at bounding box center [756, 793] width 1512 height 15
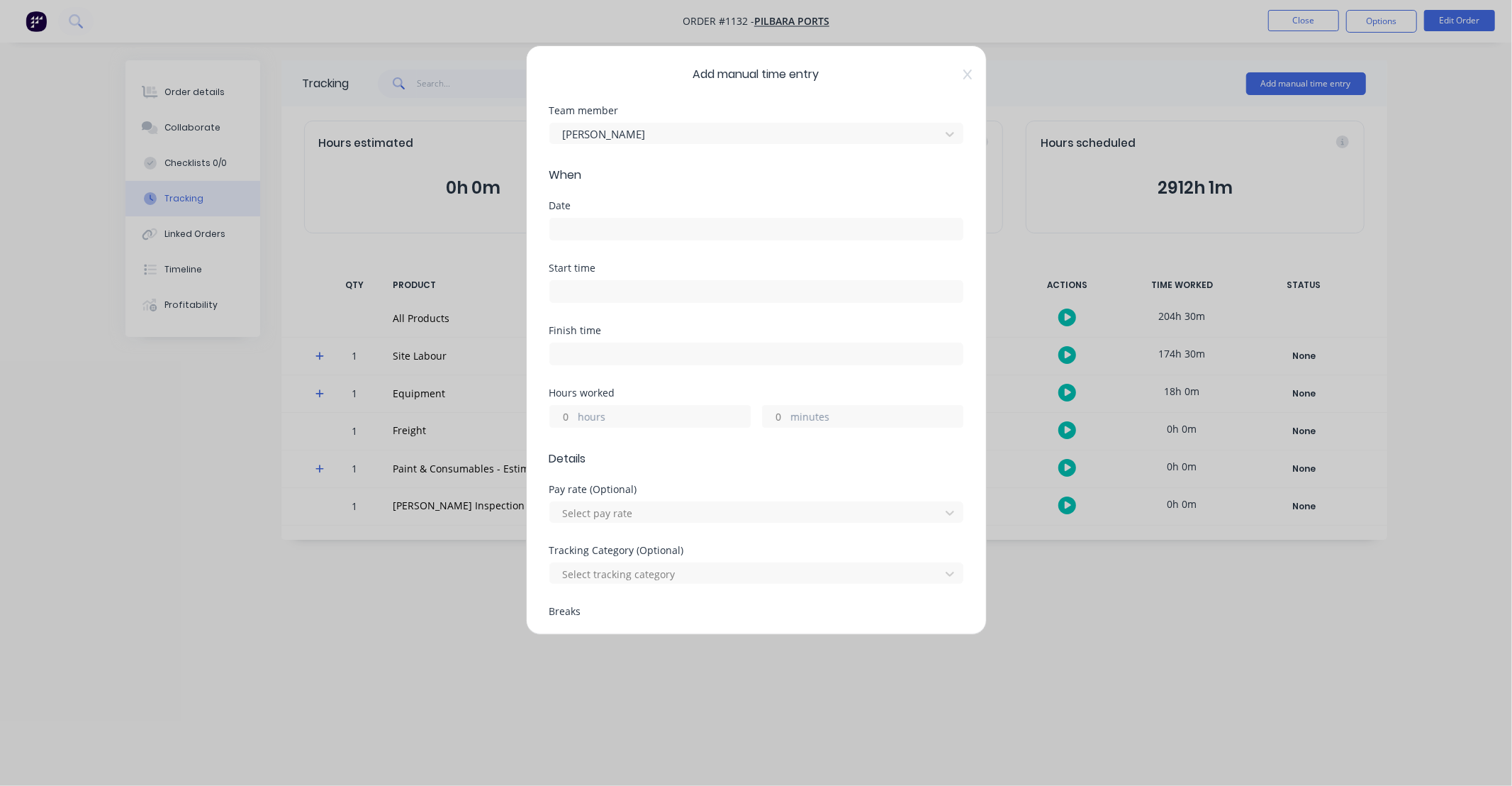
click at [639, 232] on input at bounding box center [756, 229] width 413 height 21
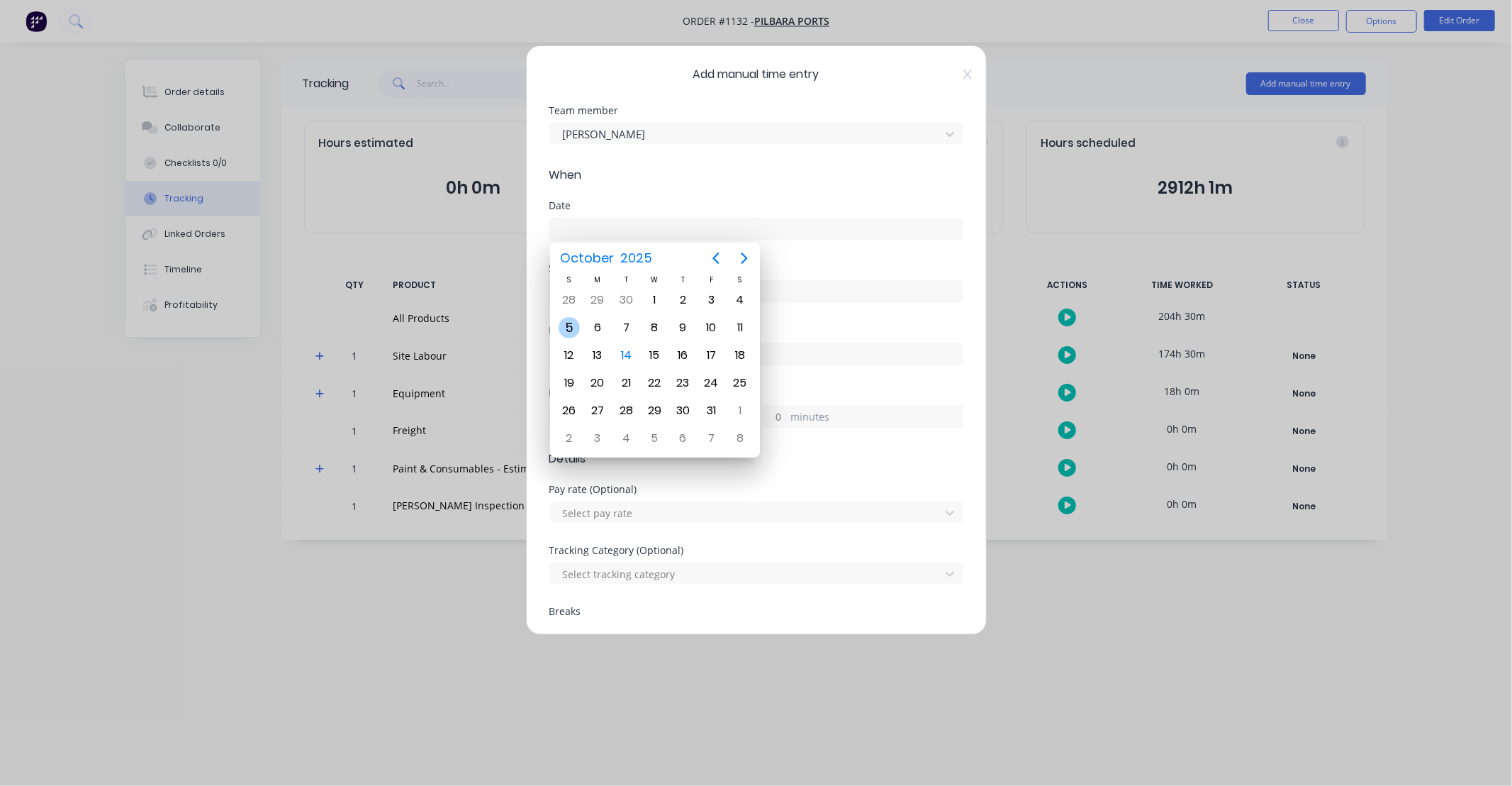
click at [571, 326] on div "5" at bounding box center [569, 328] width 21 height 21
type input "[DATE]"
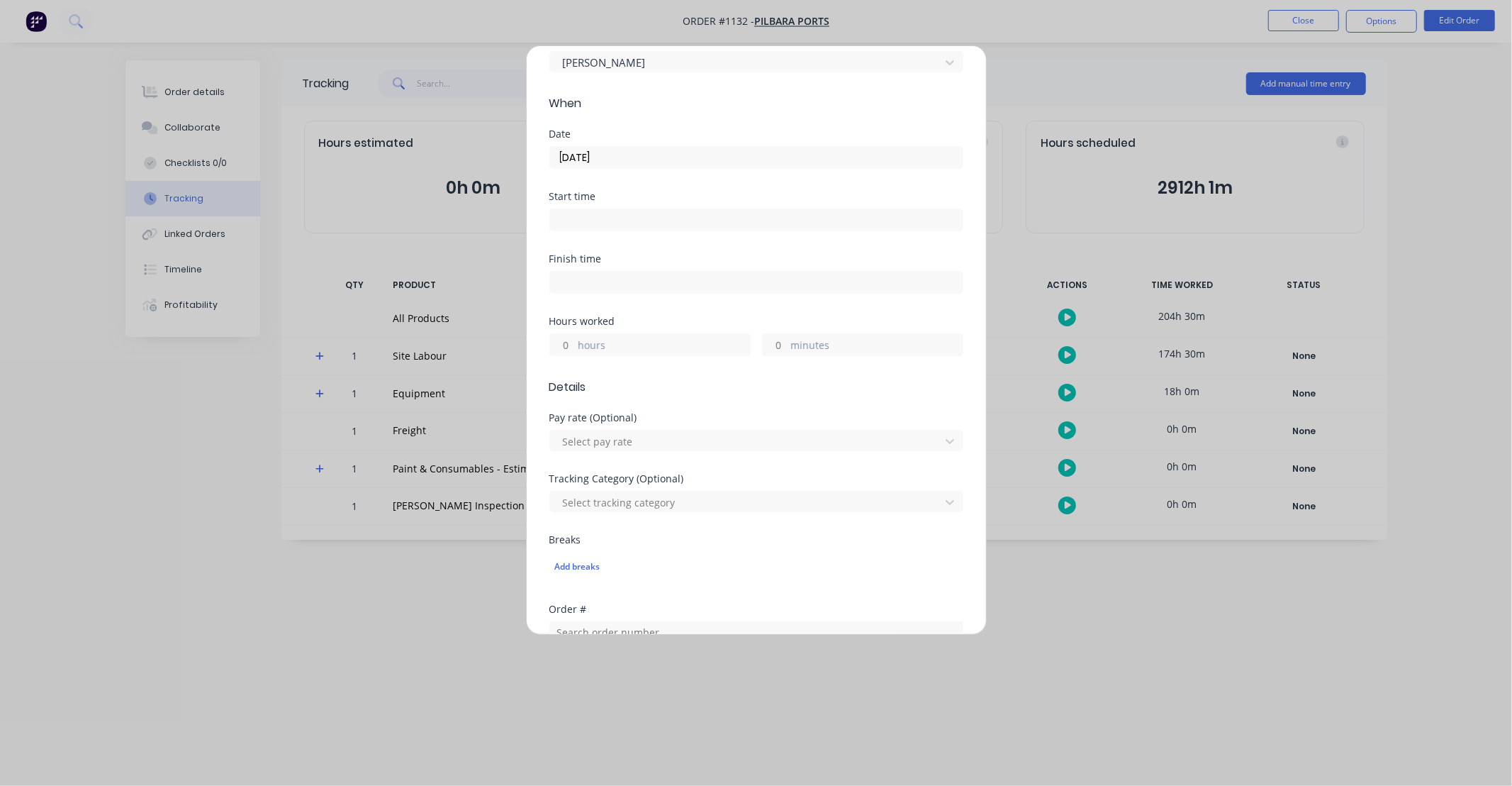
scroll to position [79, 0]
click at [567, 334] on input "hours" at bounding box center [562, 338] width 25 height 21
type input "7"
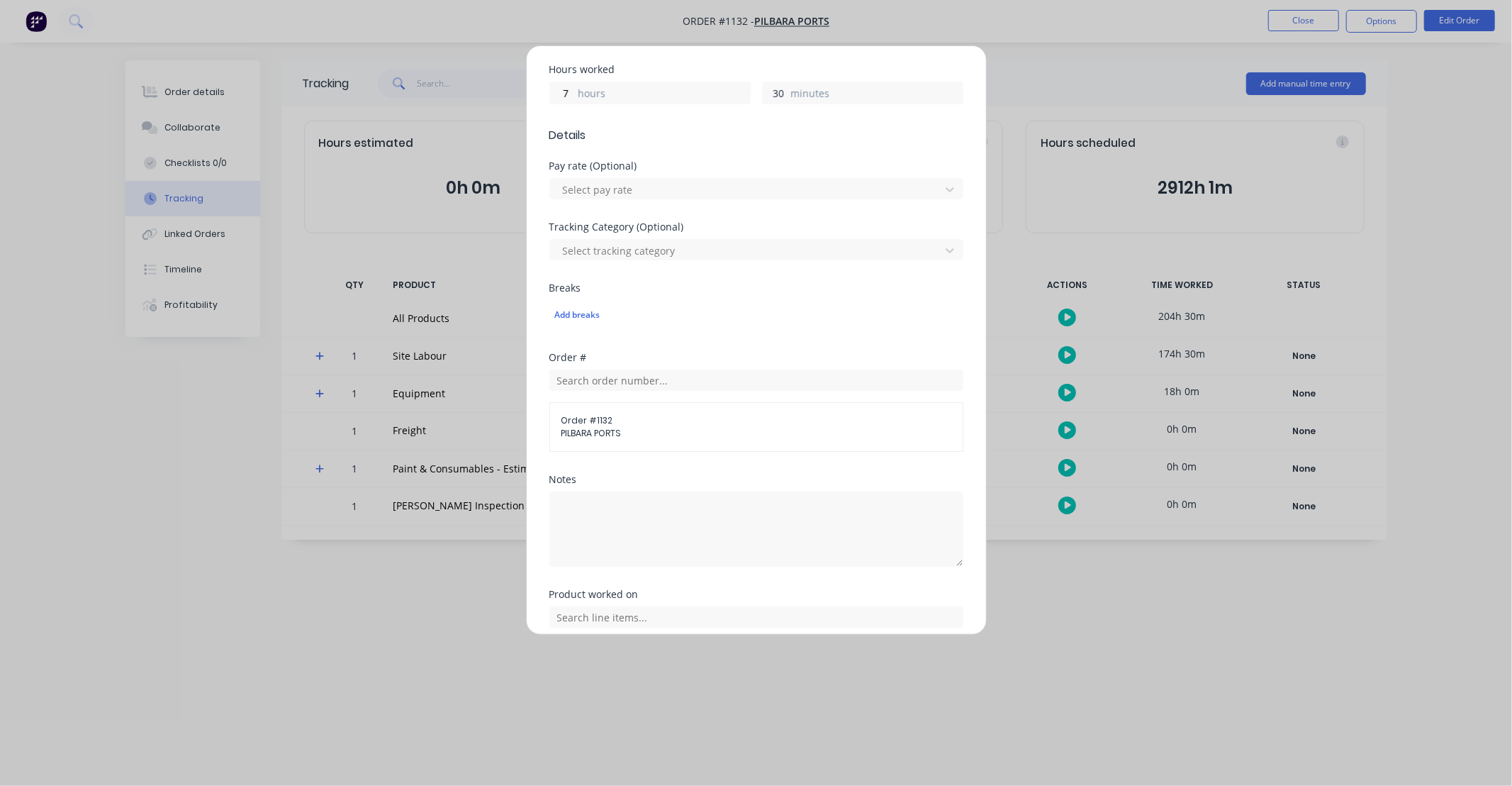
scroll to position [341, 0]
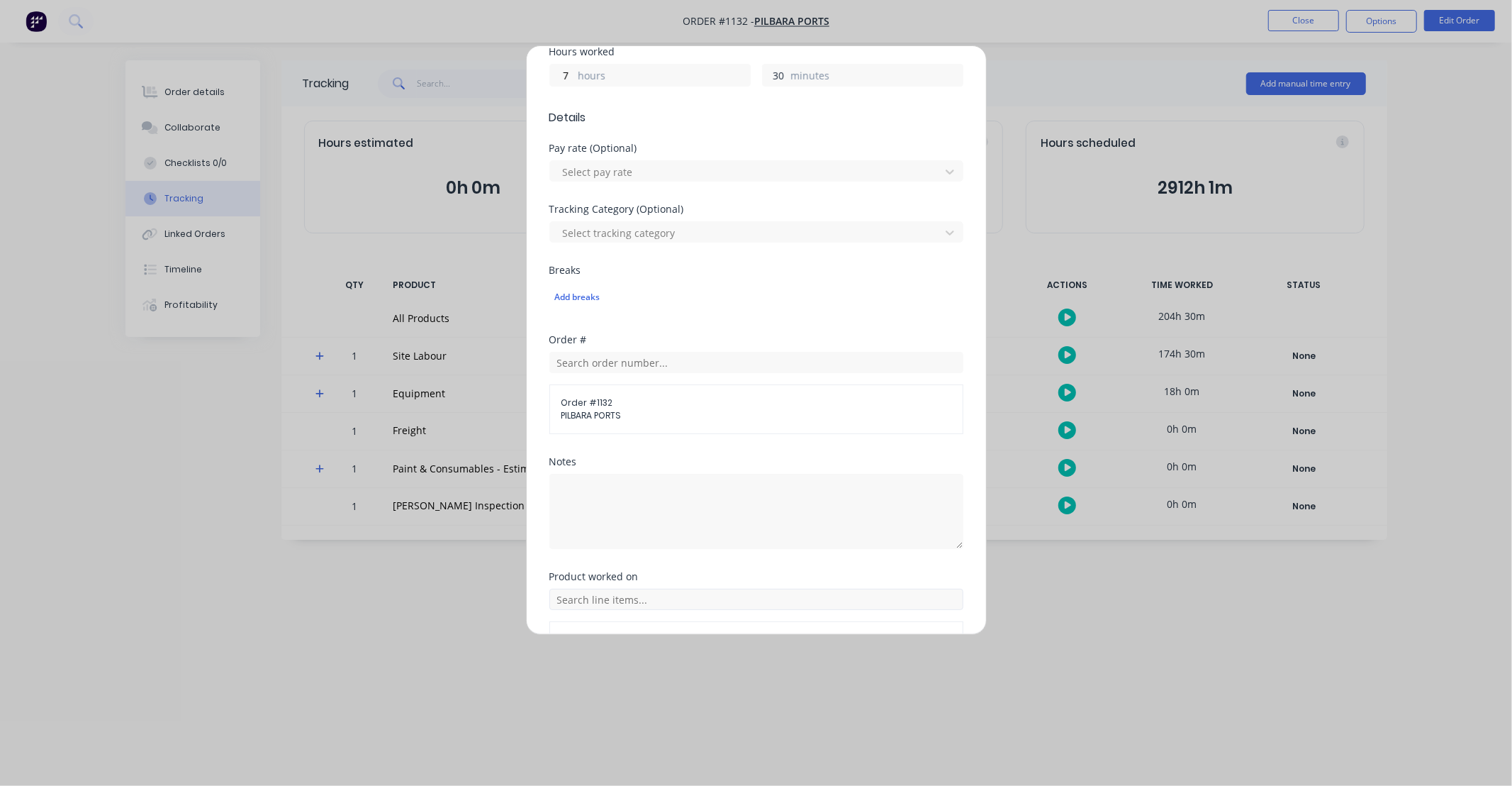
type input "30"
click at [676, 593] on input "text" at bounding box center [756, 599] width 414 height 21
click at [567, 426] on icon at bounding box center [565, 422] width 9 height 10
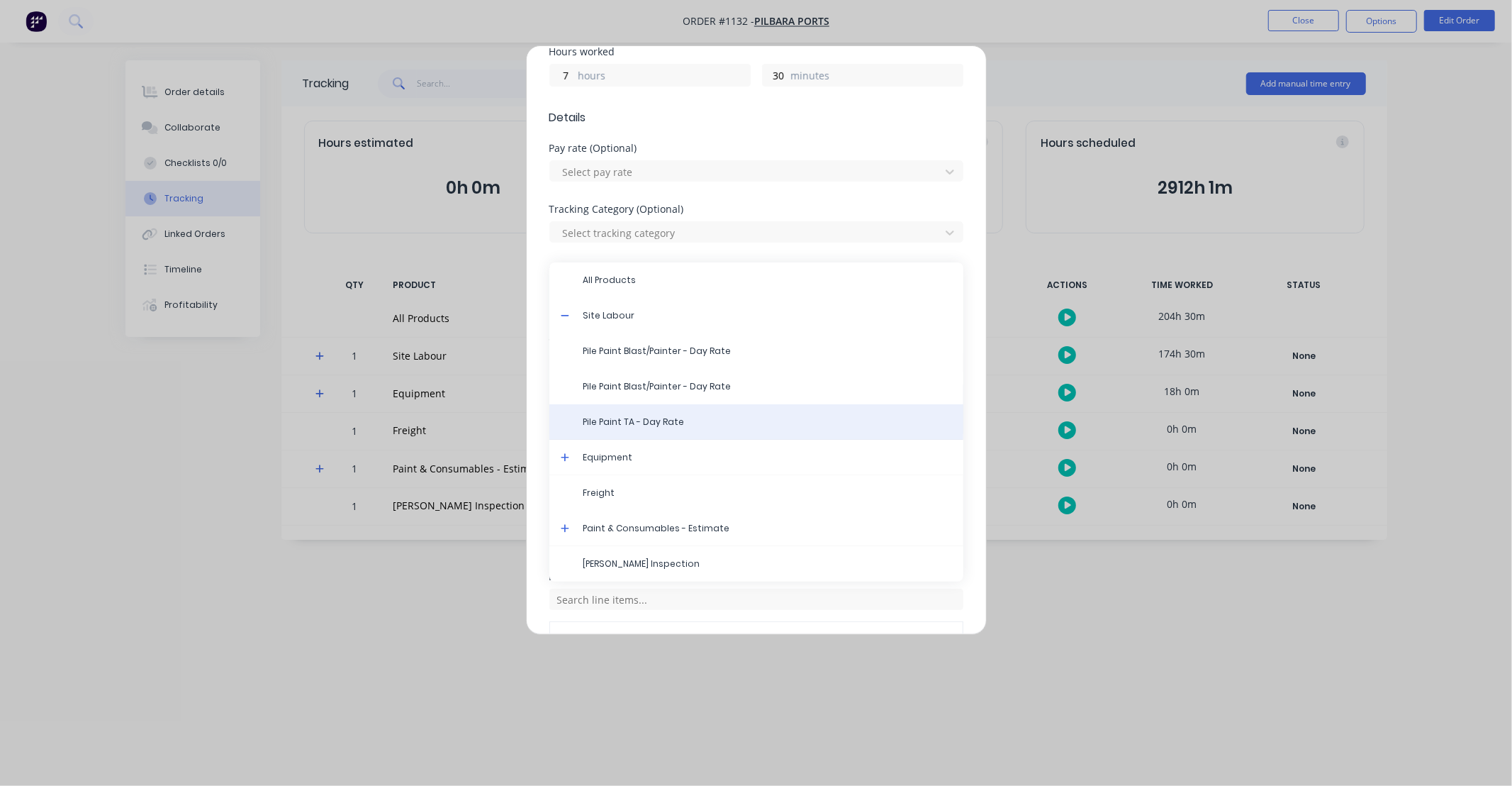
click at [611, 429] on span "Pile Paint TA - Day Rate" at bounding box center [767, 422] width 369 height 13
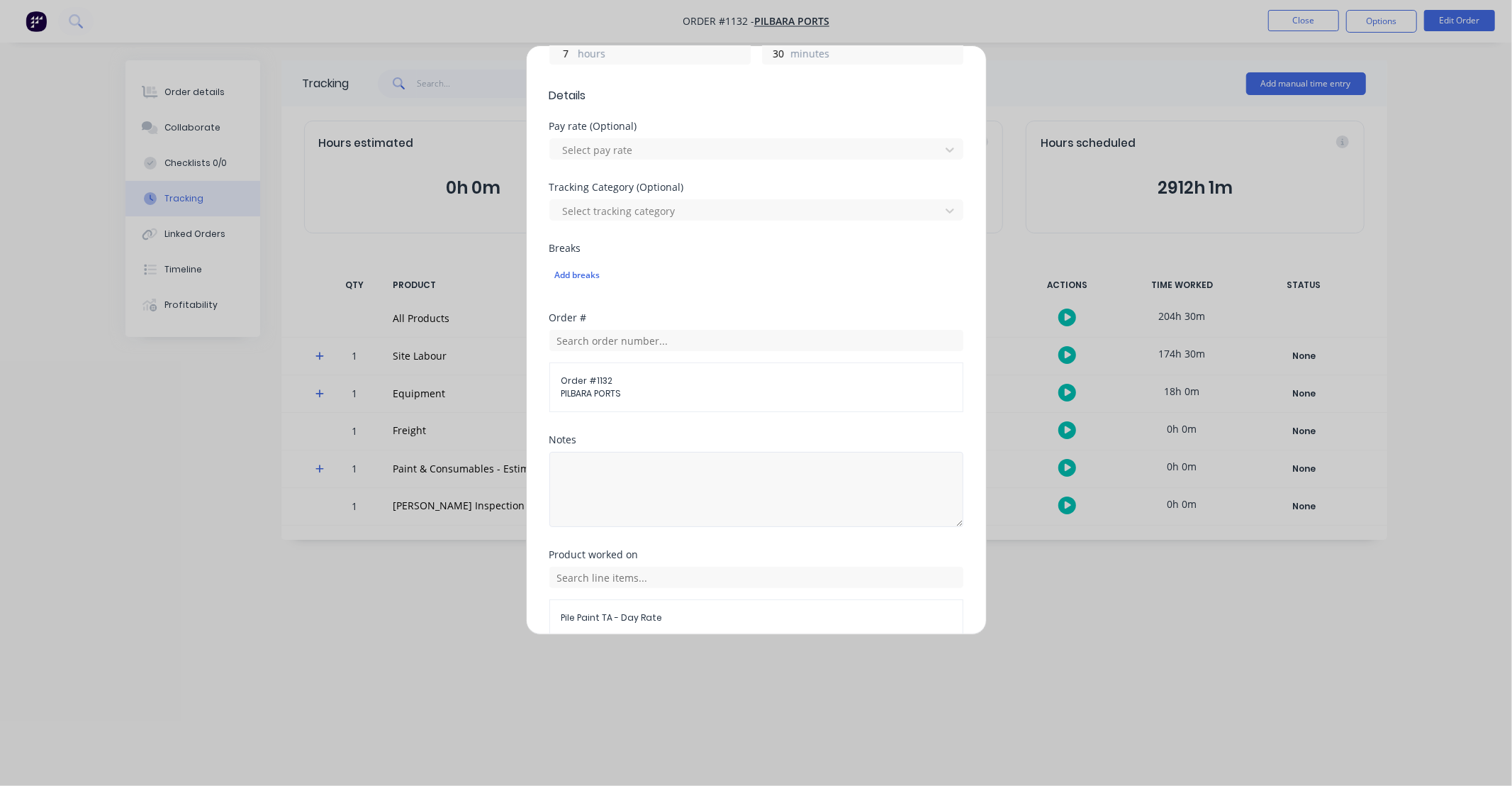
scroll to position [431, 0]
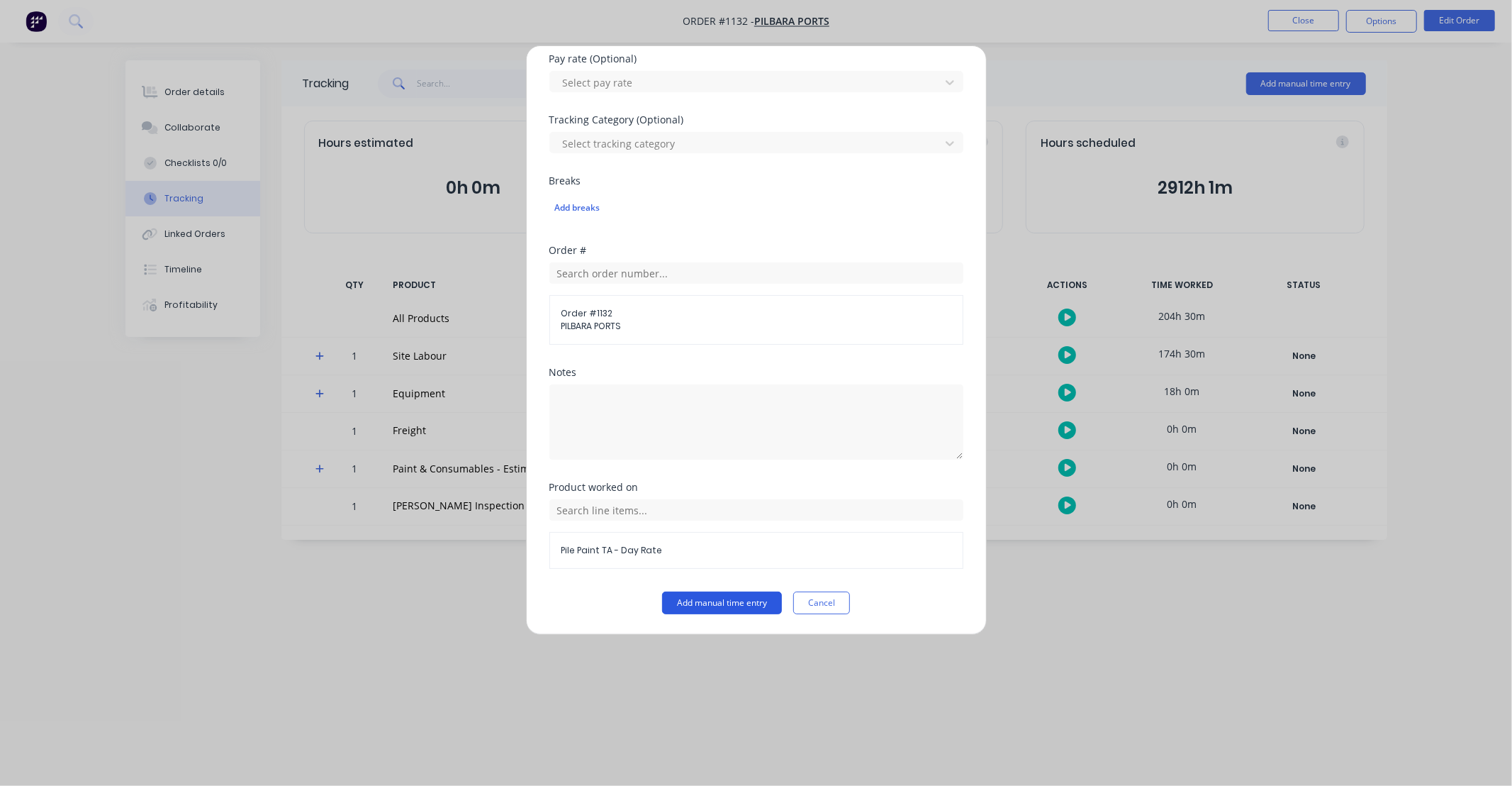
click at [707, 603] on button "Add manual time entry" at bounding box center [722, 603] width 120 height 23
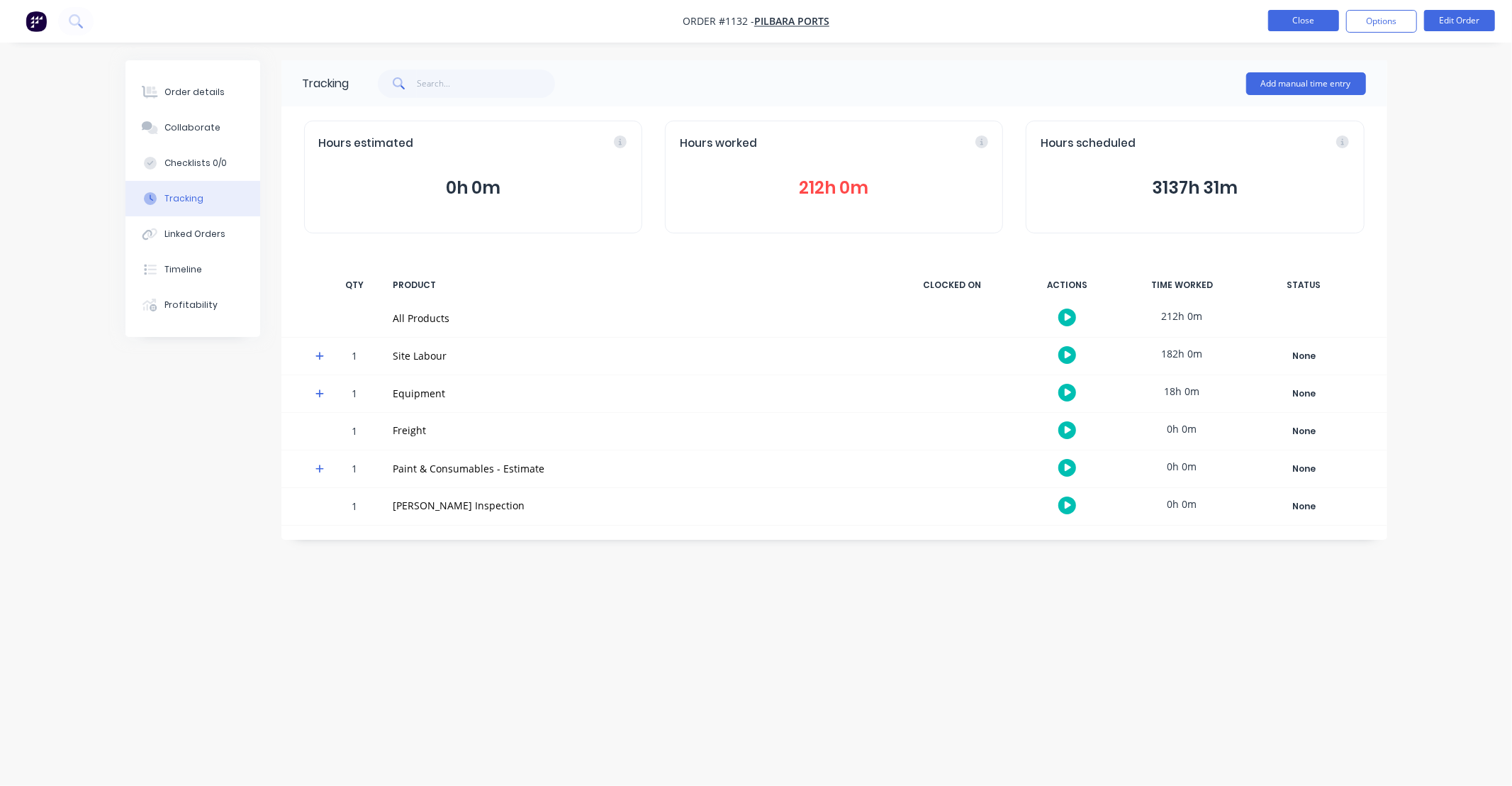
click at [1313, 14] on button "Close" at bounding box center [1304, 21] width 71 height 21
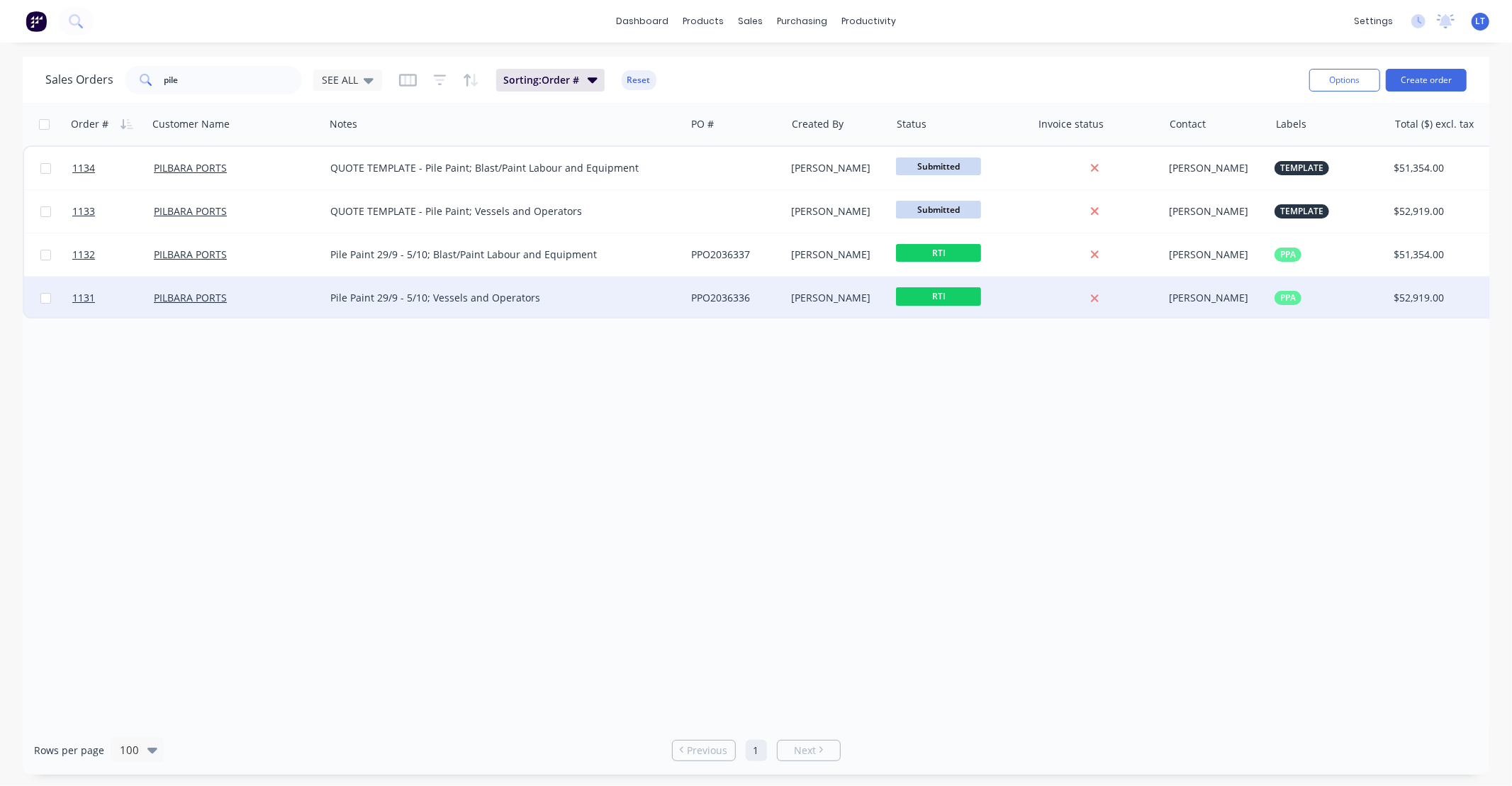
click at [936, 291] on span "RTI" at bounding box center [939, 296] width 85 height 18
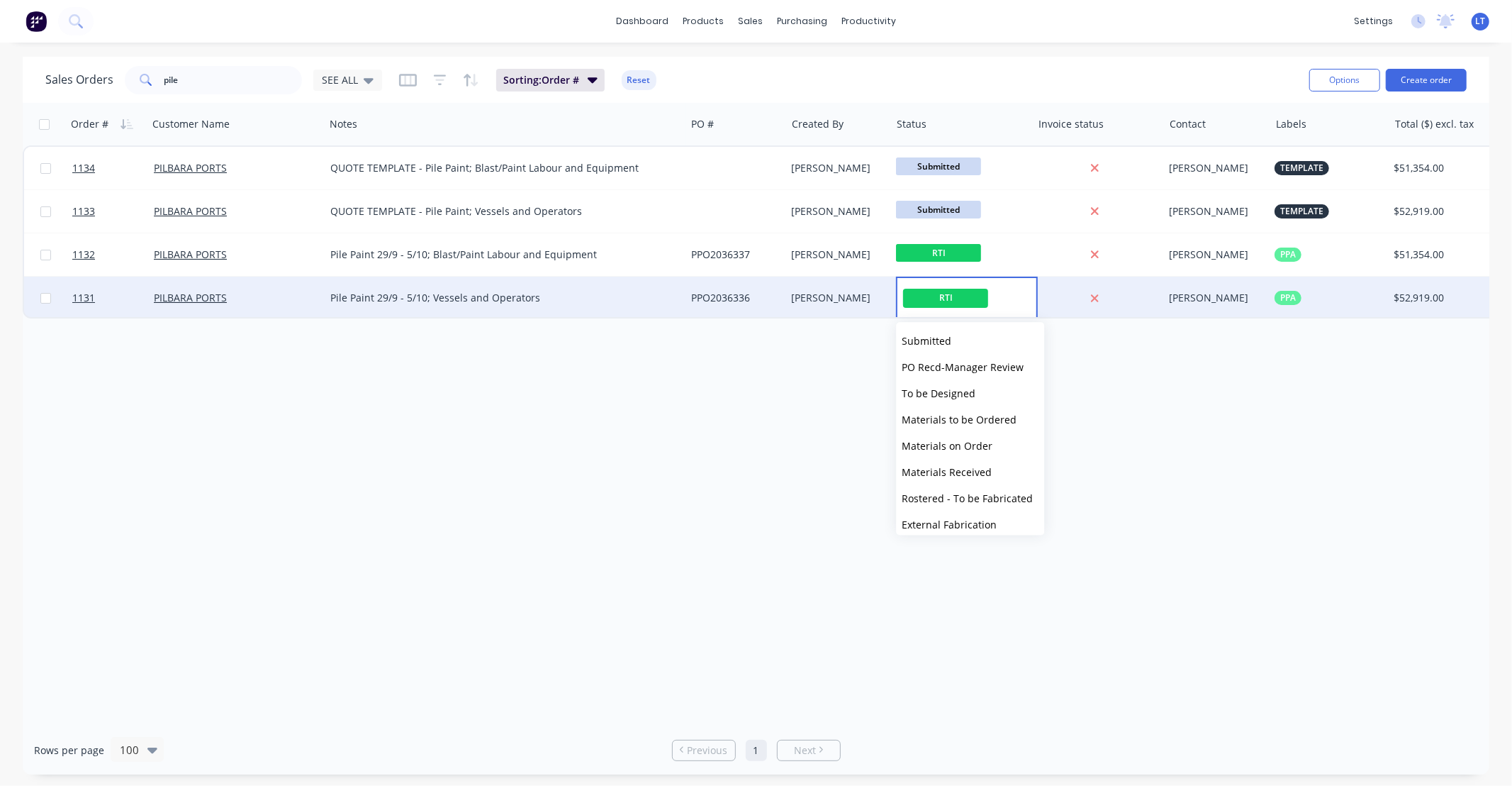
click at [841, 302] on div "[PERSON_NAME]" at bounding box center [836, 298] width 89 height 14
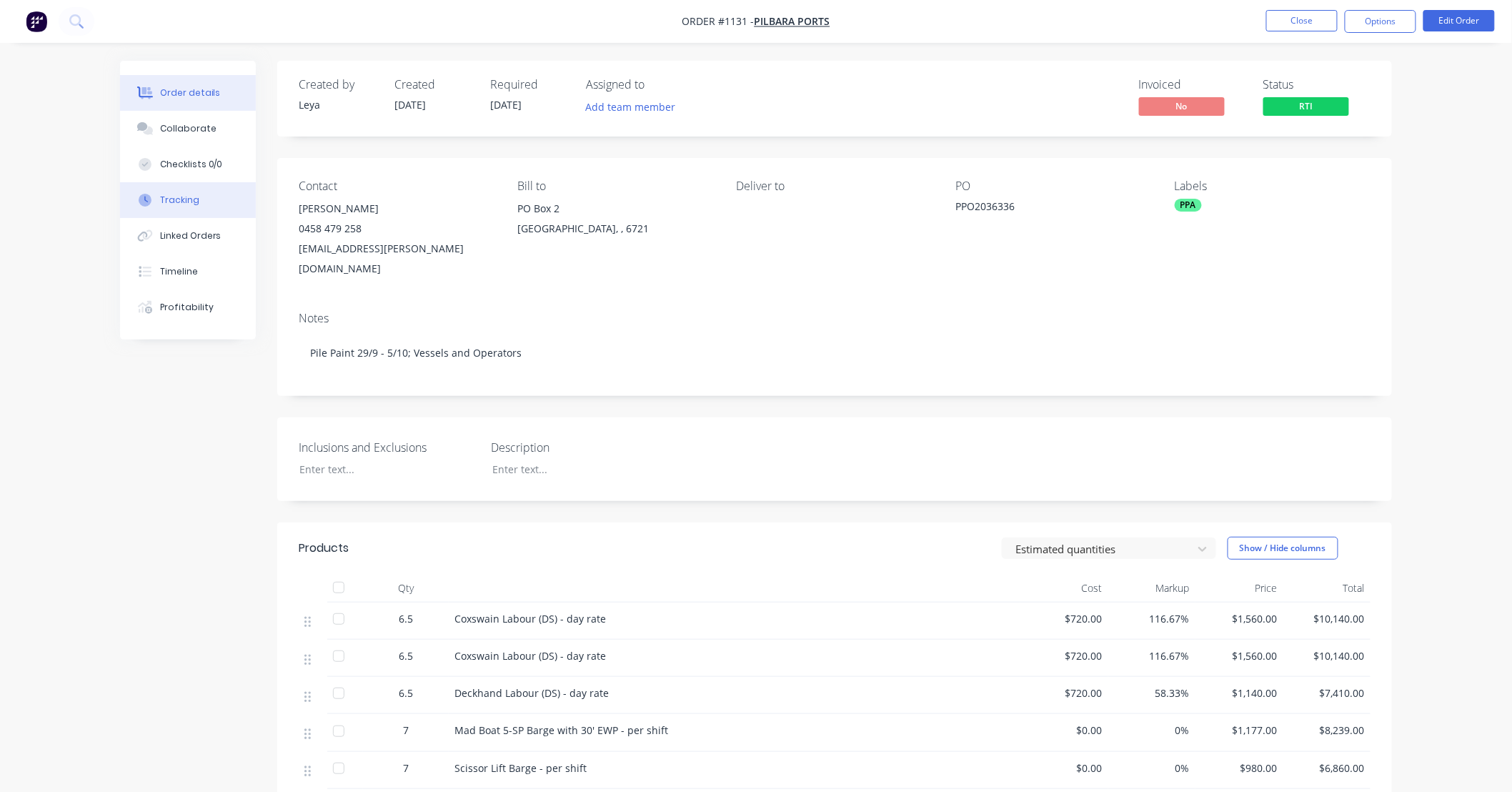
click at [194, 189] on button "Tracking" at bounding box center [188, 200] width 136 height 36
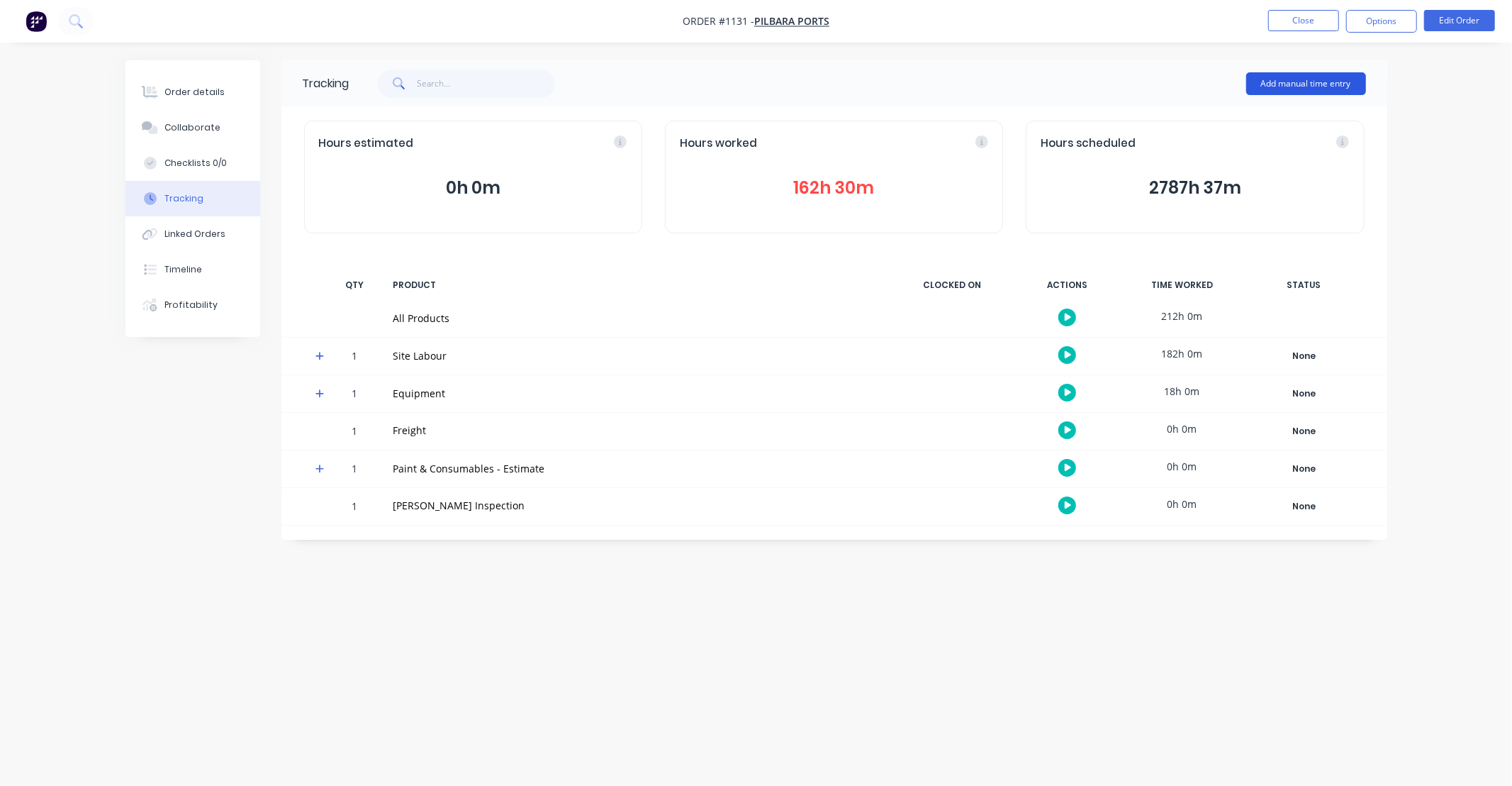
click at [1246, 76] on button "Add manual time entry" at bounding box center [1306, 84] width 120 height 23
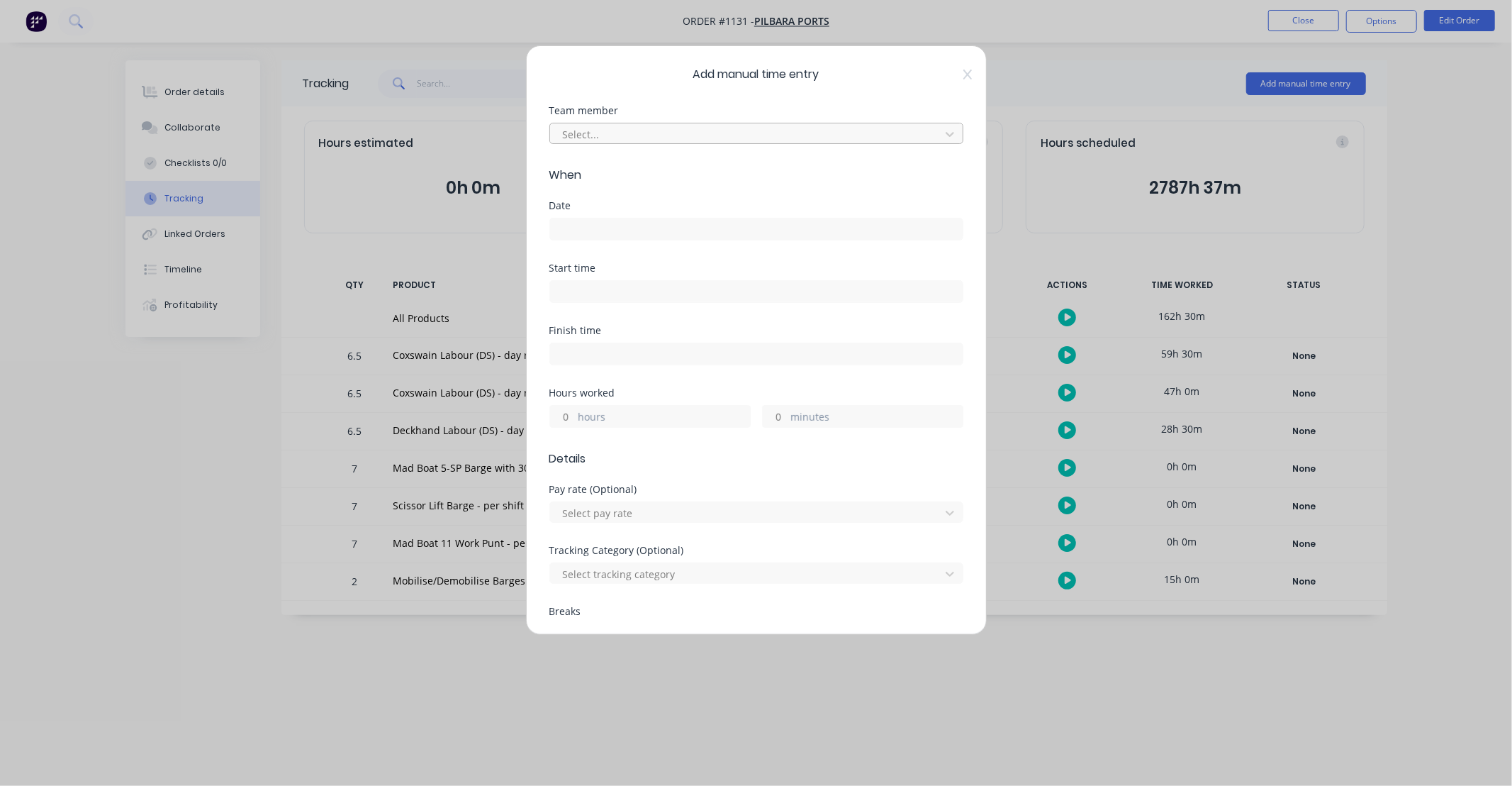
click at [702, 131] on div at bounding box center [747, 134] width 372 height 18
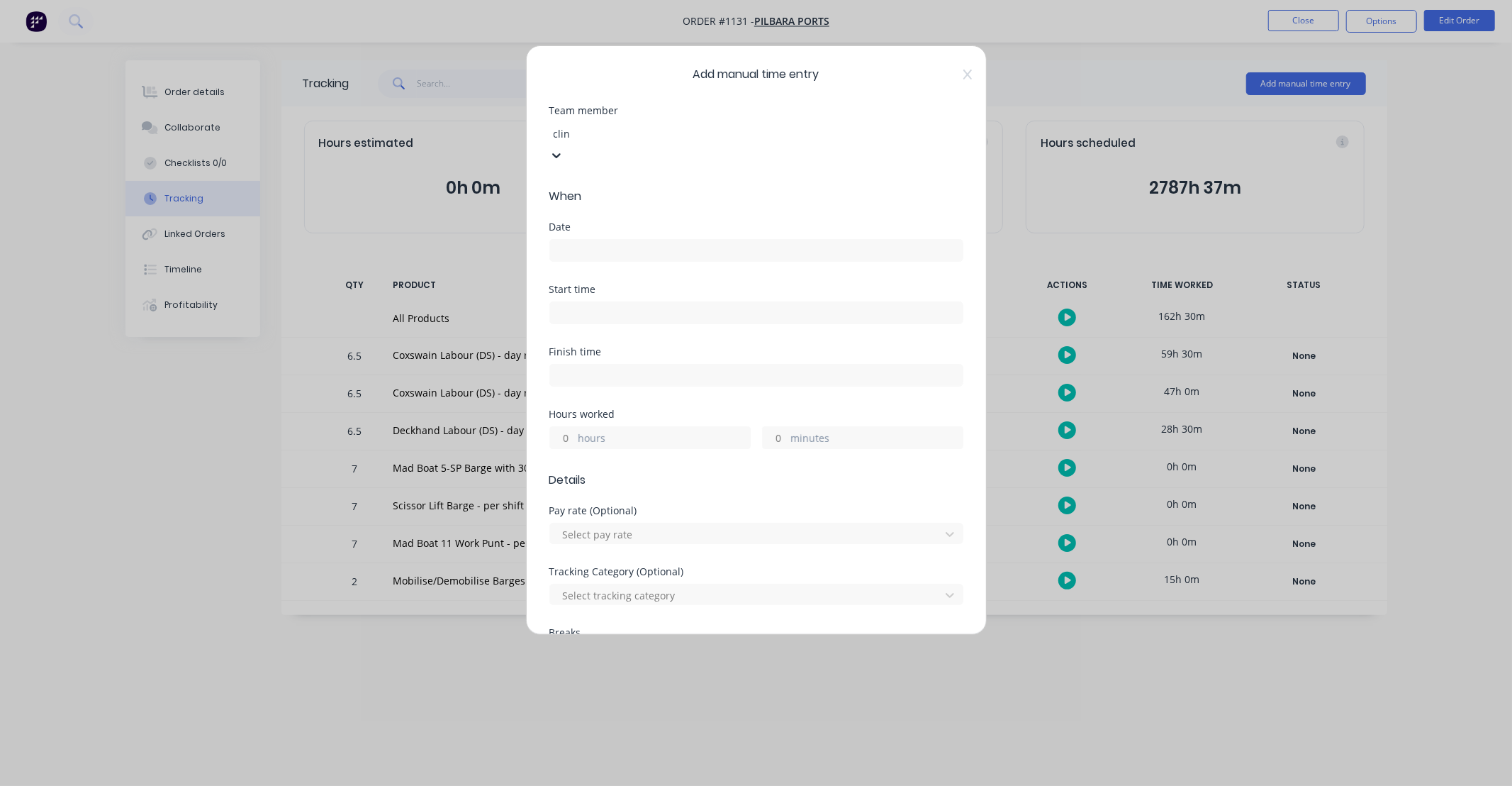
type input "[PERSON_NAME]"
click at [703, 785] on div "[PERSON_NAME]" at bounding box center [756, 793] width 1512 height 15
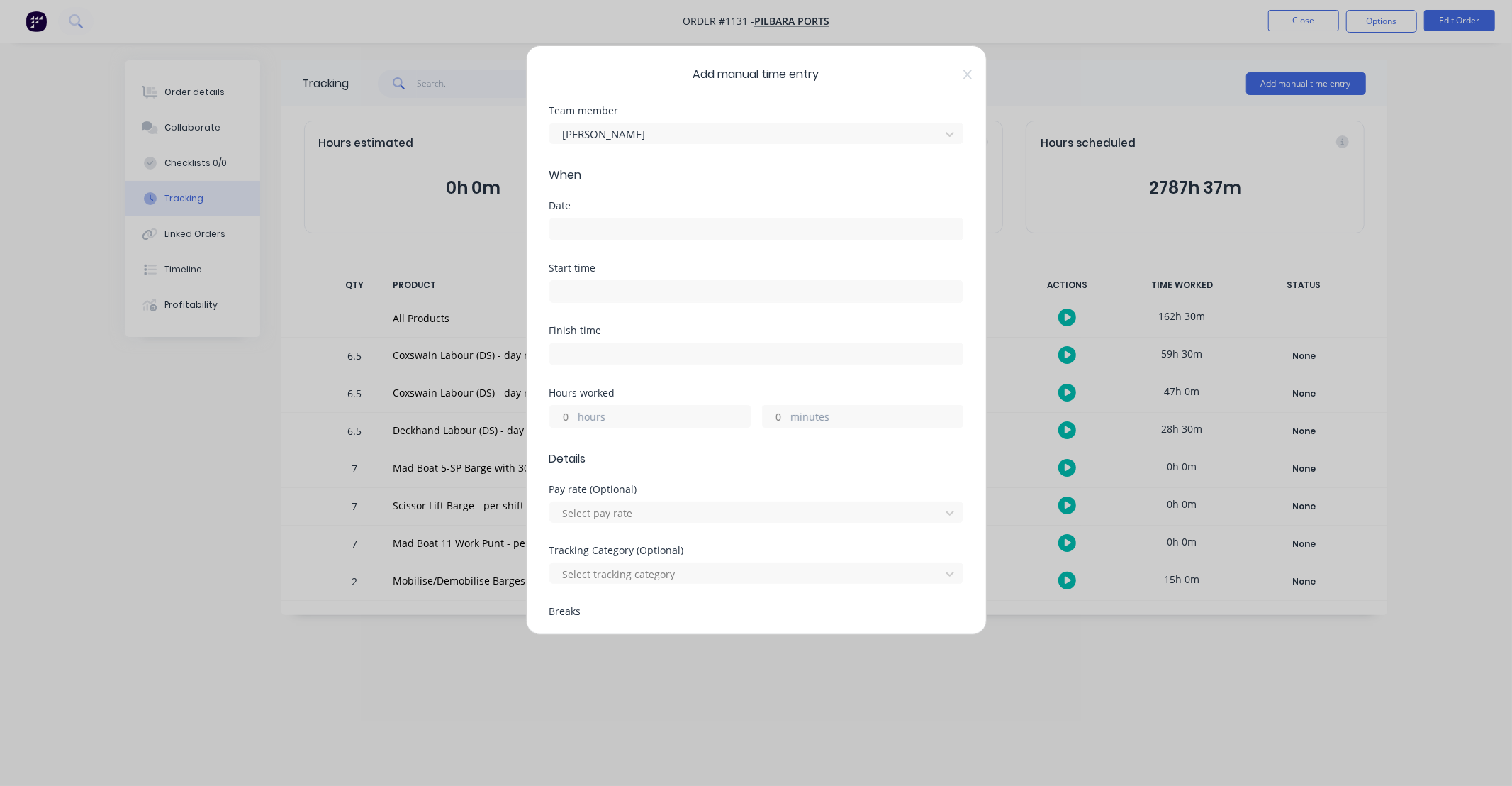
click at [660, 232] on input at bounding box center [756, 229] width 413 height 21
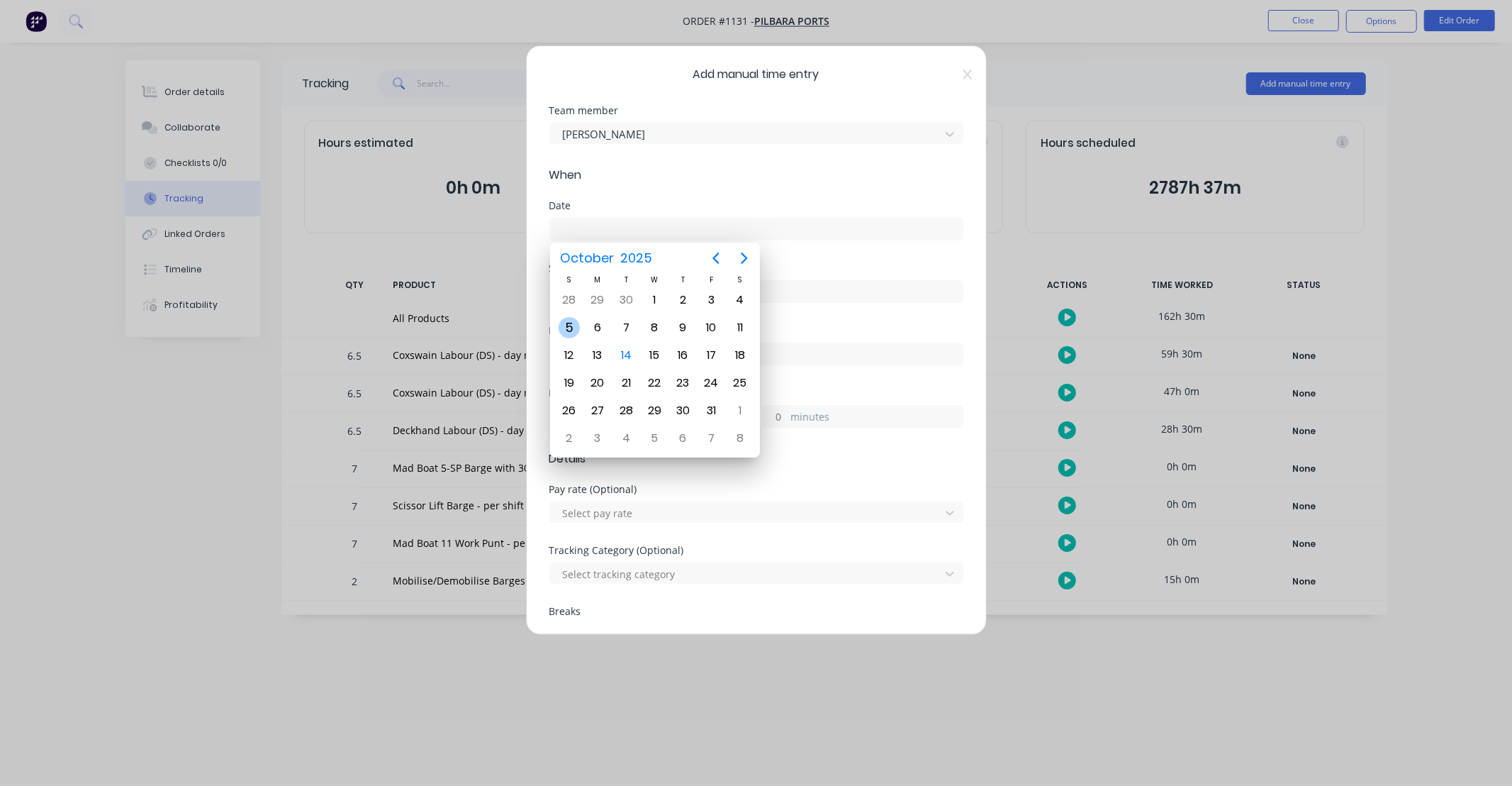
click at [576, 322] on div "5" at bounding box center [569, 328] width 21 height 21
type input "[DATE]"
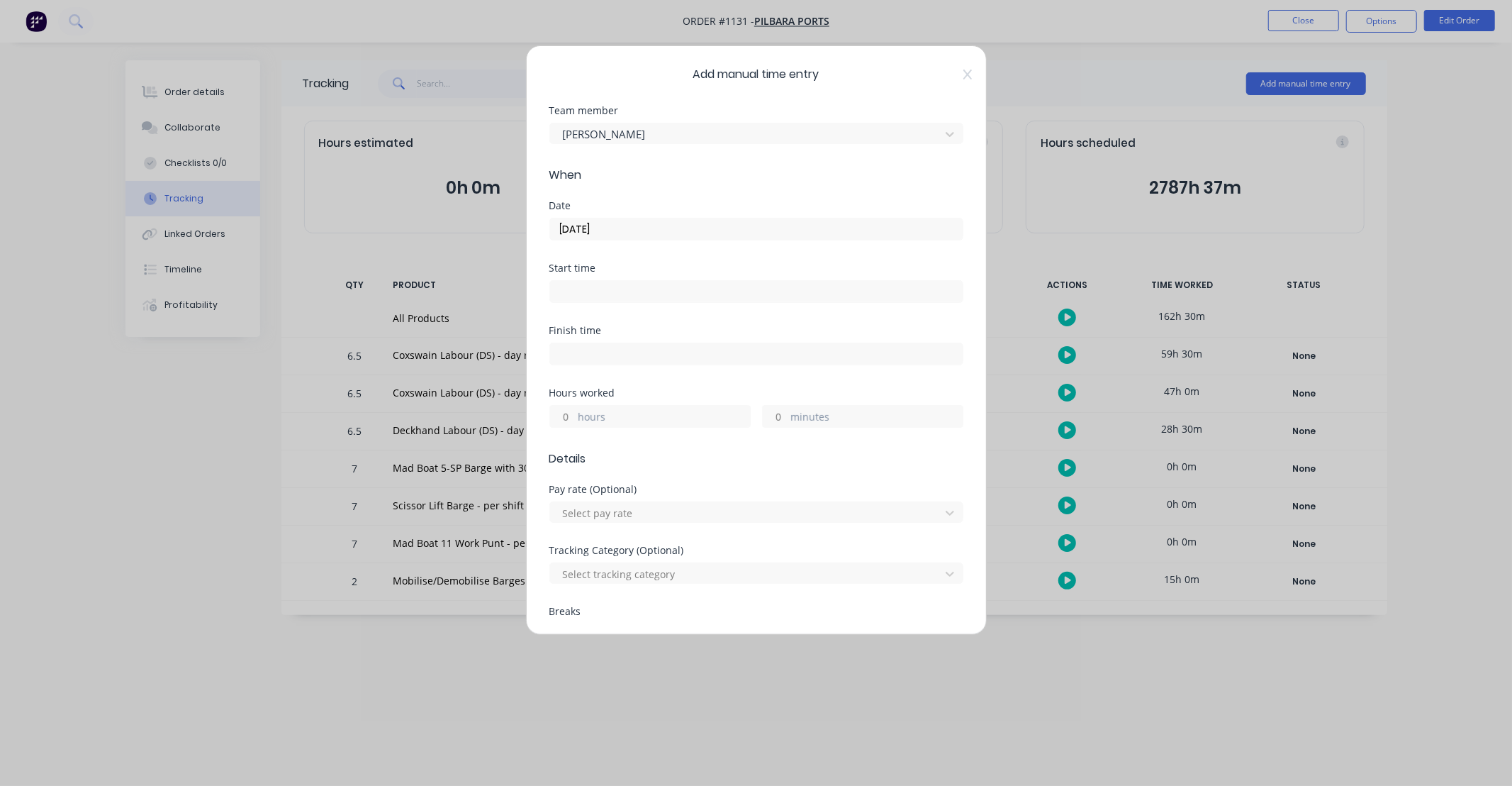
drag, startPoint x: 569, startPoint y: 413, endPoint x: 716, endPoint y: 362, distance: 155.6
click at [569, 413] on input "hours" at bounding box center [562, 416] width 25 height 21
type input "6"
type input "30"
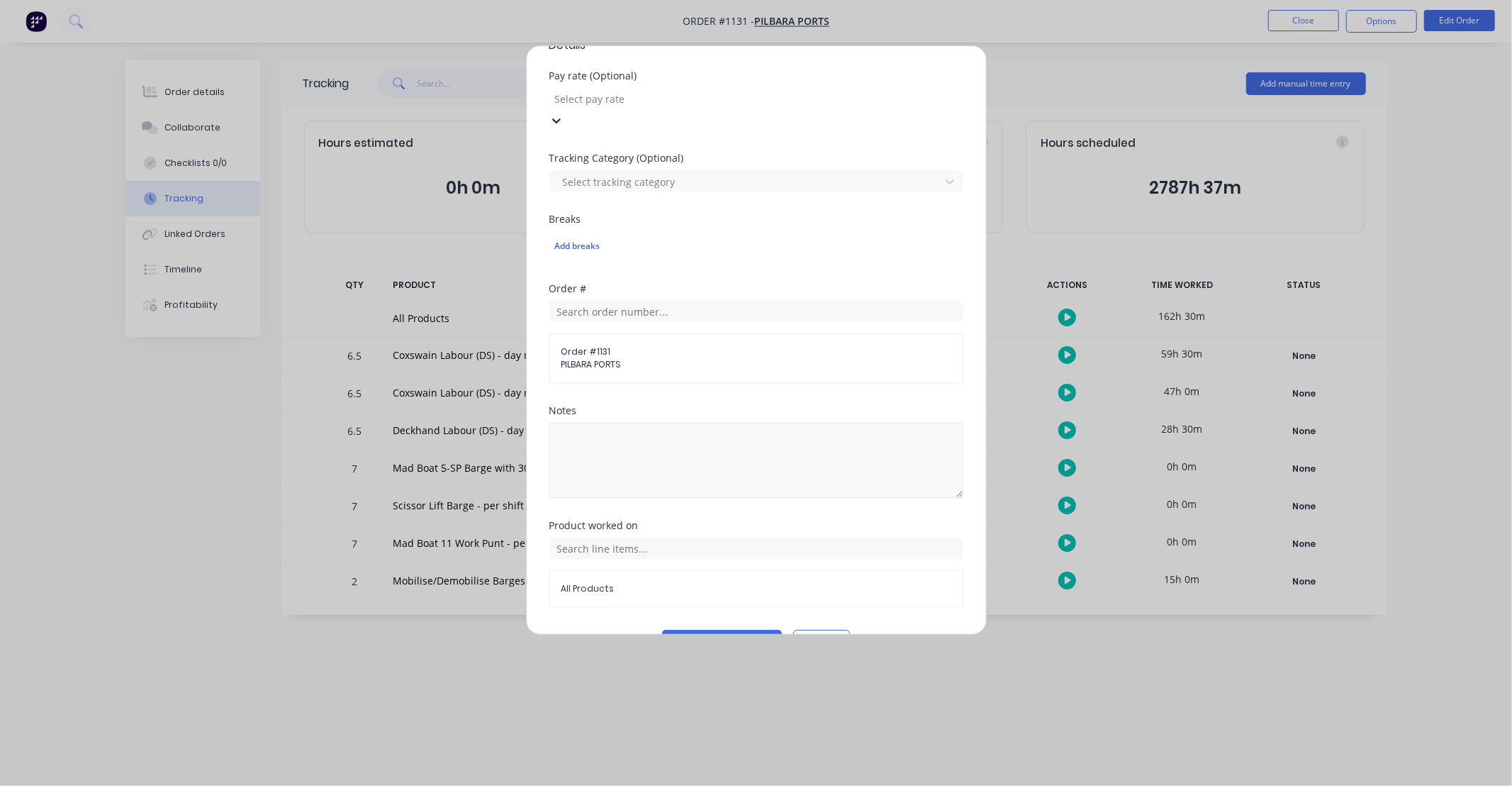
scroll to position [431, 0]
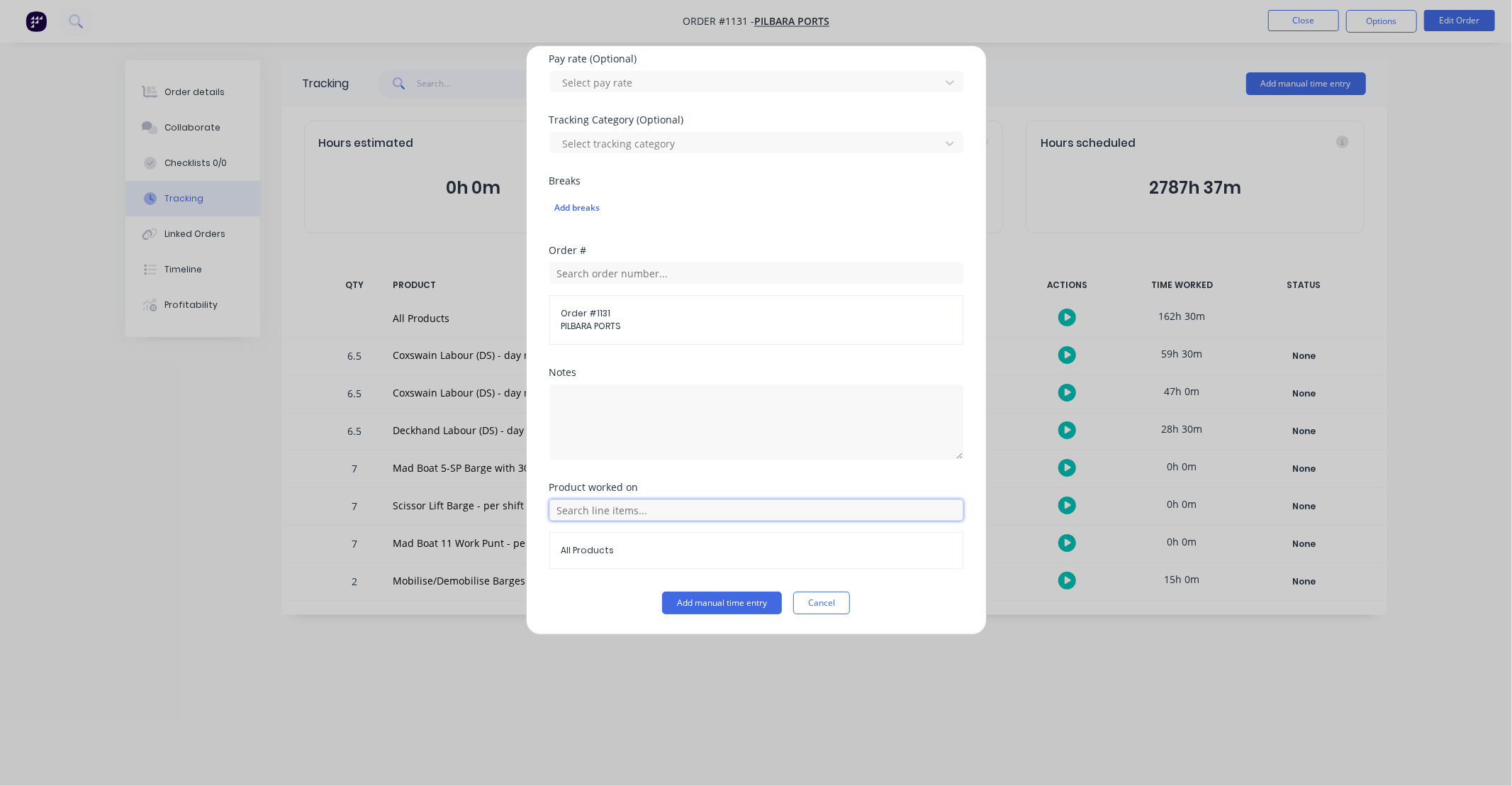
click at [670, 519] on input "text" at bounding box center [756, 510] width 414 height 21
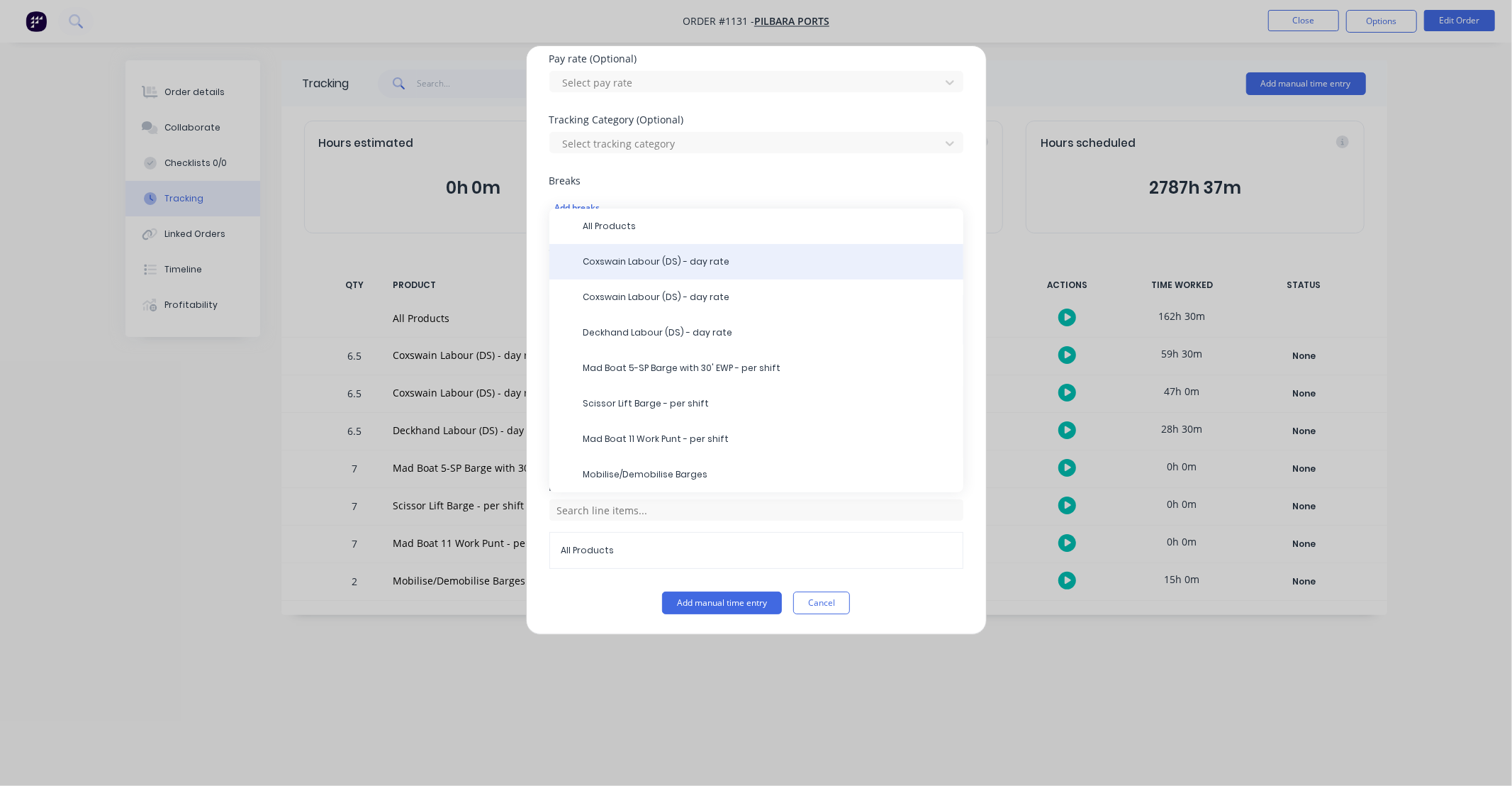
click at [617, 265] on span "Coxswain Labour (DS) - day rate" at bounding box center [767, 262] width 369 height 13
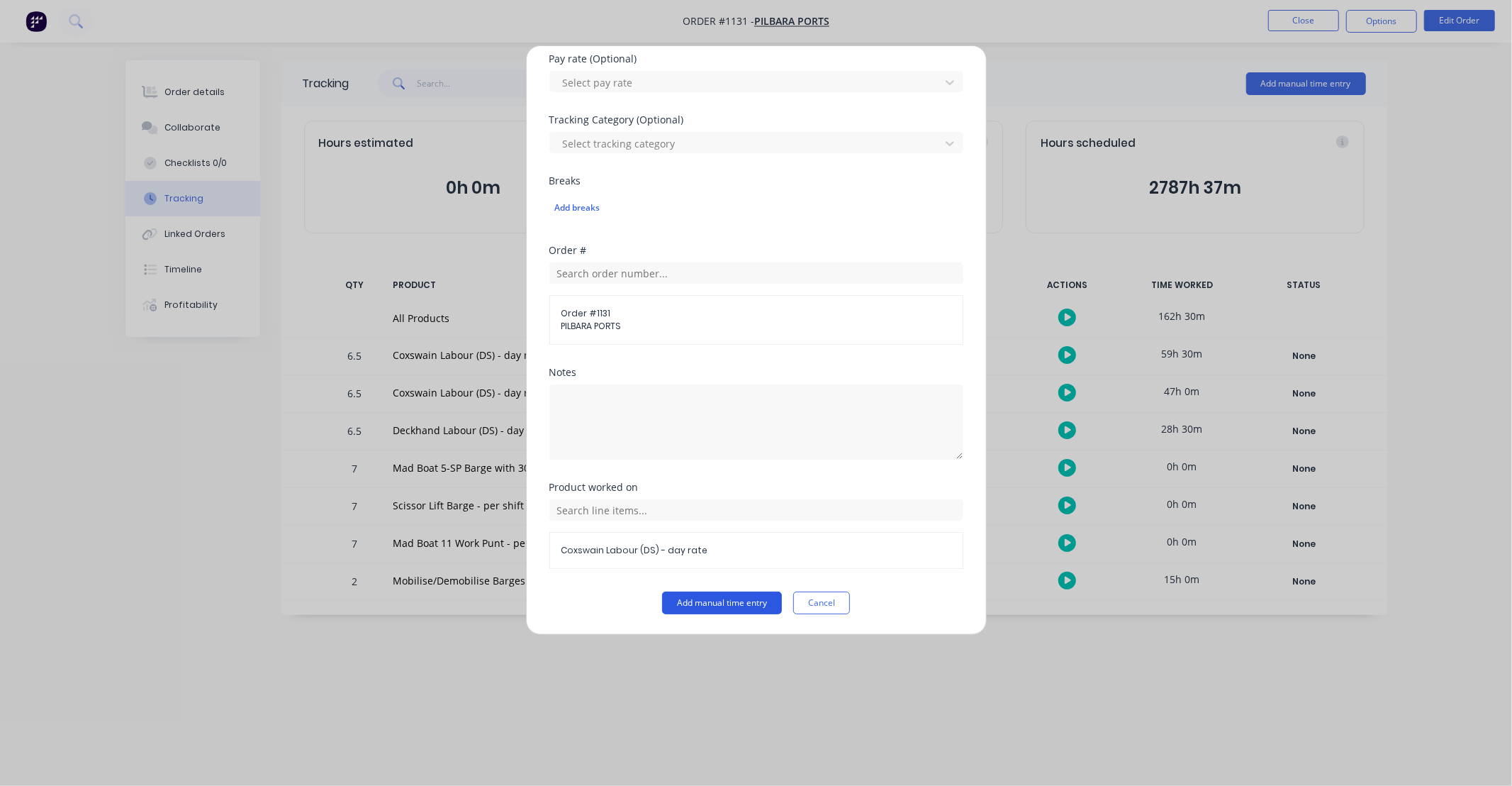
click at [731, 598] on button "Add manual time entry" at bounding box center [722, 603] width 120 height 23
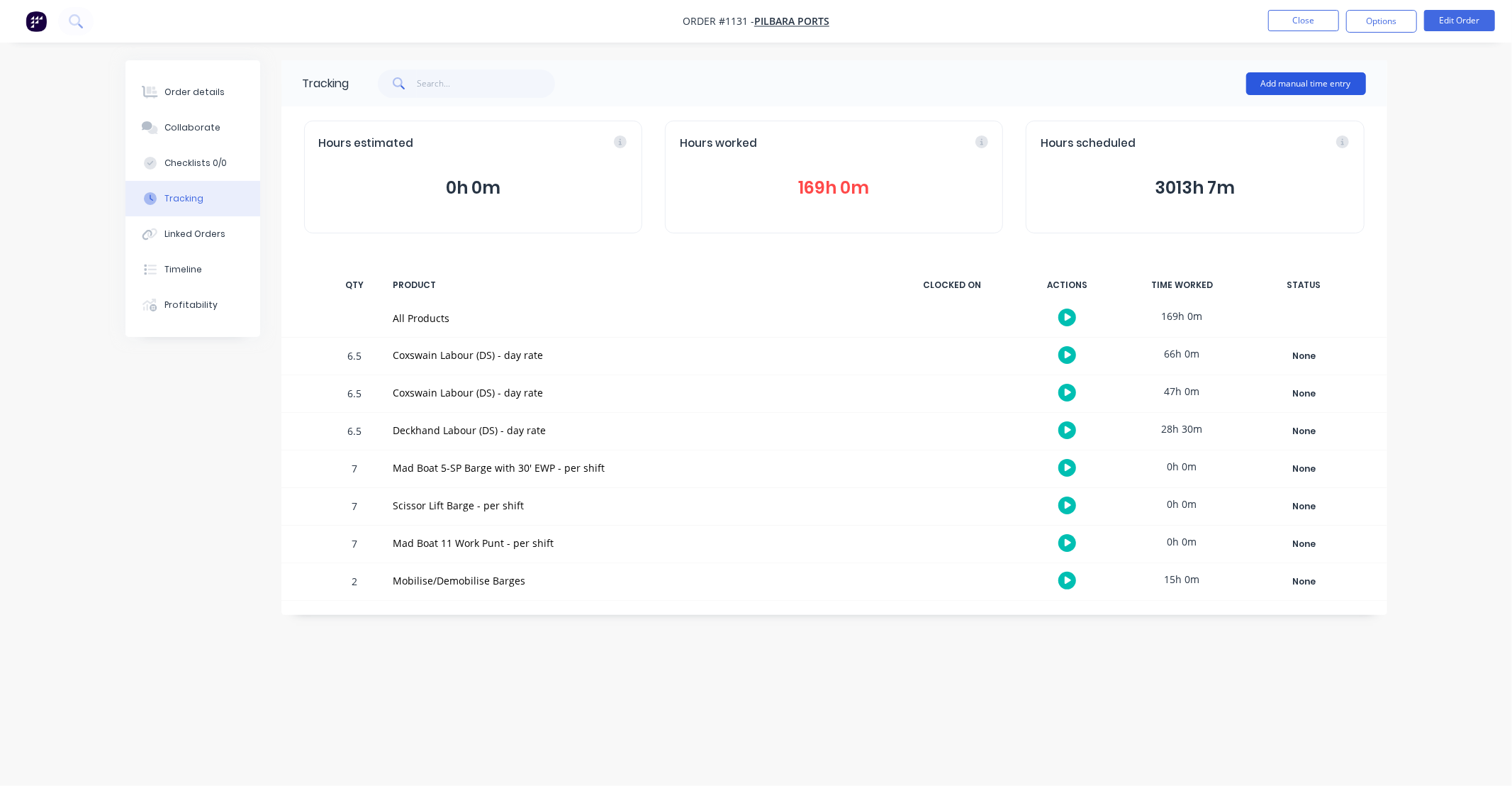
click at [1292, 89] on button "Add manual time entry" at bounding box center [1306, 84] width 120 height 23
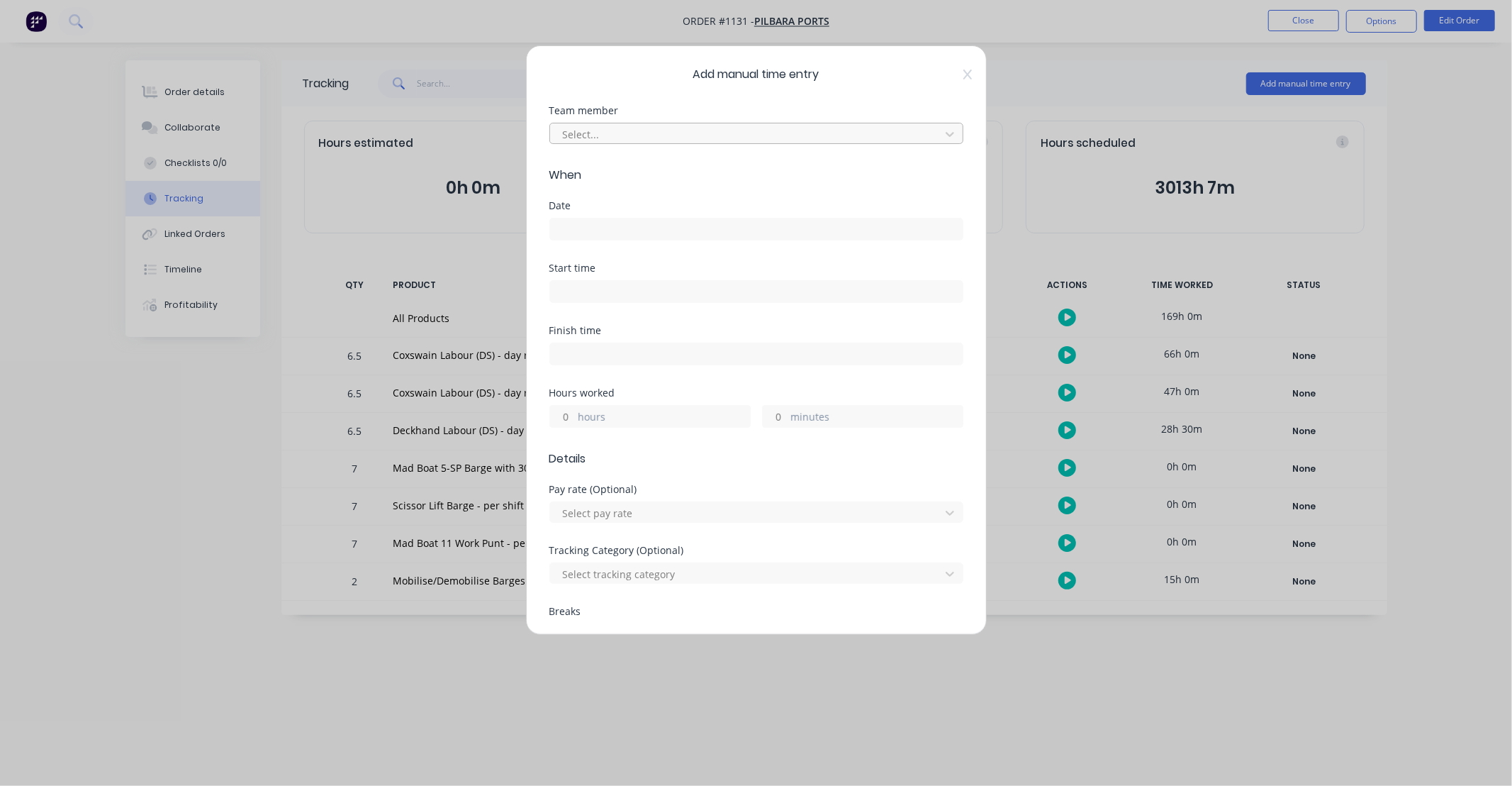
click at [640, 139] on div at bounding box center [747, 134] width 372 height 18
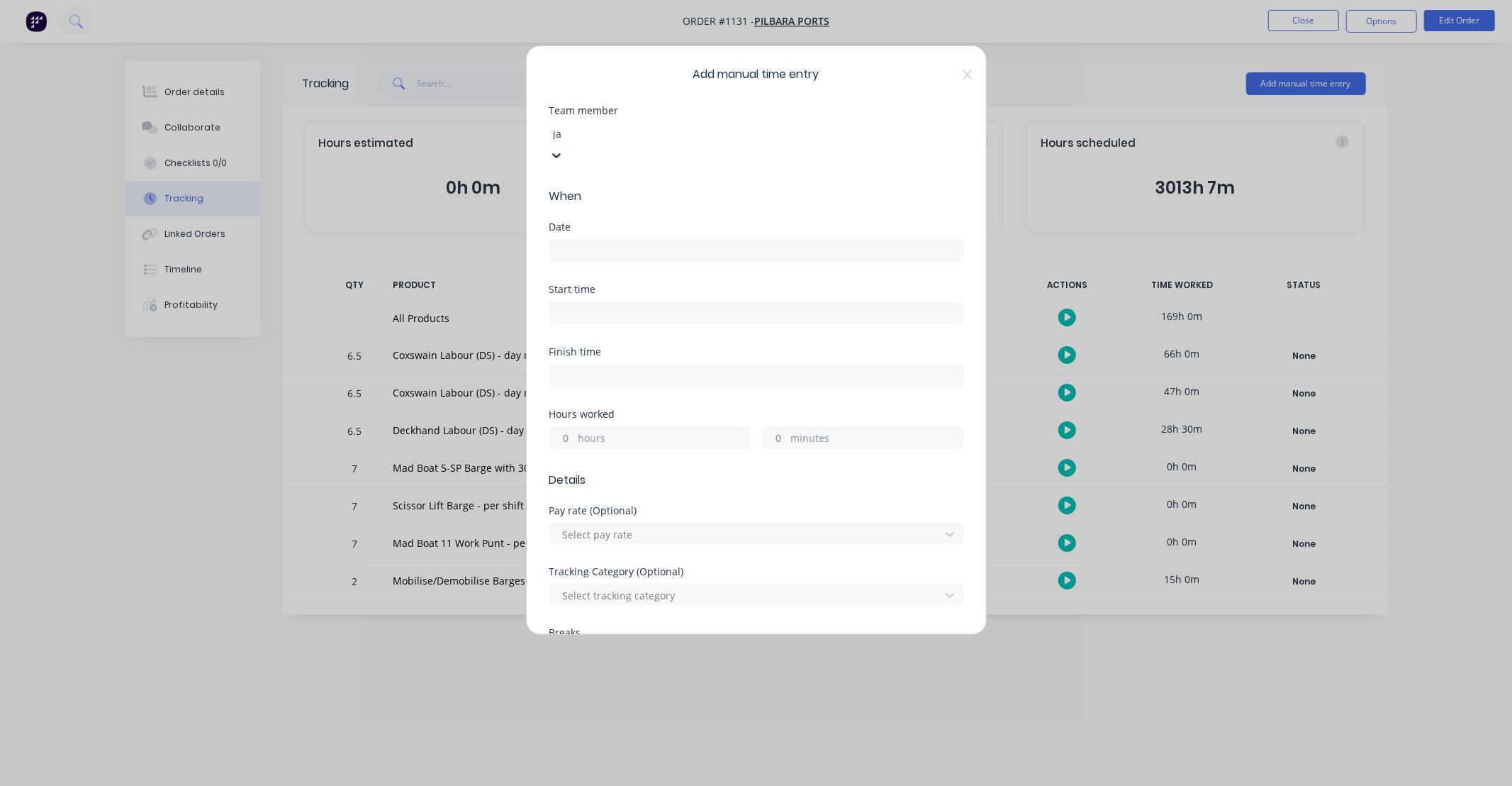
type input "jai"
click at [626, 785] on div "[PERSON_NAME]" at bounding box center [756, 793] width 1512 height 15
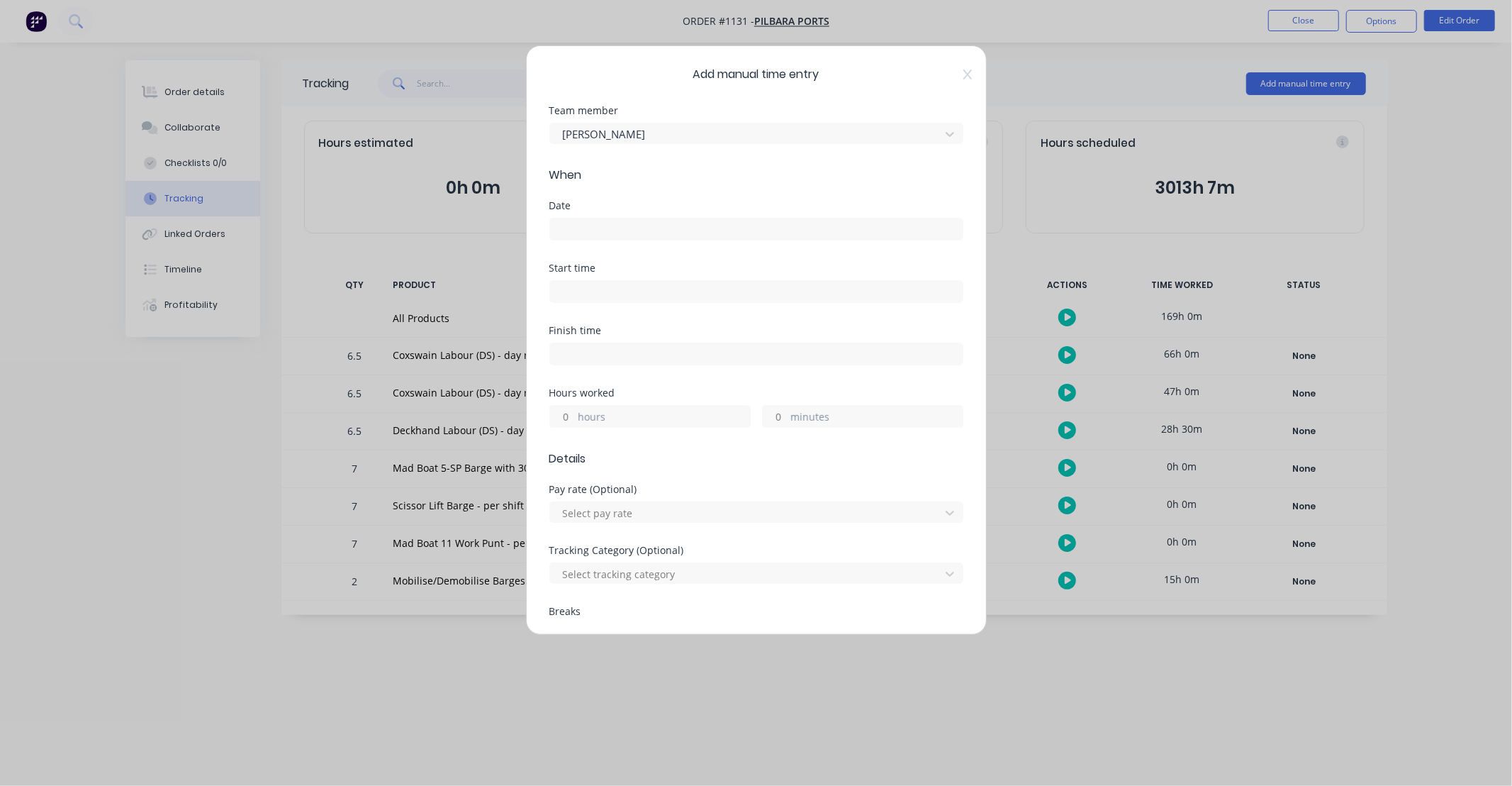
click at [643, 227] on input at bounding box center [756, 229] width 413 height 21
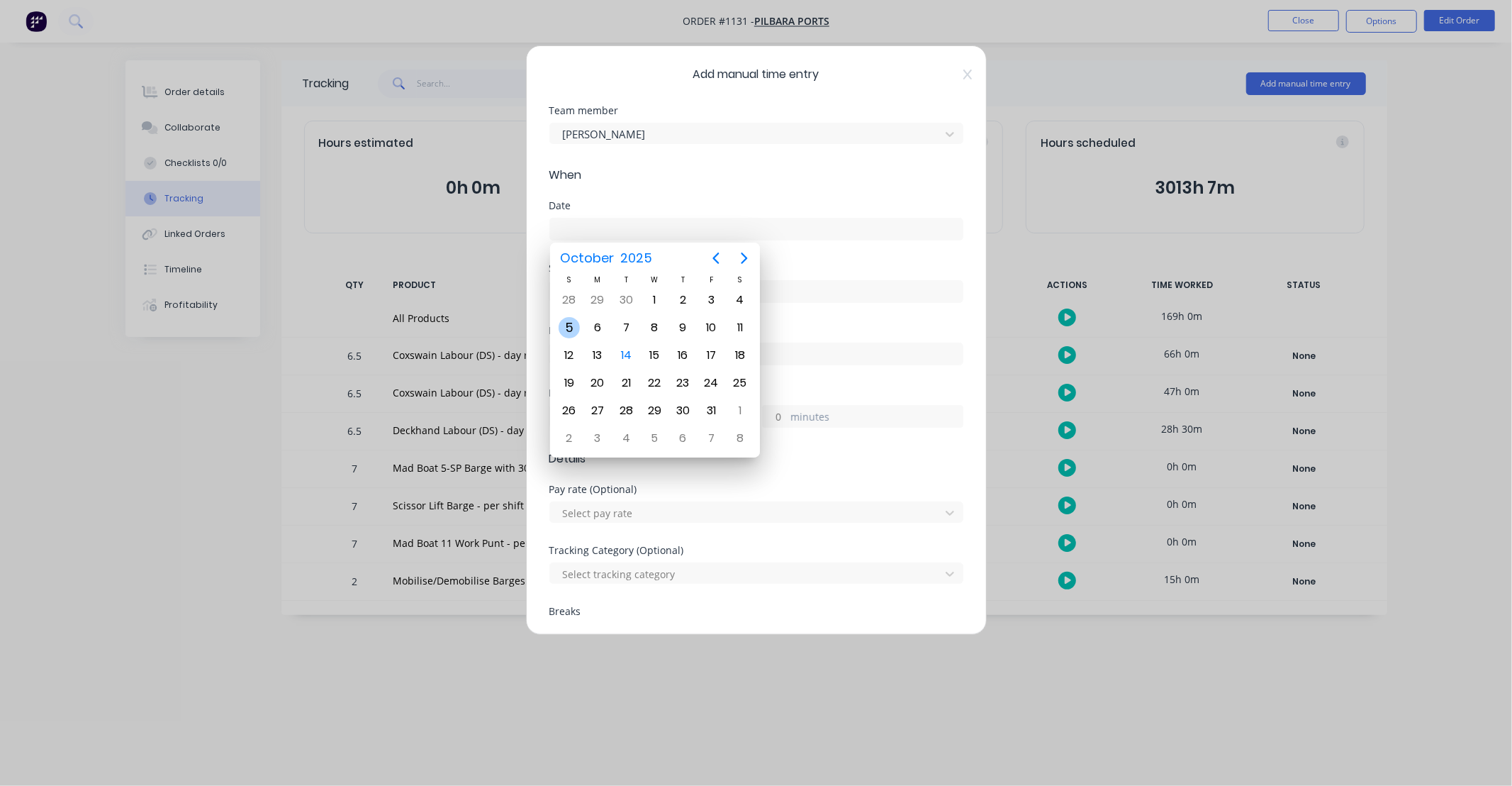
click at [572, 330] on div "5" at bounding box center [569, 328] width 21 height 21
type input "[DATE]"
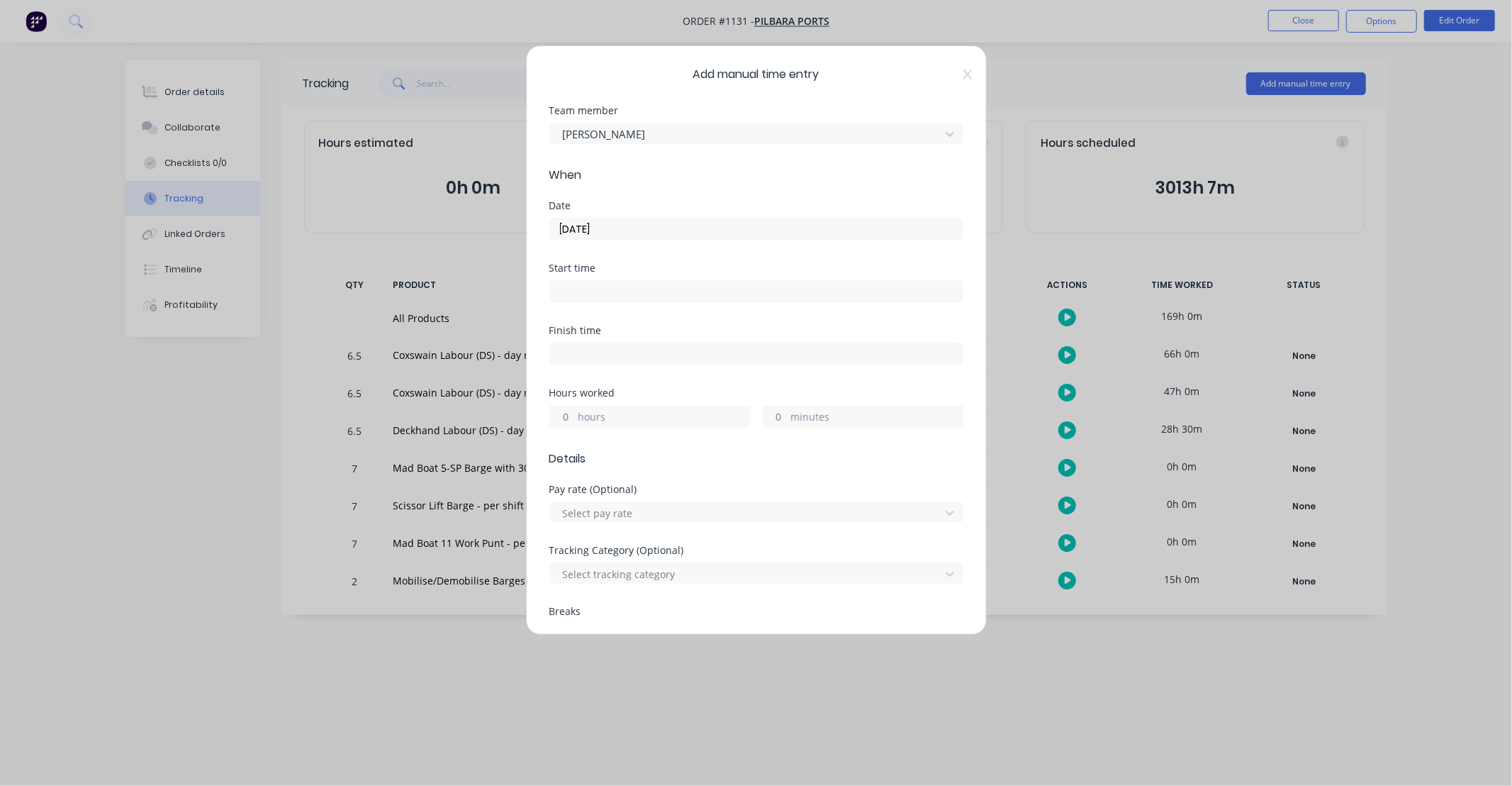
drag, startPoint x: 563, startPoint y: 421, endPoint x: 740, endPoint y: 321, distance: 203.3
click at [563, 420] on input "hours" at bounding box center [562, 416] width 25 height 21
type input "7"
type input "30"
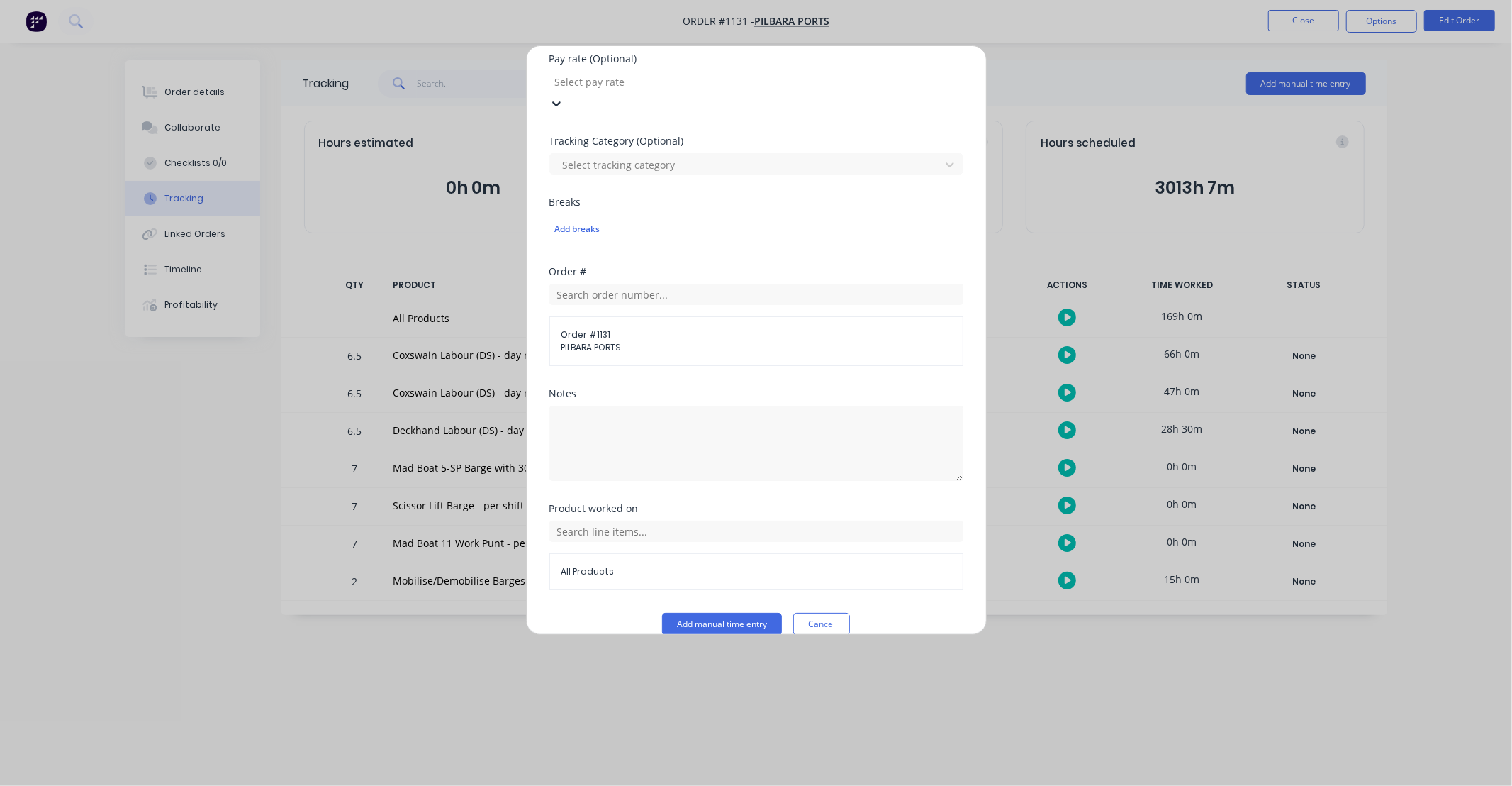
click at [681, 521] on div "All Products" at bounding box center [756, 555] width 414 height 70
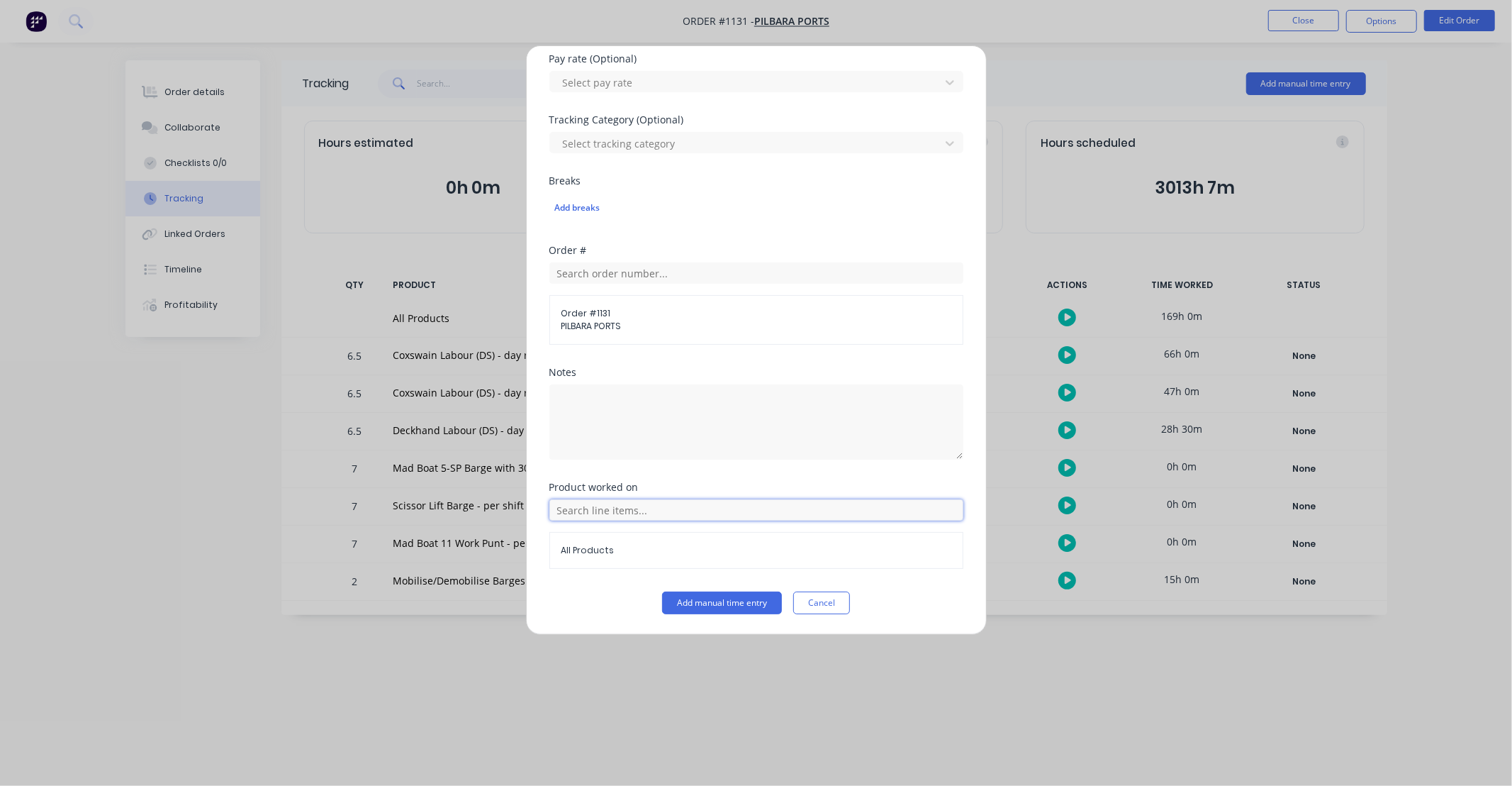
click at [672, 500] on input "text" at bounding box center [756, 510] width 414 height 21
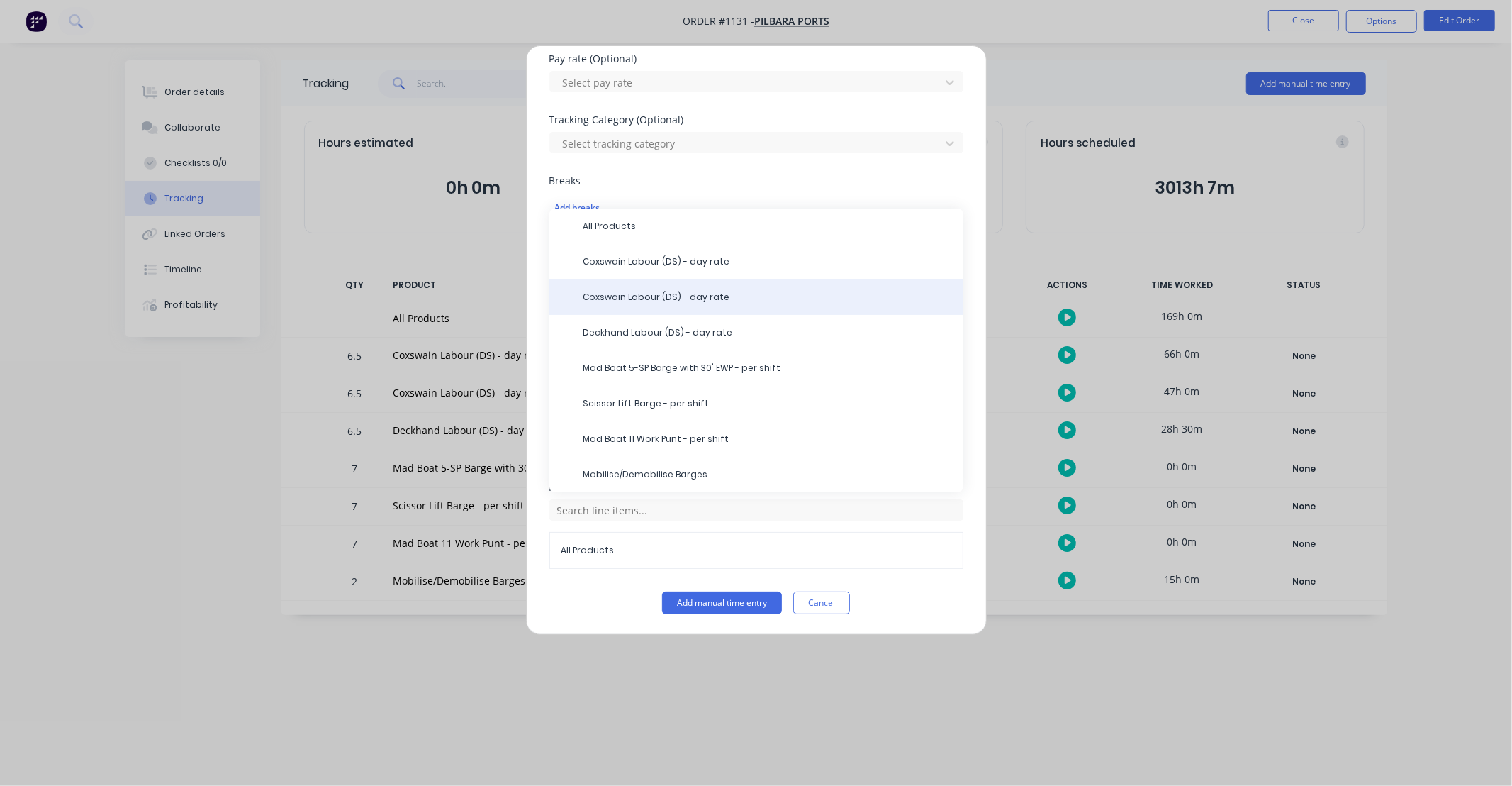
click at [618, 306] on div "Coxswain Labour (DS) - day rate" at bounding box center [756, 297] width 414 height 36
click at [643, 298] on span "Coxswain Labour (DS) - day rate" at bounding box center [767, 297] width 369 height 13
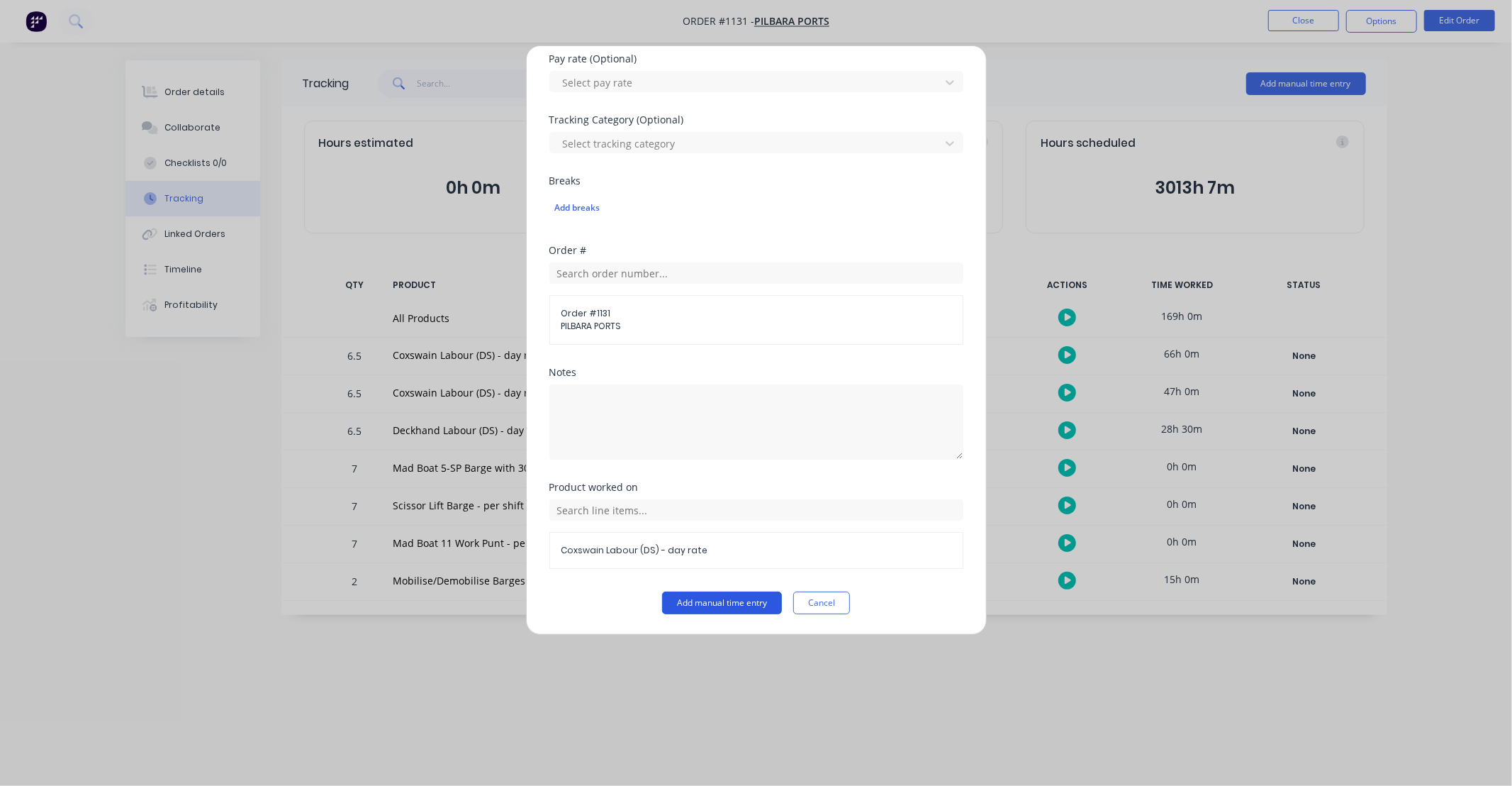
click at [740, 600] on button "Add manual time entry" at bounding box center [722, 603] width 120 height 23
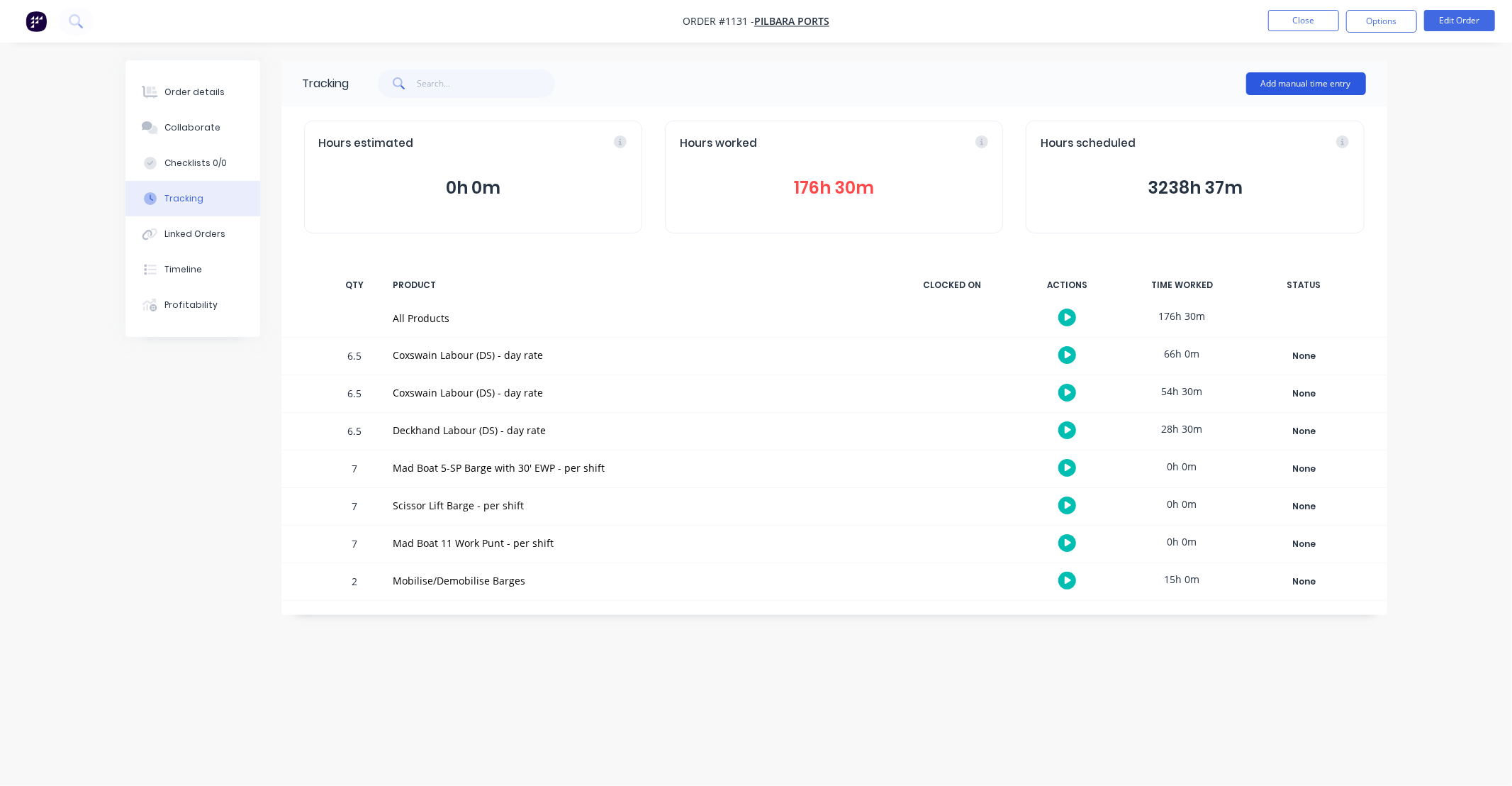
click at [1317, 81] on button "Add manual time entry" at bounding box center [1306, 84] width 120 height 23
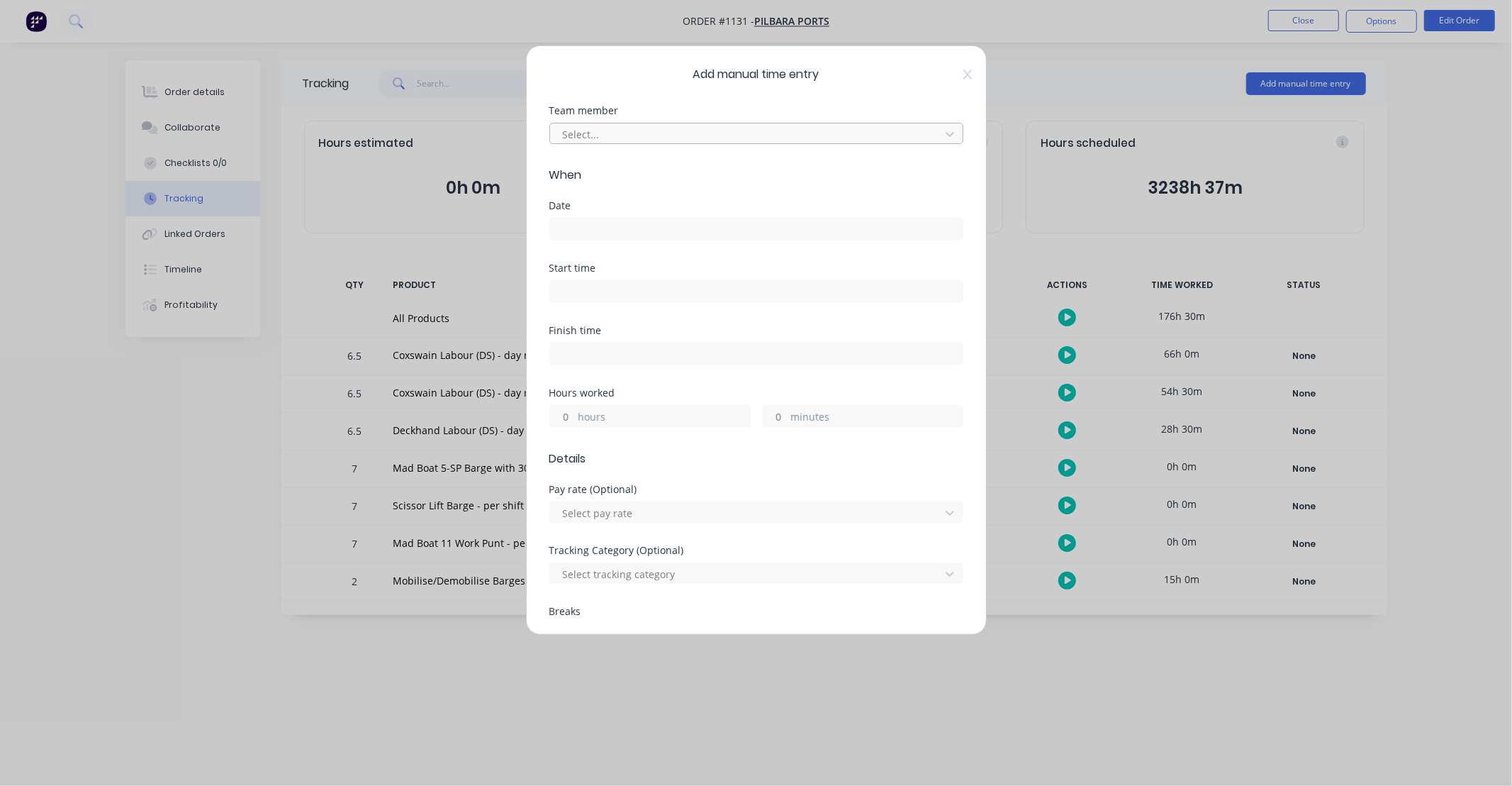
click at [650, 131] on div at bounding box center [747, 134] width 372 height 18
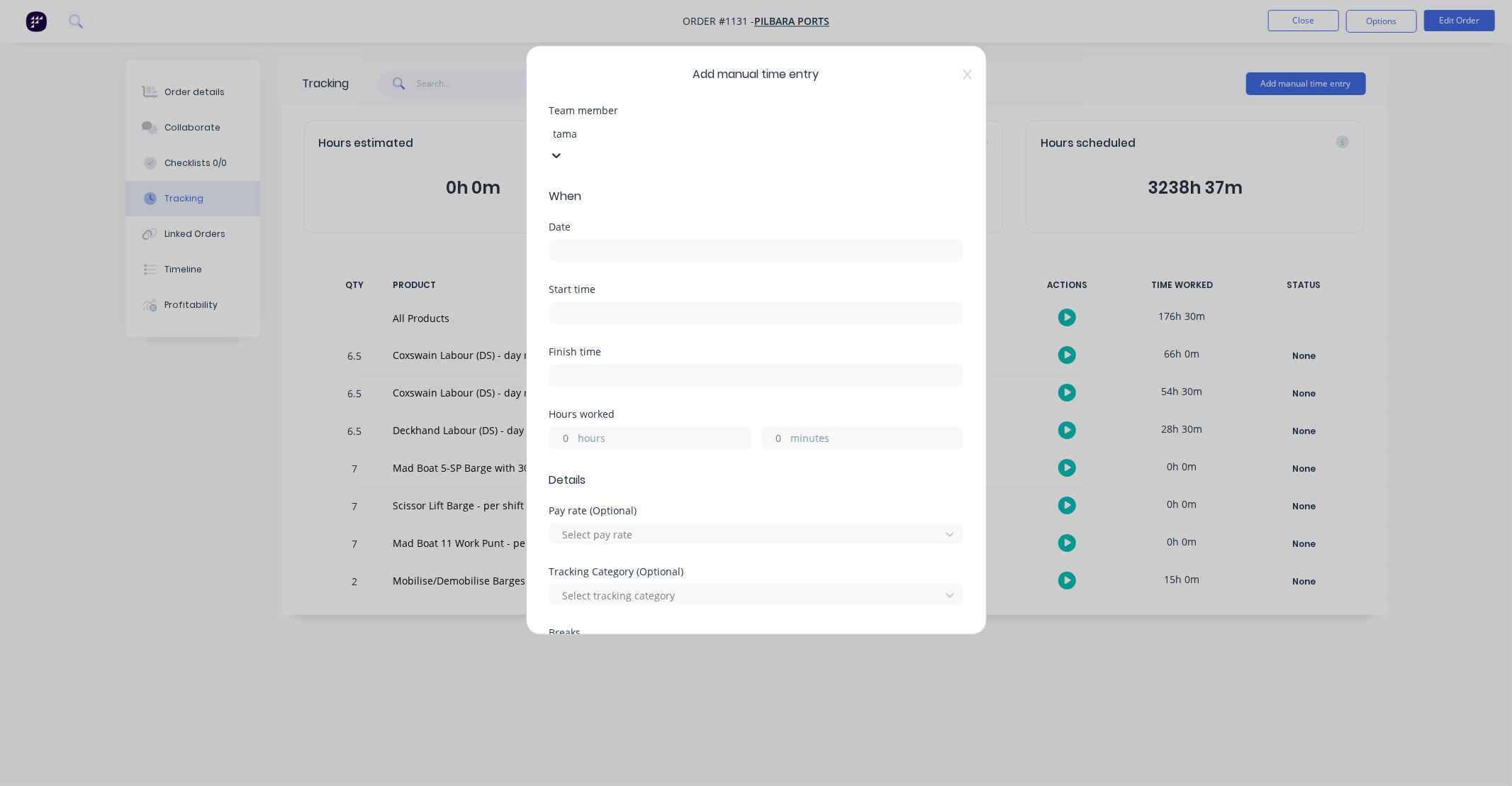
type input "tamar"
click at [633, 785] on div "[PERSON_NAME]" at bounding box center [756, 793] width 1512 height 15
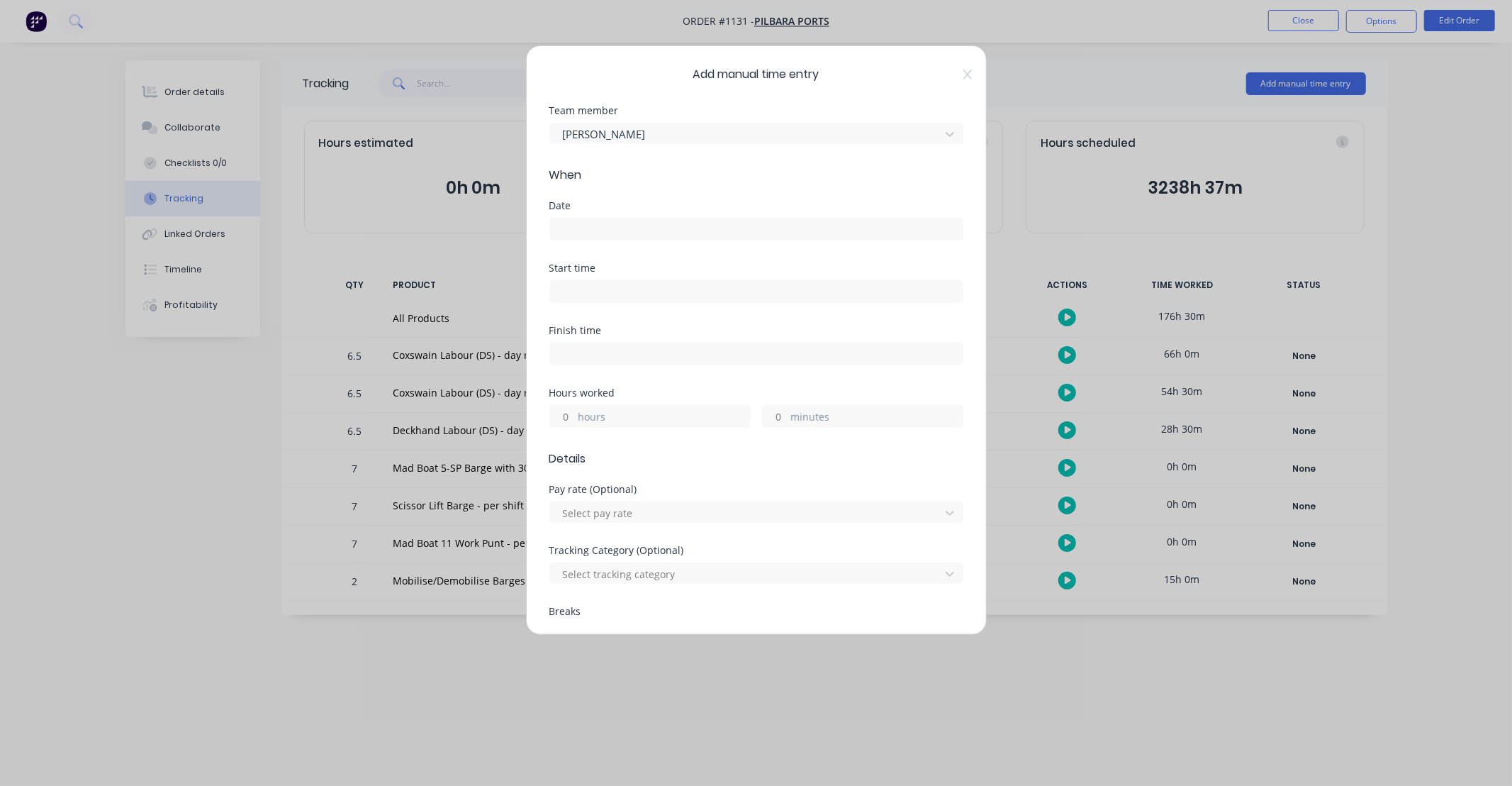
click at [617, 236] on input at bounding box center [756, 229] width 413 height 21
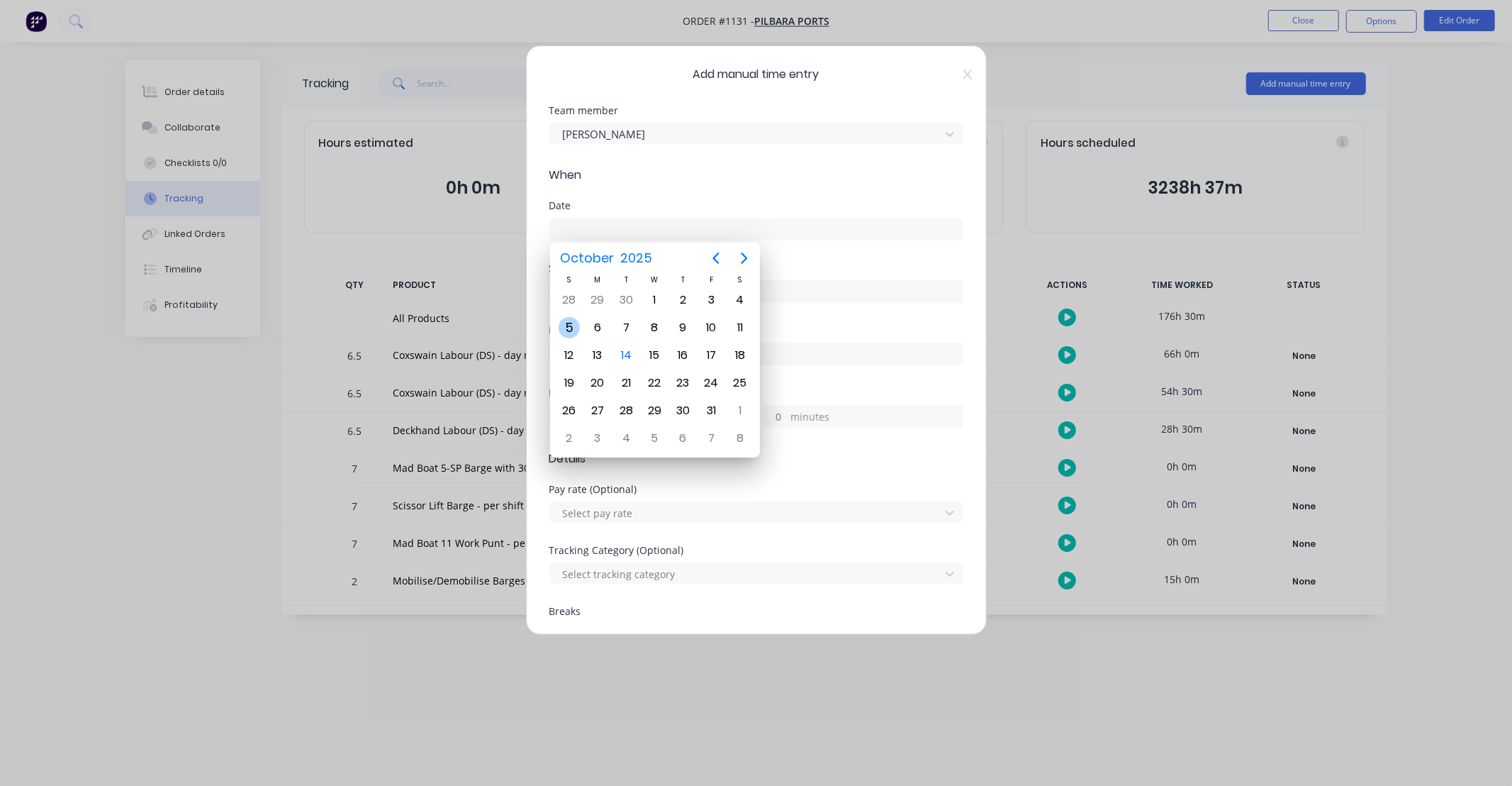
click at [575, 326] on div "5" at bounding box center [569, 328] width 21 height 21
type input "[DATE]"
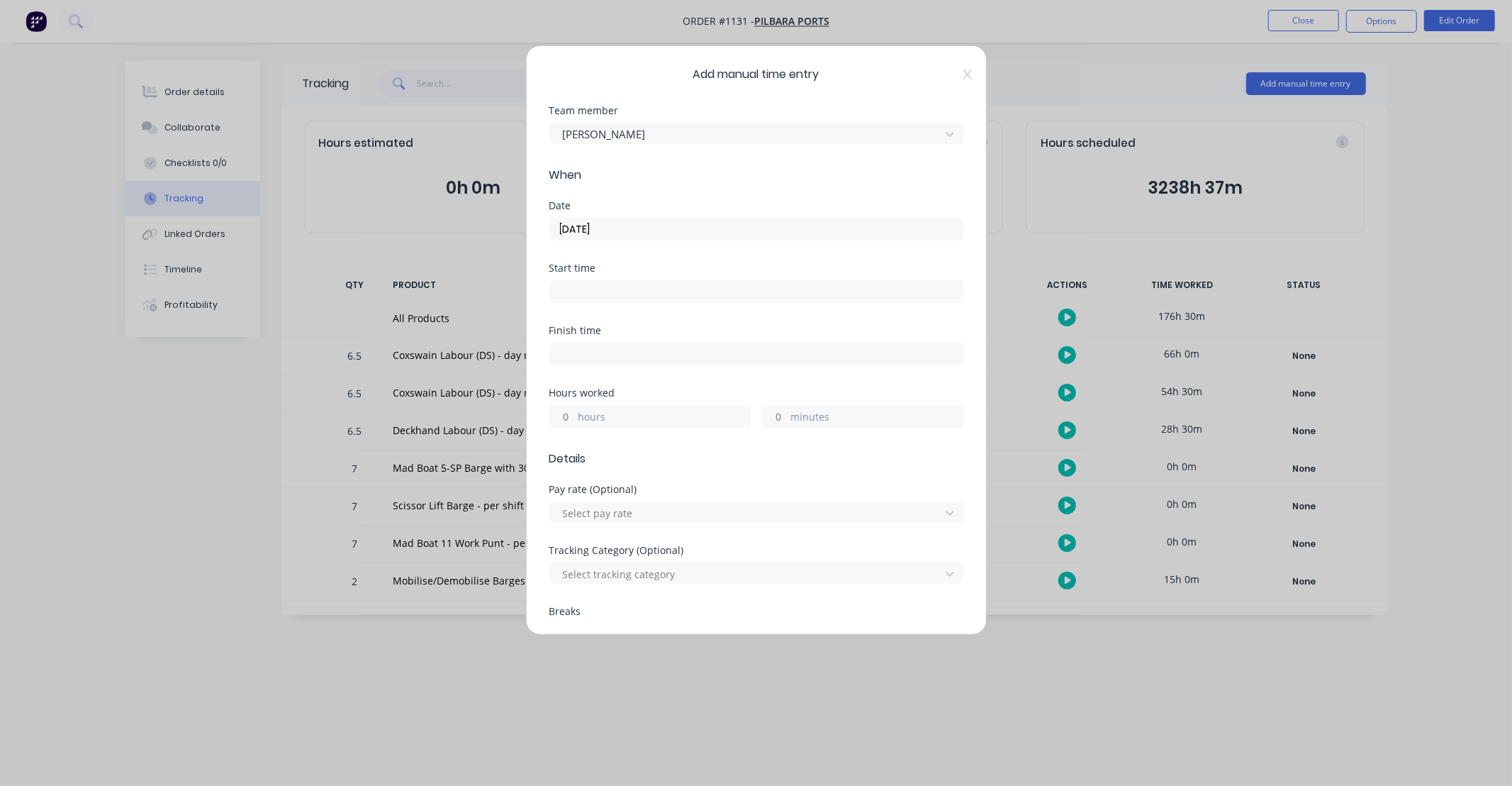
click at [568, 423] on input "hours" at bounding box center [562, 416] width 25 height 21
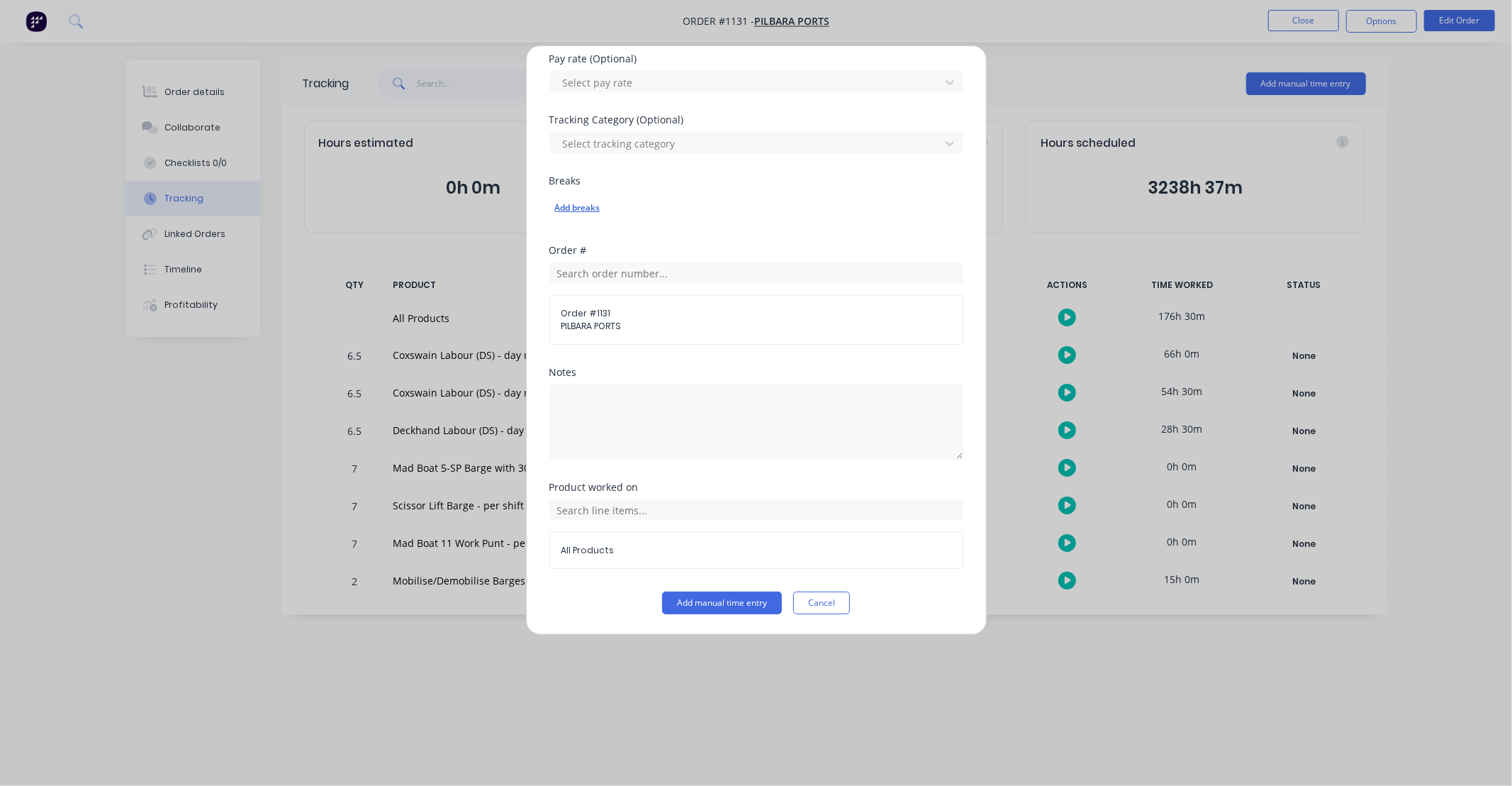
type input "7"
click at [860, 215] on div "Add breaks" at bounding box center [756, 208] width 403 height 18
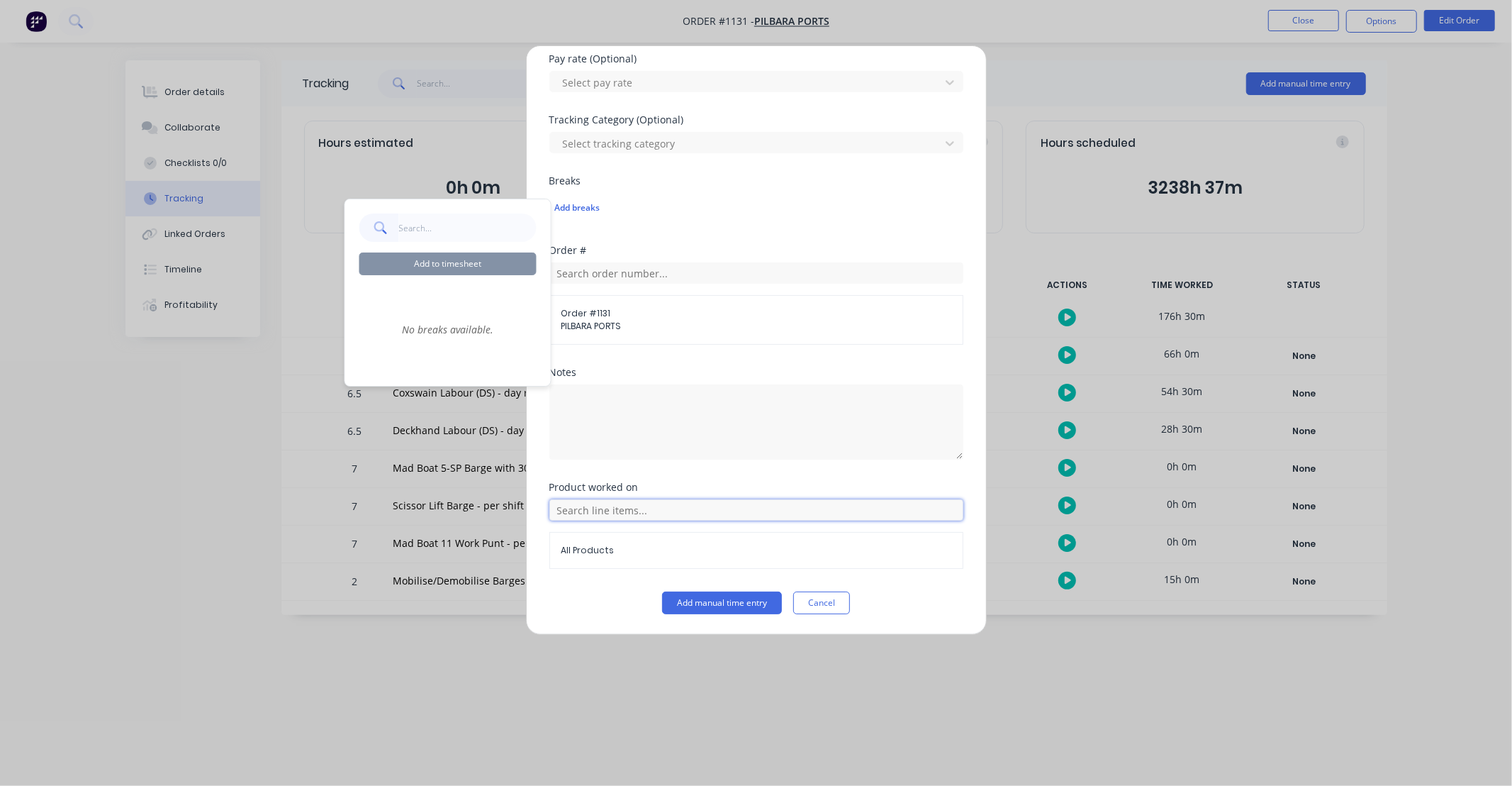
click at [750, 502] on input "text" at bounding box center [756, 510] width 414 height 21
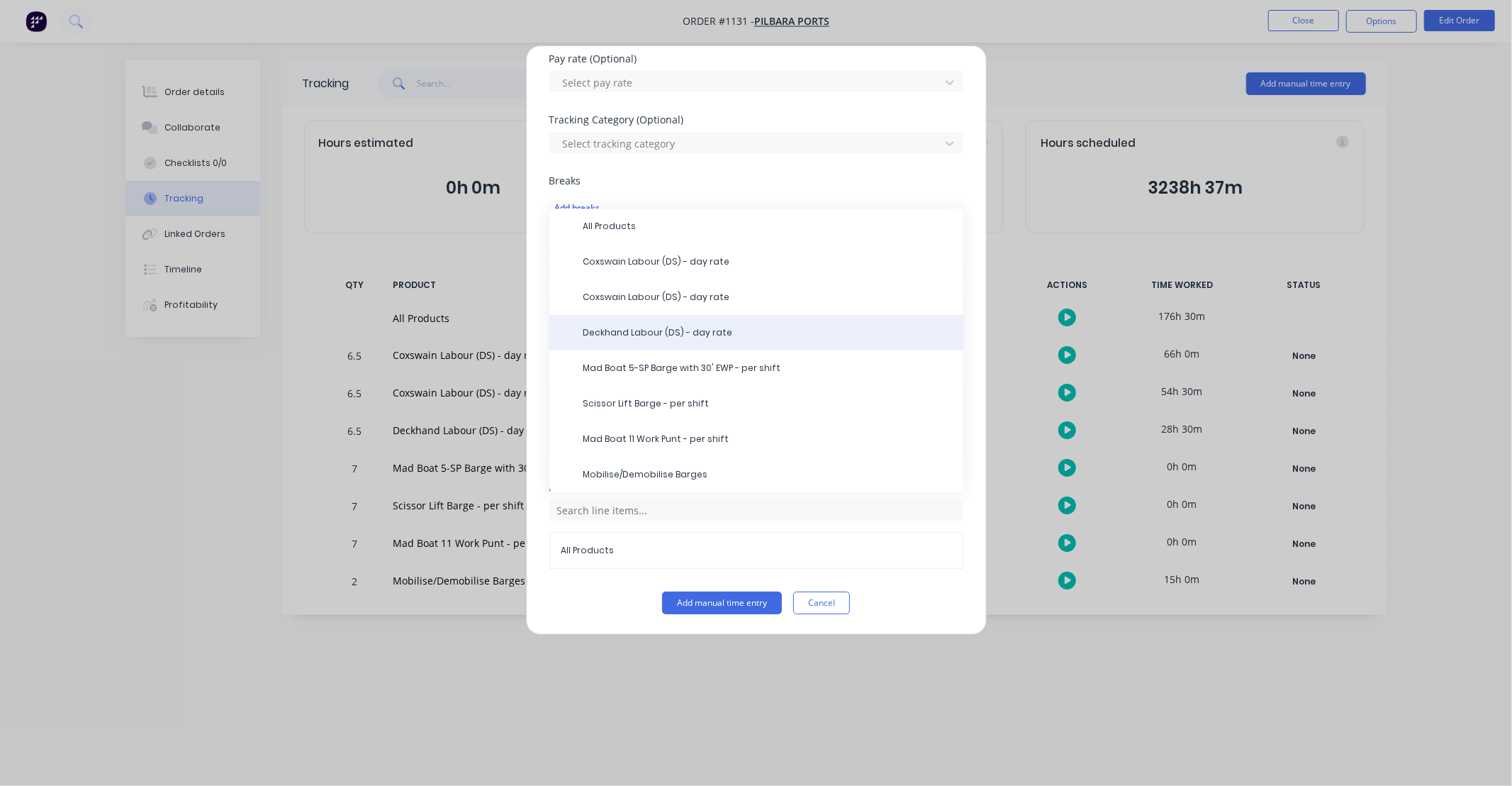
click at [676, 333] on span "Deckhand Labour (DS) - day rate" at bounding box center [767, 333] width 369 height 13
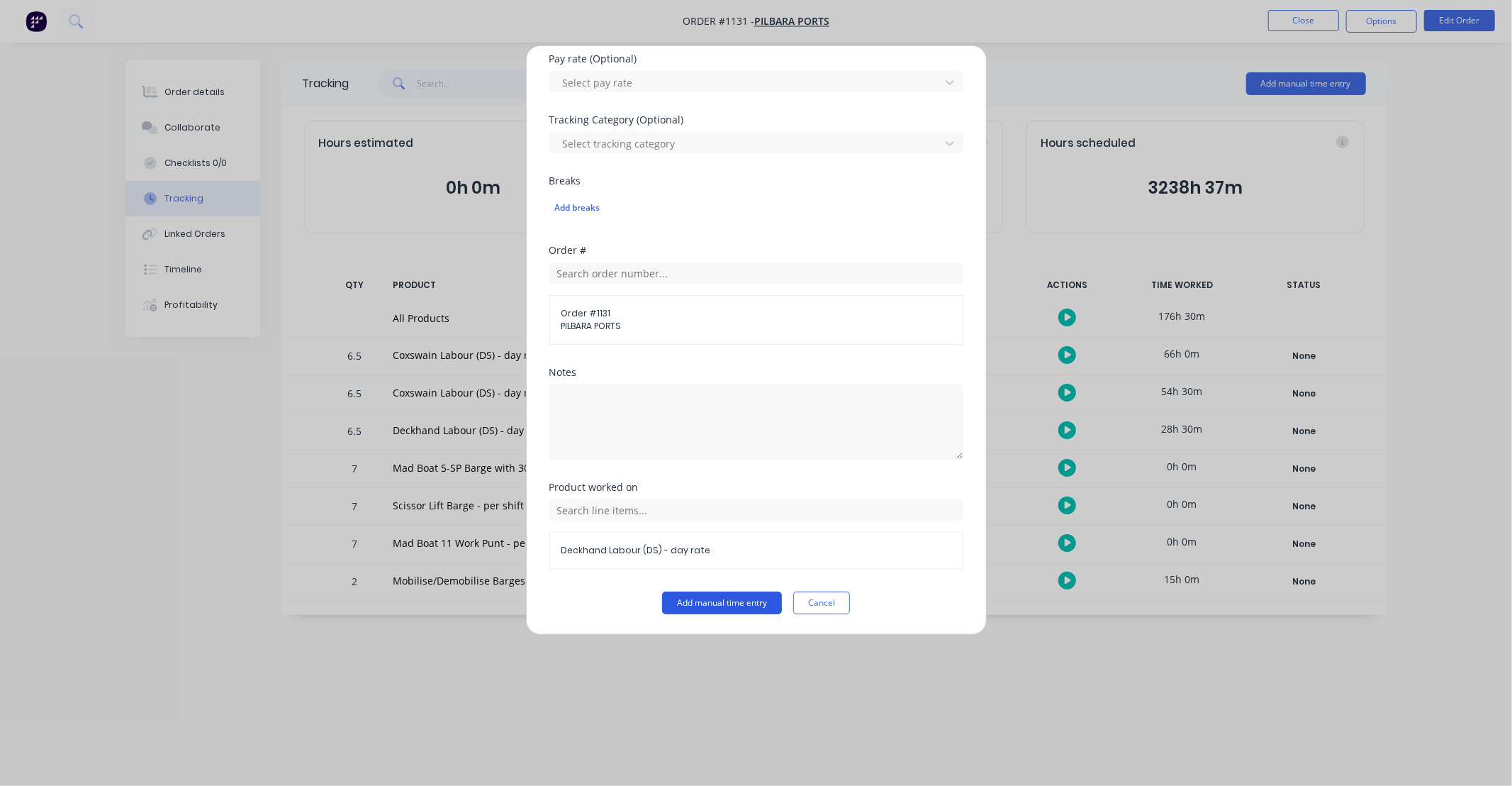
click at [727, 611] on button "Add manual time entry" at bounding box center [722, 603] width 120 height 23
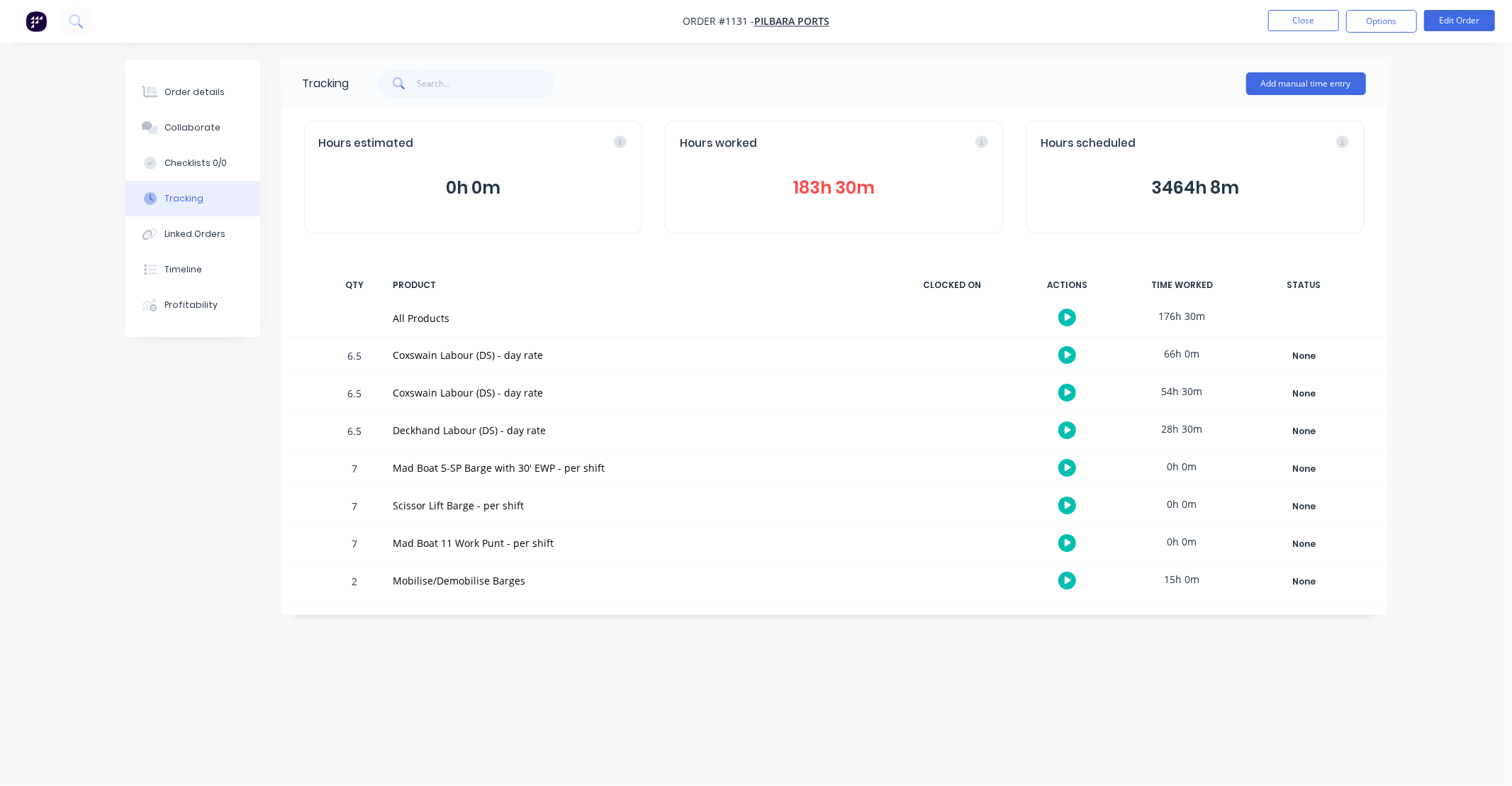
click at [870, 642] on div "Tracking Add manual time entry Hours estimated 0h 0m Hours worked 183h 30m Hour…" at bounding box center [757, 366] width 1262 height 611
click at [778, 637] on div "Tracking Add manual time entry Hours estimated 0h 0m Hours worked 183h 30m Hour…" at bounding box center [757, 366] width 1262 height 611
click at [785, 603] on div "Tracking Add manual time entry Hours estimated 0h 0m Hours worked 183h 30m Hour…" at bounding box center [834, 338] width 1106 height 554
click at [745, 603] on div "Tracking Add manual time entry Hours estimated 0h 0m Hours worked 183h 30m Hour…" at bounding box center [834, 338] width 1106 height 554
click at [731, 19] on span "Order #1131 -" at bounding box center [718, 21] width 72 height 14
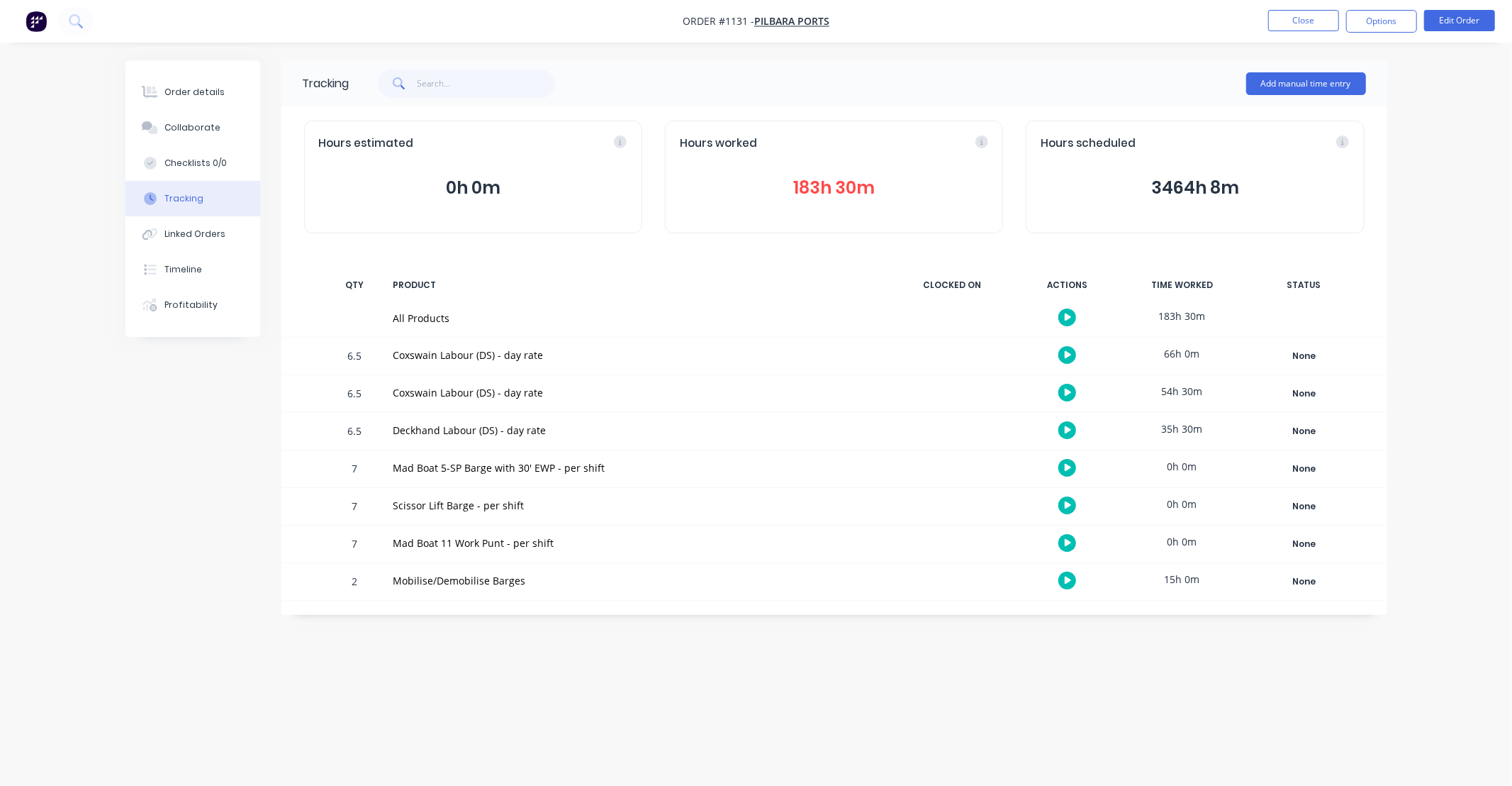
click at [726, 19] on span "Order #1131 -" at bounding box center [718, 21] width 72 height 14
click at [1319, 24] on button "Close" at bounding box center [1304, 21] width 71 height 21
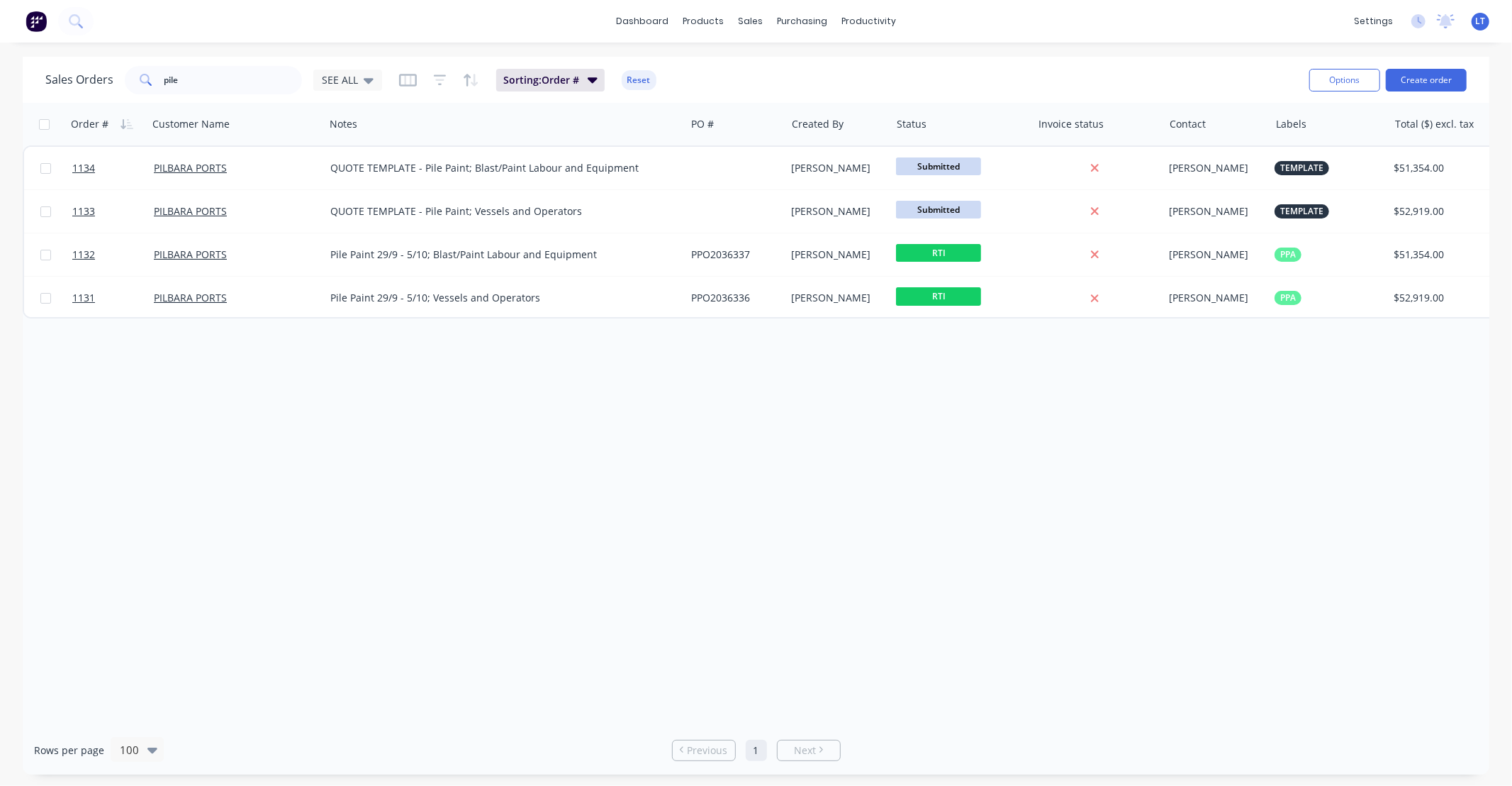
click at [938, 423] on div "Order # Customer Name Notes PO # Created By Status Invoice status Contact Label…" at bounding box center [756, 414] width 1467 height 623
drag, startPoint x: 938, startPoint y: 423, endPoint x: 867, endPoint y: 421, distance: 71.0
click at [867, 421] on div "Order # Customer Name Notes PO # Created By Status Invoice status Contact Label…" at bounding box center [756, 414] width 1467 height 623
drag, startPoint x: 816, startPoint y: 419, endPoint x: 746, endPoint y: 419, distance: 70.0
click at [746, 419] on div "Order # Customer Name Notes PO # Created By Status Invoice status Contact Label…" at bounding box center [756, 414] width 1467 height 623
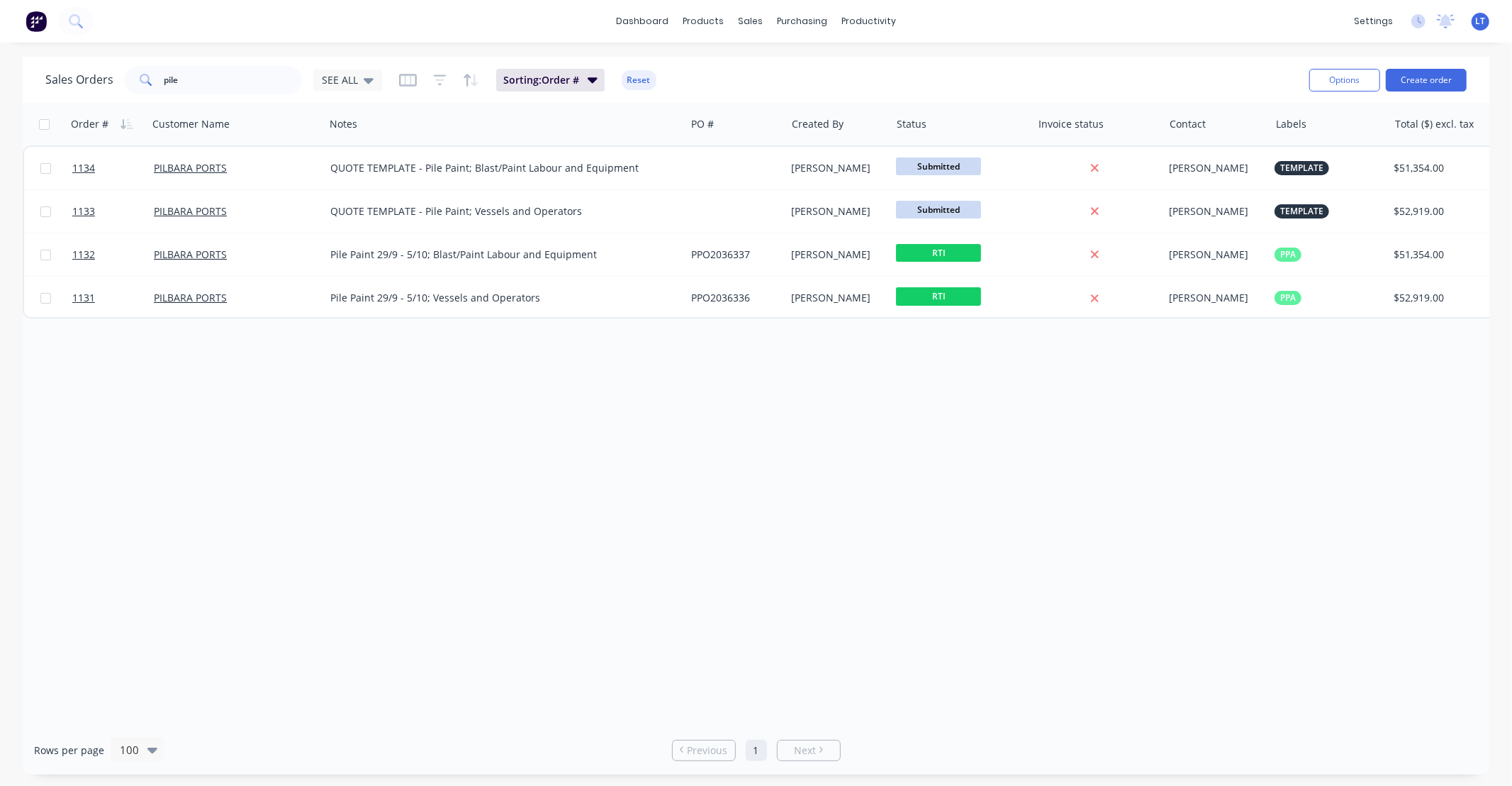
click at [839, 450] on div "Order # Customer Name Notes PO # Created By Status Invoice status Contact Label…" at bounding box center [756, 414] width 1467 height 623
drag, startPoint x: 839, startPoint y: 450, endPoint x: 738, endPoint y: 446, distance: 101.1
click at [731, 446] on div "Order # Customer Name Notes PO # Created By Status Invoice status Contact Label…" at bounding box center [756, 414] width 1467 height 623
drag, startPoint x: 718, startPoint y: 436, endPoint x: 710, endPoint y: 436, distance: 8.0
drag, startPoint x: 710, startPoint y: 436, endPoint x: 605, endPoint y: 434, distance: 105.0
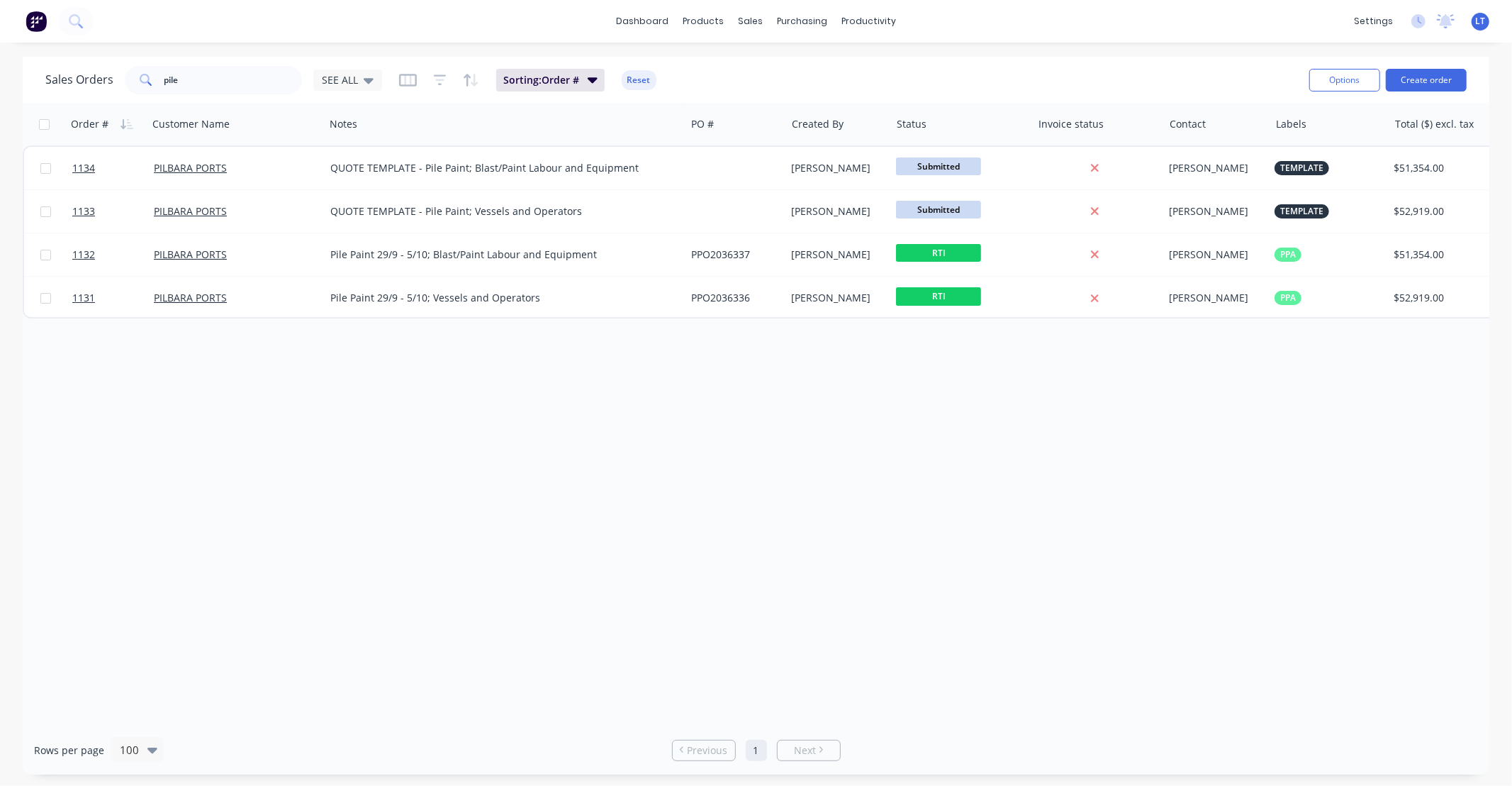
click at [605, 434] on div "Order # Customer Name Notes PO # Created By Status Invoice status Contact Label…" at bounding box center [756, 414] width 1467 height 623
click at [745, 458] on div "Order # Customer Name Notes PO # Created By Status Invoice status Contact Label…" at bounding box center [756, 414] width 1467 height 623
click at [701, 457] on div "Order # Customer Name Notes PO # Created By Status Invoice status Contact Label…" at bounding box center [756, 414] width 1467 height 623
drag, startPoint x: 652, startPoint y: 456, endPoint x: 614, endPoint y: 451, distance: 38.3
click at [614, 451] on div "Order # Customer Name Notes PO # Created By Status Invoice status Contact Label…" at bounding box center [756, 414] width 1467 height 623
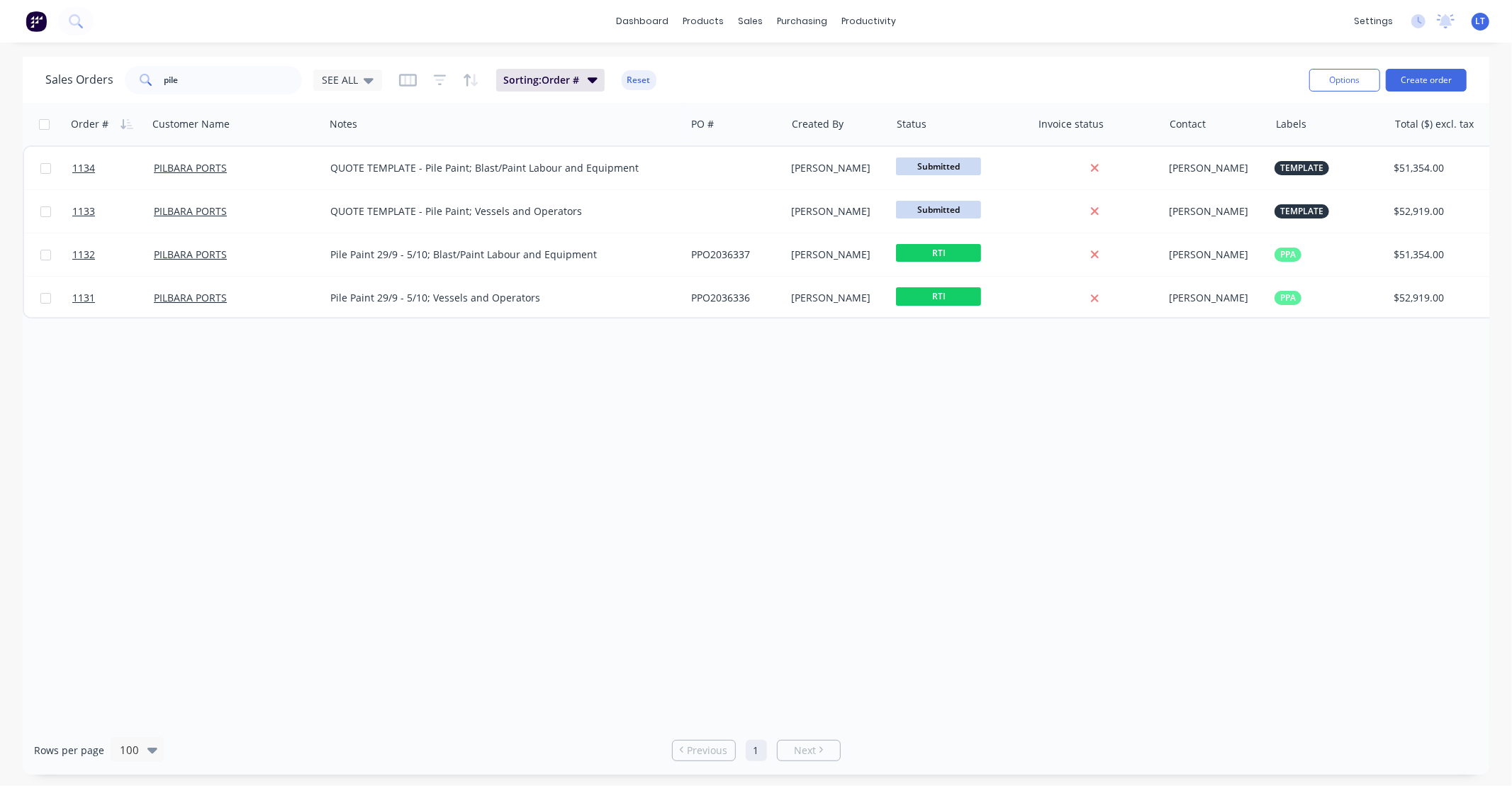
drag, startPoint x: 727, startPoint y: 451, endPoint x: 634, endPoint y: 459, distance: 93.3
click at [634, 459] on div "Order # Customer Name Notes PO # Created By Status Invoice status Contact Label…" at bounding box center [756, 414] width 1467 height 623
click at [872, 501] on div "Order # Customer Name Notes PO # Created By Status Invoice status Contact Label…" at bounding box center [756, 414] width 1467 height 623
click at [784, 494] on div "Order # Customer Name Notes PO # Created By Status Invoice status Contact Label…" at bounding box center [756, 414] width 1467 height 623
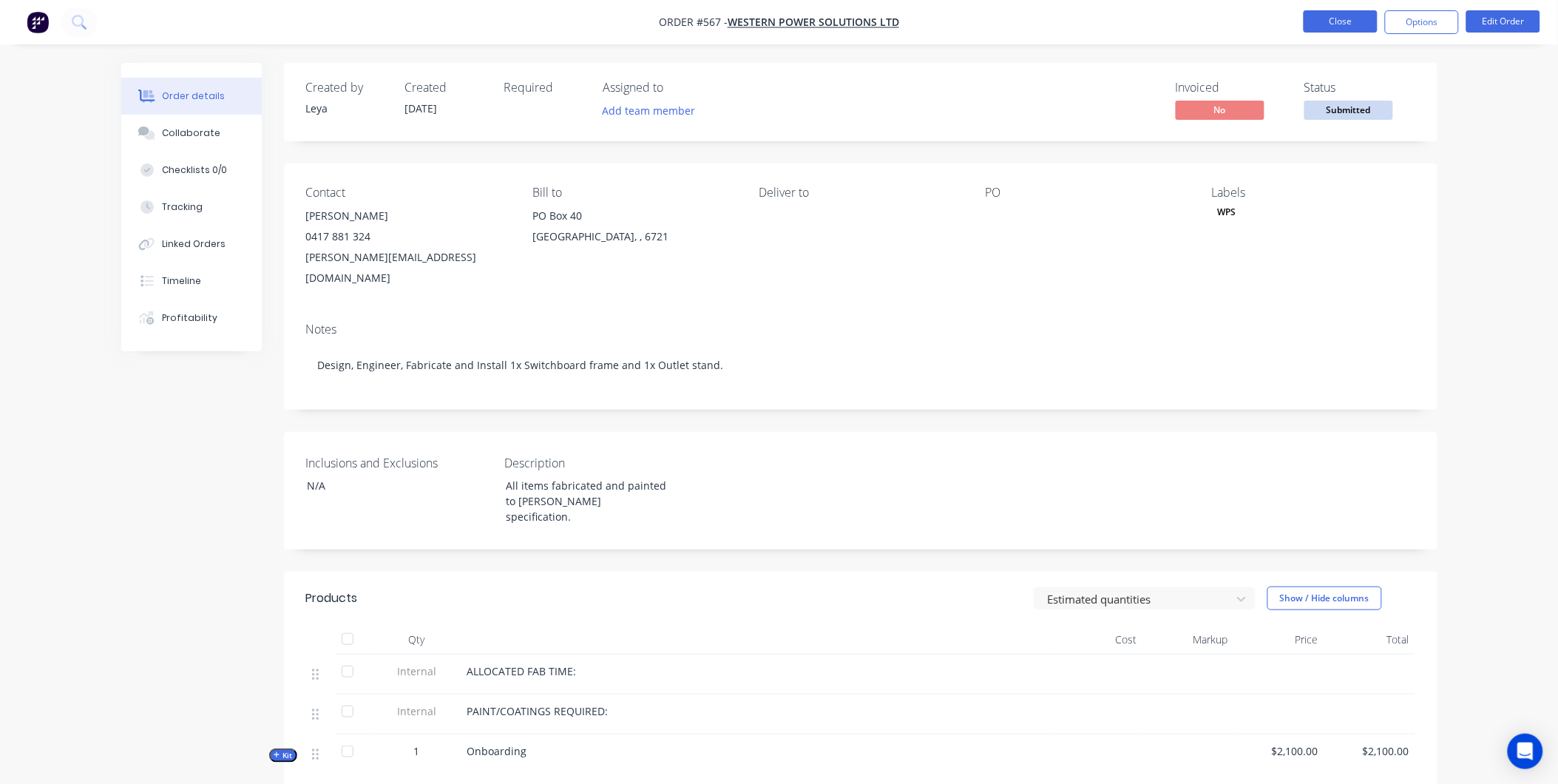
click at [1362, 25] on button "Close" at bounding box center [1341, 21] width 74 height 22
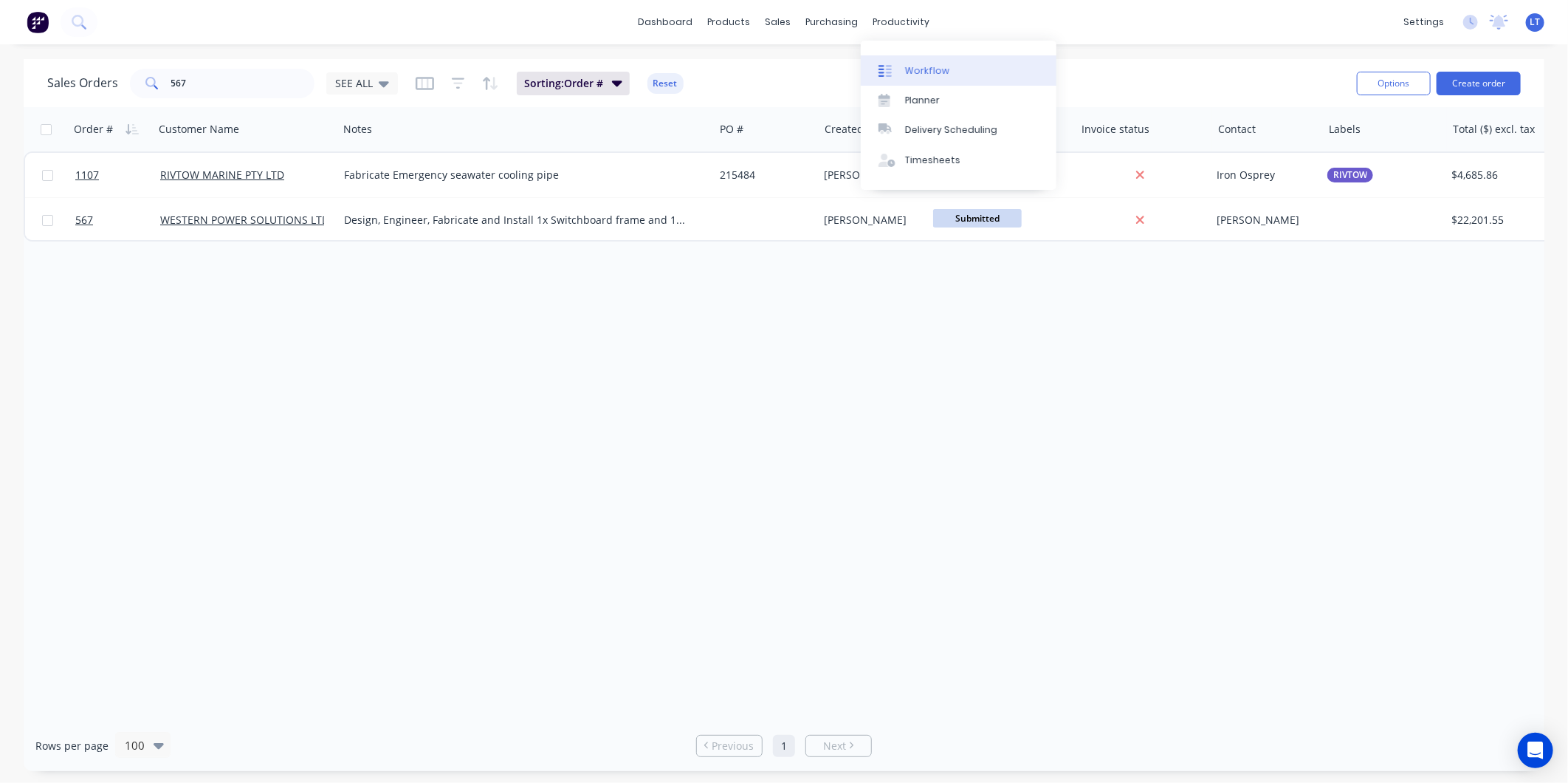
click at [942, 60] on link "Workflow" at bounding box center [958, 70] width 195 height 30
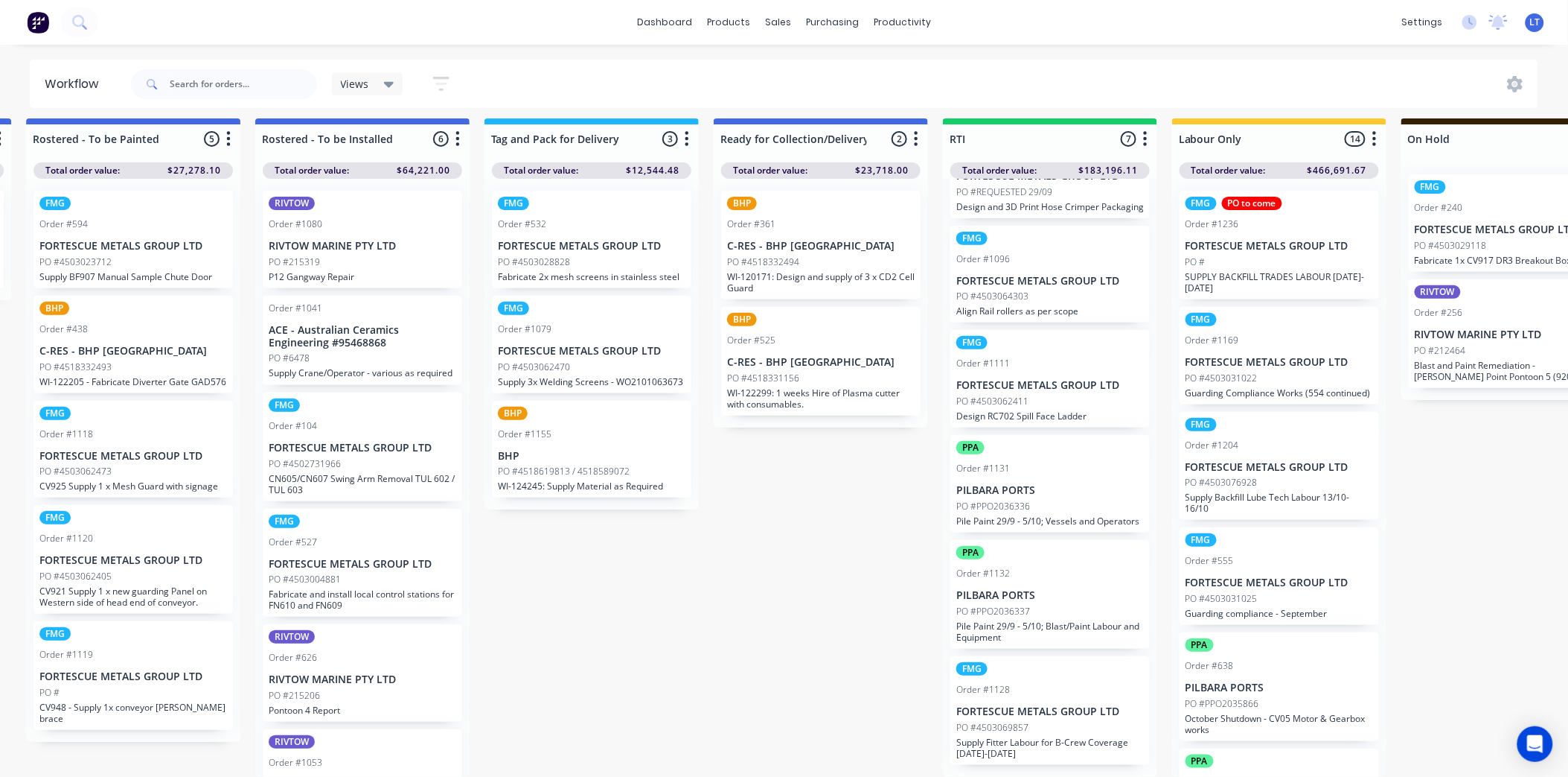
scroll to position [20, 1840]
click at [830, 549] on div "Submitted 98 Status colour #CDDAF4 hex #CDDAF4 Save Cancel Summaries Total orde…" at bounding box center [145, 448] width 3993 height 658
drag, startPoint x: 830, startPoint y: 549, endPoint x: 693, endPoint y: 558, distance: 137.3
click at [693, 558] on div "Submitted 98 Status colour #CDDAF4 hex #CDDAF4 Save Cancel Summaries Total orde…" at bounding box center [145, 448] width 3993 height 658
click at [771, 546] on div "Submitted 98 Status colour #CDDAF4 hex #CDDAF4 Save Cancel Summaries Total orde…" at bounding box center [145, 448] width 3993 height 658
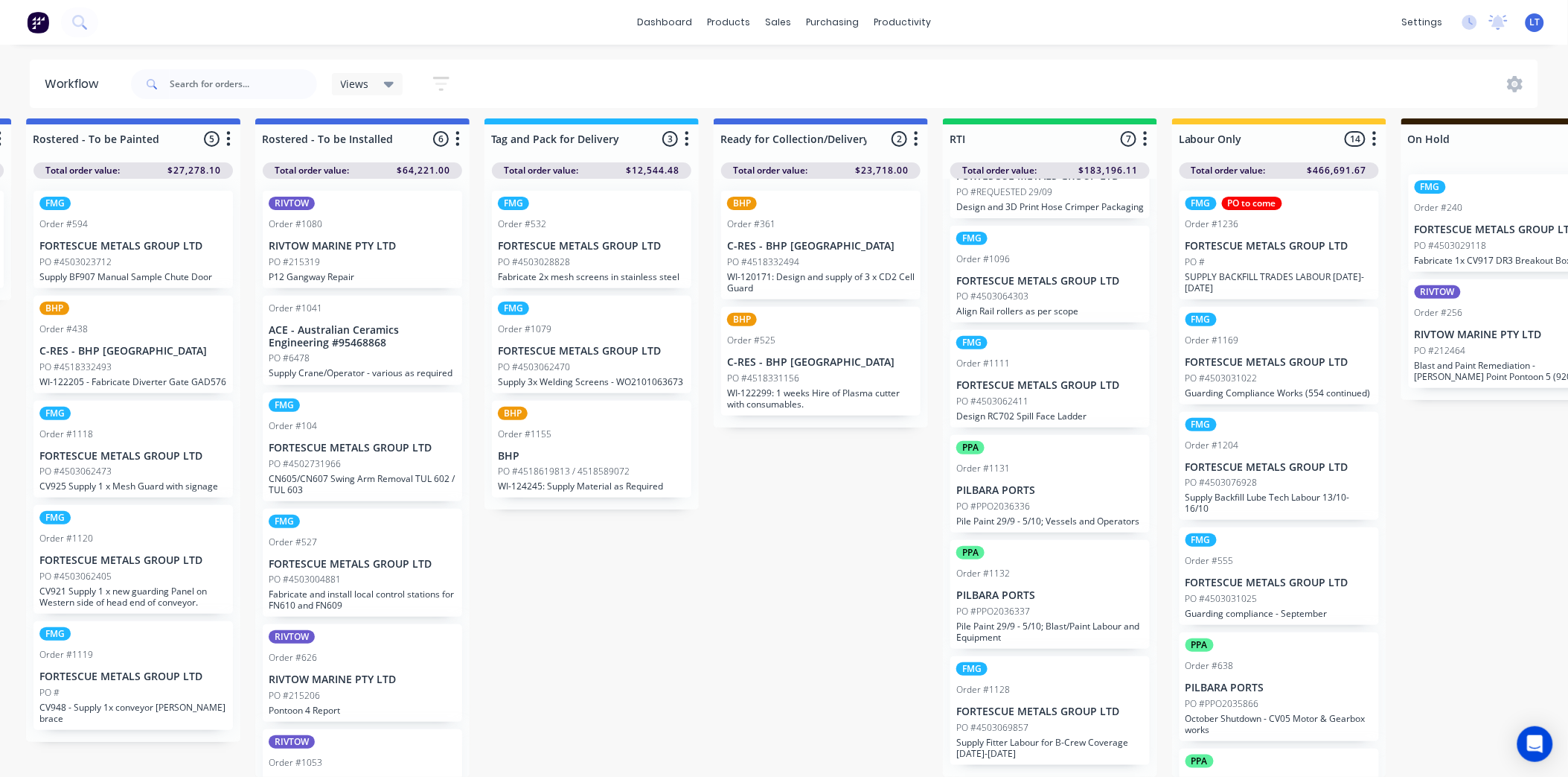
drag, startPoint x: 771, startPoint y: 546, endPoint x: 671, endPoint y: 542, distance: 100.1
drag, startPoint x: 671, startPoint y: 542, endPoint x: 615, endPoint y: 545, distance: 56.1
click at [615, 545] on div "Submitted 98 Status colour #CDDAF4 hex #CDDAF4 Save Cancel Summaries Total orde…" at bounding box center [145, 448] width 3993 height 658
click at [799, 78] on div at bounding box center [788, 84] width 22 height 13
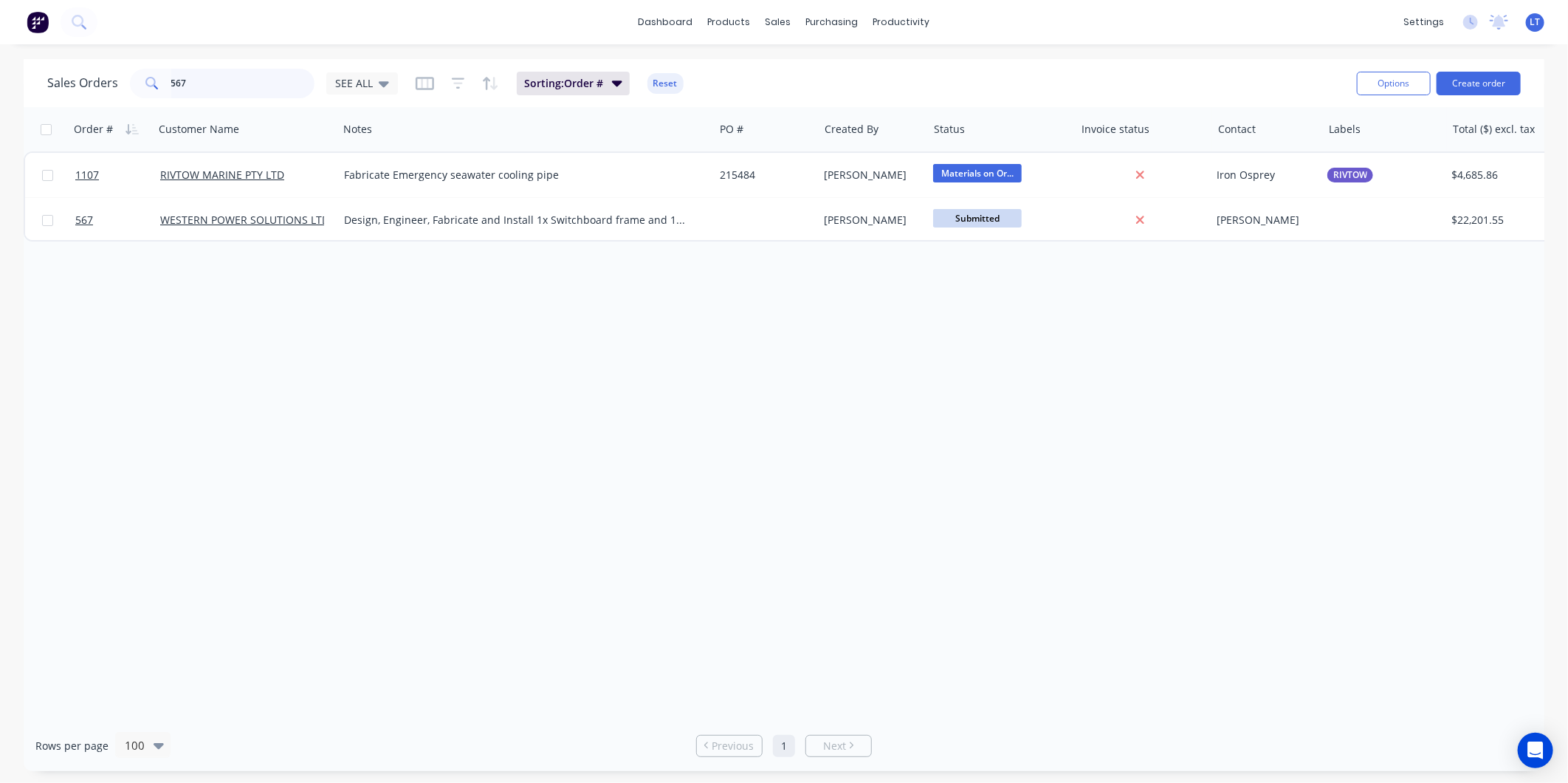
drag, startPoint x: 237, startPoint y: 80, endPoint x: 22, endPoint y: 56, distance: 216.3
click at [27, 56] on div "dashboard products sales purchasing productivity dashboard products Product Cat…" at bounding box center [784, 392] width 1568 height 783
type input "1128"
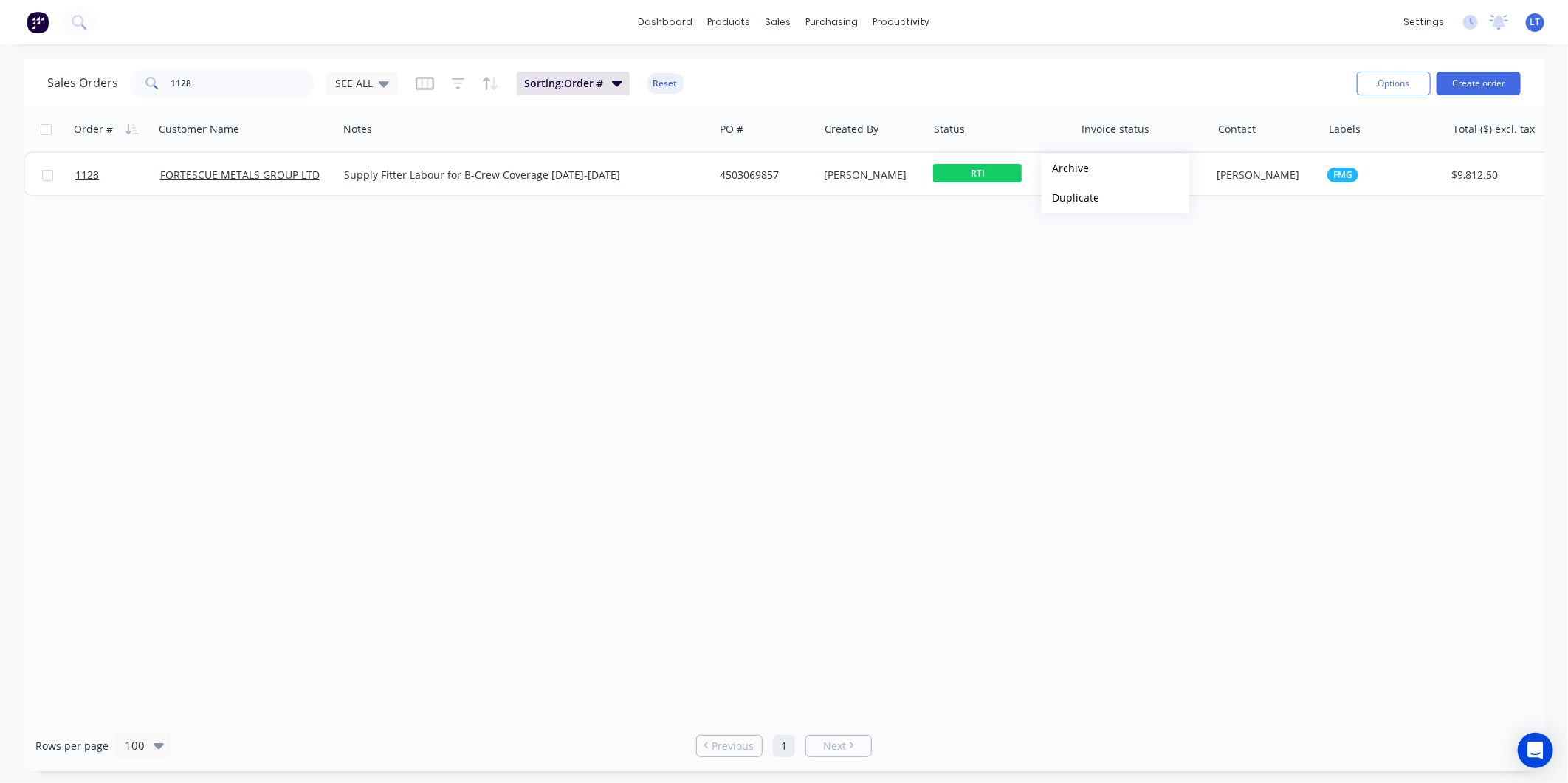
click at [856, 288] on div "Order # Customer Name Notes PO # Created By Status Invoice status Contact Label…" at bounding box center [784, 414] width 1521 height 613
click at [953, 253] on div "Order # Customer Name Notes PO # Created By Status Invoice status Contact Label…" at bounding box center [784, 414] width 1521 height 613
click at [756, 261] on div "Order # Customer Name Notes PO # Created By Status Invoice status Contact Label…" at bounding box center [784, 414] width 1521 height 613
drag, startPoint x: 784, startPoint y: 292, endPoint x: 499, endPoint y: 291, distance: 285.0
click at [499, 291] on div "Order # Customer Name Notes PO # Created By Status Invoice status Contact Label…" at bounding box center [784, 414] width 1521 height 613
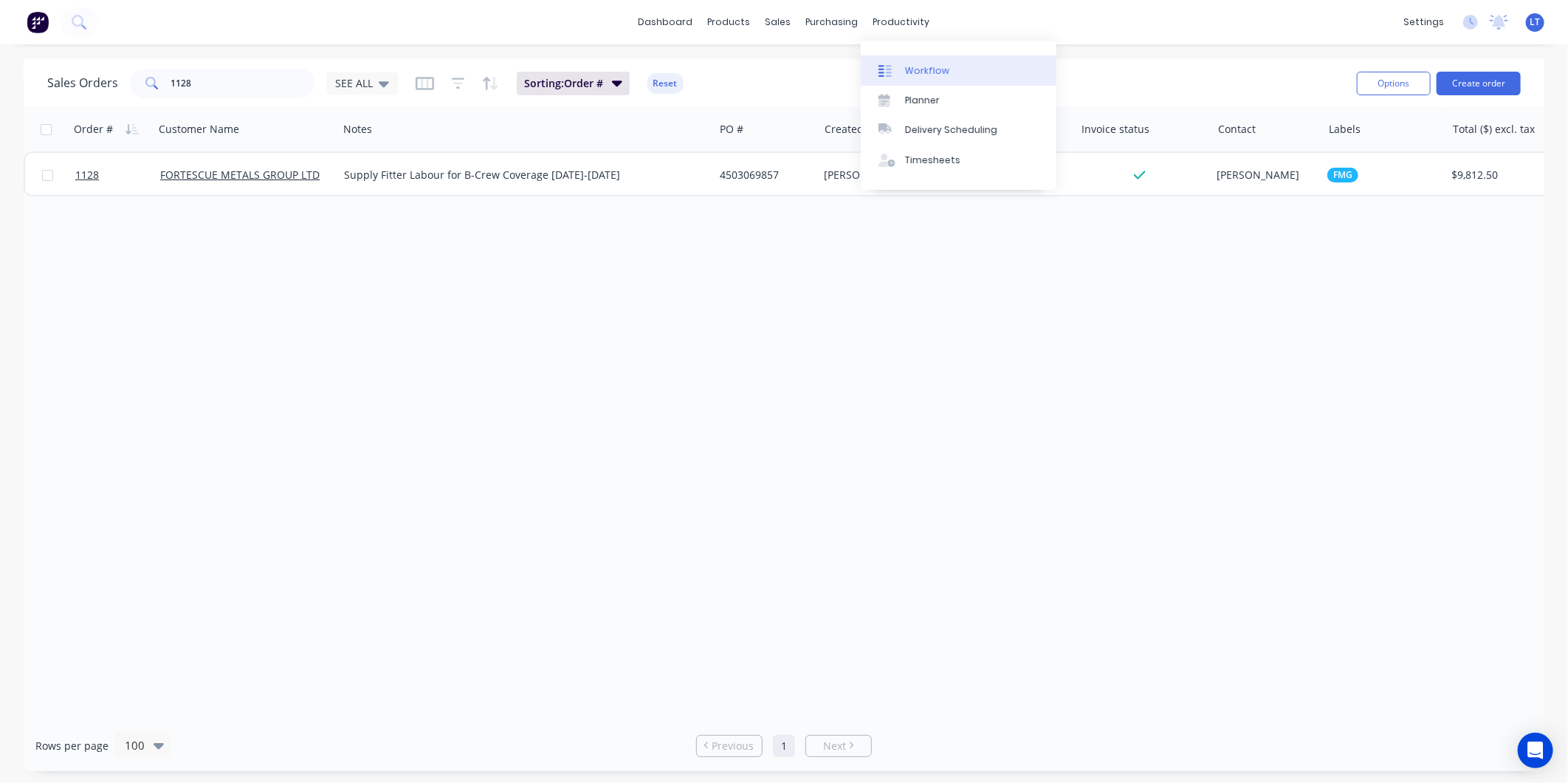
click at [935, 79] on link "Workflow" at bounding box center [958, 70] width 195 height 30
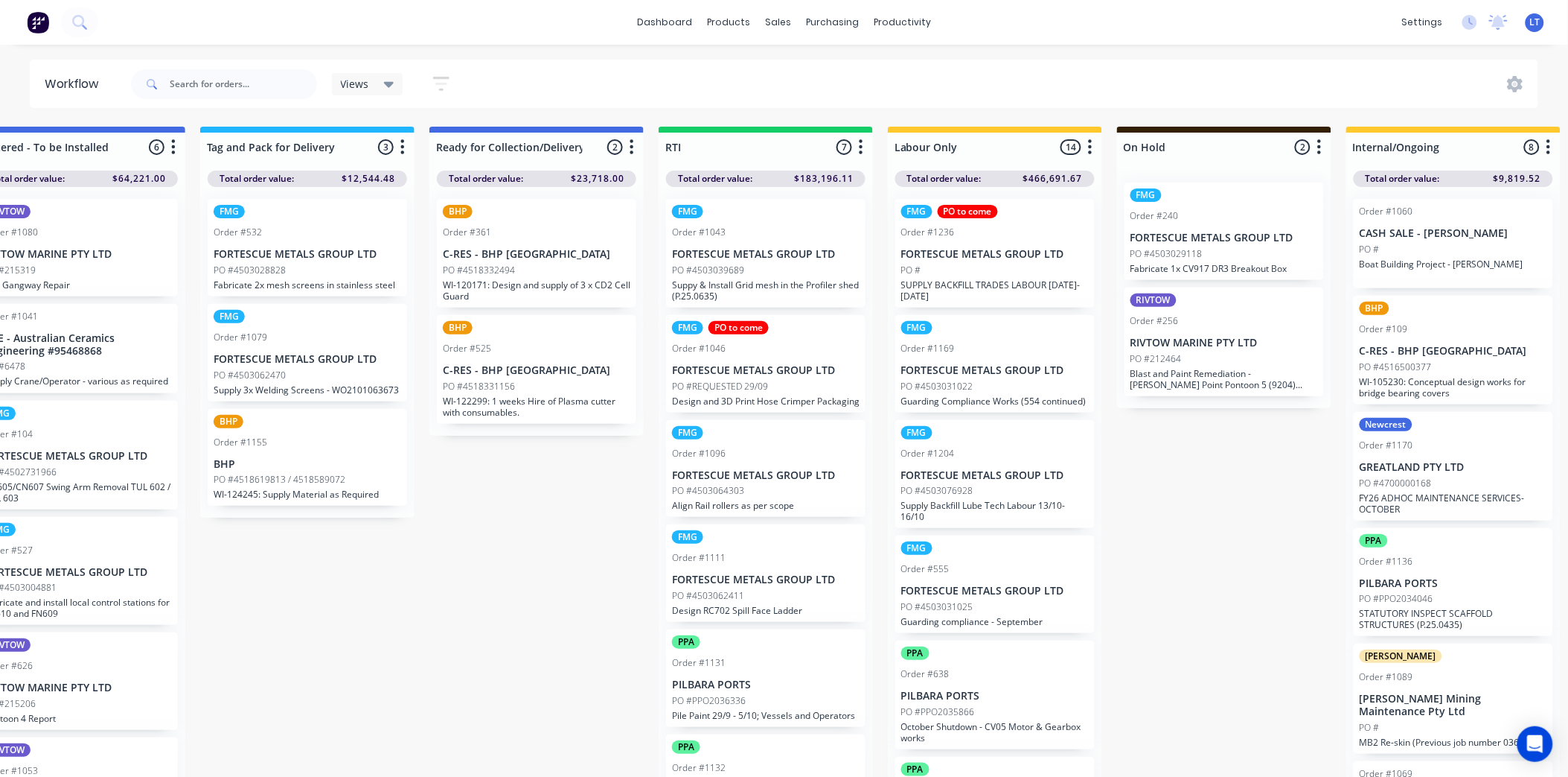
scroll to position [0, 2424]
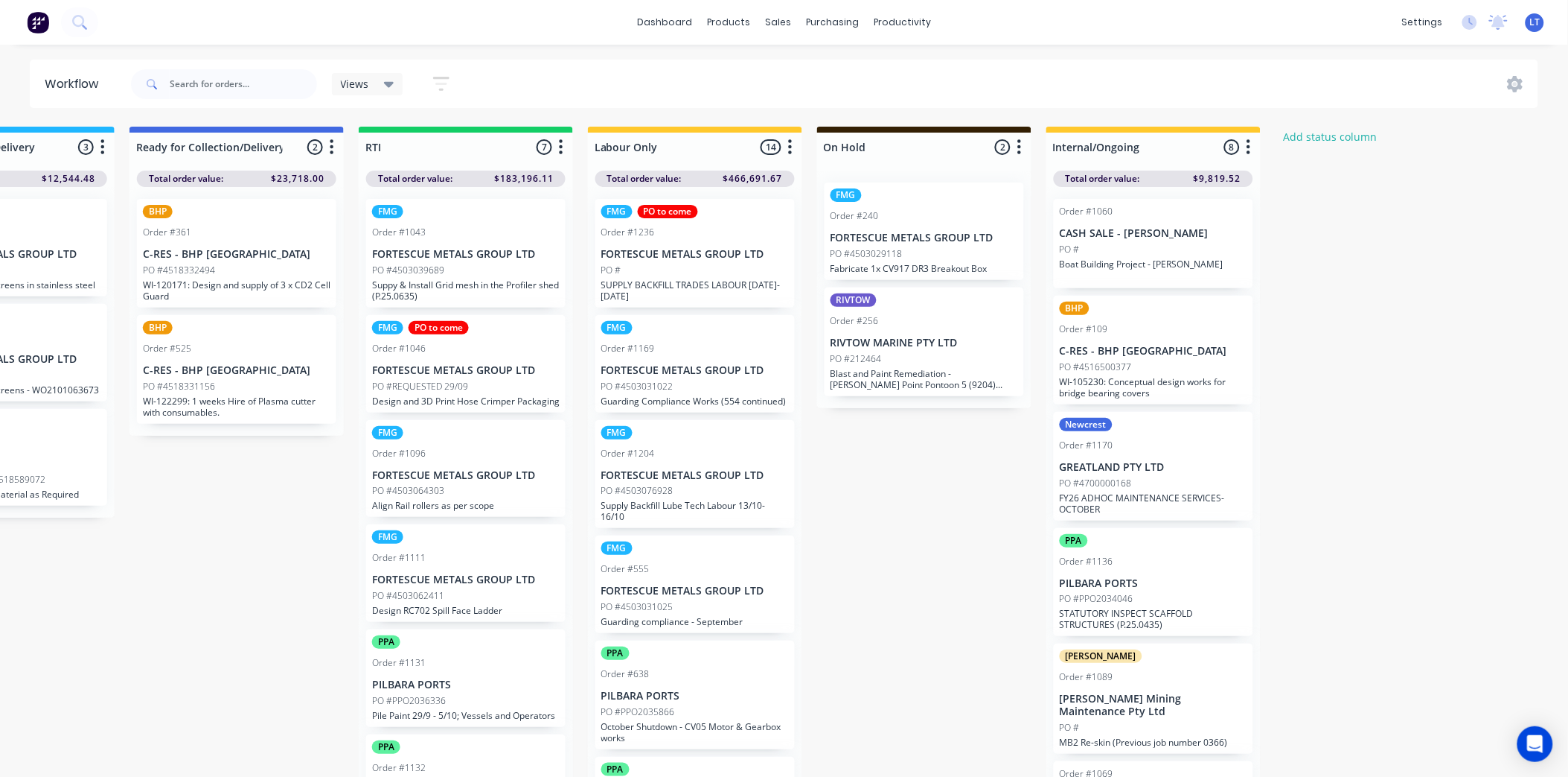
drag, startPoint x: 916, startPoint y: 730, endPoint x: 914, endPoint y: 703, distance: 27.1
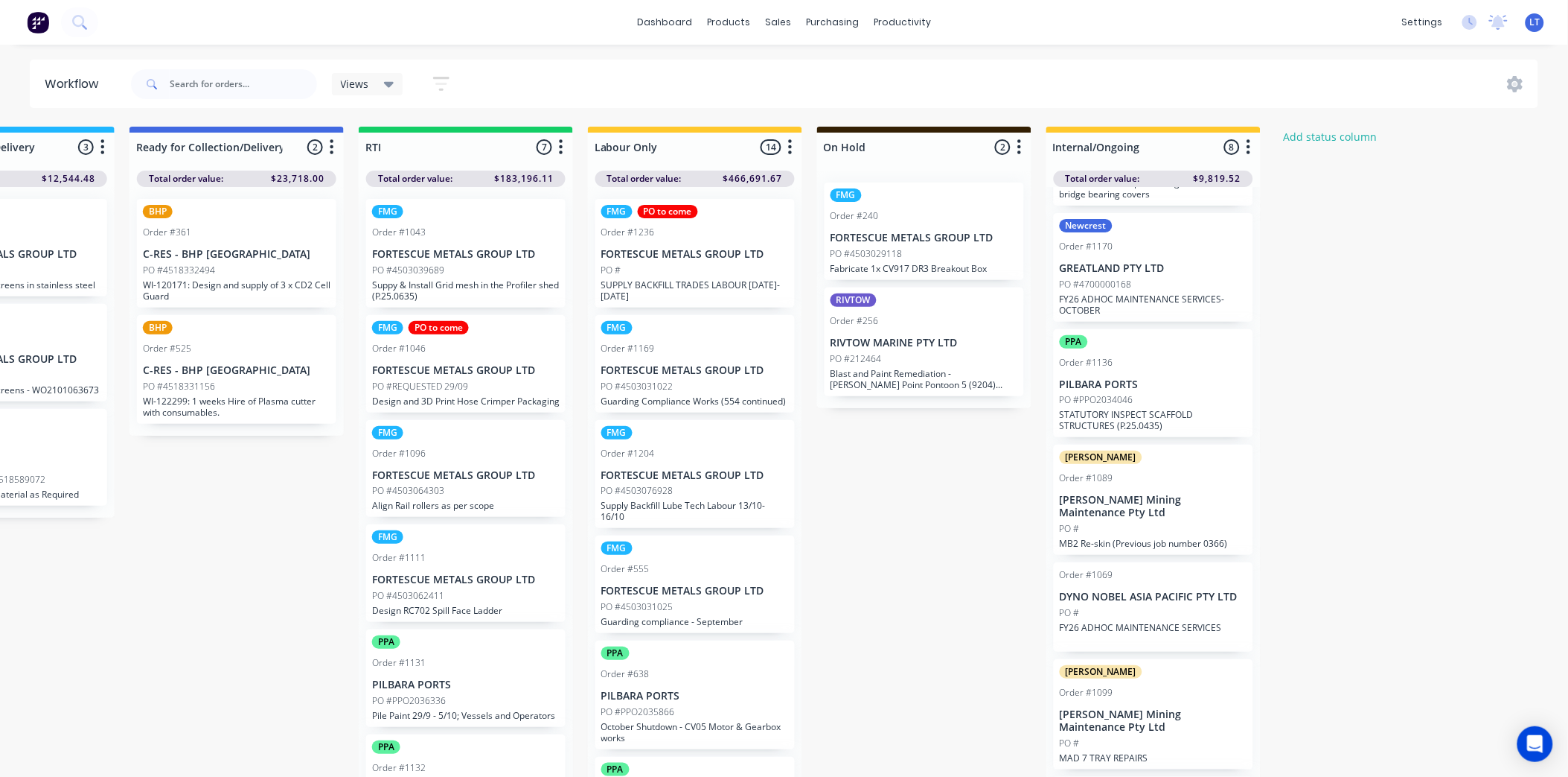
scroll to position [195, 0]
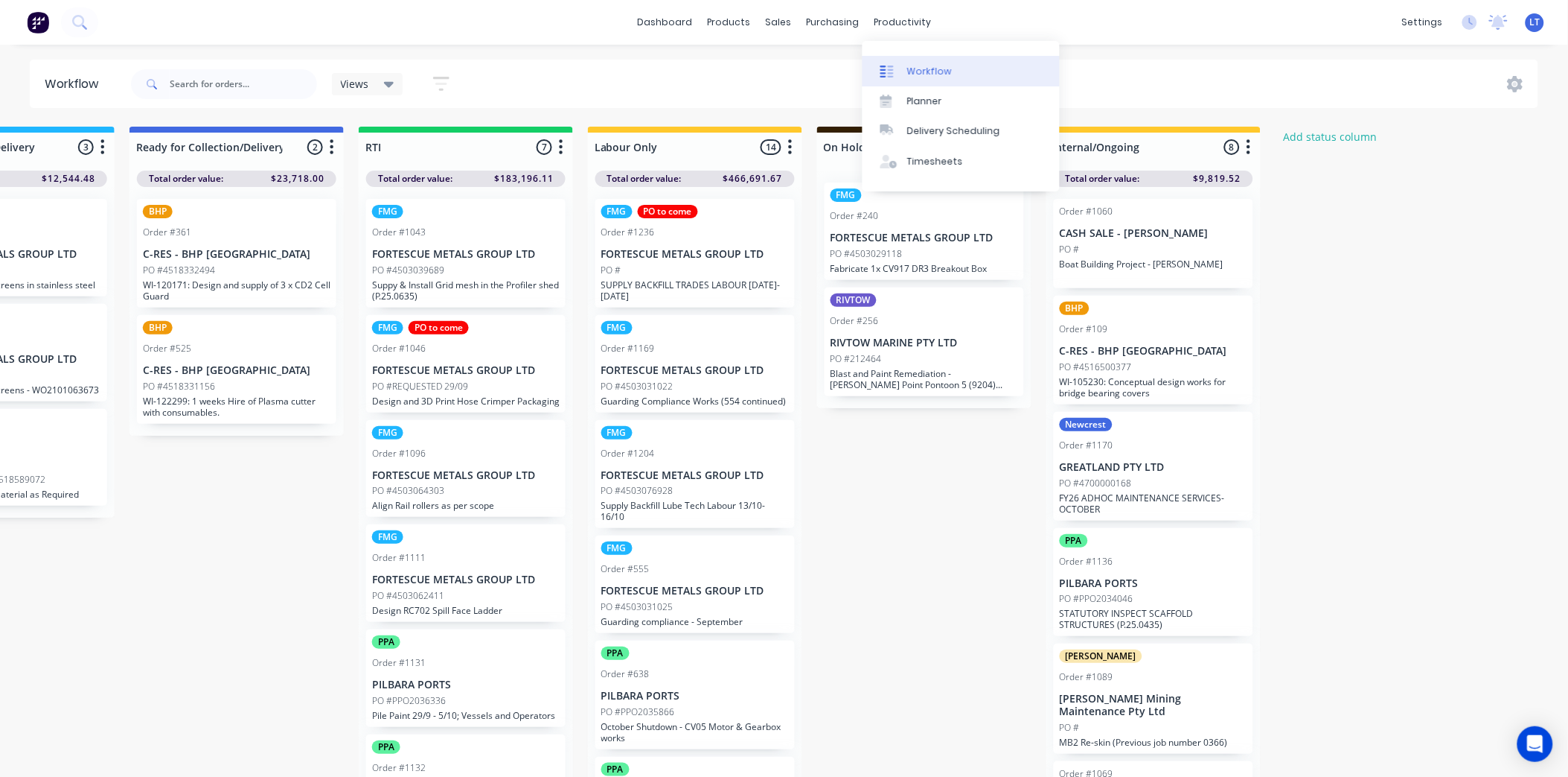
scroll to position [195, 0]
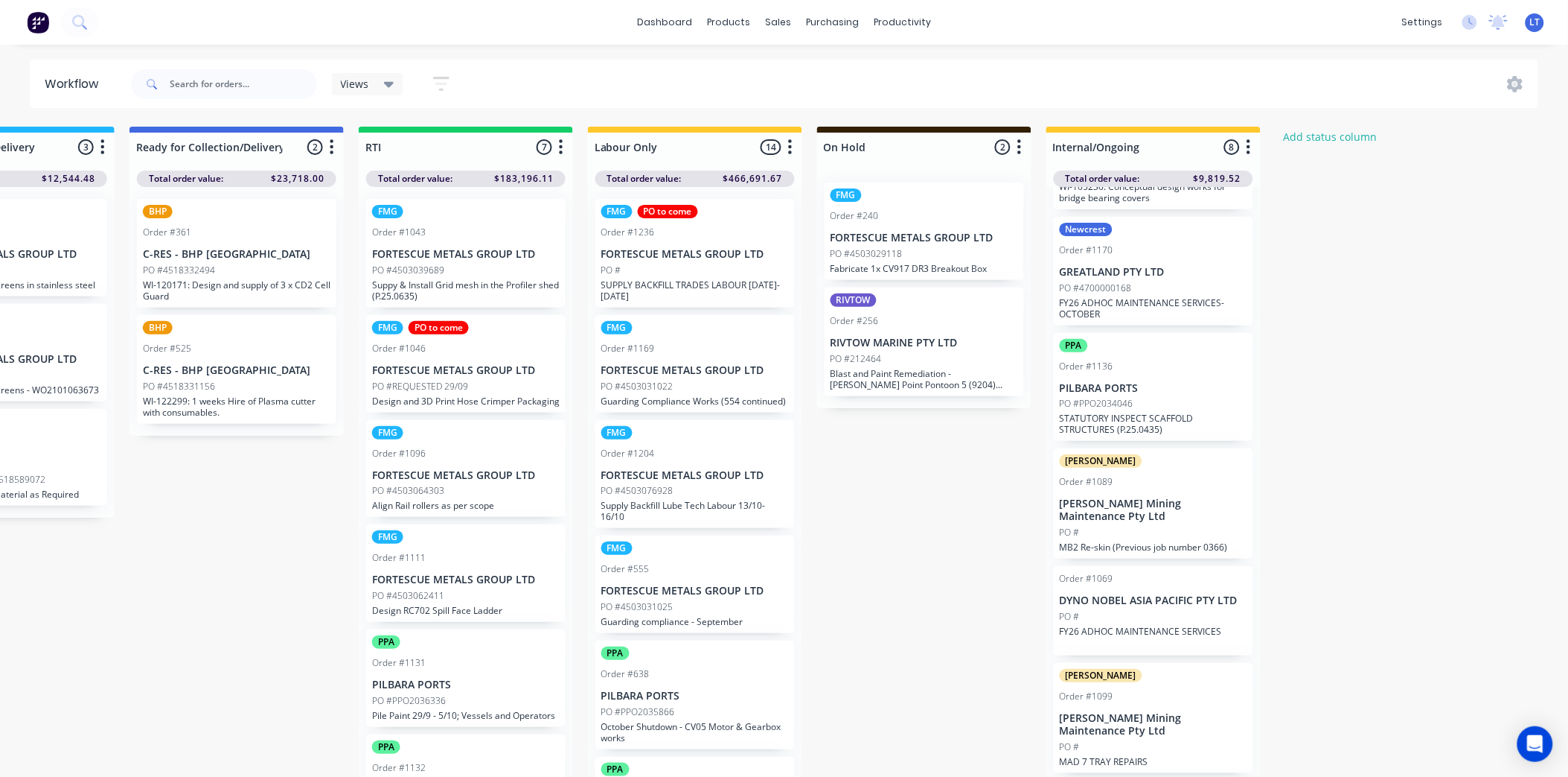
drag, startPoint x: 315, startPoint y: 519, endPoint x: 471, endPoint y: 533, distance: 156.6
drag, startPoint x: 471, startPoint y: 533, endPoint x: 363, endPoint y: 600, distance: 127.1
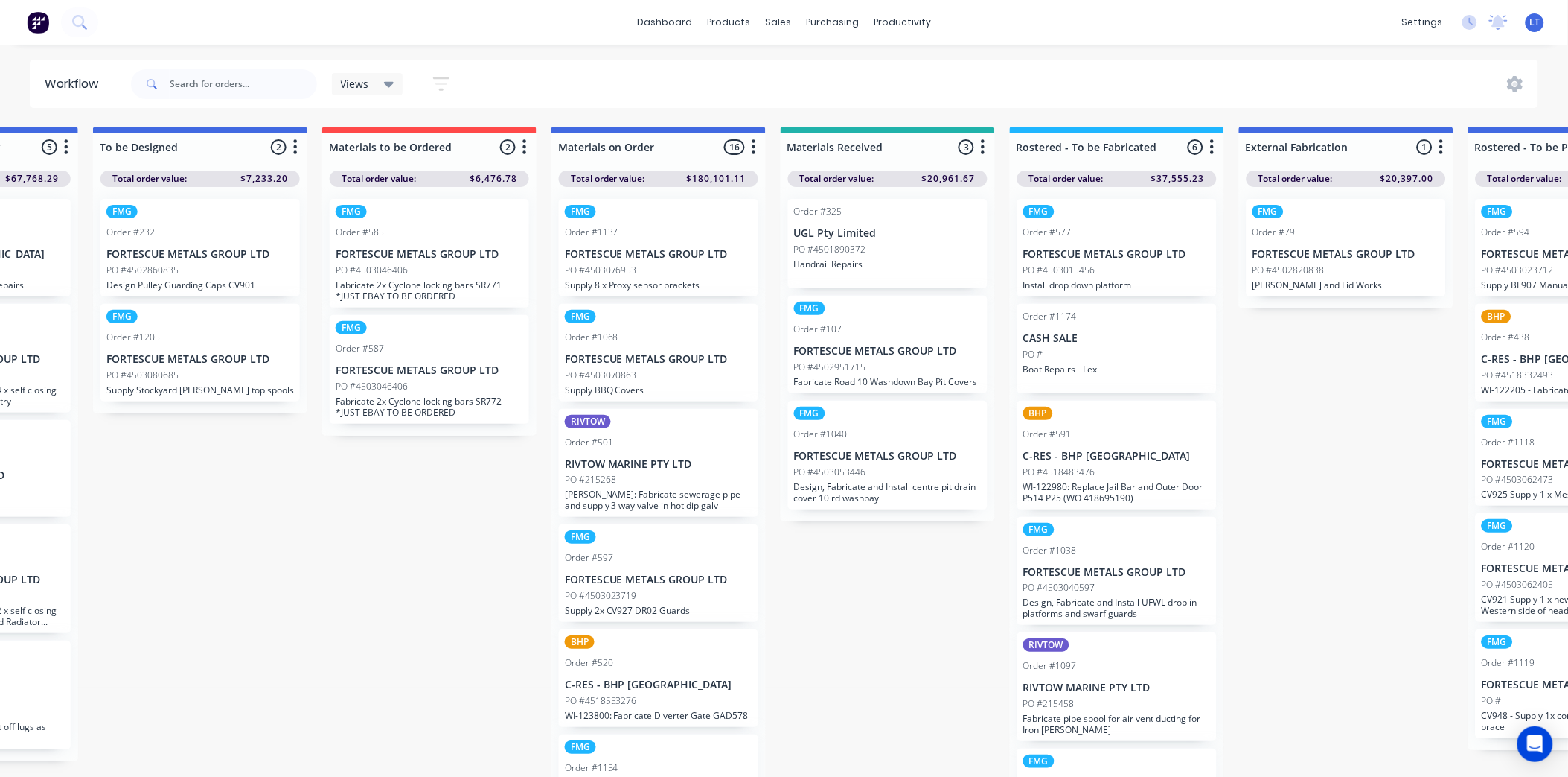
scroll to position [0, 357]
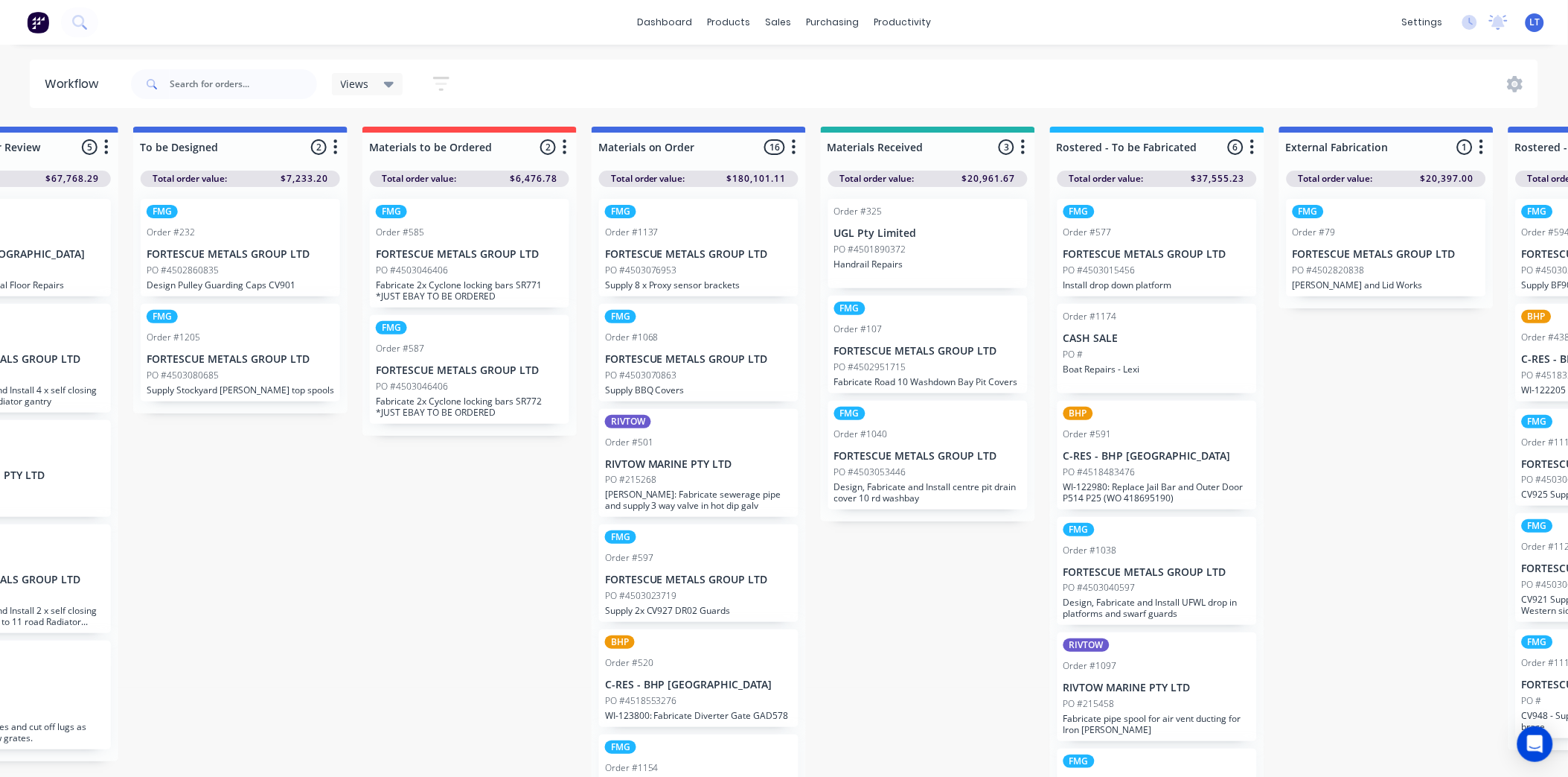
drag, startPoint x: 440, startPoint y: 517, endPoint x: 383, endPoint y: 517, distance: 57.0
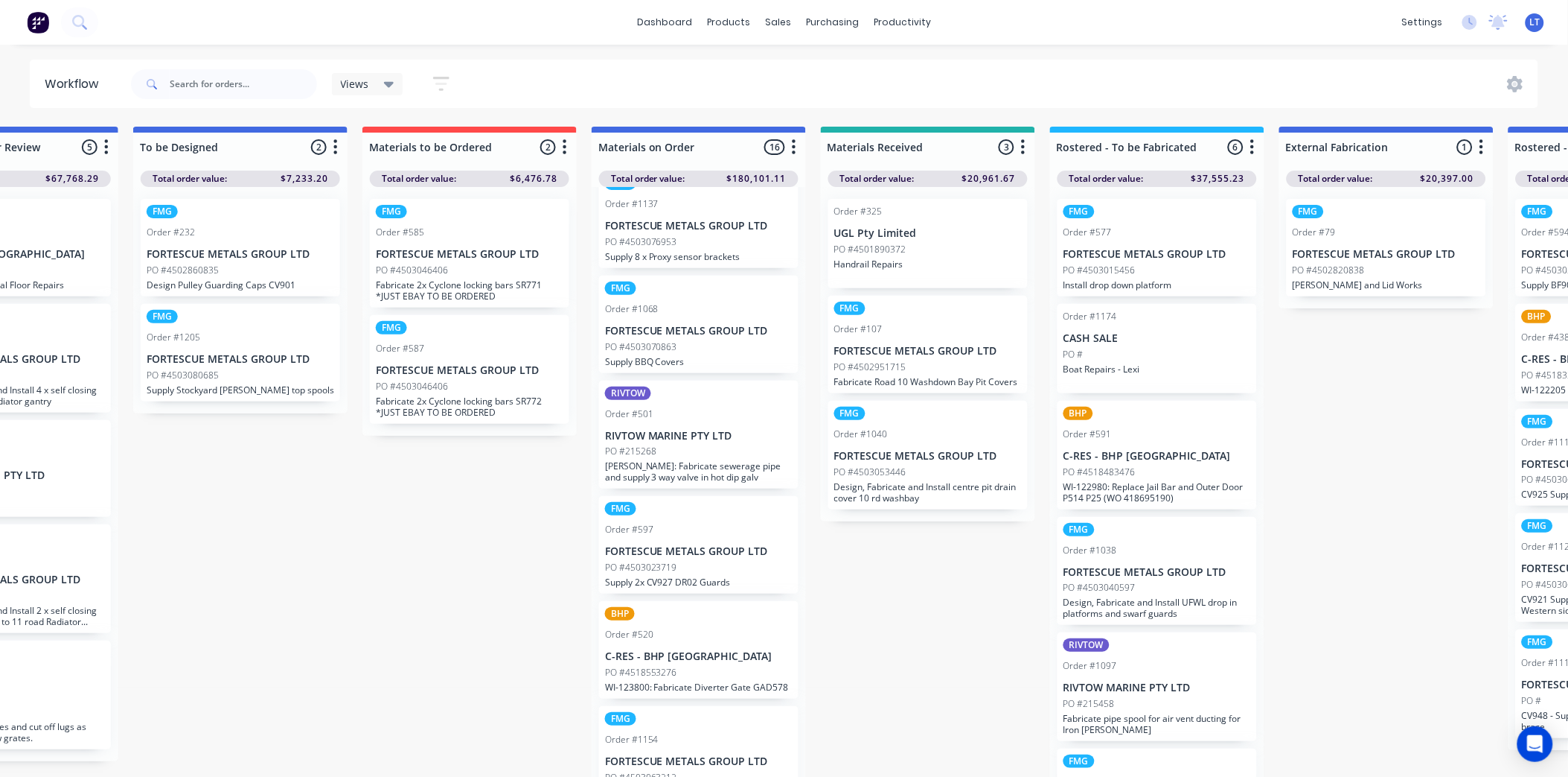
scroll to position [0, 0]
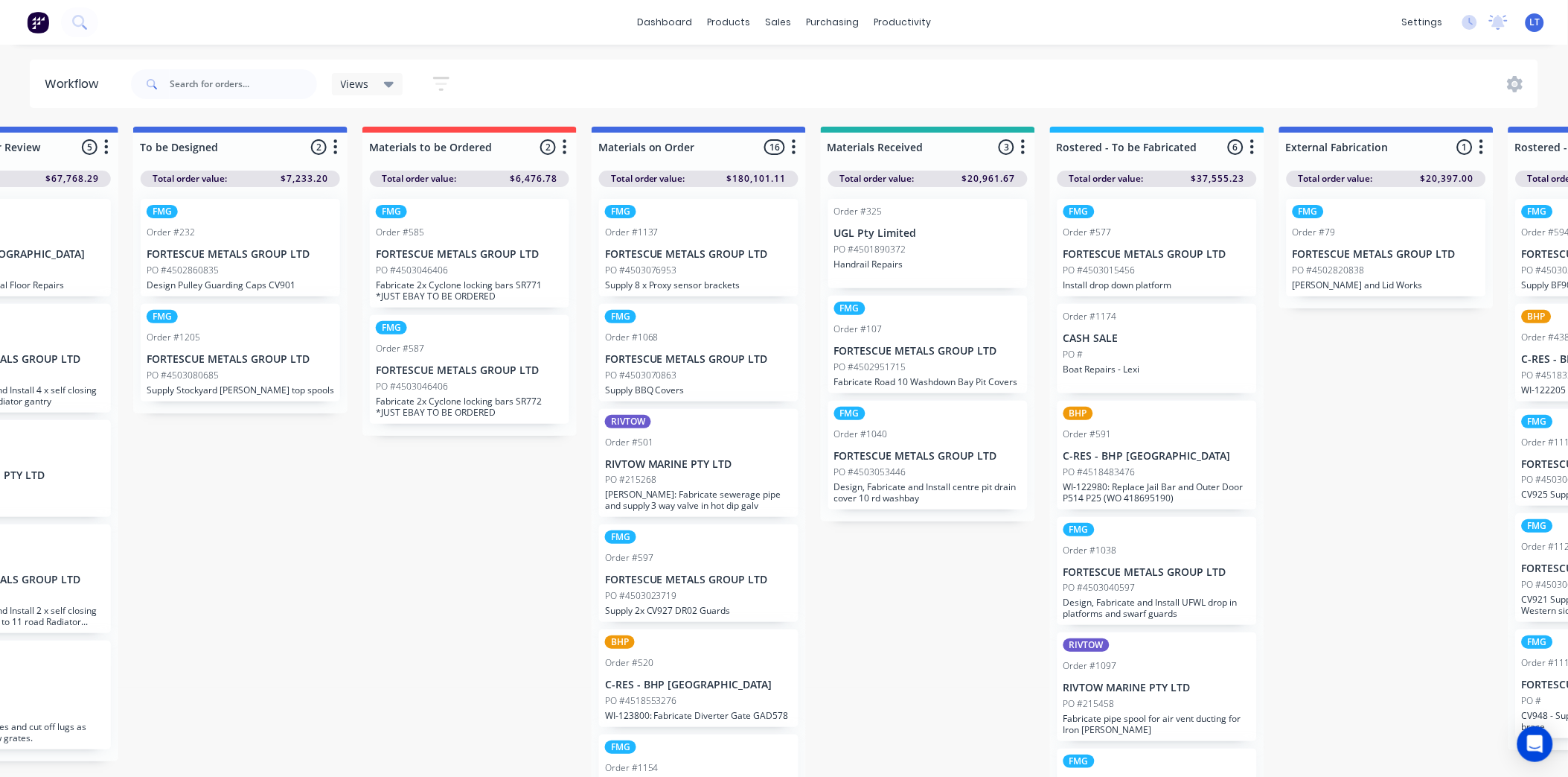
click at [732, 266] on div "PO #4503076953" at bounding box center [698, 270] width 187 height 13
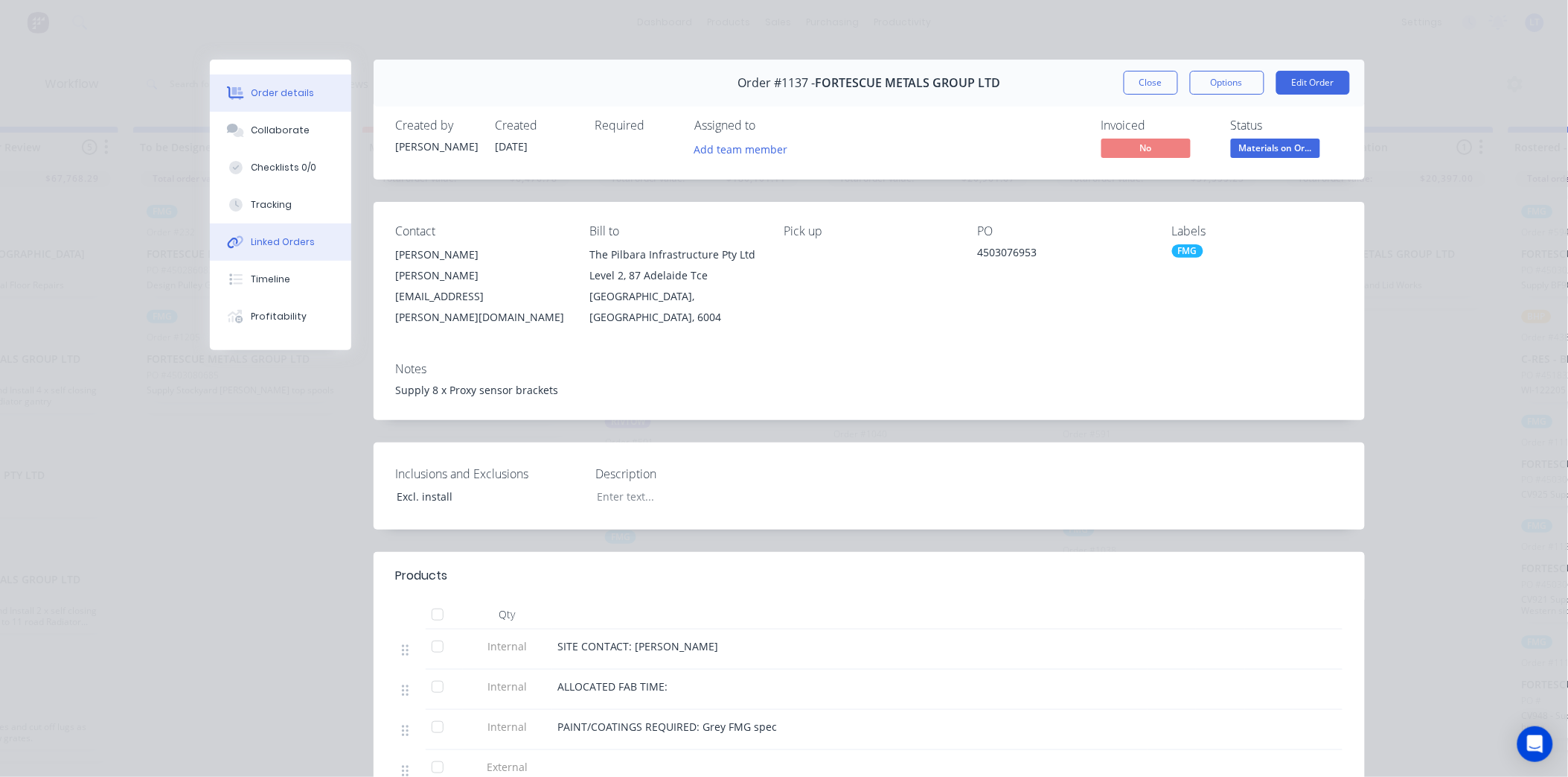
click at [274, 232] on button "Linked Orders" at bounding box center [280, 242] width 142 height 37
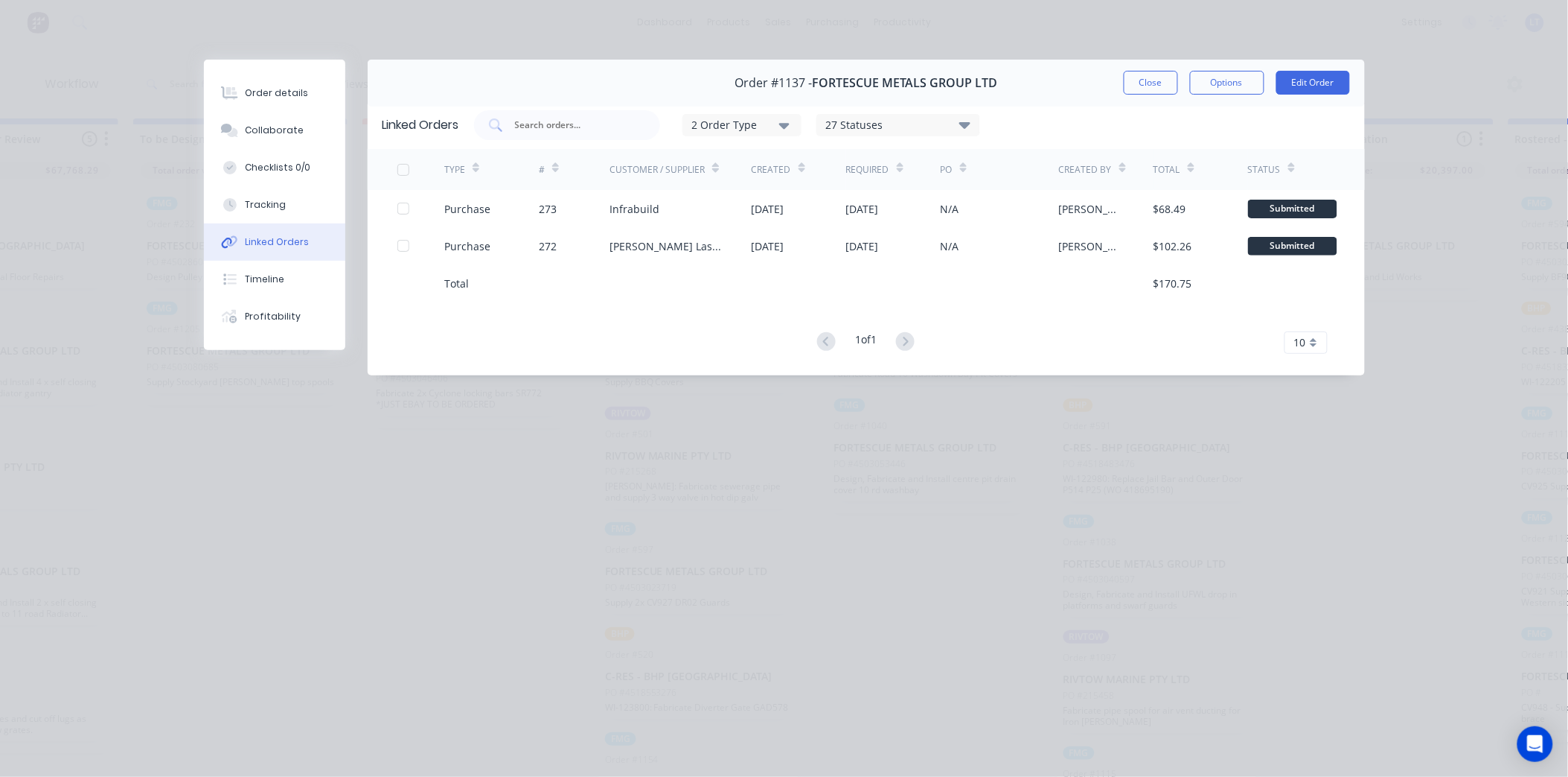
scroll to position [20, 357]
click at [1157, 79] on button "Close" at bounding box center [1151, 83] width 54 height 24
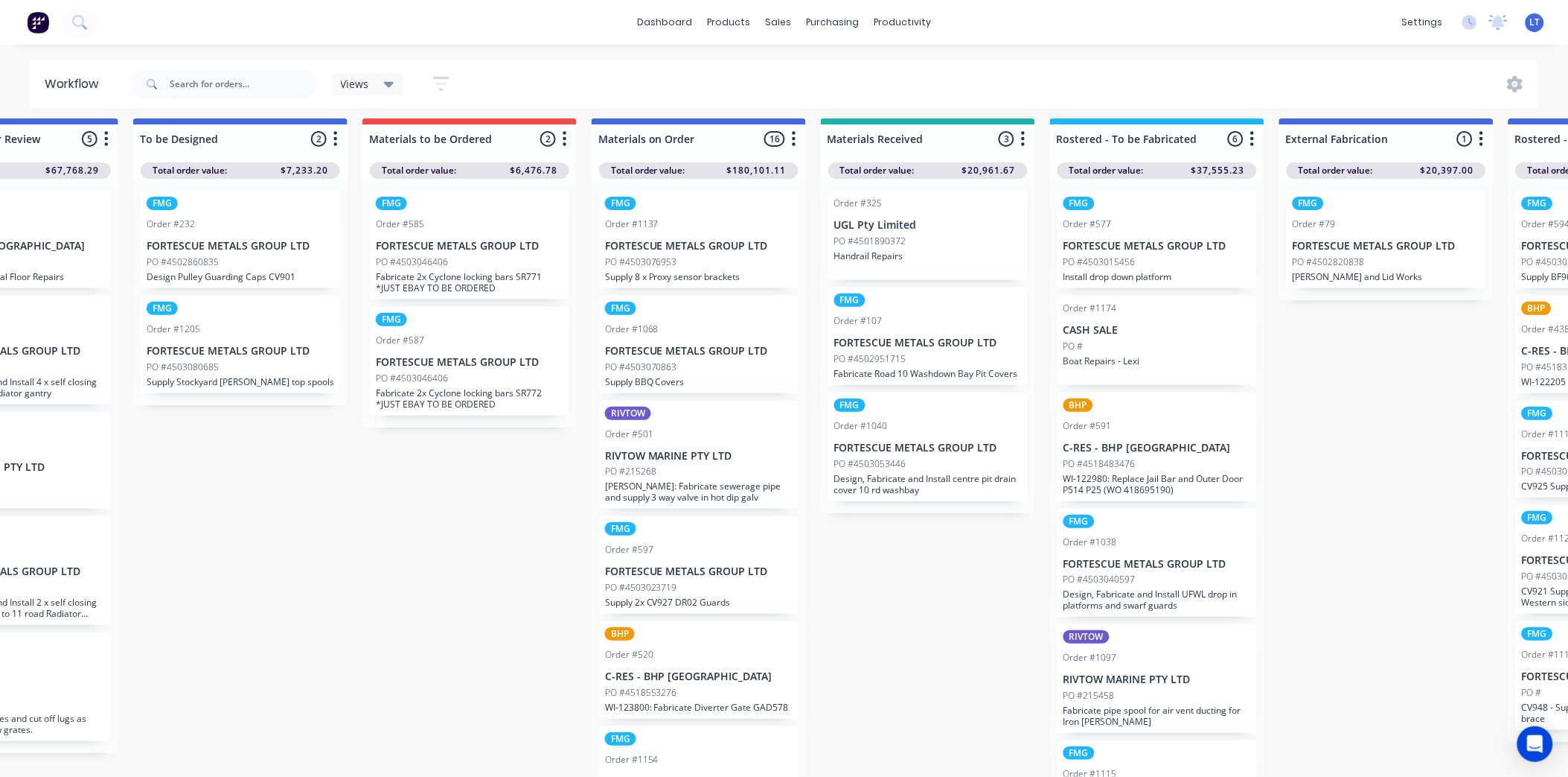
drag, startPoint x: 492, startPoint y: 489, endPoint x: 300, endPoint y: 478, distance: 192.3
drag, startPoint x: 523, startPoint y: 497, endPoint x: 418, endPoint y: 496, distance: 105.0
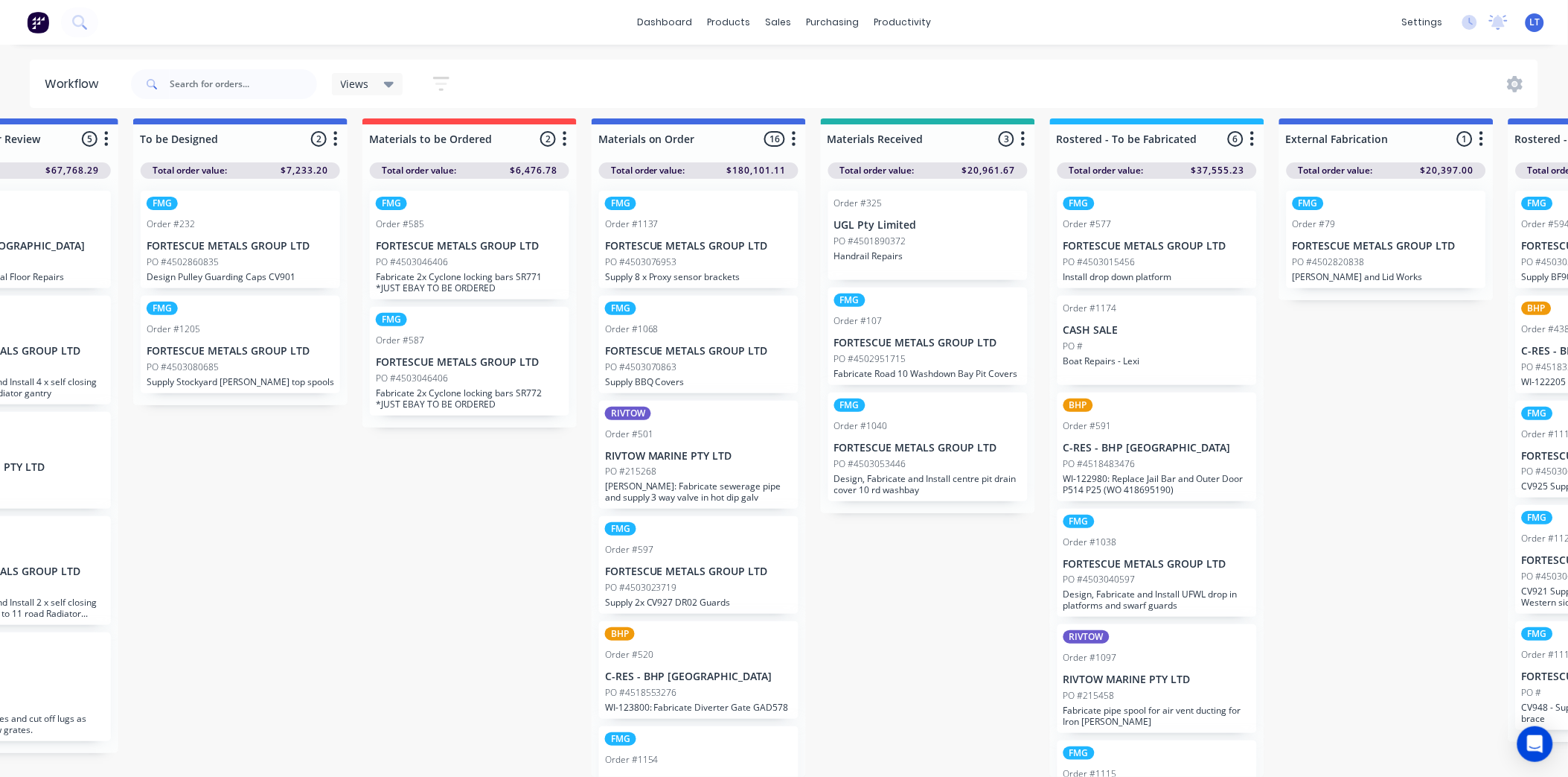
drag, startPoint x: 467, startPoint y: 487, endPoint x: 413, endPoint y: 488, distance: 54.0
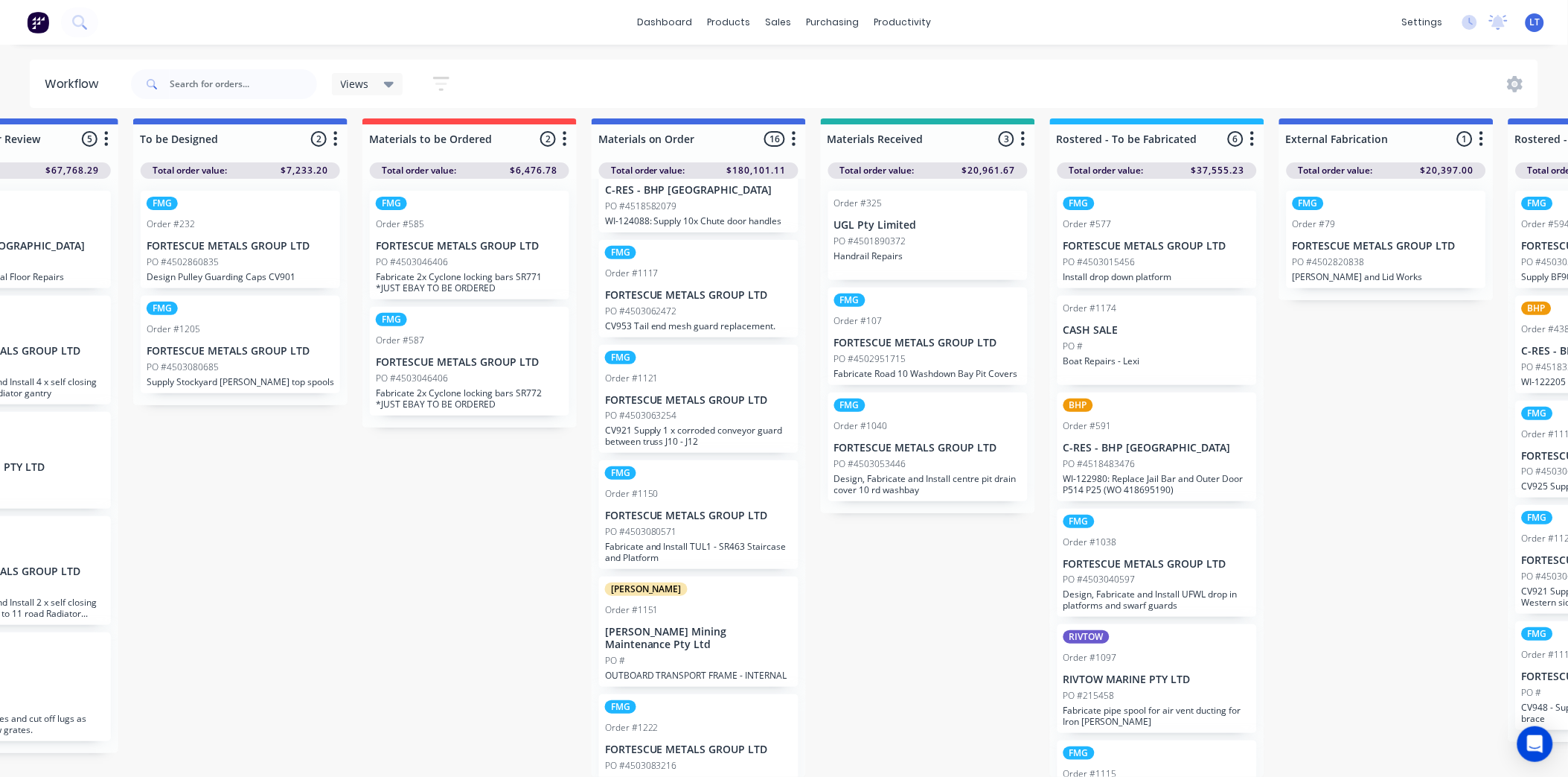
scroll to position [1161, 0]
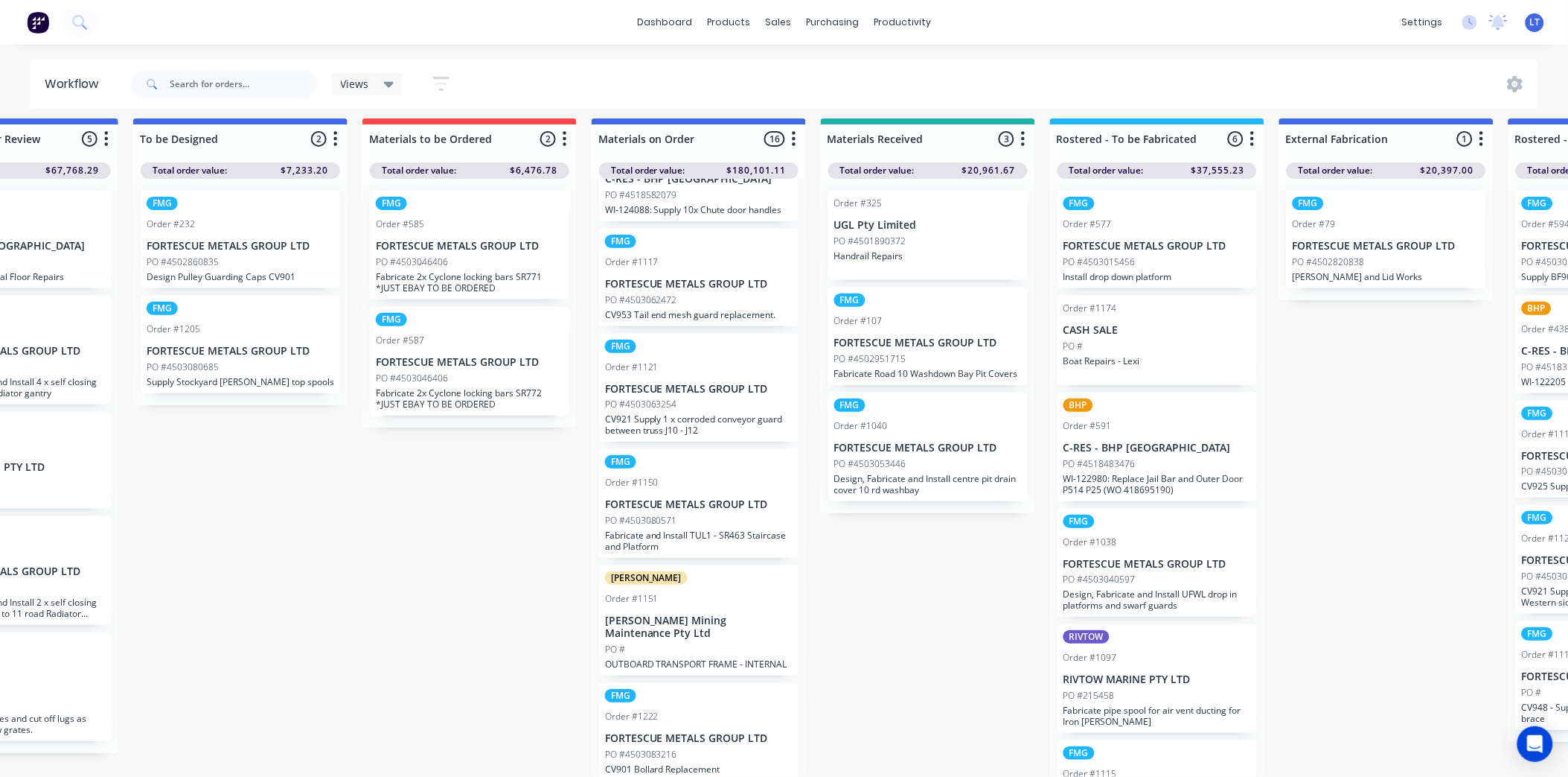
click at [726, 732] on p "FORTESCUE METALS GROUP LTD" at bounding box center [698, 738] width 187 height 13
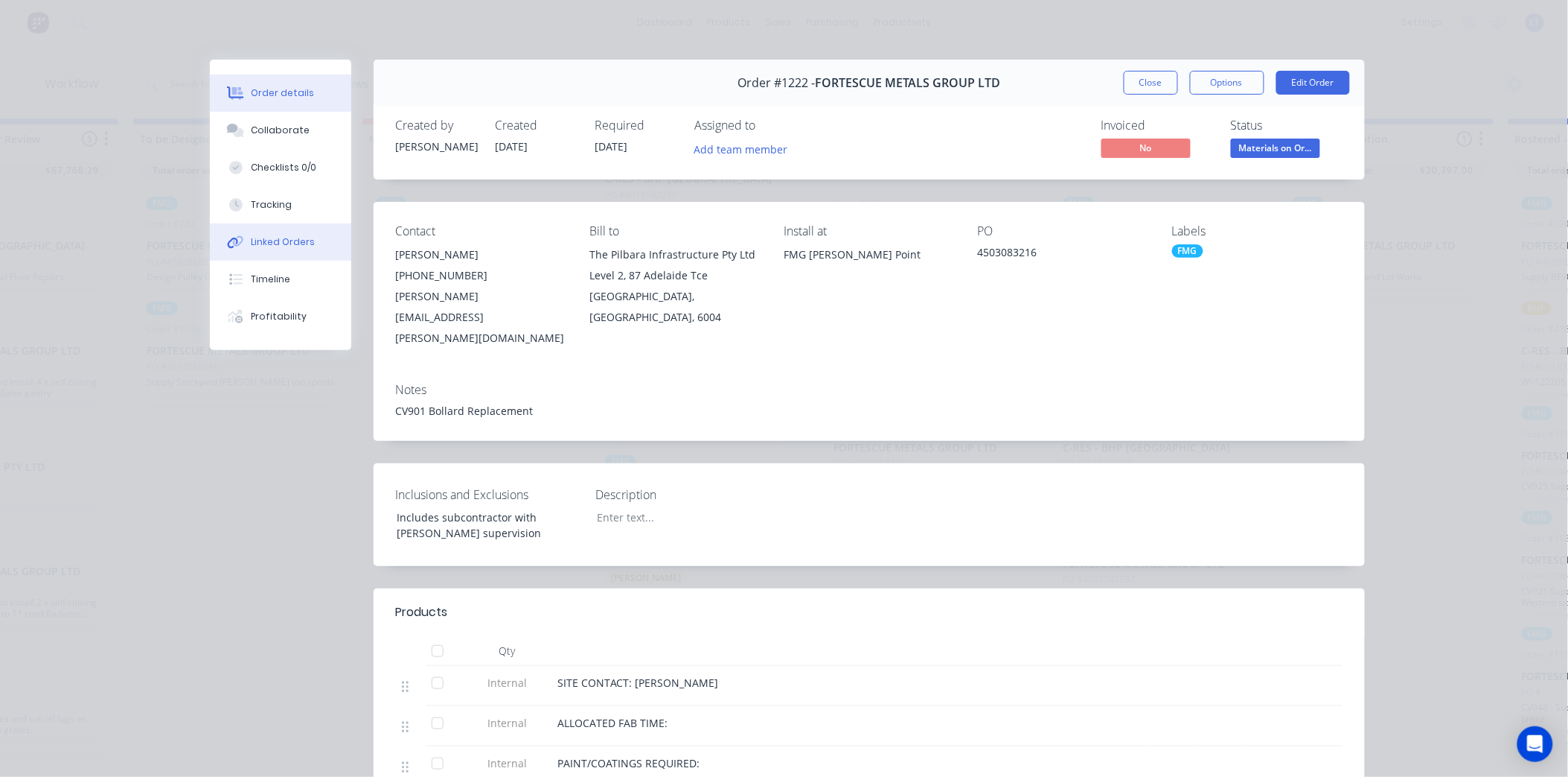
click at [285, 240] on div "Linked Orders" at bounding box center [283, 242] width 64 height 13
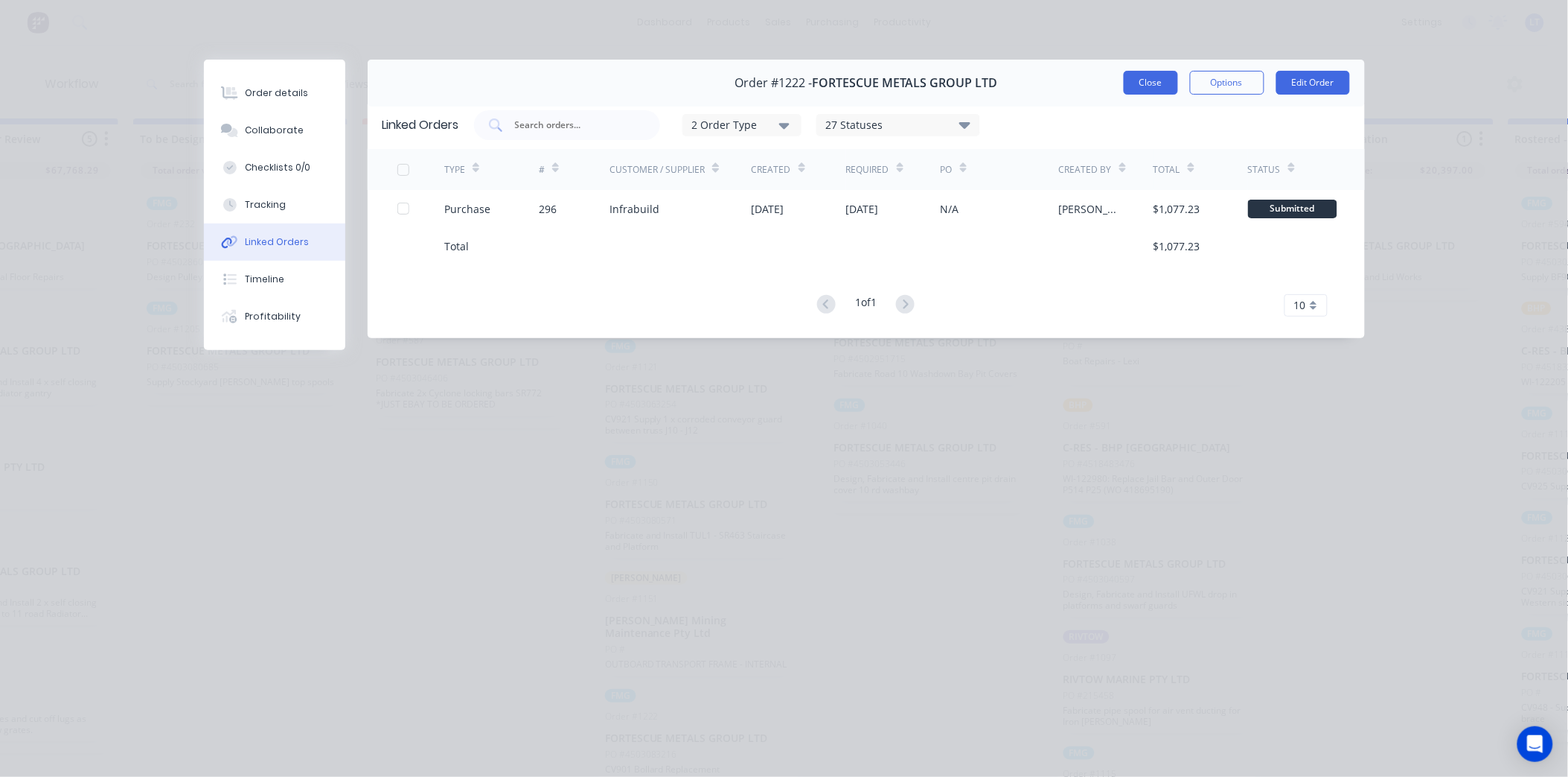
click at [1141, 84] on button "Close" at bounding box center [1151, 83] width 54 height 24
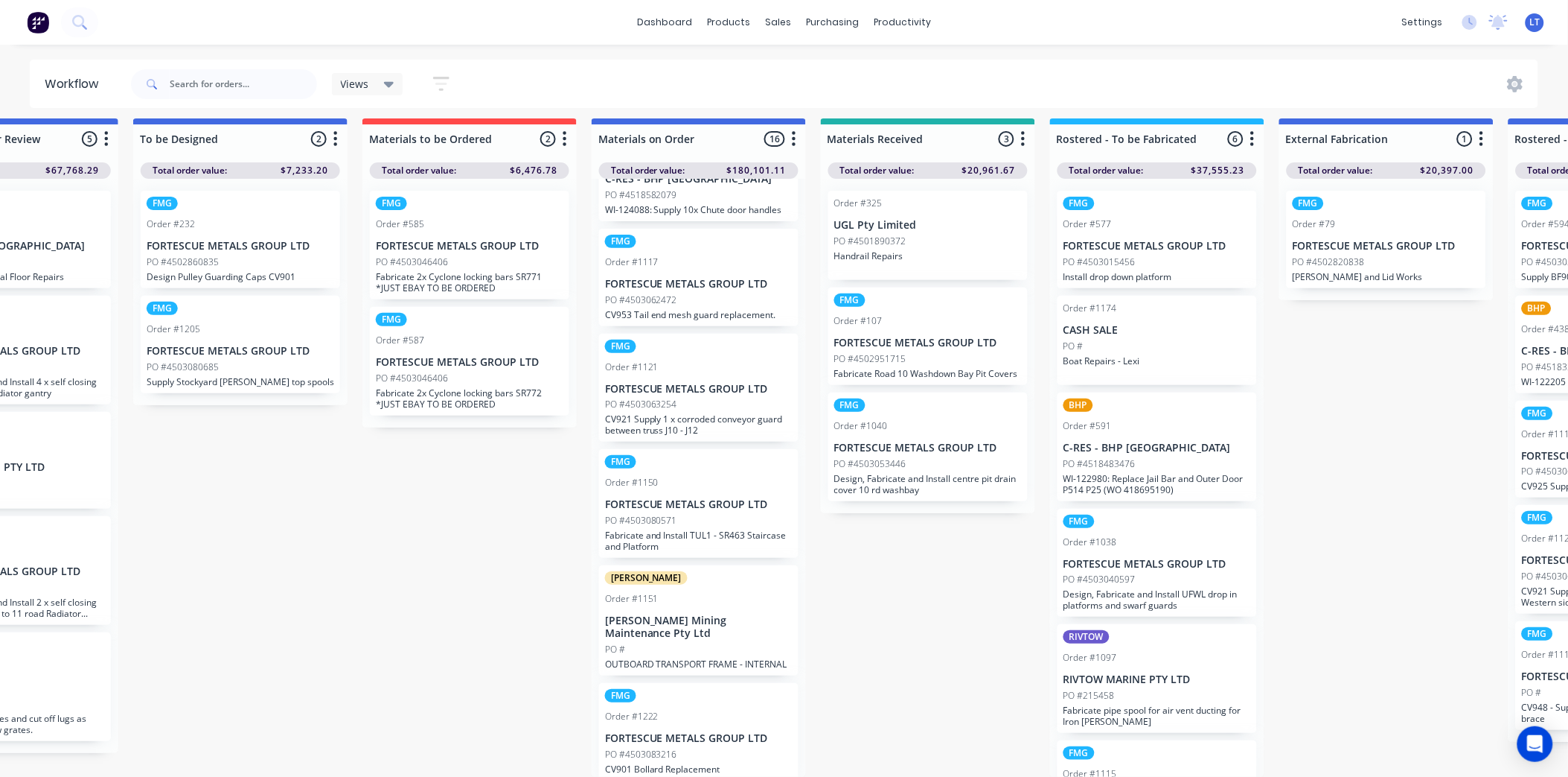
click at [695, 529] on p "Fabricate and Install TUL1 - SR463 Staircase and Platform" at bounding box center [698, 540] width 187 height 22
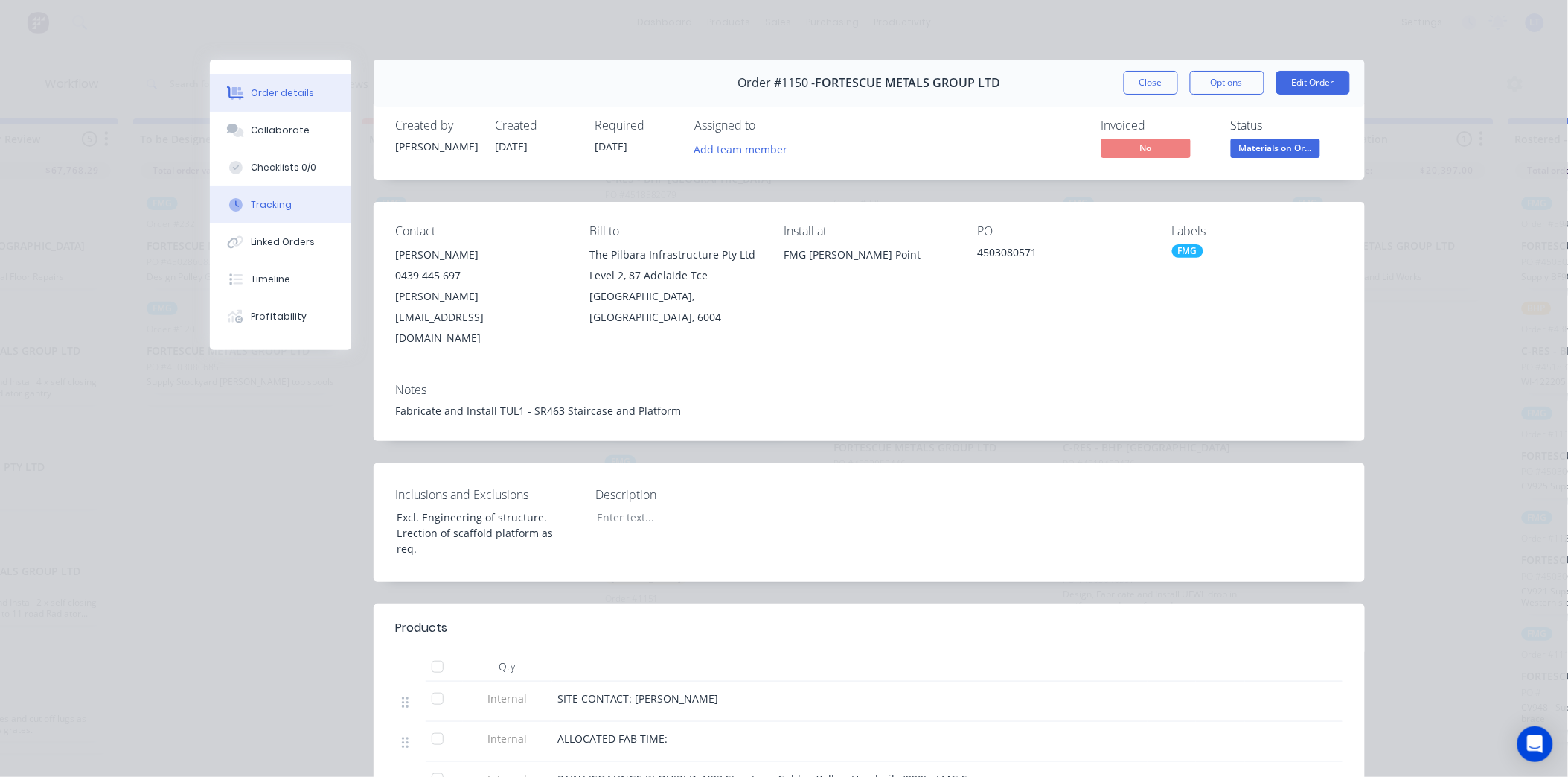
click at [257, 199] on div "Tracking" at bounding box center [271, 205] width 41 height 13
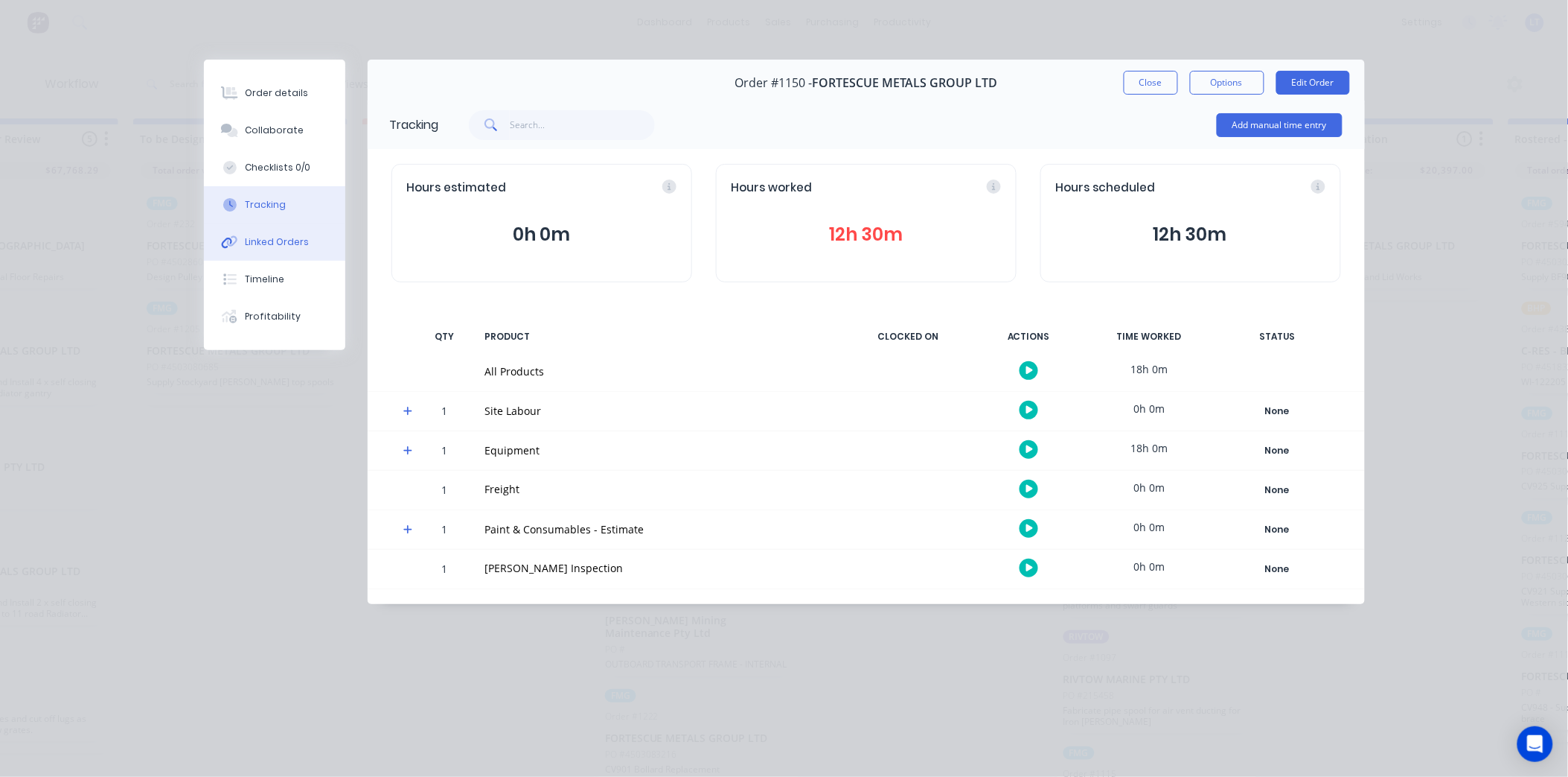
click at [266, 240] on div "Linked Orders" at bounding box center [277, 242] width 64 height 13
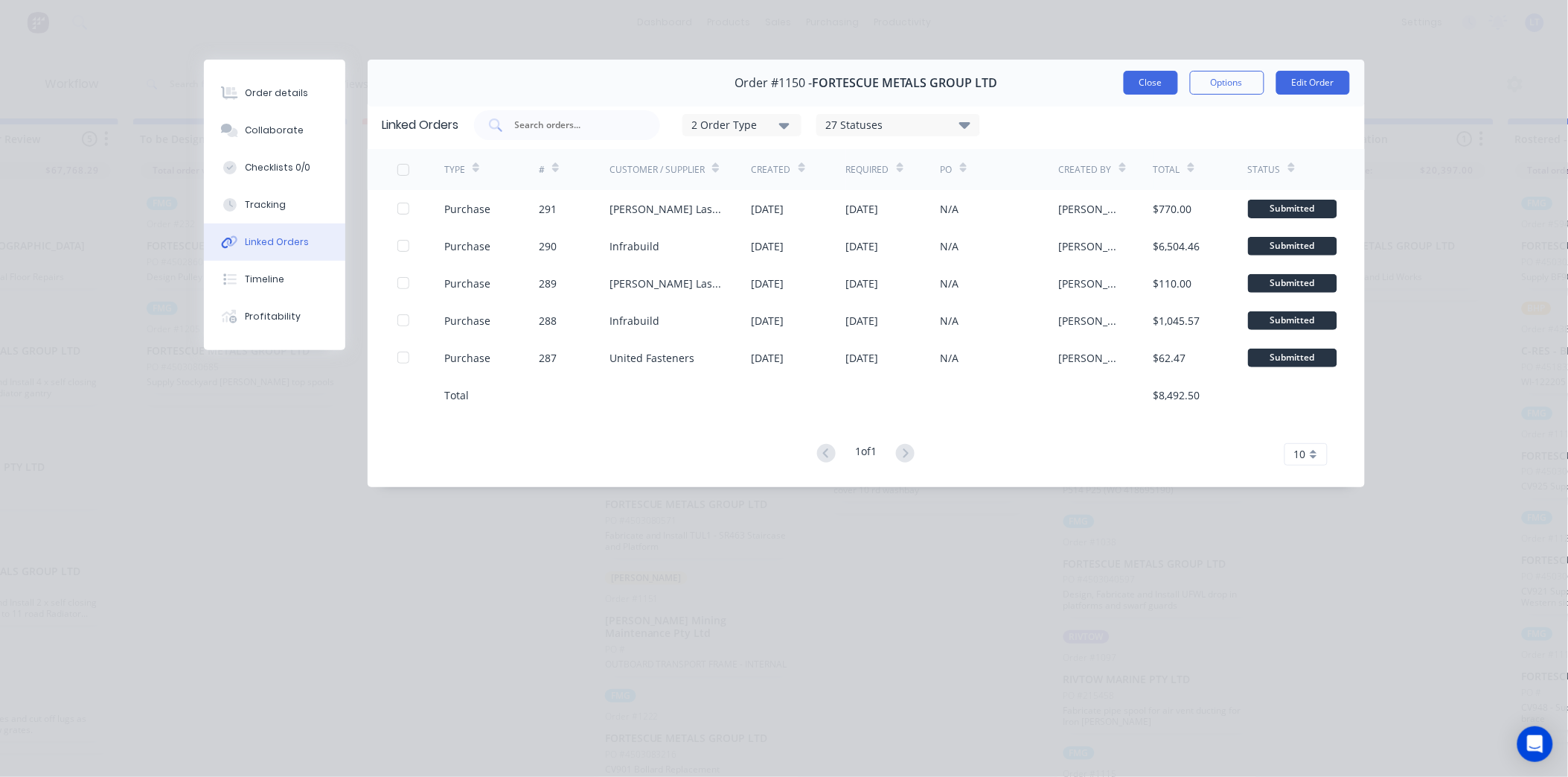
click at [1158, 88] on button "Close" at bounding box center [1151, 83] width 54 height 24
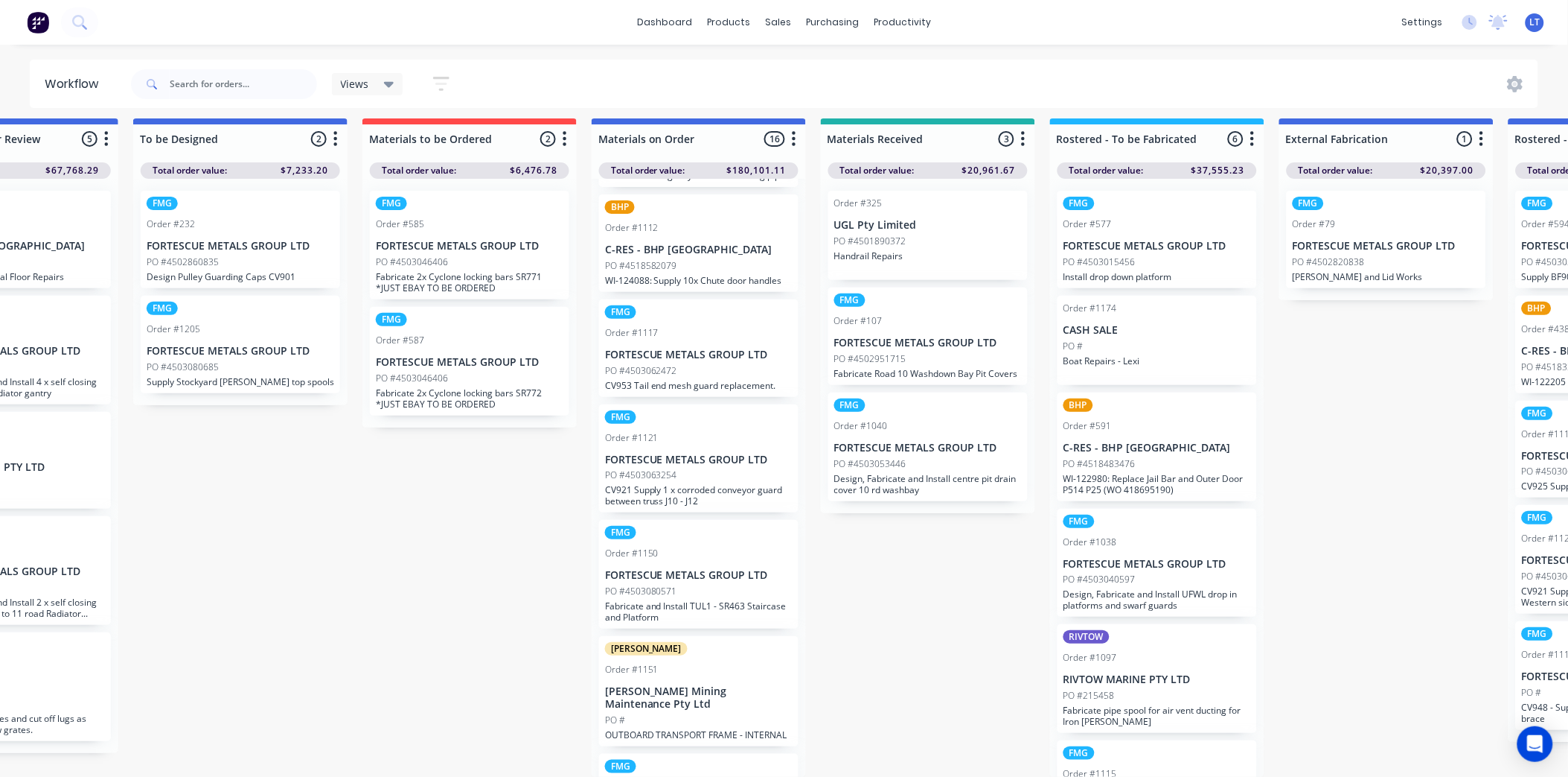
scroll to position [1078, 0]
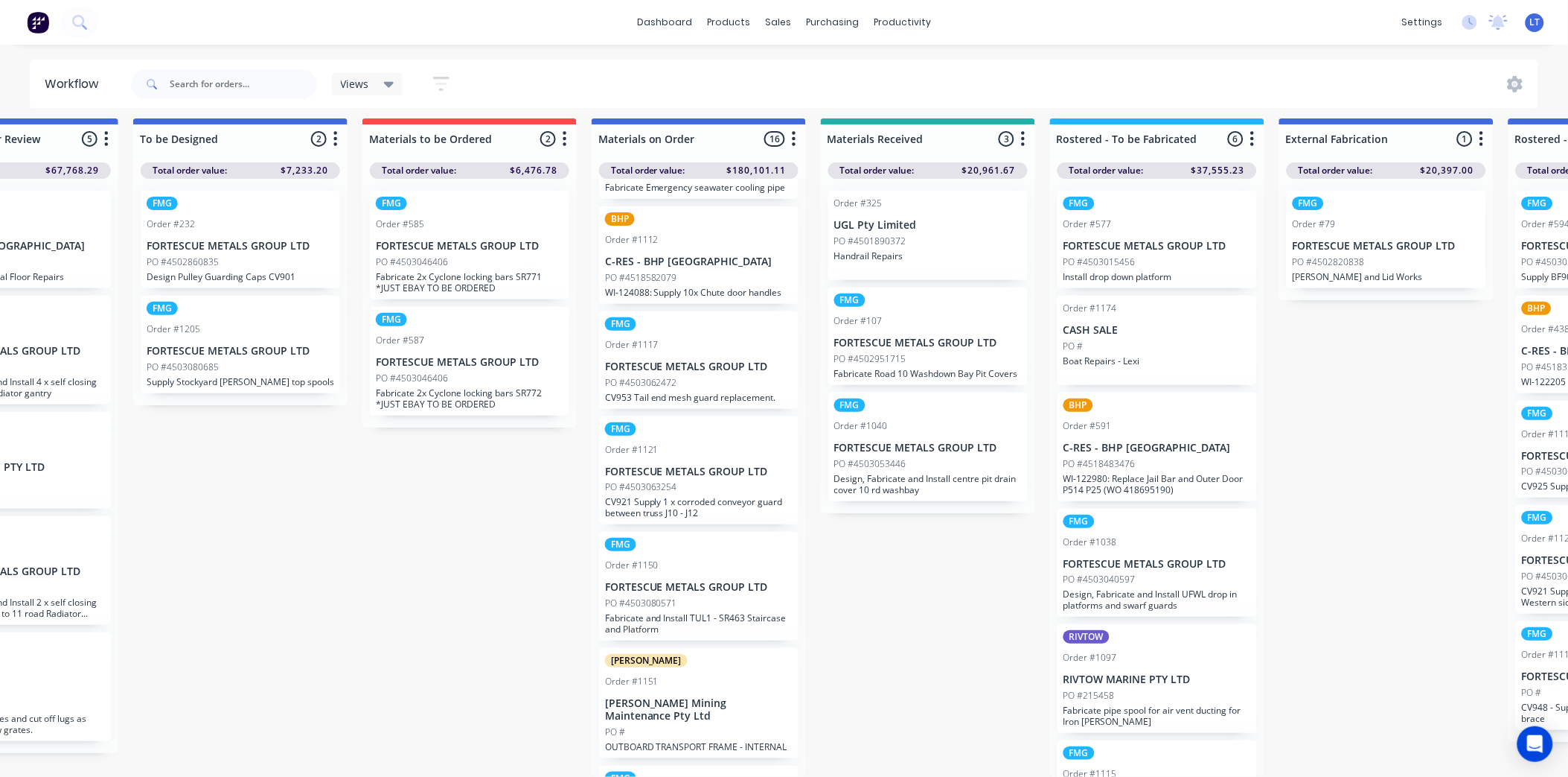
click at [709, 481] on div "PO #4503063254" at bounding box center [698, 487] width 187 height 13
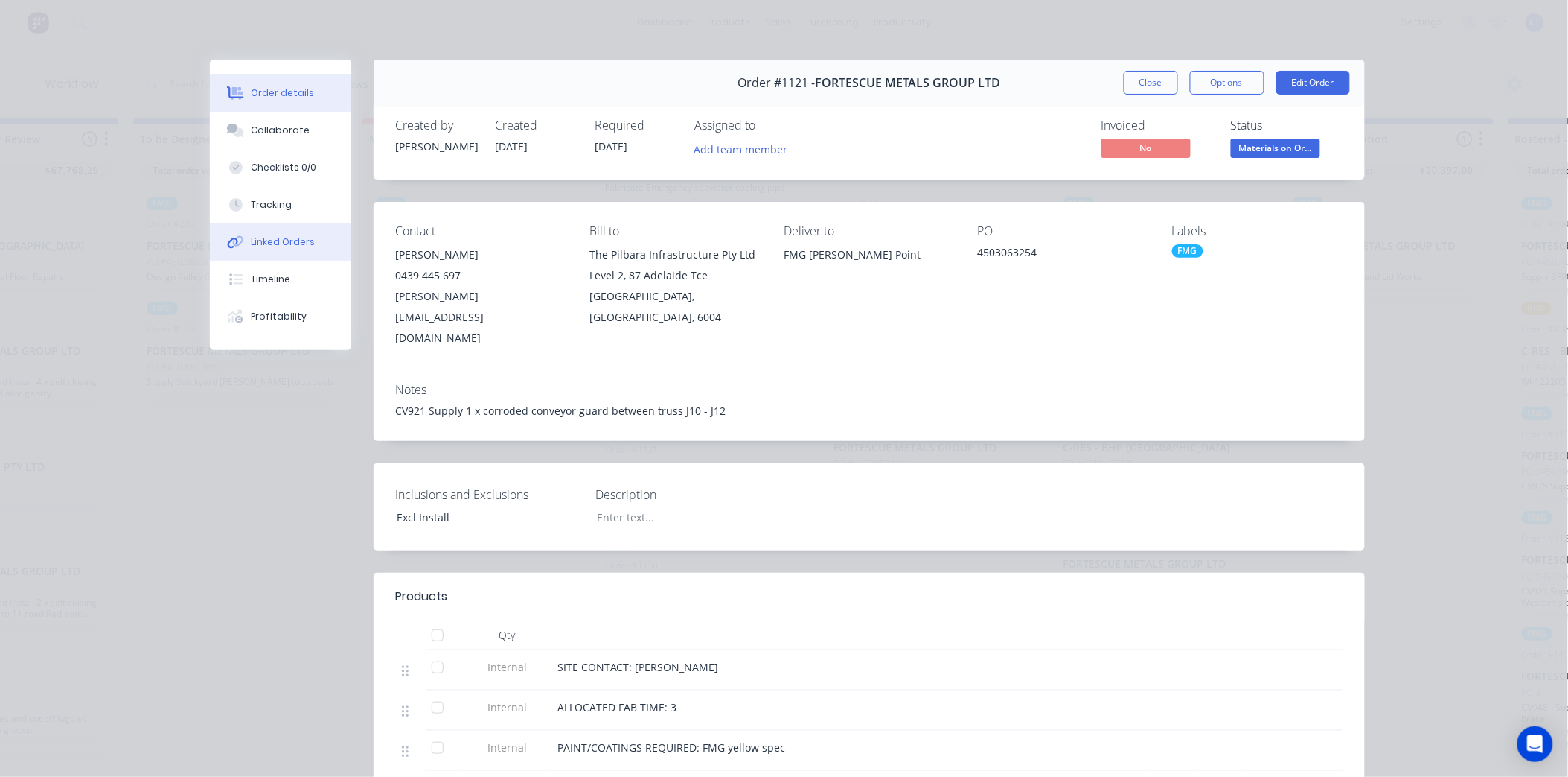
click at [283, 248] on div "Linked Orders" at bounding box center [283, 242] width 64 height 13
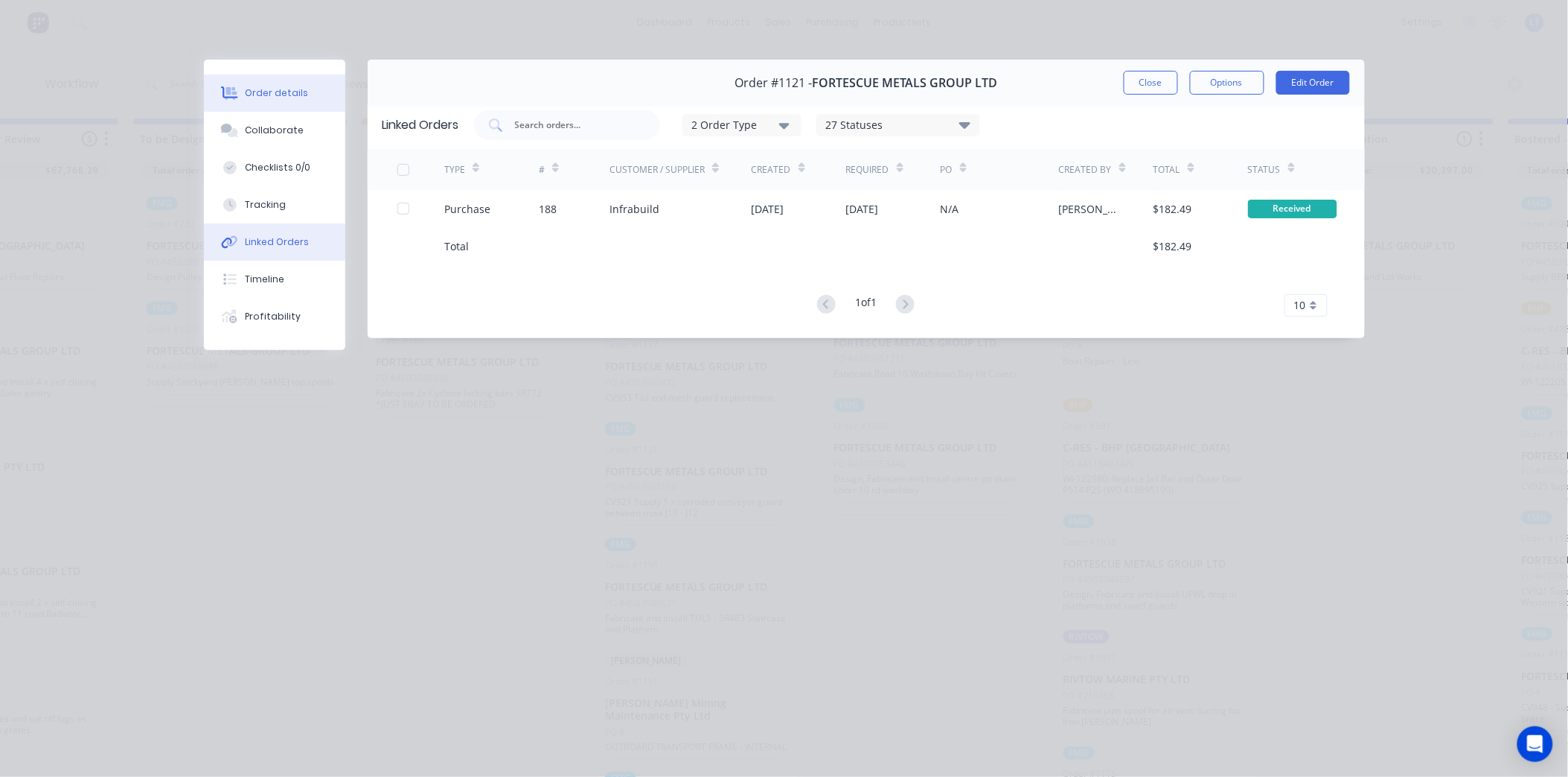
click at [307, 102] on button "Order details" at bounding box center [275, 93] width 142 height 37
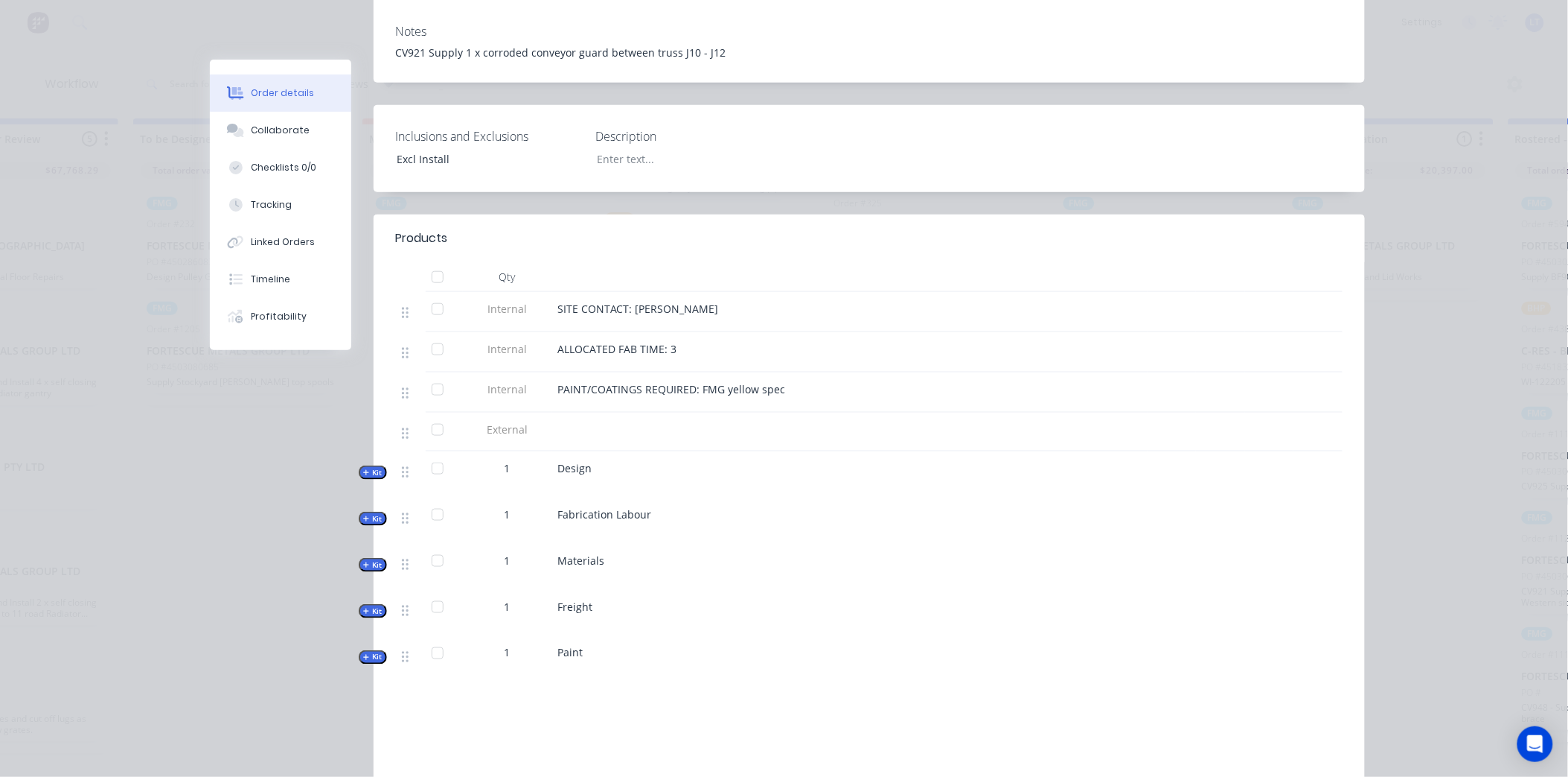
click at [369, 559] on span "Kit" at bounding box center [373, 564] width 19 height 11
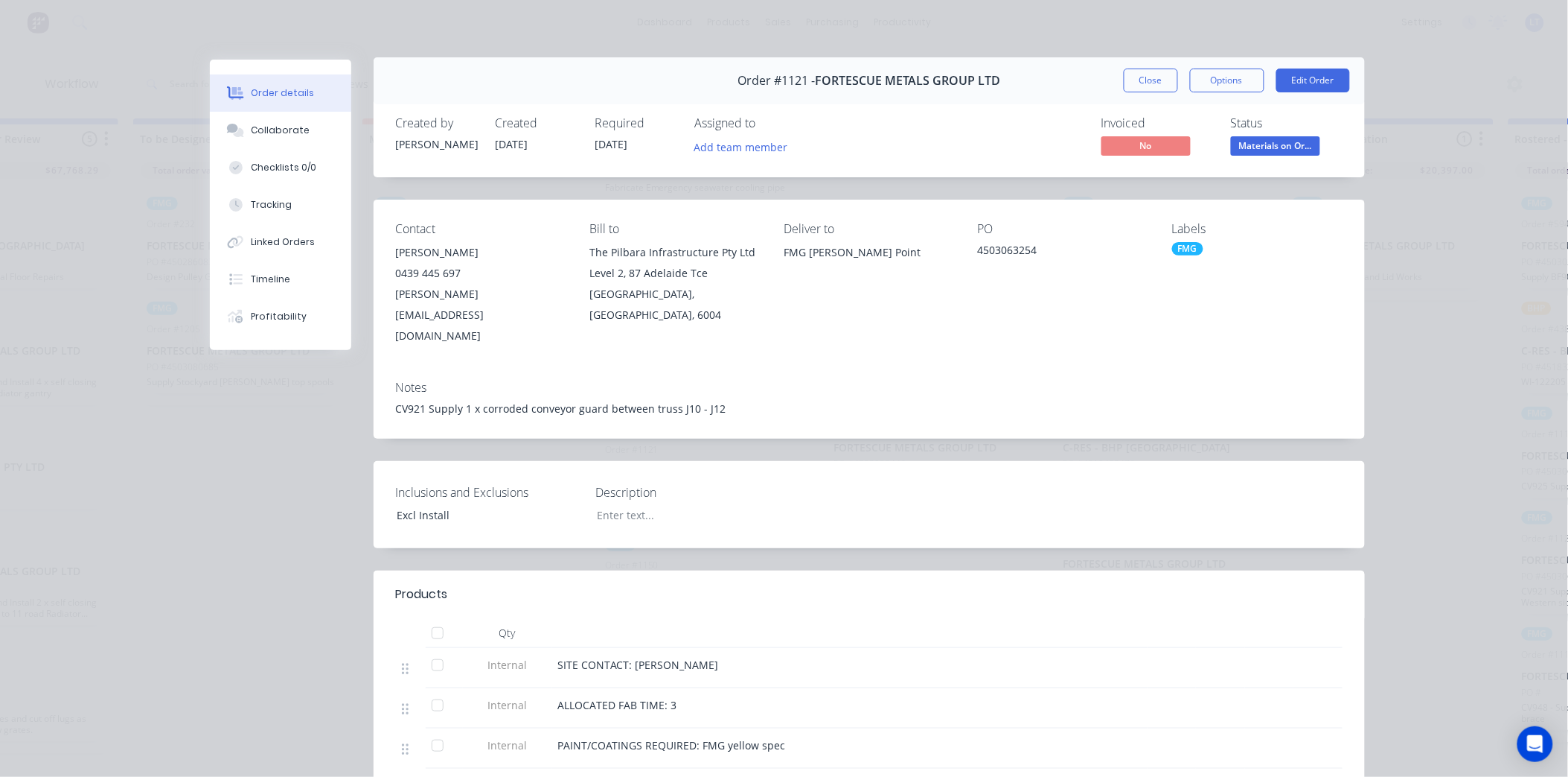
scroll to position [0, 0]
click at [298, 209] on button "Tracking" at bounding box center [280, 205] width 142 height 37
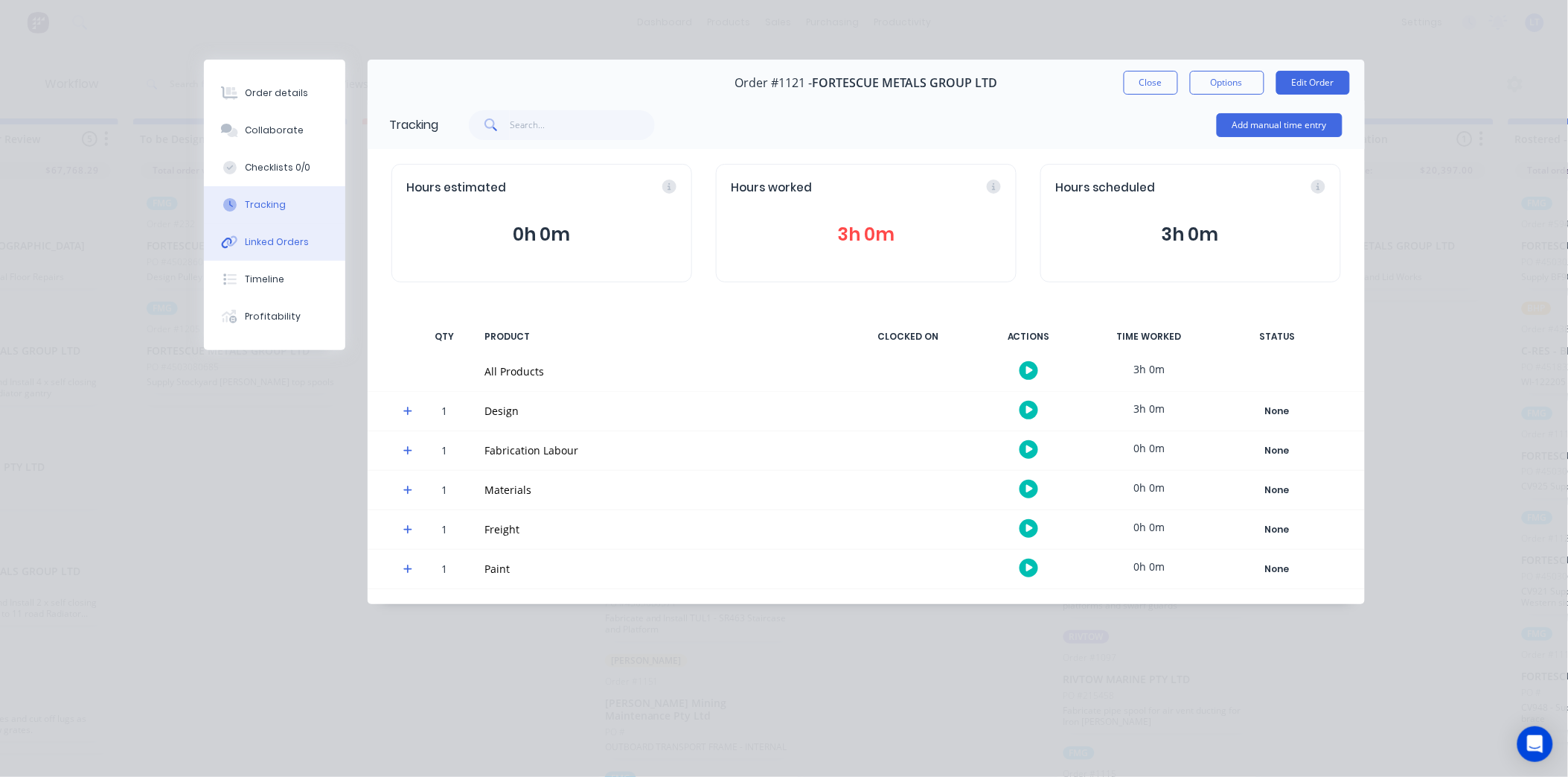
click at [290, 246] on div "Linked Orders" at bounding box center [277, 242] width 64 height 13
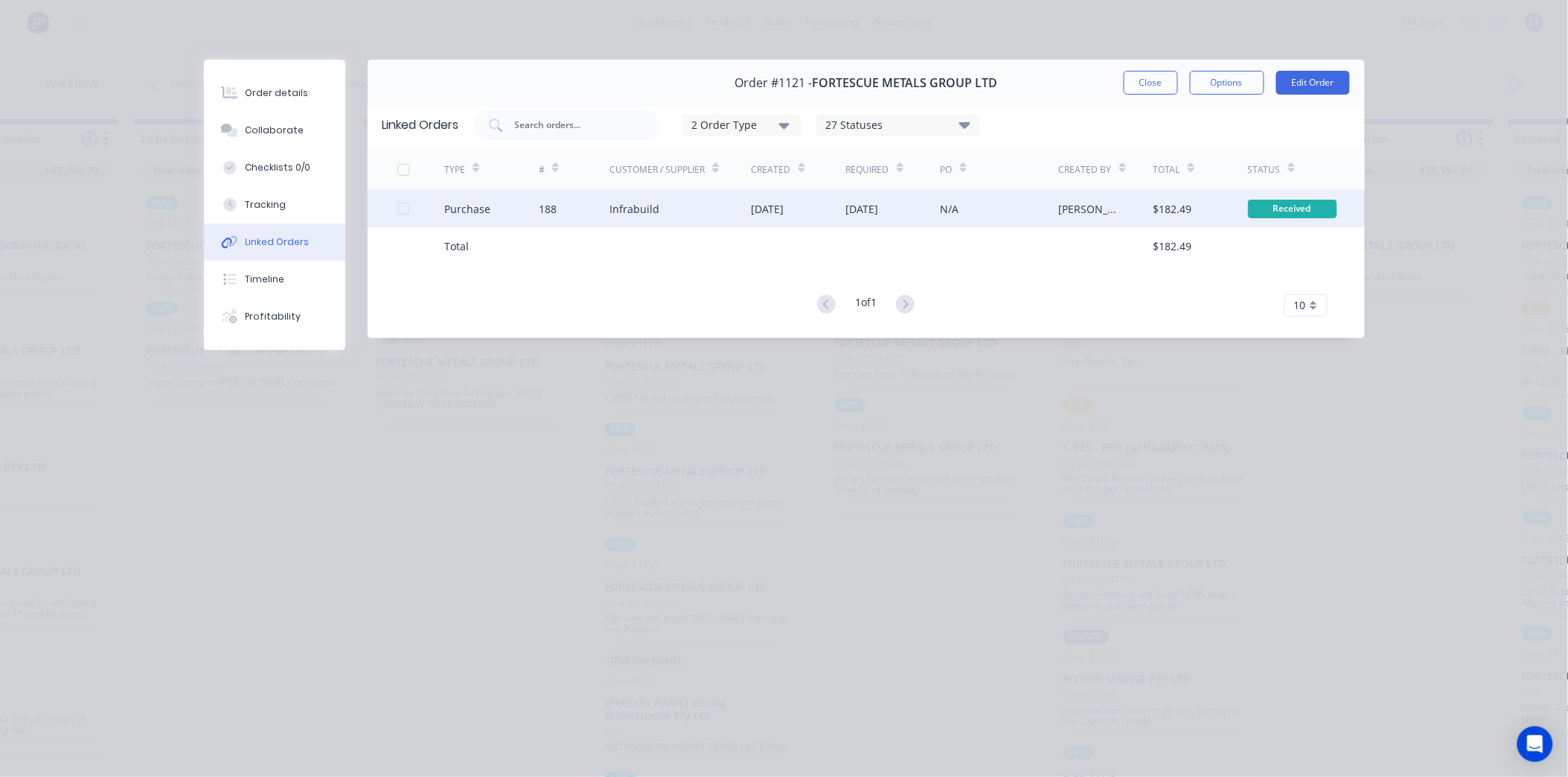
click at [1113, 214] on div "[PERSON_NAME]" at bounding box center [1091, 208] width 65 height 16
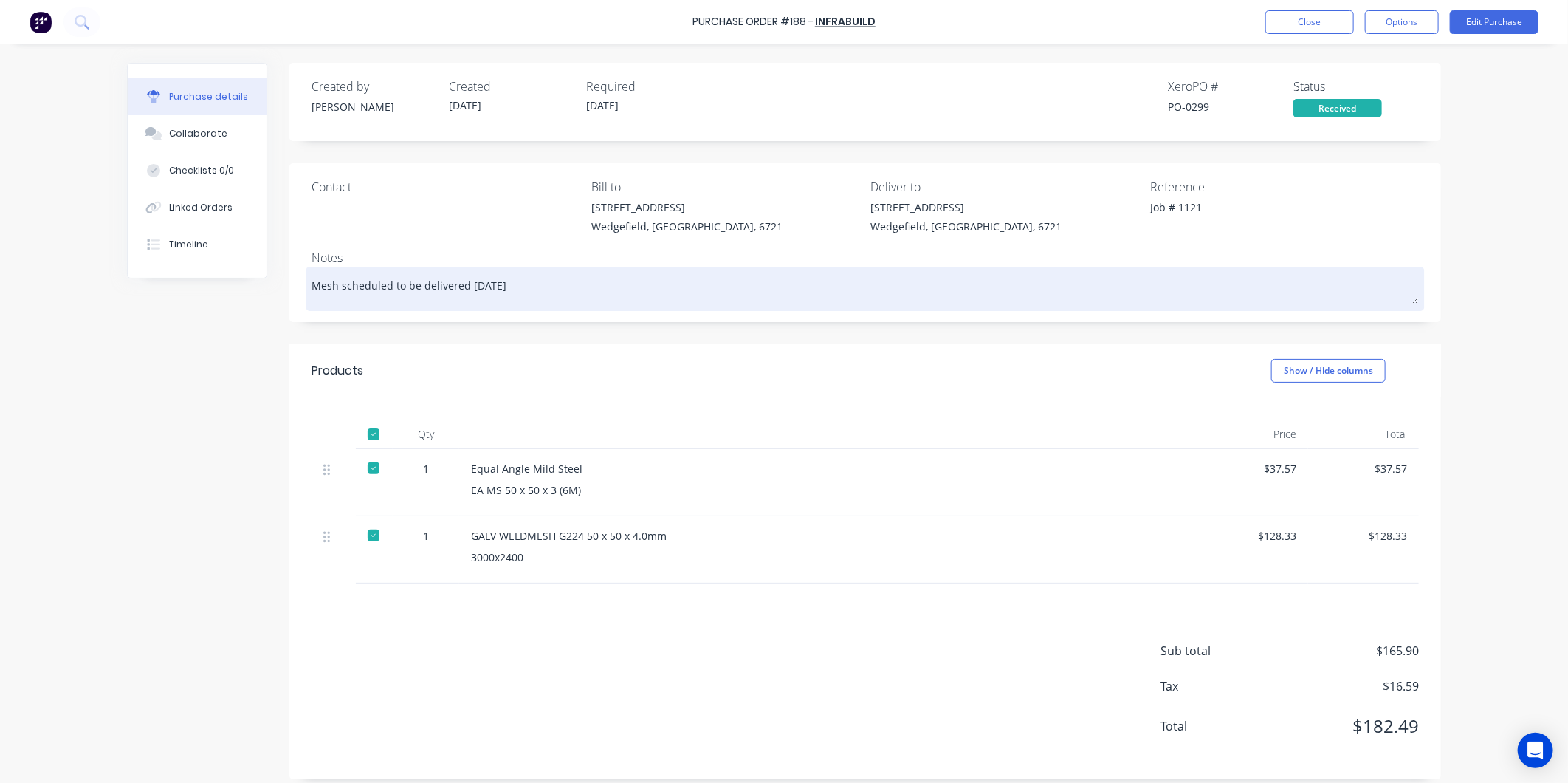
type textarea "x"
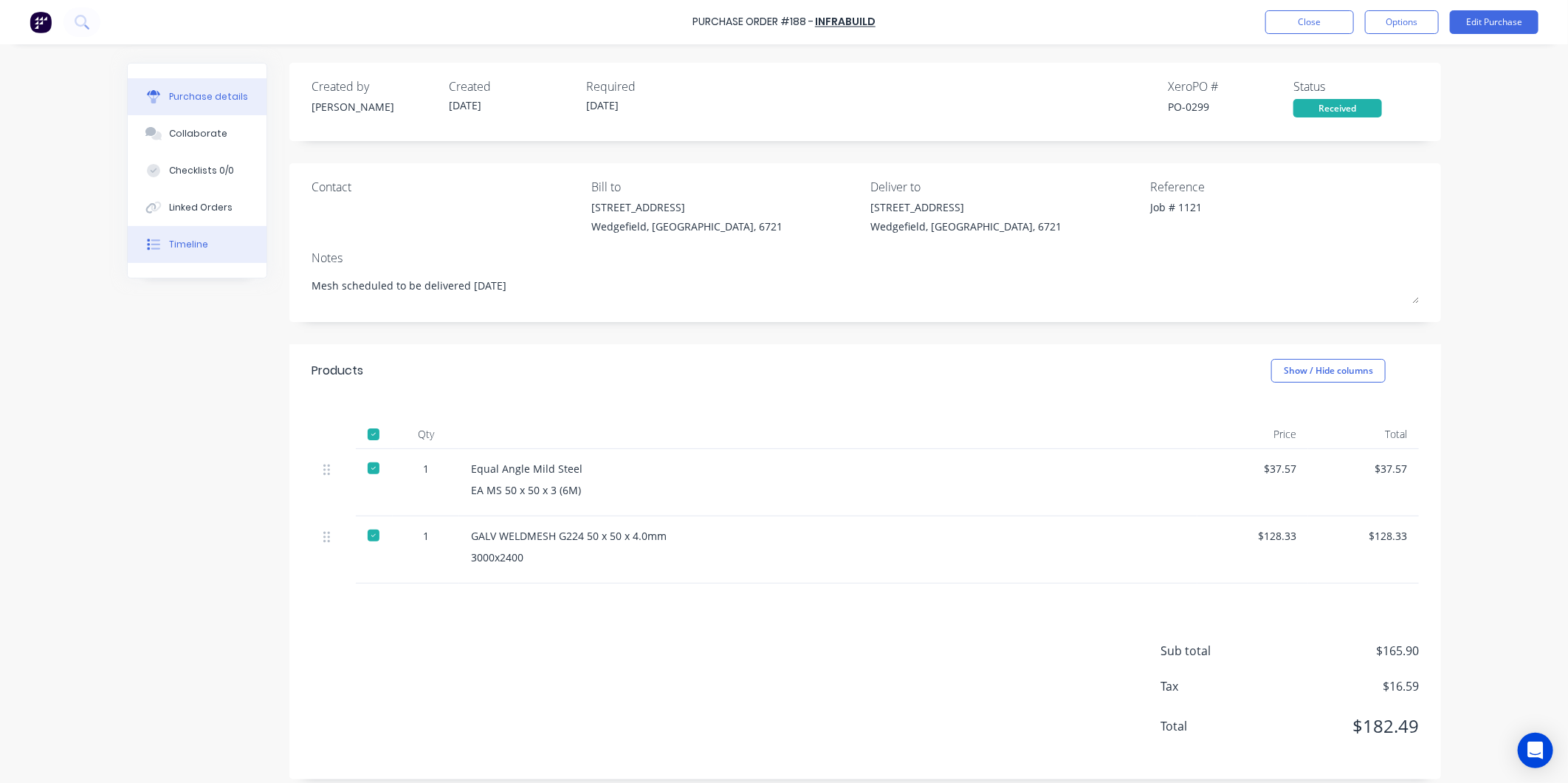
click at [188, 234] on button "Timeline" at bounding box center [198, 244] width 139 height 37
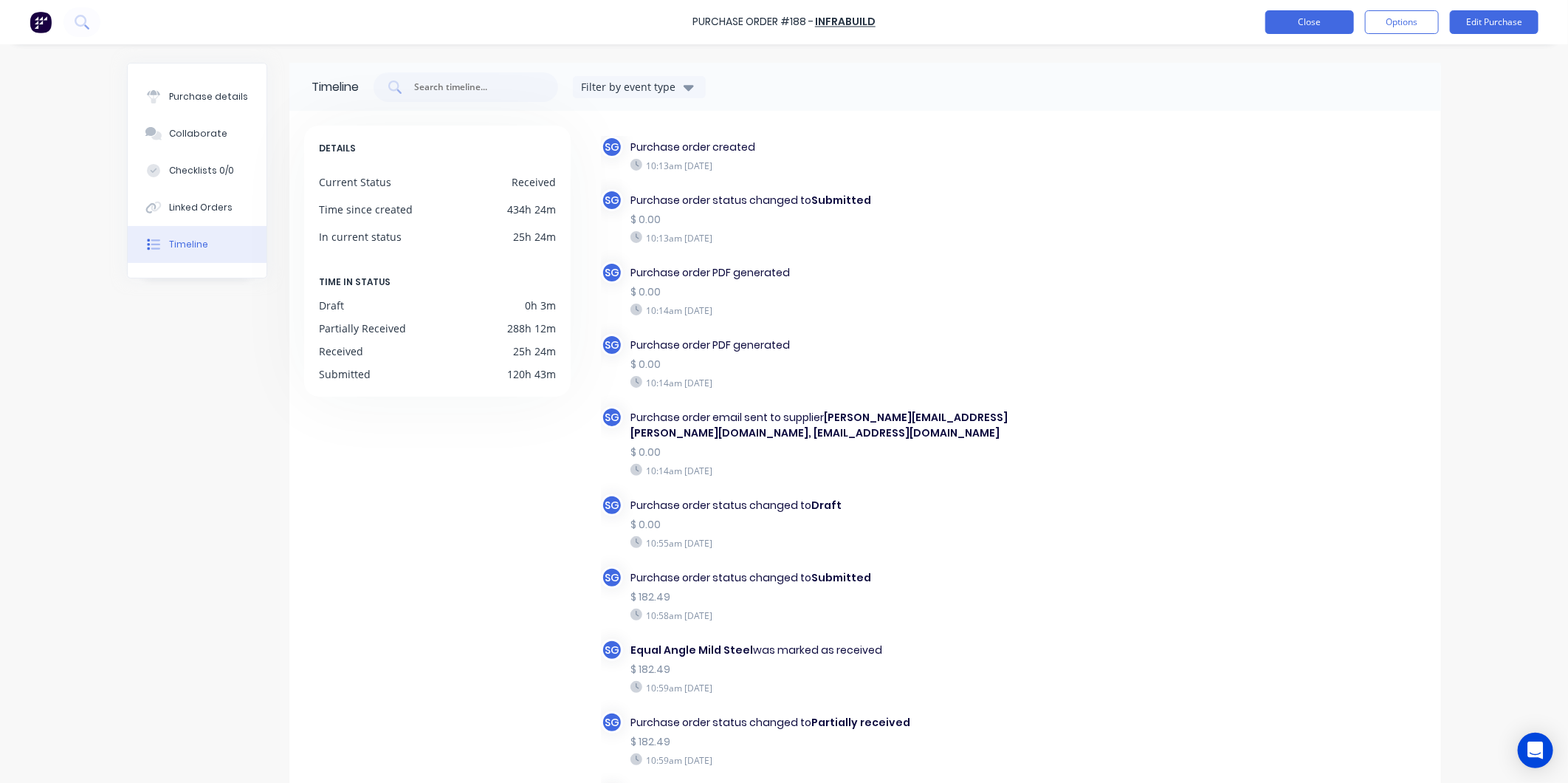
click at [1314, 27] on button "Close" at bounding box center [1310, 22] width 89 height 24
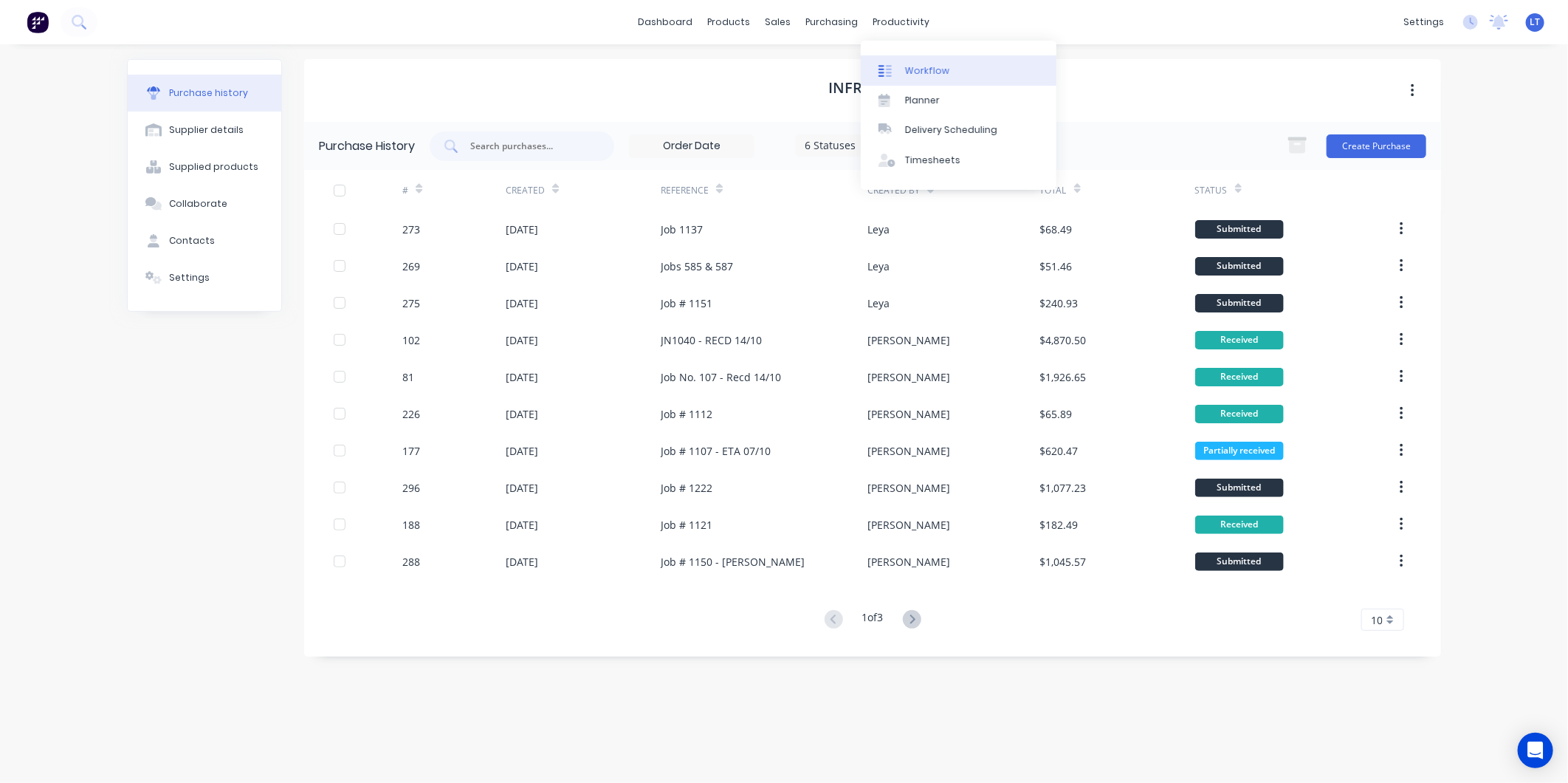
click at [926, 73] on div "Workflow" at bounding box center [927, 71] width 44 height 13
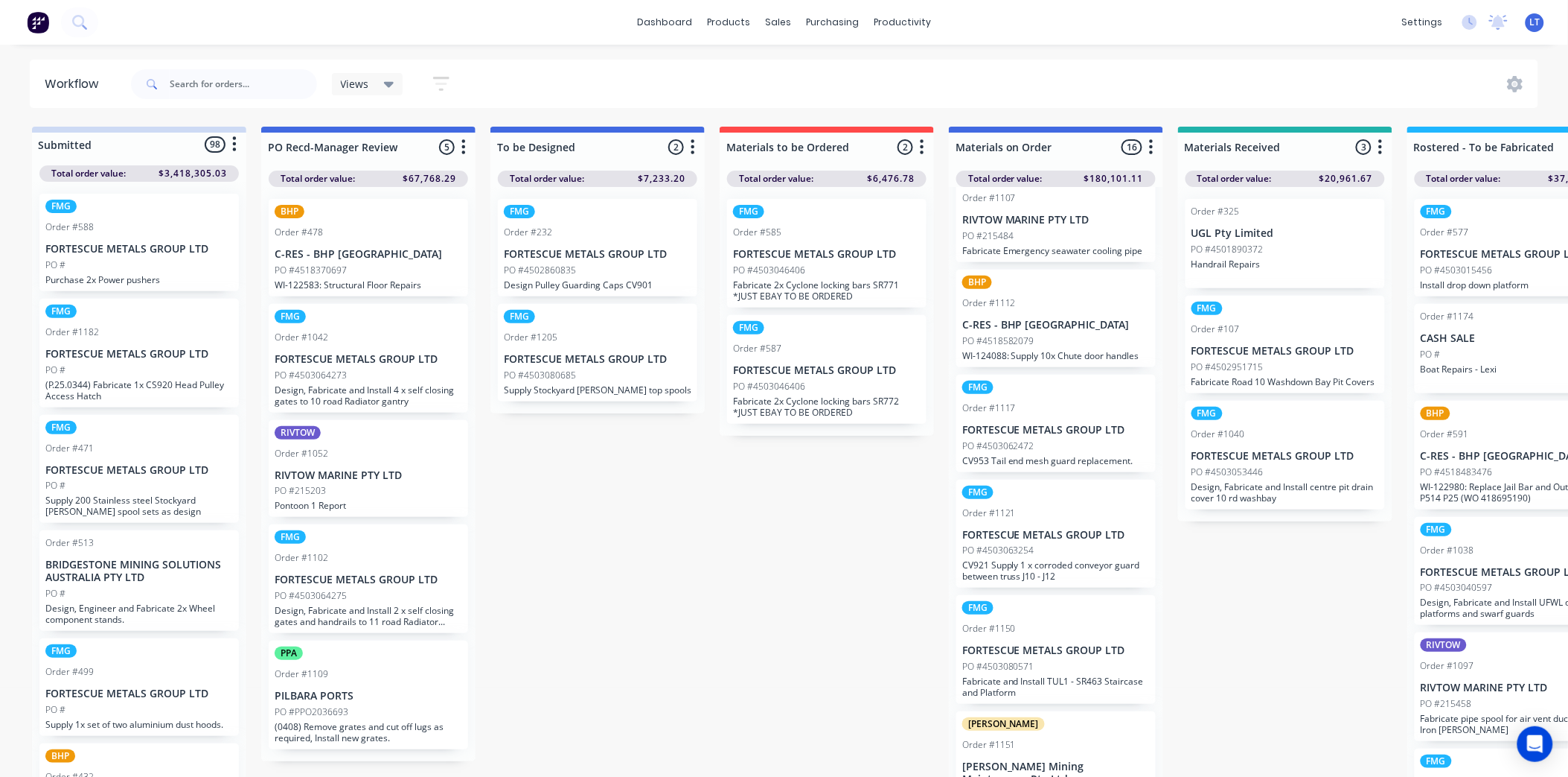
scroll to position [995, 0]
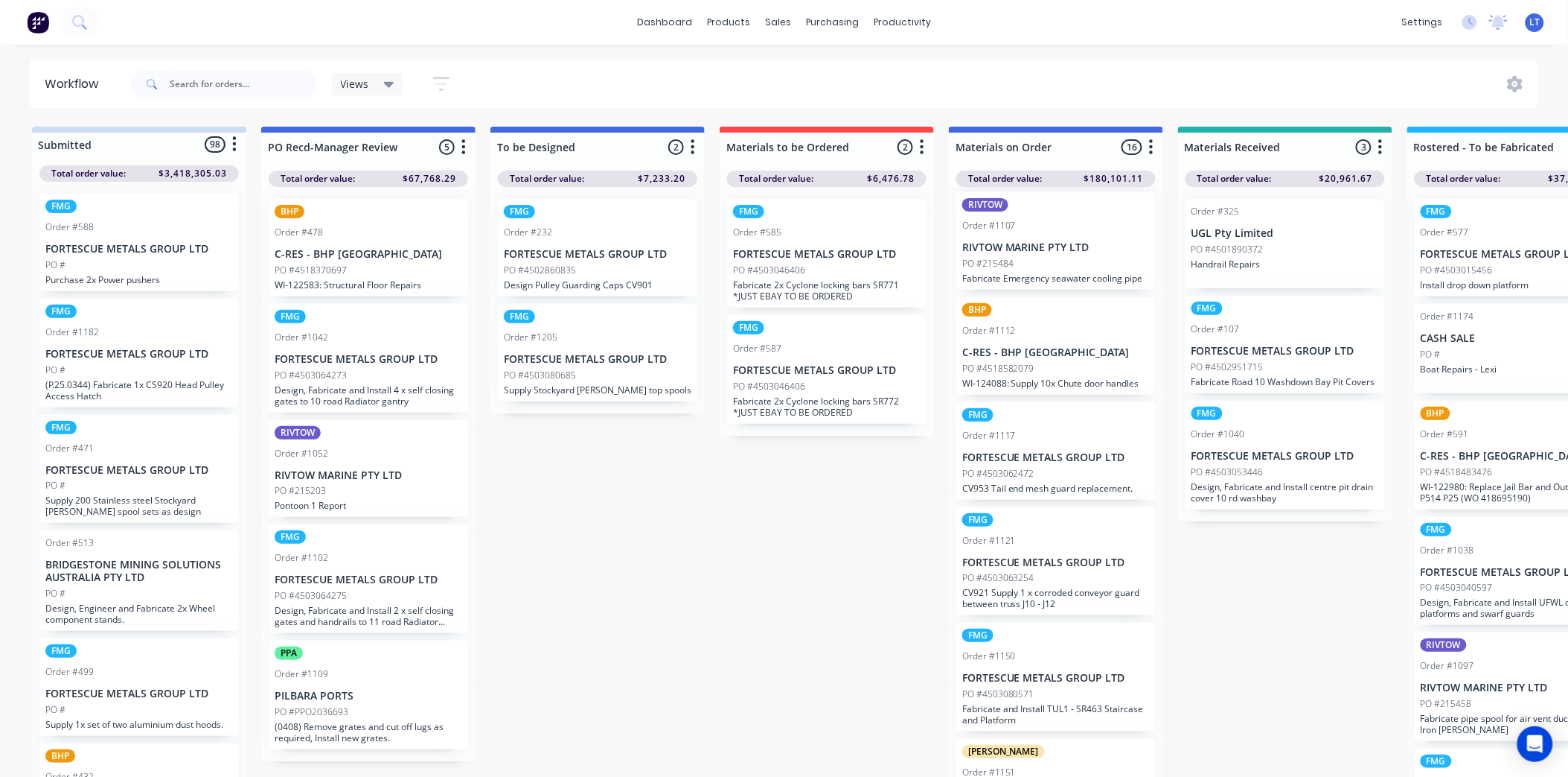
click at [1068, 556] on p "FORTESCUE METALS GROUP LTD" at bounding box center [1056, 562] width 187 height 13
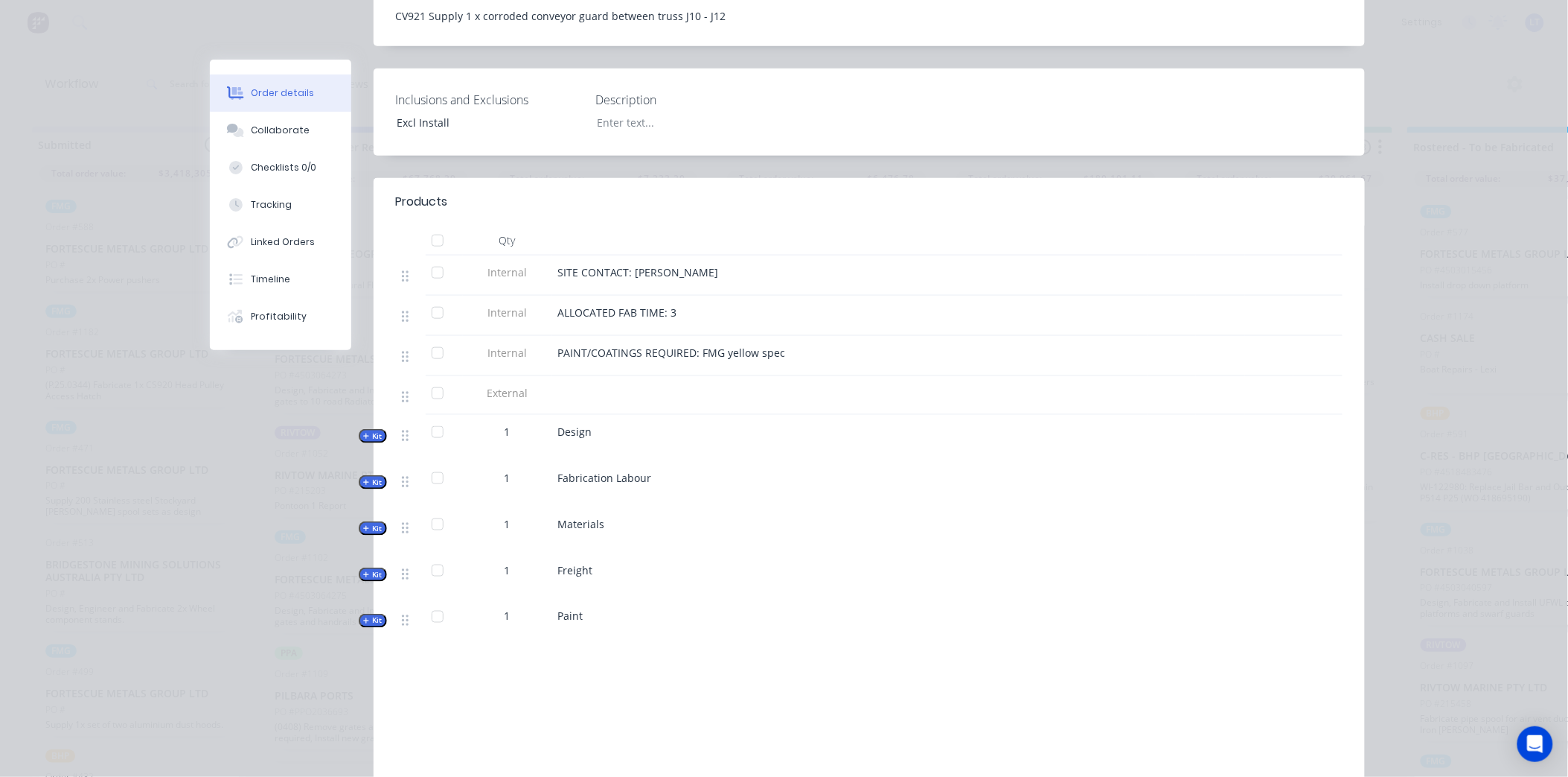
scroll to position [422, 0]
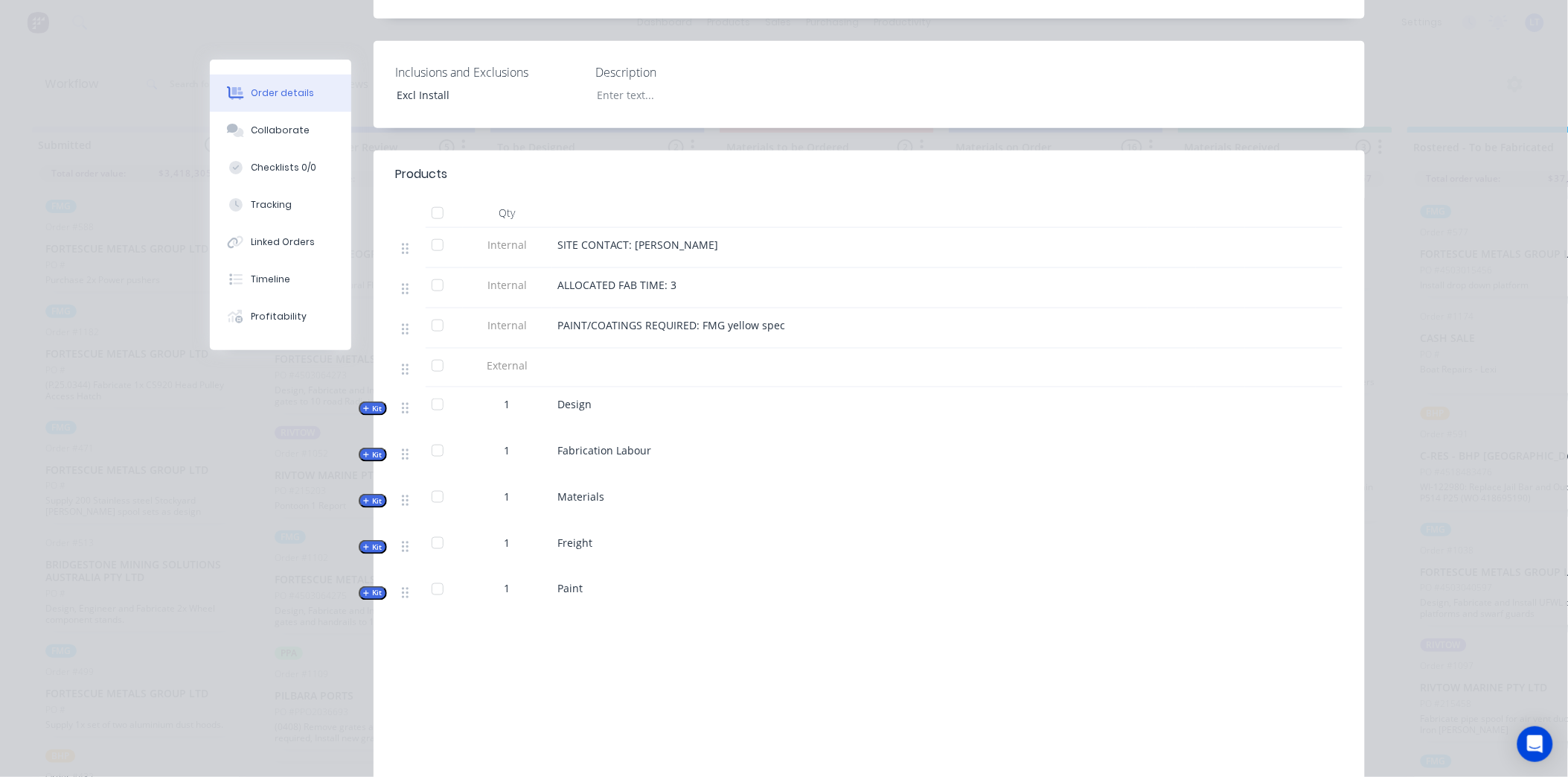
click at [371, 541] on span "Kit" at bounding box center [373, 546] width 19 height 11
click at [367, 496] on span "Kit" at bounding box center [373, 501] width 19 height 11
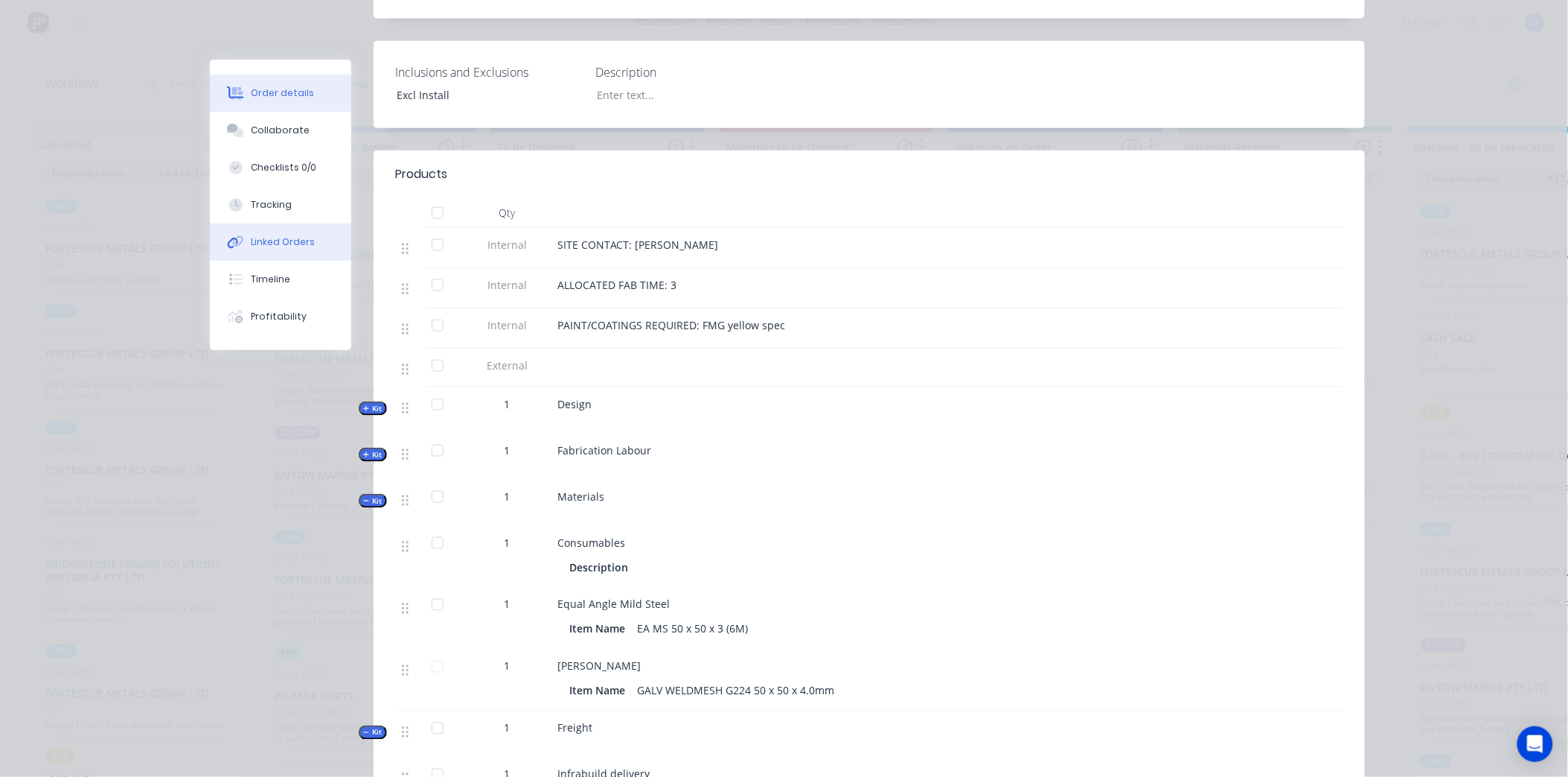
click at [269, 235] on div "Linked Orders" at bounding box center [283, 242] width 64 height 13
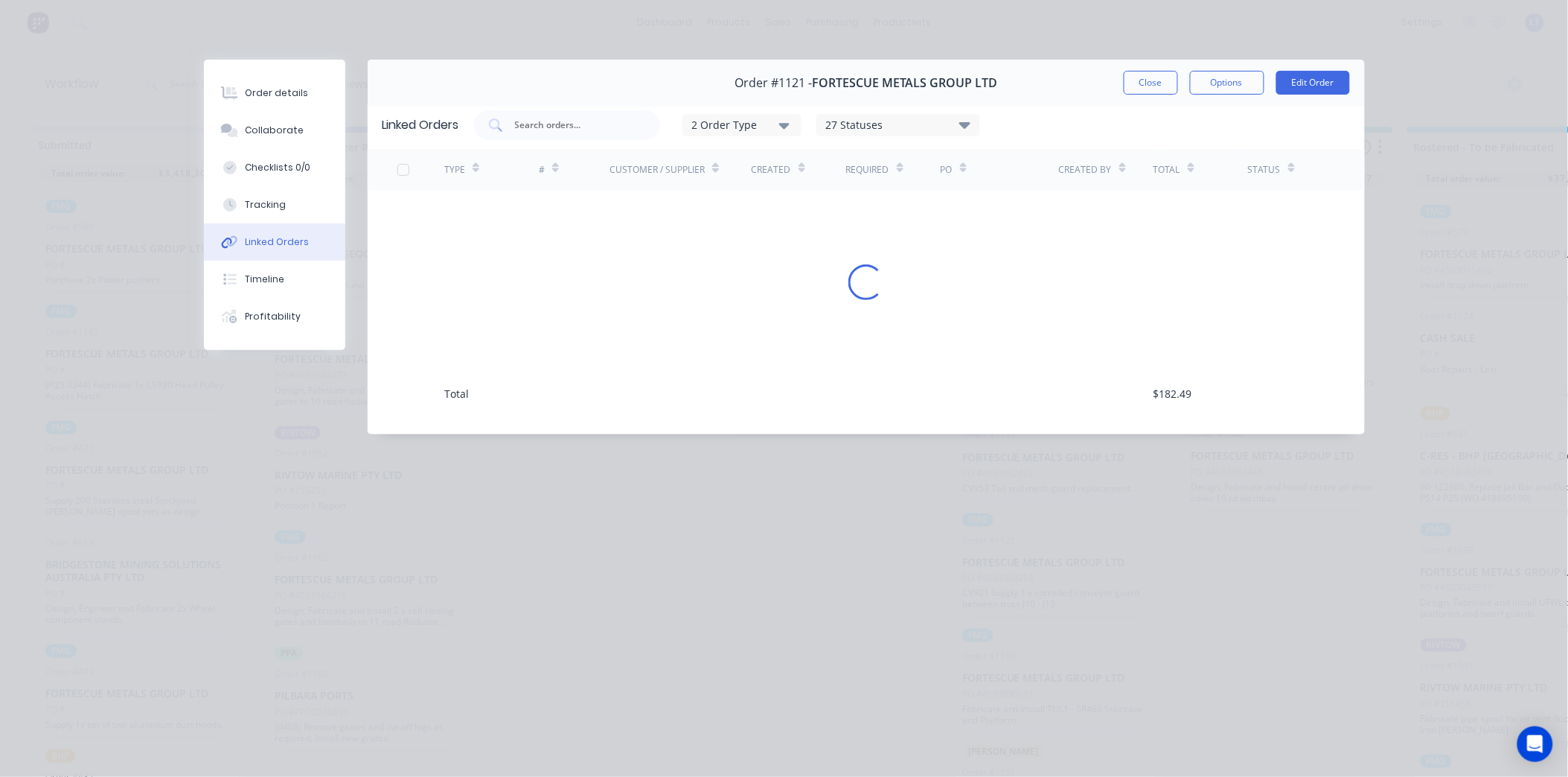
scroll to position [0, 0]
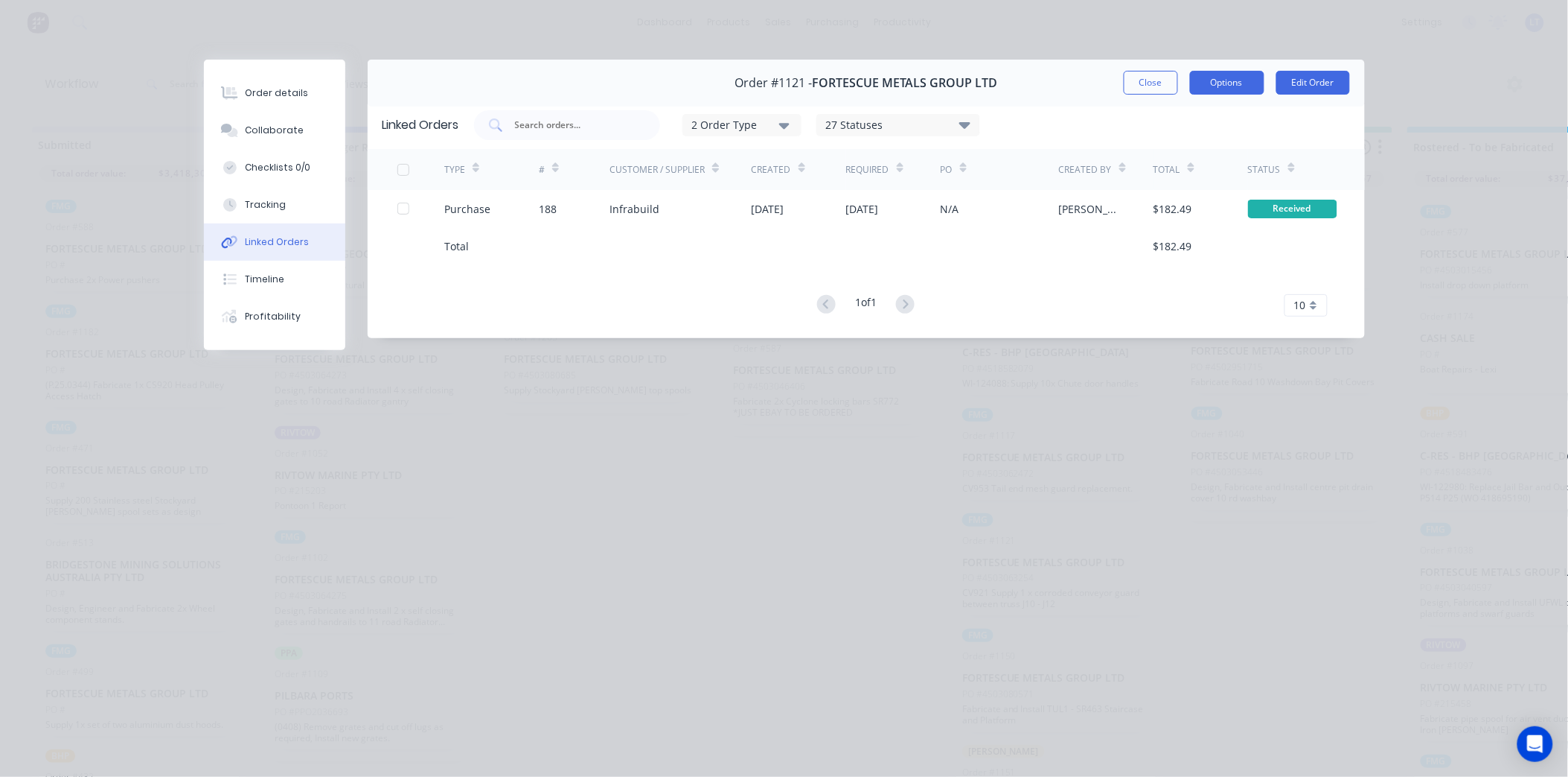
click at [1211, 90] on button "Options" at bounding box center [1227, 83] width 75 height 24
click at [1143, 88] on button "Close" at bounding box center [1151, 83] width 54 height 24
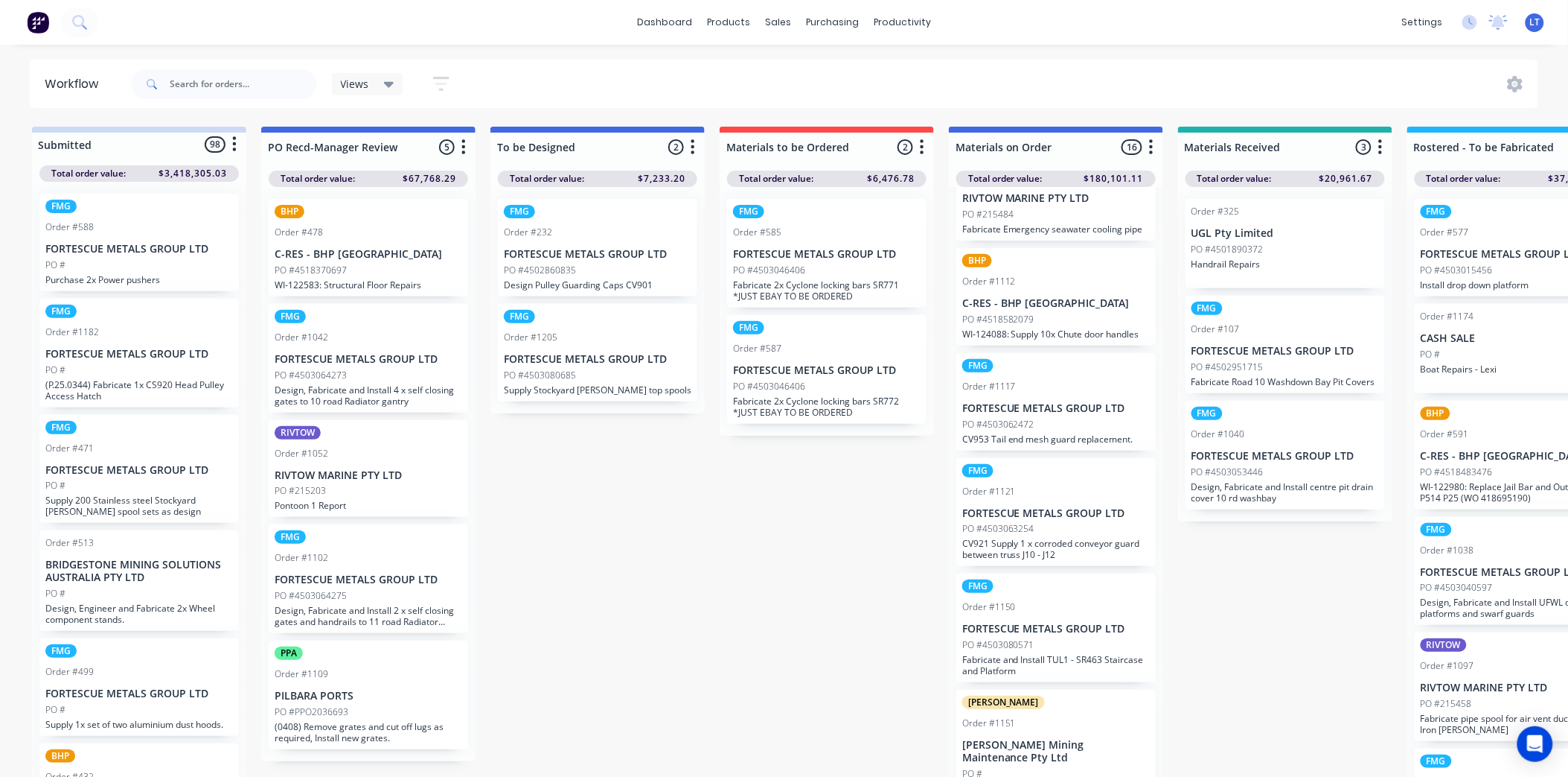
scroll to position [1051, 0]
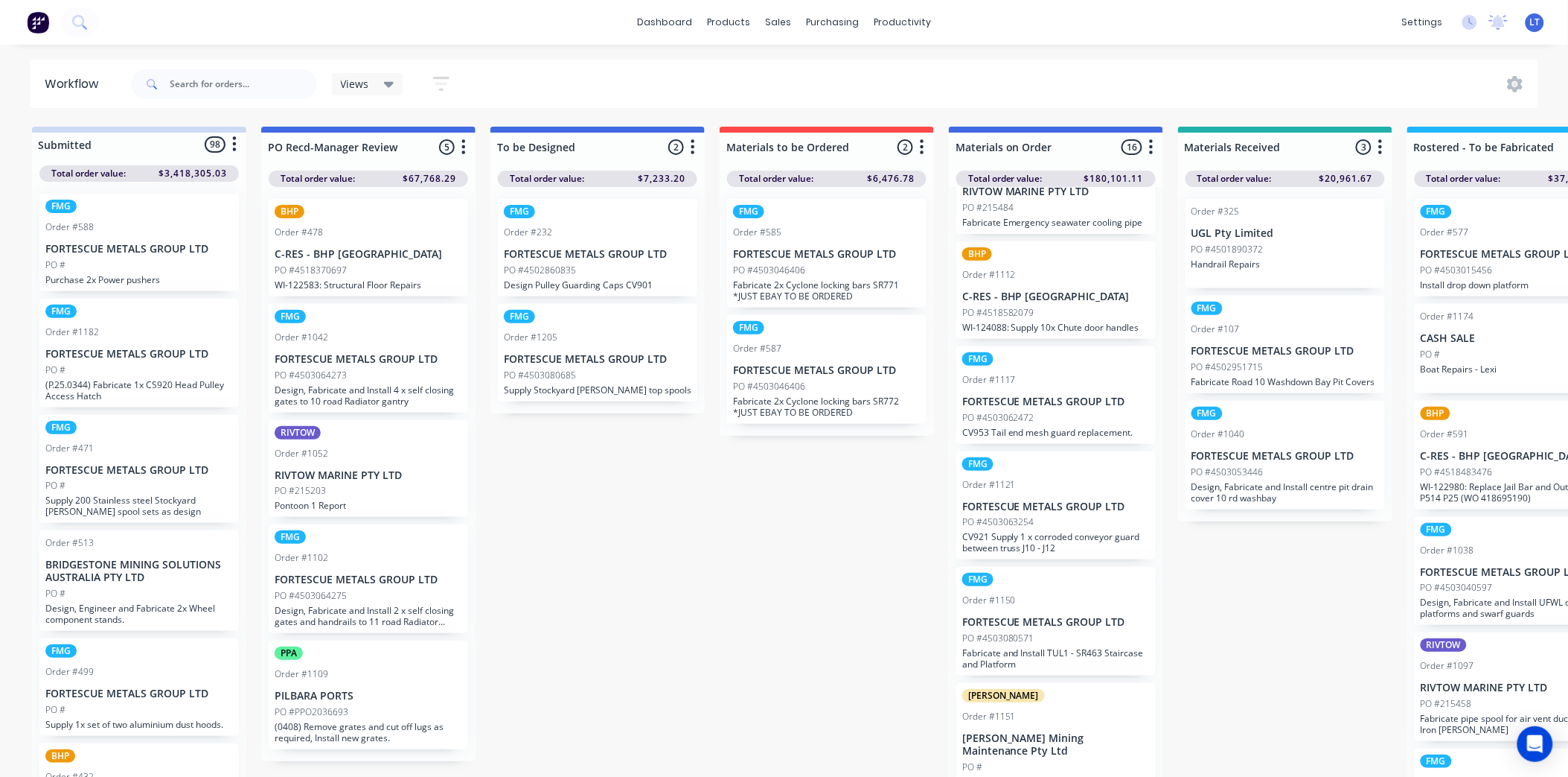
click at [1052, 502] on p "FORTESCUE METALS GROUP LTD" at bounding box center [1056, 507] width 187 height 13
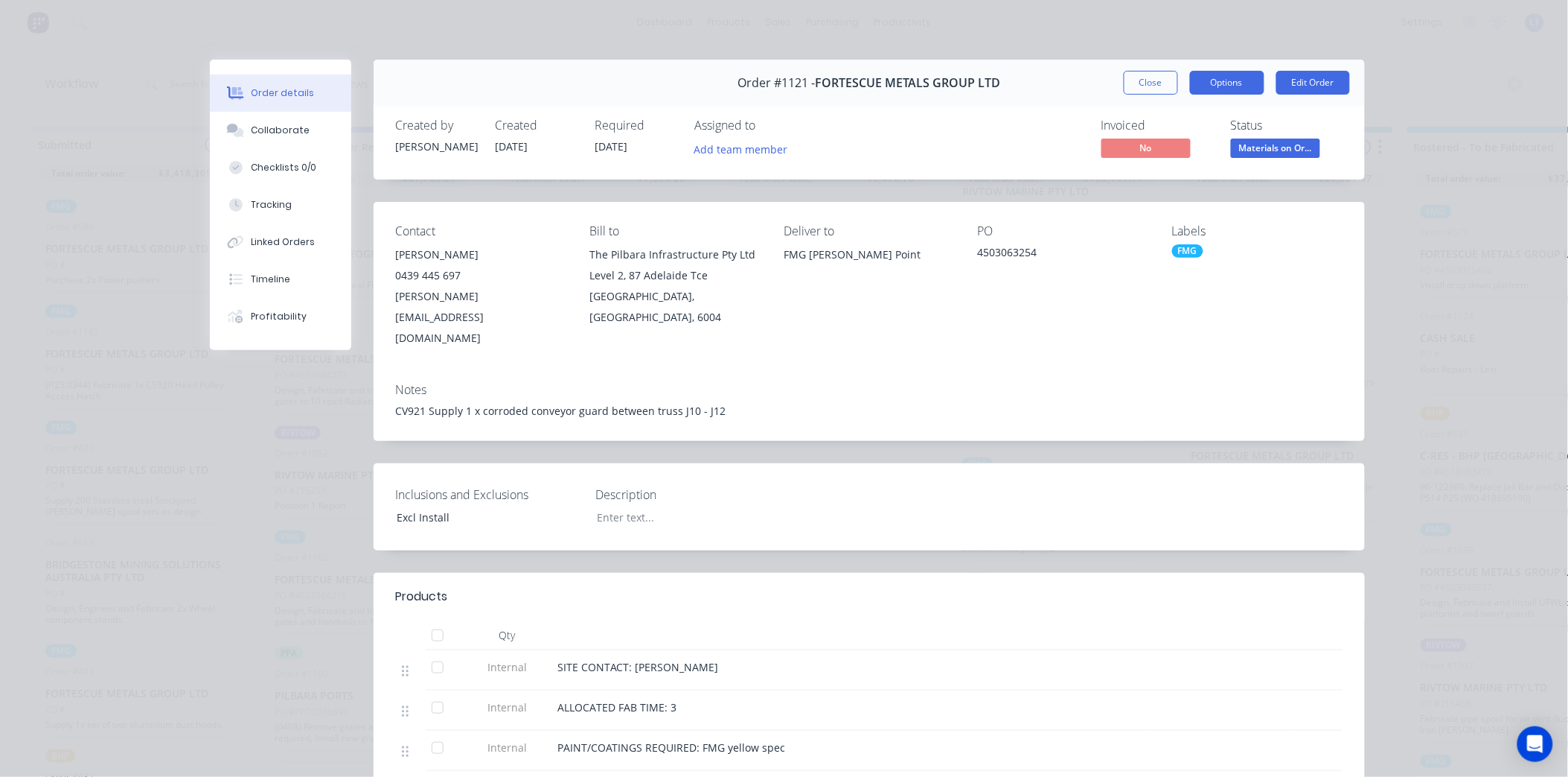
click at [1223, 90] on button "Options" at bounding box center [1227, 83] width 75 height 24
click at [1129, 84] on button "Close" at bounding box center [1151, 83] width 54 height 24
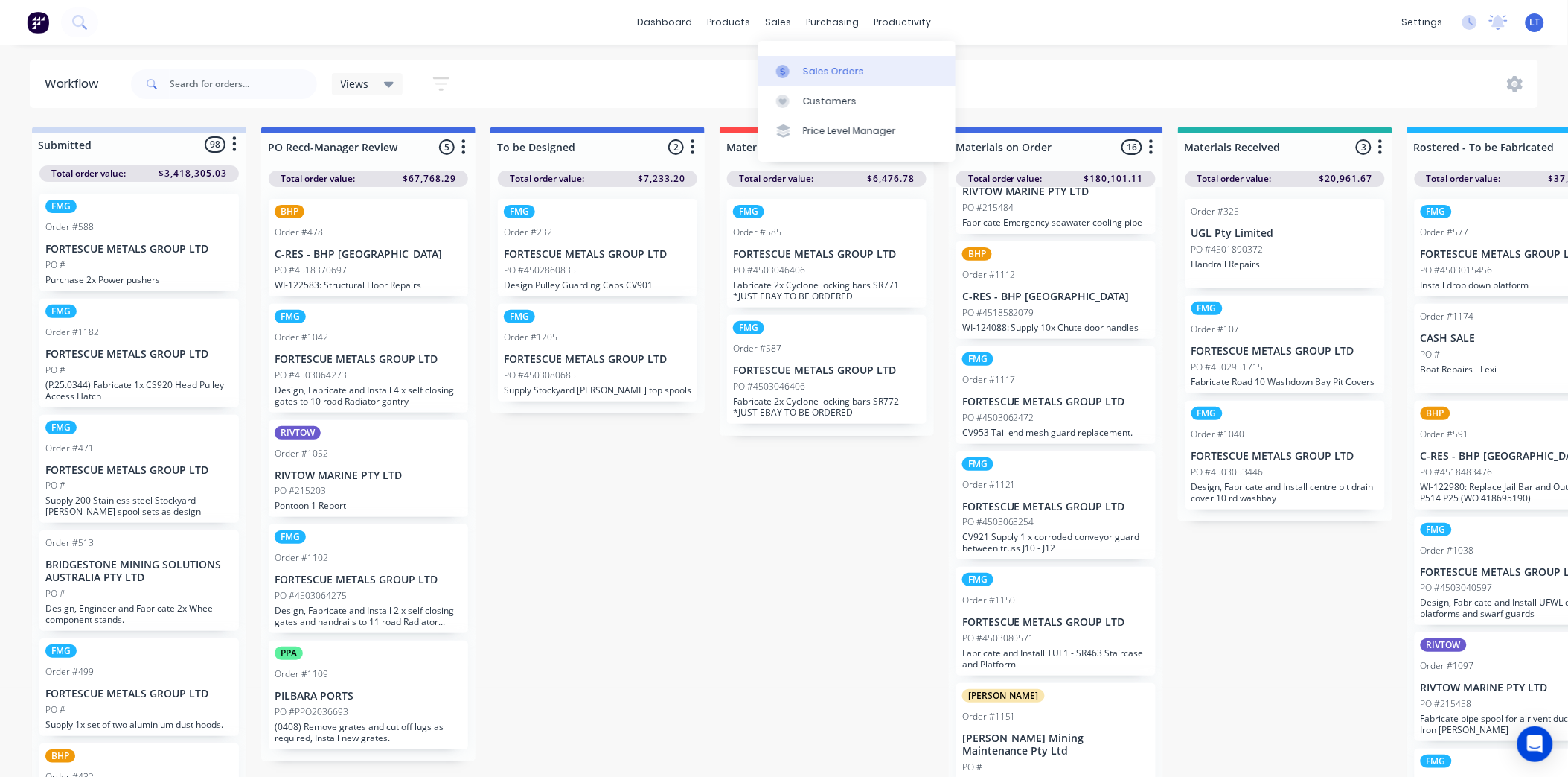
click at [798, 62] on link "Sales Orders" at bounding box center [857, 71] width 197 height 30
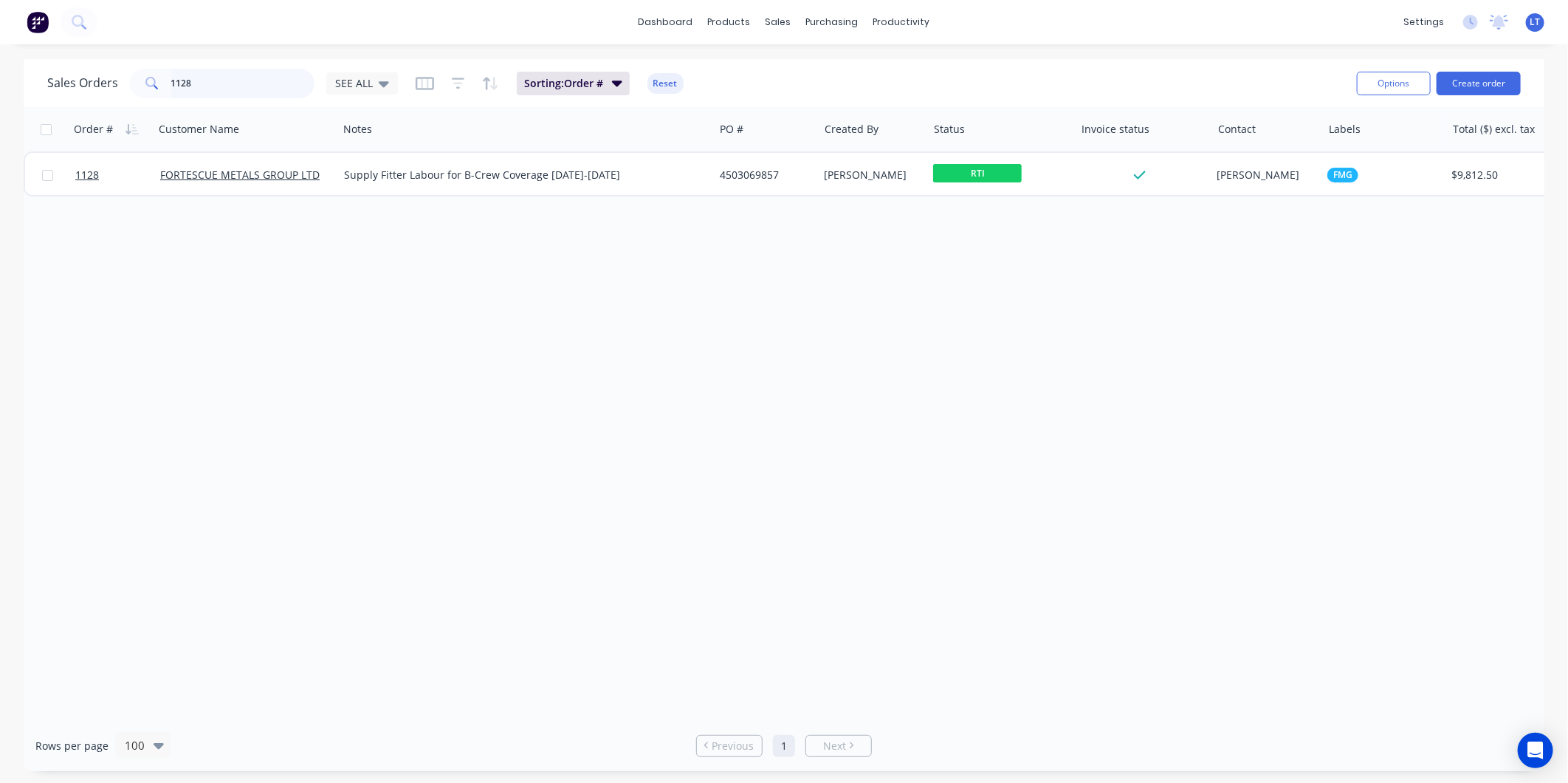
drag, startPoint x: 254, startPoint y: 70, endPoint x: 146, endPoint y: 73, distance: 108.0
click at [146, 73] on div "1128" at bounding box center [222, 84] width 184 height 30
type input "1121"
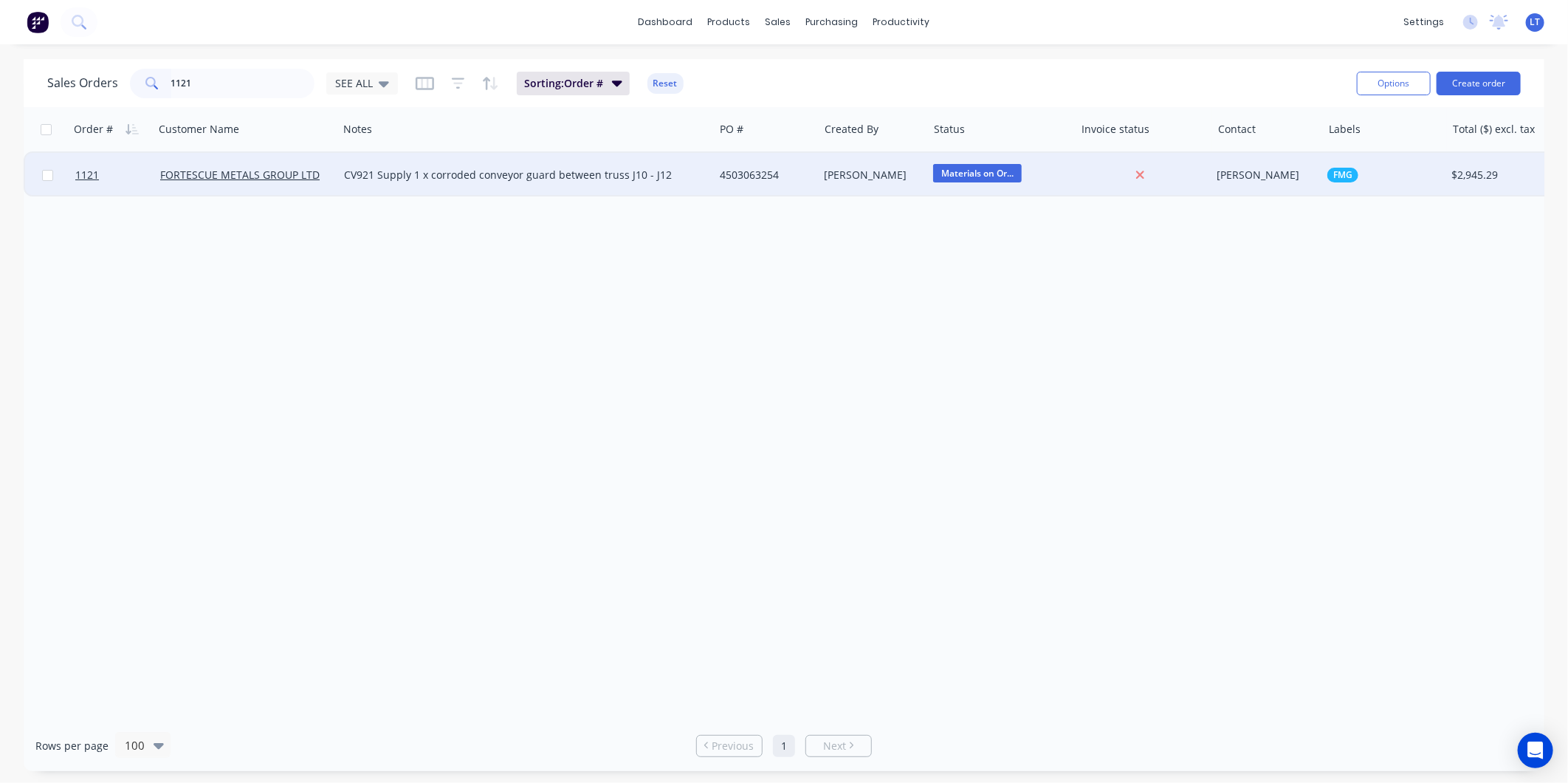
click at [980, 174] on span "Materials on Or..." at bounding box center [978, 173] width 89 height 19
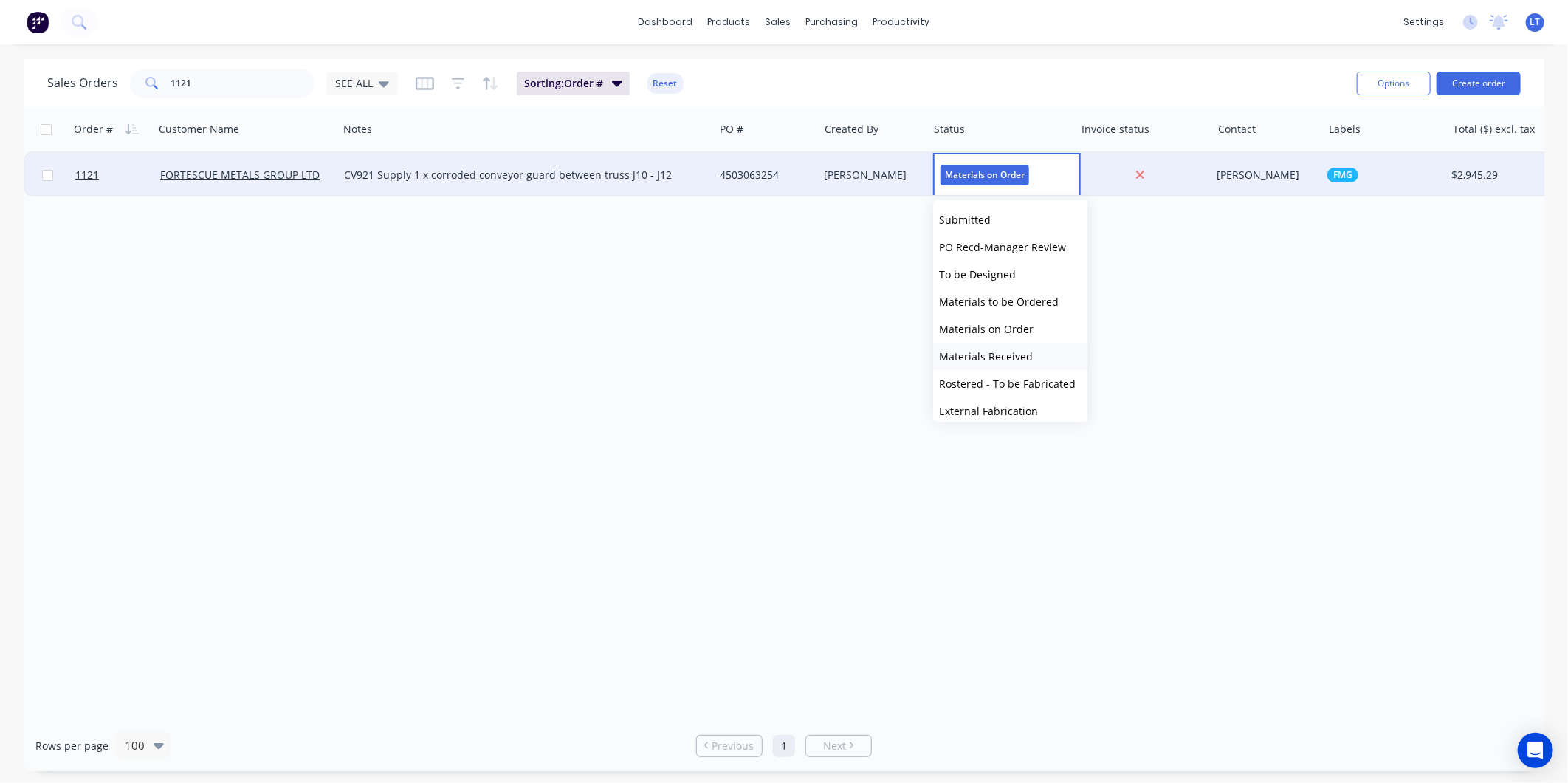
click at [1017, 355] on span "Materials Received" at bounding box center [986, 356] width 94 height 14
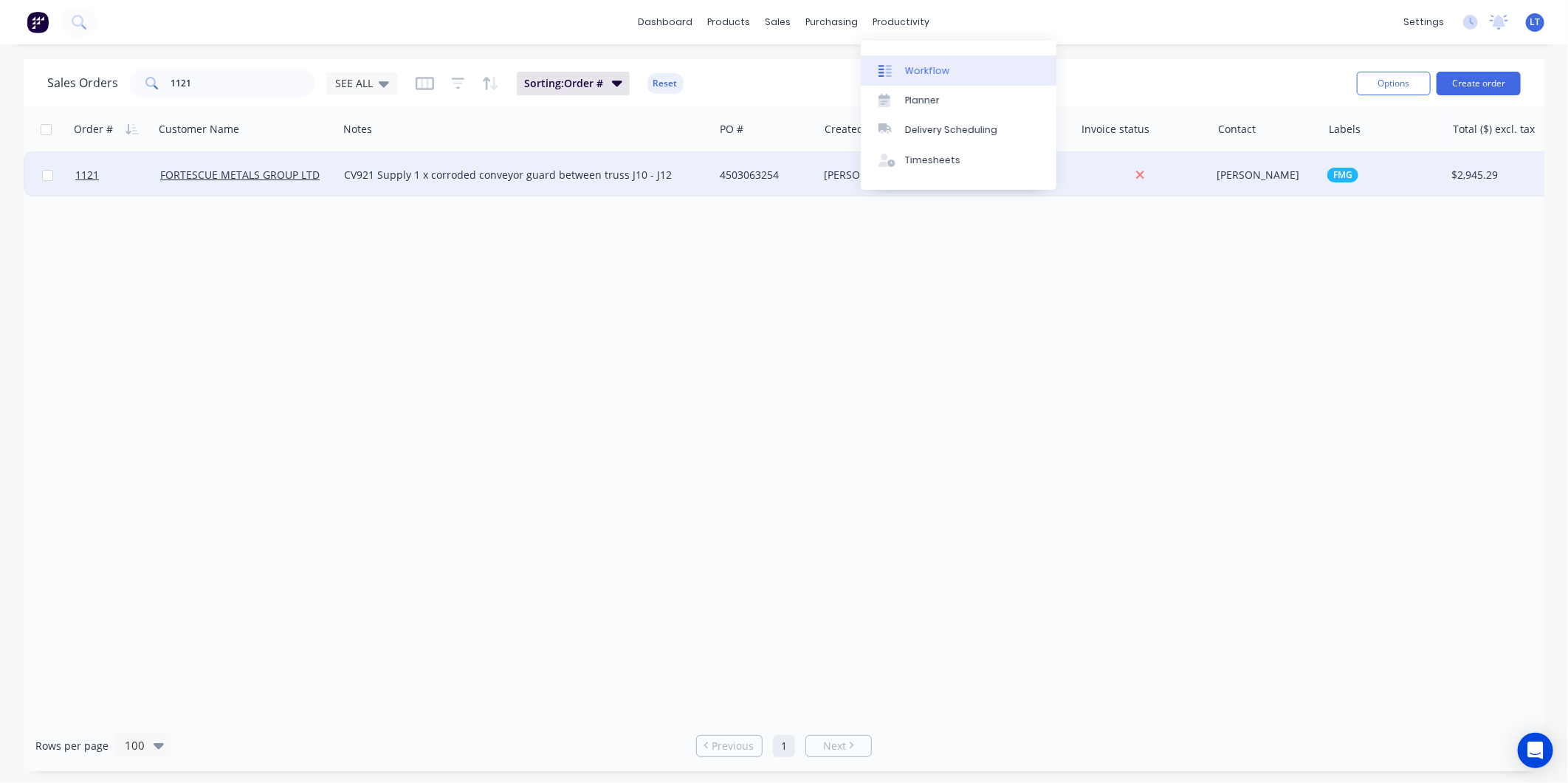
click at [940, 71] on div "Workflow" at bounding box center [927, 71] width 44 height 13
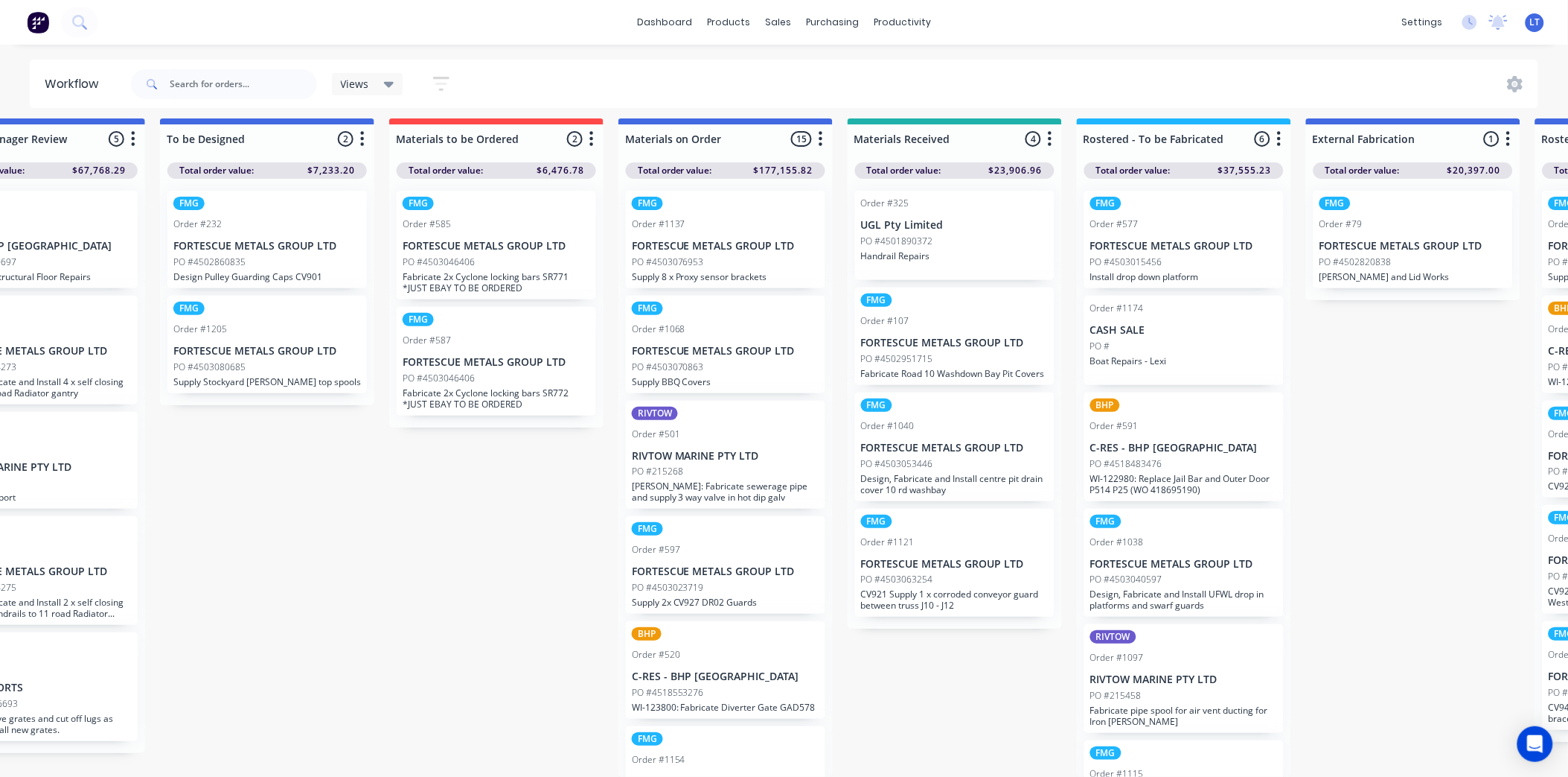
scroll to position [20, 330]
click at [727, 240] on p "FORTESCUE METALS GROUP LTD" at bounding box center [725, 246] width 187 height 13
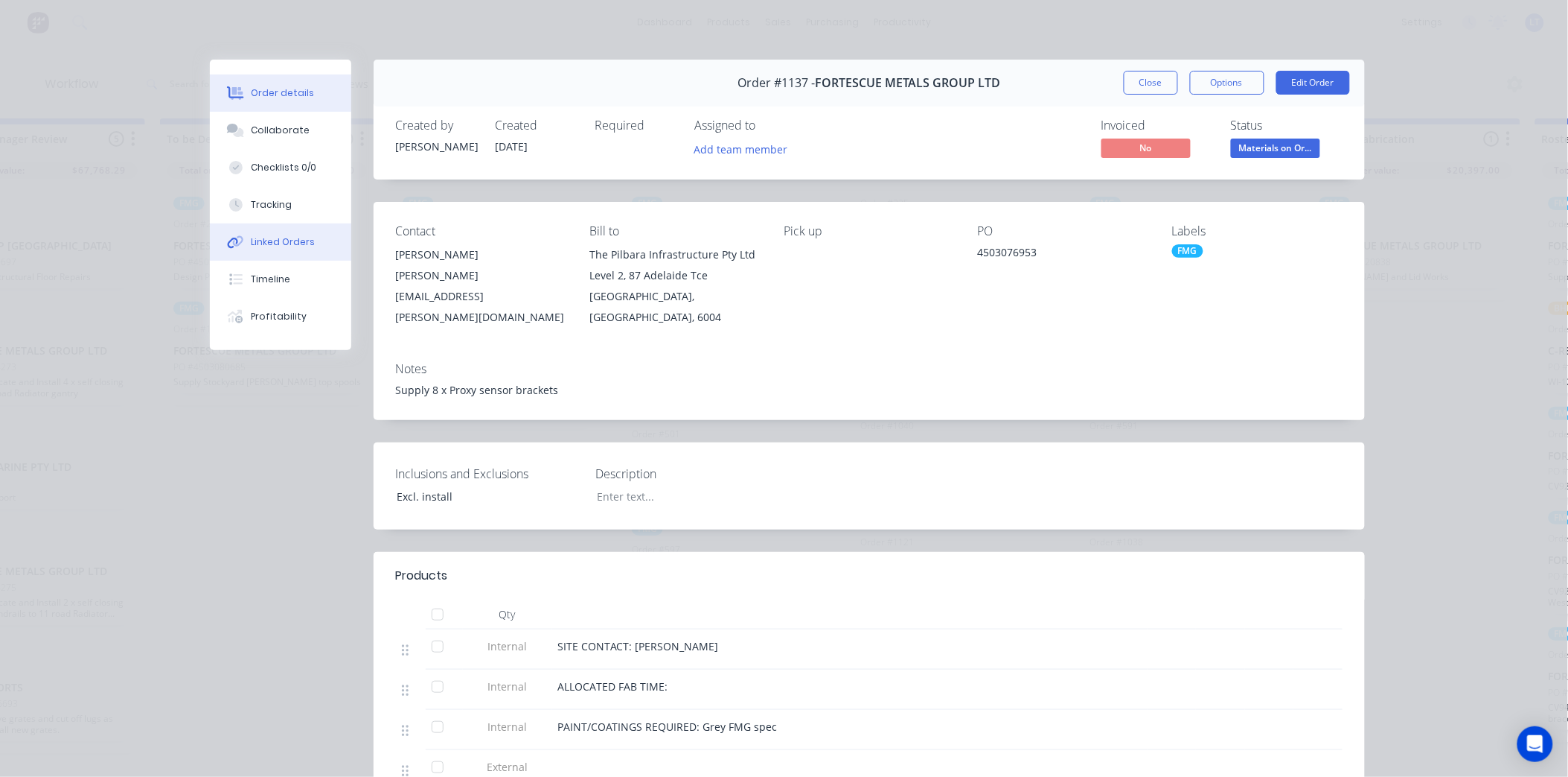
click at [257, 244] on div "Linked Orders" at bounding box center [283, 242] width 64 height 13
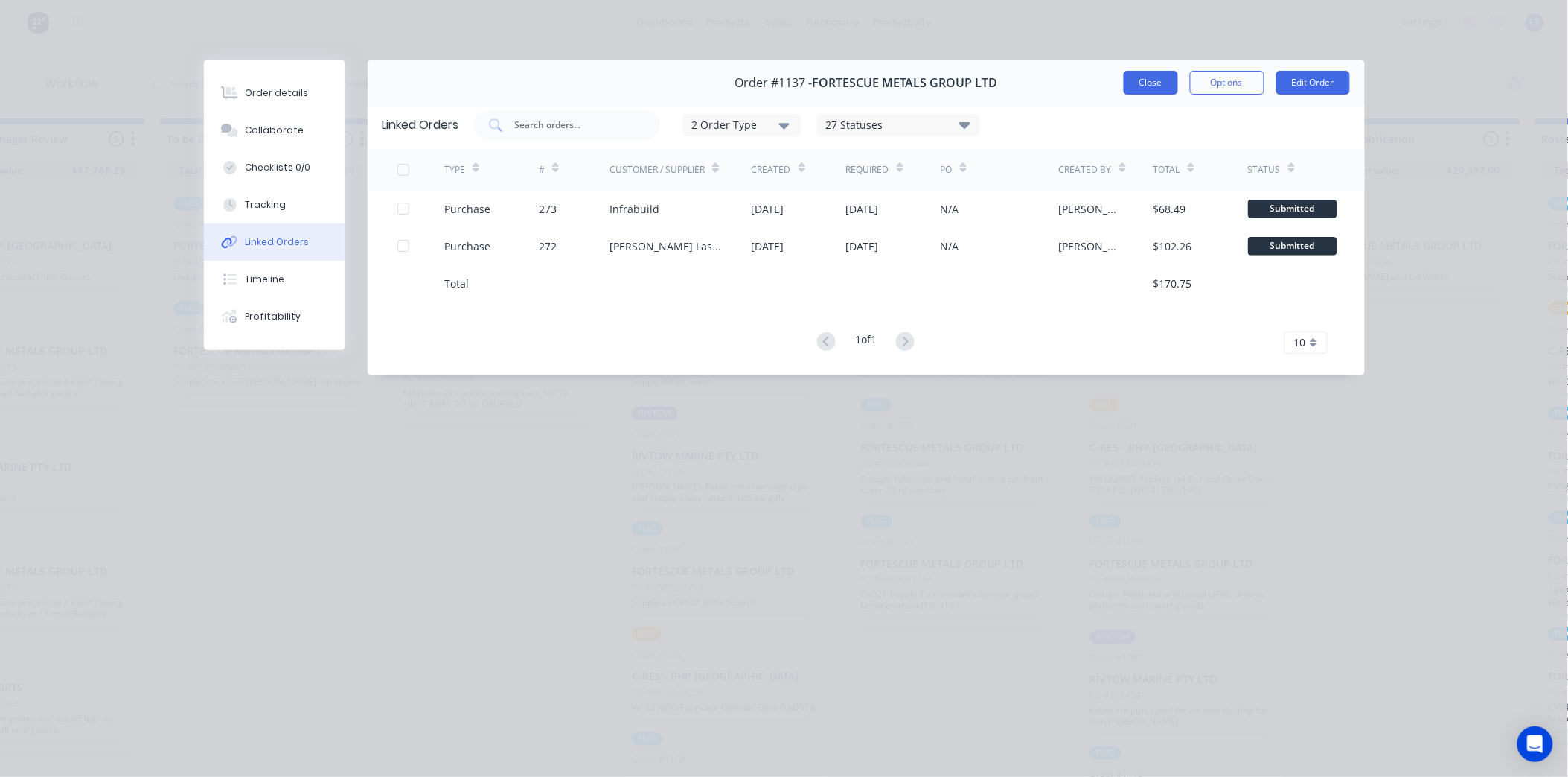
click at [1164, 83] on button "Close" at bounding box center [1151, 83] width 54 height 24
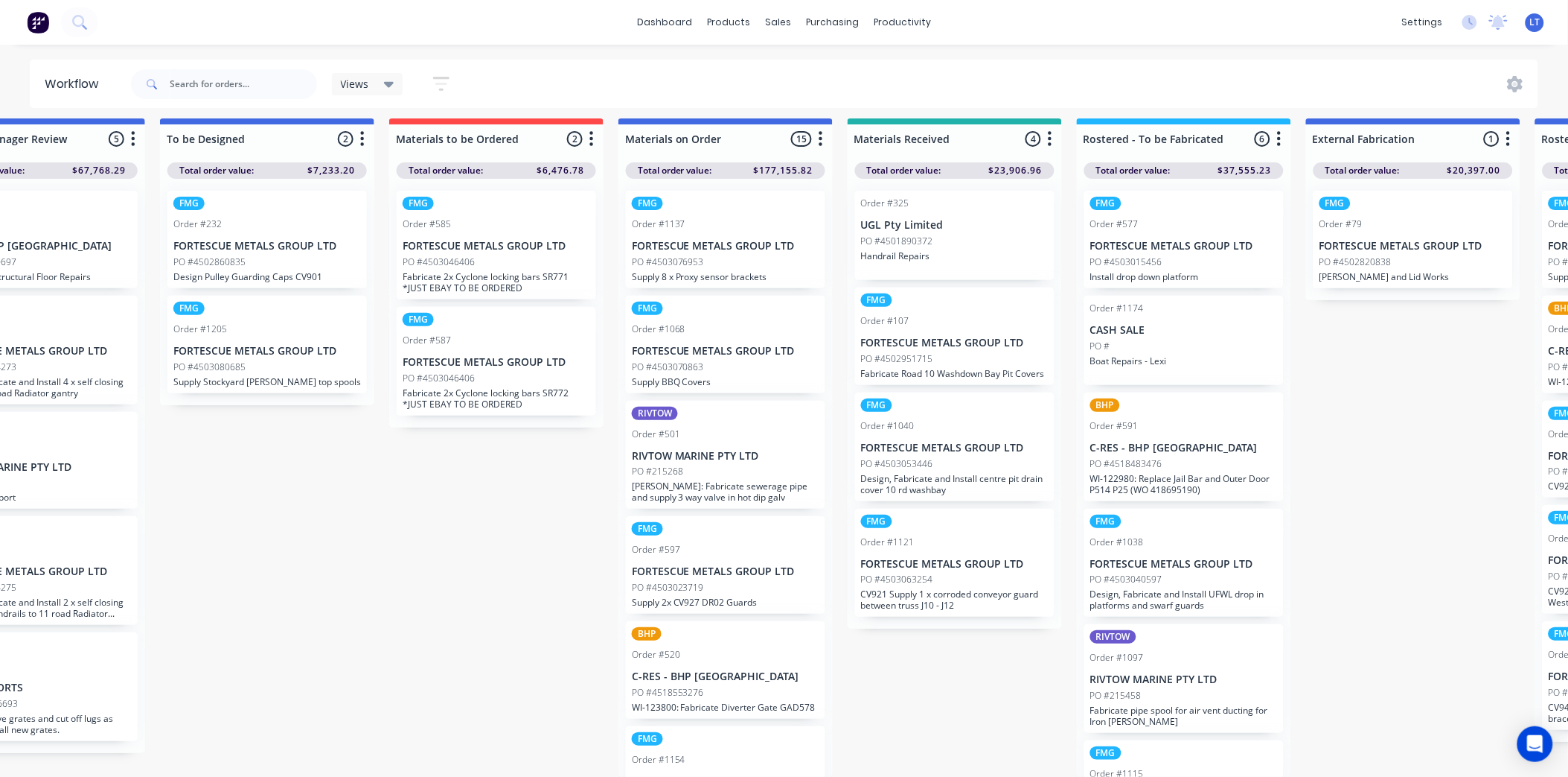
click at [765, 345] on p "FORTESCUE METALS GROUP LTD" at bounding box center [725, 351] width 187 height 13
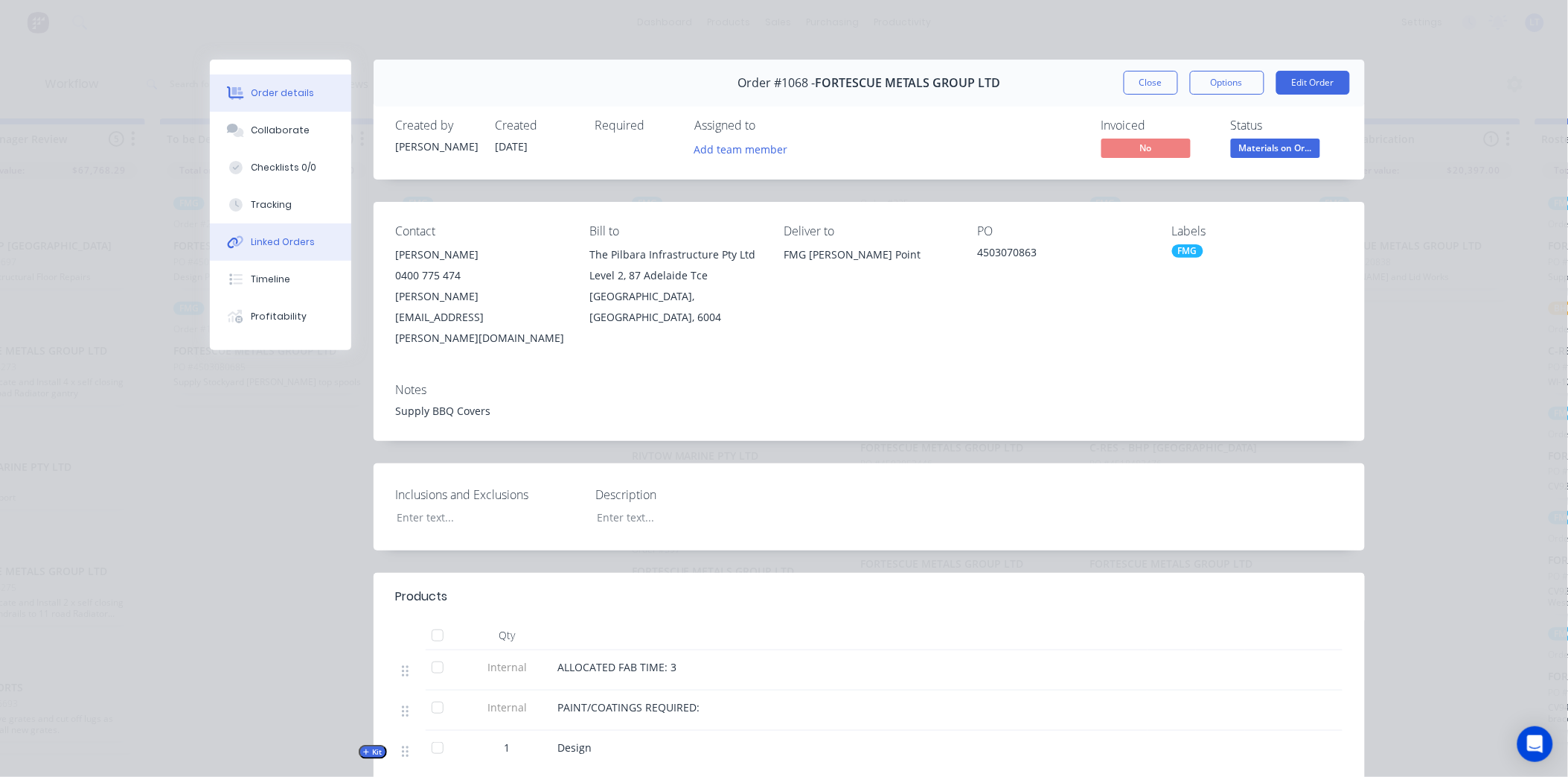
click at [251, 243] on div "Linked Orders" at bounding box center [283, 242] width 64 height 13
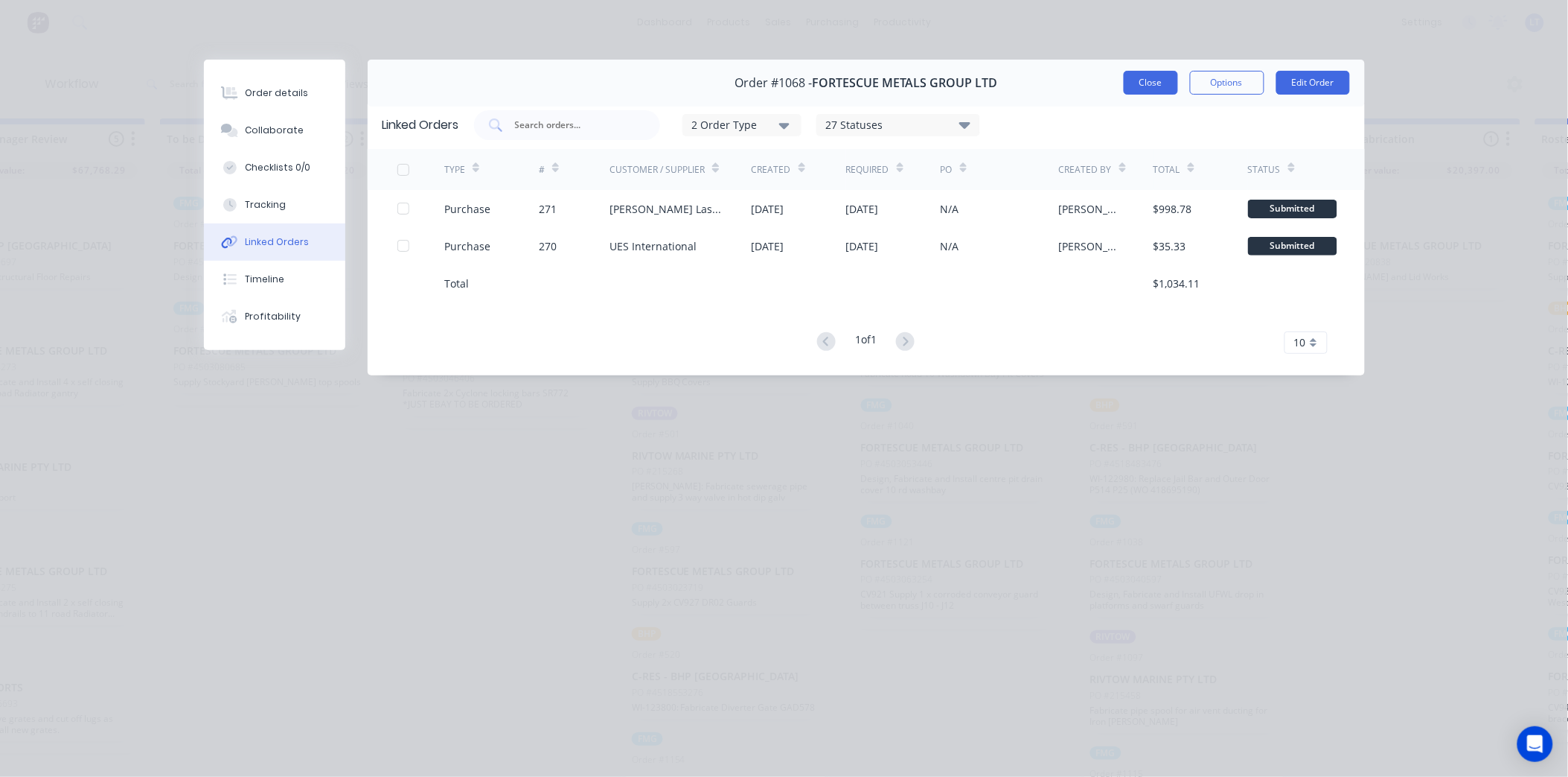
click at [1140, 90] on button "Close" at bounding box center [1151, 83] width 54 height 24
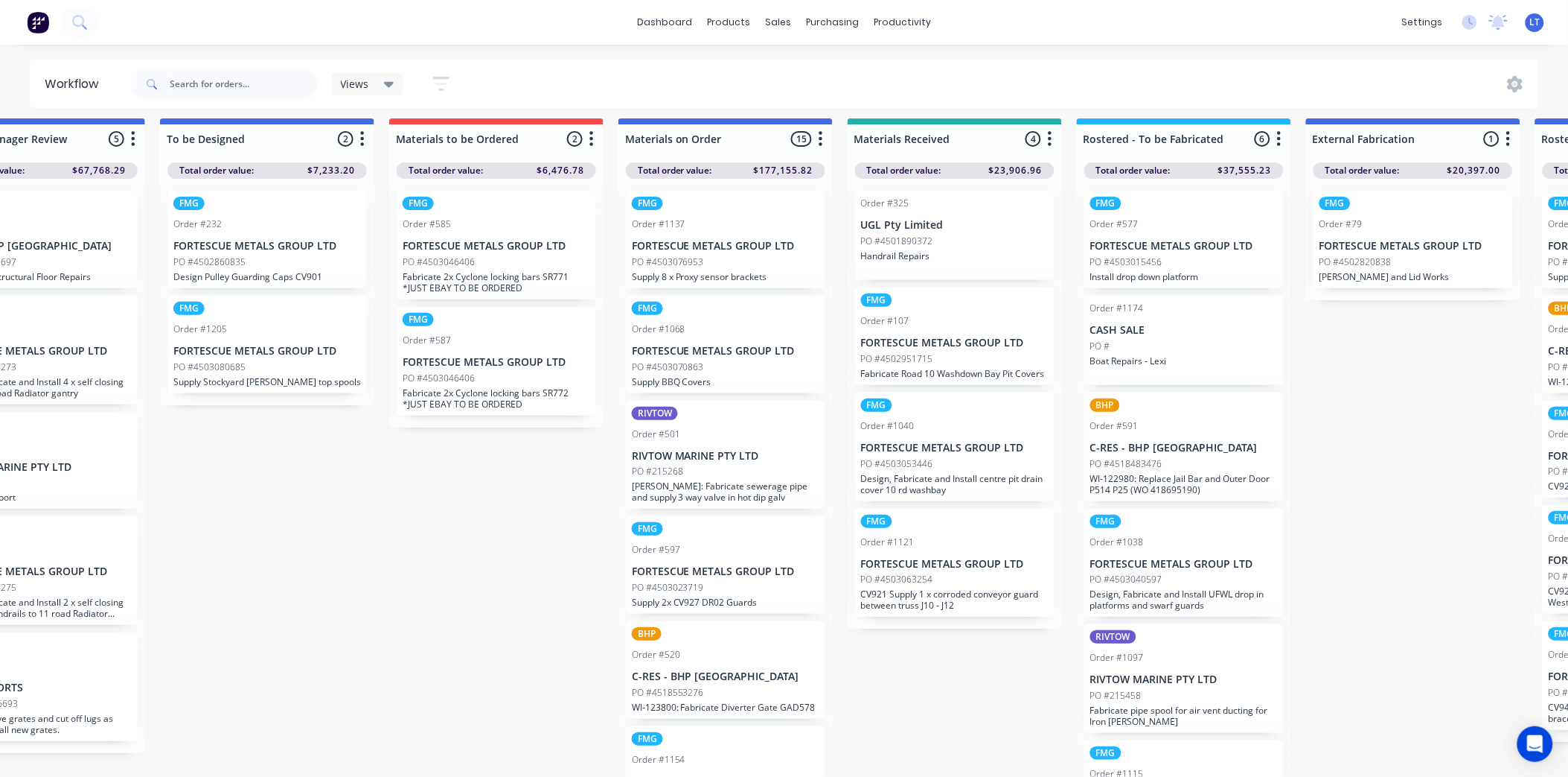
click at [767, 465] on div "PO #215268" at bounding box center [725, 472] width 187 height 13
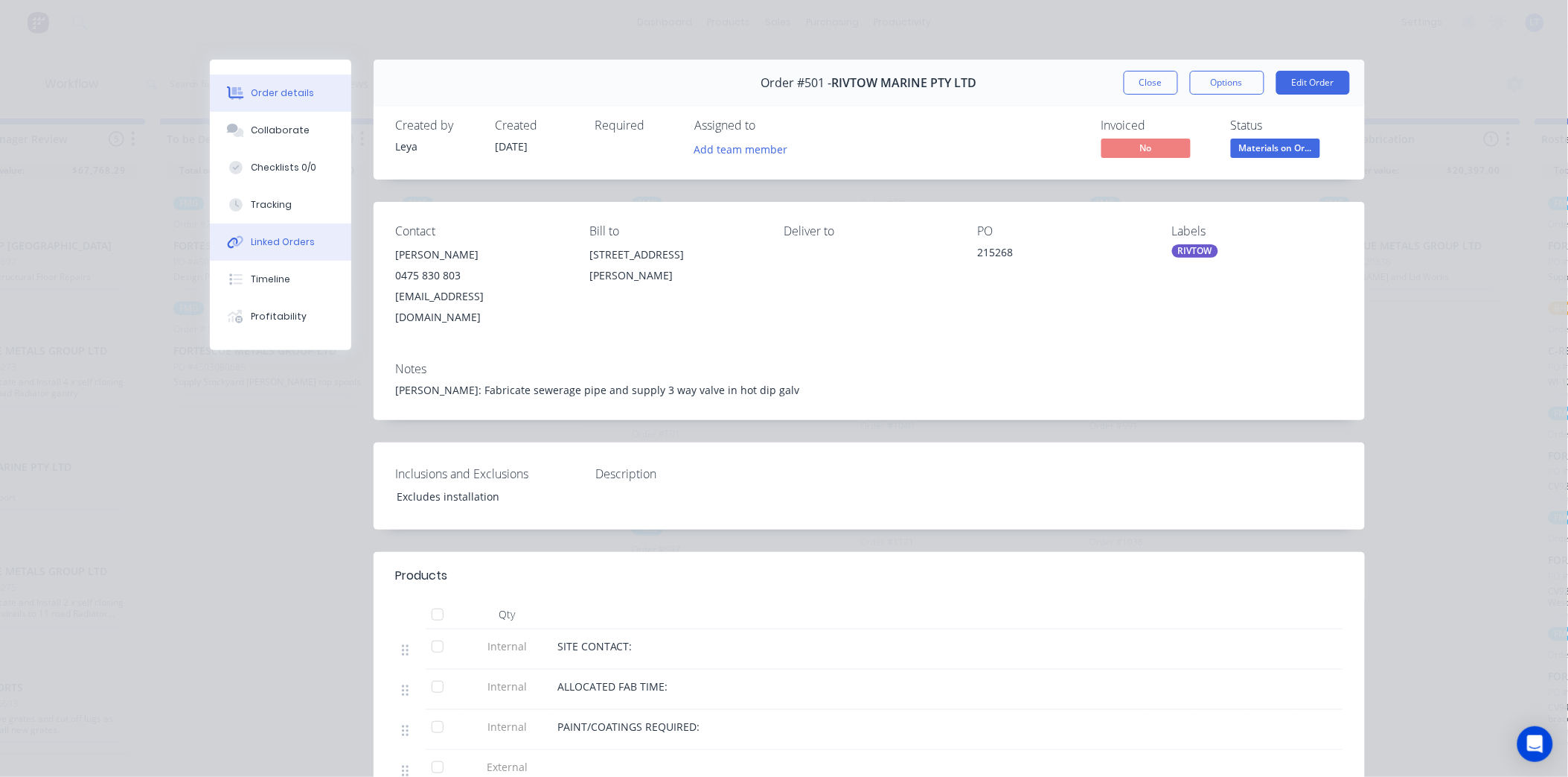
click at [310, 242] on button "Linked Orders" at bounding box center [280, 242] width 142 height 37
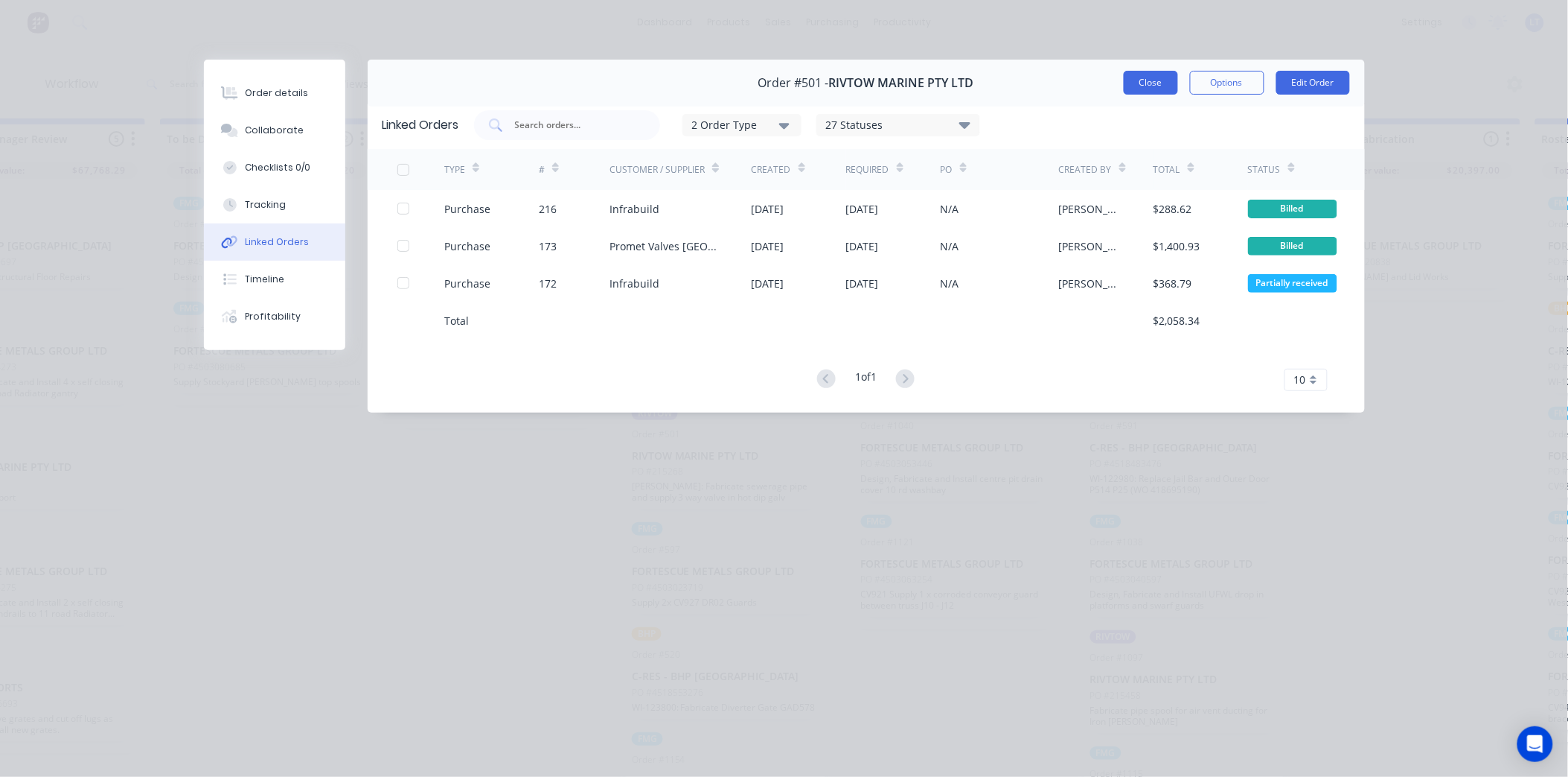
click at [1144, 79] on button "Close" at bounding box center [1151, 83] width 54 height 24
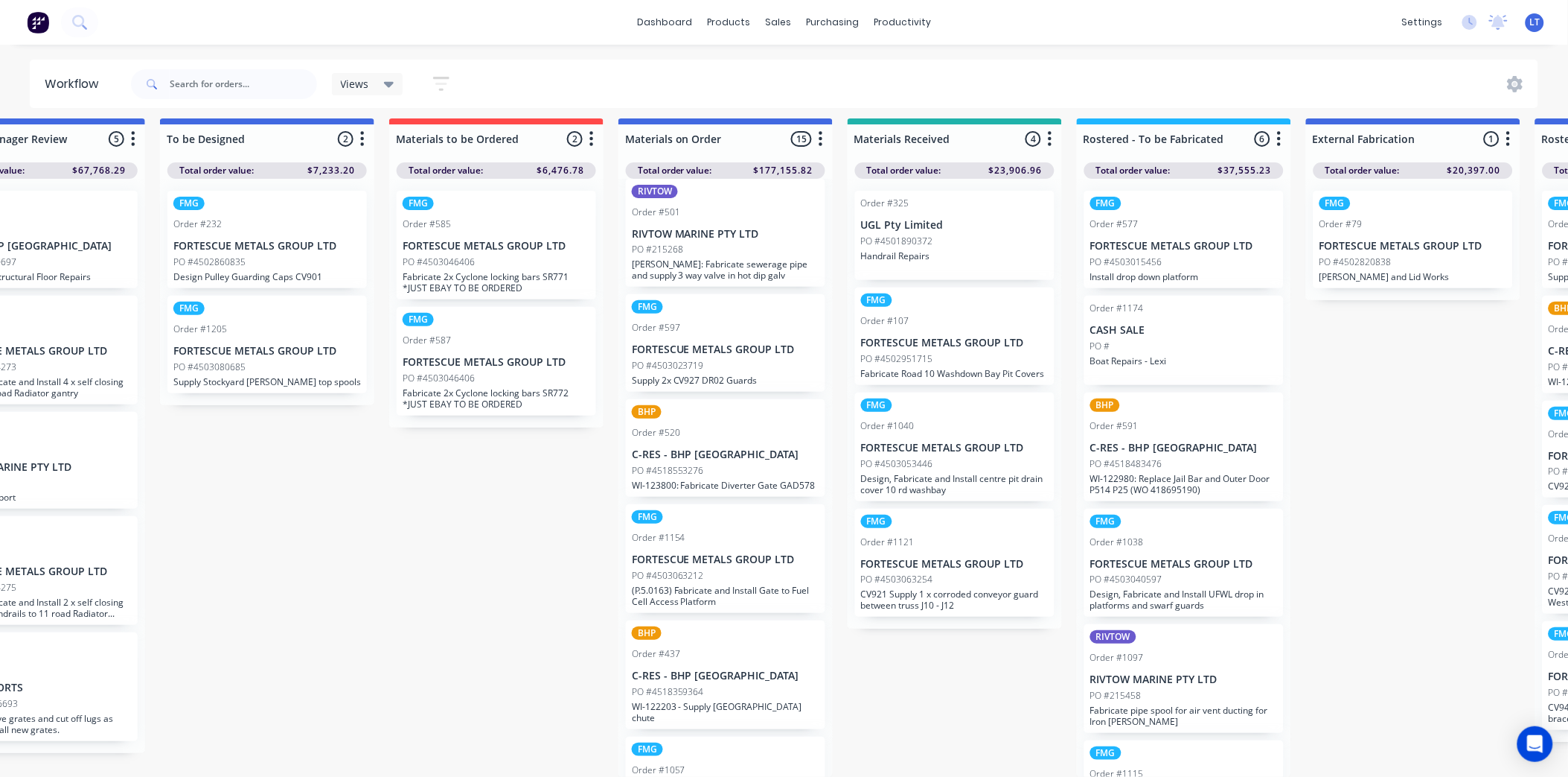
scroll to position [248, 0]
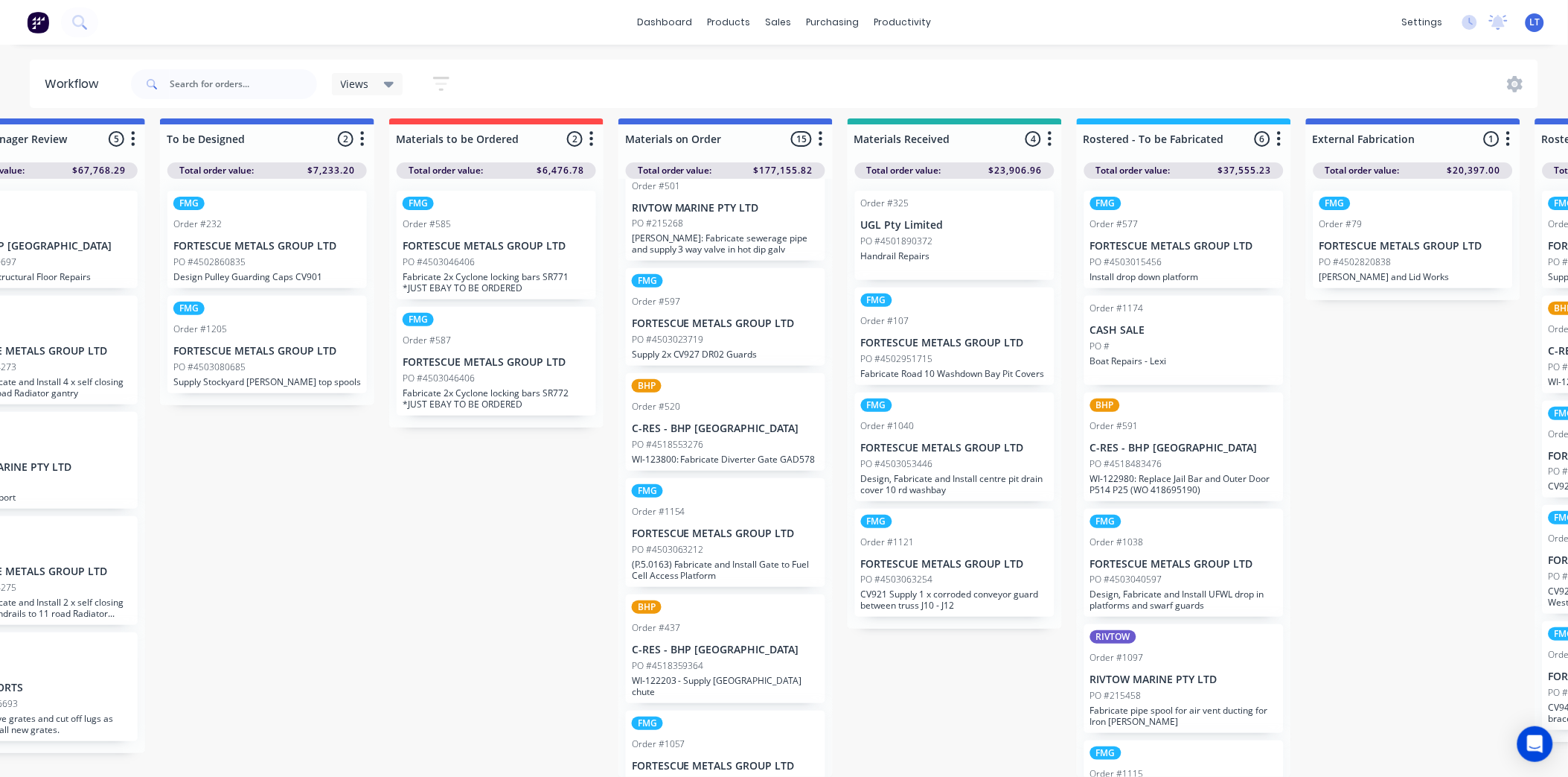
click at [736, 317] on div "FMG Order #597 FORTESCUE METALS GROUP LTD PO #4503023719 Supply 2x CV927 DR02 G…" at bounding box center [725, 316] width 199 height 98
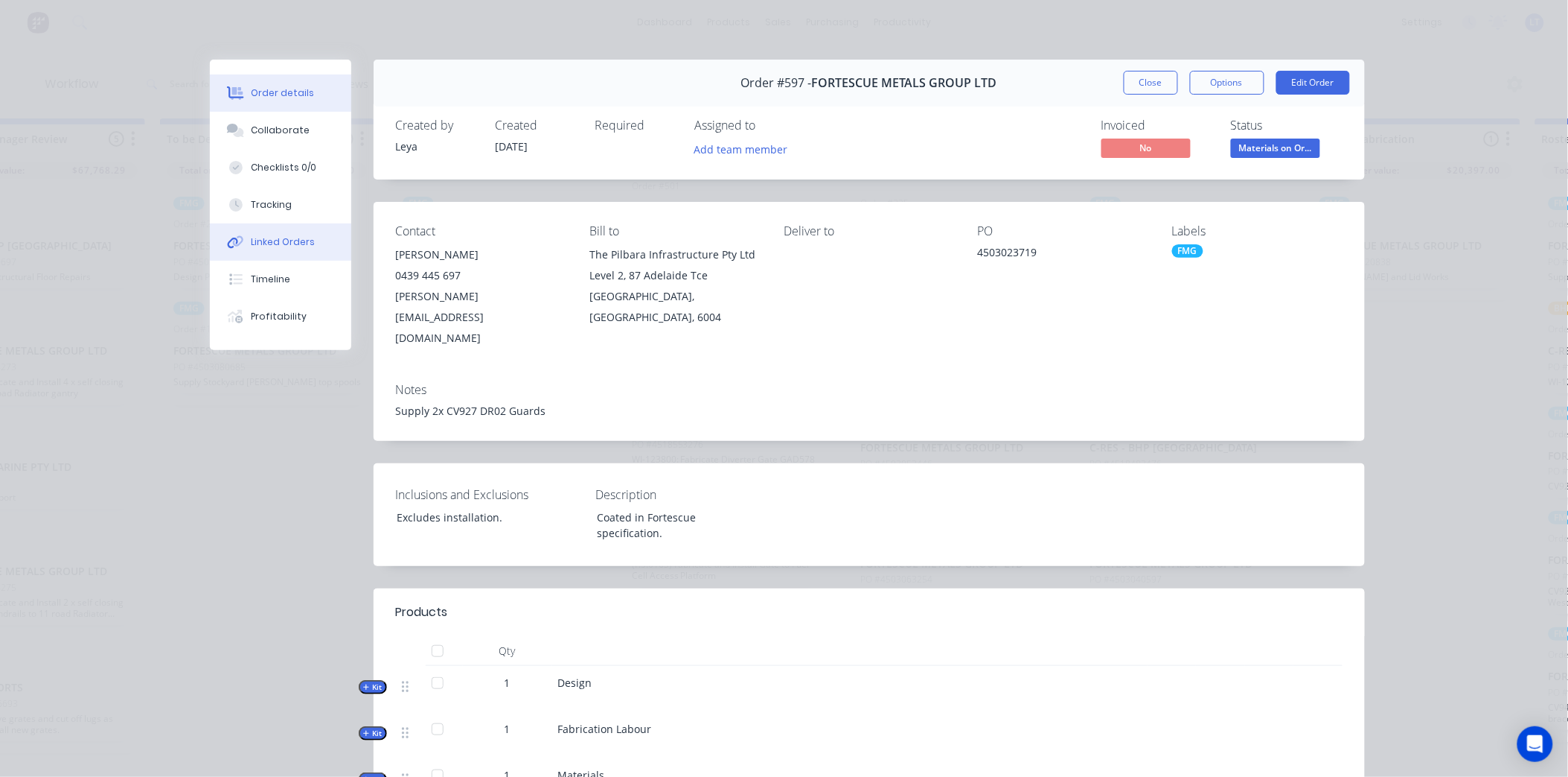
click at [259, 243] on div "Linked Orders" at bounding box center [283, 242] width 64 height 13
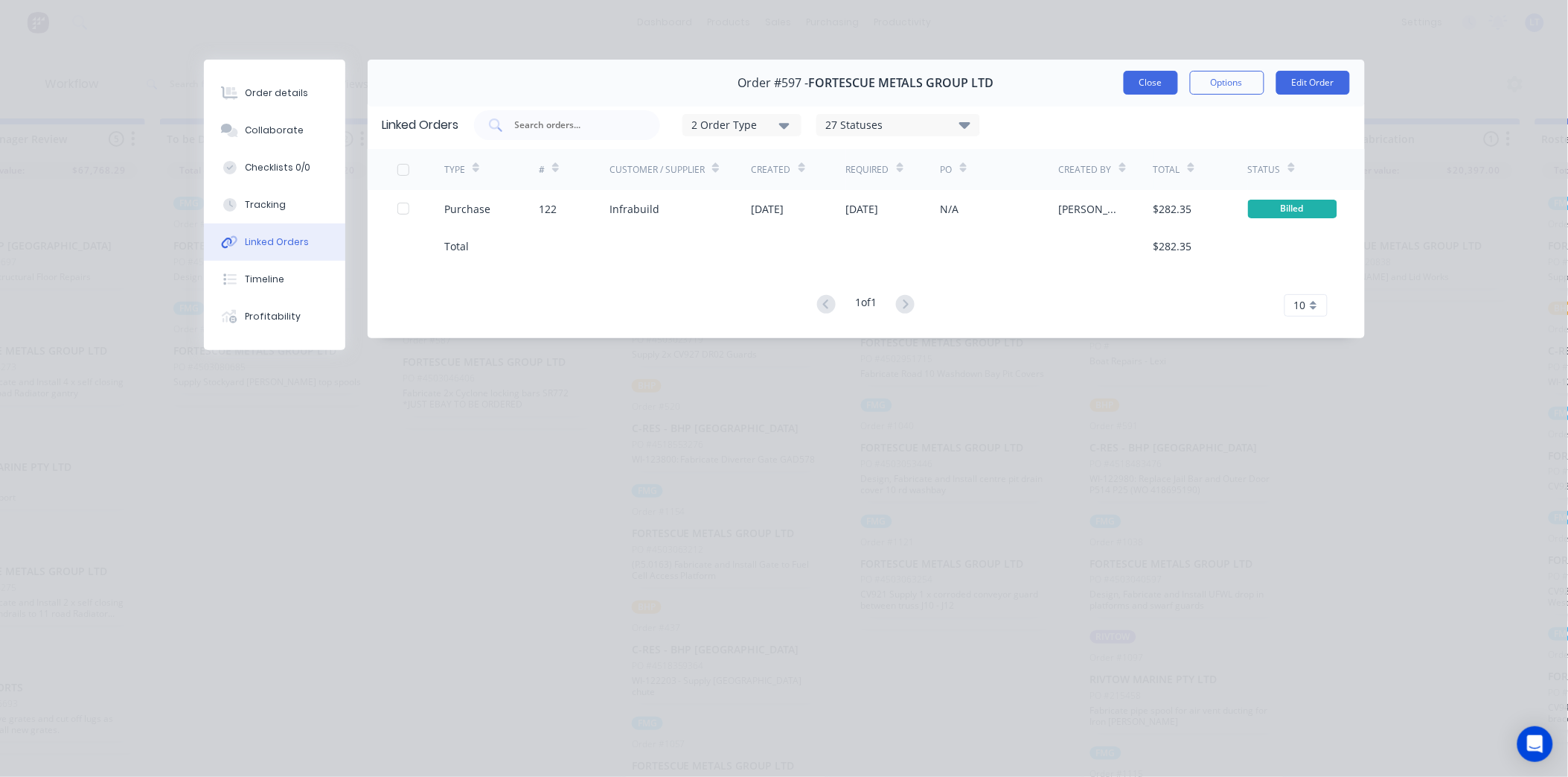
click at [1148, 85] on button "Close" at bounding box center [1151, 83] width 54 height 24
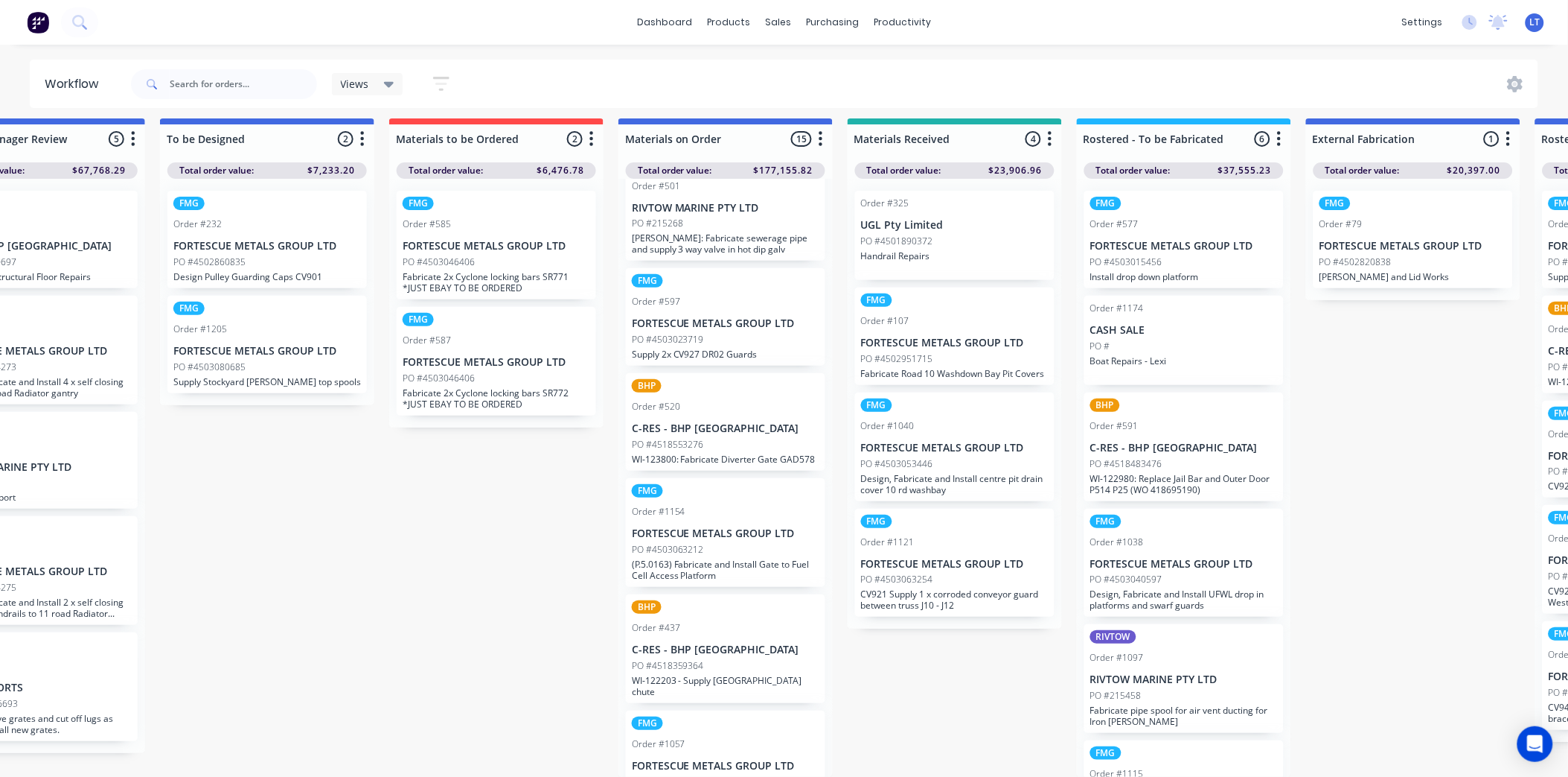
click at [726, 438] on div "PO #4518553276" at bounding box center [725, 445] width 187 height 13
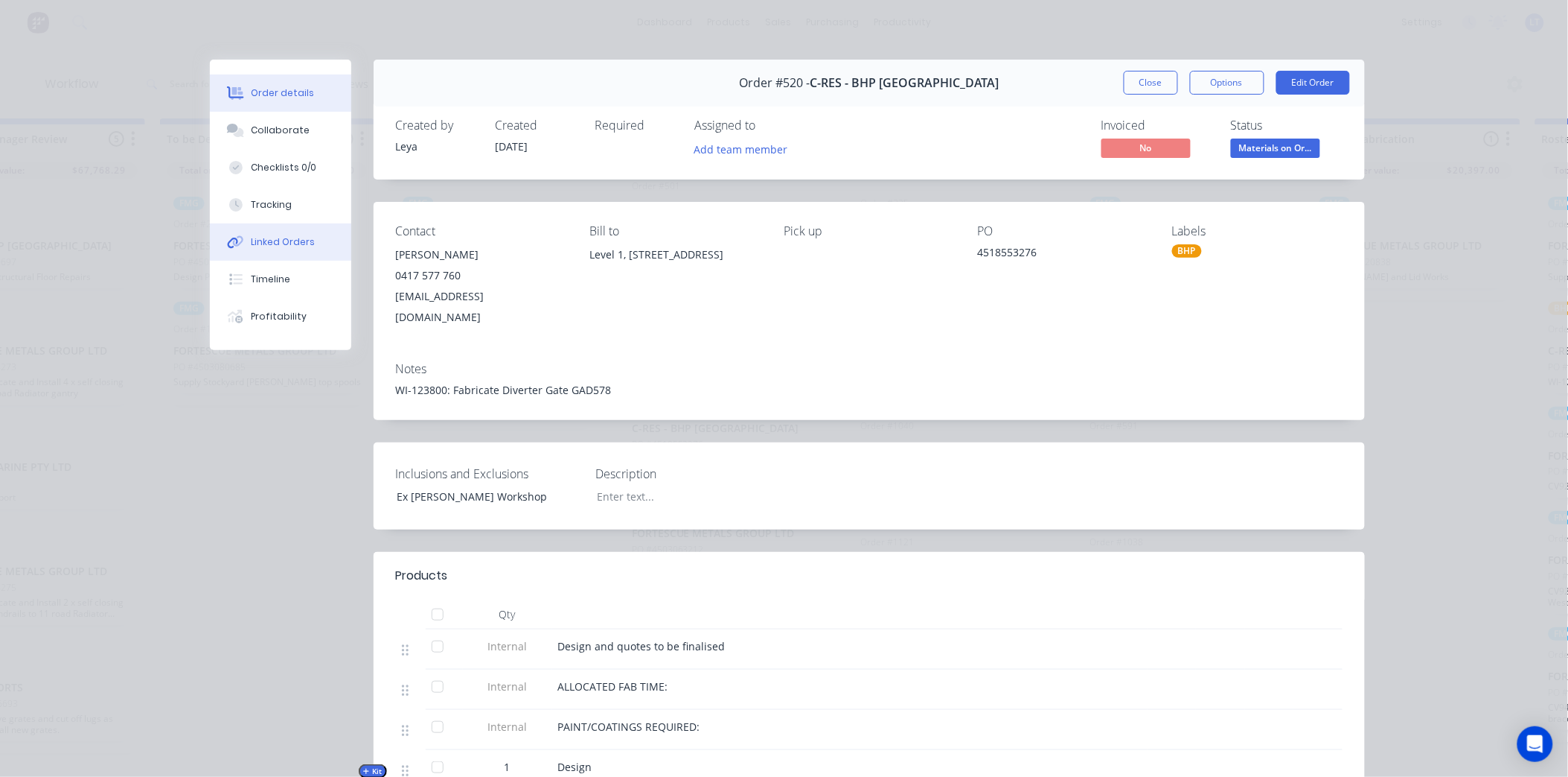
click at [284, 231] on button "Linked Orders" at bounding box center [280, 242] width 142 height 37
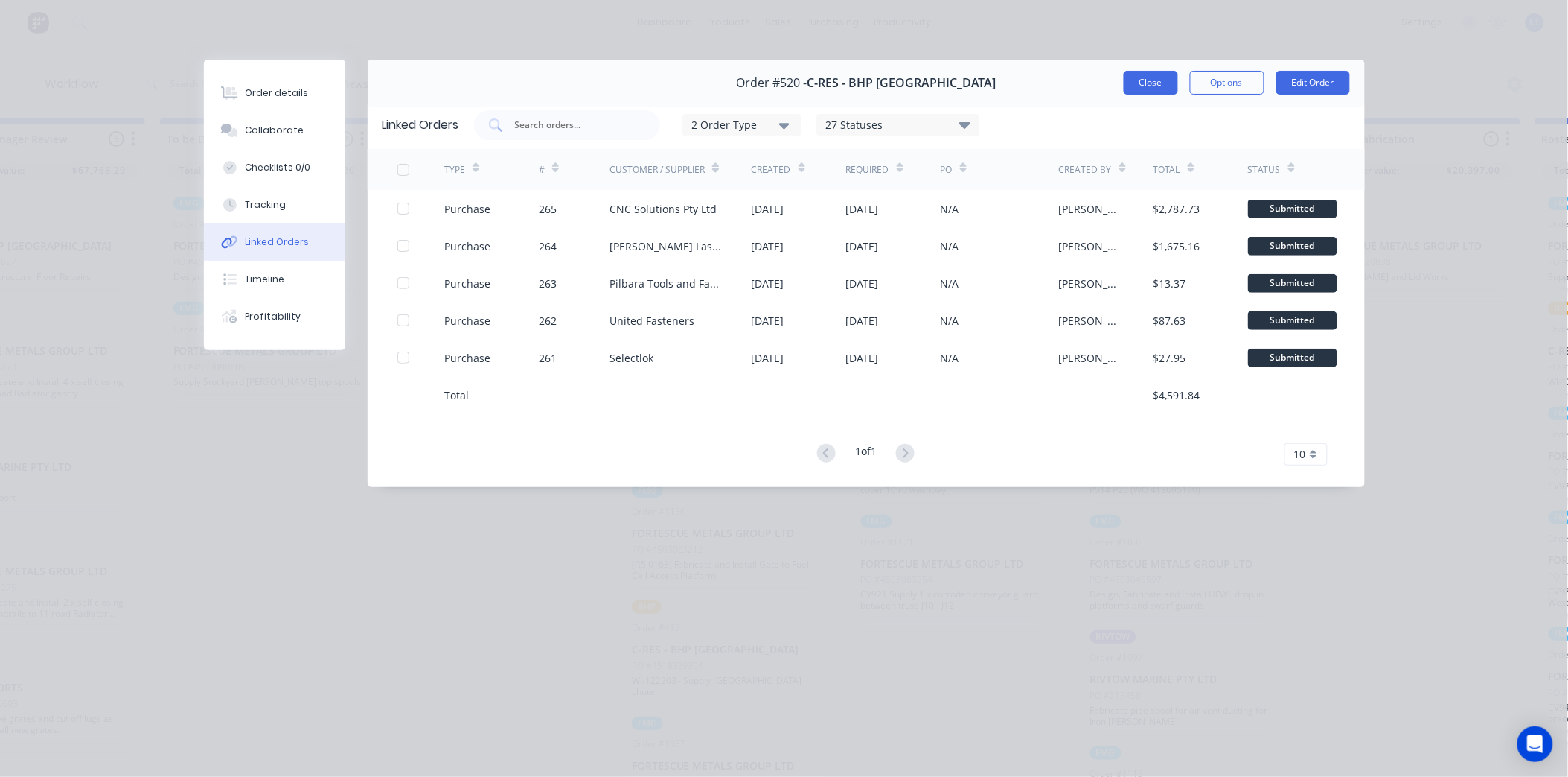
click at [1127, 84] on button "Close" at bounding box center [1151, 83] width 54 height 24
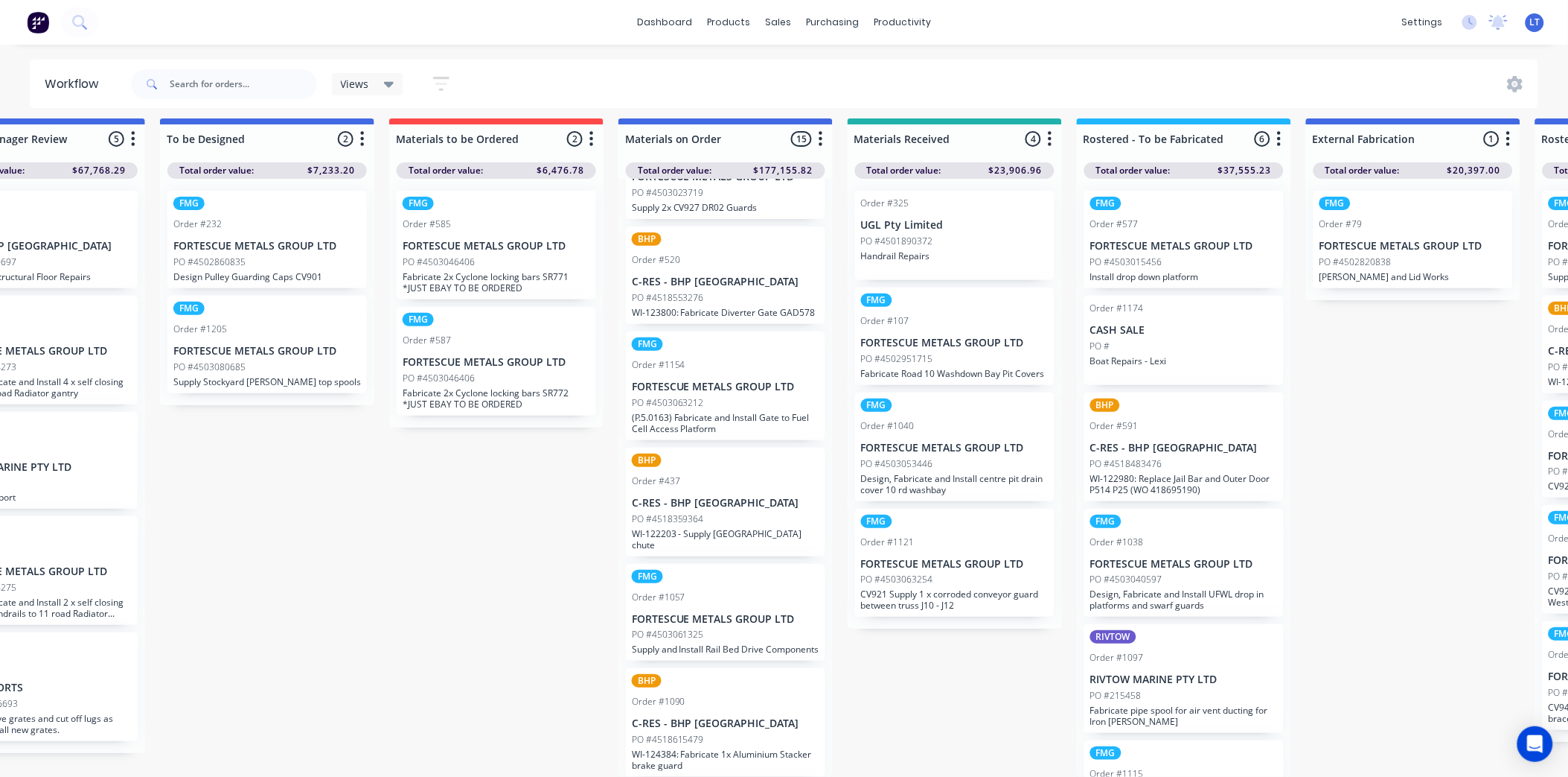
scroll to position [414, 0]
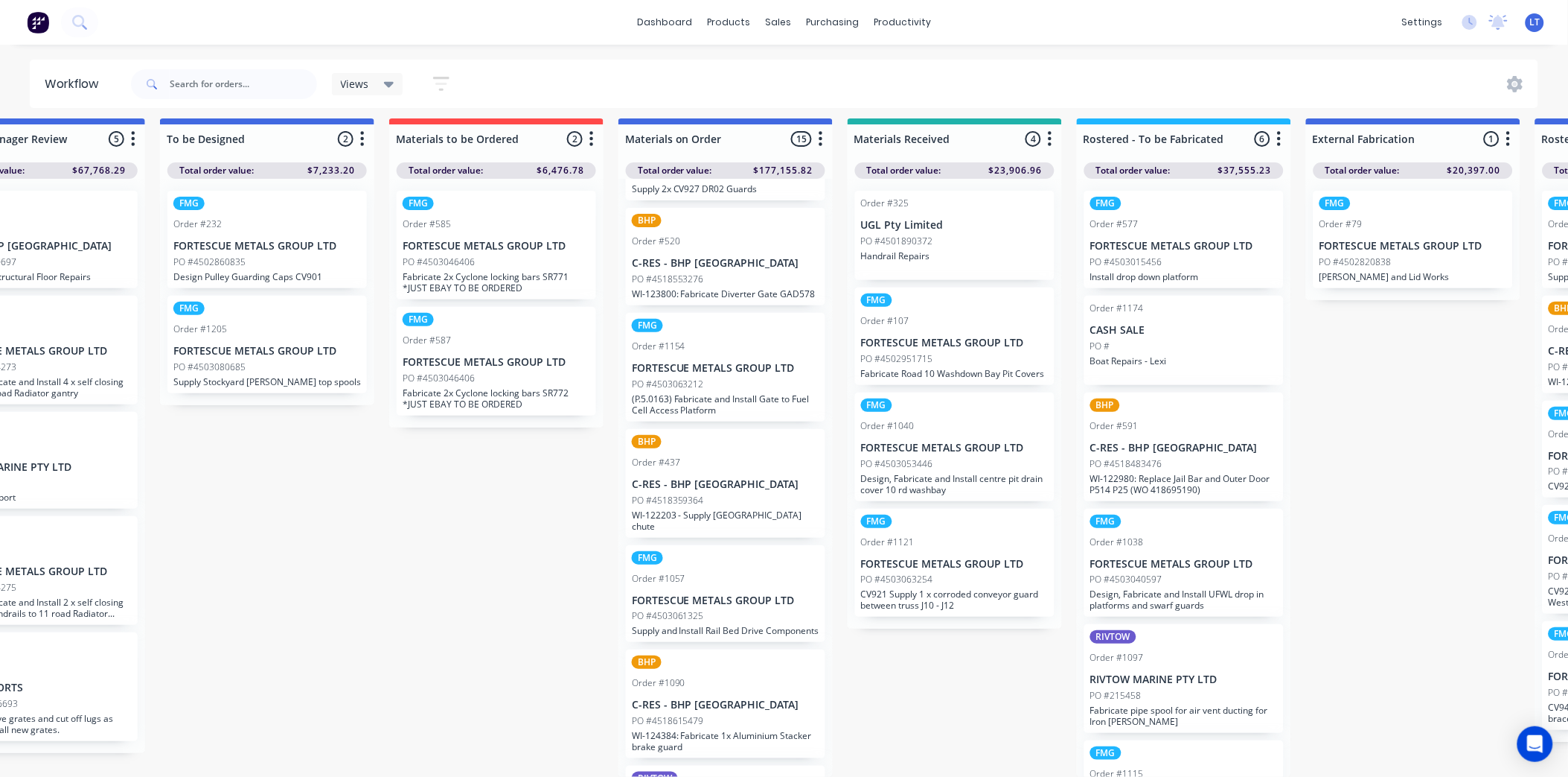
click at [745, 340] on div "FMG Order #1154 FORTESCUE METALS GROUP LTD PO #4503063212 (P.5.0163) Fabricate …" at bounding box center [725, 367] width 199 height 109
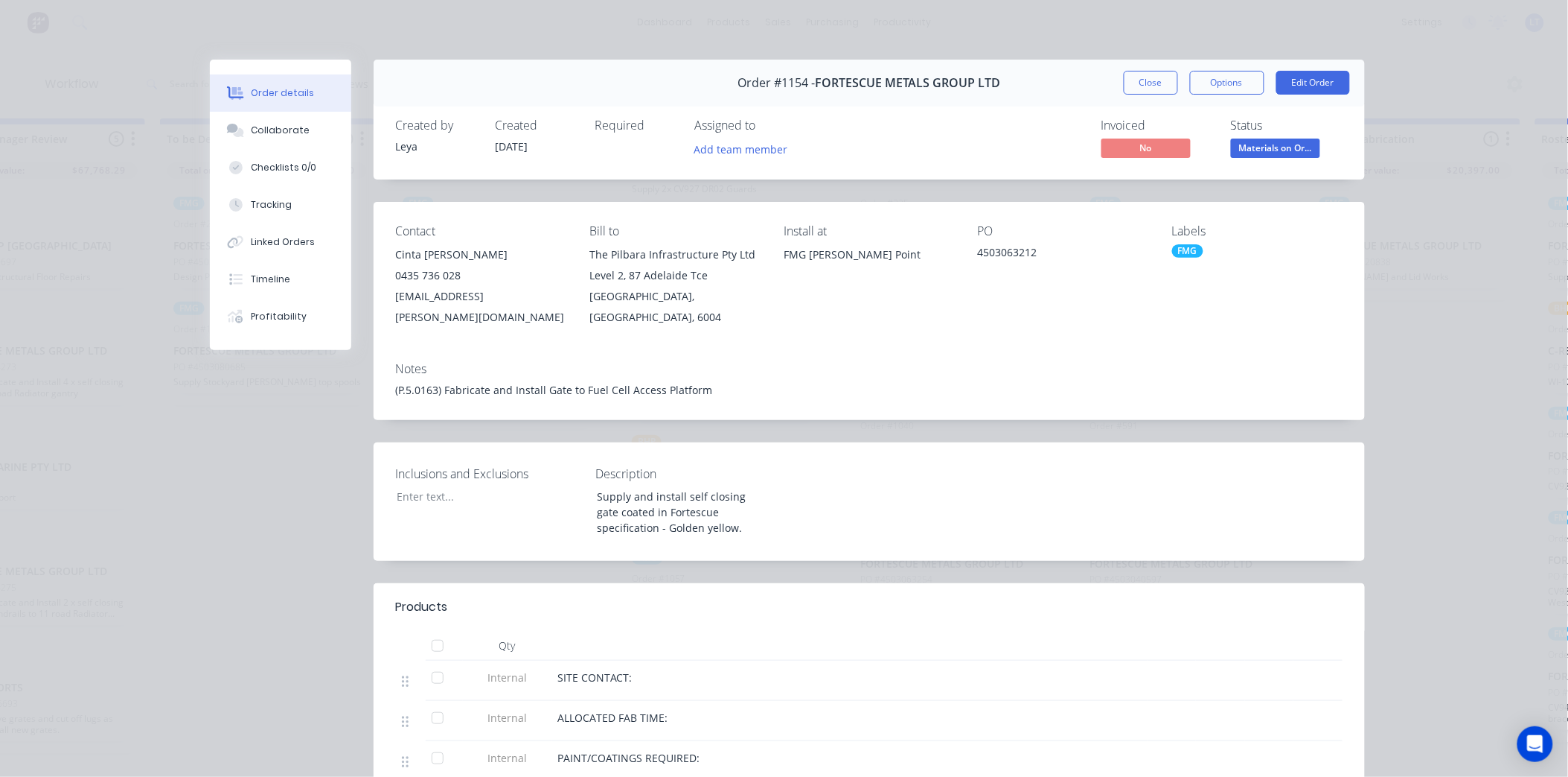
drag, startPoint x: 261, startPoint y: 241, endPoint x: 360, endPoint y: 246, distance: 99.1
click at [262, 241] on div "Linked Orders" at bounding box center [283, 242] width 64 height 13
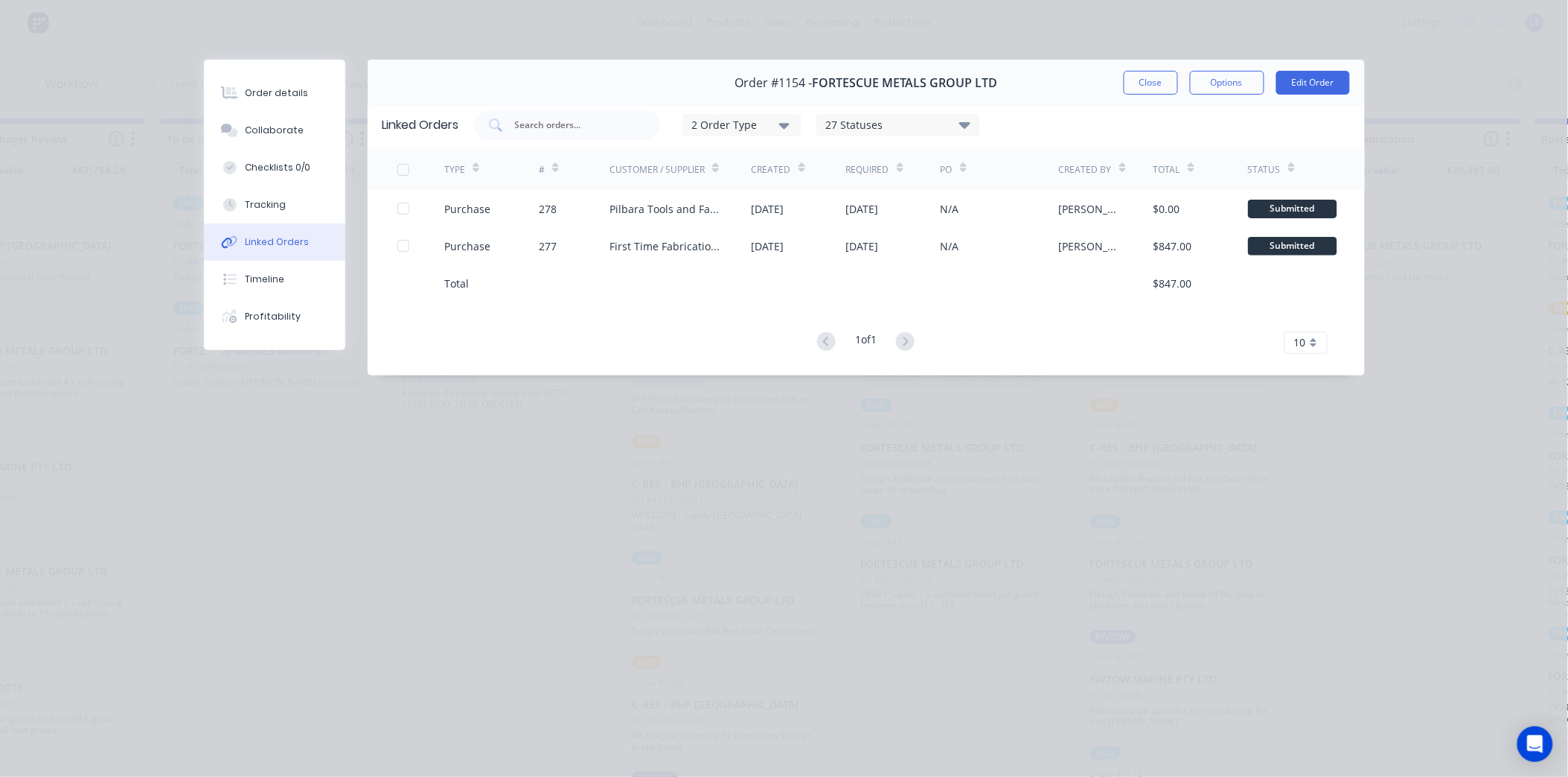
click at [1155, 84] on button "Close" at bounding box center [1151, 83] width 54 height 24
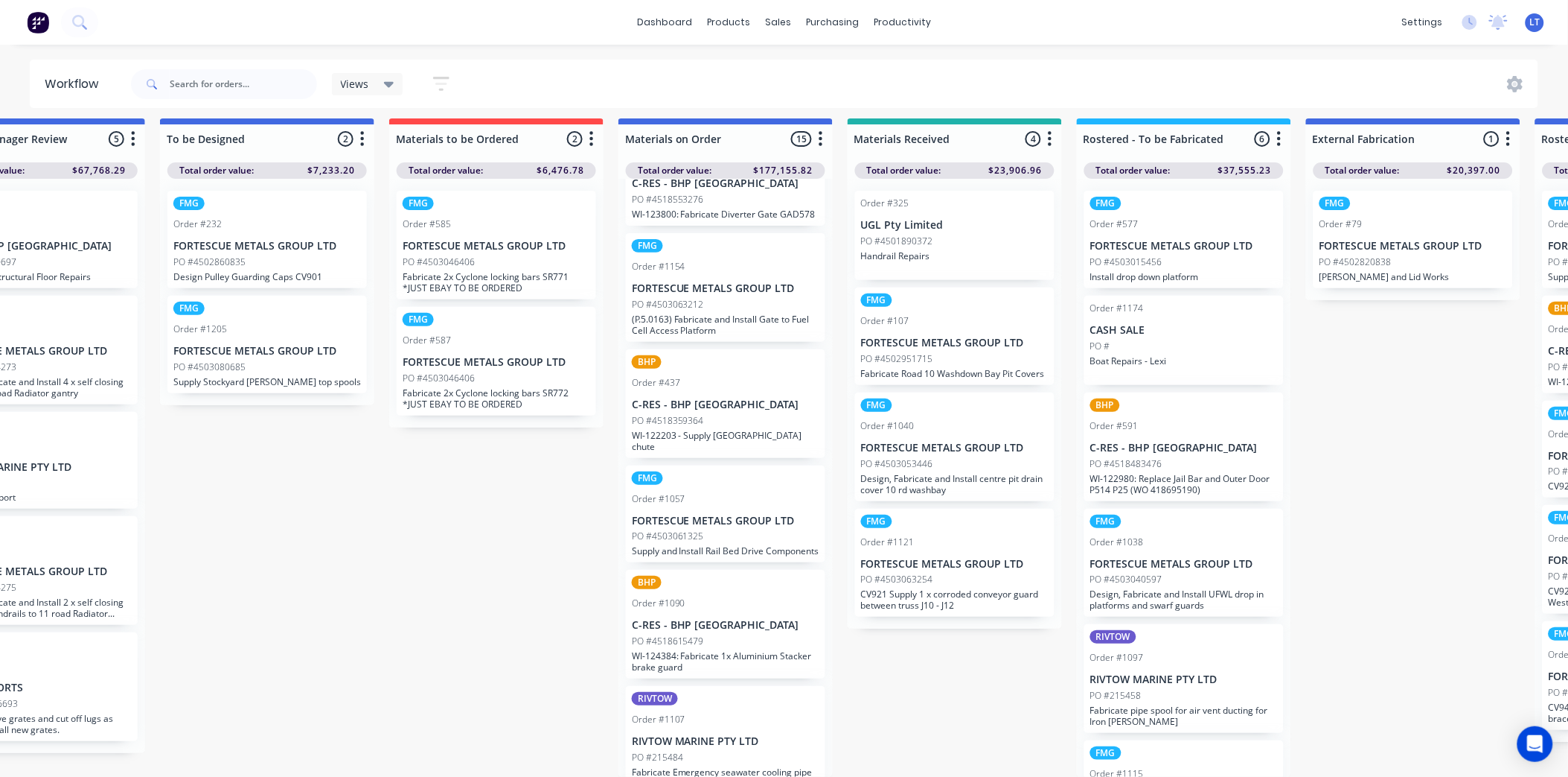
scroll to position [496, 0]
click at [743, 375] on div "BHP Order #437 C-RES - BHP Port Hedland PO #4518359364 WI-122203 - Supply Sampl…" at bounding box center [725, 401] width 199 height 109
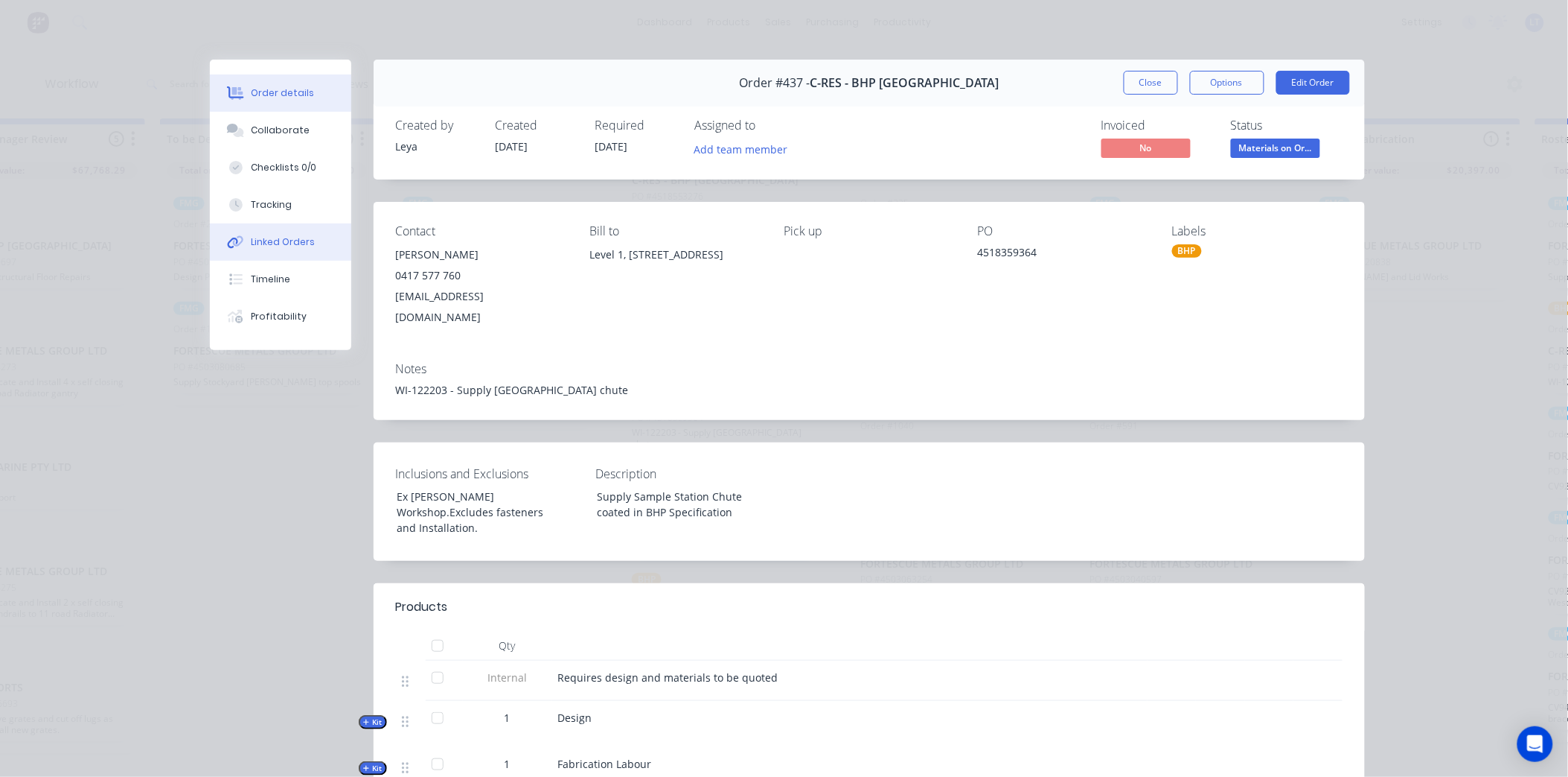
click at [242, 250] on button "Linked Orders" at bounding box center [280, 242] width 142 height 37
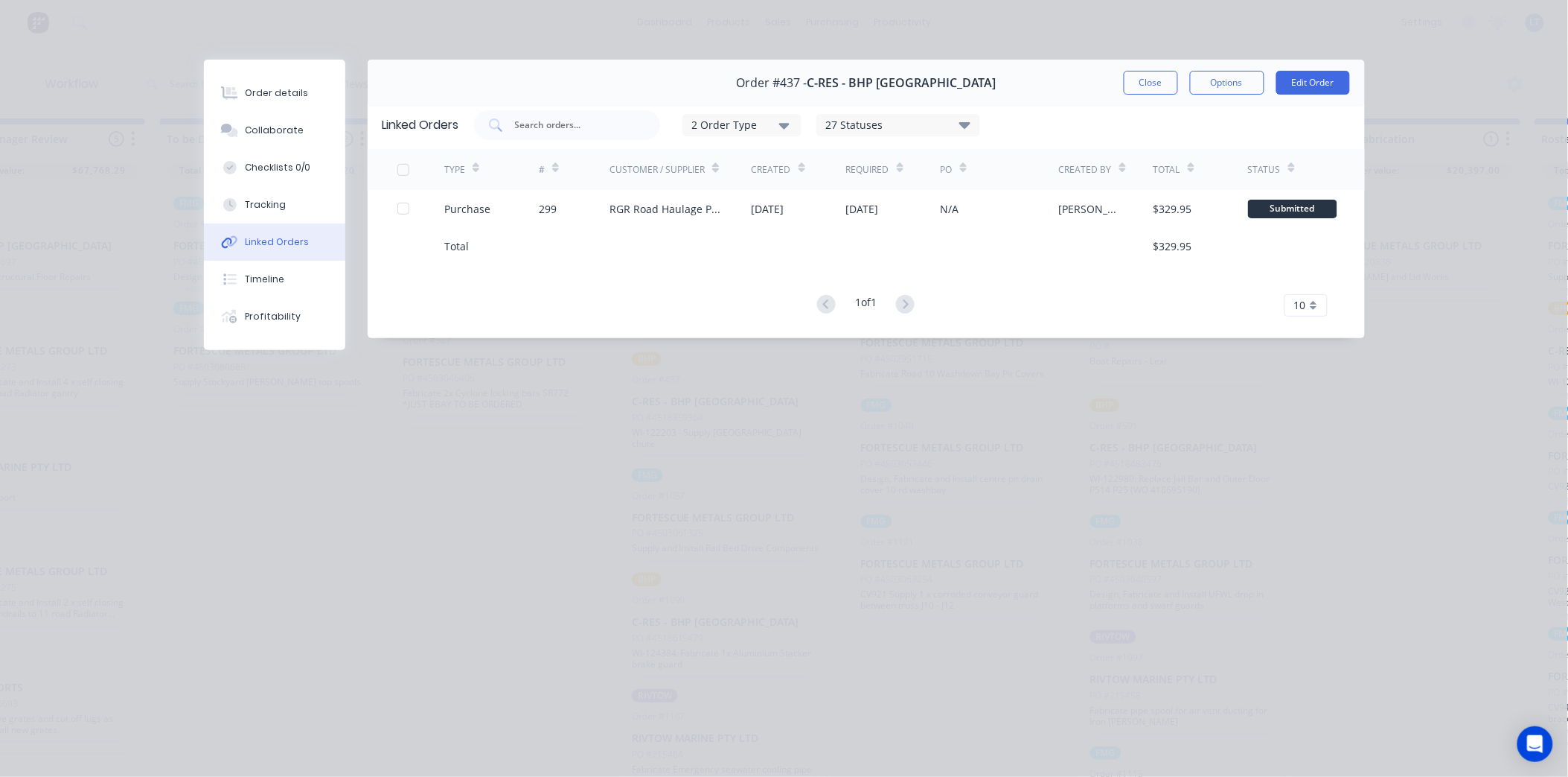
click at [1163, 85] on button "Close" at bounding box center [1151, 83] width 54 height 24
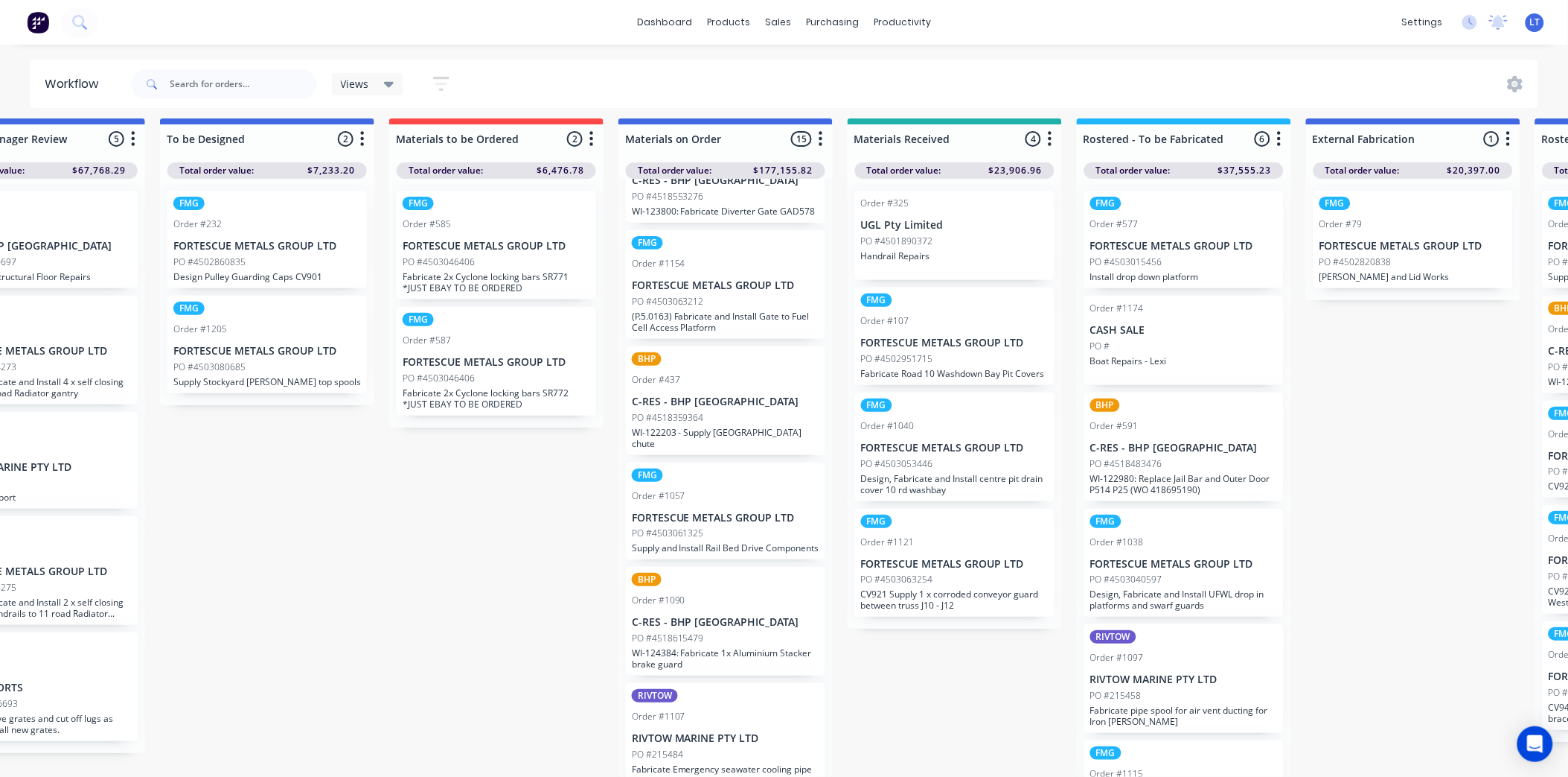
click at [759, 490] on div "Order #1057" at bounding box center [725, 496] width 187 height 13
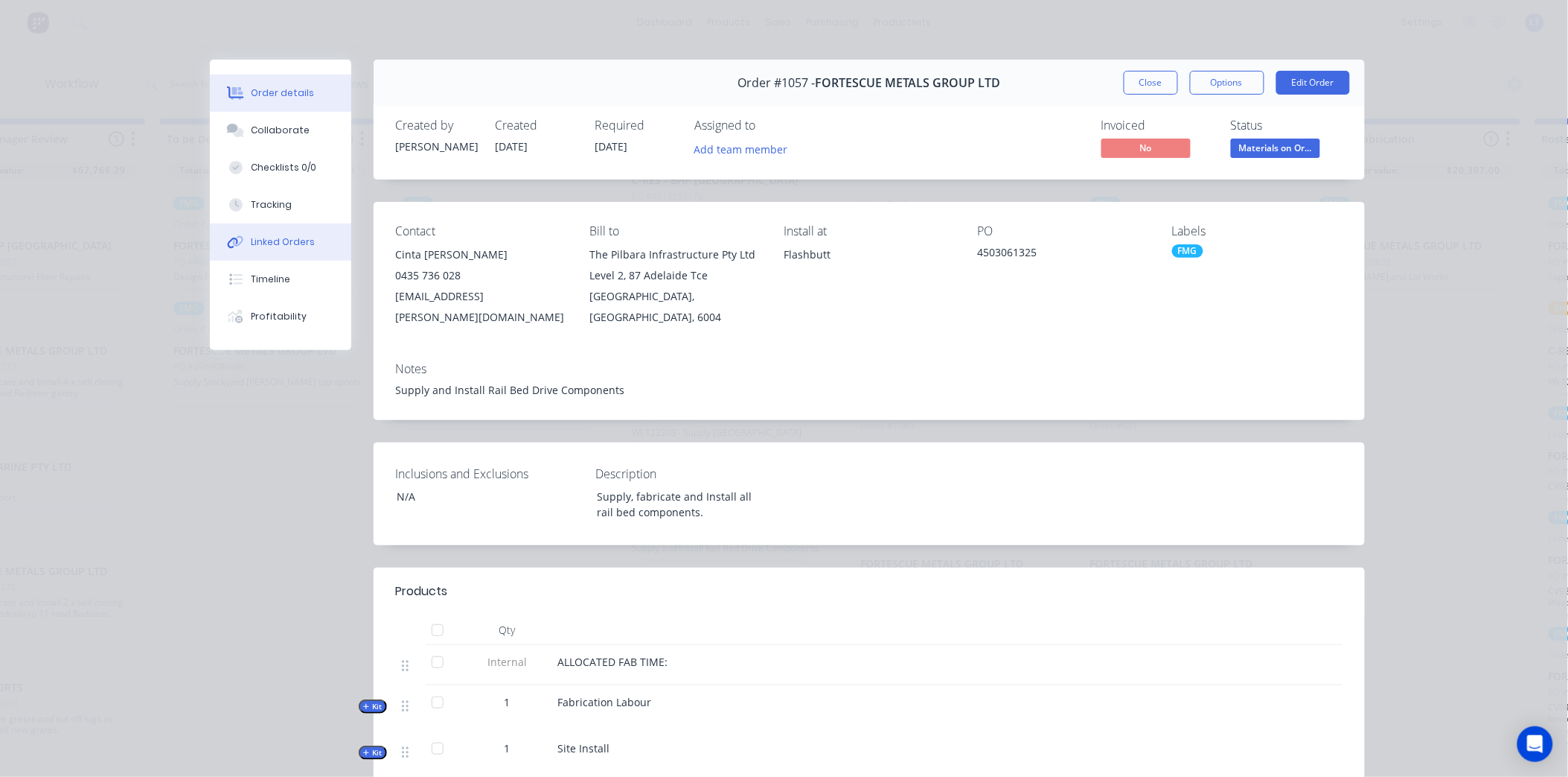
click at [219, 254] on button "Linked Orders" at bounding box center [280, 242] width 142 height 37
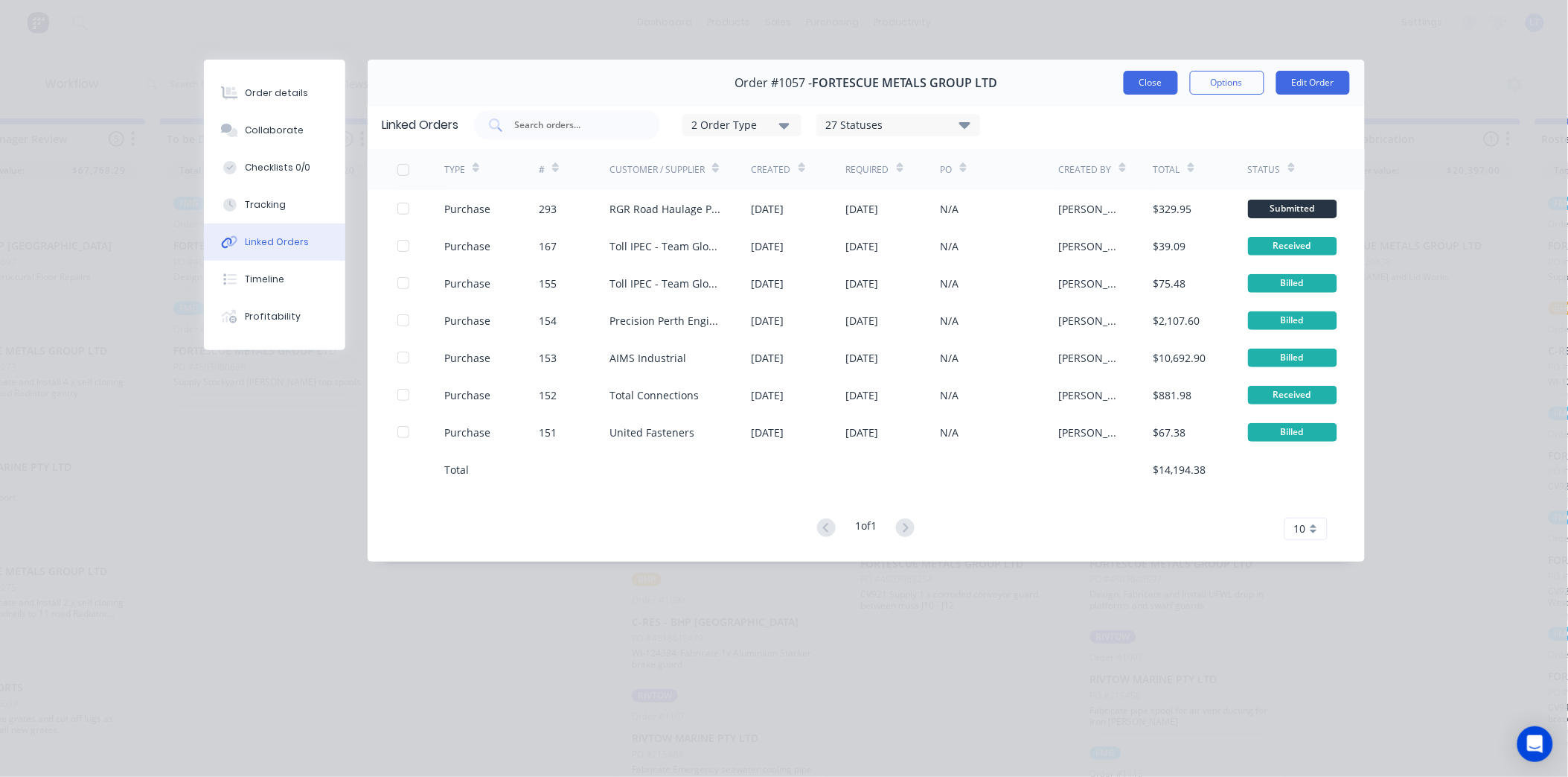
click at [1147, 85] on button "Close" at bounding box center [1151, 83] width 54 height 24
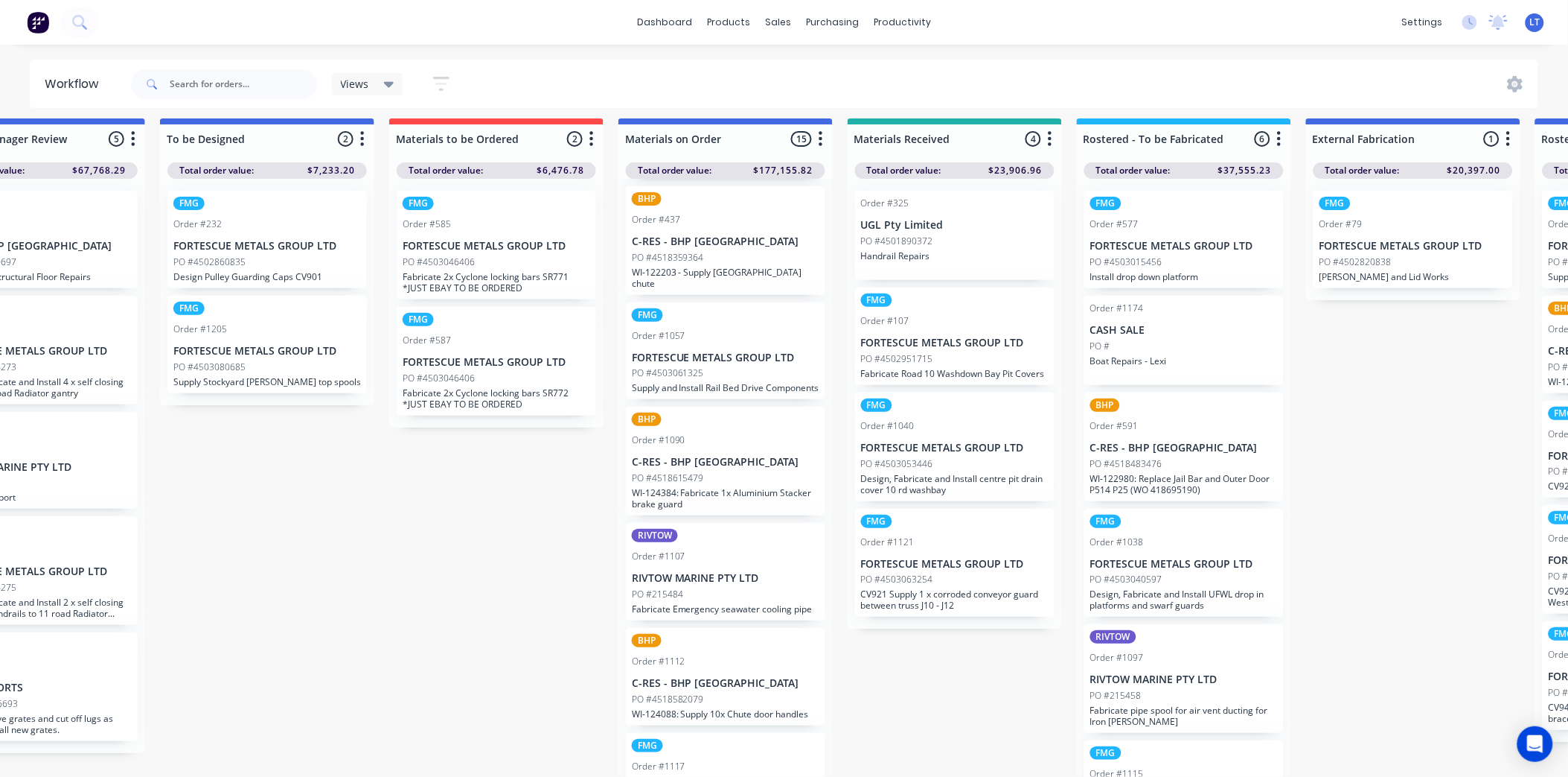
click at [754, 405] on div "FMG Order #1137 FORTESCUE METALS GROUP LTD PO #4503076953 Supply 8 x Proxy sens…" at bounding box center [725, 477] width 214 height 598
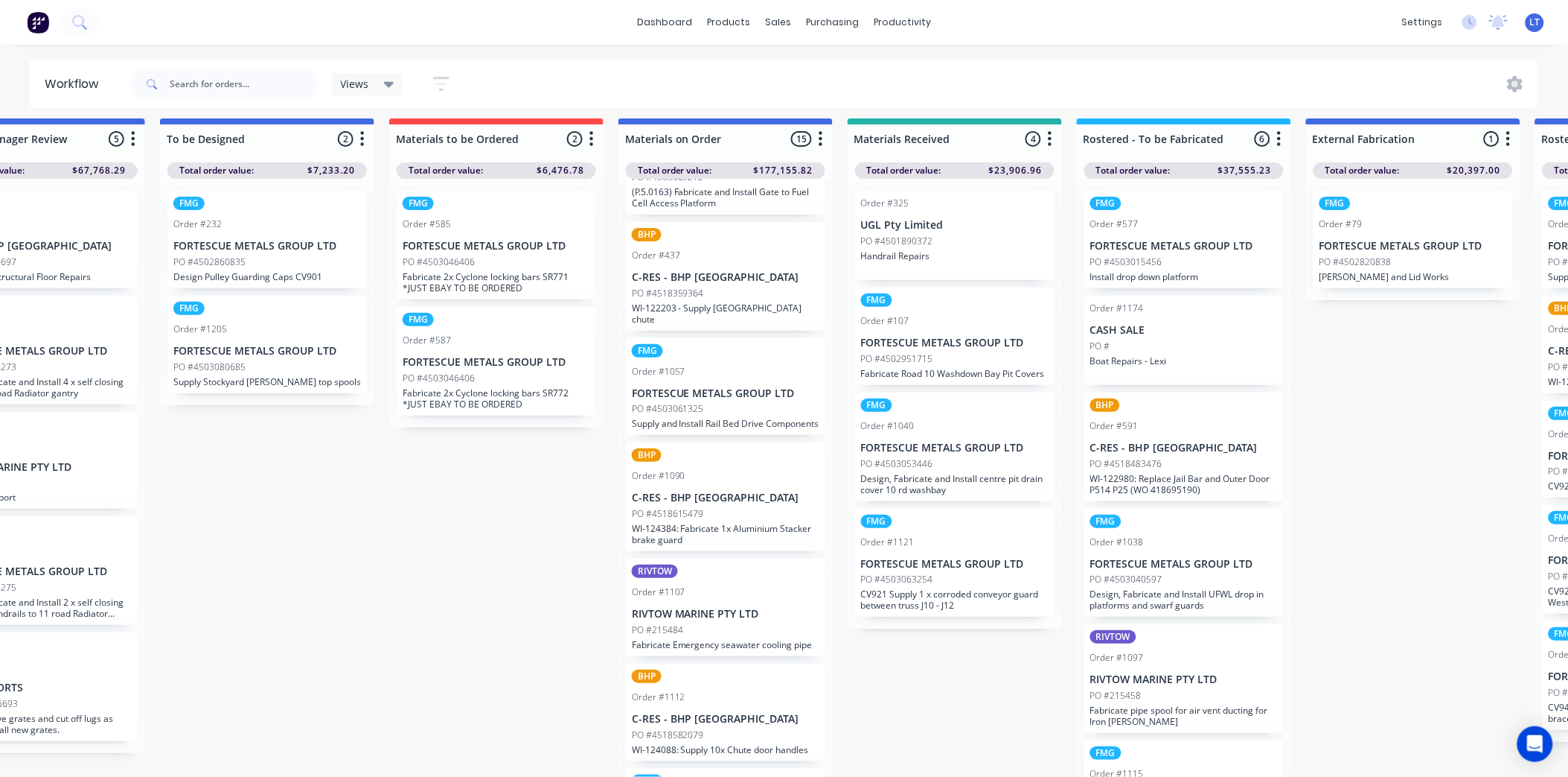
scroll to position [606, 0]
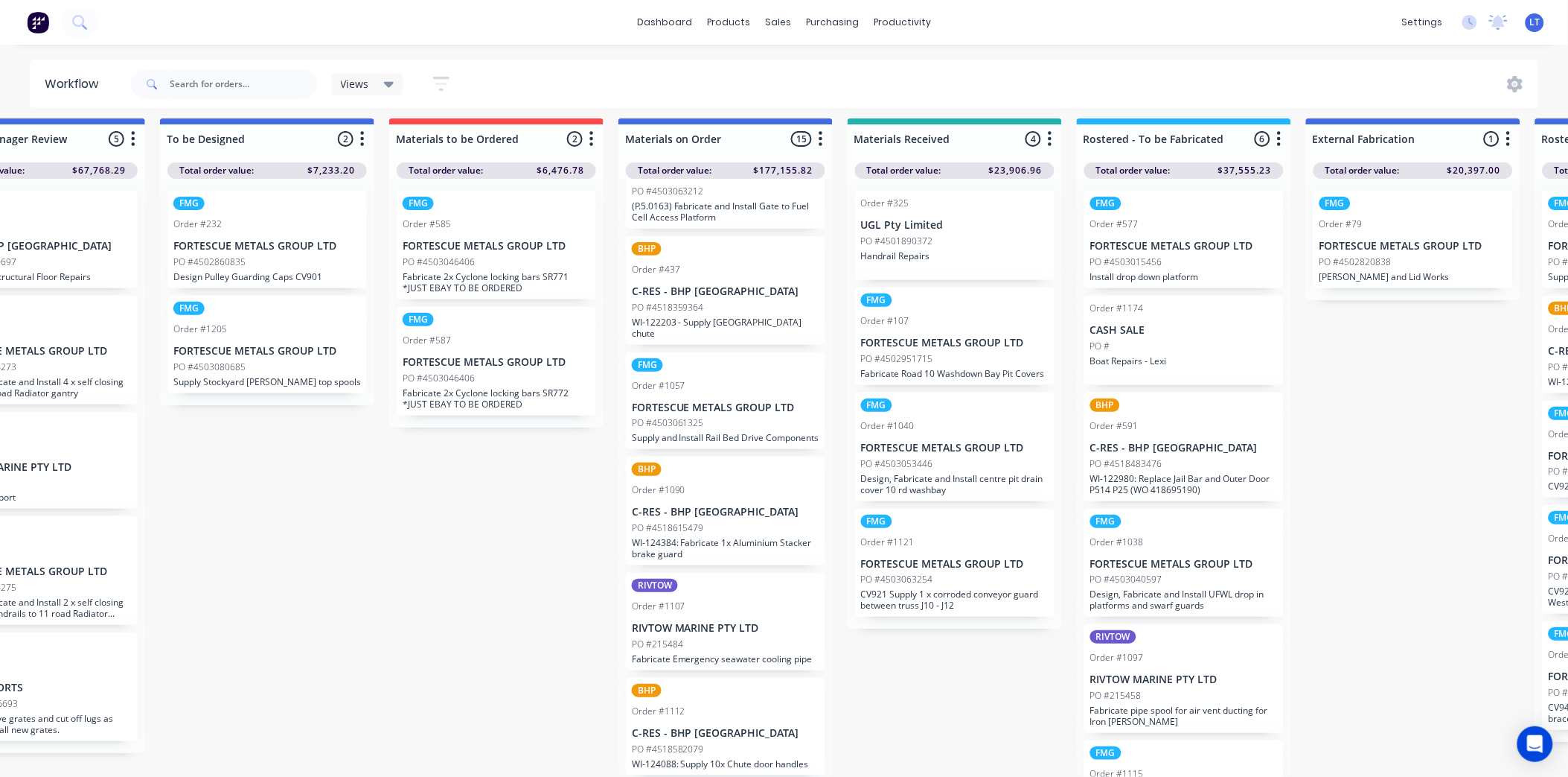
click at [728, 490] on div "BHP Order #1090 C-RES - BHP Port Hedland PO #4518615479 WI-124384: Fabricate 1x…" at bounding box center [725, 511] width 199 height 109
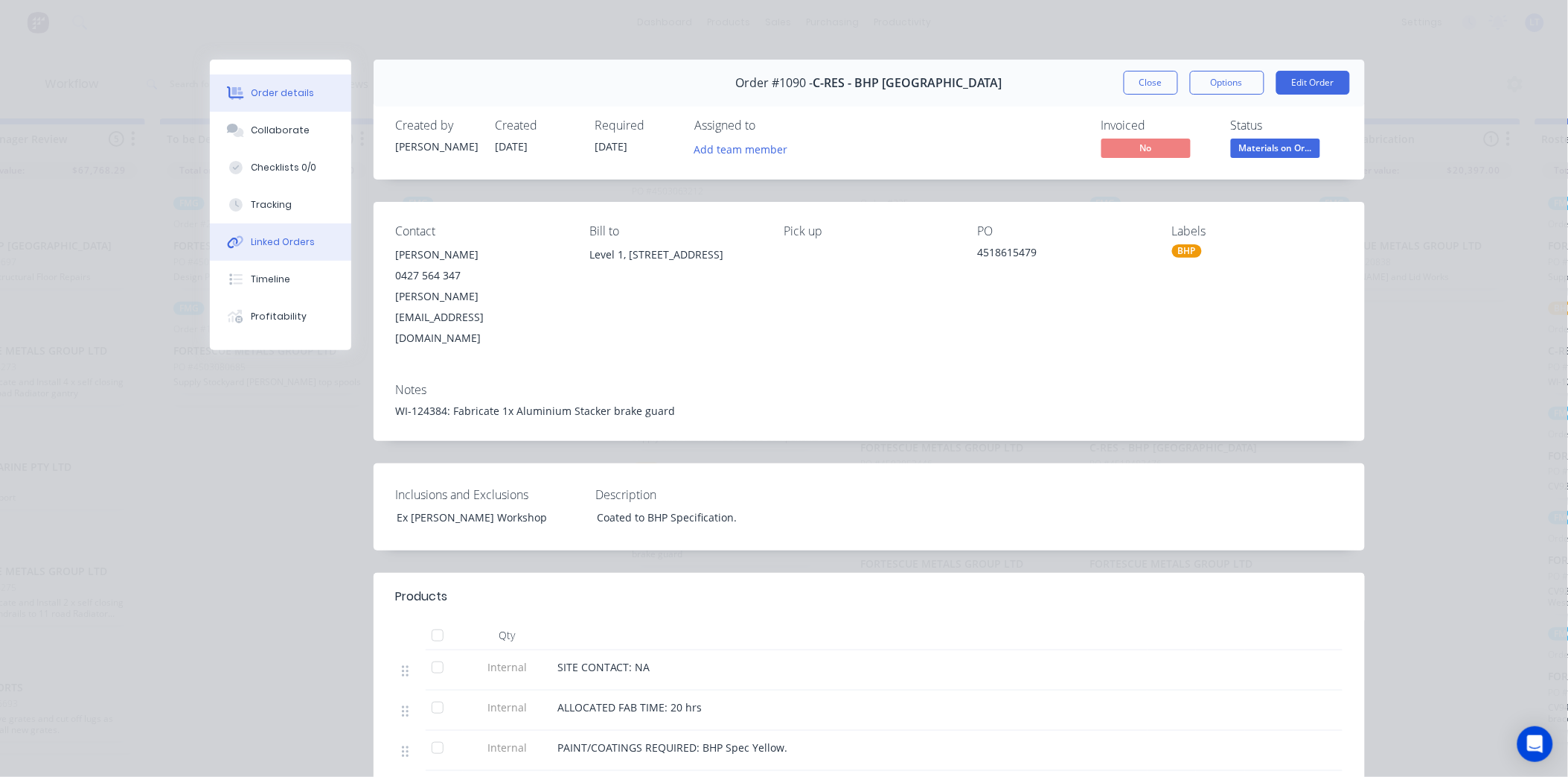
click at [228, 243] on icon at bounding box center [233, 243] width 10 height 10
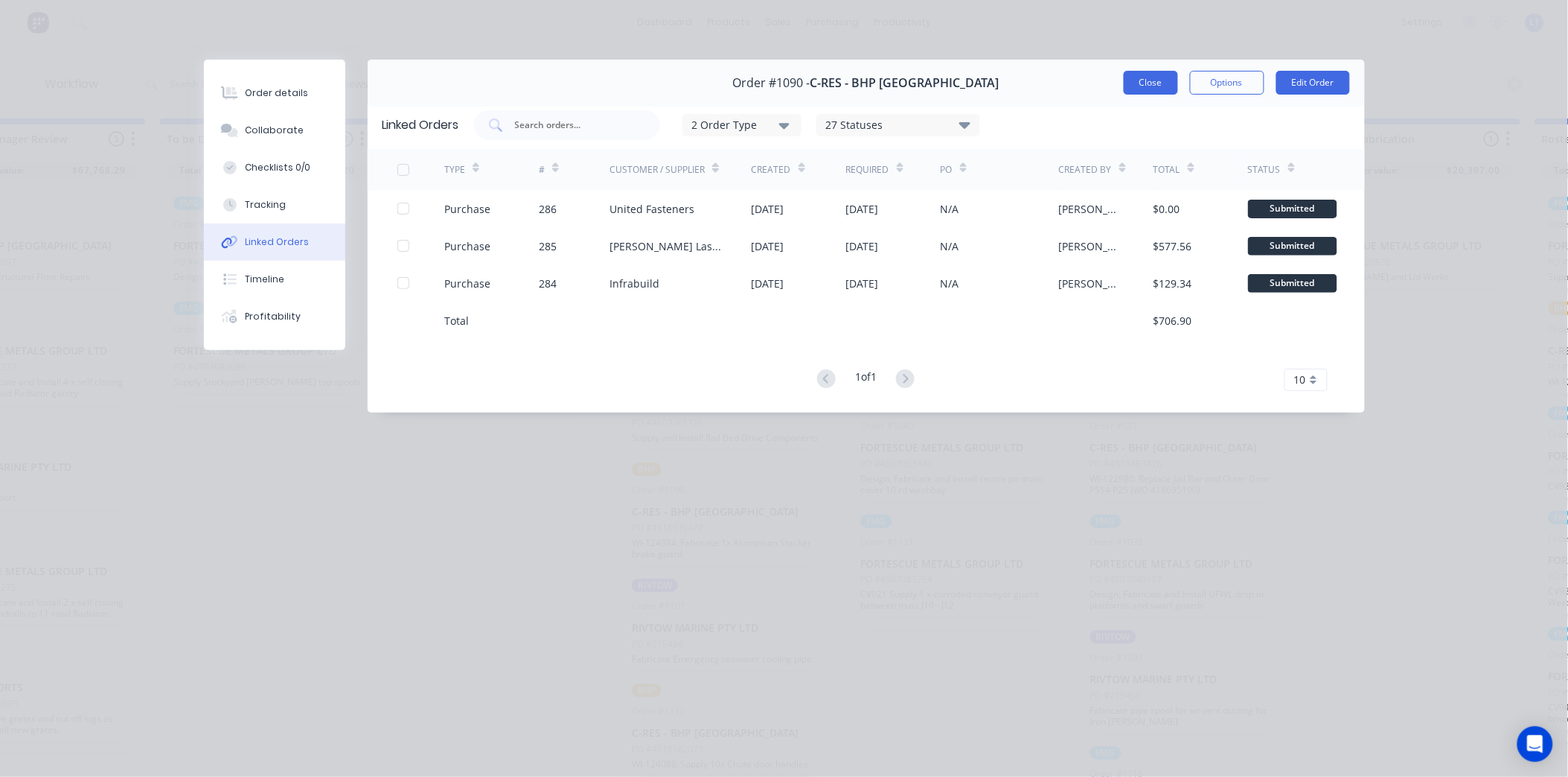
drag, startPoint x: 1145, startPoint y: 78, endPoint x: 917, endPoint y: 266, distance: 295.5
click at [1145, 78] on button "Close" at bounding box center [1151, 83] width 54 height 24
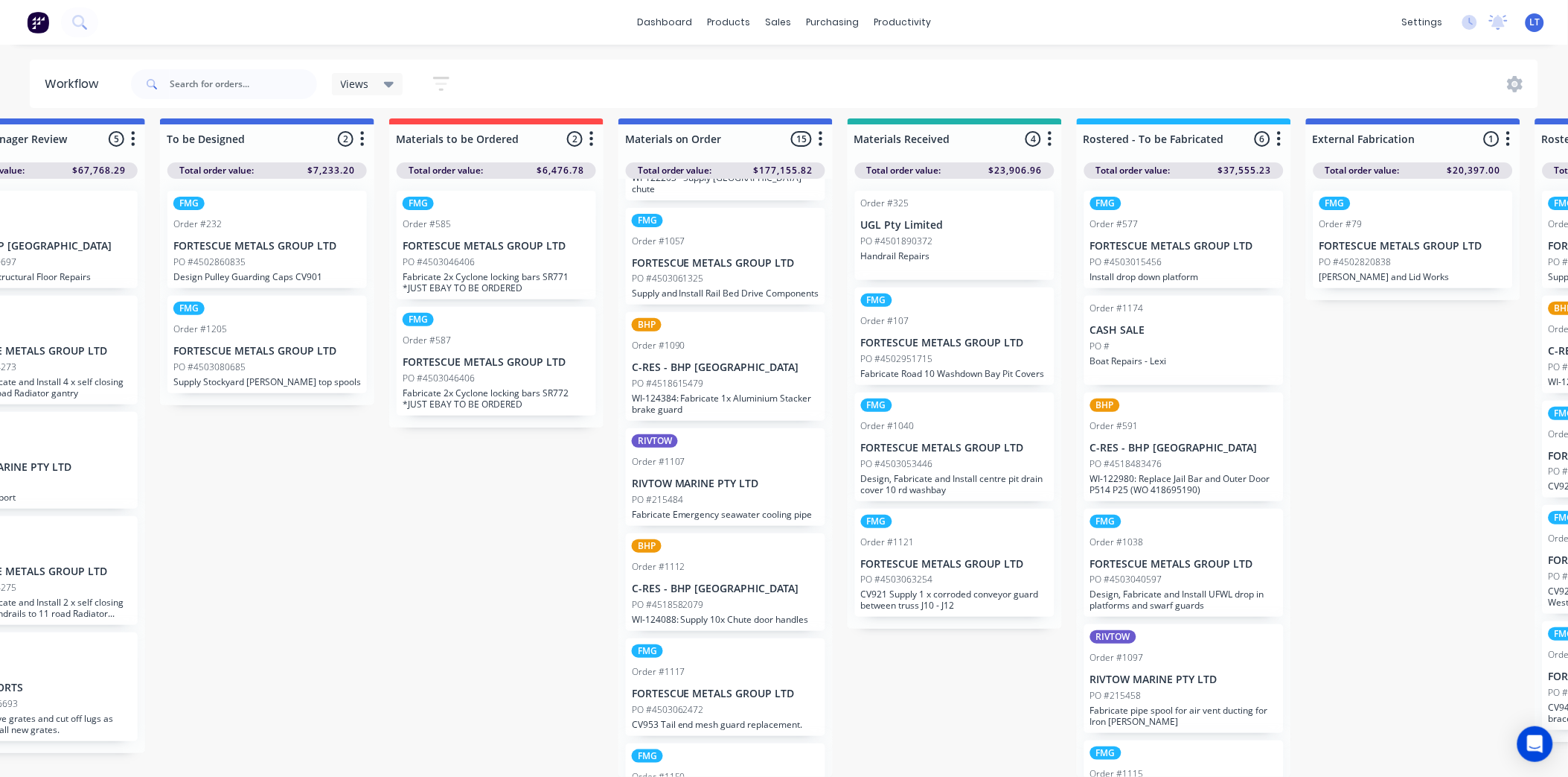
scroll to position [772, 0]
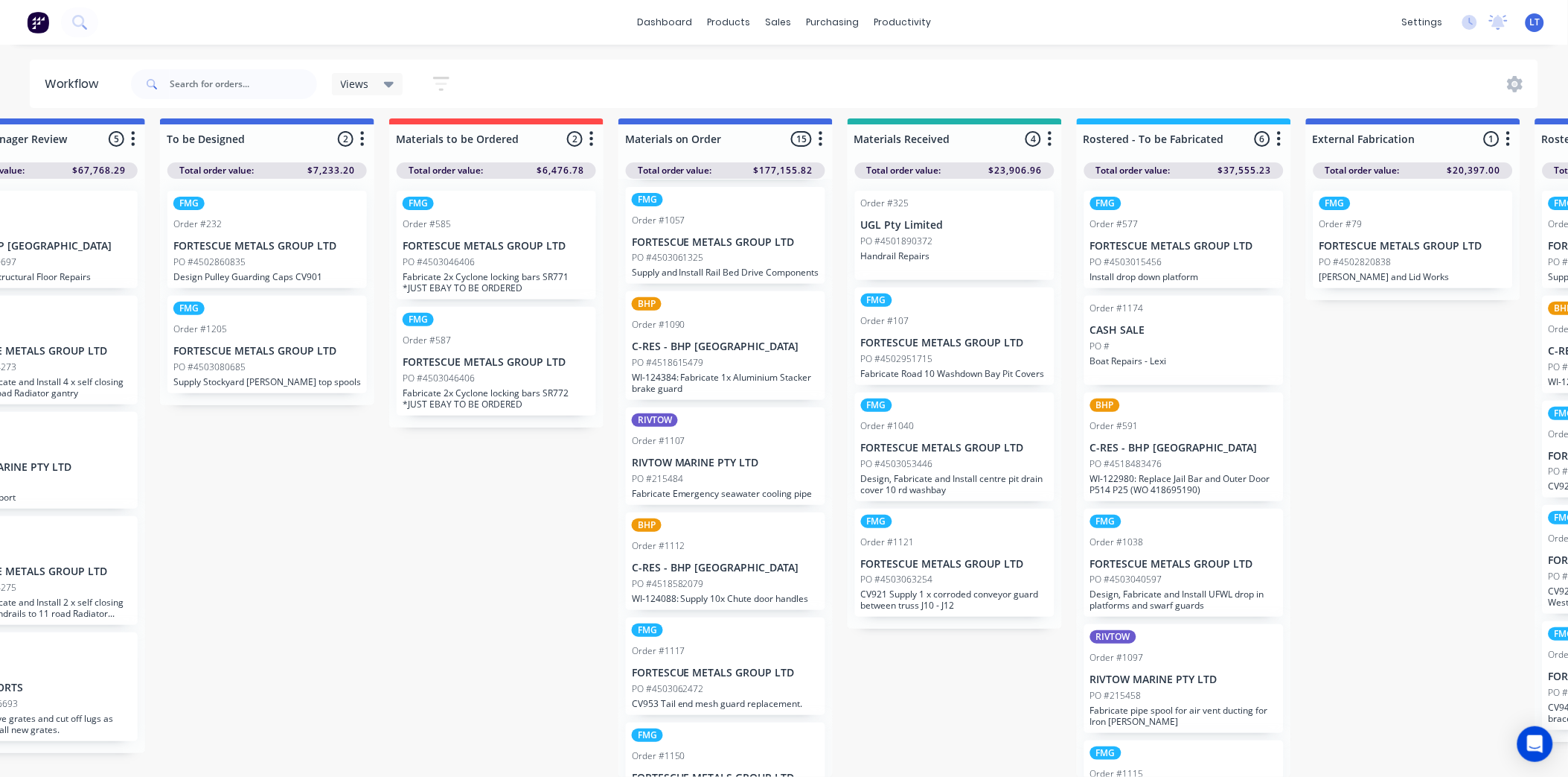
click at [741, 441] on div "RIVTOW Order #1107 RIVTOW MARINE PTY LTD PO #215484 Fabricate Emergency seawate…" at bounding box center [725, 456] width 199 height 98
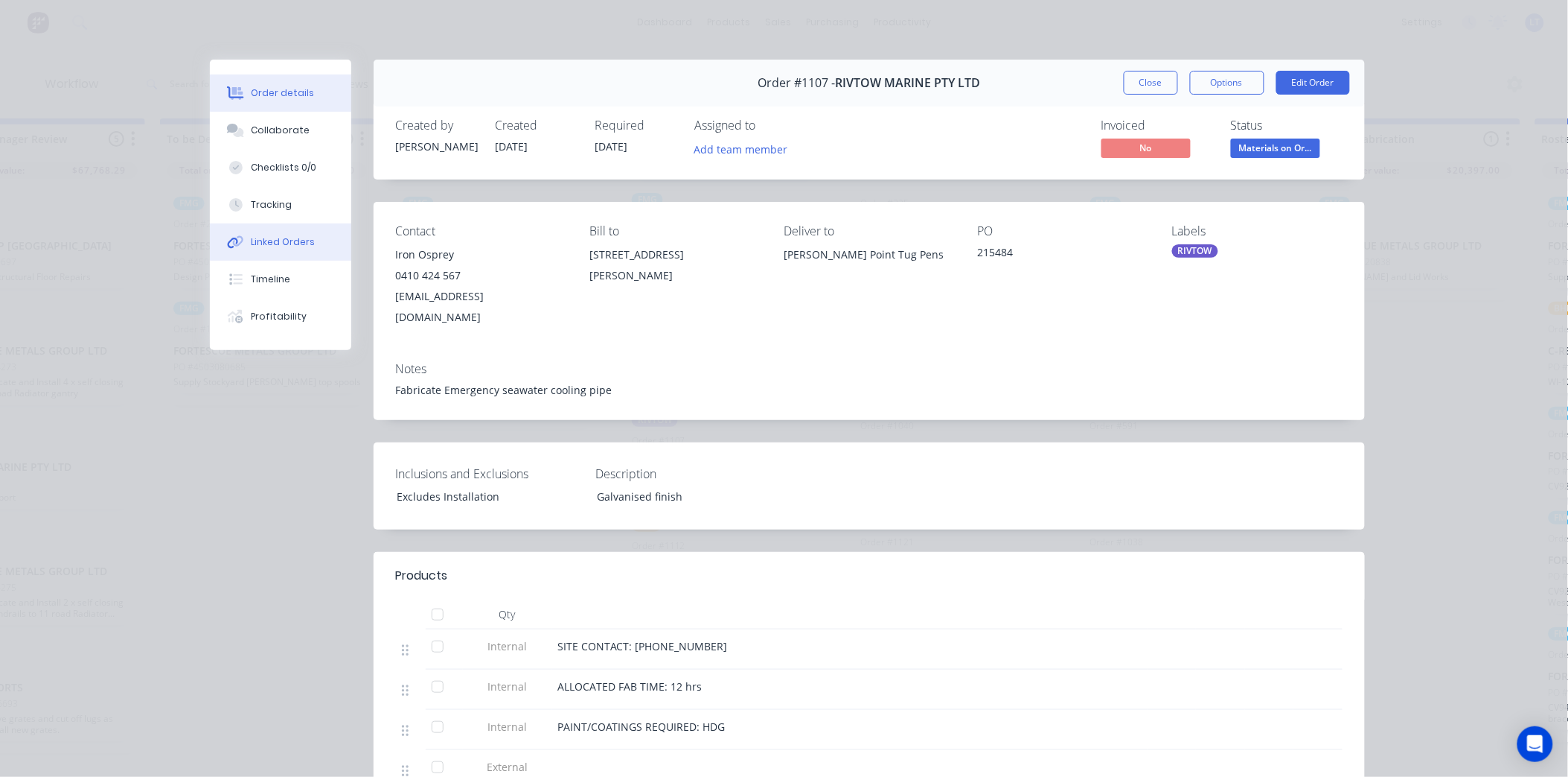
click at [296, 242] on div "Linked Orders" at bounding box center [283, 242] width 64 height 13
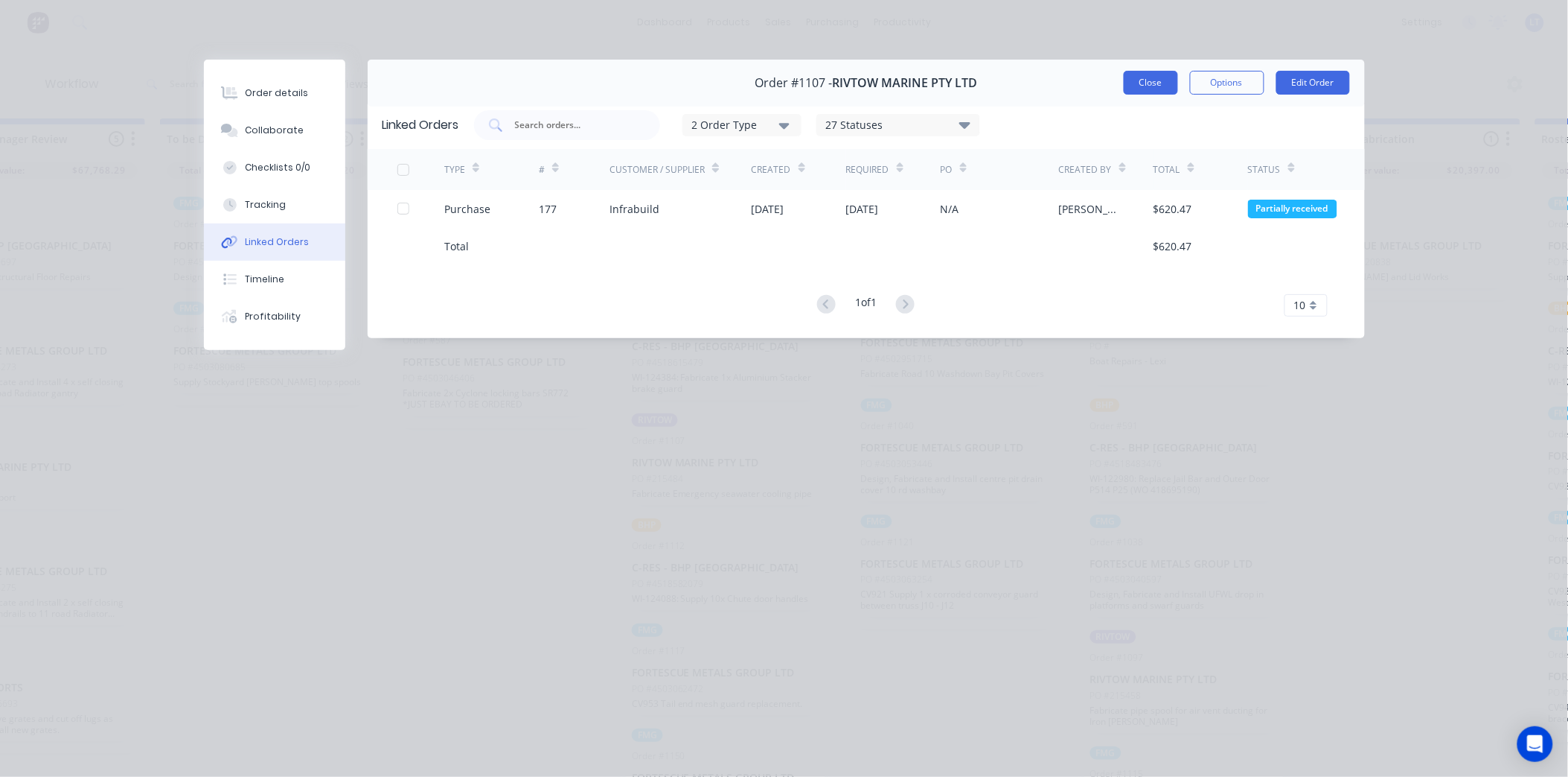
click at [1158, 76] on button "Close" at bounding box center [1151, 83] width 54 height 24
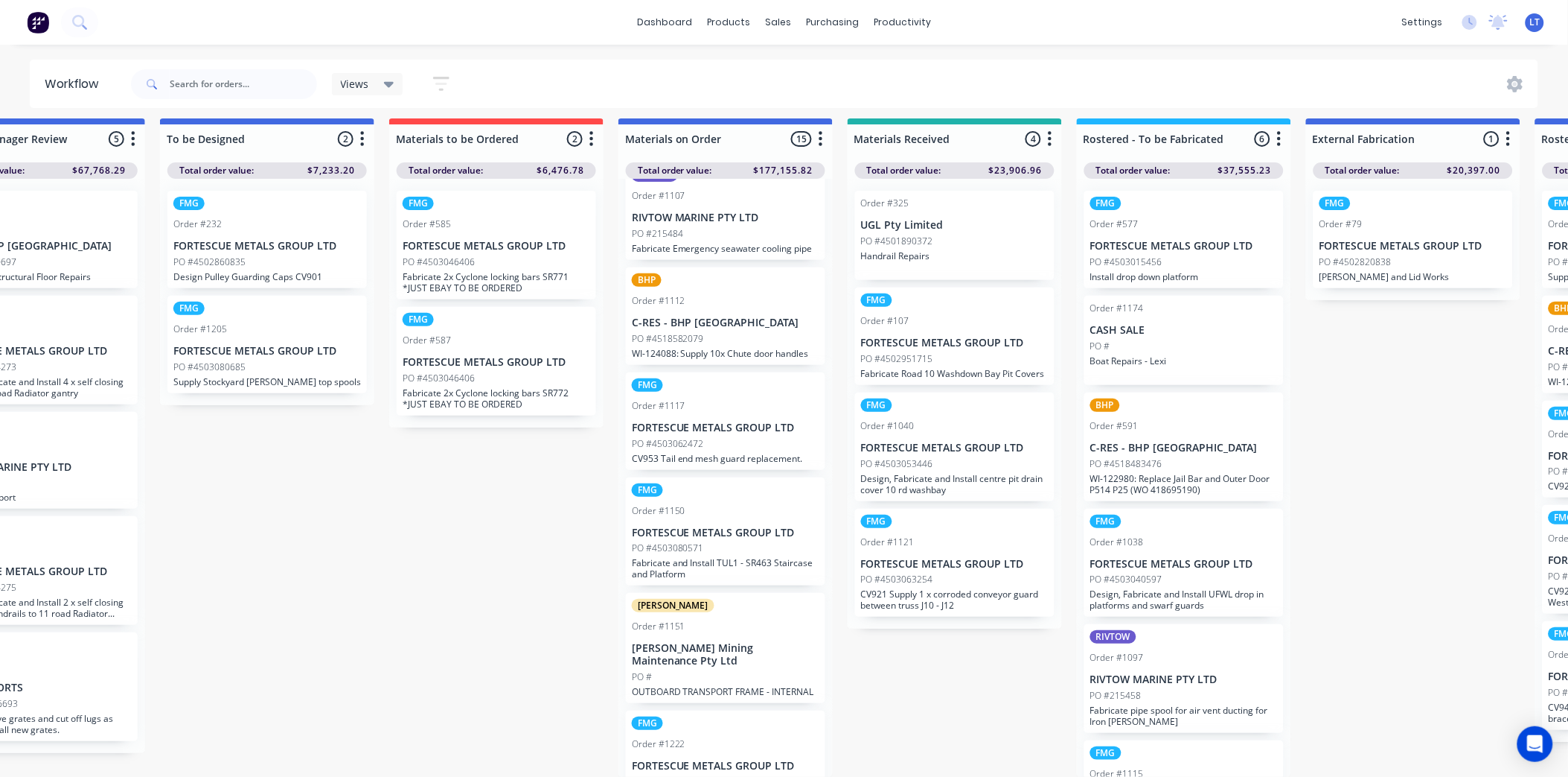
scroll to position [1017, 0]
click at [733, 316] on p "C-RES - BHP [GEOGRAPHIC_DATA]" at bounding box center [725, 322] width 187 height 13
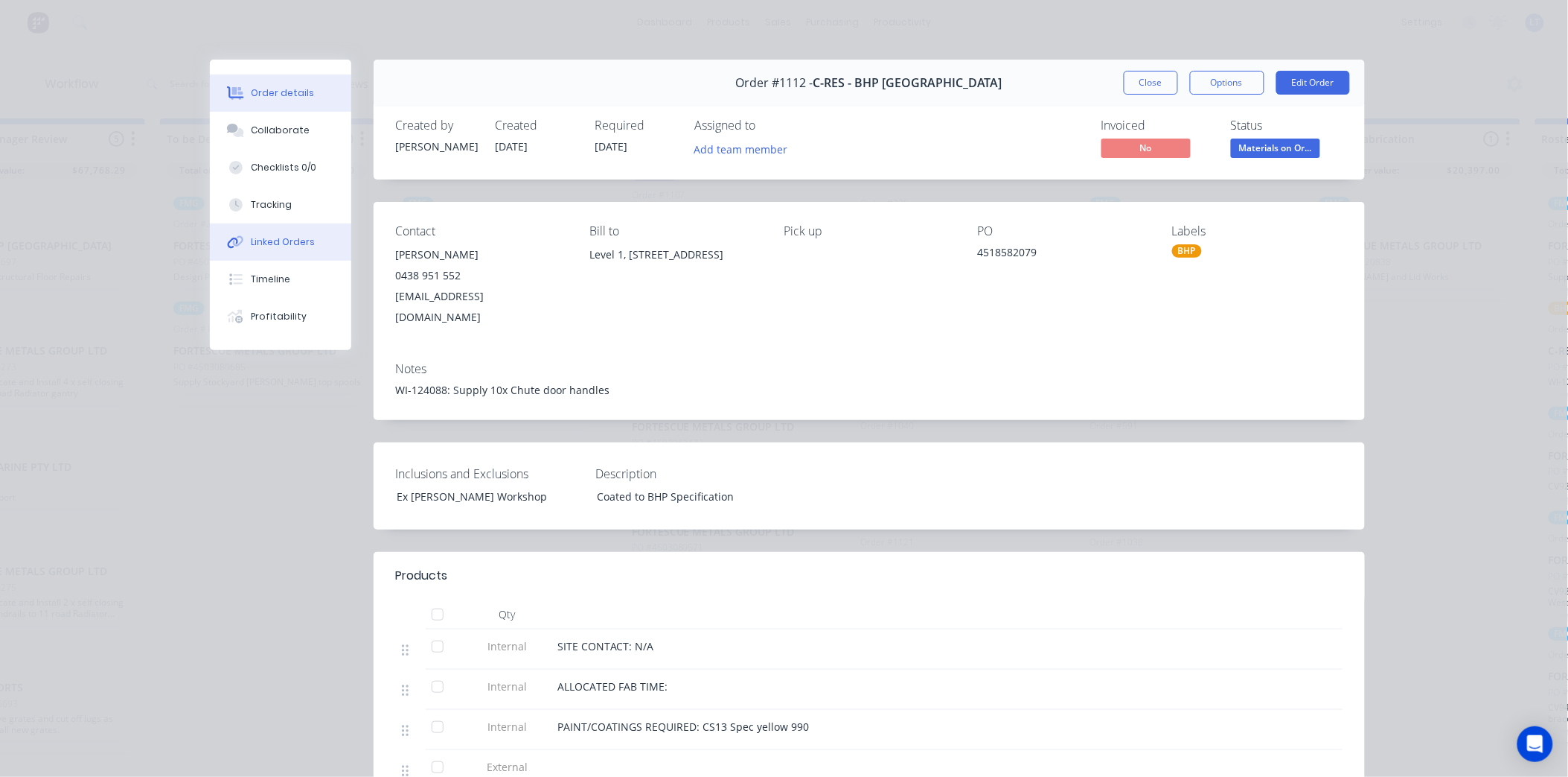
click at [272, 249] on button "Linked Orders" at bounding box center [280, 242] width 142 height 37
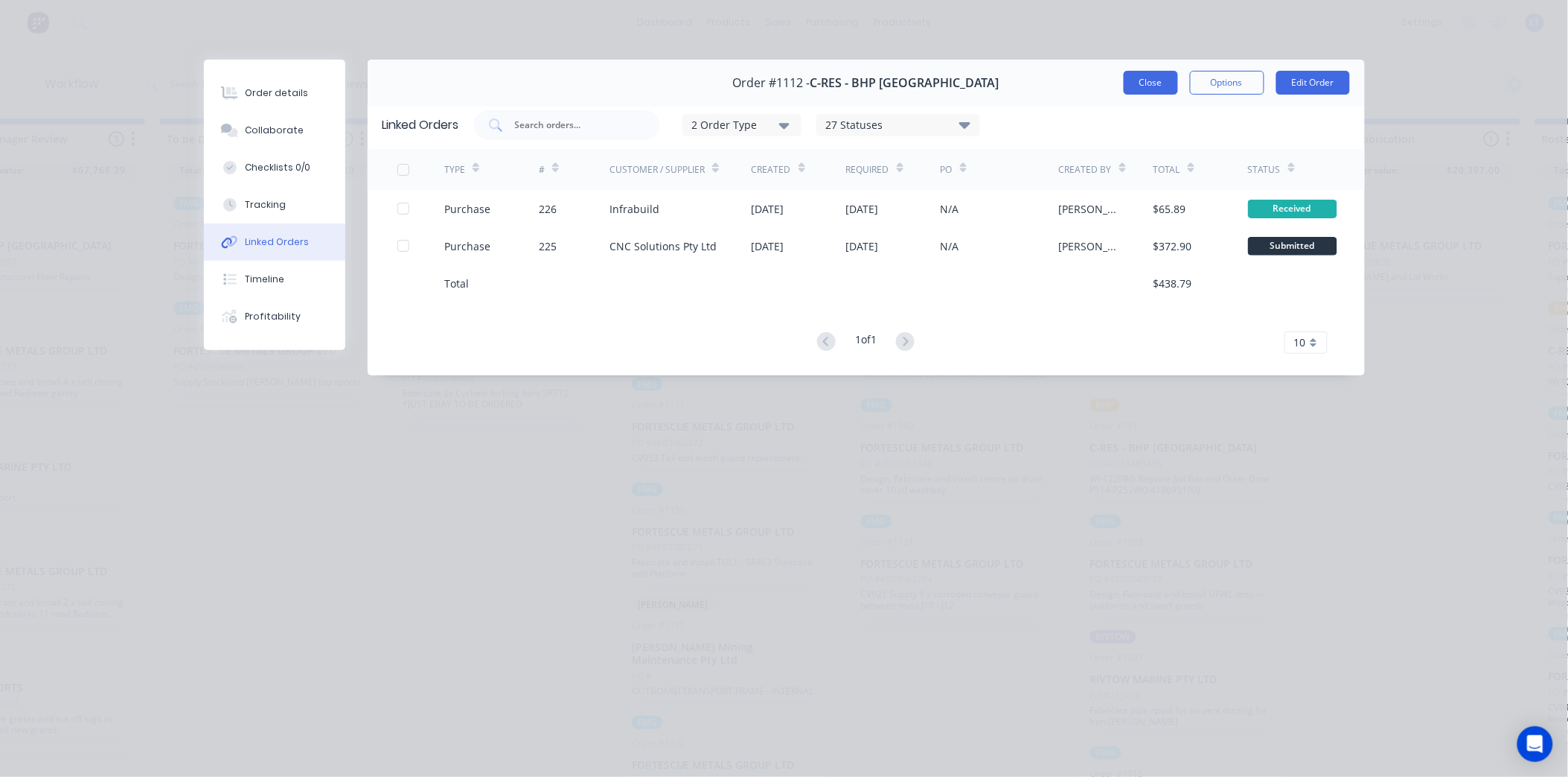
click at [1138, 87] on button "Close" at bounding box center [1151, 83] width 54 height 24
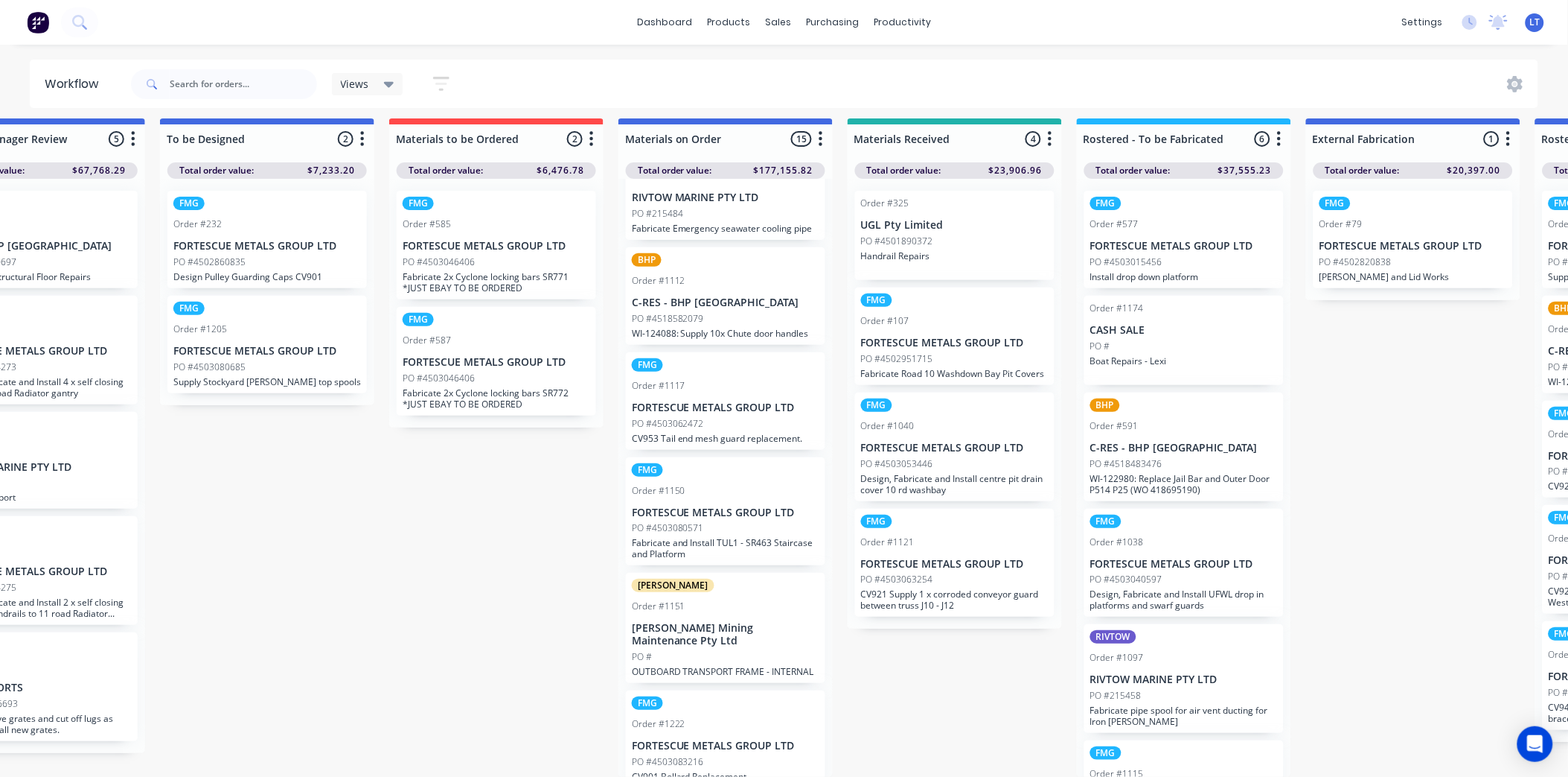
scroll to position [1045, 0]
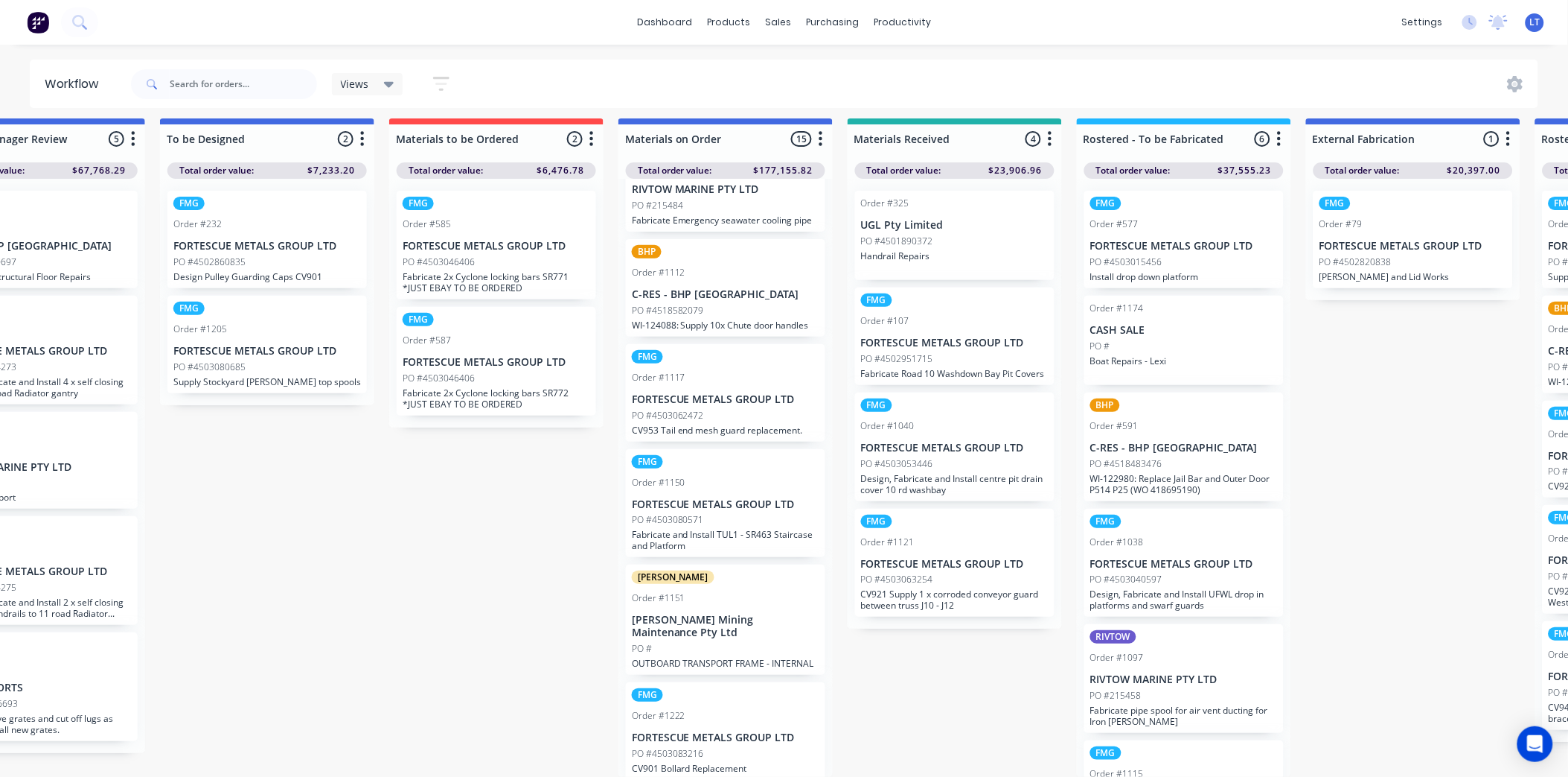
click at [752, 393] on p "FORTESCUE METALS GROUP LTD" at bounding box center [725, 399] width 187 height 13
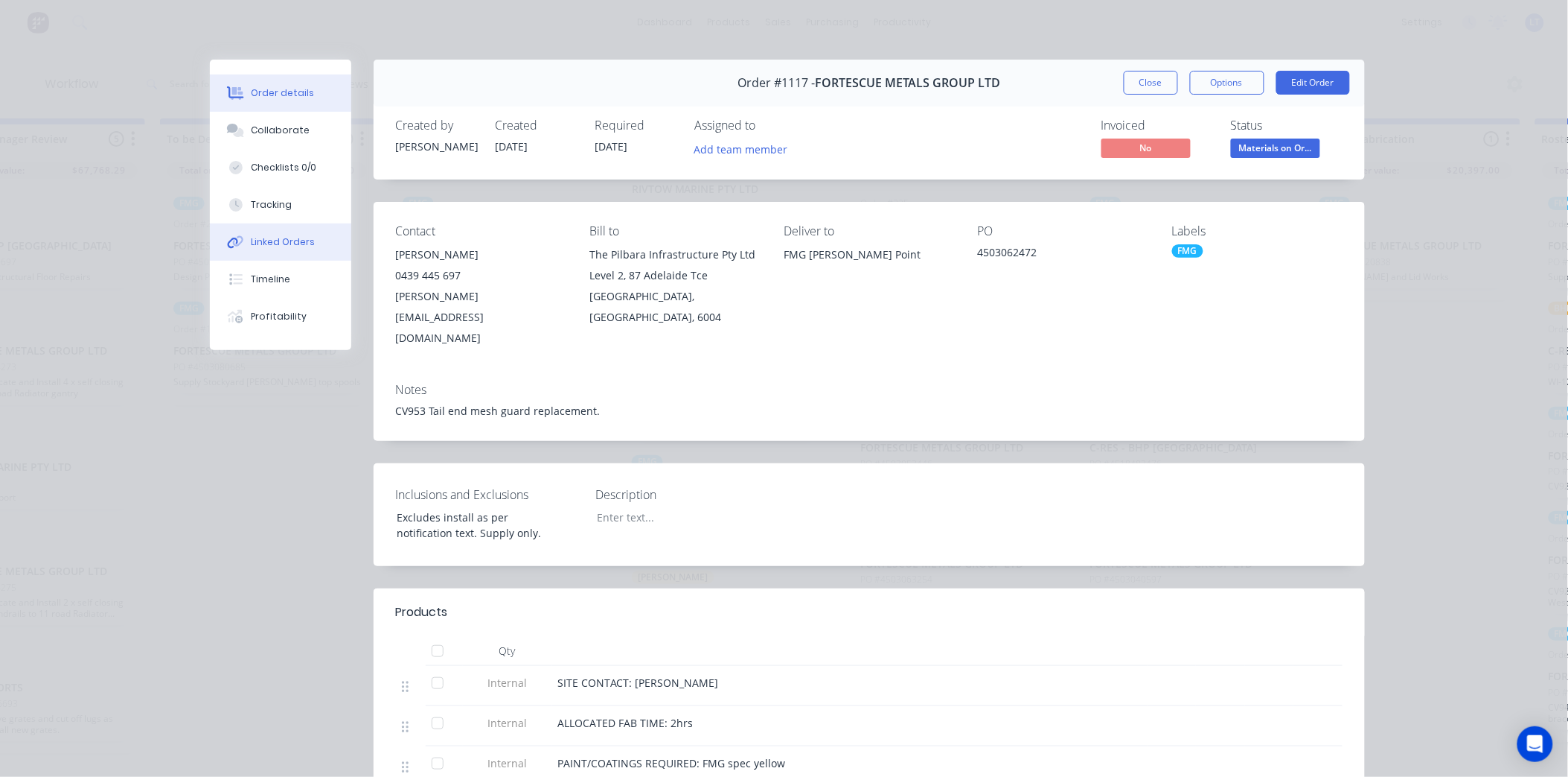
click at [272, 240] on div "Linked Orders" at bounding box center [283, 242] width 64 height 13
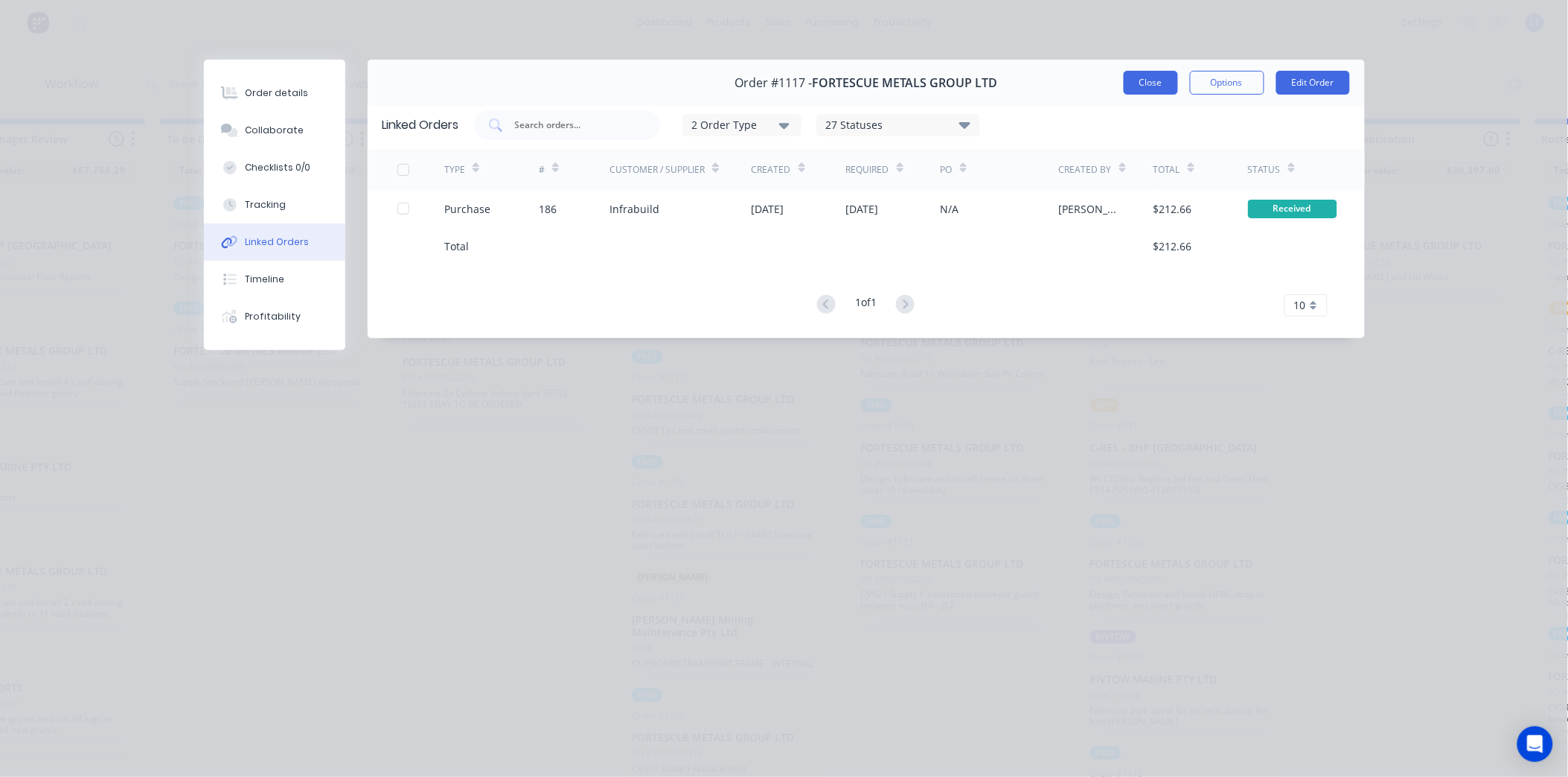
click at [1161, 93] on button "Close" at bounding box center [1151, 83] width 54 height 24
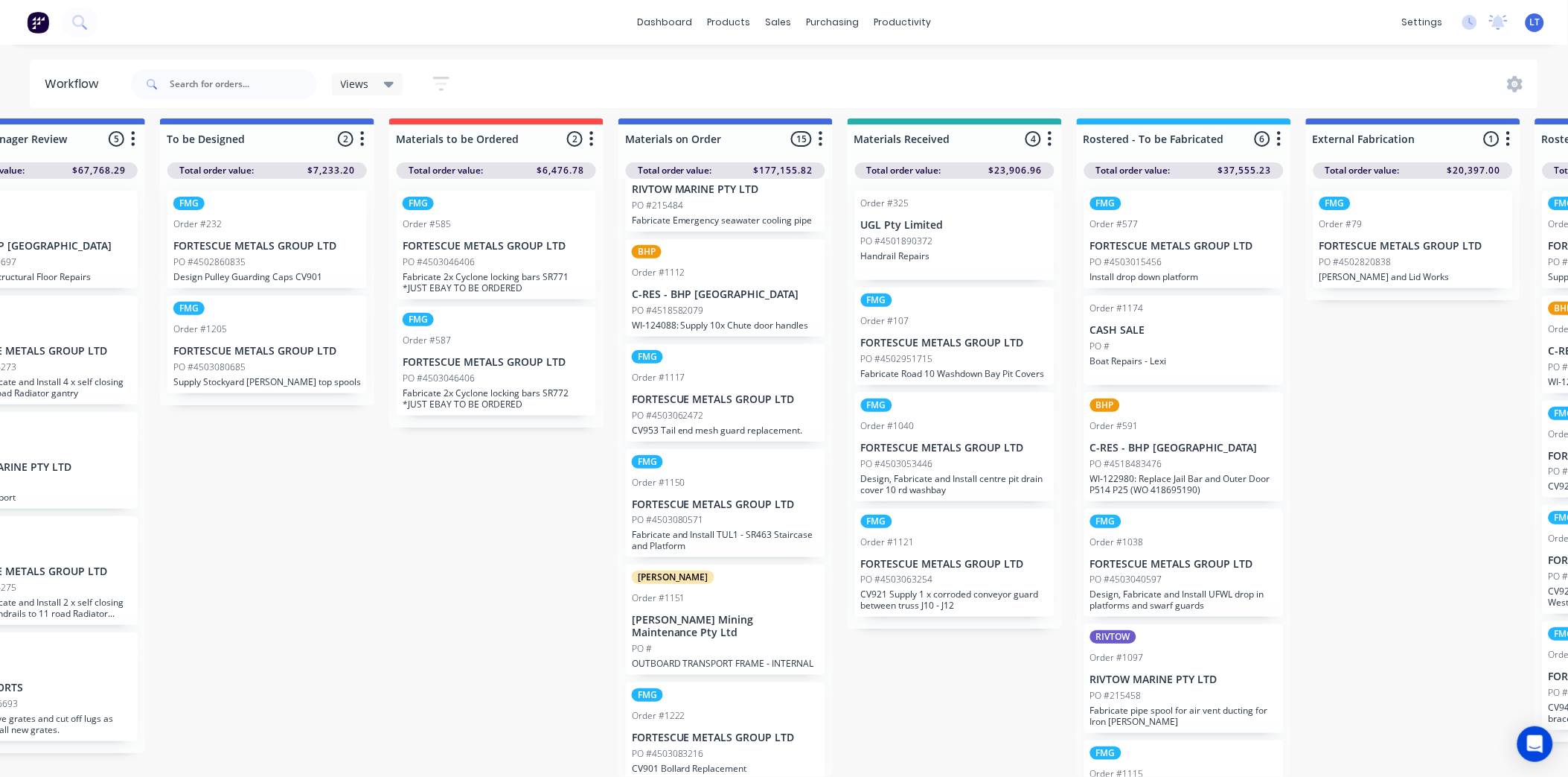
click at [769, 499] on p "FORTESCUE METALS GROUP LTD" at bounding box center [725, 505] width 187 height 13
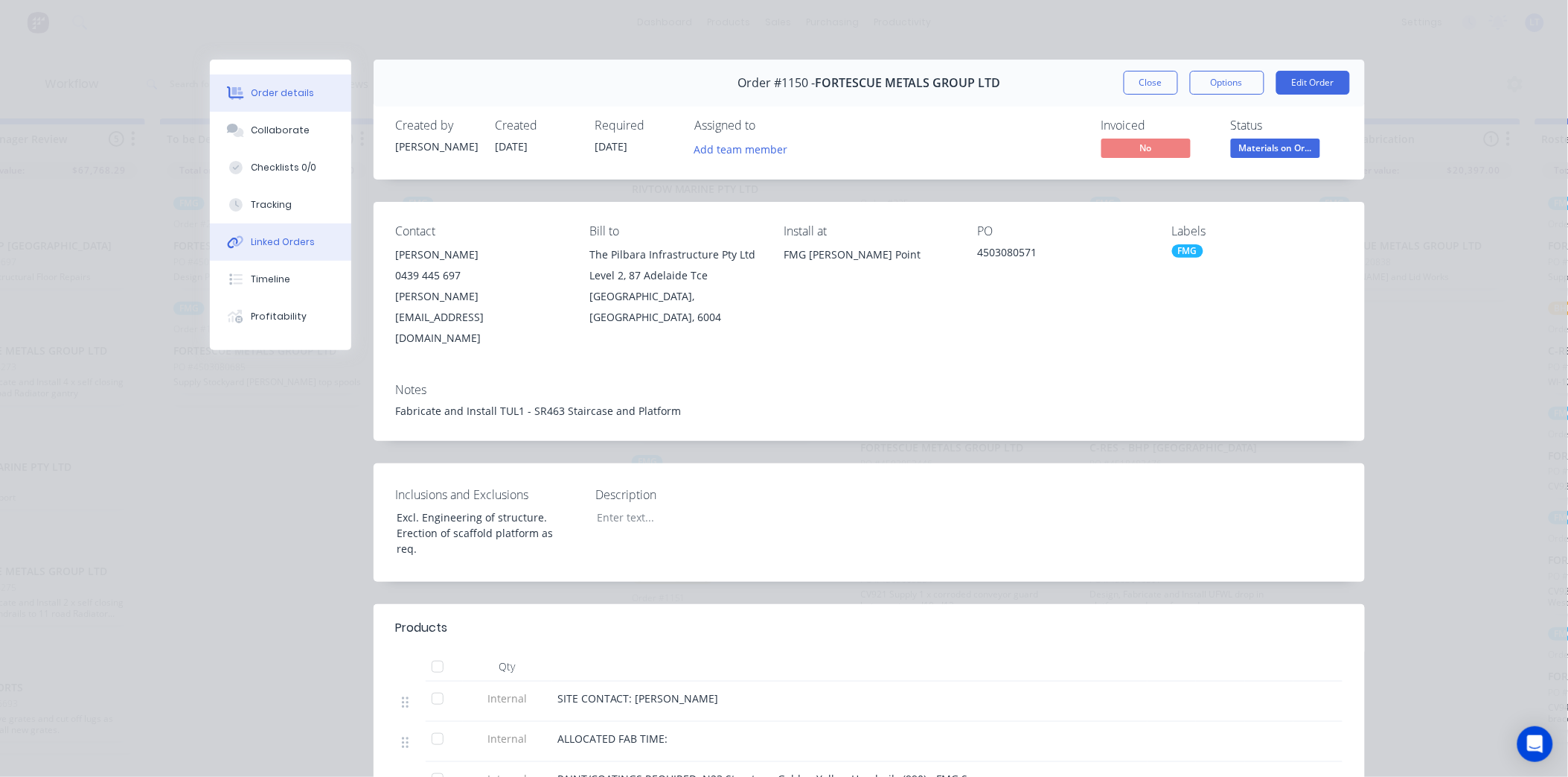
click at [263, 246] on div "Linked Orders" at bounding box center [283, 242] width 64 height 13
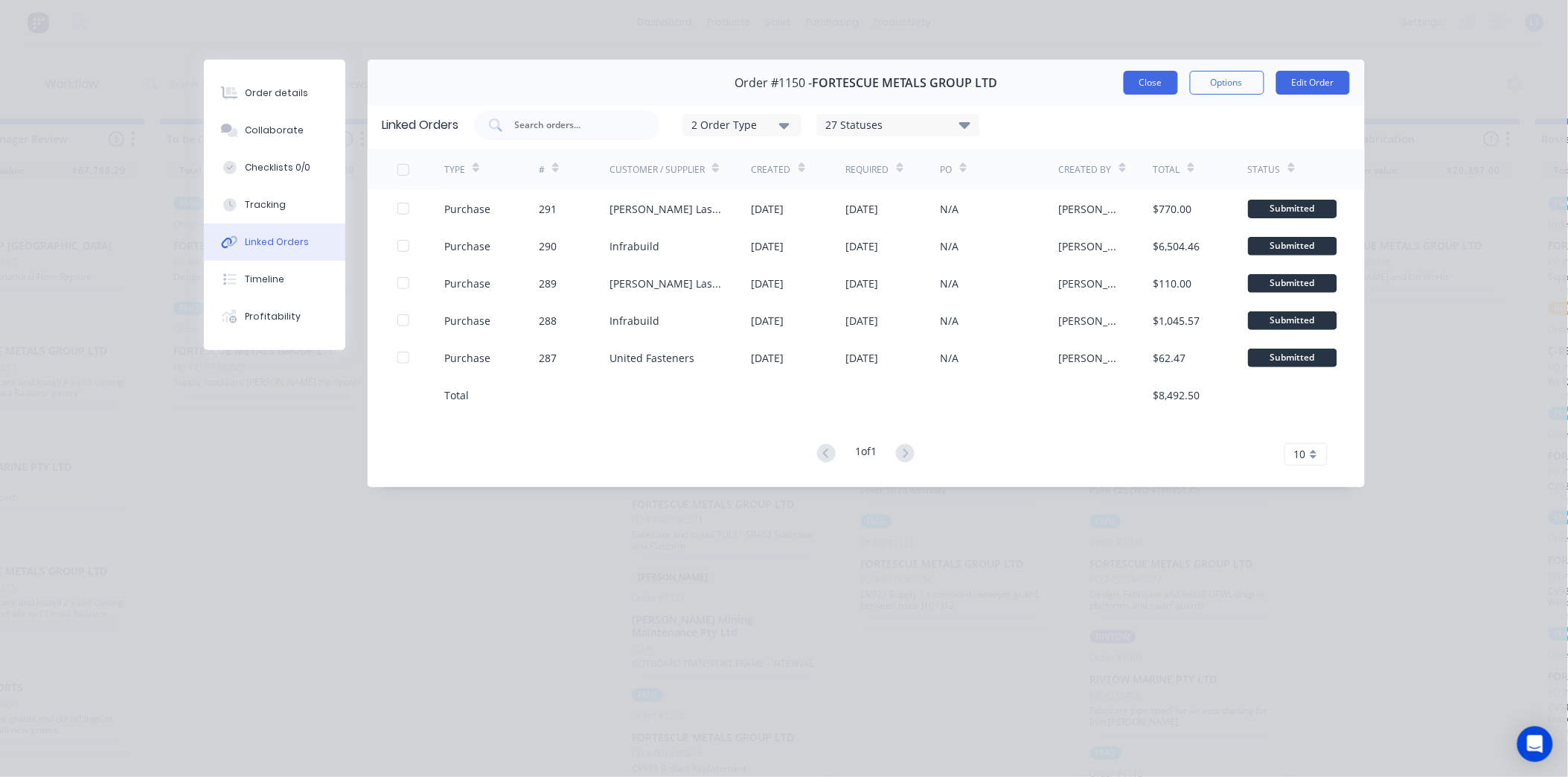
click at [1156, 93] on button "Close" at bounding box center [1151, 83] width 54 height 24
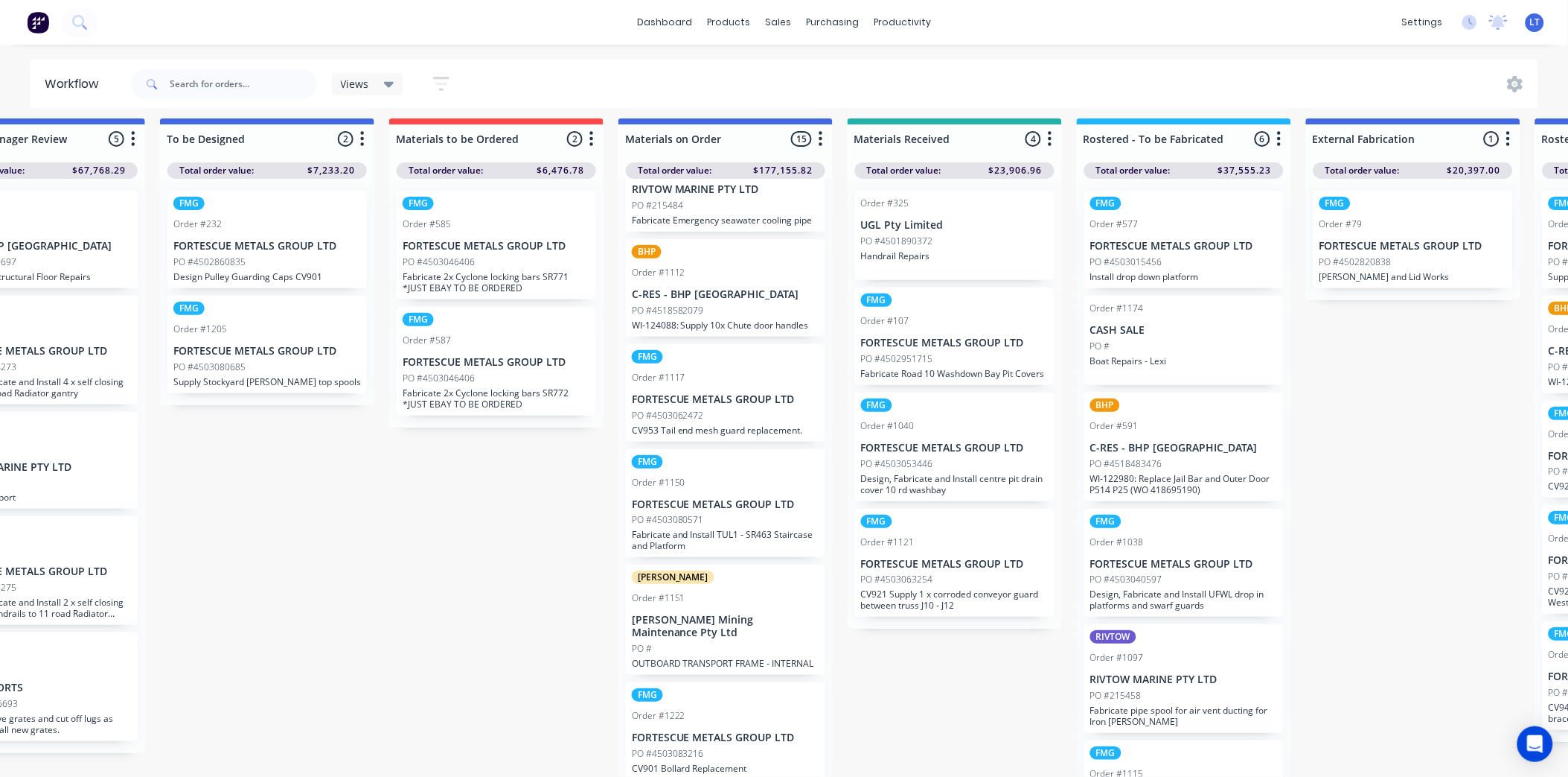
click at [742, 617] on p "[PERSON_NAME] Mining Maintenance Pty Ltd" at bounding box center [725, 626] width 187 height 25
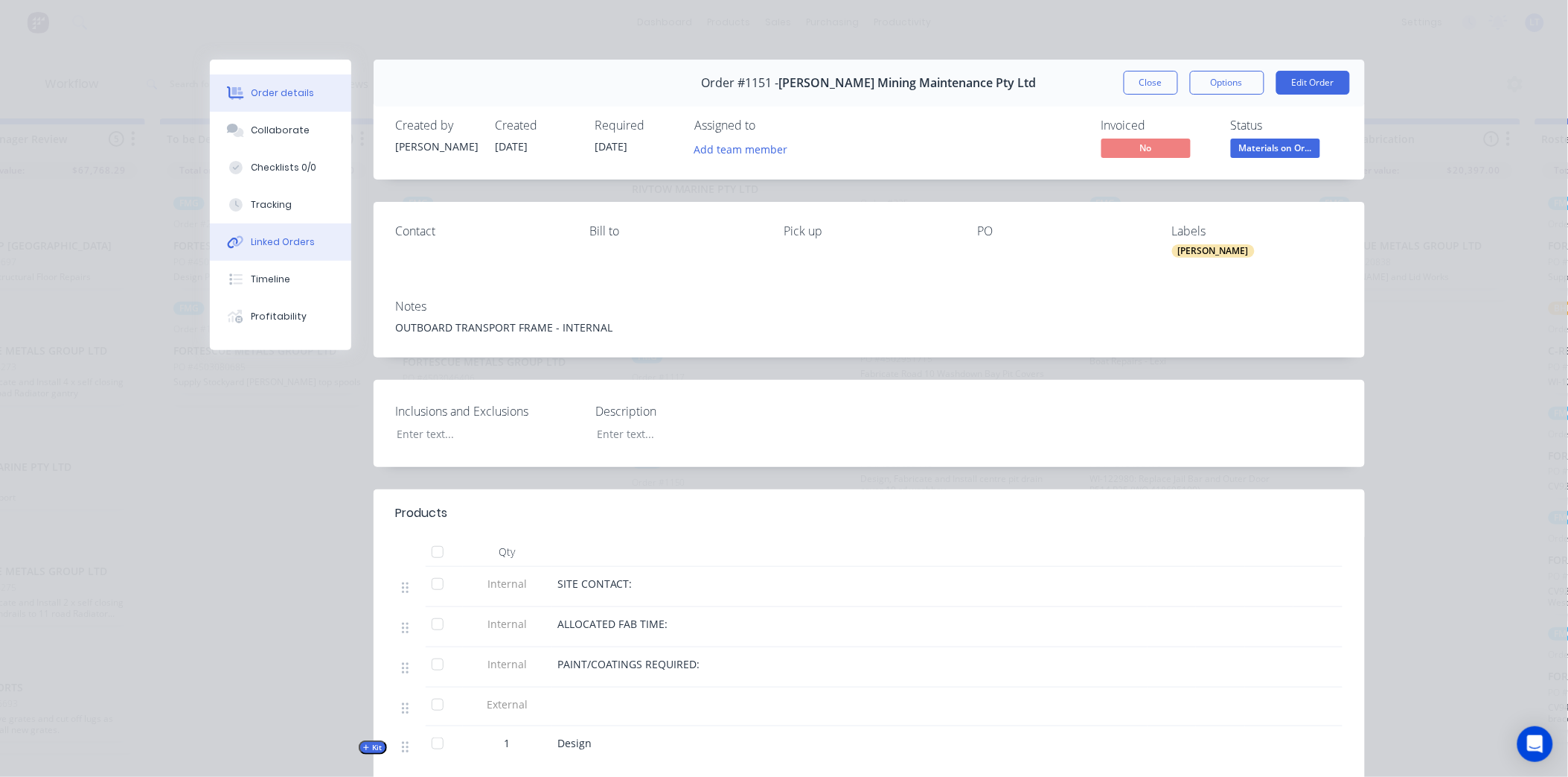
click at [254, 257] on button "Linked Orders" at bounding box center [280, 242] width 142 height 37
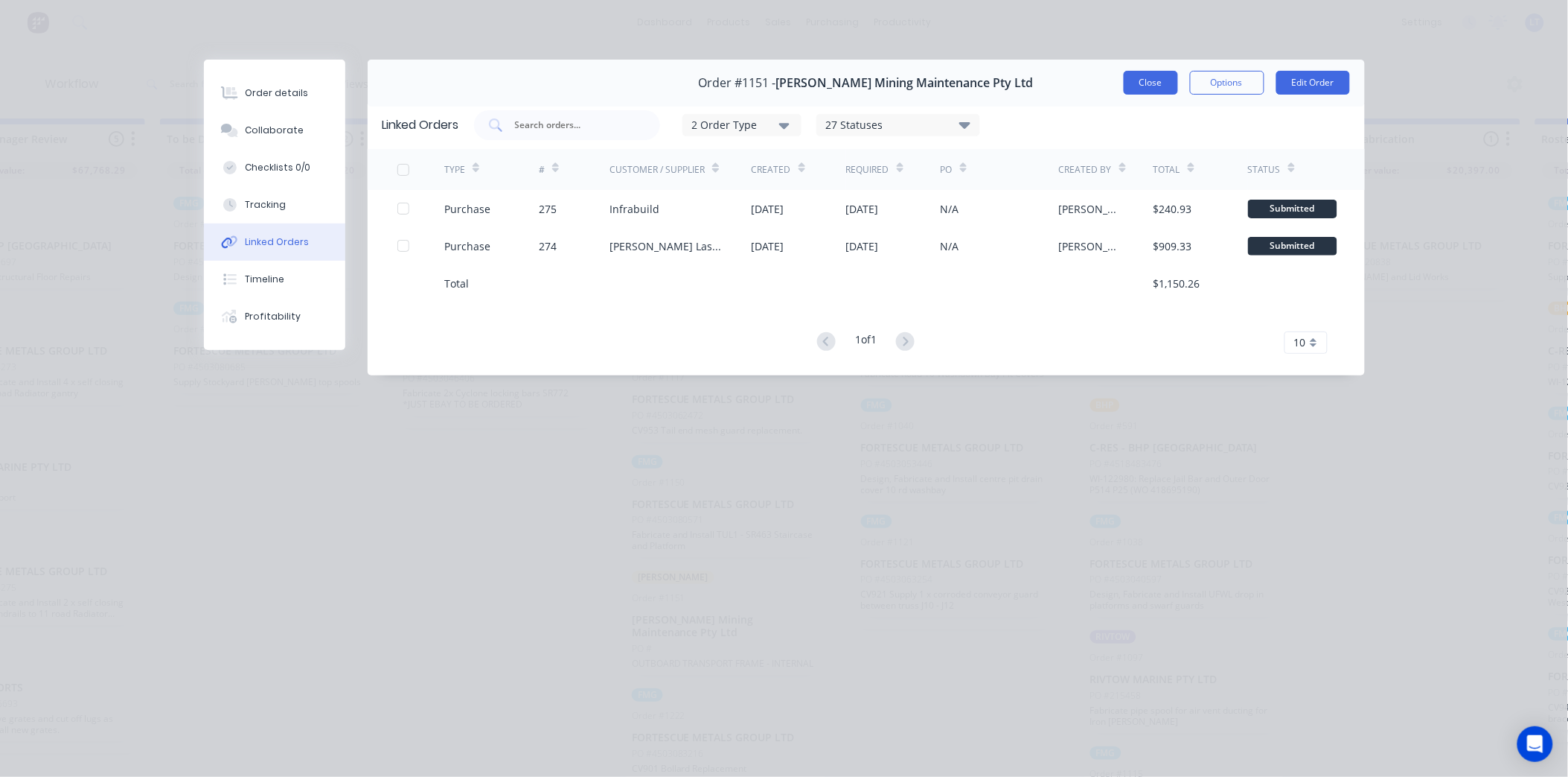
click at [1159, 82] on button "Close" at bounding box center [1151, 83] width 54 height 24
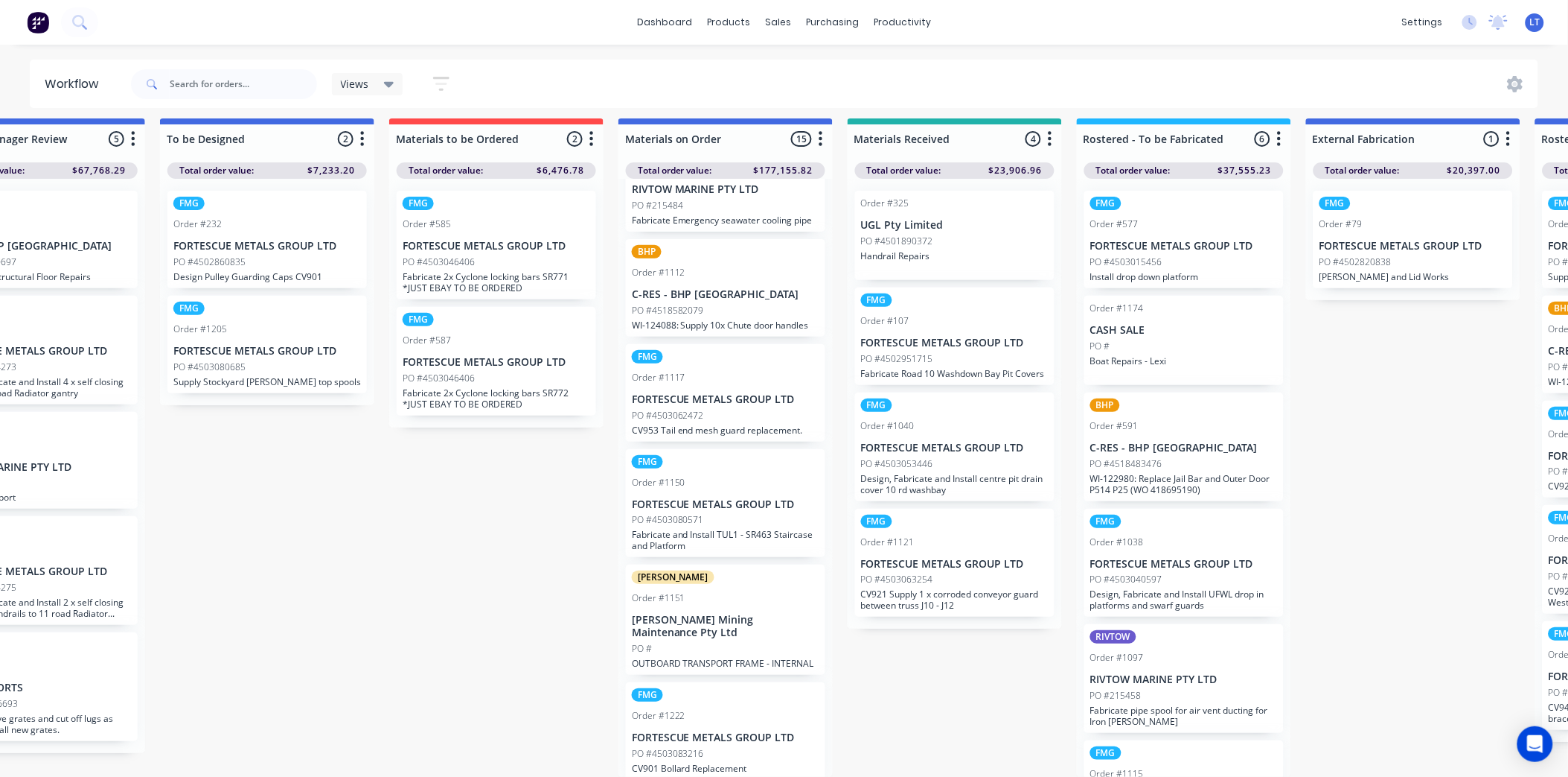
click at [707, 712] on div "FMG Order #1222 FORTESCUE METALS GROUP LTD PO #4503083216 CV901 Bollard Replace…" at bounding box center [725, 731] width 199 height 98
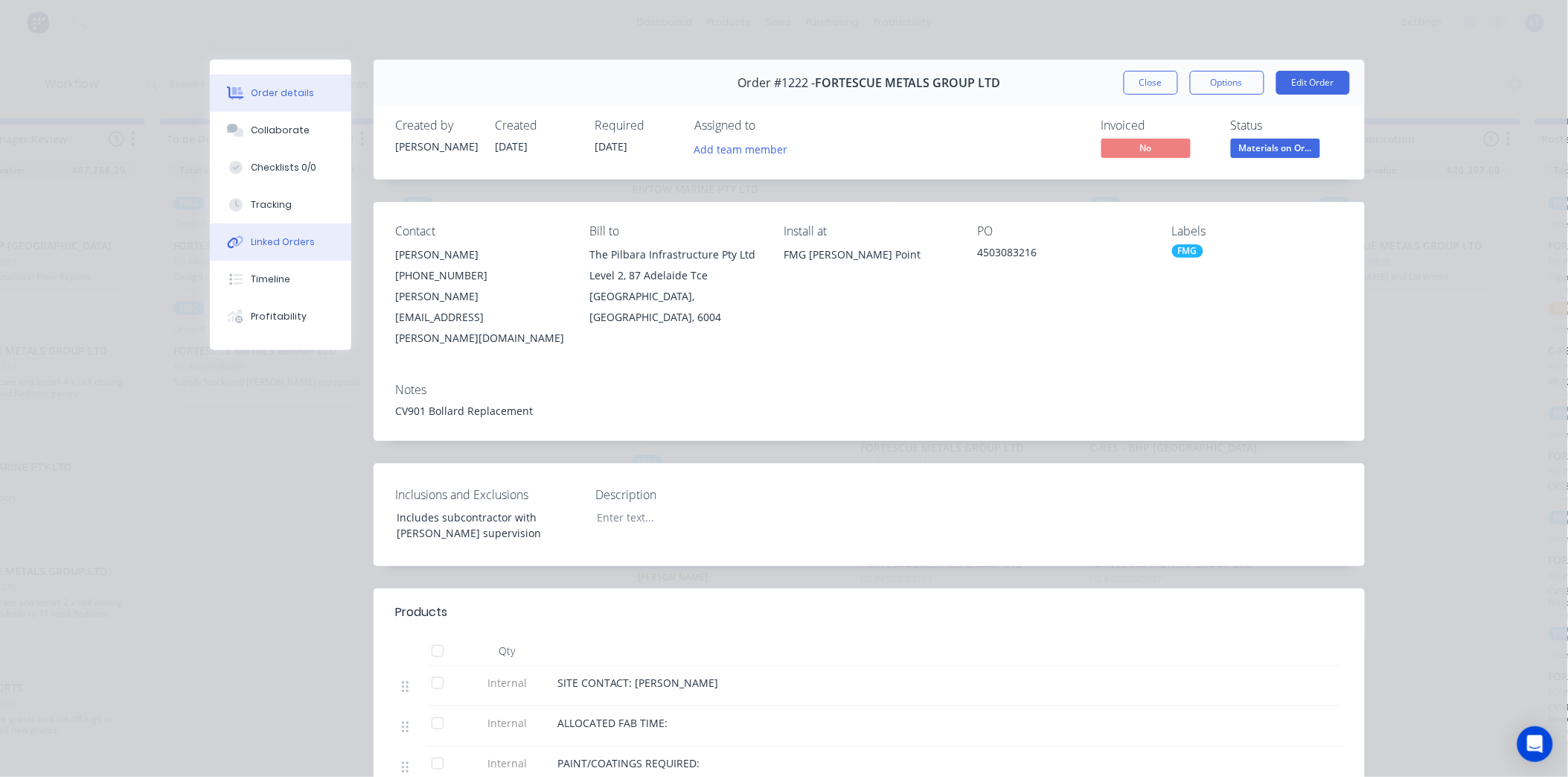
click at [269, 240] on div "Linked Orders" at bounding box center [283, 242] width 64 height 13
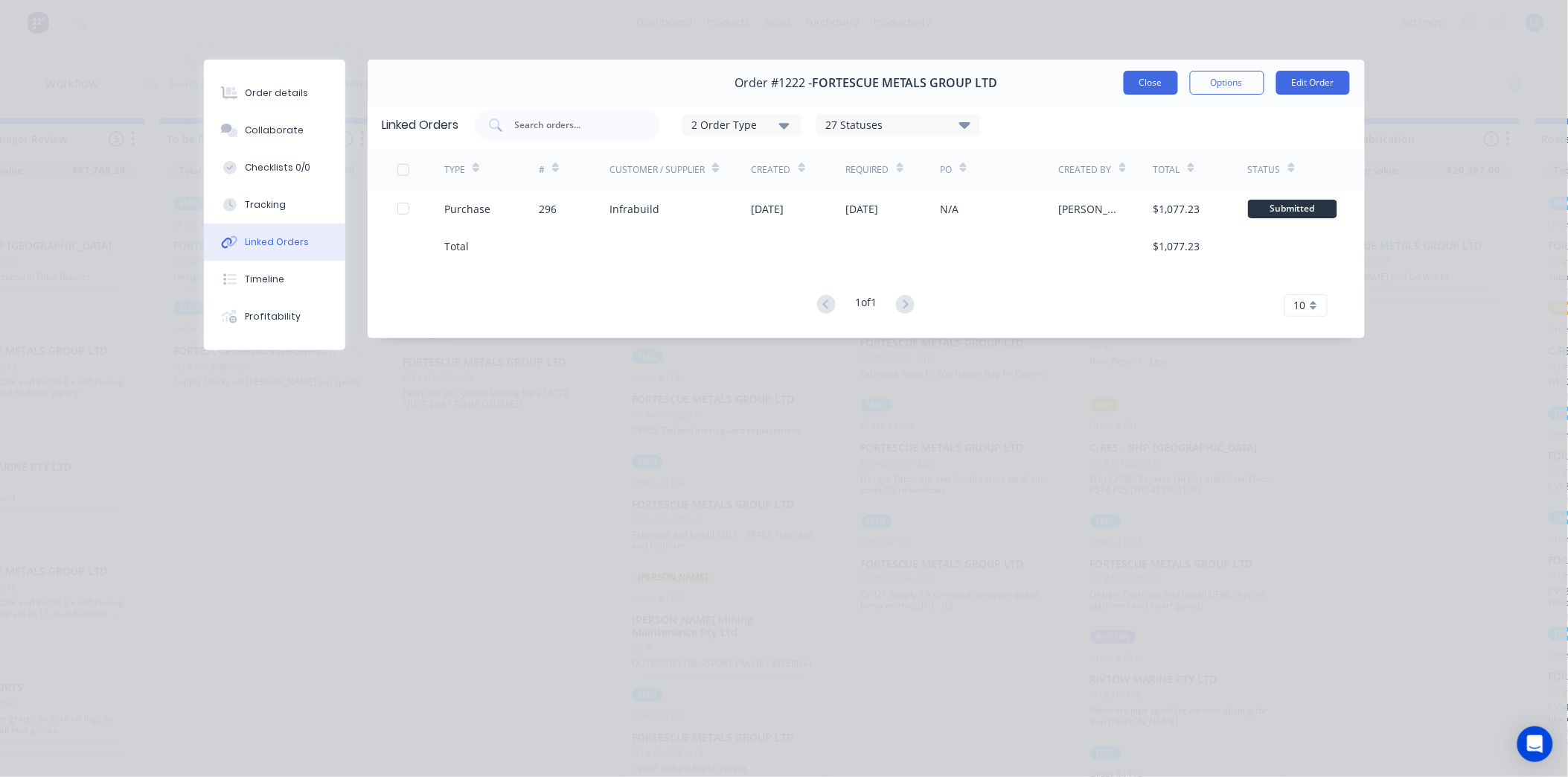
drag, startPoint x: 1220, startPoint y: 440, endPoint x: 1163, endPoint y: 90, distance: 354.6
click at [1165, 102] on div "Order #1222 - FORTESCUE METALS GROUP LTD Close Options Edit Order" at bounding box center [866, 83] width 997 height 47
click at [1159, 84] on button "Close" at bounding box center [1151, 83] width 54 height 24
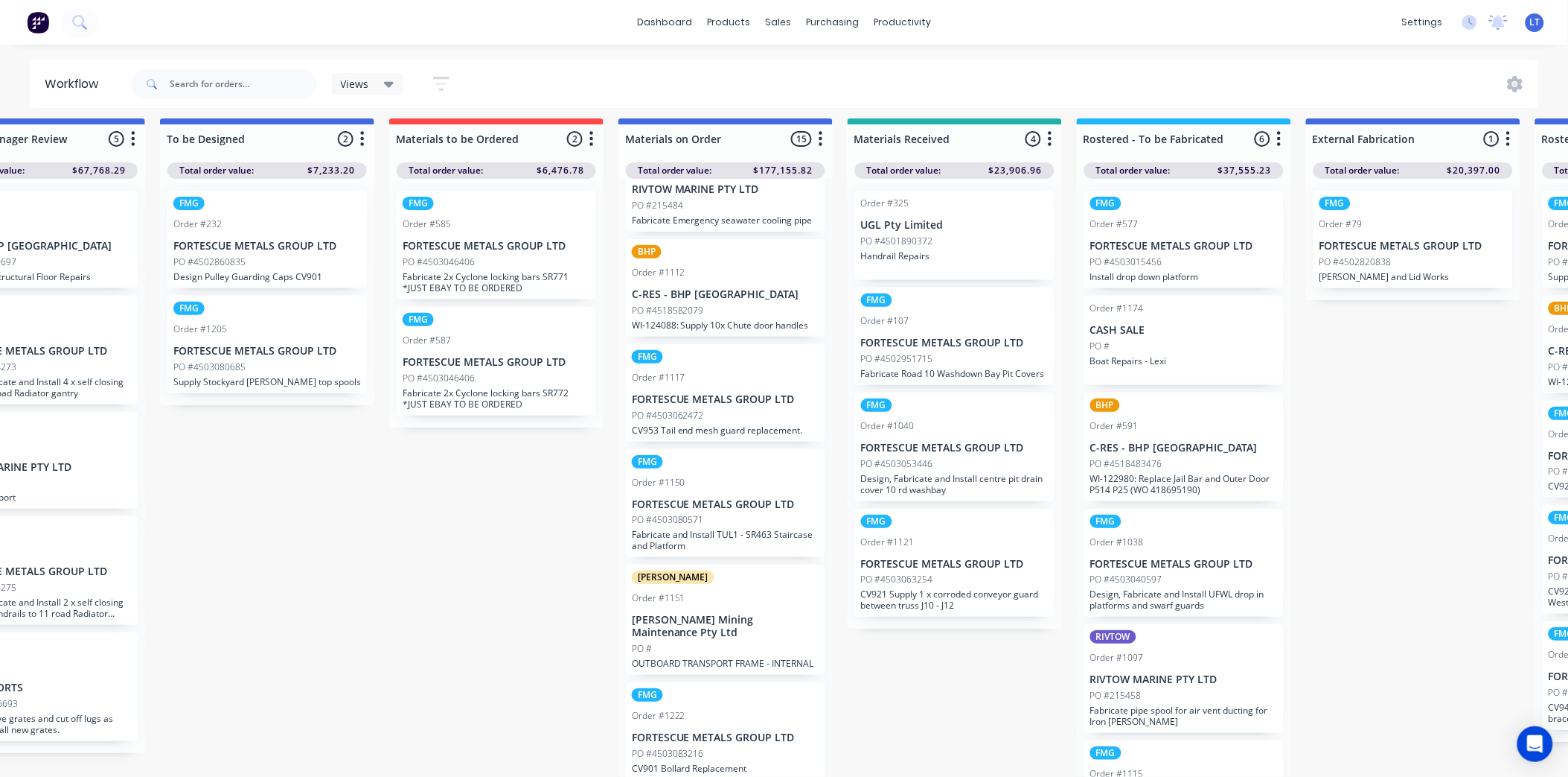
drag, startPoint x: 395, startPoint y: 578, endPoint x: 322, endPoint y: 570, distance: 73.4
drag, startPoint x: 413, startPoint y: 600, endPoint x: 400, endPoint y: 594, distance: 14.3
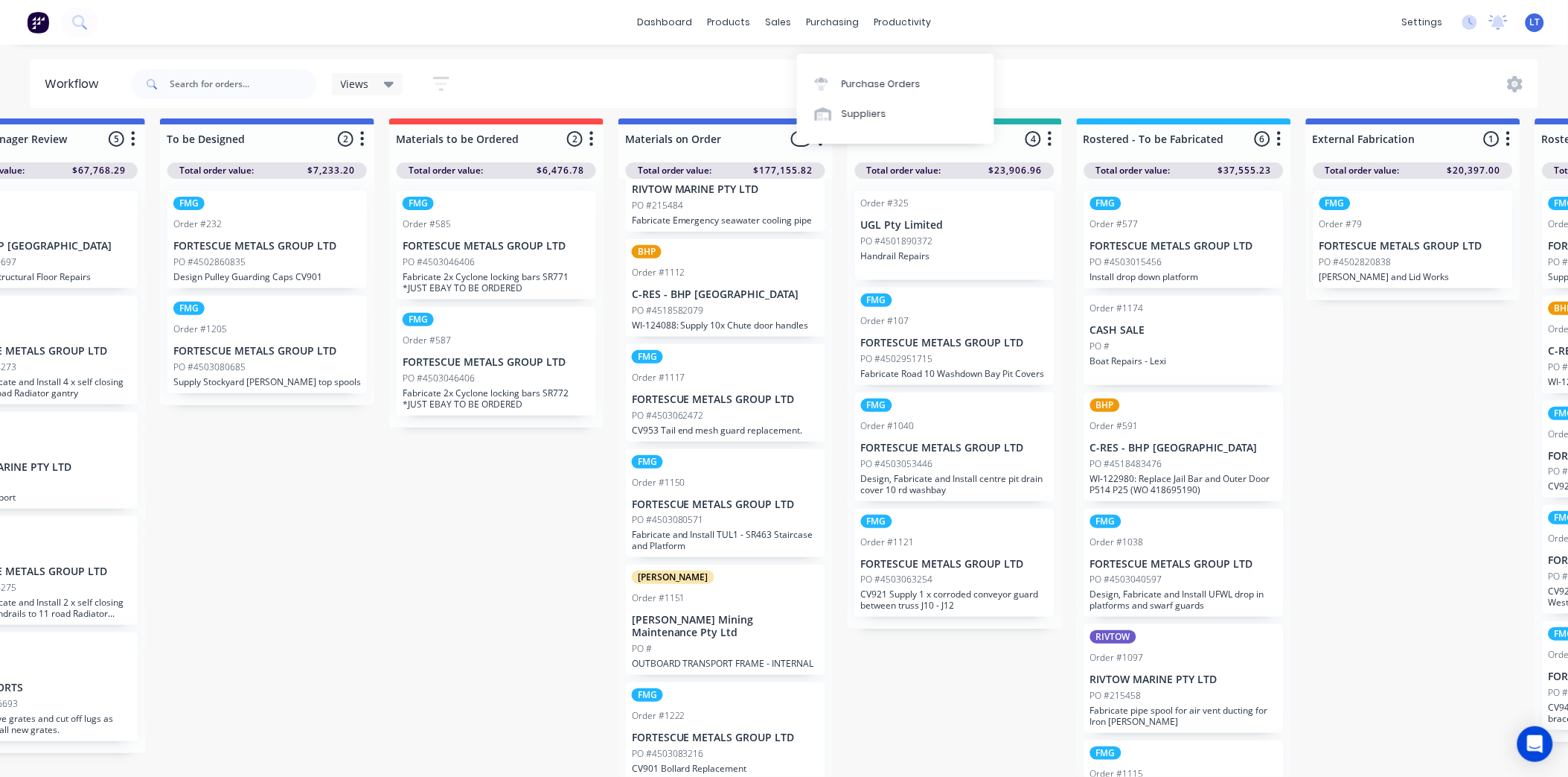
click at [819, 69] on link "Purchase Orders" at bounding box center [896, 84] width 197 height 30
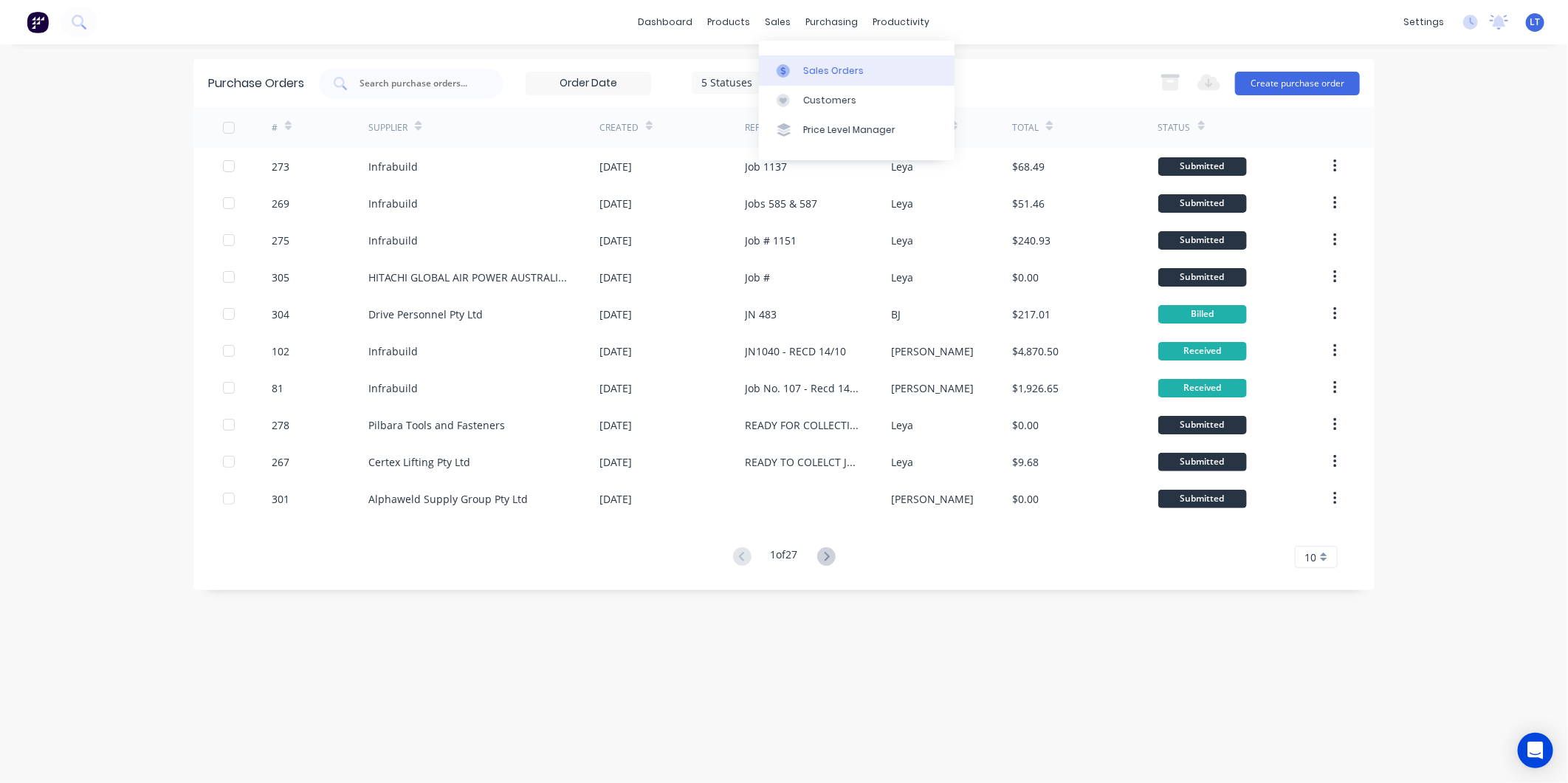
click at [801, 65] on link "Sales Orders" at bounding box center [857, 70] width 195 height 30
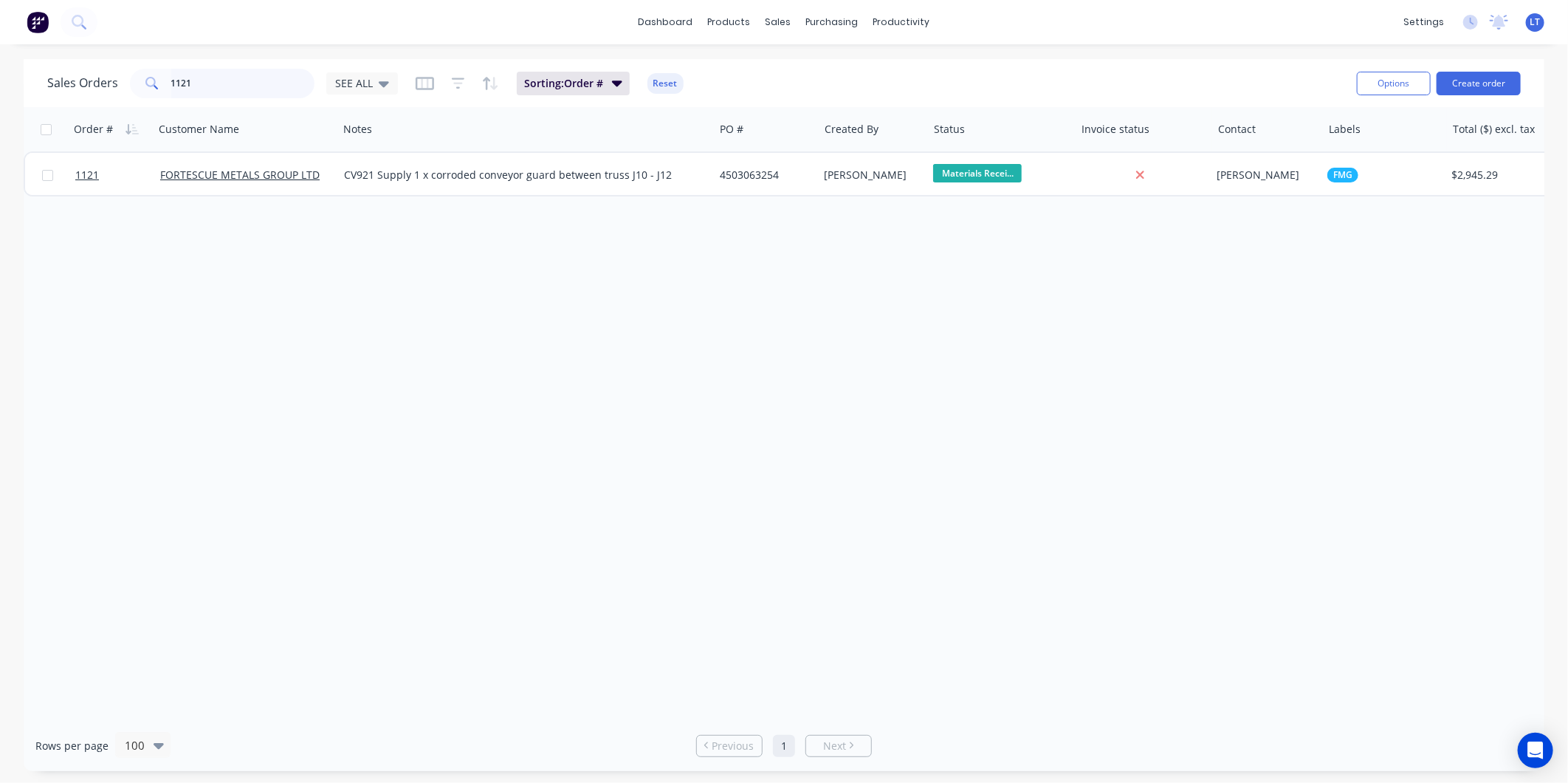
drag, startPoint x: 98, startPoint y: 86, endPoint x: 0, endPoint y: 89, distance: 98.0
click at [0, 87] on html "dashboard products sales purchasing productivity dashboard products Product Cat…" at bounding box center [784, 392] width 1568 height 783
type input "597"
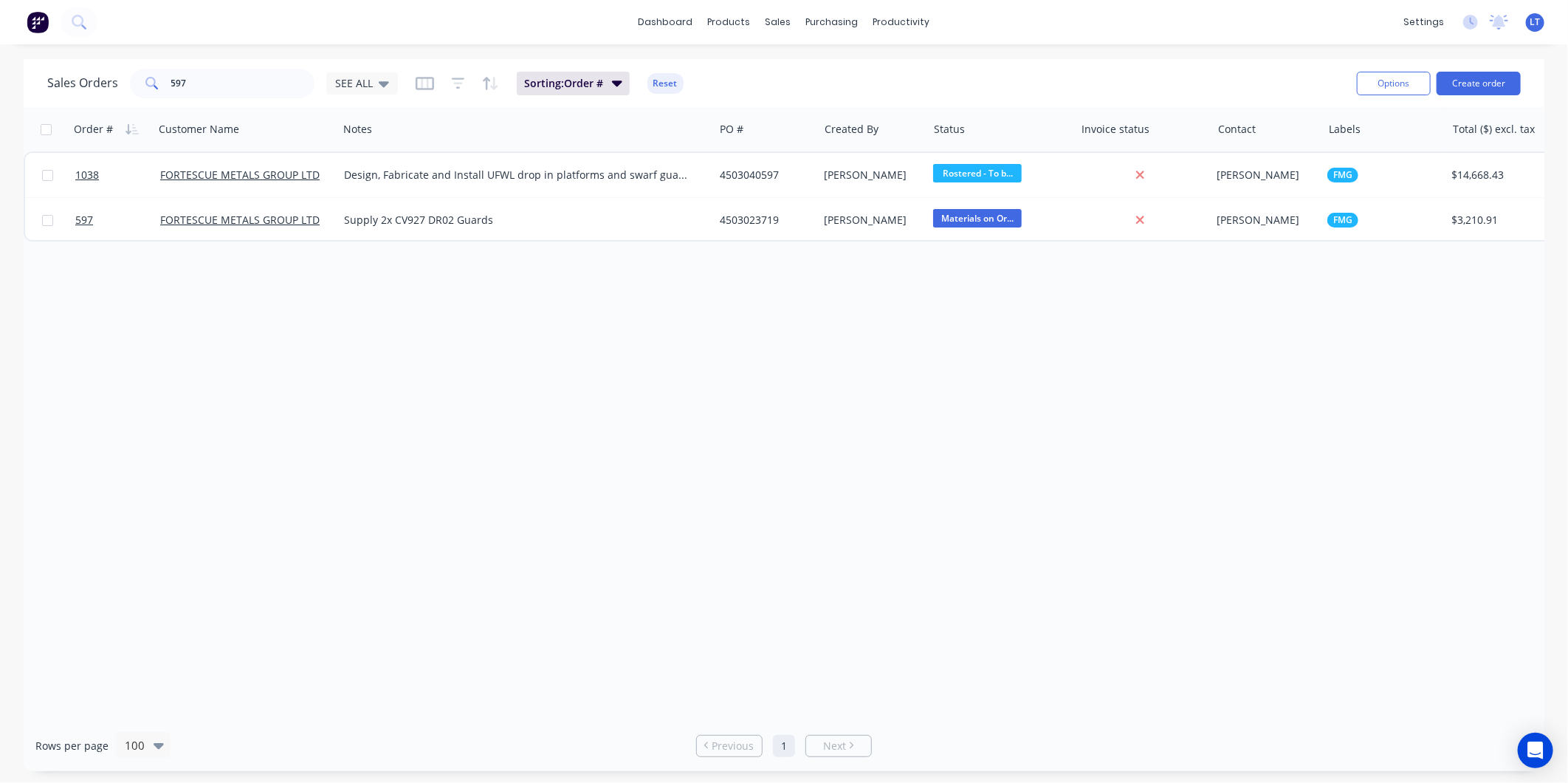
drag, startPoint x: 771, startPoint y: 622, endPoint x: 666, endPoint y: 630, distance: 105.3
click at [666, 630] on div "Order # Customer Name Notes PO # Created By Status Invoice status Contact Label…" at bounding box center [784, 414] width 1521 height 613
drag, startPoint x: 881, startPoint y: 451, endPoint x: 687, endPoint y: 430, distance: 195.1
click at [661, 425] on div "Order # Customer Name Notes PO # Created By Status Invoice status Contact Label…" at bounding box center [784, 414] width 1521 height 613
click at [858, 75] on div "Purchase Orders" at bounding box center [880, 71] width 78 height 13
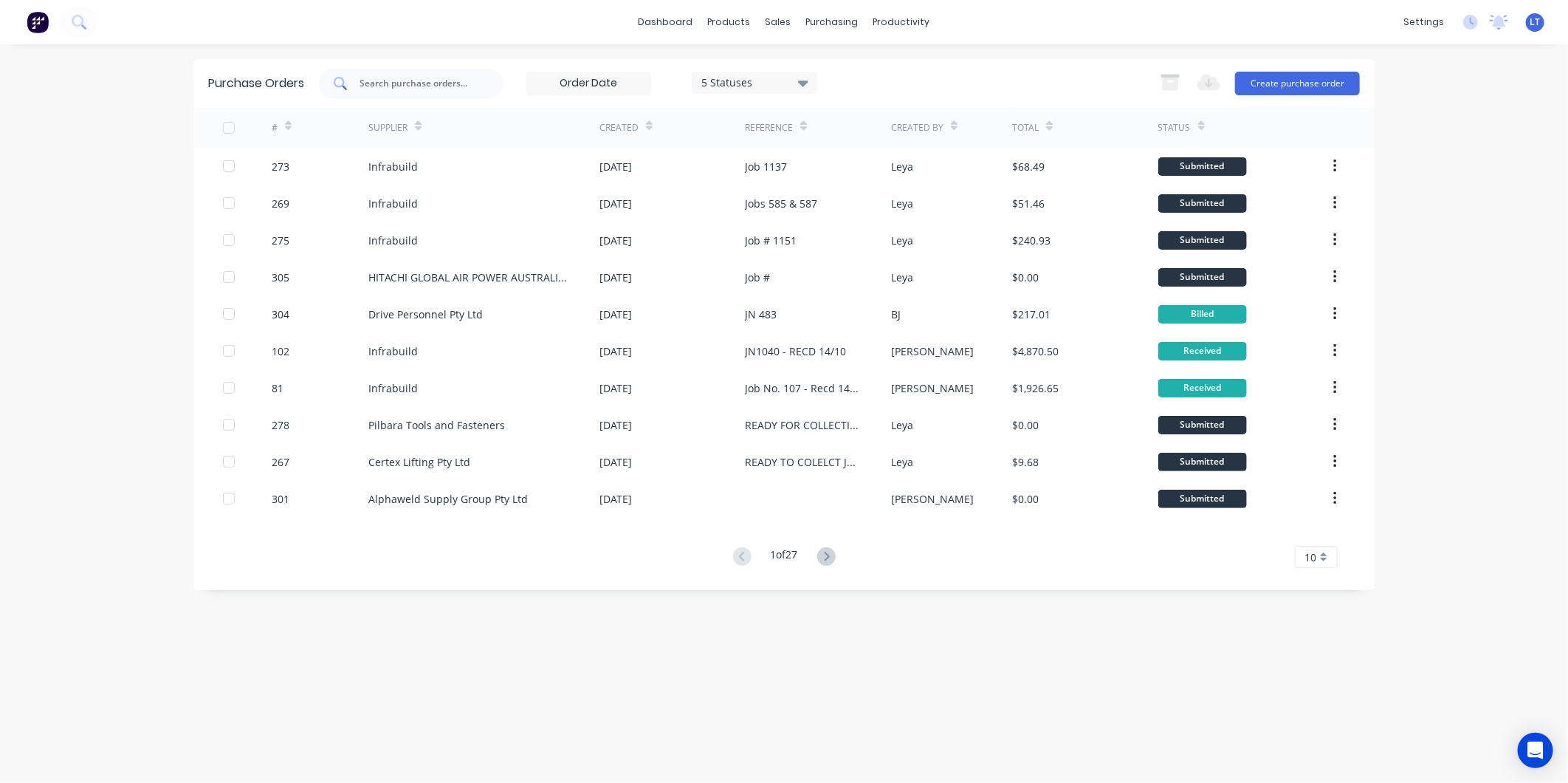
click at [477, 87] on div at bounding box center [411, 84] width 184 height 30
type input "287"
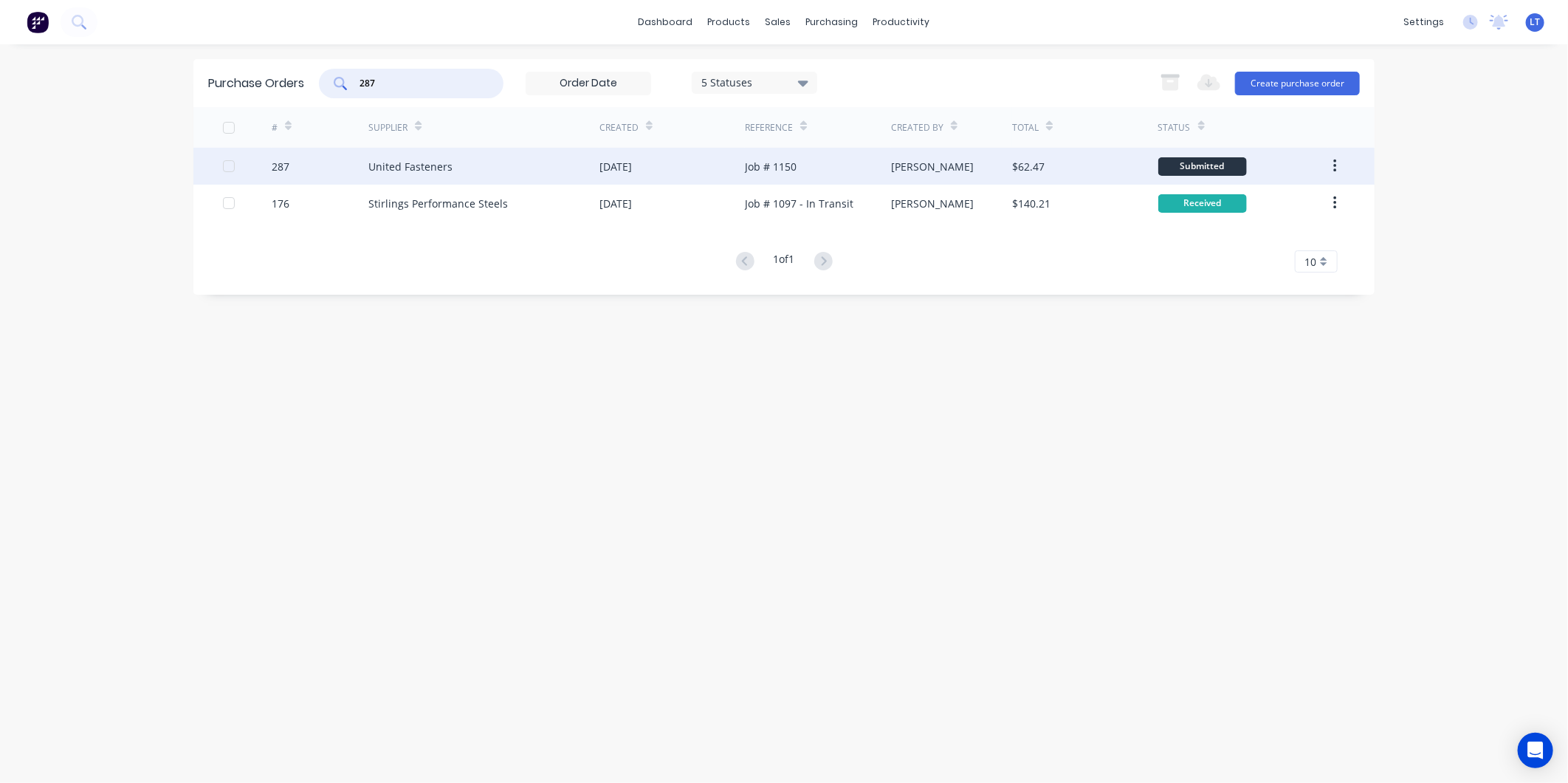
click at [659, 165] on div "[DATE]" at bounding box center [672, 167] width 146 height 37
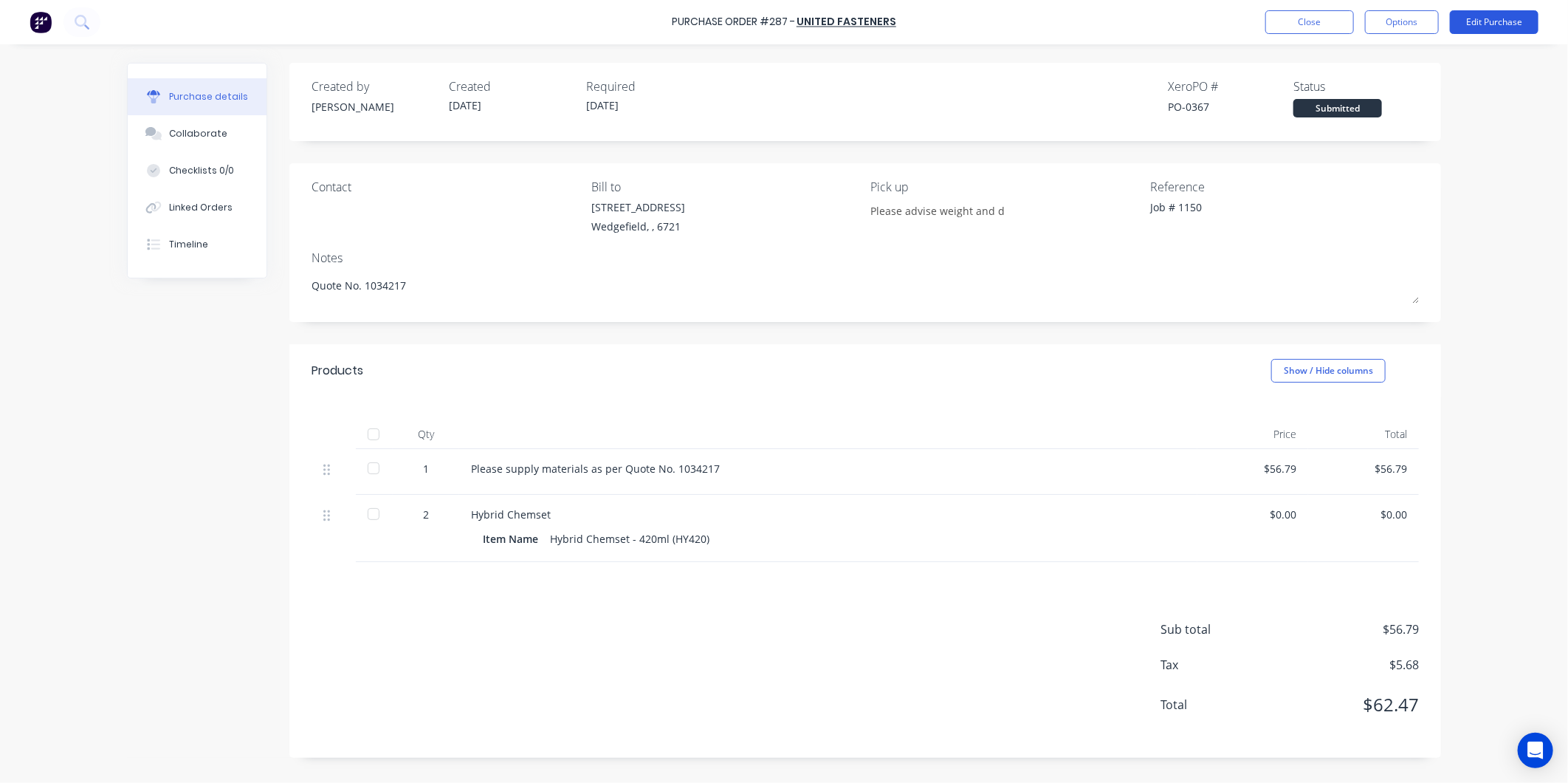
click at [1456, 19] on button "Edit Purchase" at bounding box center [1495, 22] width 89 height 24
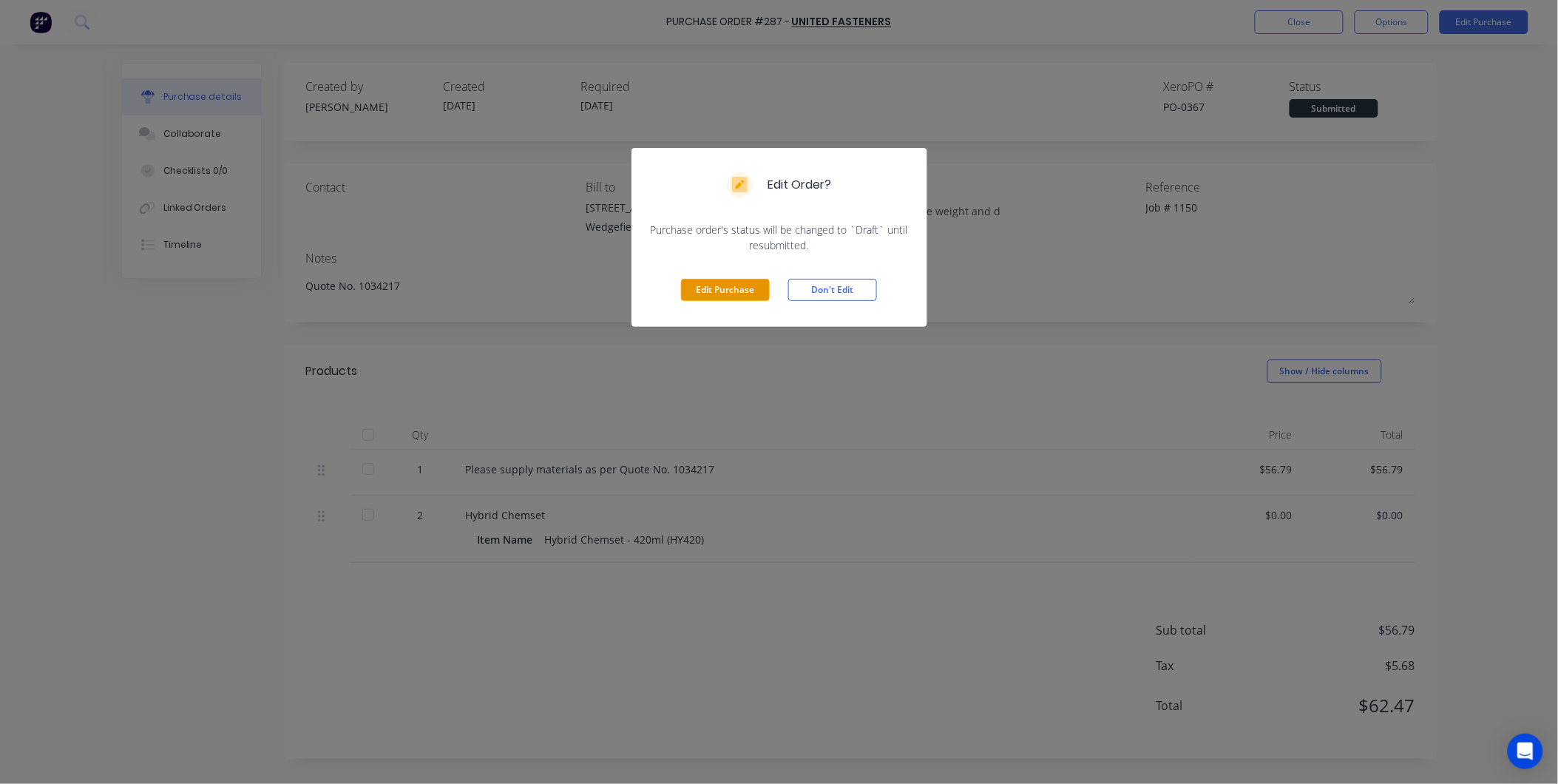
click at [738, 287] on button "Edit Purchase" at bounding box center [726, 290] width 89 height 22
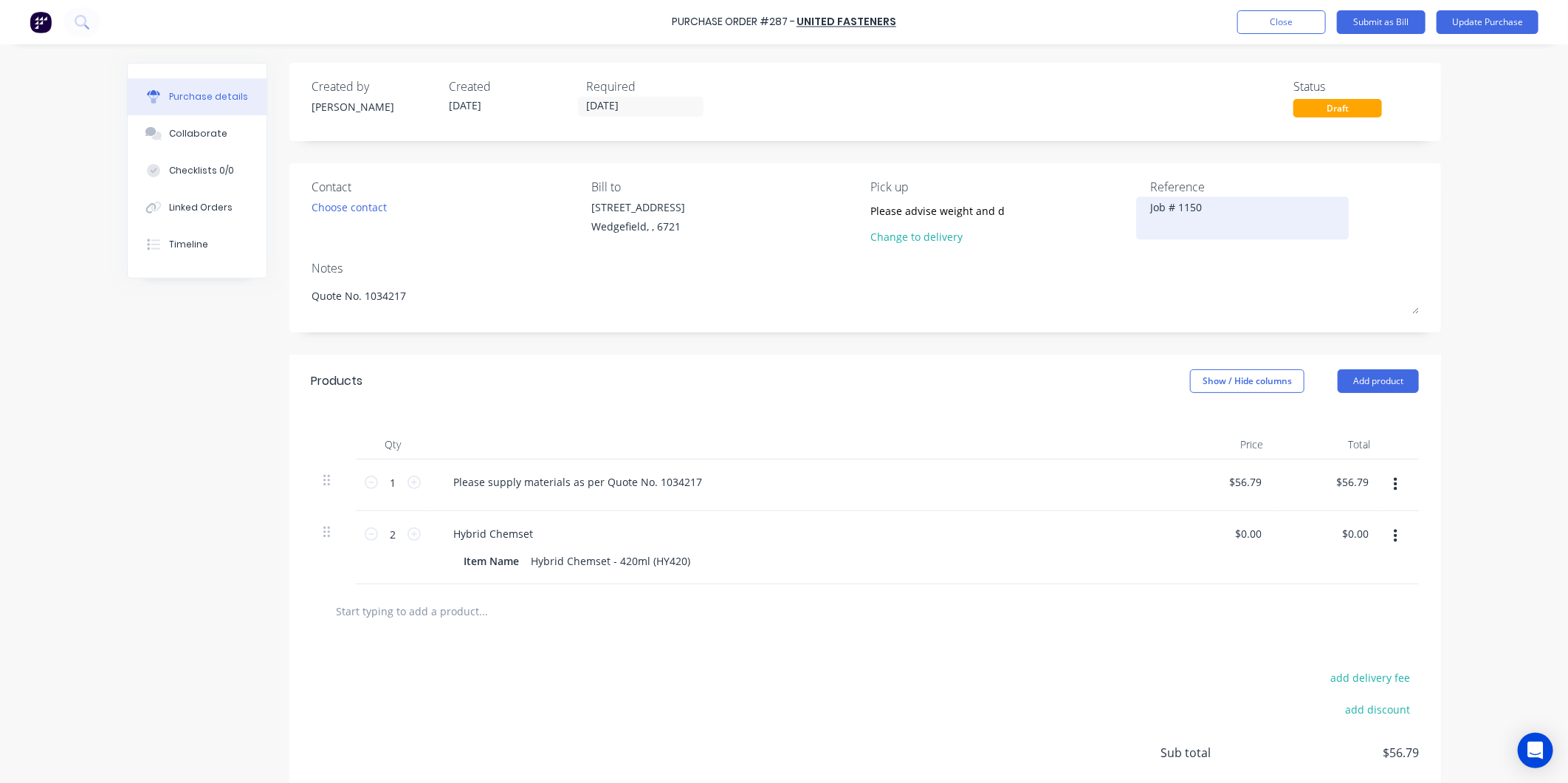
click at [1151, 203] on div "Job # 1150" at bounding box center [1242, 218] width 184 height 37
click at [1151, 206] on textarea "Job # 1150" at bounding box center [1242, 215] width 184 height 33
type textarea "x"
type textarea "RJob # 1150"
type textarea "x"
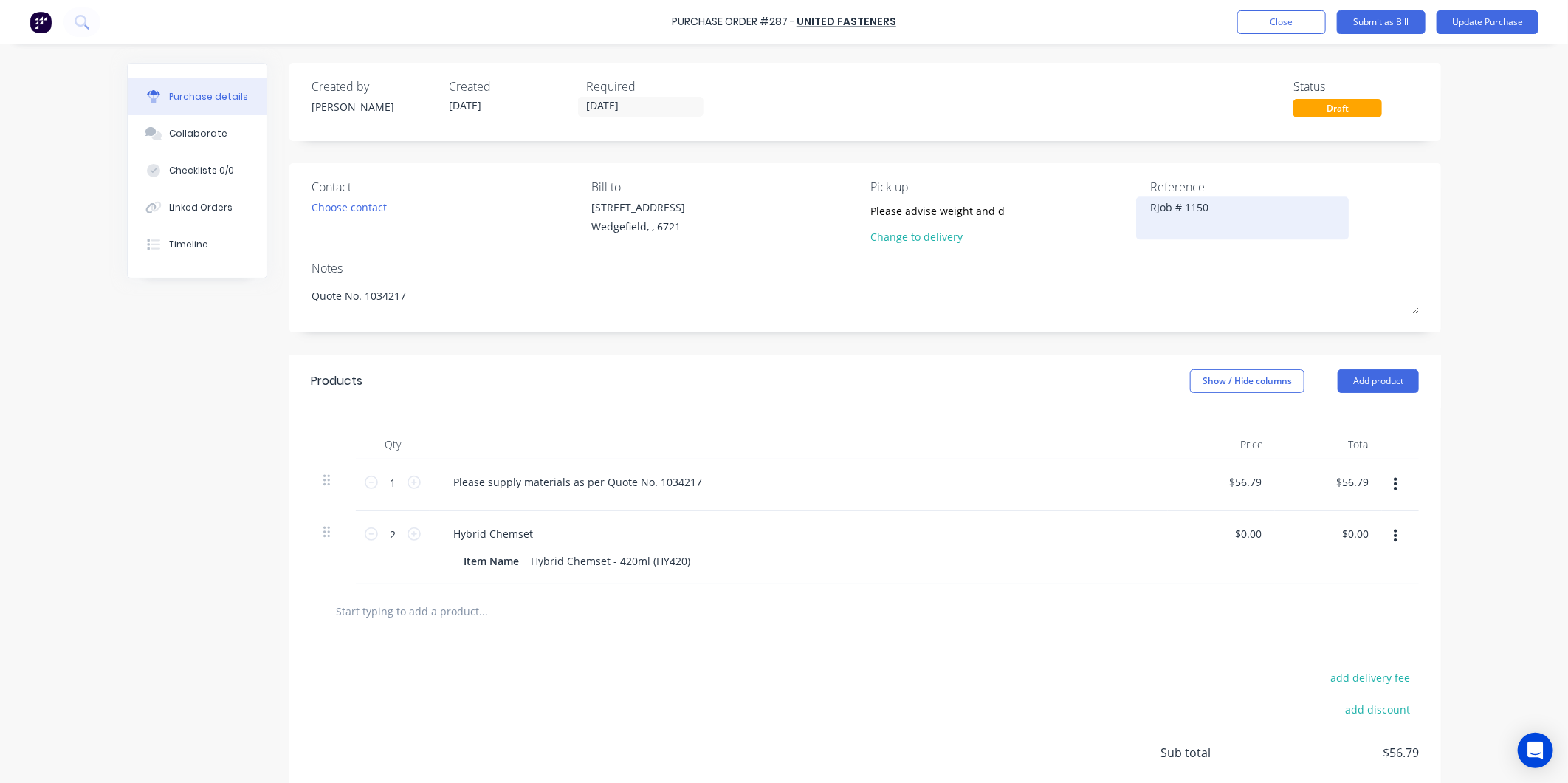
type textarea "REJob # 1150"
type textarea "x"
type textarea "REAJob # 1150"
type textarea "x"
type textarea "READJob # 1150"
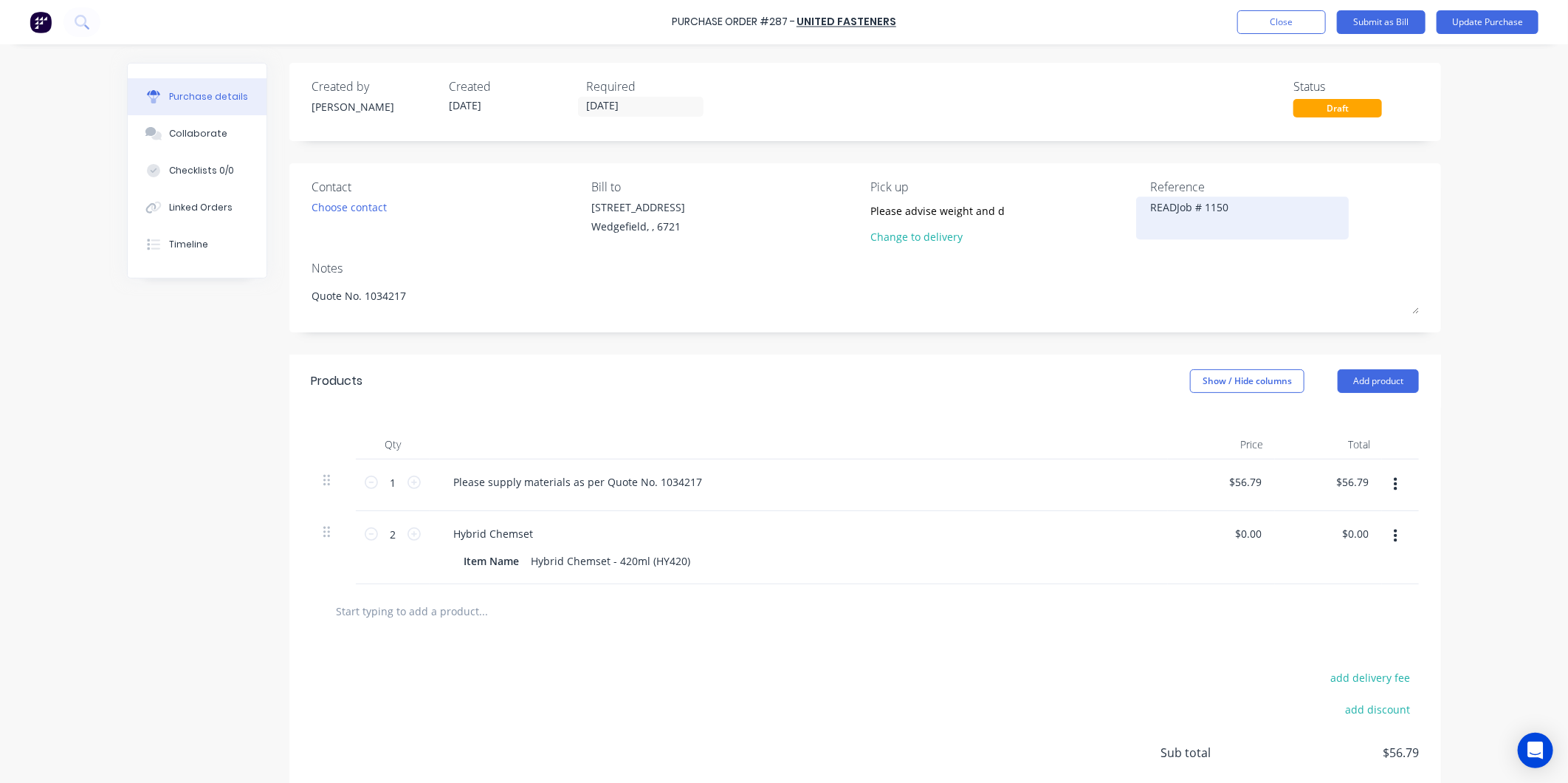
type textarea "x"
type textarea "READYJob # 1150"
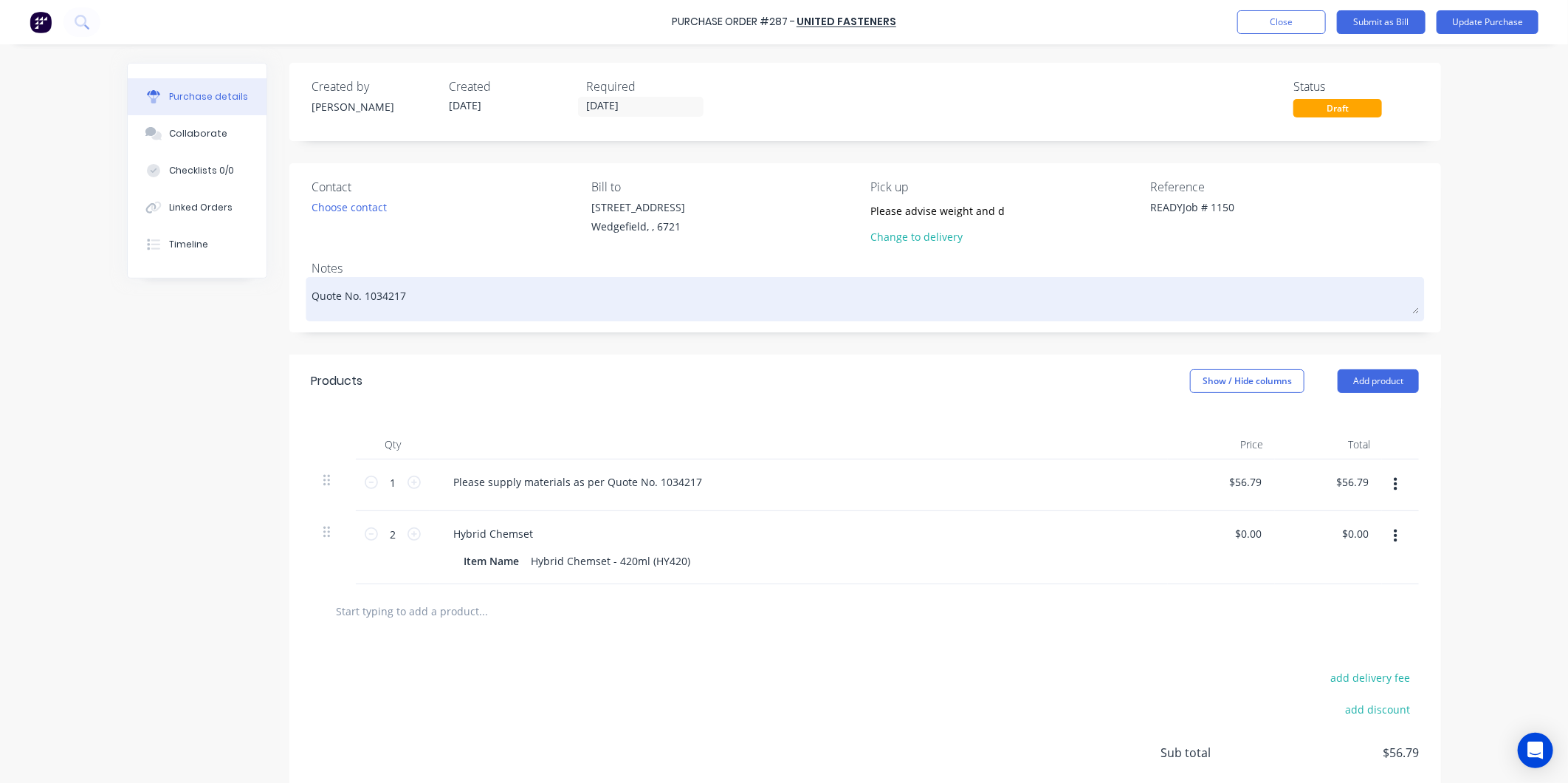
type textarea "x"
type textarea "READY Job # 1150"
type textarea "x"
type textarea "READY Job # 1150"
click at [559, 300] on textarea "Quote No. 1034217" at bounding box center [865, 297] width 1108 height 33
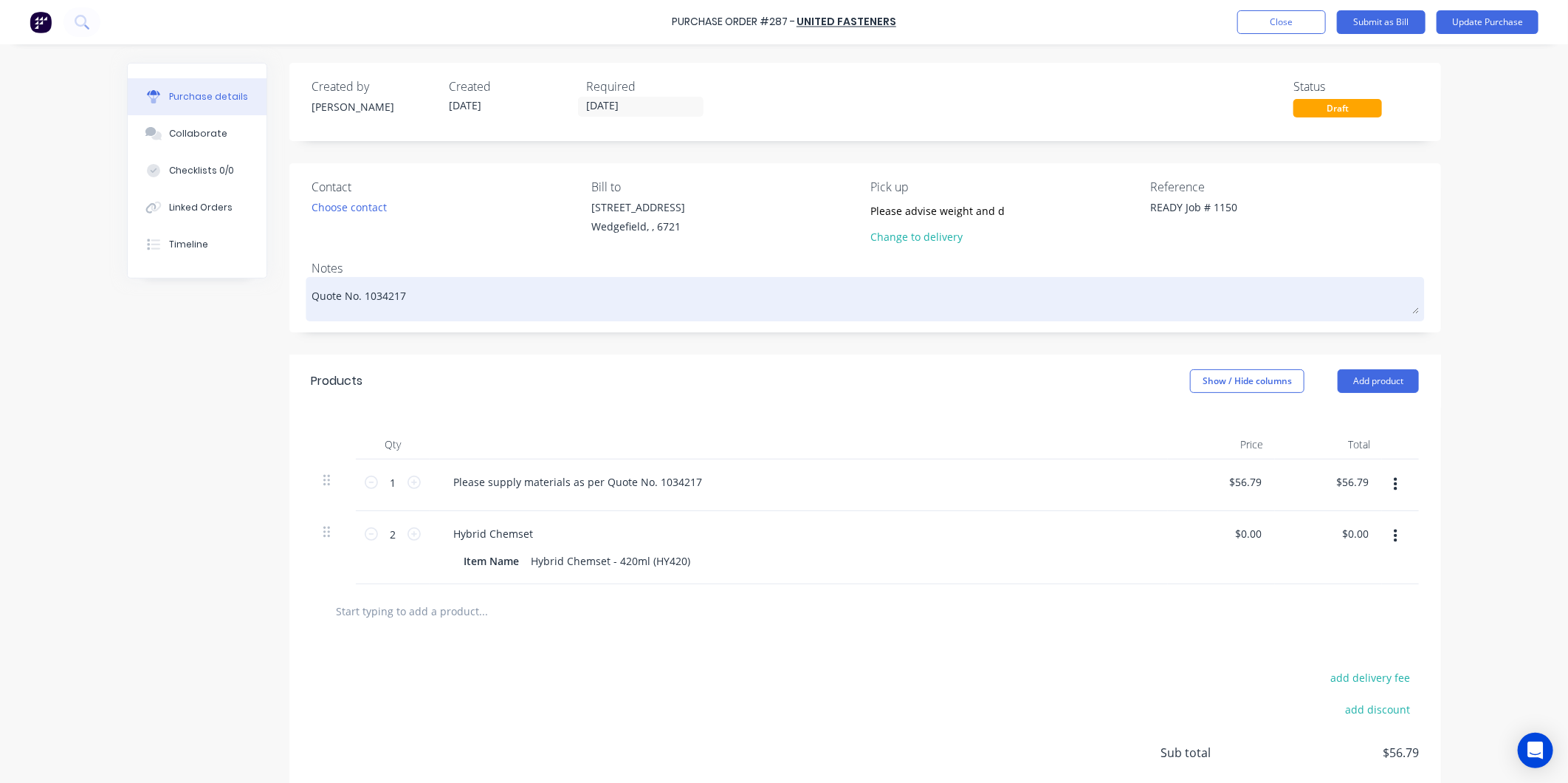
type textarea "x"
type textarea "Quote No. 1034217"
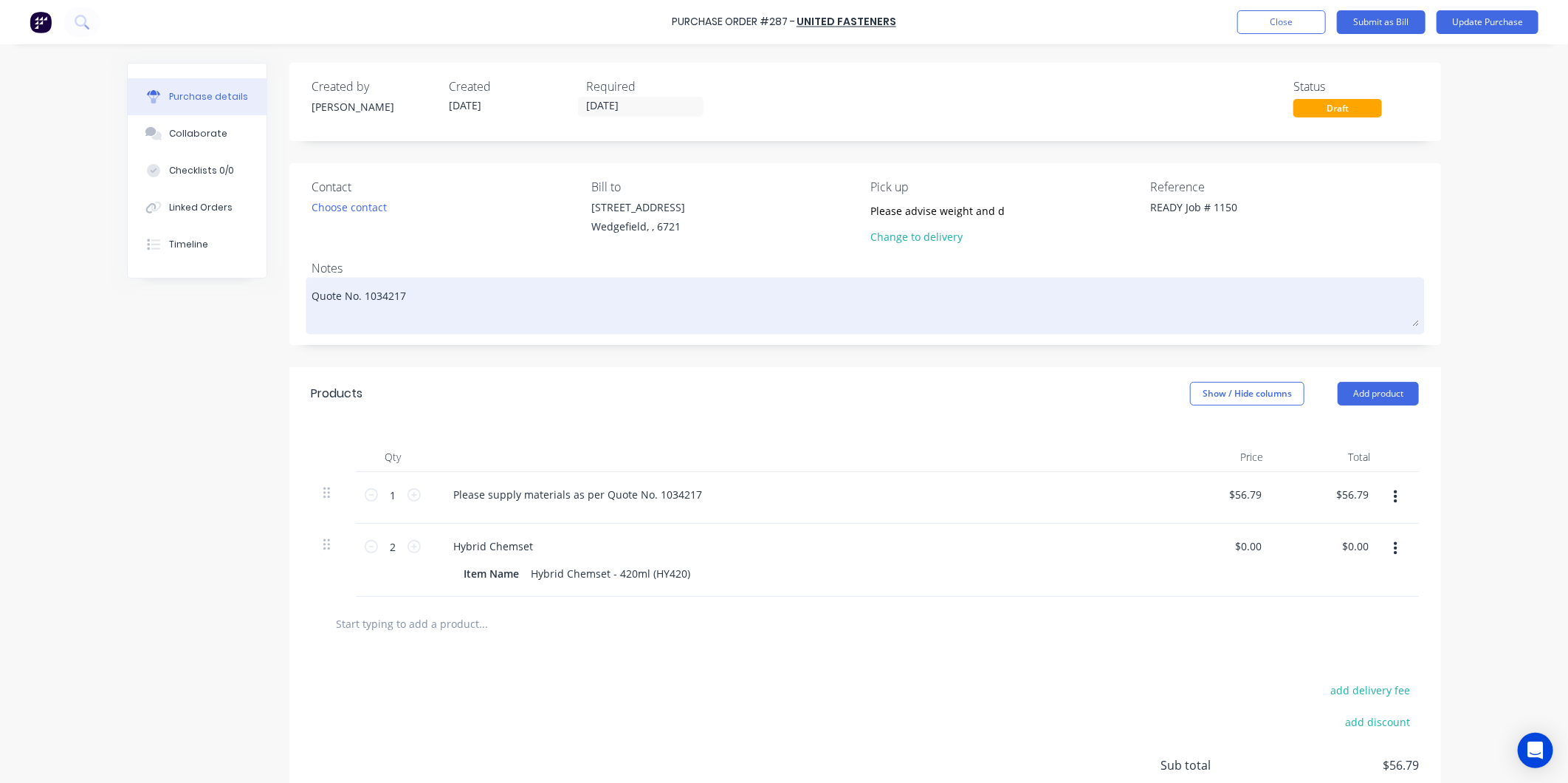
type textarea "x"
type textarea "Quote No. 1034217 T"
type textarea "x"
type textarea "Quote No. 1034217 TO"
type textarea "x"
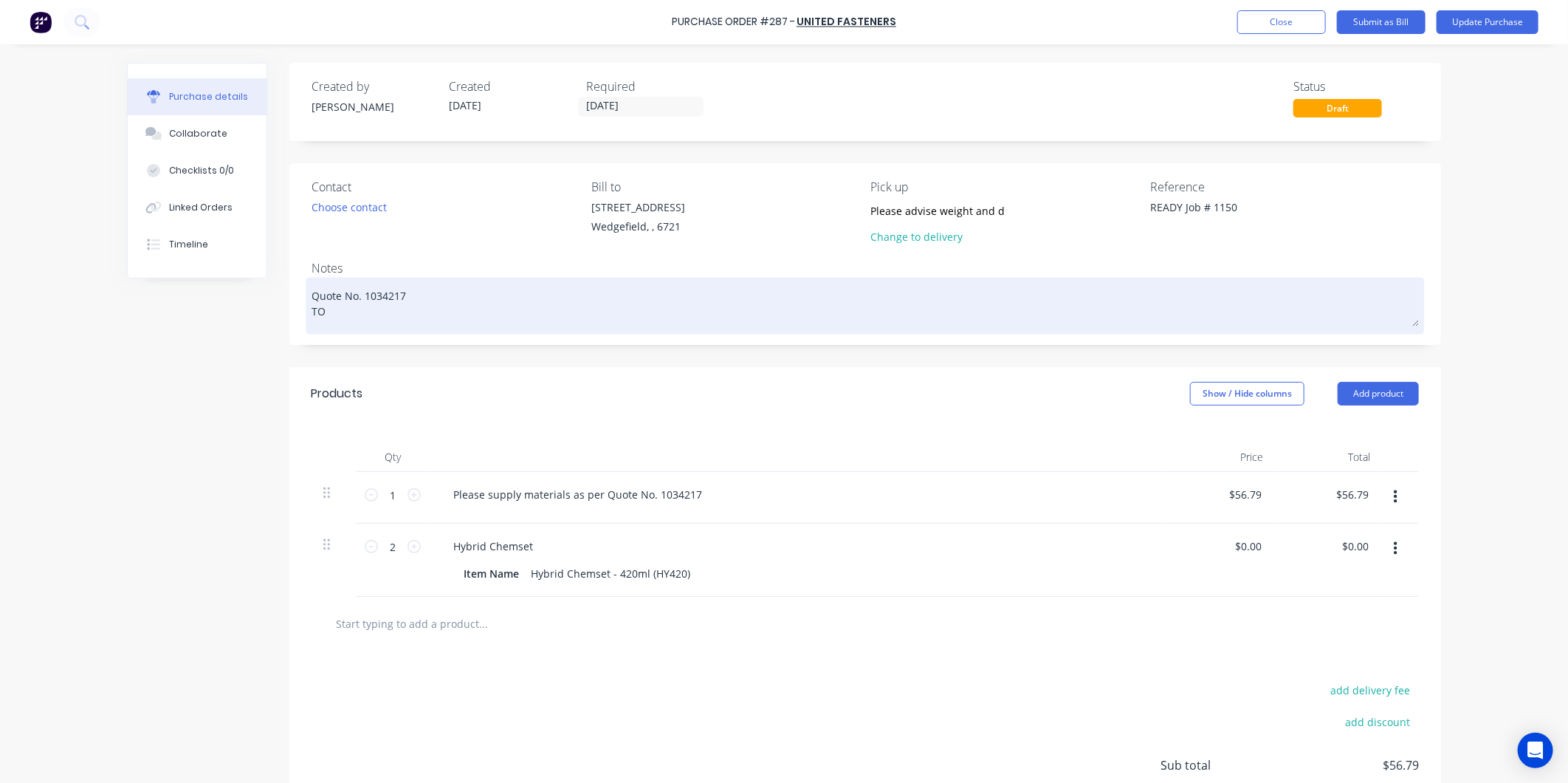
type textarea "Quote No. 1034217 TOL"
type textarea "x"
type textarea "Quote No. 1034217 TOLL"
type textarea "x"
type textarea "Quote No. 1034217 TOLL"
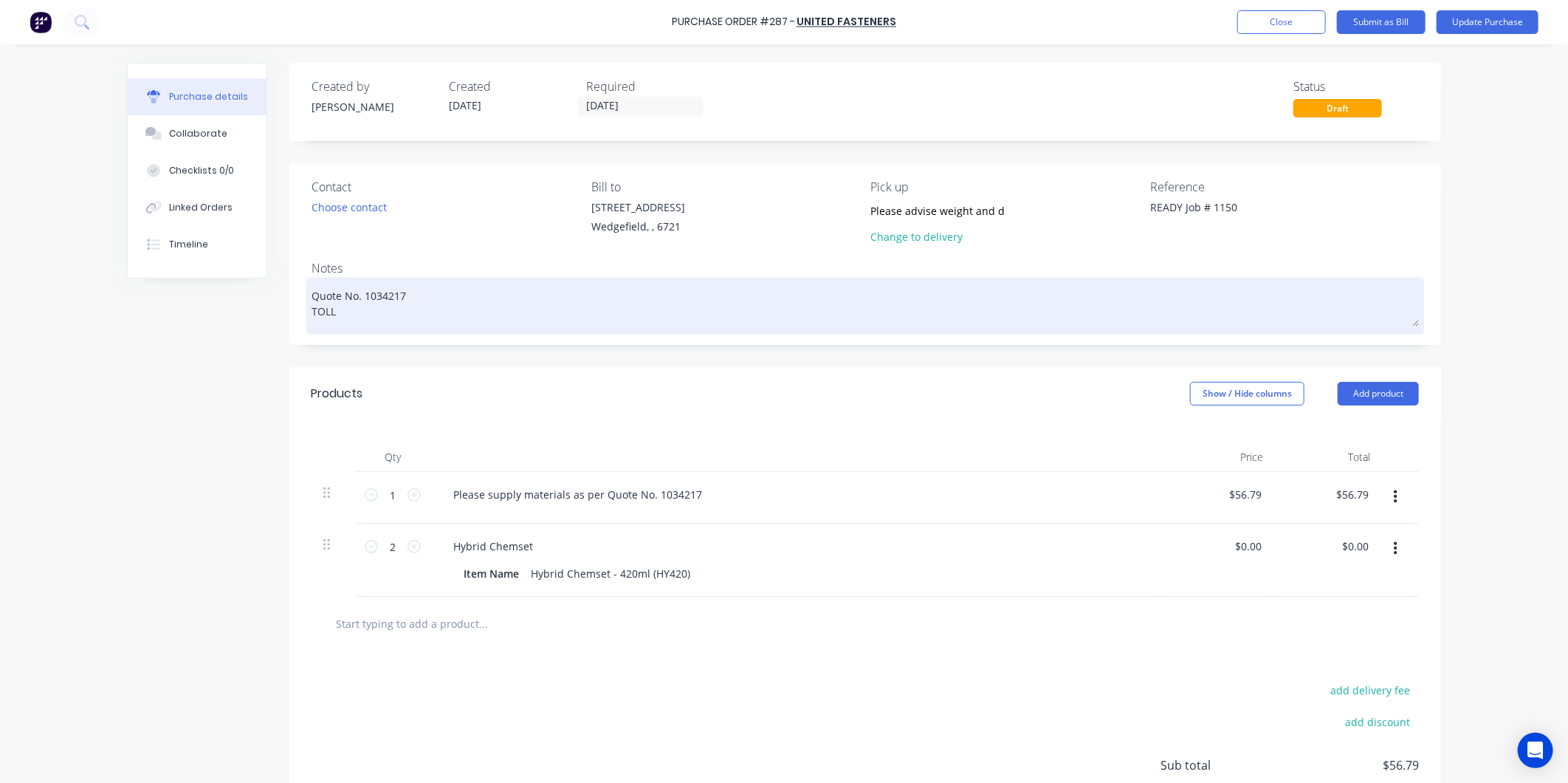
type textarea "x"
type textarea "Quote No. 1034217 TOLL c"
type textarea "x"
type textarea "Quote No. 1034217 TOLL co"
type textarea "x"
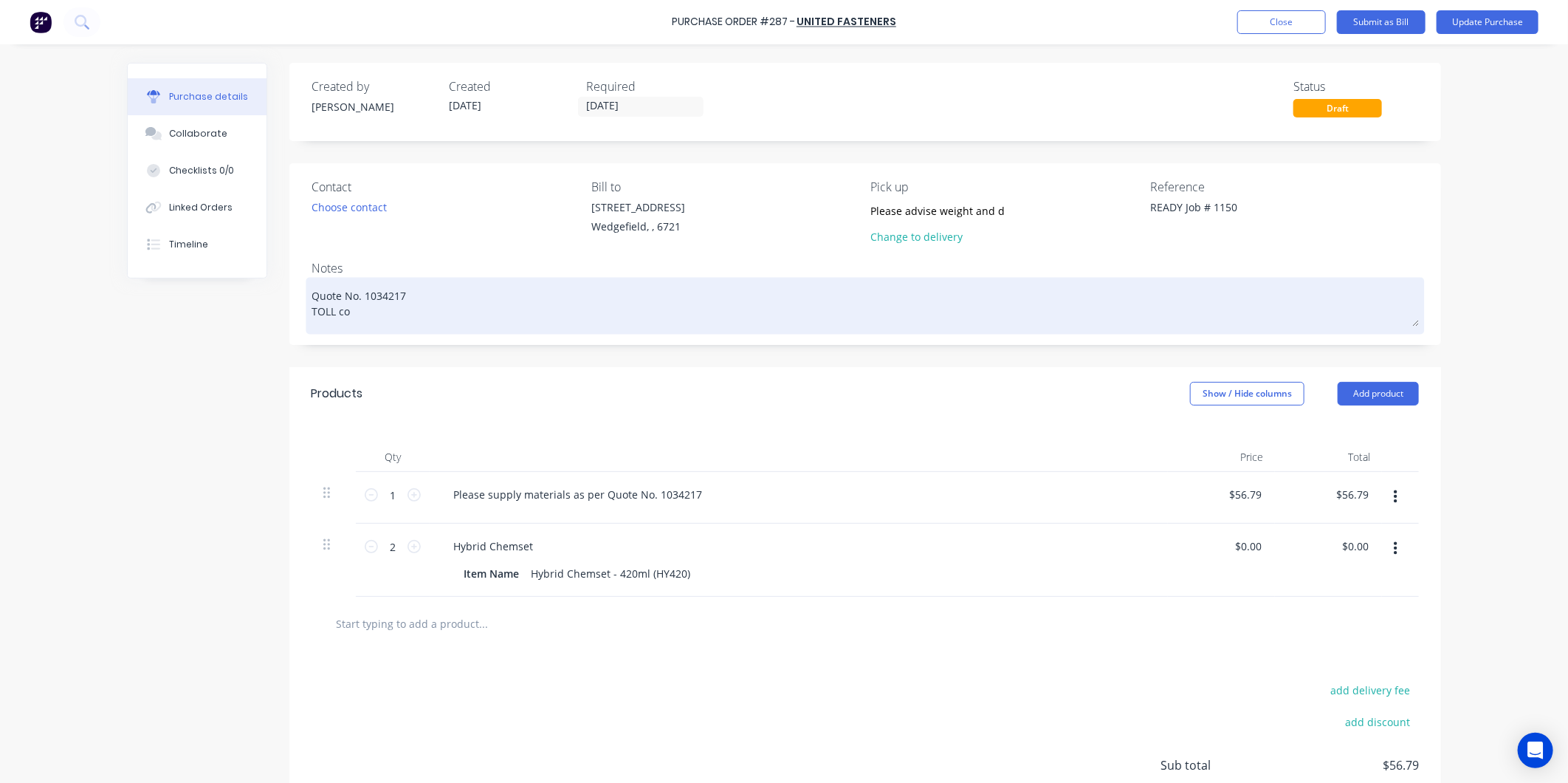
type textarea "Quote No. 1034217 TOLL col"
type textarea "x"
type textarea "Quote No. 1034217 TOLL coll"
type textarea "x"
type textarea "Quote No. 1034217 TOLL colle"
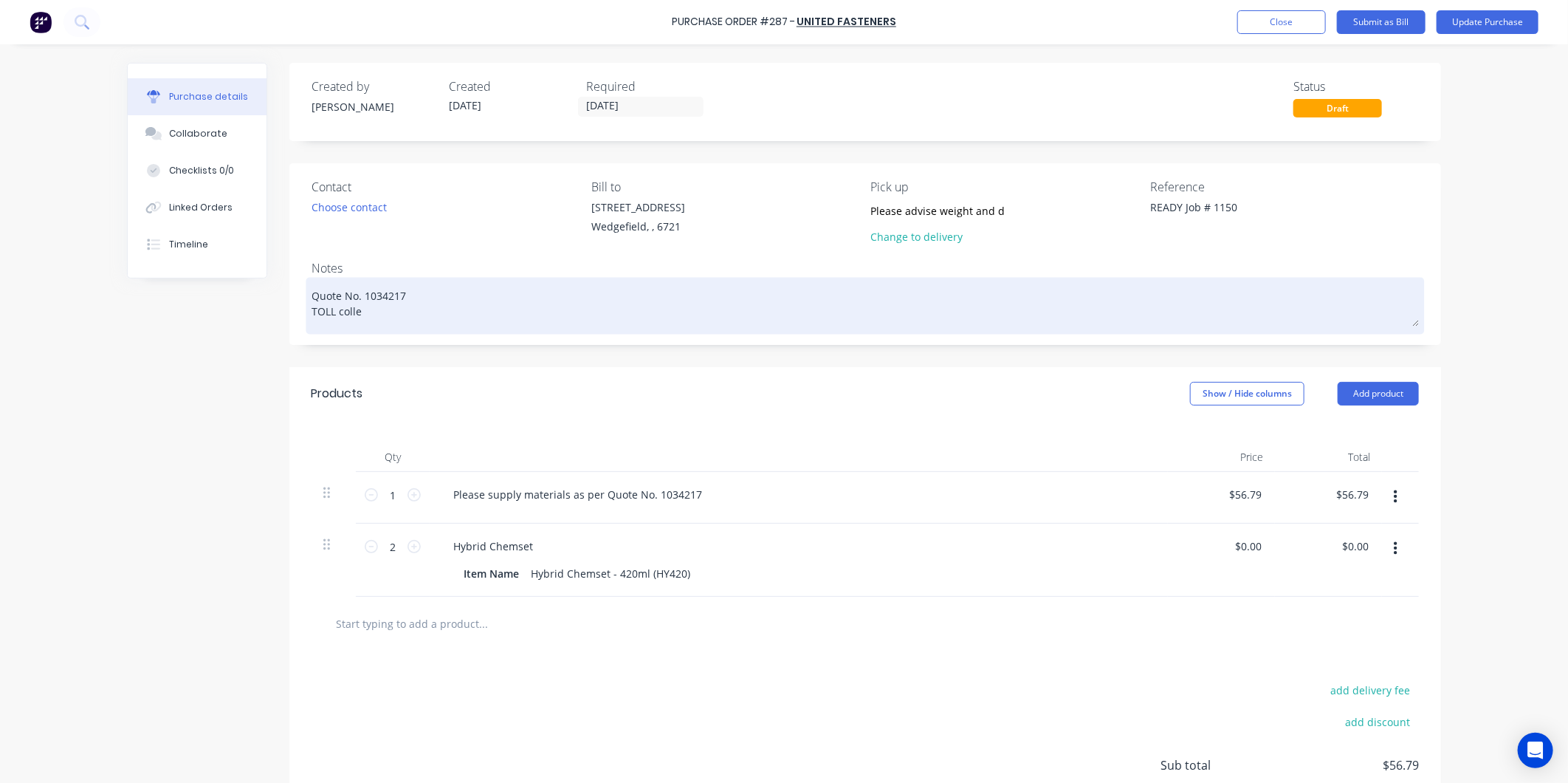
type textarea "x"
type textarea "Quote No. 1034217 TOLL collec"
type textarea "x"
type textarea "Quote No. 1034217 TOLL collect"
type textarea "x"
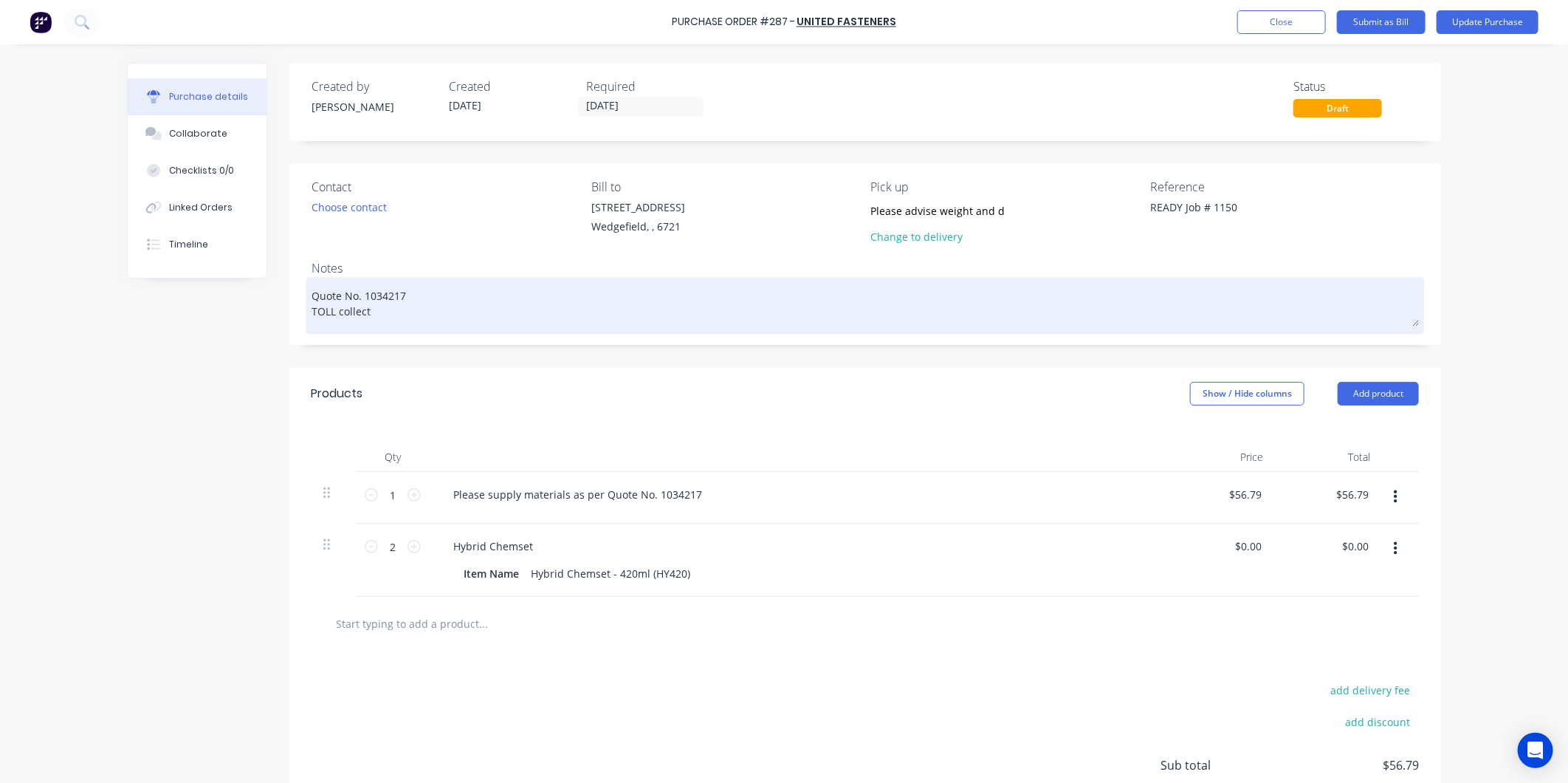
type textarea "Quote No. 1034217 TOLL collecti"
type textarea "x"
type textarea "Quote No. 1034217 TOLL collectin"
type textarea "x"
type textarea "Quote No. 1034217 TOLL collecting"
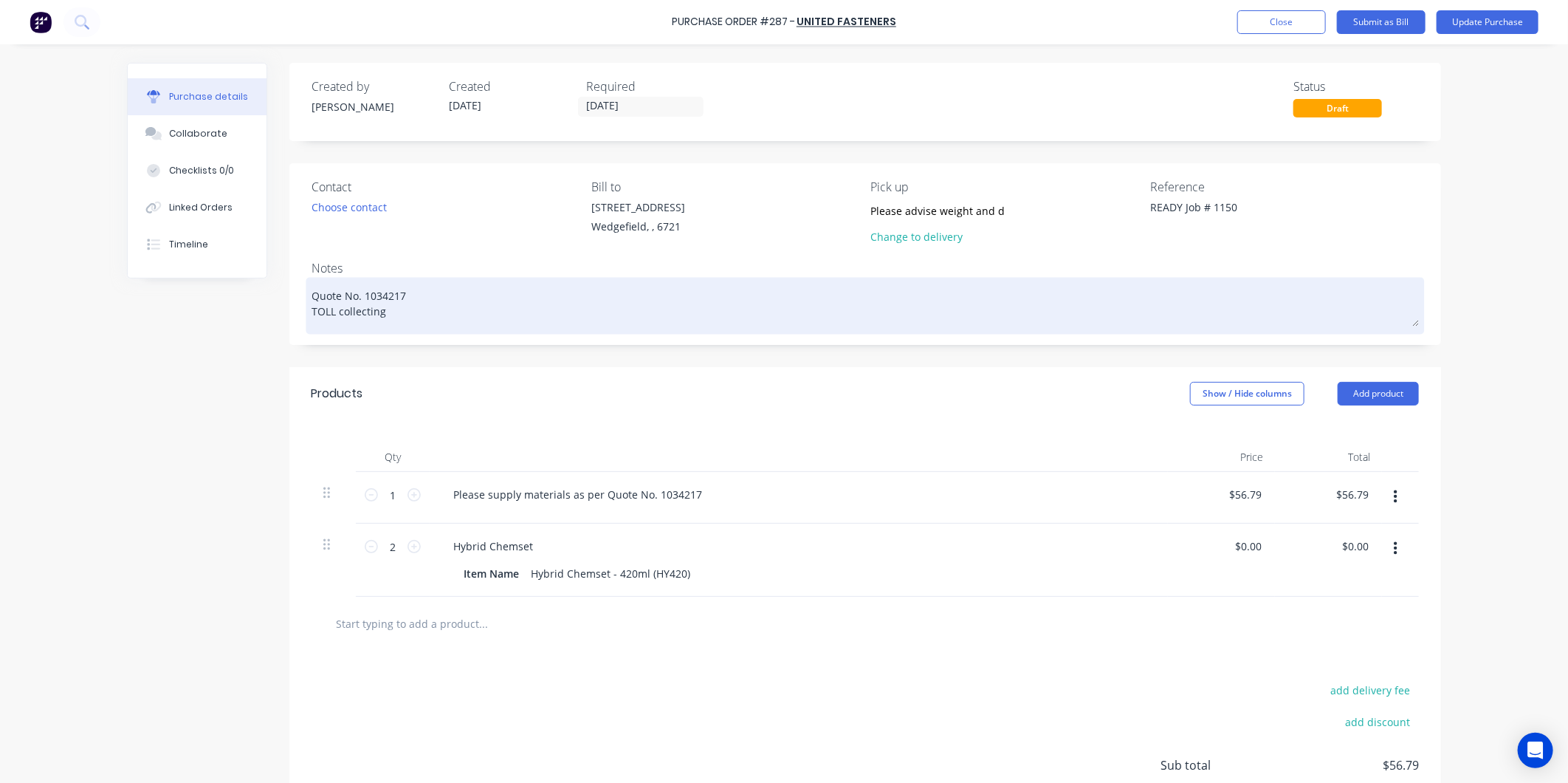
type textarea "x"
type textarea "Quote No. 1034217 TOLL collecting"
type textarea "x"
type textarea "Quote No. 1034217 TOLL collecting 1"
type textarea "x"
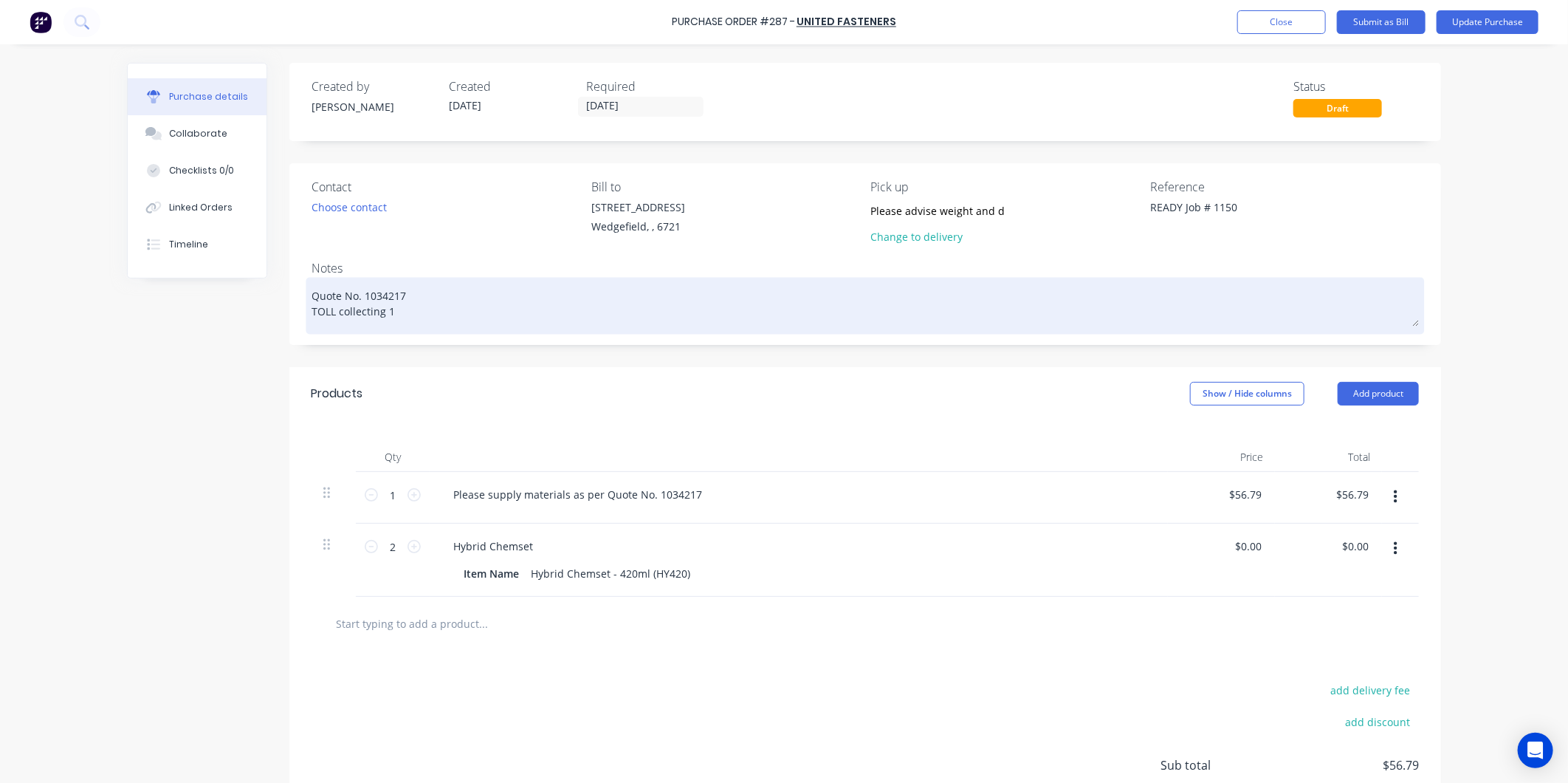
type textarea "Quote No. 1034217 TOLL collecting 14"
type textarea "x"
type textarea "Quote No. 1034217 TOLL collecting 14/"
type textarea "x"
type textarea "Quote No. 1034217 TOLL collecting 14/1"
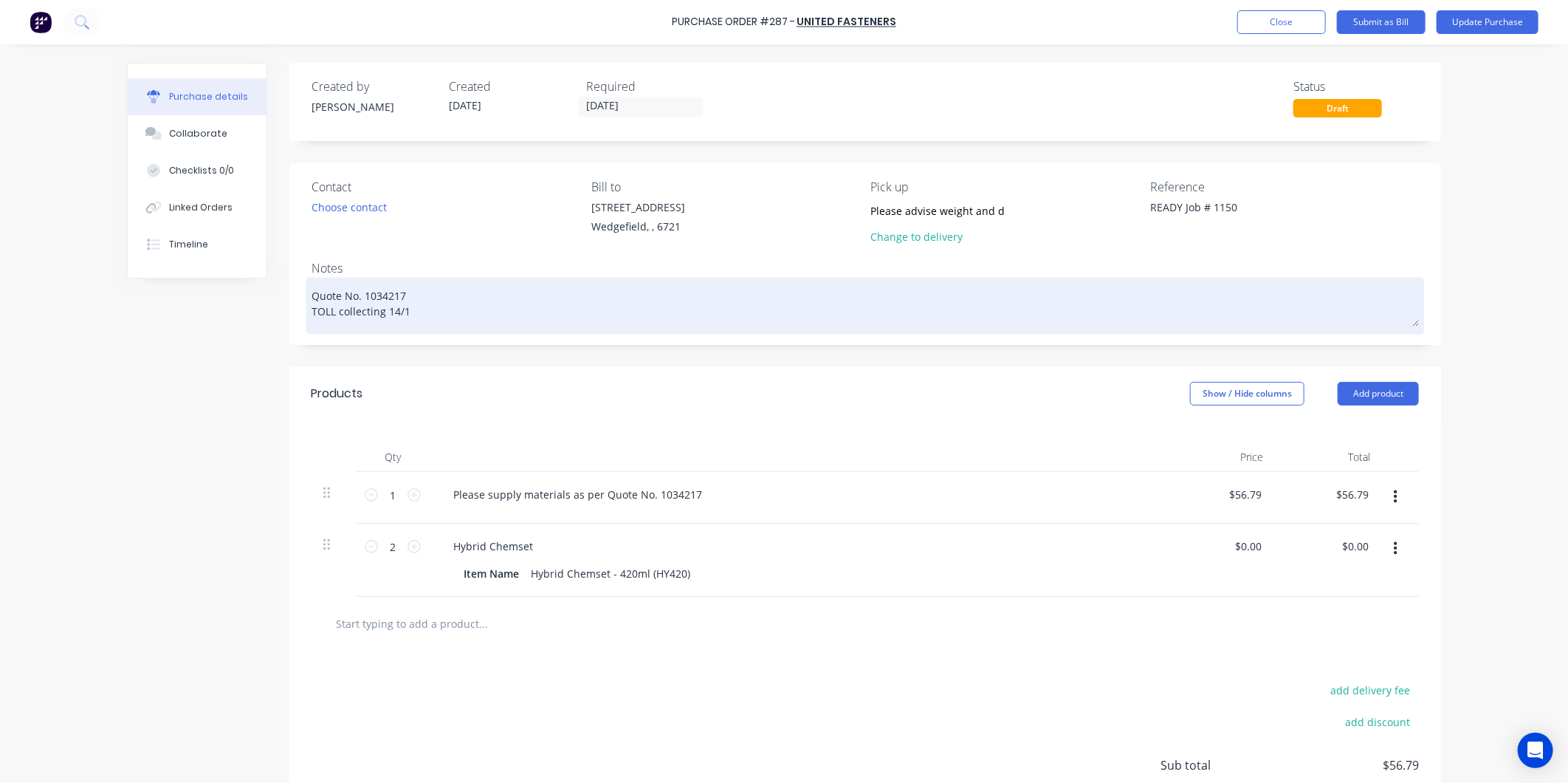
type textarea "x"
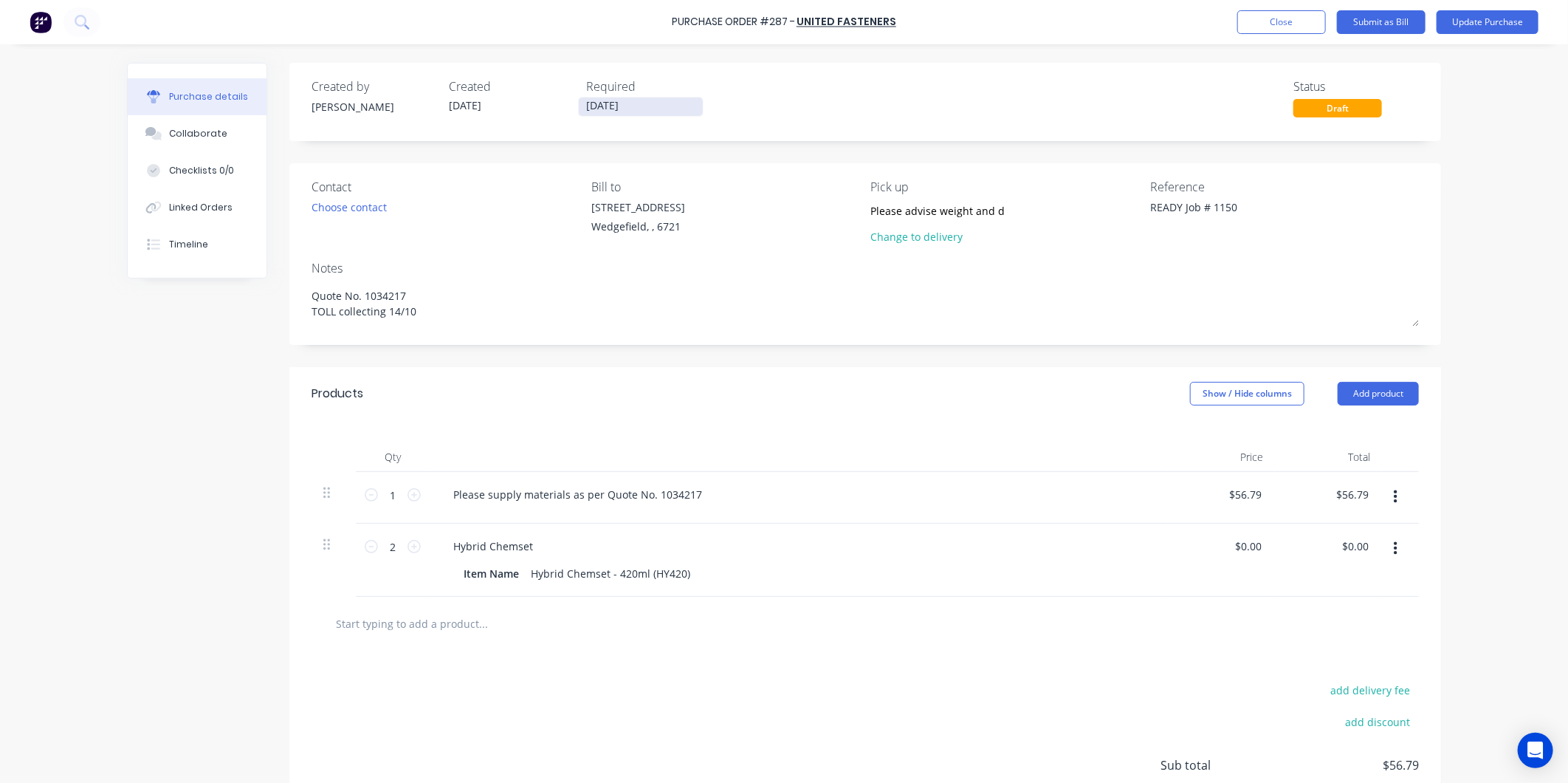
type textarea "Quote No. 1034217 TOLL collecting 14/10"
type textarea "x"
type textarea "Quote No. 1034217 TOLL collecting 14/10"
click at [647, 106] on input "[DATE]" at bounding box center [641, 107] width 124 height 19
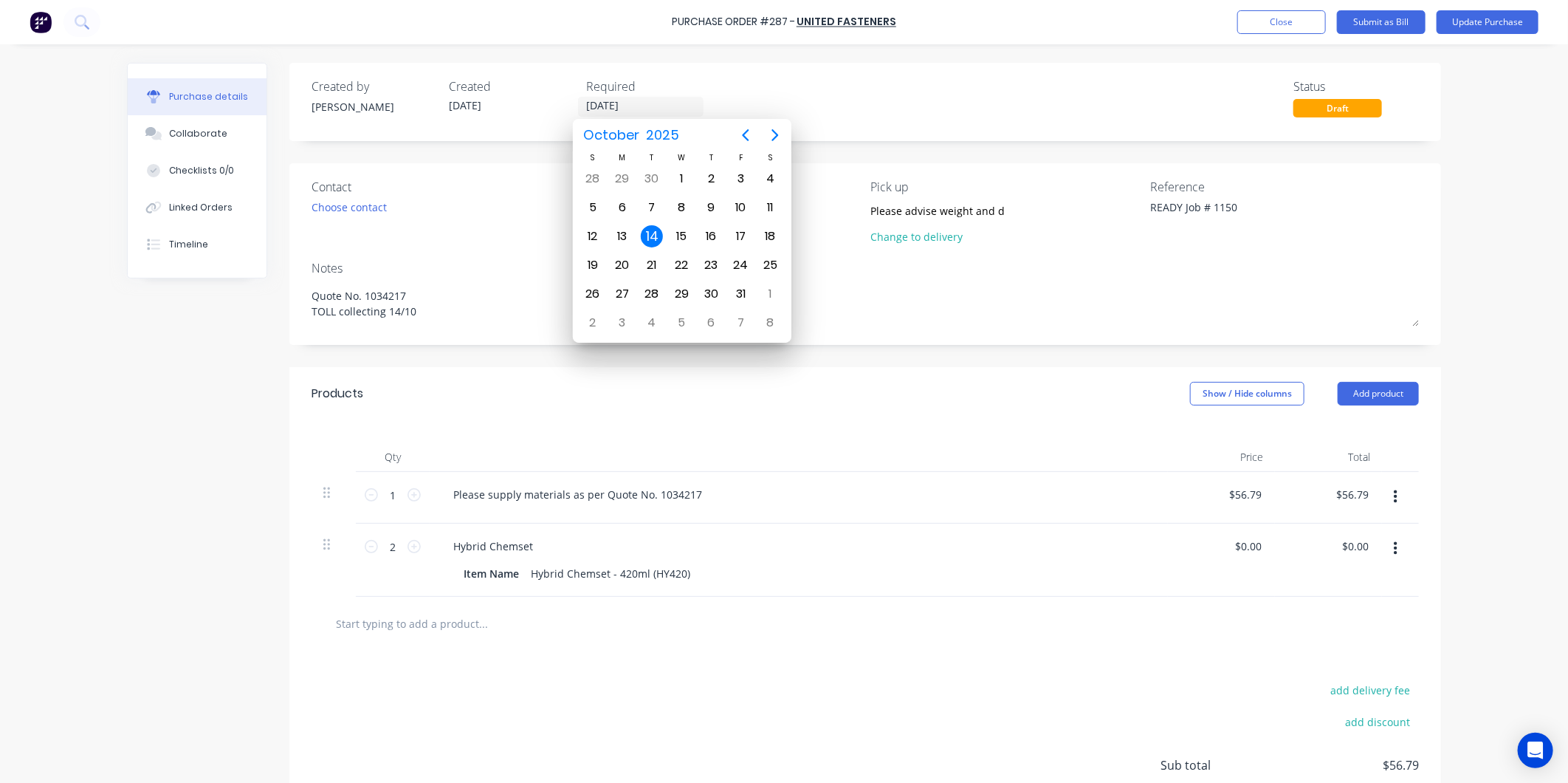
click at [920, 149] on div "Created by Sarah Created 13/10/25 Required 14/10/25 Status Draft Contact Choose…" at bounding box center [865, 478] width 1152 height 831
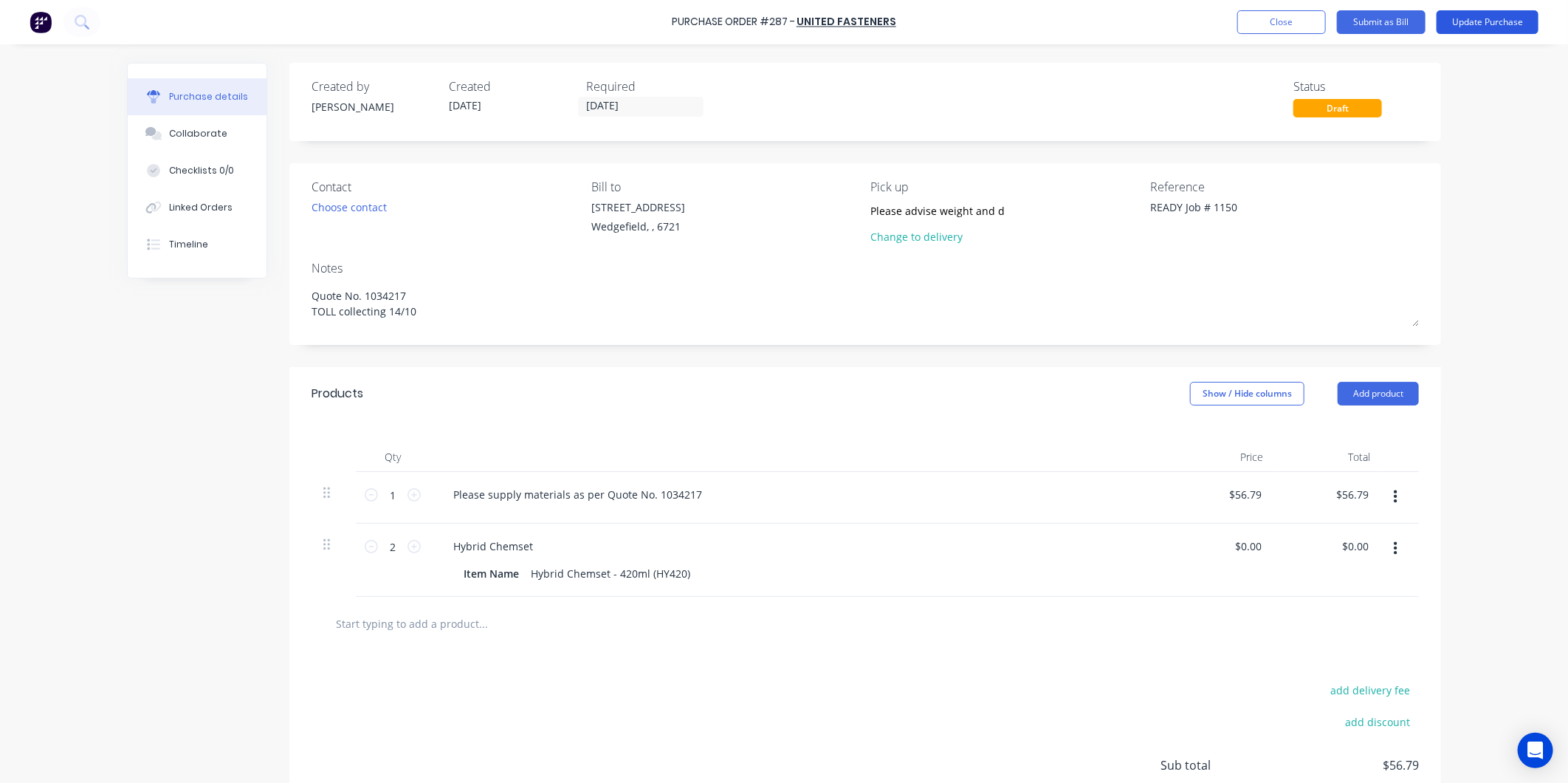
click at [1470, 26] on button "Update Purchase" at bounding box center [1488, 22] width 102 height 24
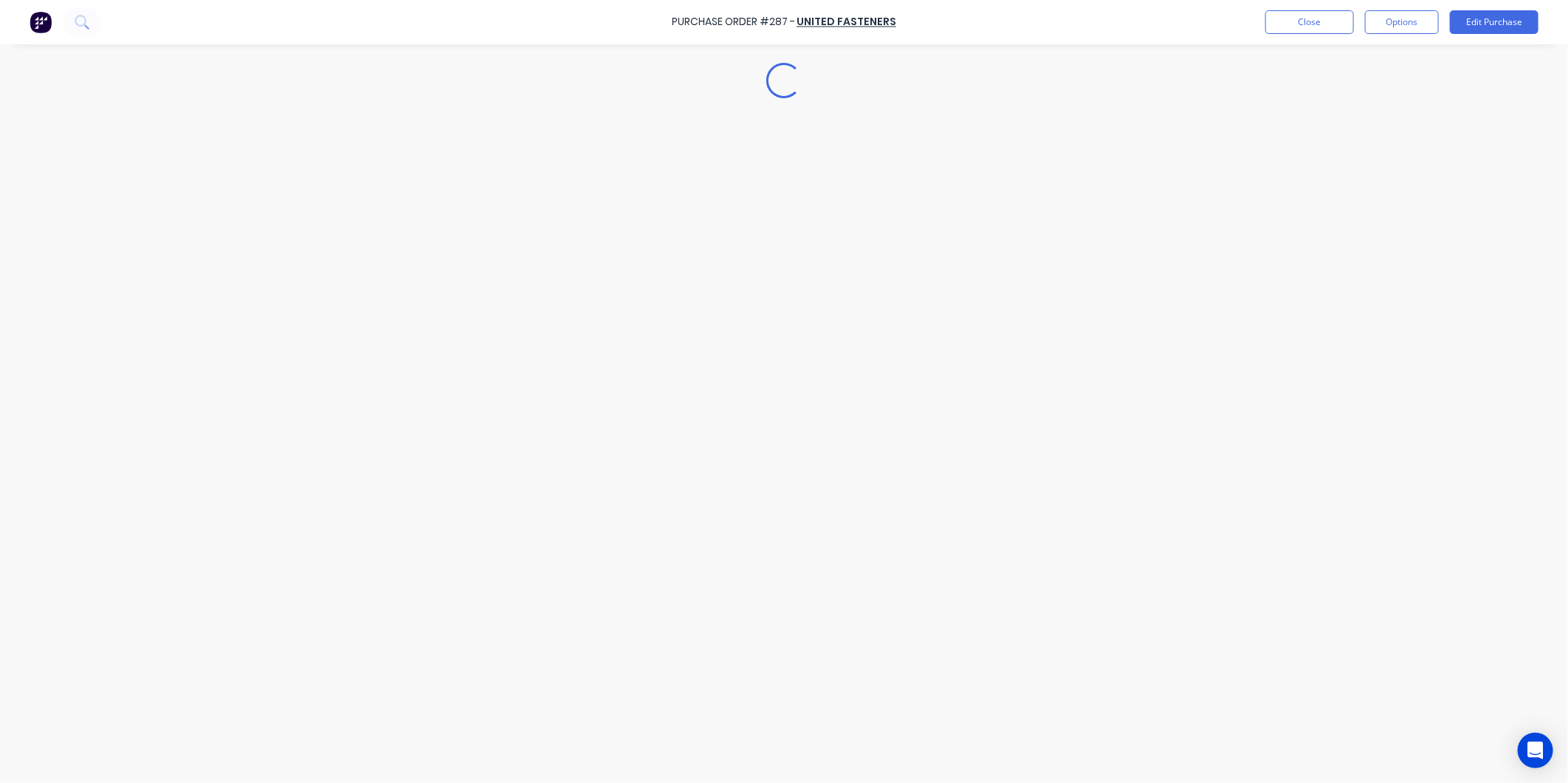
type textarea "x"
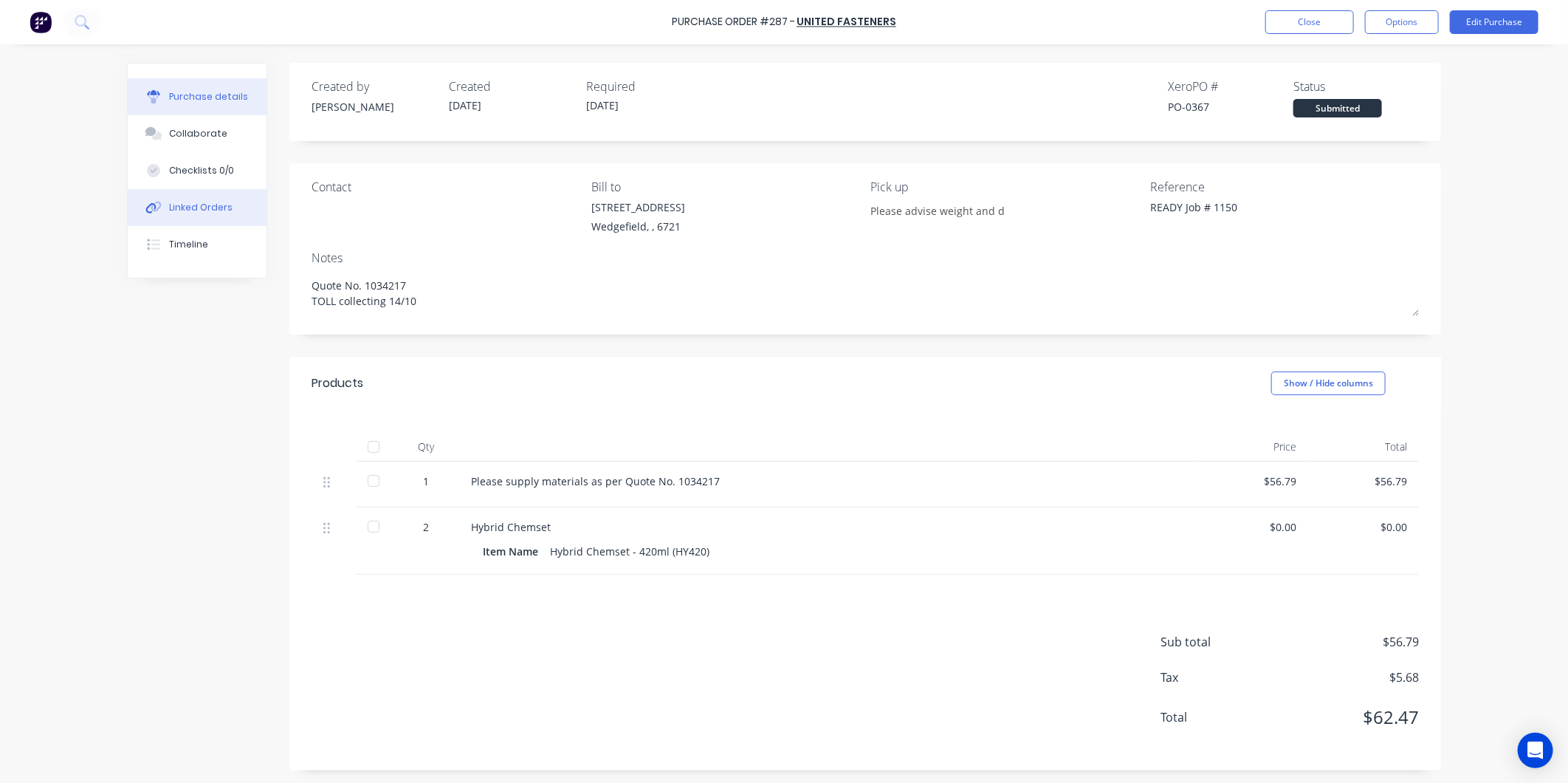
click at [203, 209] on div "Linked Orders" at bounding box center [201, 207] width 64 height 13
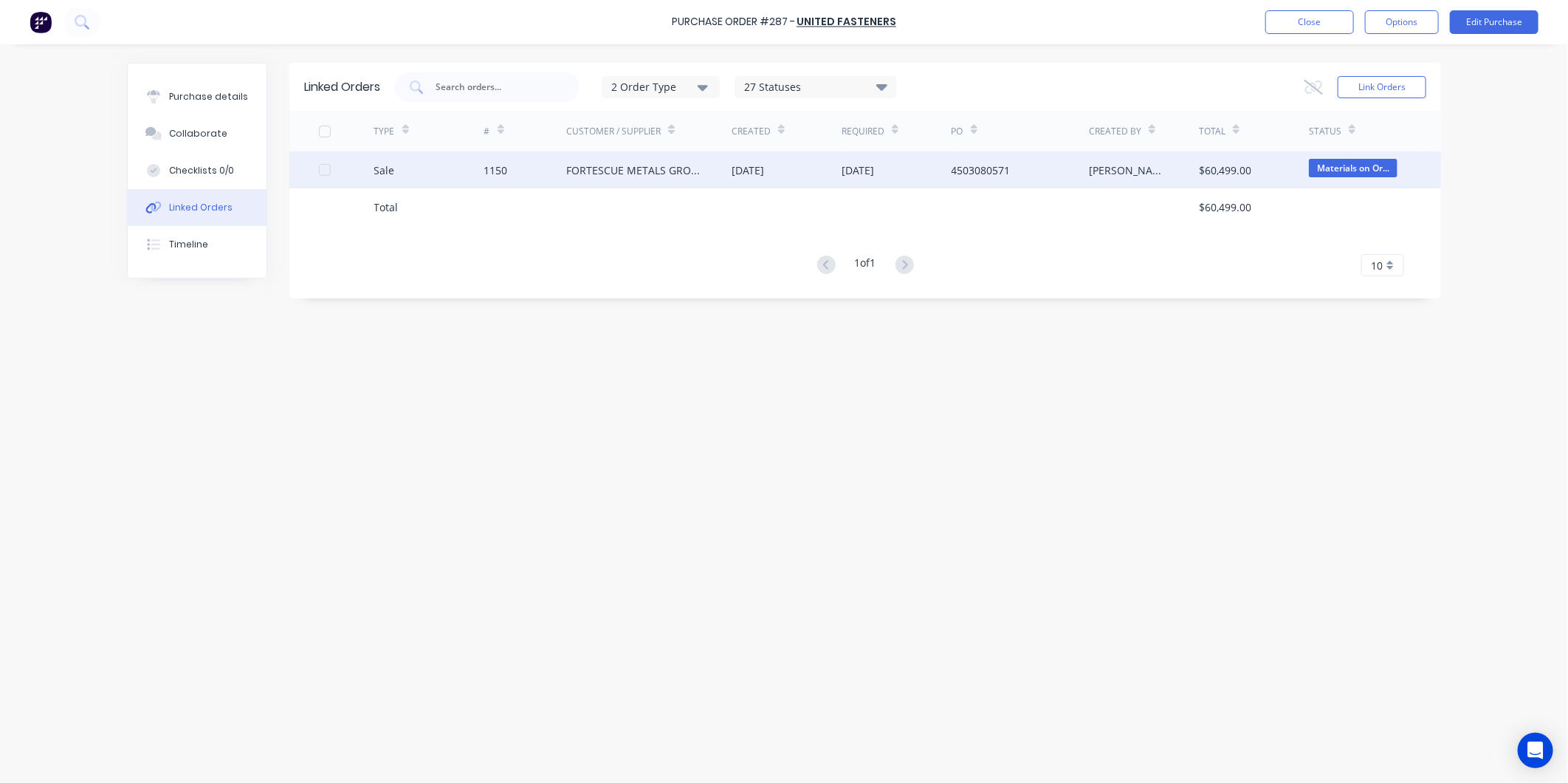
click at [761, 167] on div "[DATE]" at bounding box center [748, 170] width 33 height 16
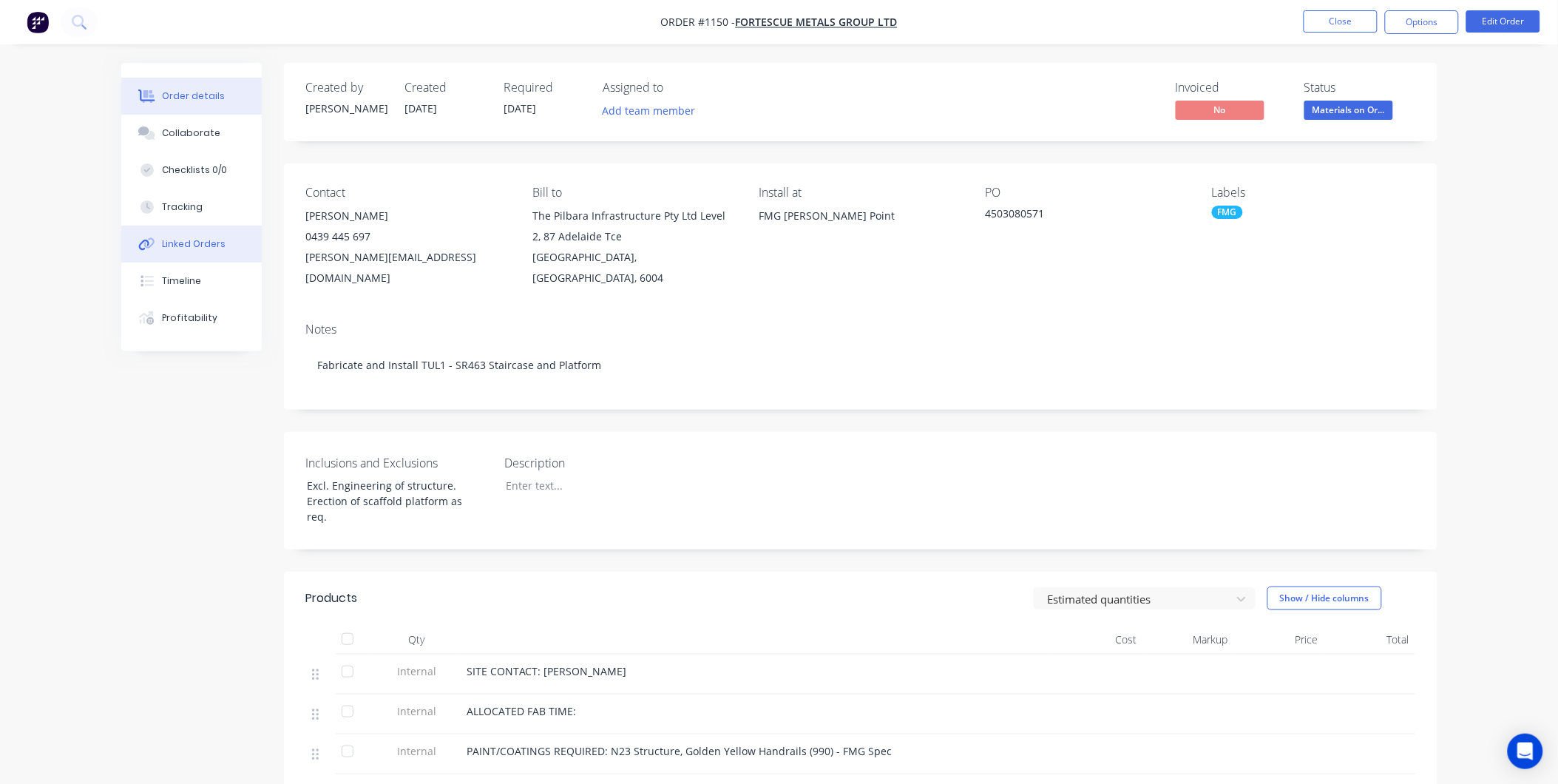
click at [211, 245] on div "Linked Orders" at bounding box center [194, 244] width 64 height 13
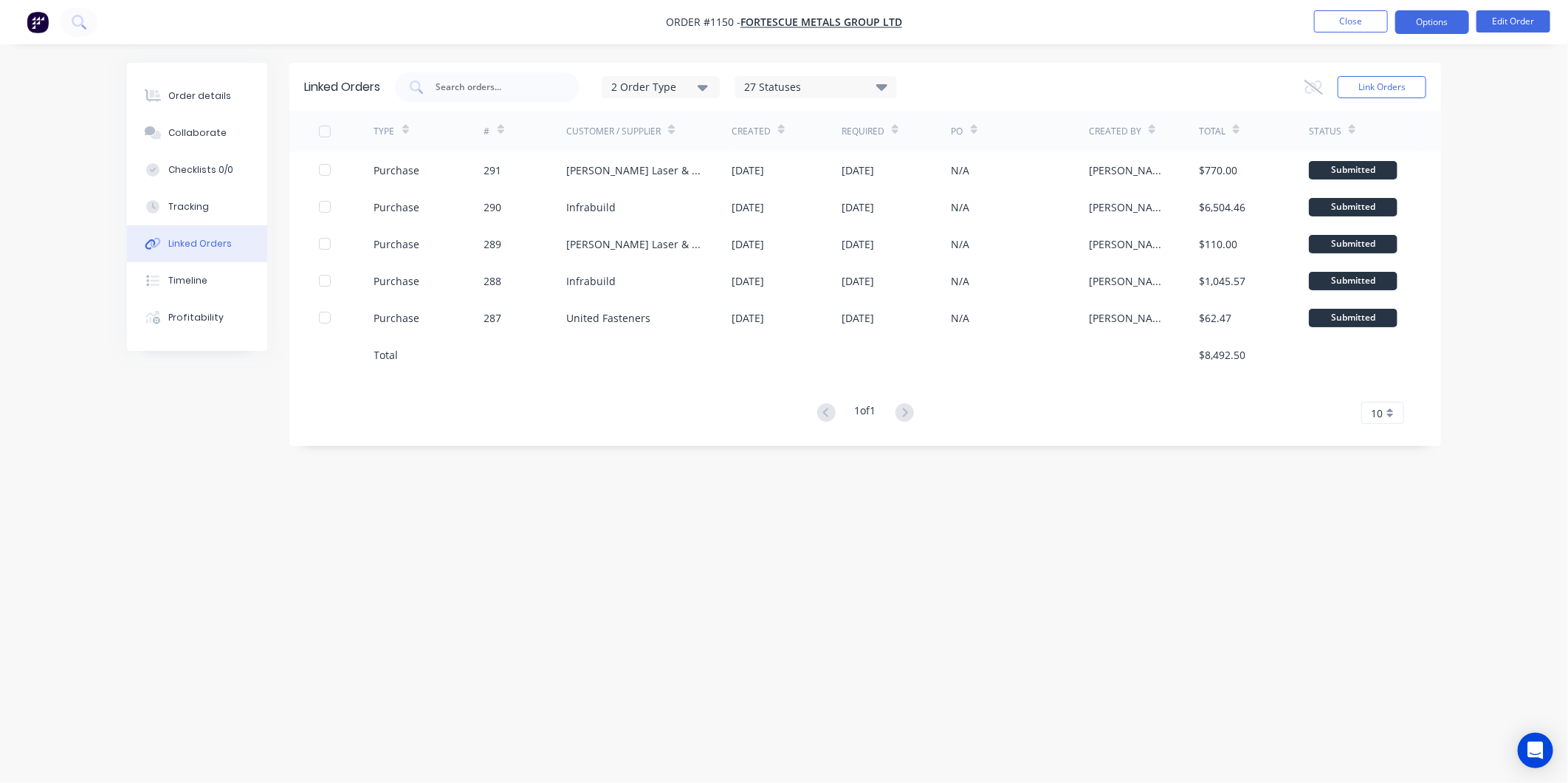
click at [1446, 25] on button "Options" at bounding box center [1433, 22] width 74 height 24
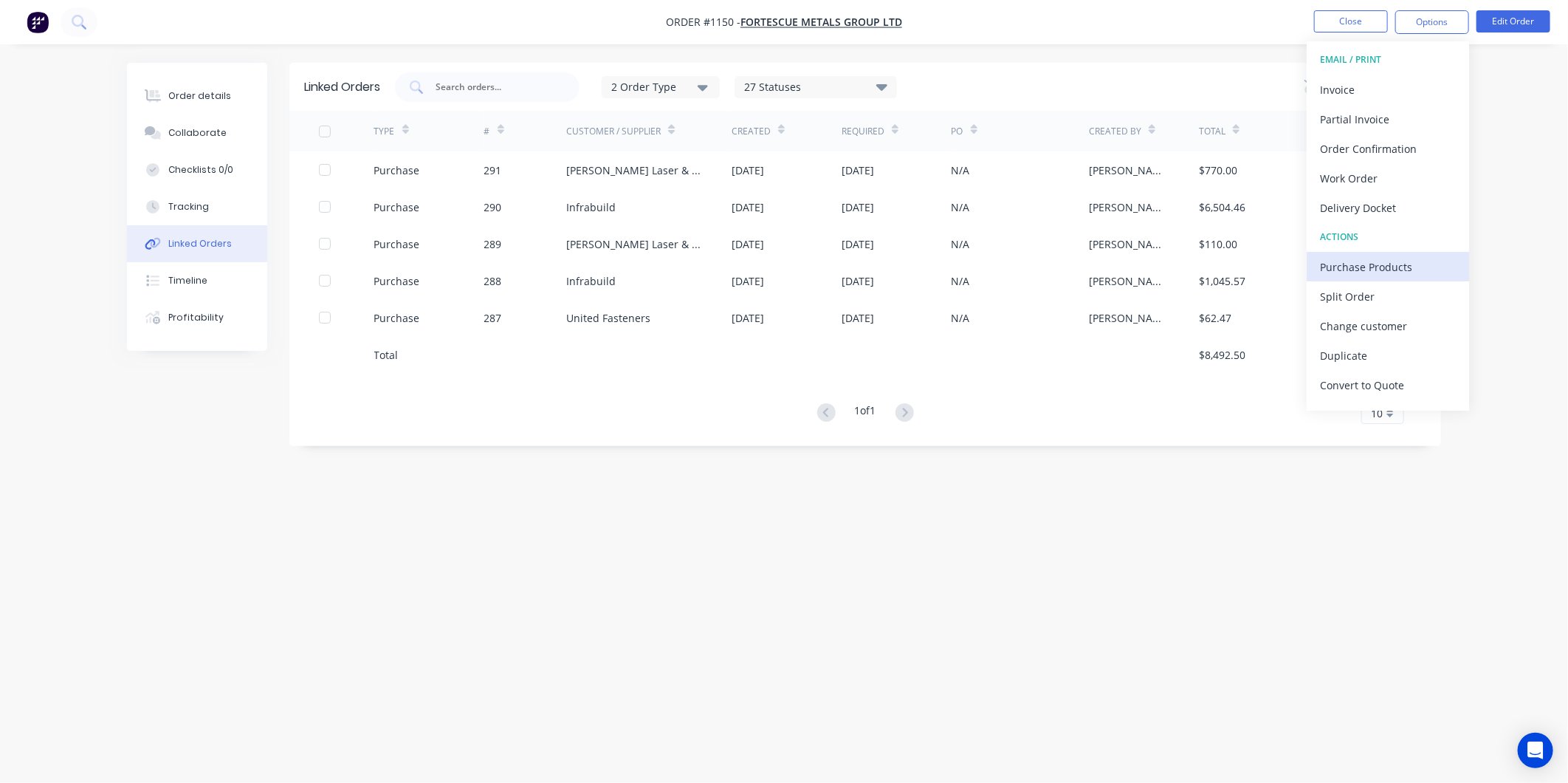
click at [1379, 268] on div "Purchase Products" at bounding box center [1388, 266] width 136 height 21
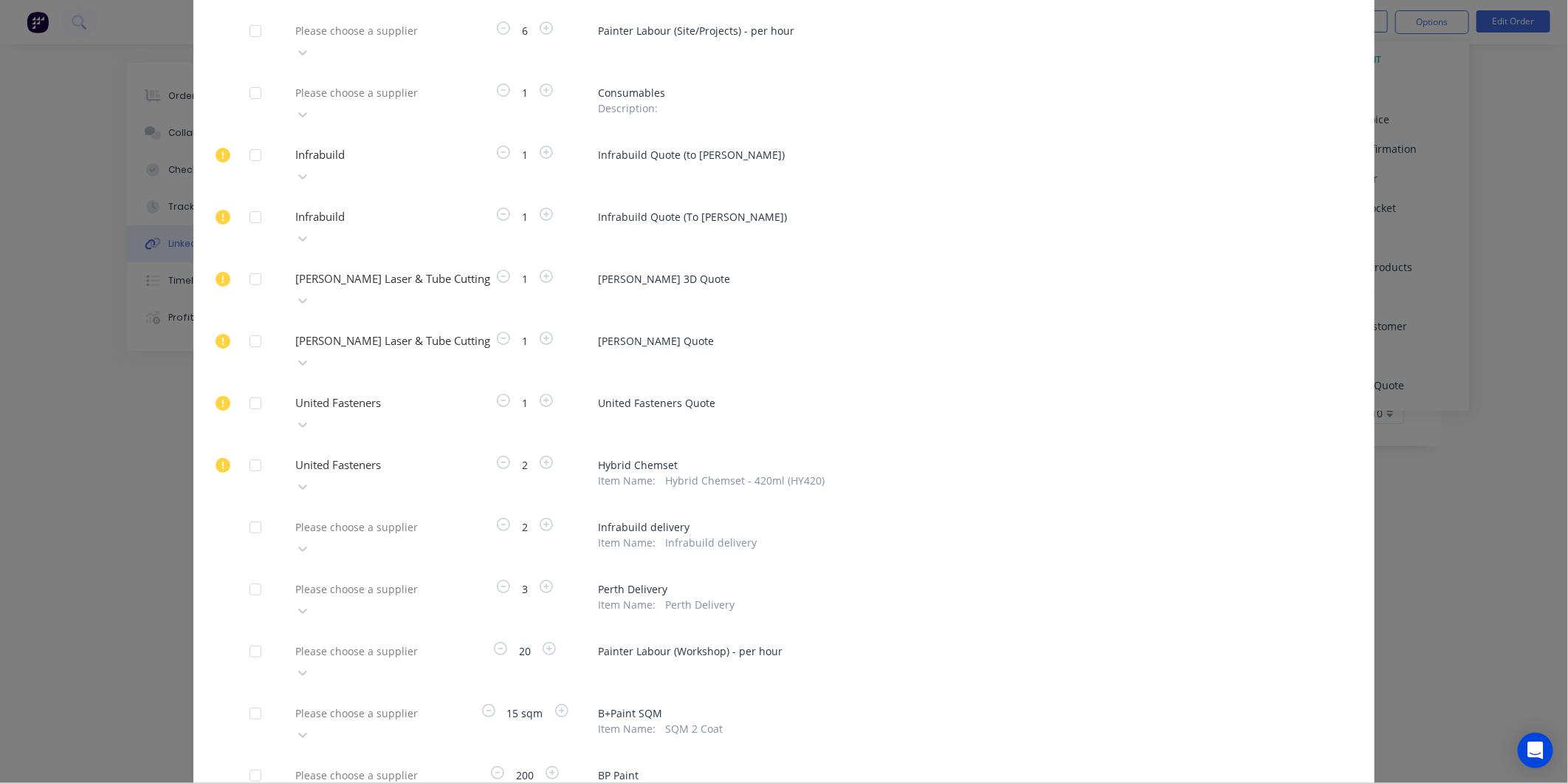
scroll to position [588, 0]
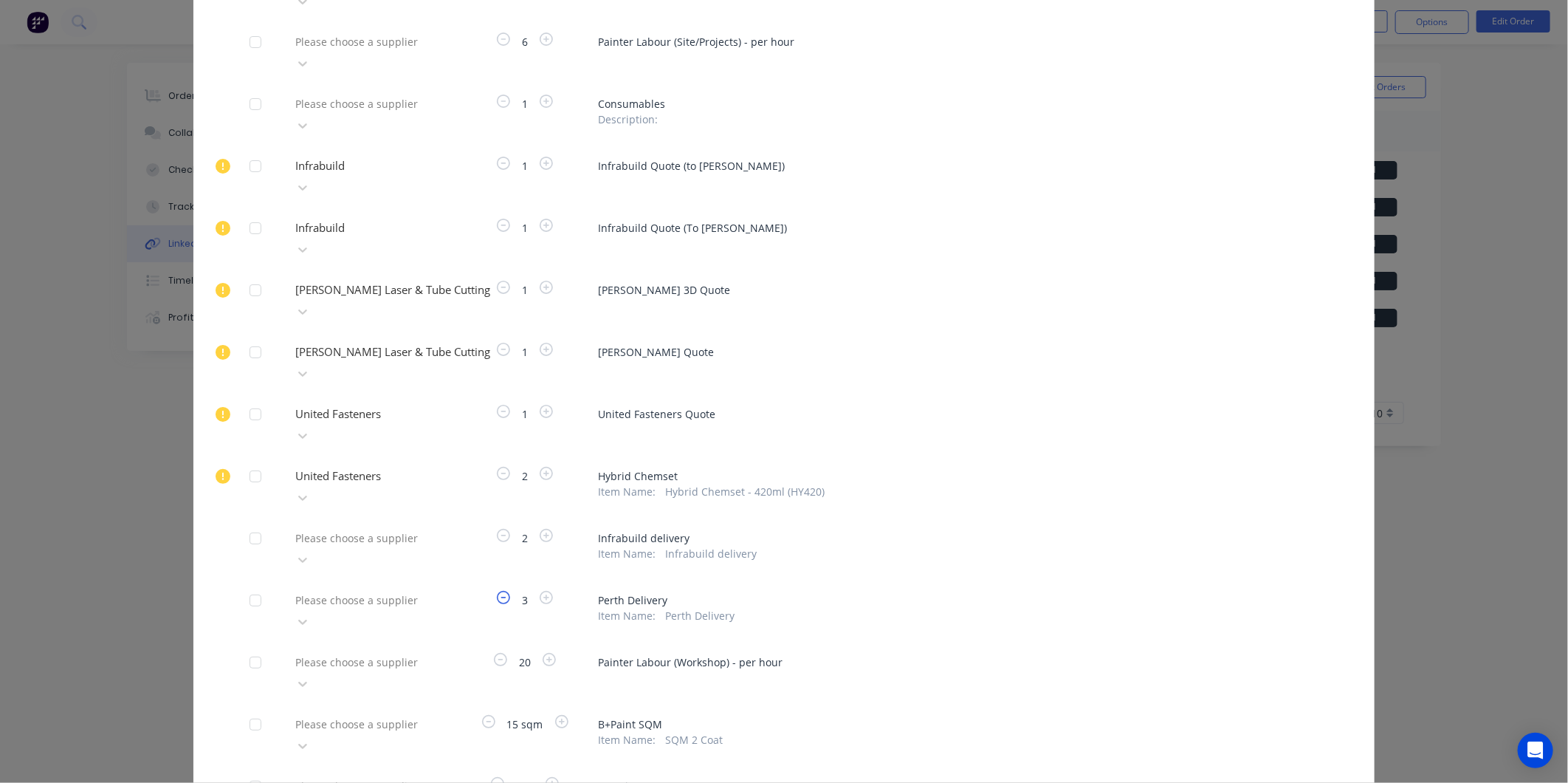
click at [497, 591] on icon "button" at bounding box center [504, 597] width 13 height 13
click at [424, 591] on div at bounding box center [400, 599] width 212 height 19
type input "toll"
click at [386, 651] on div "Toll IPEC - Team Global Express" at bounding box center [371, 673] width 163 height 43
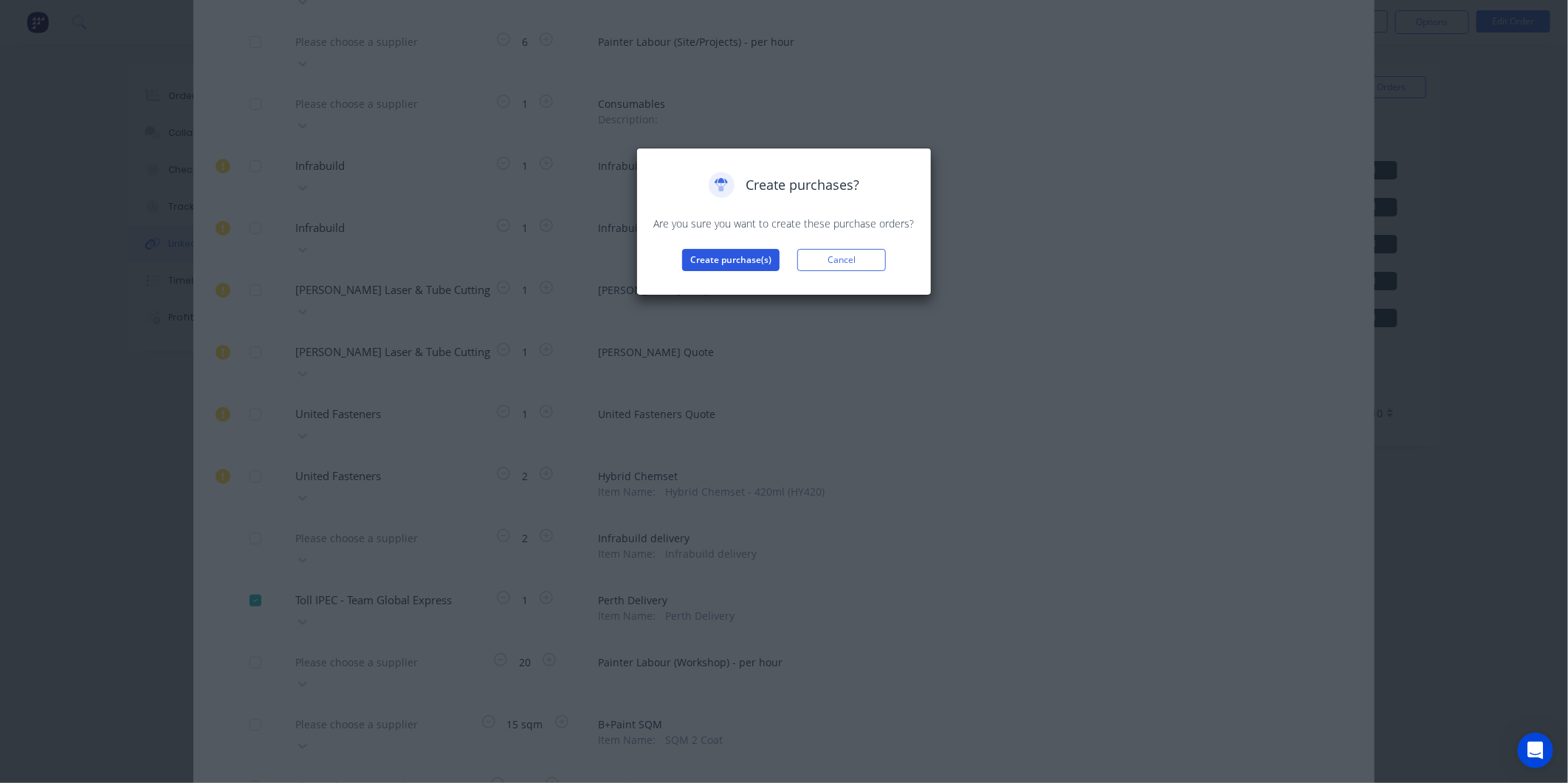
click at [730, 266] on button "Create purchase(s)" at bounding box center [731, 260] width 98 height 22
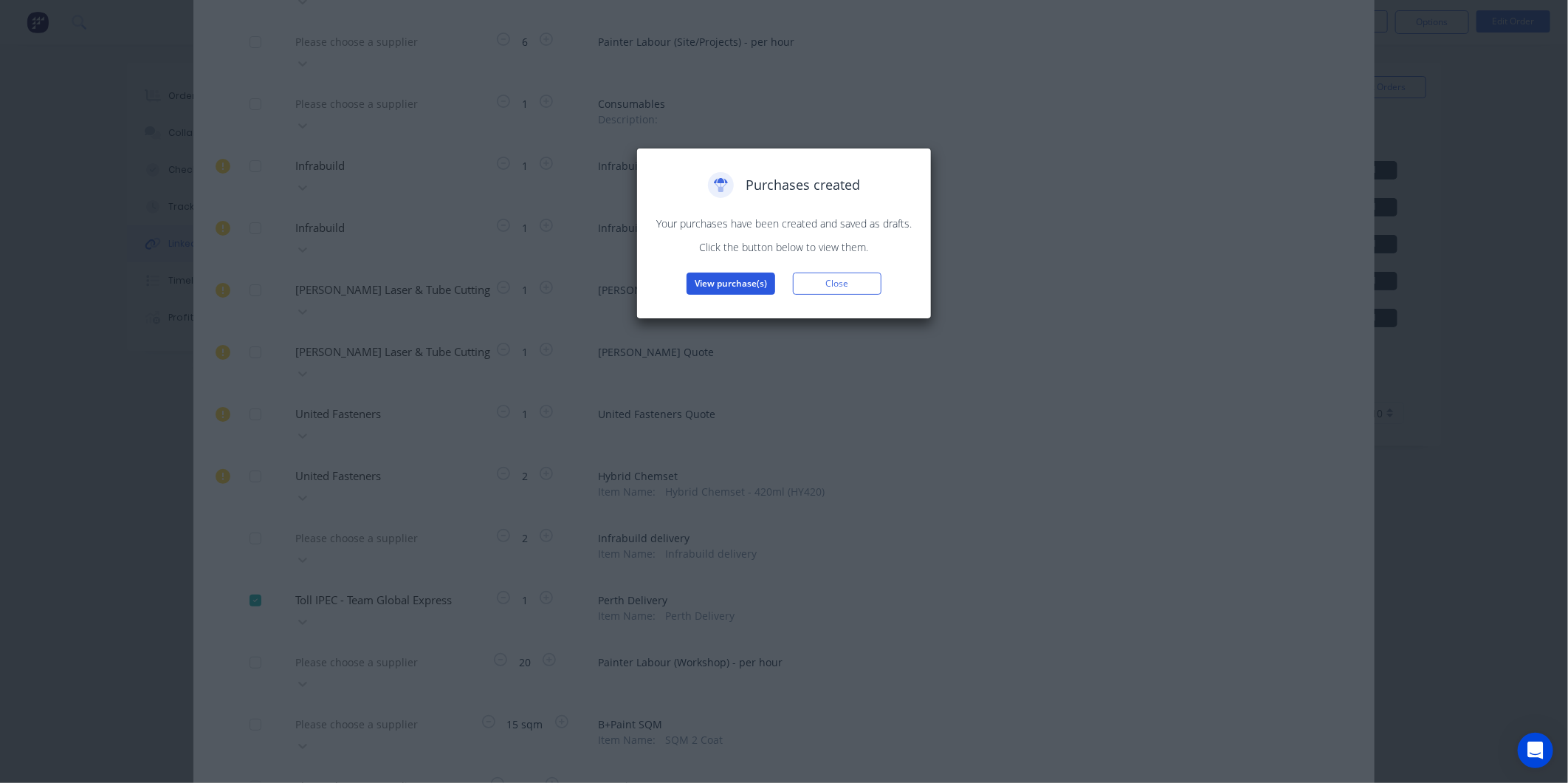
click at [741, 281] on button "View purchase(s)" at bounding box center [731, 283] width 89 height 22
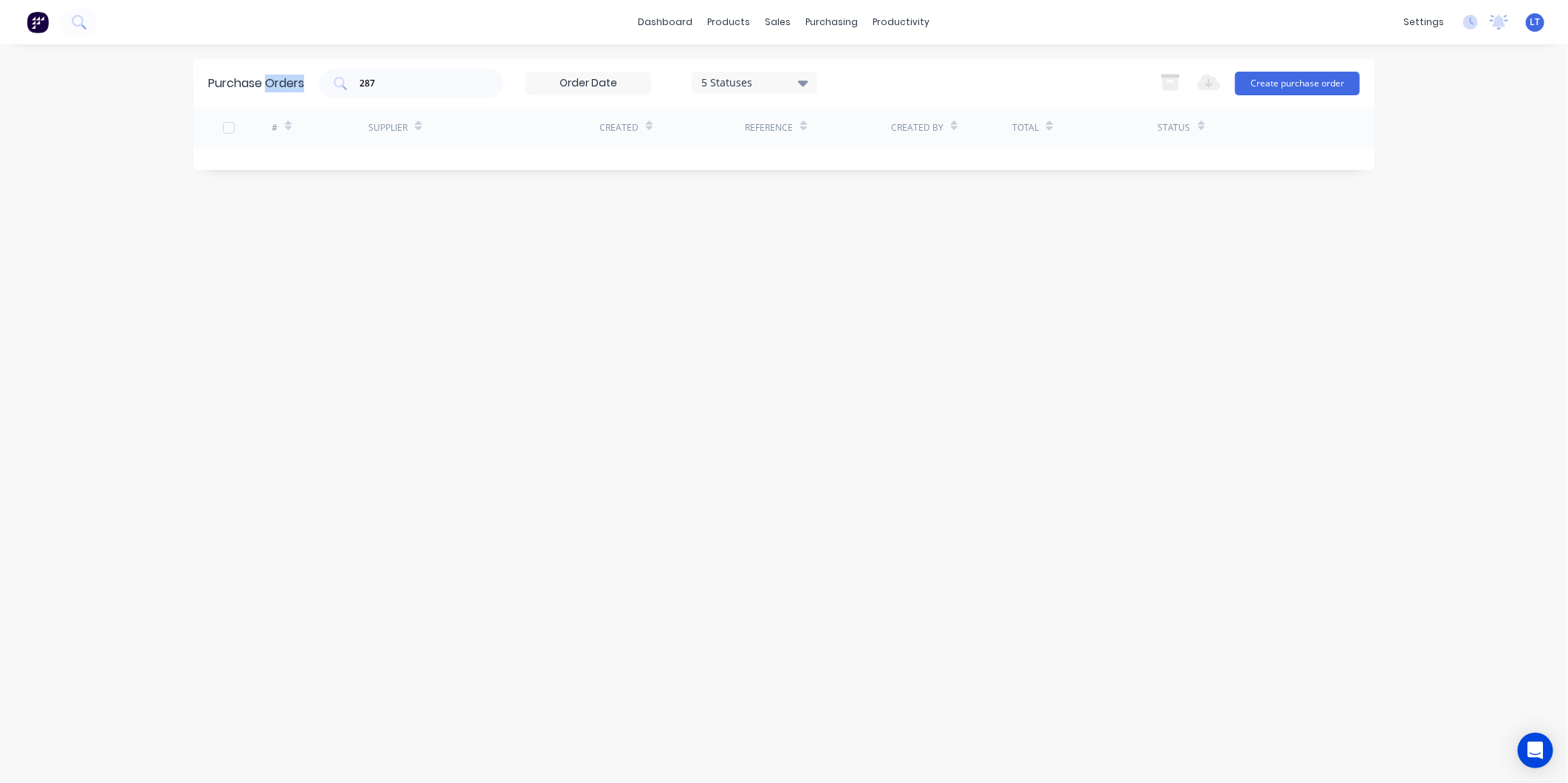
drag, startPoint x: 422, startPoint y: 91, endPoint x: 262, endPoint y: 73, distance: 161.0
click at [262, 73] on div "Purchase Orders 287 5 Statuses 5 Statuses Export to Excel (XLSX) Create purchas…" at bounding box center [784, 83] width 1181 height 48
click at [425, 78] on input "287" at bounding box center [420, 84] width 123 height 15
click at [368, 86] on input "287" at bounding box center [420, 84] width 123 height 15
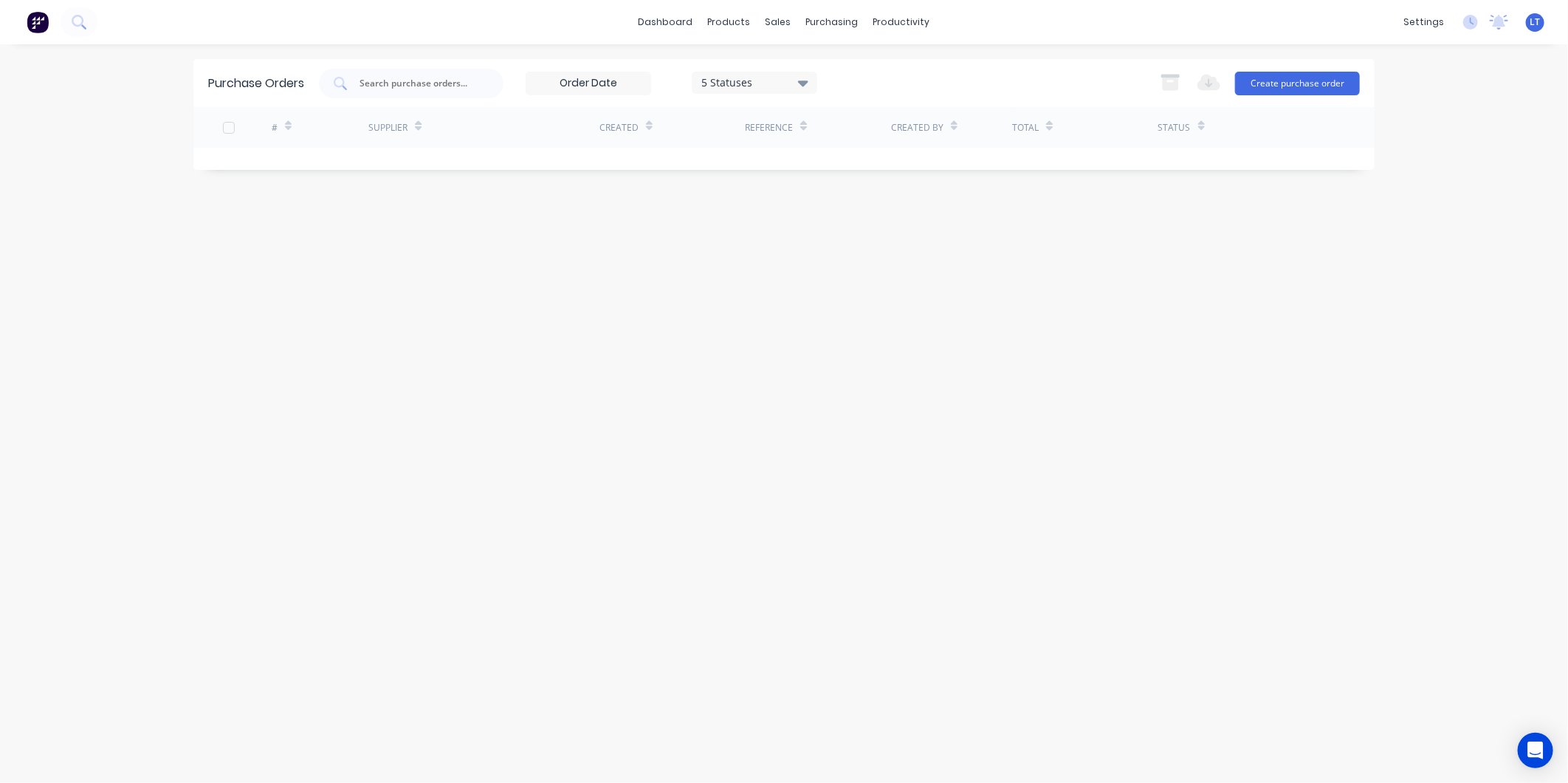
click at [666, 173] on div "Purchase Orders 5 Statuses 5 Statuses Export to Excel (XLSX) Create purchase or…" at bounding box center [784, 414] width 1181 height 709
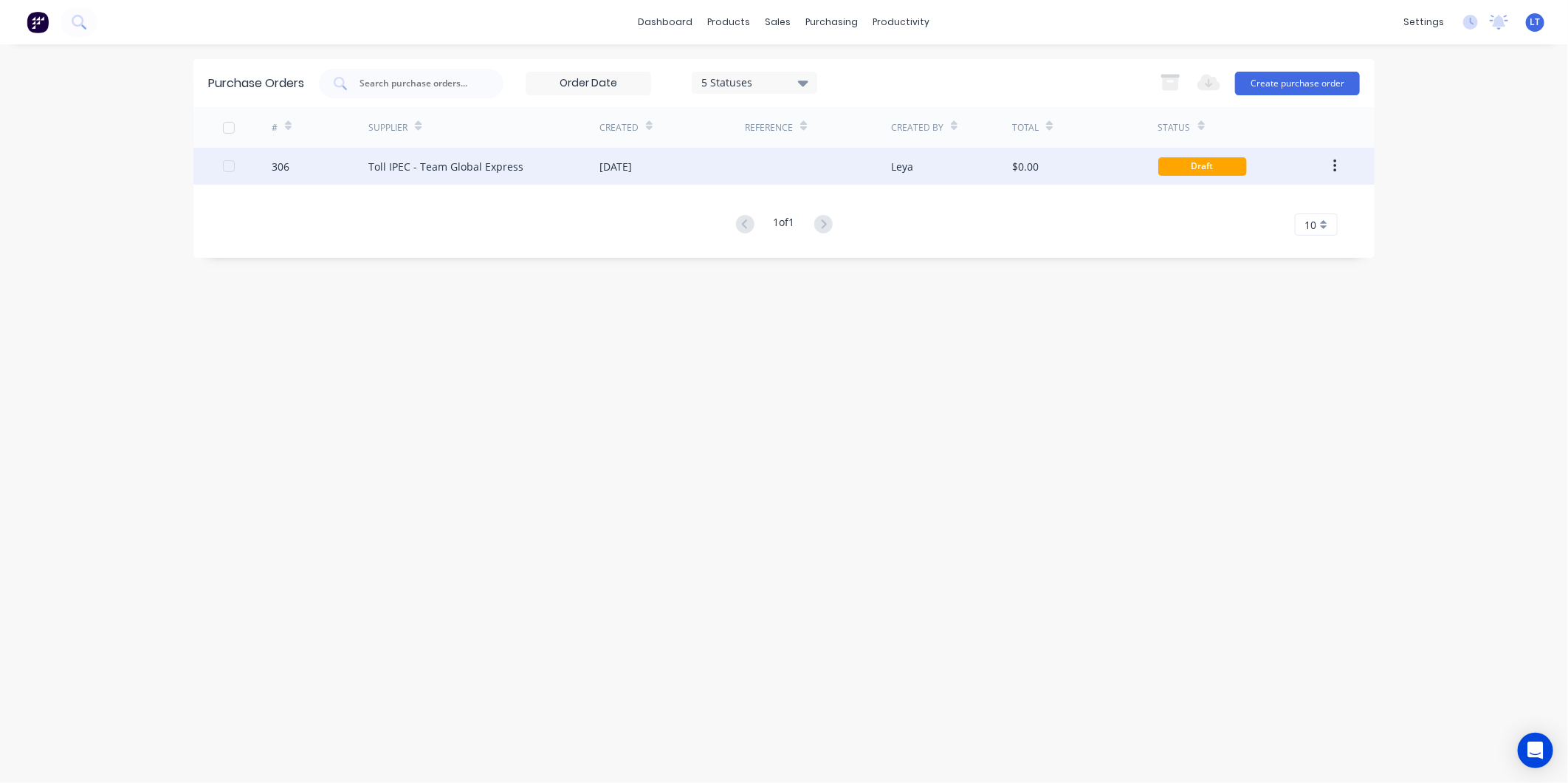
click at [818, 166] on div at bounding box center [818, 167] width 146 height 37
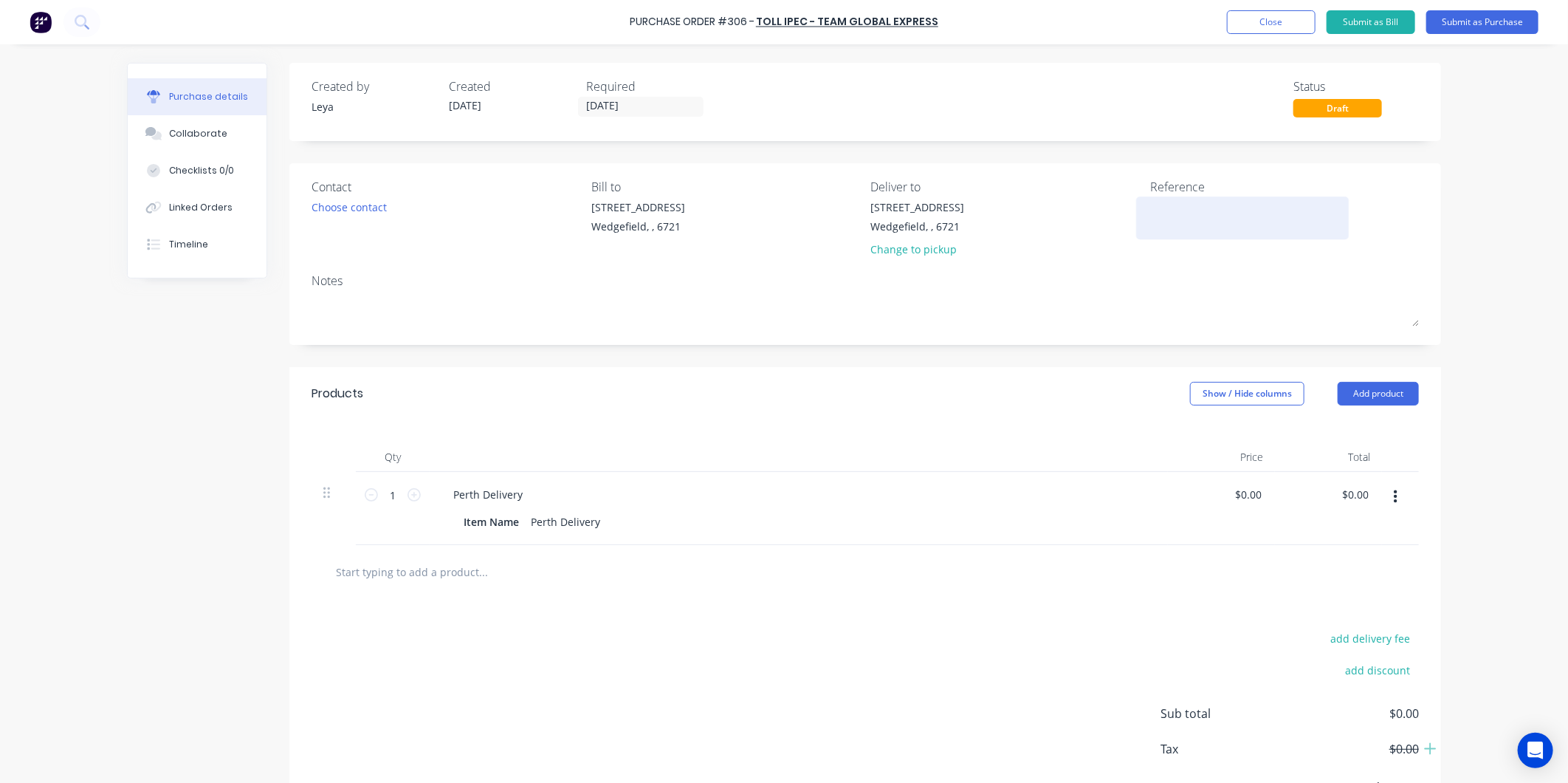
click at [1201, 225] on textarea at bounding box center [1242, 215] width 184 height 33
type textarea "PO287 - United Fastener"
type textarea "x"
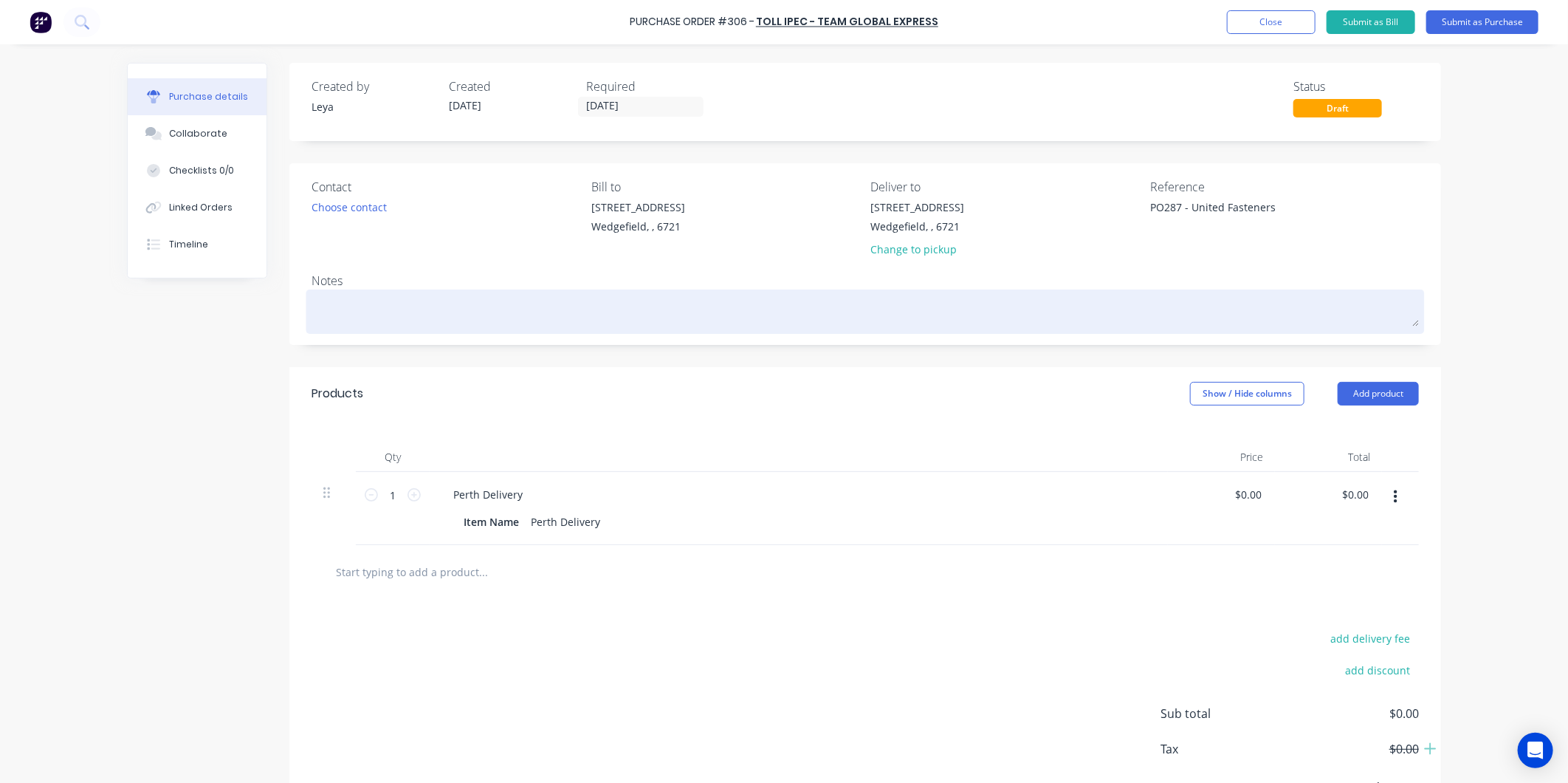
type textarea "PO287 - United Fasteners"
type textarea "x"
type textarea "PO287 - United Fasteners"
click at [400, 321] on textarea at bounding box center [865, 309] width 1108 height 33
type textarea "x"
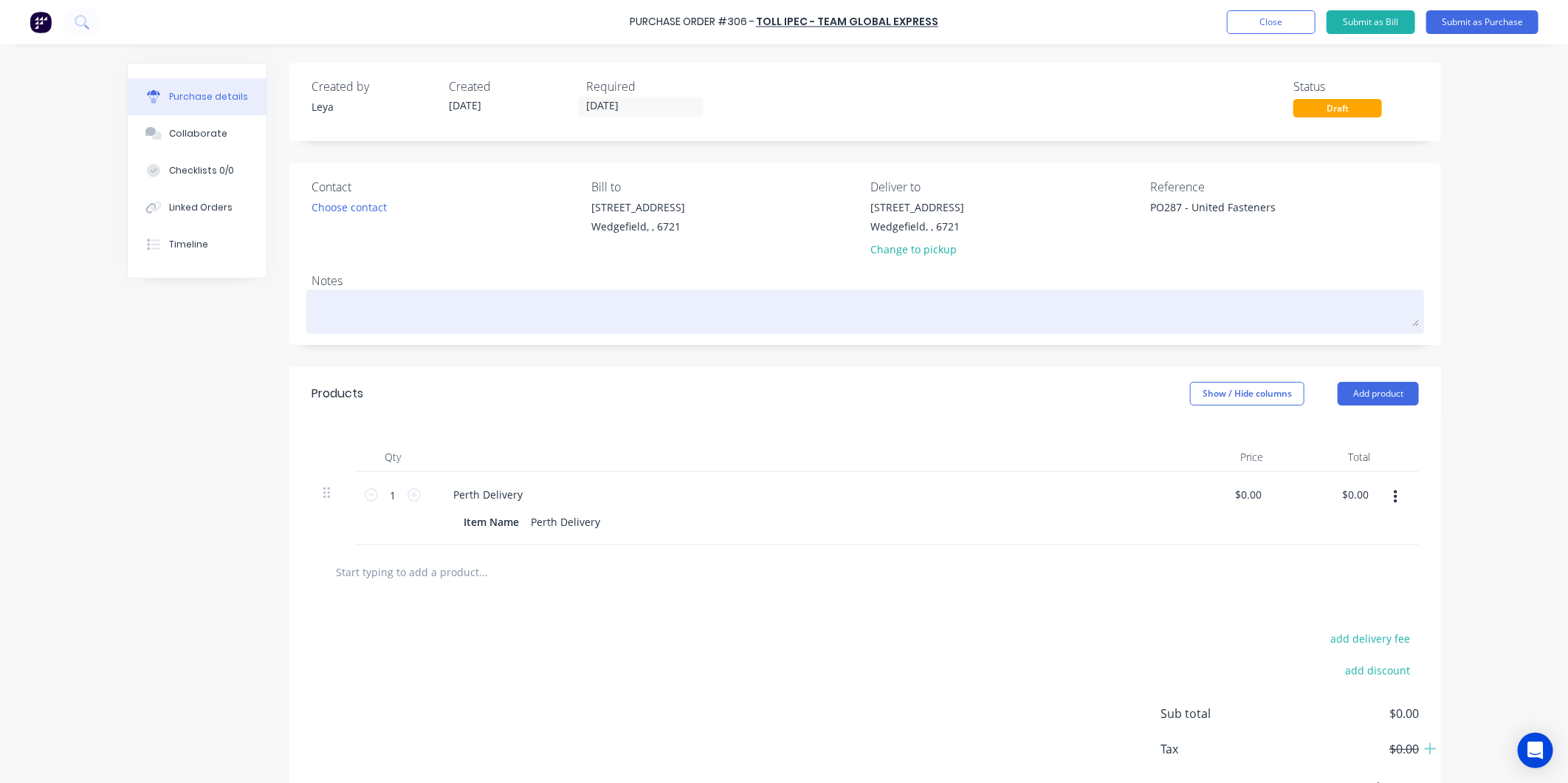
type textarea "F"
type textarea "x"
type textarea "Fr"
type textarea "x"
type textarea "Fre"
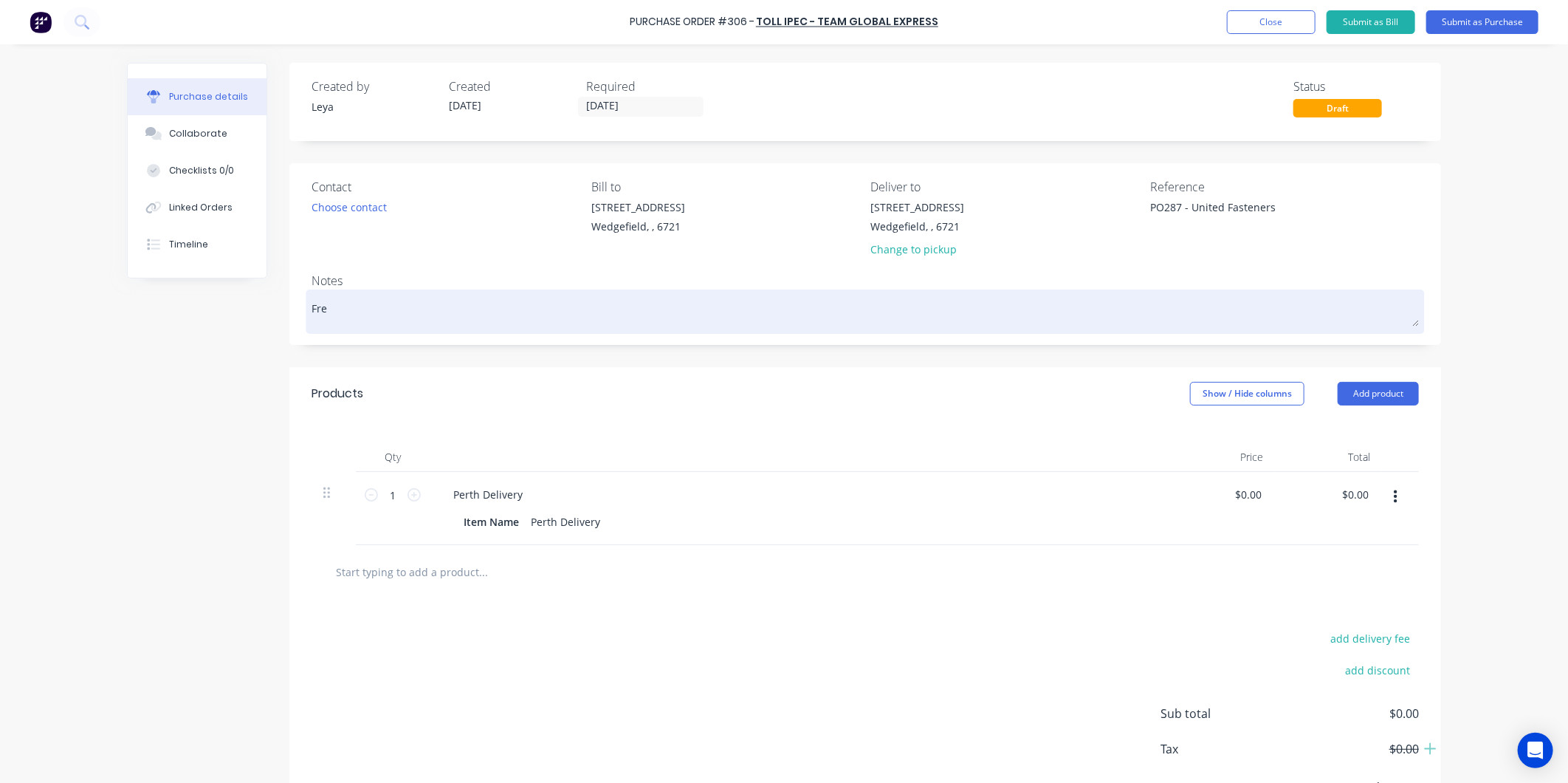
type textarea "x"
type textarea "Frei"
type textarea "x"
type textarea "Freig"
type textarea "x"
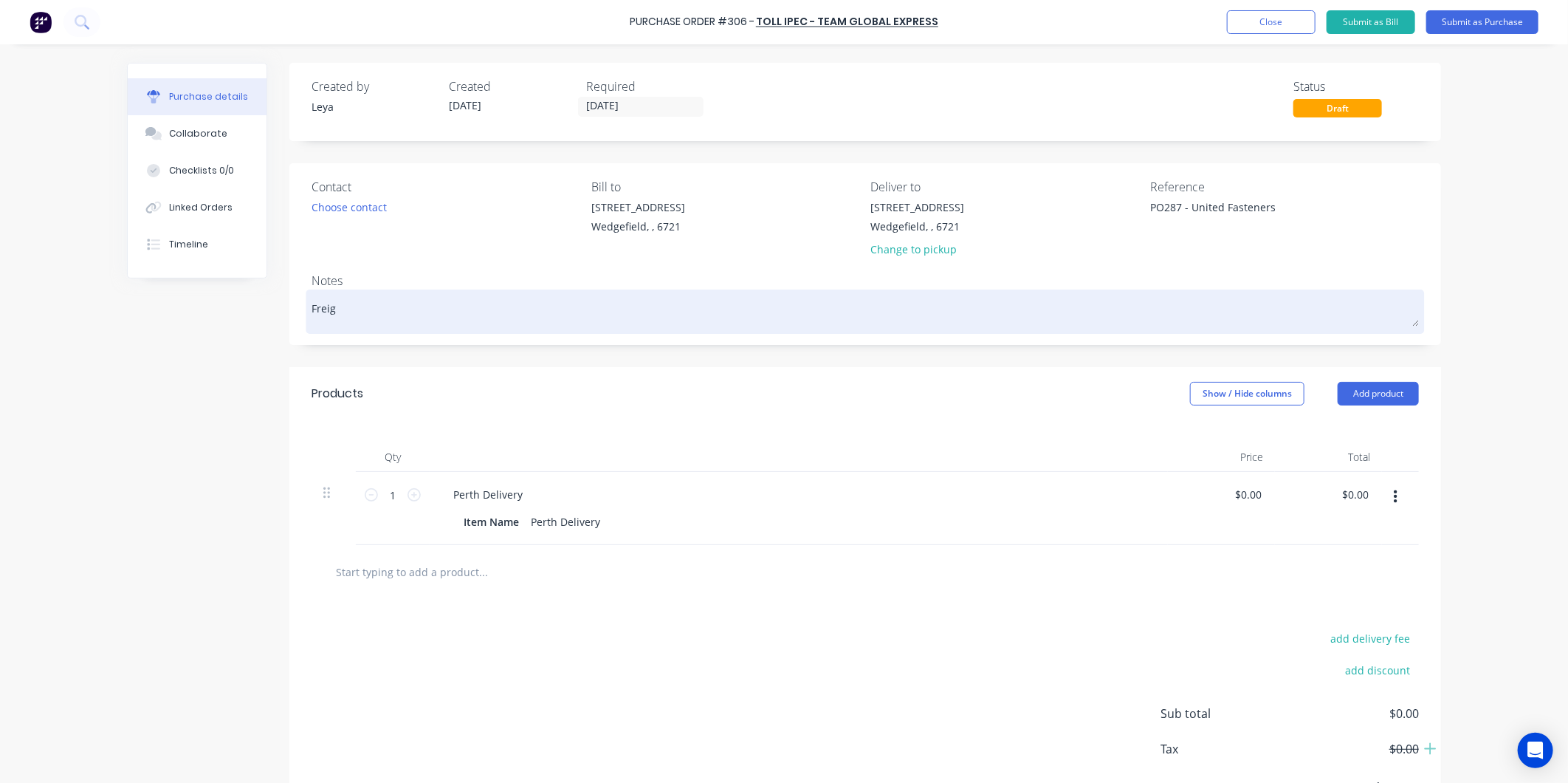
type textarea "Freigh"
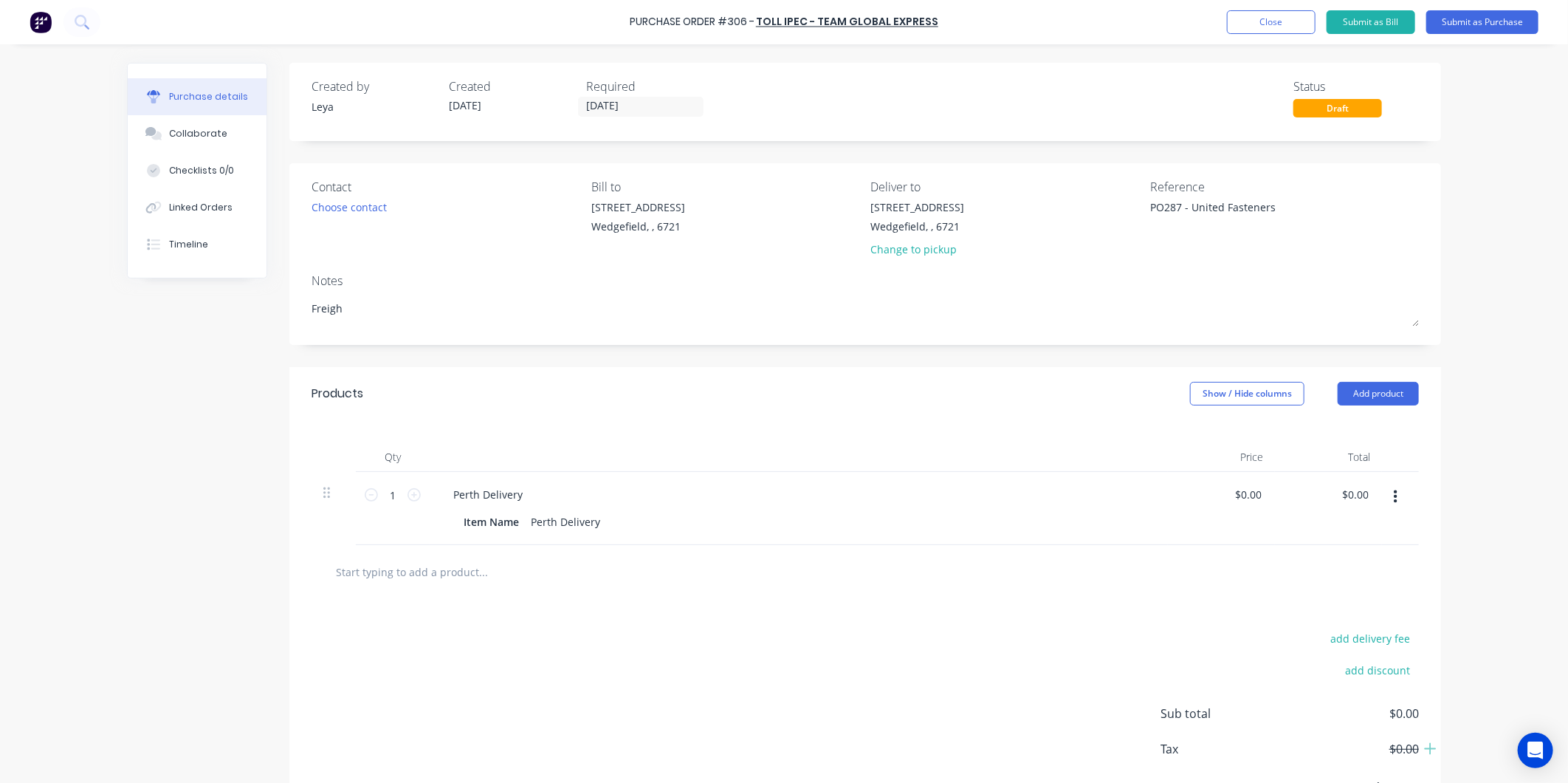
type textarea "x"
type textarea "Freight"
type textarea "x"
type textarea "Freight"
click at [633, 357] on div "Created by Leya Created 14/10/25 Required 14/10/25 Status Draft Contact Choose …" at bounding box center [865, 452] width 1152 height 779
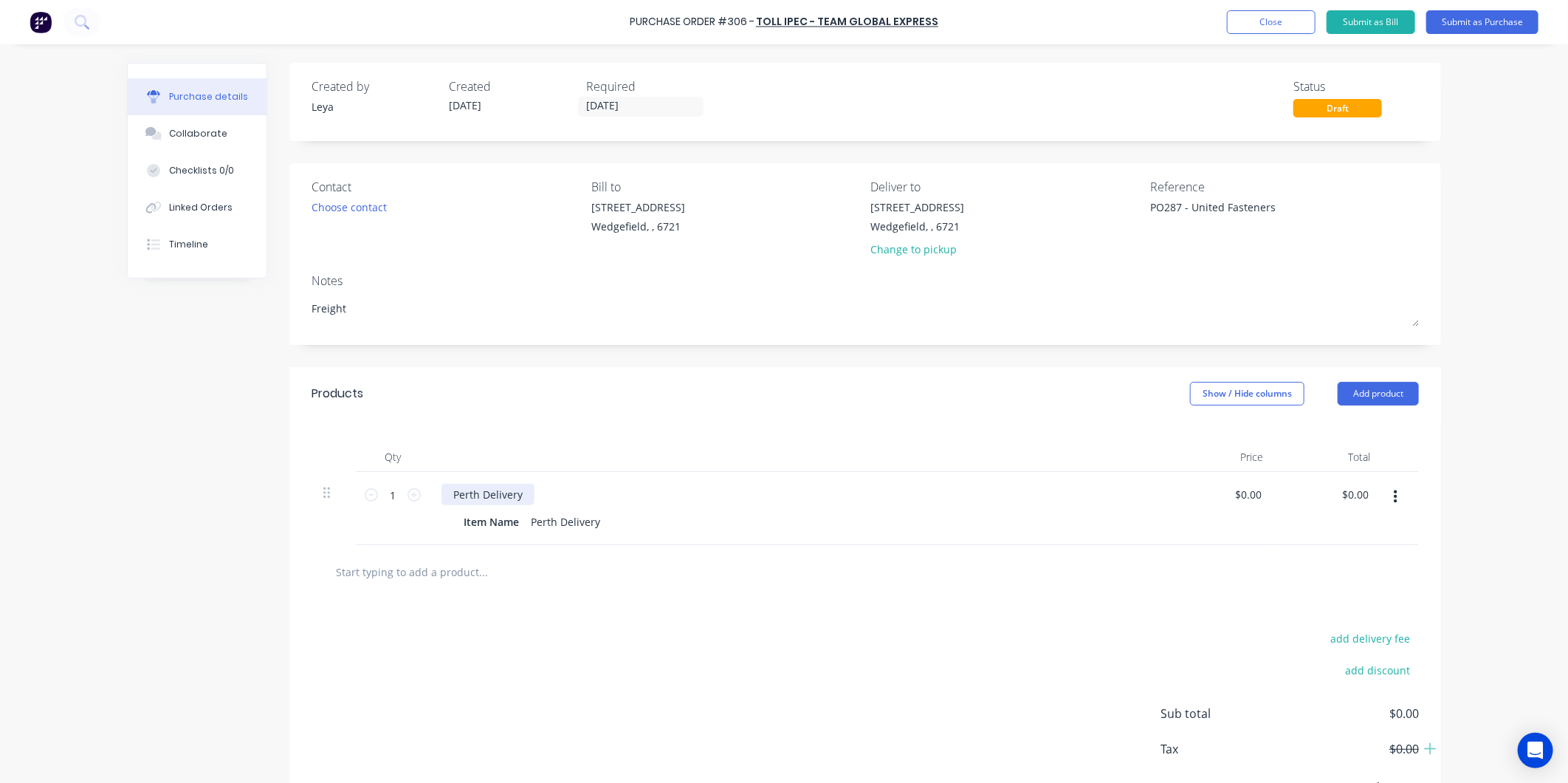
type textarea "x"
drag, startPoint x: 518, startPoint y: 495, endPoint x: 297, endPoint y: 483, distance: 221.3
click at [297, 483] on div "Qty Price Total 1 1 Perth Delivery Item Name Perth Delivery $0.00 $0.00 $0.00 $…" at bounding box center [865, 483] width 1152 height 125
click at [420, 573] on input "text" at bounding box center [482, 571] width 295 height 30
type textarea "x"
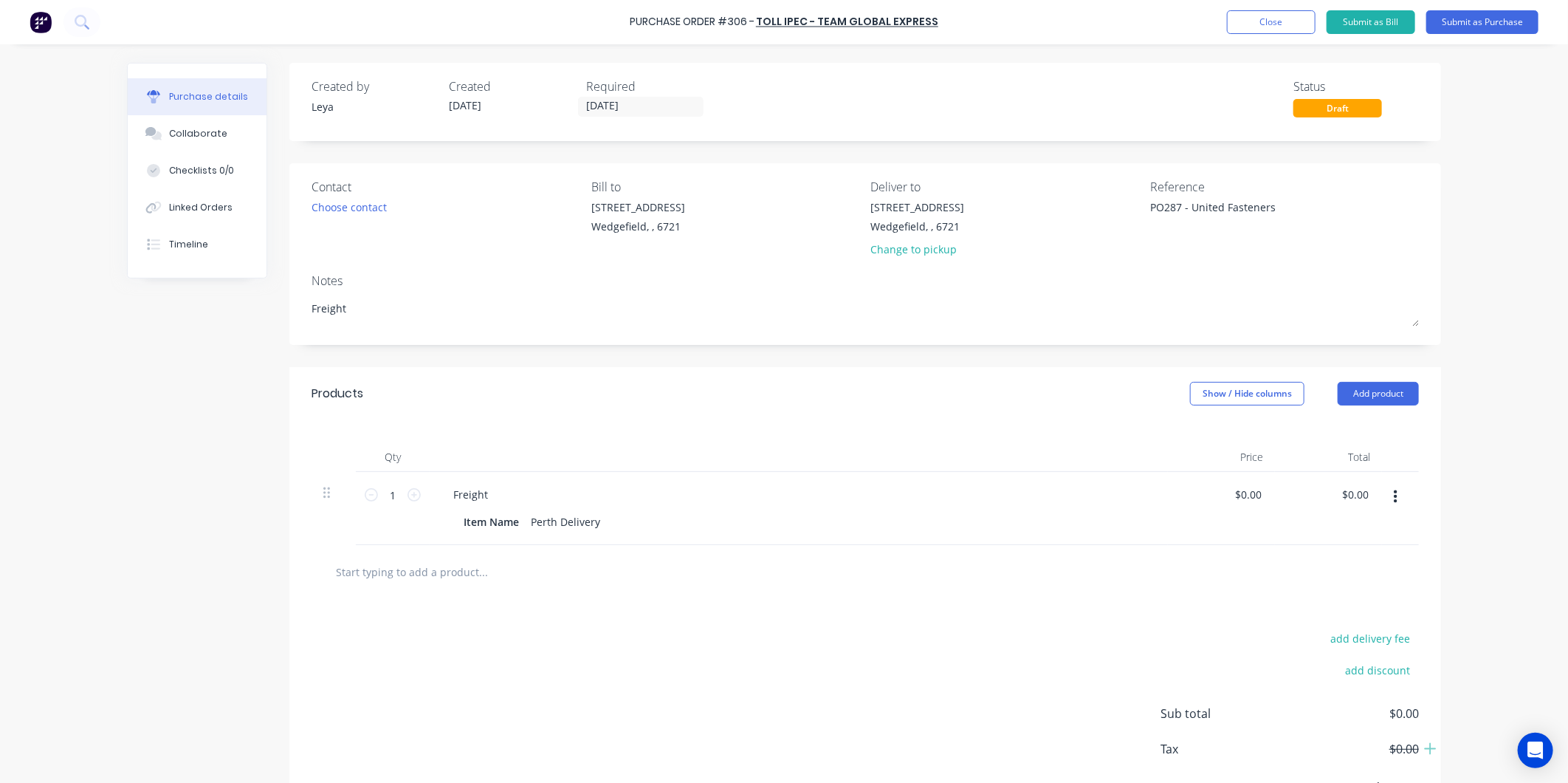
type input "F"
type textarea "x"
type input "Fr"
type textarea "x"
type input "Fre"
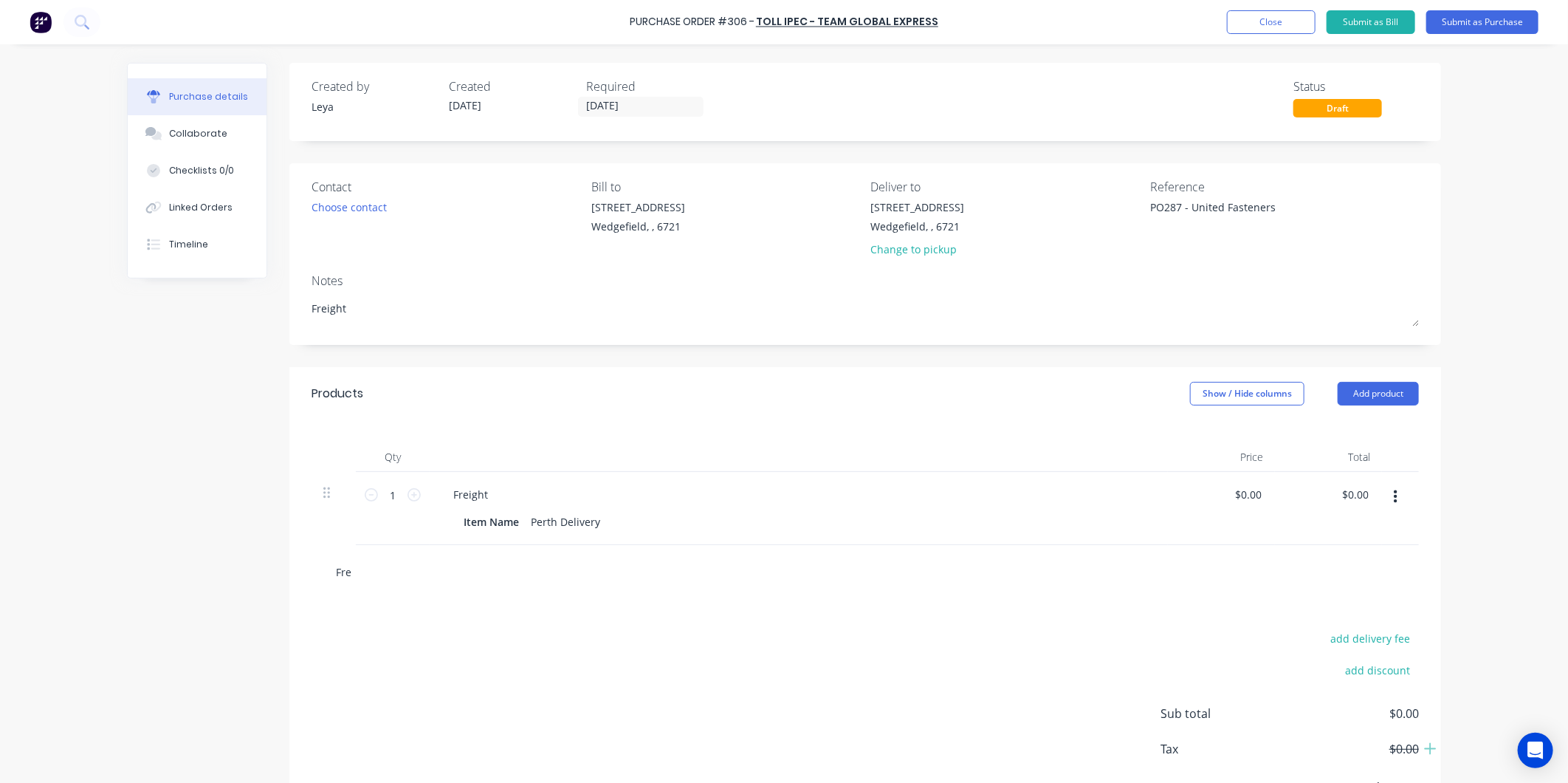
type textarea "x"
type input "Frei"
type textarea "x"
type input "Freig"
type textarea "x"
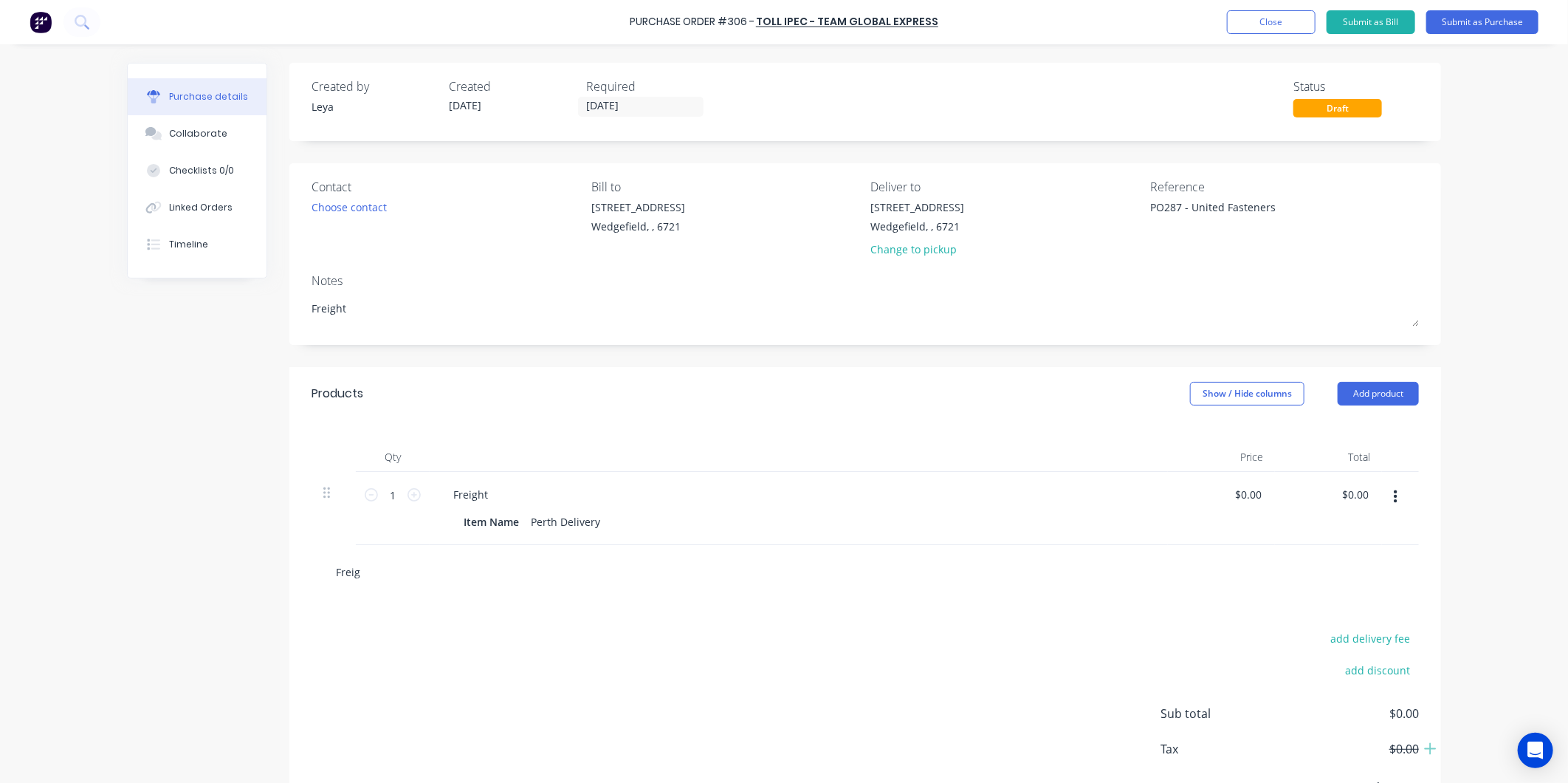
type input "Freigh"
type textarea "x"
type input "Freight"
type textarea "x"
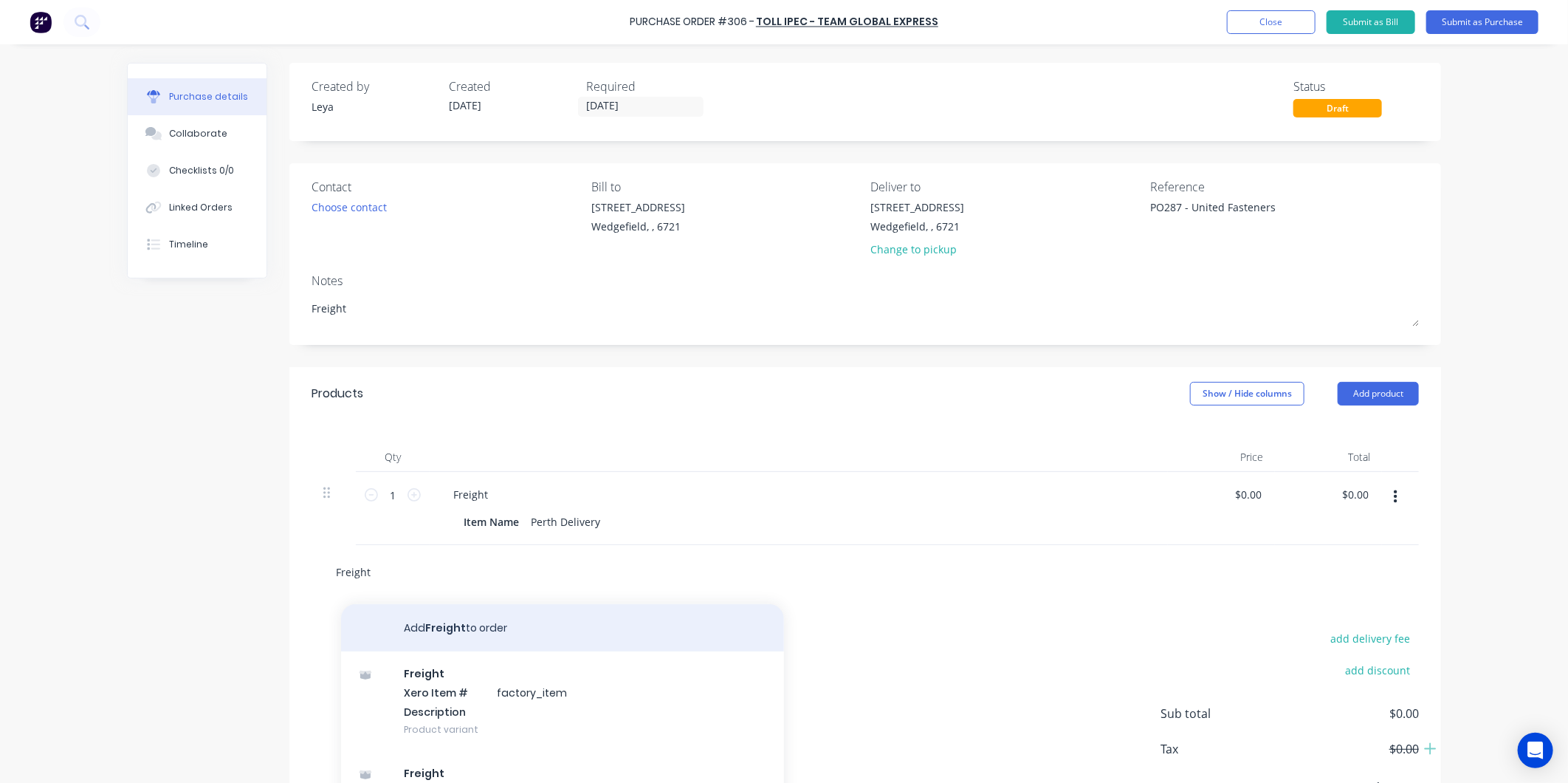
type input "Freight"
click at [471, 628] on button "Add Freight to order" at bounding box center [562, 628] width 443 height 47
type textarea "x"
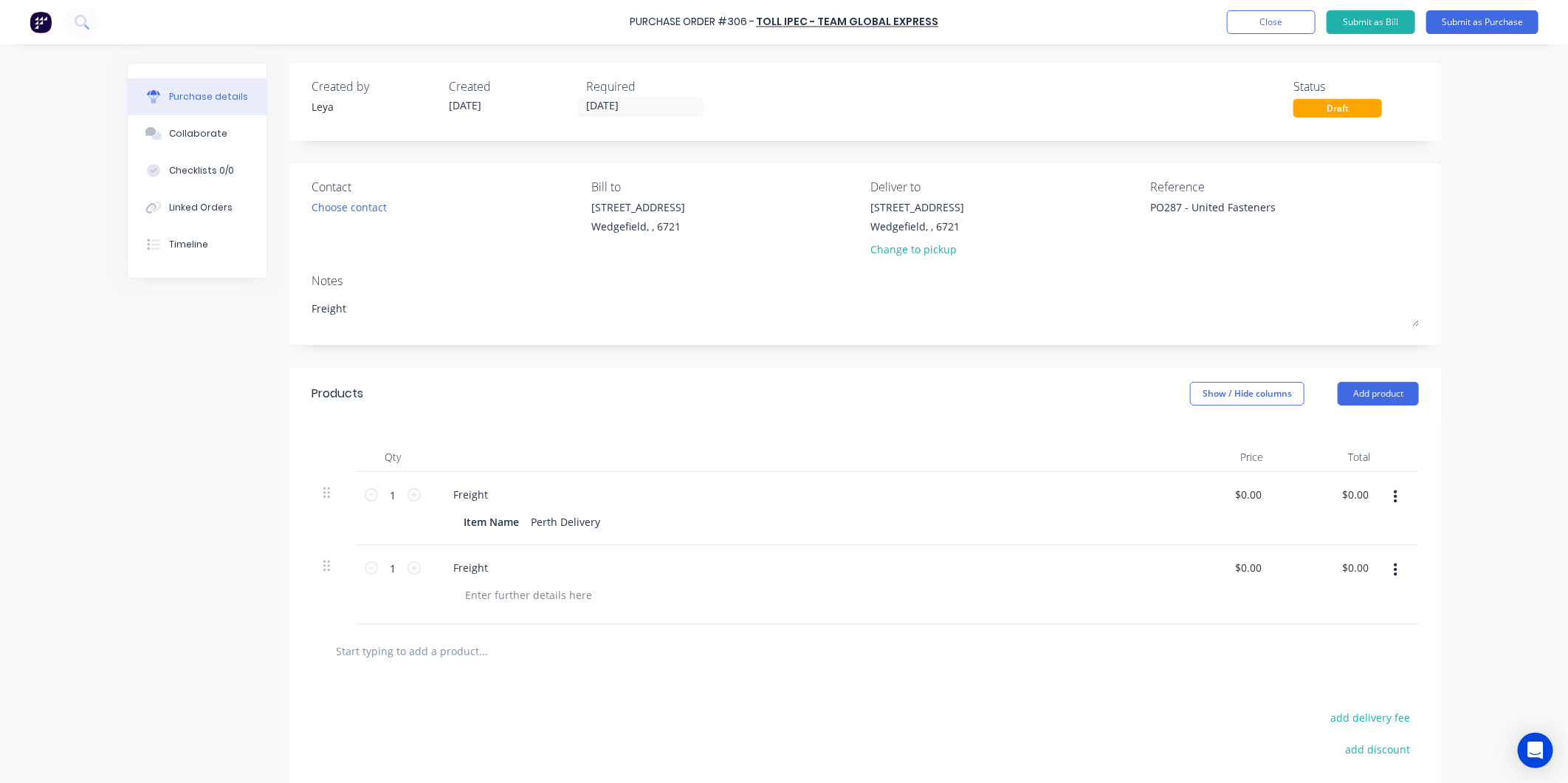
click at [1394, 502] on icon "button" at bounding box center [1396, 497] width 4 height 16
click at [1359, 618] on button "Delete" at bounding box center [1350, 625] width 126 height 30
click at [650, 104] on input "[DATE]" at bounding box center [641, 107] width 124 height 19
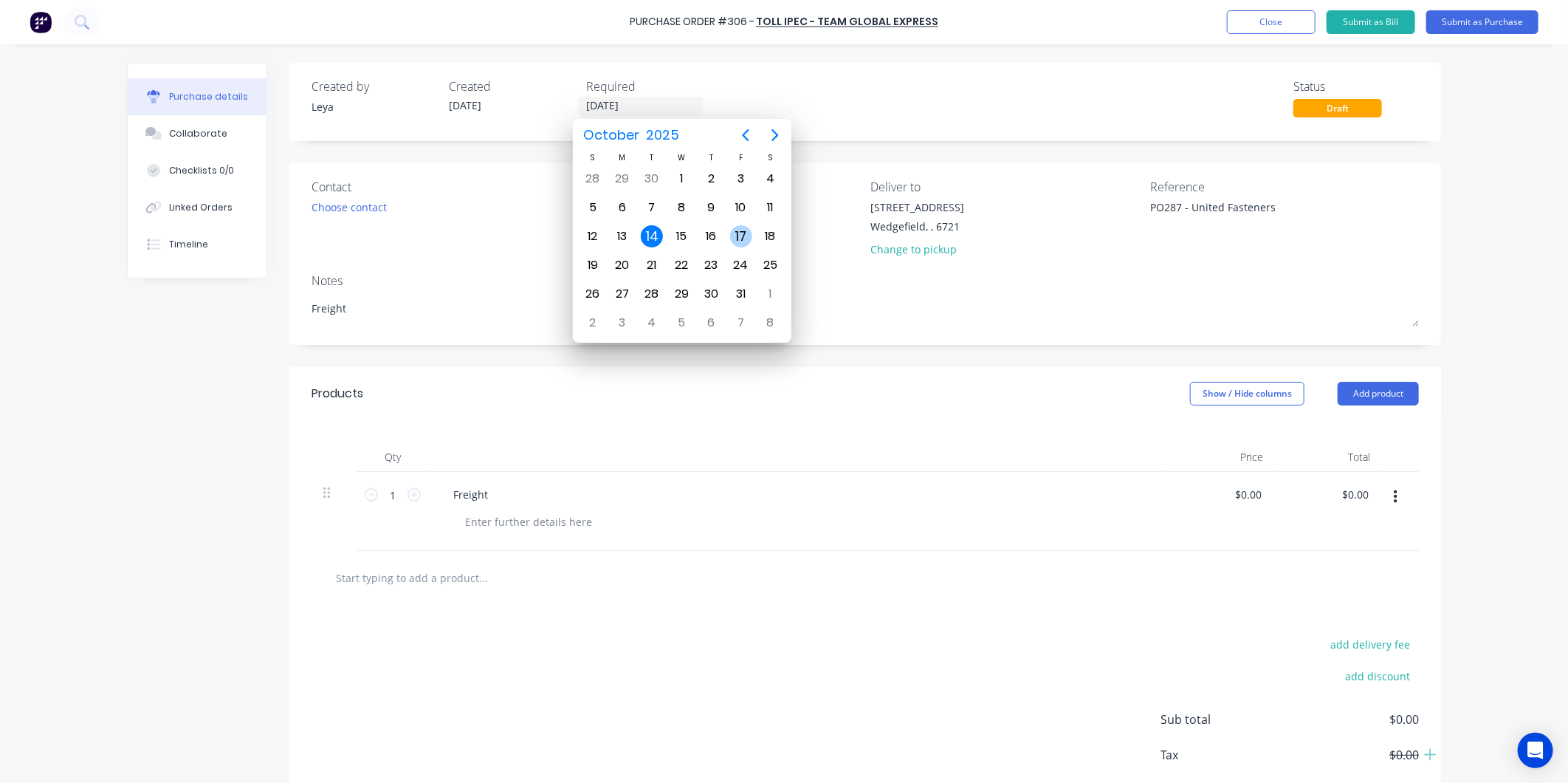
click at [740, 236] on div "17" at bounding box center [741, 236] width 22 height 22
type textarea "x"
type input "17/10/25"
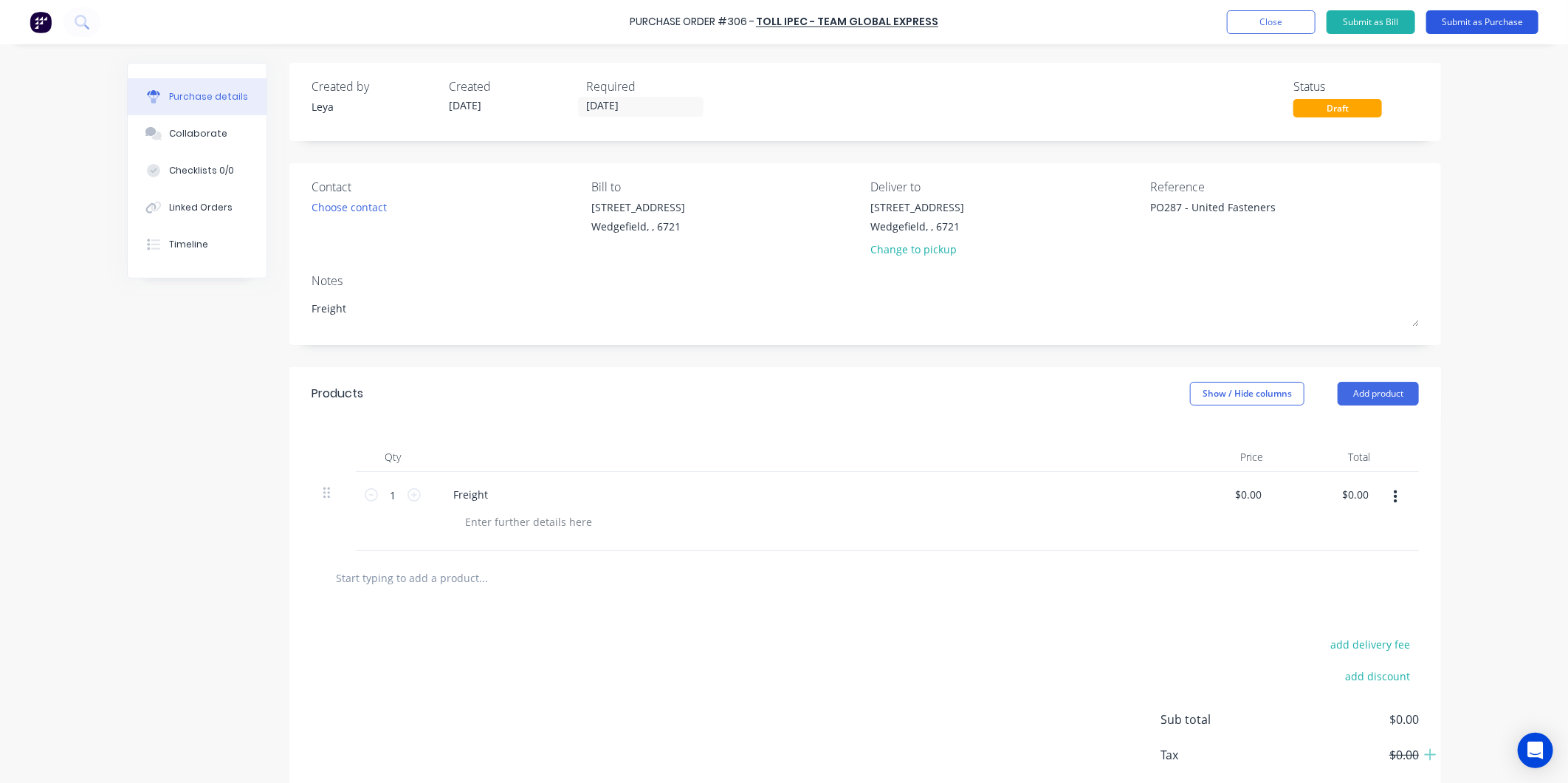
click at [1490, 26] on button "Submit as Purchase" at bounding box center [1483, 22] width 112 height 24
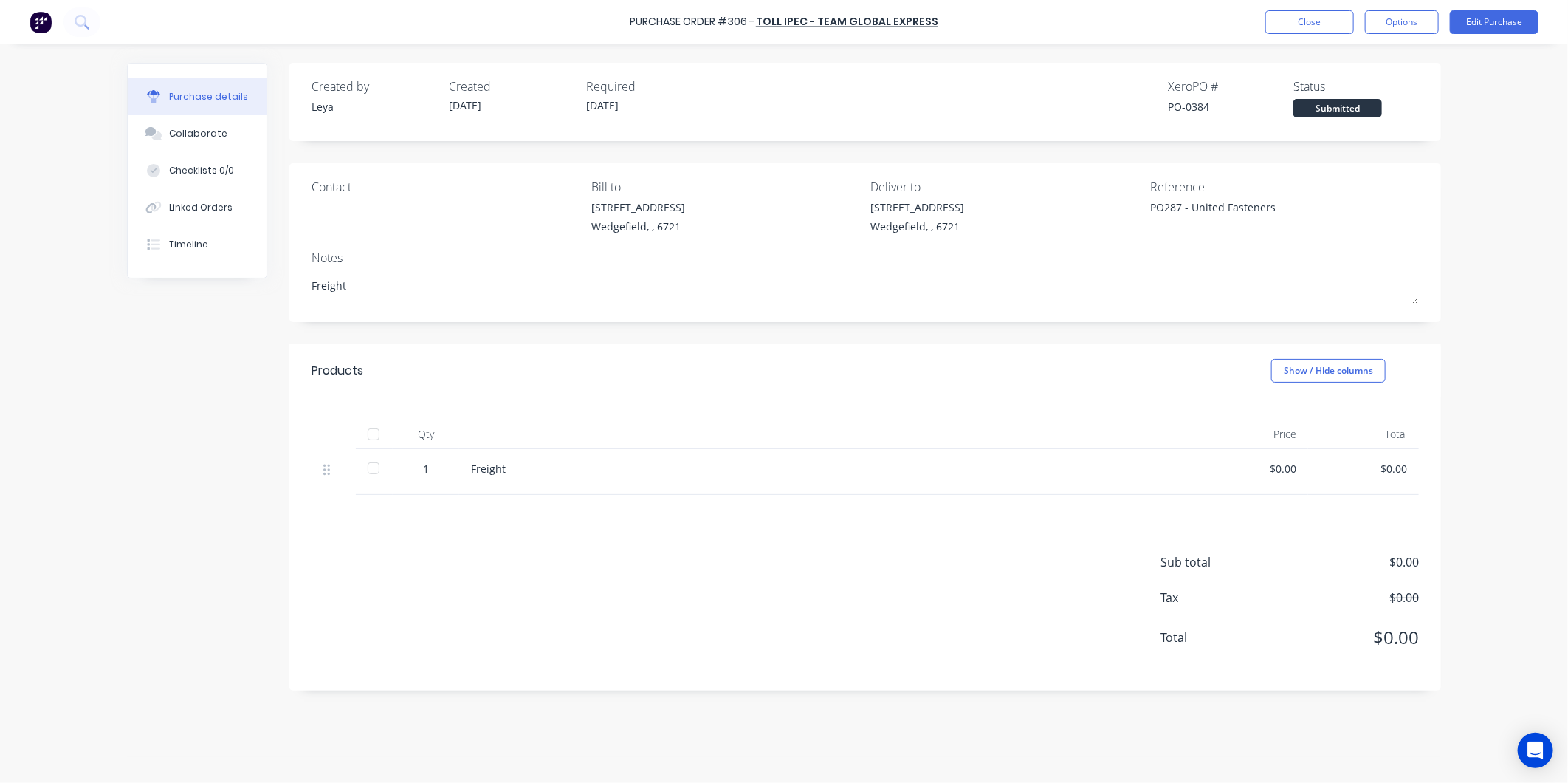
type textarea "x"
click at [1346, 28] on button "Close" at bounding box center [1310, 22] width 89 height 24
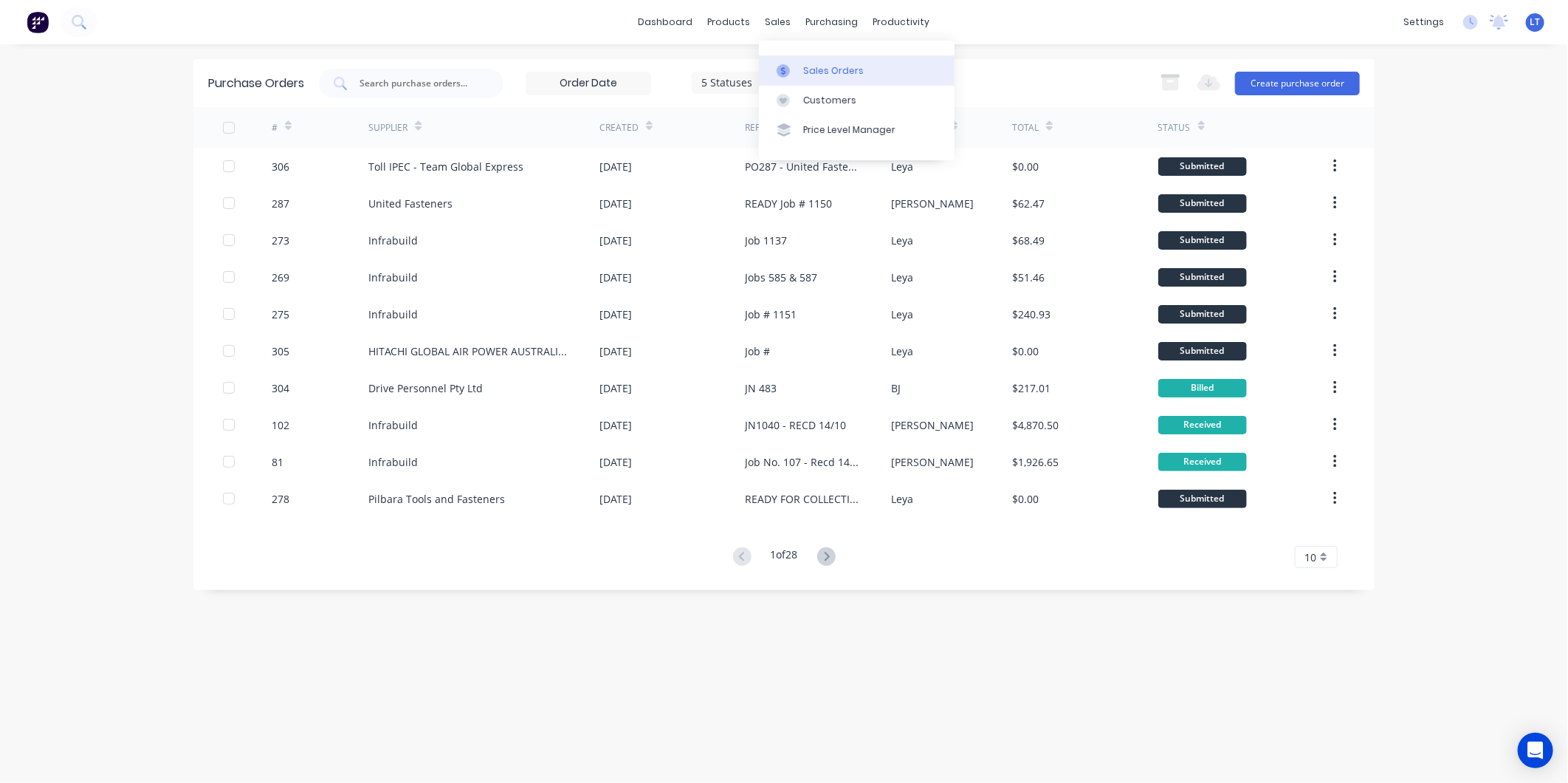
click at [790, 65] on div at bounding box center [788, 71] width 22 height 13
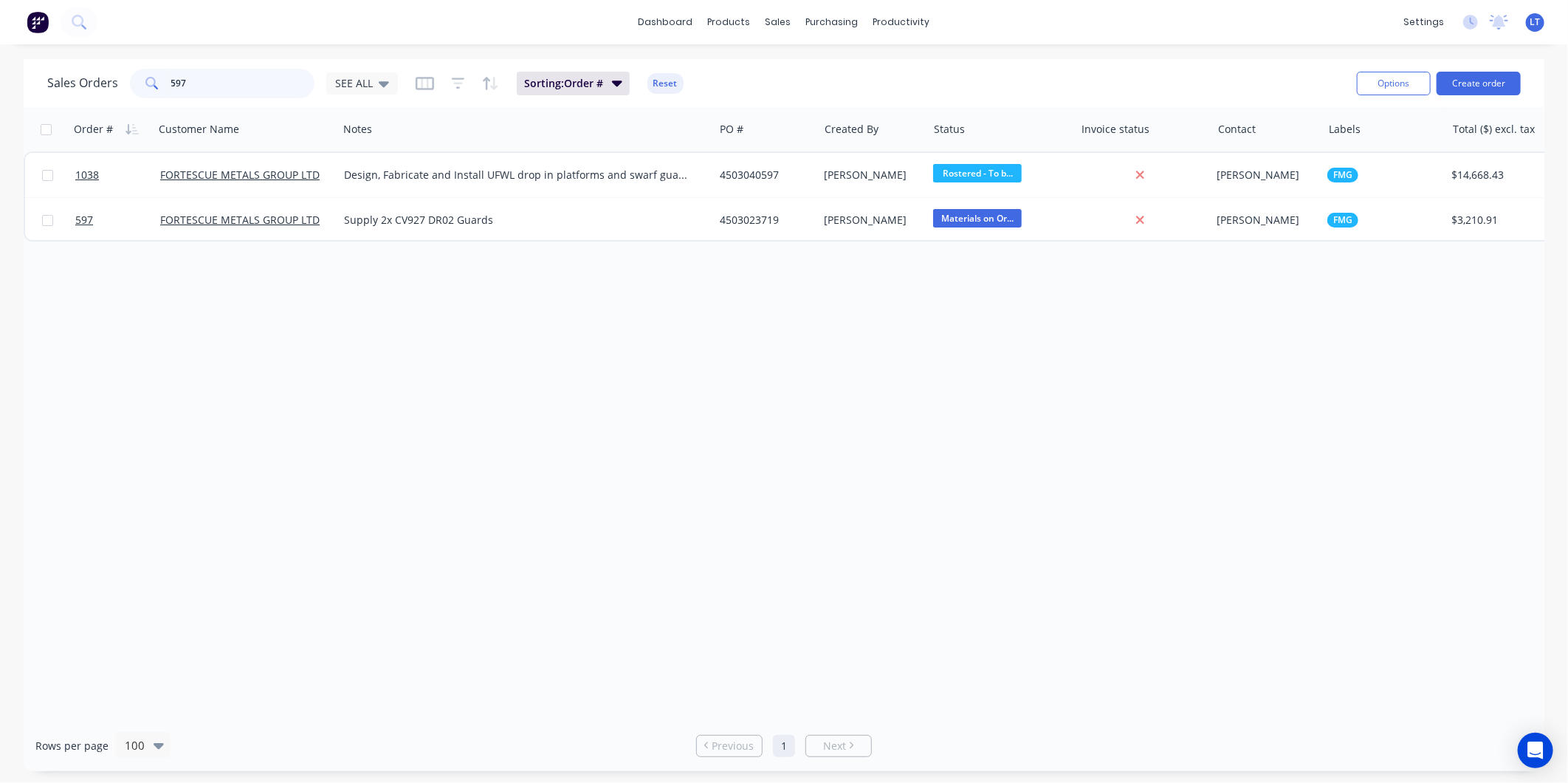
drag, startPoint x: 183, startPoint y: 79, endPoint x: 0, endPoint y: 50, distance: 185.3
click at [0, 50] on html "dashboard products sales purchasing productivity dashboard products Product Cat…" at bounding box center [784, 392] width 1568 height 783
click at [725, 328] on div "Order # Customer Name Notes PO # Created By Status Invoice status Contact Label…" at bounding box center [784, 414] width 1521 height 613
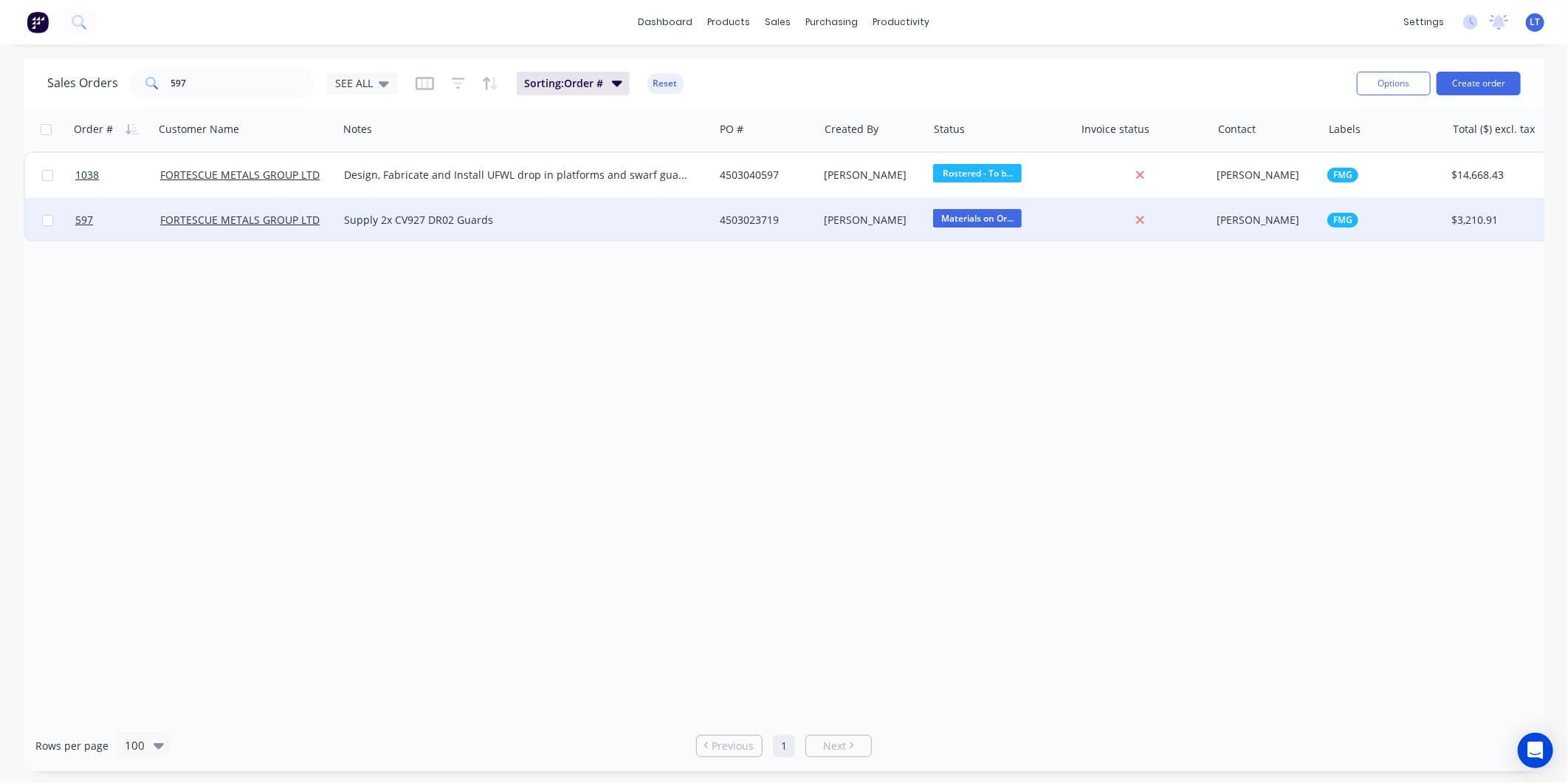
click at [793, 223] on div "4503023719" at bounding box center [764, 220] width 88 height 15
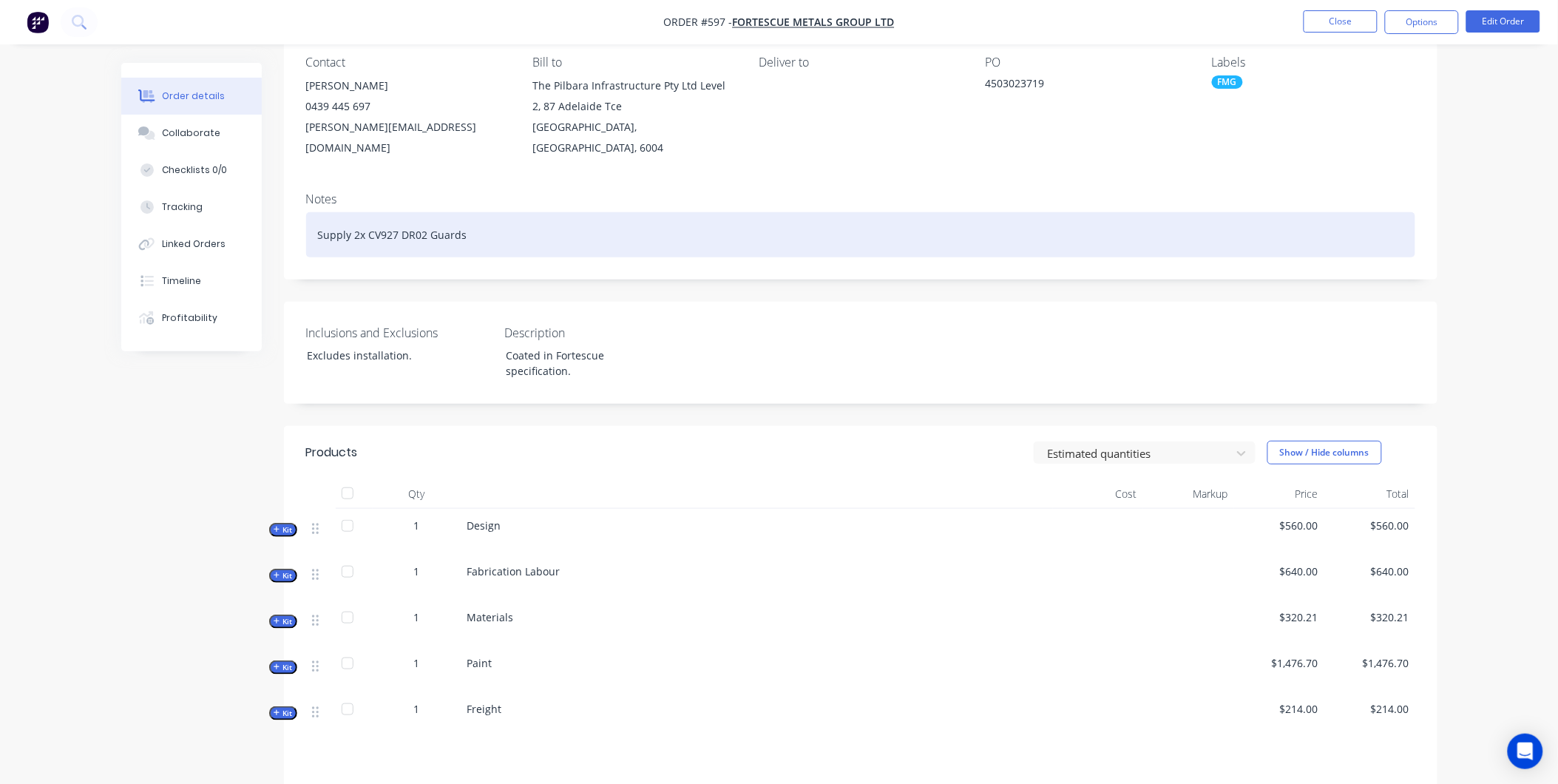
scroll to position [219, 0]
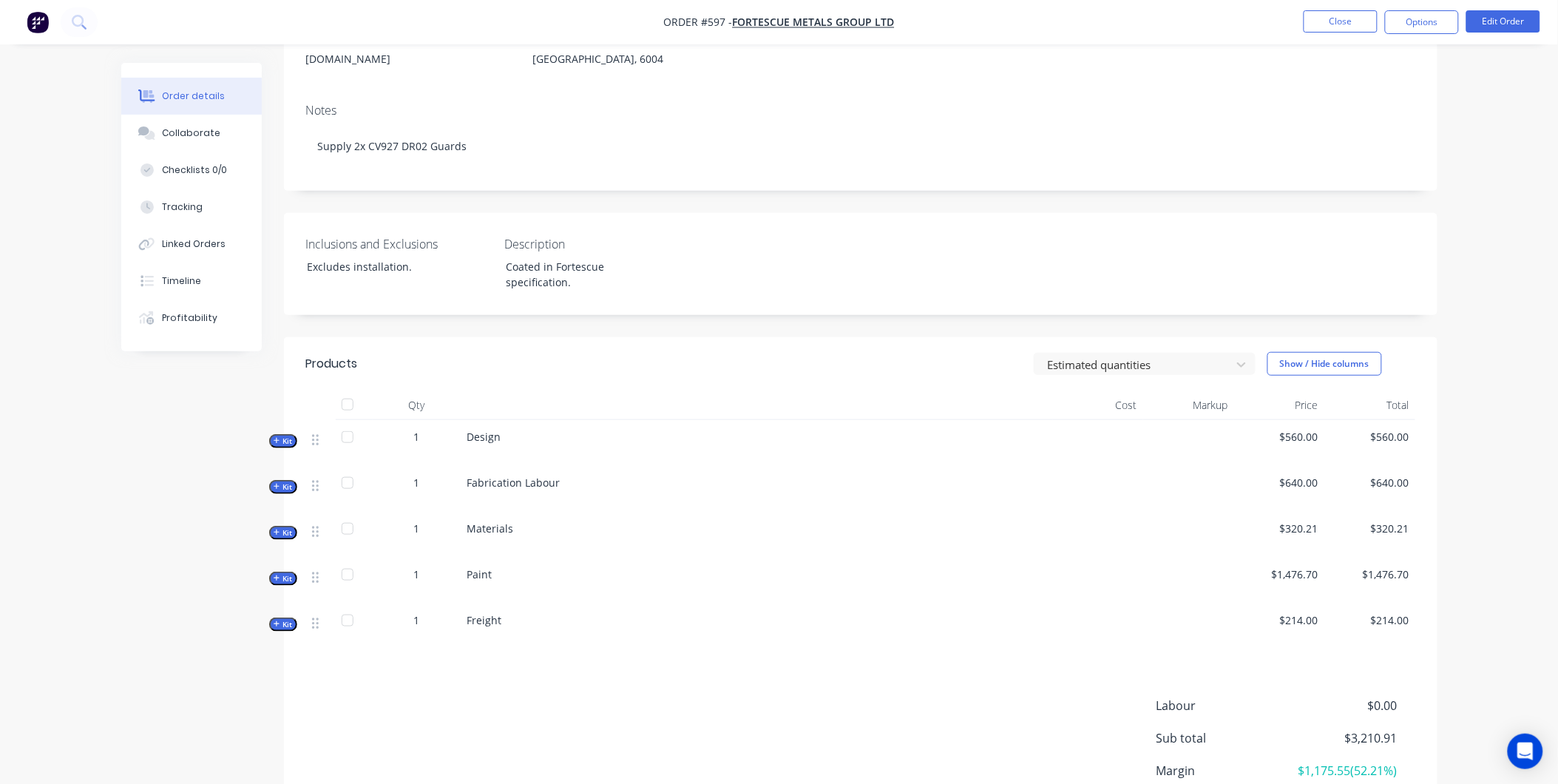
click at [281, 527] on span "Kit" at bounding box center [283, 532] width 19 height 11
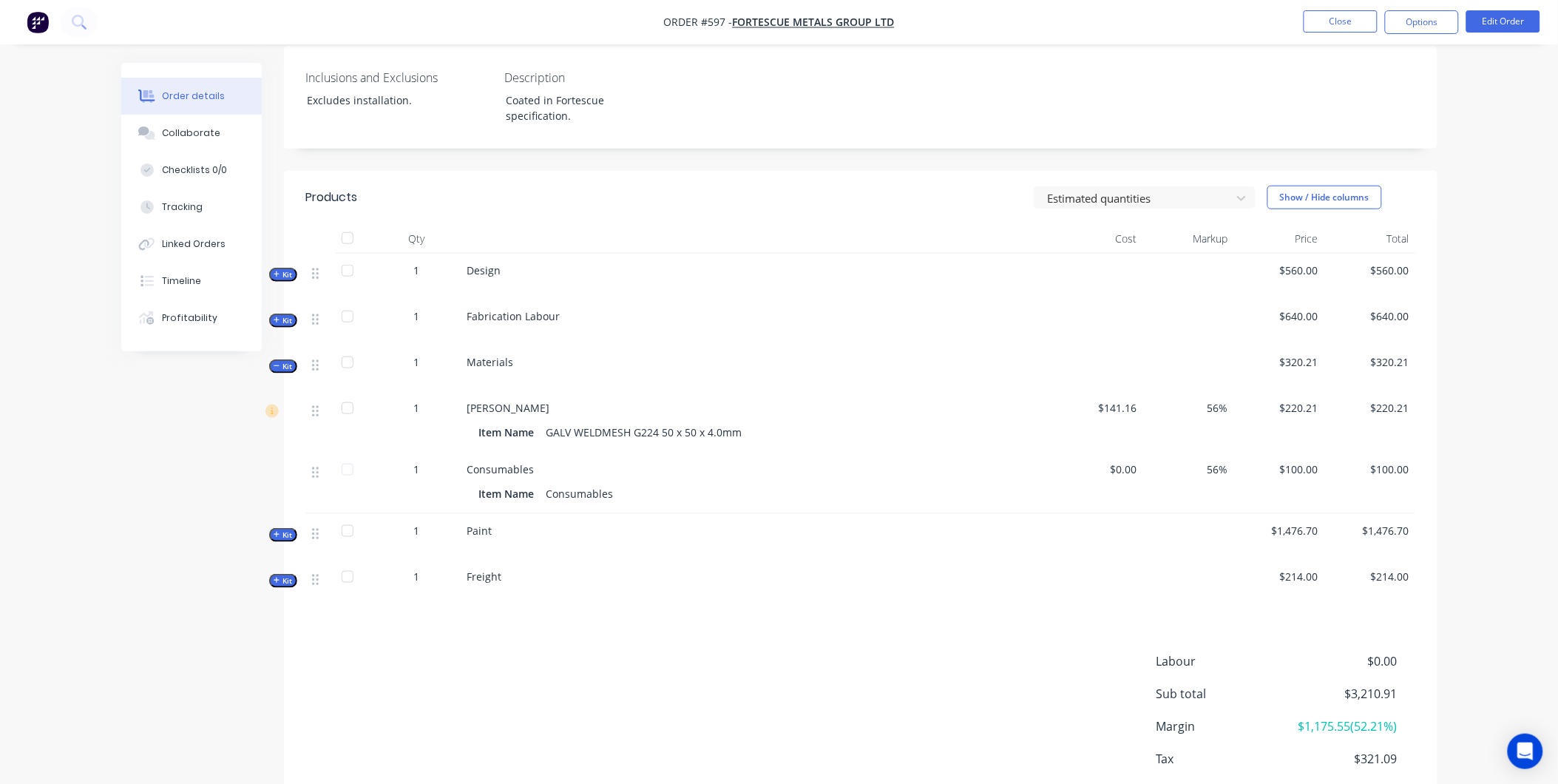
scroll to position [411, 0]
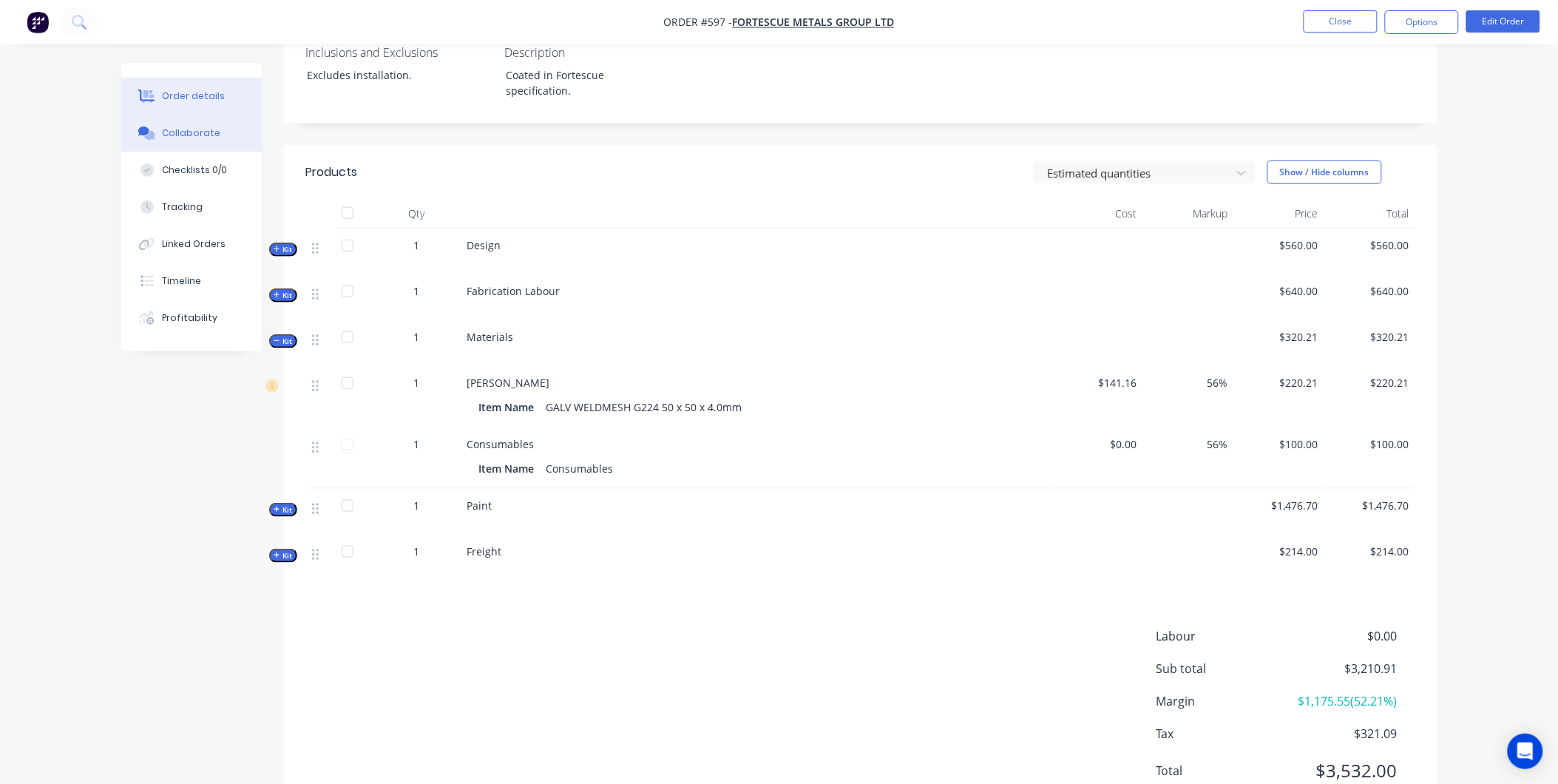
click at [207, 137] on div "Collaborate" at bounding box center [191, 133] width 59 height 13
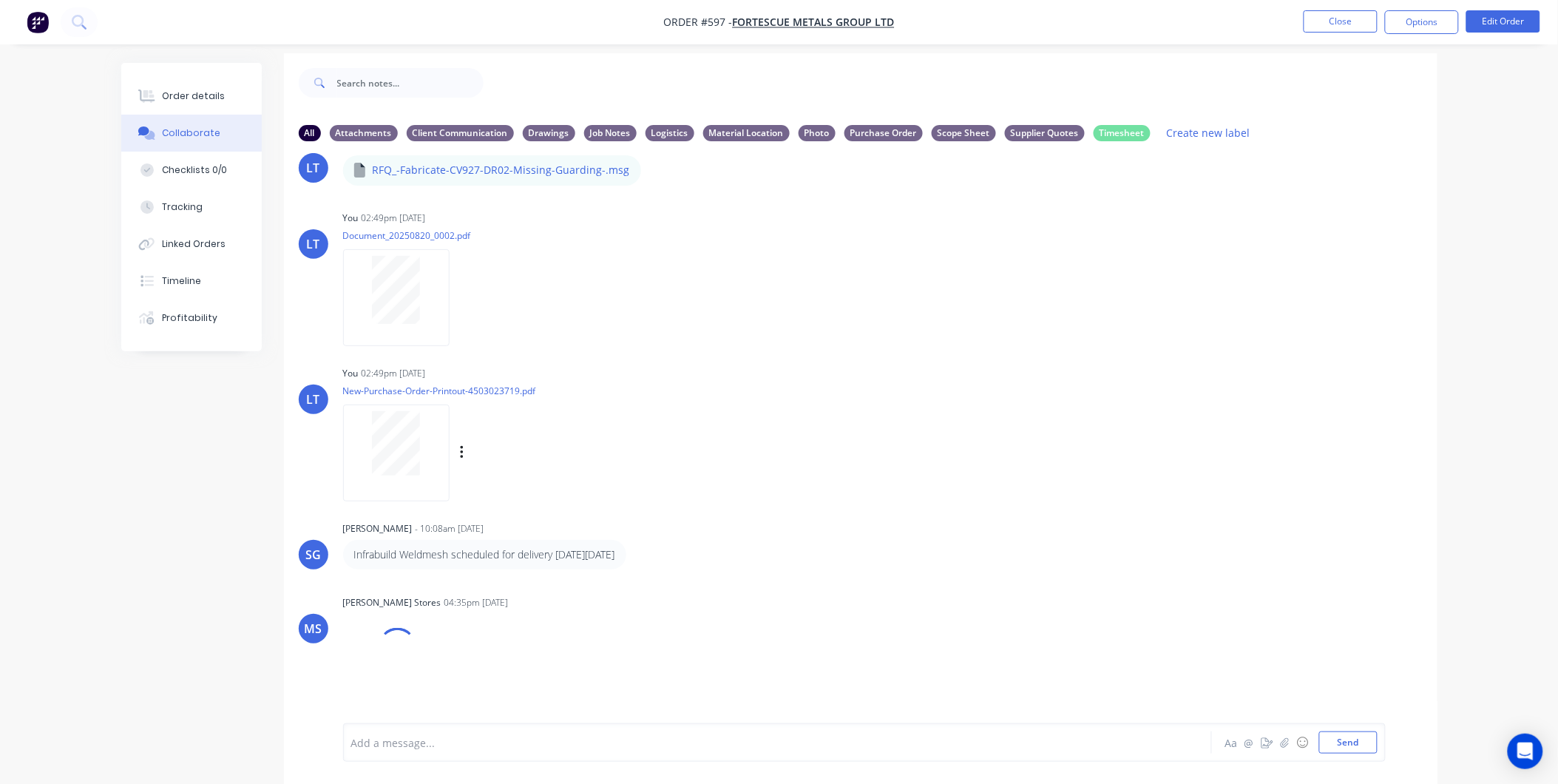
scroll to position [23, 0]
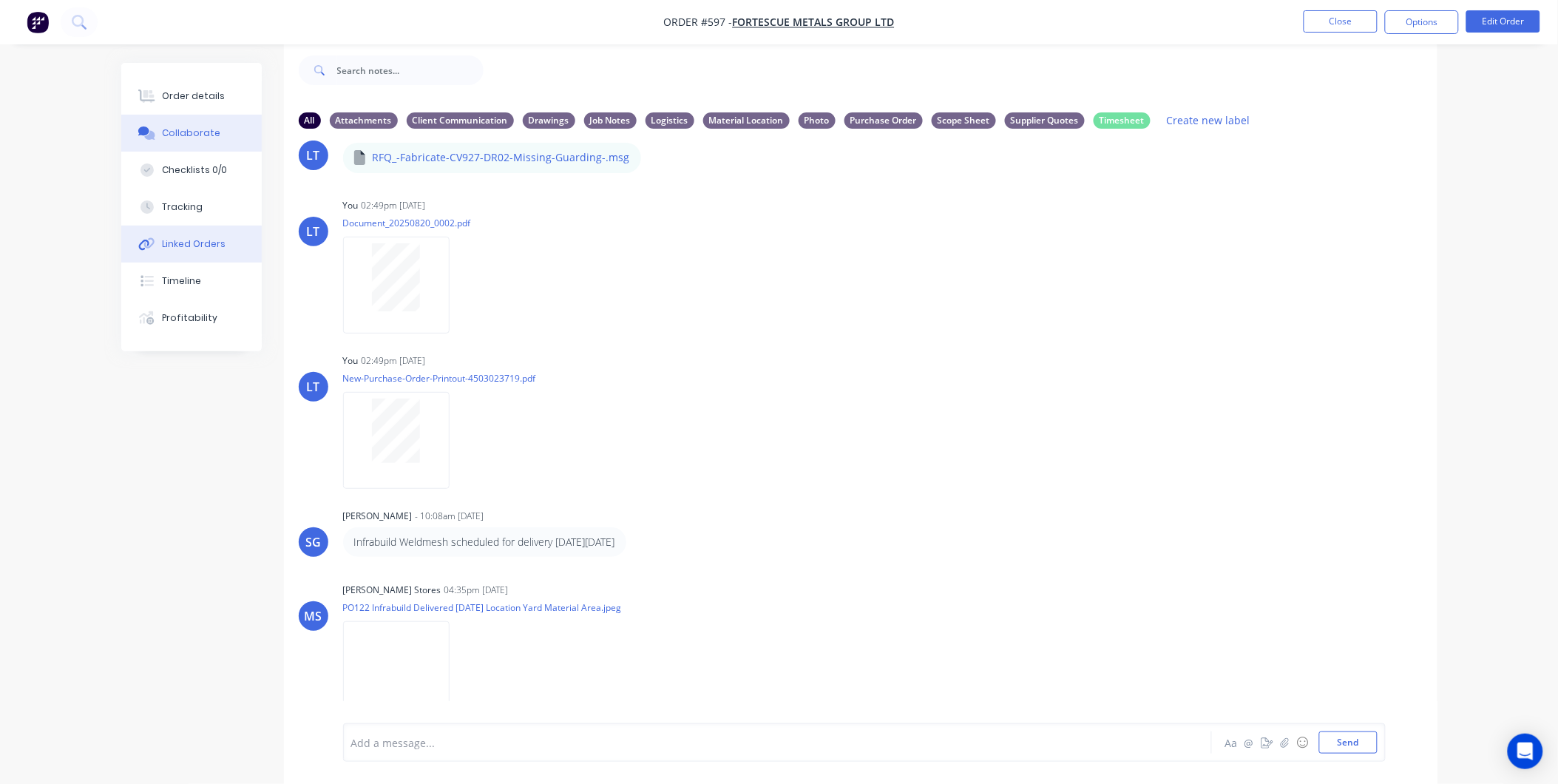
click at [197, 247] on div "Linked Orders" at bounding box center [194, 244] width 64 height 13
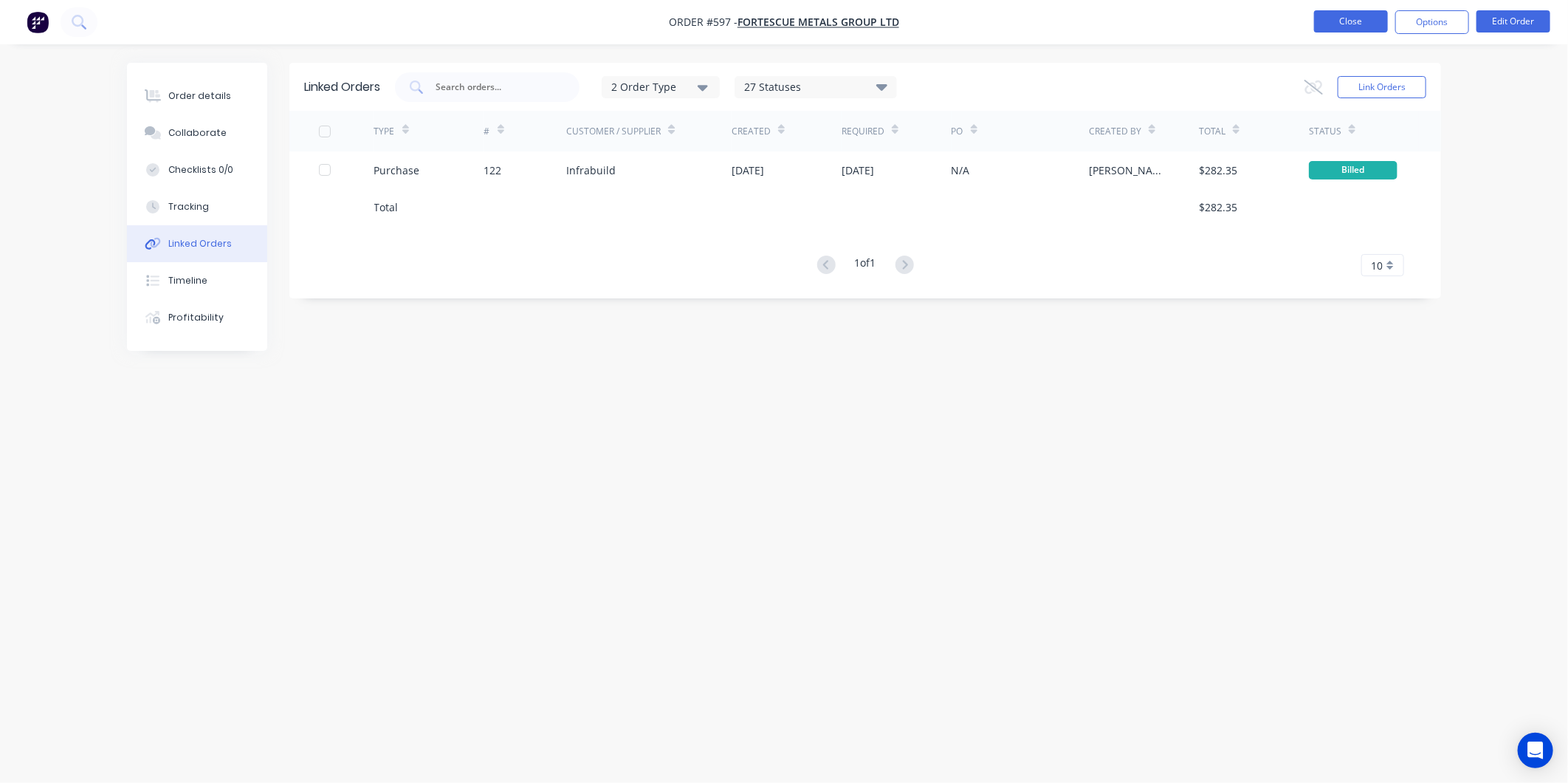
click at [1364, 25] on button "Close" at bounding box center [1351, 21] width 74 height 22
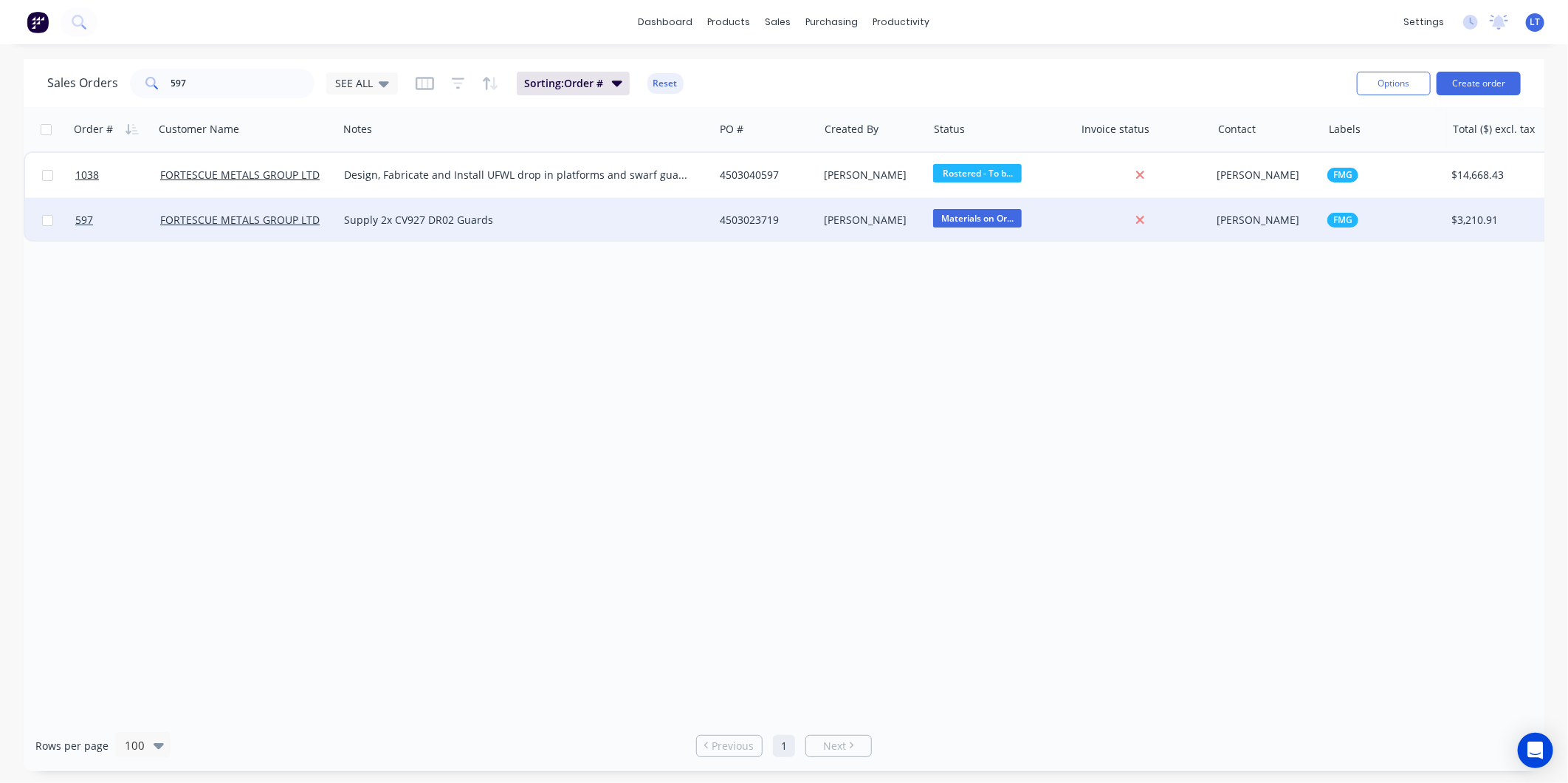
click at [875, 229] on div "[PERSON_NAME]" at bounding box center [874, 220] width 110 height 44
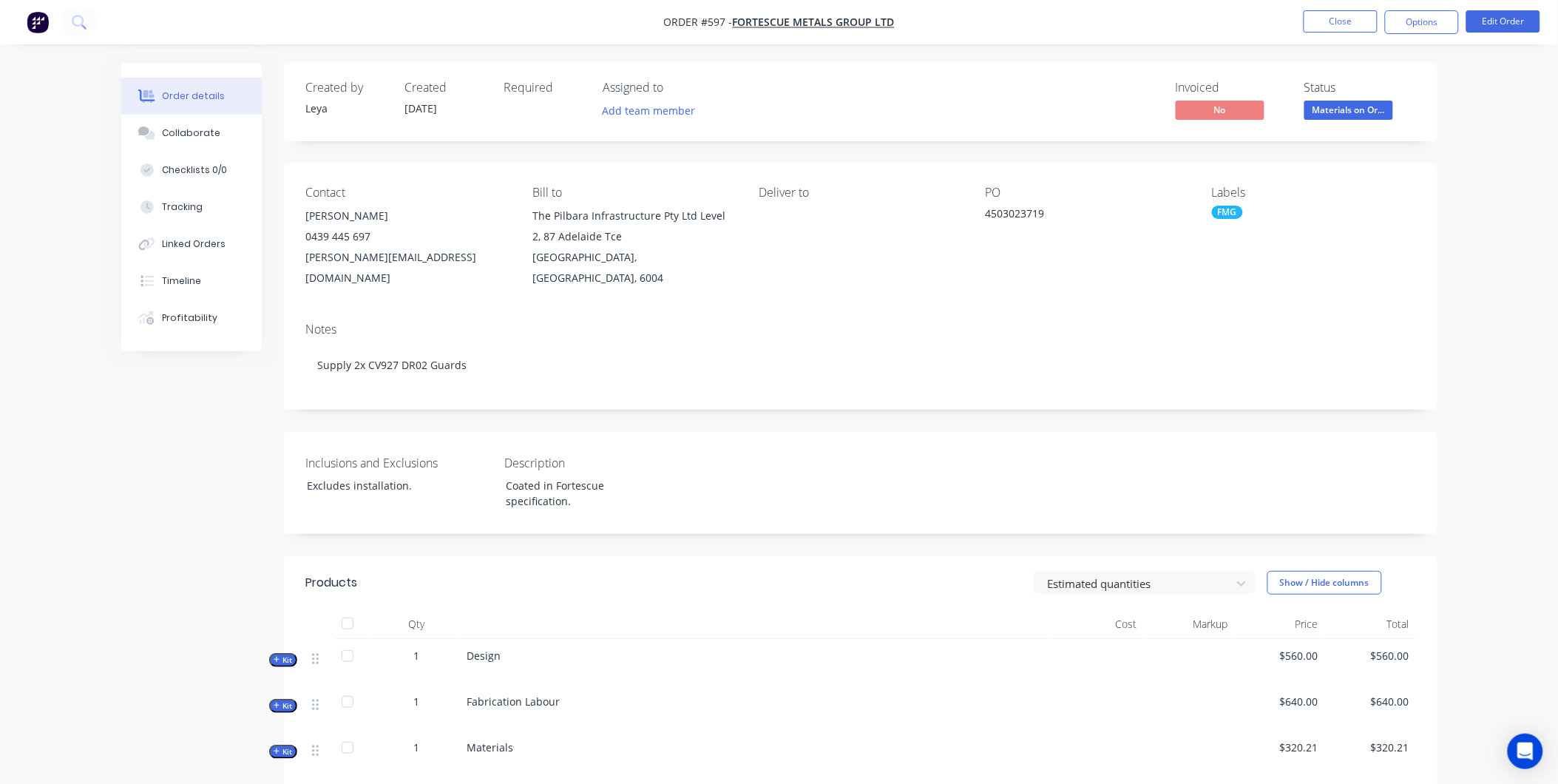
click at [1383, 113] on span "Materials on Or..." at bounding box center [1349, 110] width 89 height 19
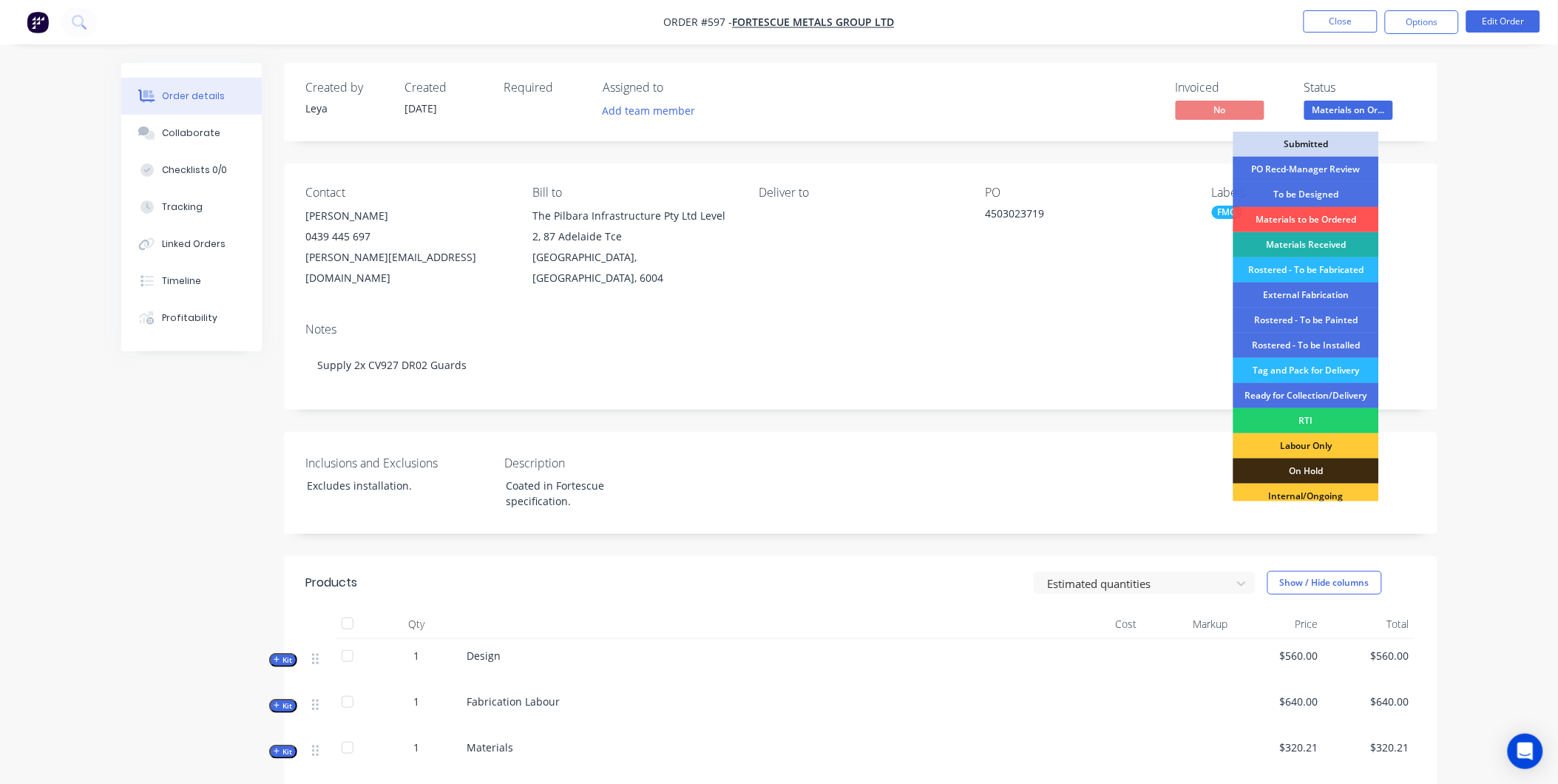
click at [1335, 245] on div "Materials Received" at bounding box center [1306, 245] width 146 height 25
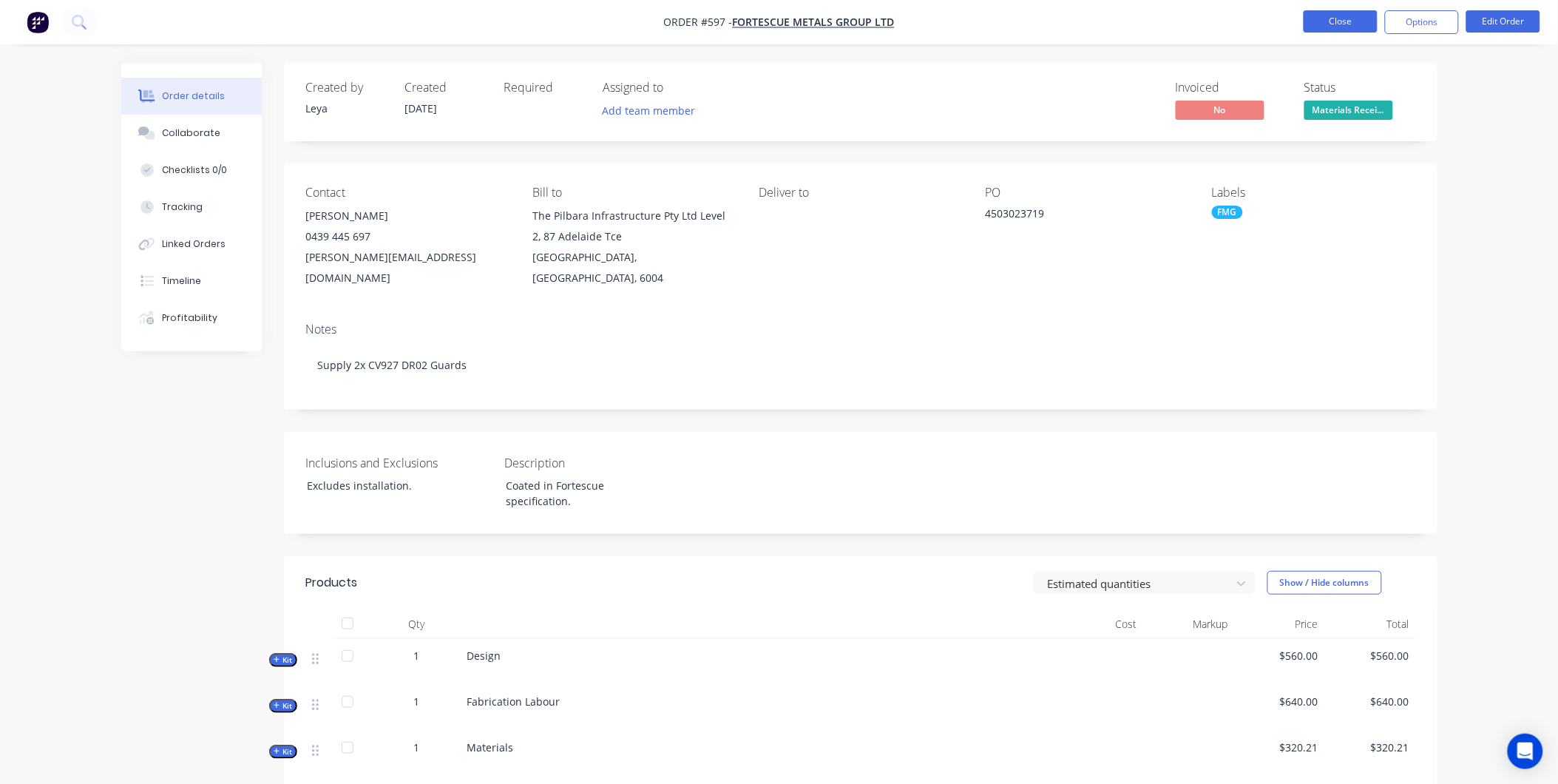
click at [1341, 24] on button "Close" at bounding box center [1341, 21] width 74 height 22
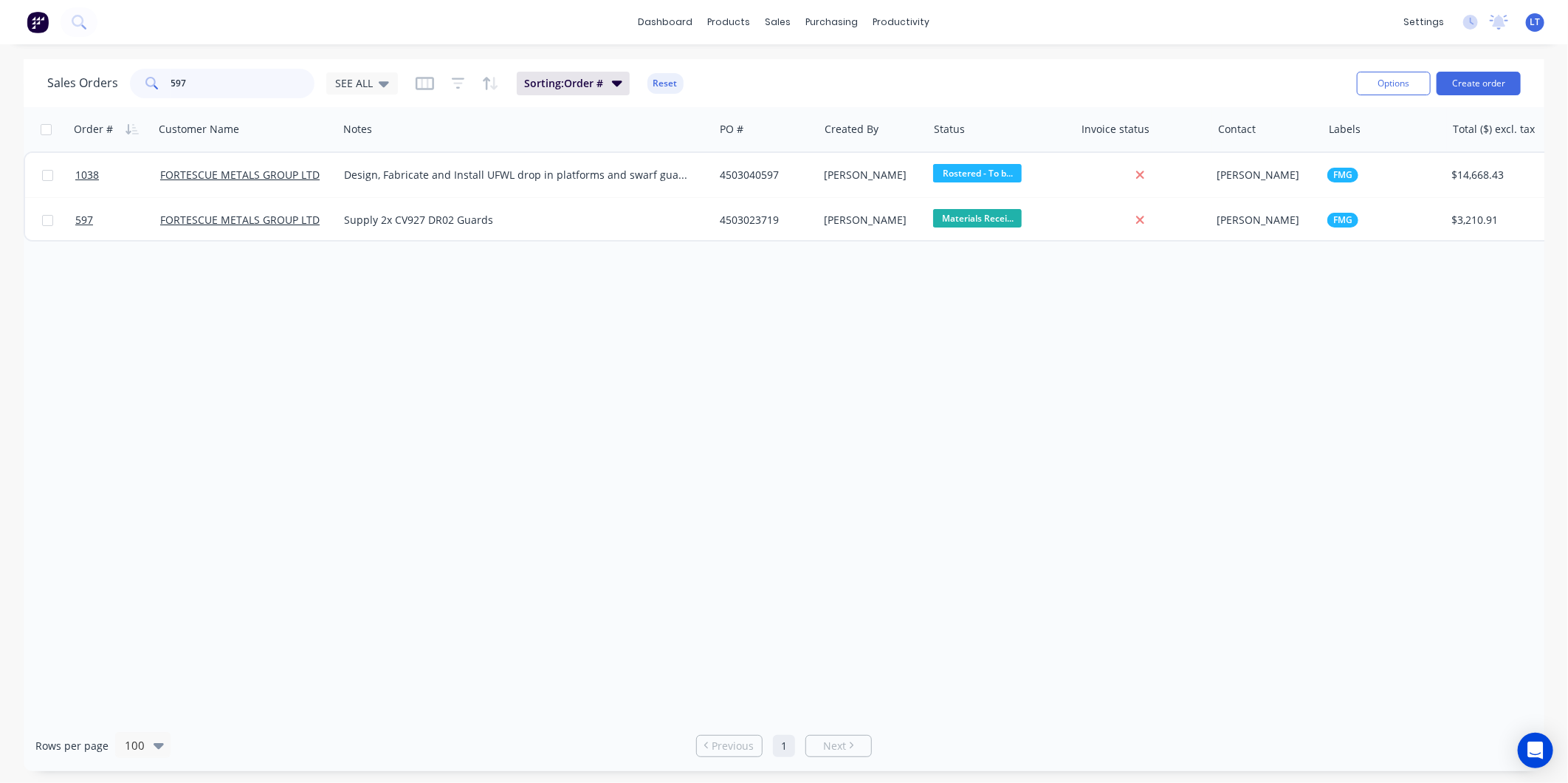
drag, startPoint x: 135, startPoint y: 73, endPoint x: 53, endPoint y: 71, distance: 82.0
click at [49, 72] on div "Sales Orders 597 SEE ALL" at bounding box center [223, 84] width 351 height 30
type input "1057"
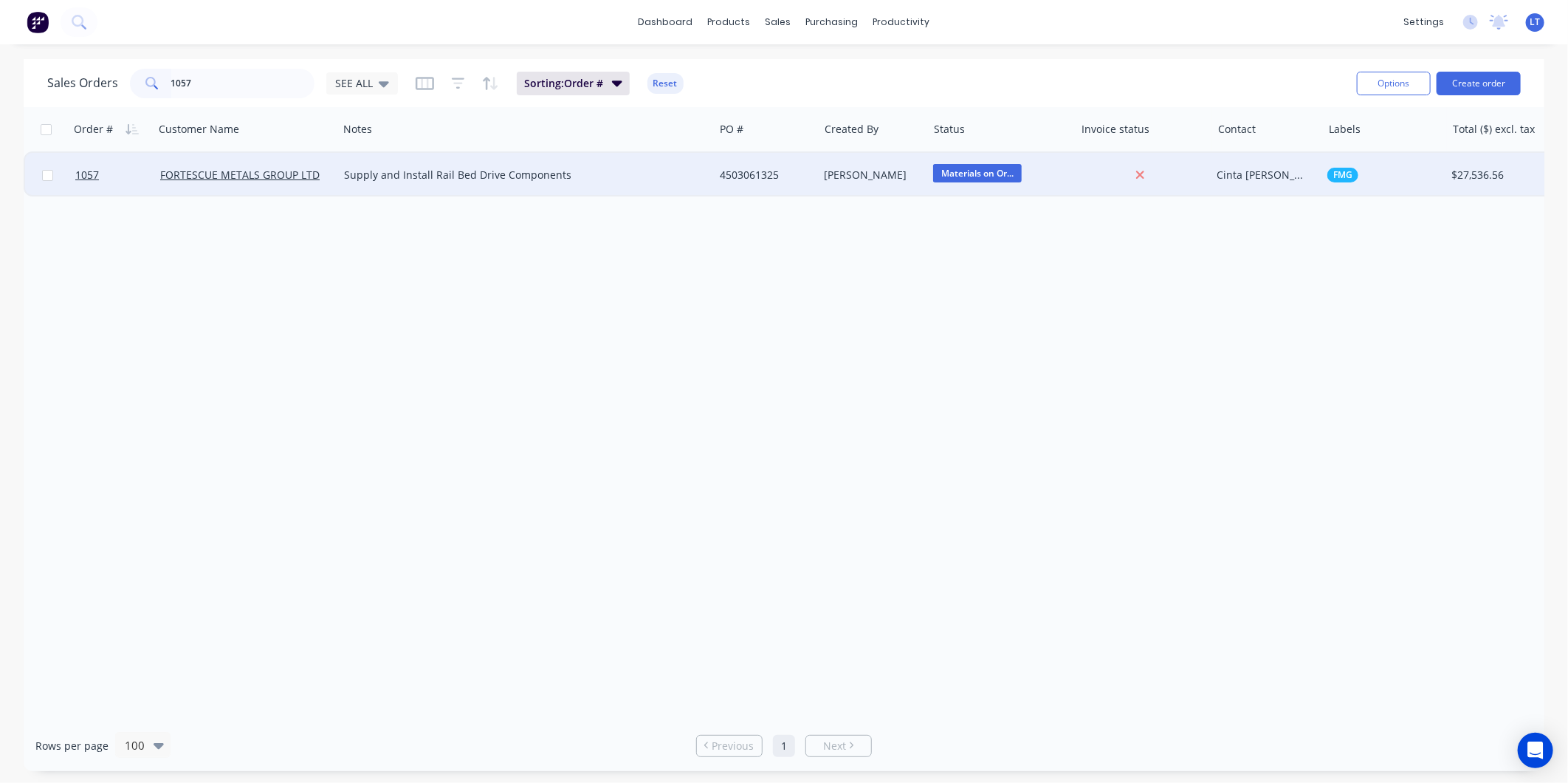
click at [849, 165] on div "[PERSON_NAME]" at bounding box center [874, 175] width 110 height 44
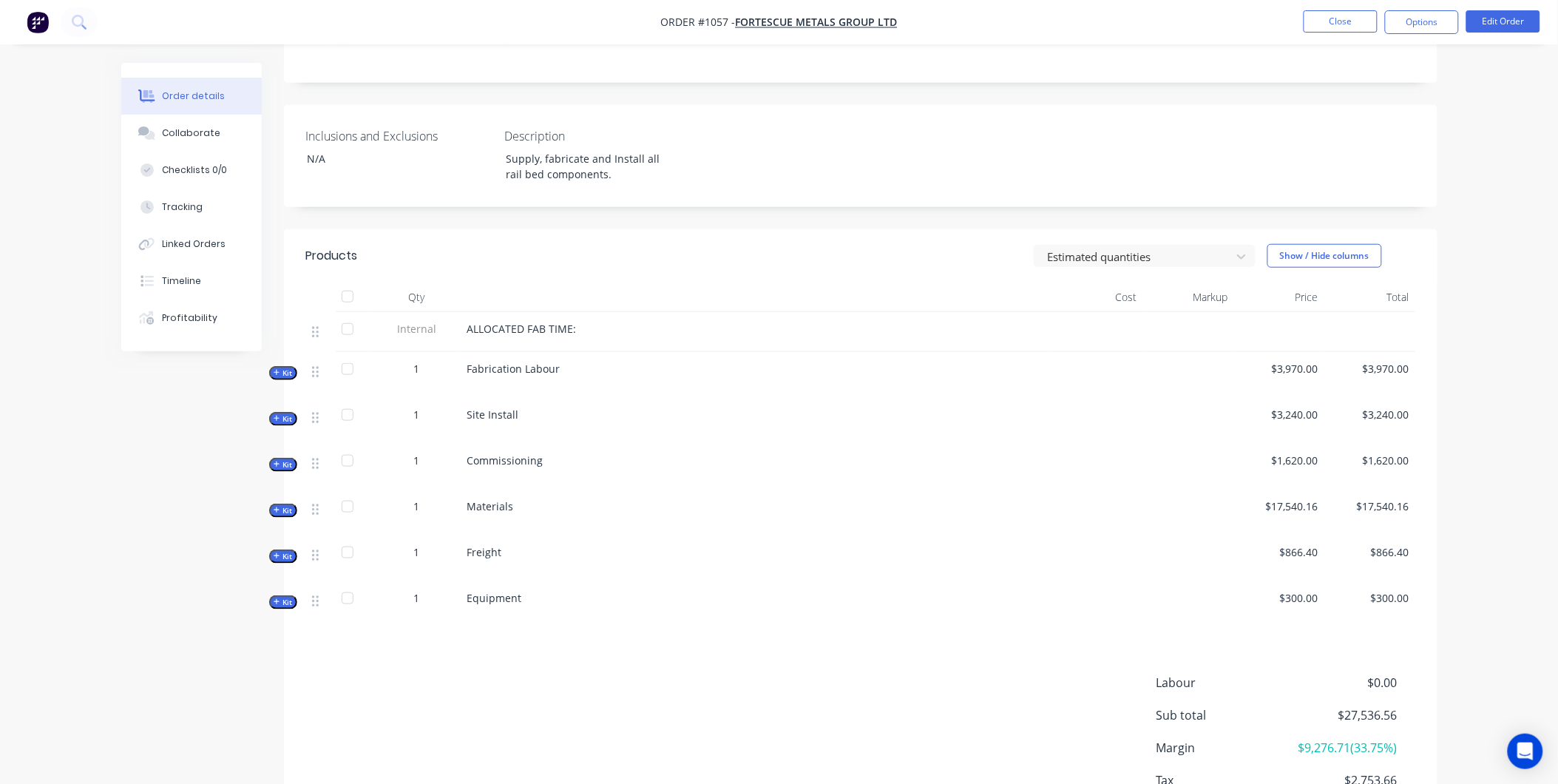
scroll to position [328, 0]
click at [278, 505] on icon "button" at bounding box center [276, 508] width 7 height 7
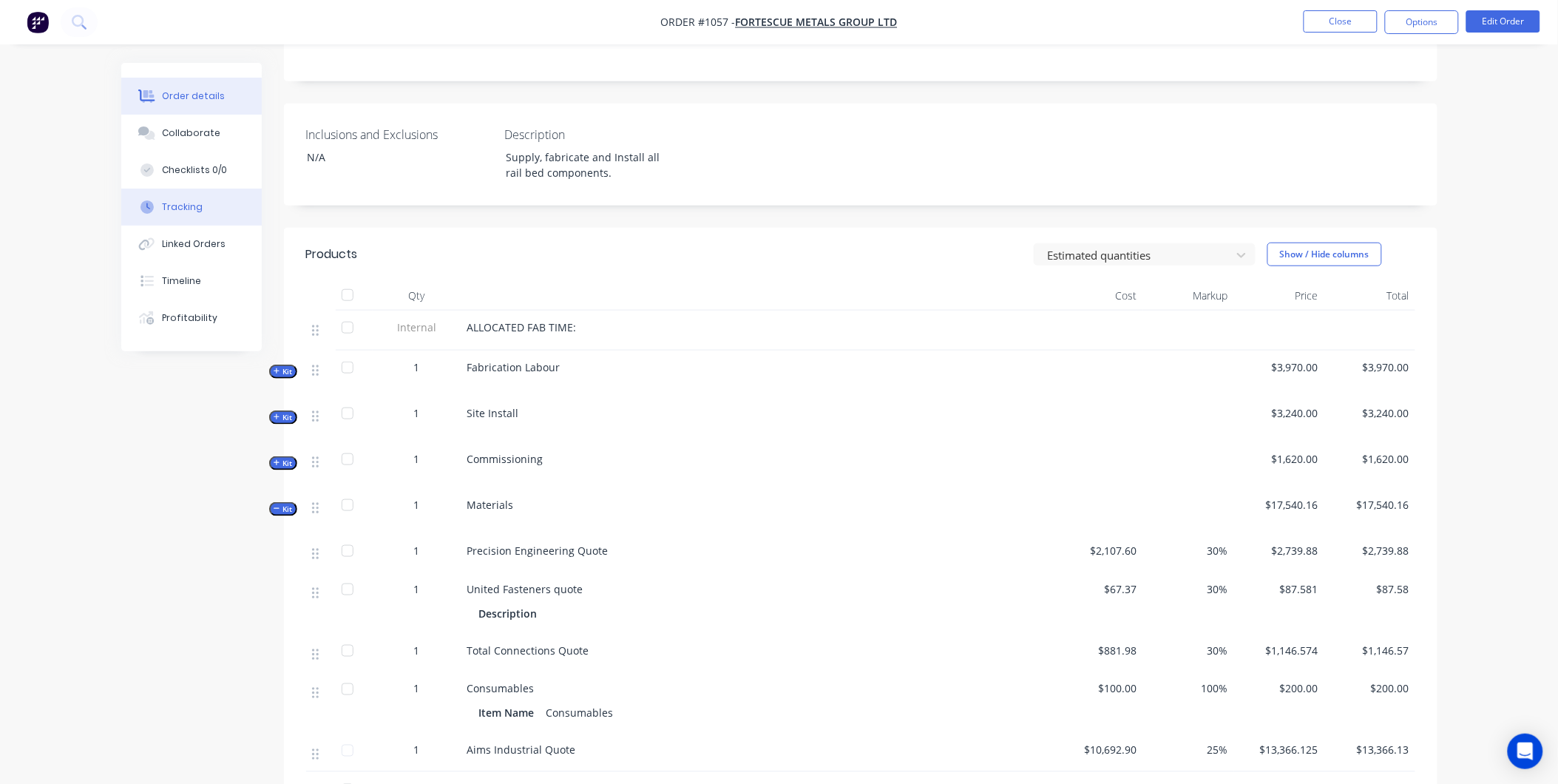
scroll to position [356, 0]
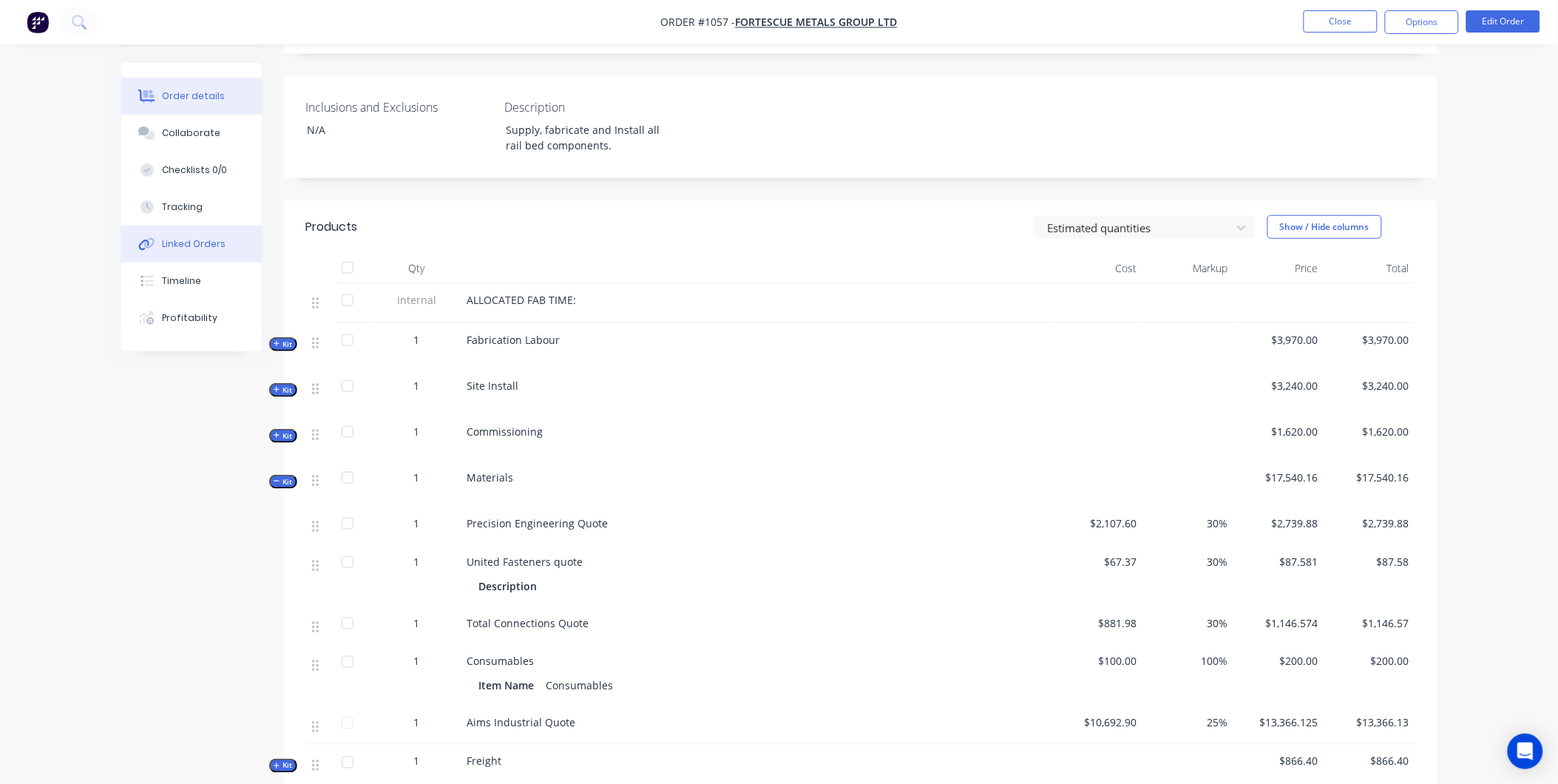
click at [208, 240] on div "Linked Orders" at bounding box center [194, 244] width 64 height 13
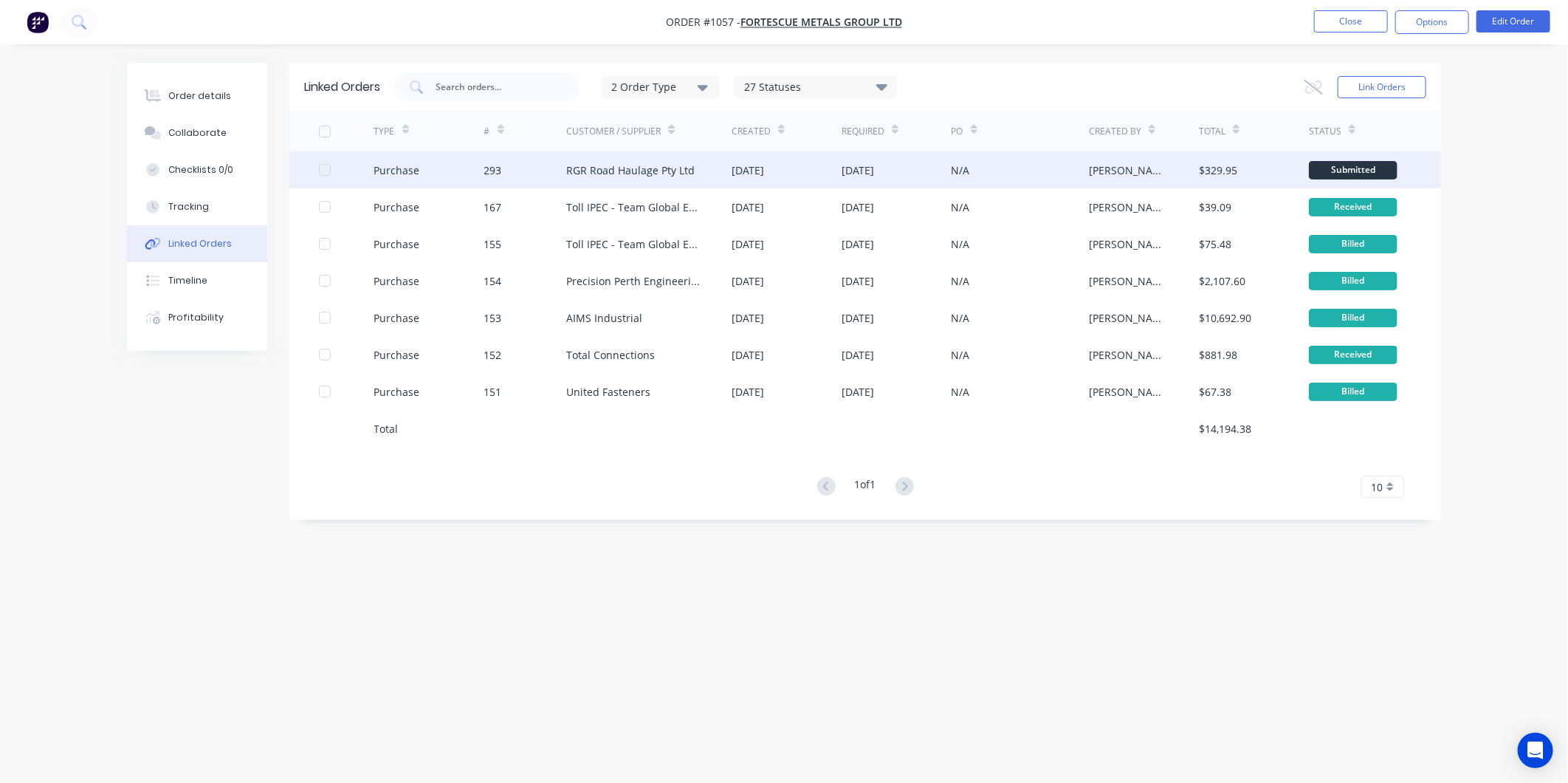
click at [852, 173] on div "15 Oct 2025" at bounding box center [858, 170] width 33 height 16
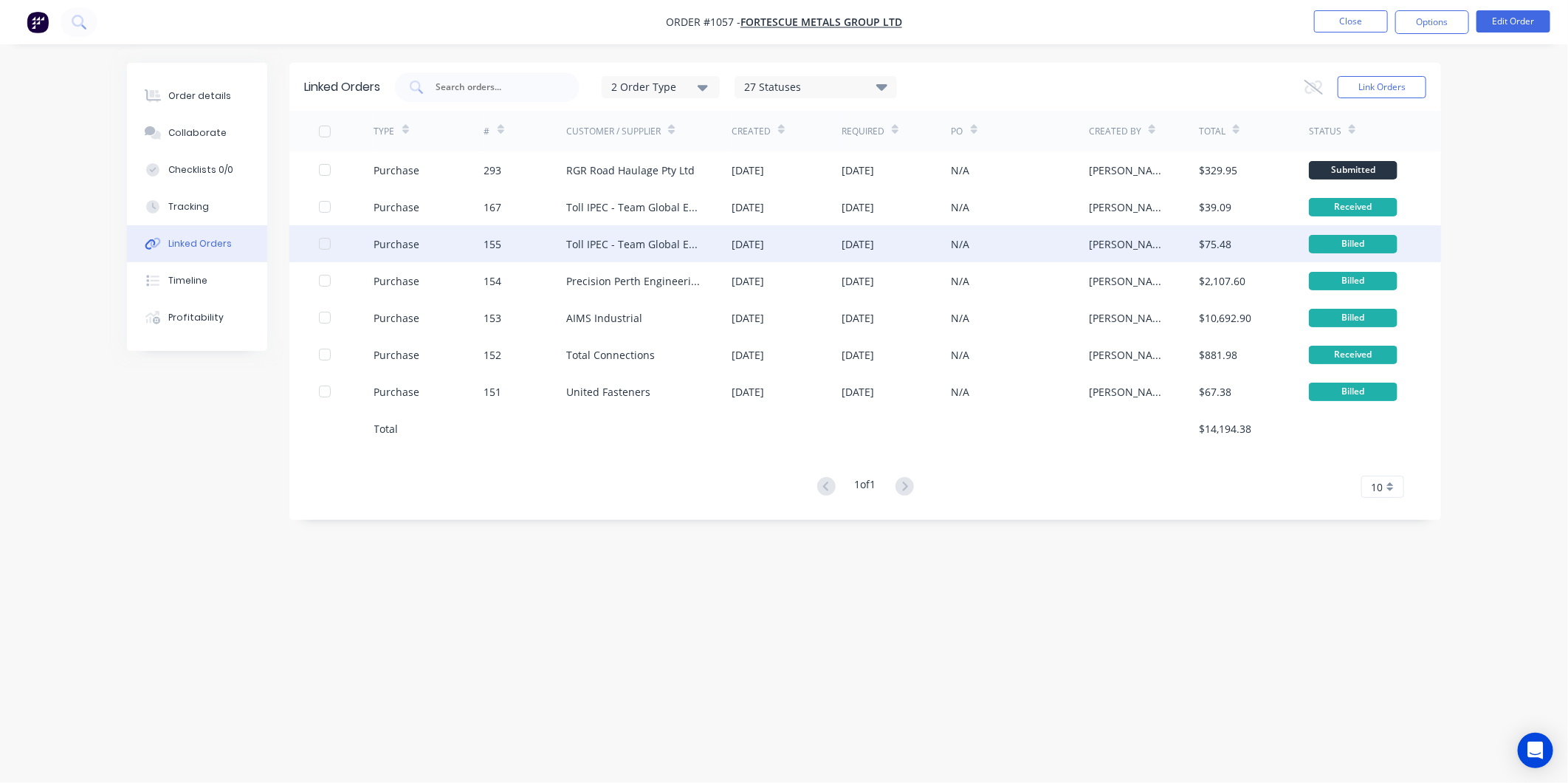
click at [1054, 243] on div "N/A" at bounding box center [1020, 243] width 138 height 37
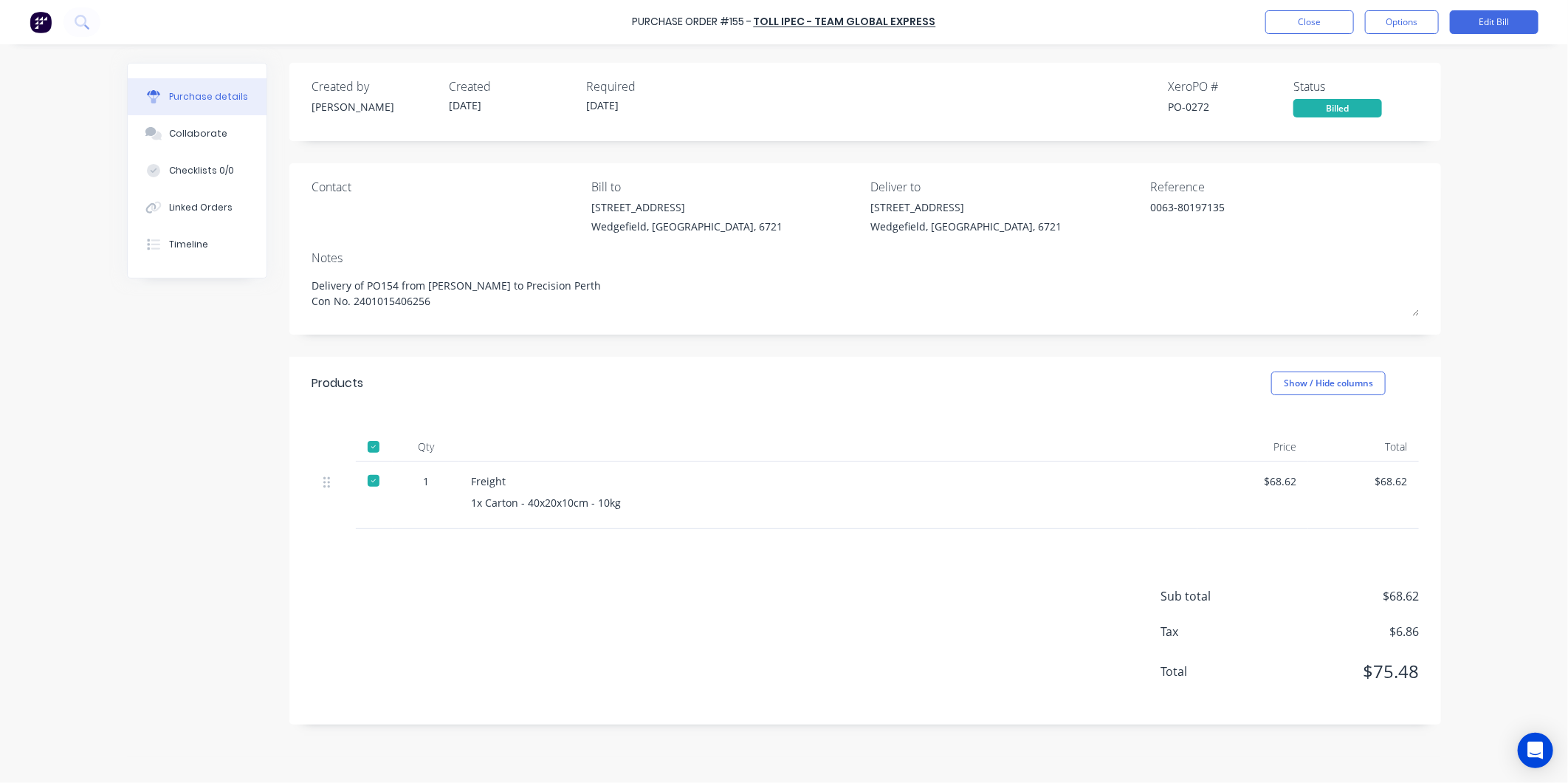
type textarea "x"
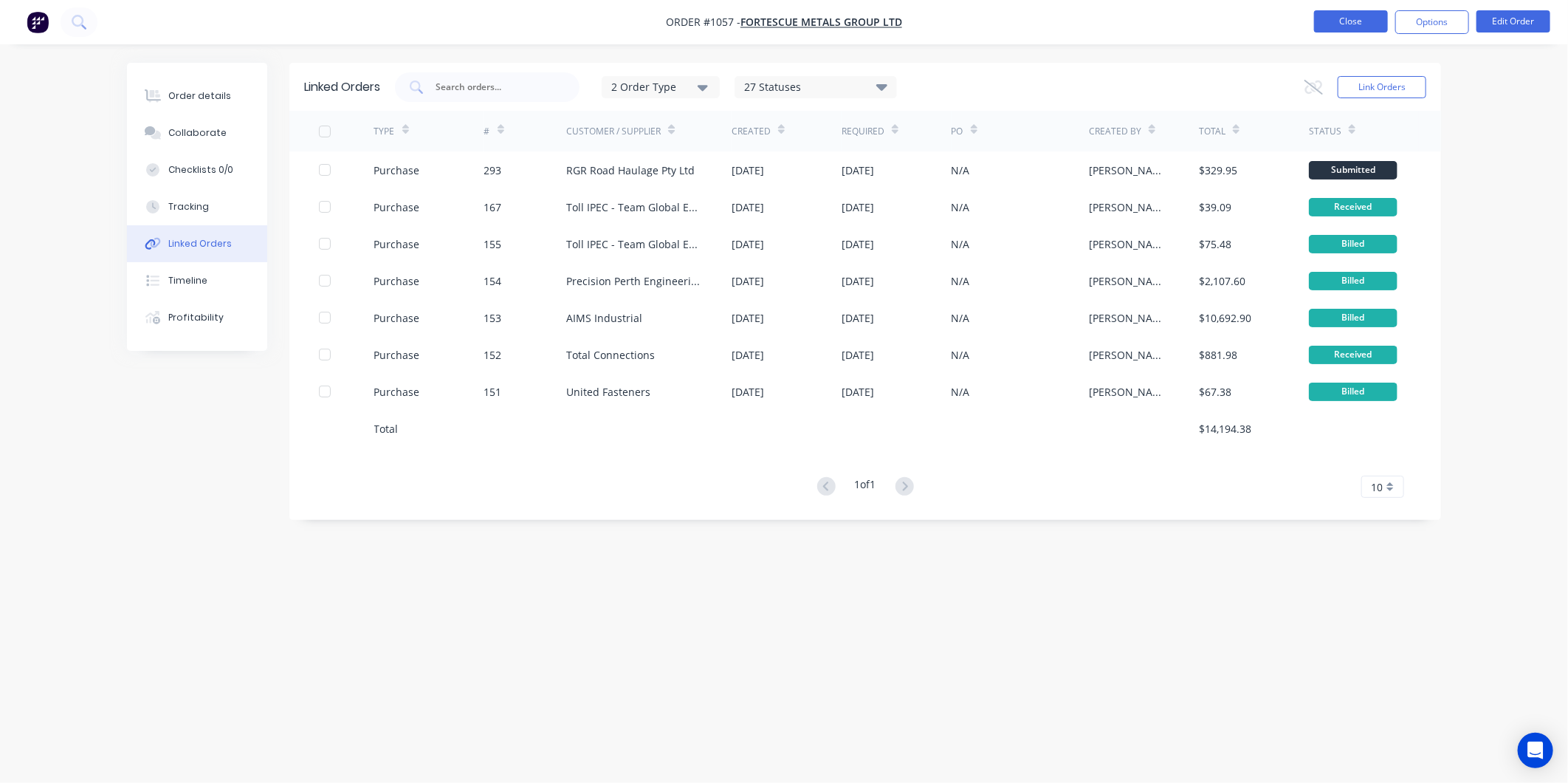
click at [1348, 24] on button "Close" at bounding box center [1351, 21] width 74 height 22
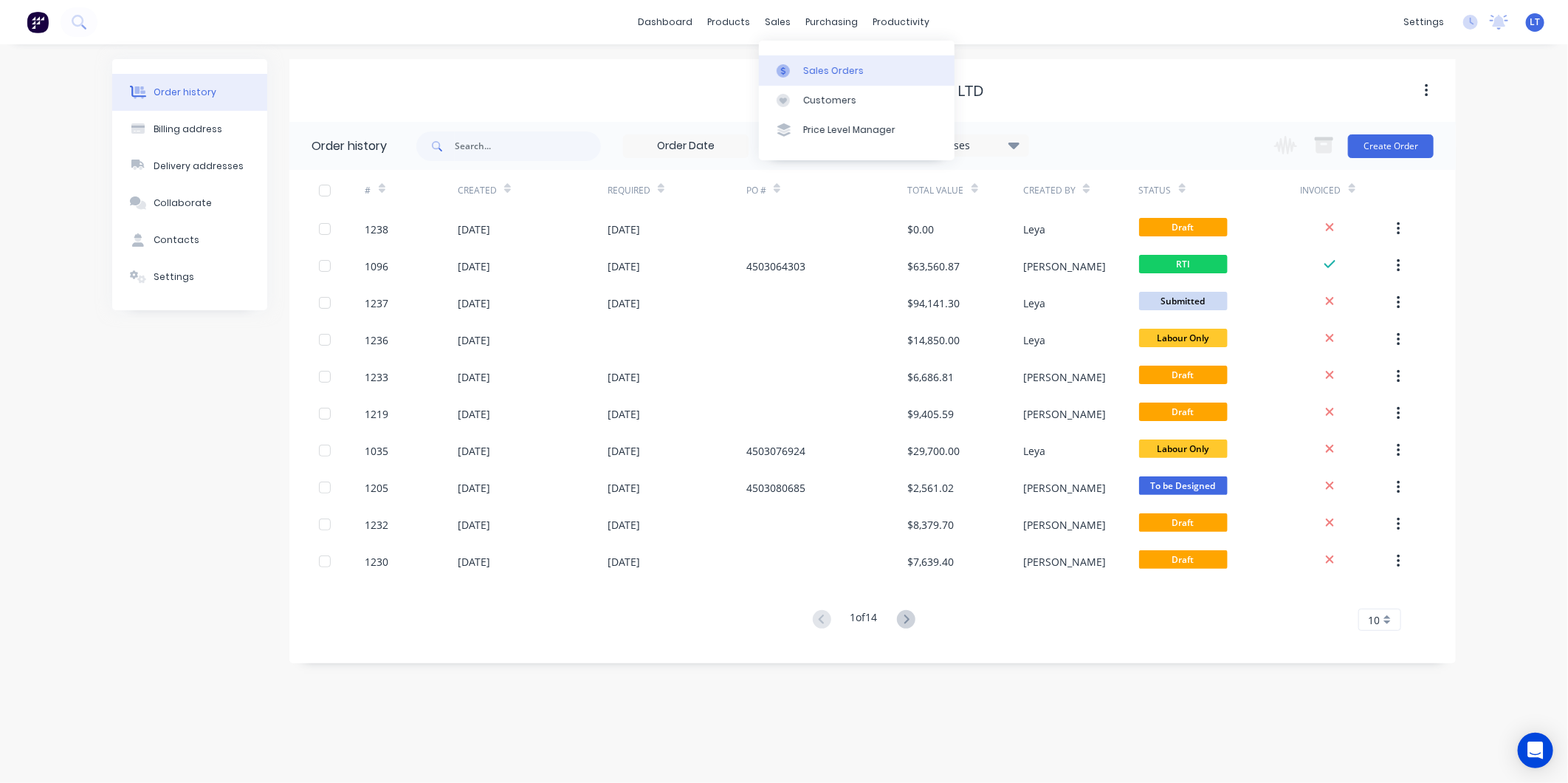
click at [810, 79] on link "Sales Orders" at bounding box center [857, 70] width 195 height 30
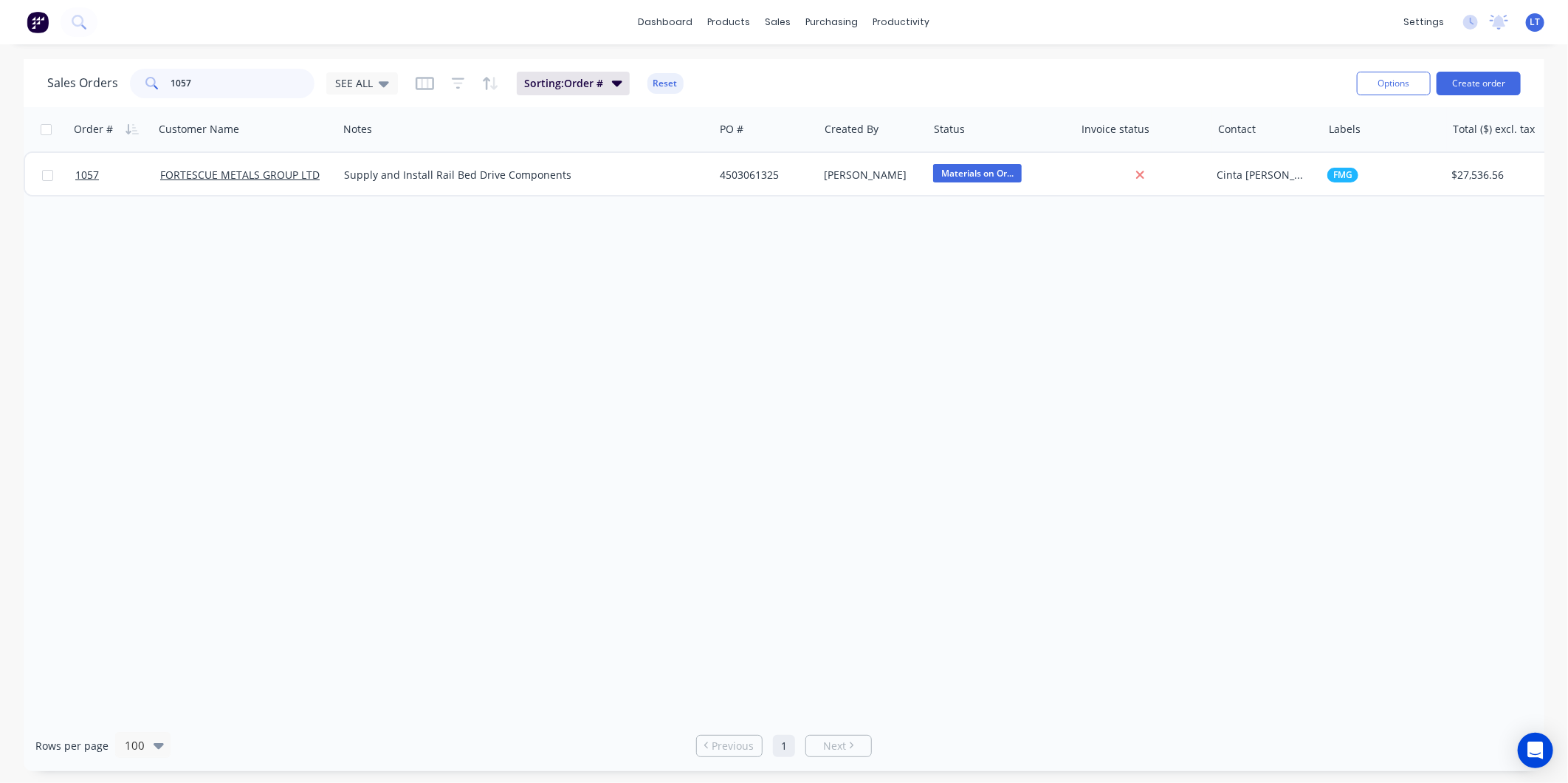
drag, startPoint x: 178, startPoint y: 87, endPoint x: 52, endPoint y: 85, distance: 126.0
click at [55, 85] on div "Sales Orders 1057 SEE ALL" at bounding box center [223, 84] width 351 height 30
type input "1117"
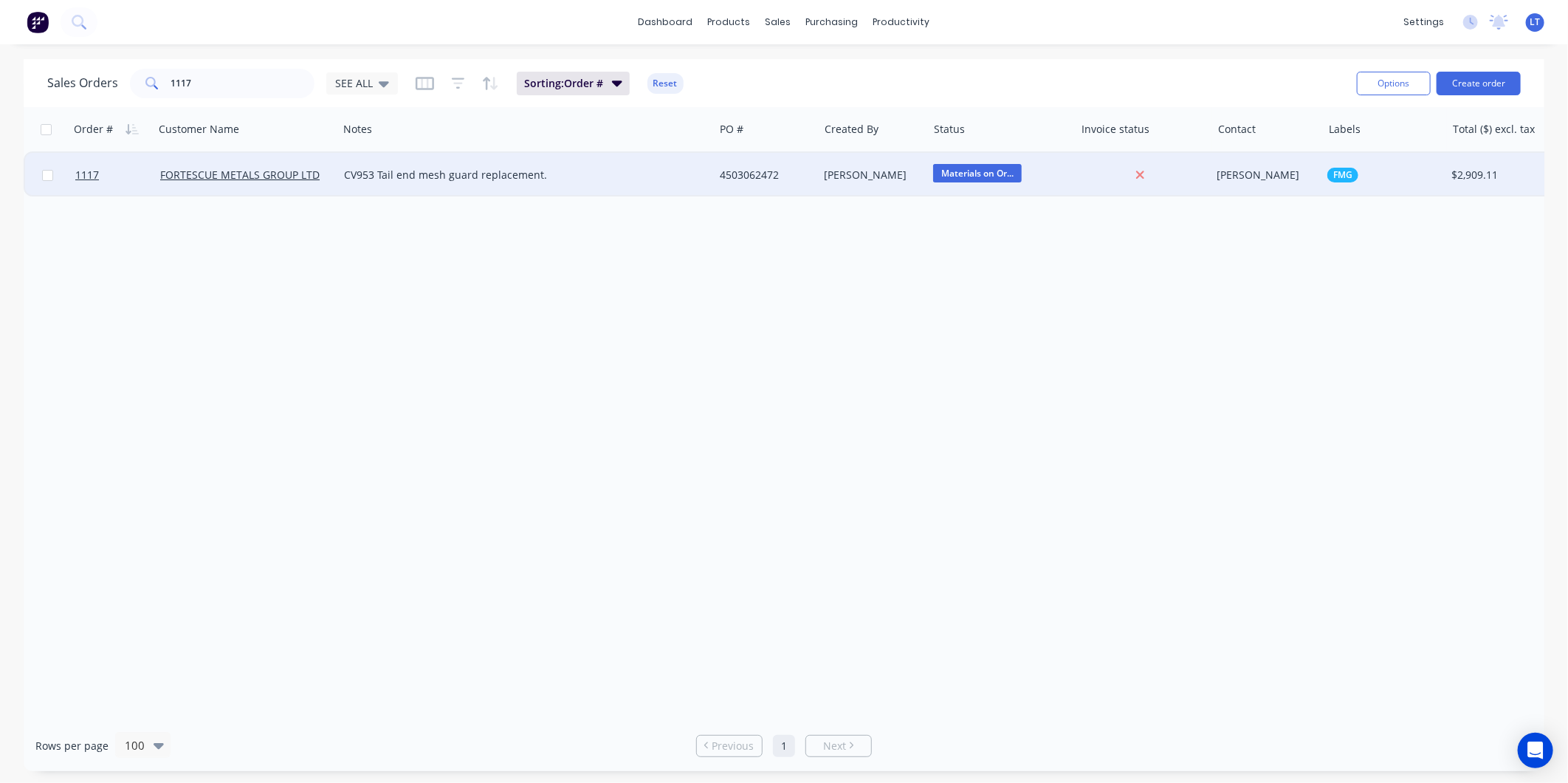
click at [859, 167] on div "[PERSON_NAME]" at bounding box center [871, 175] width 92 height 15
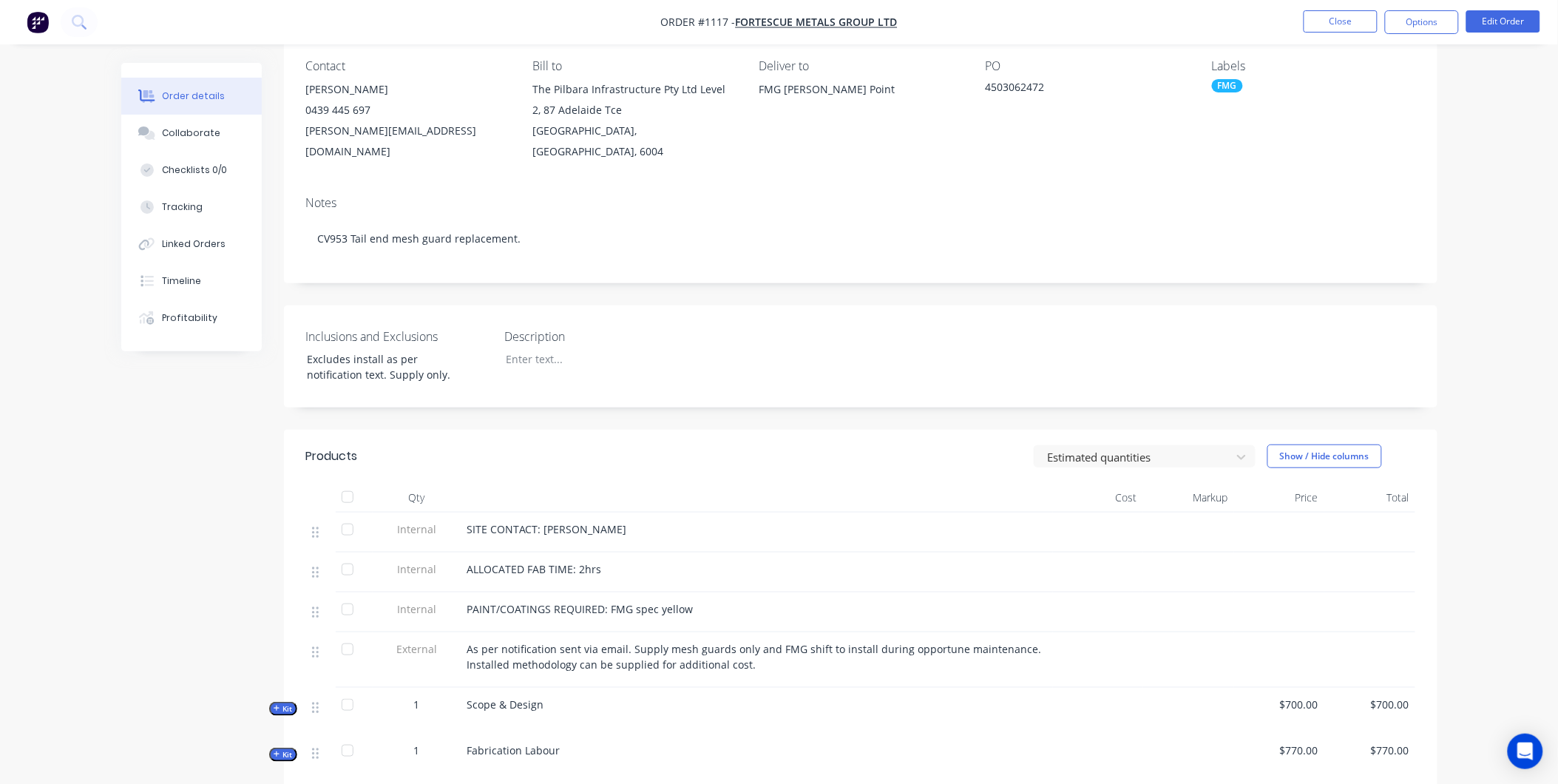
scroll to position [383, 0]
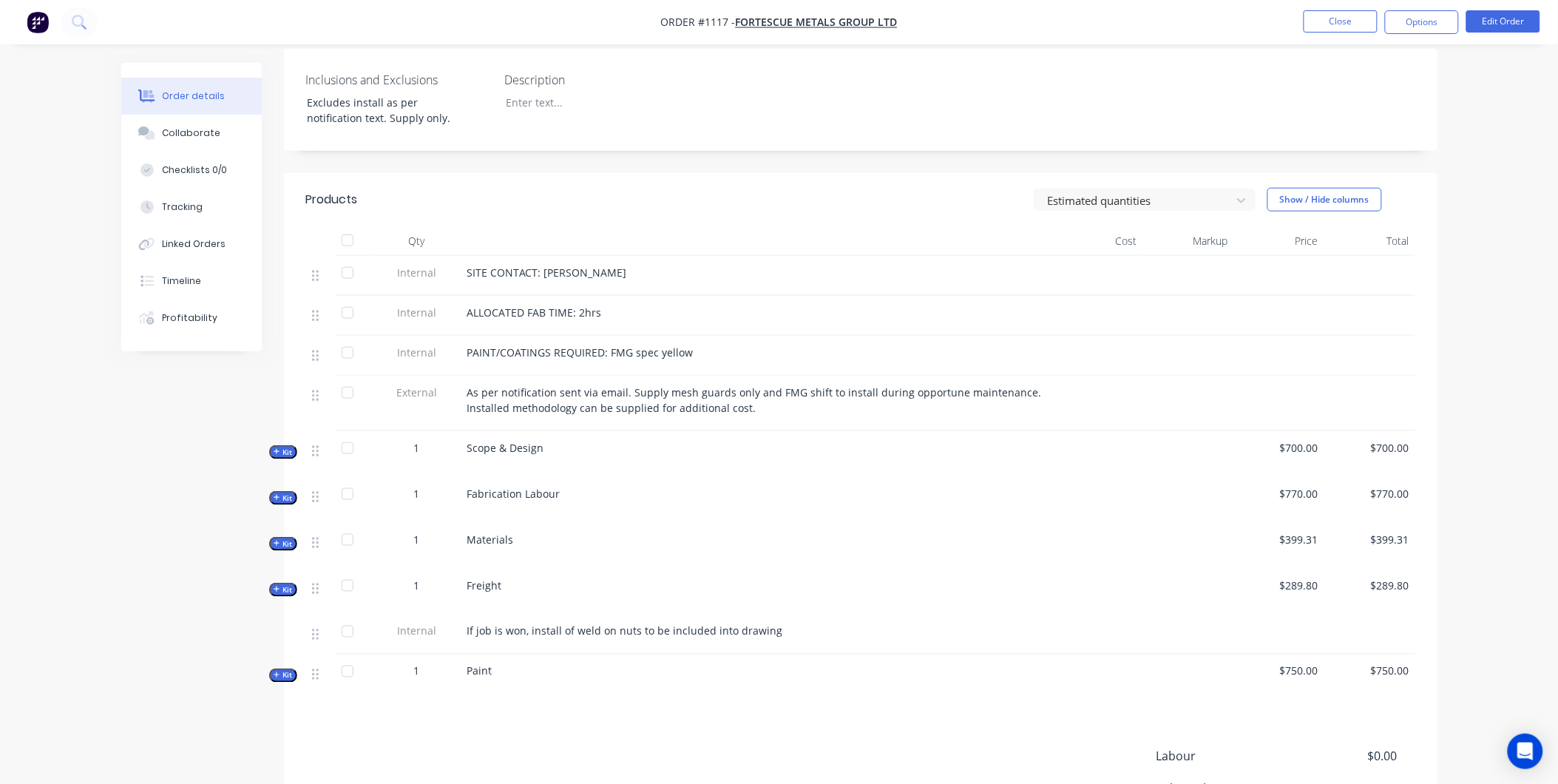
click at [290, 538] on span "Kit" at bounding box center [283, 543] width 19 height 11
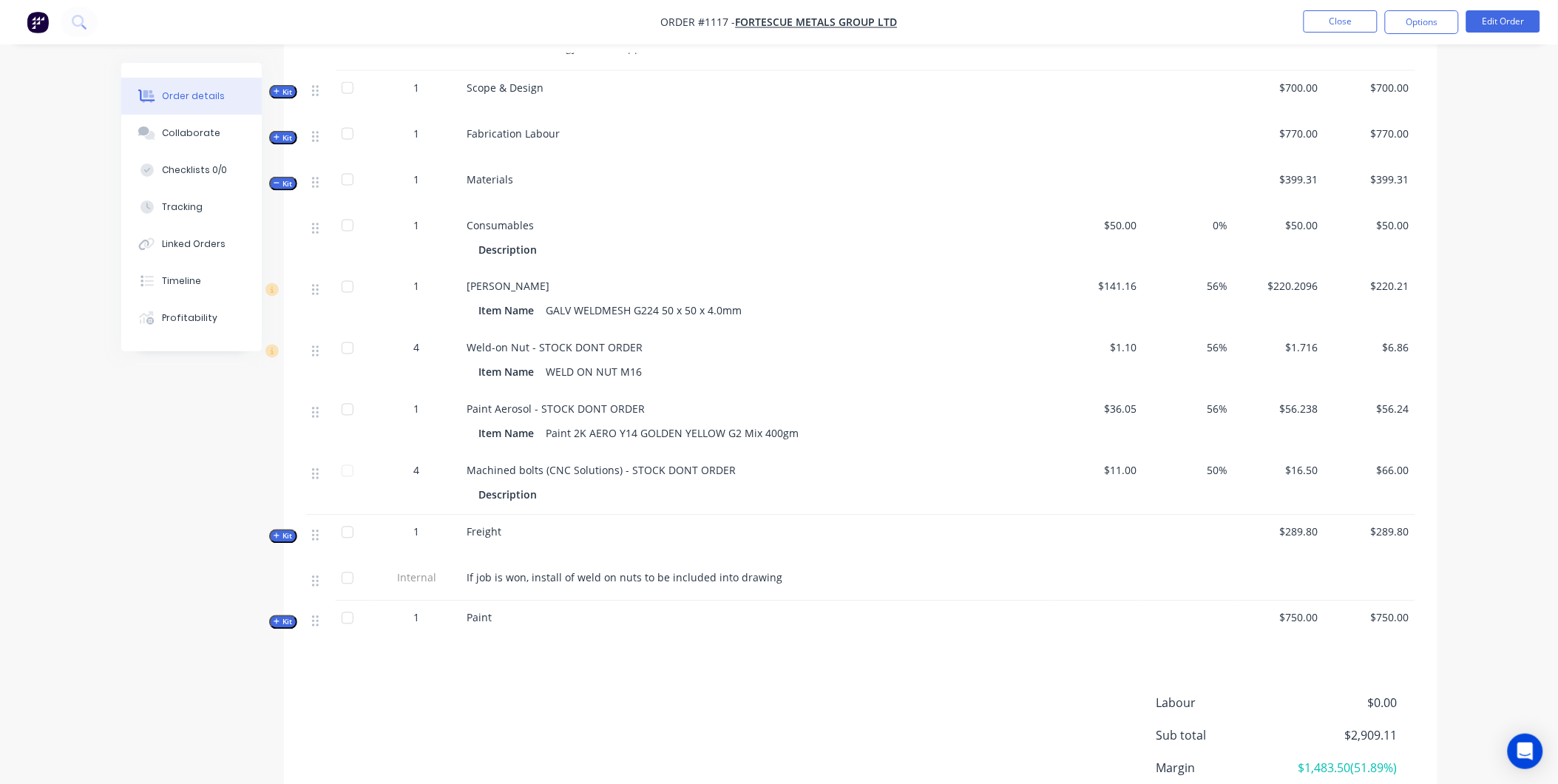
scroll to position [741, 0]
click at [208, 136] on div "Collaborate" at bounding box center [191, 133] width 59 height 13
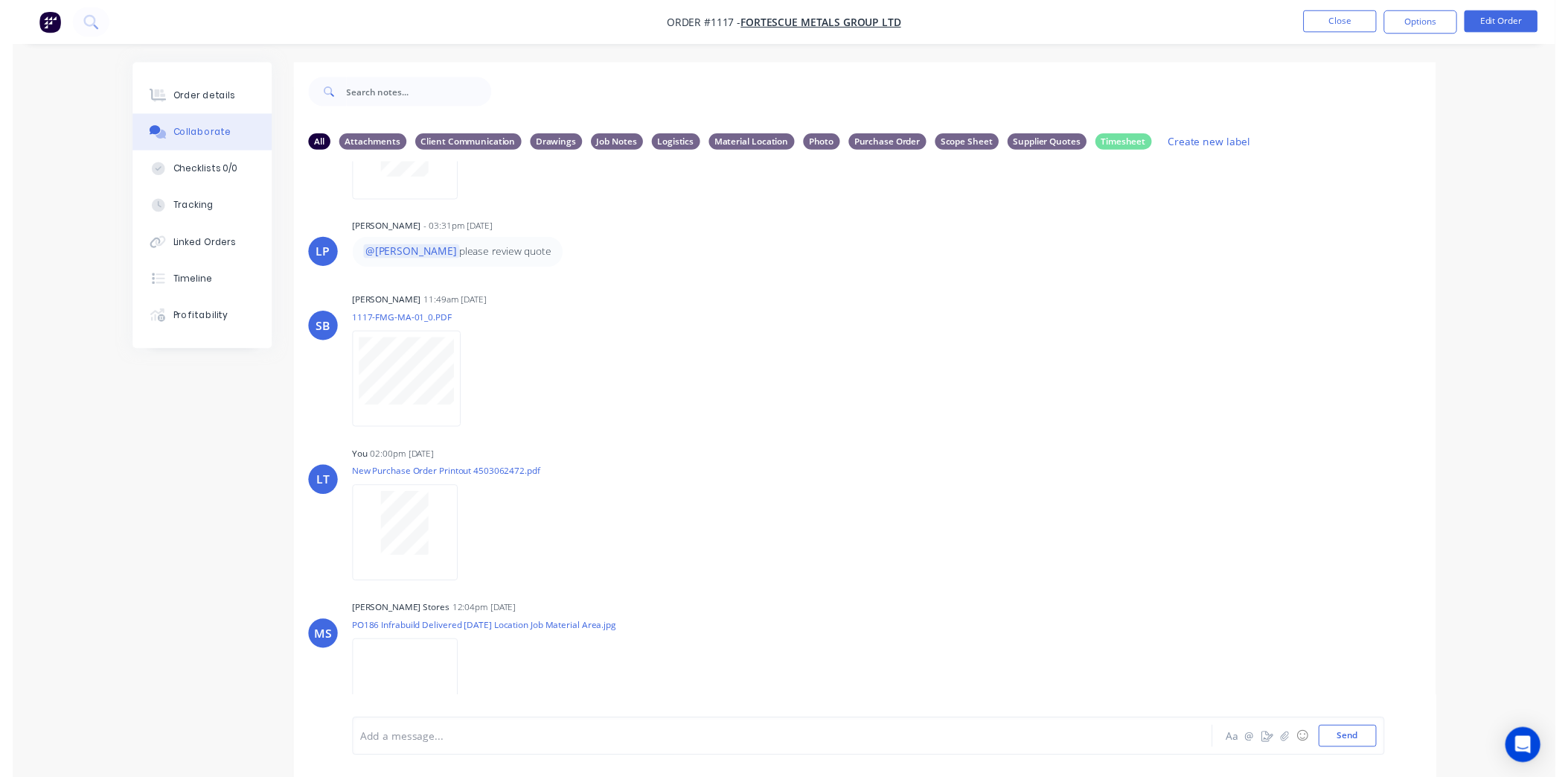
scroll to position [773, 0]
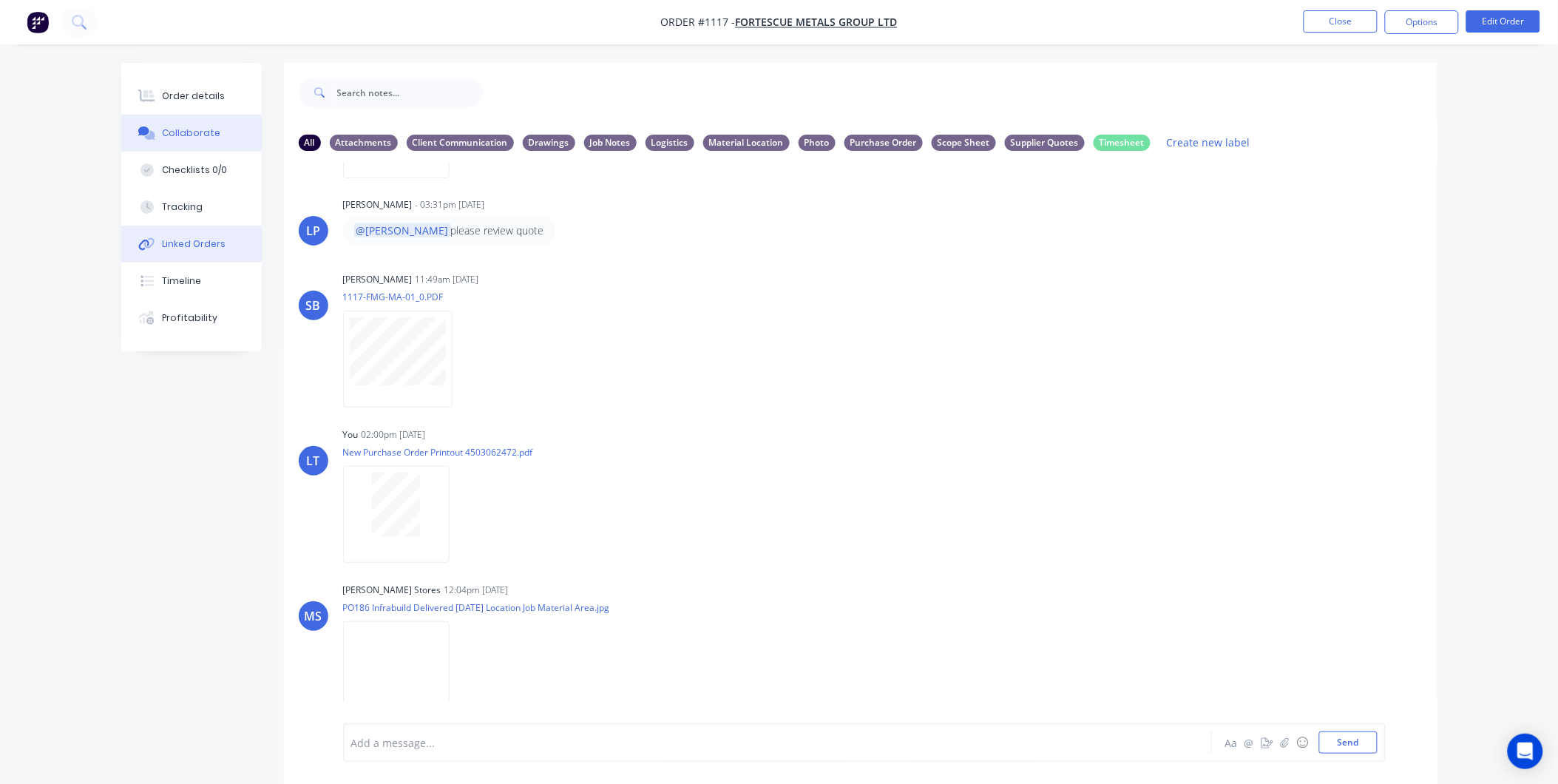
click at [207, 235] on button "Linked Orders" at bounding box center [192, 244] width 141 height 37
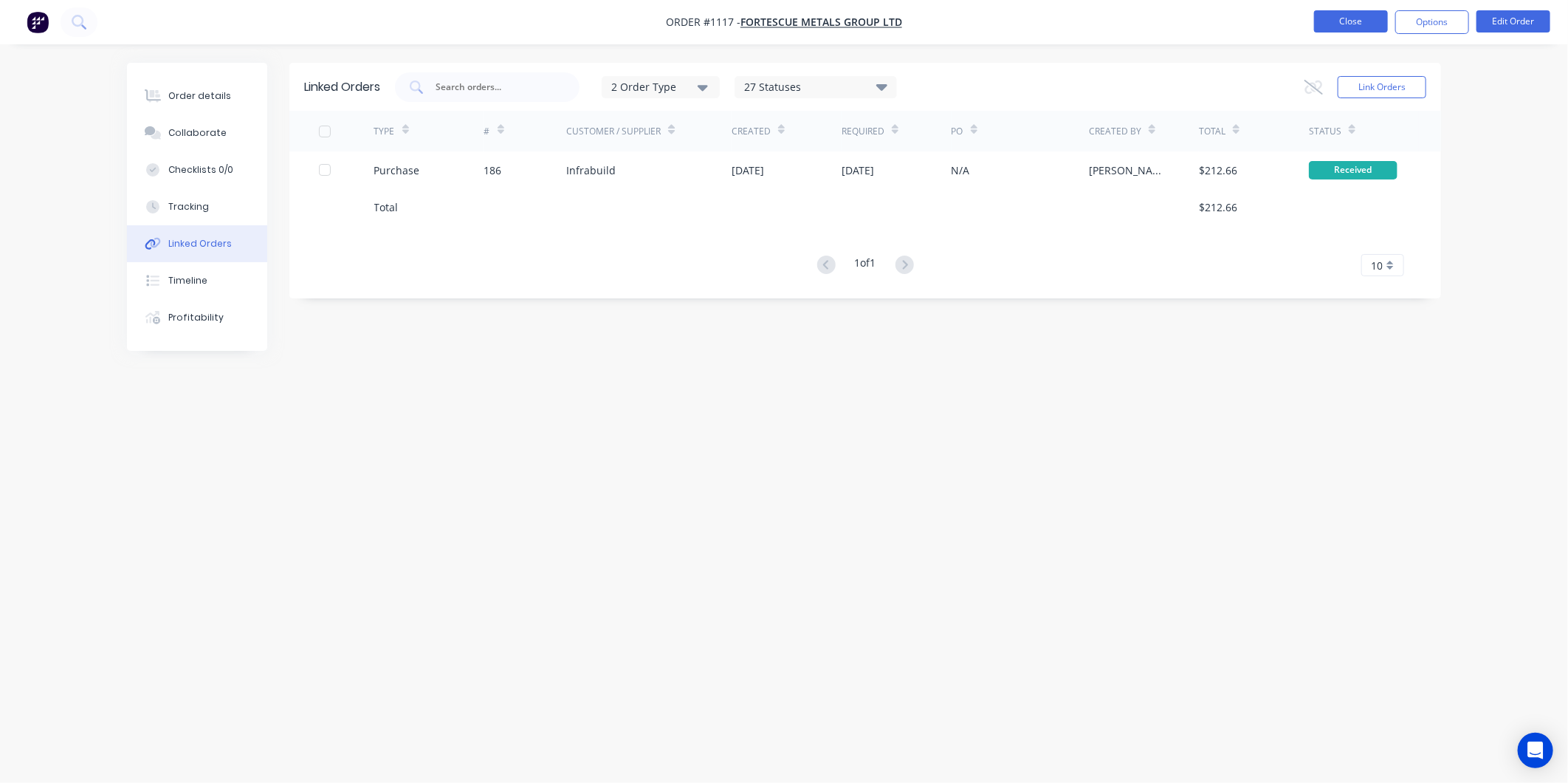
click at [1345, 24] on button "Close" at bounding box center [1351, 21] width 74 height 22
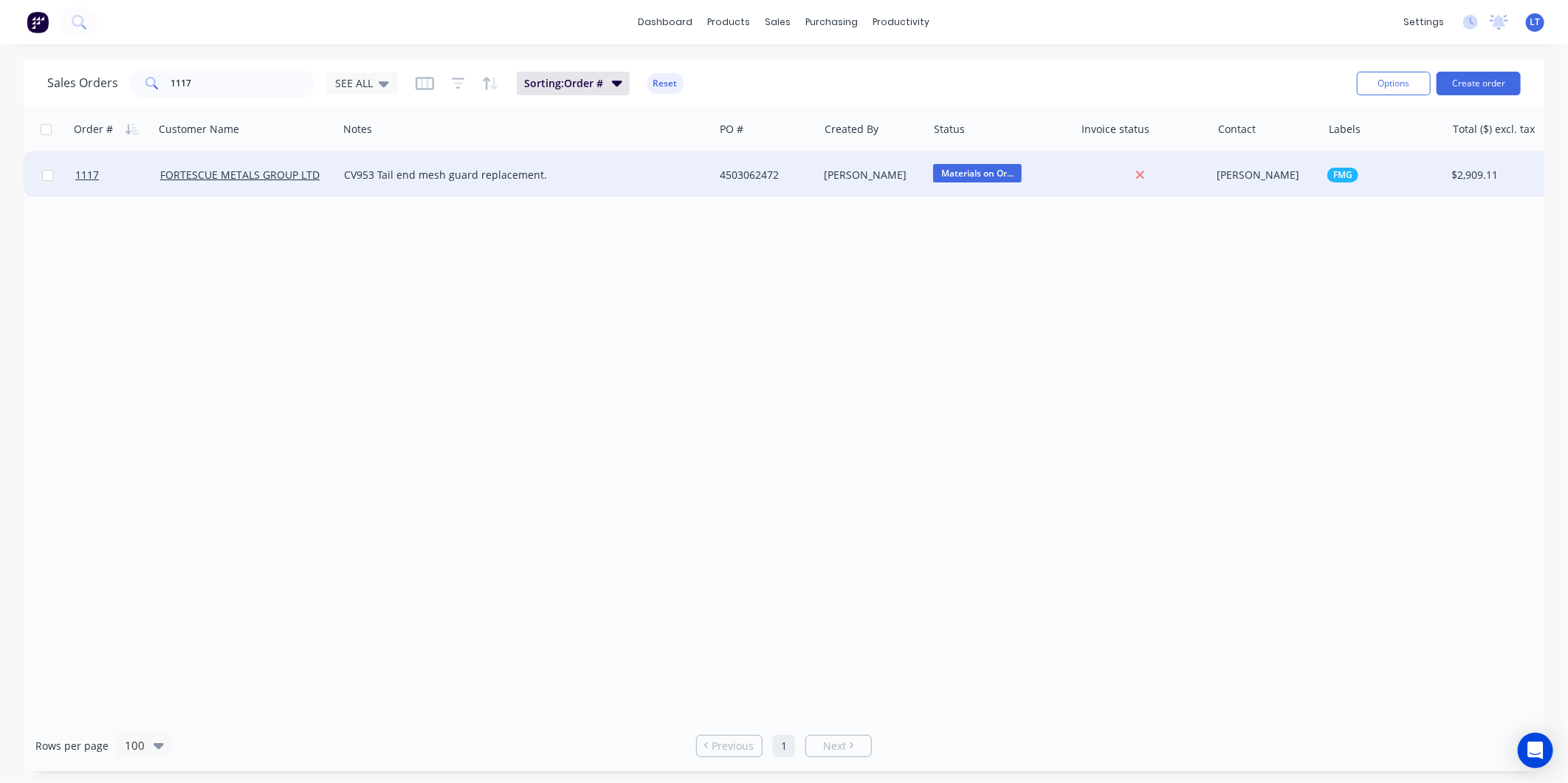
click at [971, 174] on span "Materials on Or..." at bounding box center [978, 173] width 89 height 19
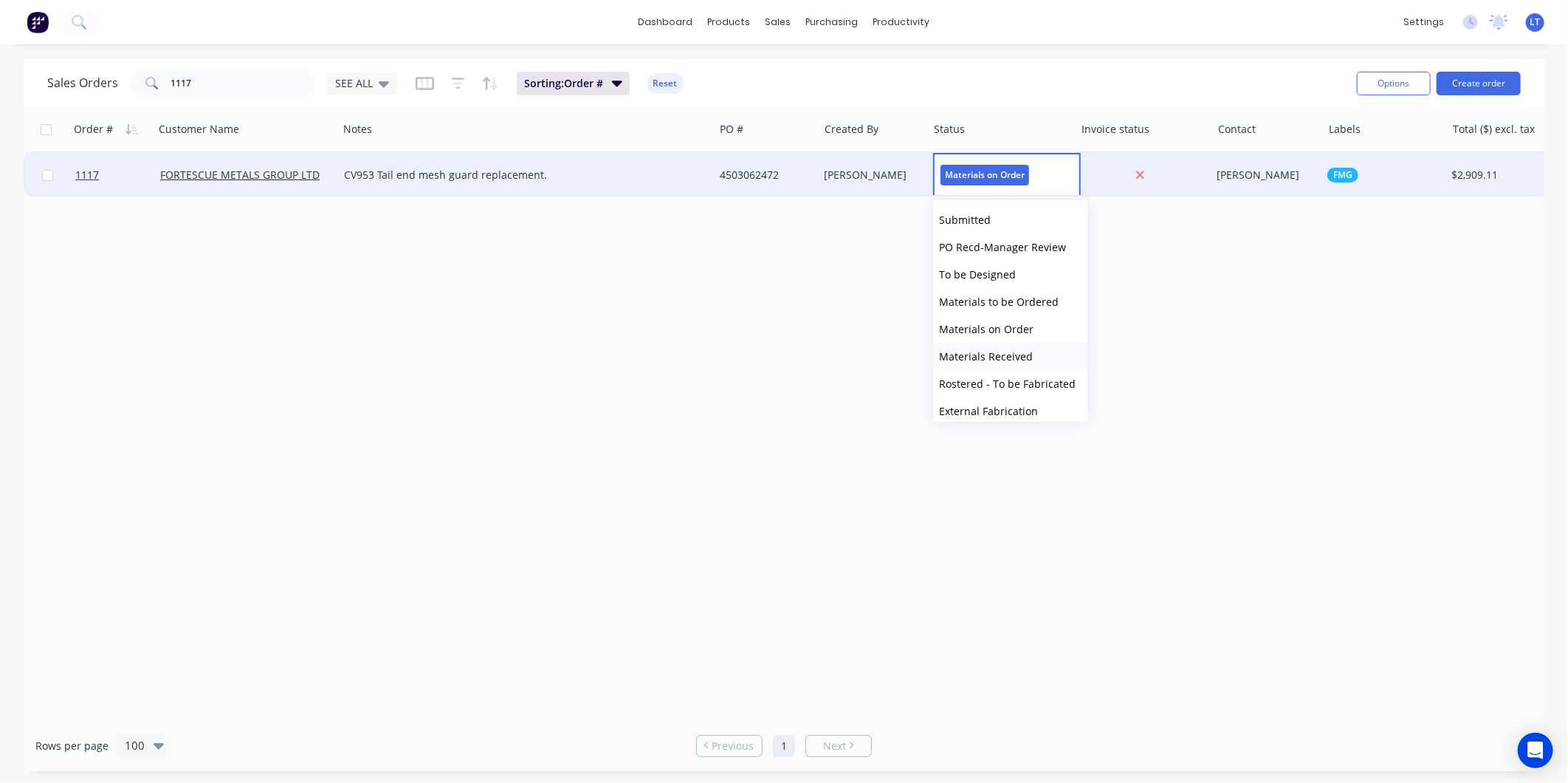
click at [1009, 353] on span "Materials Received" at bounding box center [986, 356] width 94 height 14
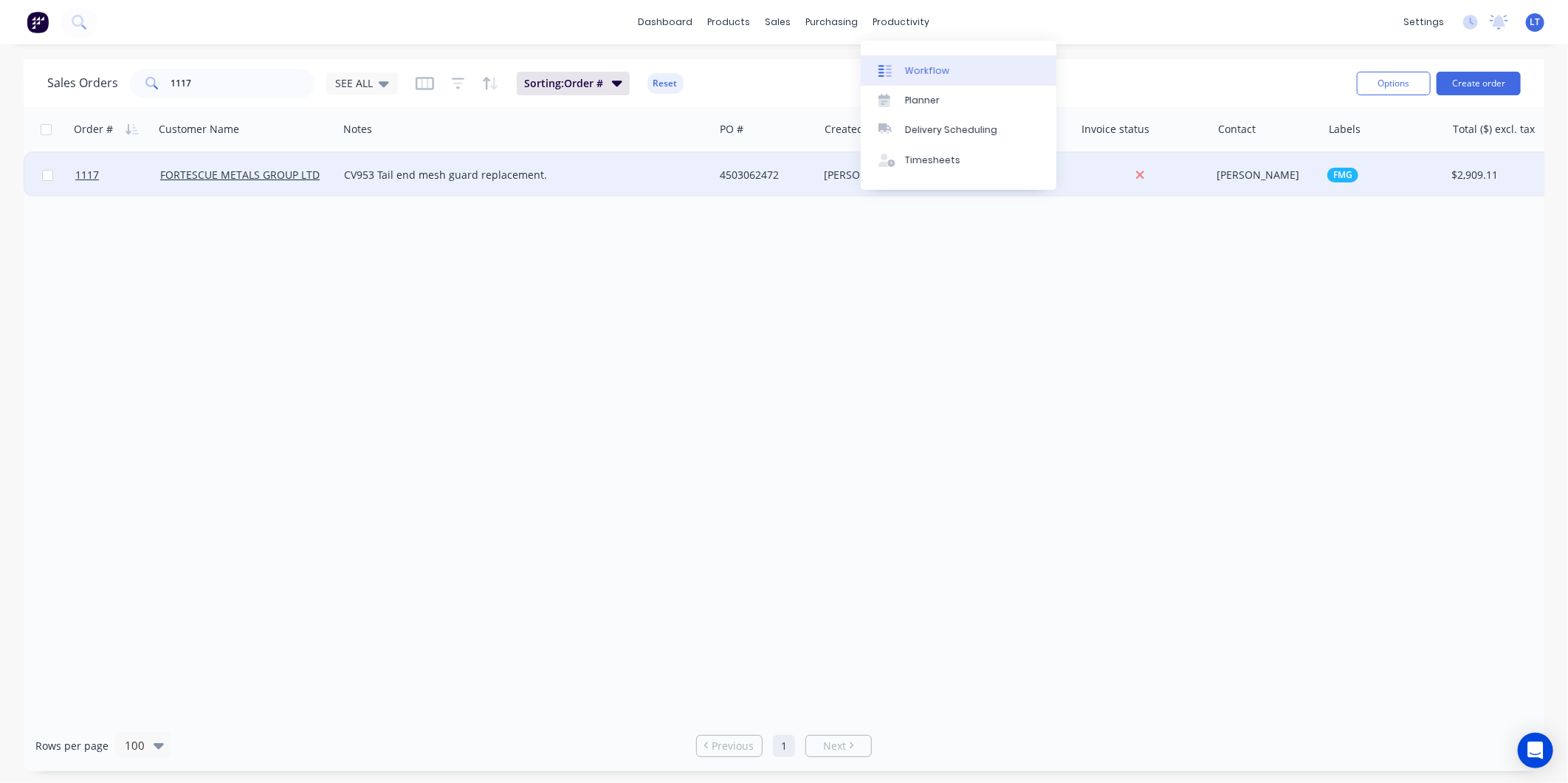
click at [929, 78] on link "Workflow" at bounding box center [958, 70] width 195 height 30
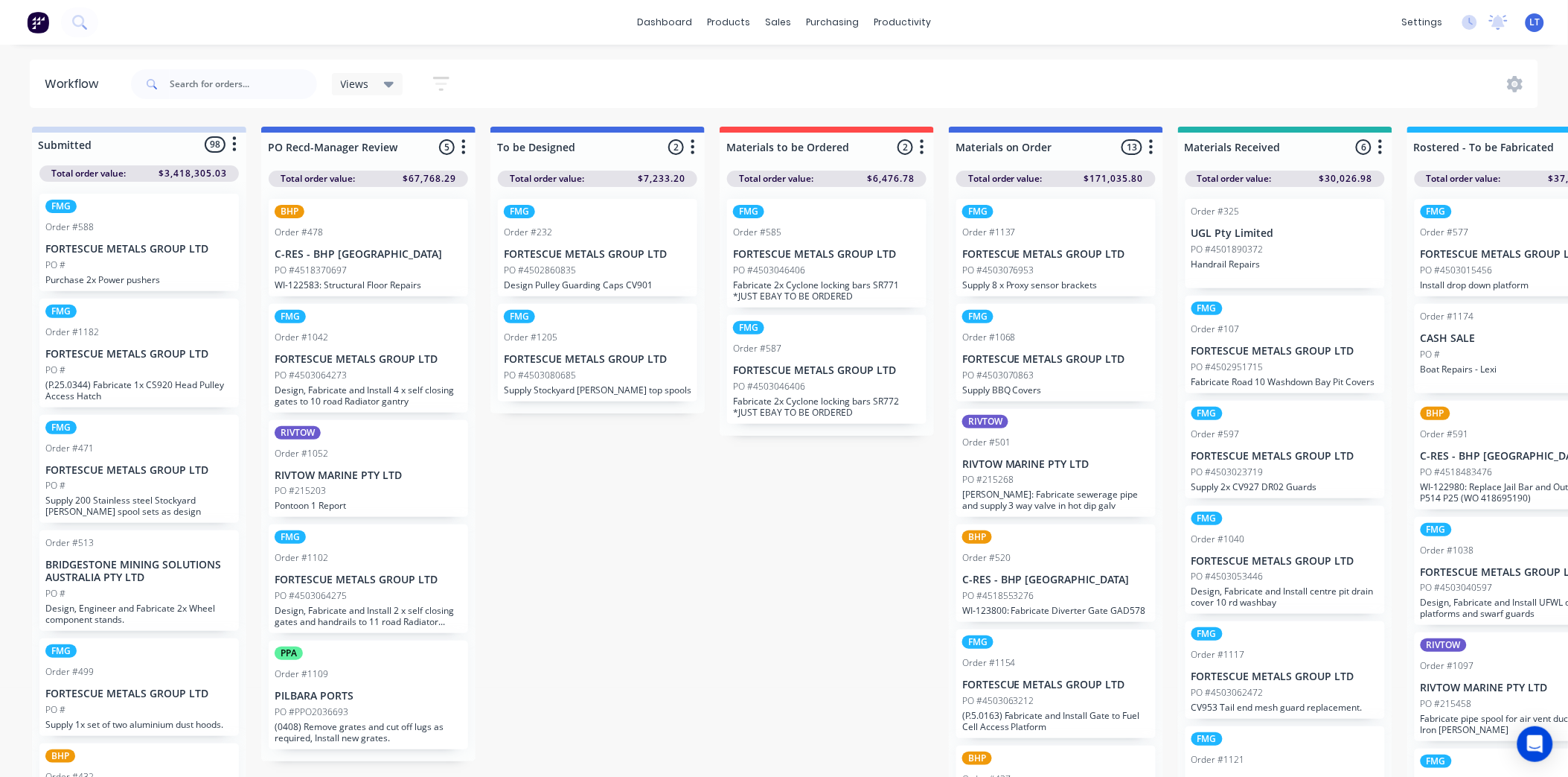
drag, startPoint x: 718, startPoint y: 564, endPoint x: 628, endPoint y: 578, distance: 91.1
drag, startPoint x: 689, startPoint y: 602, endPoint x: 585, endPoint y: 609, distance: 104.2
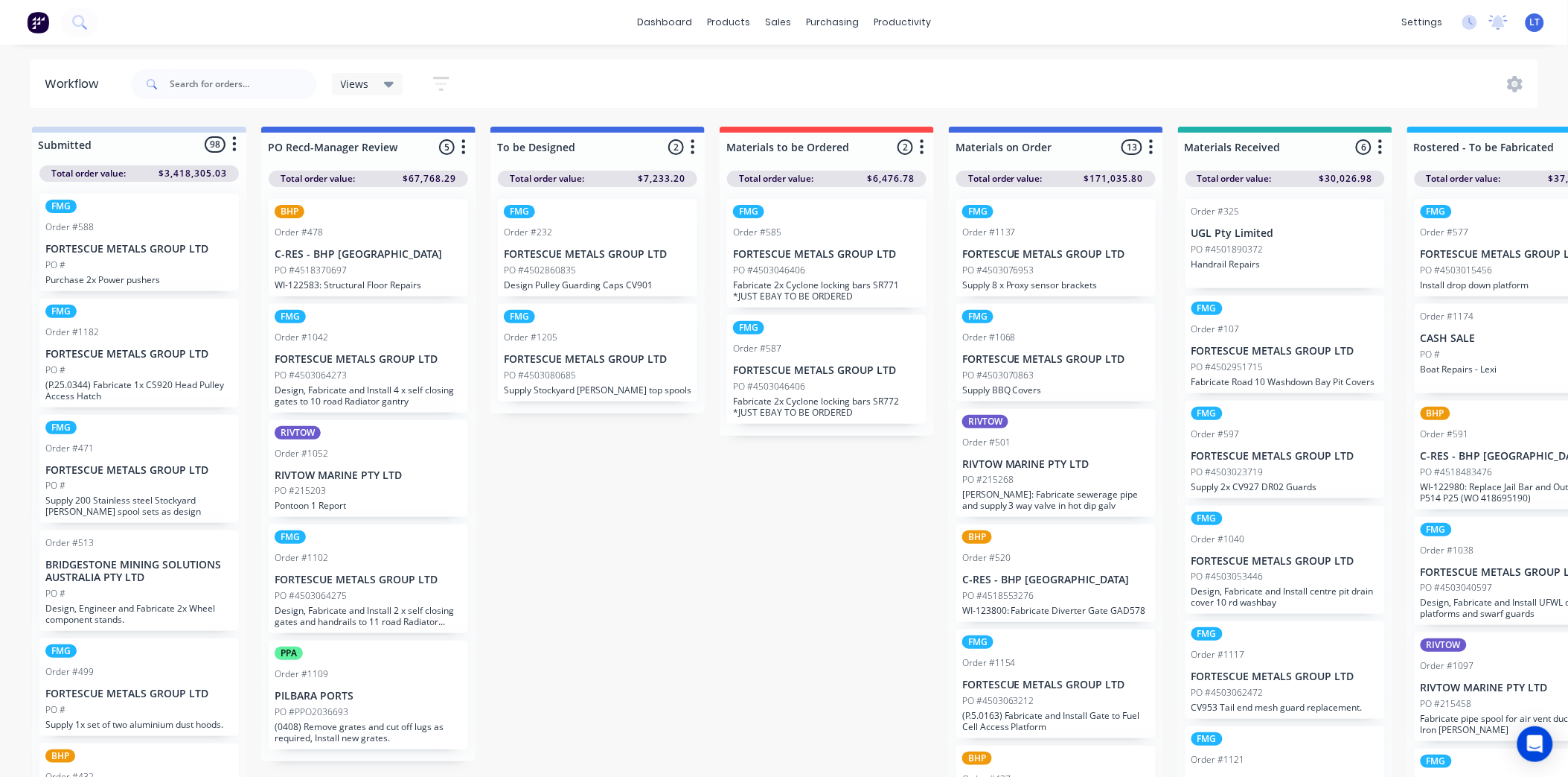
drag, startPoint x: 630, startPoint y: 608, endPoint x: 554, endPoint y: 615, distance: 76.3
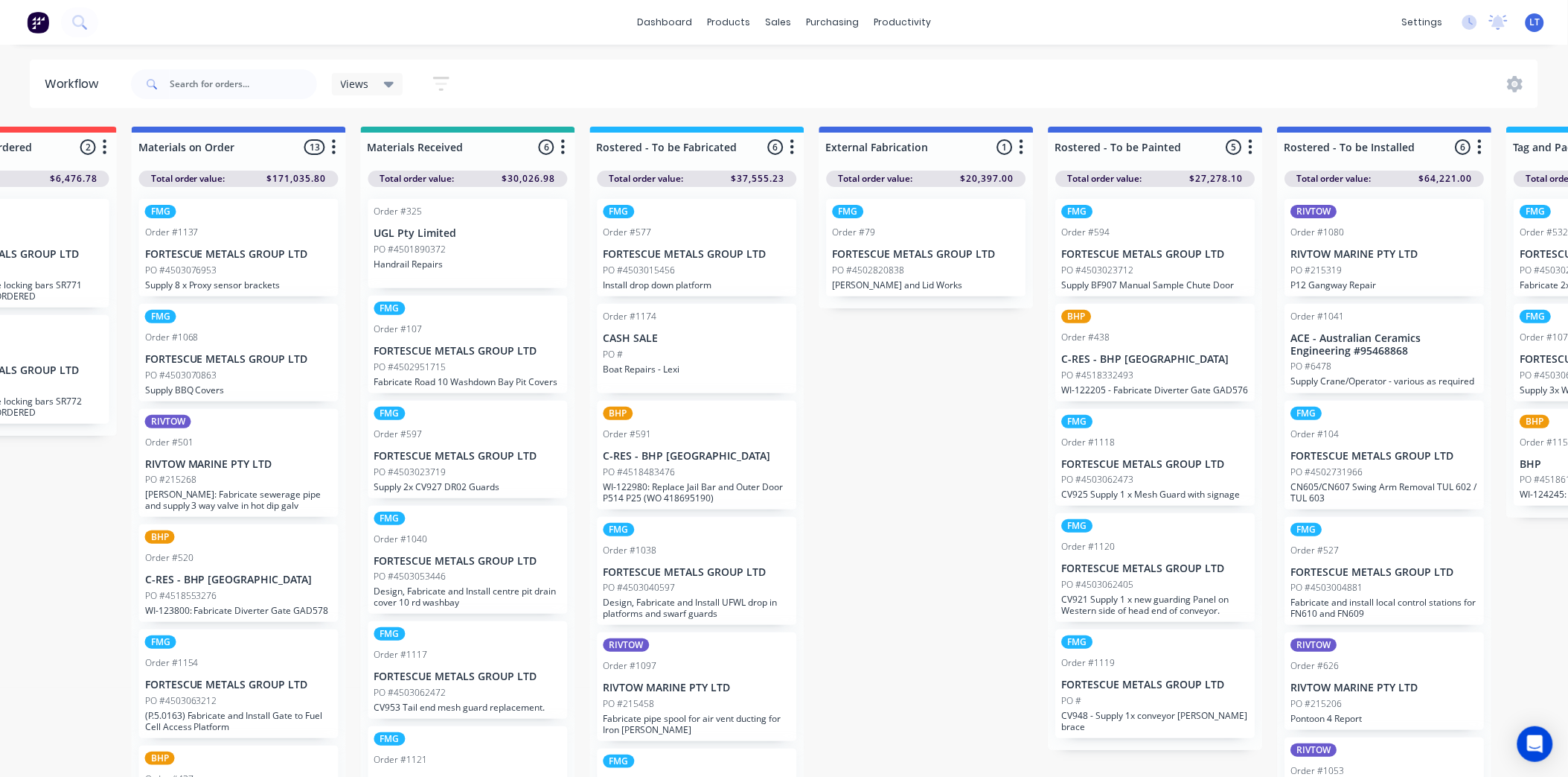
drag, startPoint x: 915, startPoint y: 399, endPoint x: 868, endPoint y: 378, distance: 51.5
click at [868, 378] on div "Submitted 98 Status colour #CDDAF4 hex #CDDAF4 Save Cancel Summaries Total orde…" at bounding box center [1167, 456] width 3993 height 658
drag, startPoint x: 872, startPoint y: 338, endPoint x: 856, endPoint y: 339, distance: 16.0
click at [856, 339] on div "Submitted 98 Status colour #CDDAF4 hex #CDDAF4 Save Cancel Summaries Total orde…" at bounding box center [1167, 456] width 3993 height 658
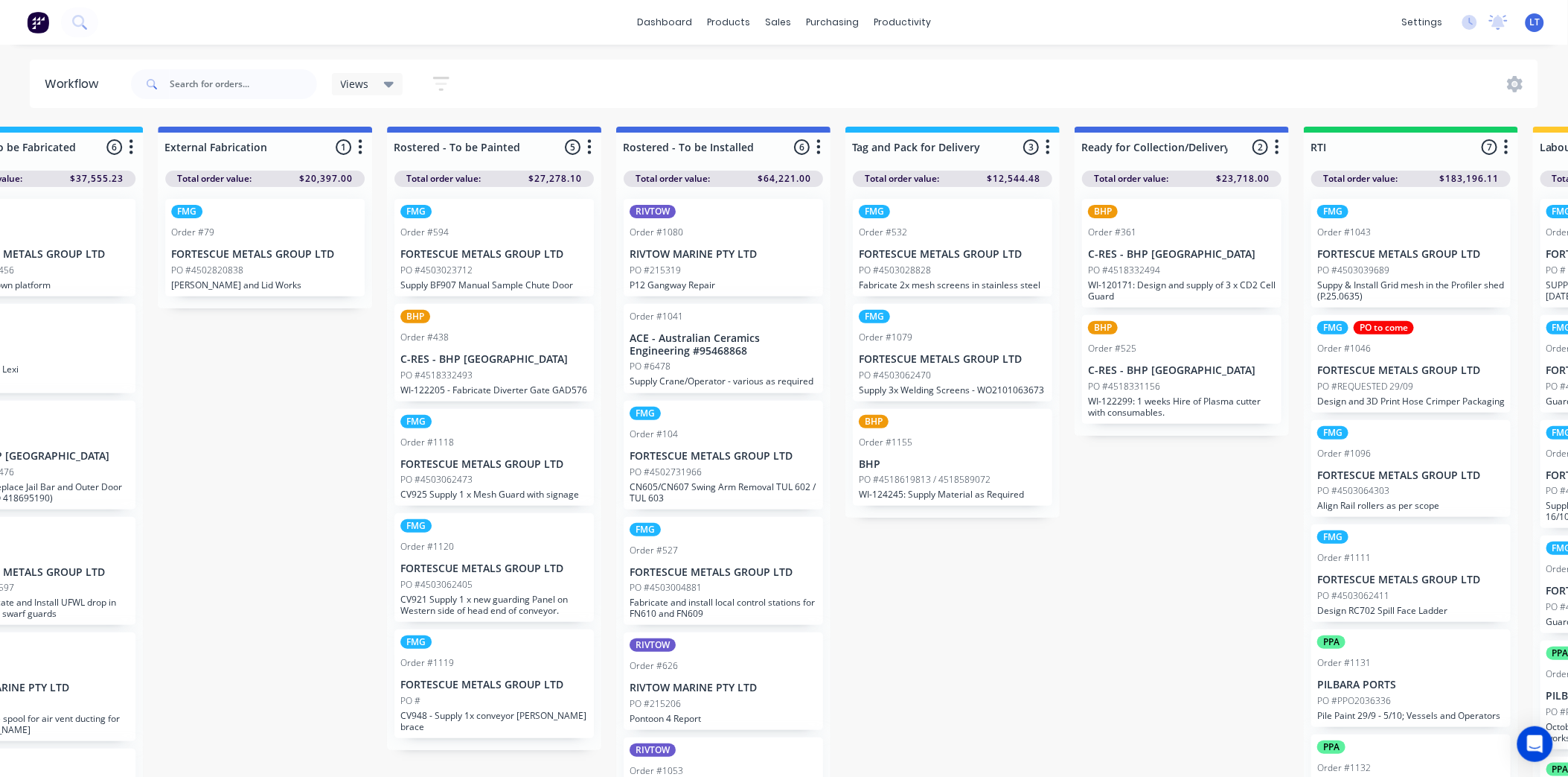
click at [1106, 556] on div "Submitted 98 Status colour #CDDAF4 hex #CDDAF4 Save Cancel Summaries Total orde…" at bounding box center [506, 456] width 3993 height 658
drag, startPoint x: 1106, startPoint y: 556, endPoint x: 994, endPoint y: 559, distance: 112.0
click at [994, 559] on div "Submitted 98 Status colour #CDDAF4 hex #CDDAF4 Save Cancel Summaries Total orde…" at bounding box center [506, 456] width 3993 height 658
click at [1099, 560] on div "Submitted 98 Status colour #CDDAF4 hex #CDDAF4 Save Cancel Summaries Total orde…" at bounding box center [506, 456] width 3993 height 658
drag, startPoint x: 1092, startPoint y: 560, endPoint x: 995, endPoint y: 556, distance: 97.1
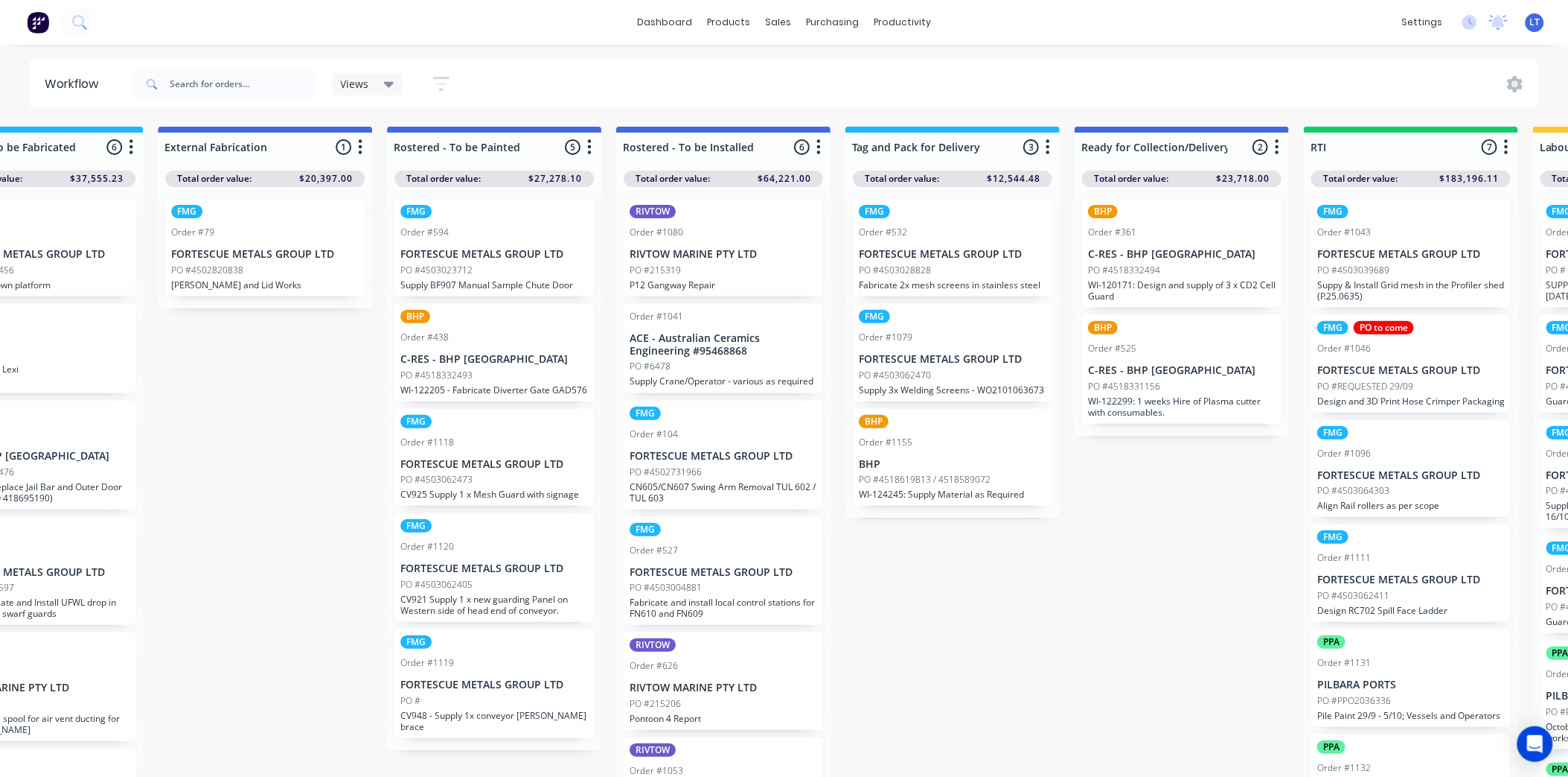
drag, startPoint x: 995, startPoint y: 556, endPoint x: 941, endPoint y: 557, distance: 54.0
click at [941, 557] on div "Submitted 98 Status colour #CDDAF4 hex #CDDAF4 Save Cancel Summaries Total orde…" at bounding box center [506, 456] width 3993 height 658
click at [1021, 564] on div "Submitted 98 Status colour #CDDAF4 hex #CDDAF4 Save Cancel Summaries Total orde…" at bounding box center [506, 456] width 3993 height 658
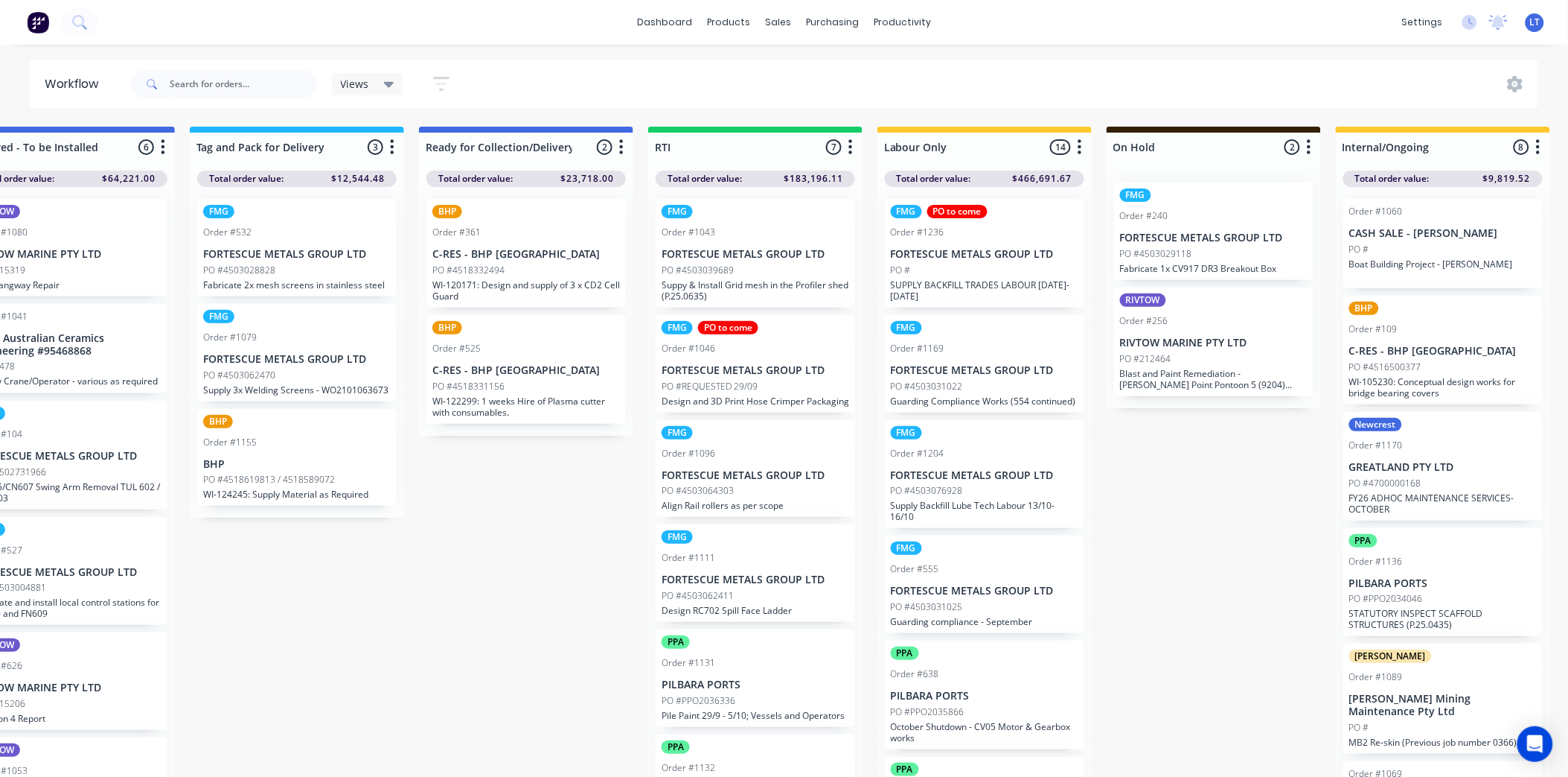
scroll to position [0, 2141]
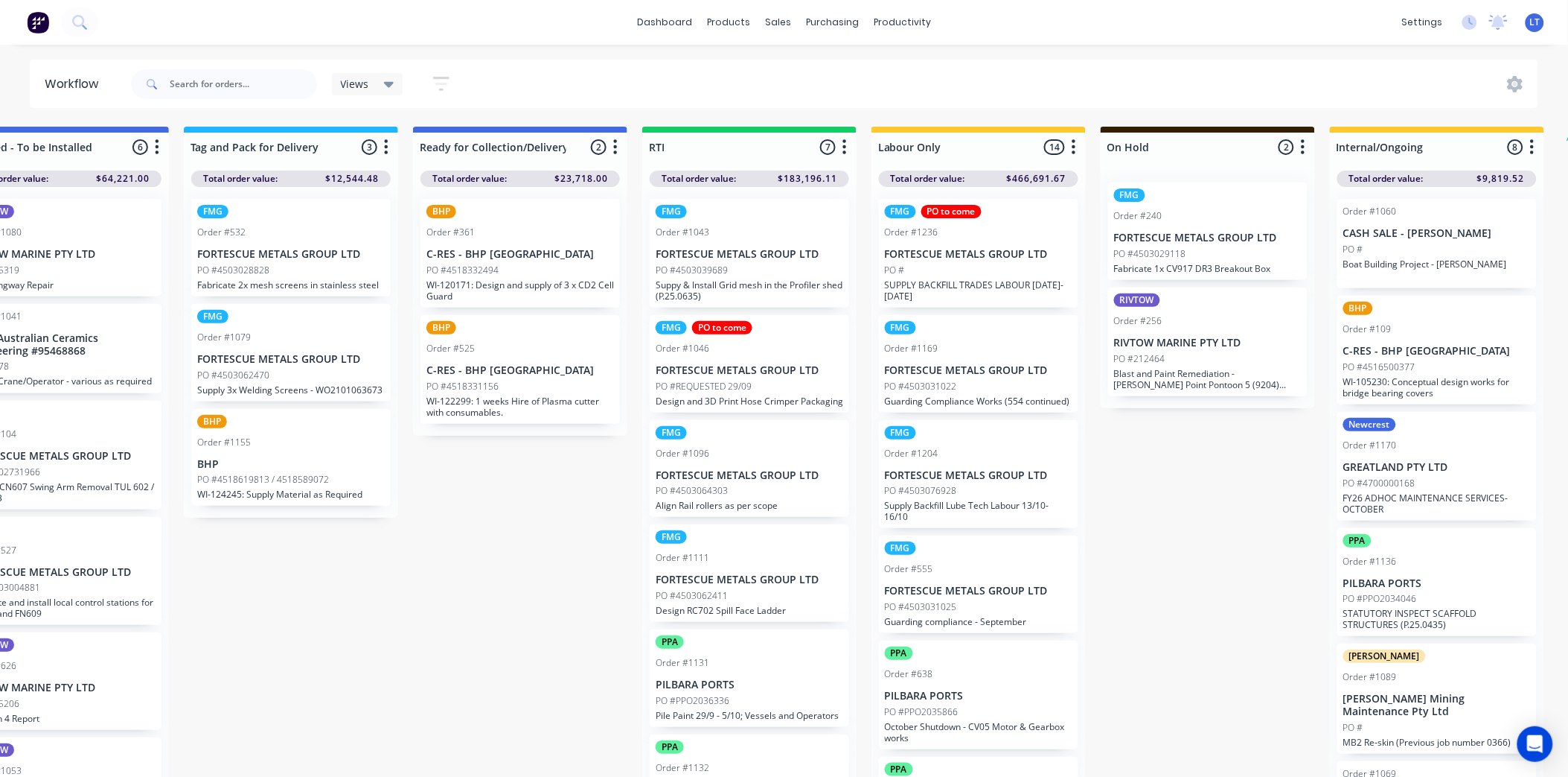
drag, startPoint x: 593, startPoint y: 543, endPoint x: 522, endPoint y: 545, distance: 71.0
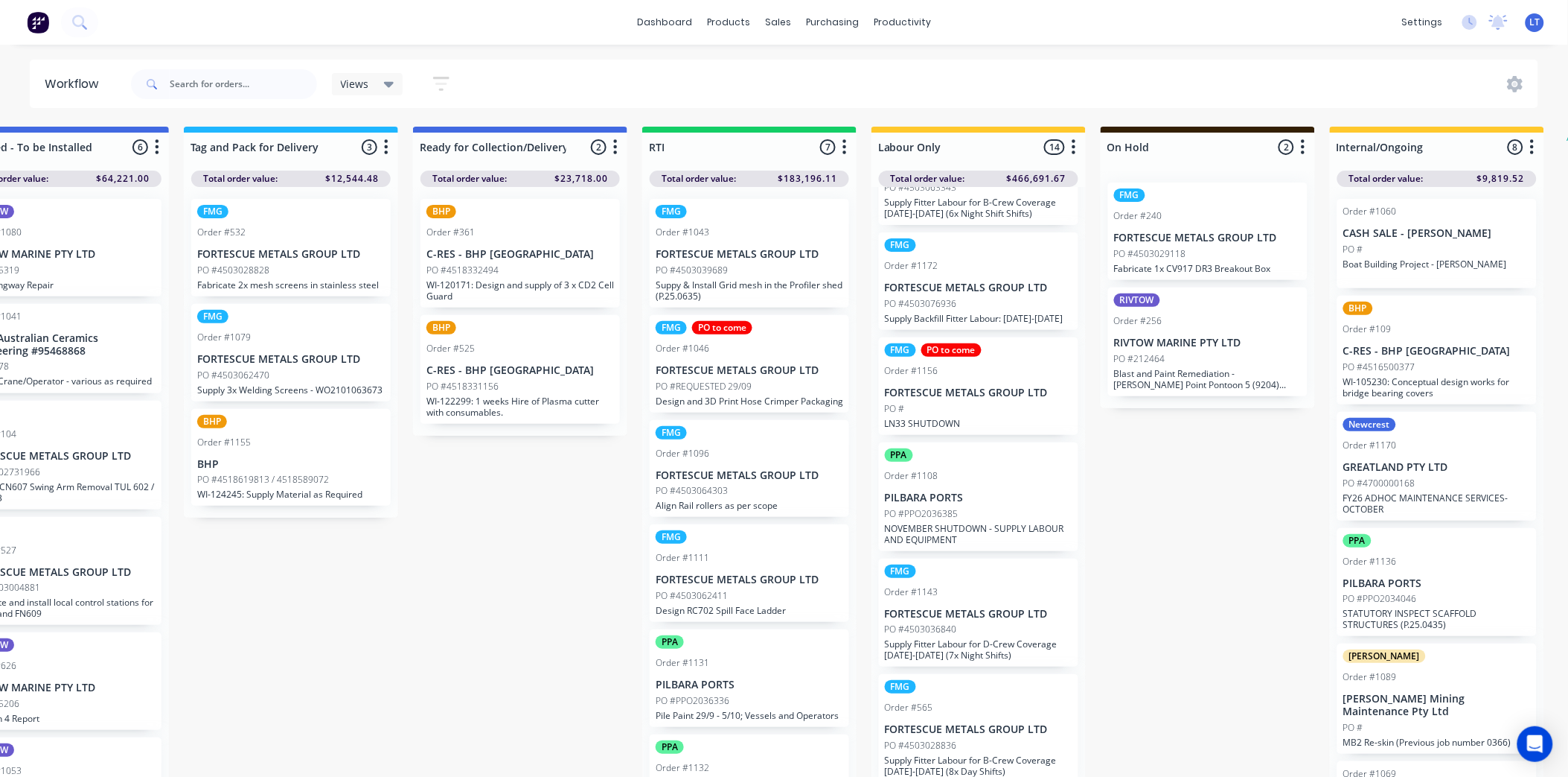
scroll to position [973, 0]
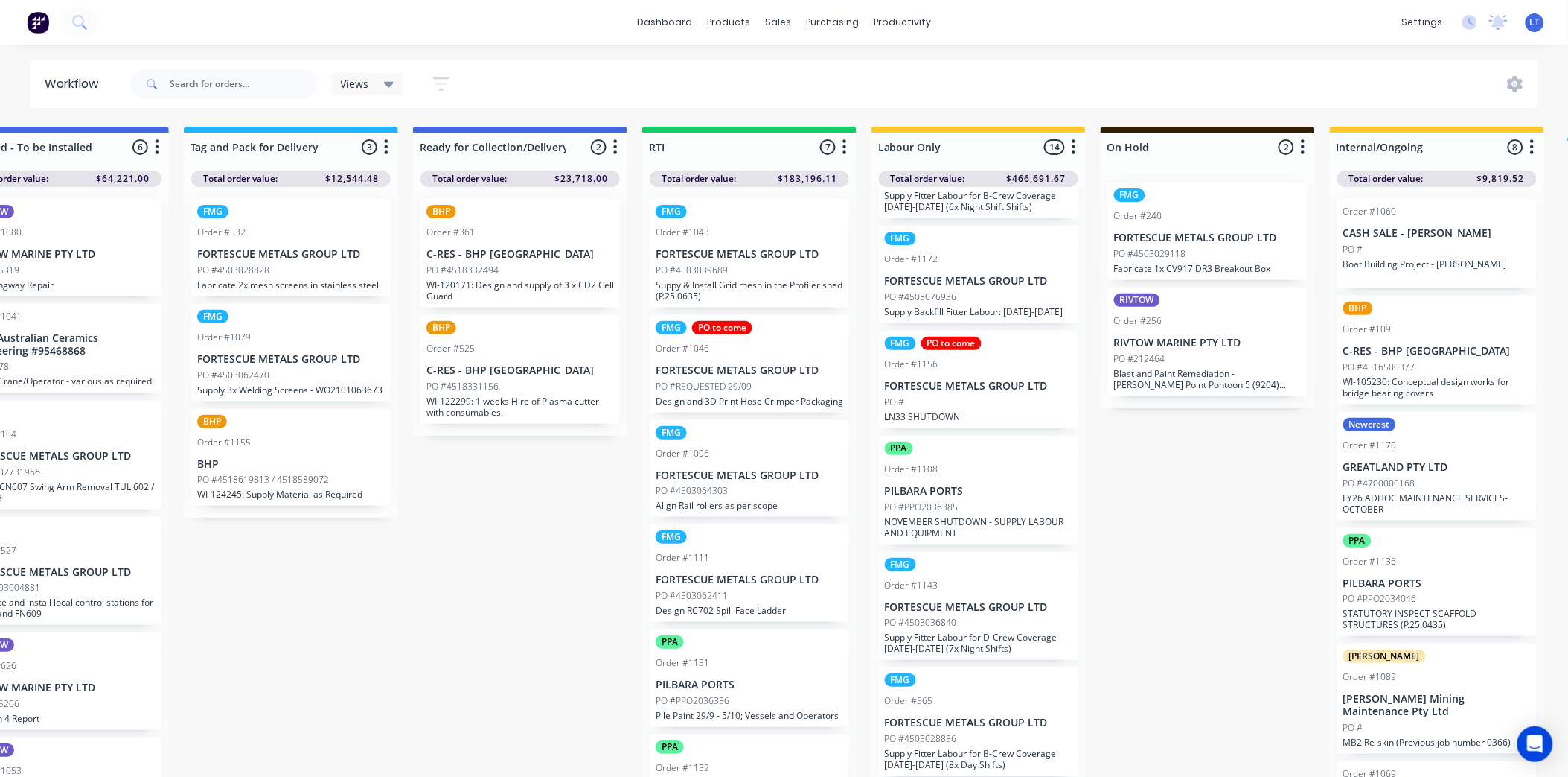
drag, startPoint x: 448, startPoint y: 548, endPoint x: 398, endPoint y: 558, distance: 51.0
drag, startPoint x: 485, startPoint y: 558, endPoint x: 411, endPoint y: 574, distance: 75.7
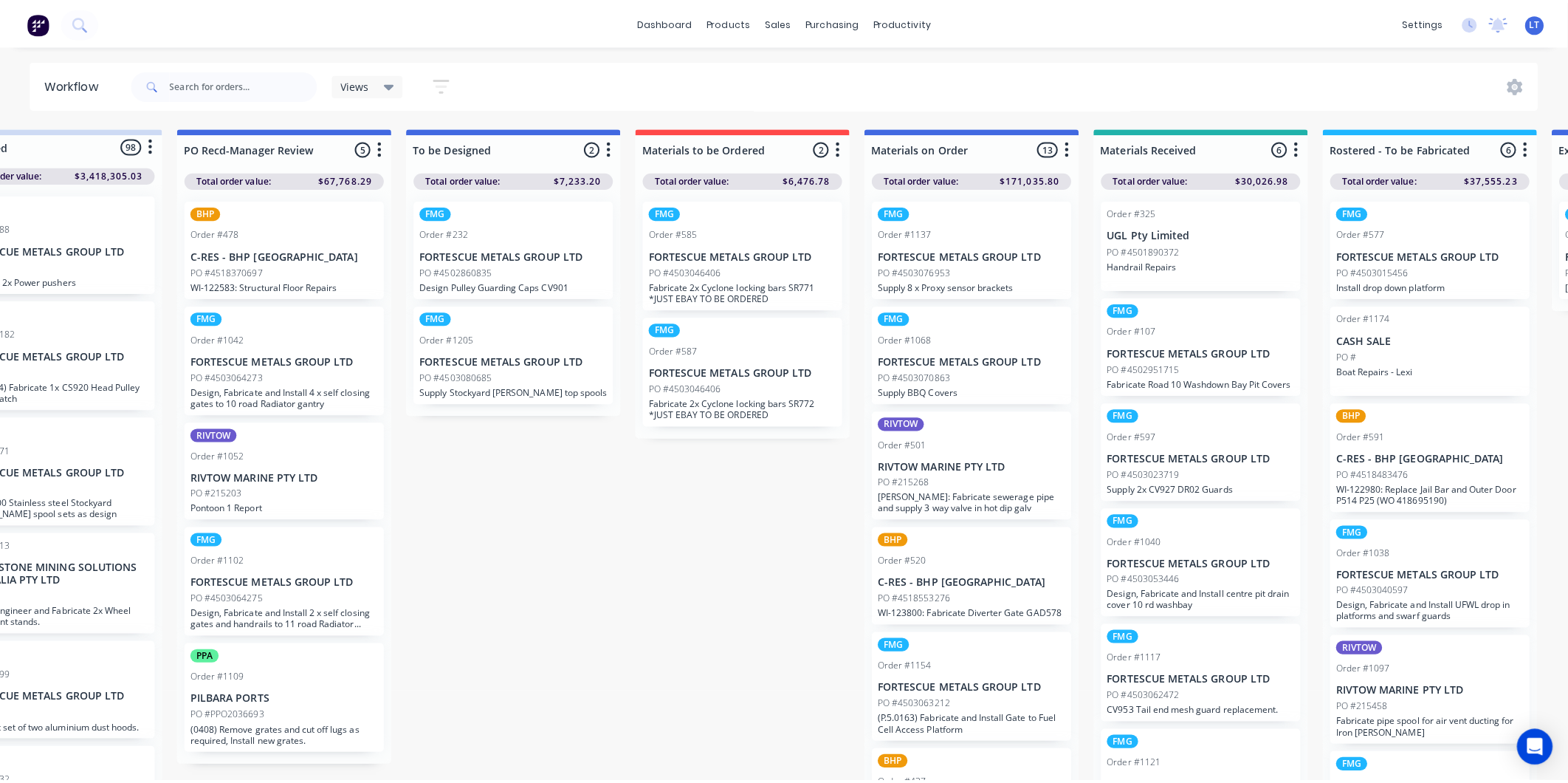
scroll to position [0, 0]
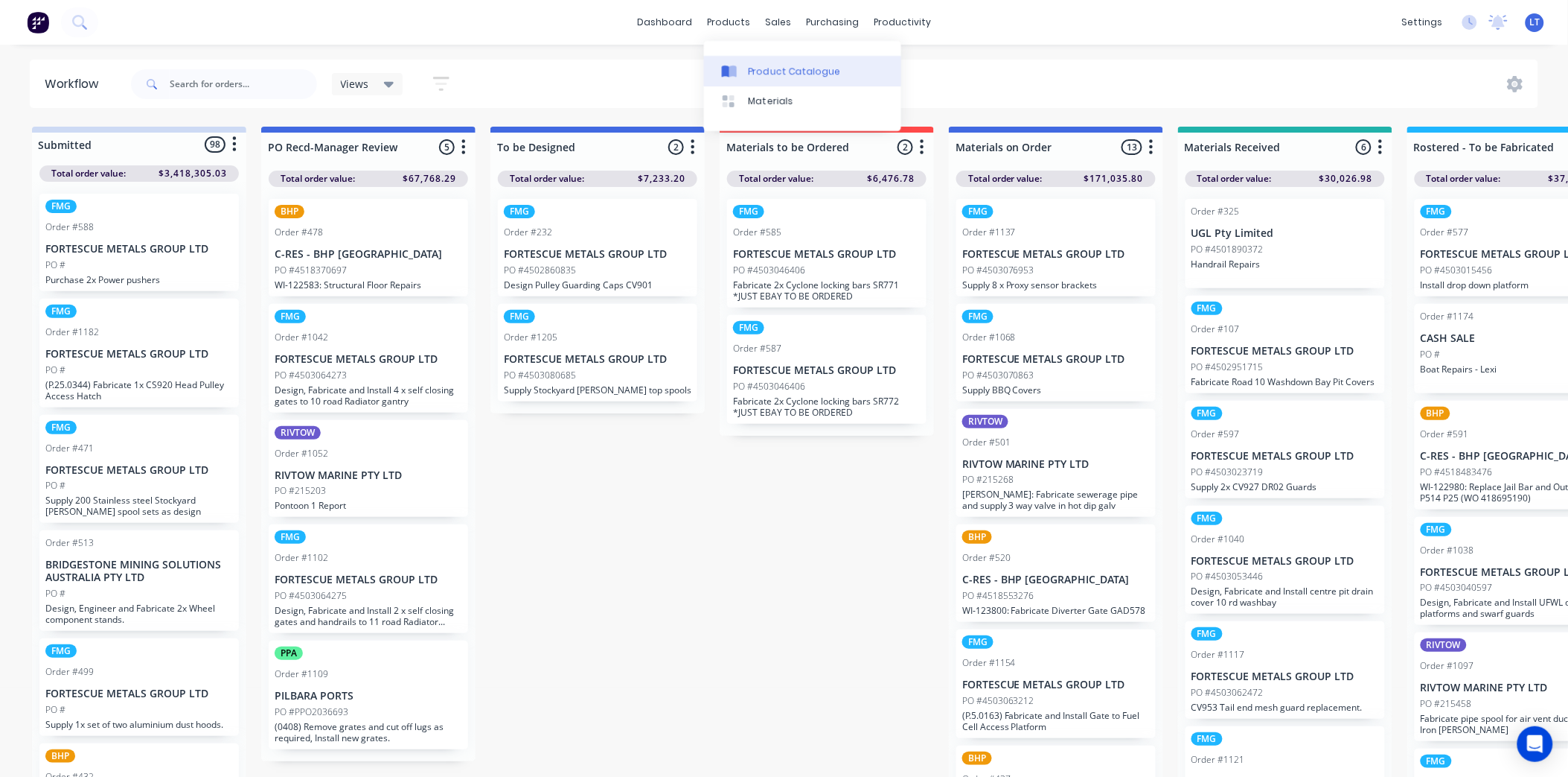
click at [758, 72] on div "Product Catalogue" at bounding box center [795, 72] width 92 height 13
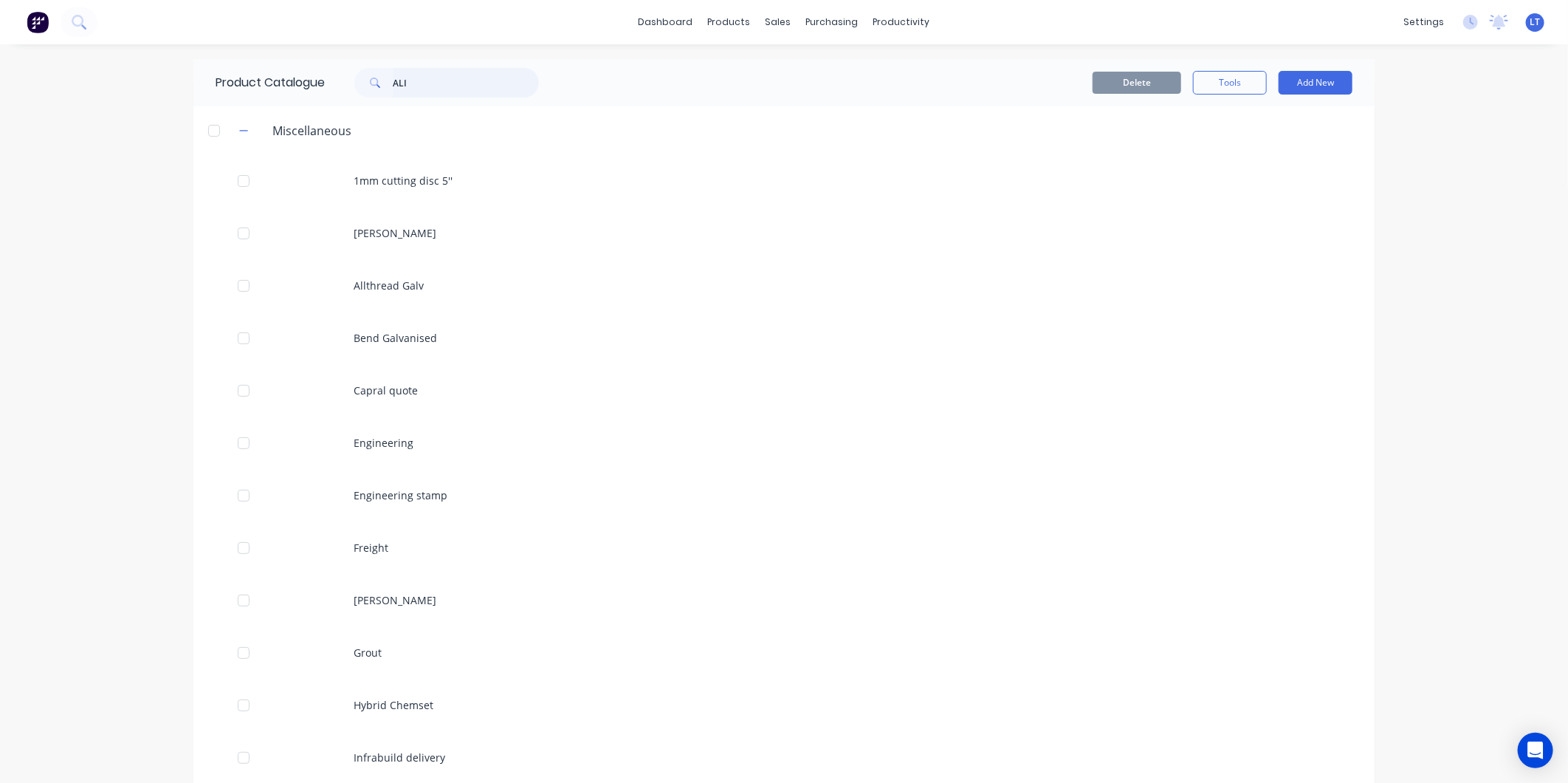
drag, startPoint x: 521, startPoint y: 78, endPoint x: 512, endPoint y: 78, distance: 9.0
click at [515, 78] on input "ALI" at bounding box center [466, 83] width 147 height 30
drag, startPoint x: 425, startPoint y: 82, endPoint x: 303, endPoint y: 71, distance: 122.5
click at [306, 74] on div "Product Catalogue ALI" at bounding box center [384, 83] width 383 height 47
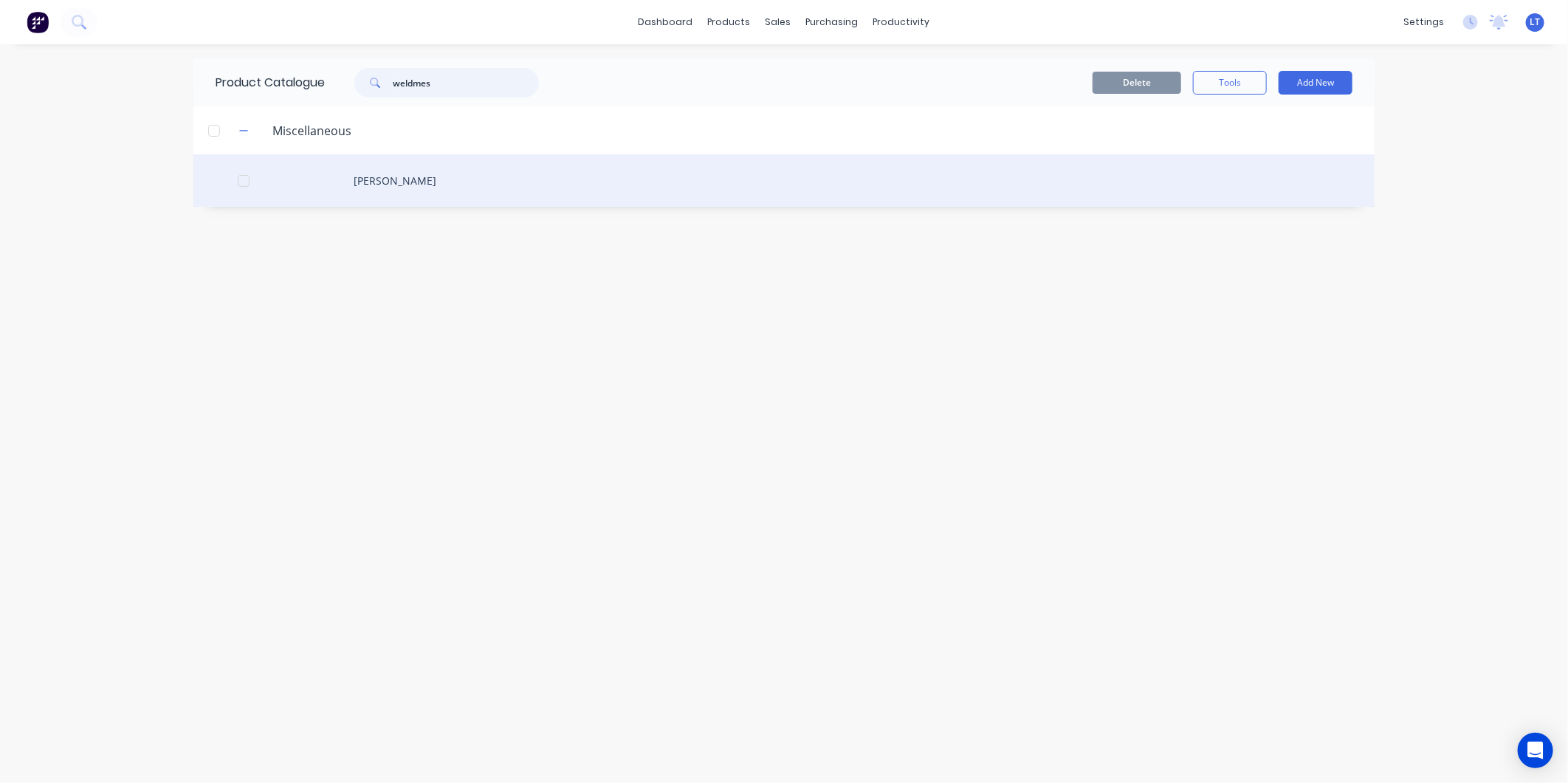
type input "weldmes"
click at [431, 189] on div "[PERSON_NAME]" at bounding box center [784, 181] width 1181 height 53
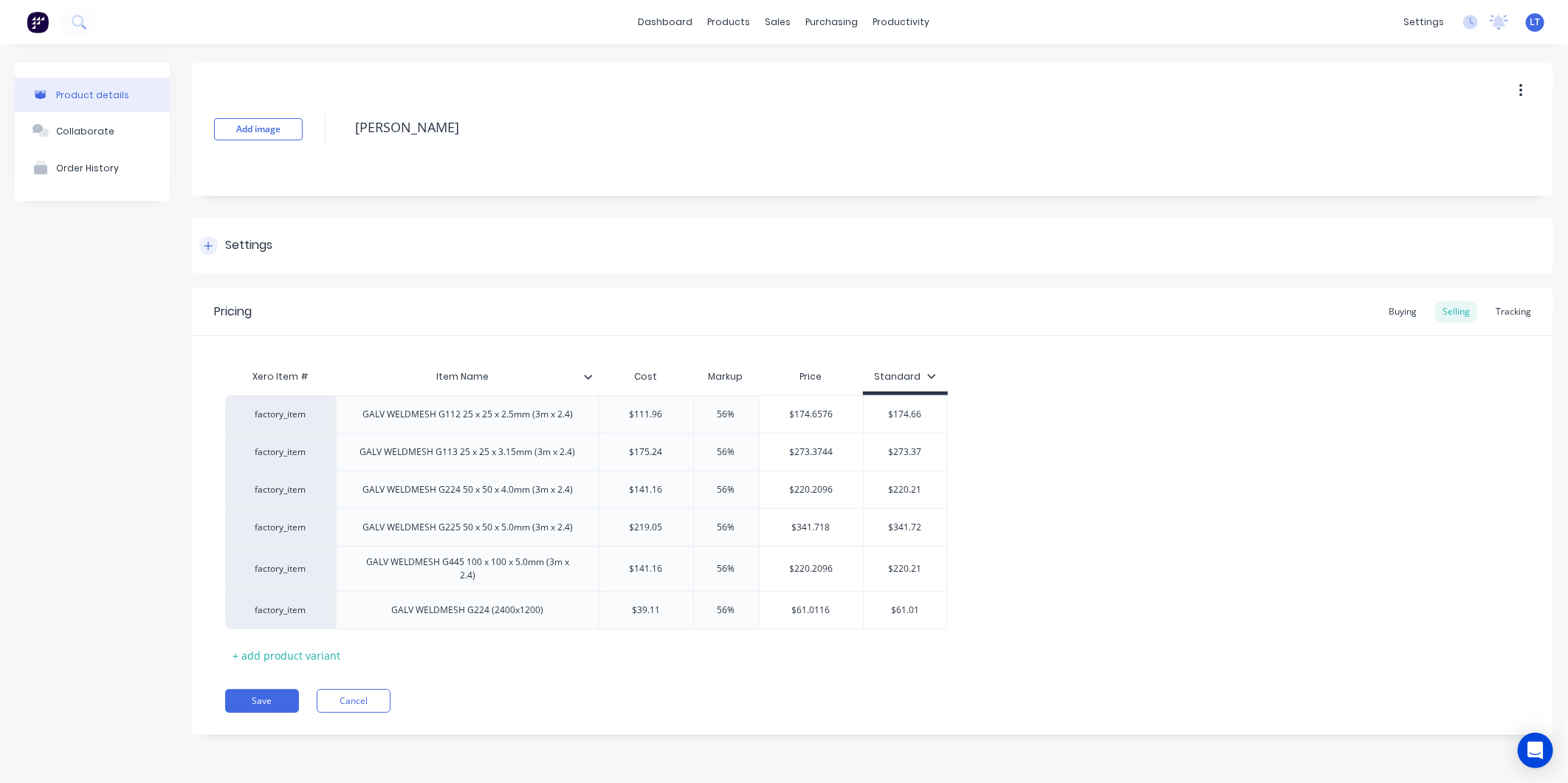
click at [241, 249] on div "Settings" at bounding box center [249, 245] width 47 height 19
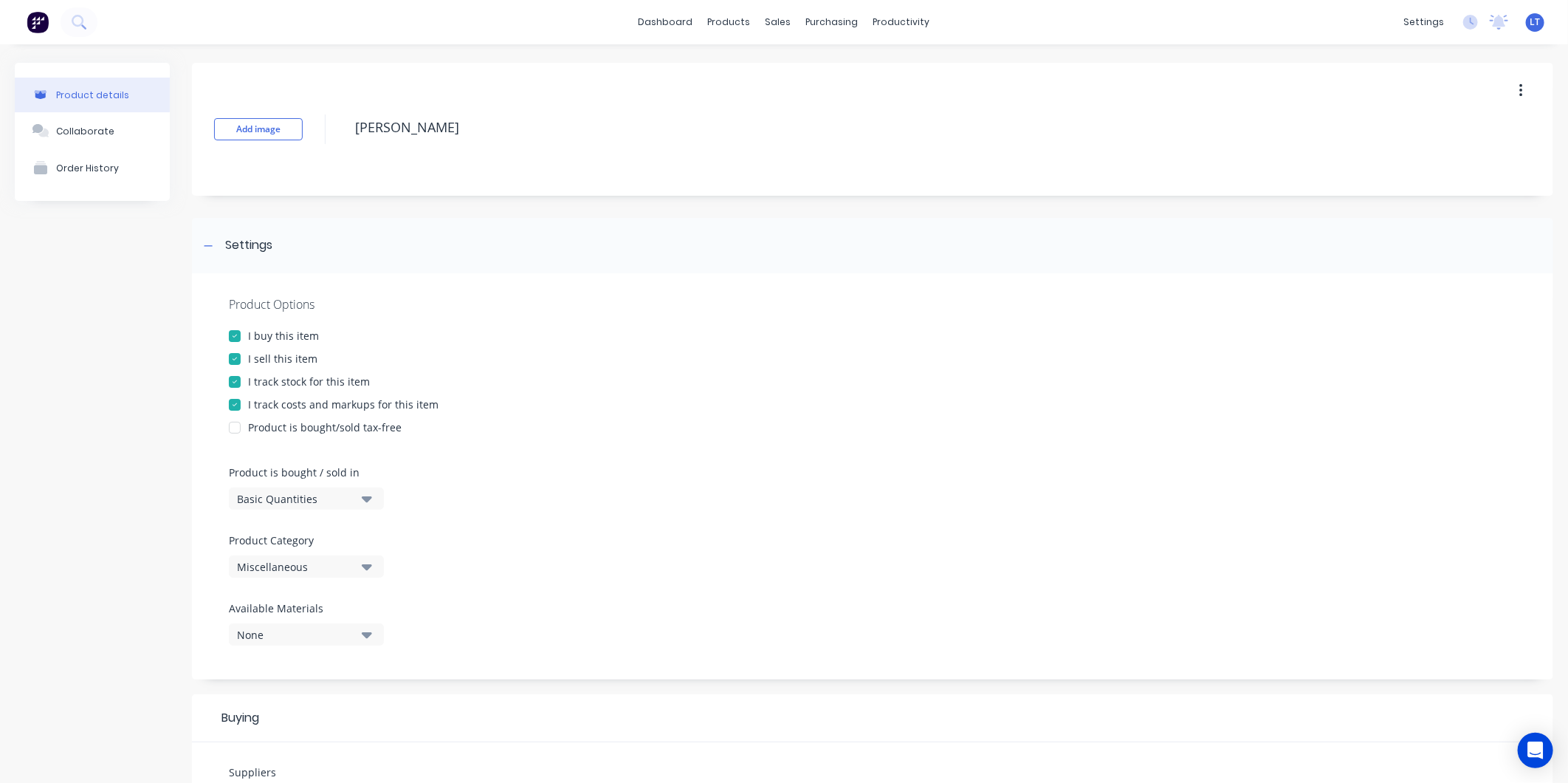
click at [300, 380] on div "I track stock for this item" at bounding box center [309, 381] width 122 height 16
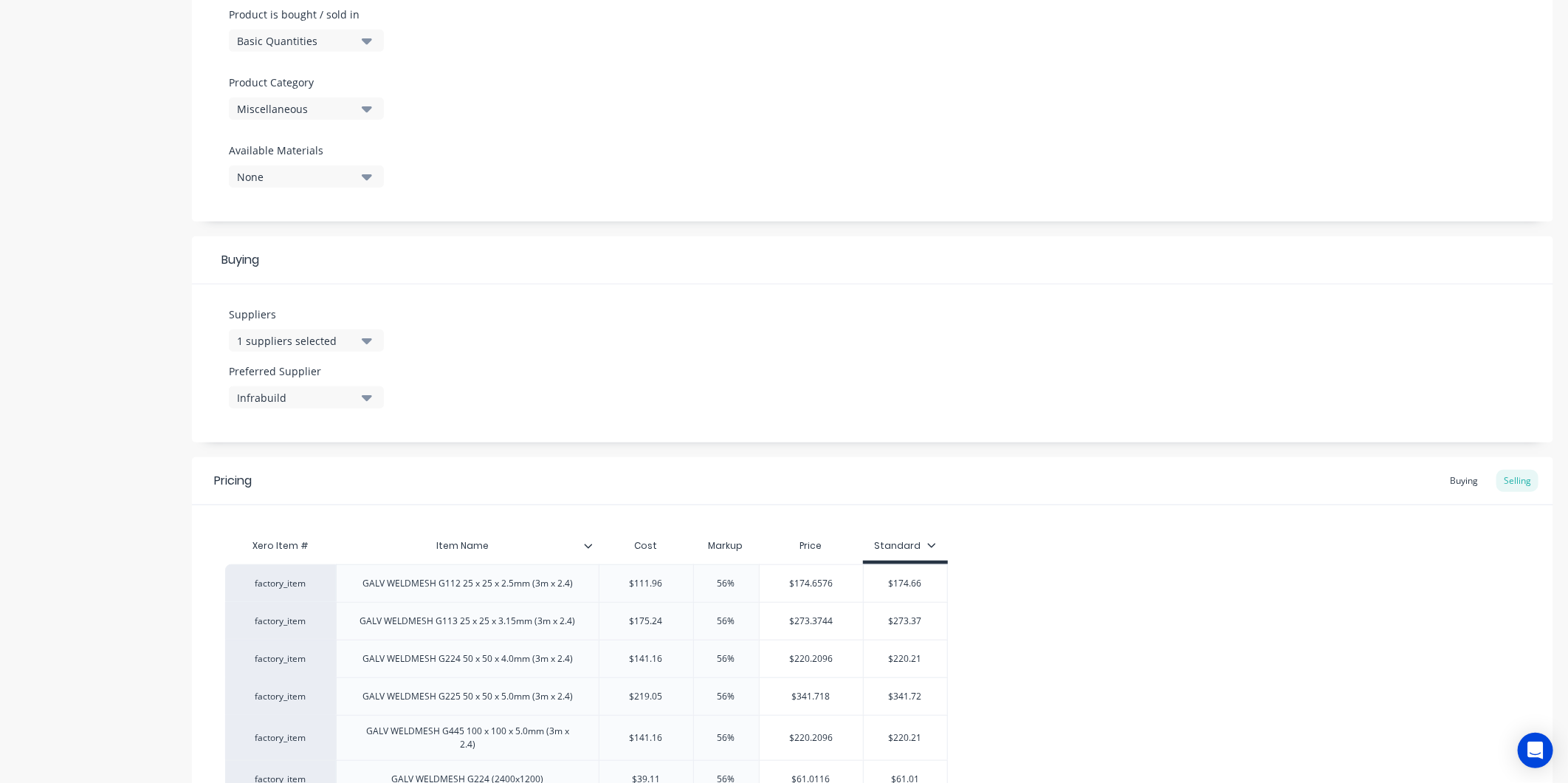
scroll to position [613, 0]
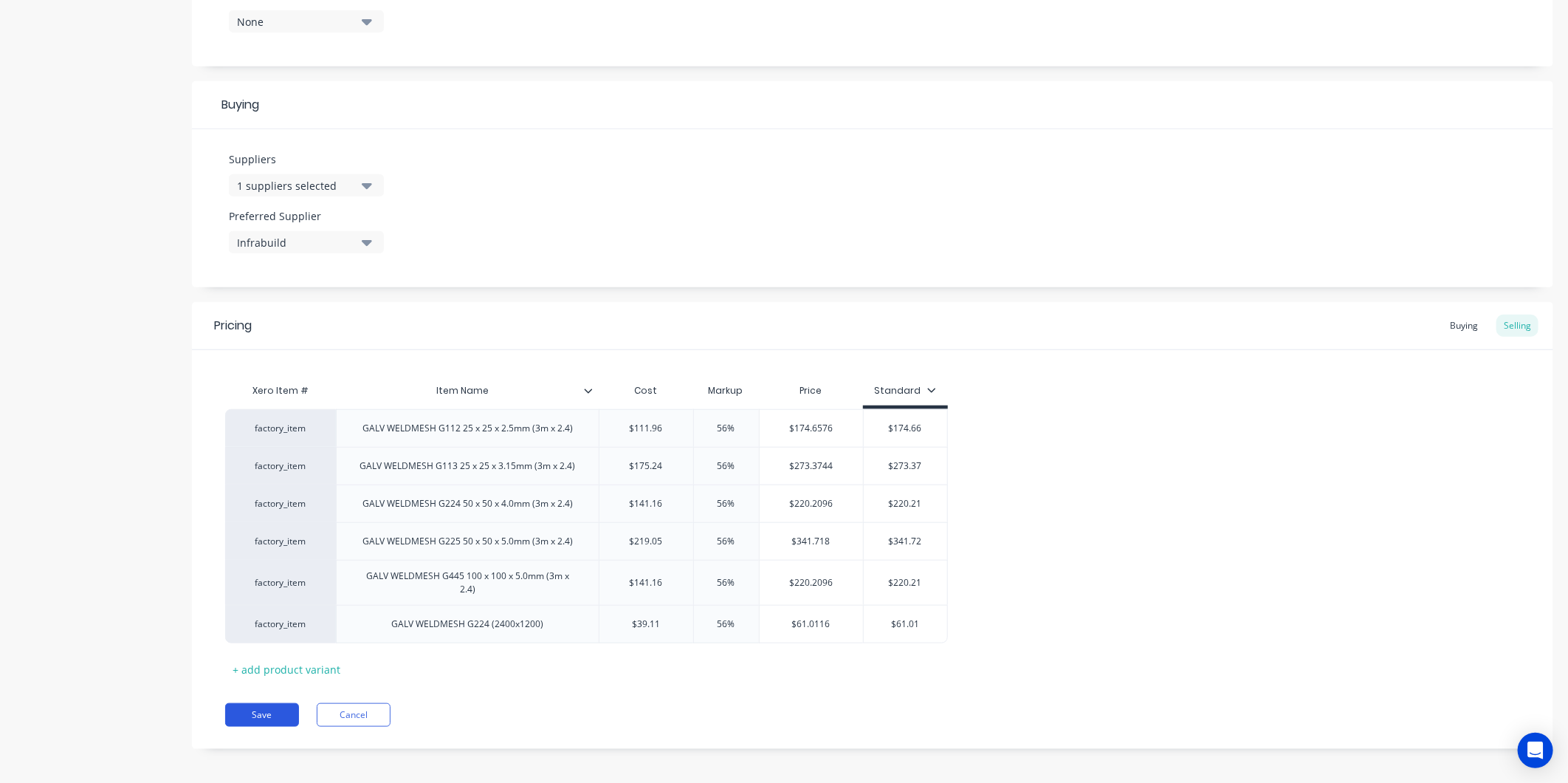
click at [270, 716] on button "Save" at bounding box center [262, 715] width 74 height 24
type textarea "x"
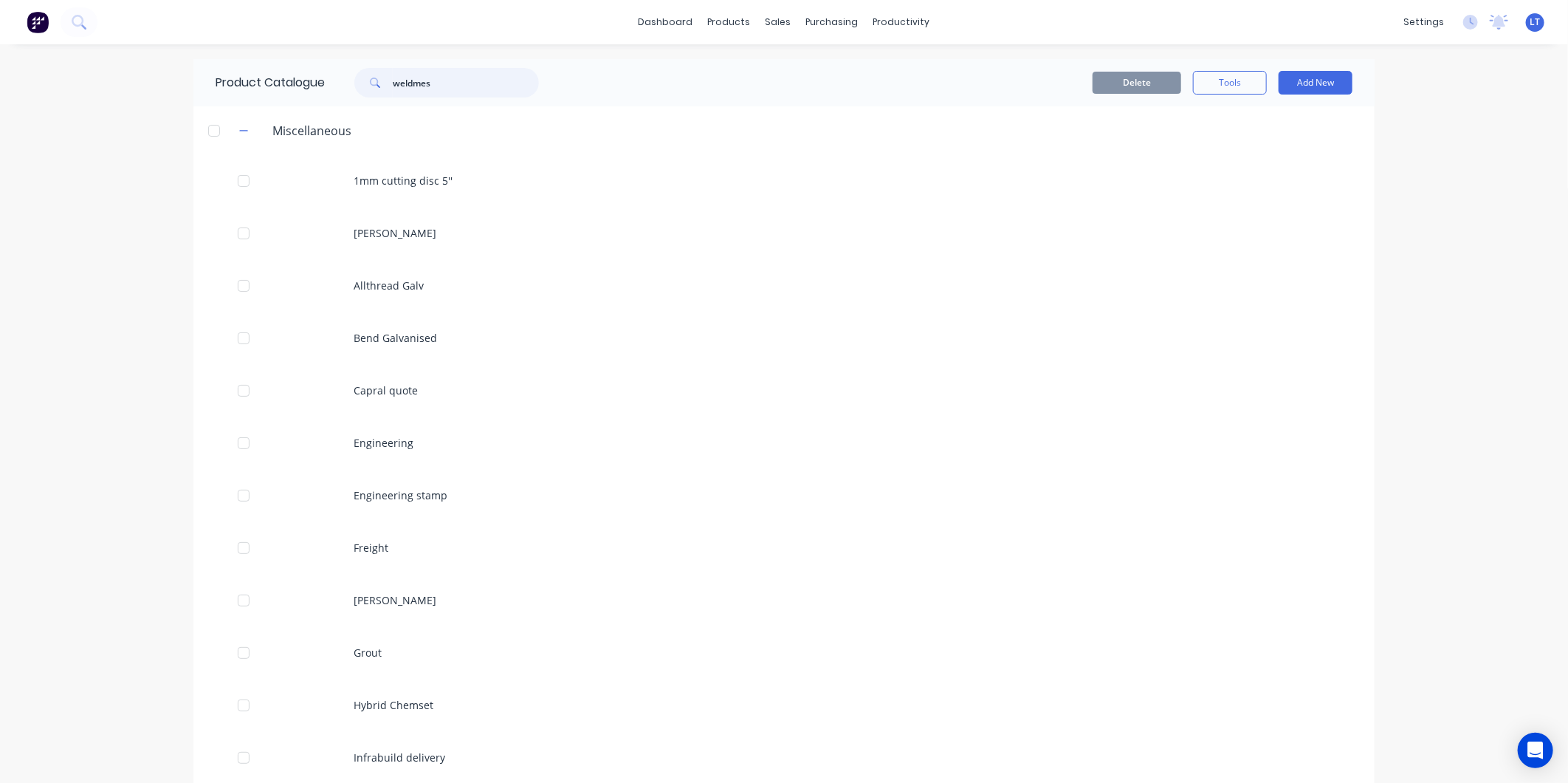
drag, startPoint x: 473, startPoint y: 87, endPoint x: 113, endPoint y: 87, distance: 360.0
click at [115, 87] on div "dashboard products sales purchasing productivity dashboard products Product Cat…" at bounding box center [784, 392] width 1568 height 783
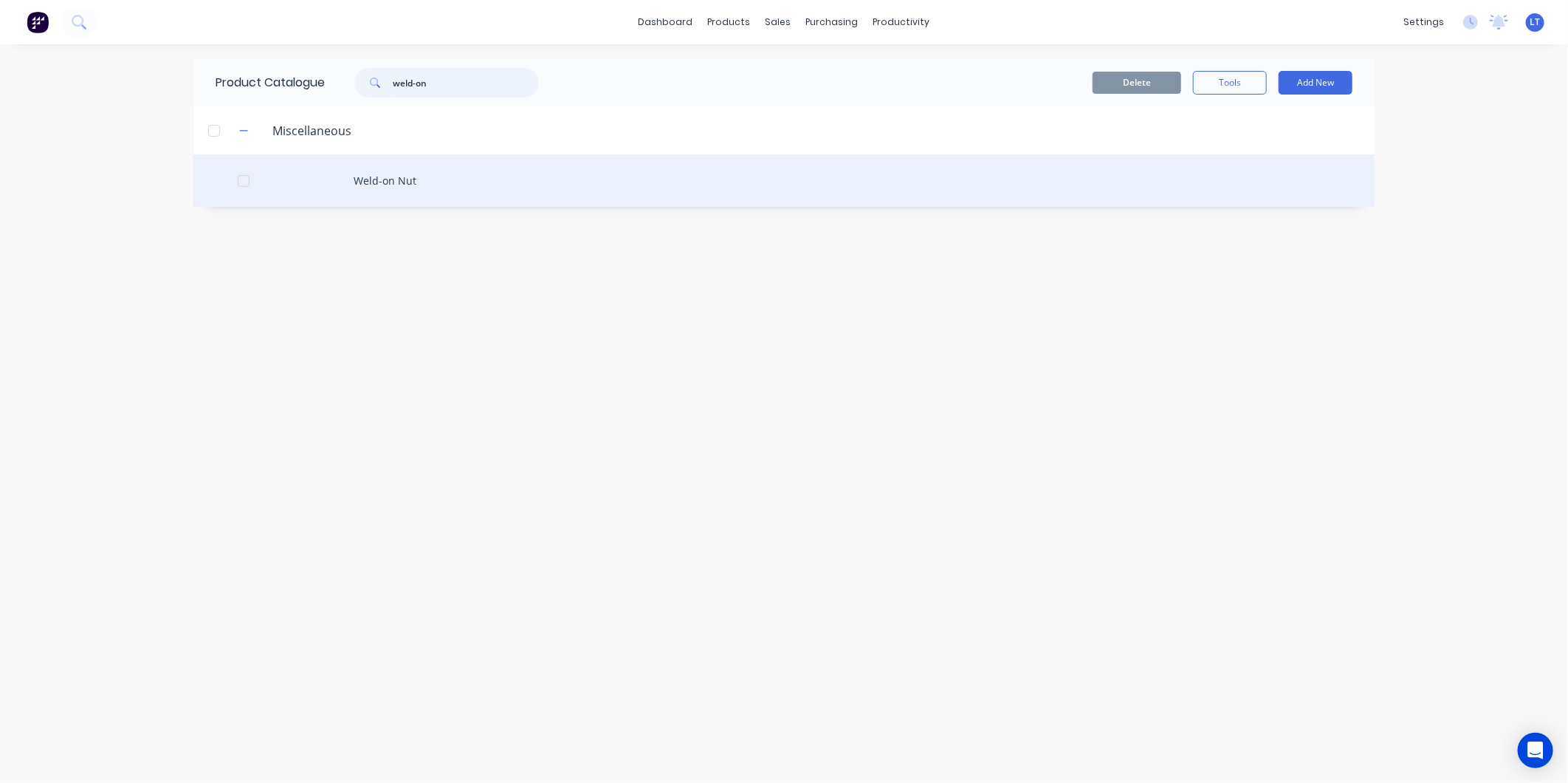
type input "weld-on"
click at [430, 185] on div "Weld-on Nut" at bounding box center [784, 181] width 1181 height 53
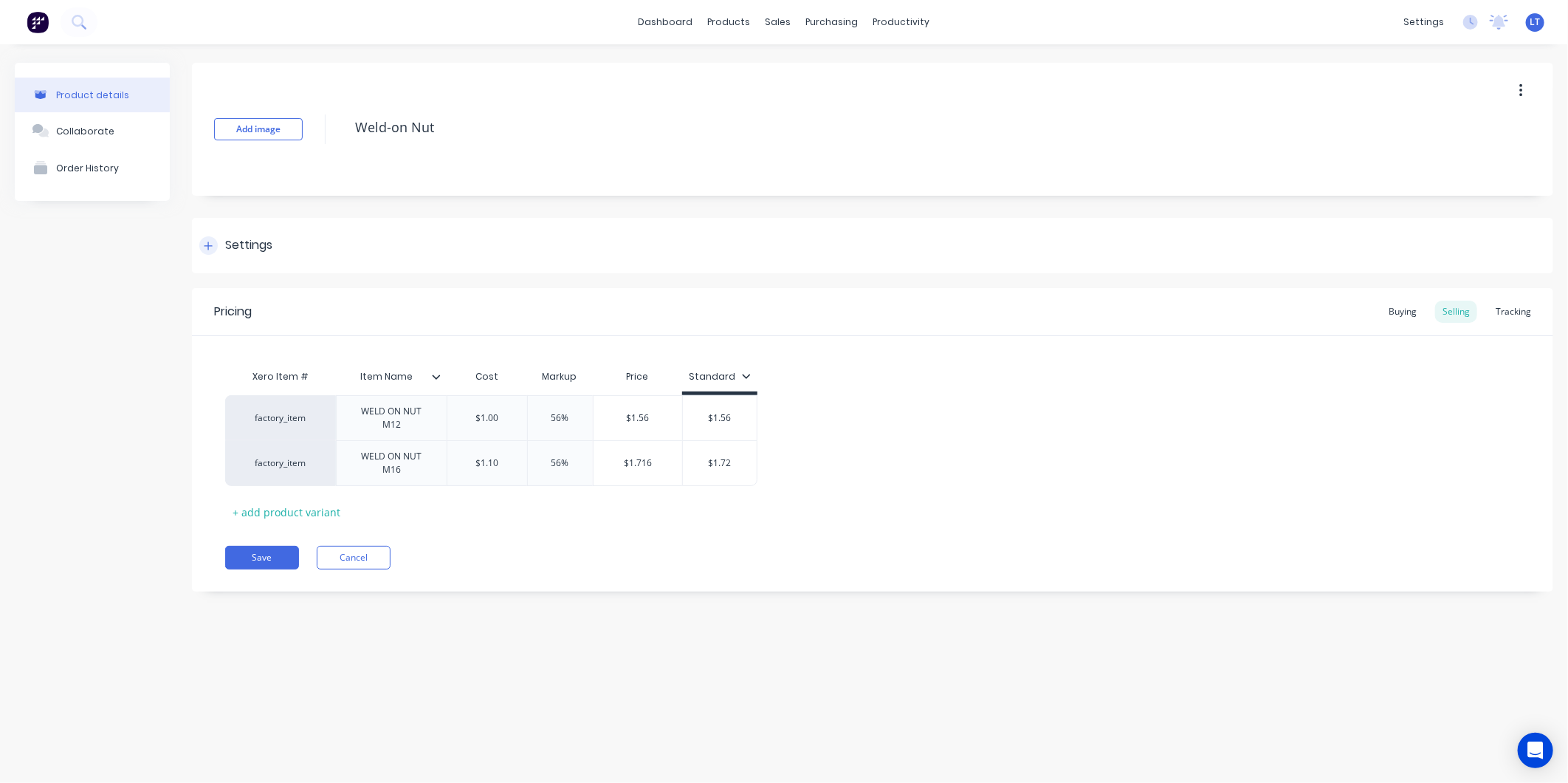
click at [303, 247] on div "Settings" at bounding box center [872, 245] width 1362 height 56
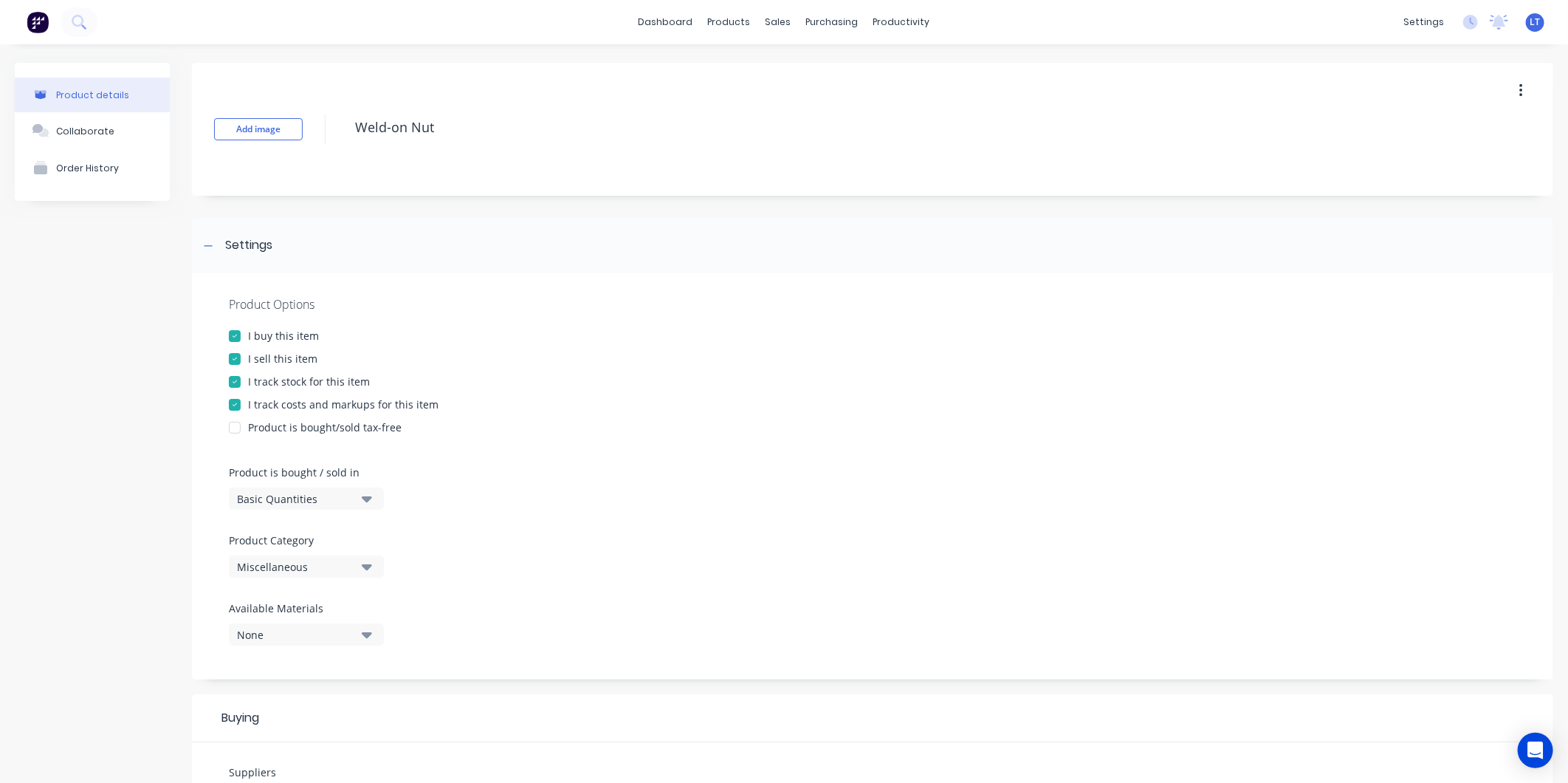
click at [289, 382] on div "I track stock for this item" at bounding box center [309, 381] width 122 height 16
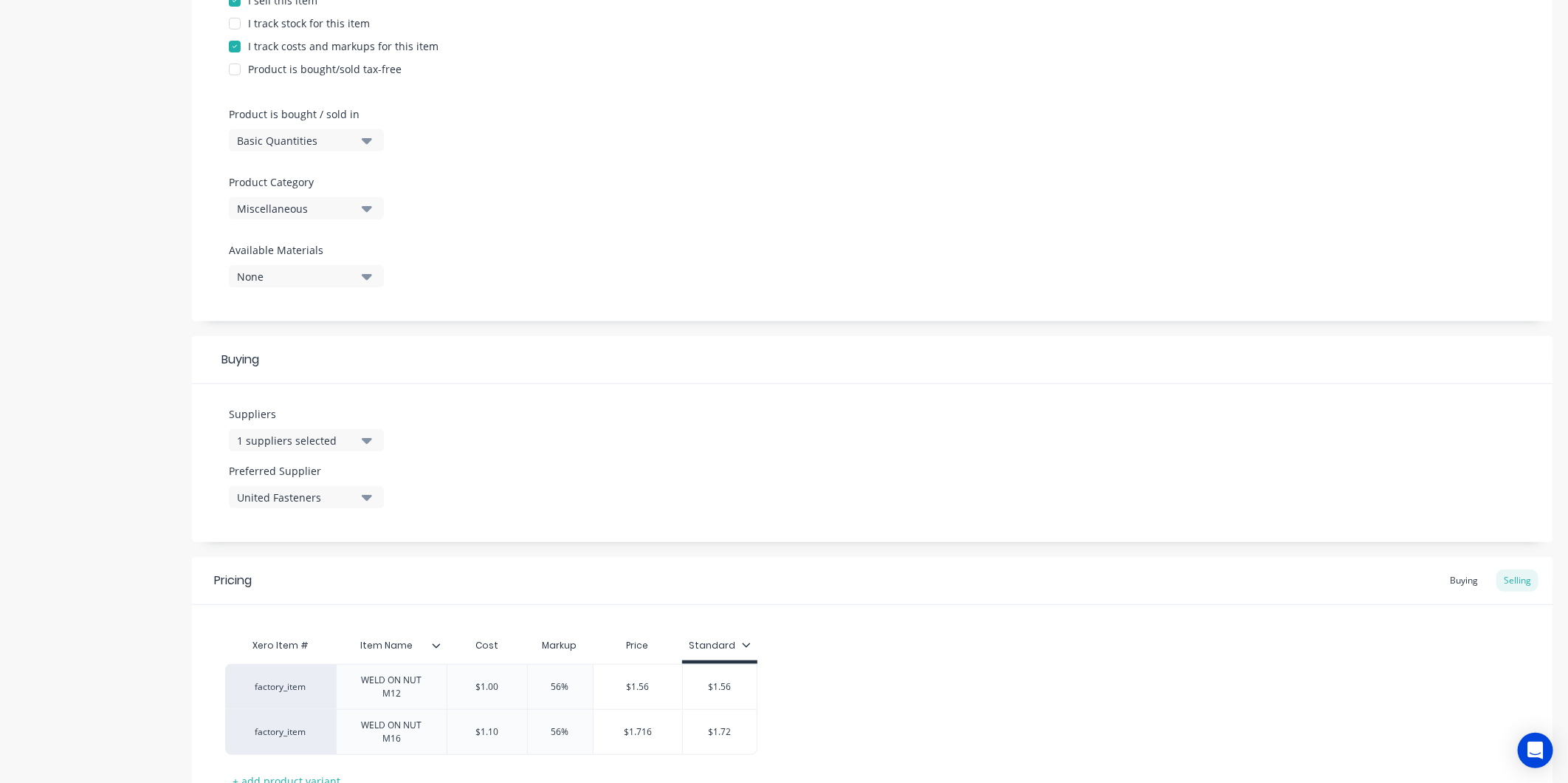
scroll to position [477, 0]
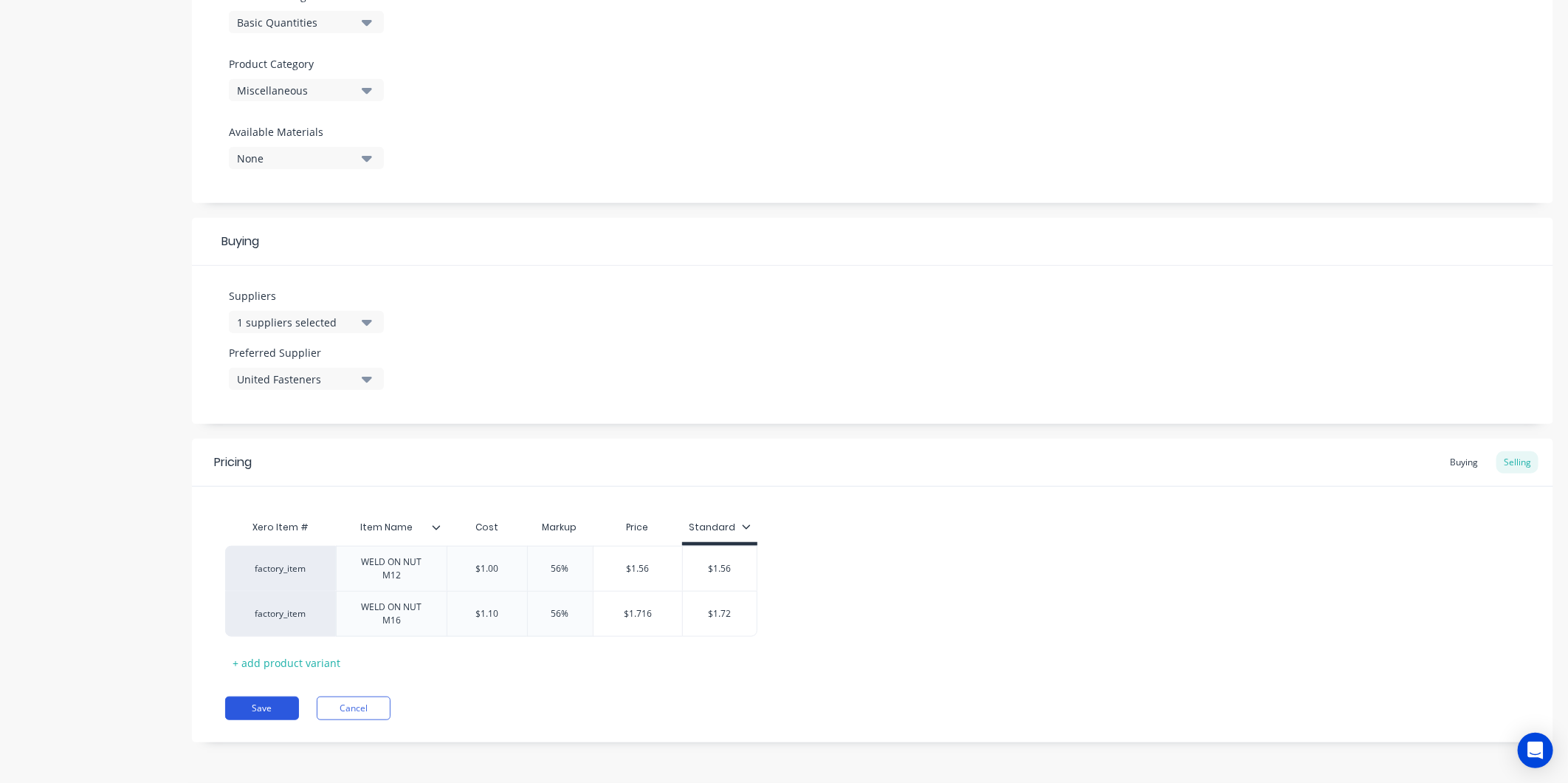
click at [273, 702] on button "Save" at bounding box center [262, 708] width 74 height 24
type textarea "x"
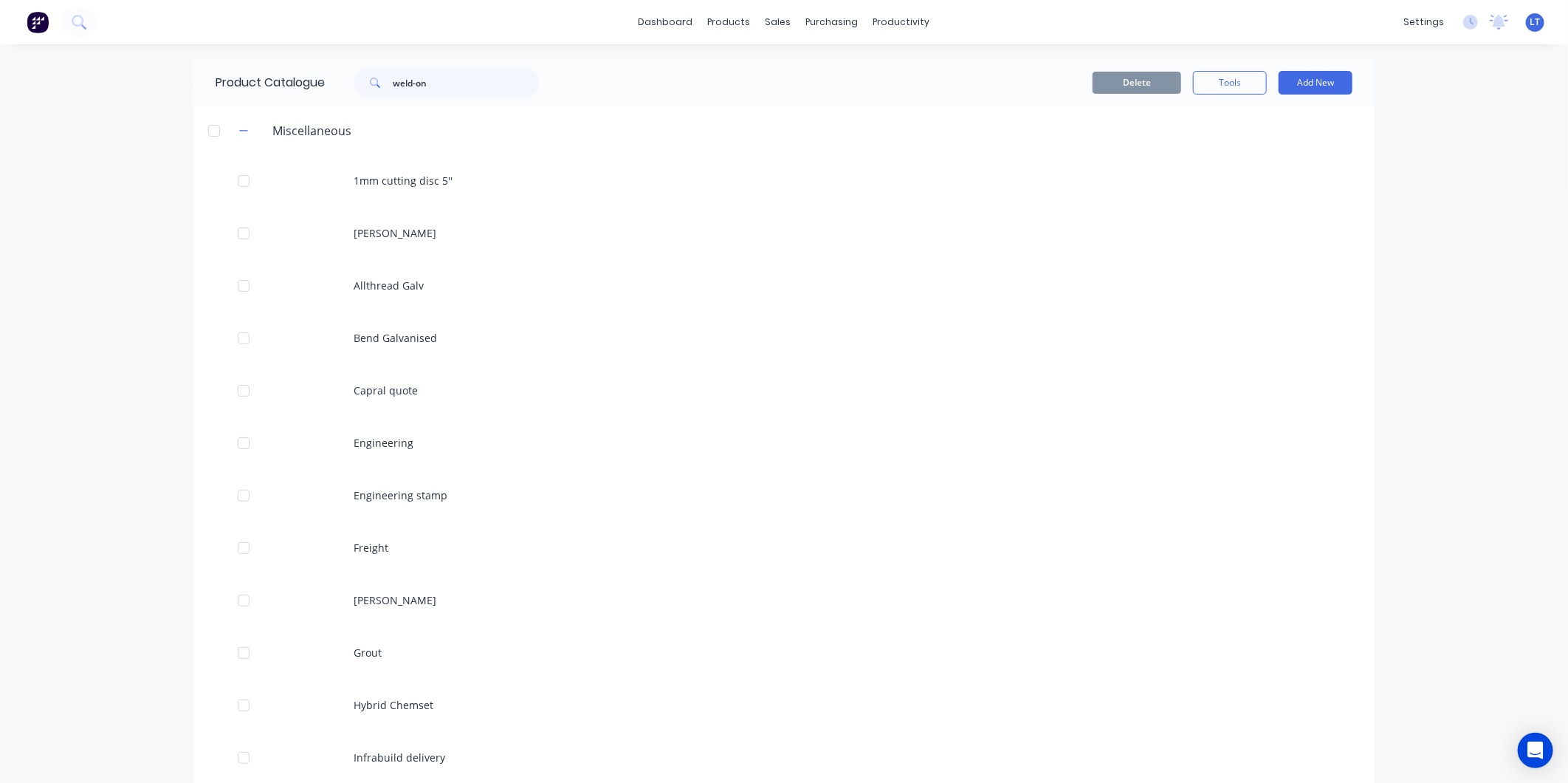
click at [581, 86] on div "Delete Tools Add New" at bounding box center [964, 83] width 777 height 24
drag, startPoint x: 580, startPoint y: 86, endPoint x: 529, endPoint y: 75, distance: 52.2
click at [529, 75] on input "weld-on" at bounding box center [466, 83] width 147 height 30
drag, startPoint x: 499, startPoint y: 89, endPoint x: 318, endPoint y: 67, distance: 182.3
click at [271, 72] on div "Product Catalogue weld-on" at bounding box center [384, 83] width 383 height 47
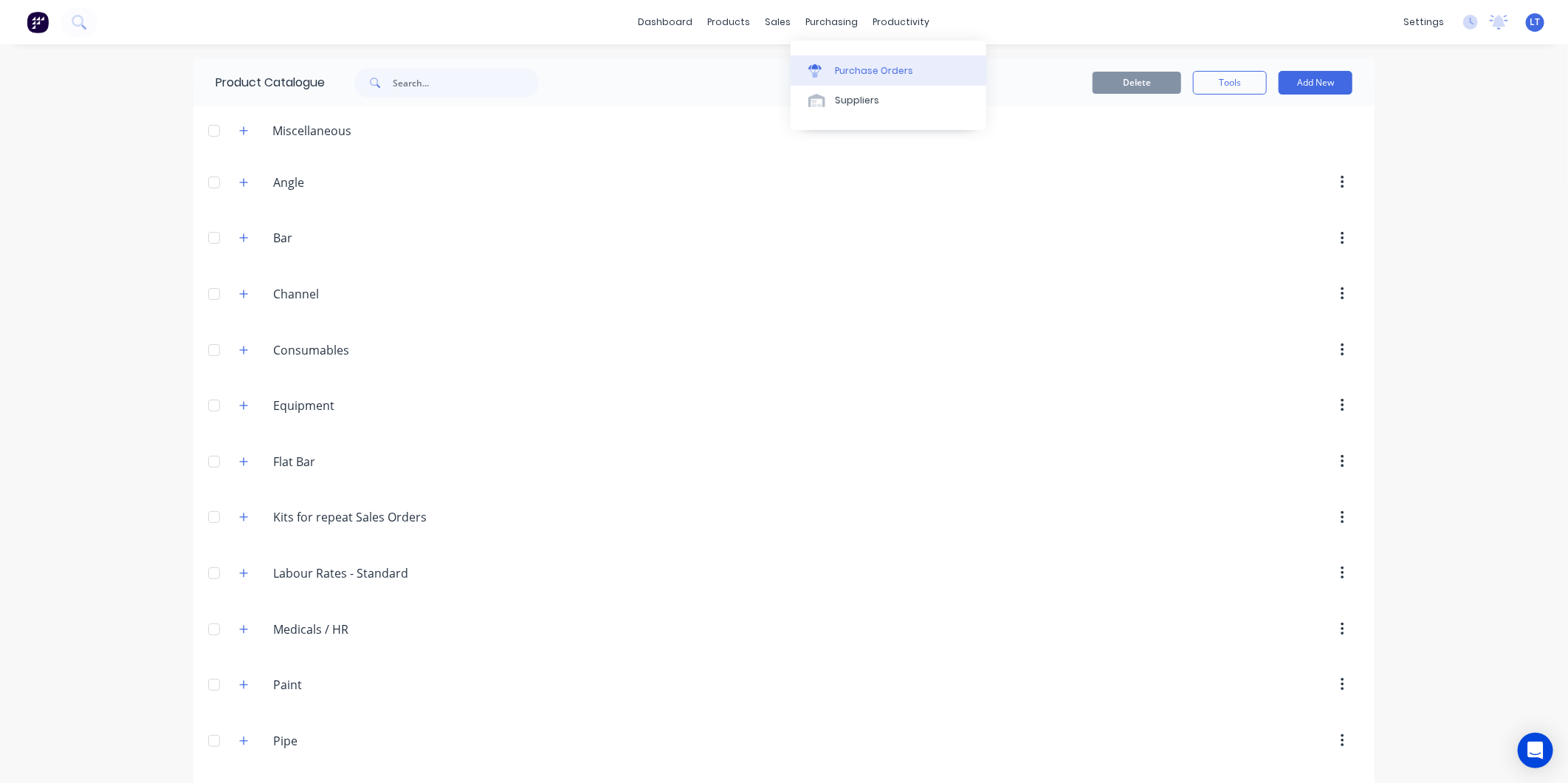
click at [843, 64] on div "Purchase Orders" at bounding box center [875, 71] width 78 height 13
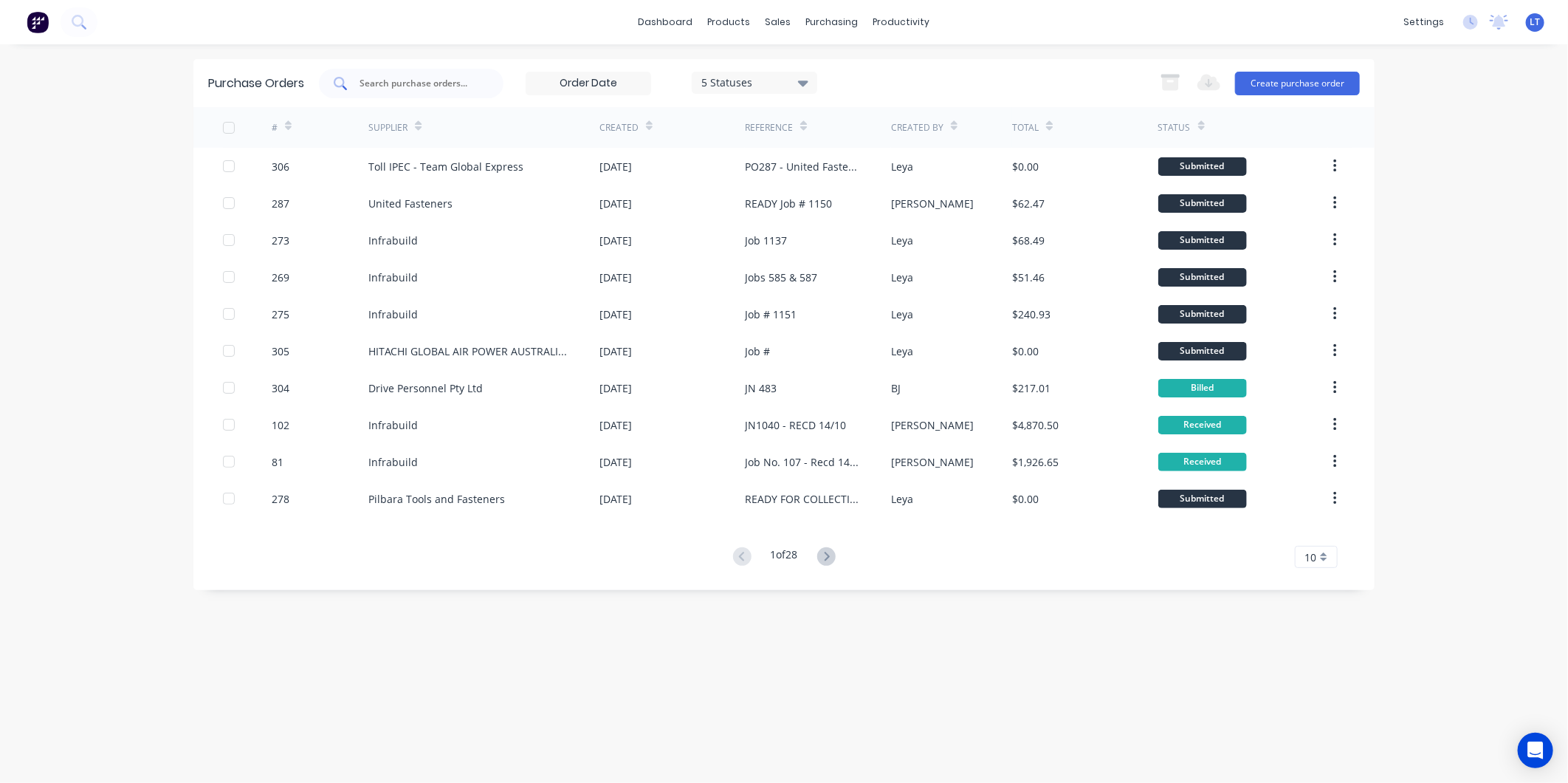
click at [381, 78] on input "text" at bounding box center [420, 84] width 123 height 15
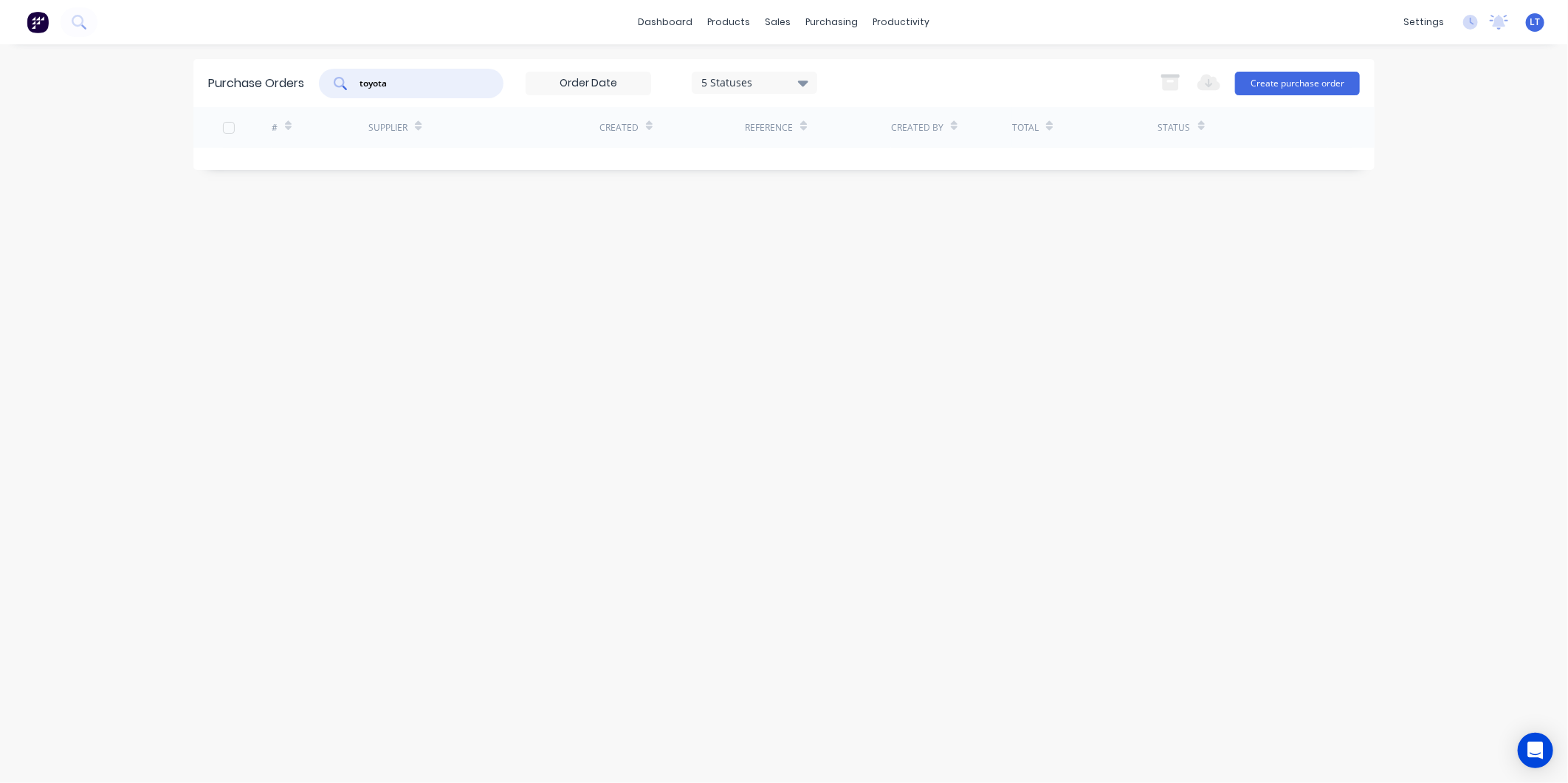
click at [749, 87] on div "5 Statuses" at bounding box center [755, 82] width 106 height 16
click at [859, 121] on div at bounding box center [854, 121] width 30 height 30
click at [275, 241] on div "Purchase Orders toyota 7 Statuses 7 Statuses Export to Excel (XLSX) Create purc…" at bounding box center [784, 414] width 1181 height 709
drag, startPoint x: 412, startPoint y: 85, endPoint x: 218, endPoint y: 78, distance: 194.1
click at [249, 78] on div "Purchase Orders toyota 7 Statuses 7 Statuses Export to Excel (XLSX) Create purc…" at bounding box center [784, 83] width 1181 height 48
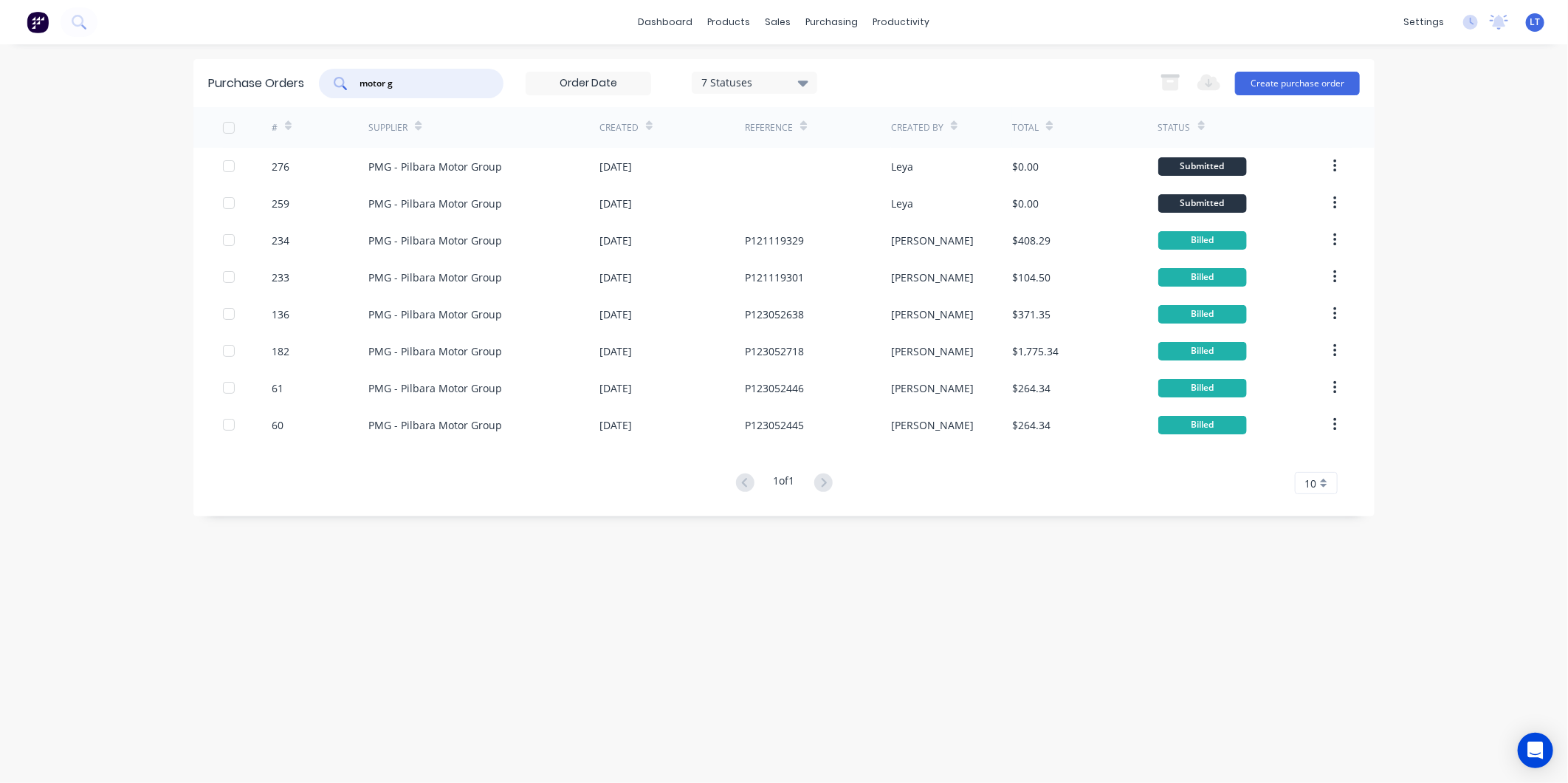
drag, startPoint x: 412, startPoint y: 79, endPoint x: 131, endPoint y: 45, distance: 283.0
click at [131, 45] on div "dashboard products sales purchasing productivity dashboard products Product Cat…" at bounding box center [784, 392] width 1568 height 783
type input "pmg"
click at [1305, 79] on button "Create purchase order" at bounding box center [1297, 84] width 125 height 24
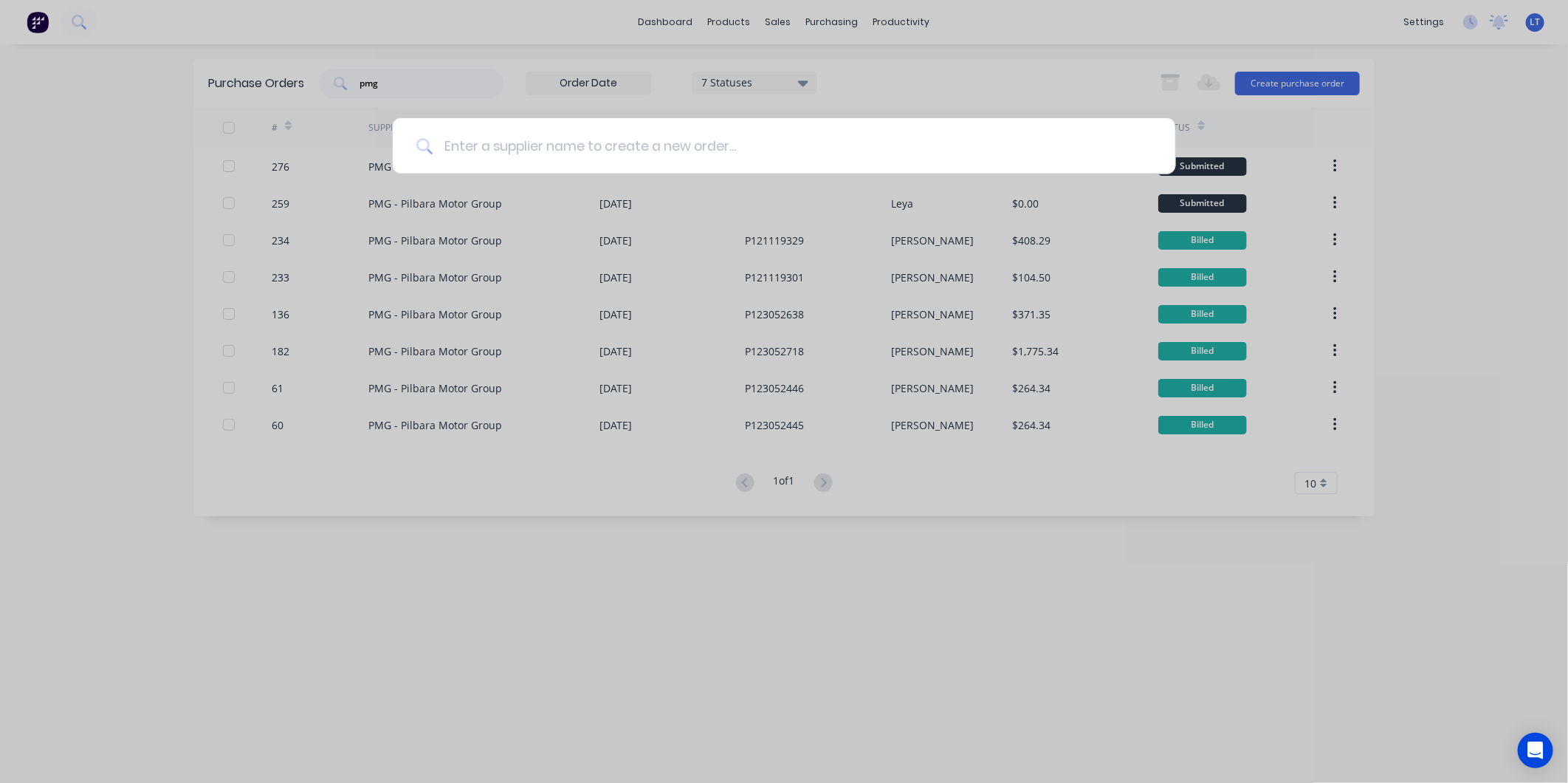
click at [713, 153] on input at bounding box center [793, 146] width 719 height 56
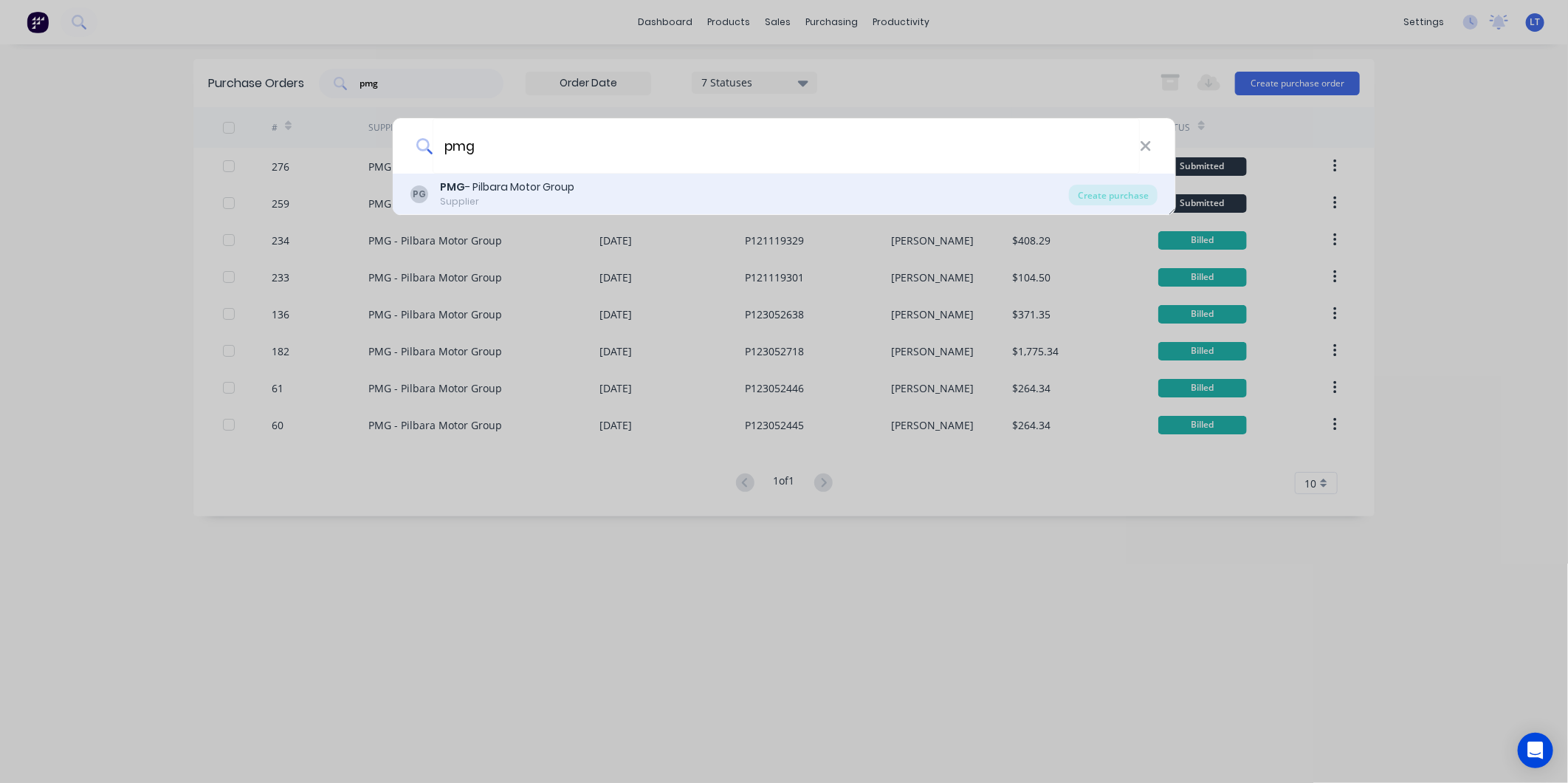
type input "pmg"
click at [554, 200] on div "Supplier" at bounding box center [508, 201] width 135 height 13
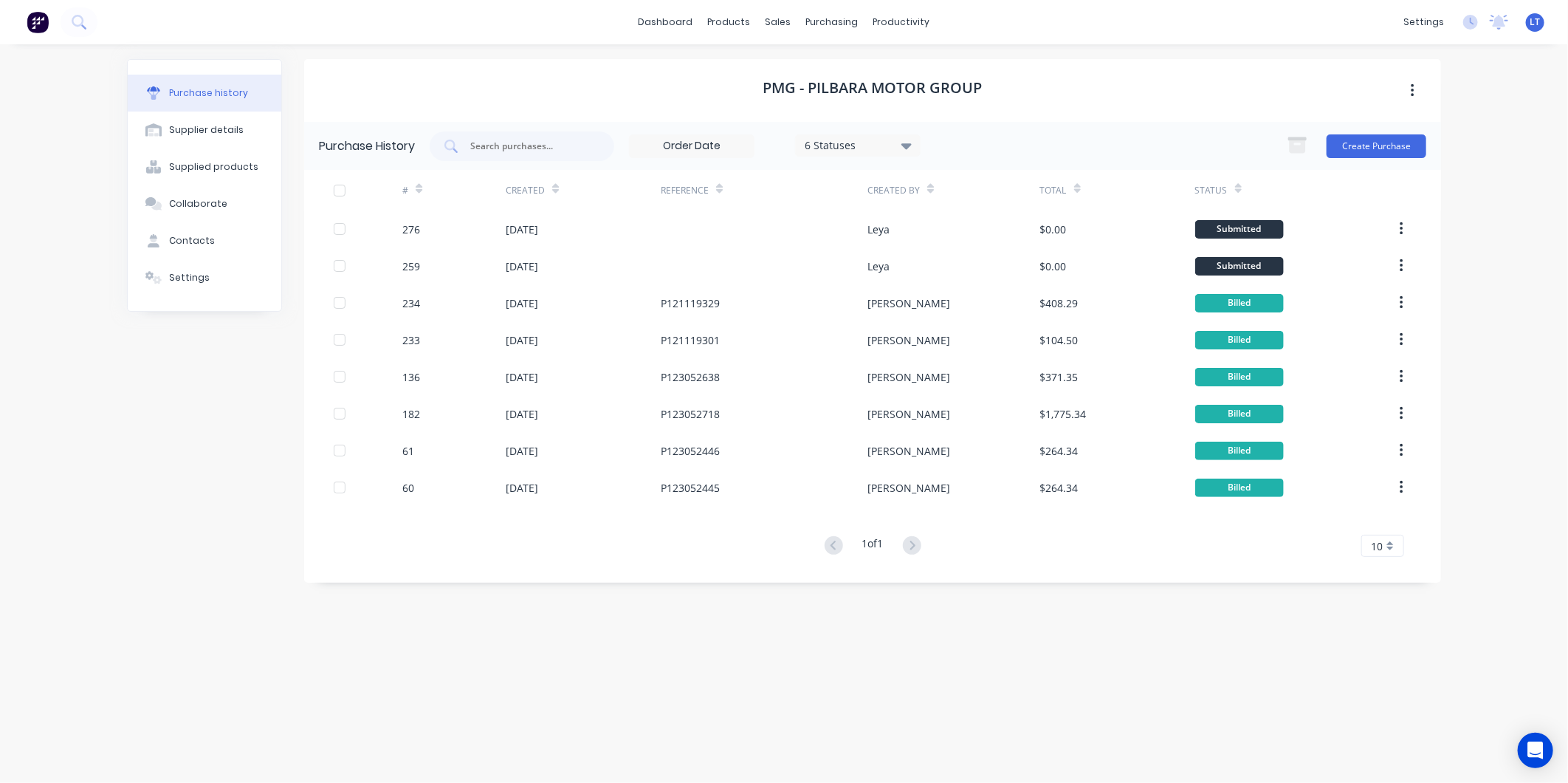
click at [1351, 158] on div "Create Purchase" at bounding box center [1353, 147] width 147 height 30
click at [1359, 144] on button "Create Purchase" at bounding box center [1376, 147] width 100 height 24
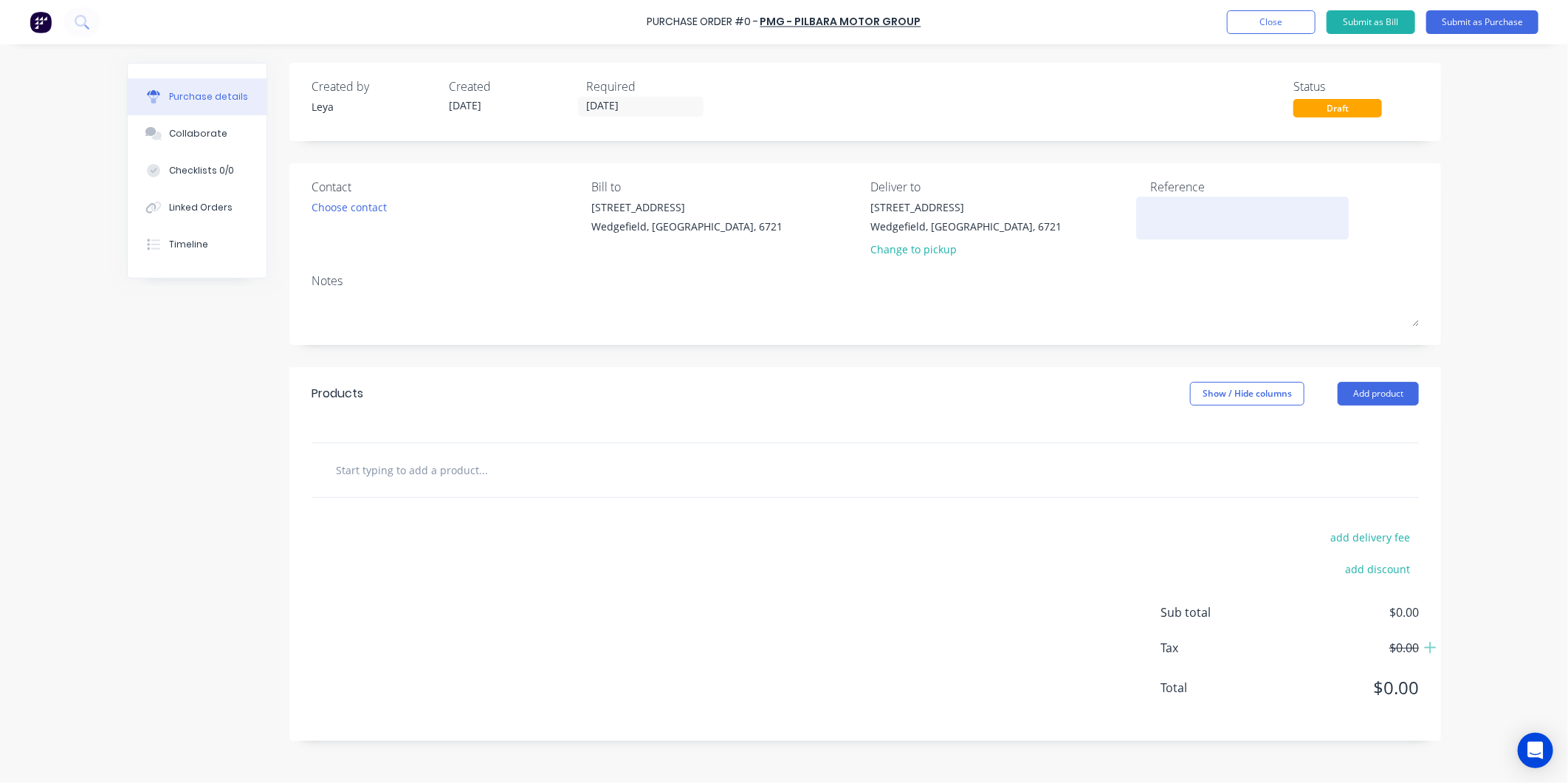
click at [1228, 229] on textarea at bounding box center [1242, 215] width 184 height 33
type textarea "x"
type textarea "M"
type textarea "x"
type textarea "MA"
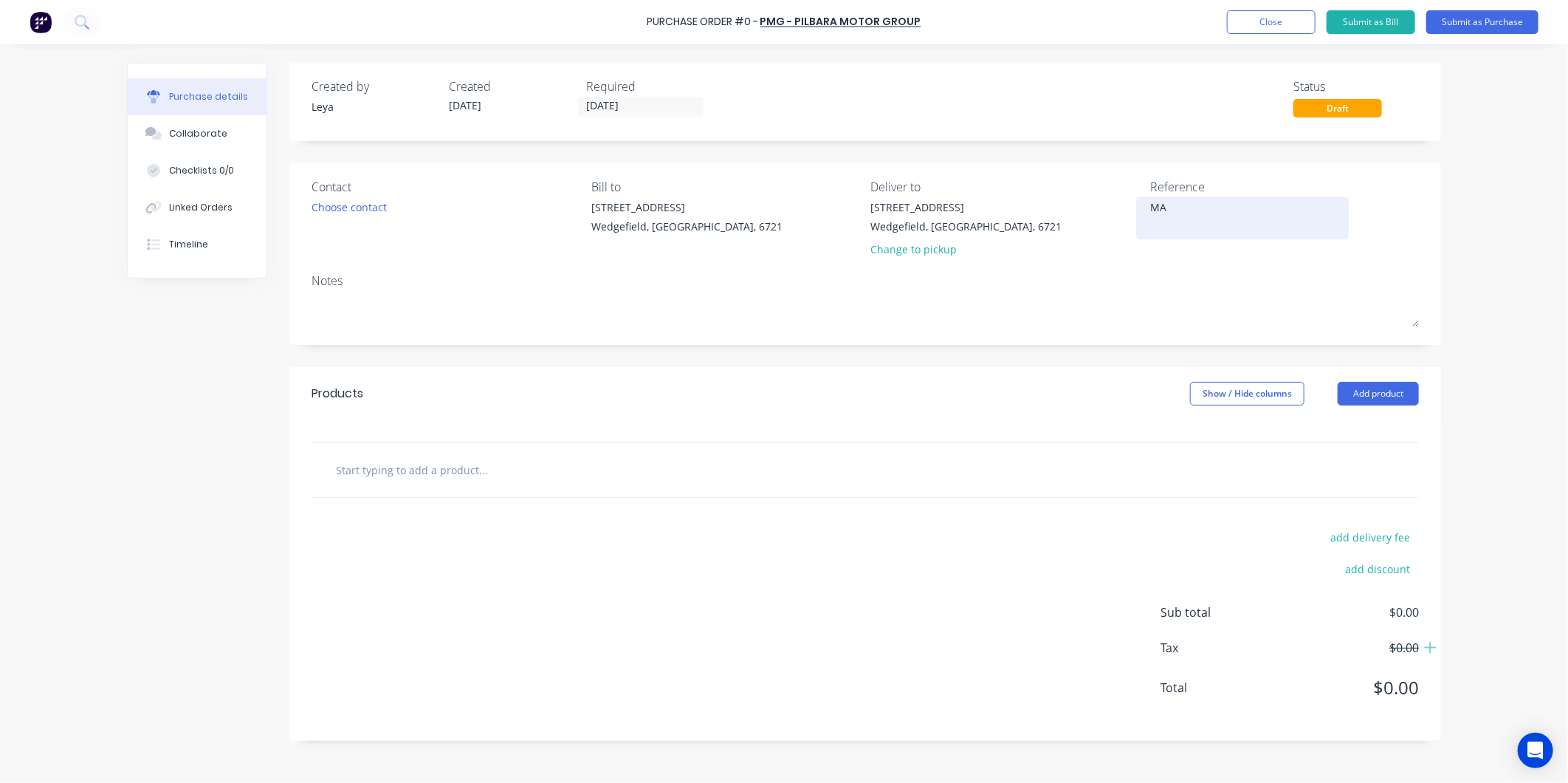
type textarea "x"
type textarea "MAD"
type textarea "x"
type textarea "MAD2"
type textarea "x"
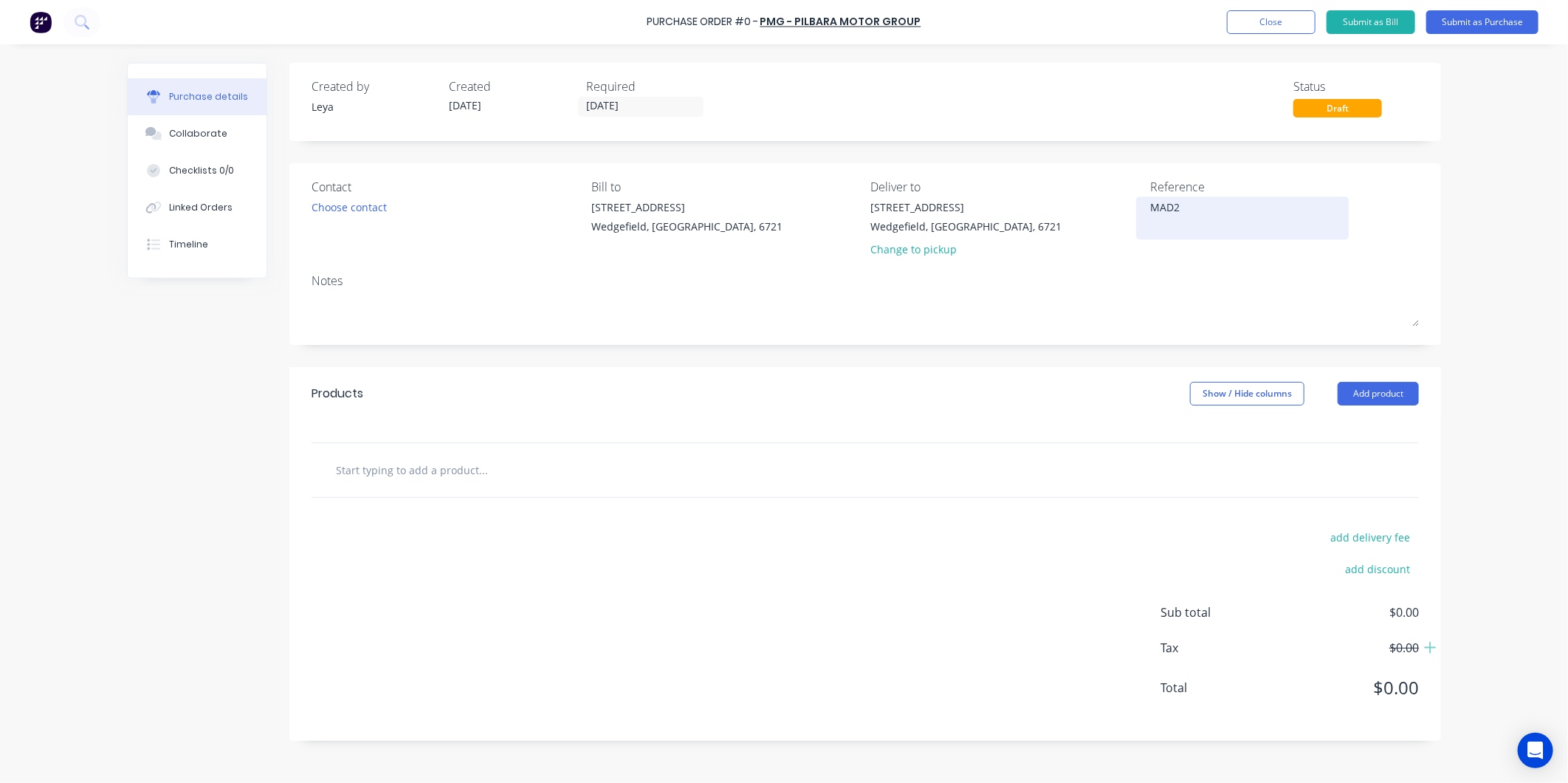
type textarea "MAD22"
type textarea "x"
type textarea "MAD22"
type textarea "x"
type textarea "MAD22"
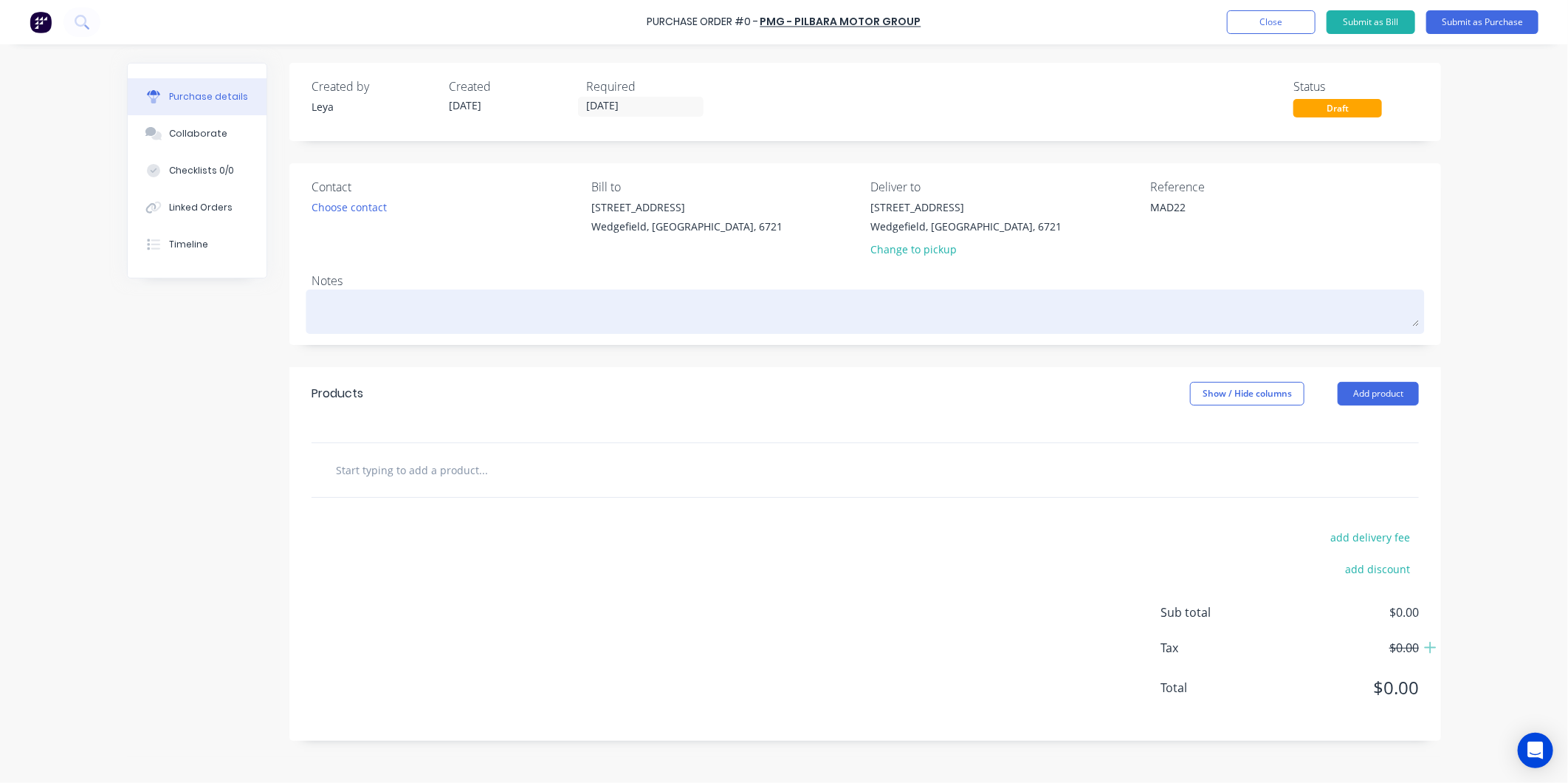
click at [701, 334] on div "Contact Choose contact Bill to 20 Munda Way Wedgefield, Western Australia, 6721…" at bounding box center [865, 254] width 1152 height 181
drag, startPoint x: 701, startPoint y: 334, endPoint x: 672, endPoint y: 320, distance: 32.2
click at [664, 321] on textarea at bounding box center [865, 309] width 1108 height 33
click at [556, 313] on textarea at bounding box center [865, 309] width 1108 height 33
type textarea "x"
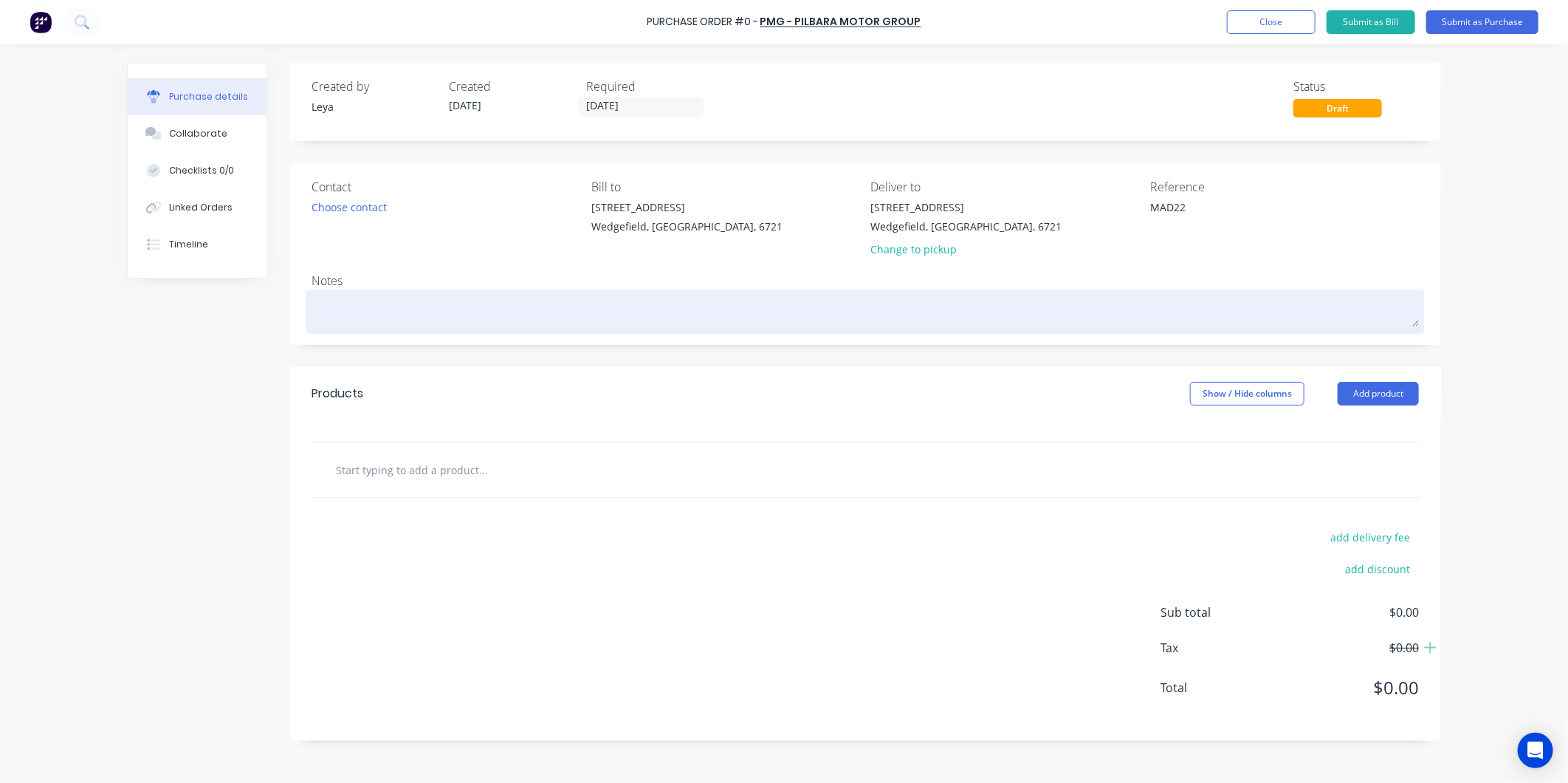
type textarea "P"
type textarea "x"
type textarea "Pl"
type textarea "x"
type textarea "Ple"
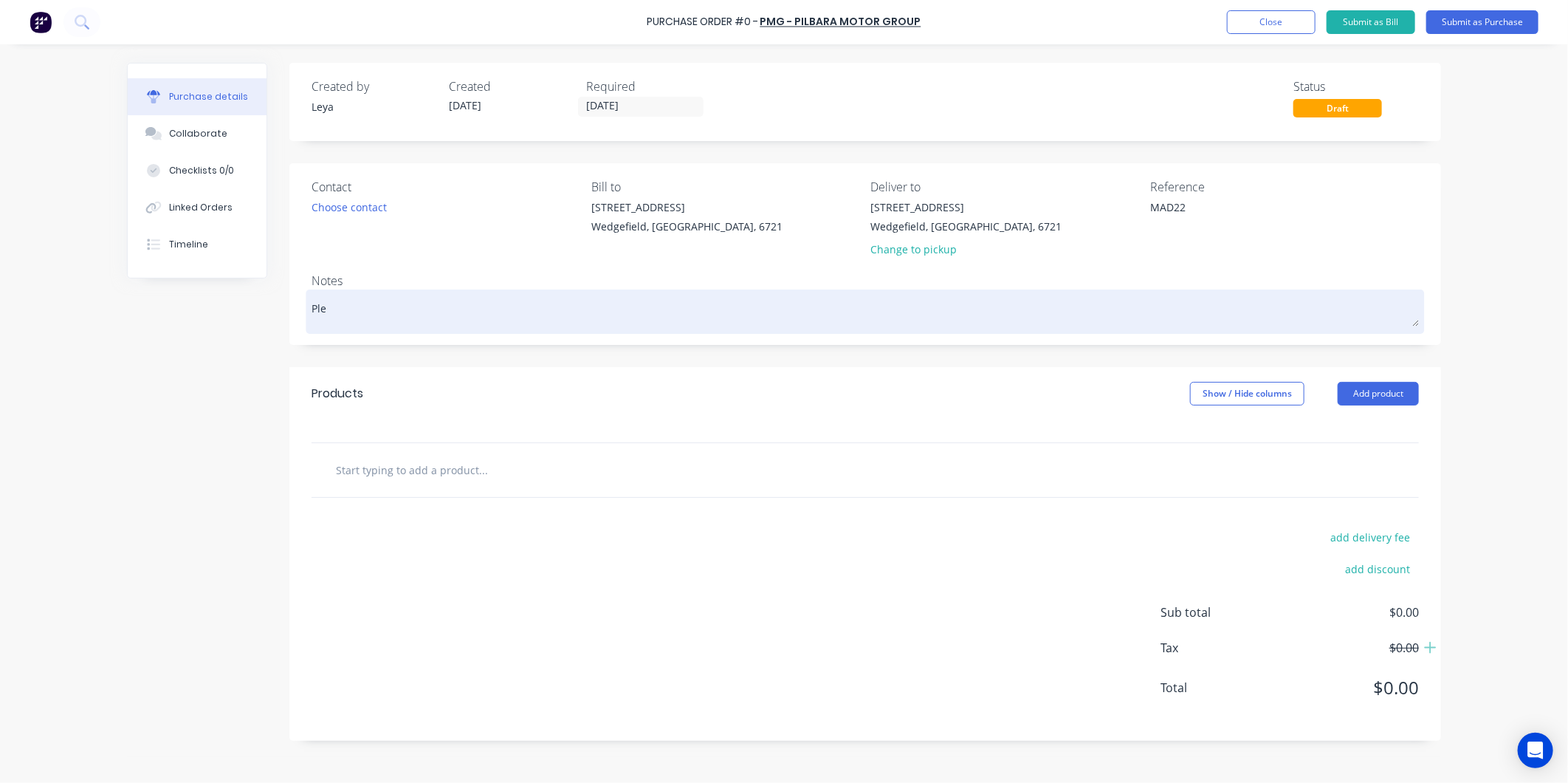
type textarea "x"
type textarea "Plea"
type textarea "x"
type textarea "Pleas"
type textarea "x"
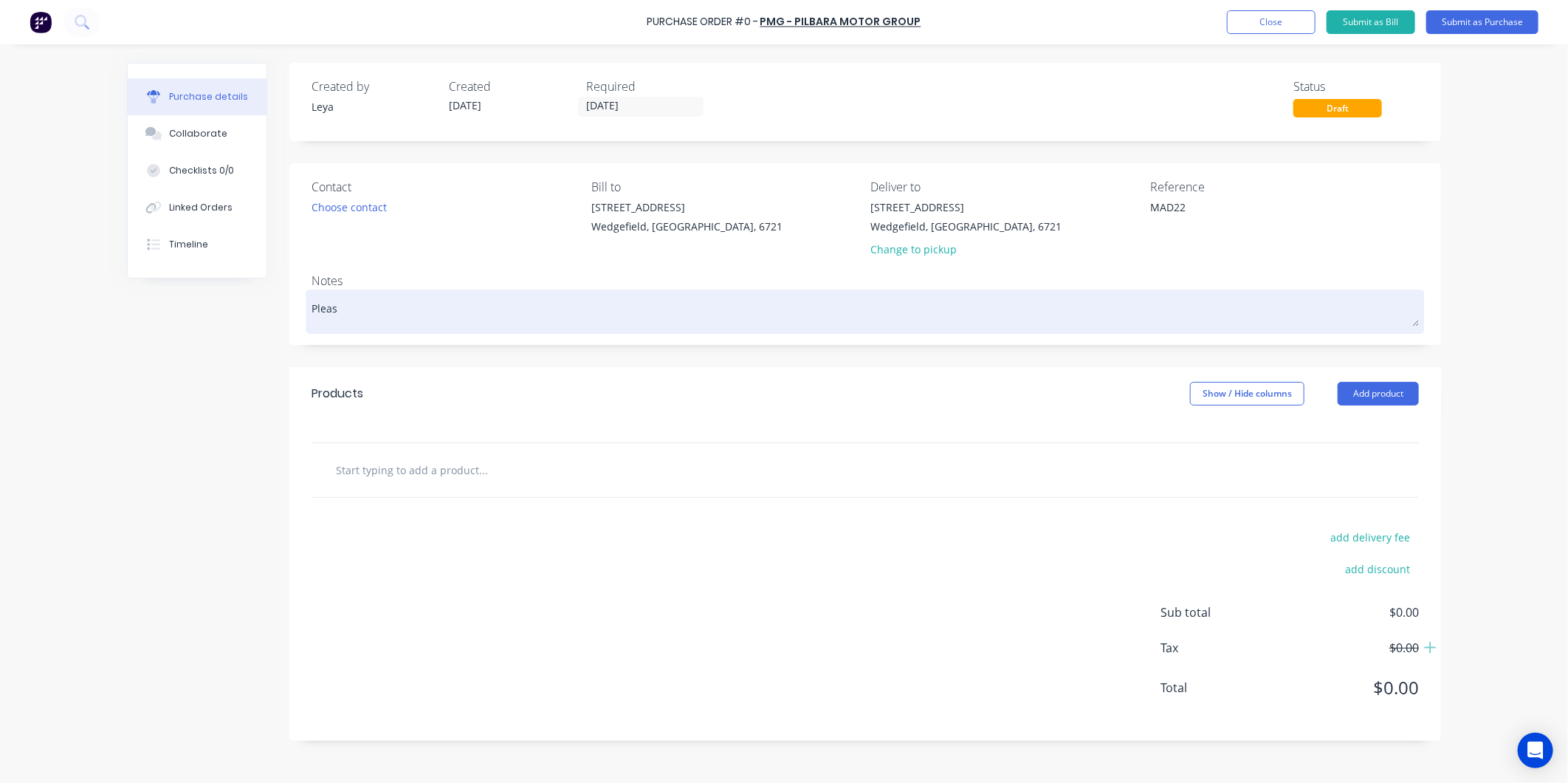
type textarea "Please"
type textarea "x"
type textarea "Please"
type textarea "x"
type textarea "Please s"
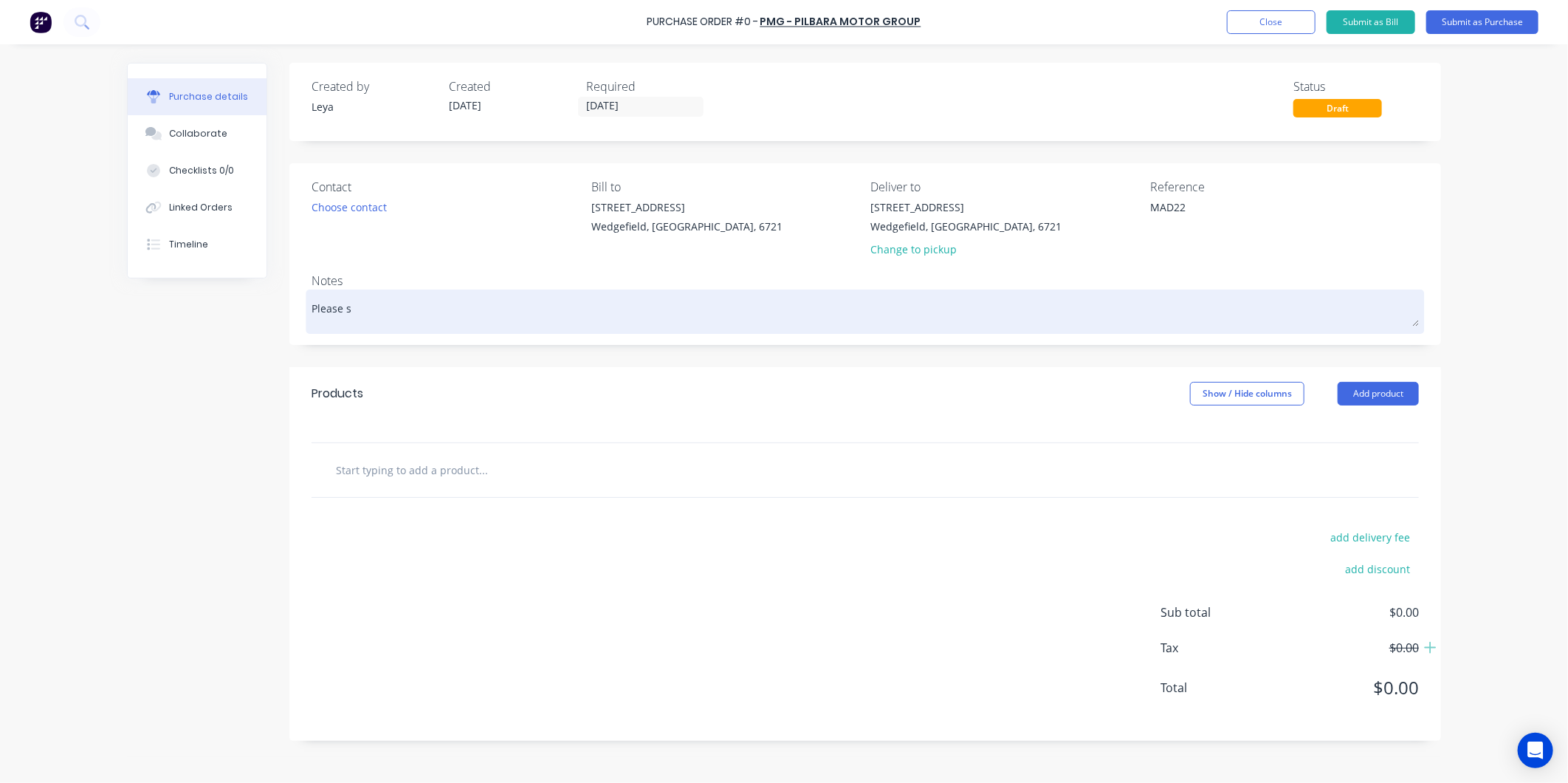
type textarea "x"
type textarea "Please su"
type textarea "x"
type textarea "Please sup"
type textarea "x"
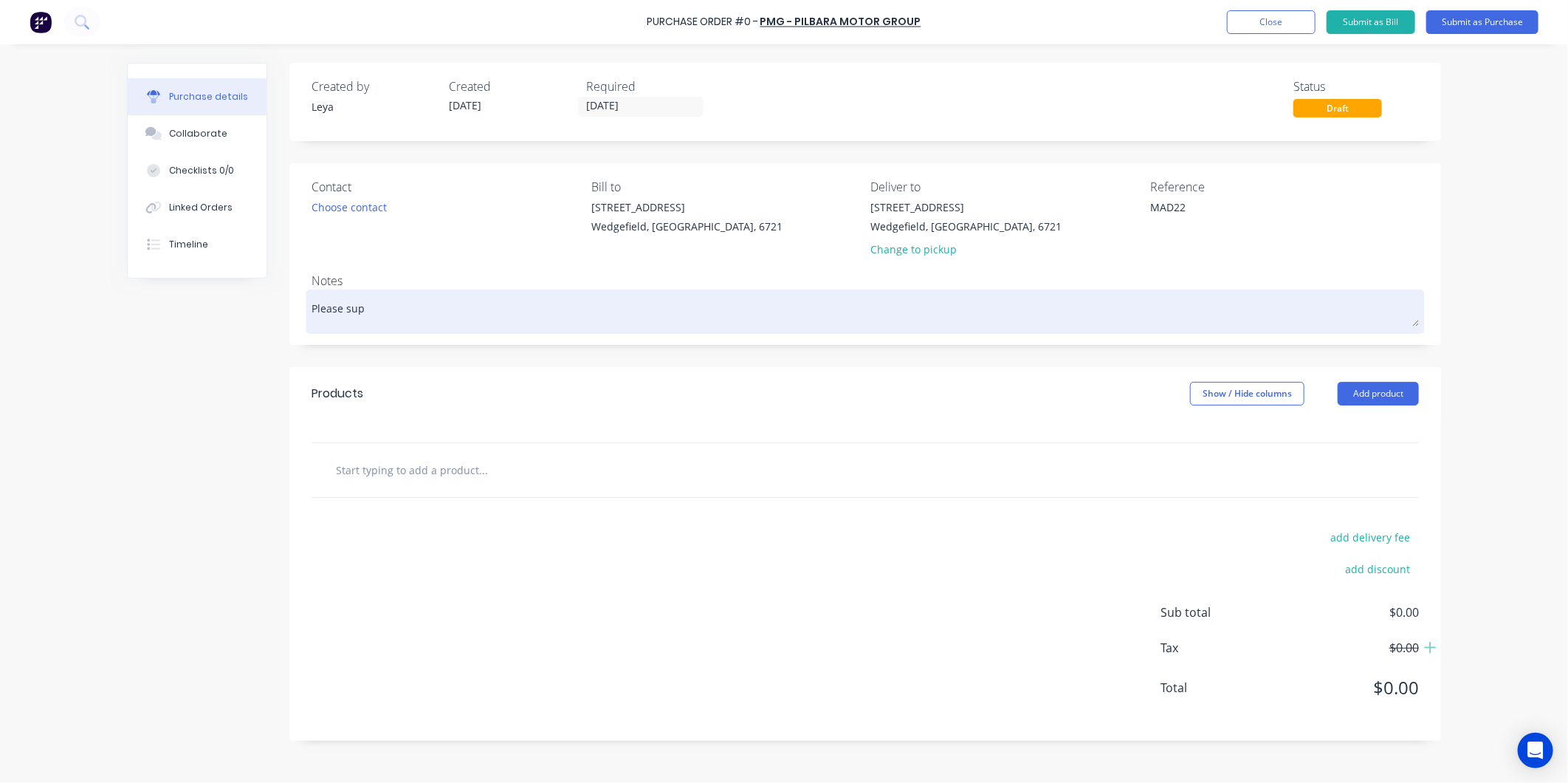
type textarea "Please supp"
type textarea "x"
type textarea "Please suppl"
type textarea "x"
type textarea "Please supply"
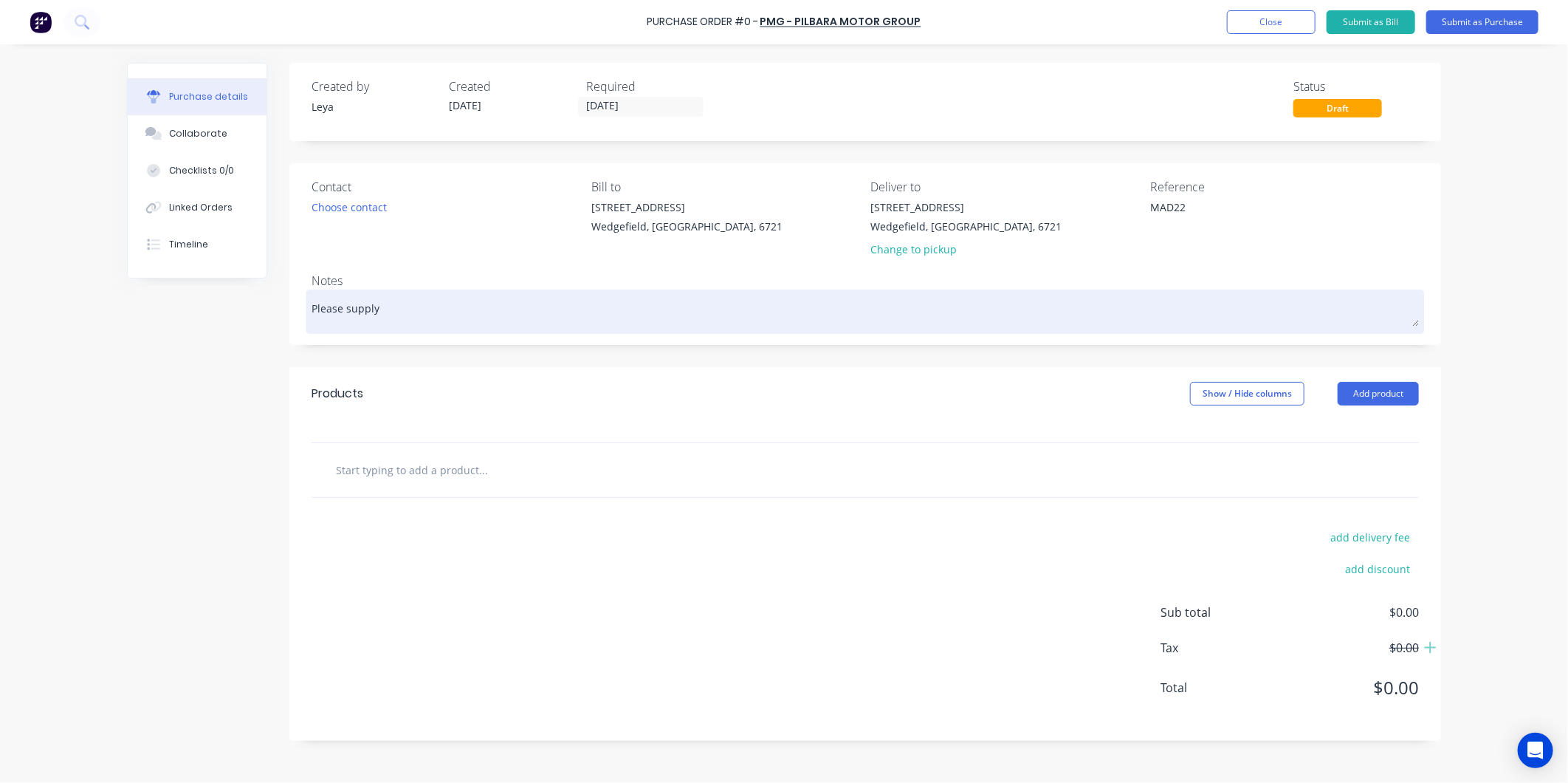
type textarea "x"
type textarea "Please supply"
type textarea "x"
type textarea "Please supply p"
type textarea "x"
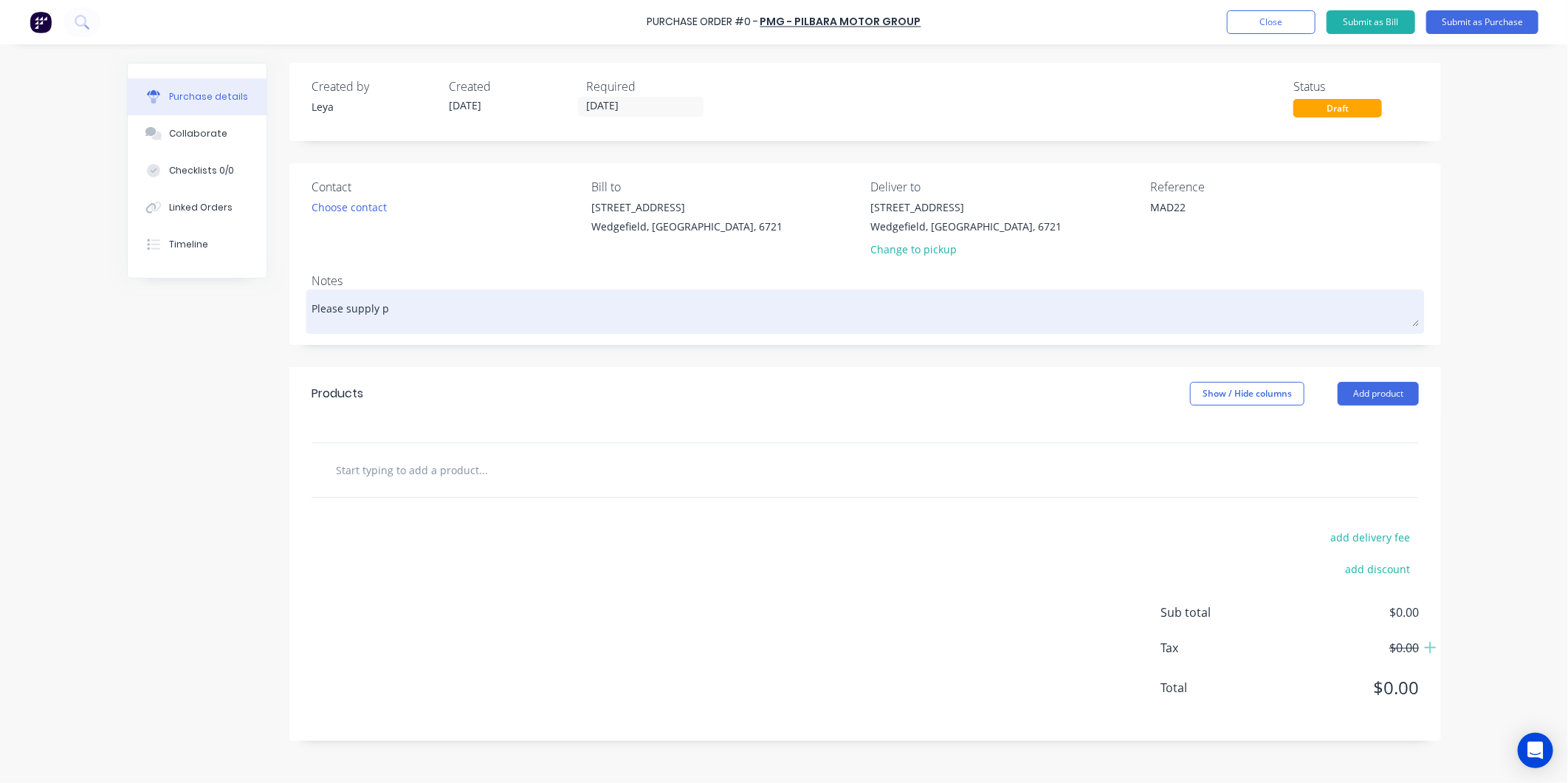
type textarea "Please supply pa"
type textarea "x"
type textarea "Please supply par"
type textarea "x"
type textarea "Please supply part"
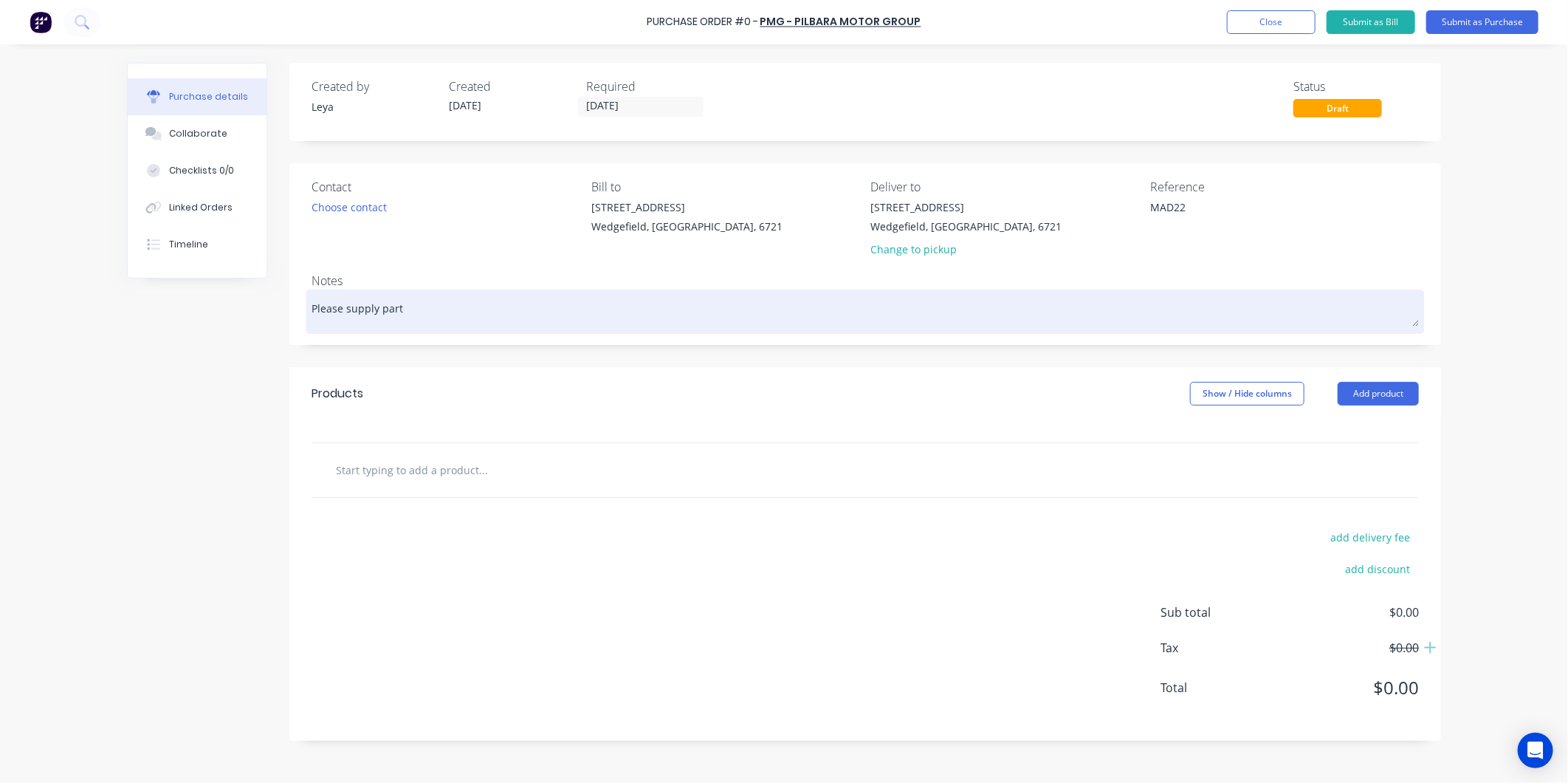
type textarea "x"
type textarea "Please supply parts"
type textarea "x"
type textarea "Please supply parts"
type textarea "x"
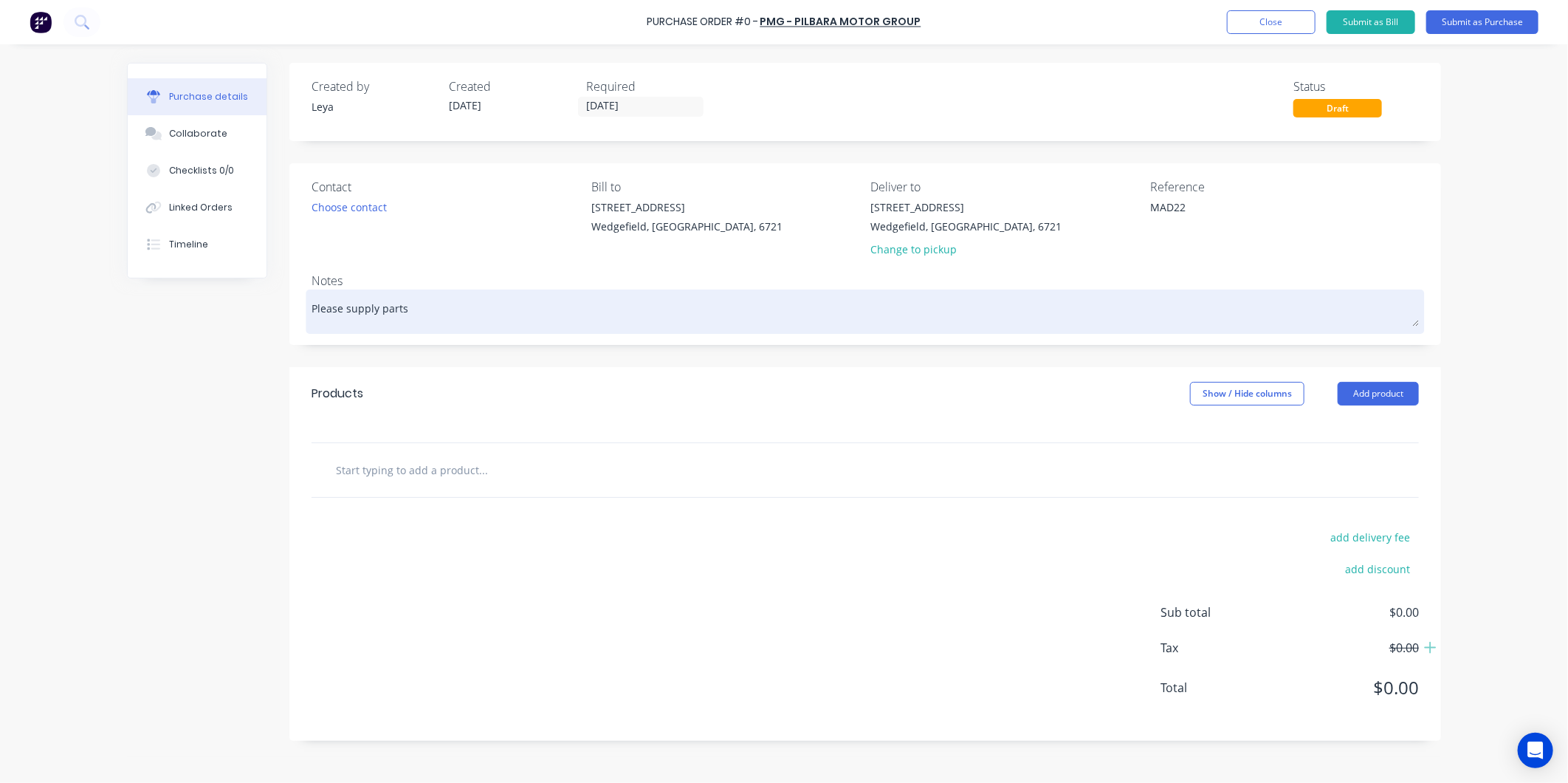
type textarea "Please supply parts p"
type textarea "x"
type textarea "Please supply parts pe"
type textarea "x"
type textarea "Please supply parts per"
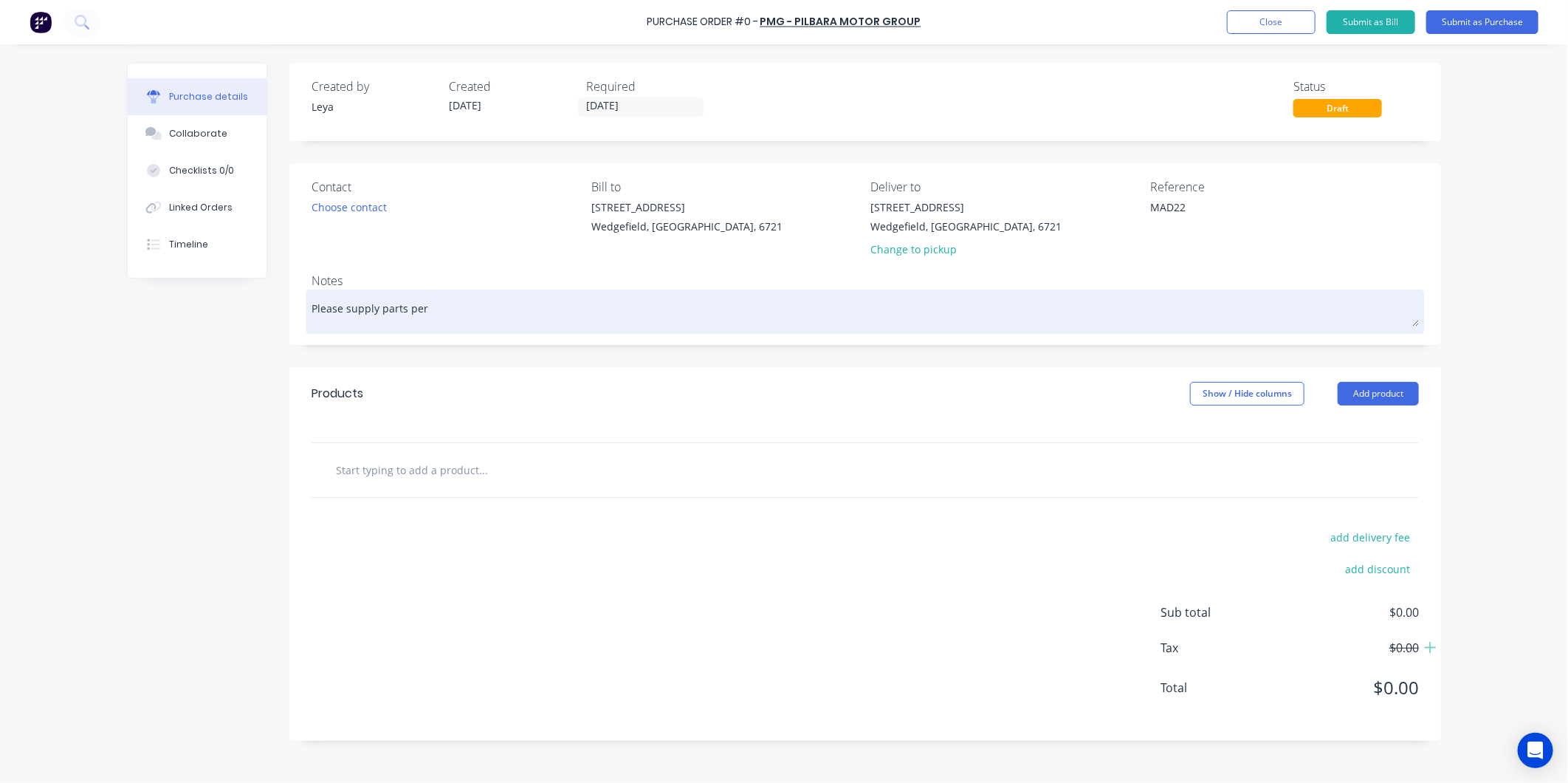
type textarea "x"
type textarea "Please supply parts per"
type textarea "x"
type textarea "Please supply parts per"
click at [554, 312] on textarea "Please supply parts per" at bounding box center [865, 309] width 1108 height 33
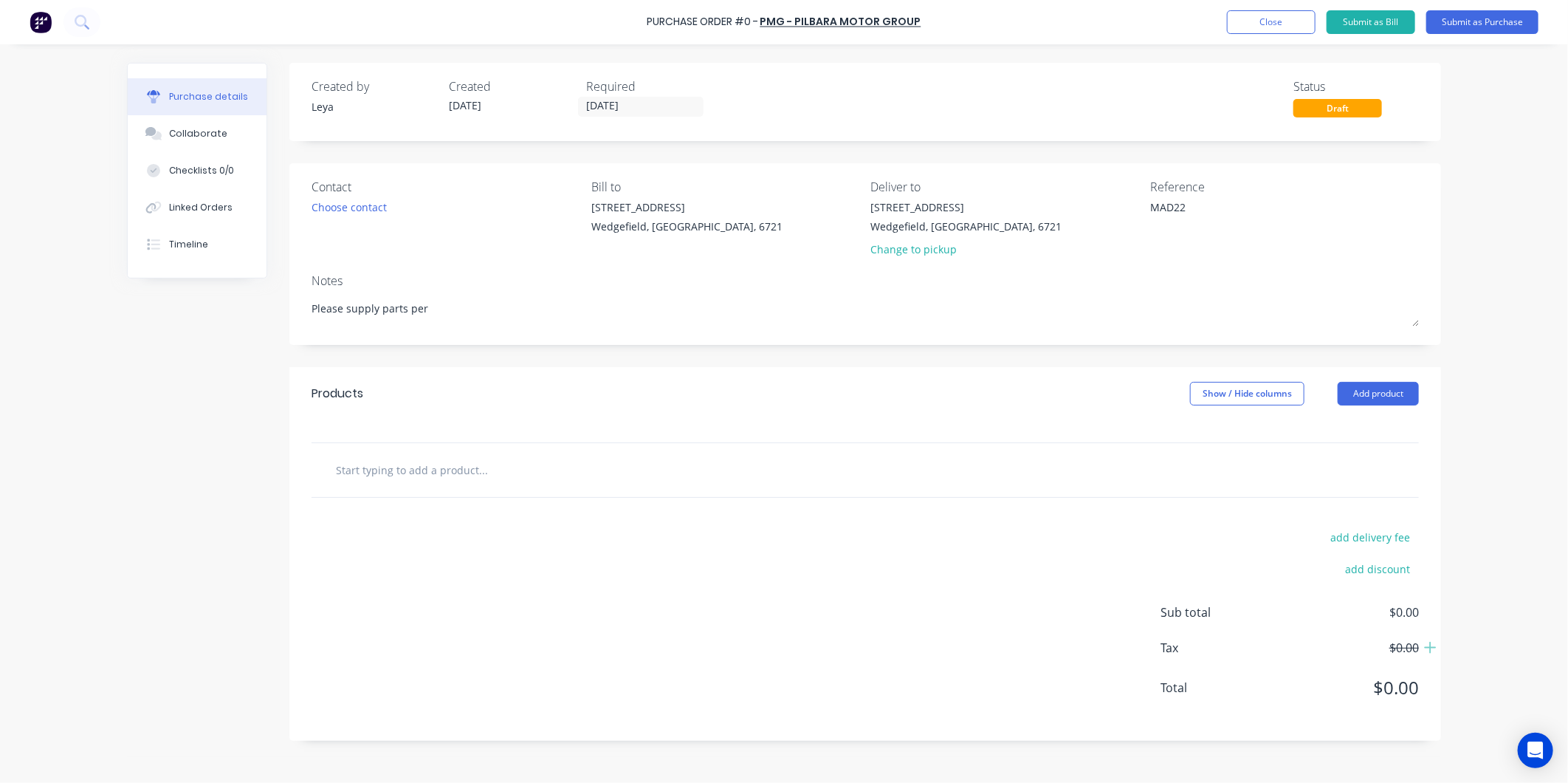
drag, startPoint x: 554, startPoint y: 311, endPoint x: 78, endPoint y: 311, distance: 476.0
click at [95, 312] on div "Purchase Order #0 - PMG - Pilbara Motor Group Add product Close Submit as Bill …" at bounding box center [784, 392] width 1568 height 783
type textarea "x"
type textarea "E"
type textarea "x"
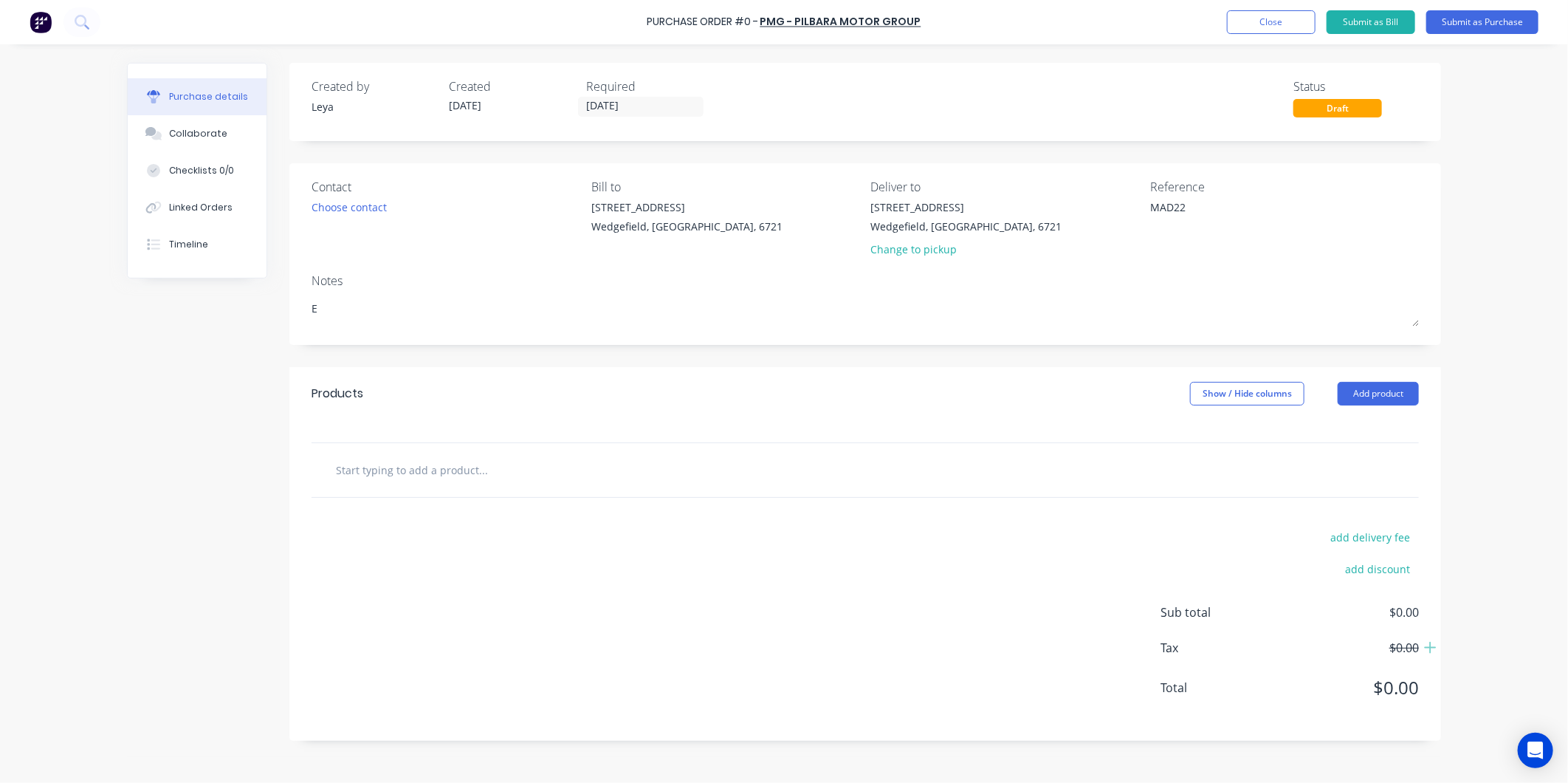
type textarea "ET"
type textarea "x"
type textarea "ETA"
type textarea "x"
type textarea "ETA"
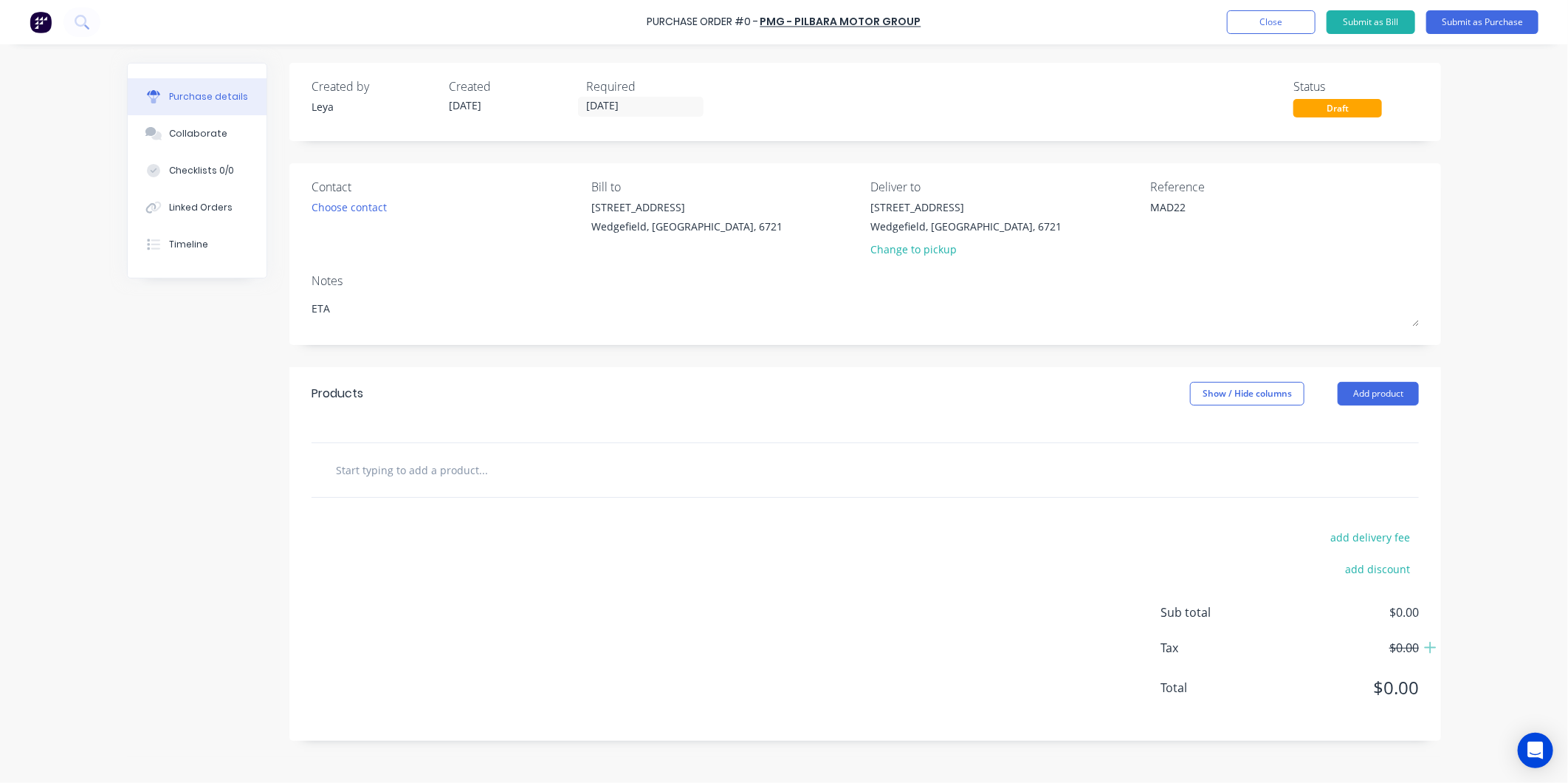
type textarea "x"
type textarea "ETA -"
type textarea "x"
type textarea "ETA -"
type textarea "x"
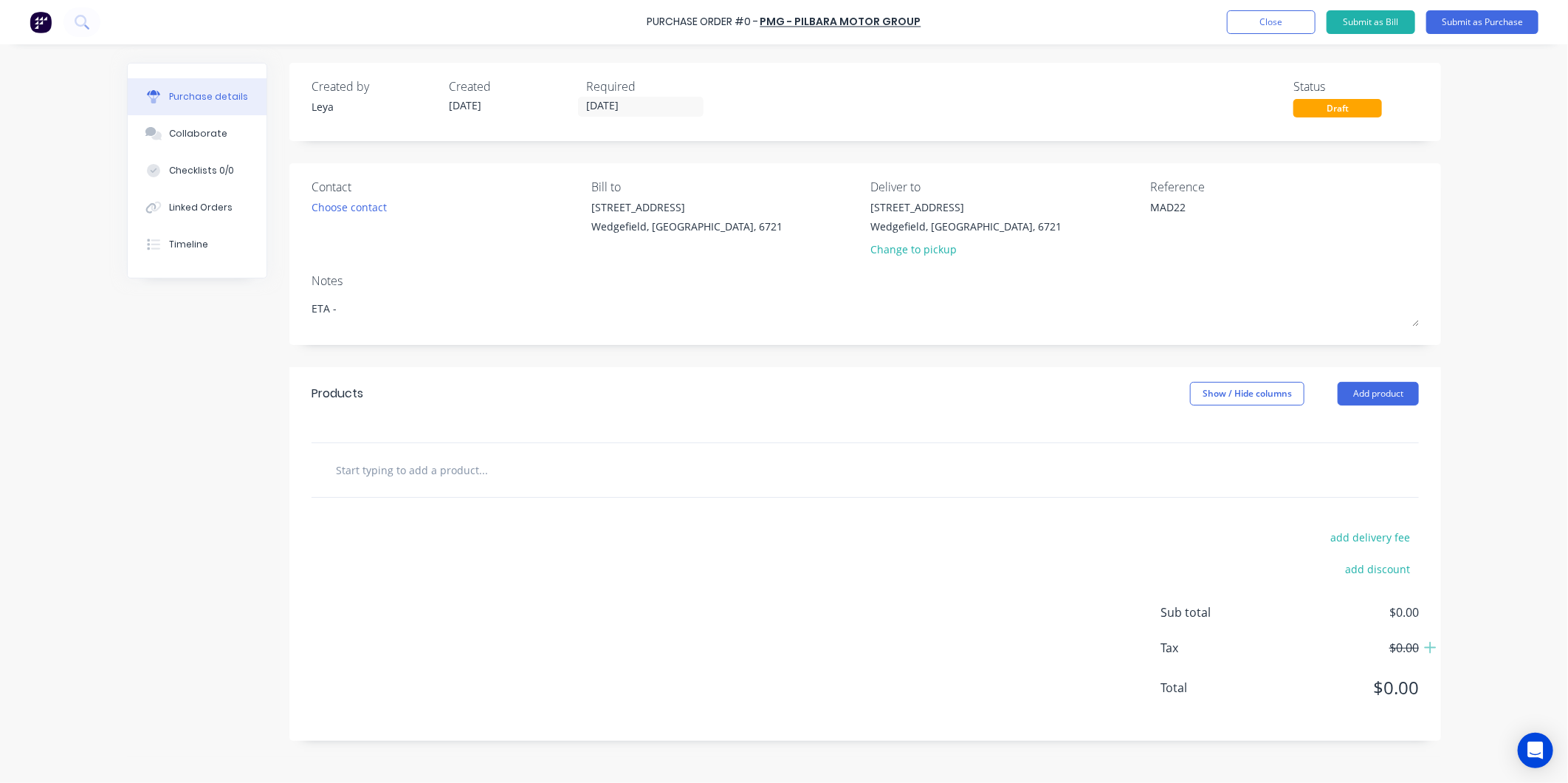
type textarea "ETA - 4"
type textarea "x"
drag, startPoint x: 847, startPoint y: 360, endPoint x: 815, endPoint y: 360, distance: 32.0
click at [815, 360] on div "Created by Leya Created 14/10/25 Required 14/10/25 Status Draft Contact Choose …" at bounding box center [865, 402] width 1152 height 678
click at [506, 471] on input "text" at bounding box center [482, 470] width 295 height 30
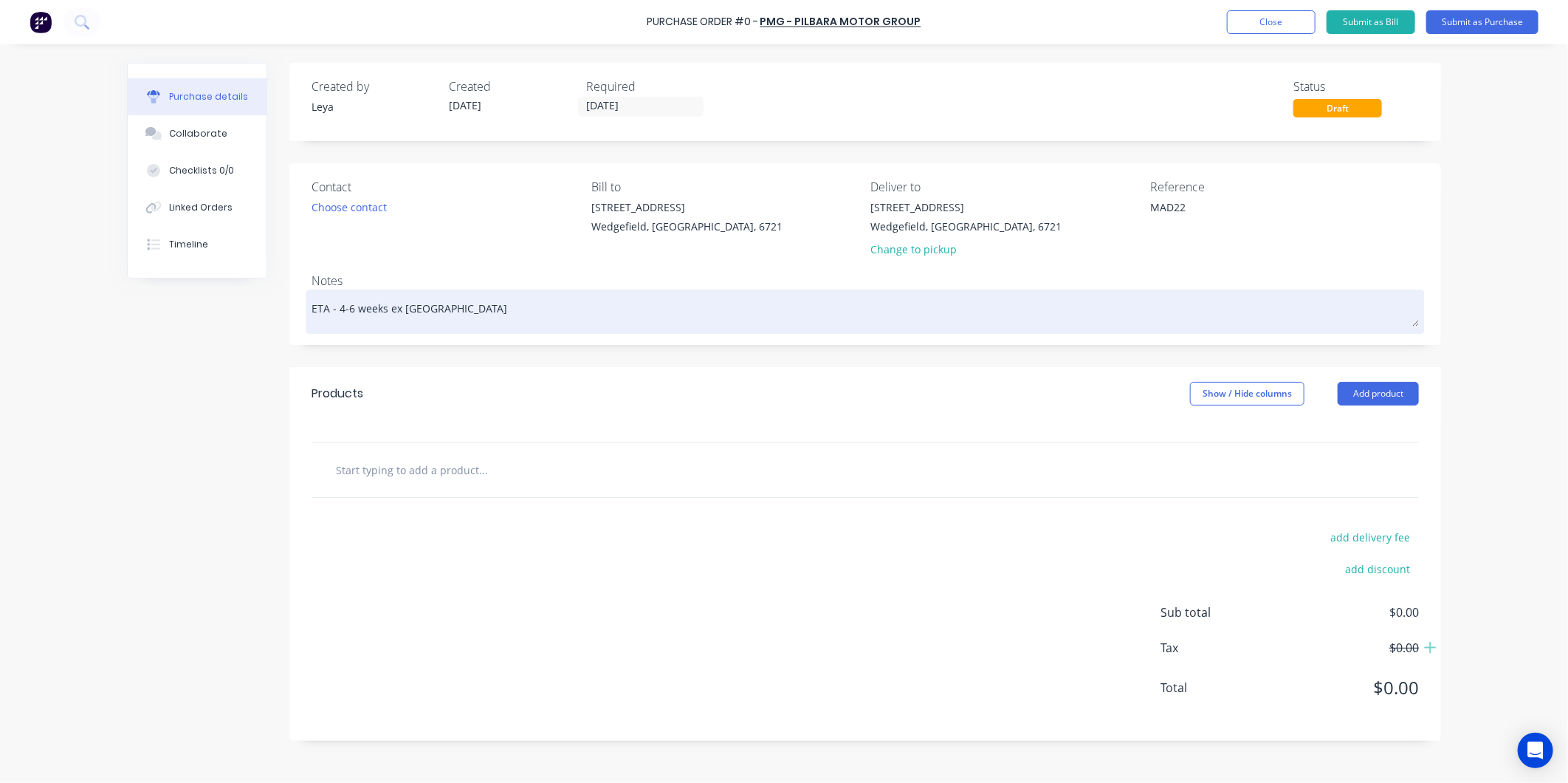
click at [528, 309] on textarea "ETA - 4-6 weeks ex Japan" at bounding box center [865, 309] width 1108 height 33
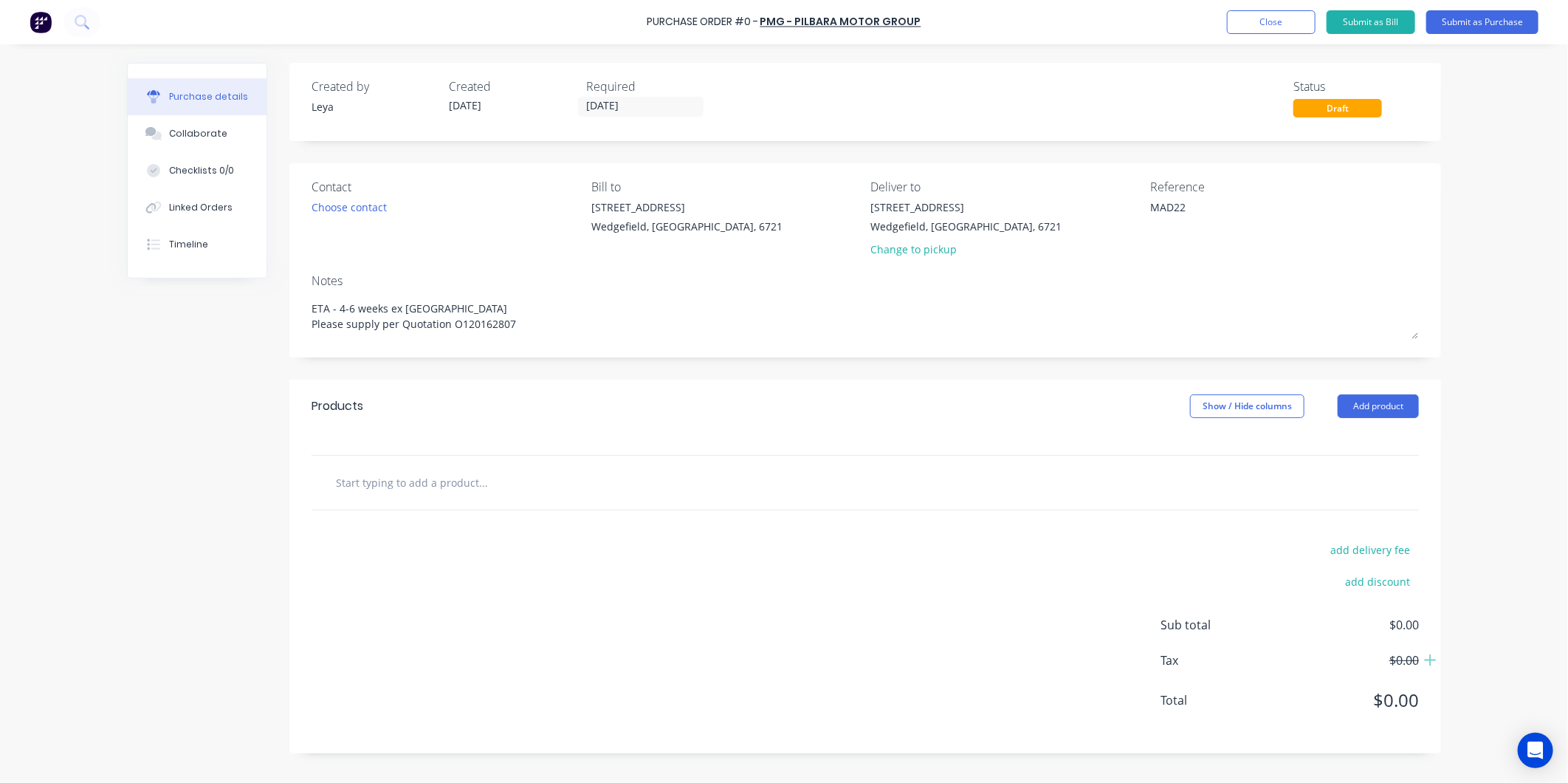
click at [664, 461] on div at bounding box center [865, 483] width 1108 height 54
click at [614, 477] on input "text" at bounding box center [482, 483] width 295 height 30
click at [491, 542] on button "Add Weatherstrip Fr Doo to order" at bounding box center [562, 538] width 443 height 47
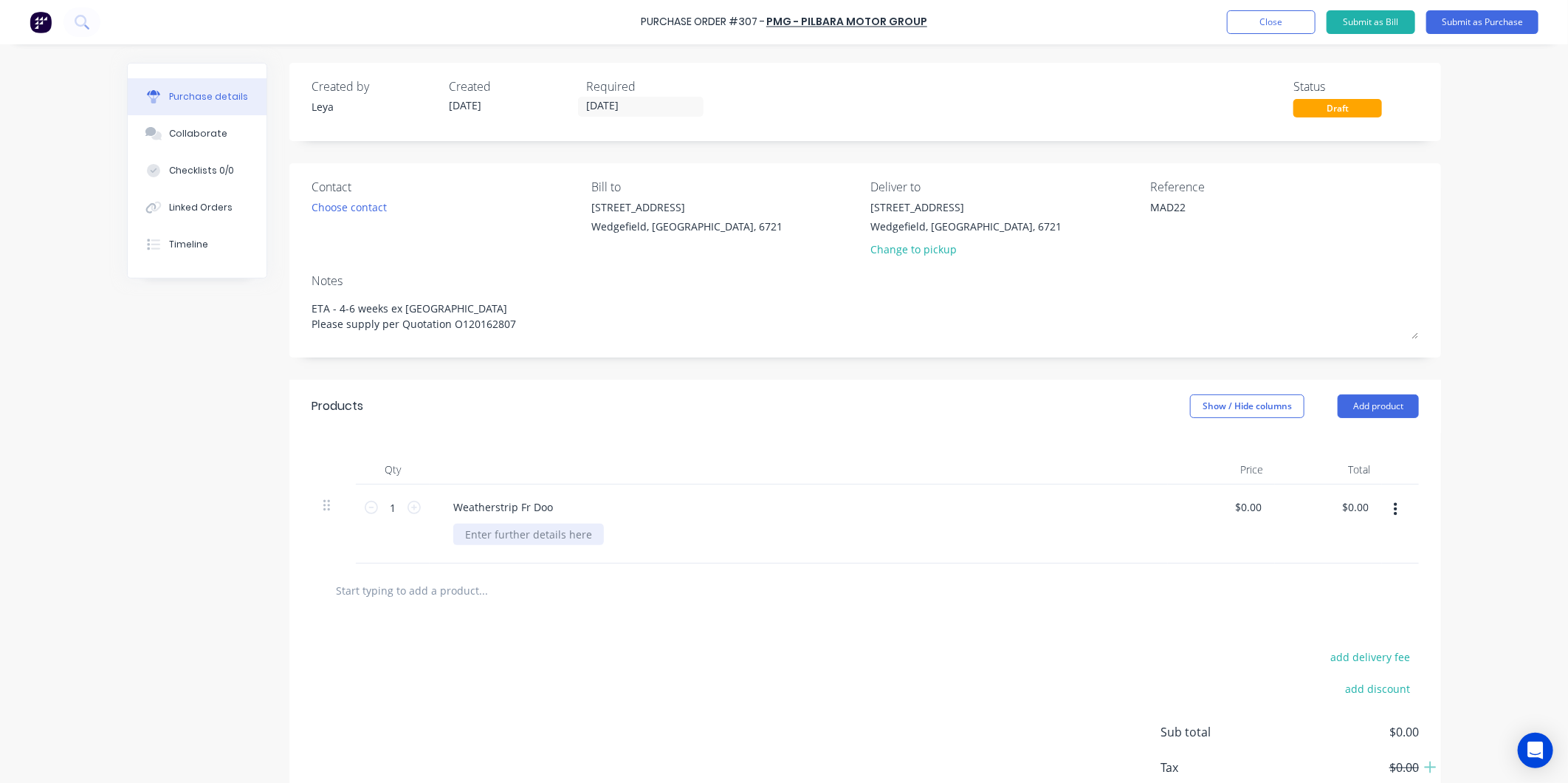
click at [531, 542] on div at bounding box center [529, 534] width 151 height 21
click at [1256, 507] on input "0.00" at bounding box center [1251, 507] width 28 height 21
click at [1238, 503] on input "114.94" at bounding box center [1242, 507] width 46 height 21
click at [1249, 508] on input "114.94" at bounding box center [1245, 507] width 40 height 21
click at [468, 585] on input "text" at bounding box center [482, 590] width 295 height 30
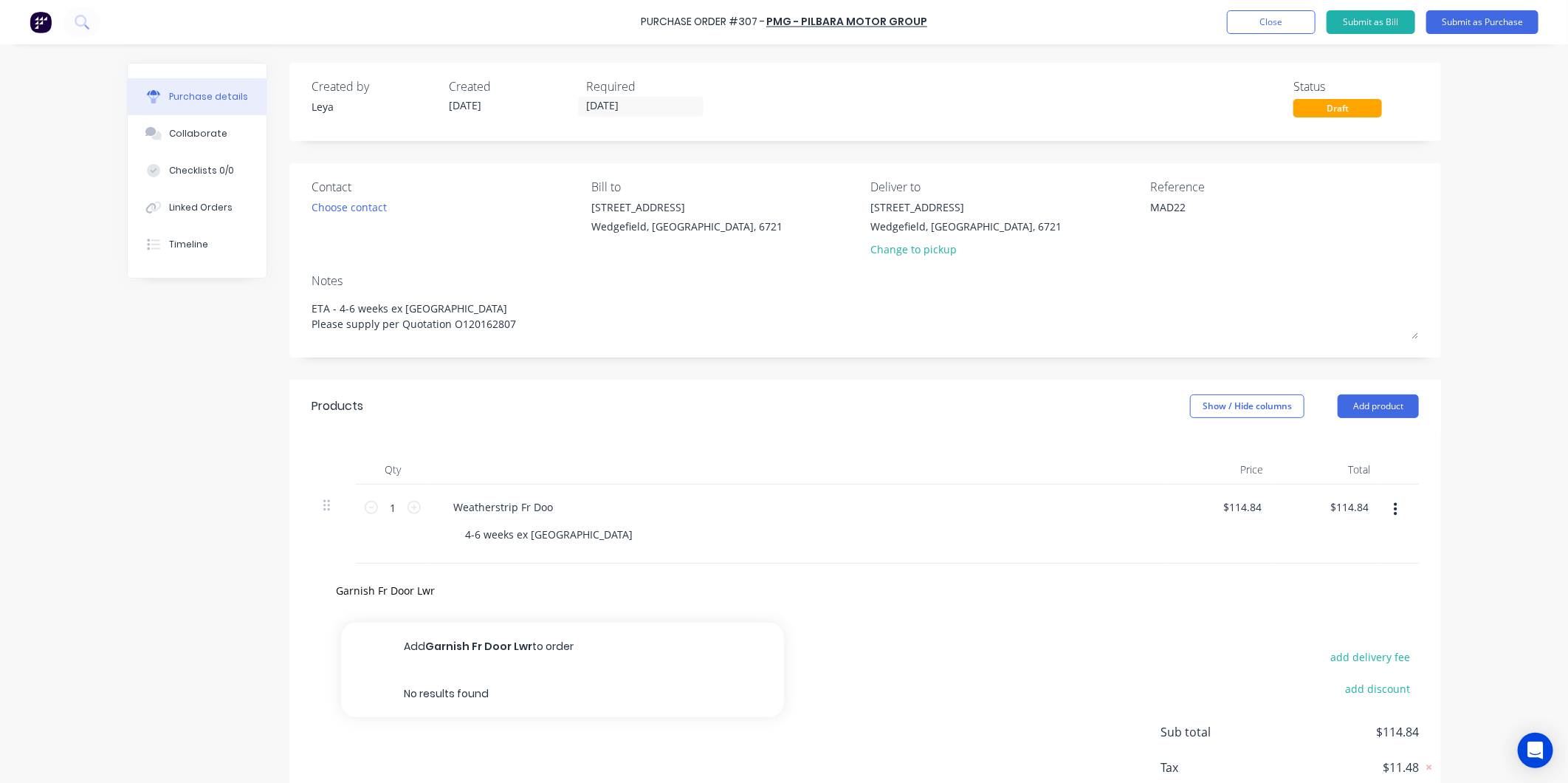
click at [477, 651] on button "Add Garnish Fr Door Lwr to order" at bounding box center [562, 646] width 443 height 47
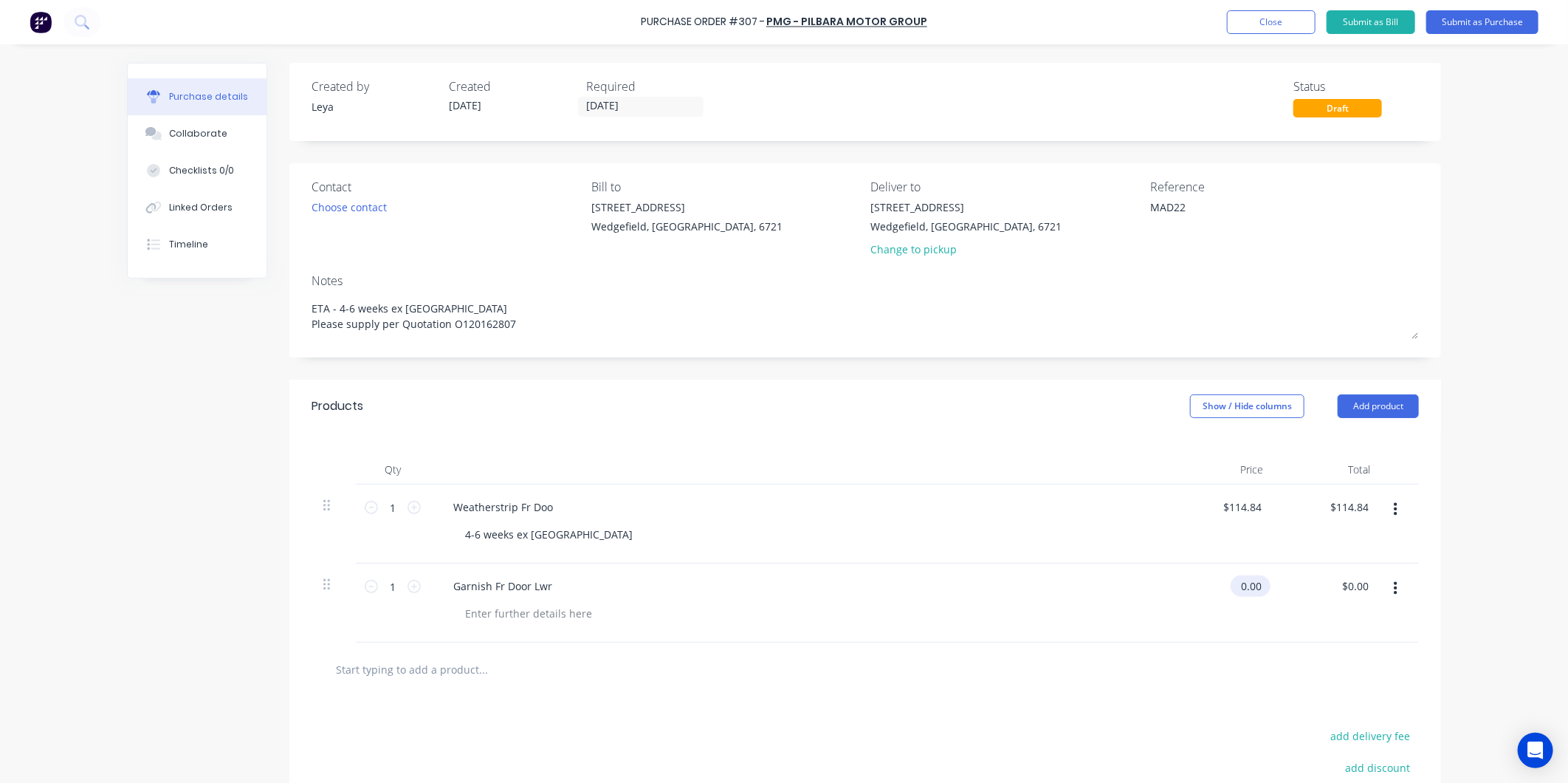
click at [1239, 586] on input "0.00" at bounding box center [1248, 585] width 34 height 21
click at [1239, 586] on input "0.00" at bounding box center [1251, 585] width 28 height 21
click at [1242, 503] on input "114.84" at bounding box center [1242, 507] width 46 height 21
click at [1250, 591] on input "55.97" at bounding box center [1245, 585] width 40 height 21
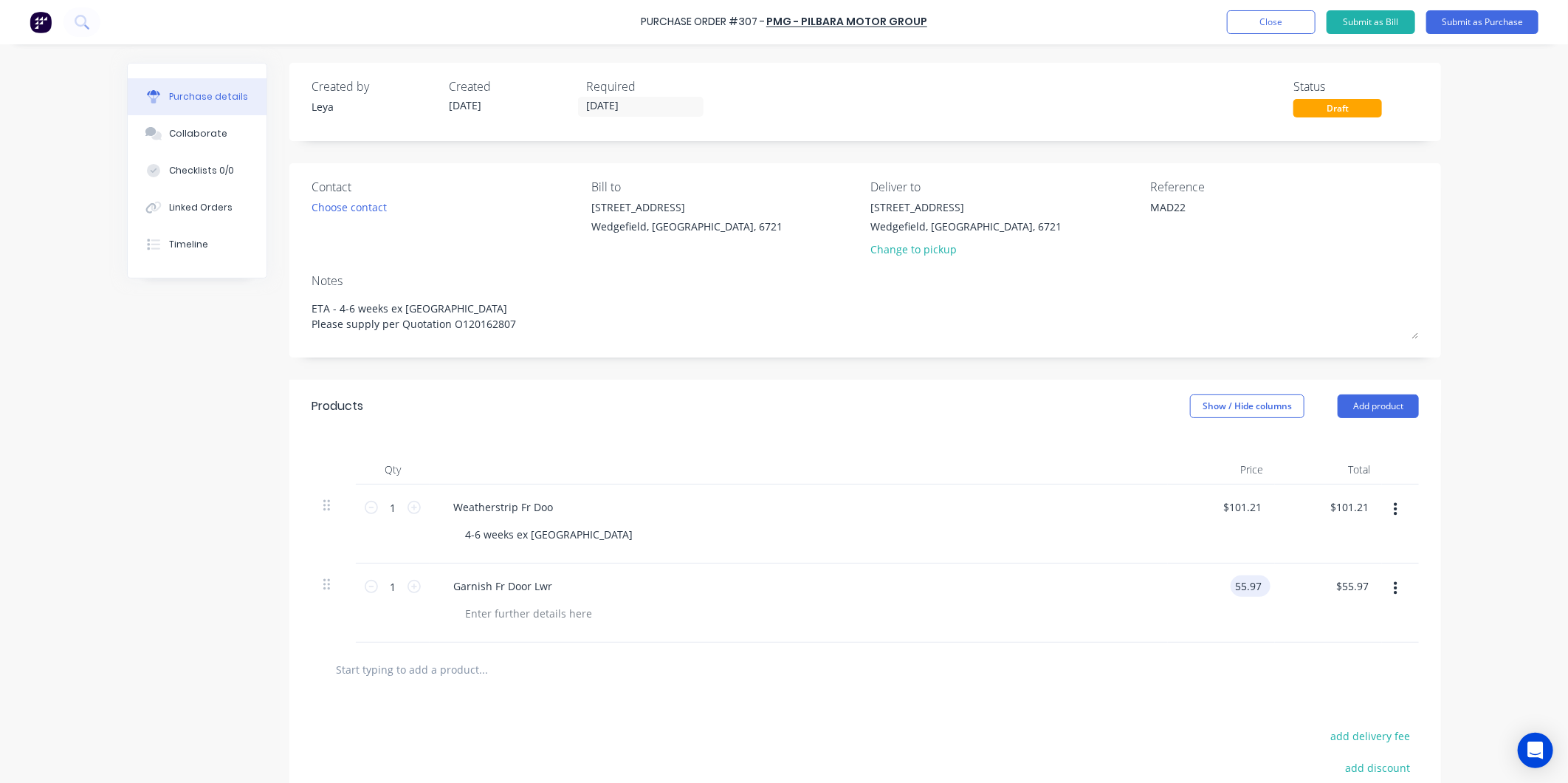
click at [1250, 591] on input "55.97" at bounding box center [1248, 585] width 34 height 21
click at [1478, 372] on div "Purchase Order #307 - PMG - Pilbara Motor Group Add product Close Submit as Bil…" at bounding box center [784, 392] width 1568 height 783
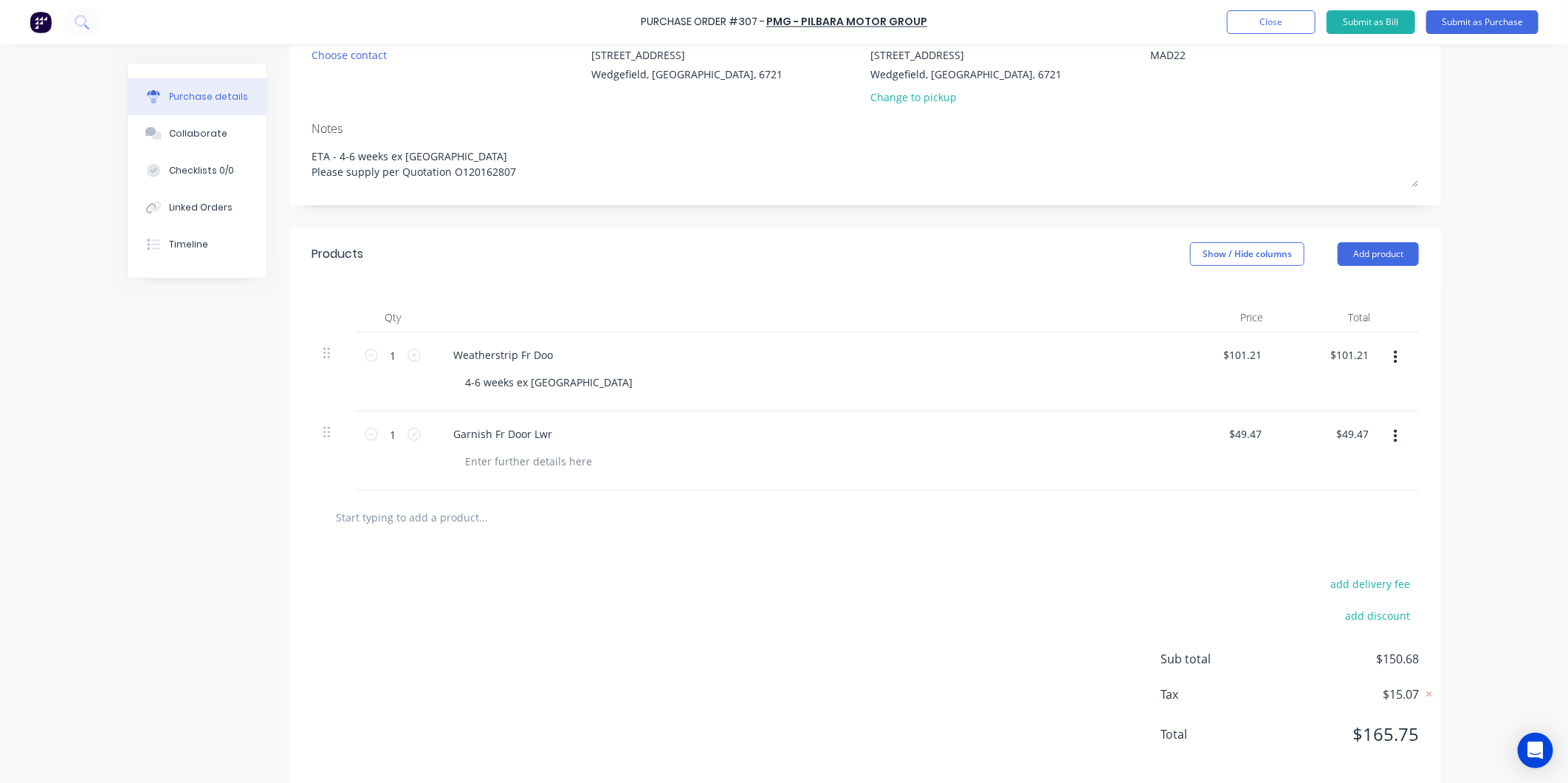
scroll to position [172, 0]
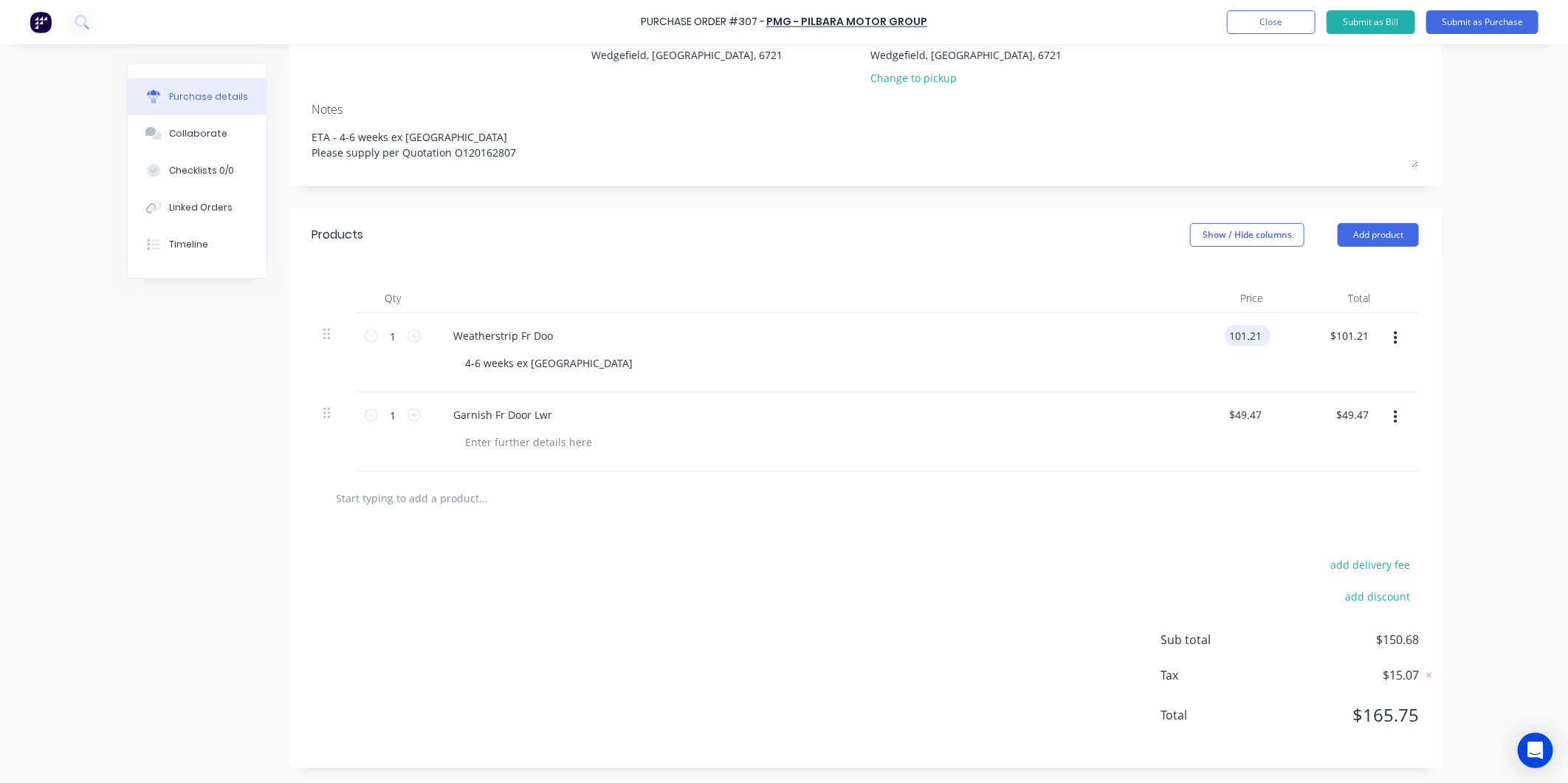
click at [1245, 332] on input "101.21" at bounding box center [1245, 335] width 40 height 21
click at [1474, 432] on div "Purchase Order #307 - PMG - Pilbara Motor Group Add product Close Submit as Bil…" at bounding box center [784, 392] width 1568 height 783
click at [525, 437] on div at bounding box center [529, 442] width 151 height 21
drag, startPoint x: 718, startPoint y: 657, endPoint x: 619, endPoint y: 650, distance: 99.2
click at [619, 650] on div "add delivery fee add discount Sub total $150.98 Tax $15.10 Total $166.08" at bounding box center [865, 646] width 1152 height 243
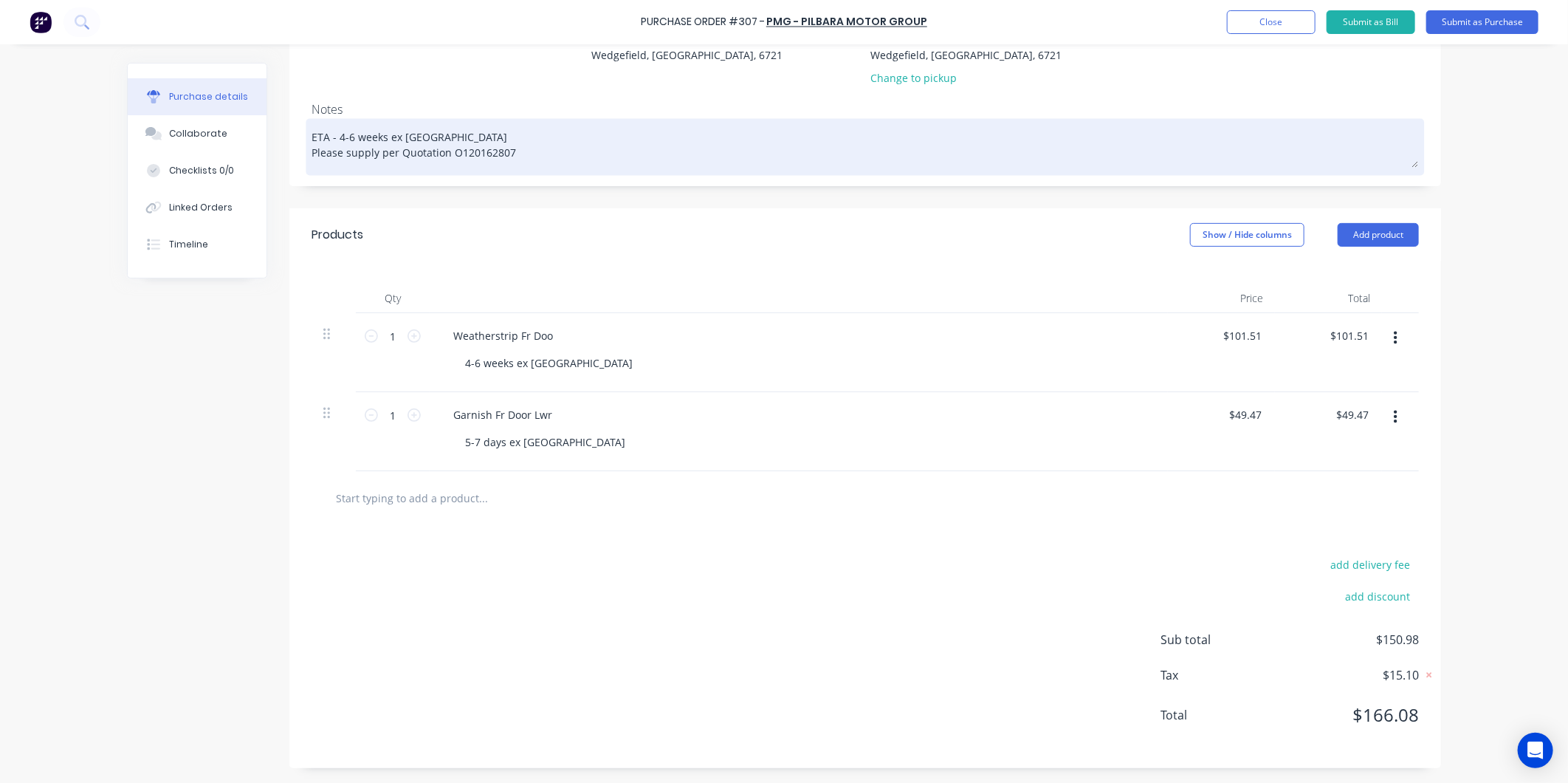
click at [537, 152] on textarea "ETA - 4-6 weeks ex Japan Please supply per Quotation O120162807" at bounding box center [865, 145] width 1108 height 46
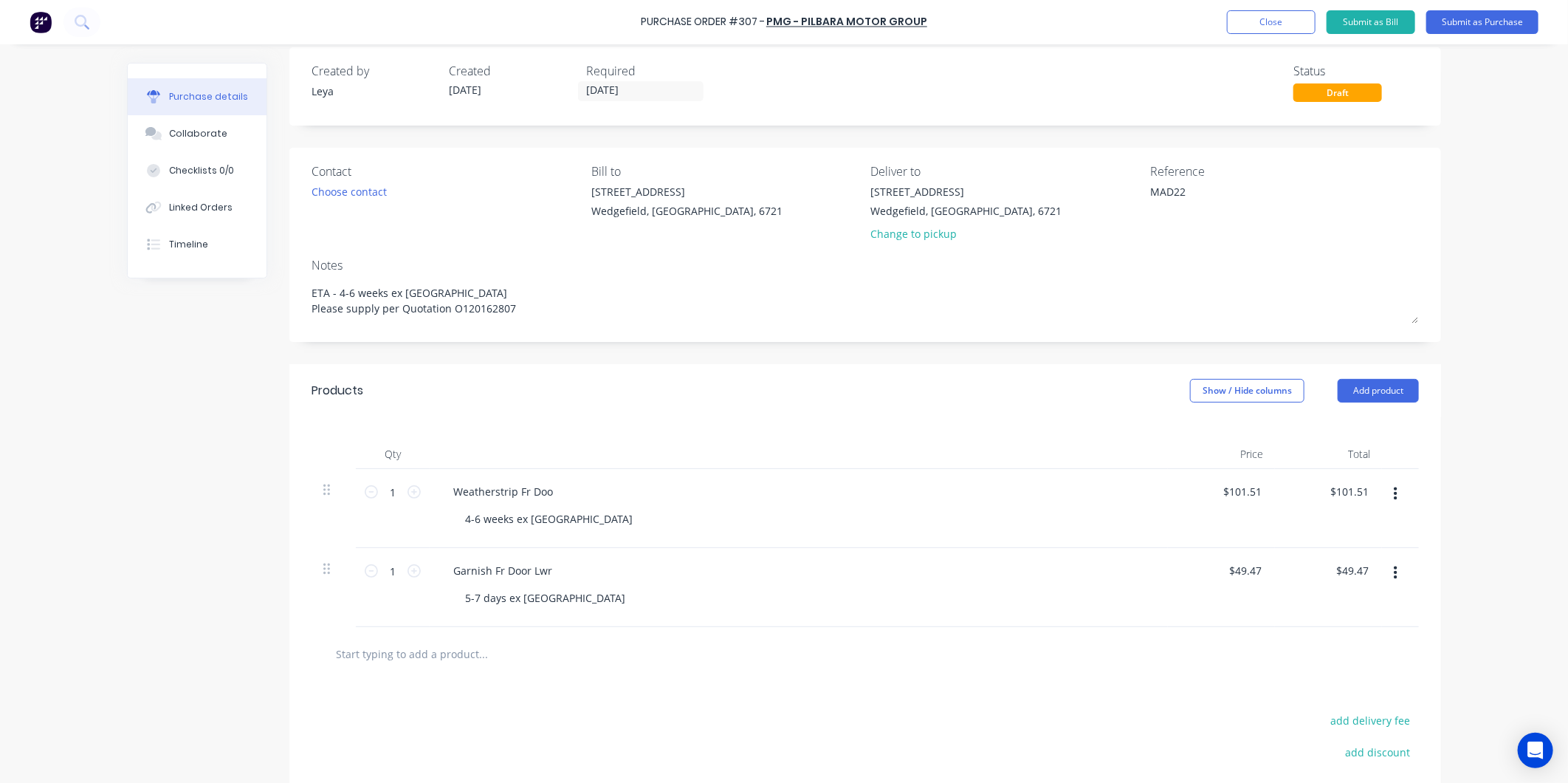
scroll to position [9, 0]
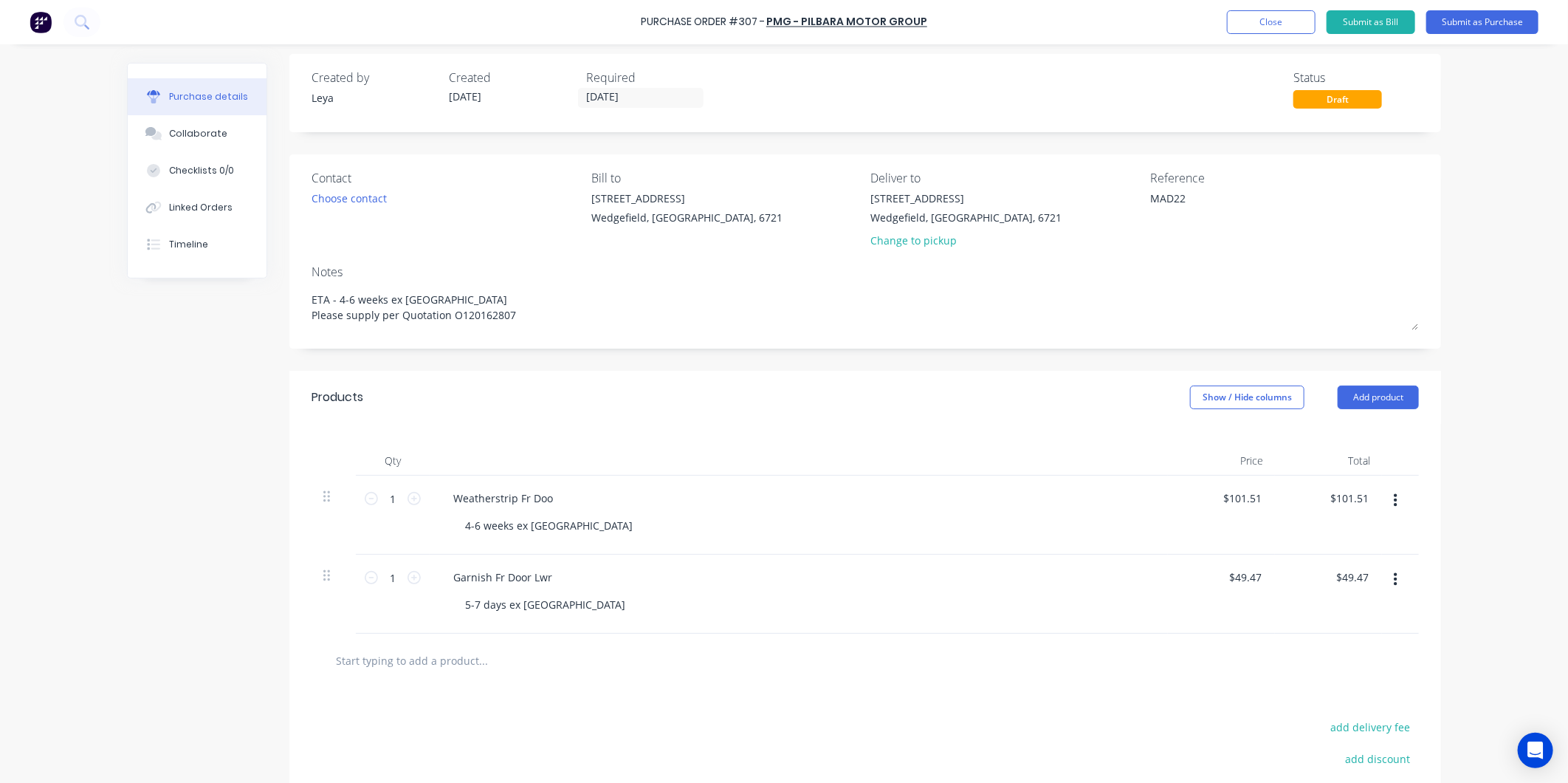
click at [1197, 173] on div "Reference" at bounding box center [1285, 178] width 269 height 18
click at [1208, 201] on textarea "MAD22" at bounding box center [1242, 206] width 184 height 33
click at [1484, 254] on div "Purchase Order #307 - PMG - Pilbara Motor Group Add product Close Submit as Bil…" at bounding box center [784, 392] width 1568 height 783
click at [1196, 192] on textarea "MAD22" at bounding box center [1242, 206] width 184 height 33
paste textarea "1DWX326"
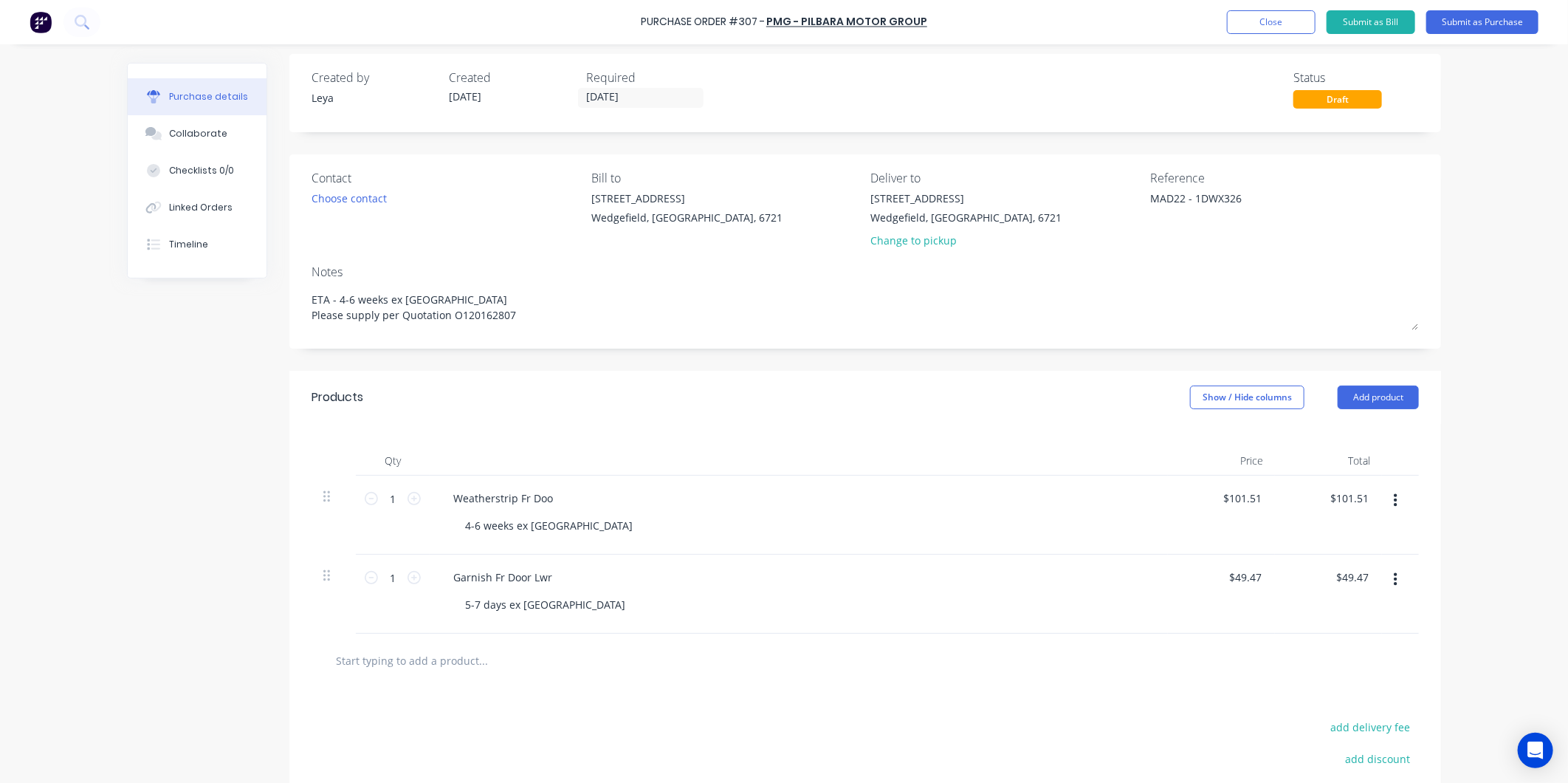
click at [1470, 247] on div "Purchase Order #307 - PMG - Pilbara Motor Group Add product Close Submit as Bil…" at bounding box center [784, 392] width 1568 height 783
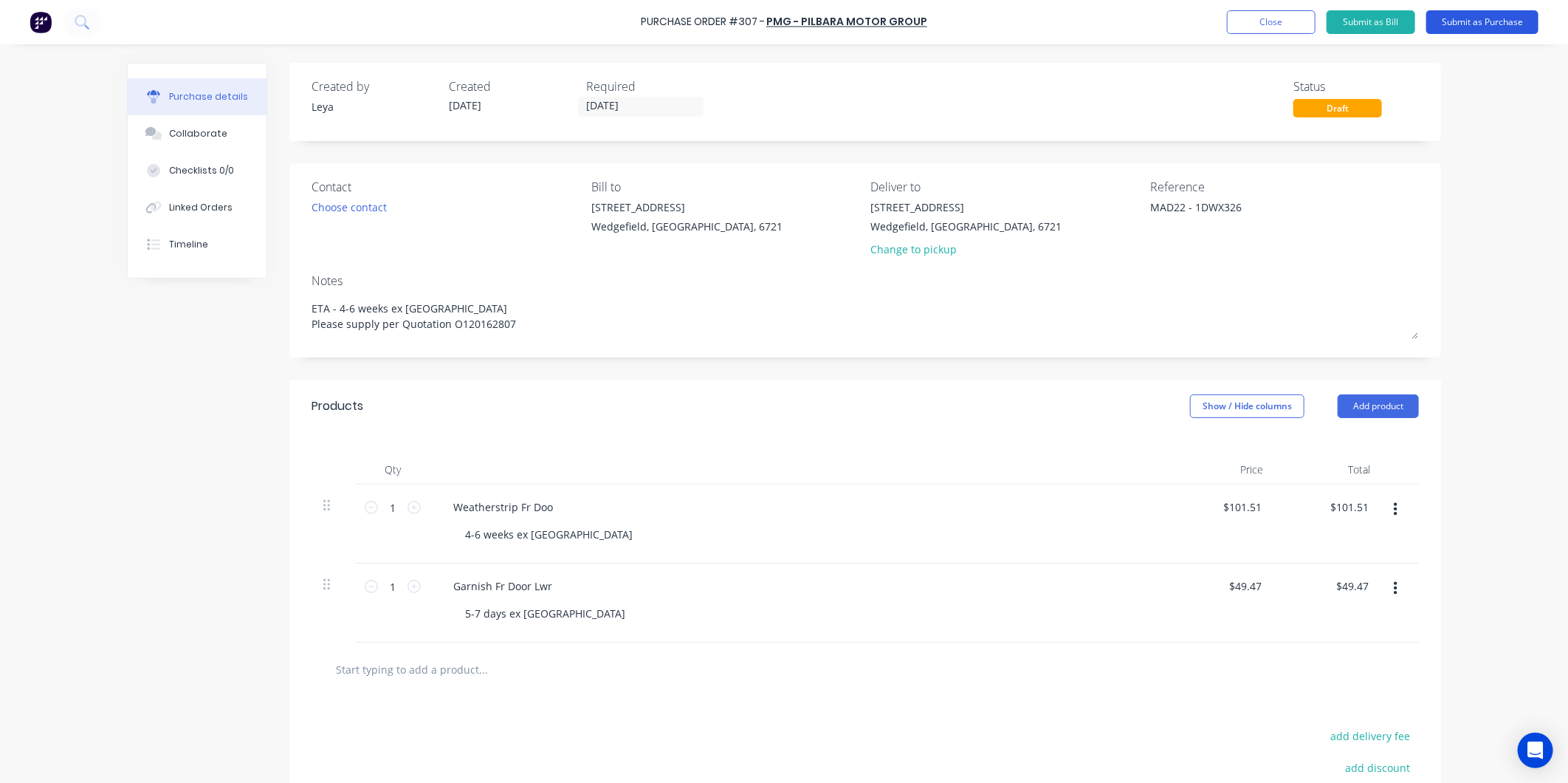
click at [1483, 19] on button "Submit as Purchase" at bounding box center [1483, 22] width 112 height 24
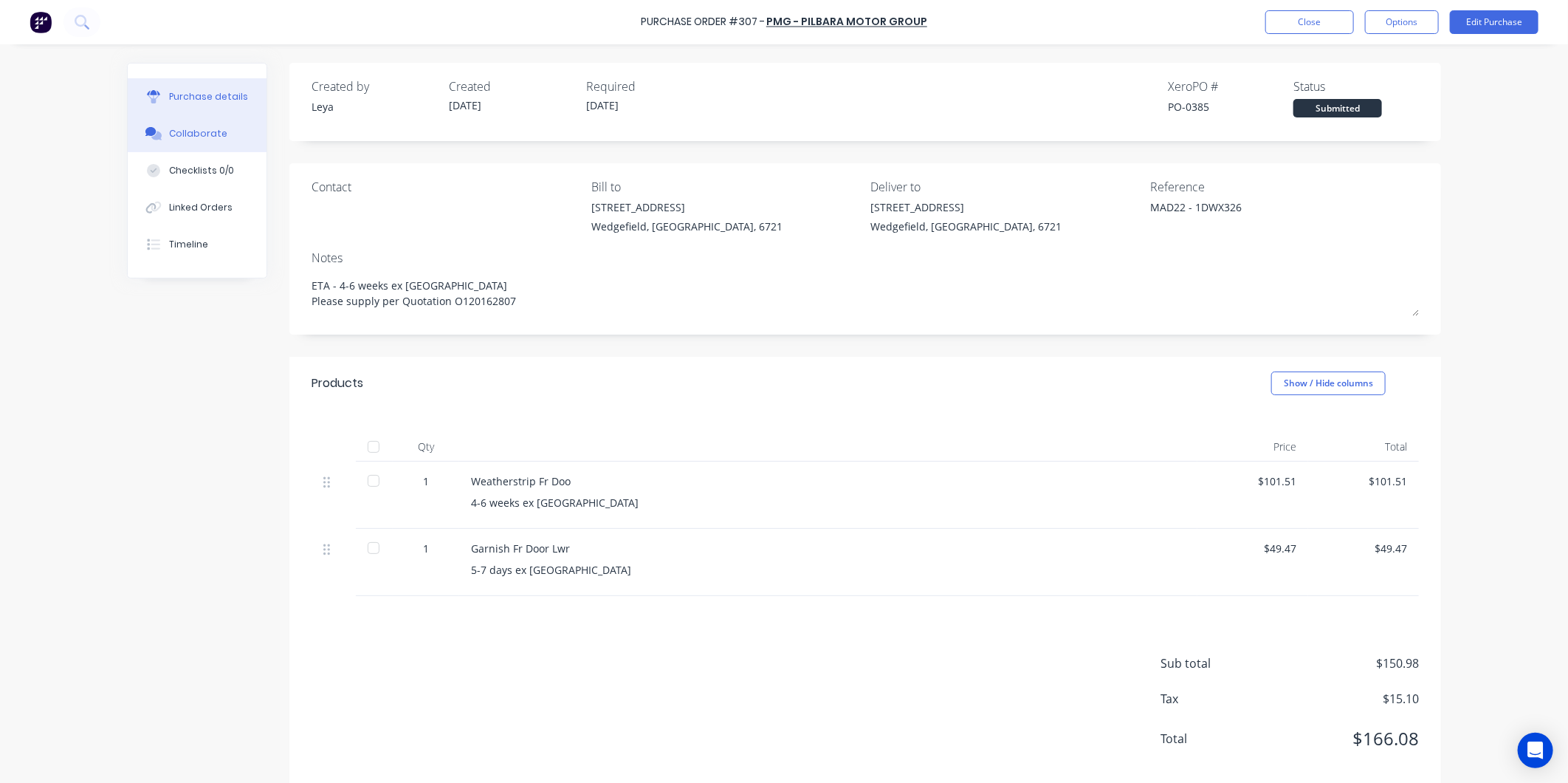
click at [187, 130] on div "Collaborate" at bounding box center [198, 134] width 58 height 13
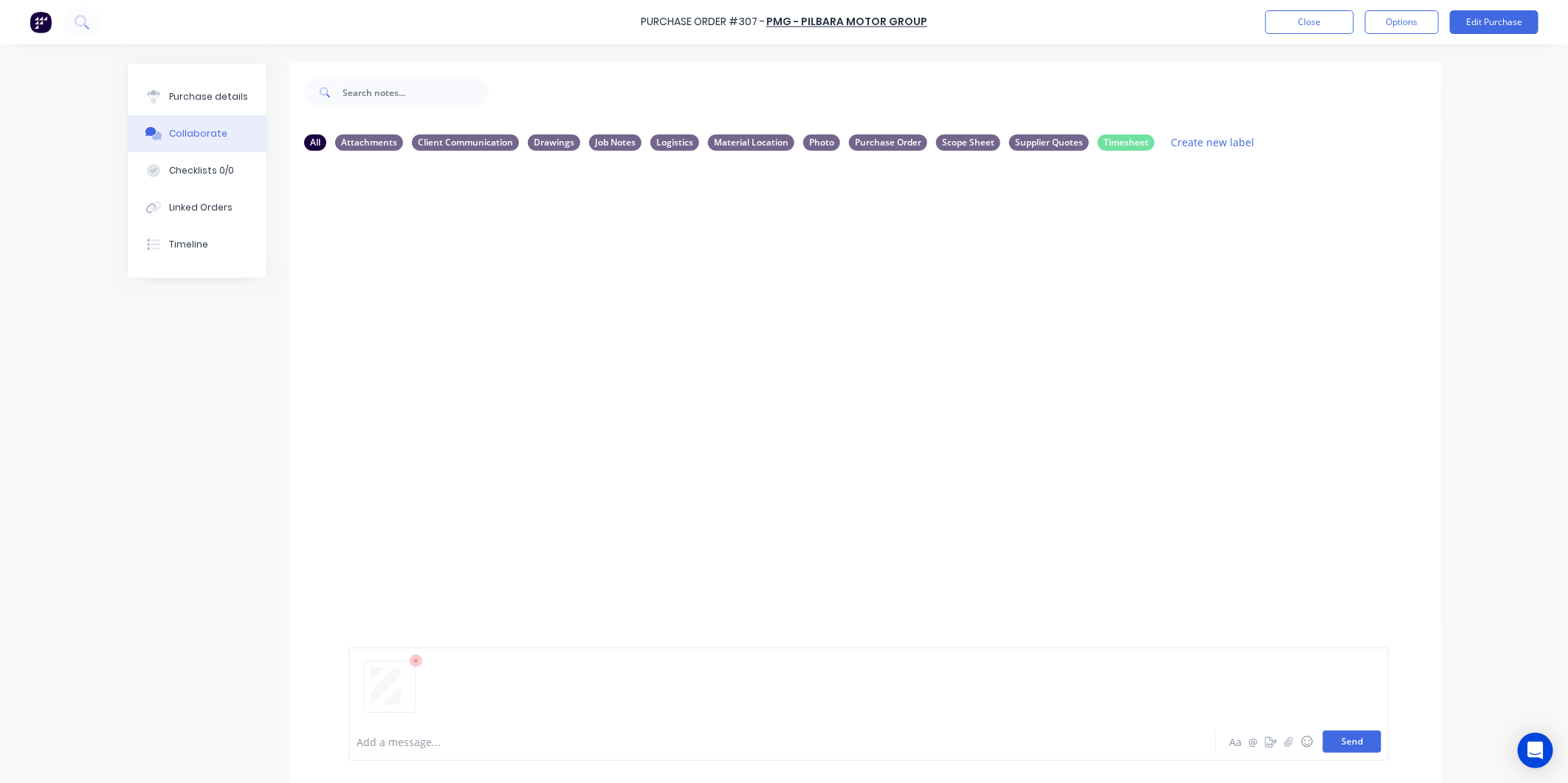
click at [1354, 748] on button "Send" at bounding box center [1352, 742] width 58 height 22
click at [1410, 24] on button "Options" at bounding box center [1402, 22] width 74 height 24
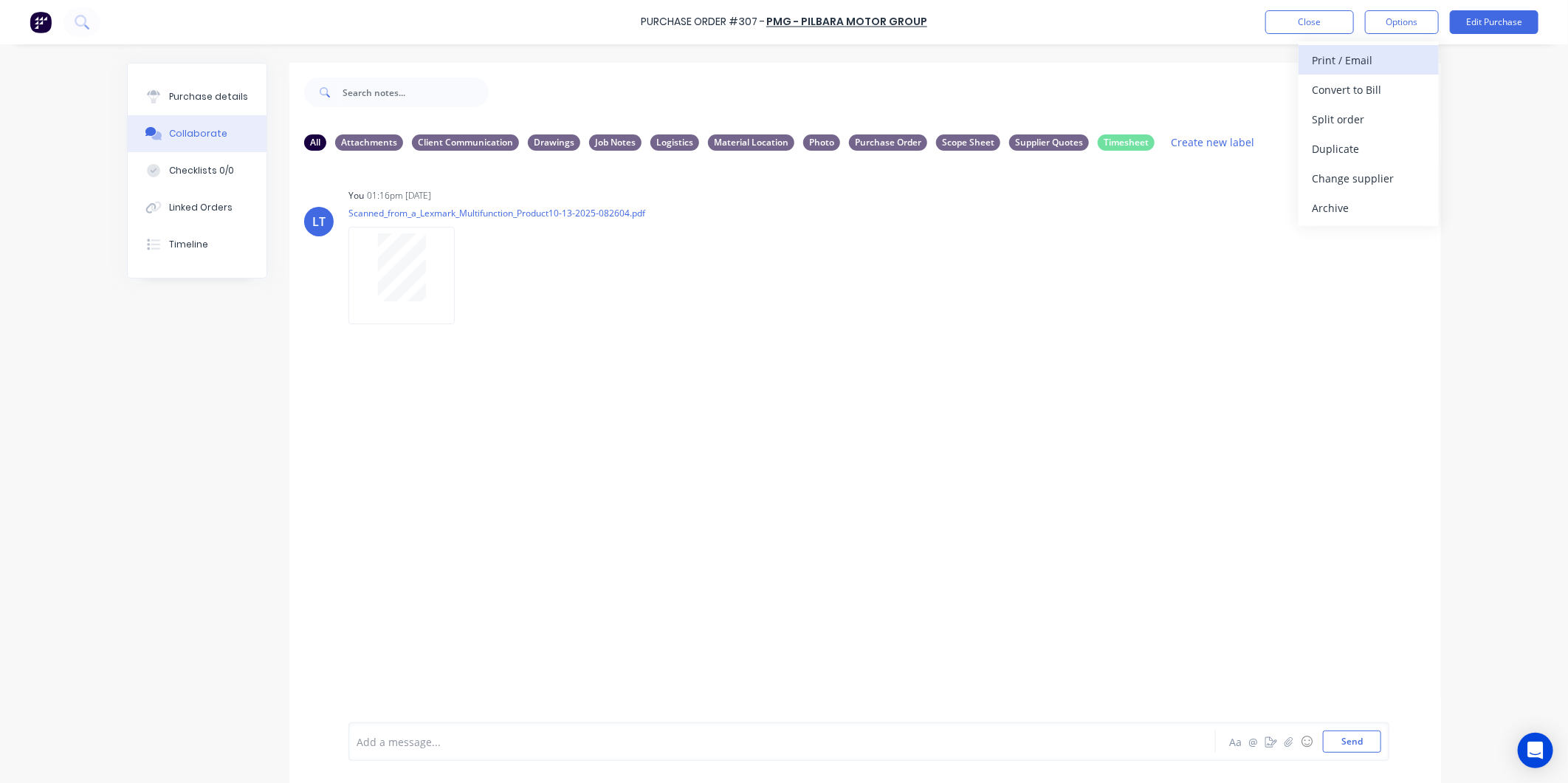
click at [1390, 60] on div "Print / Email" at bounding box center [1369, 60] width 114 height 21
click at [1359, 87] on div "With pricing" at bounding box center [1369, 90] width 114 height 21
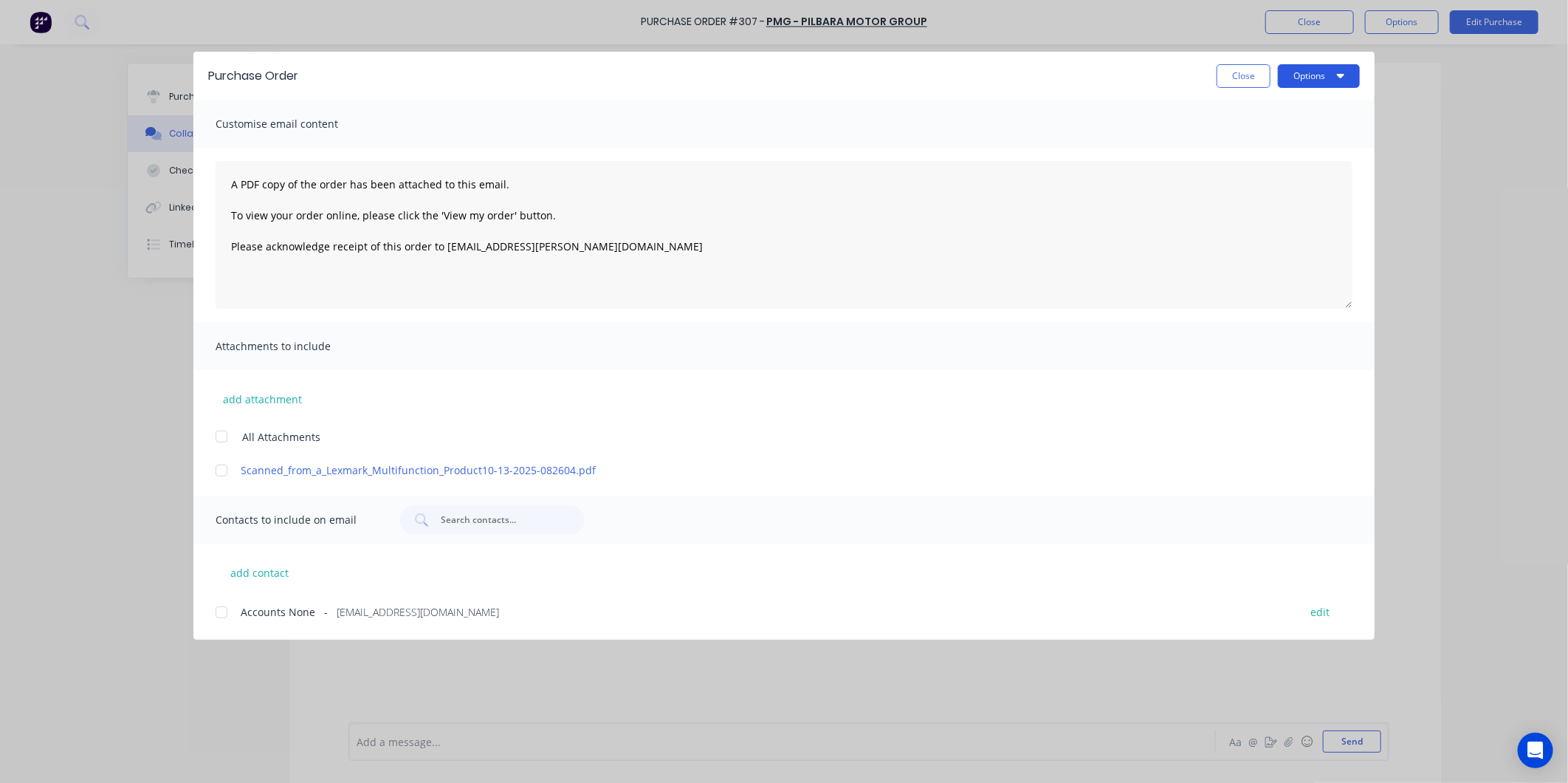
click at [1329, 75] on button "Options" at bounding box center [1319, 76] width 82 height 24
click at [1310, 137] on div "Print" at bounding box center [1290, 143] width 114 height 21
